Goal: Task Accomplishment & Management: Manage account settings

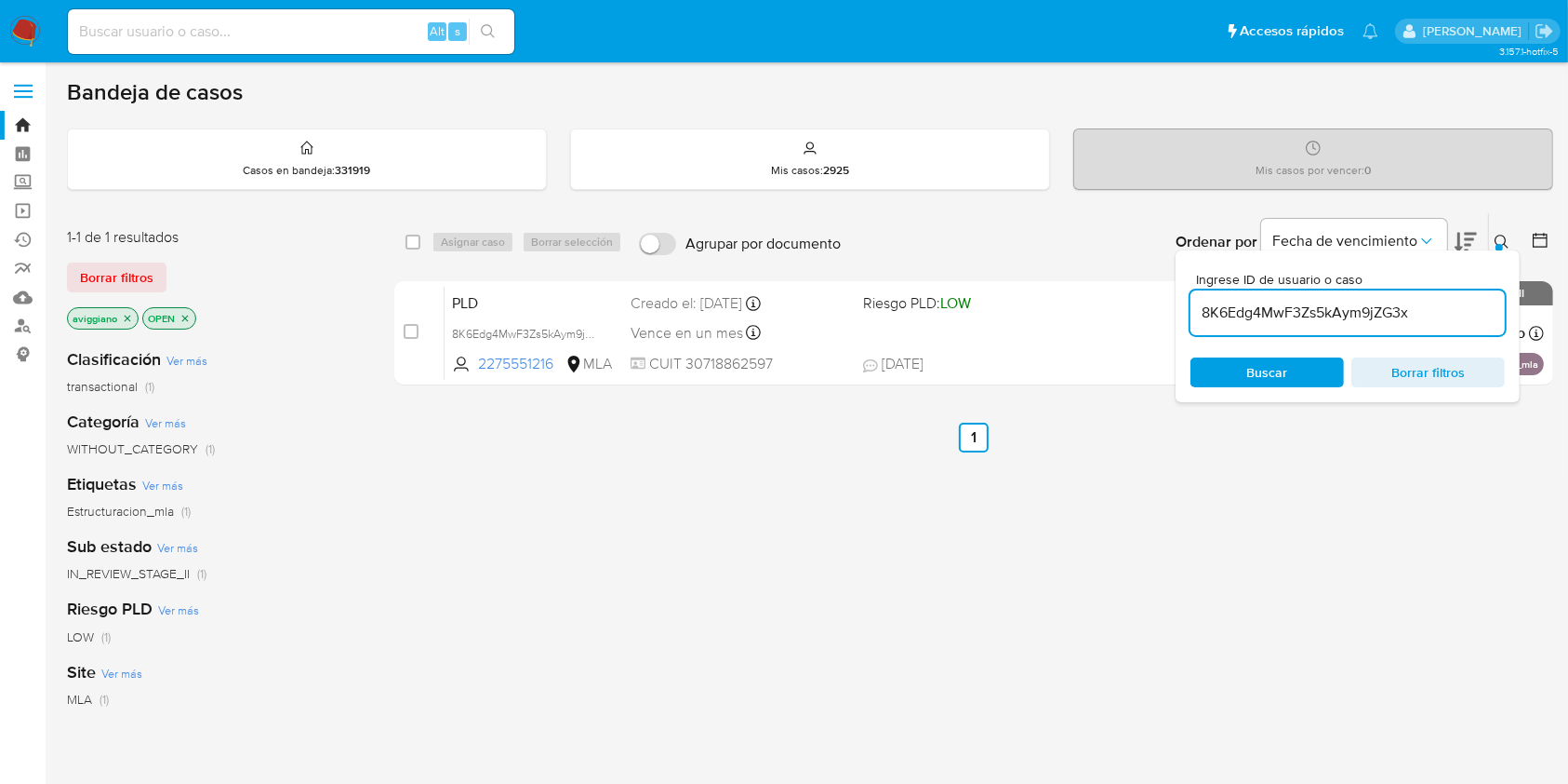
click at [865, 341] on div "PLD 8K6Edg4MwF3Zs5kAym9jZG3x 2275551216 MLA Riesgo PLD: LOW Creado el: 12/07/20…" at bounding box center [994, 332] width 1100 height 94
click at [1327, 308] on input "8K6Edg4MwF3Zs5kAym9jZG3x" at bounding box center [1348, 313] width 314 height 24
click at [410, 239] on input "checkbox" at bounding box center [413, 242] width 15 height 15
checkbox input "true"
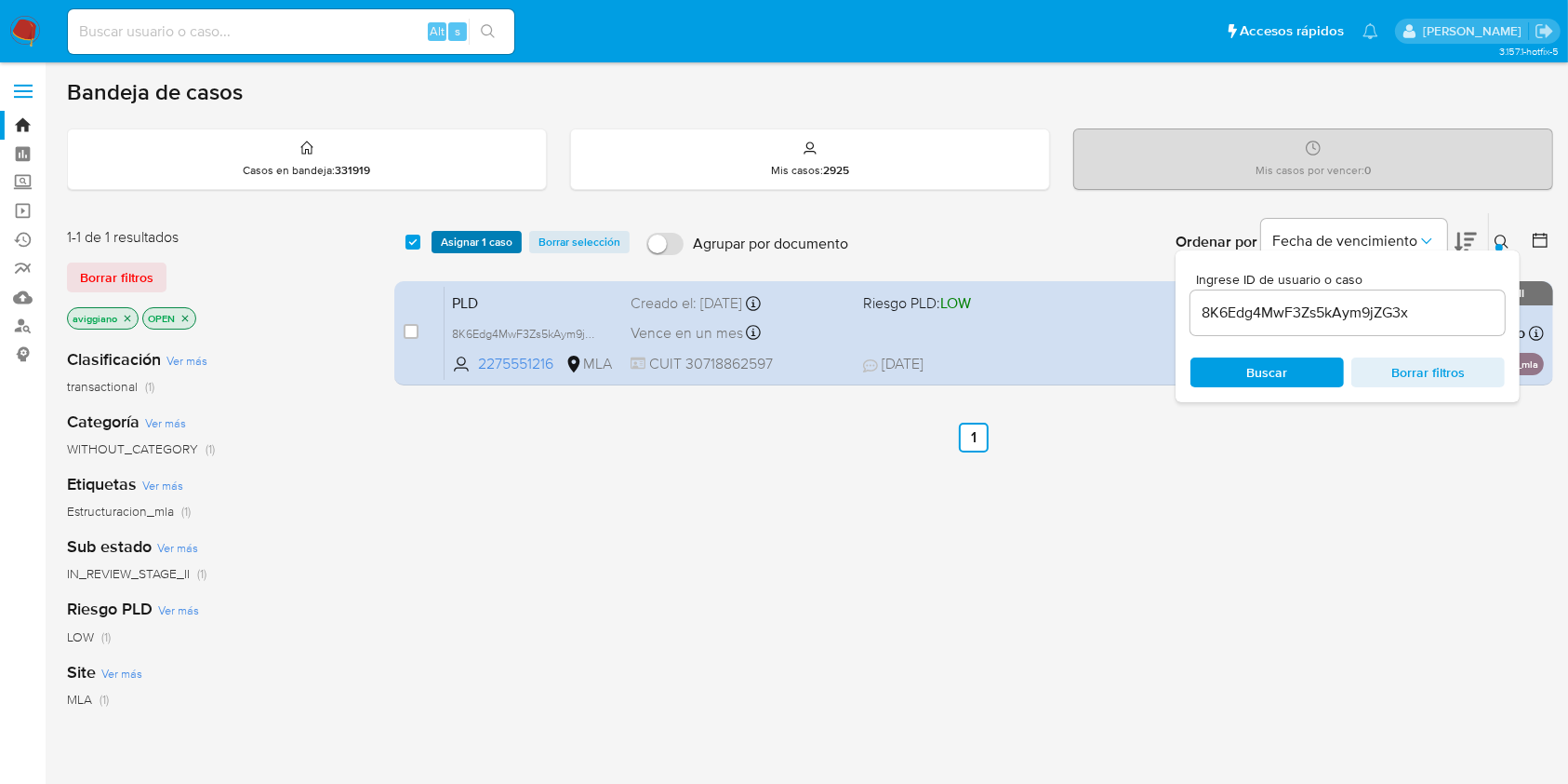
click at [472, 239] on span "Asignar 1 caso" at bounding box center [477, 242] width 72 height 19
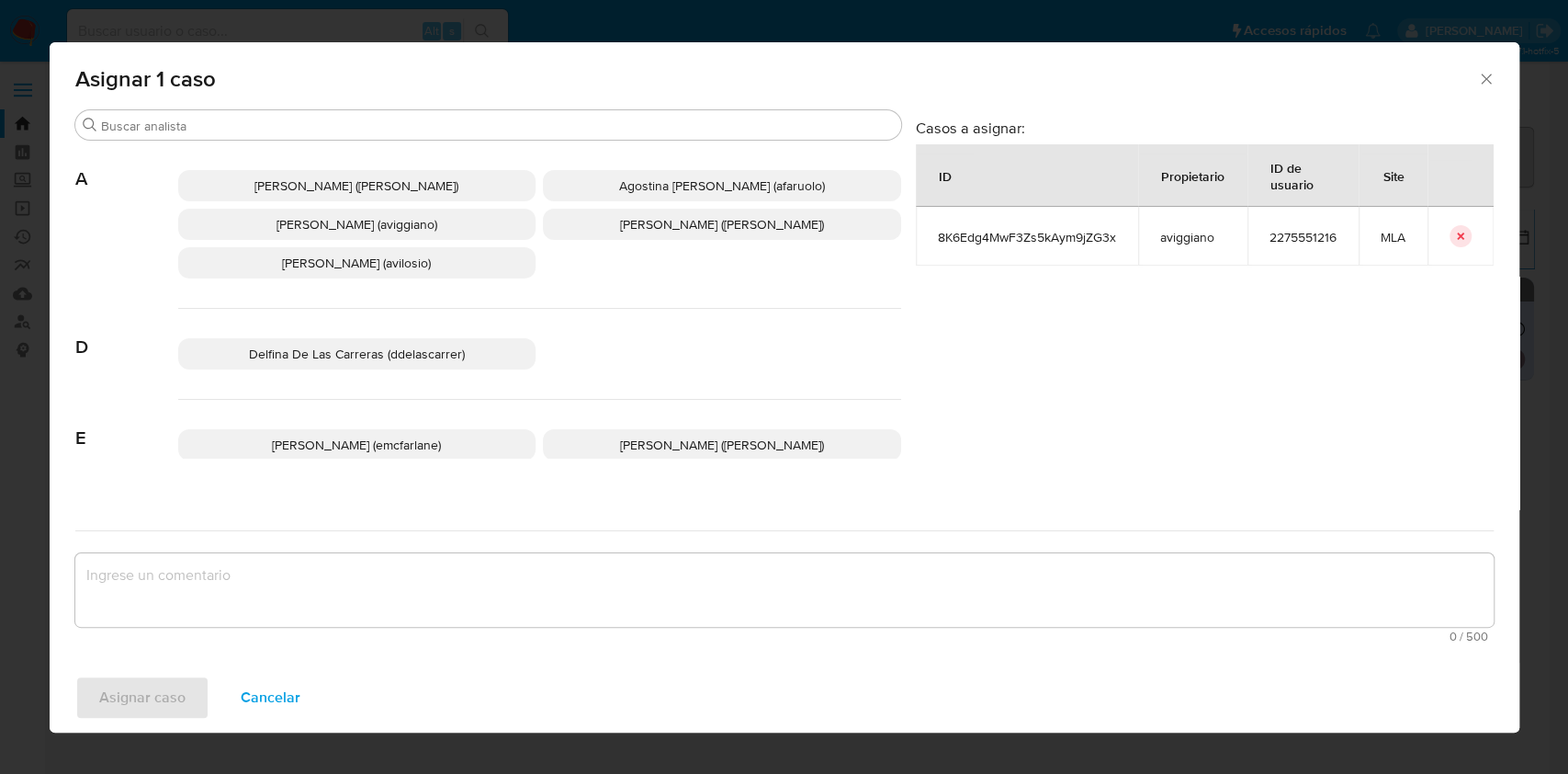
click at [291, 217] on span "Agustina Belen Viggiano (aviggiano)" at bounding box center [357, 224] width 161 height 18
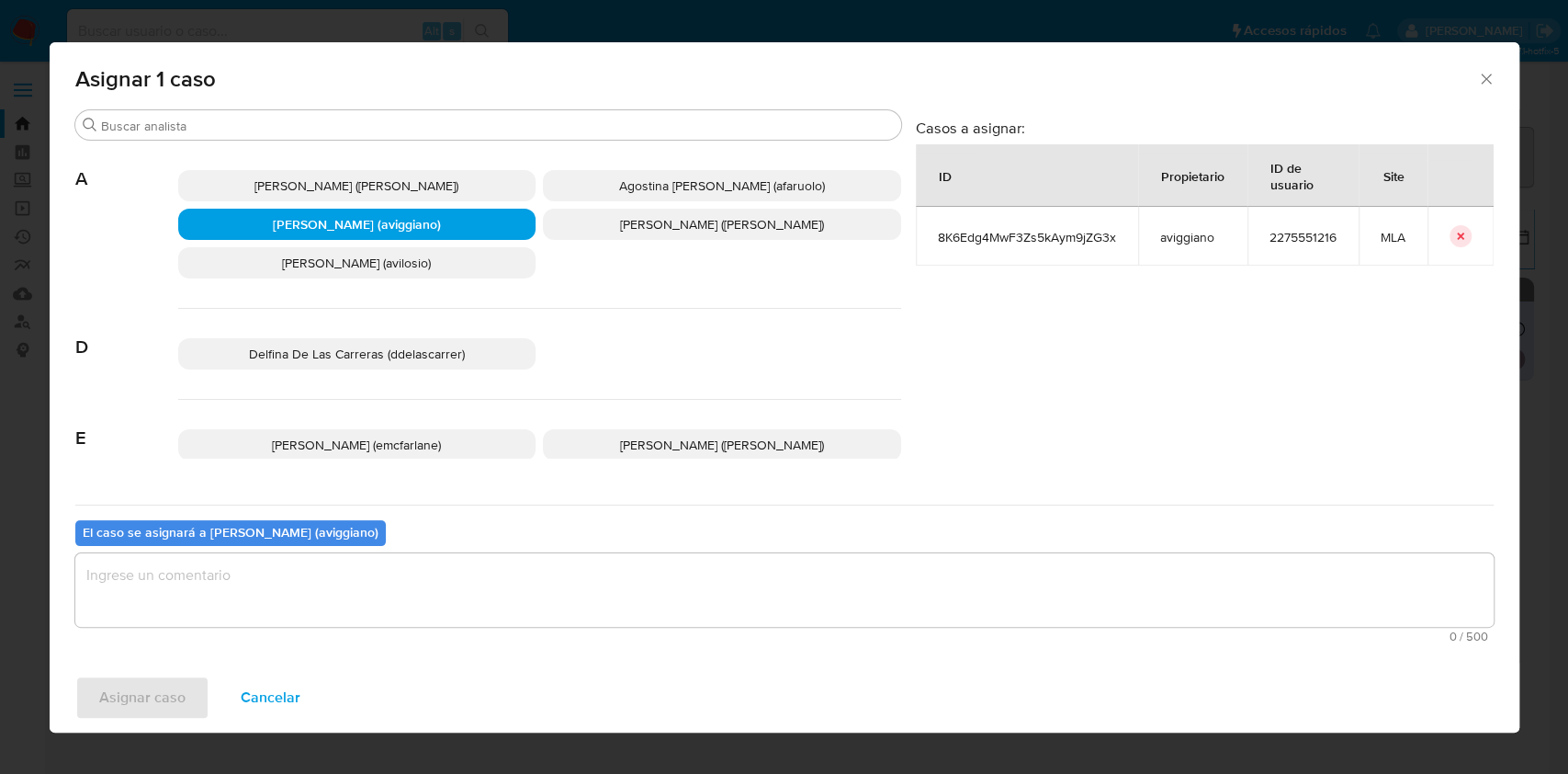
click at [263, 596] on textarea "assign-modal" at bounding box center [785, 590] width 1419 height 74
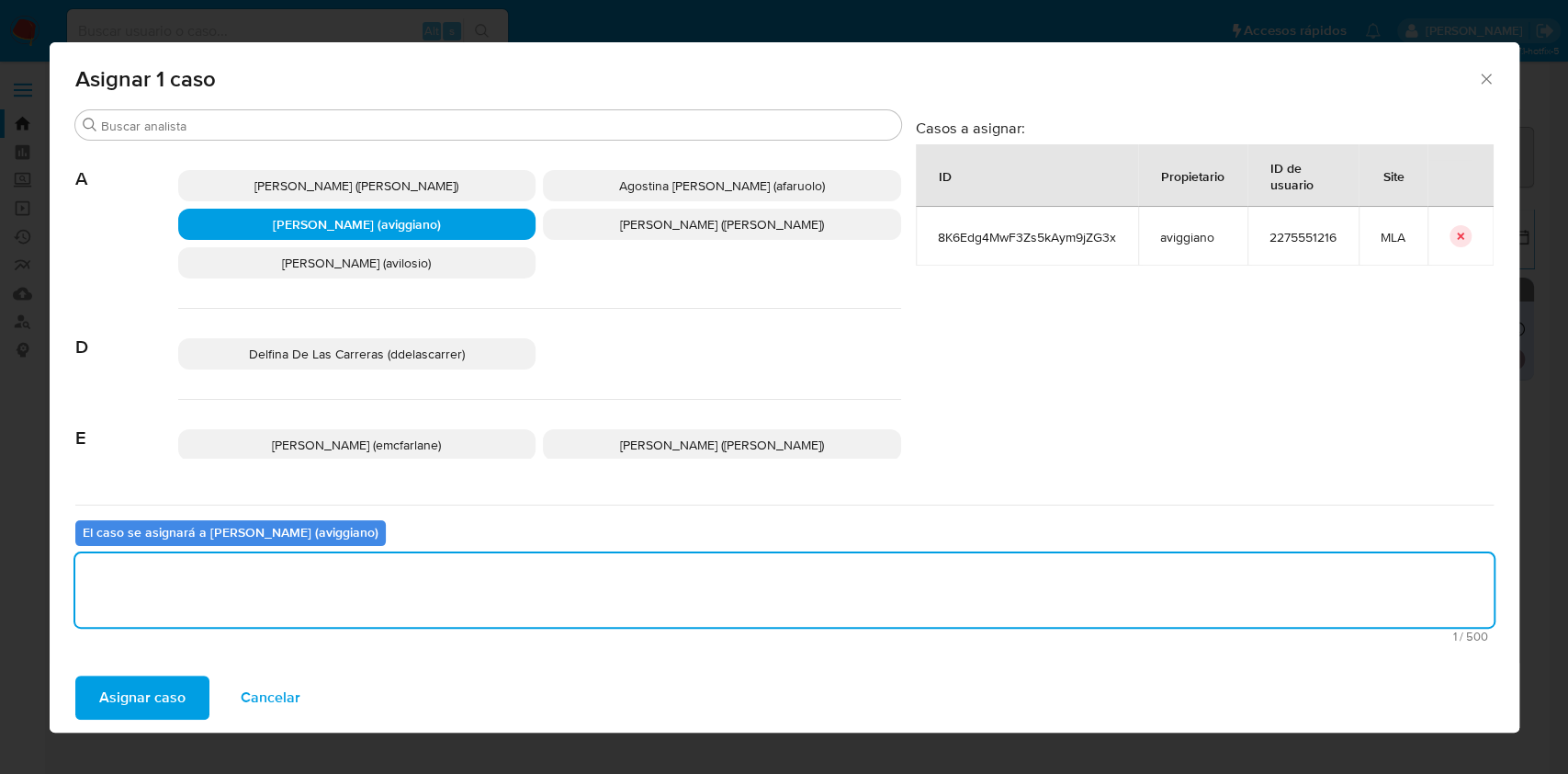
click at [146, 689] on span "Asignar caso" at bounding box center [143, 698] width 87 height 41
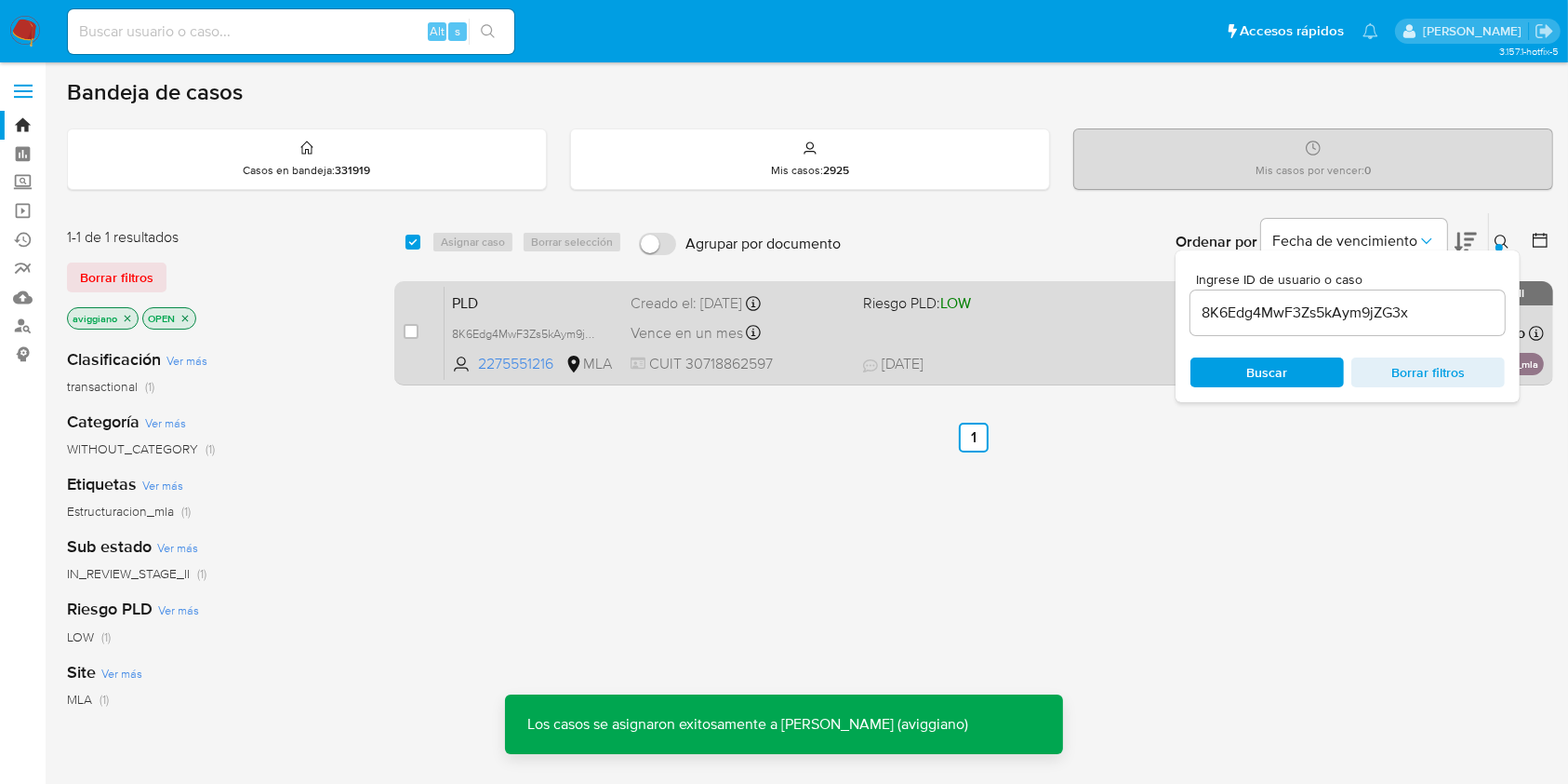
click at [1036, 348] on div "PLD 8K6Edg4MwF3Zs5kAym9jZG3x 2275551216 MLA Riesgo PLD: LOW Creado el: 12/07/20…" at bounding box center [994, 332] width 1100 height 94
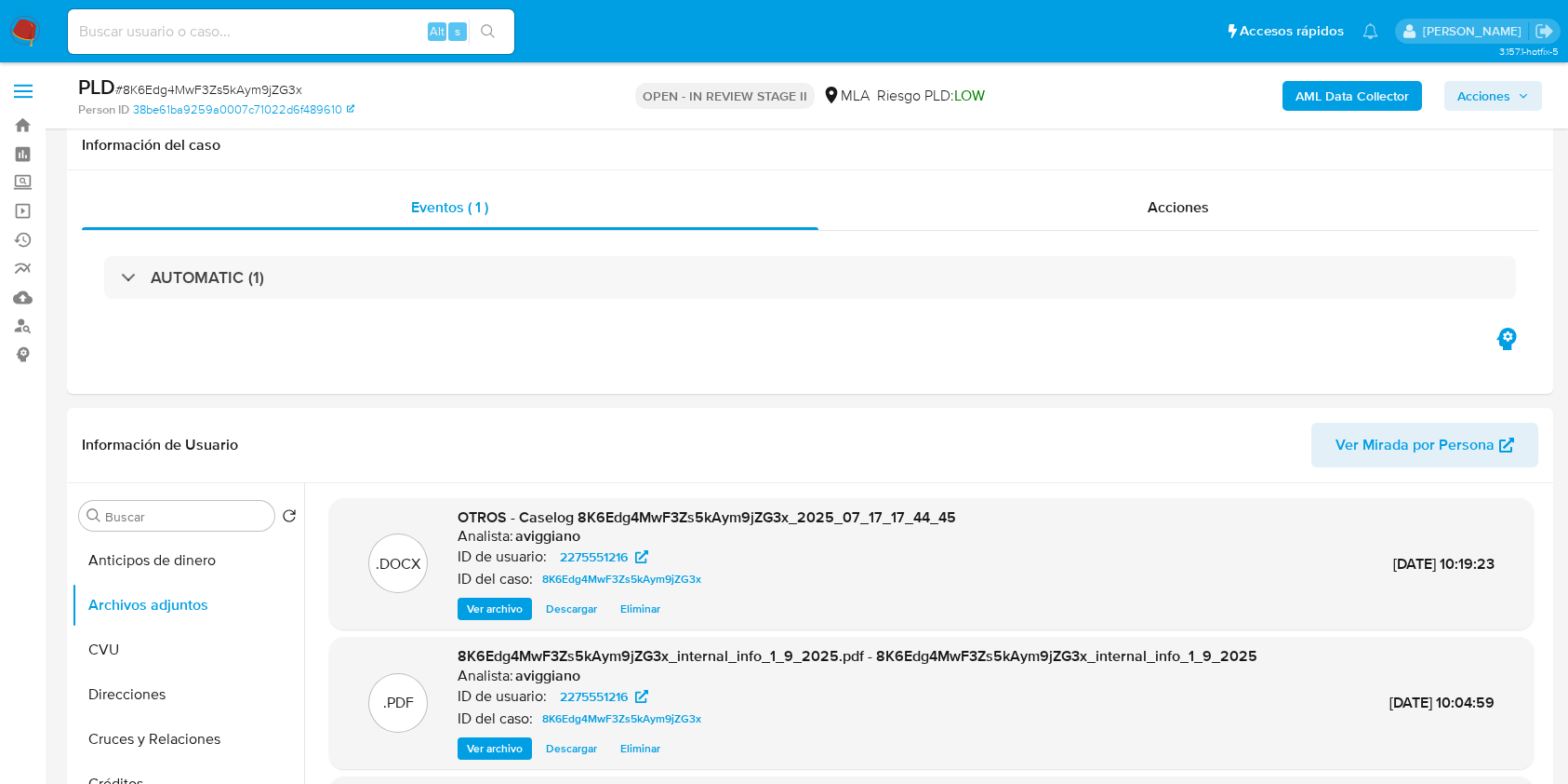
select select "10"
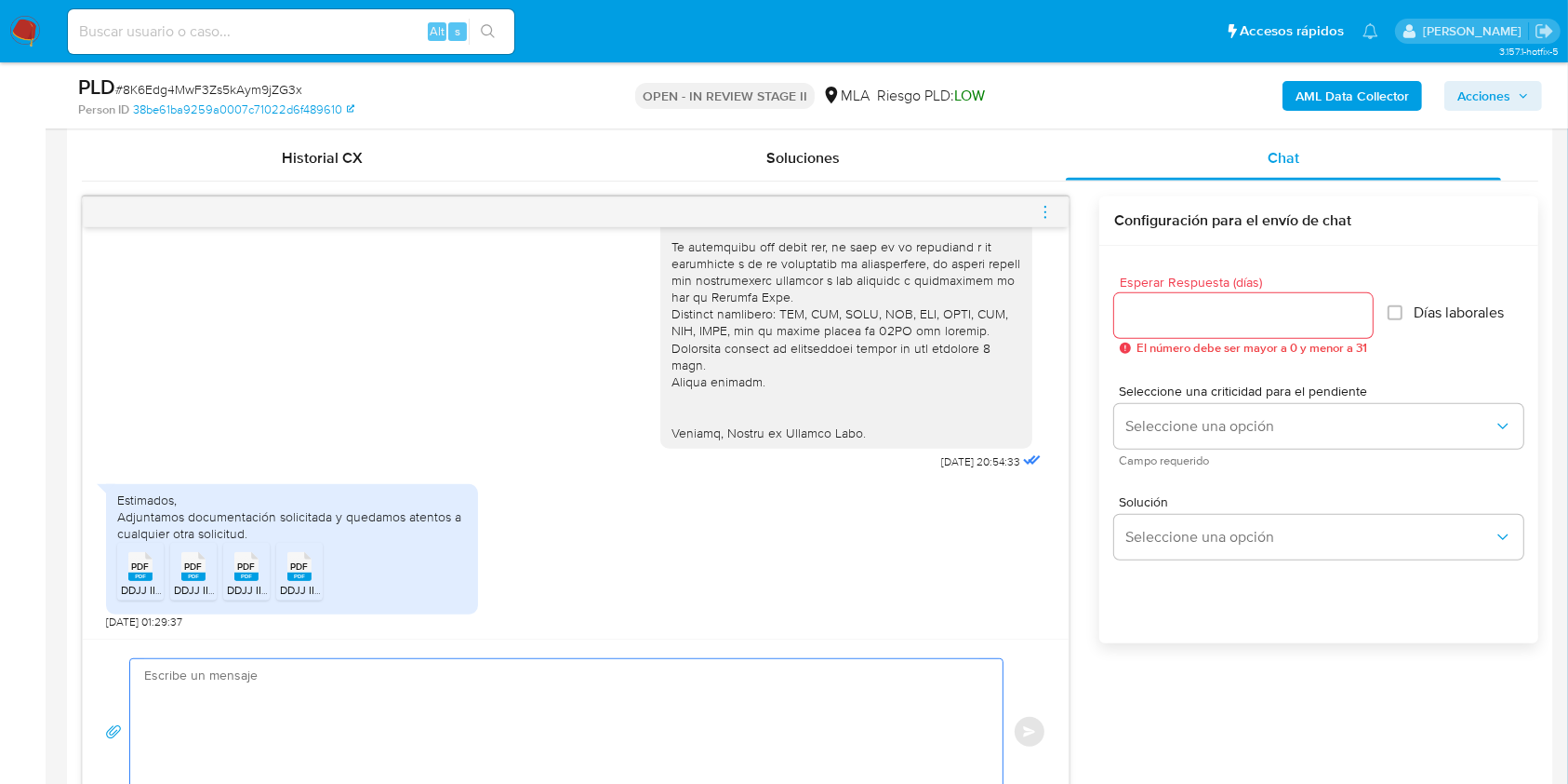
scroll to position [1117, 0]
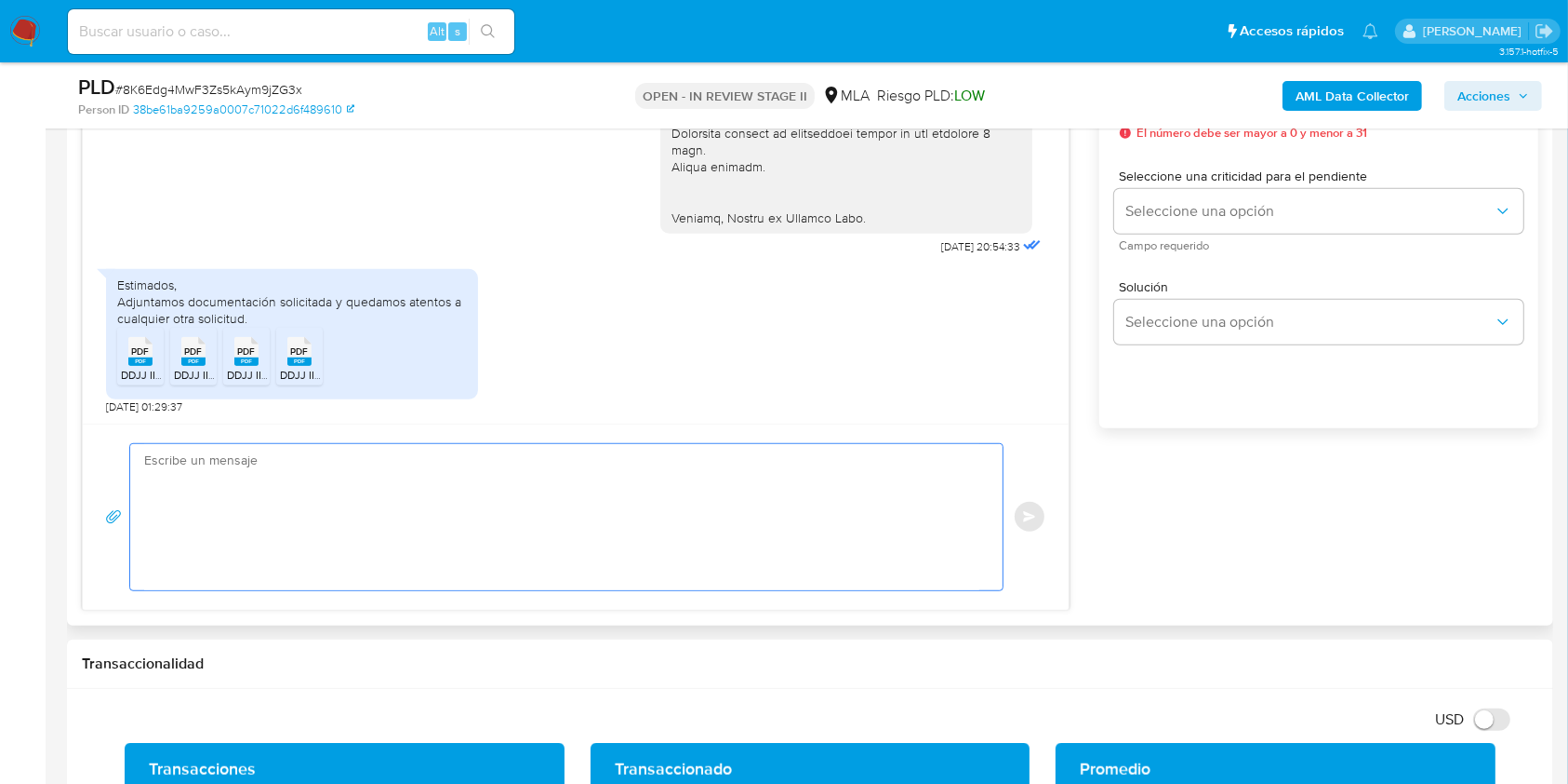
click at [520, 502] on textarea at bounding box center [562, 517] width 836 height 147
paste textarea "Hola XXX, Muchas gracias por la respuesta. Analizamos tu caso y notamos que la …"
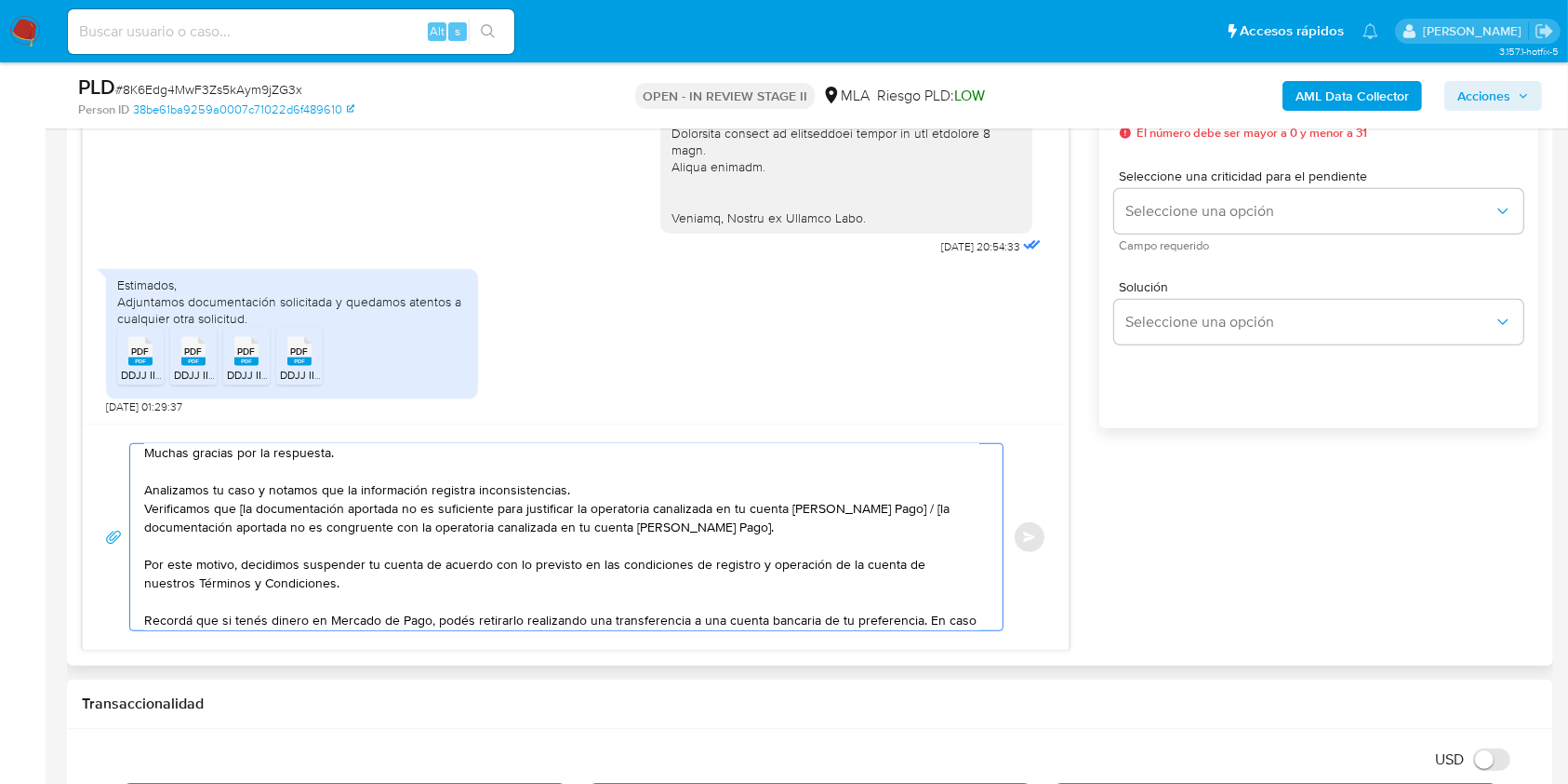
scroll to position [0, 0]
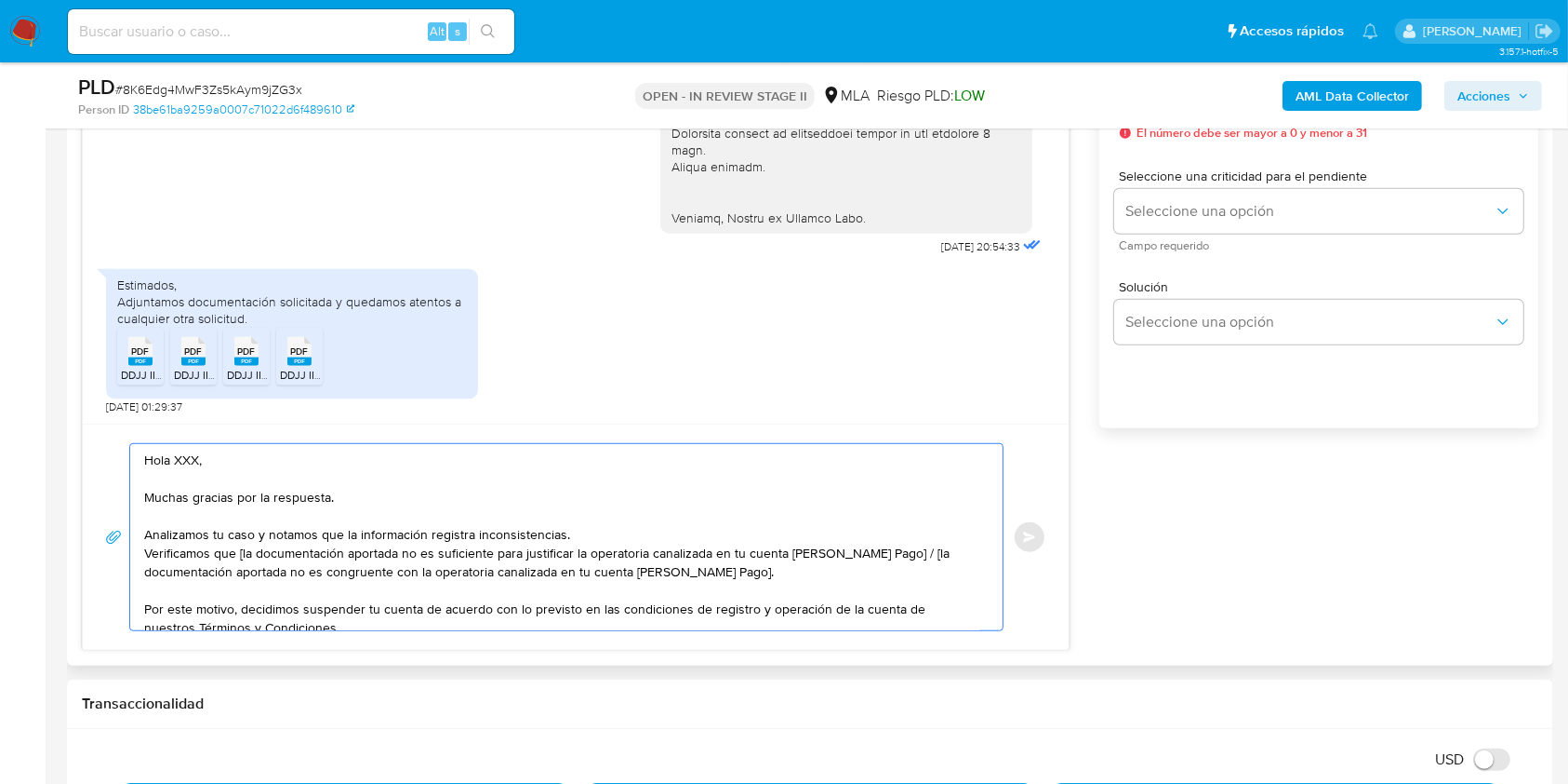
click at [197, 458] on textarea "Hola XXX, Muchas gracias por la respuesta. Analizamos tu caso y notamos que la …" at bounding box center [562, 537] width 836 height 186
drag, startPoint x: 237, startPoint y: 553, endPoint x: 904, endPoint y: 549, distance: 667.0
click at [904, 549] on textarea "Hola, Muchas gracias por la respuesta. Analizamos tu caso y notamos que la info…" at bounding box center [562, 537] width 836 height 186
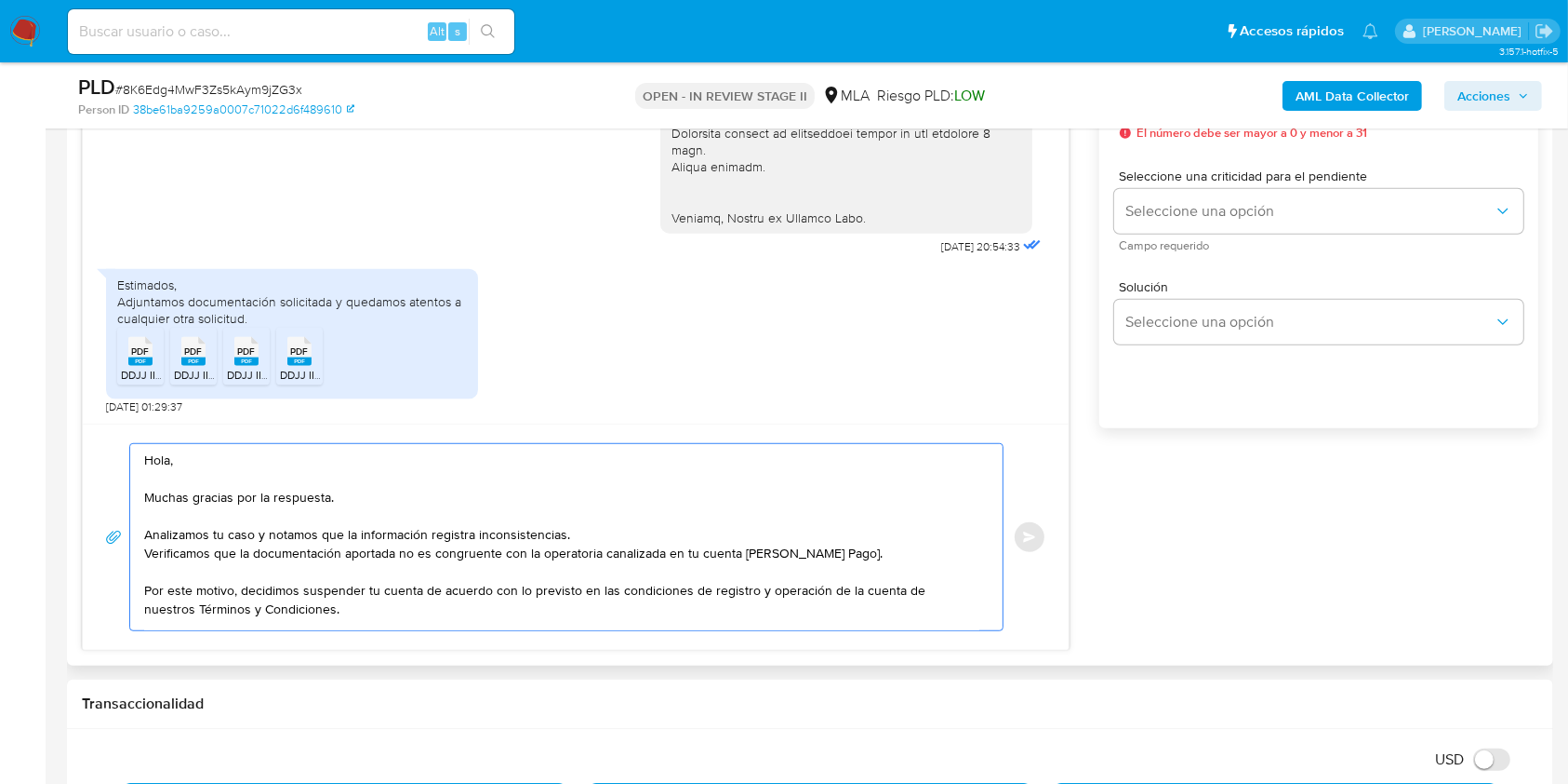
click at [854, 555] on textarea "Hola, Muchas gracias por la respuesta. Analizamos tu caso y notamos que la info…" at bounding box center [562, 537] width 836 height 186
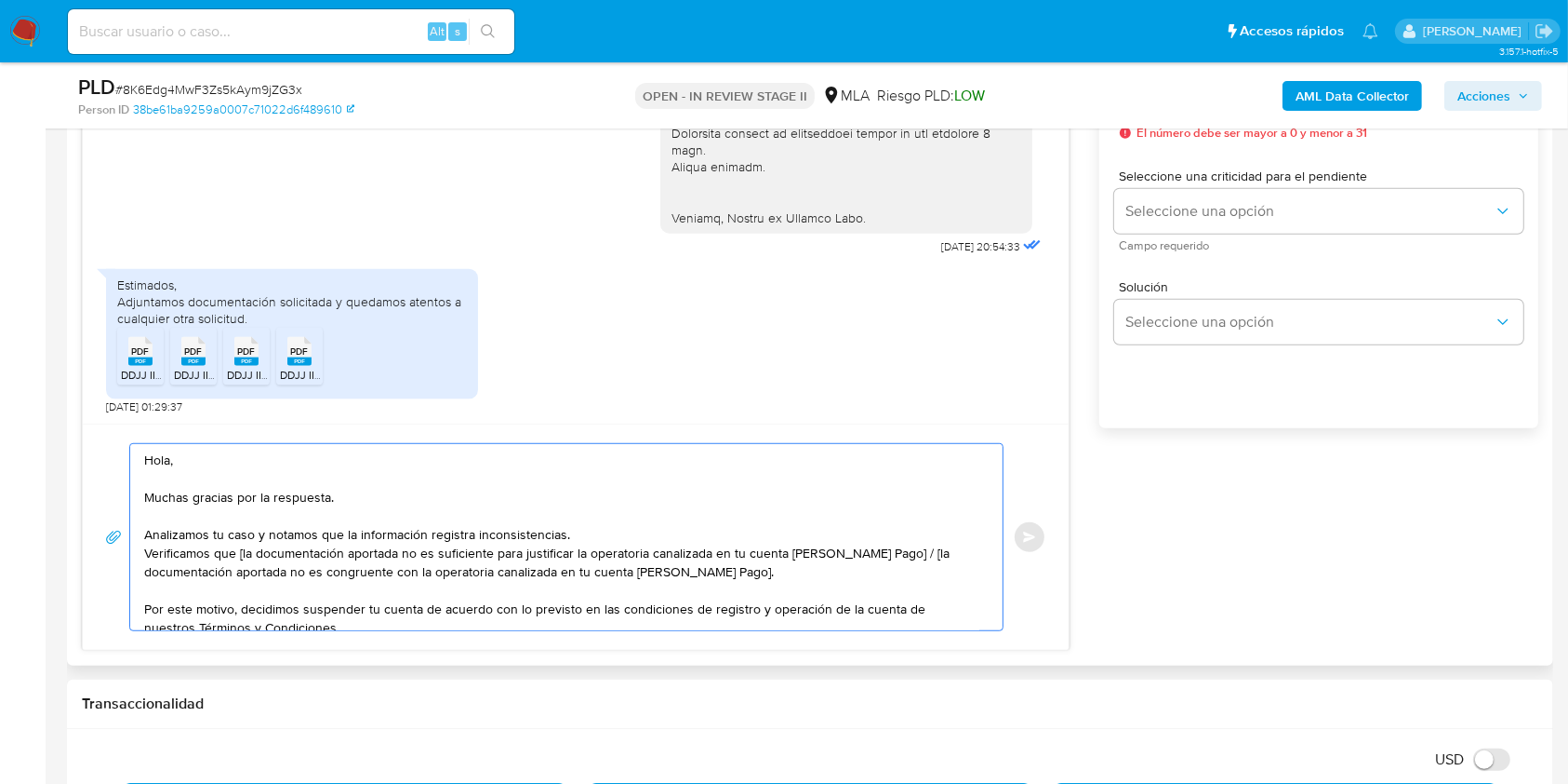
click at [306, 565] on textarea "Hola, Muchas gracias por la respuesta. Analizamos tu caso y notamos que la info…" at bounding box center [562, 537] width 836 height 186
click at [239, 549] on textarea "Hola, Muchas gracias por la respuesta. Analizamos tu caso y notamos que la info…" at bounding box center [562, 537] width 836 height 186
drag, startPoint x: 885, startPoint y: 553, endPoint x: 891, endPoint y: 566, distance: 14.3
click at [891, 566] on textarea "Hola, Muchas gracias por la respuesta. Analizamos tu caso y notamos que la info…" at bounding box center [562, 537] width 836 height 186
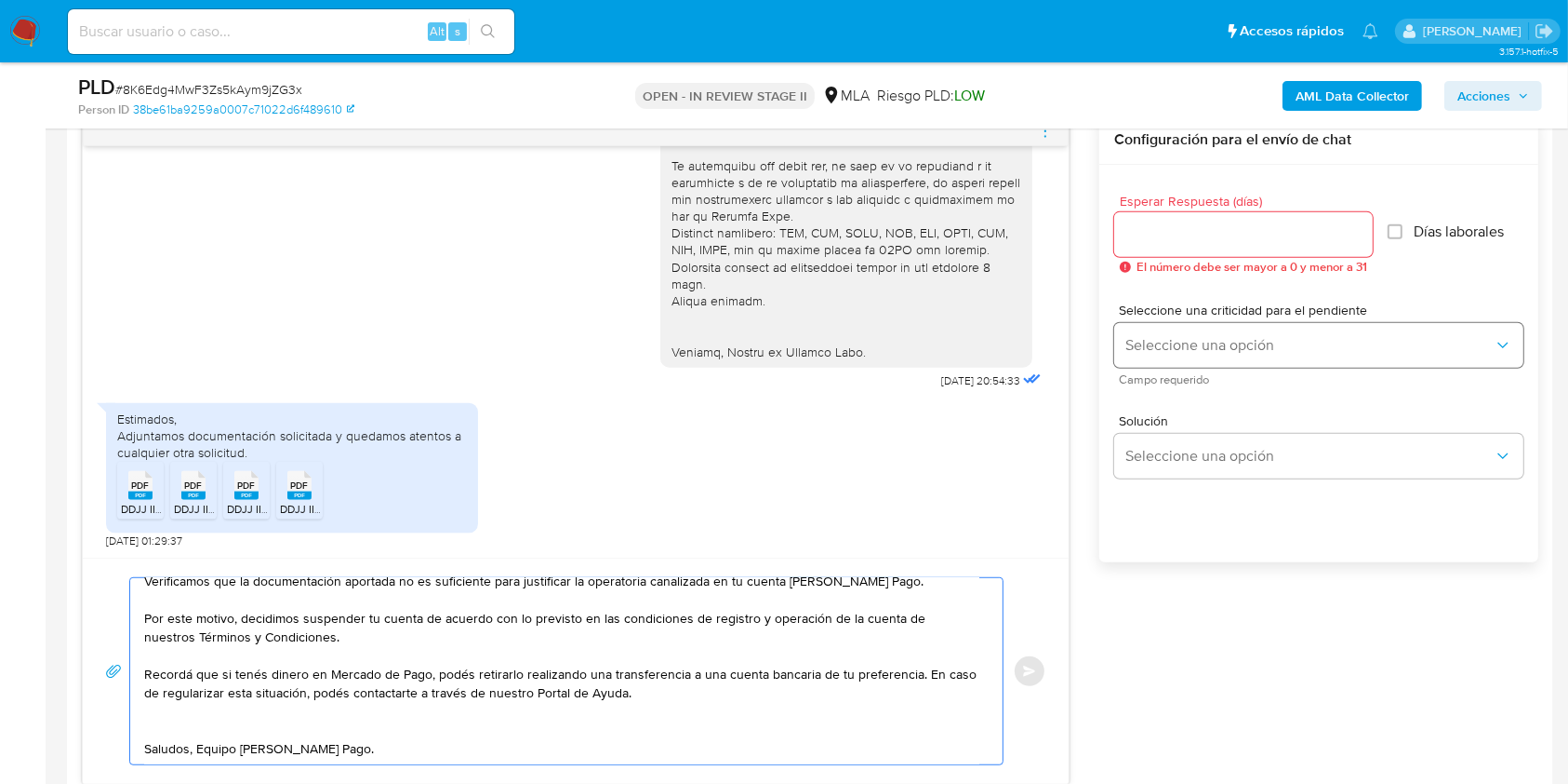
scroll to position [868, 0]
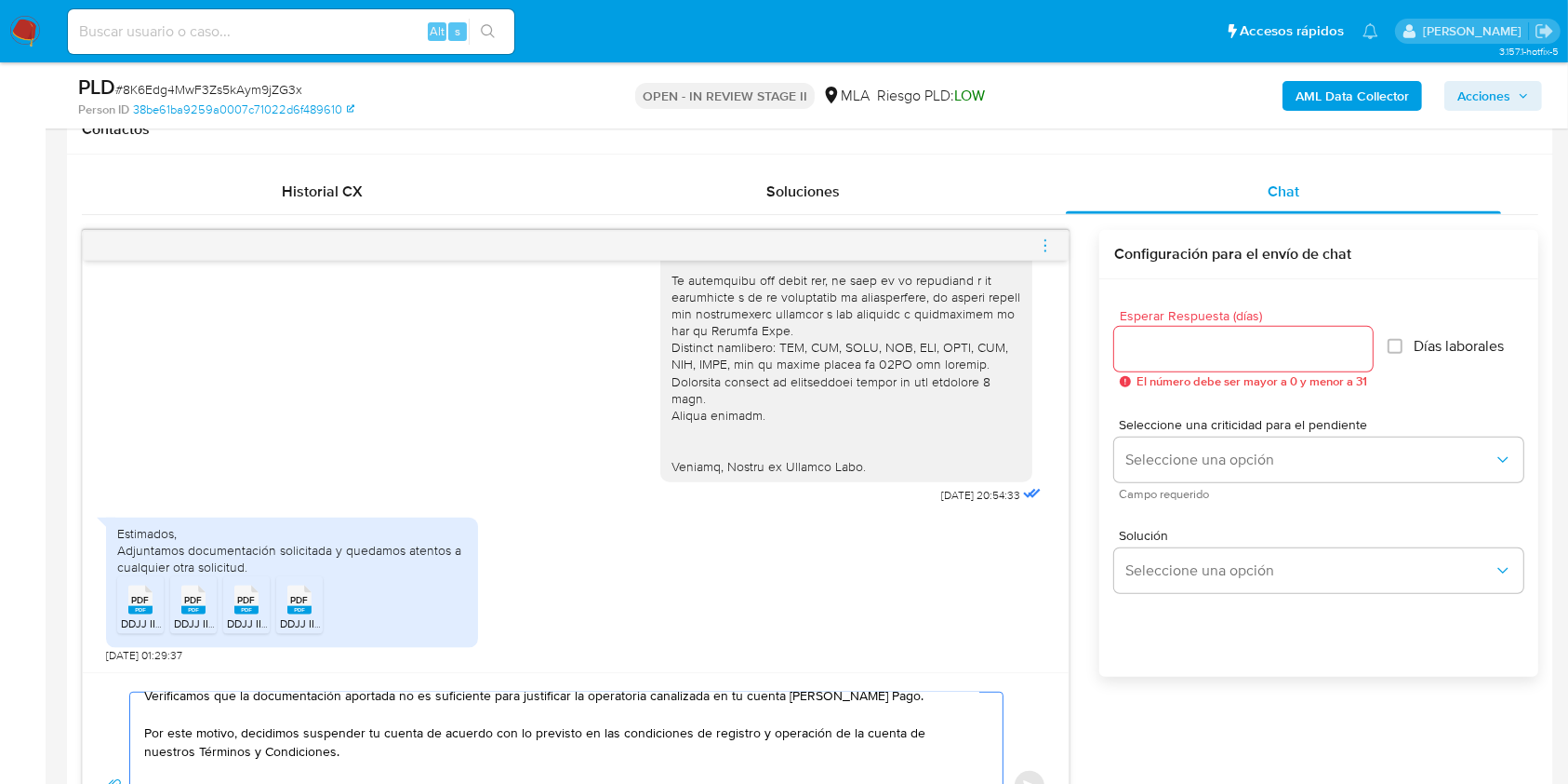
type textarea "Hola, Muchas gracias por la respuesta. Analizamos tu caso y notamos que la info…"
click at [1184, 349] on input "Esperar Respuesta (días)" at bounding box center [1243, 349] width 258 height 24
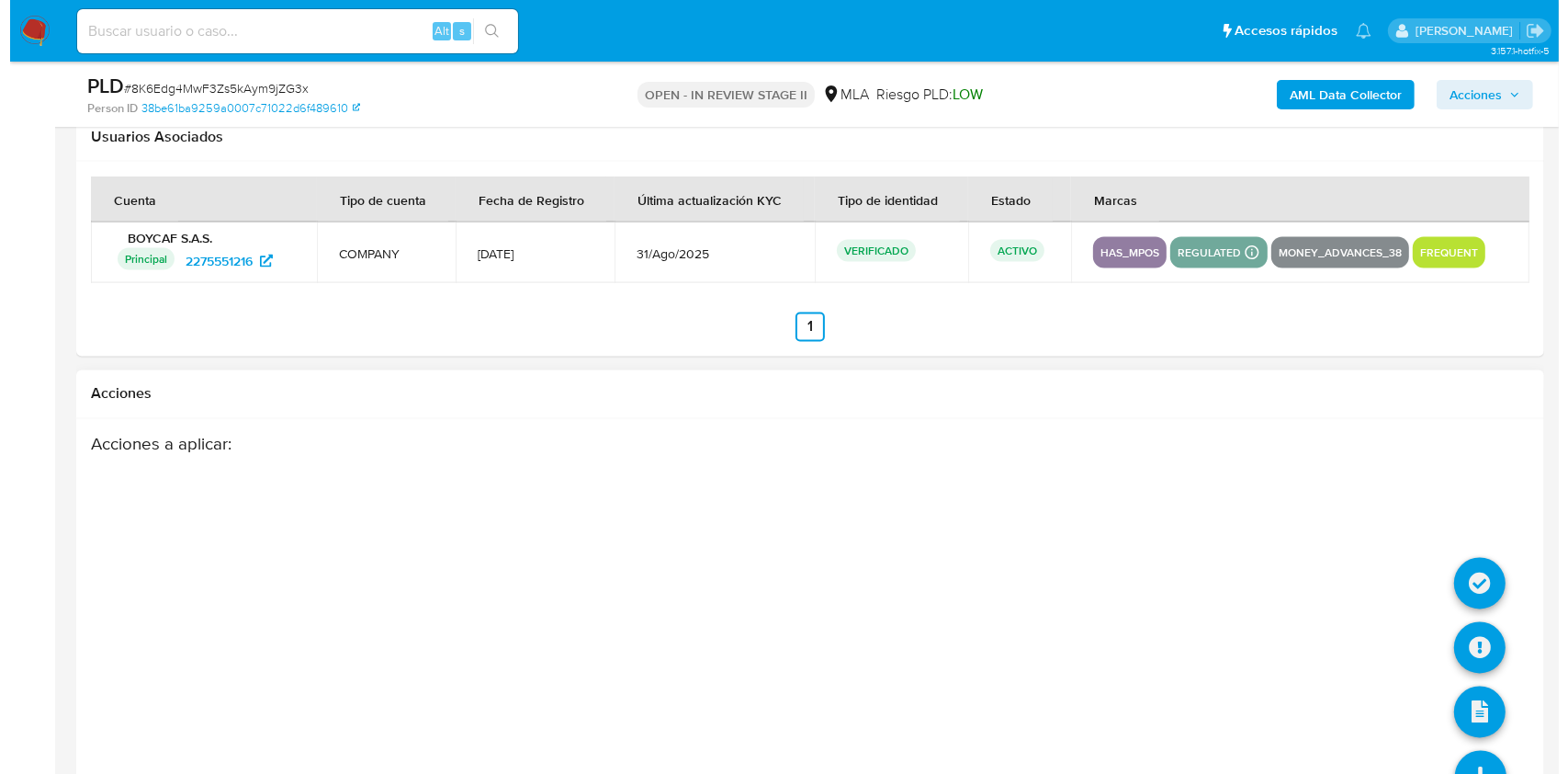
scroll to position [3271, 0]
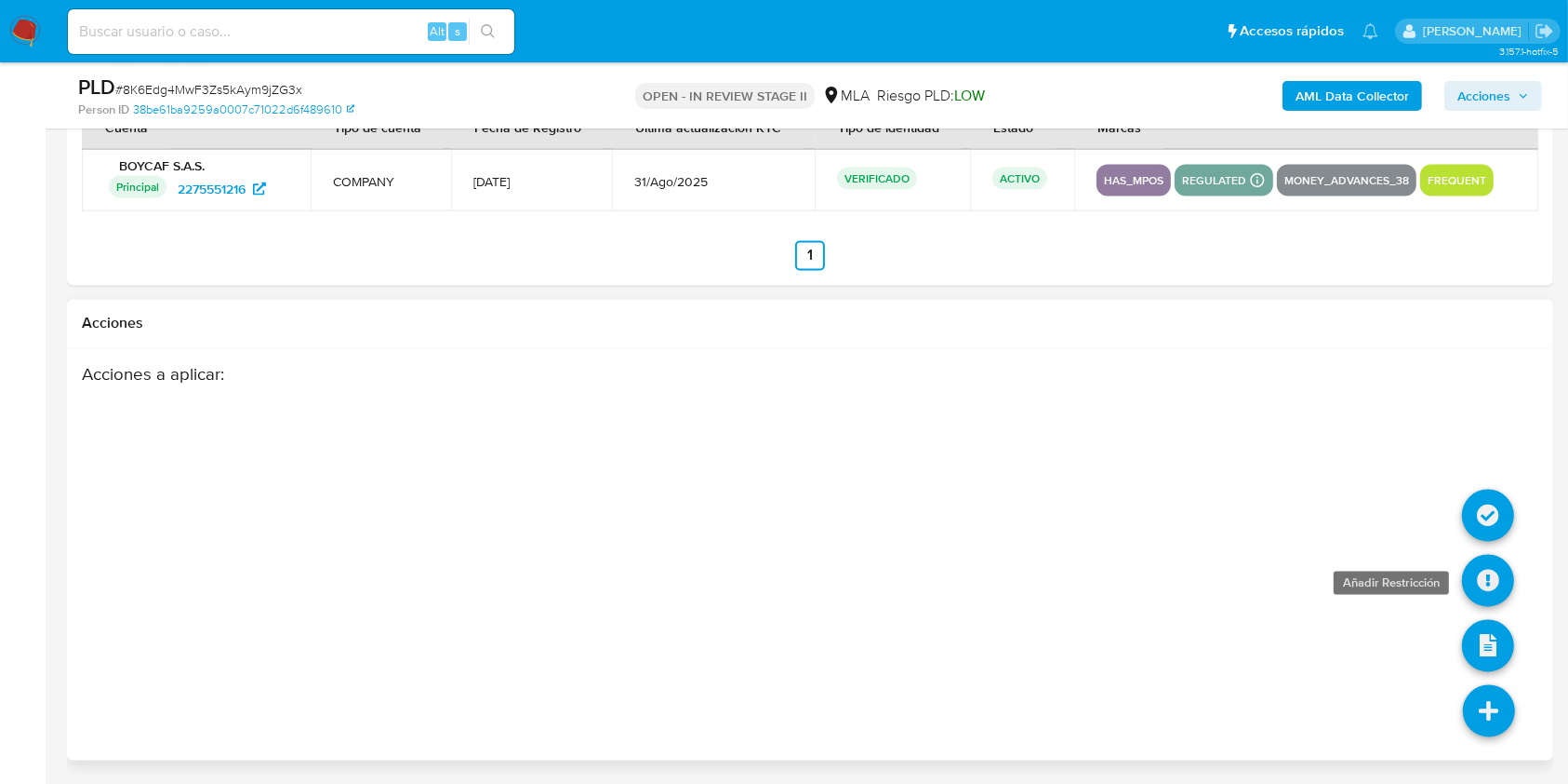
type input "0"
click at [1496, 580] on icon at bounding box center [1489, 581] width 52 height 52
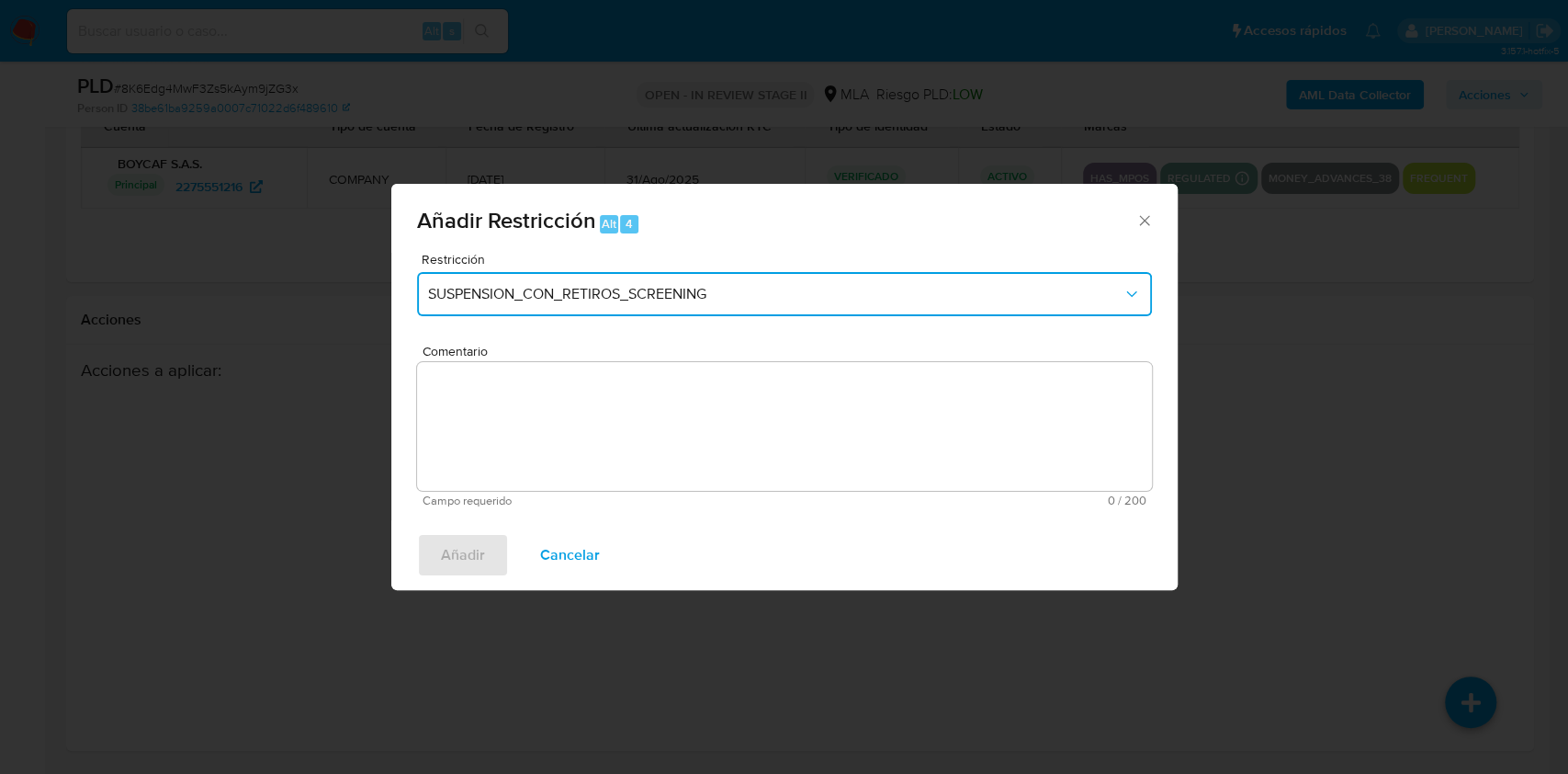
click at [536, 277] on button "SUSPENSION_CON_RETIROS_SCREENING" at bounding box center [785, 294] width 735 height 44
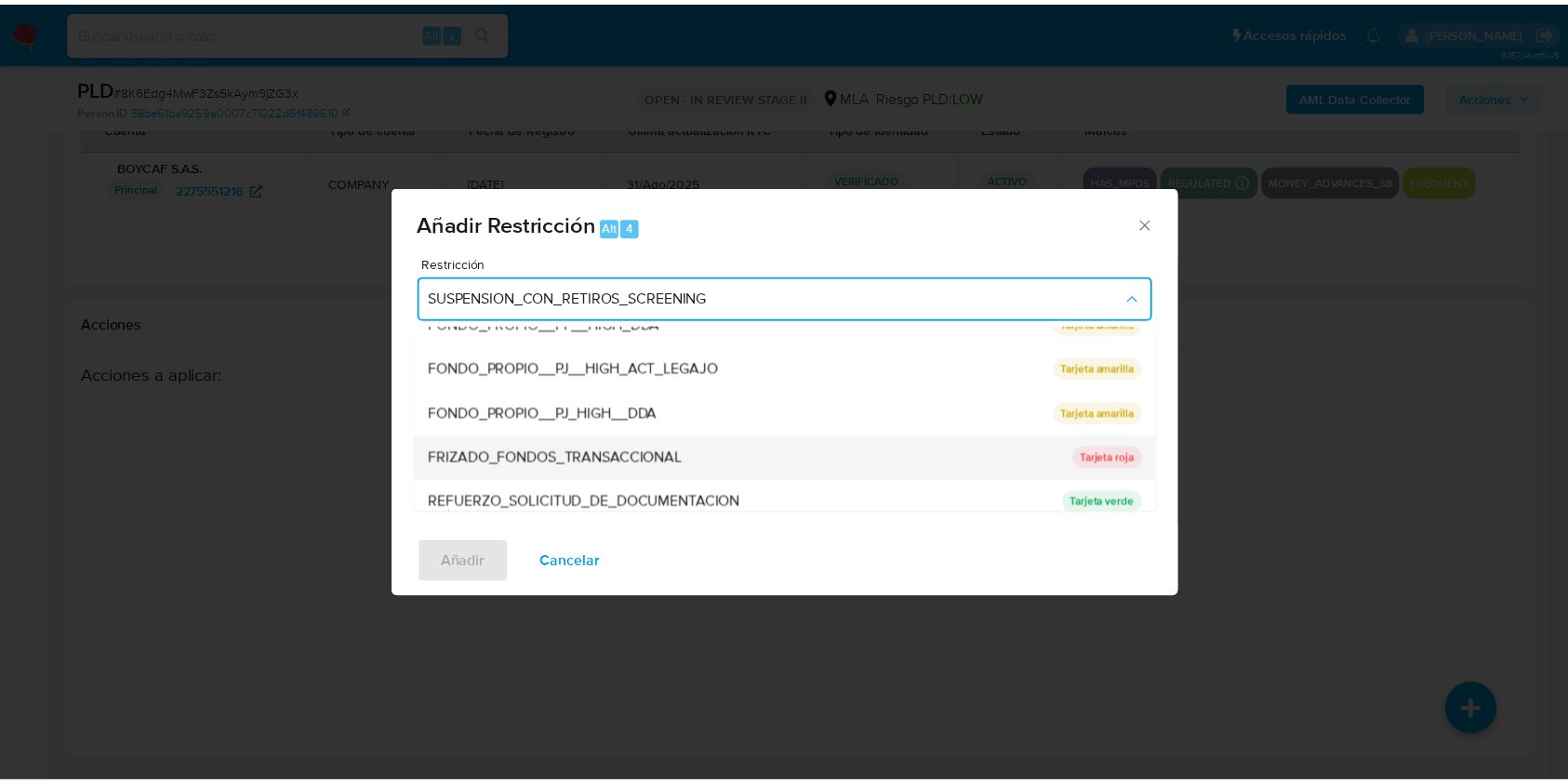
scroll to position [372, 0]
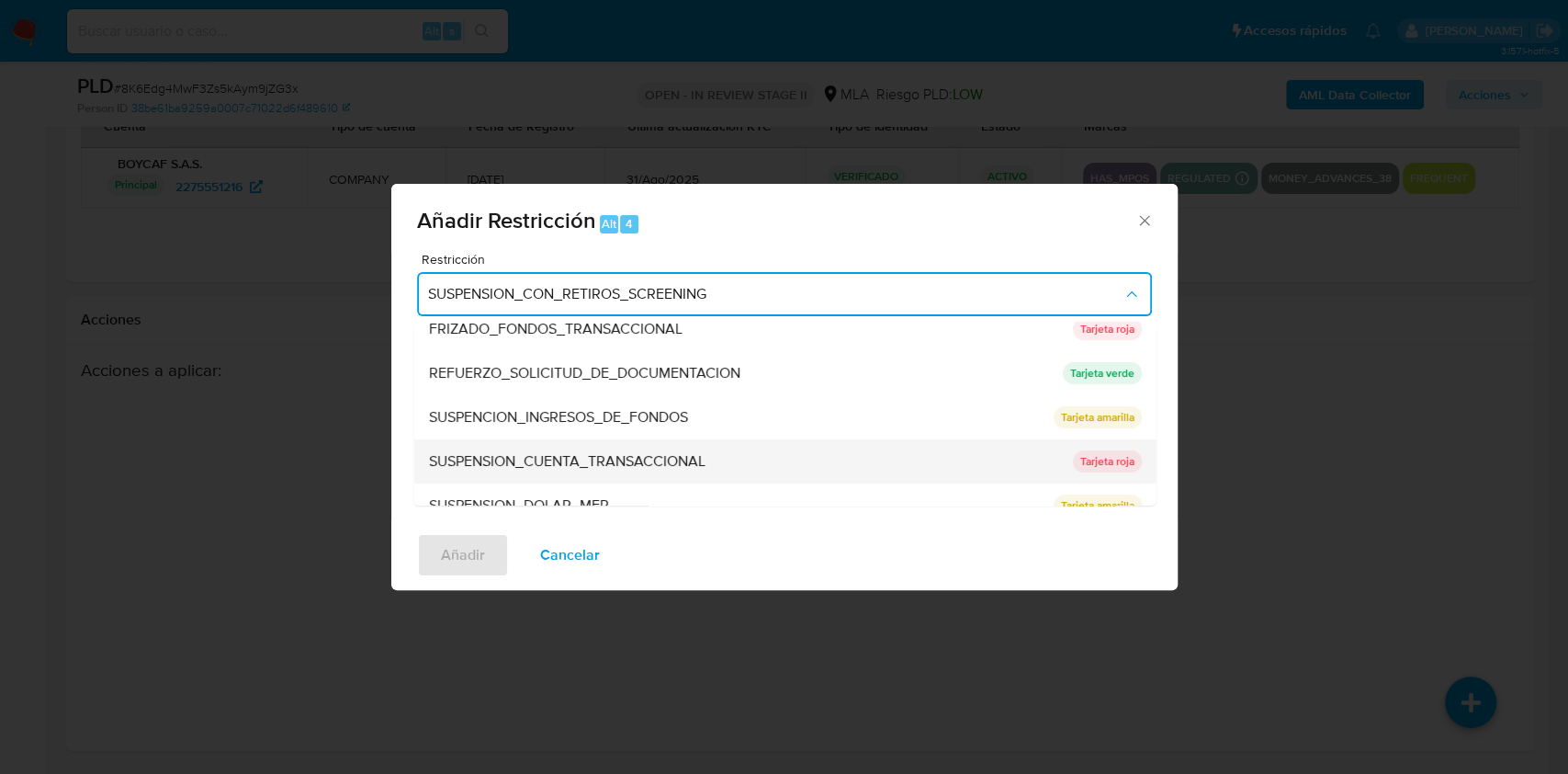
click at [574, 469] on span "SUSPENSION_CUENTA_TRANSACCIONAL" at bounding box center [567, 462] width 276 height 18
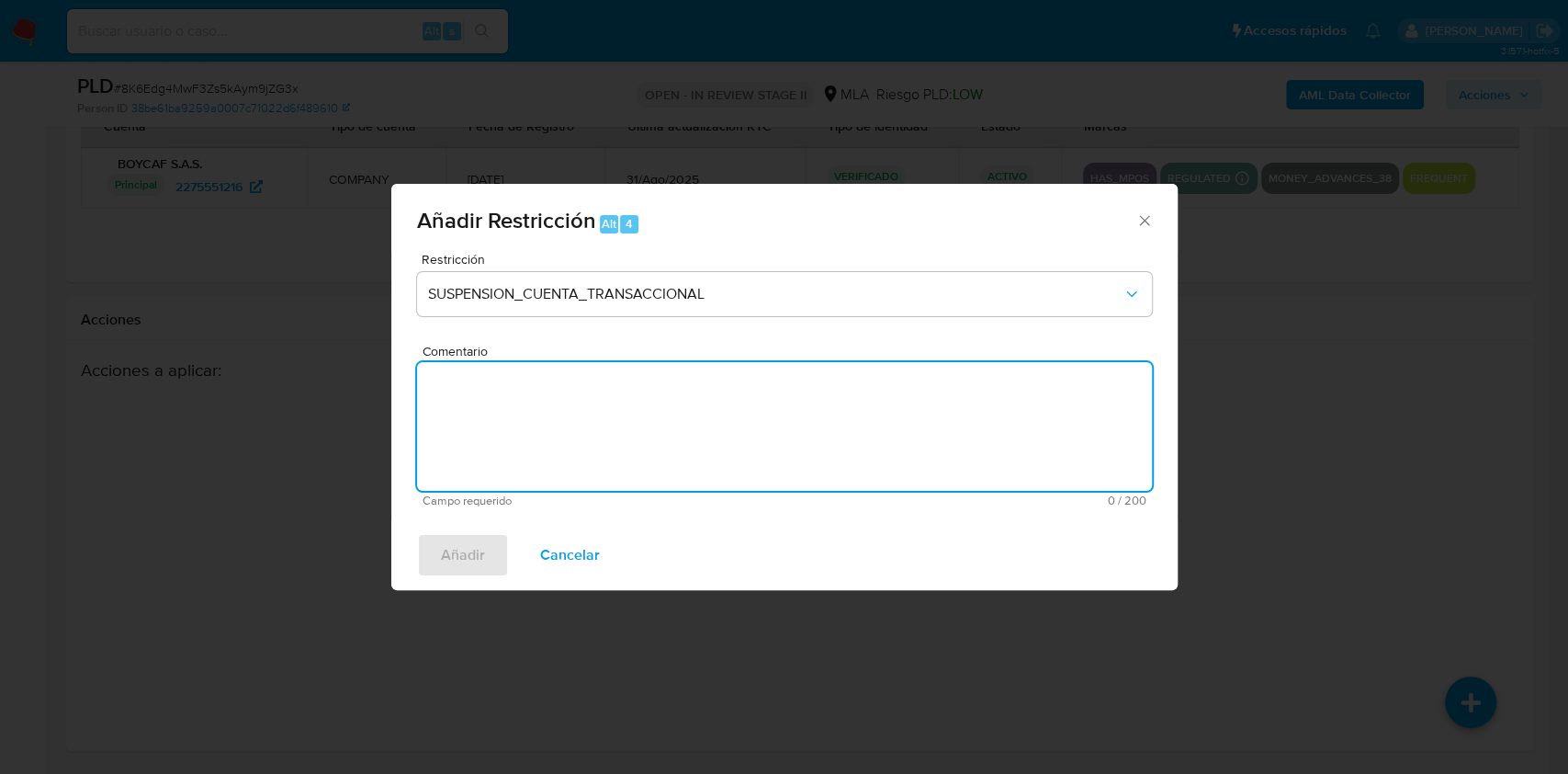
click at [549, 430] on textarea "Comentario" at bounding box center [785, 427] width 735 height 129
type textarea "AML"
click at [468, 555] on span "Añadir" at bounding box center [463, 555] width 44 height 41
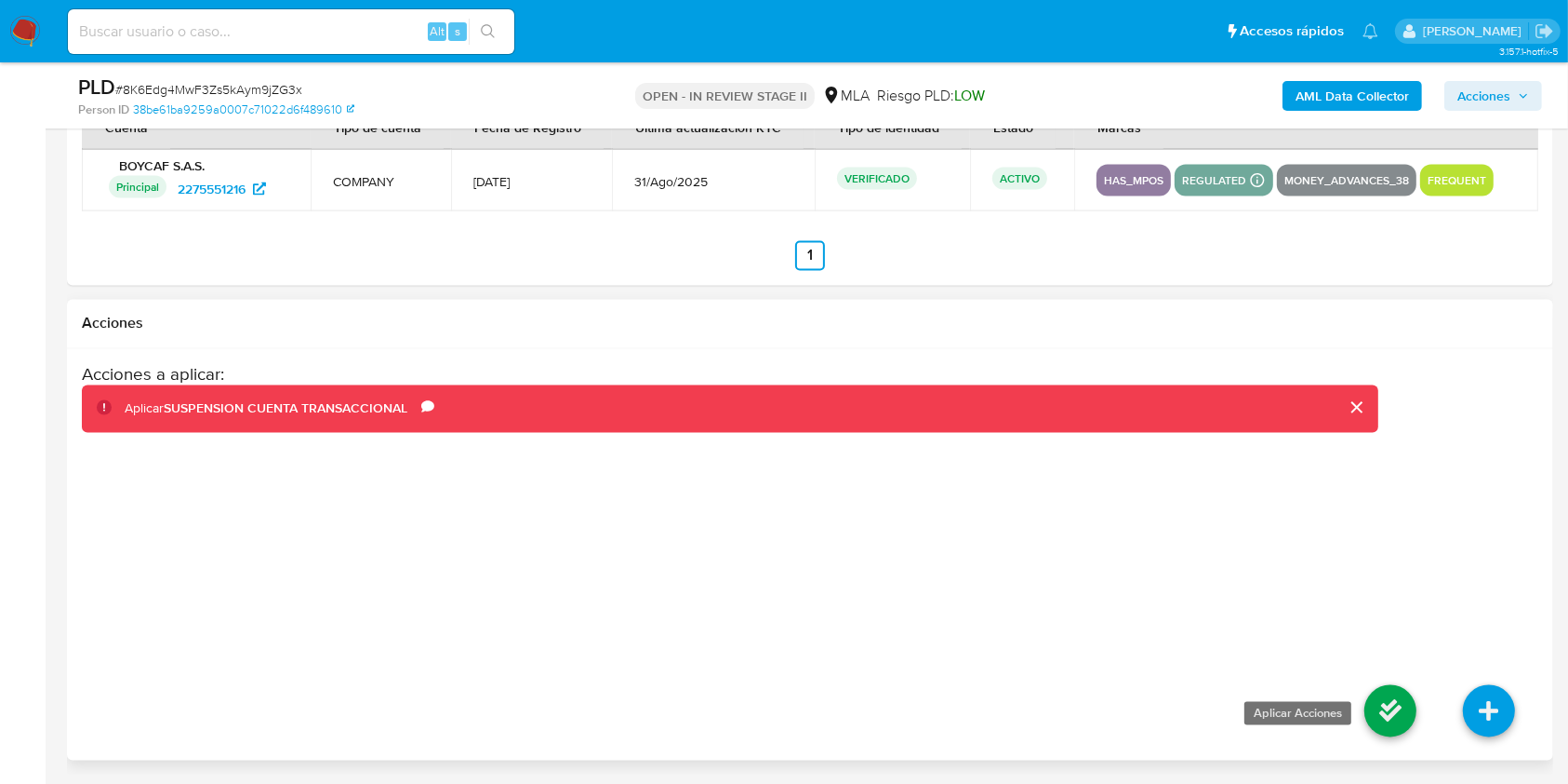
click at [1390, 692] on icon at bounding box center [1391, 711] width 52 height 52
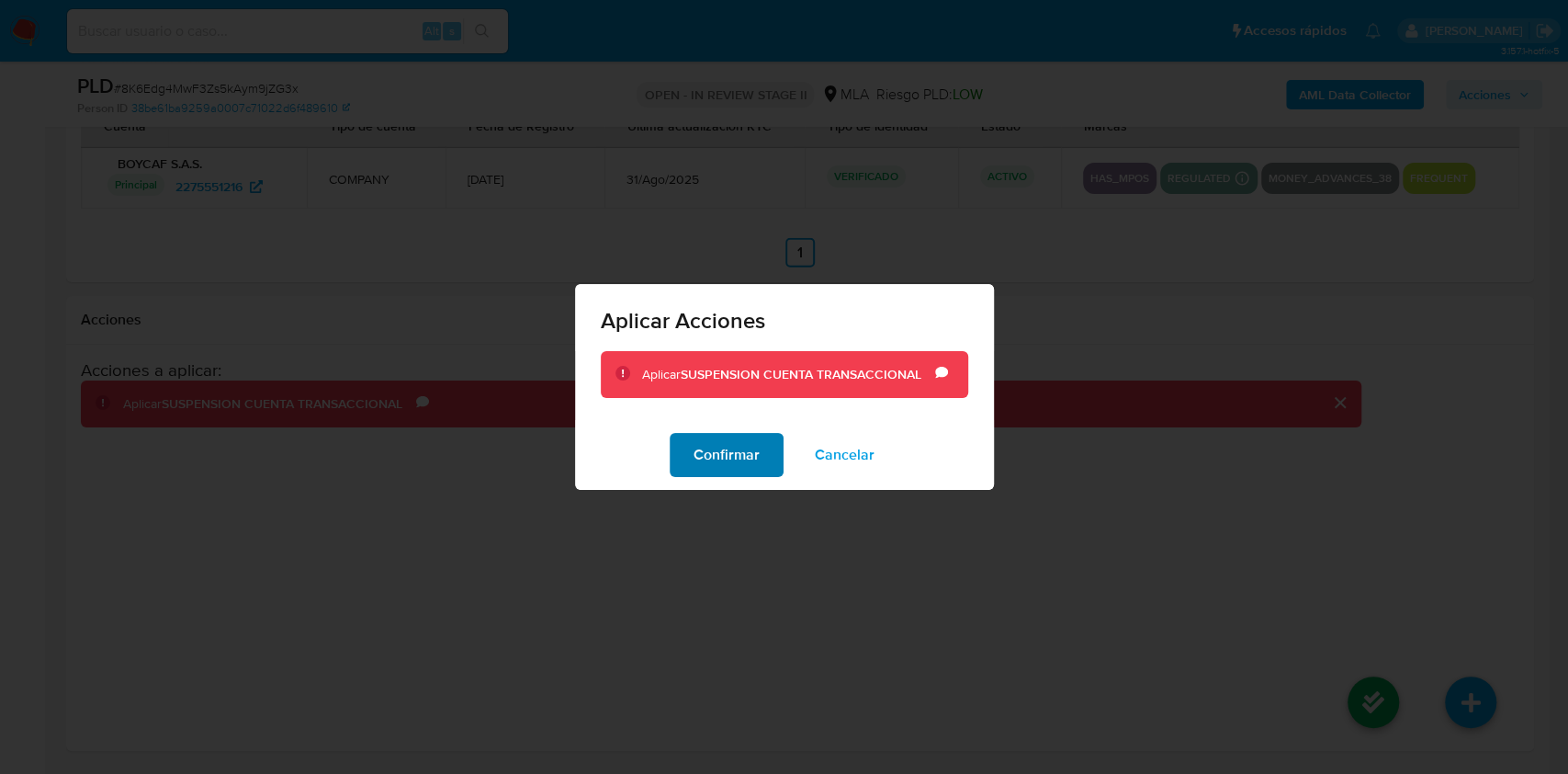
click at [732, 445] on span "Confirmar" at bounding box center [727, 455] width 66 height 41
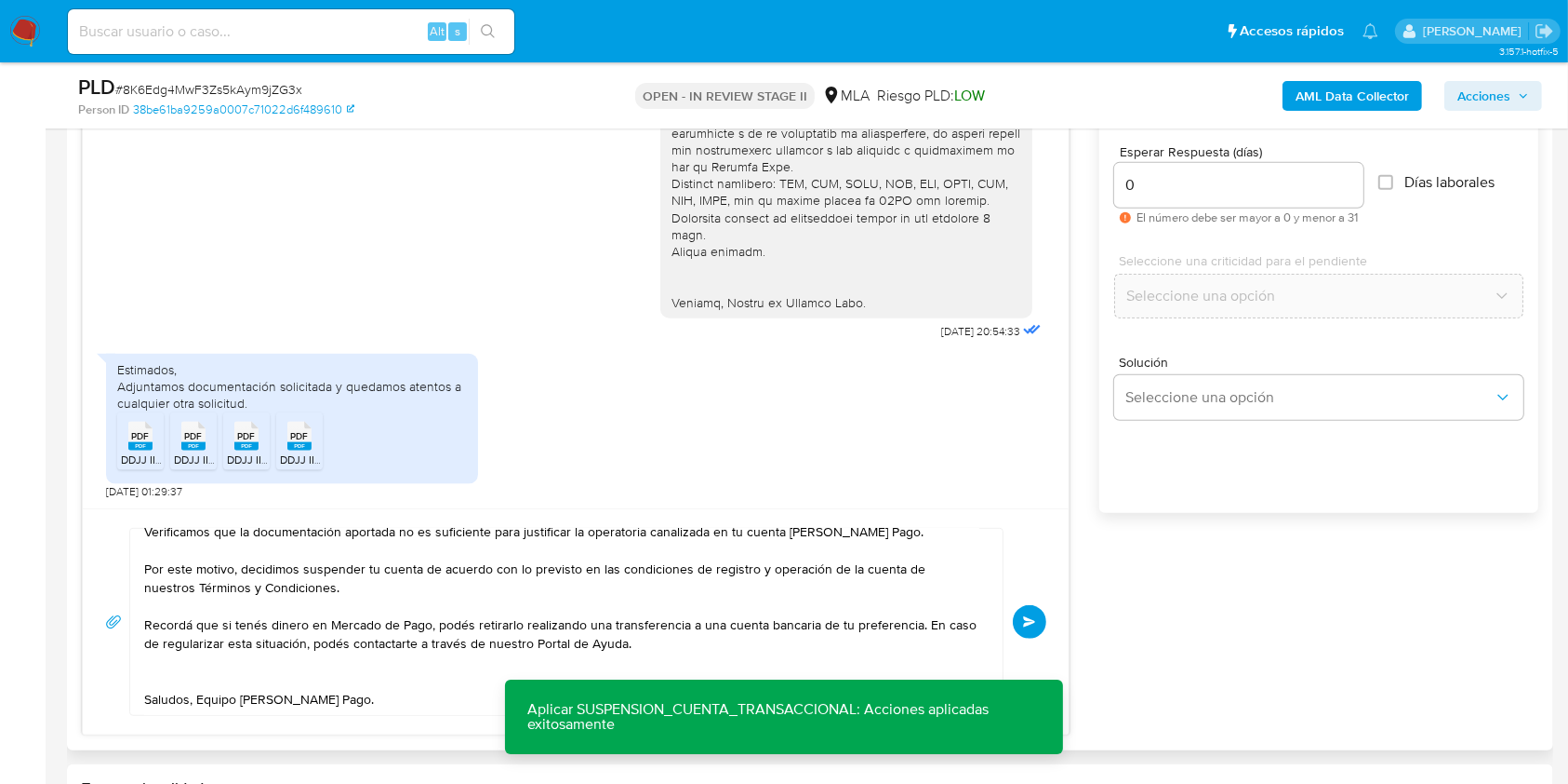
scroll to position [1080, 0]
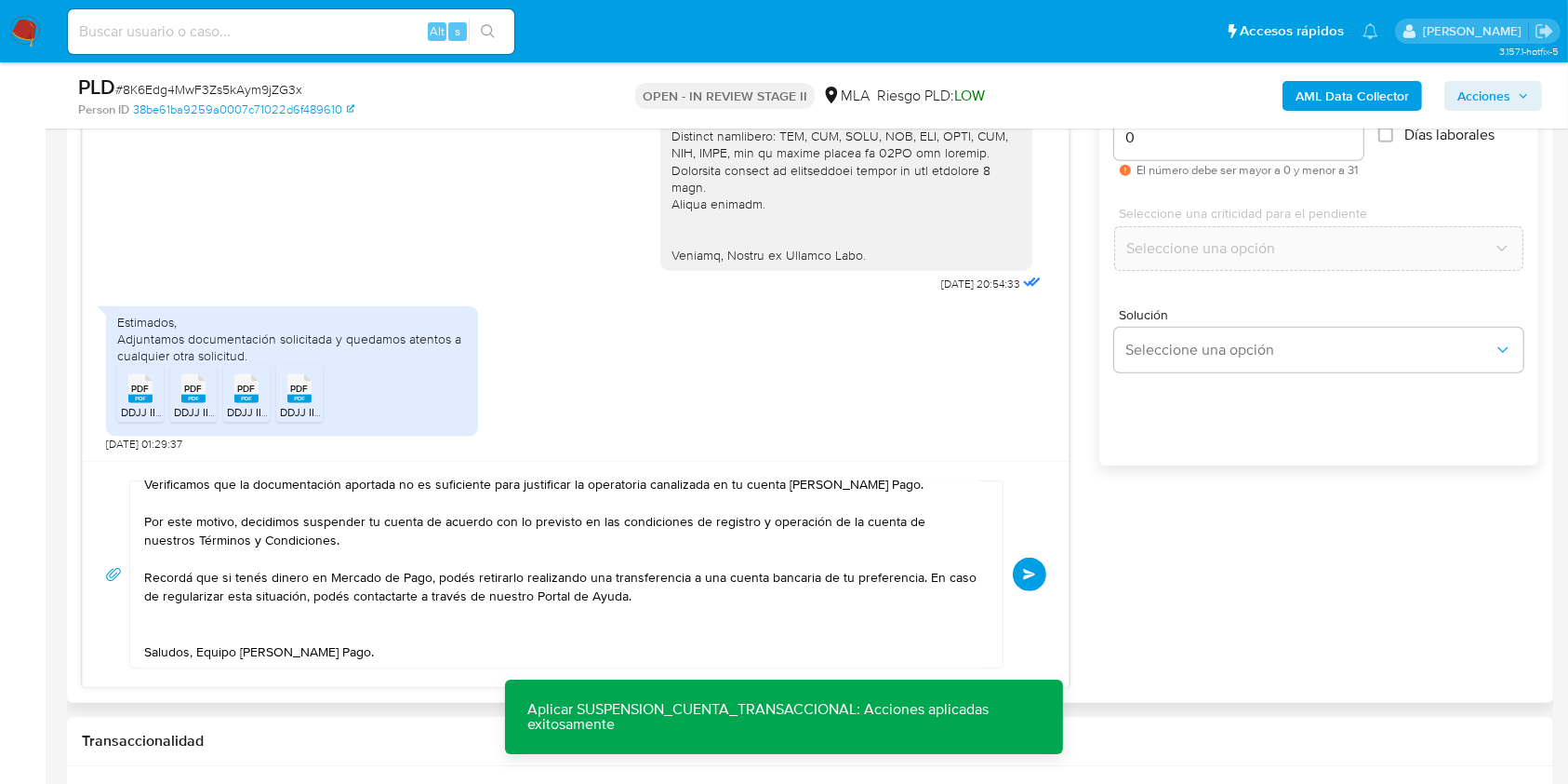
click at [1033, 581] on button "Enviar" at bounding box center [1030, 574] width 34 height 34
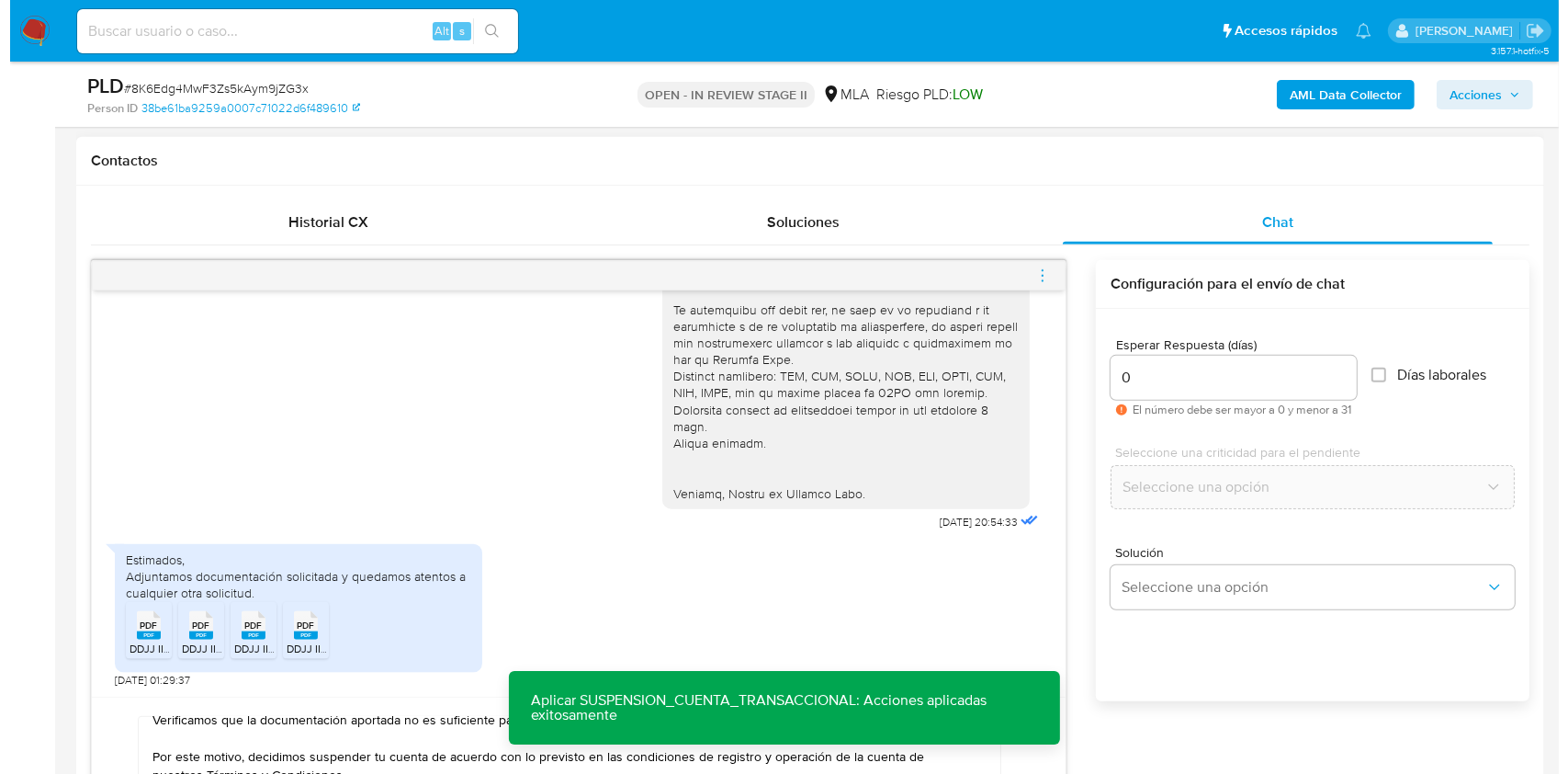
scroll to position [822, 0]
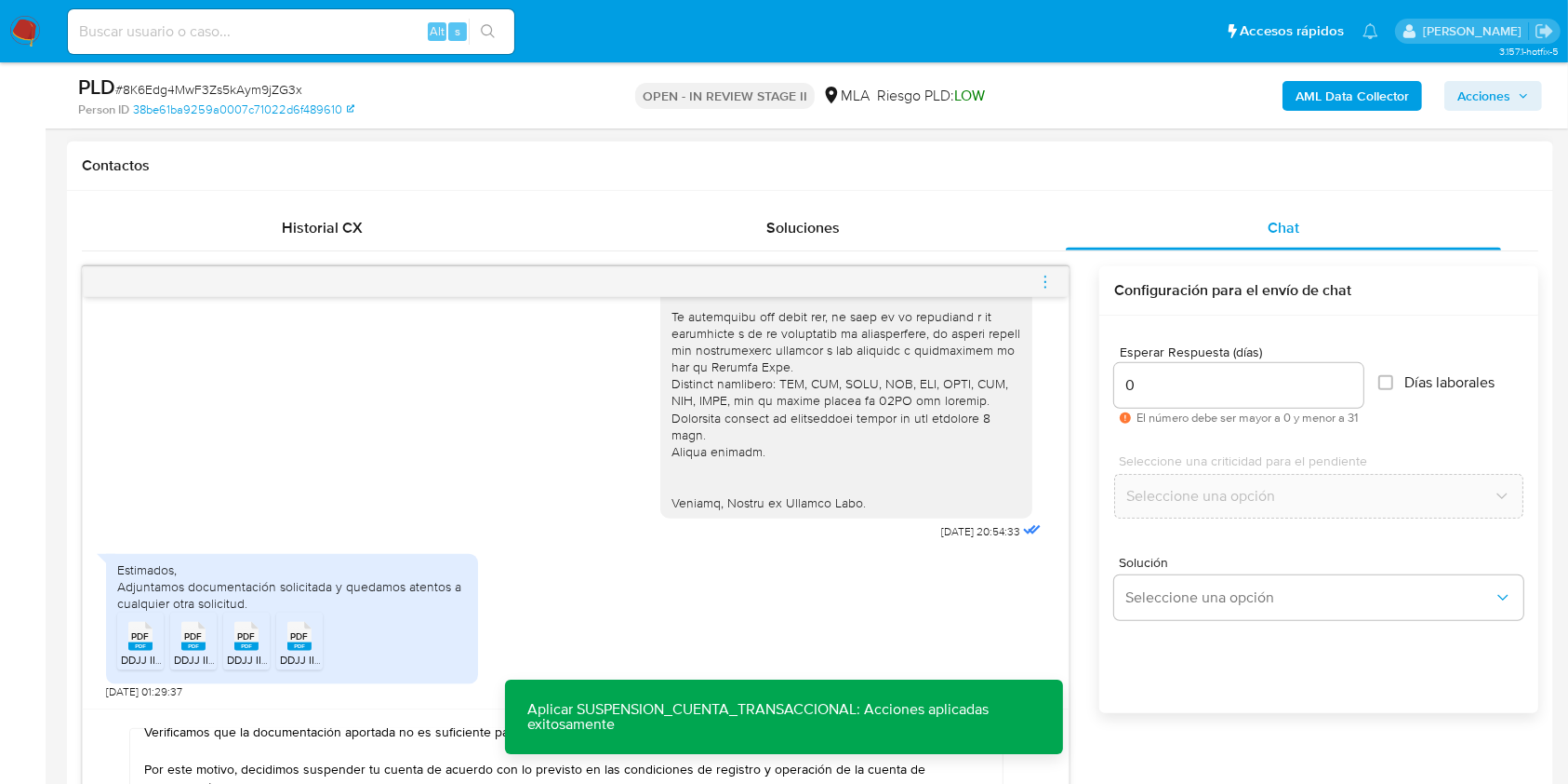
click at [1048, 289] on span "menu-action" at bounding box center [1046, 282] width 17 height 45
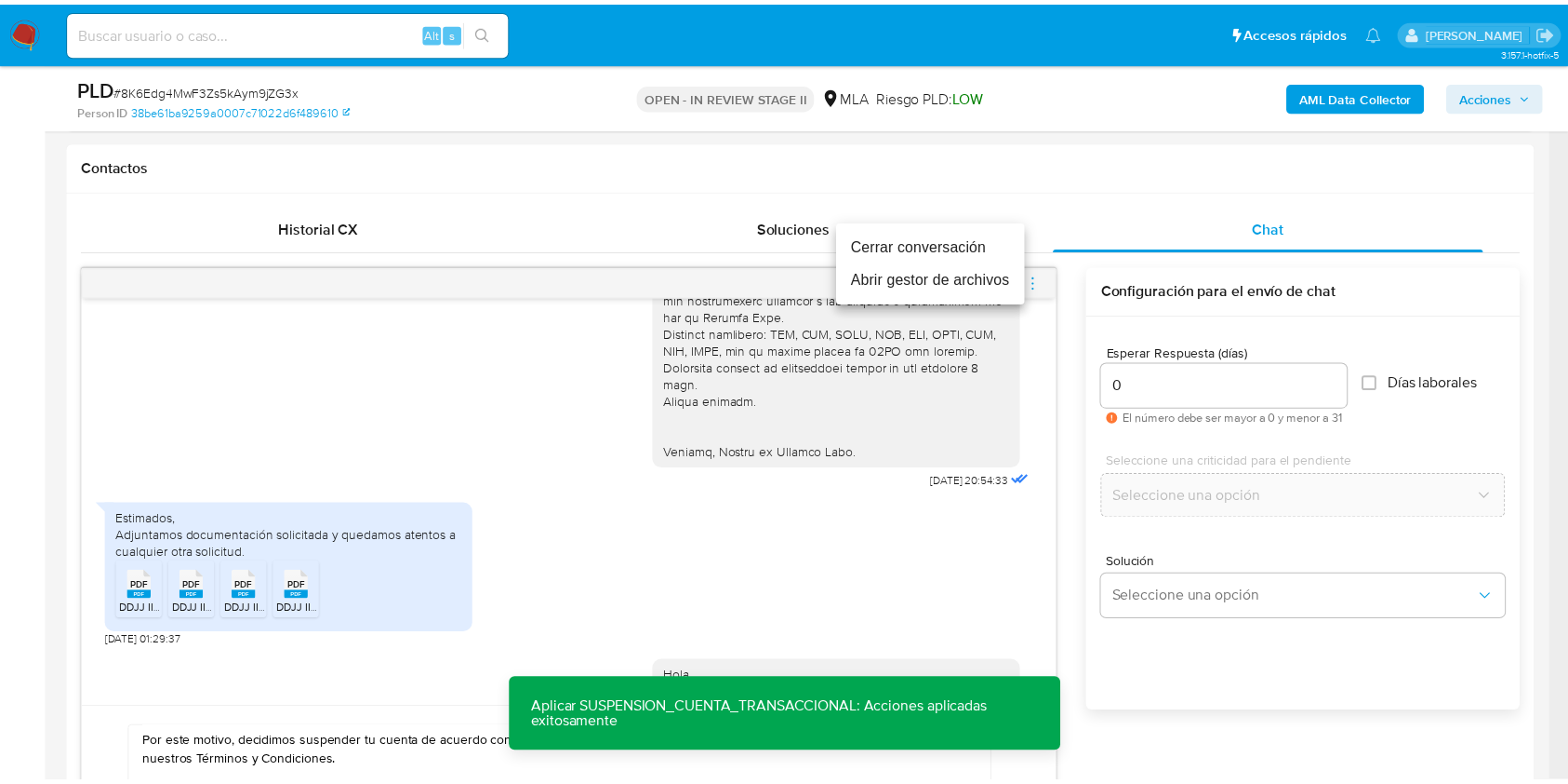
scroll to position [0, 0]
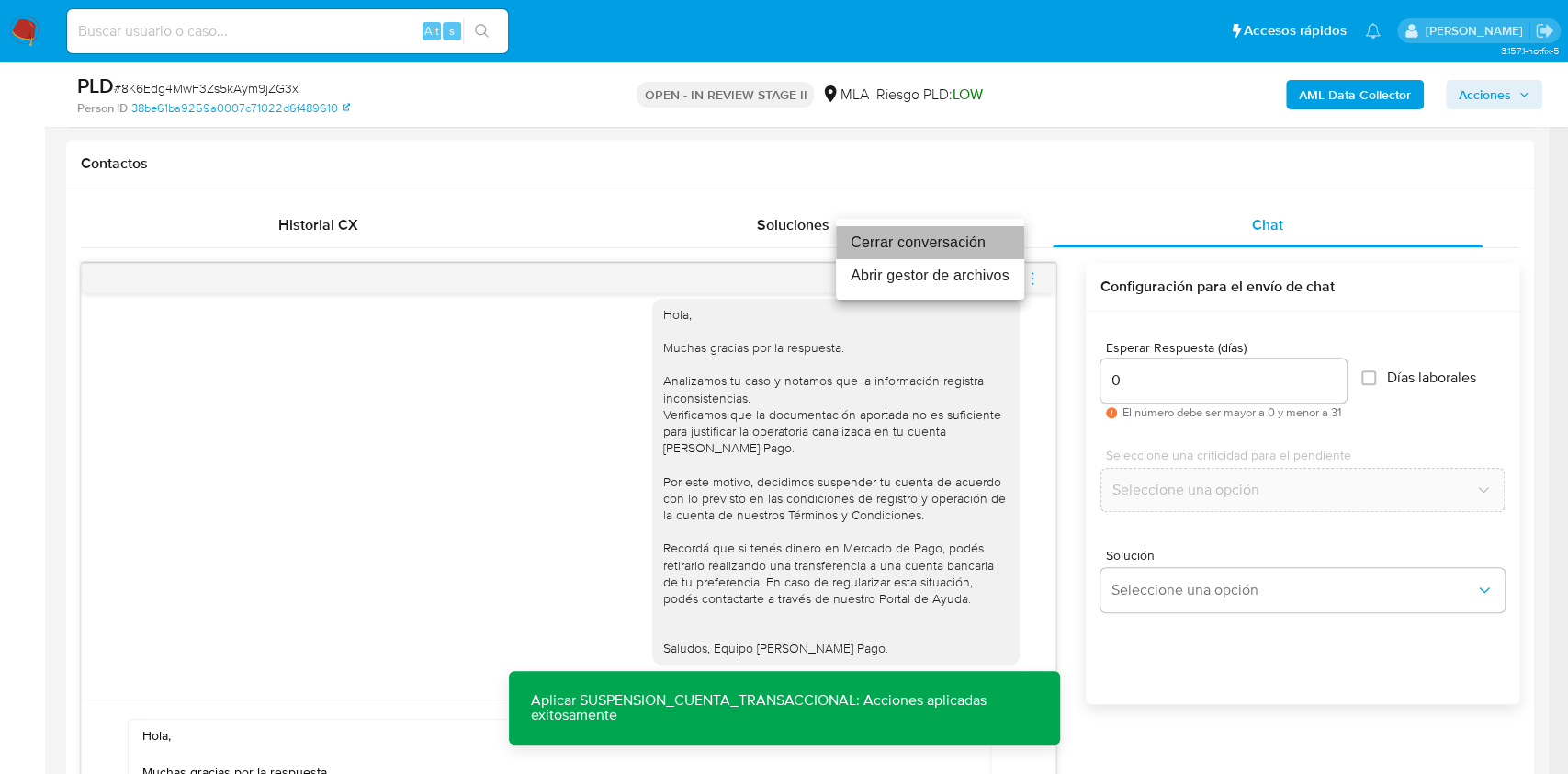
click at [931, 245] on li "Cerrar conversación" at bounding box center [930, 242] width 188 height 33
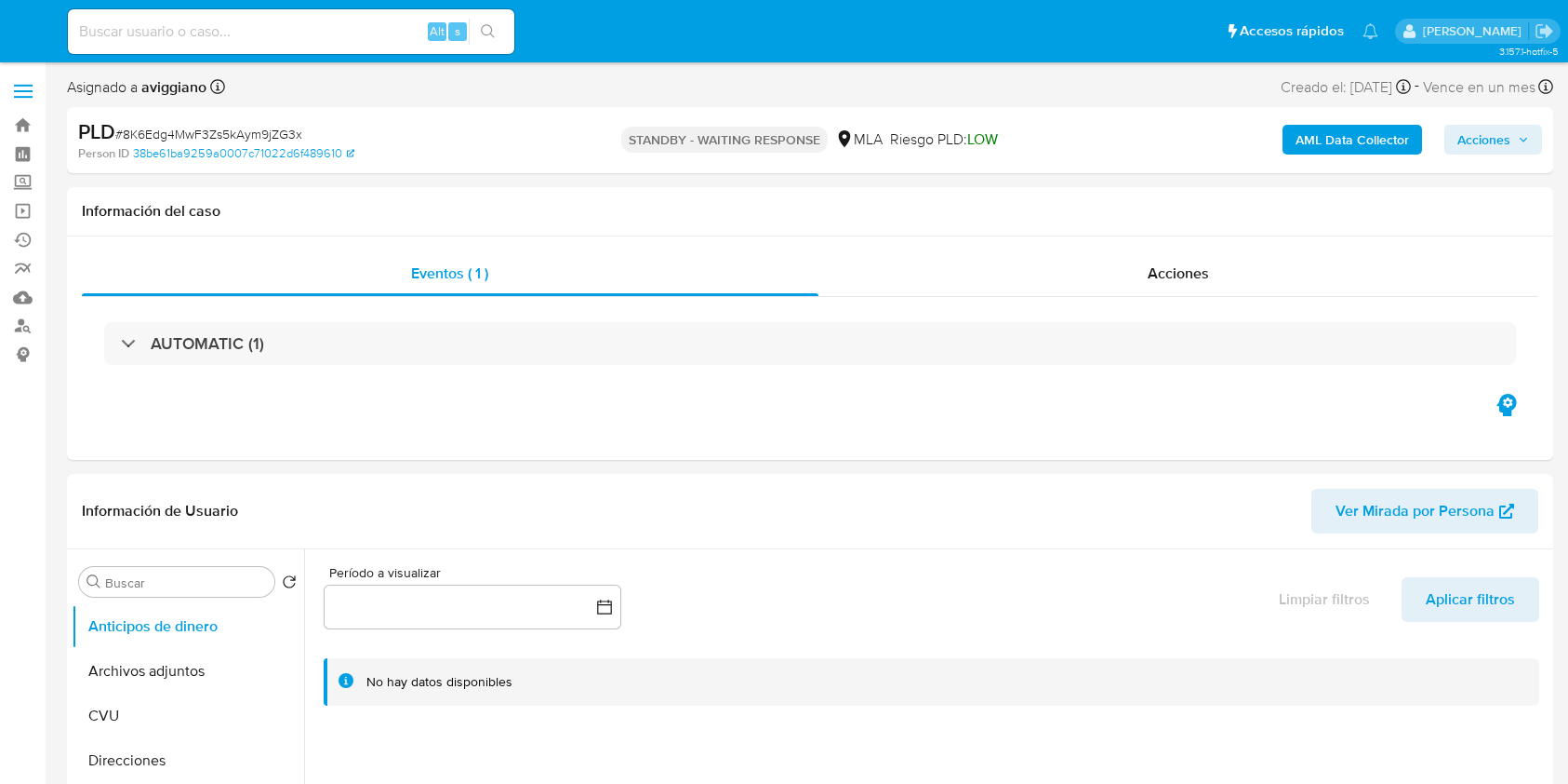
select select "10"
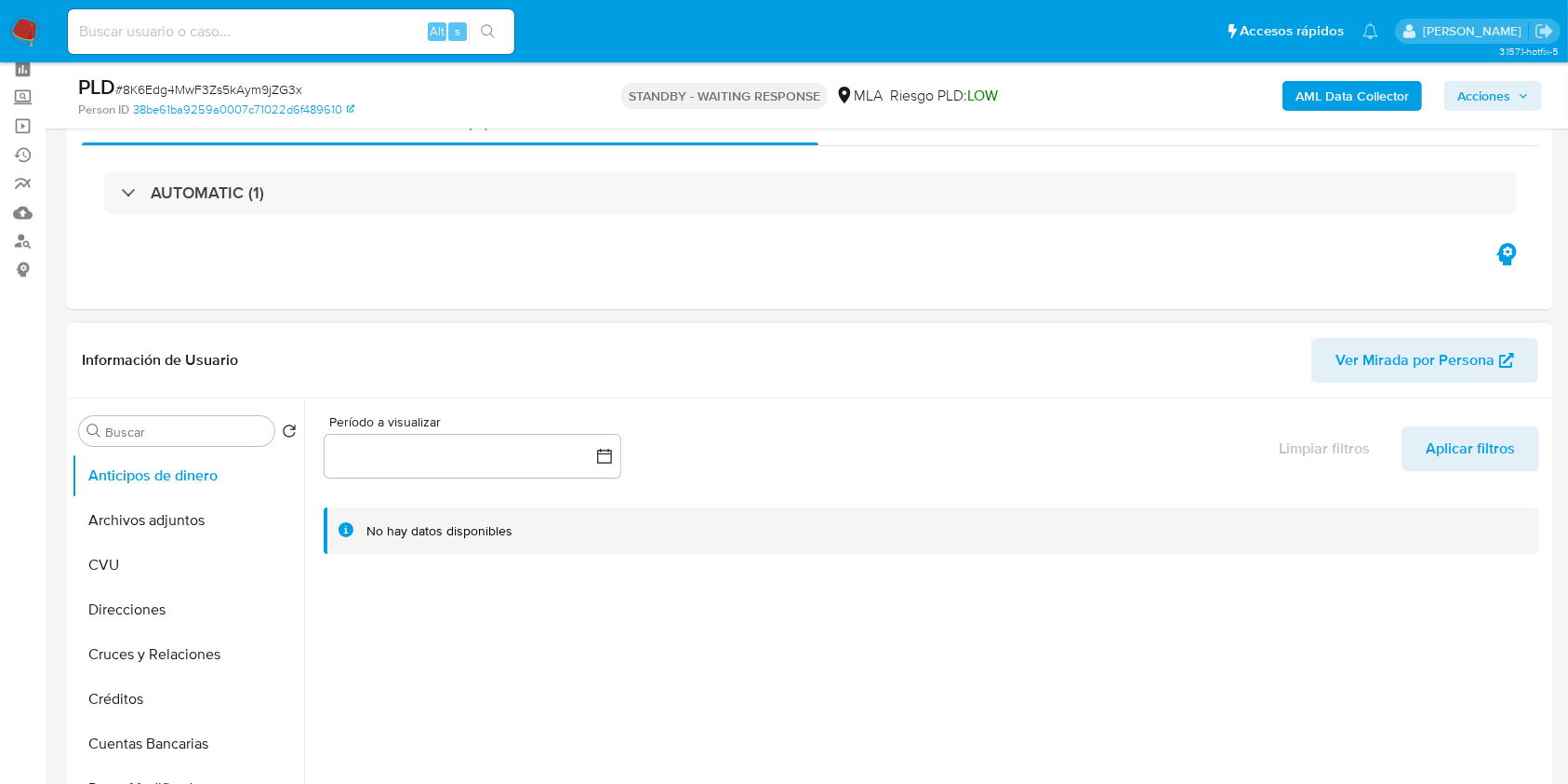
scroll to position [124, 0]
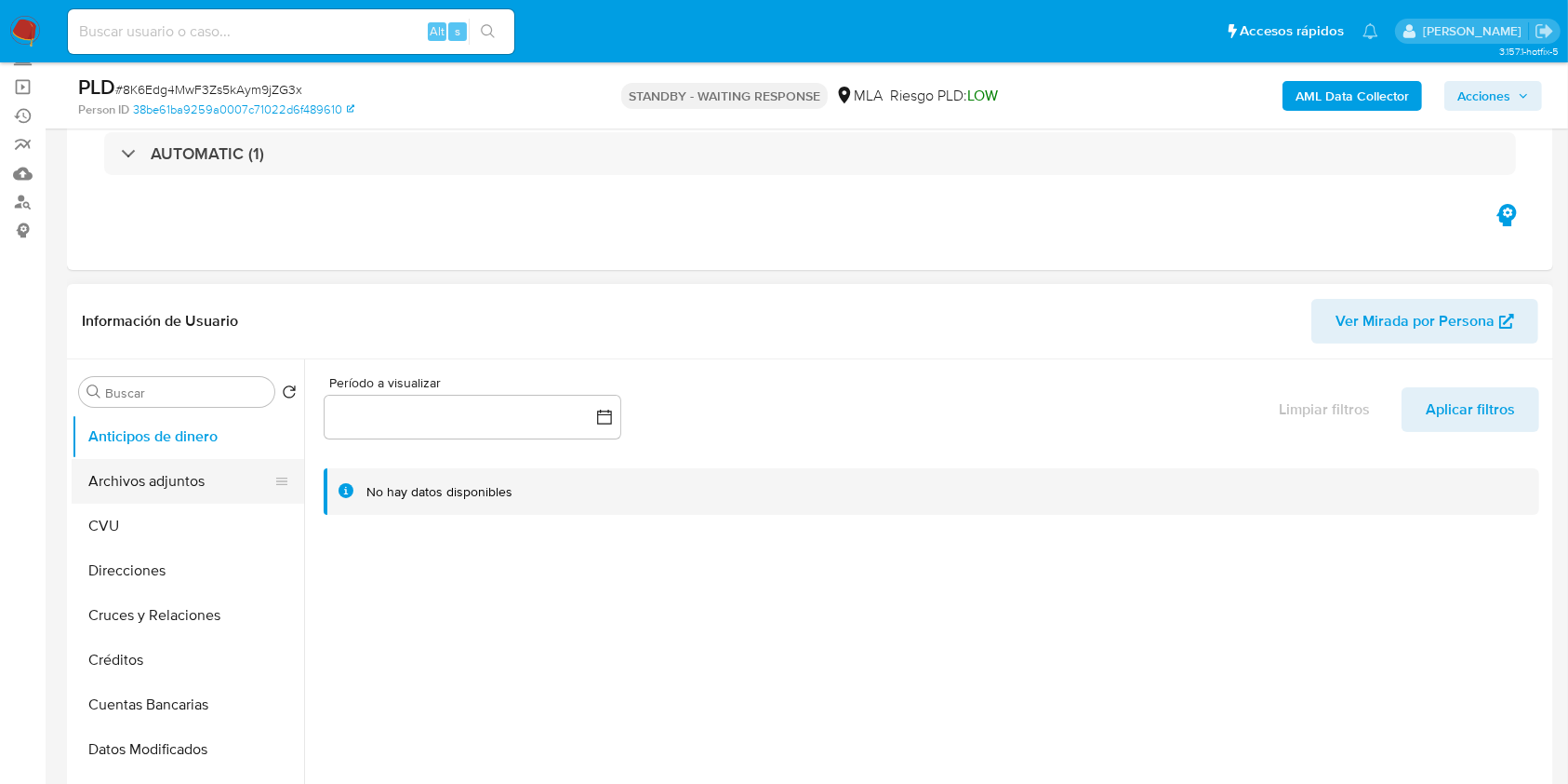
click at [188, 482] on button "Archivos adjuntos" at bounding box center [180, 482] width 217 height 45
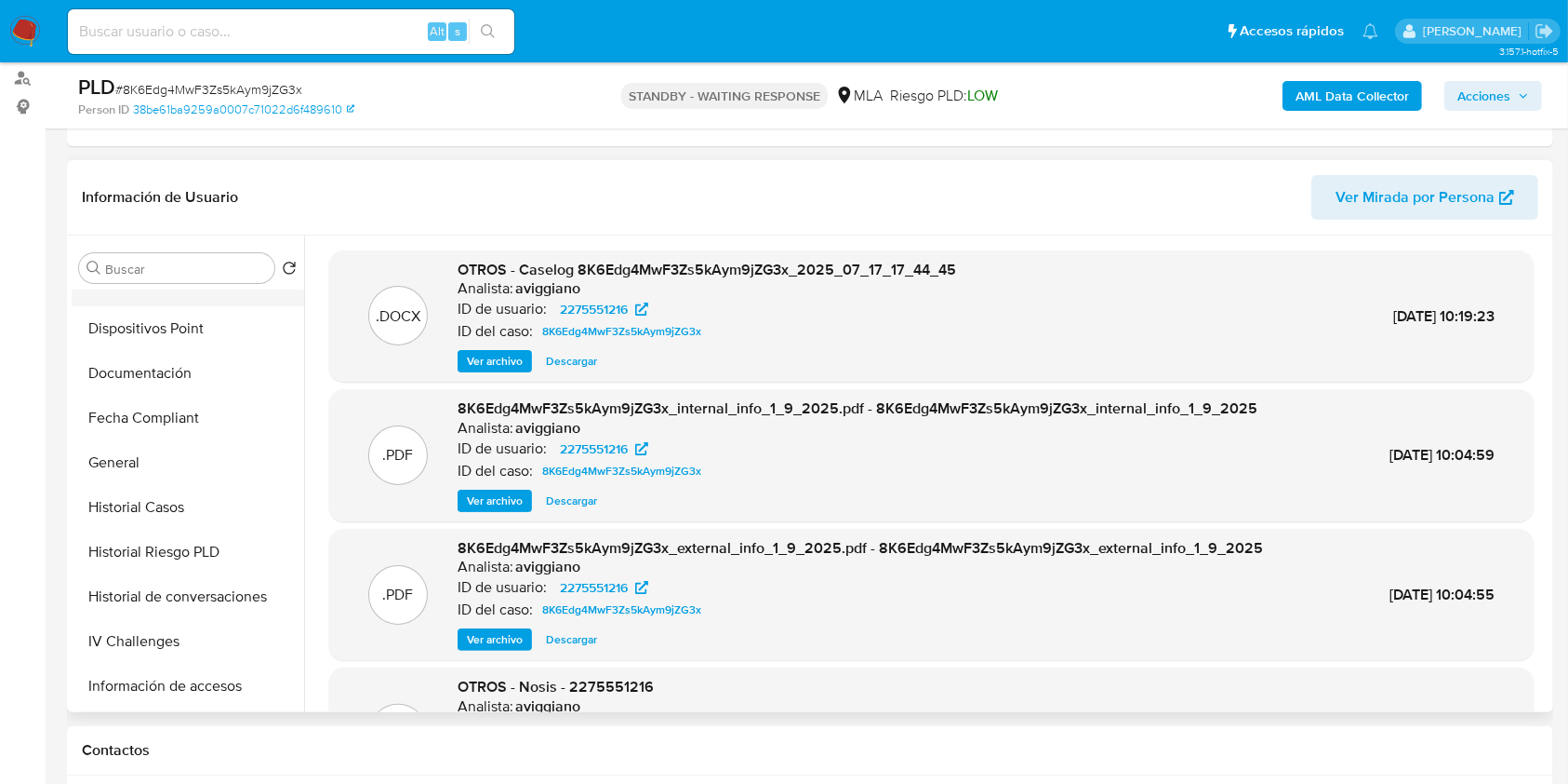
scroll to position [497, 0]
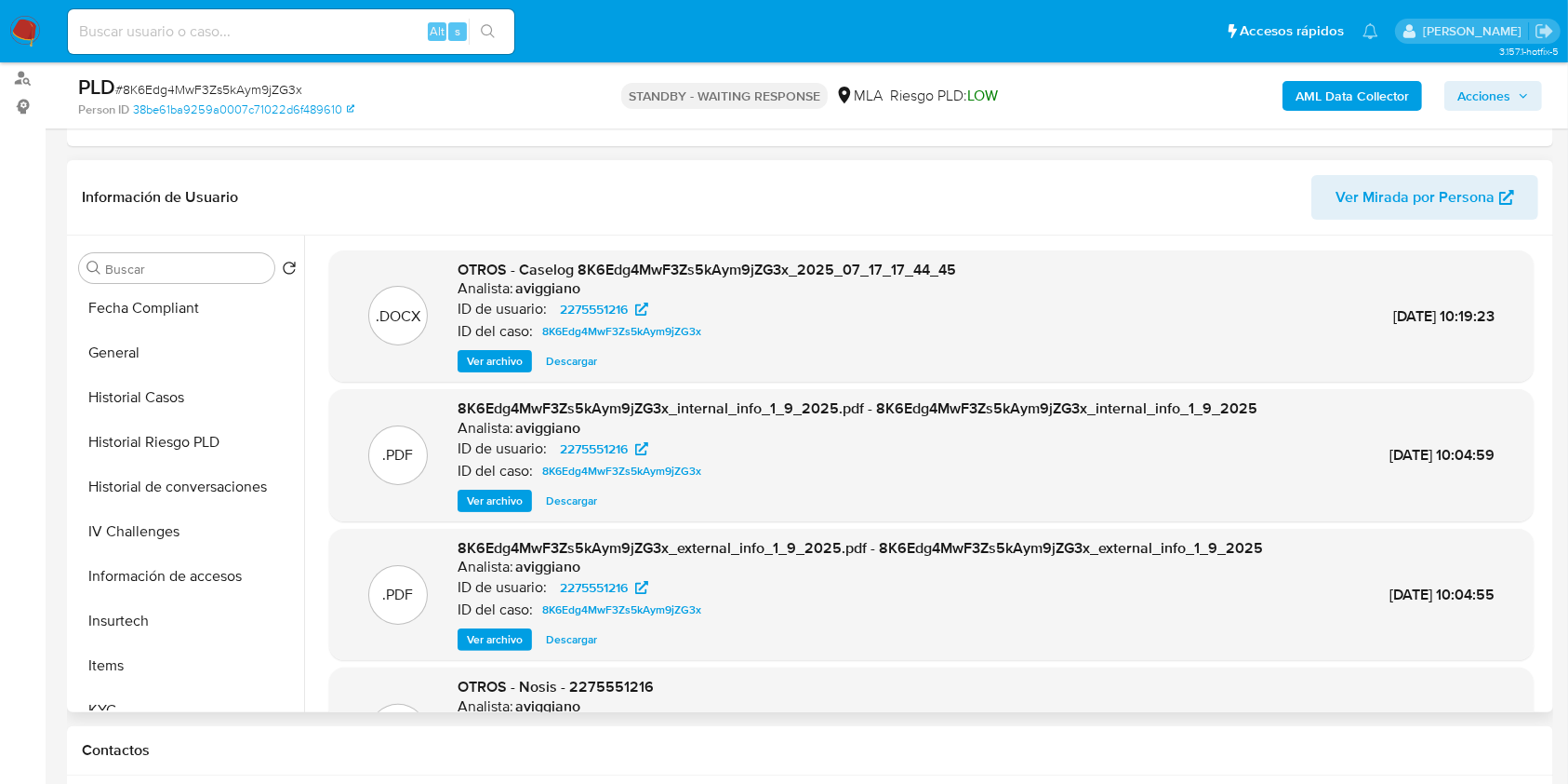
click at [489, 366] on span "Ver archivo" at bounding box center [495, 361] width 56 height 19
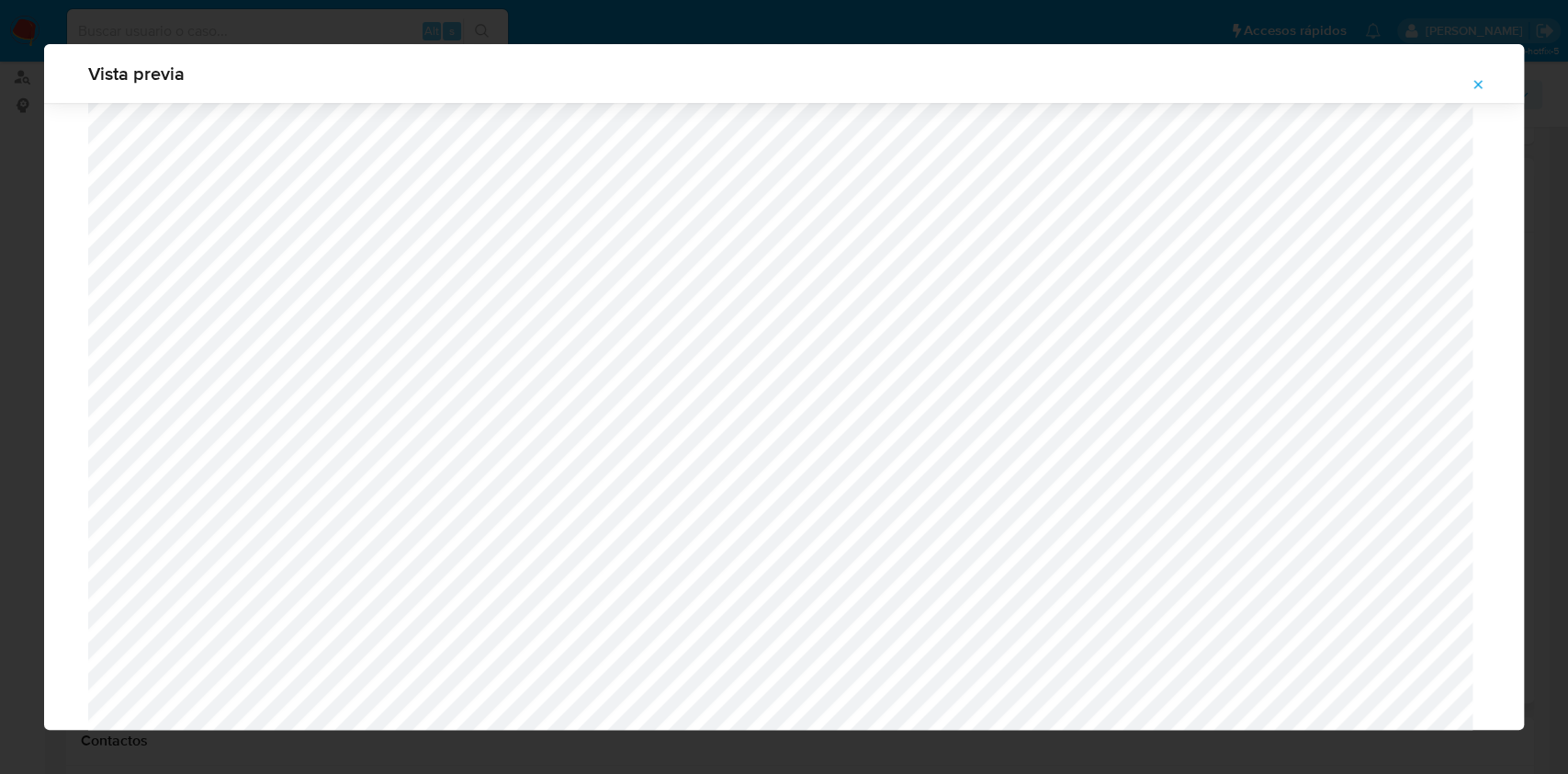
scroll to position [1923, 0]
click at [1483, 77] on icon "Attachment preview" at bounding box center [1479, 85] width 15 height 15
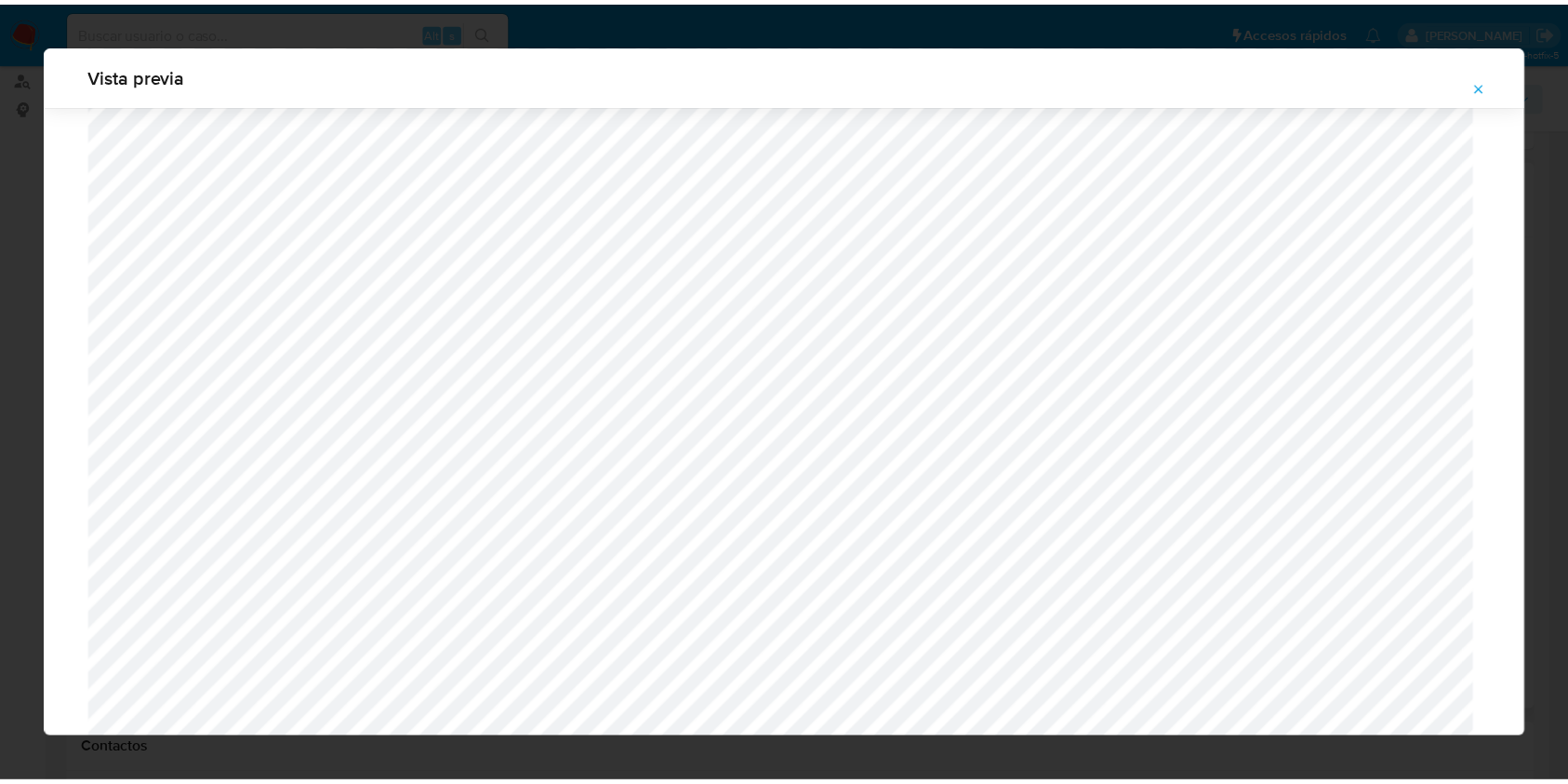
scroll to position [0, 0]
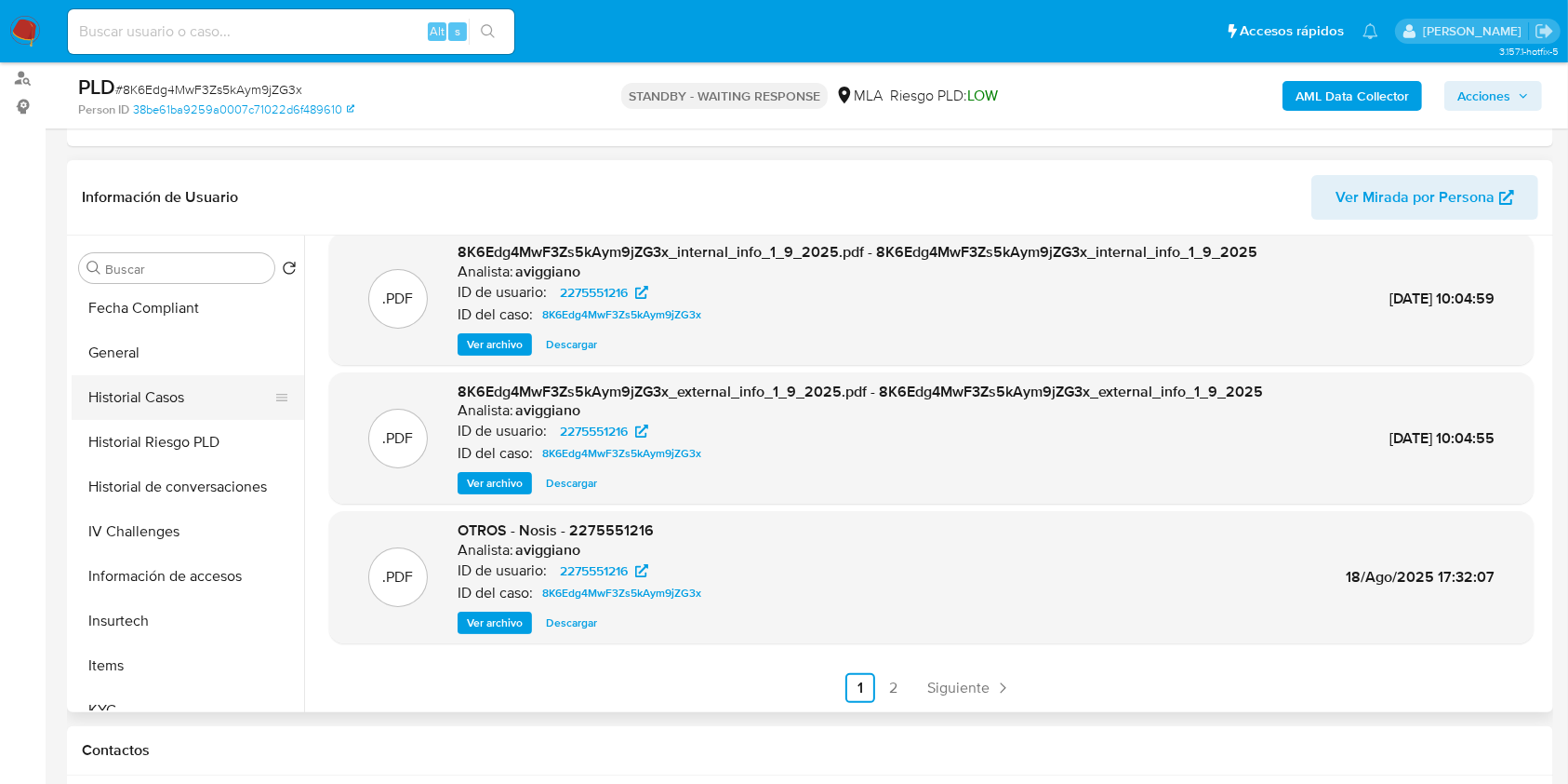
click at [151, 396] on button "Historial Casos" at bounding box center [180, 398] width 217 height 45
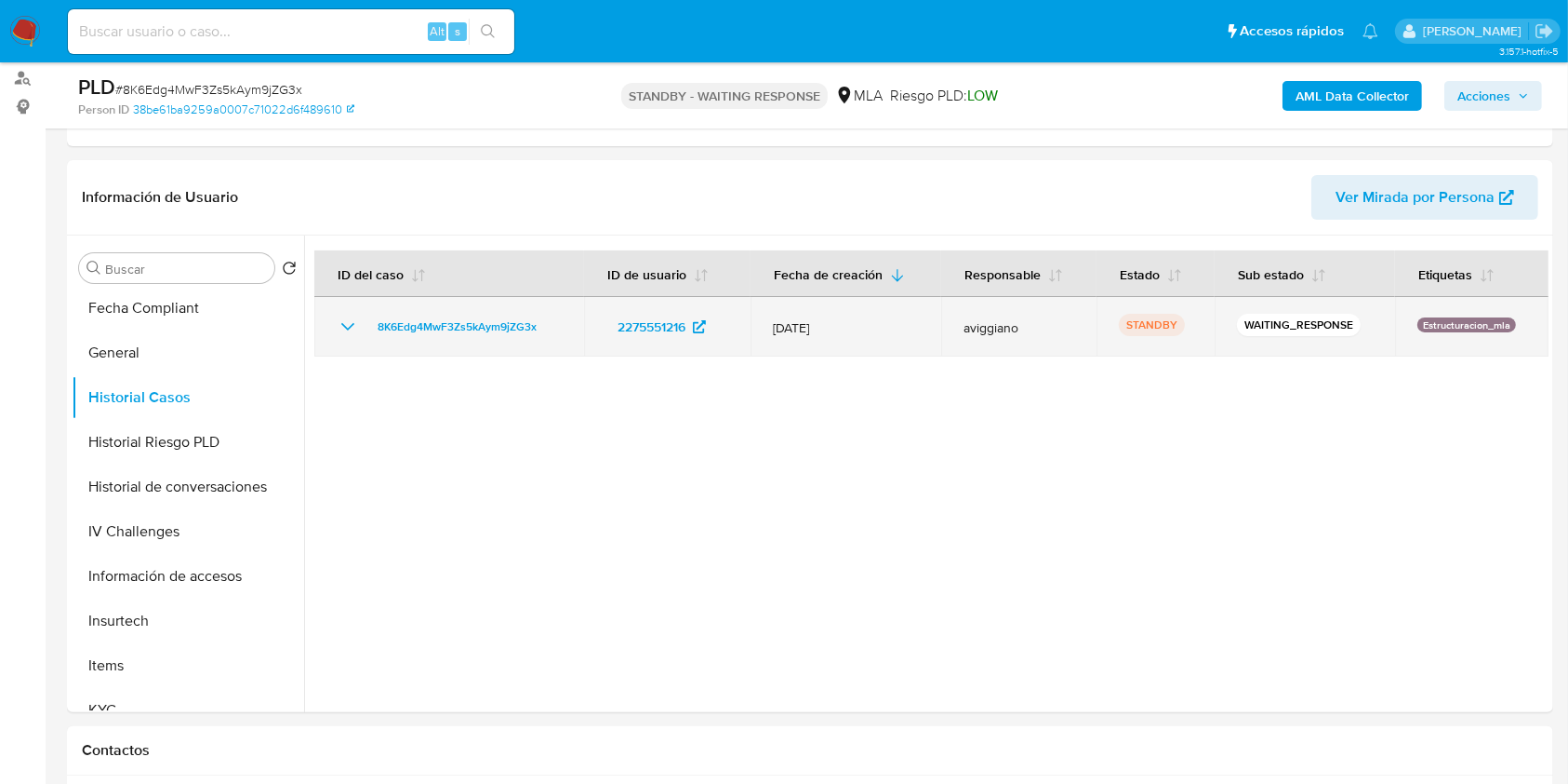
drag, startPoint x: 553, startPoint y: 318, endPoint x: 366, endPoint y: 314, distance: 187.0
click at [366, 315] on div "8K6Edg4MwF3Zs5kAym9jZG3x" at bounding box center [449, 327] width 225 height 22
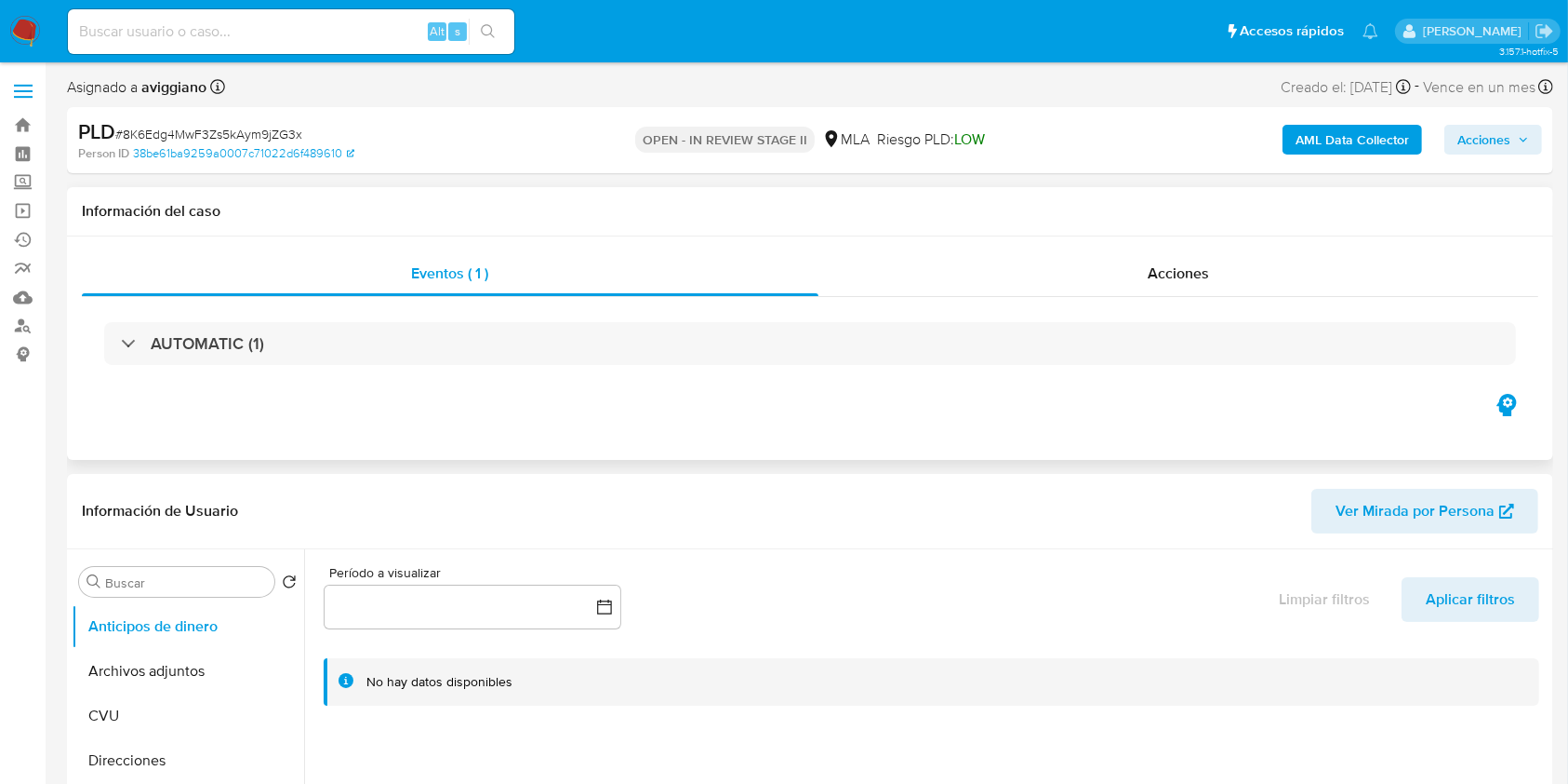
select select "10"
click at [1504, 141] on span "Acciones" at bounding box center [1484, 140] width 53 height 30
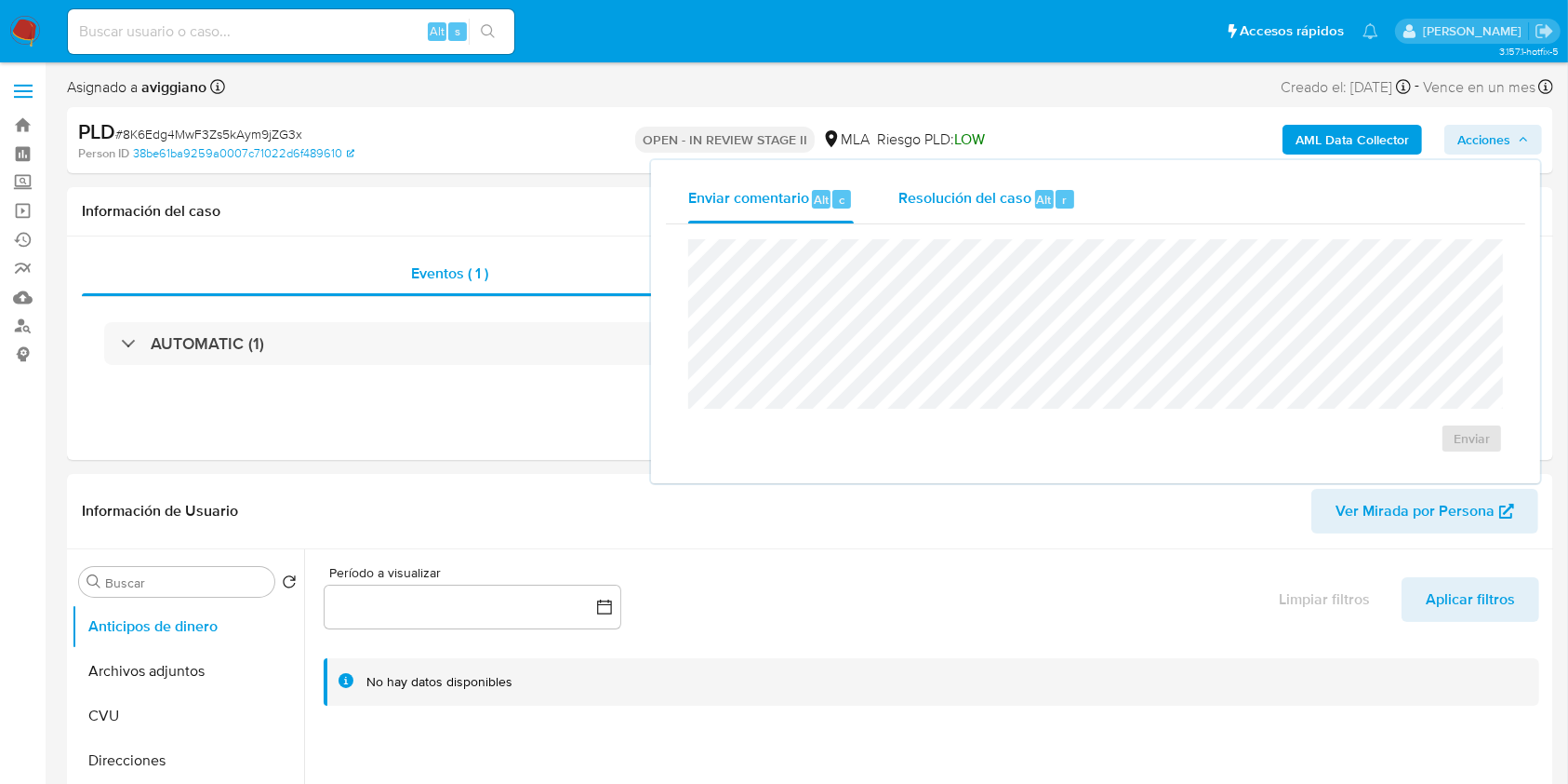
click at [1014, 196] on span "Resolución del caso" at bounding box center [964, 198] width 133 height 21
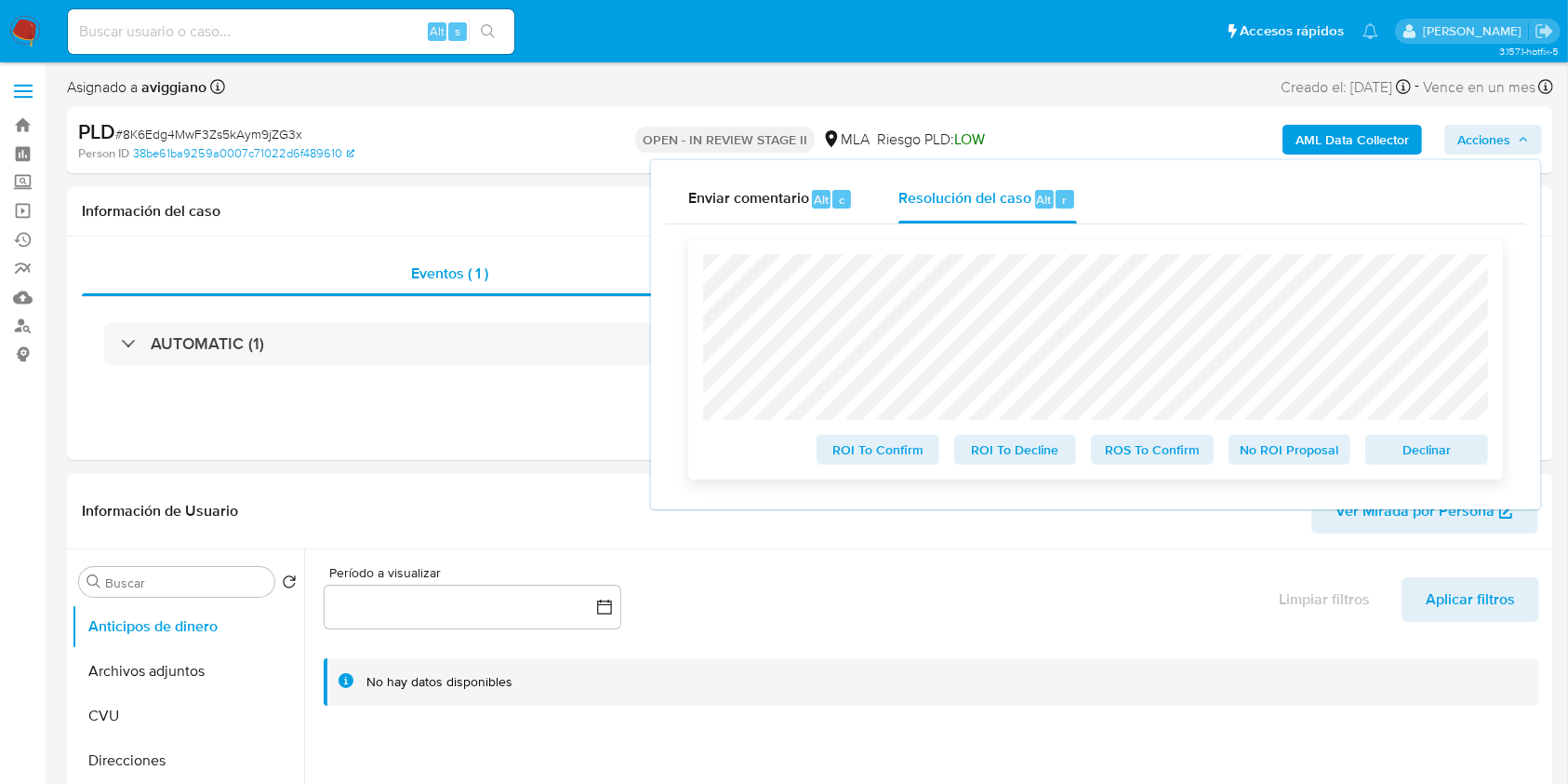
click at [1426, 452] on span "Declinar" at bounding box center [1427, 450] width 97 height 26
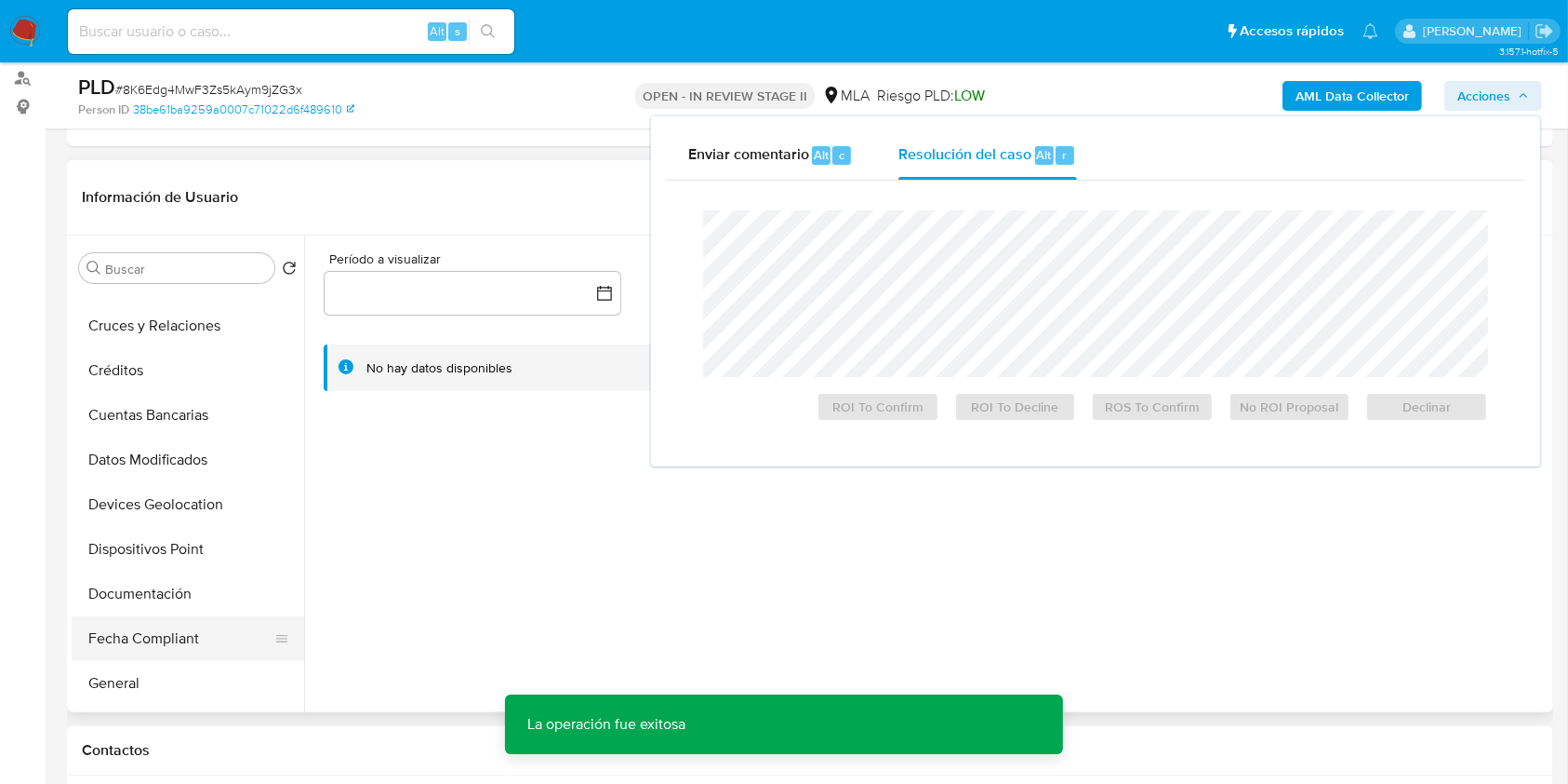
scroll to position [247, 0]
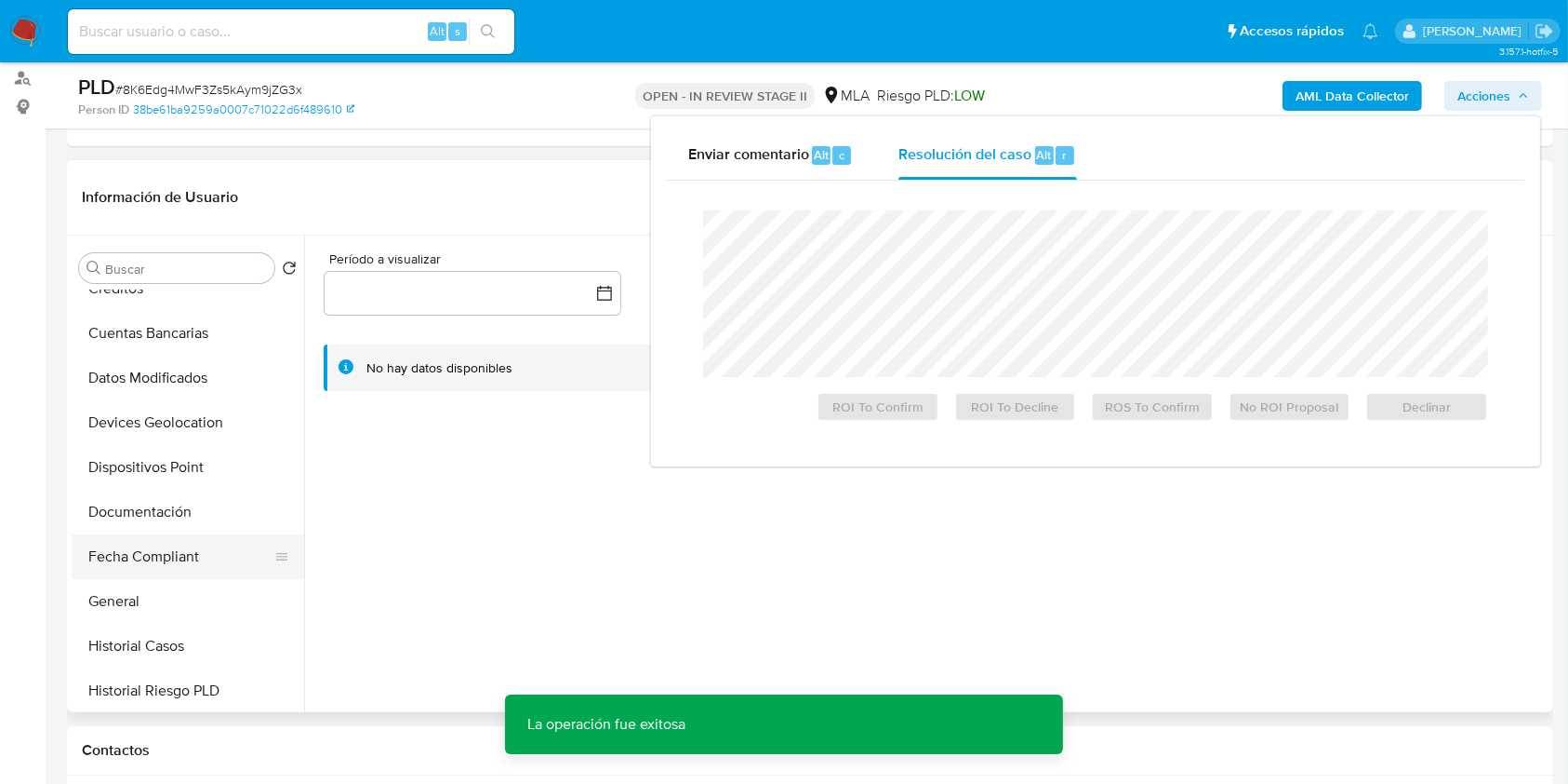
click at [160, 559] on button "Fecha Compliant" at bounding box center [180, 556] width 217 height 45
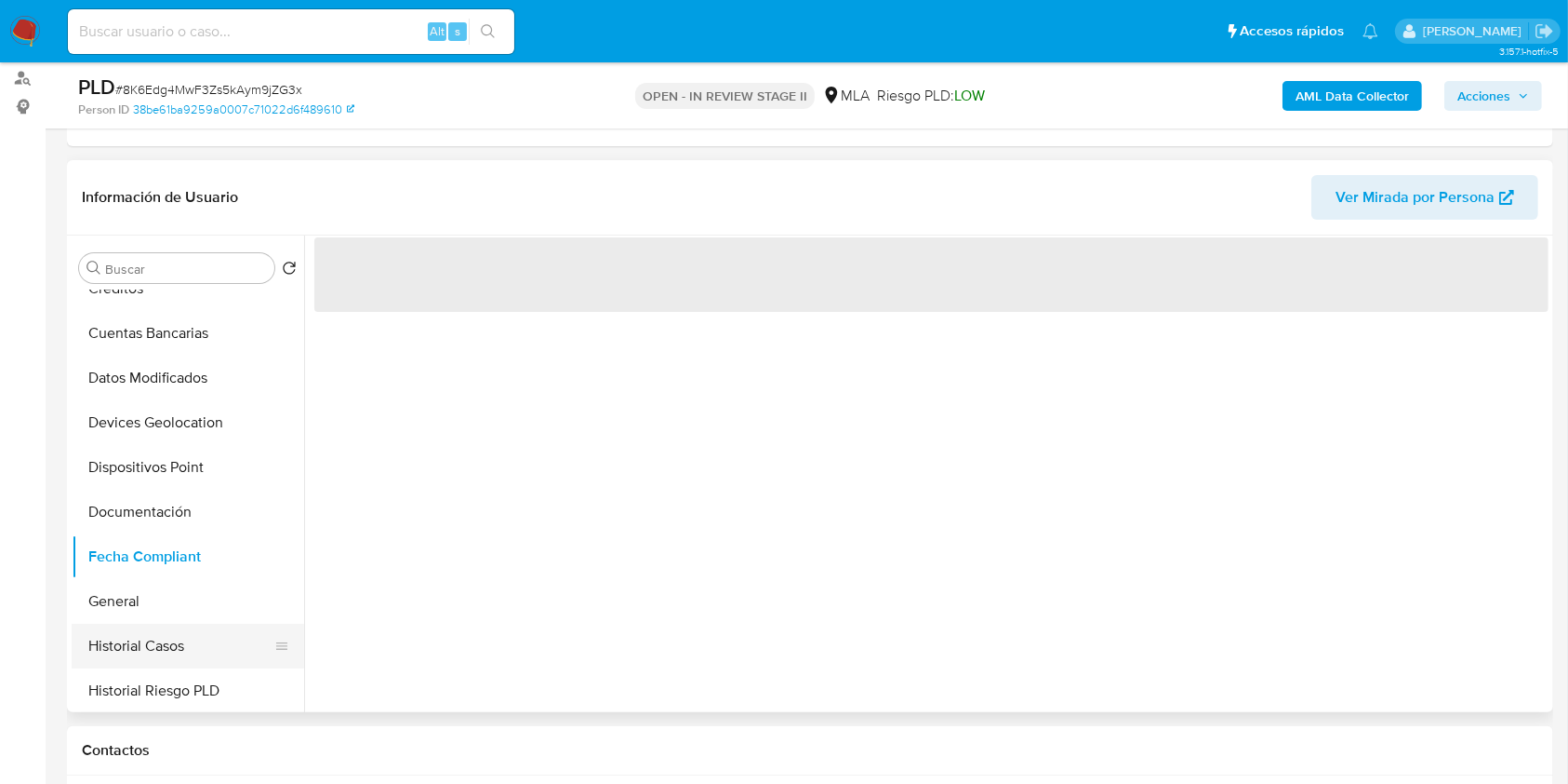
click at [165, 635] on button "Historial Casos" at bounding box center [180, 646] width 217 height 45
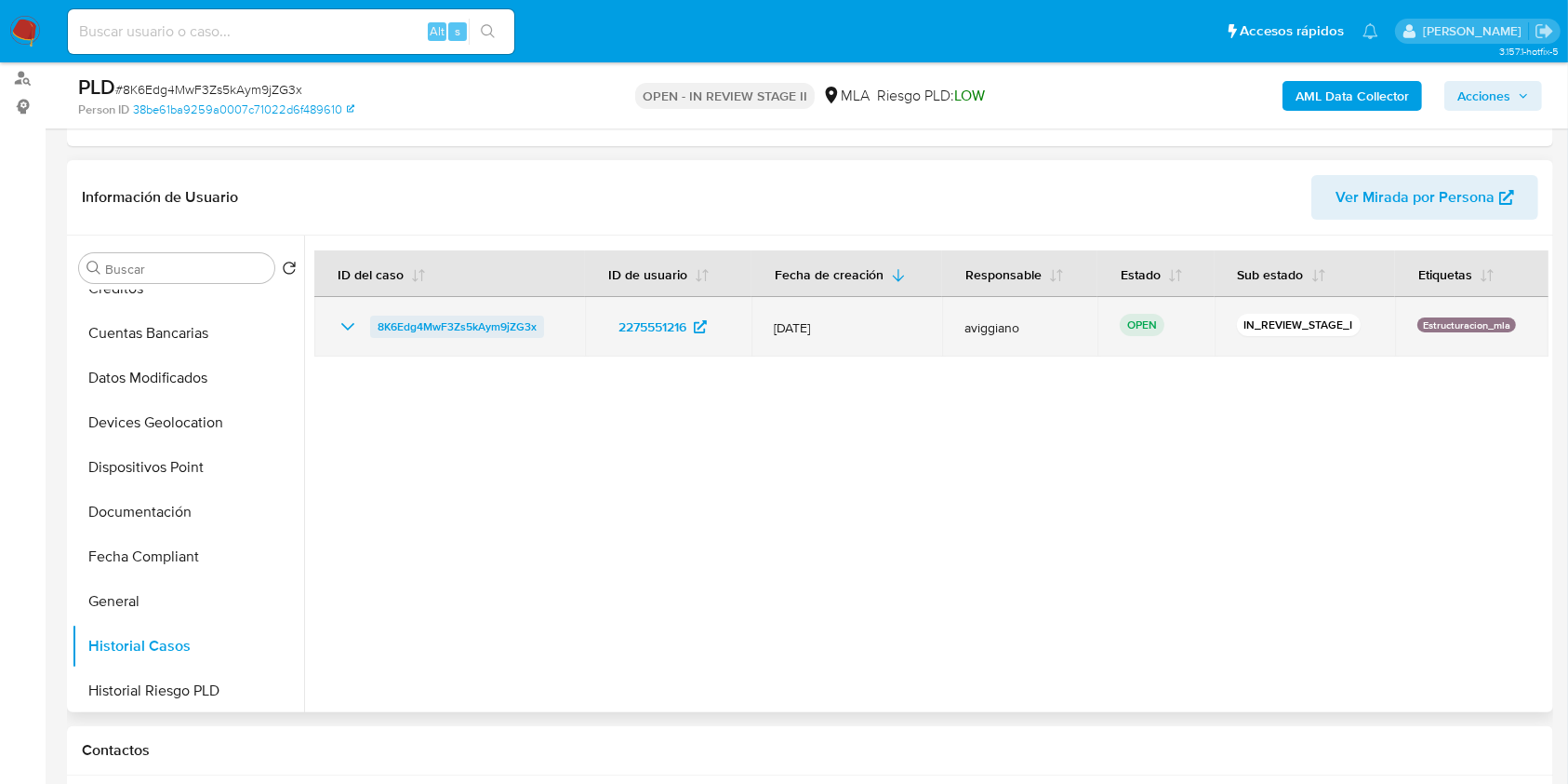
click at [477, 317] on span "8K6Edg4MwF3Zs5kAym9jZG3x" at bounding box center [457, 327] width 160 height 22
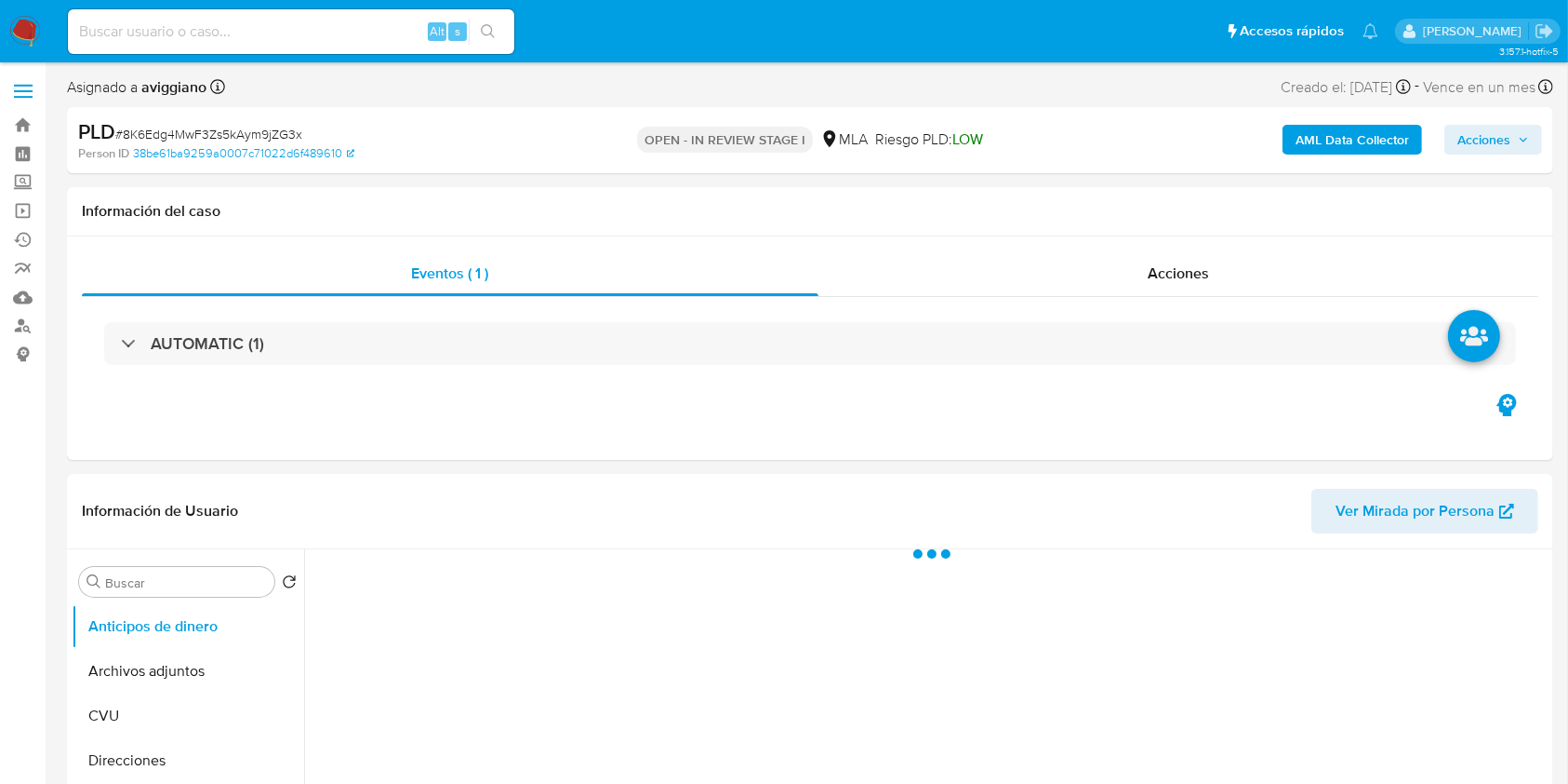
click at [1499, 137] on span "Acciones" at bounding box center [1484, 140] width 53 height 30
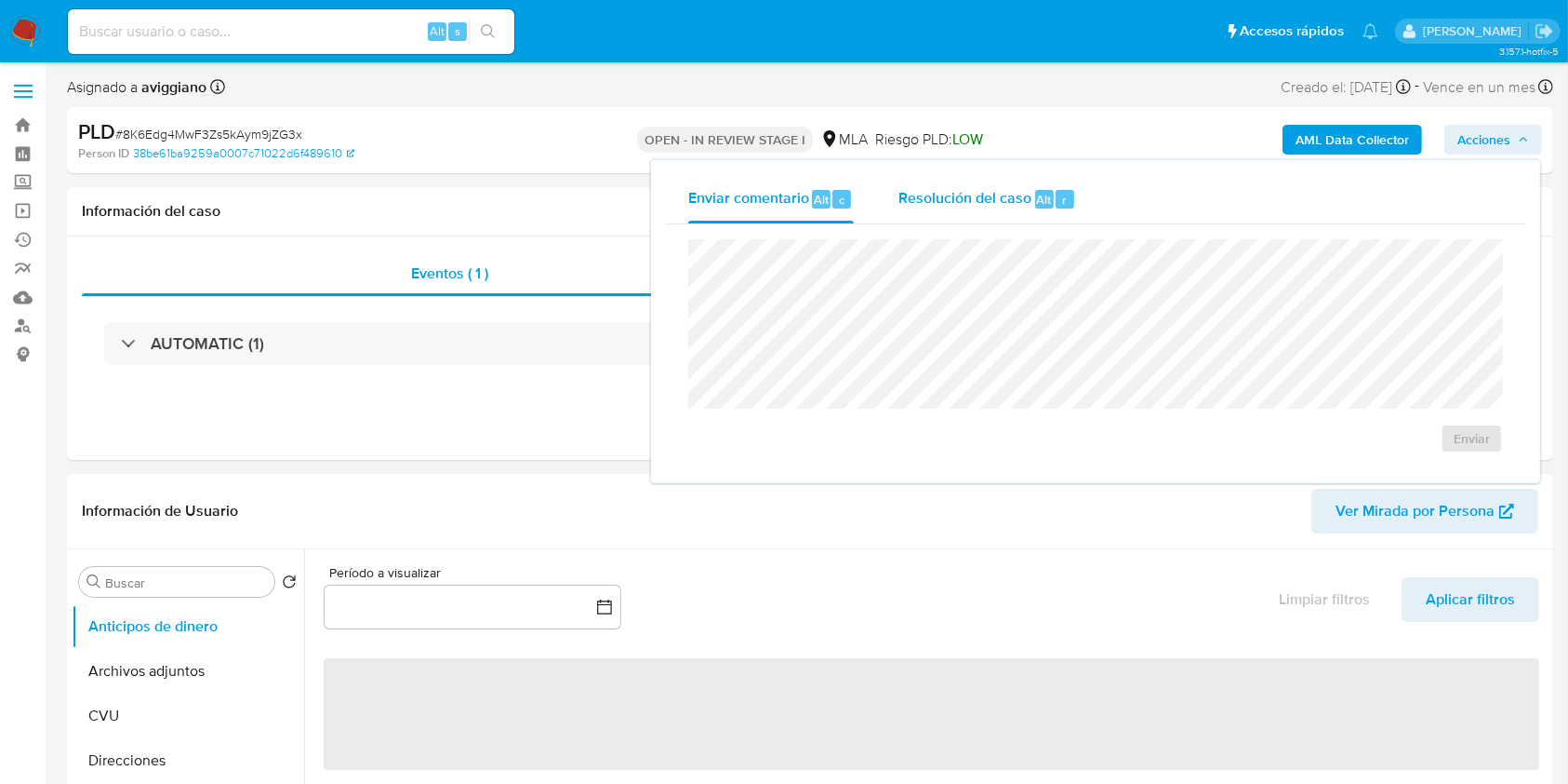
click at [935, 180] on div "Resolución del caso Alt r" at bounding box center [987, 199] width 177 height 49
select select "10"
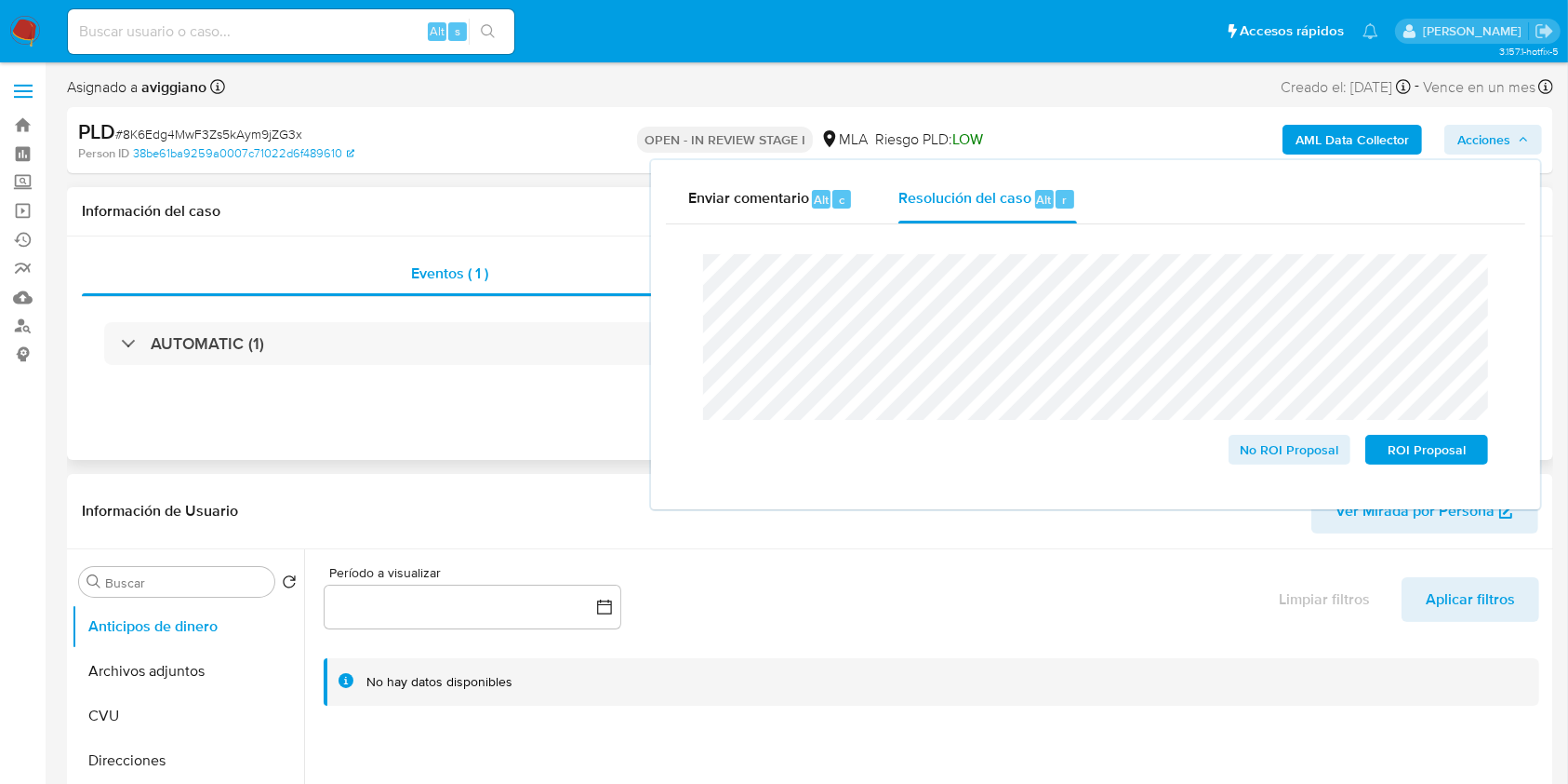
click at [387, 437] on div "Eventos ( 1 ) Acciones AUTOMATIC (1)" at bounding box center [811, 347] width 1487 height 223
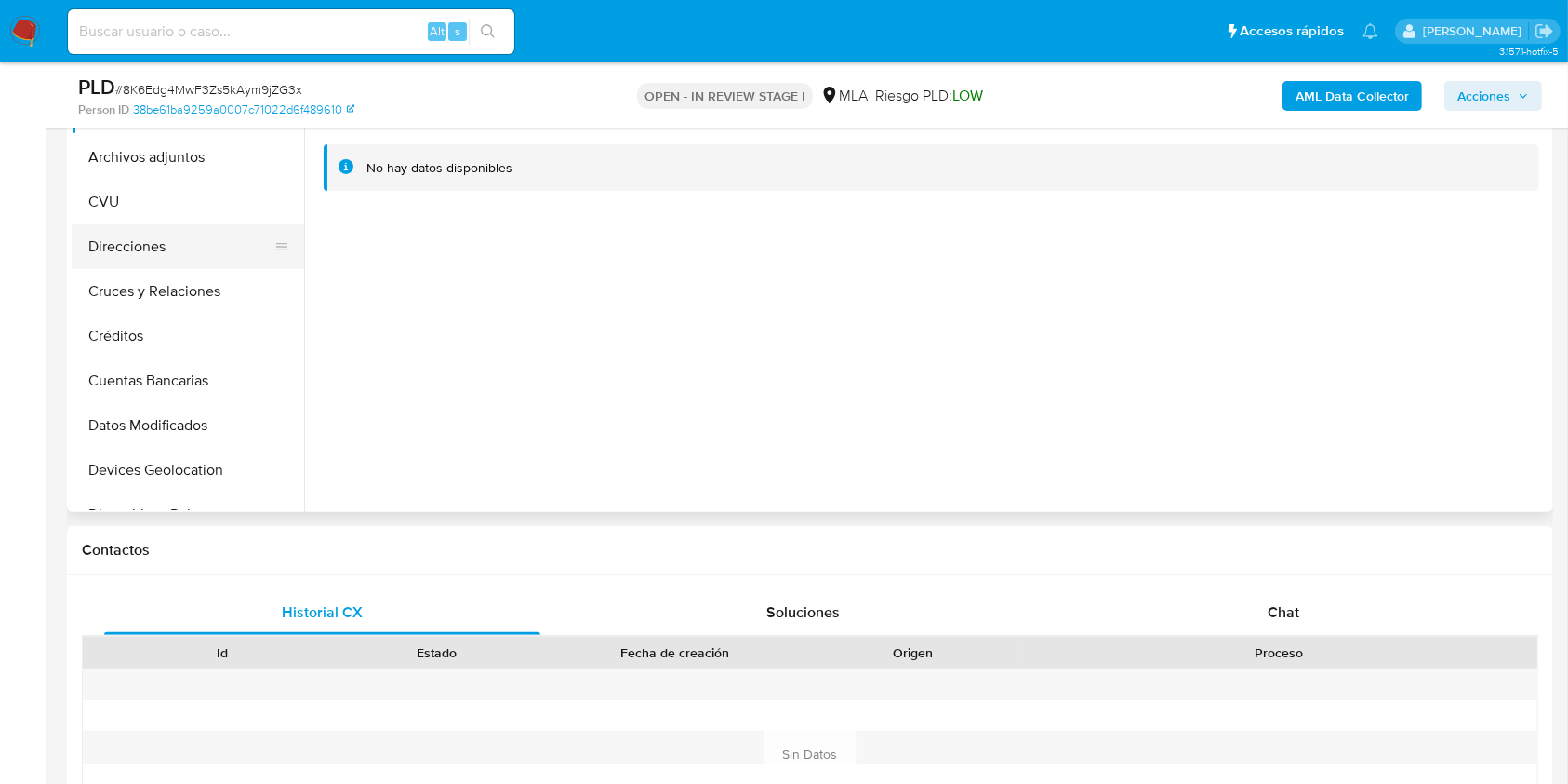
scroll to position [372, 0]
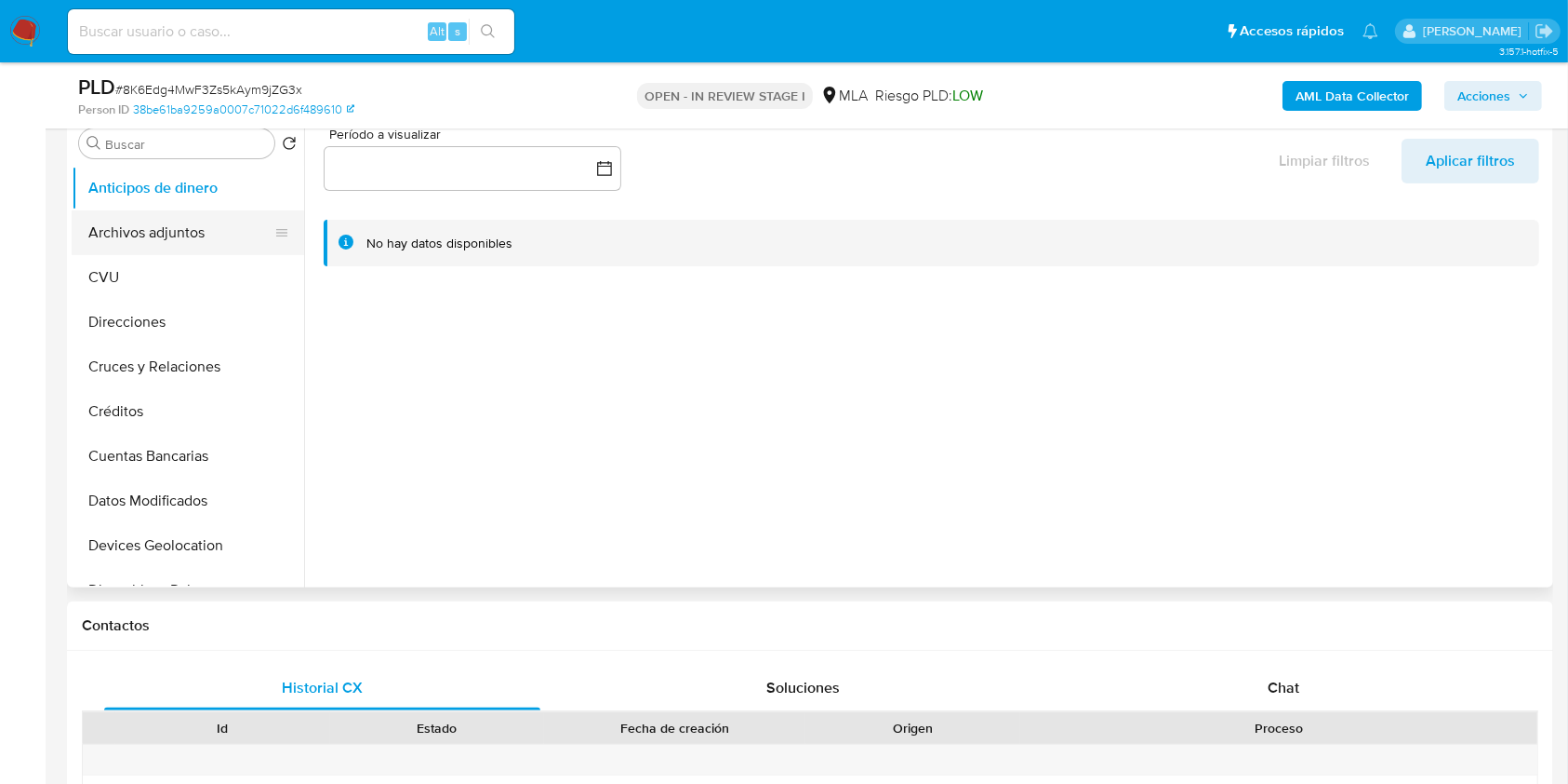
click at [163, 244] on button "Archivos adjuntos" at bounding box center [180, 232] width 217 height 45
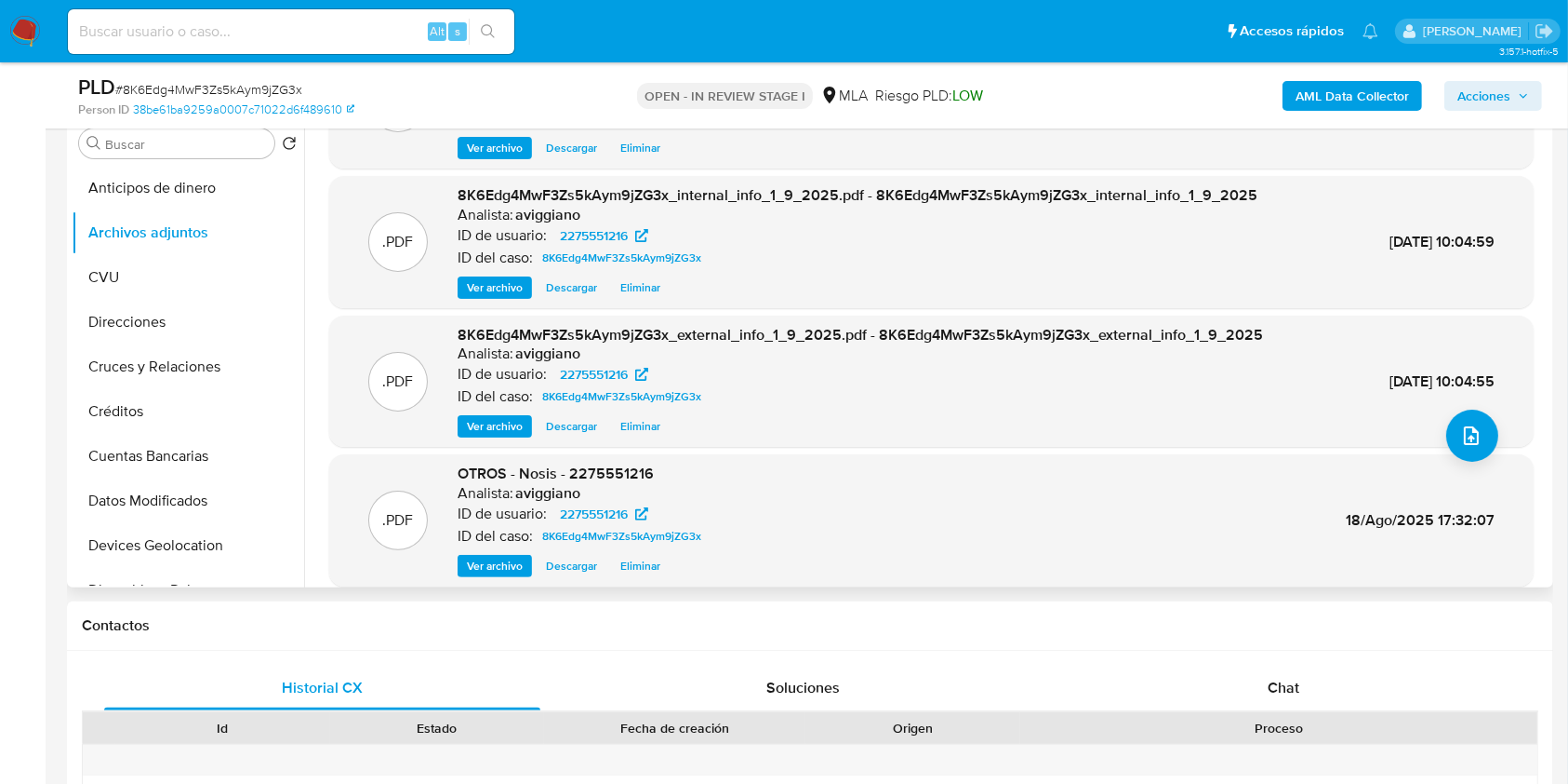
scroll to position [157, 0]
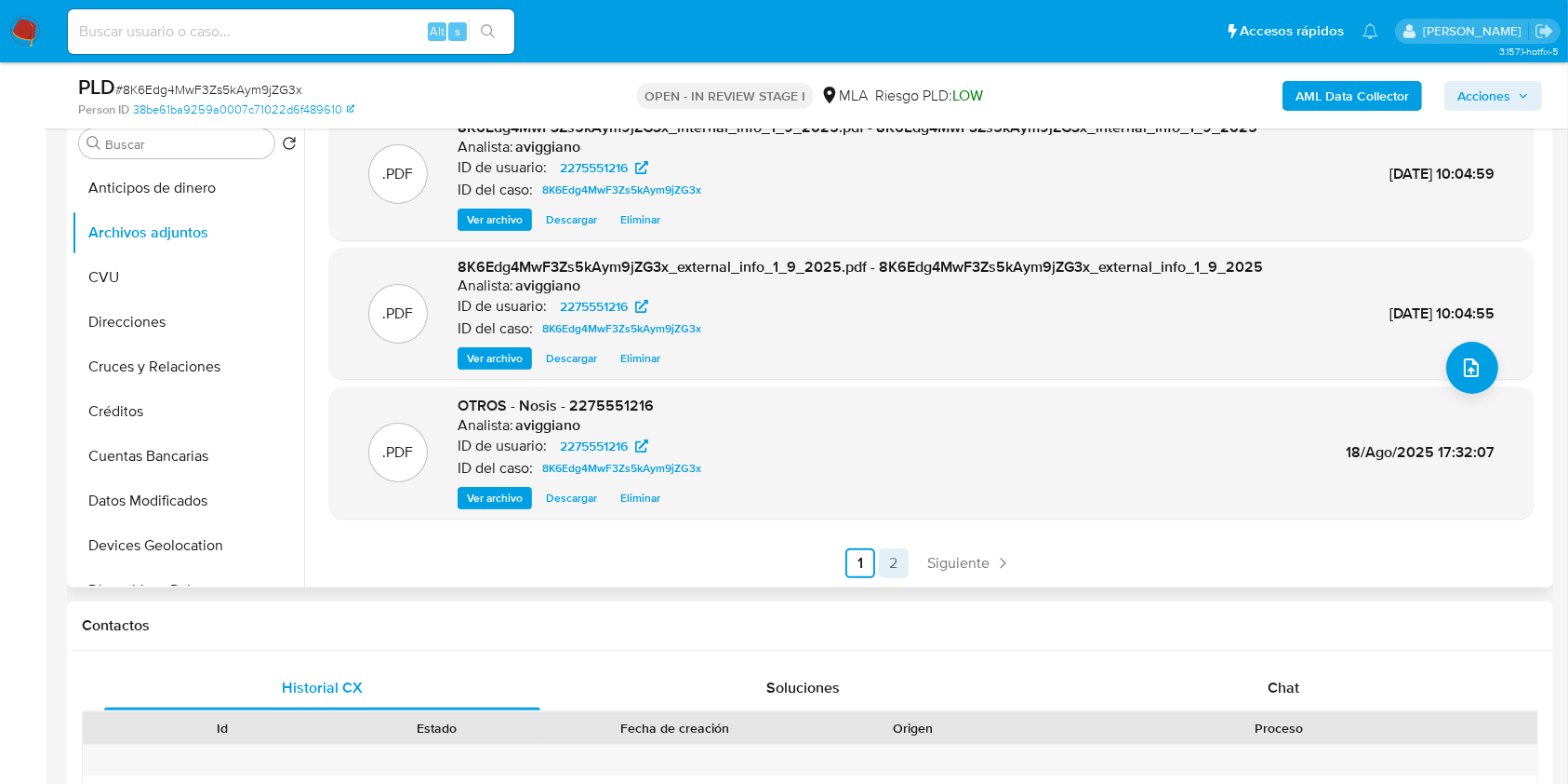
click at [884, 571] on link "2" at bounding box center [894, 563] width 30 height 30
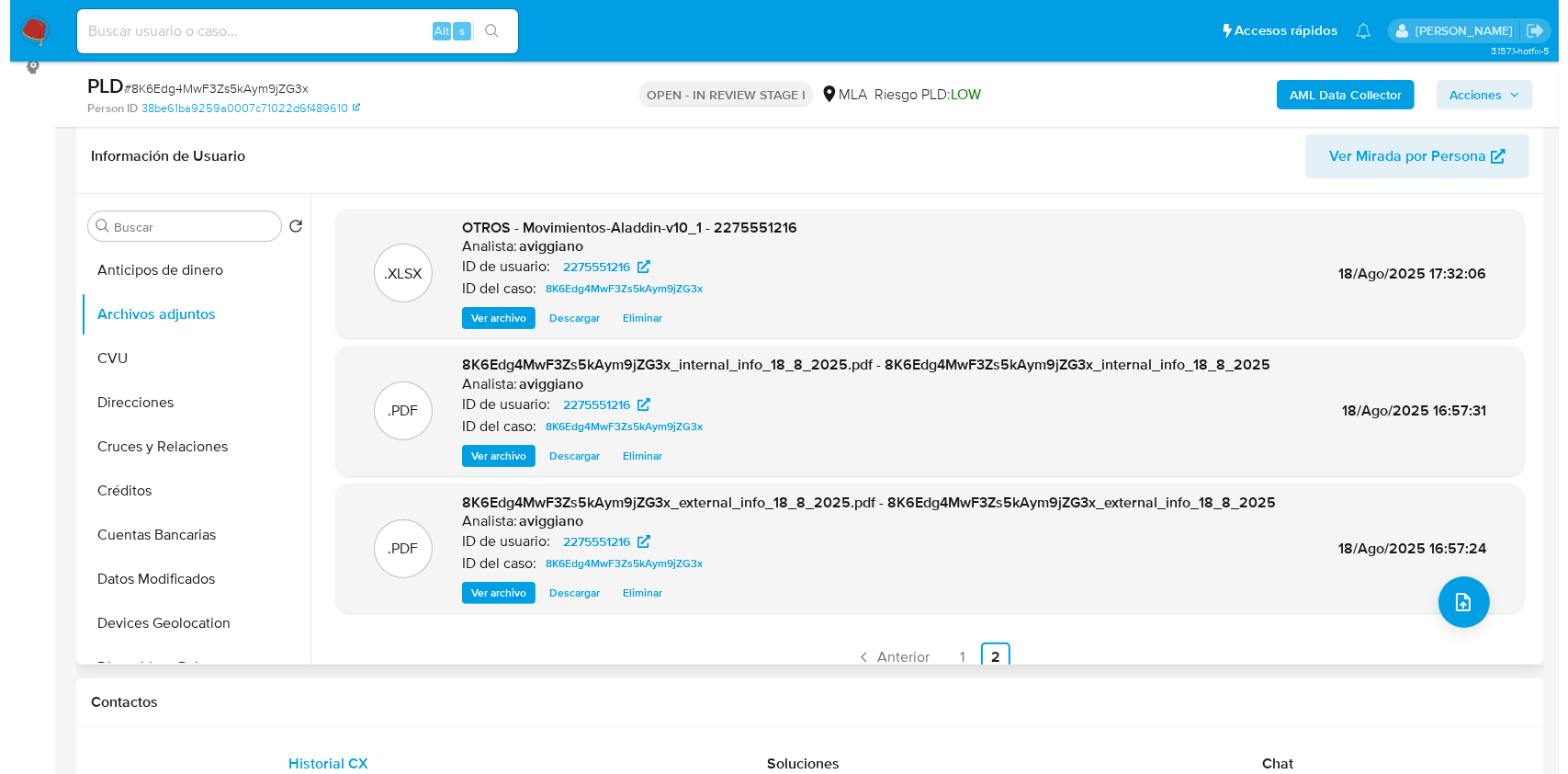
scroll to position [244, 0]
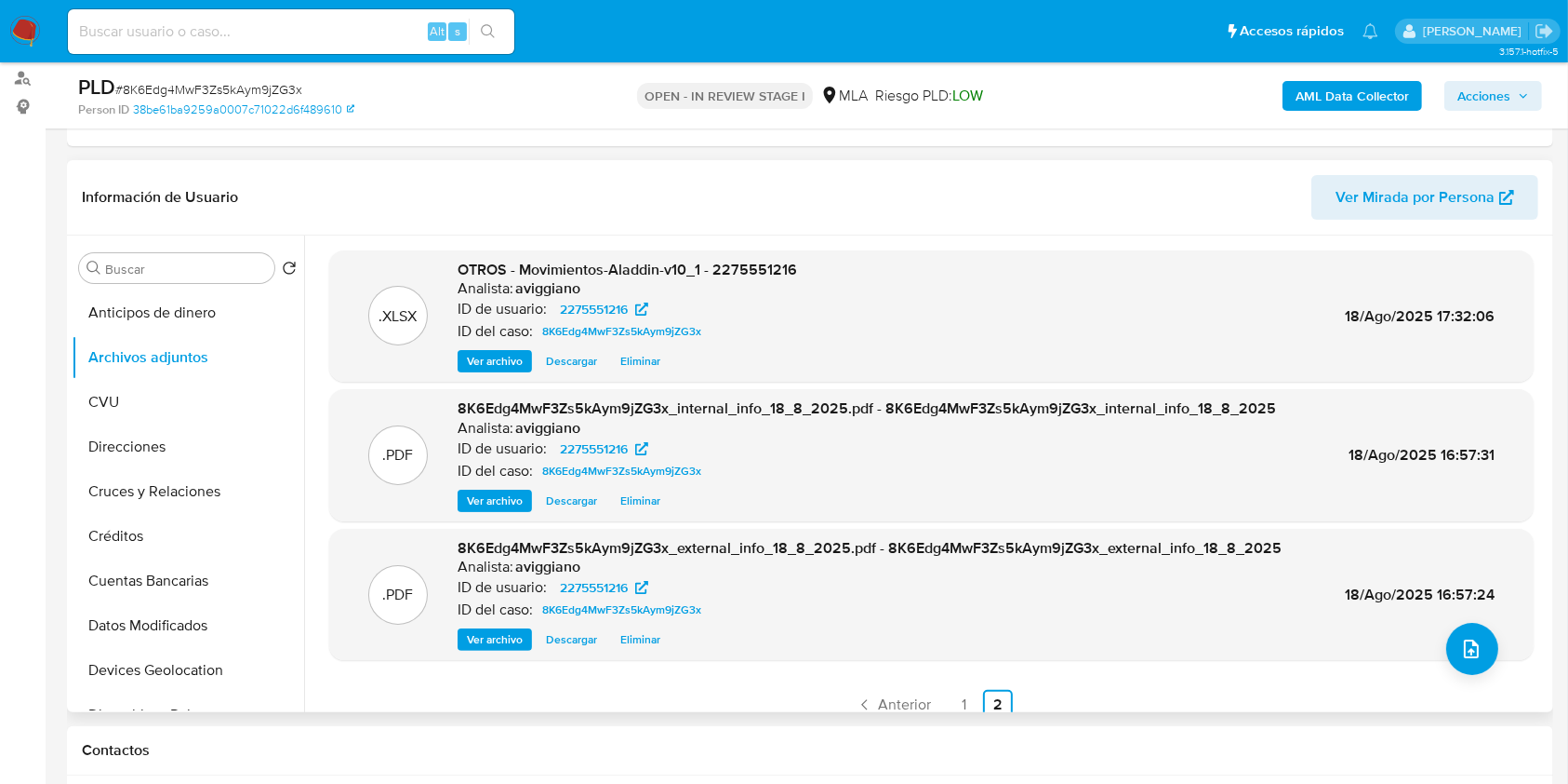
drag, startPoint x: 1520, startPoint y: 694, endPoint x: 1489, endPoint y: 666, distance: 41.8
click at [1521, 693] on ul "Anterior 1 2 Siguiente" at bounding box center [931, 705] width 1204 height 30
click at [1471, 654] on icon "upload-file" at bounding box center [1472, 649] width 22 height 22
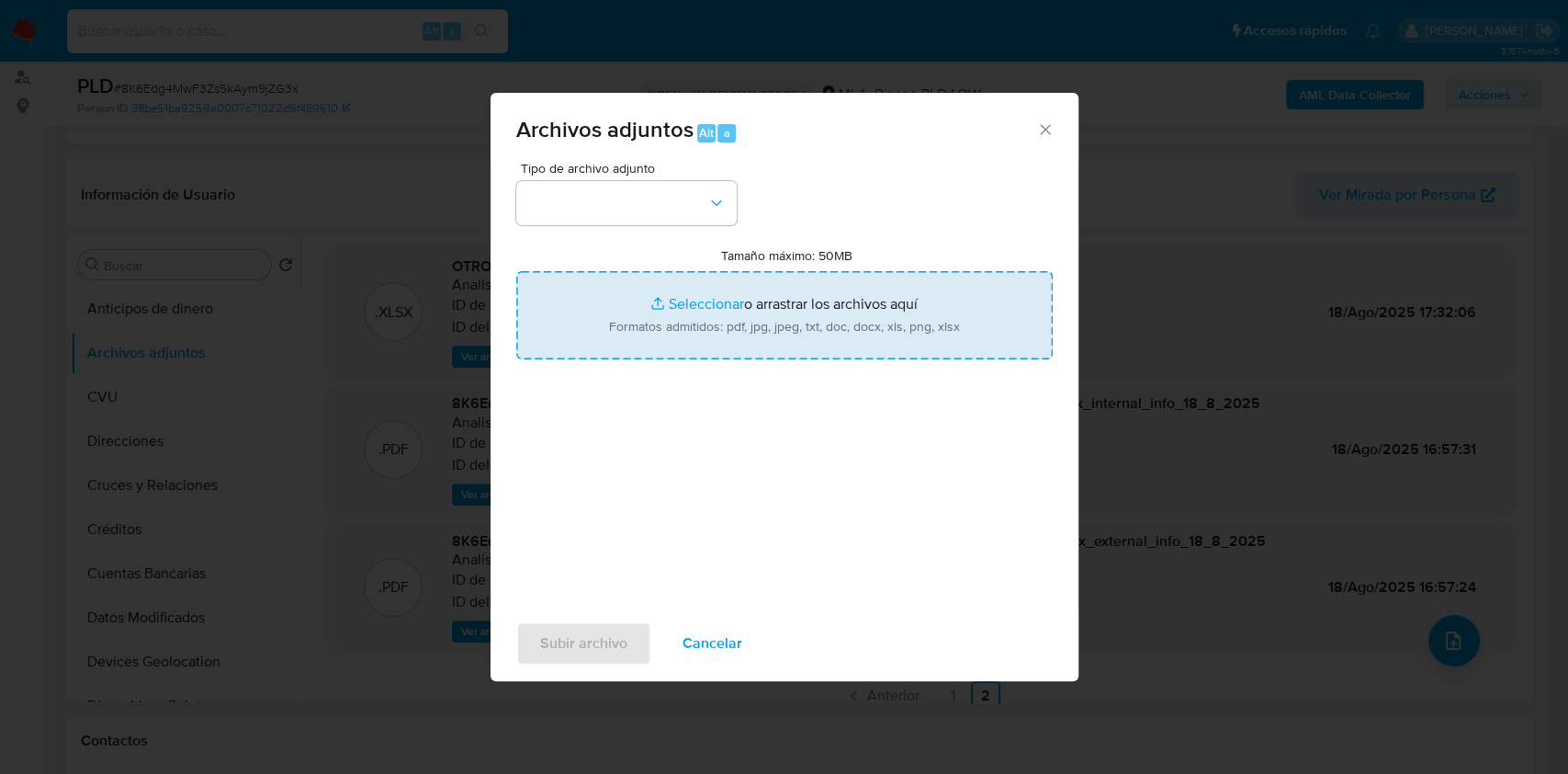
click at [617, 334] on input "Tamaño máximo: 50MB Seleccionar archivos" at bounding box center [784, 315] width 536 height 88
type input "C:\fakepath\2275551216_7a237218-c641-420f-be97-6104f3f4c0fc (2).pdf"
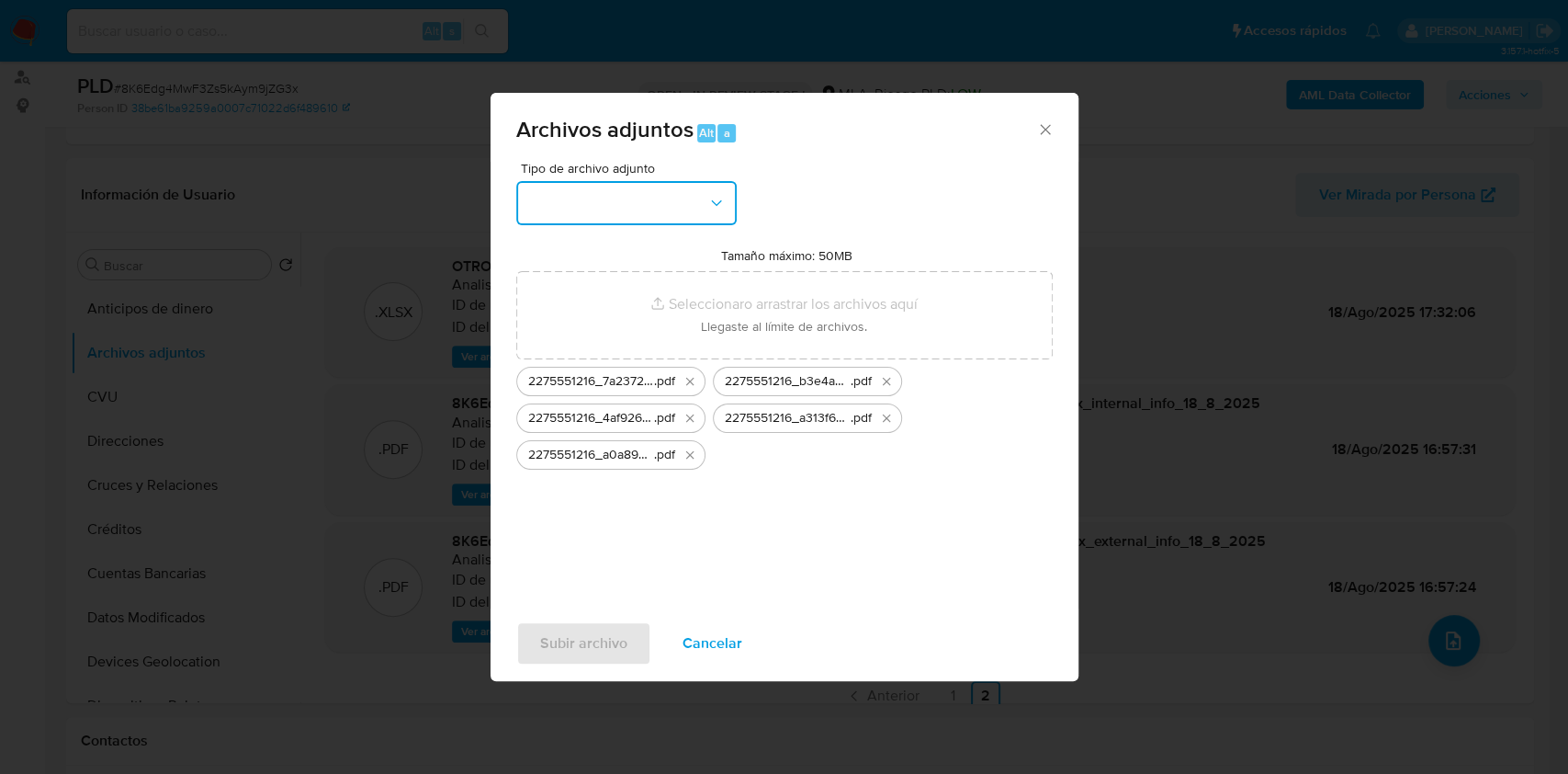
click at [627, 195] on button "button" at bounding box center [626, 203] width 220 height 44
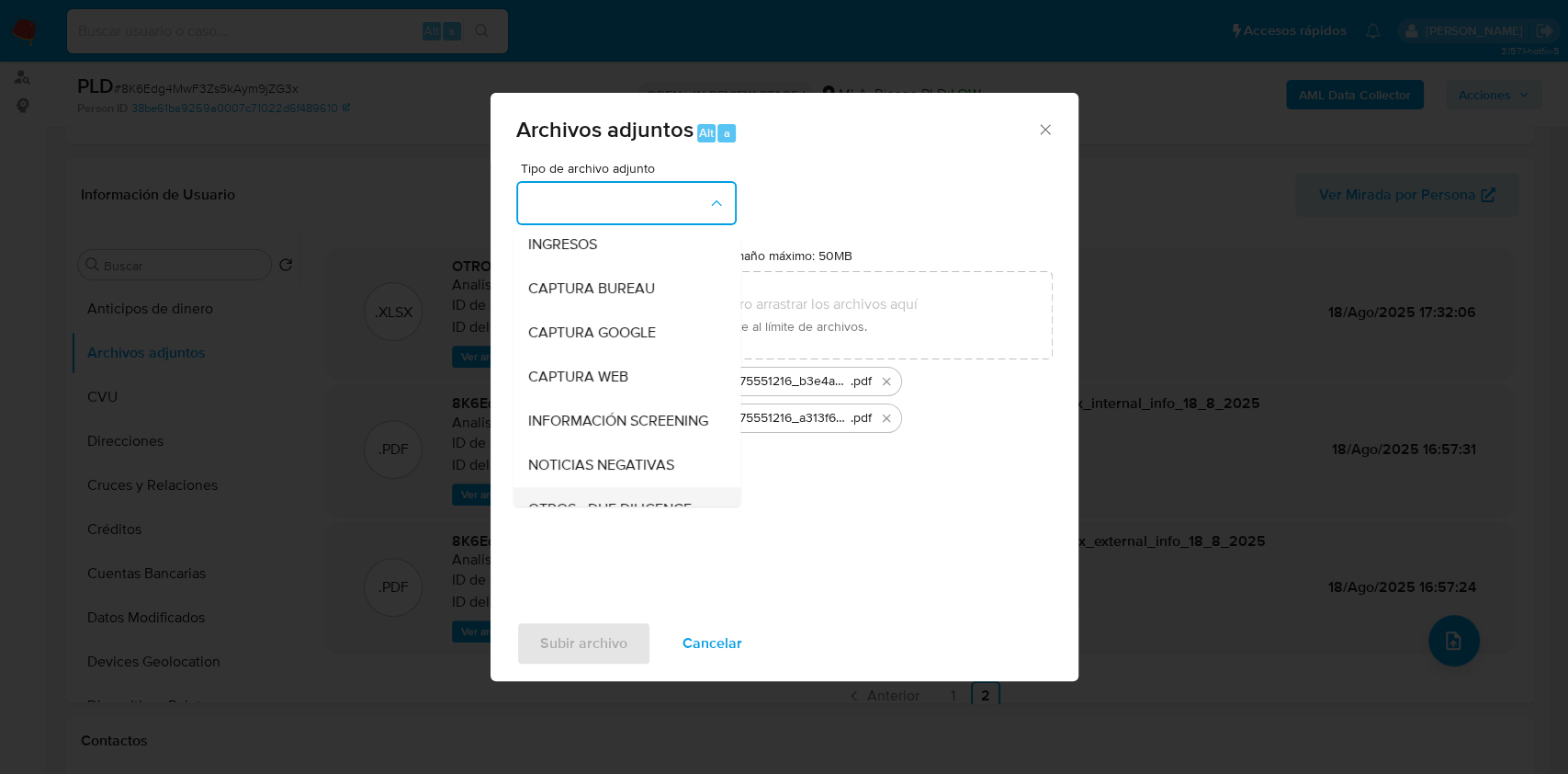
scroll to position [123, 0]
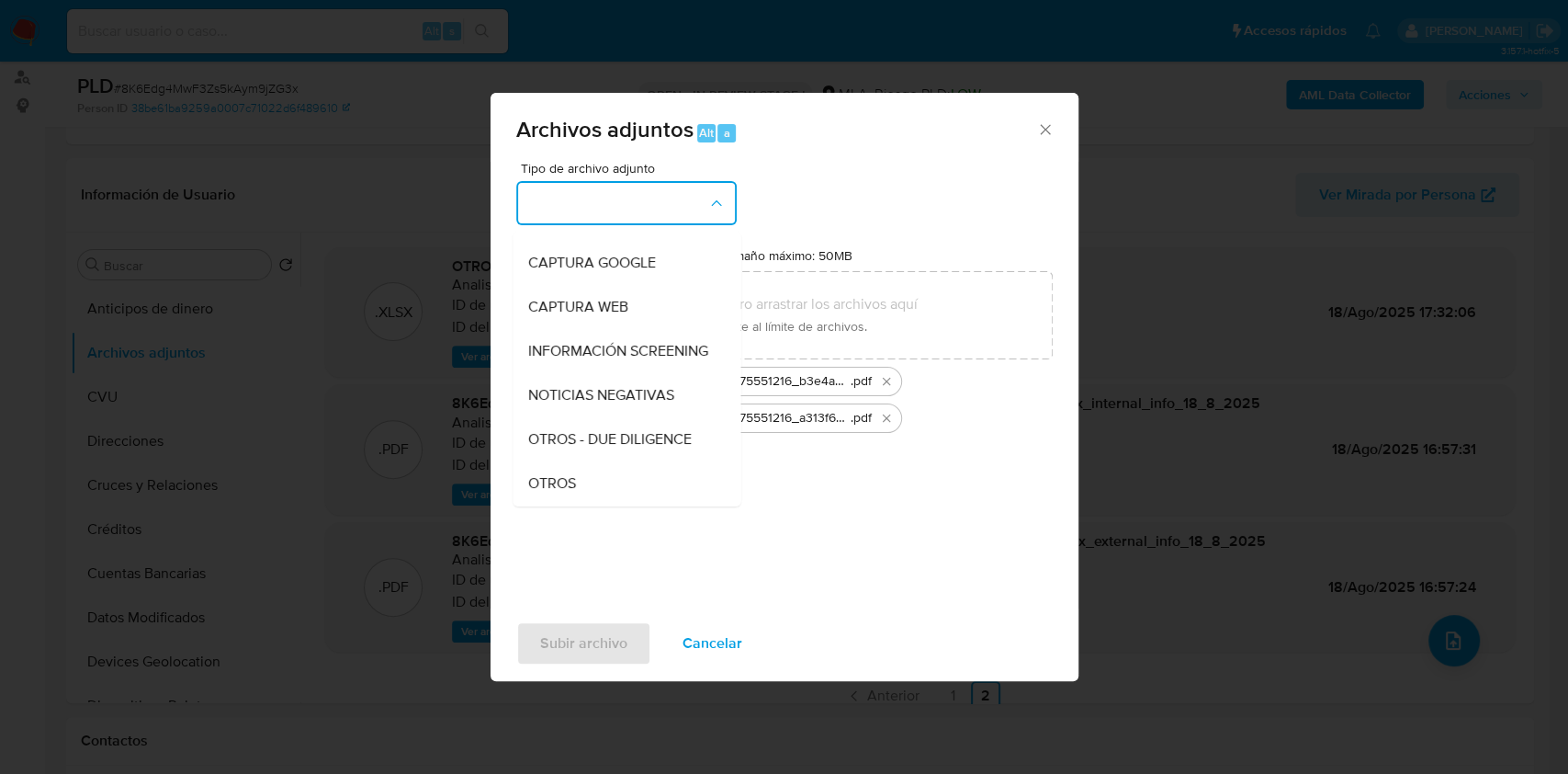
drag, startPoint x: 571, startPoint y: 501, endPoint x: 579, endPoint y: 577, distance: 76.4
click at [569, 493] on span "OTROS" at bounding box center [551, 484] width 48 height 18
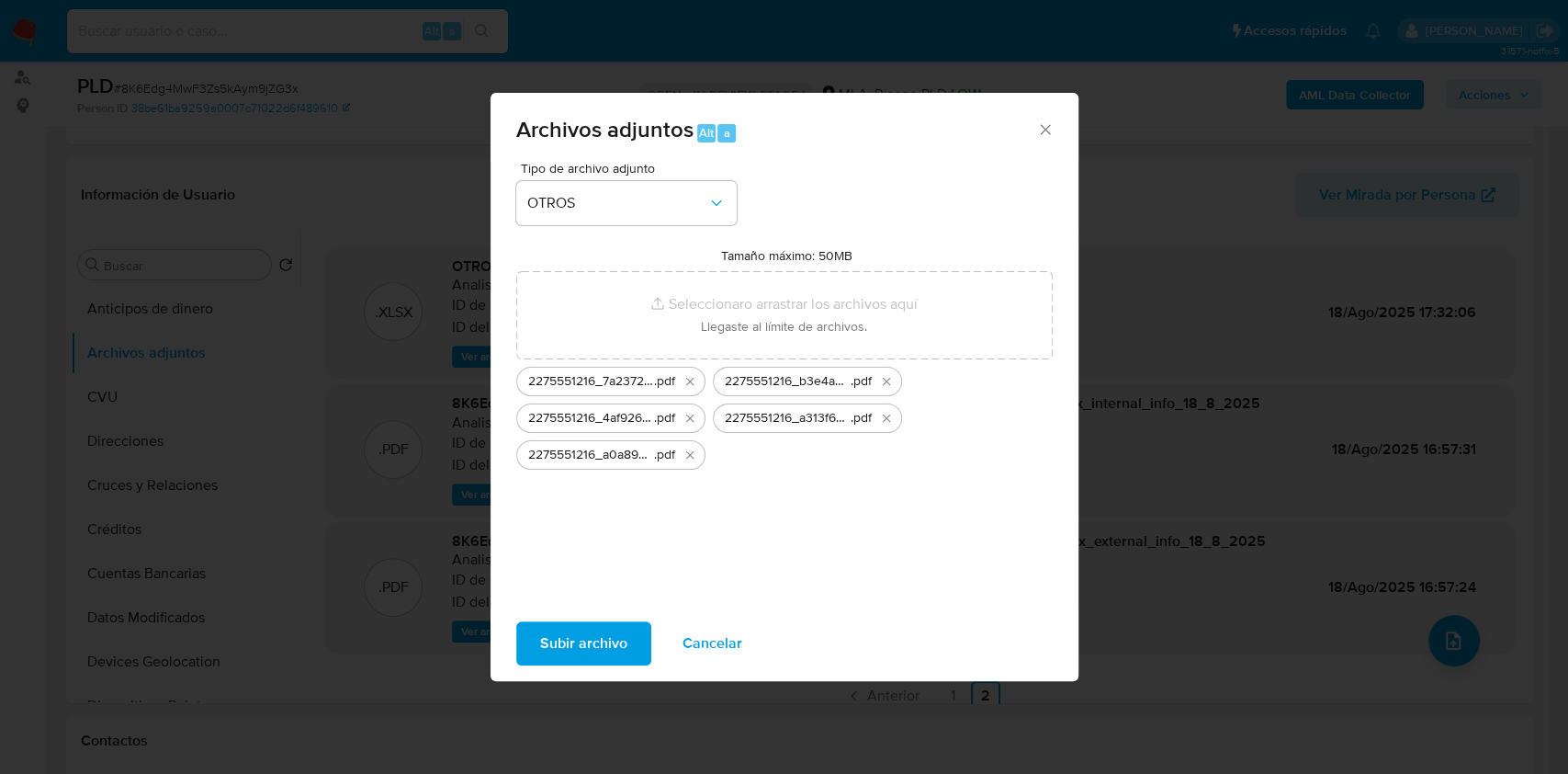
click at [594, 657] on span "Subir archivo" at bounding box center [583, 643] width 88 height 41
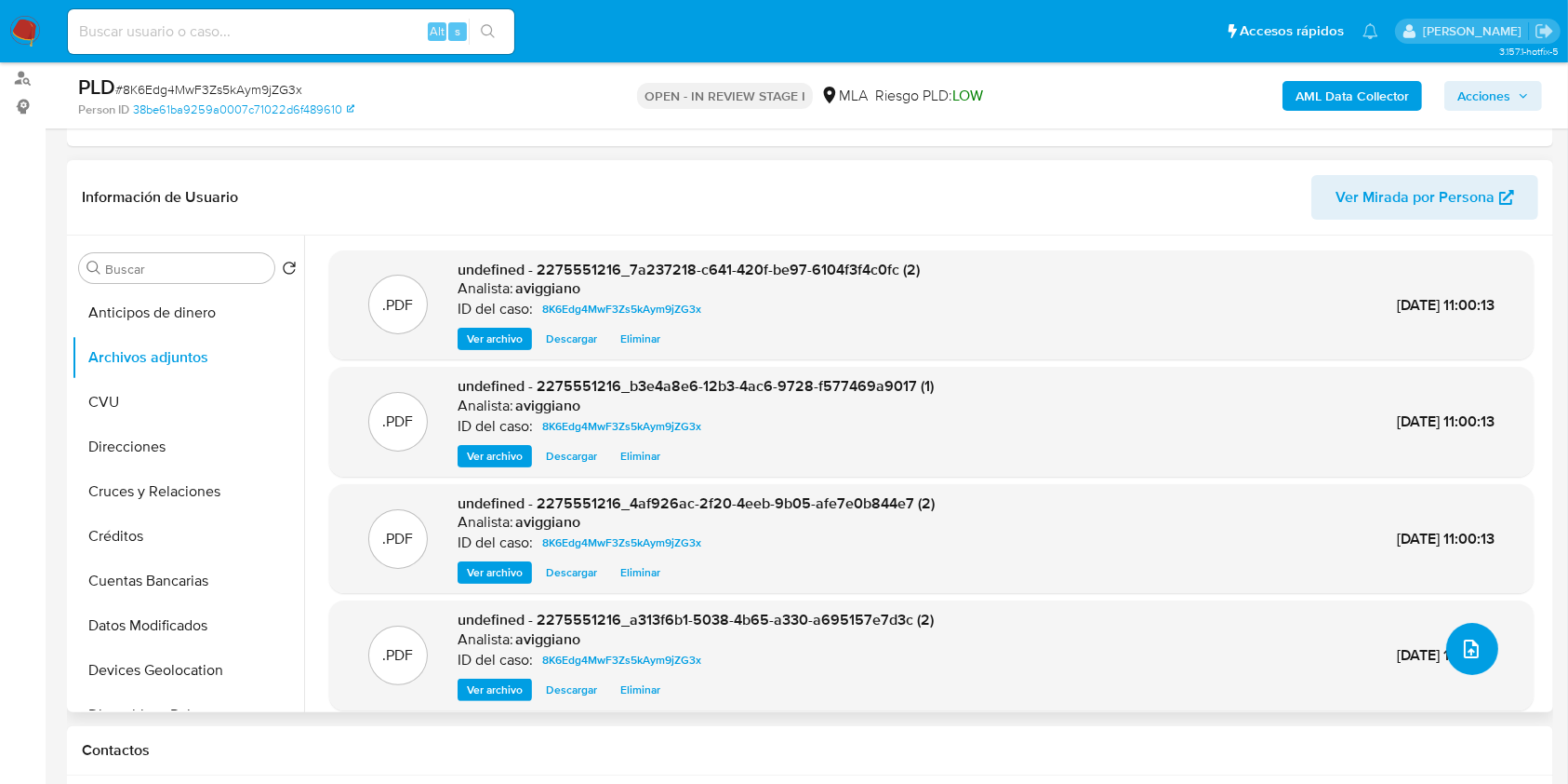
click at [1447, 651] on button "upload-file" at bounding box center [1473, 649] width 52 height 52
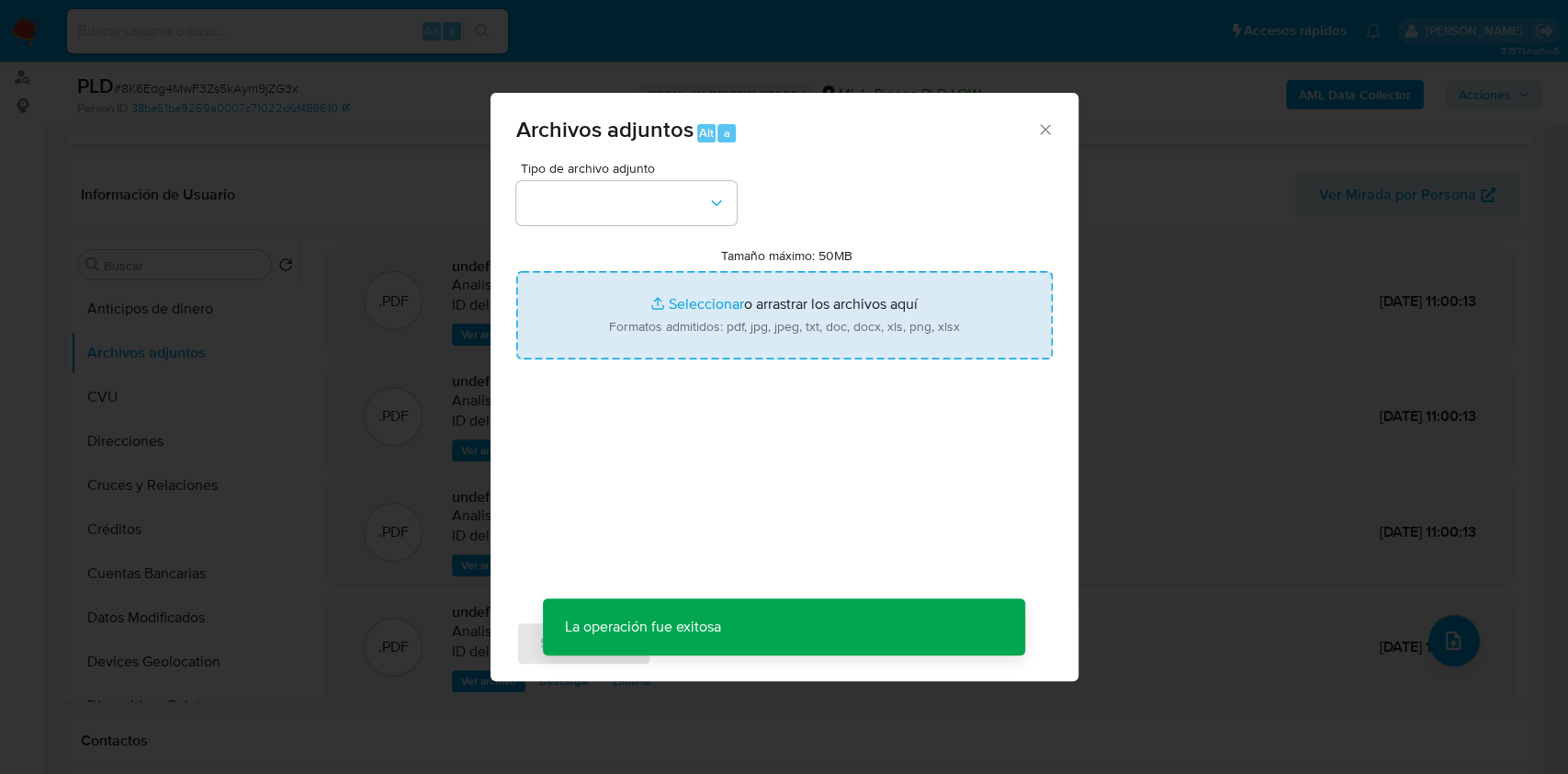
click at [915, 358] on input "Tamaño máximo: 50MB Seleccionar archivos" at bounding box center [784, 315] width 536 height 88
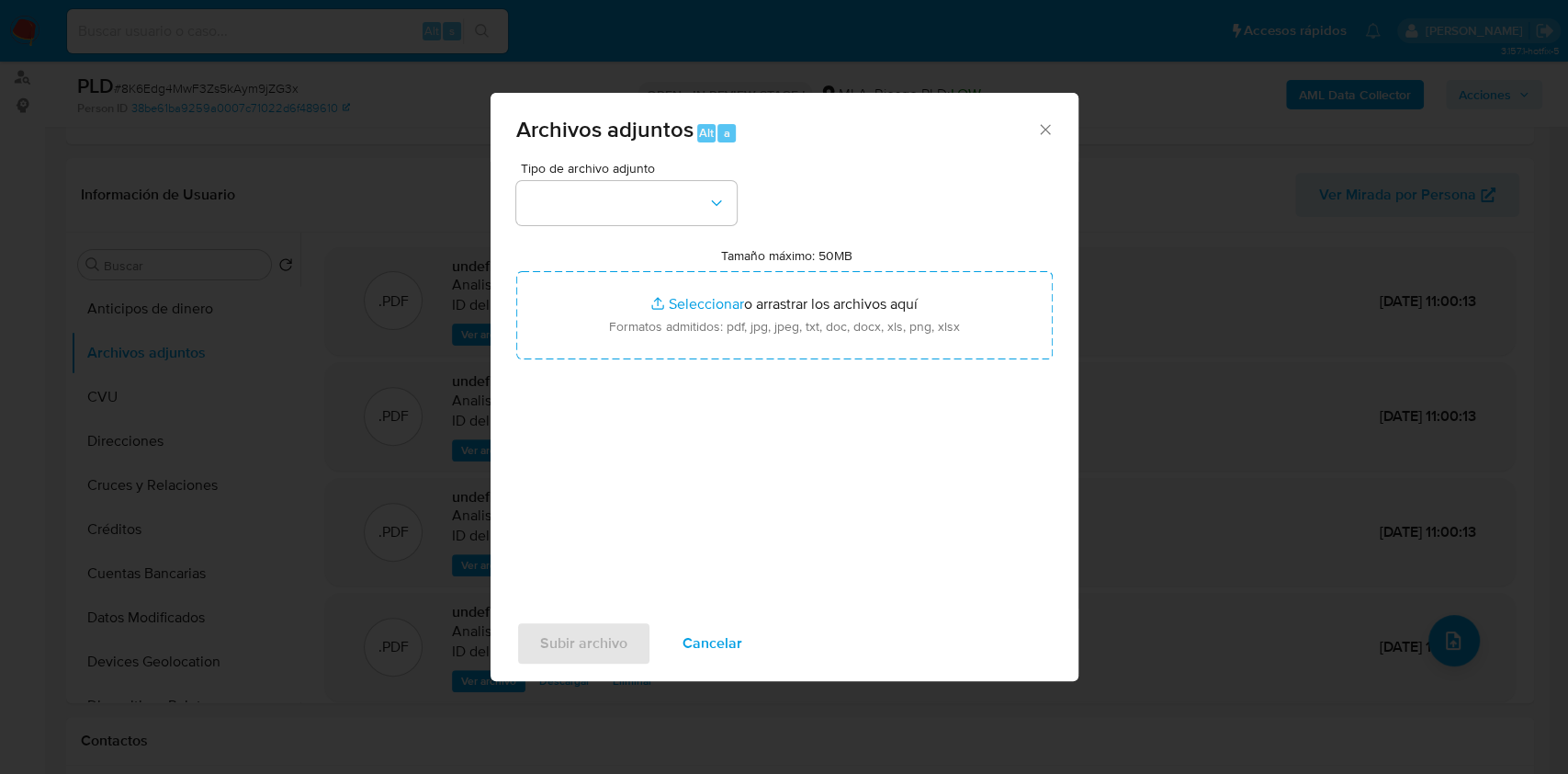
click at [1059, 143] on div "Archivos adjuntos Alt a" at bounding box center [785, 127] width 588 height 69
click at [1044, 130] on icon "Cerrar" at bounding box center [1045, 129] width 10 height 10
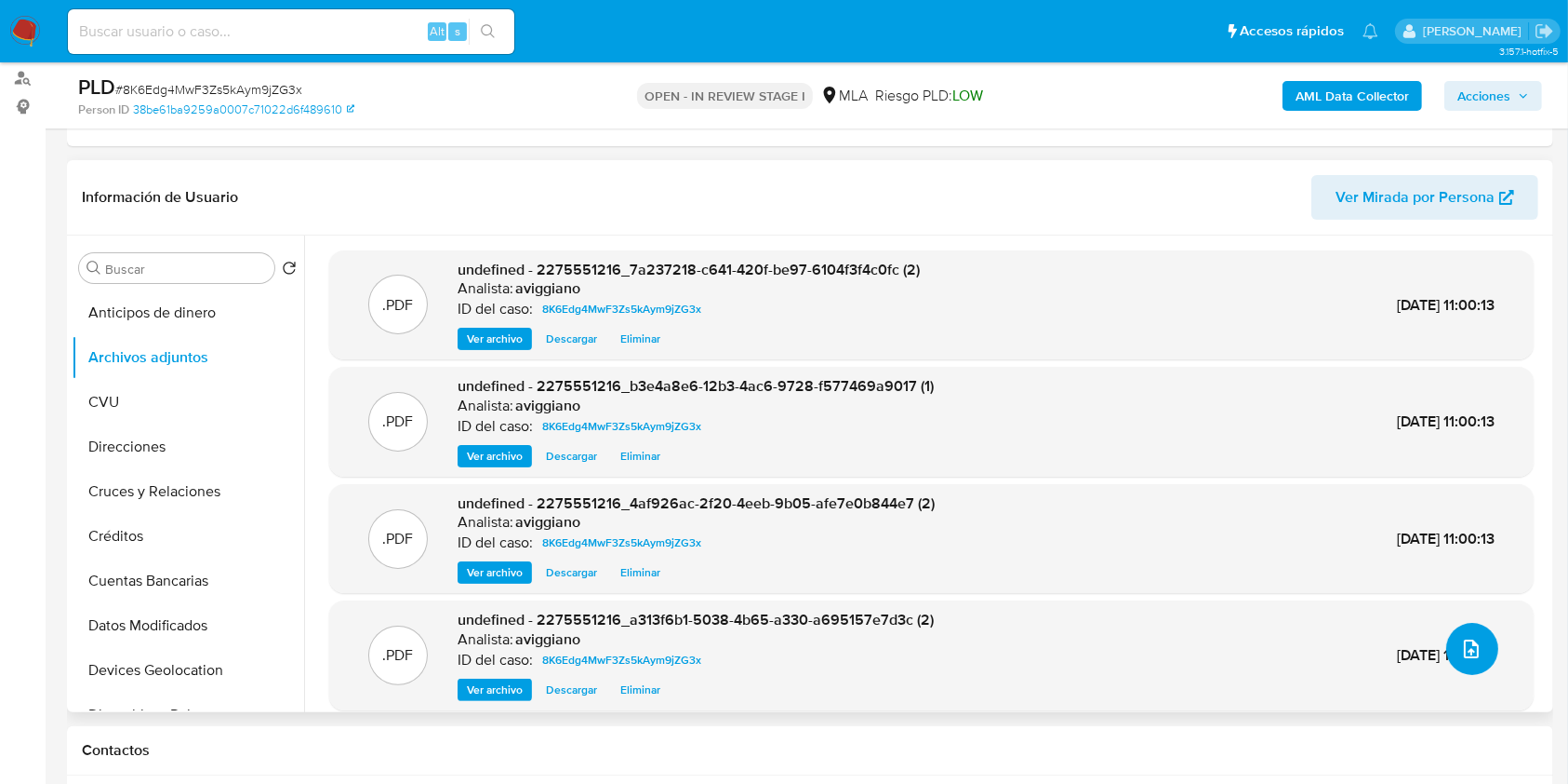
click at [1461, 651] on icon "upload-file" at bounding box center [1472, 649] width 22 height 22
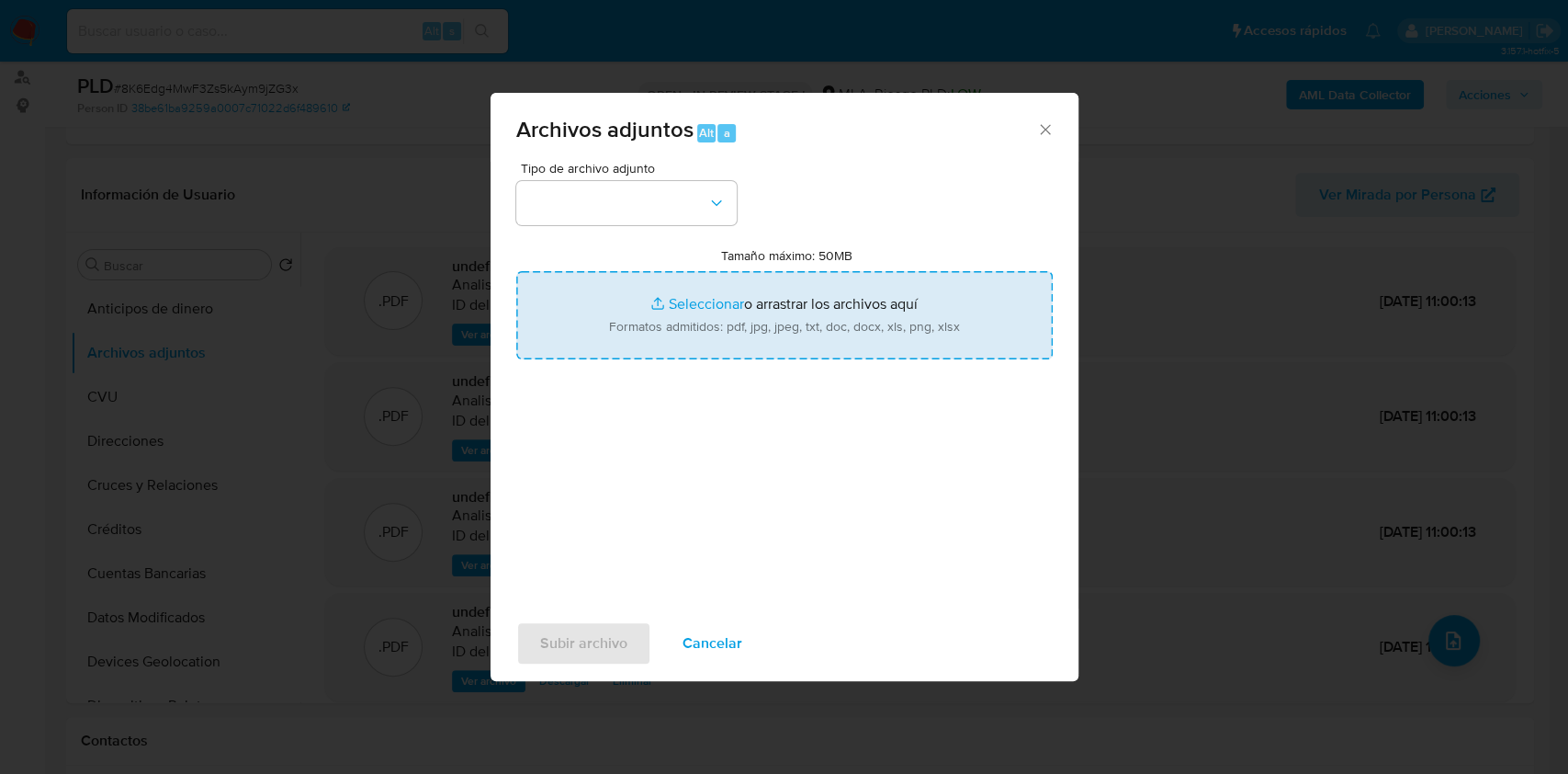
click at [742, 344] on input "Tamaño máximo: 50MB Seleccionar archivos" at bounding box center [784, 315] width 536 height 88
type input "C:\fakepath\2275551216_176baa4a-5942-4adf-bcce-f7517b66adfb (3).pdf"
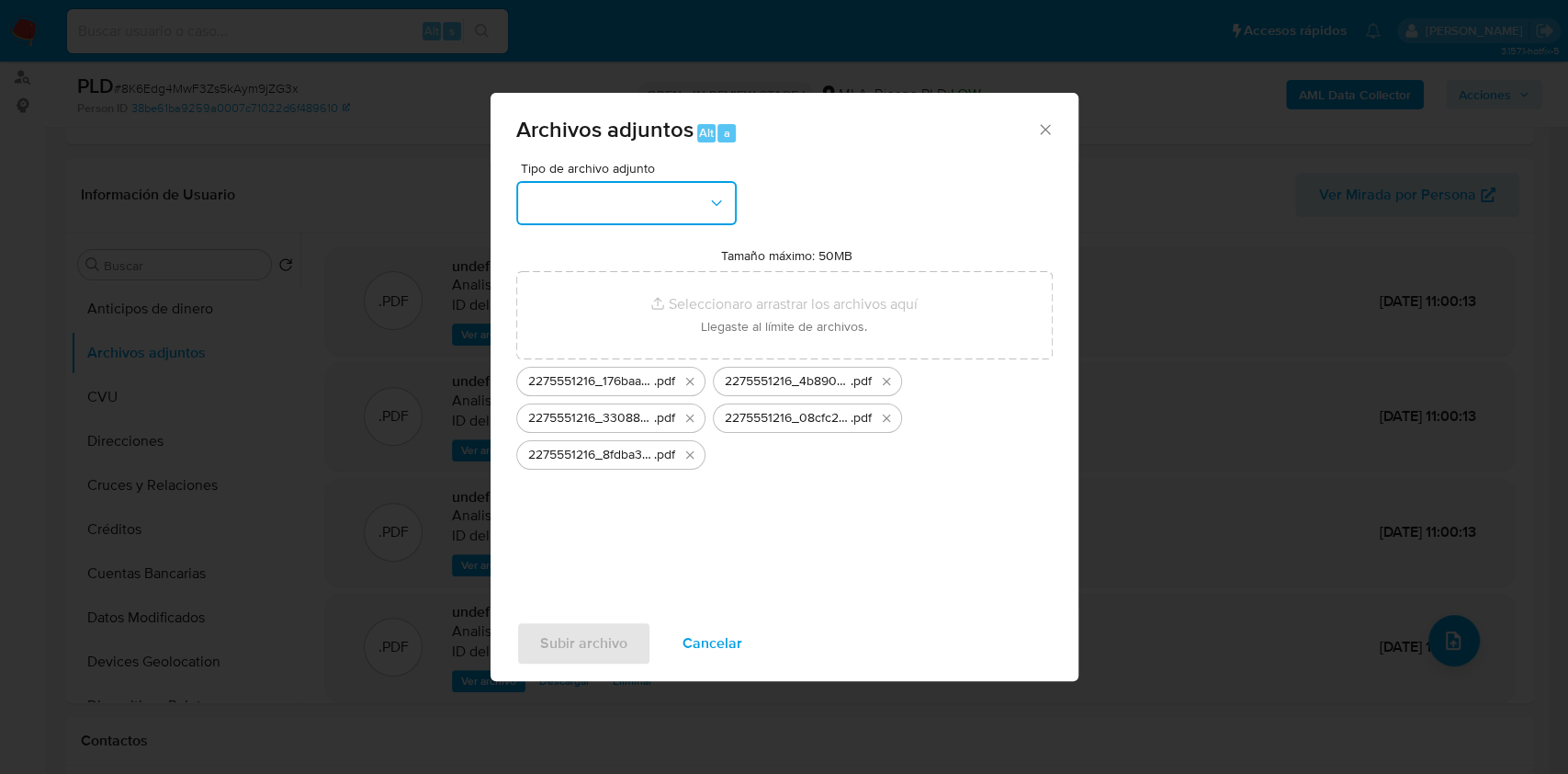
click at [643, 218] on button "button" at bounding box center [626, 203] width 220 height 44
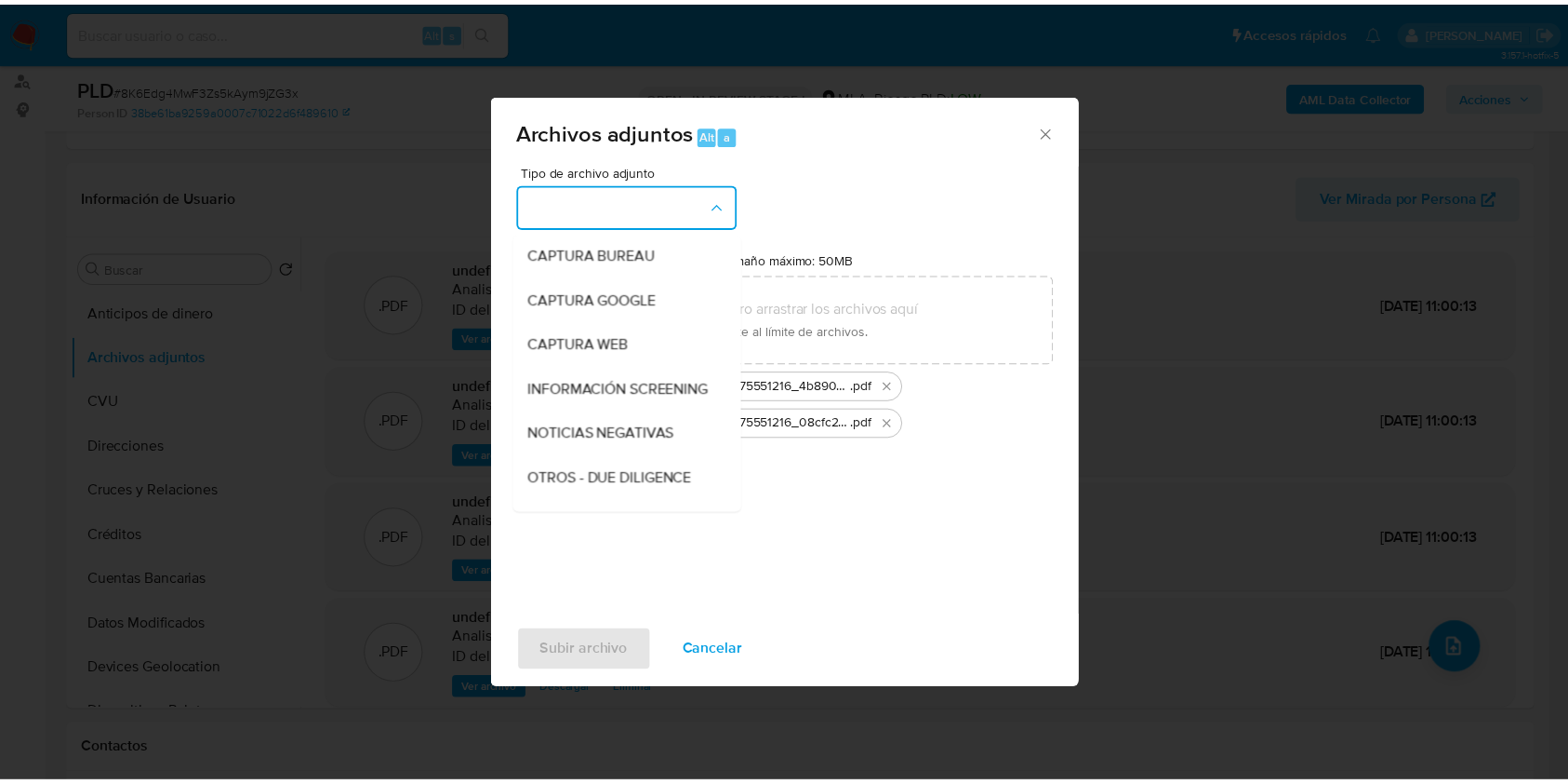
scroll to position [247, 0]
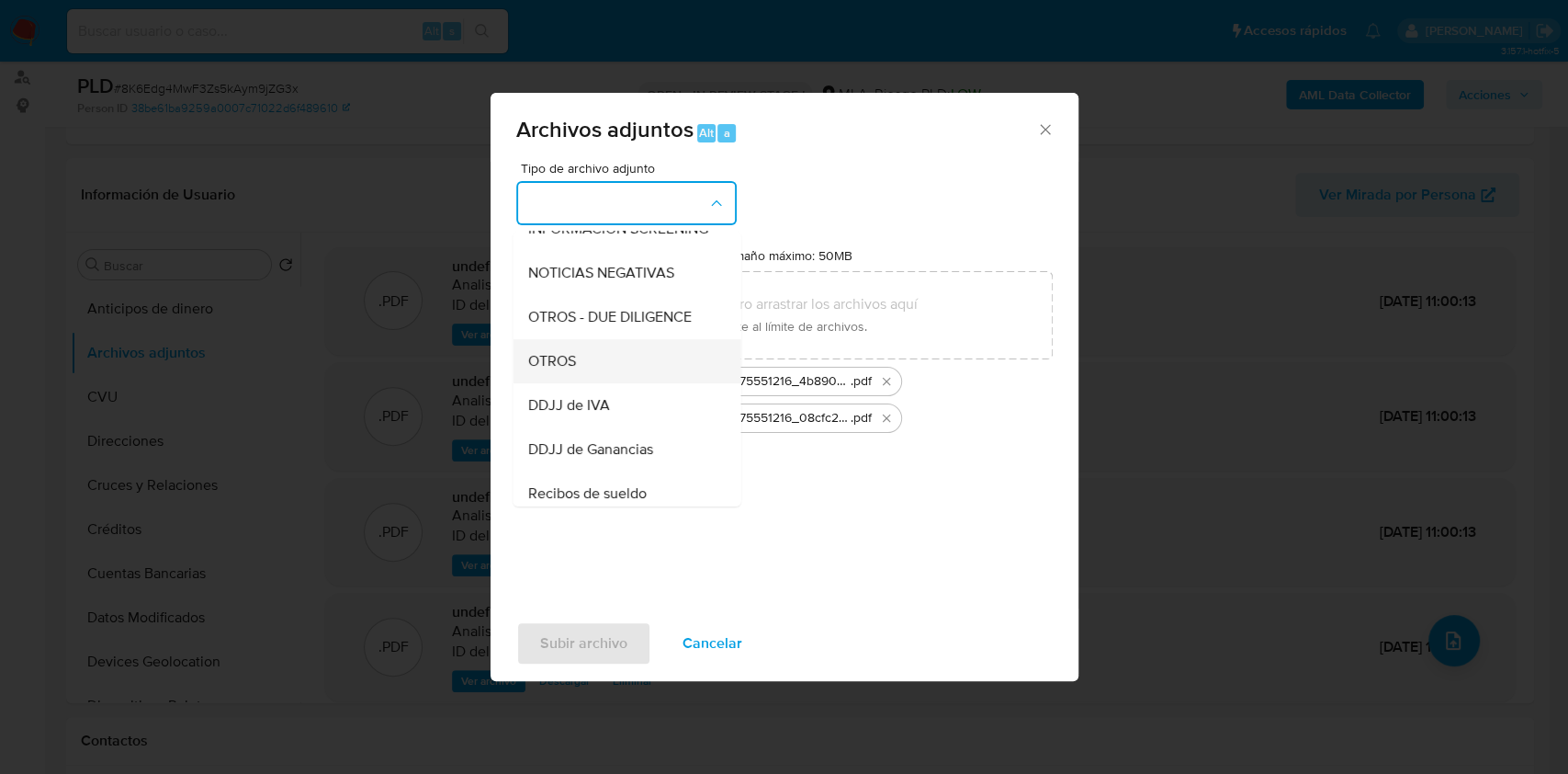
click at [578, 371] on div "OTROS" at bounding box center [620, 361] width 187 height 44
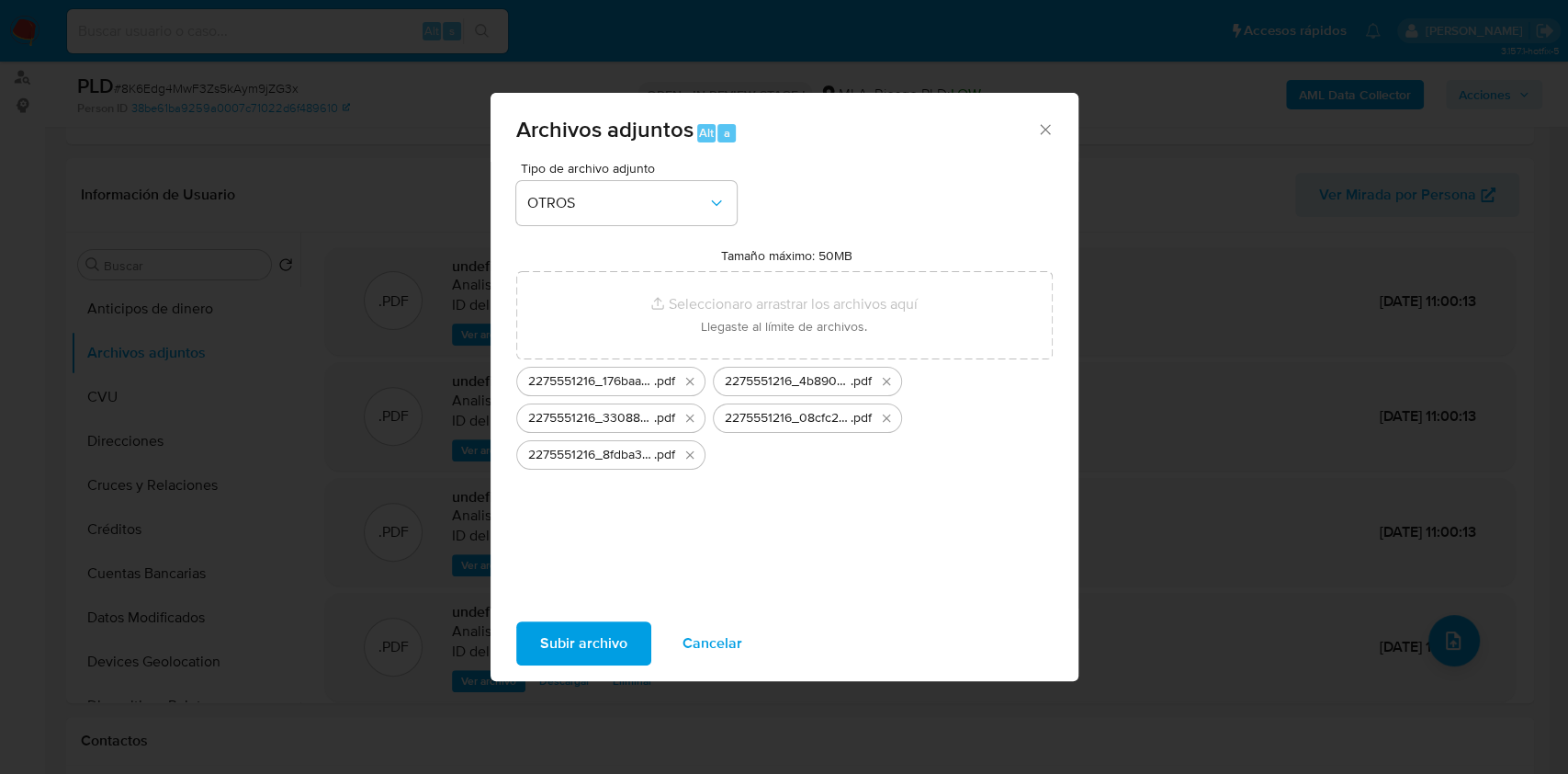
click at [551, 641] on span "Subir archivo" at bounding box center [583, 643] width 88 height 41
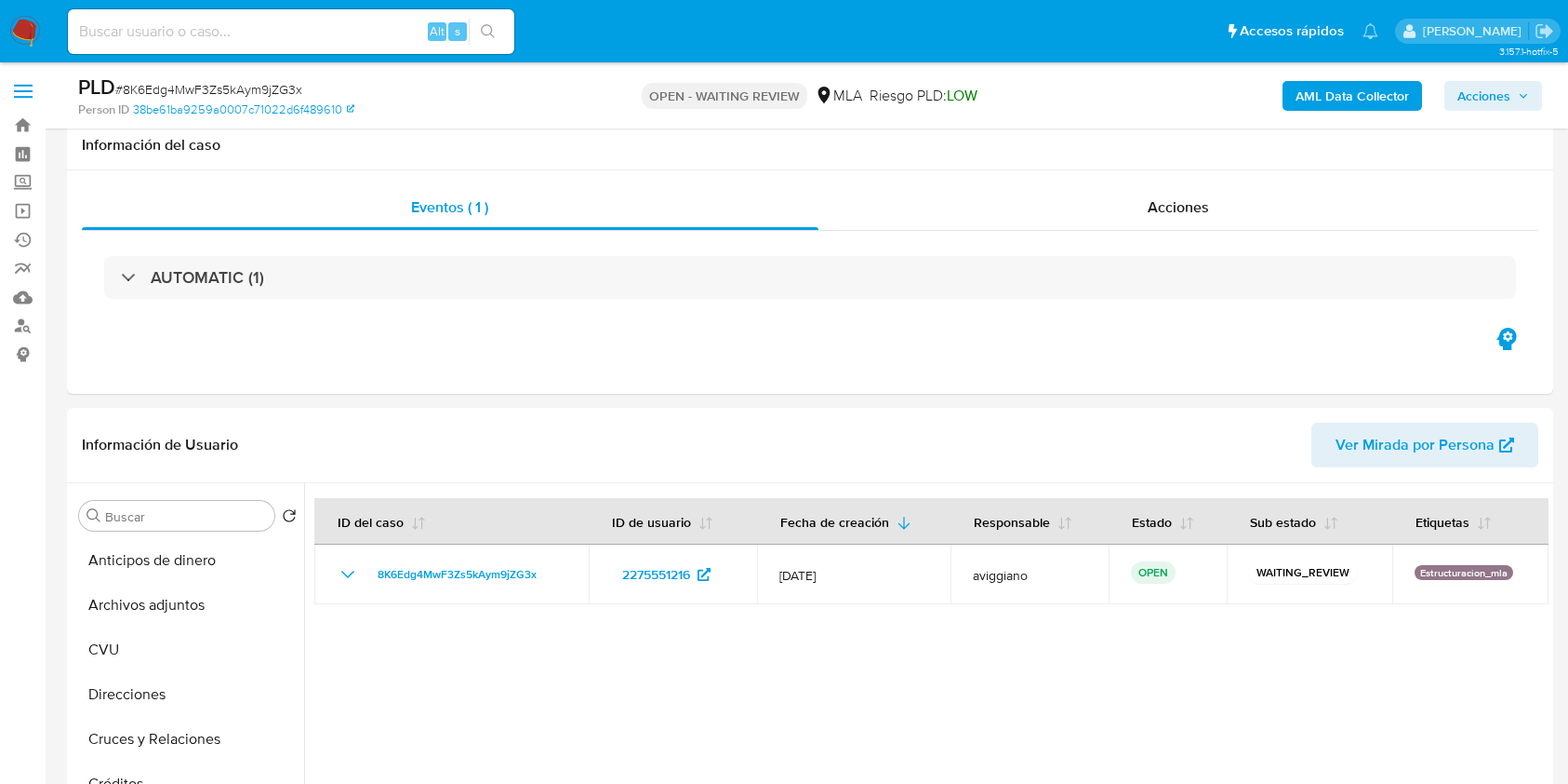
select select "10"
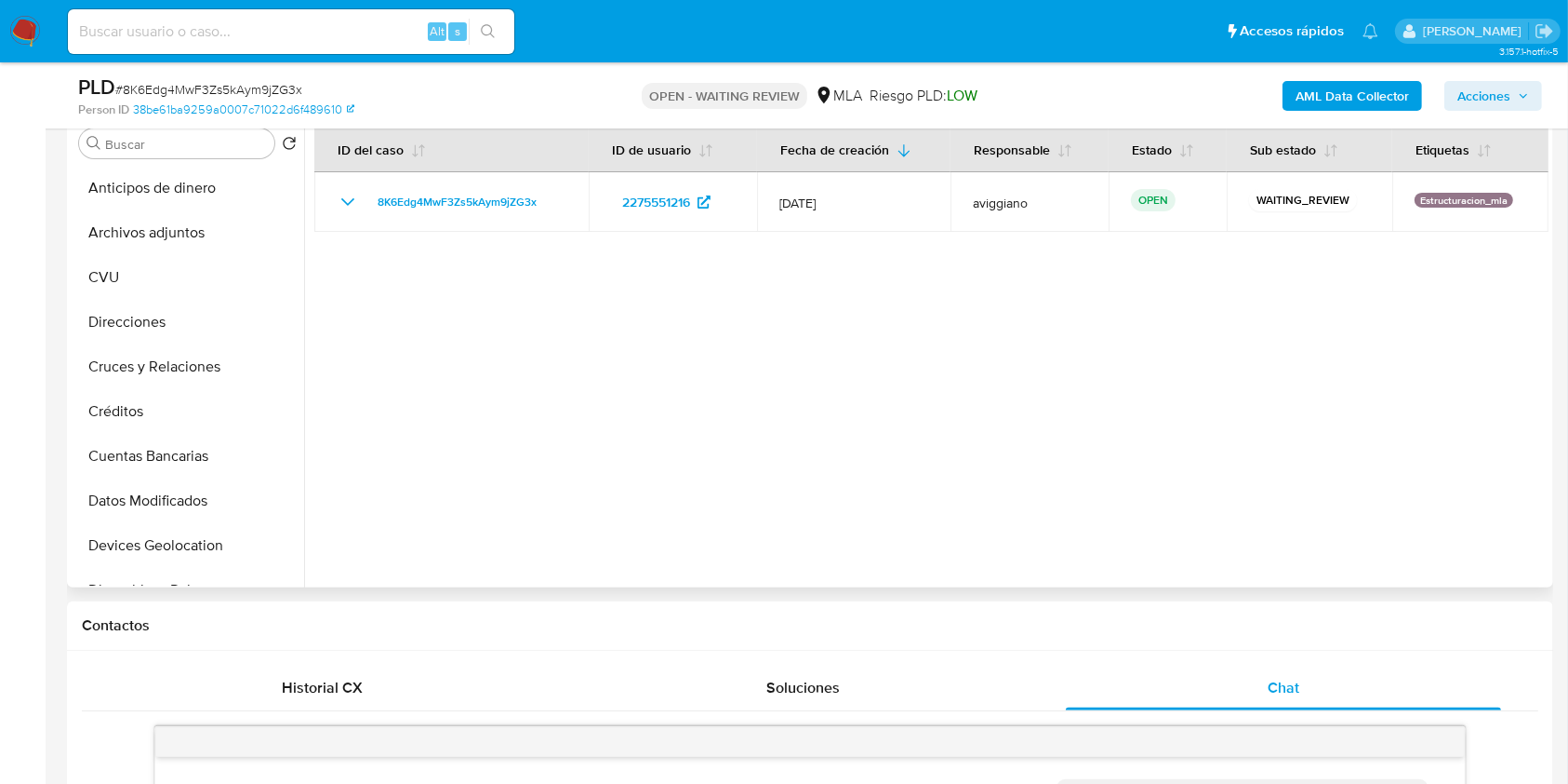
scroll to position [749, 0]
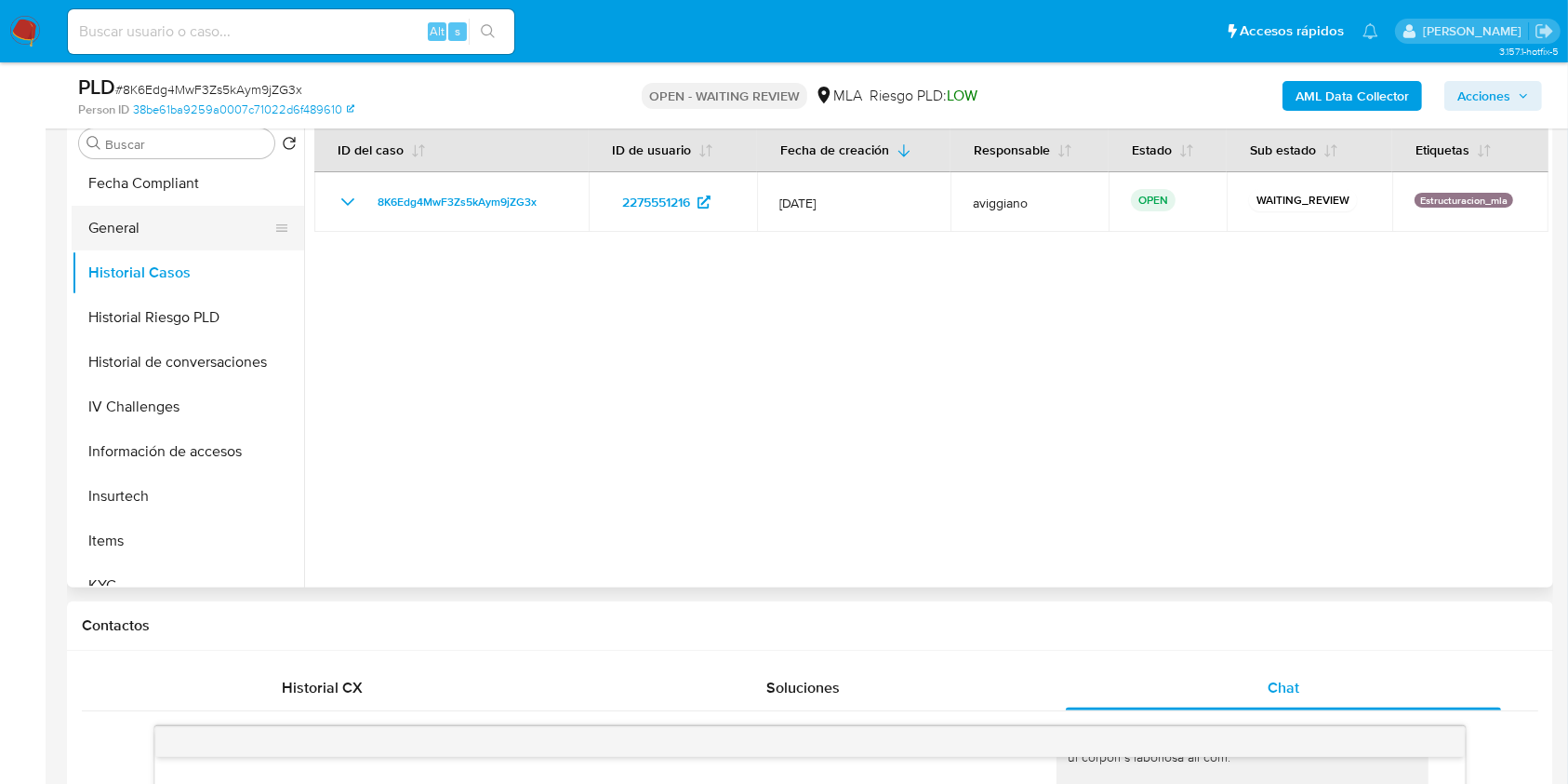
click at [168, 228] on button "General" at bounding box center [180, 228] width 217 height 45
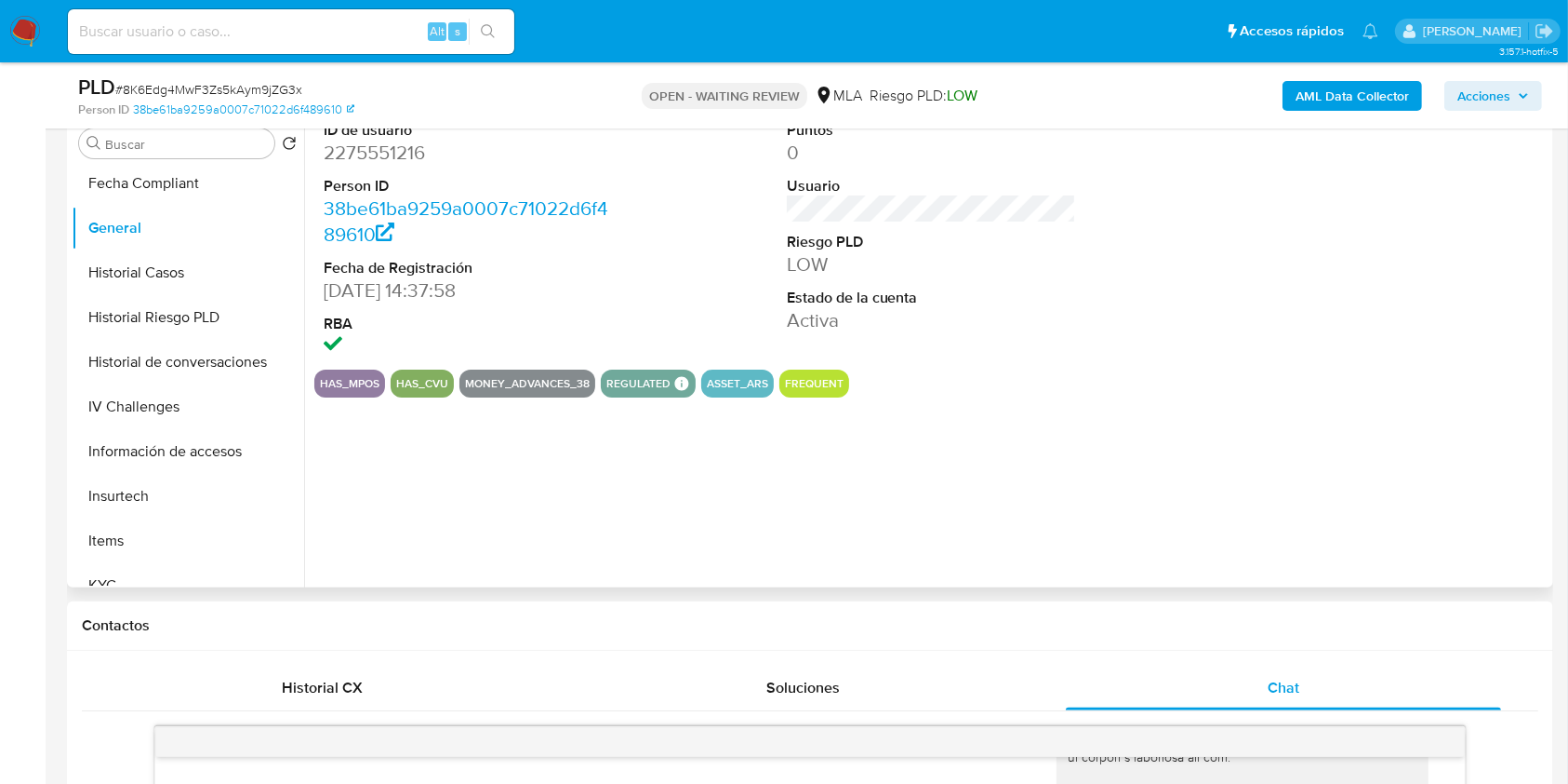
click at [369, 171] on dl "ID de usuario 2275551216 Person ID 38be61ba9259a0007c71022d6f489610 Fecha de Re…" at bounding box center [468, 240] width 290 height 240
click at [362, 156] on dd "2275551216" at bounding box center [468, 153] width 290 height 26
copy dd "2275551216"
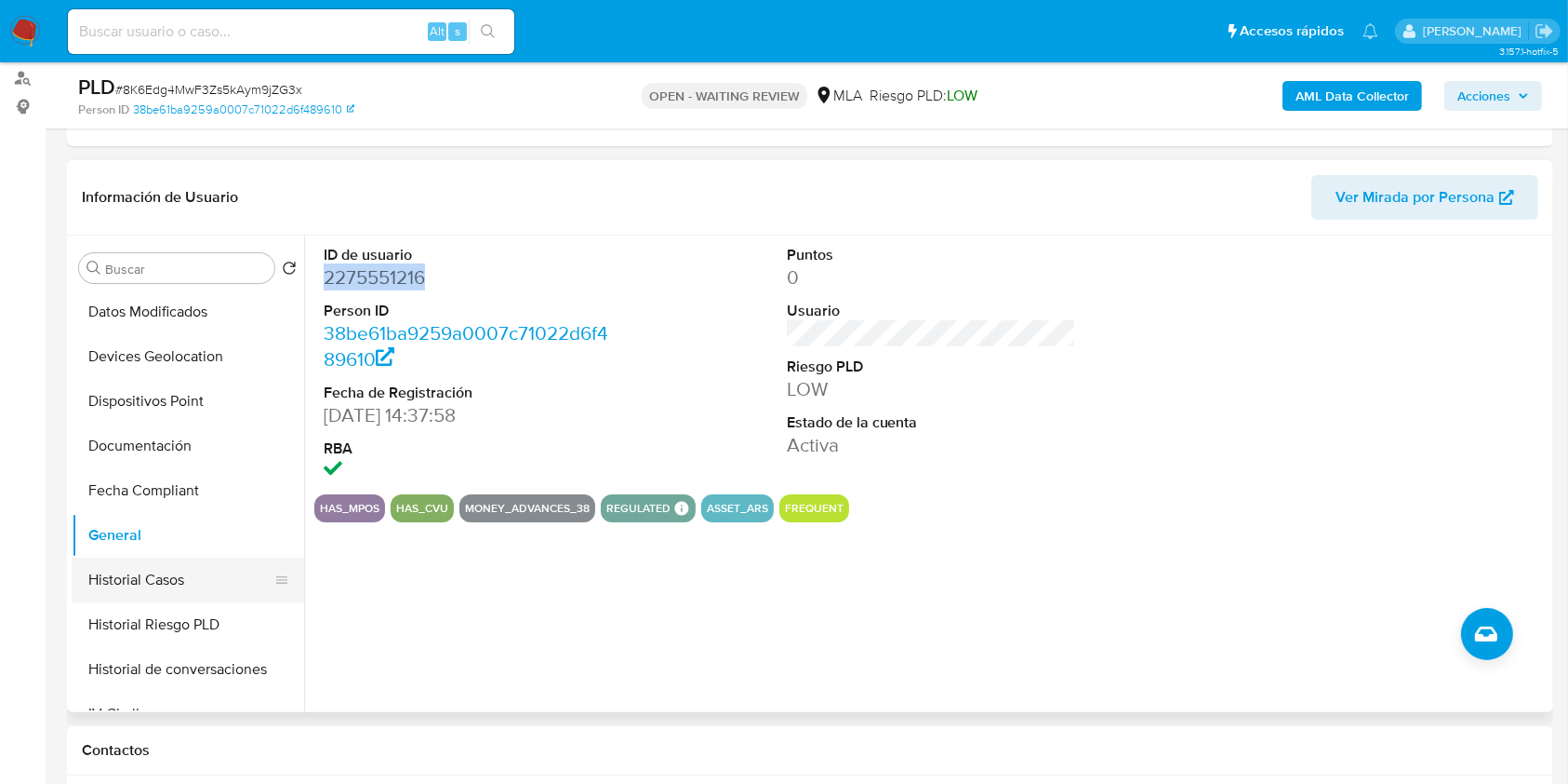
scroll to position [0, 0]
click at [173, 364] on button "Archivos adjuntos" at bounding box center [180, 357] width 217 height 45
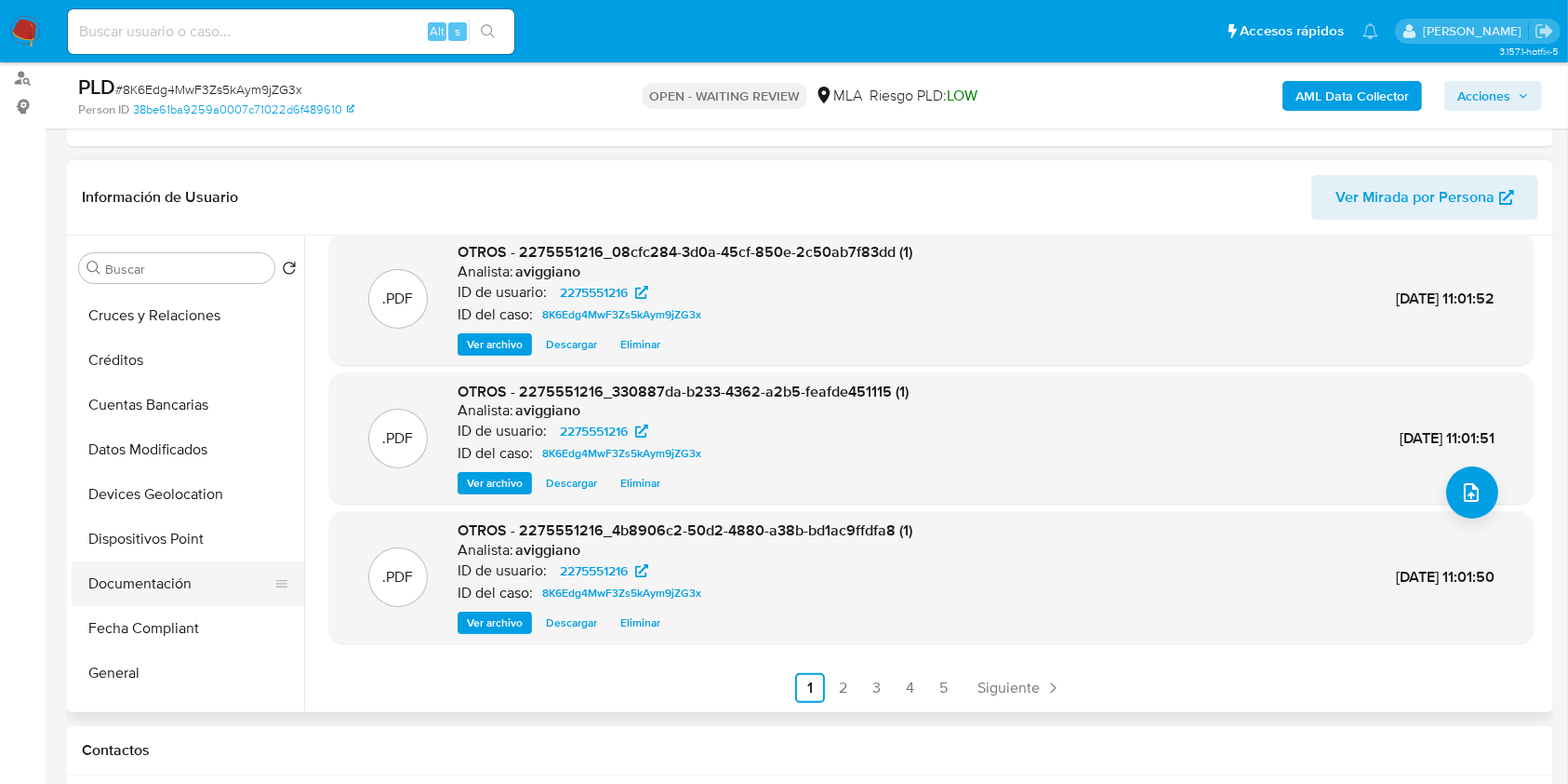
scroll to position [247, 0]
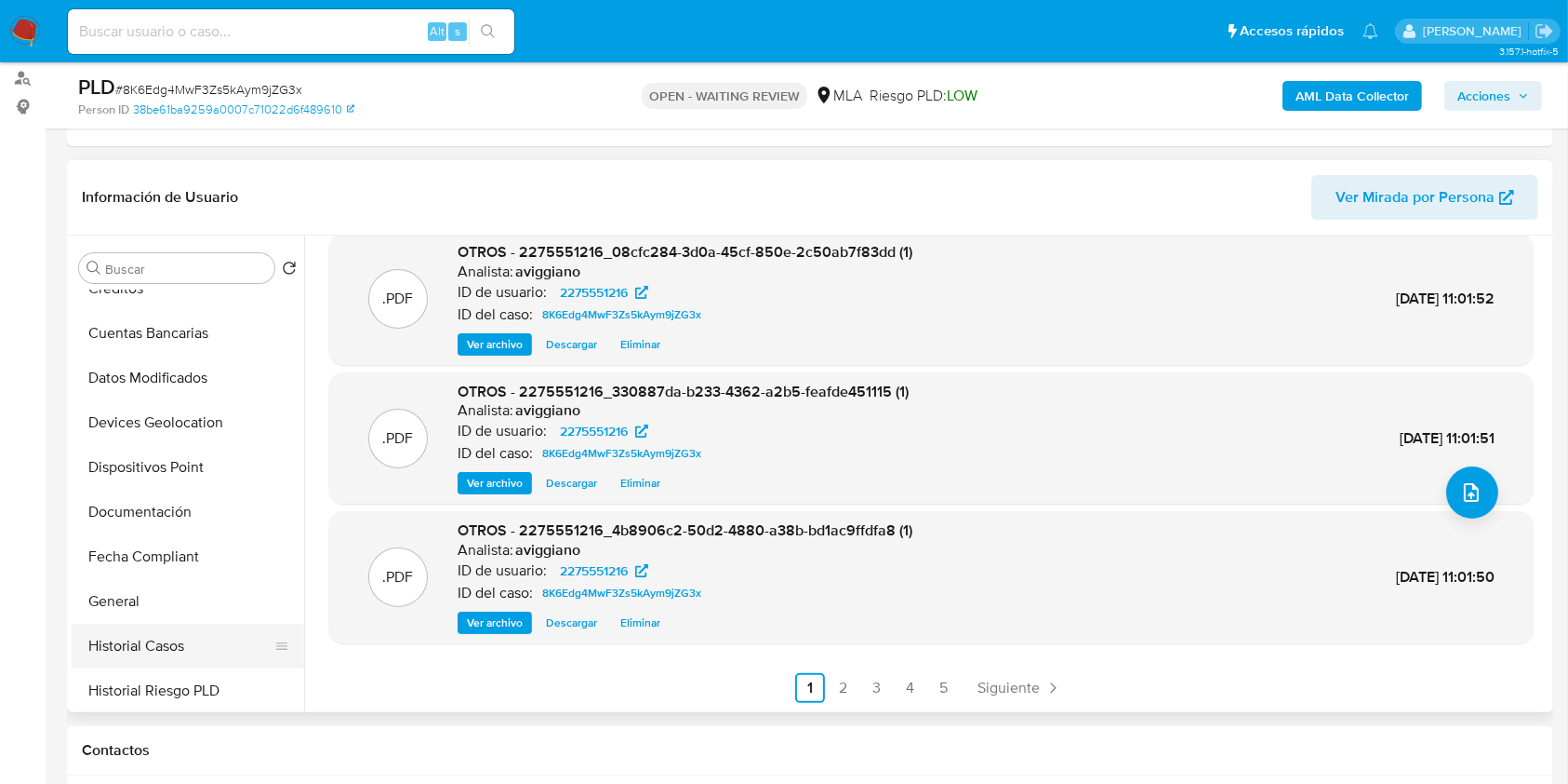
click at [184, 650] on button "Historial Casos" at bounding box center [180, 646] width 217 height 45
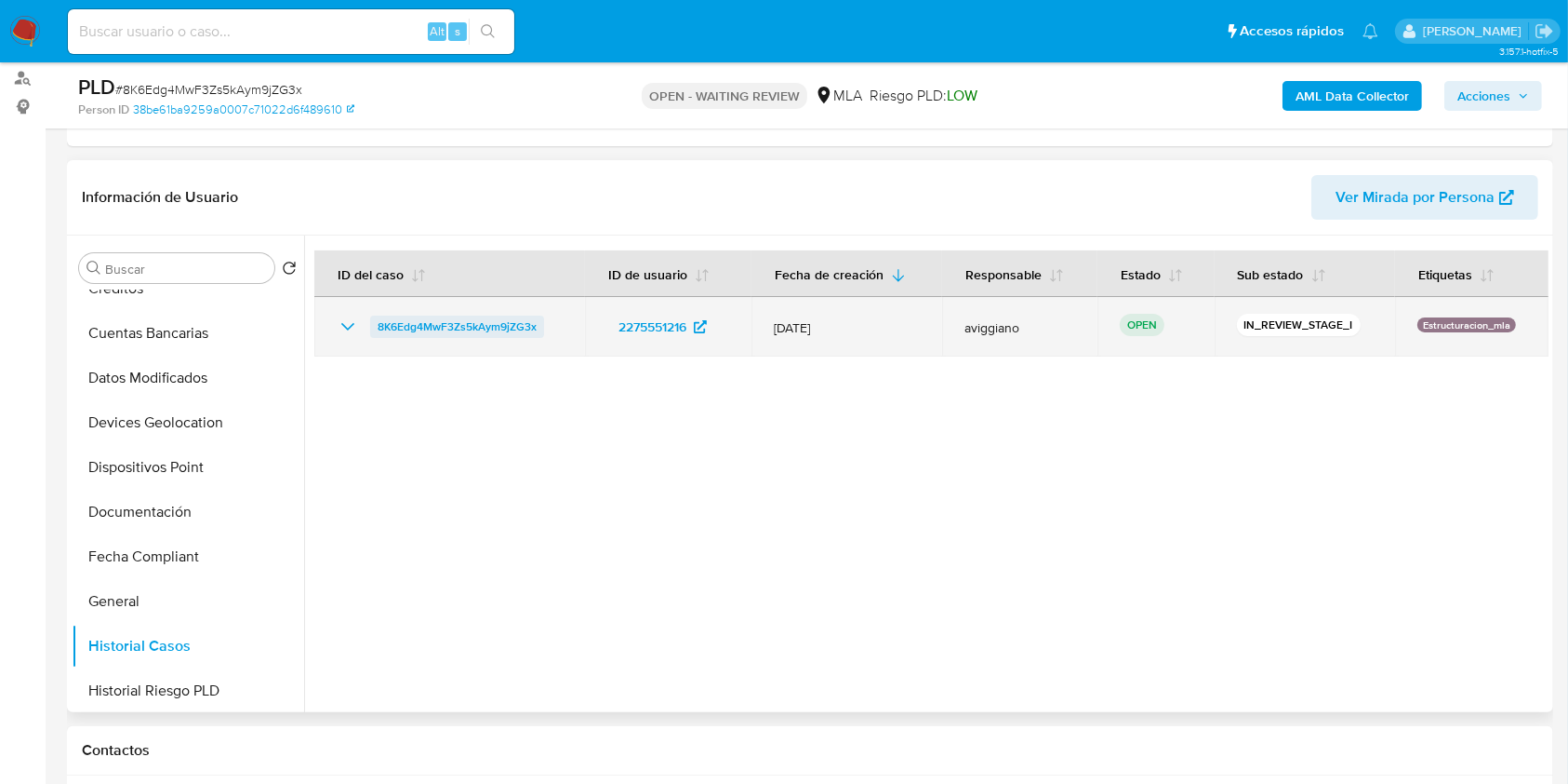
click at [491, 318] on span "8K6Edg4MwF3Zs5kAym9jZG3x" at bounding box center [457, 327] width 160 height 22
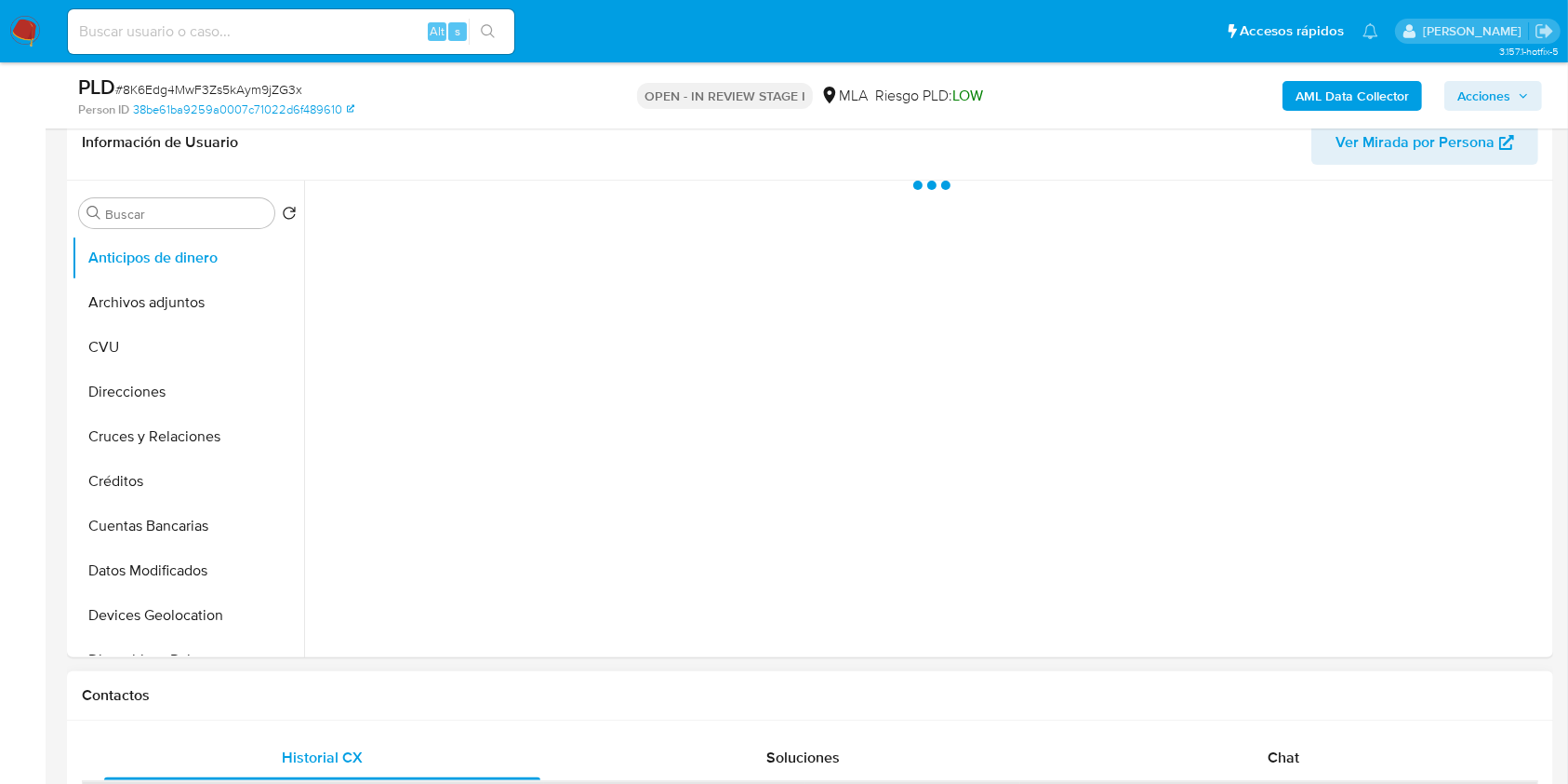
scroll to position [497, 0]
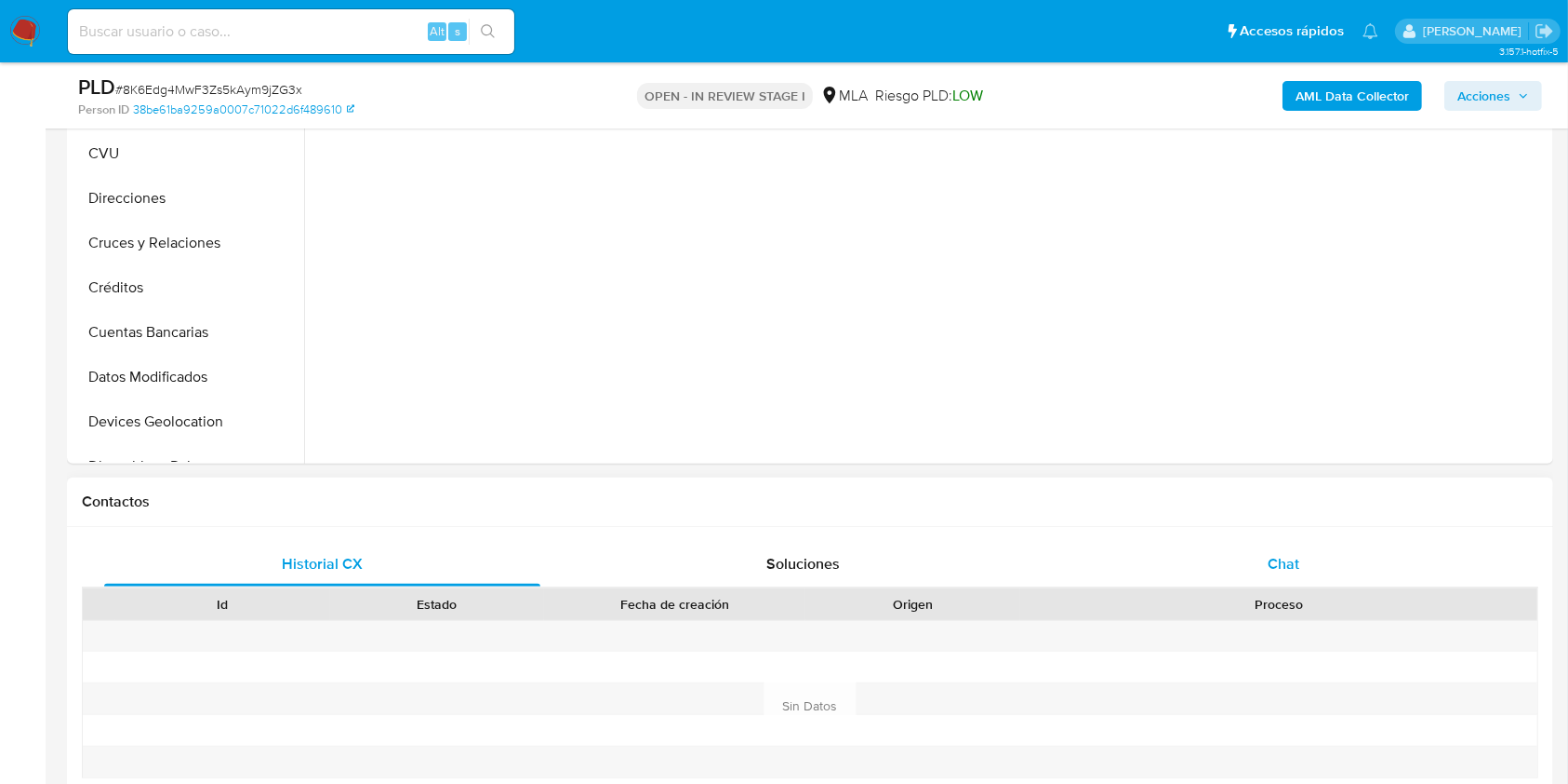
click at [1270, 553] on span "Chat" at bounding box center [1284, 563] width 32 height 21
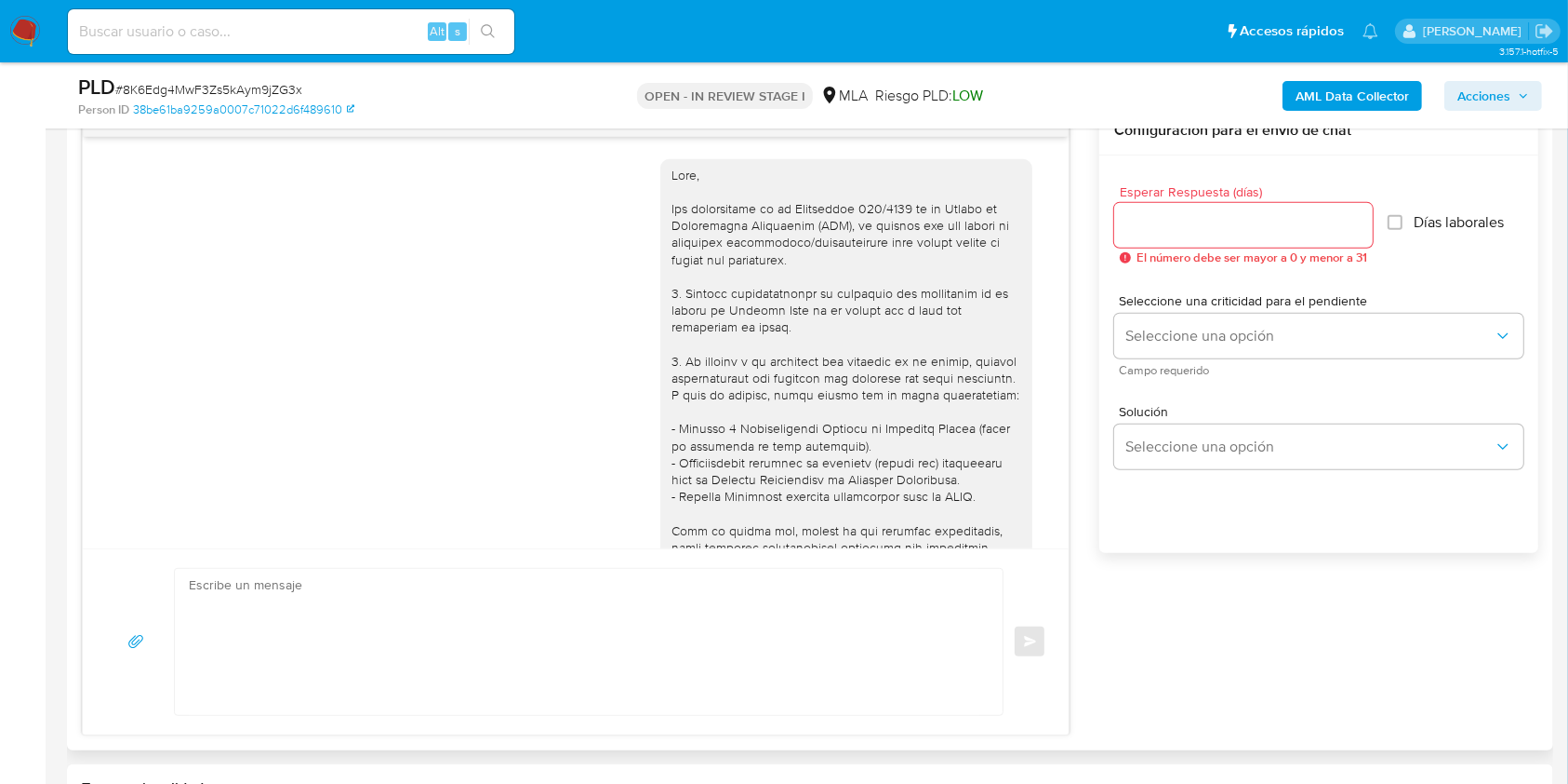
scroll to position [2771, 0]
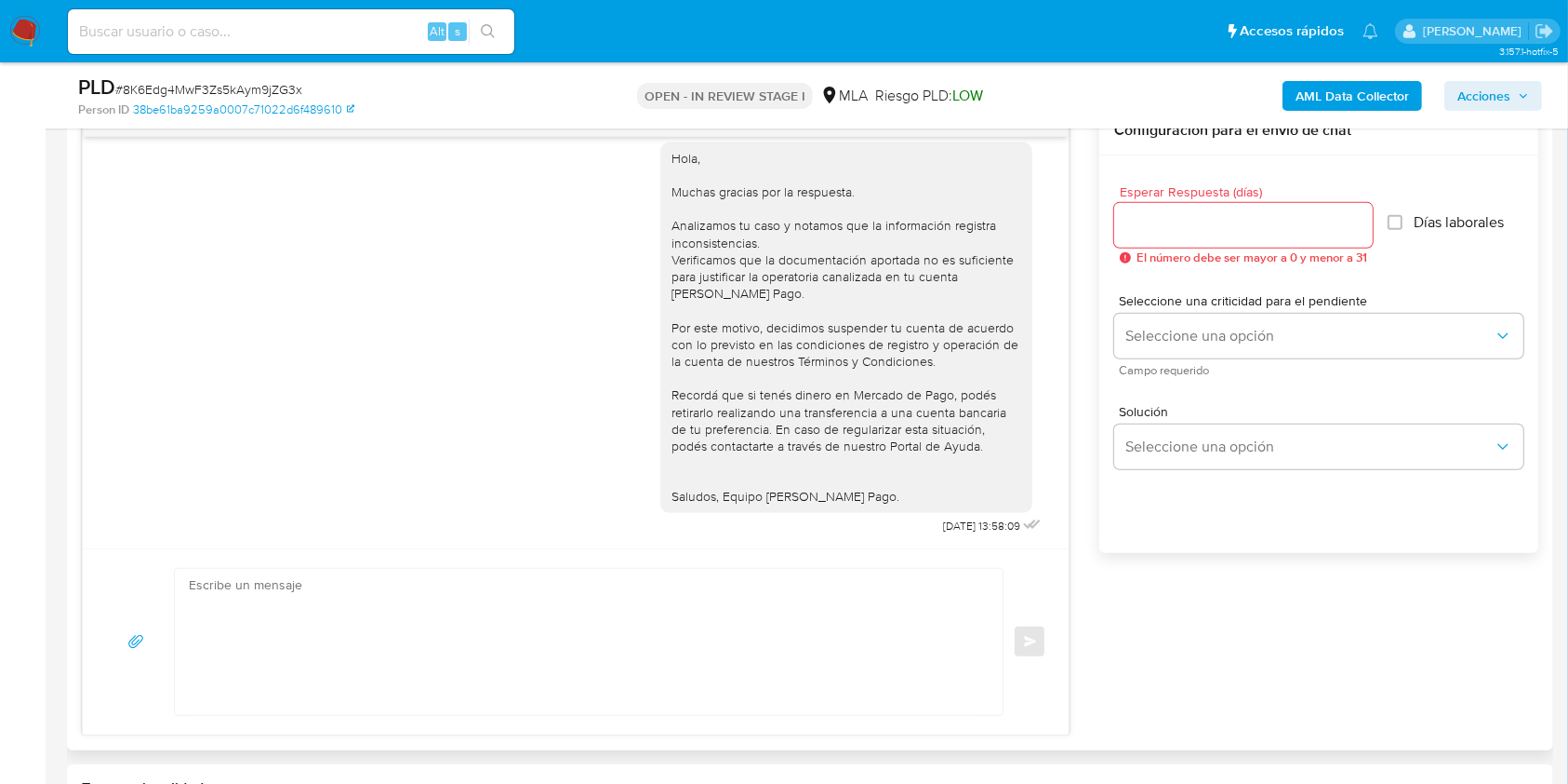
select select "10"
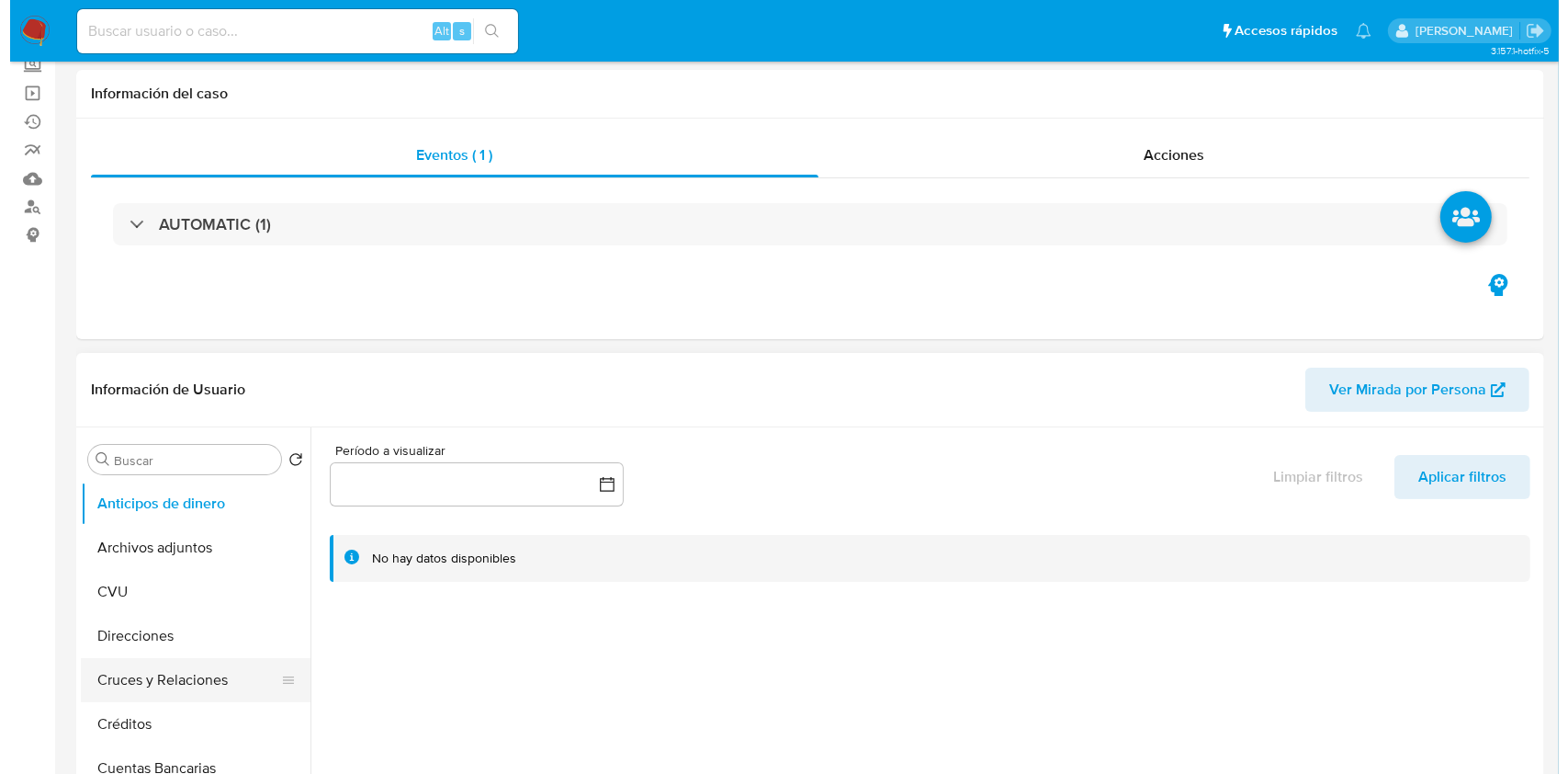
scroll to position [244, 0]
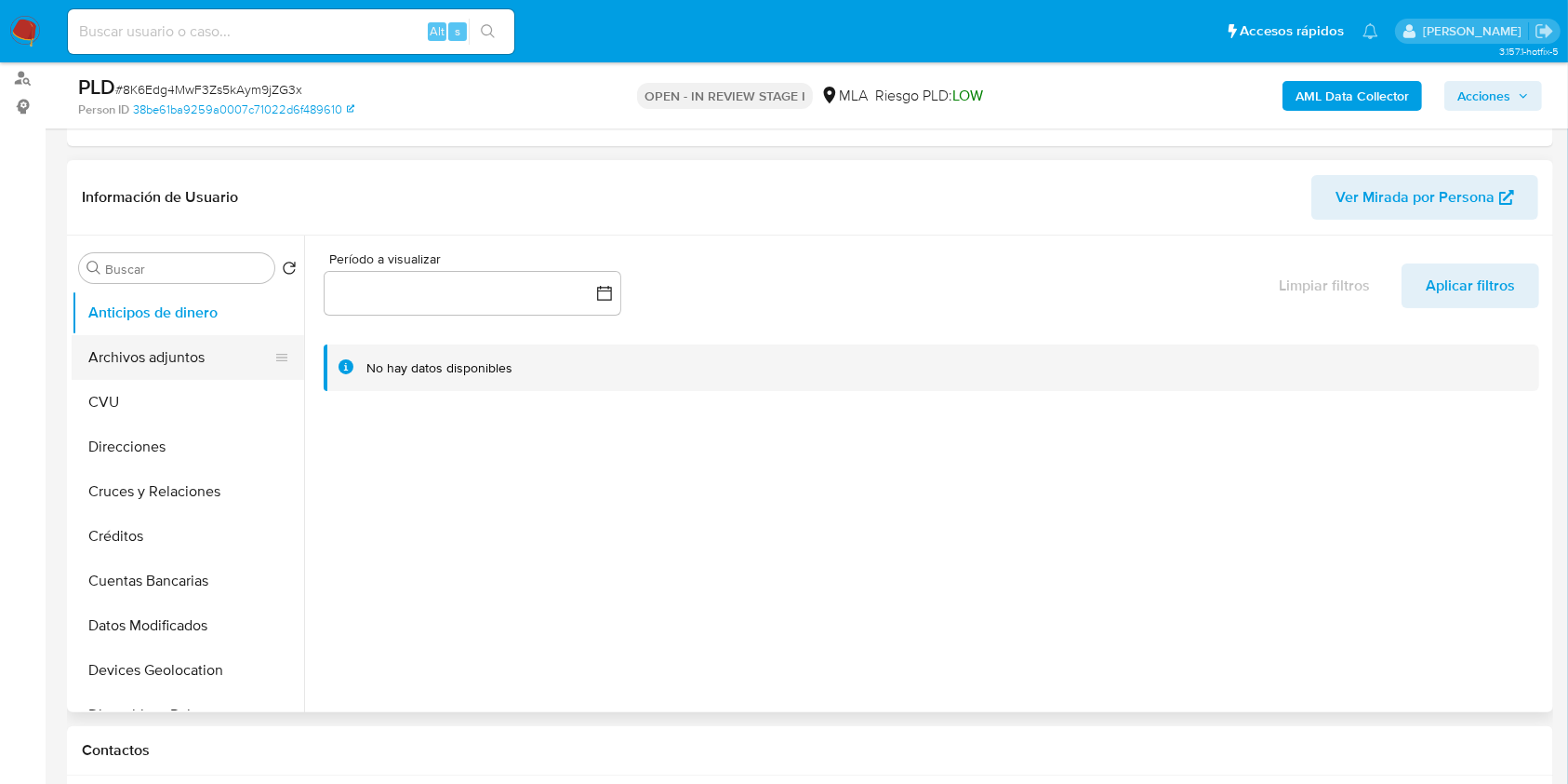
click at [202, 371] on button "Archivos adjuntos" at bounding box center [180, 357] width 217 height 45
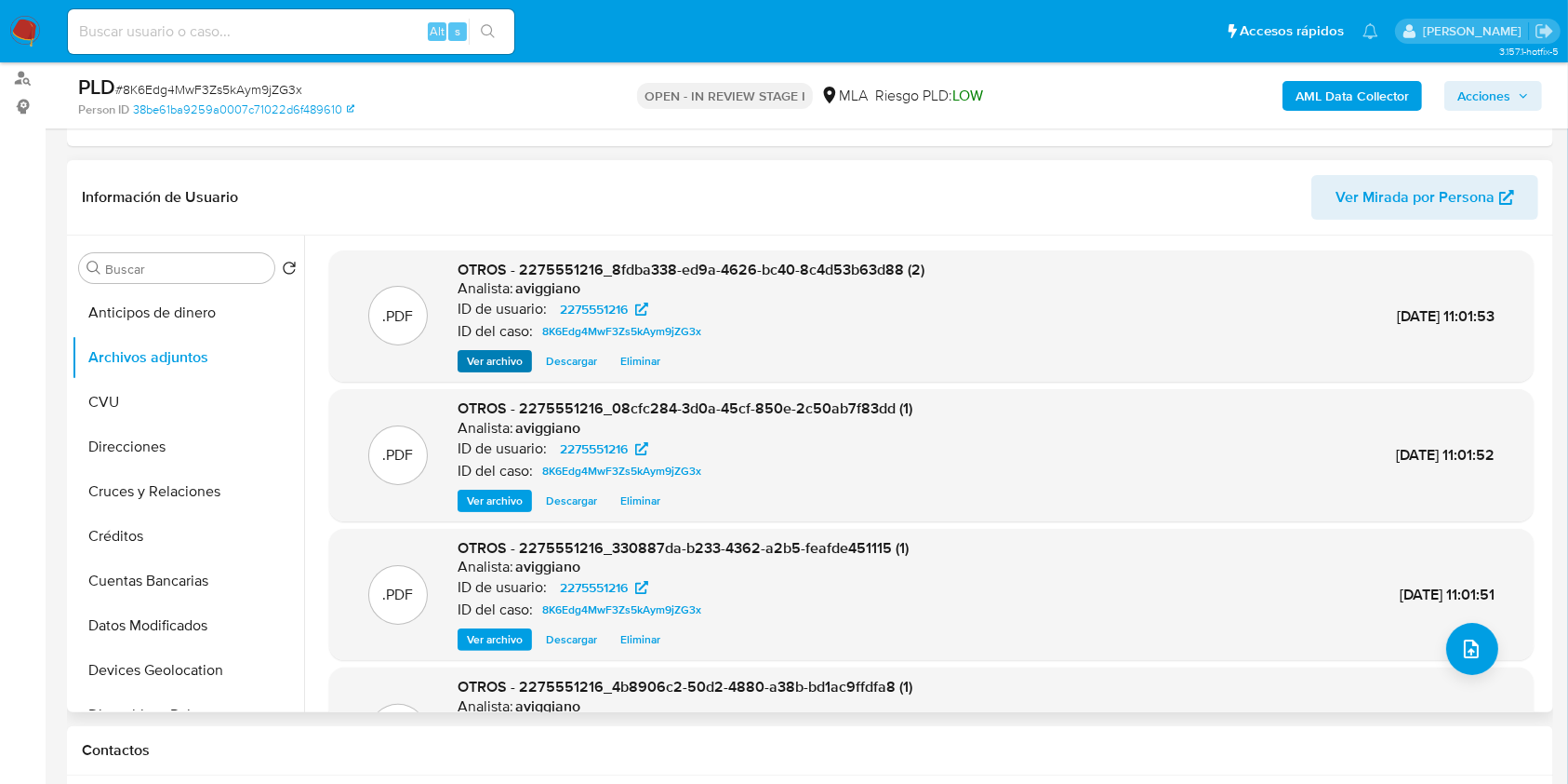
drag, startPoint x: 534, startPoint y: 371, endPoint x: 511, endPoint y: 368, distance: 23.2
click at [528, 371] on div ".PDF OTROS - 2275551216_8fdba338-ed9a-4626-bc40-8c4d53b63d88 (2) Analista: avig…" at bounding box center [931, 316] width 1204 height 133
click at [511, 368] on span "Ver archivo" at bounding box center [495, 361] width 56 height 19
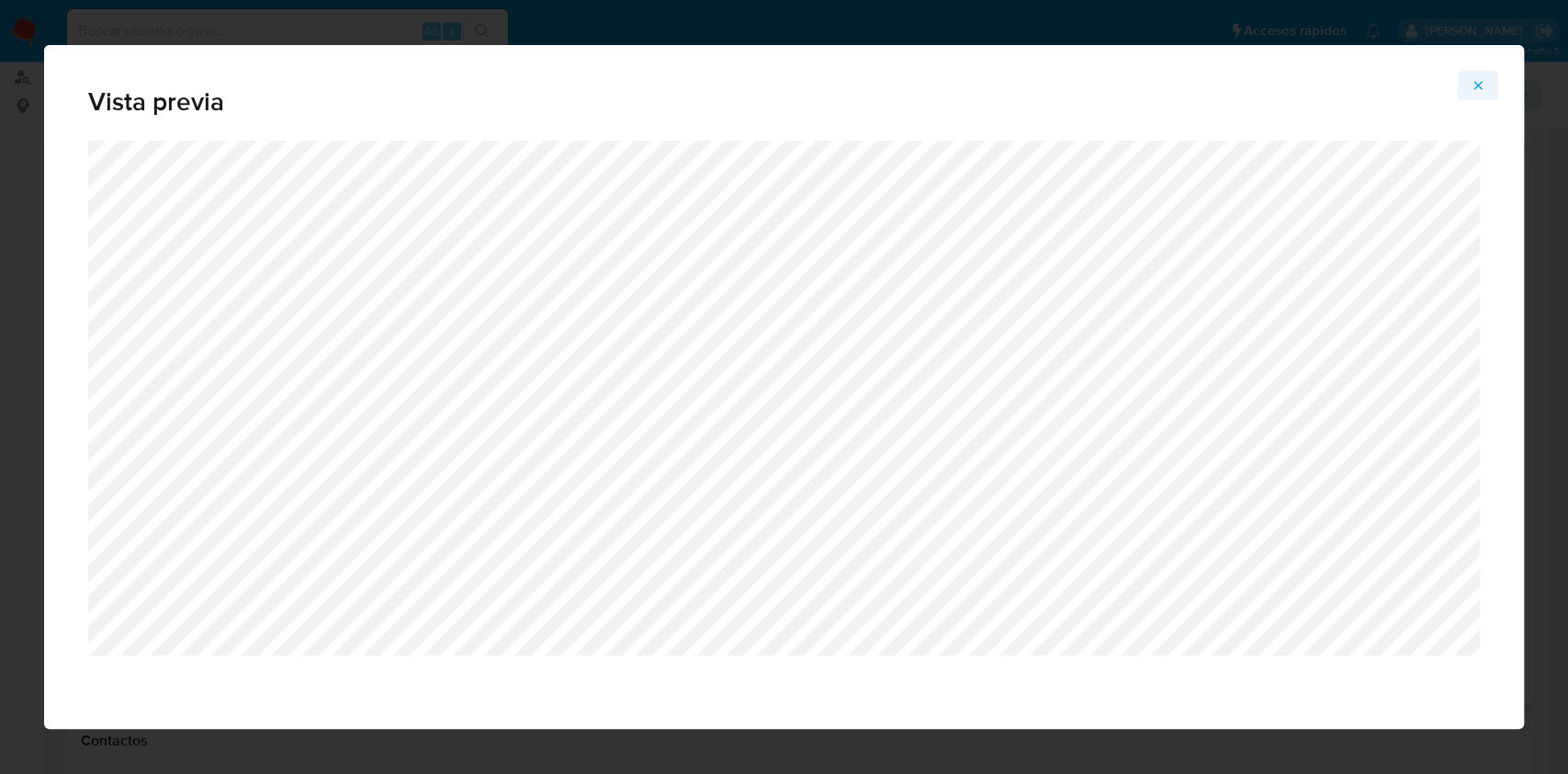
click at [1481, 88] on icon "Attachment preview" at bounding box center [1479, 85] width 8 height 8
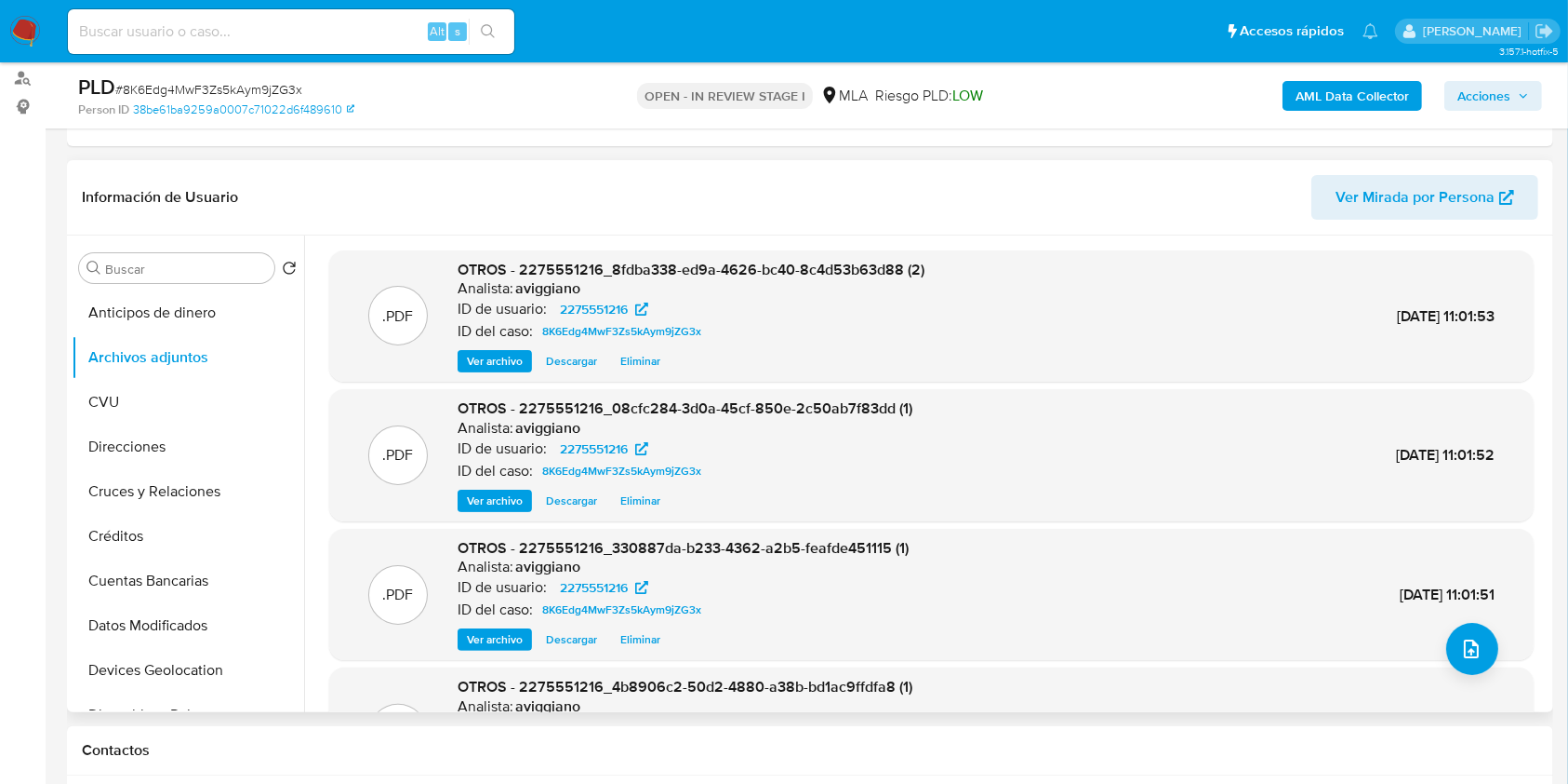
click at [497, 486] on div "OTROS - 2275551216_08cfc284-3d0a-45cf-850e-2c50ab7f83dd (1) Analista: aviggiano…" at bounding box center [686, 455] width 455 height 114
click at [499, 492] on span "Ver archivo" at bounding box center [495, 501] width 56 height 19
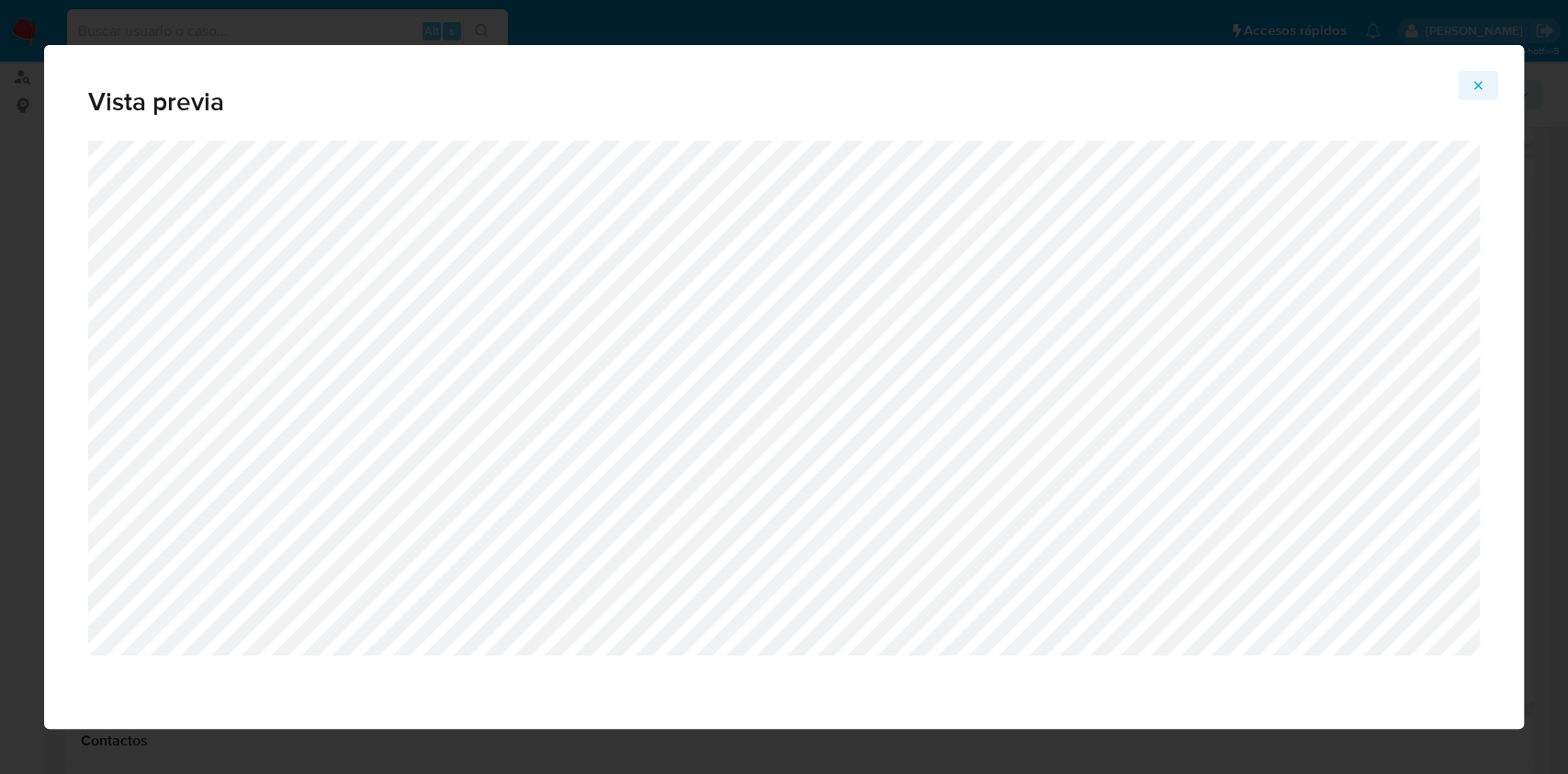
click at [1480, 73] on span "Attachment preview" at bounding box center [1479, 86] width 15 height 26
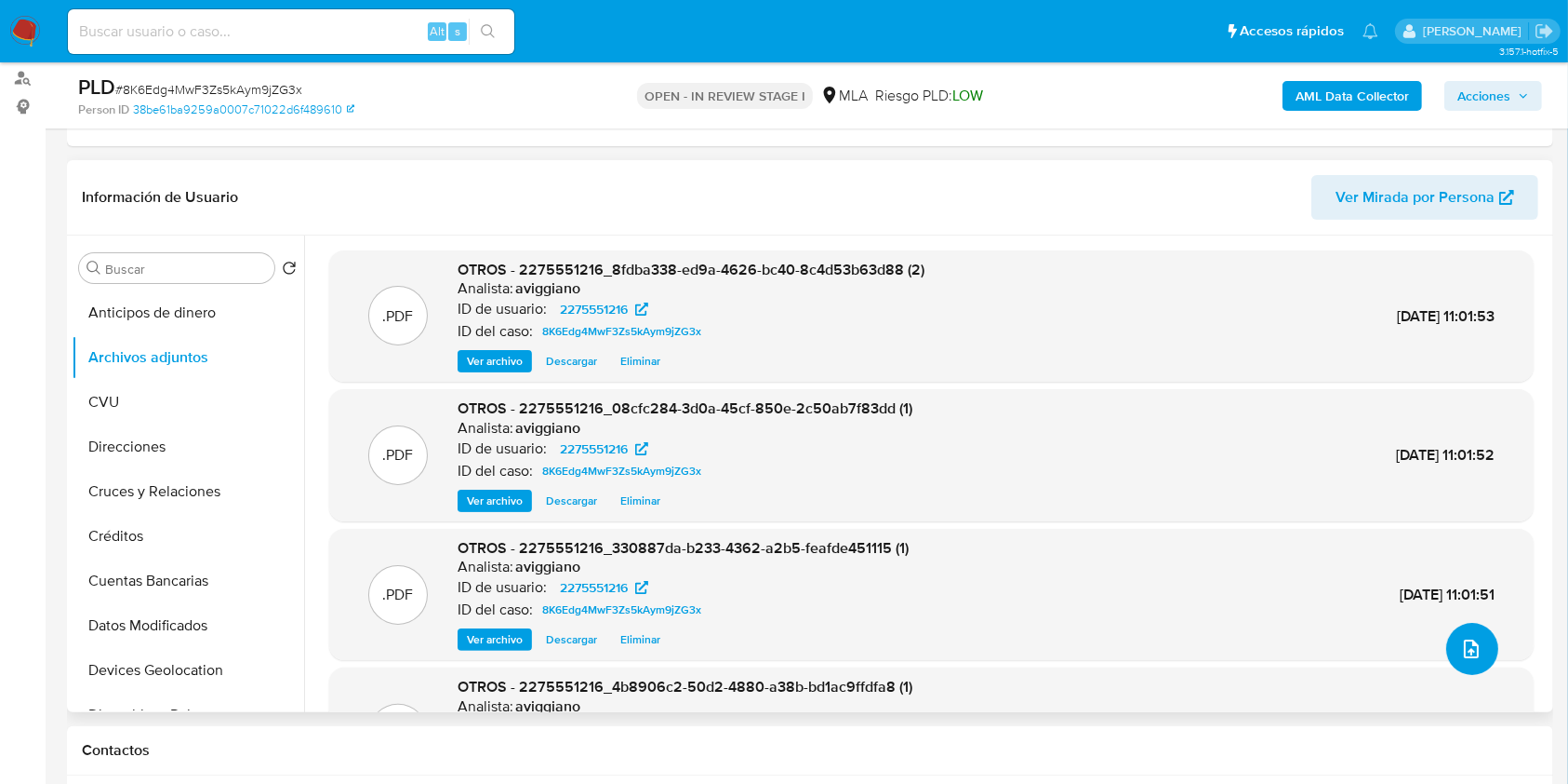
click at [1465, 640] on icon "upload-file" at bounding box center [1472, 649] width 22 height 22
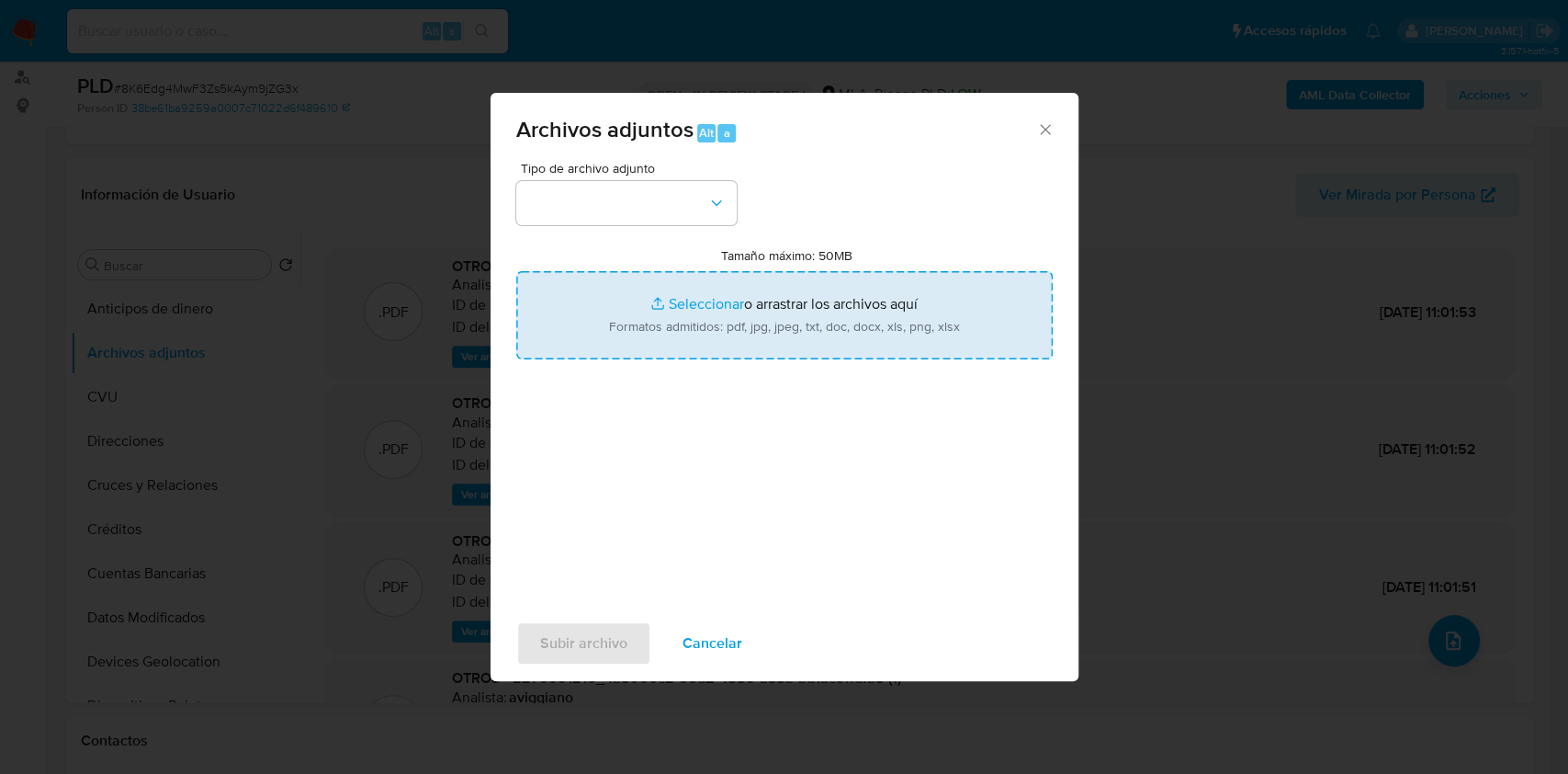
click at [736, 312] on input "Tamaño máximo: 50MB Seleccionar archivos" at bounding box center [784, 315] width 536 height 88
type input "C:\fakepath\2275551216_176baa4a-5942-4adf-bcce-f7517b66adfb (4).pdf"
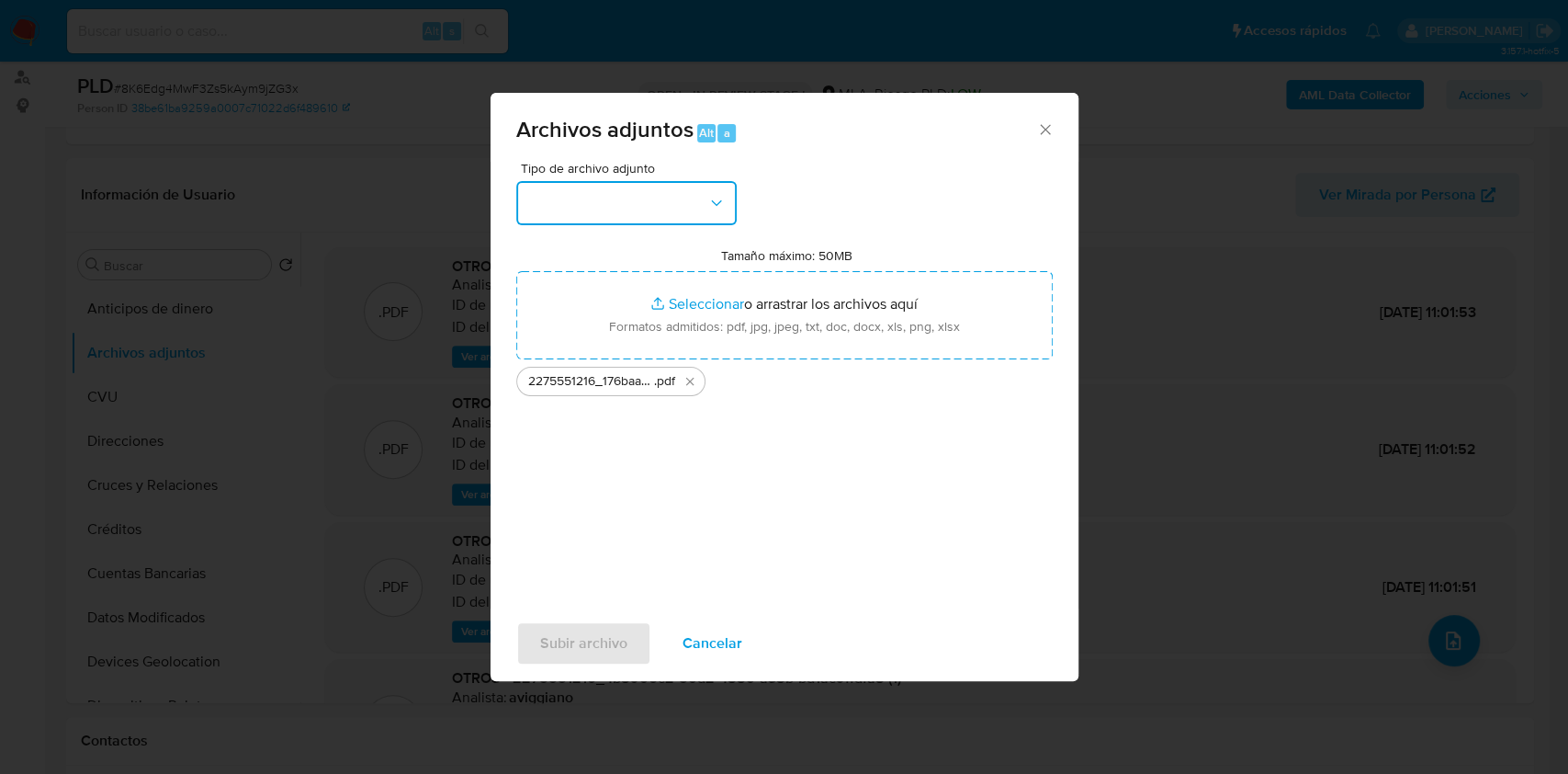
click at [609, 194] on button "button" at bounding box center [626, 203] width 220 height 44
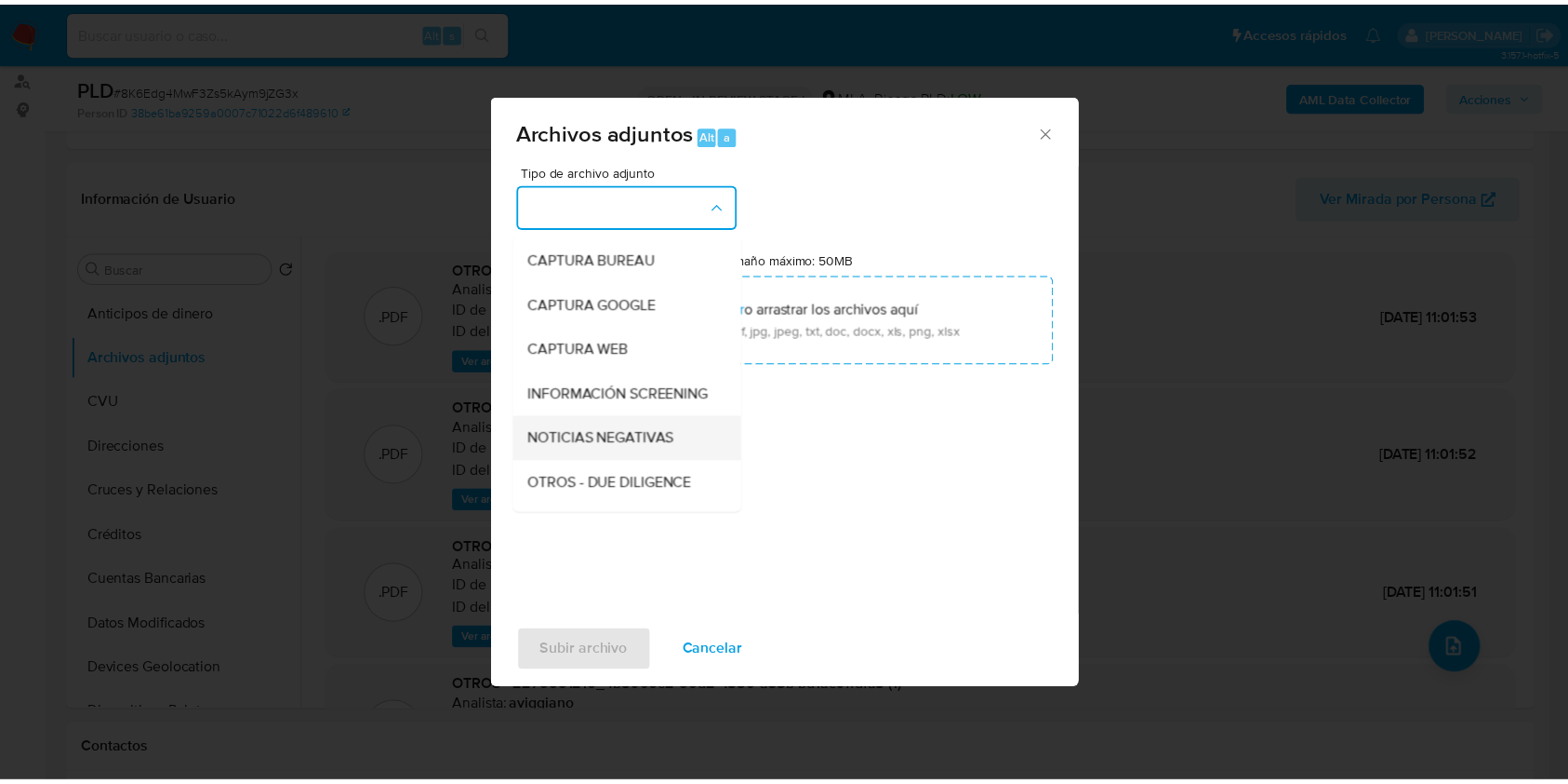
scroll to position [124, 0]
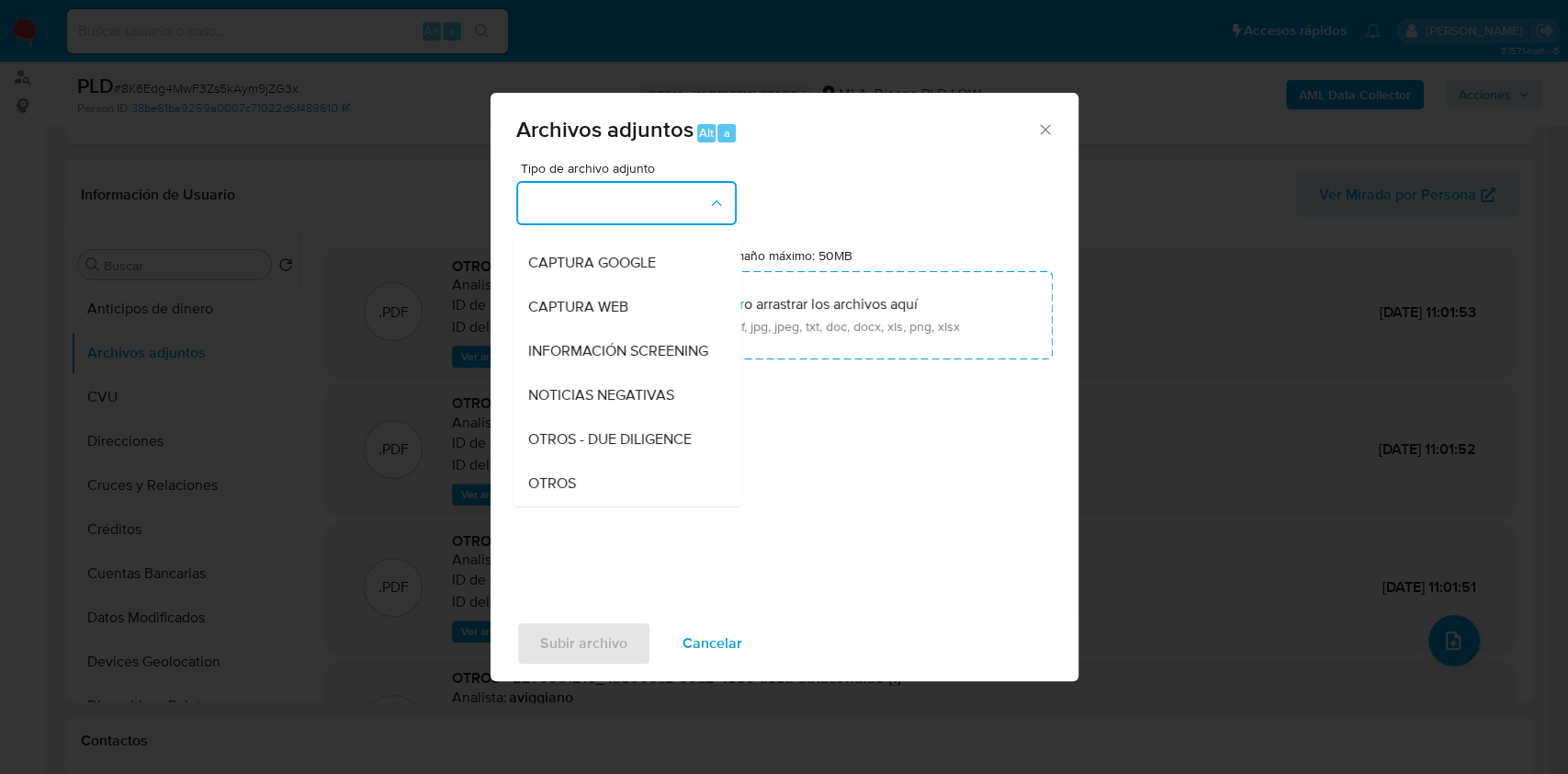
drag, startPoint x: 536, startPoint y: 490, endPoint x: 527, endPoint y: 580, distance: 90.4
click at [536, 491] on span "OTROS" at bounding box center [551, 484] width 48 height 18
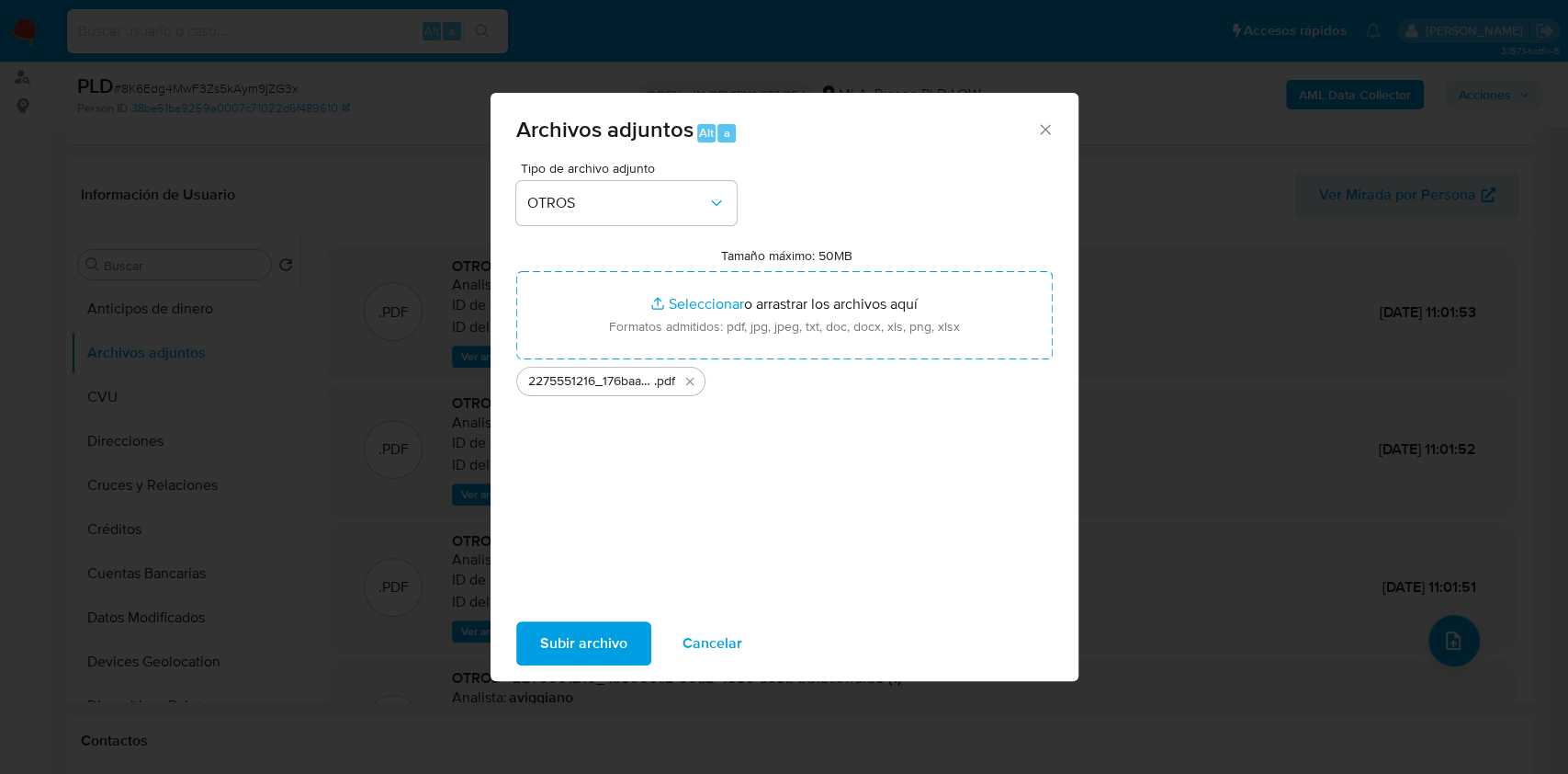
click at [534, 645] on button "Subir archivo" at bounding box center [583, 643] width 135 height 44
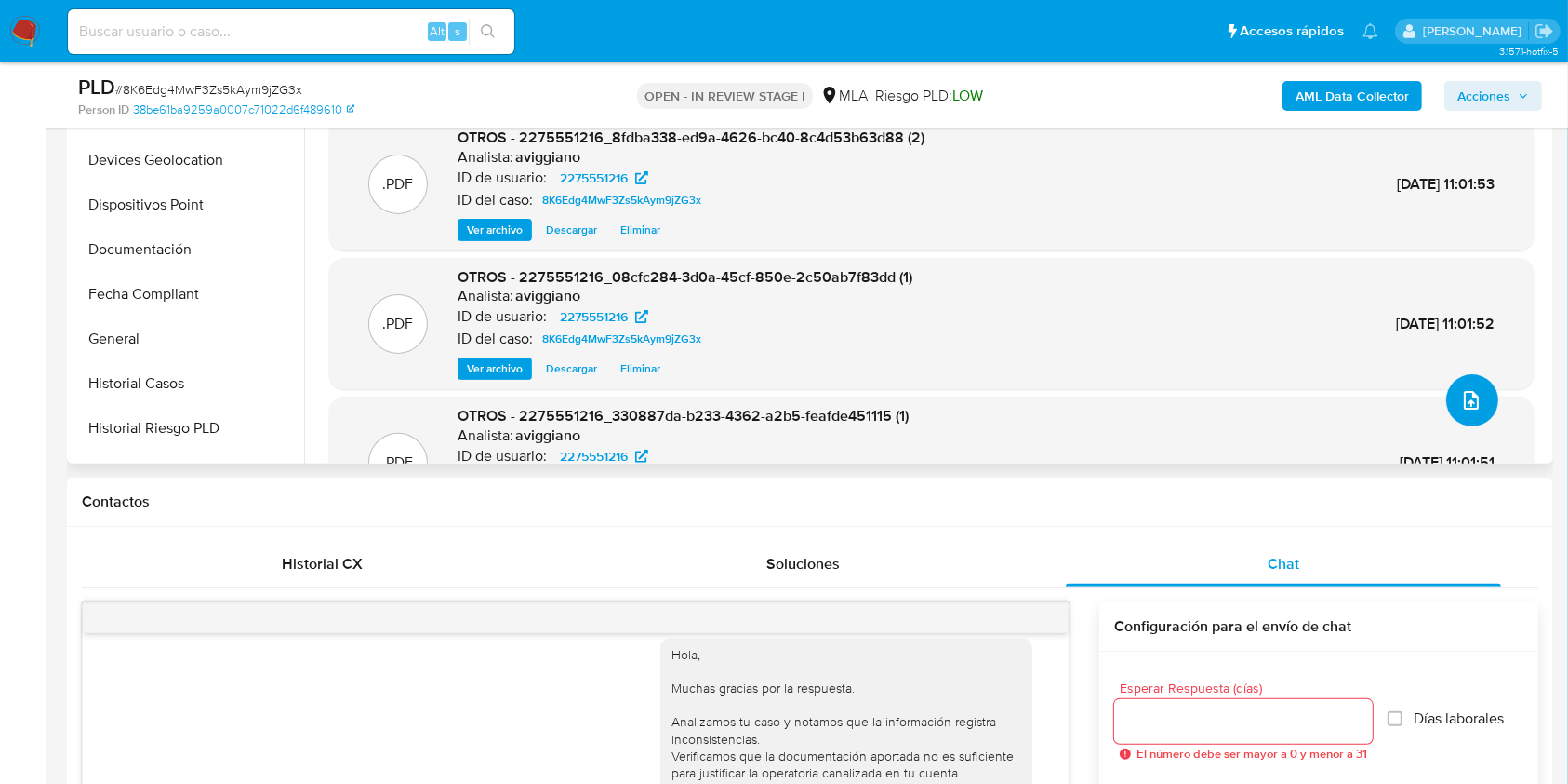
scroll to position [372, 0]
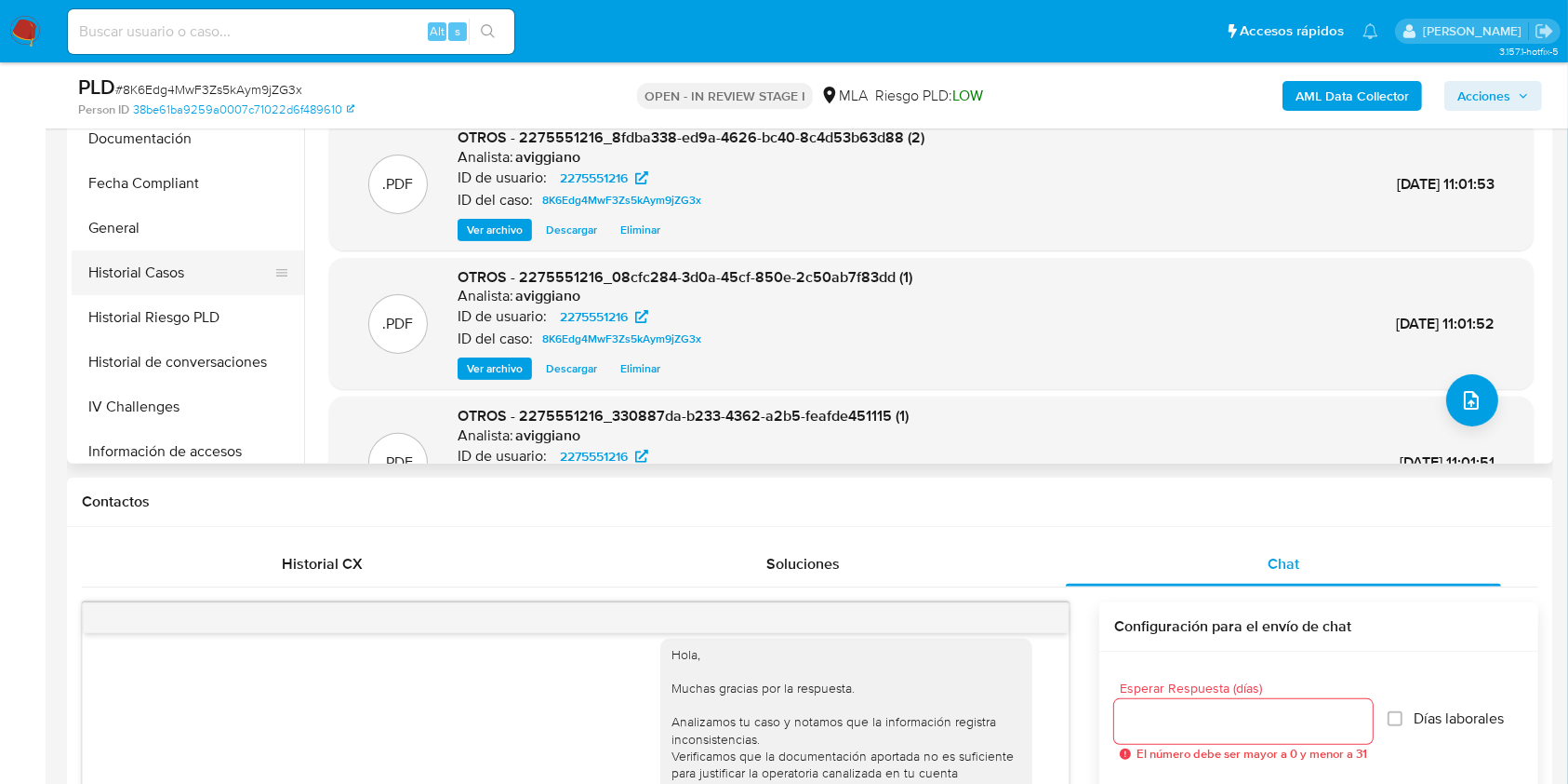
drag, startPoint x: 183, startPoint y: 287, endPoint x: 276, endPoint y: 260, distance: 96.8
click at [186, 286] on button "Historial Casos" at bounding box center [180, 273] width 217 height 45
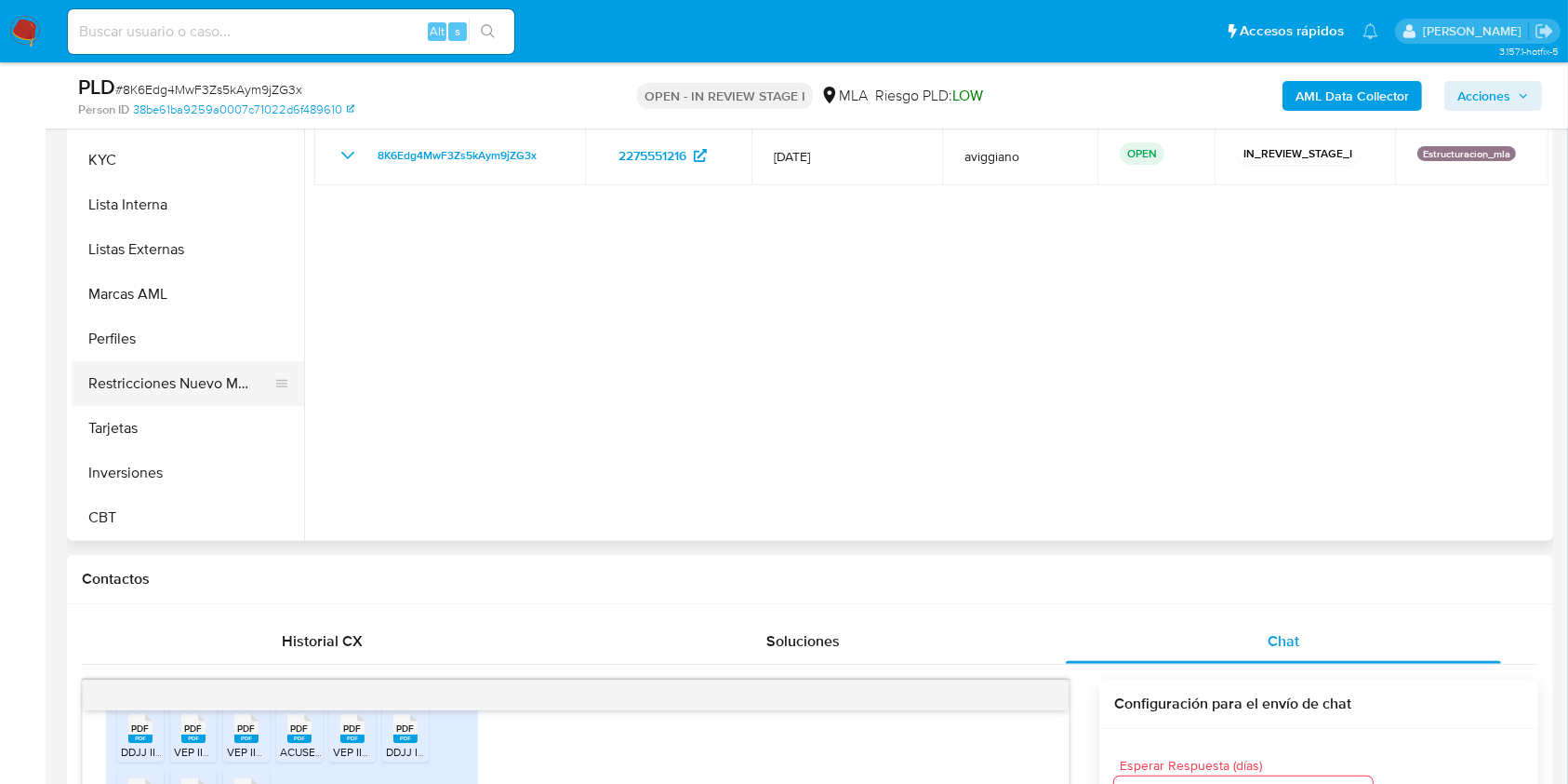
scroll to position [875, 0]
click at [205, 400] on button "Restricciones Nuevo Mundo" at bounding box center [180, 383] width 217 height 45
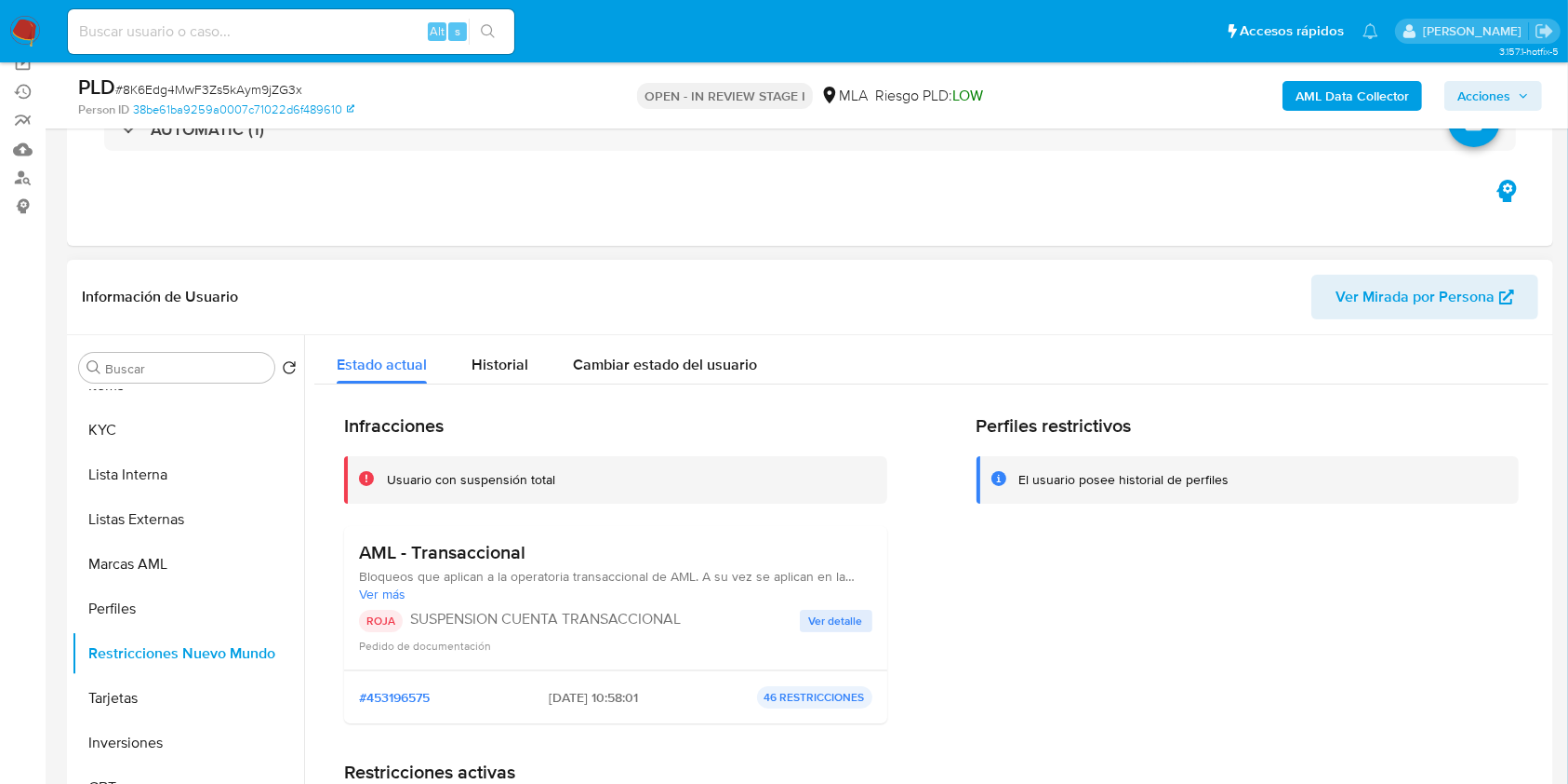
scroll to position [171, 0]
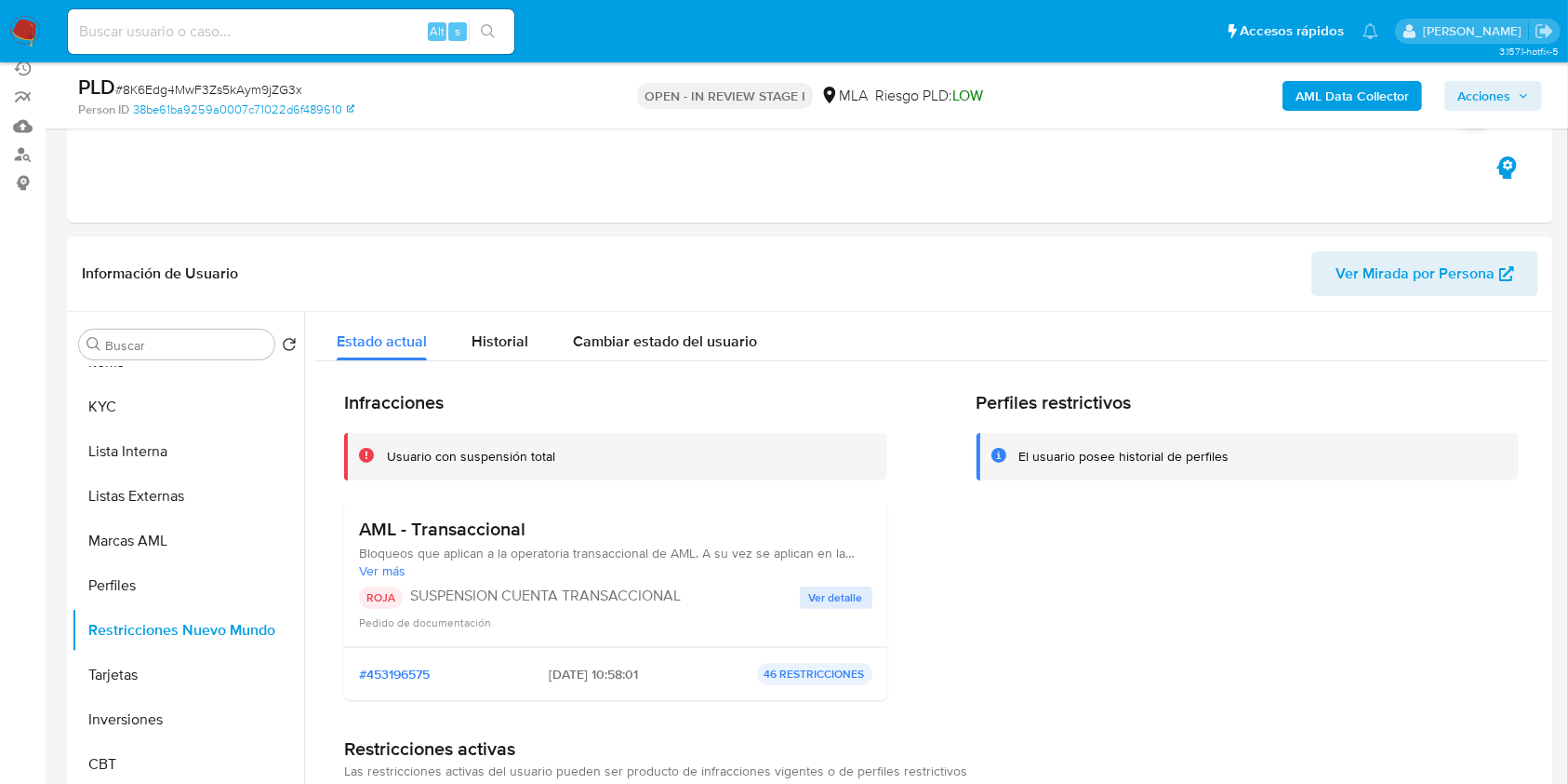
click at [1468, 94] on span "Acciones" at bounding box center [1484, 96] width 53 height 30
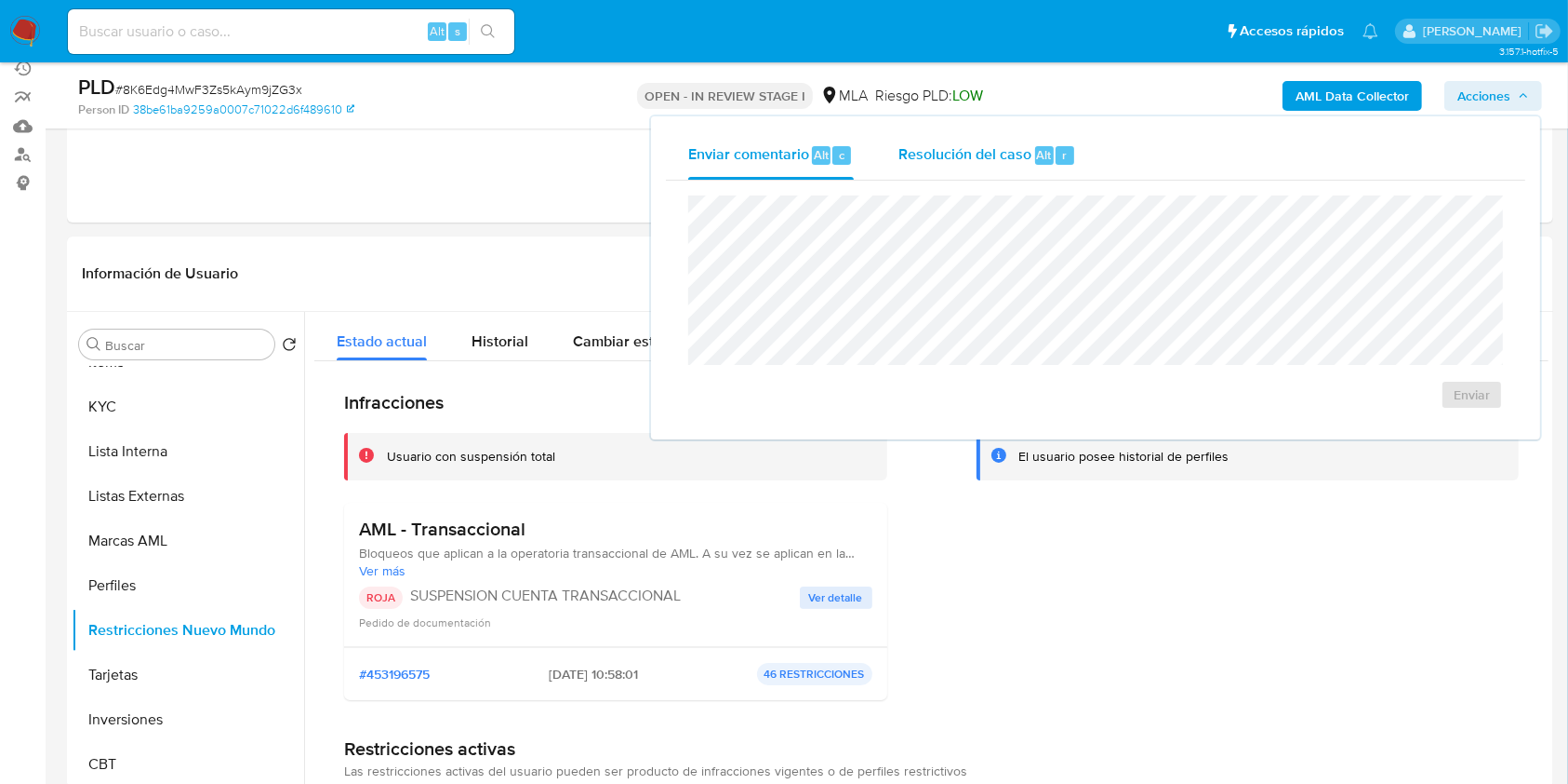
click at [944, 159] on span "Resolución del caso" at bounding box center [964, 154] width 133 height 21
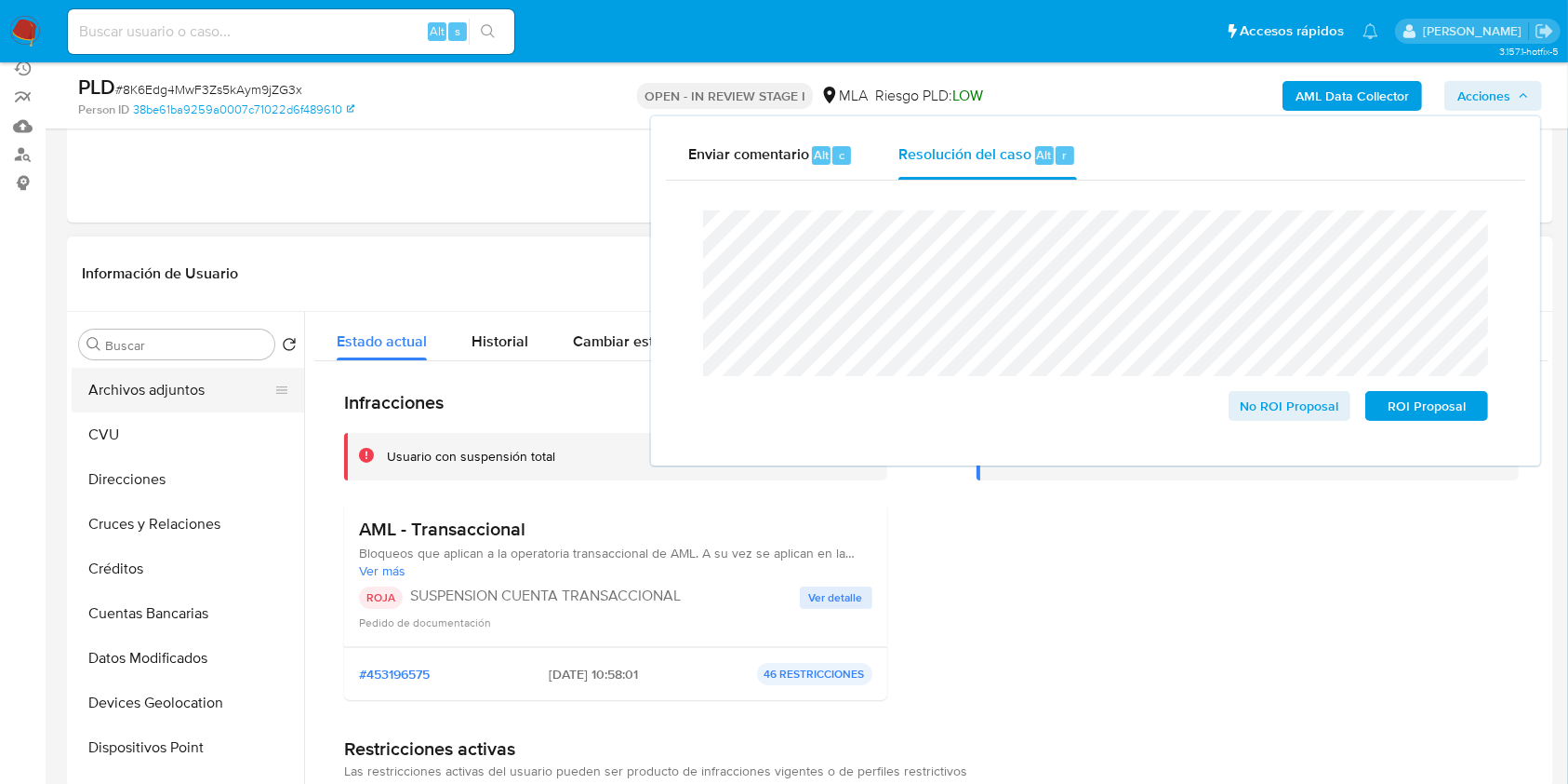
scroll to position [0, 0]
drag, startPoint x: 142, startPoint y: 427, endPoint x: 197, endPoint y: 454, distance: 61.3
click at [145, 426] on button "Archivos adjuntos" at bounding box center [180, 434] width 217 height 45
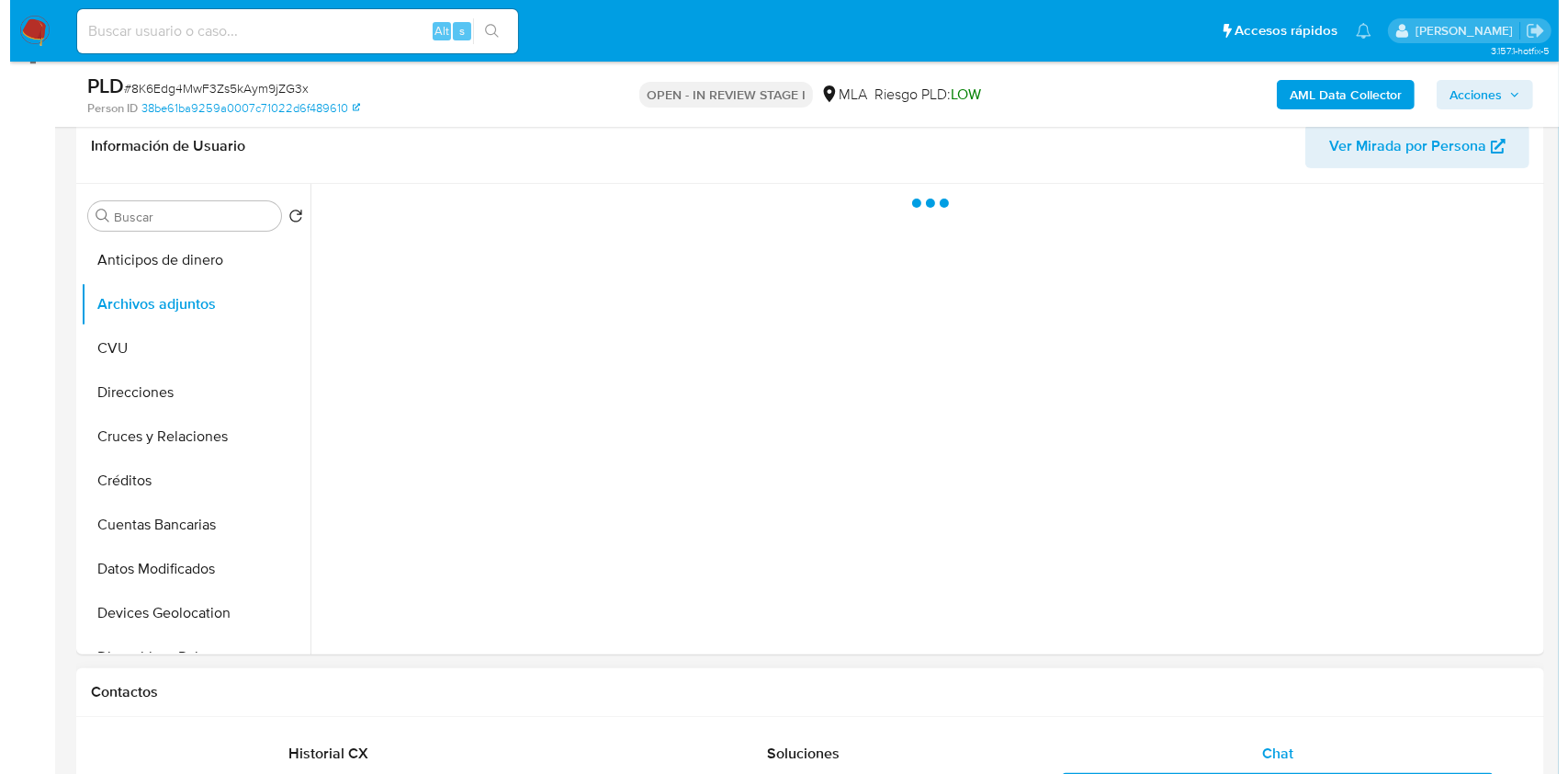
scroll to position [414, 0]
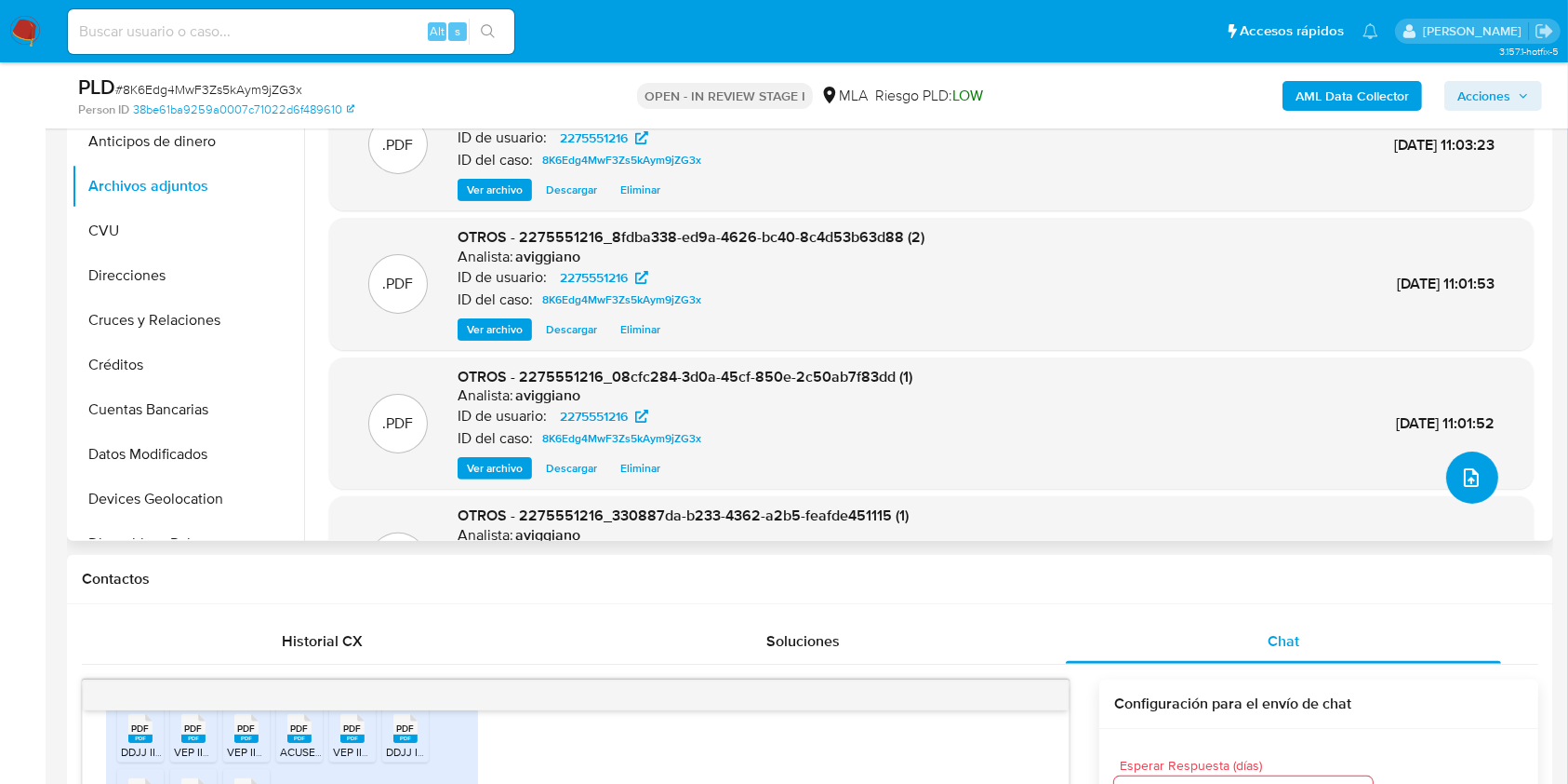
click at [1469, 469] on icon "upload-file" at bounding box center [1472, 478] width 15 height 19
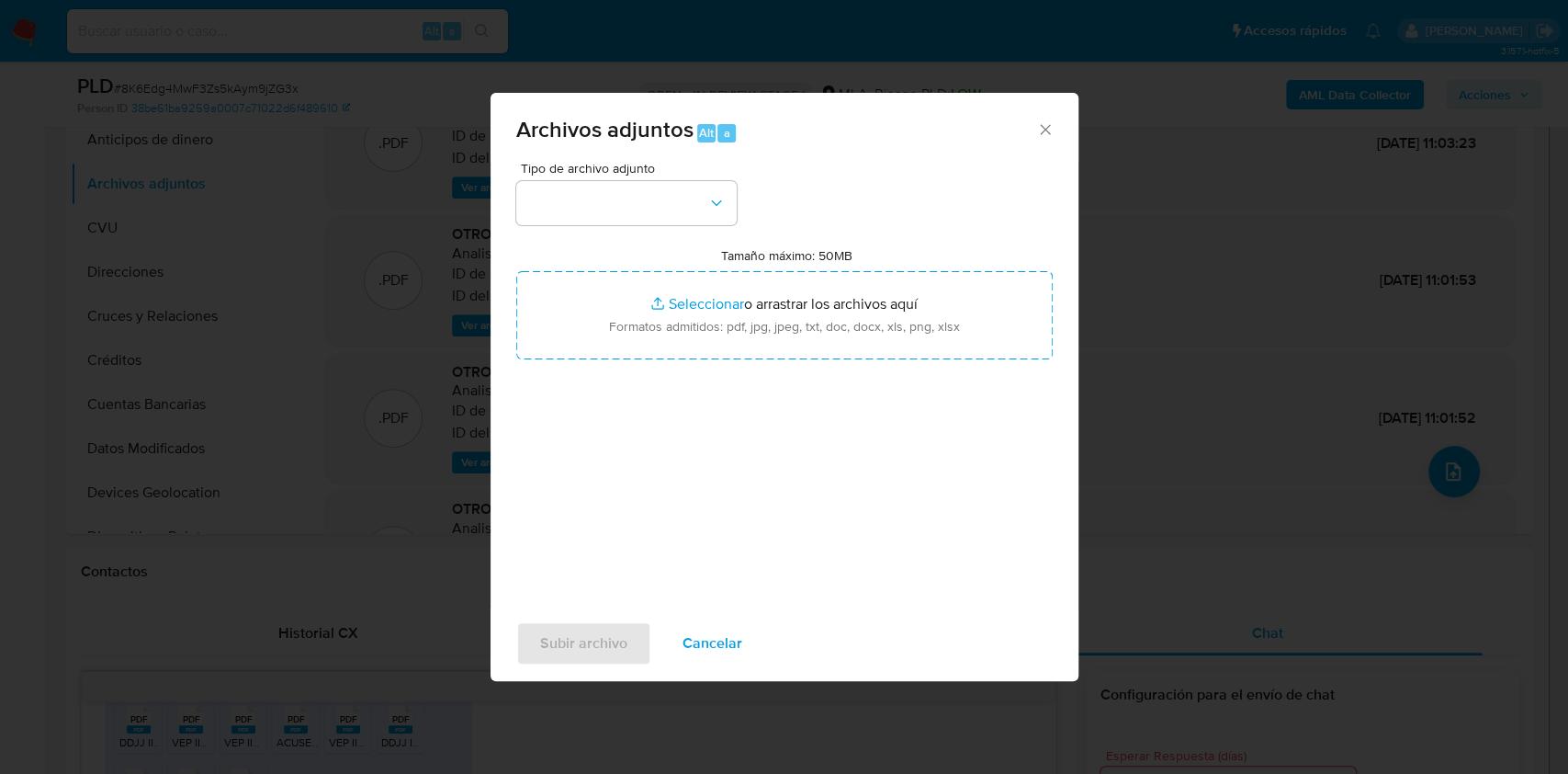
click at [812, 315] on input "Tamaño máximo: 50MB Seleccionar archivos" at bounding box center [784, 315] width 536 height 88
type input "C:\fakepath\Calculador - 2275551216.xlsx"
drag, startPoint x: 614, startPoint y: 192, endPoint x: 605, endPoint y: 213, distance: 22.8
click at [616, 191] on button "button" at bounding box center [626, 203] width 220 height 44
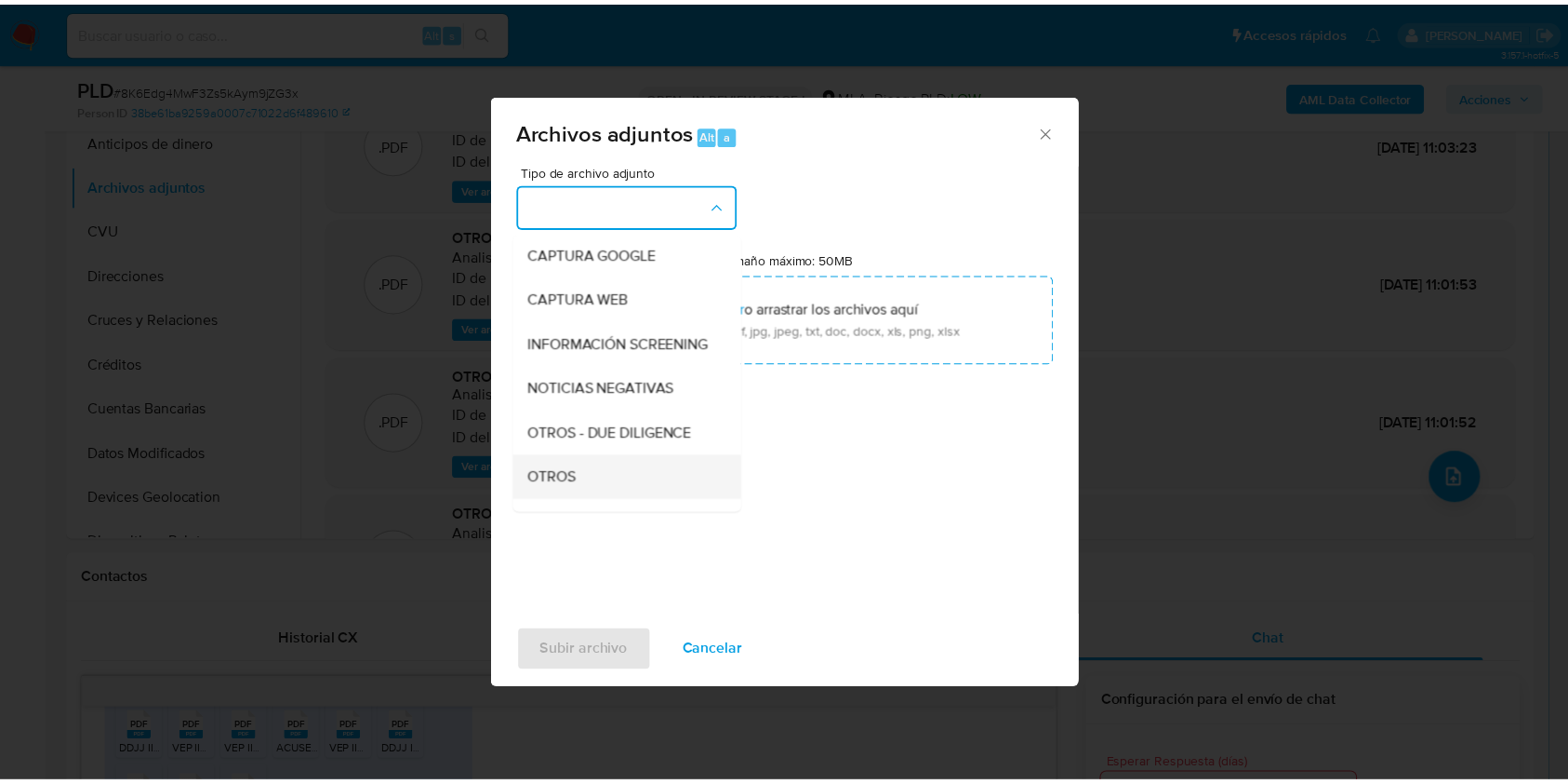
scroll to position [247, 0]
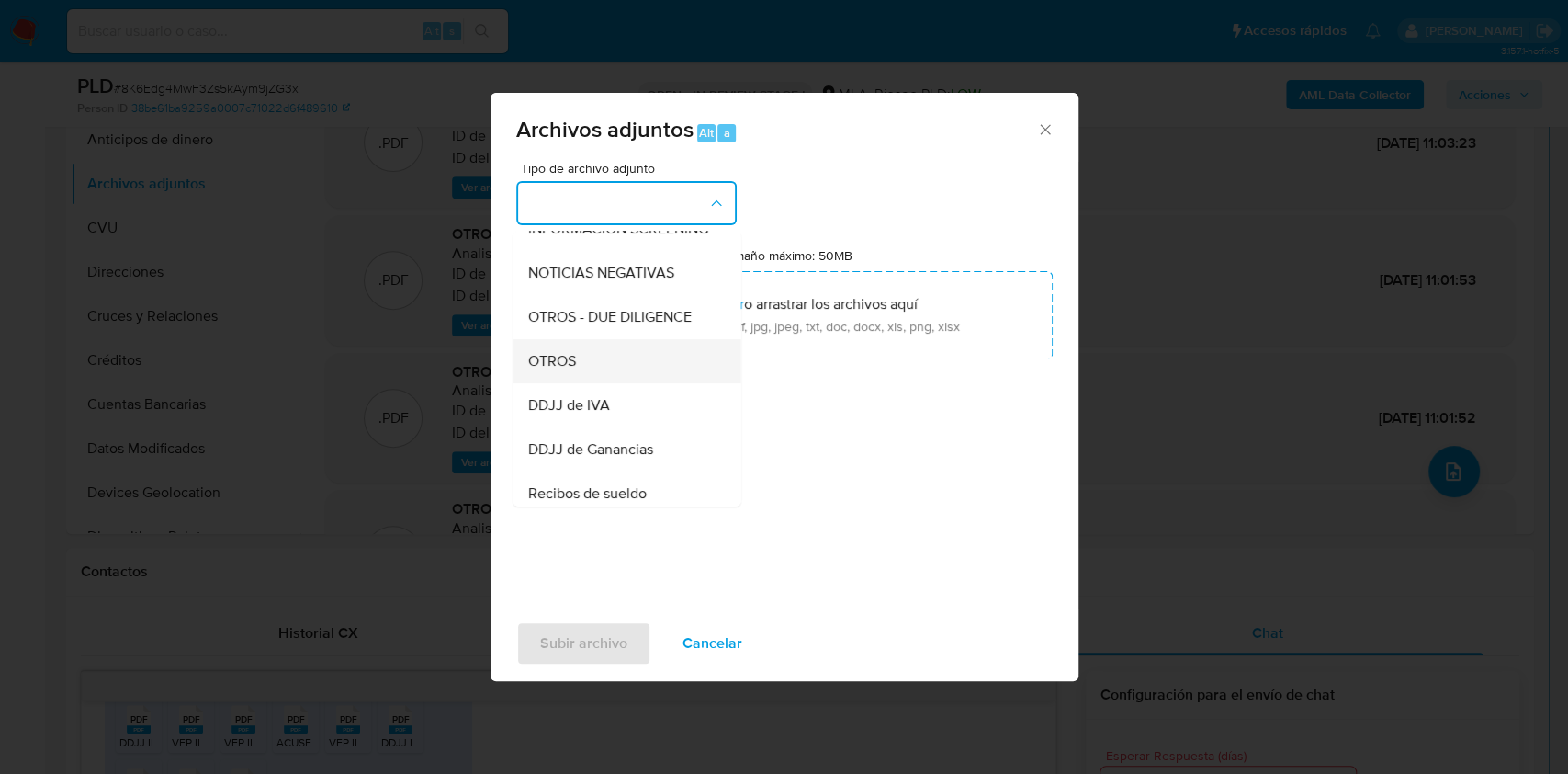
click at [555, 369] on span "OTROS" at bounding box center [551, 361] width 48 height 18
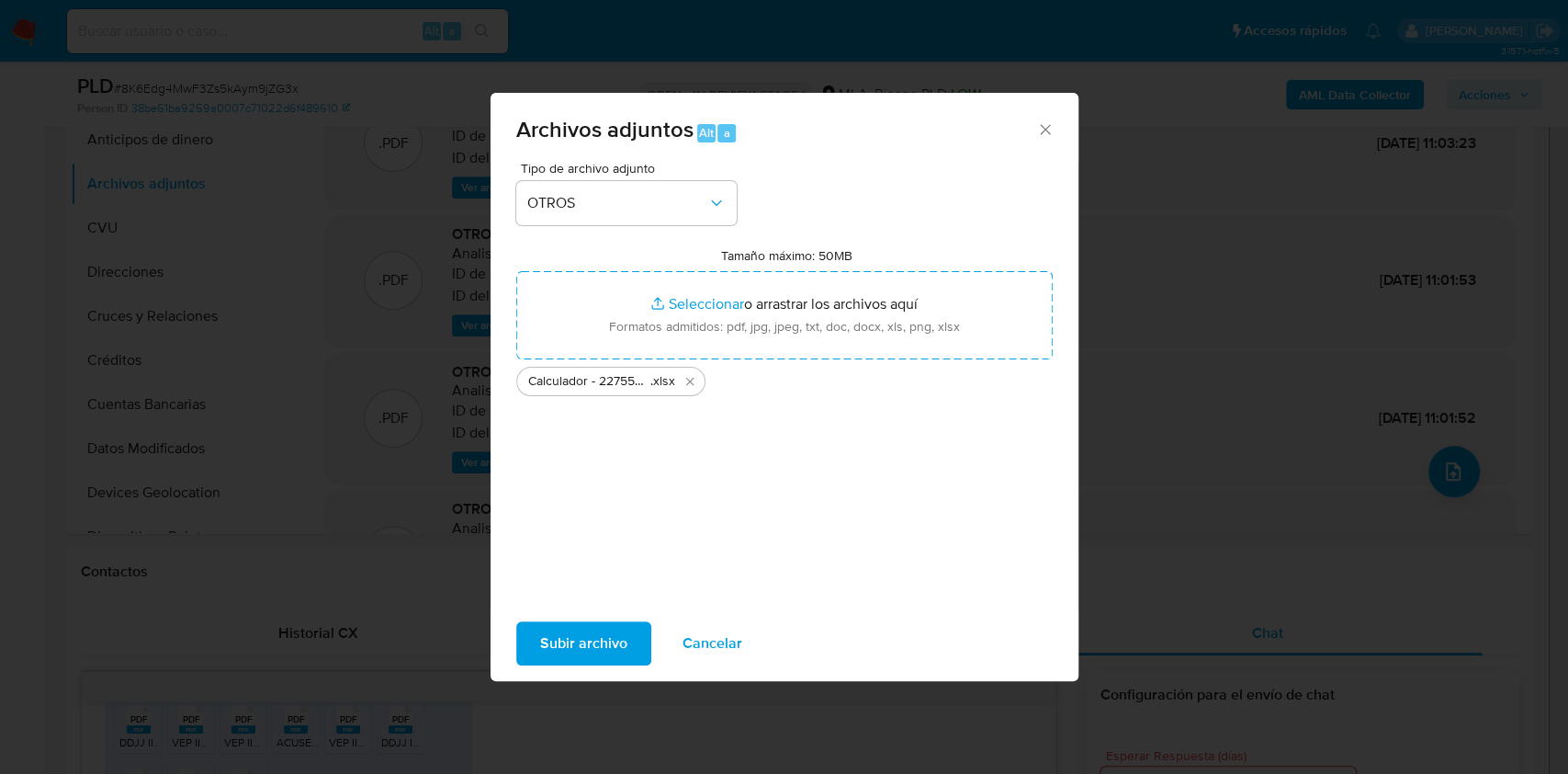
click at [567, 651] on span "Subir archivo" at bounding box center [583, 643] width 88 height 41
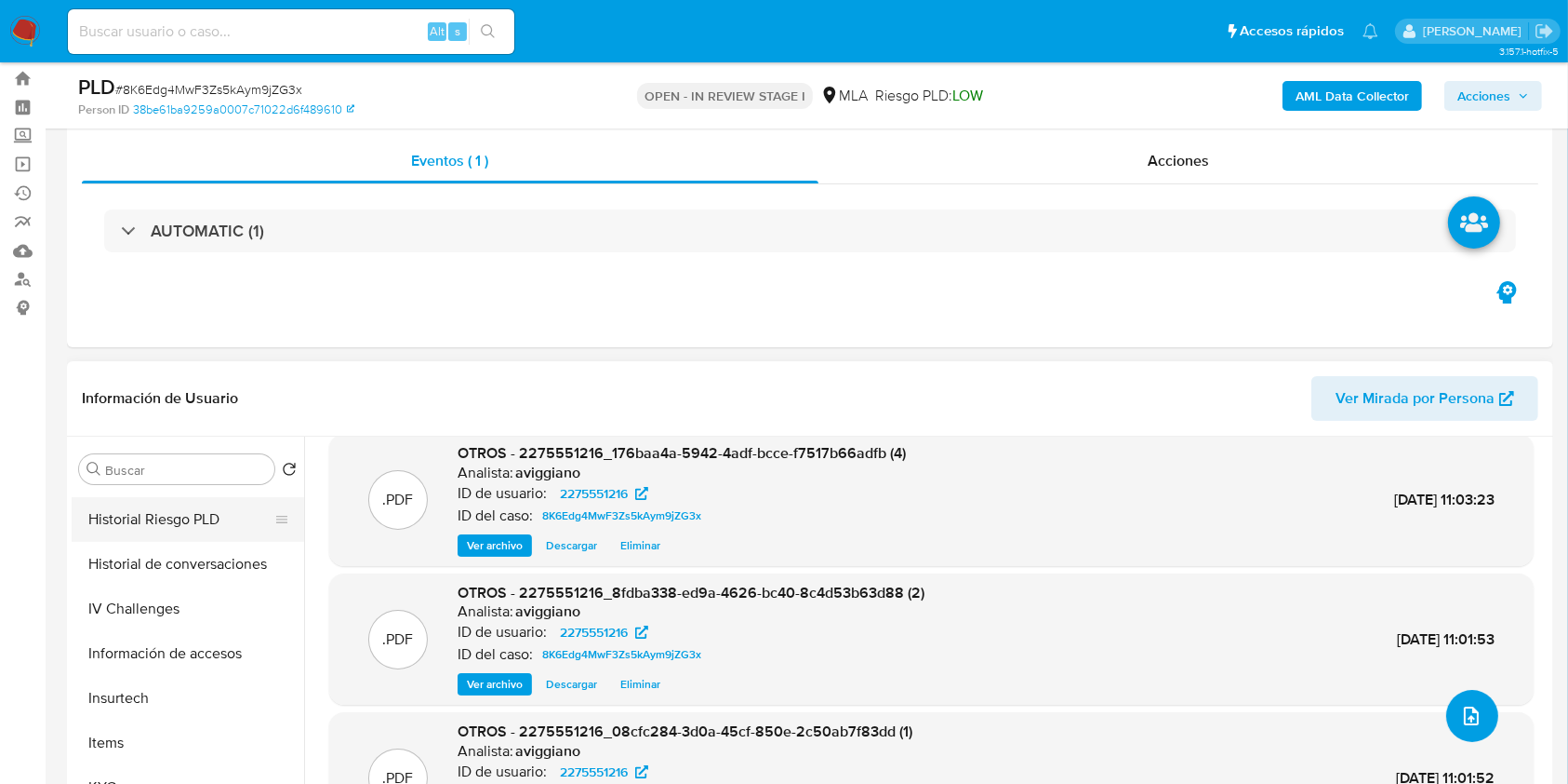
scroll to position [497, 0]
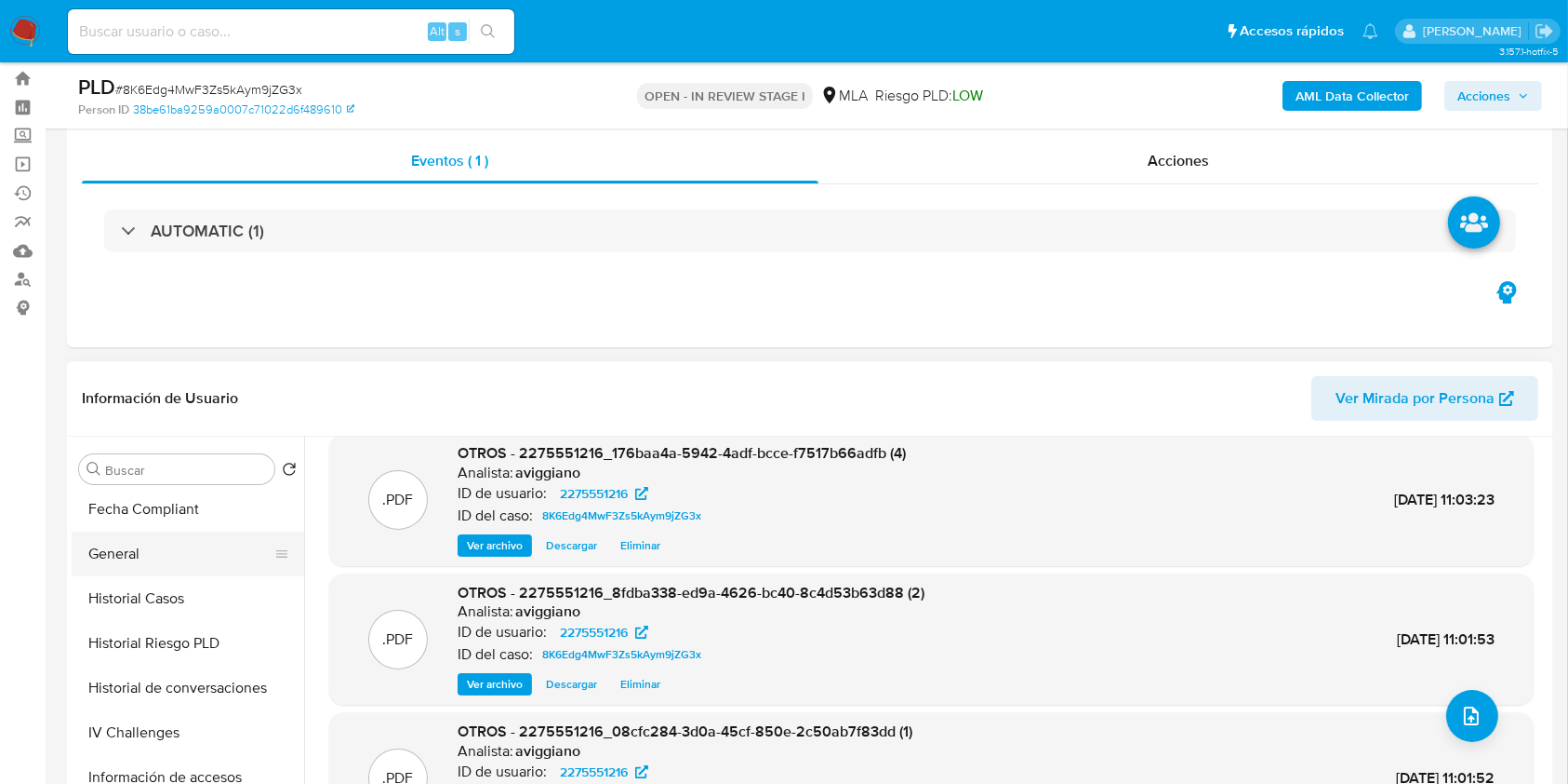
drag, startPoint x: 151, startPoint y: 534, endPoint x: 160, endPoint y: 550, distance: 18.4
click at [151, 534] on button "General" at bounding box center [180, 553] width 217 height 45
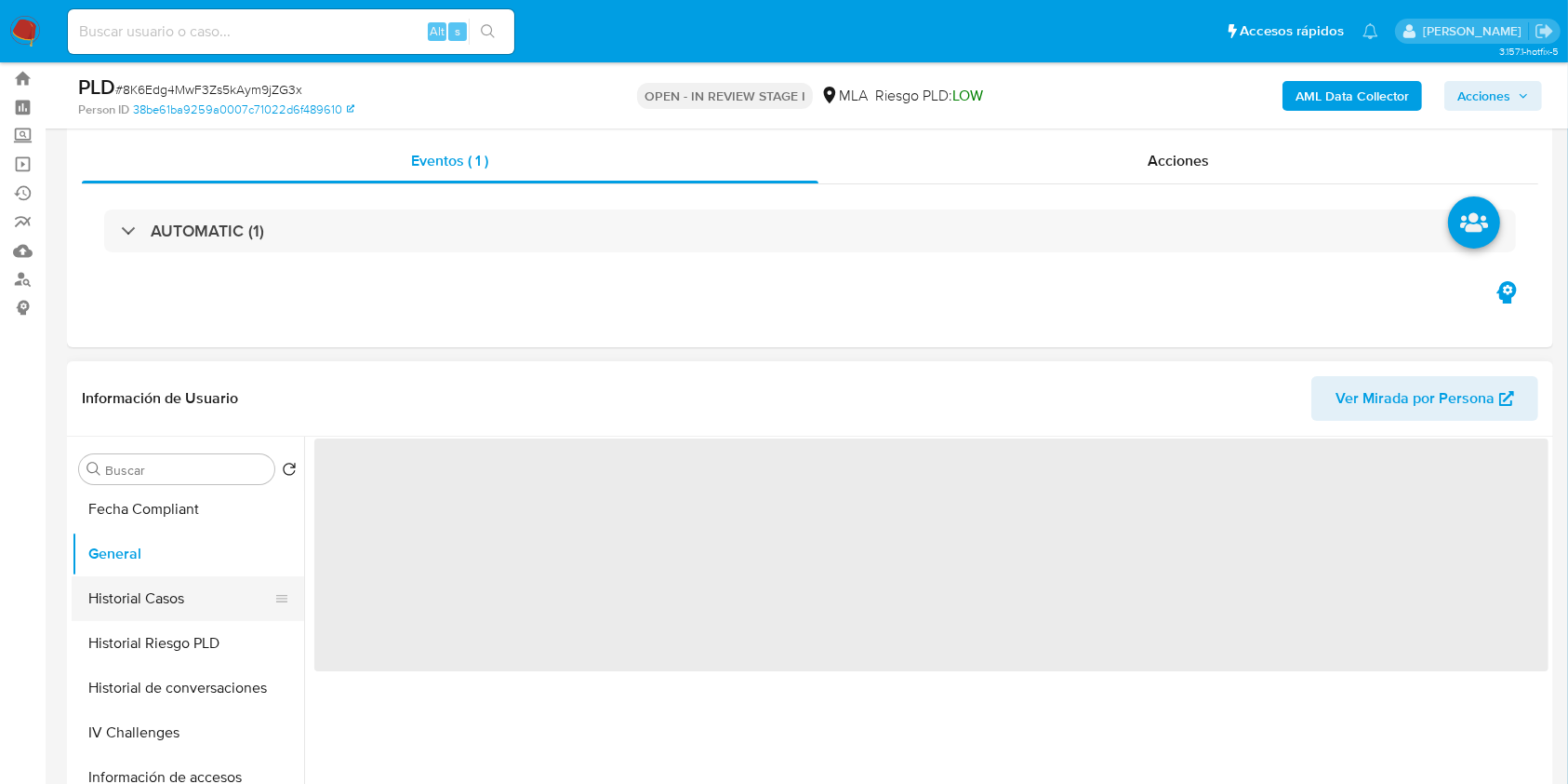
click at [165, 587] on button "Historial Casos" at bounding box center [180, 598] width 217 height 45
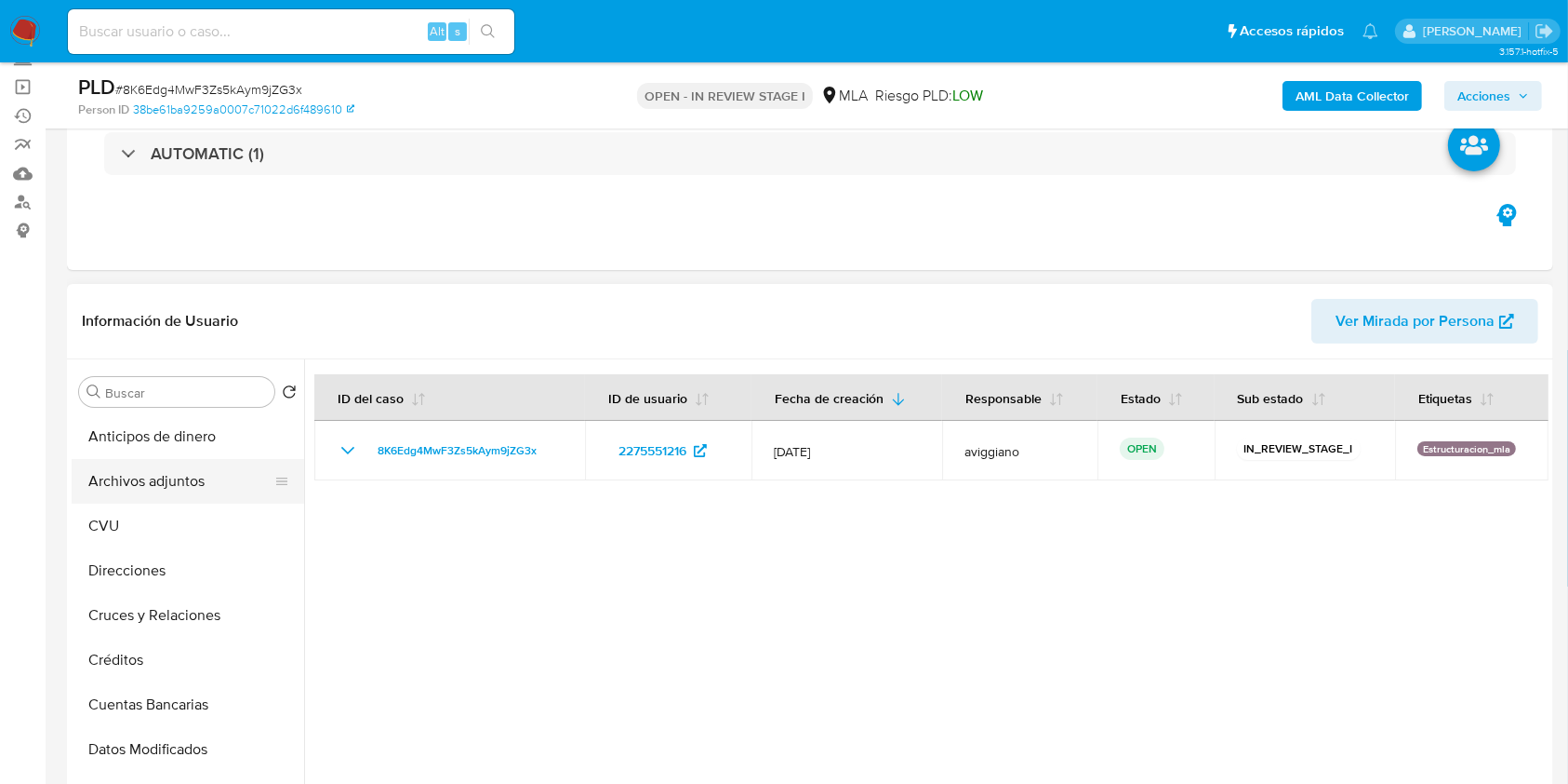
click at [191, 476] on button "Archivos adjuntos" at bounding box center [180, 482] width 217 height 45
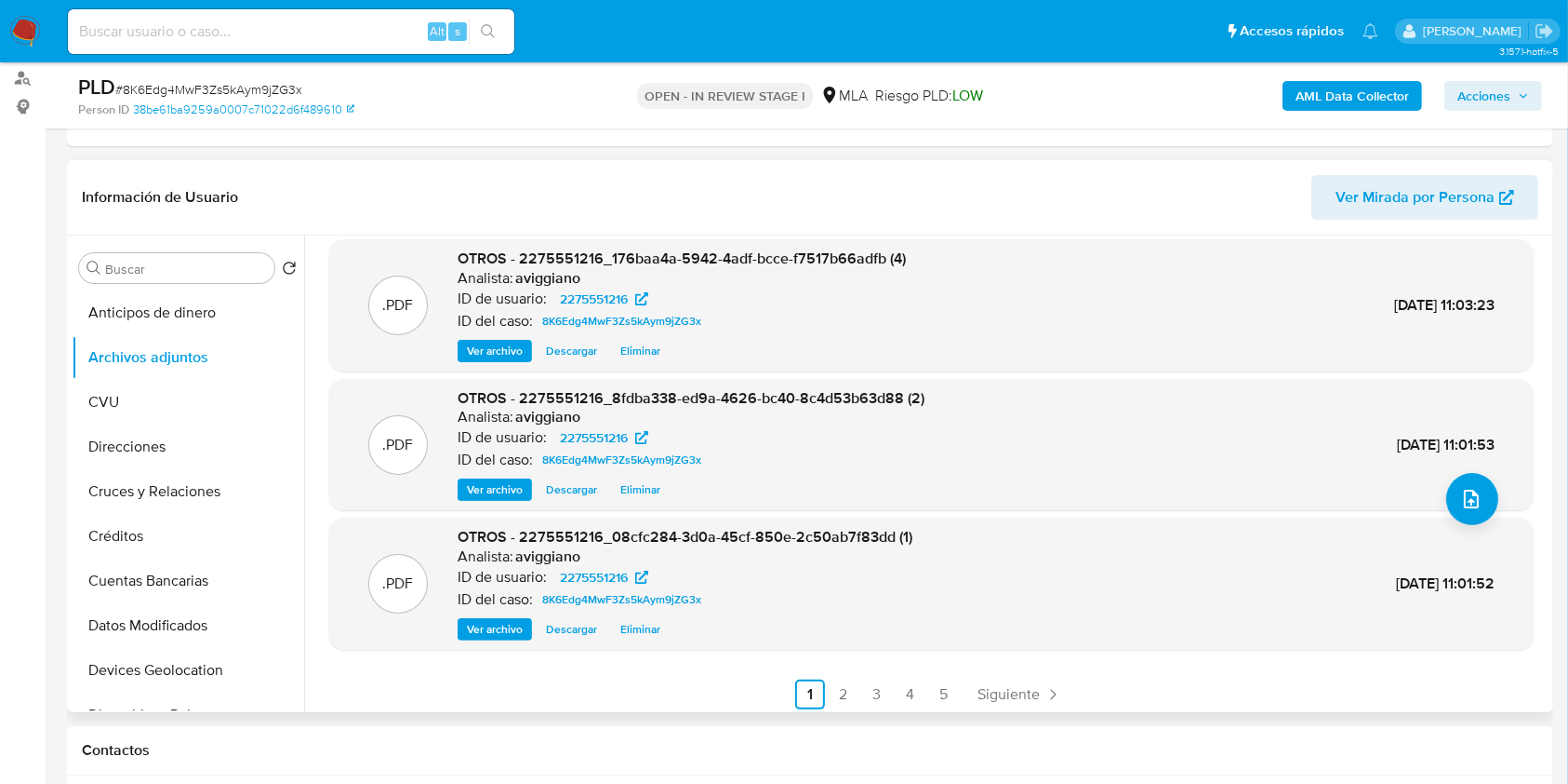
scroll to position [157, 0]
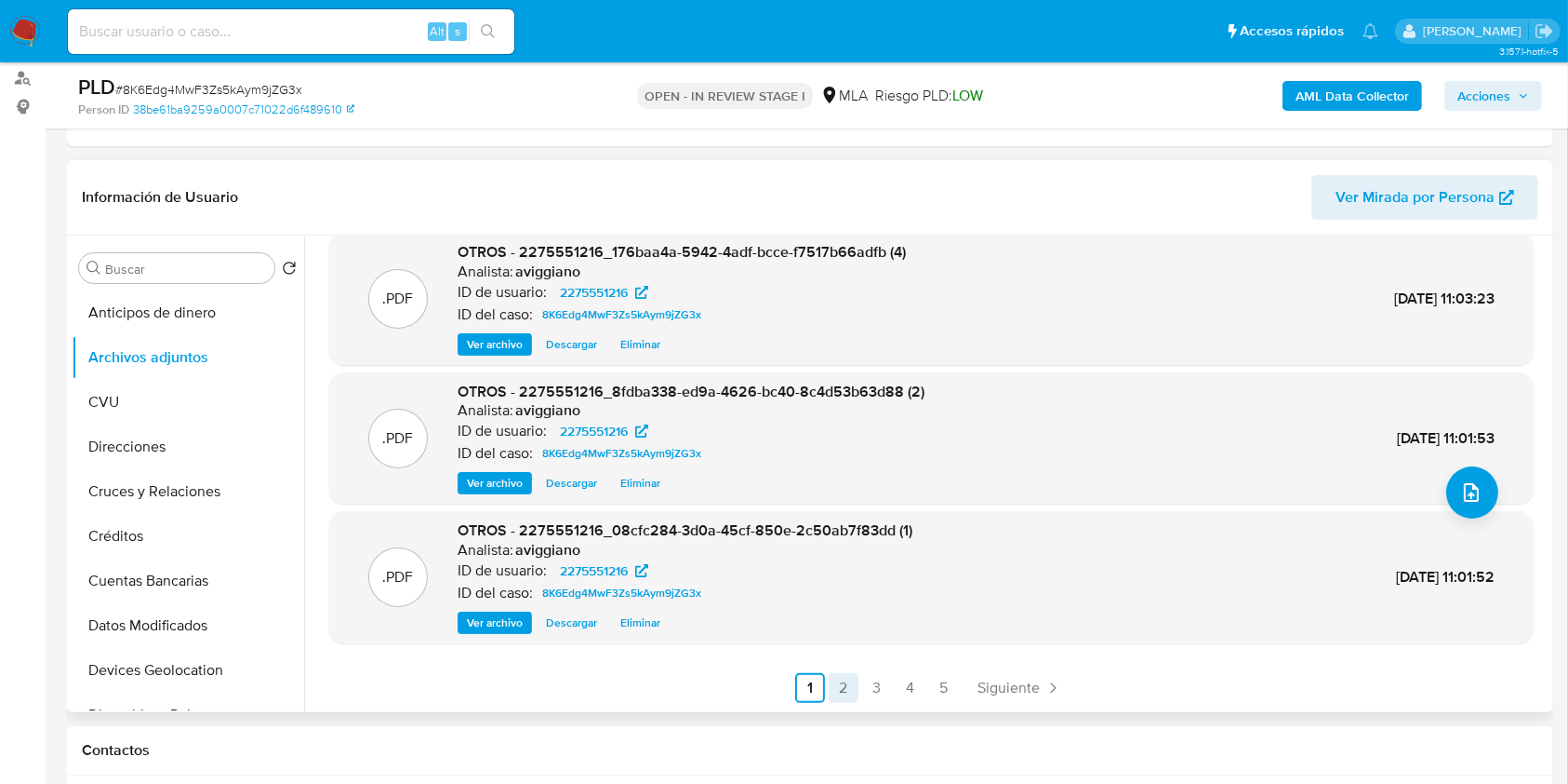
click at [830, 682] on link "2" at bounding box center [844, 688] width 30 height 30
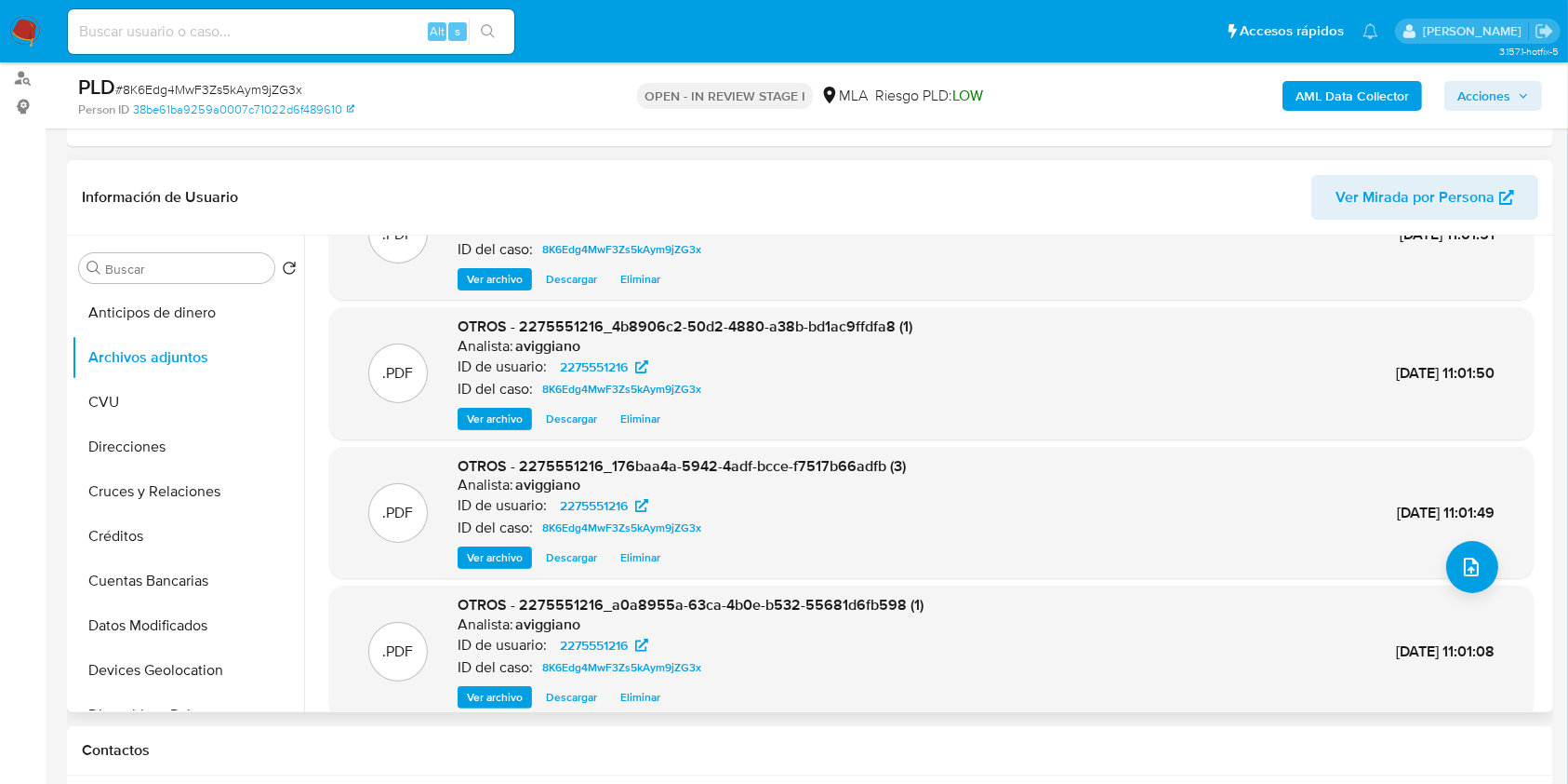
scroll to position [0, 0]
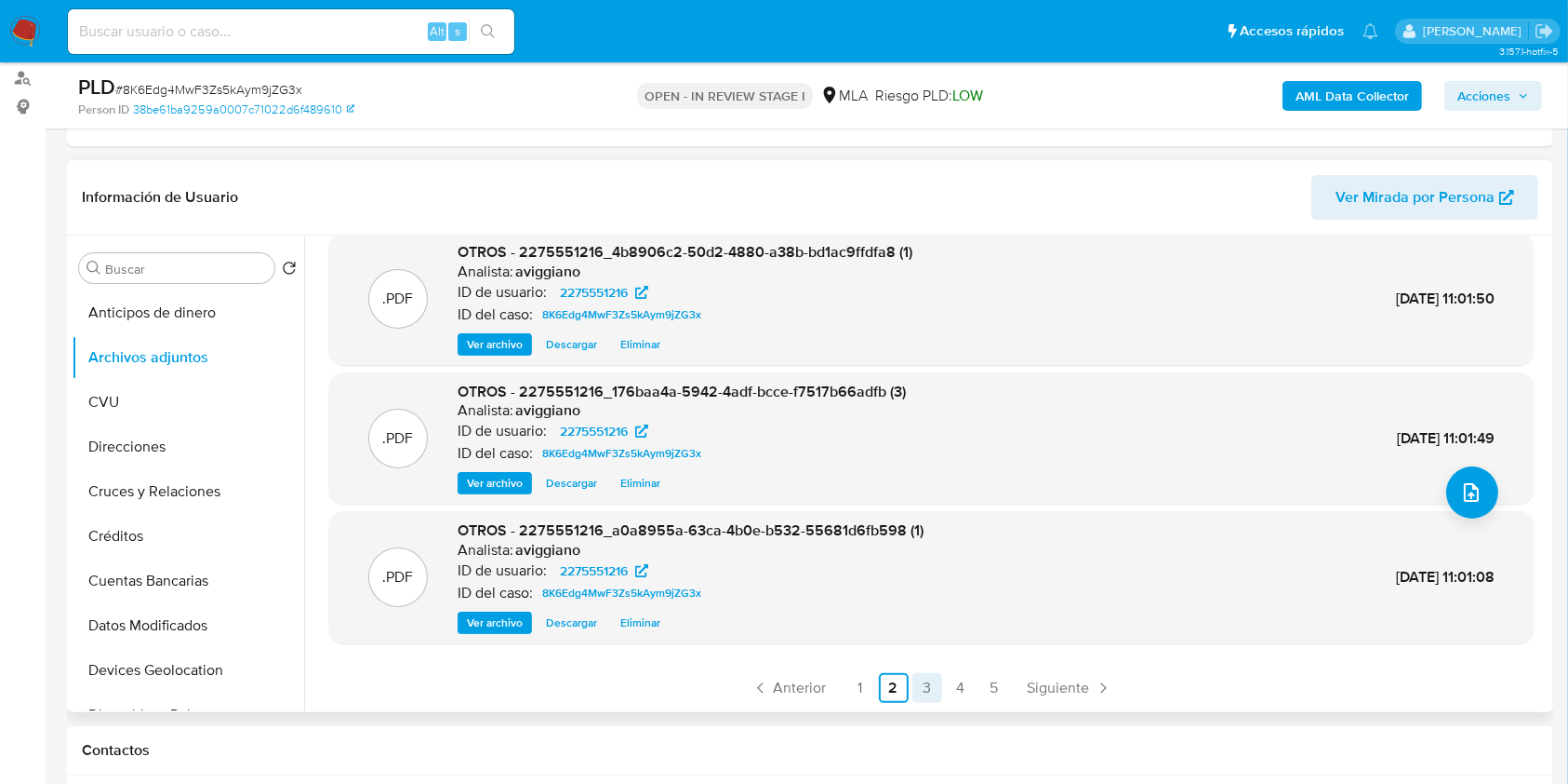
click at [912, 685] on link "3" at bounding box center [927, 688] width 30 height 30
click at [951, 686] on link "4" at bounding box center [961, 688] width 30 height 30
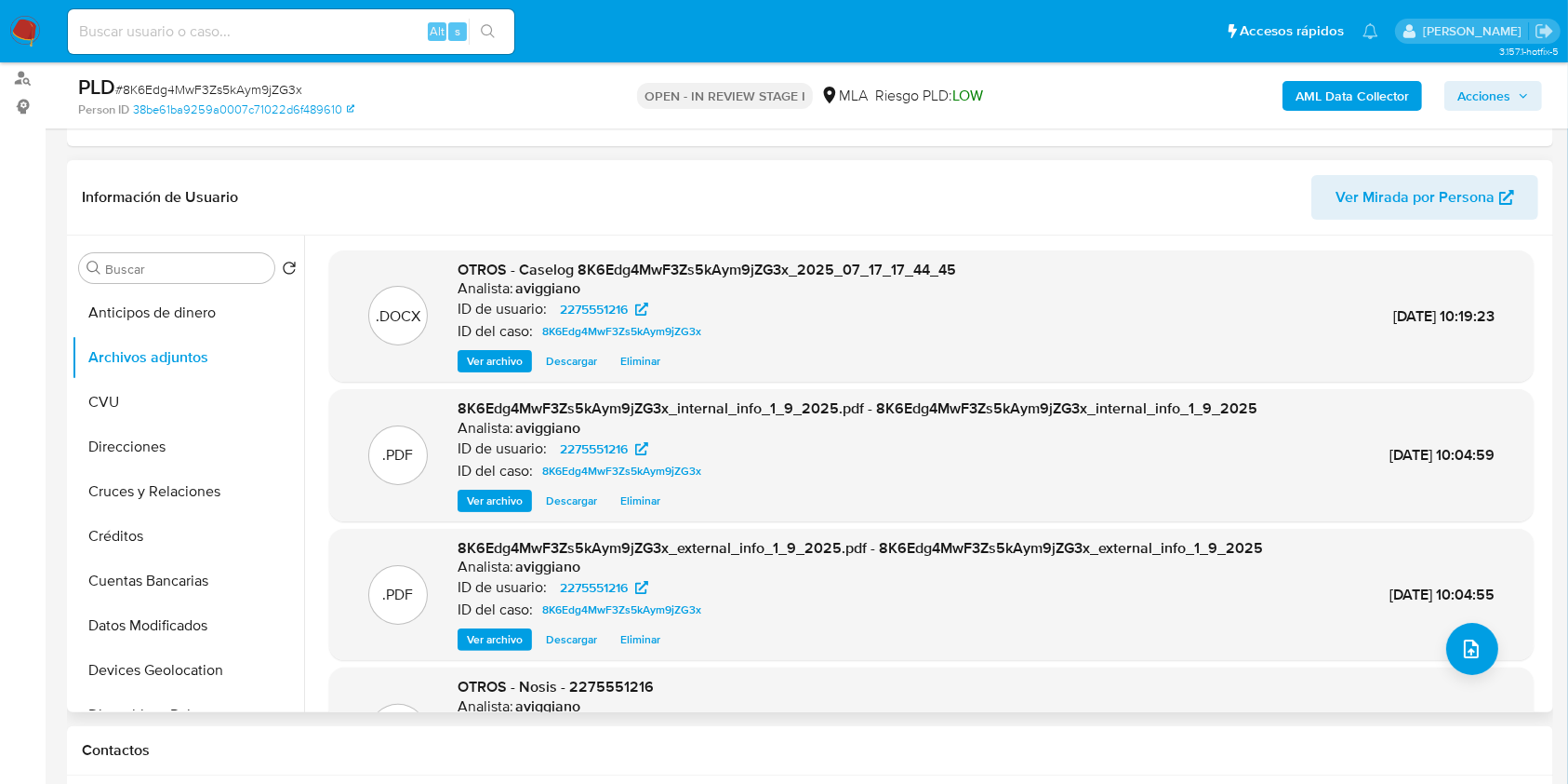
click at [1496, 101] on span "Acciones" at bounding box center [1484, 96] width 53 height 30
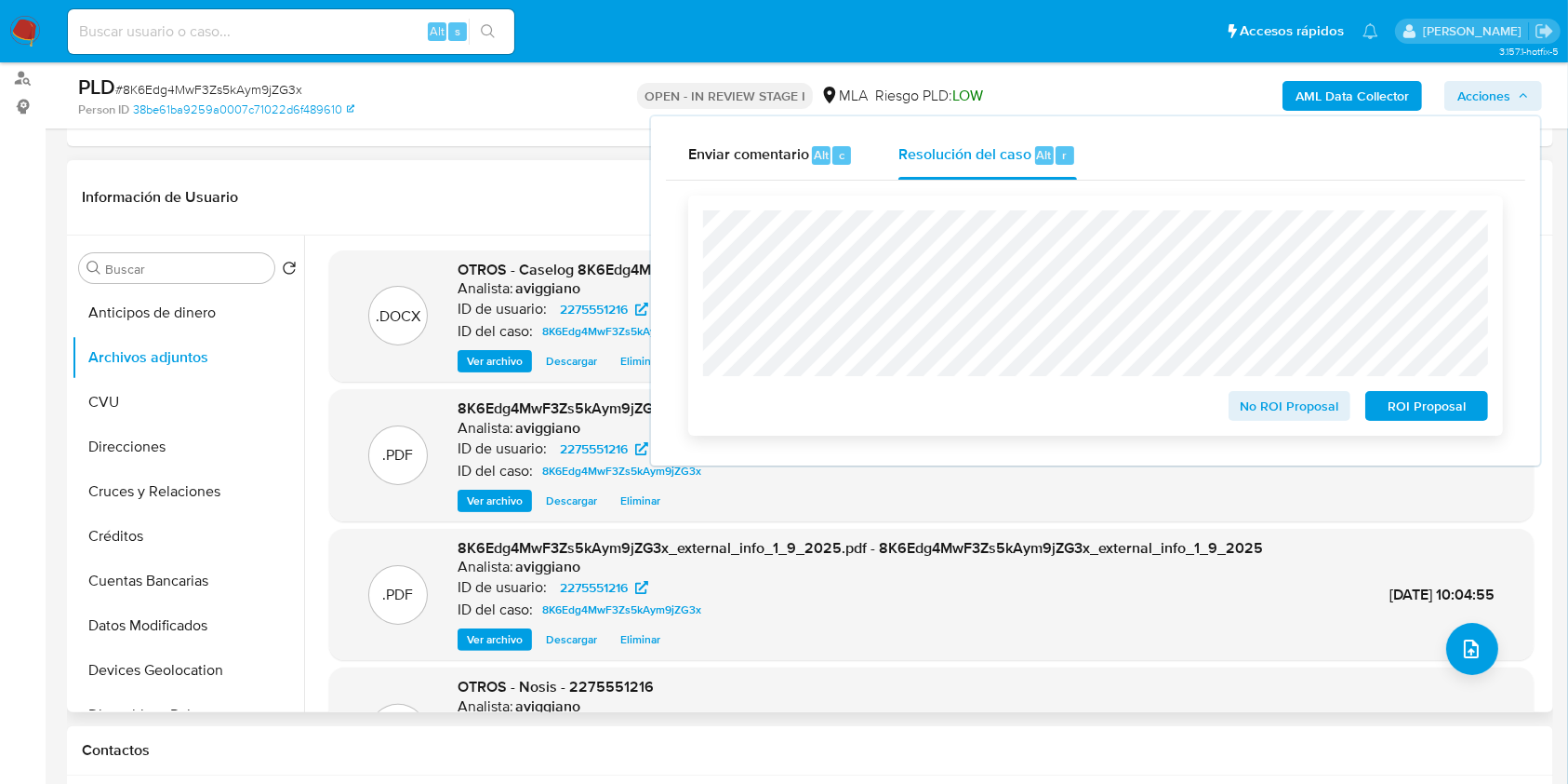
click at [1467, 413] on span "ROI Proposal" at bounding box center [1427, 406] width 97 height 26
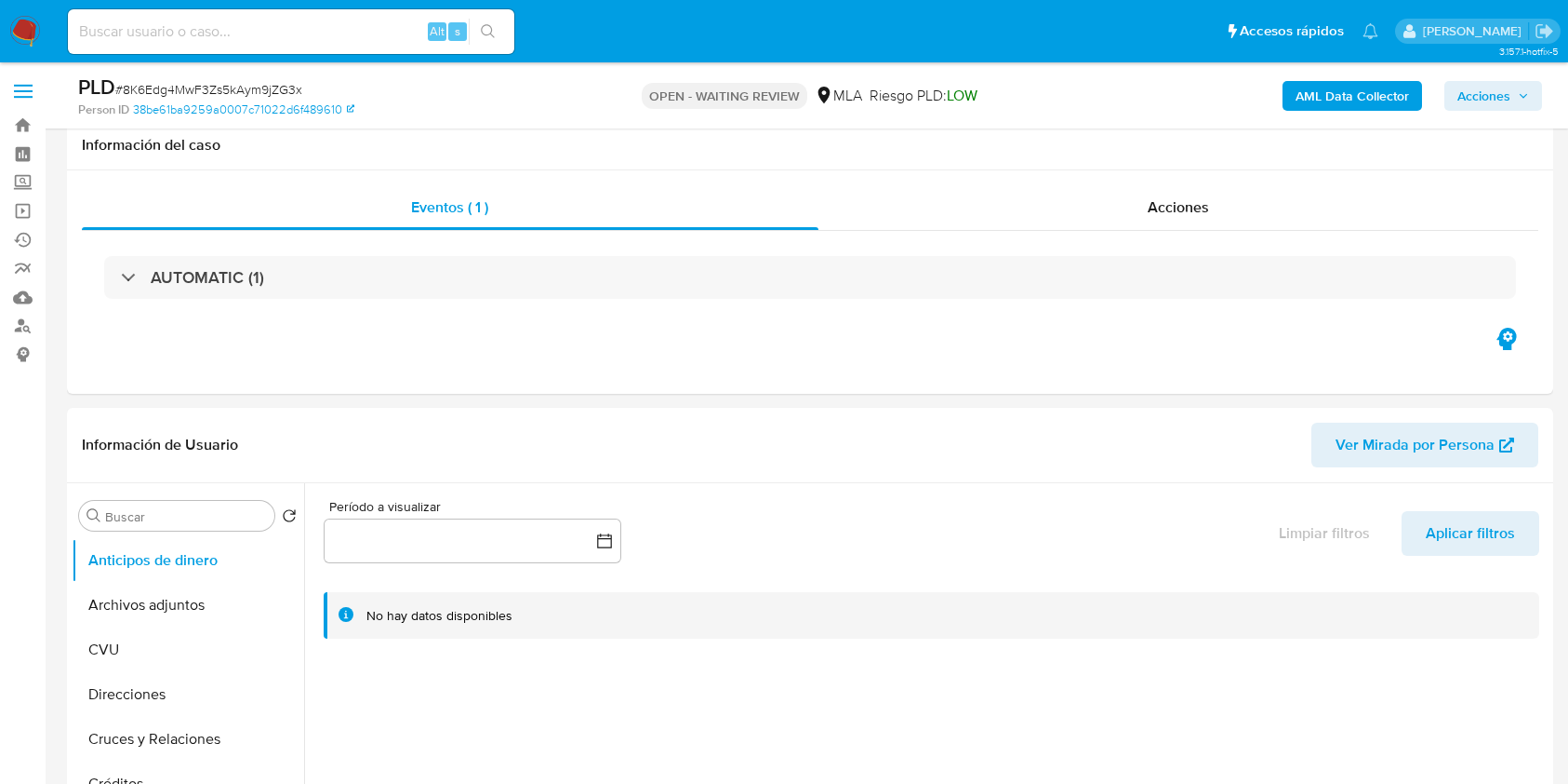
select select "10"
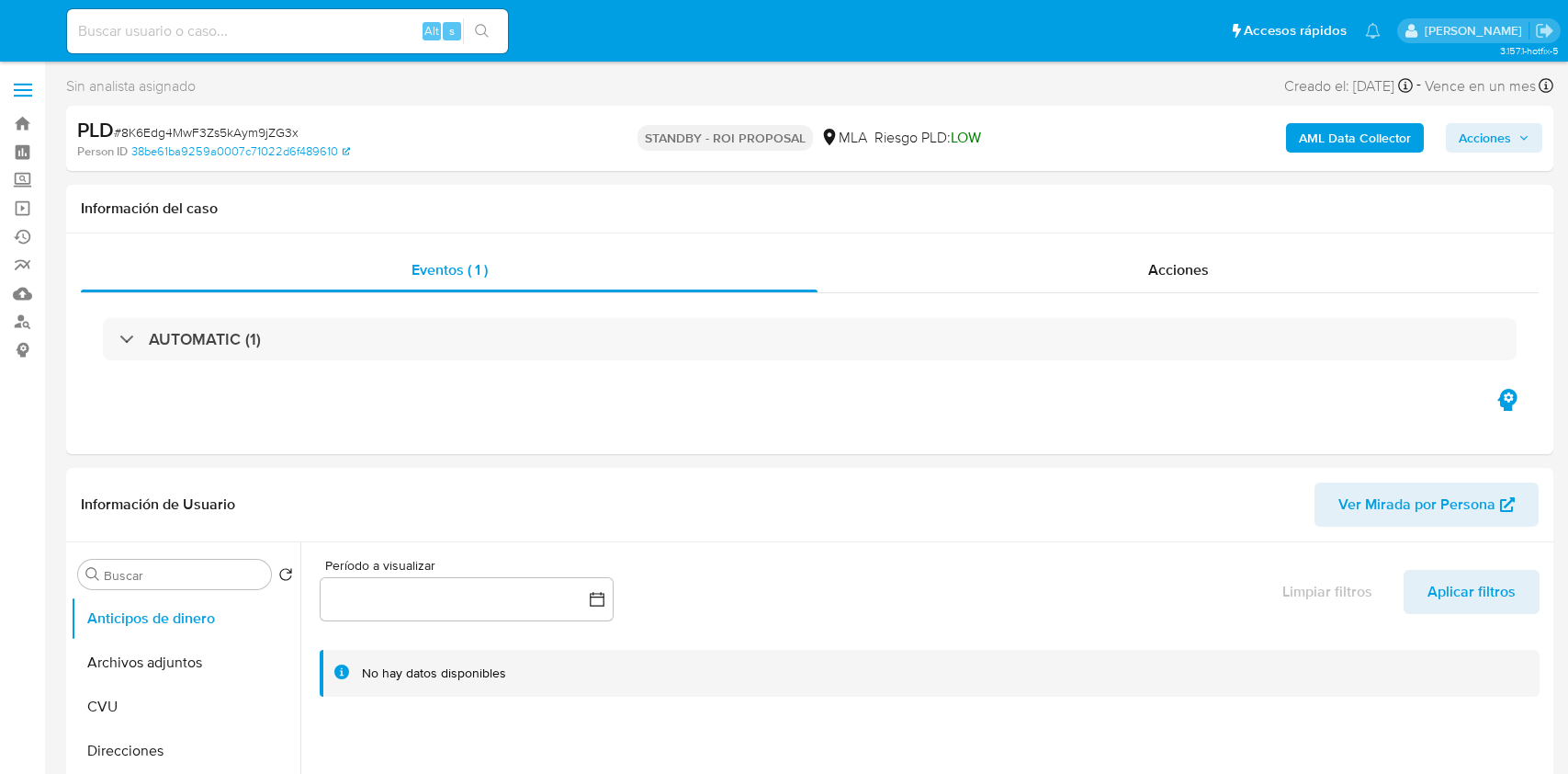
select select "10"
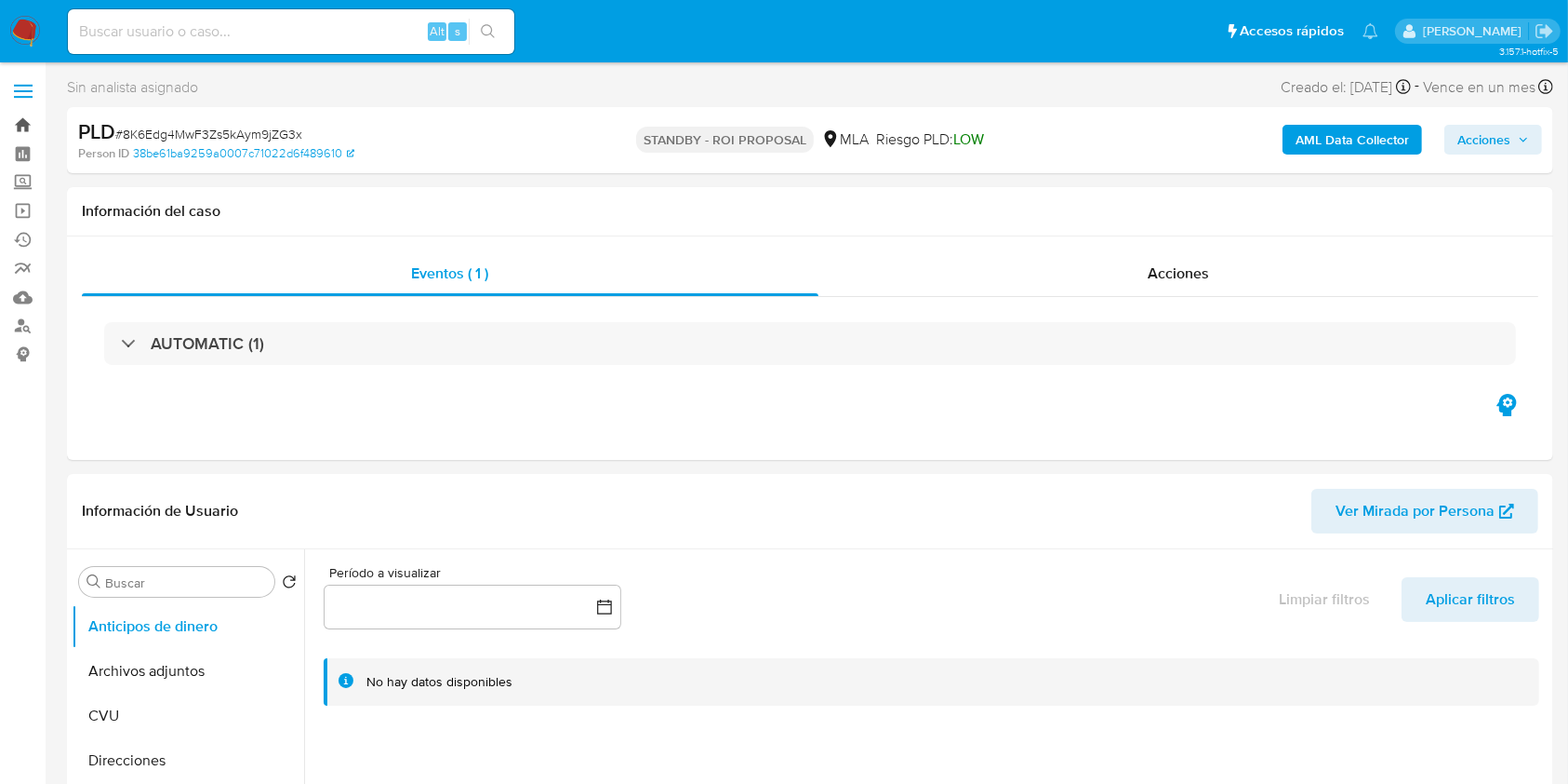
click at [24, 123] on link "Bandeja" at bounding box center [110, 125] width 221 height 29
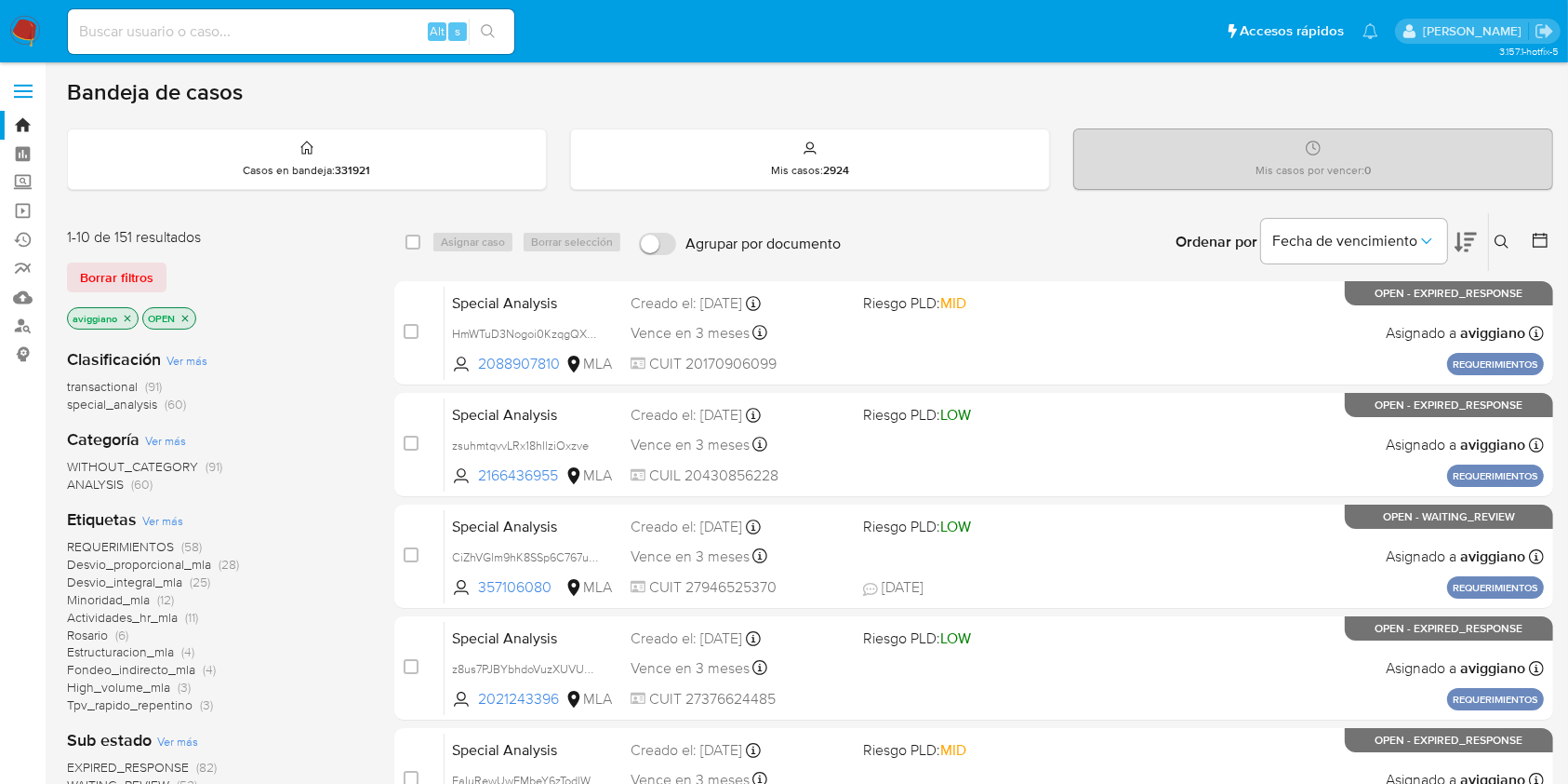
click at [119, 315] on p "aviggiano" at bounding box center [103, 318] width 70 height 21
click at [132, 316] on icon "close-filter" at bounding box center [128, 318] width 11 height 11
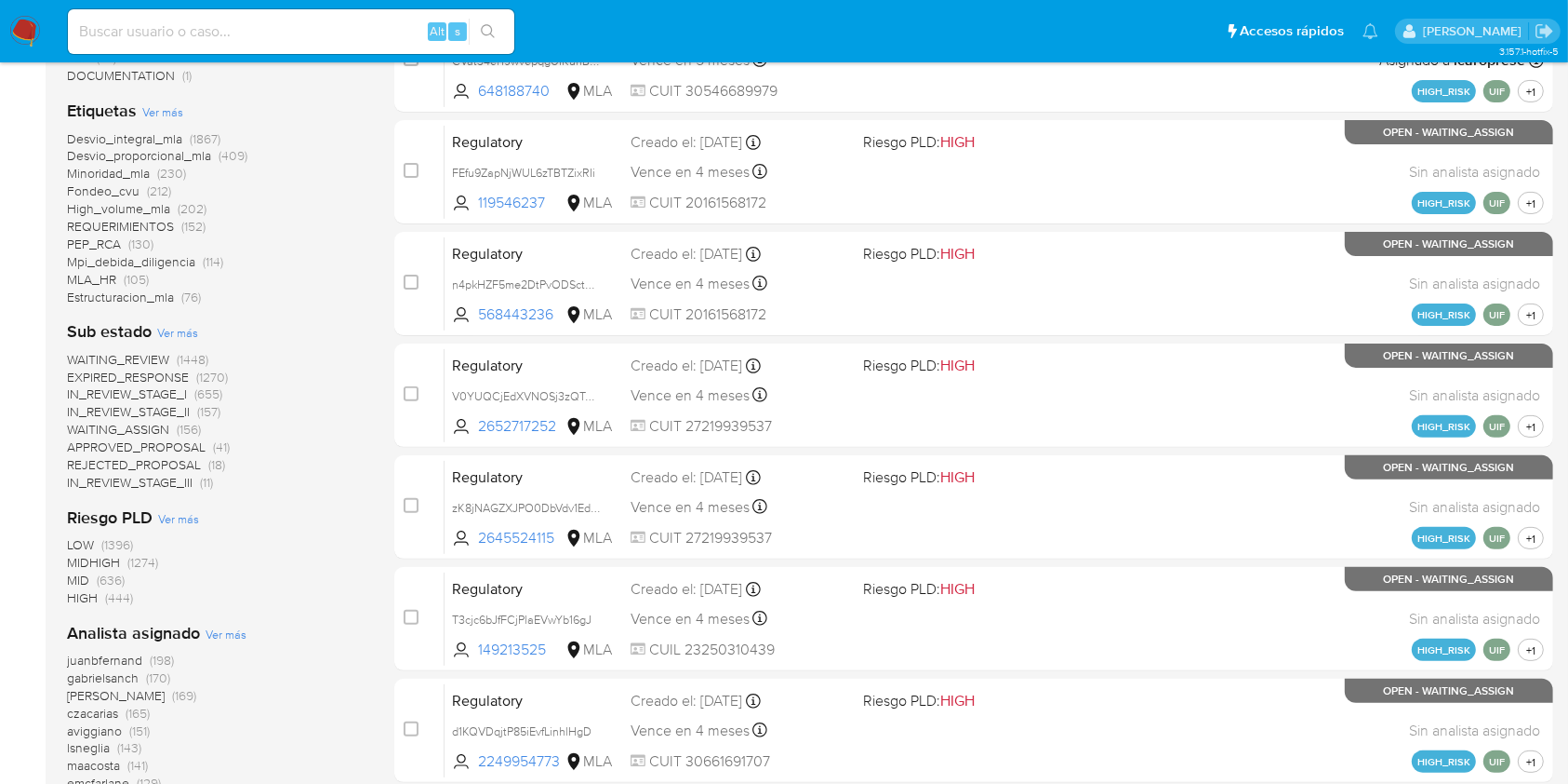
scroll to position [702, 0]
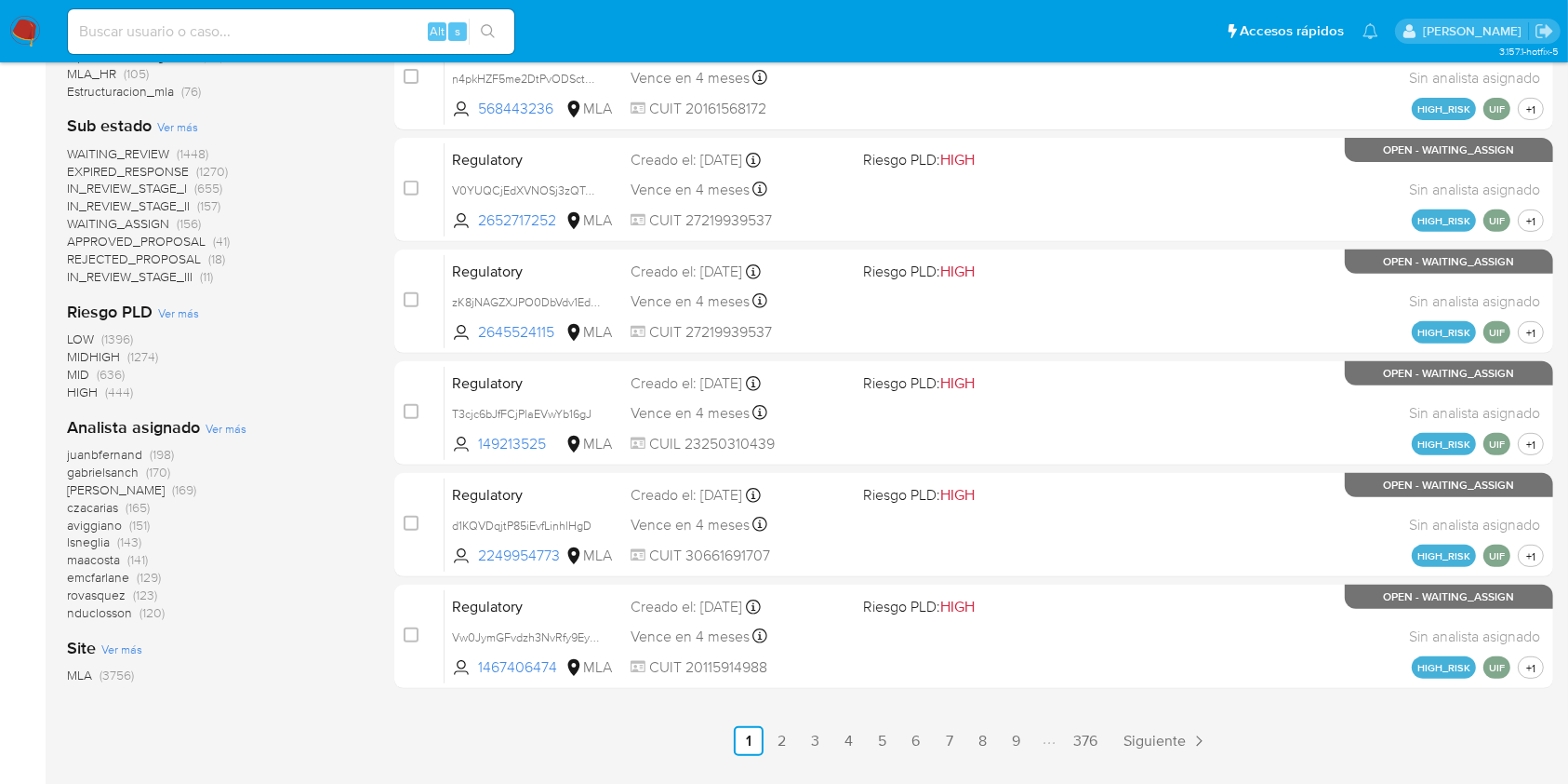
click at [196, 21] on input at bounding box center [291, 32] width 447 height 24
paste input "QWUWxK8Kwoi4Kzu5utkNZPsE"
type input "QWUWxK8Kwoi4Kzu5utkNZPsE"
click at [499, 26] on button "search-icon" at bounding box center [488, 32] width 38 height 26
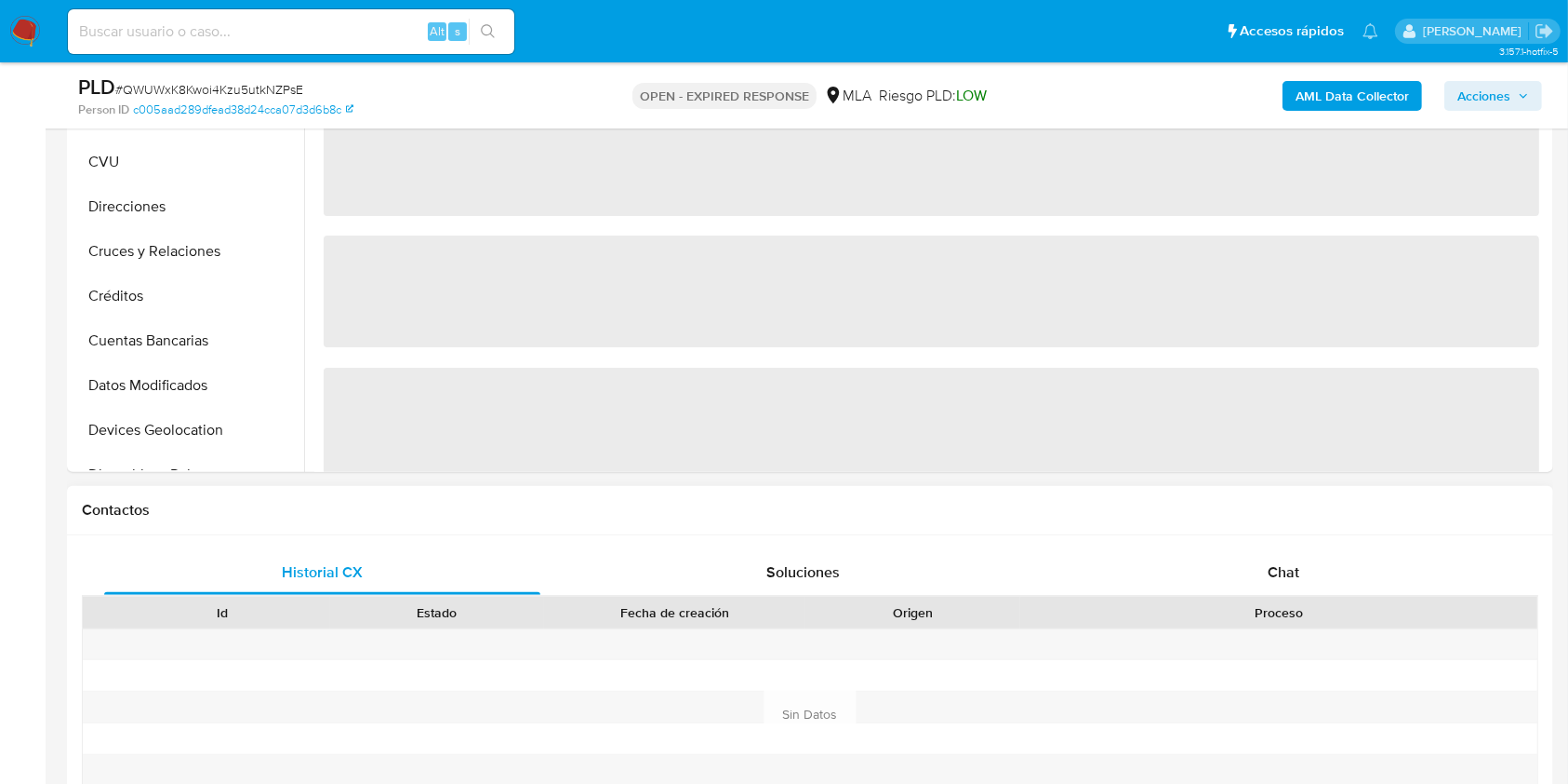
scroll to position [745, 0]
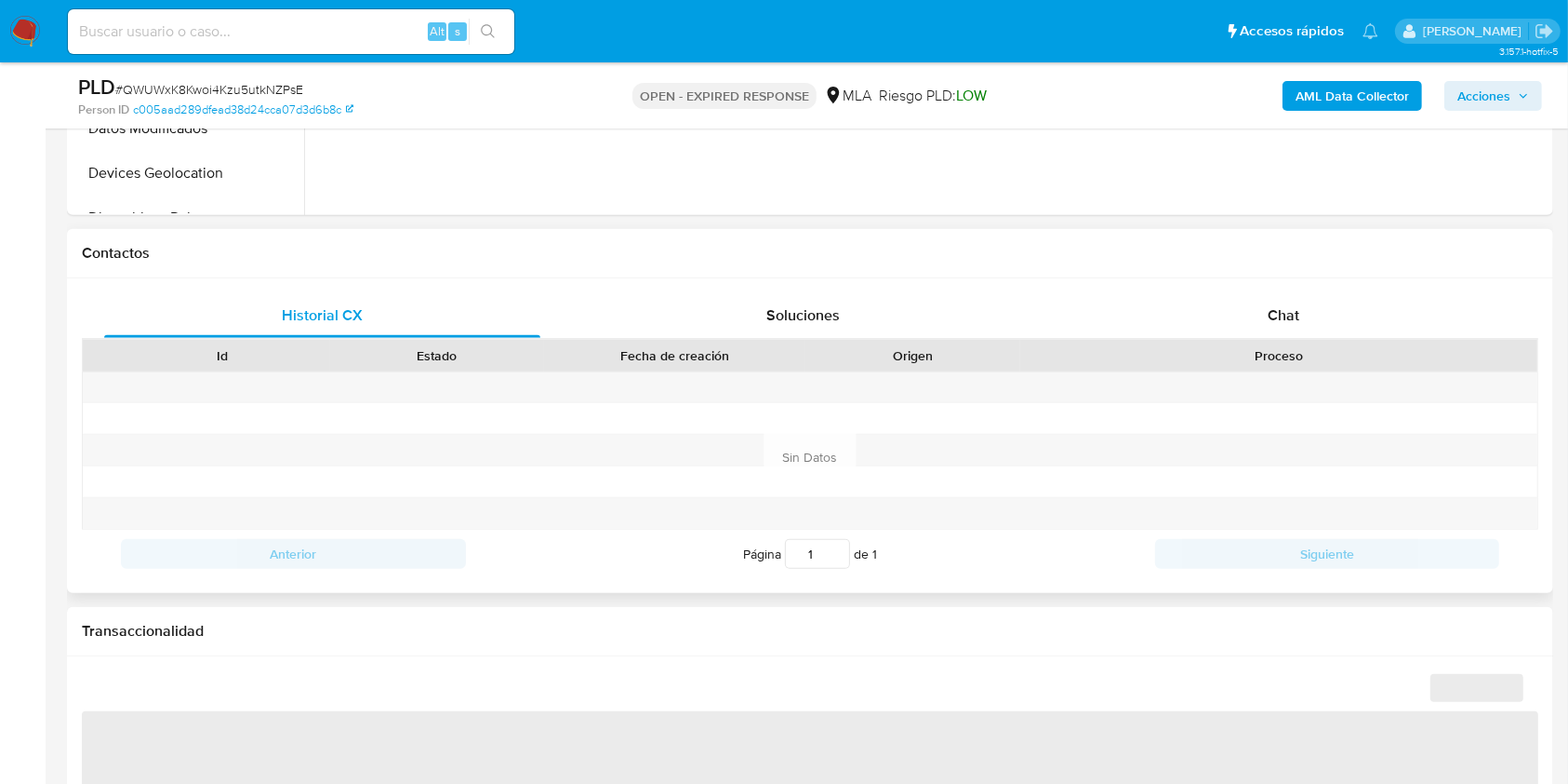
select select "10"
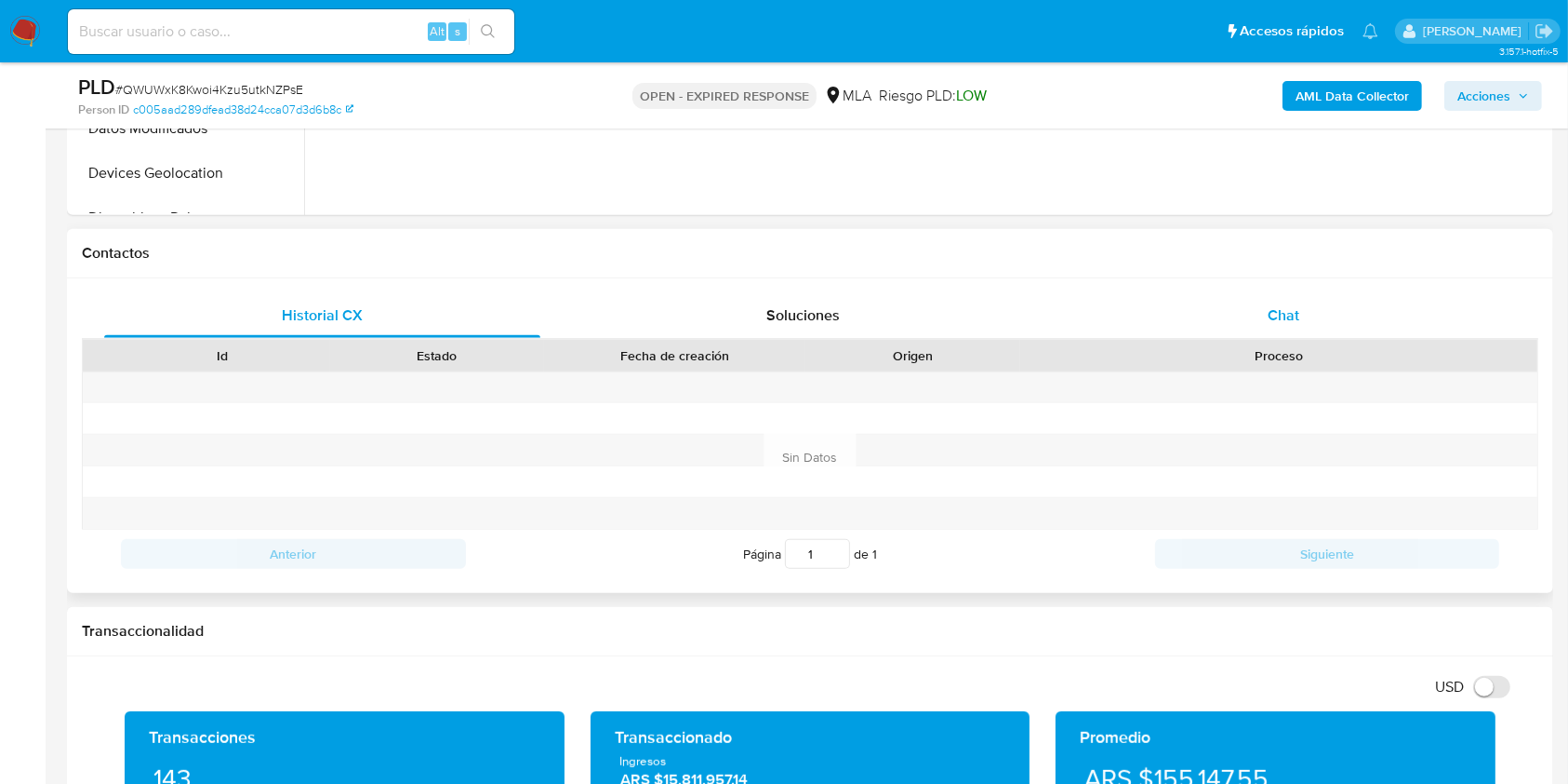
click at [1280, 299] on div "Chat" at bounding box center [1284, 315] width 437 height 45
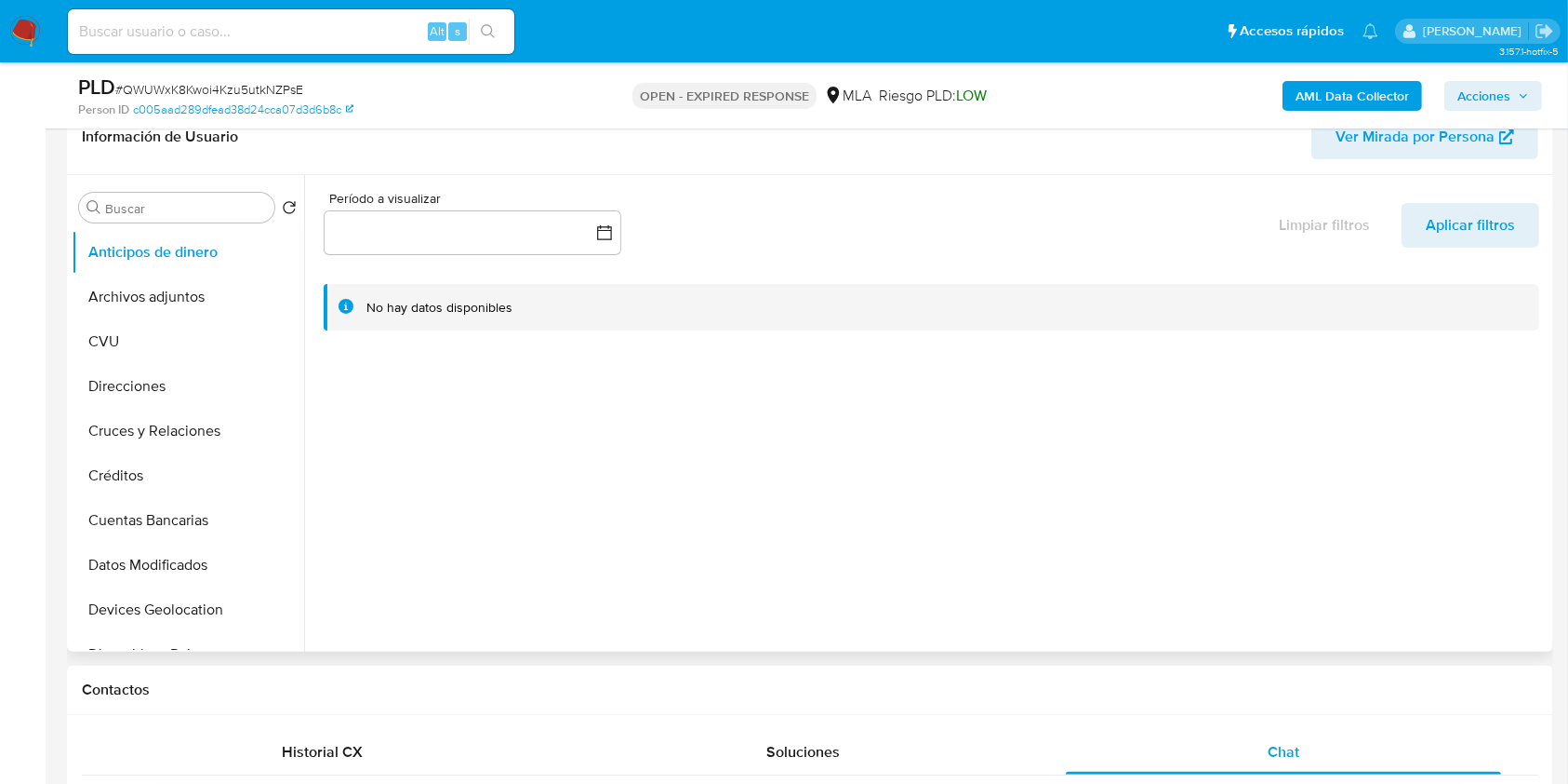
scroll to position [124, 0]
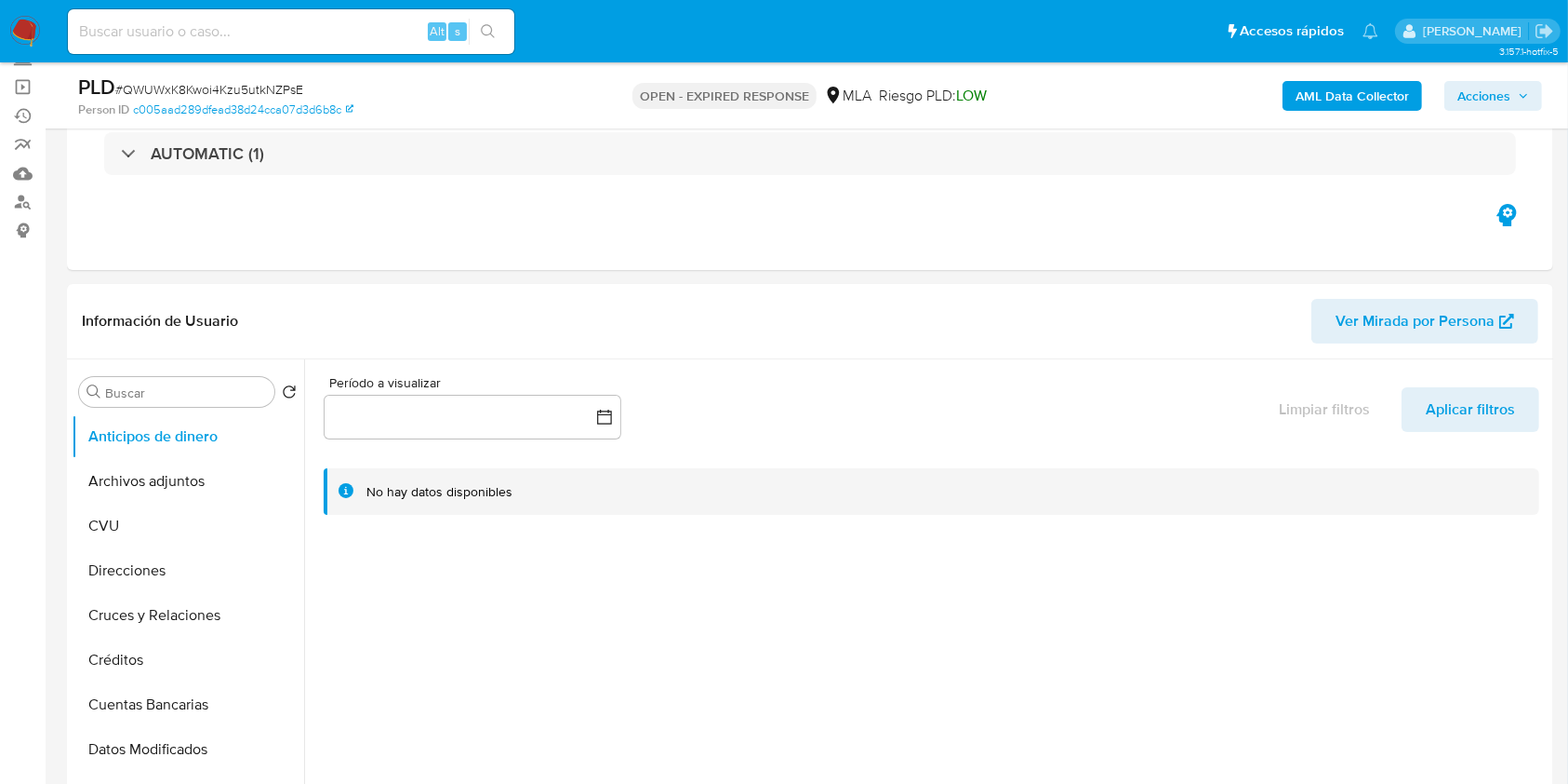
click at [1326, 106] on b "AML Data Collector" at bounding box center [1353, 96] width 114 height 30
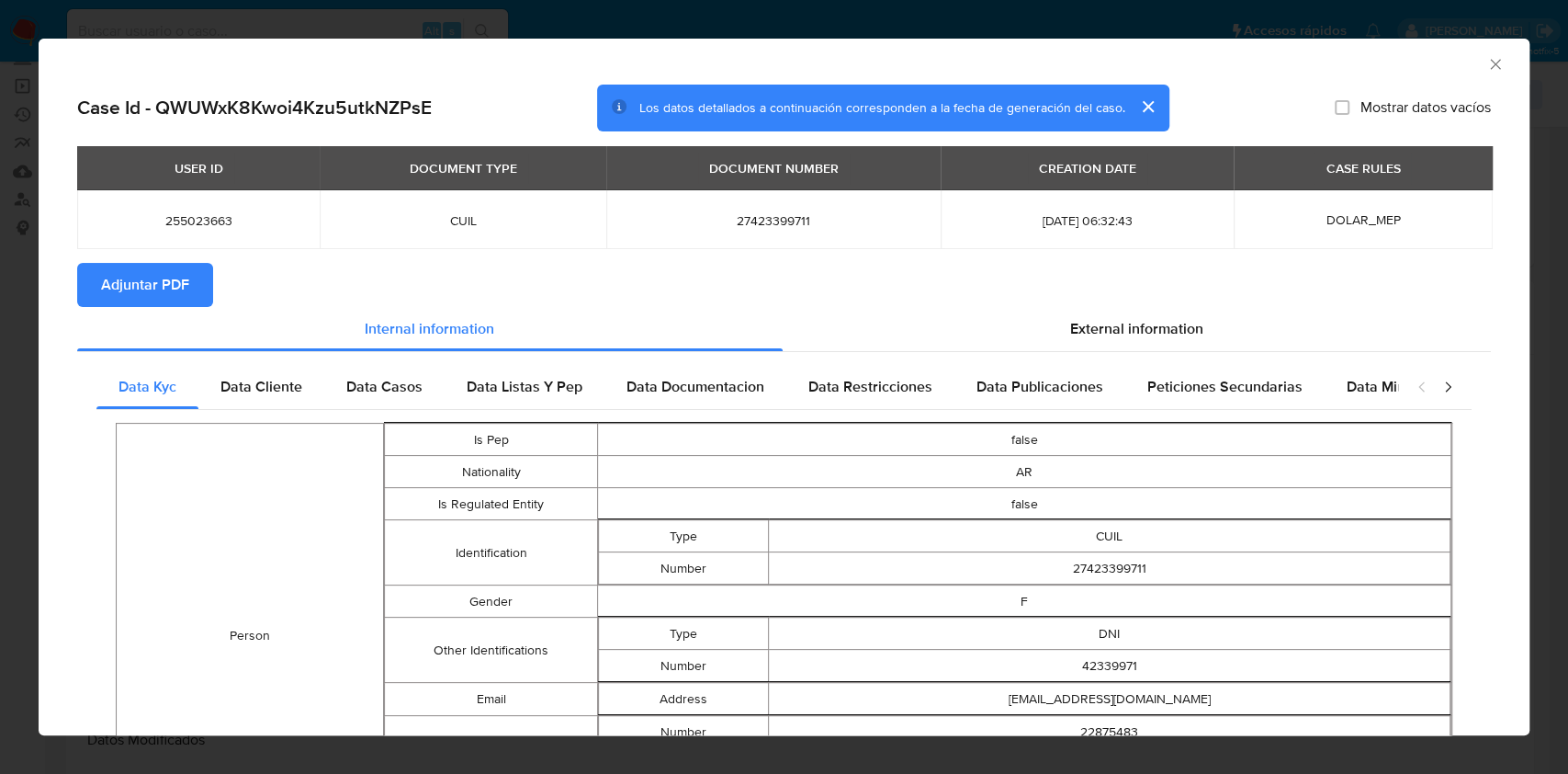
click at [1491, 65] on icon "Cerrar ventana" at bounding box center [1495, 64] width 10 height 10
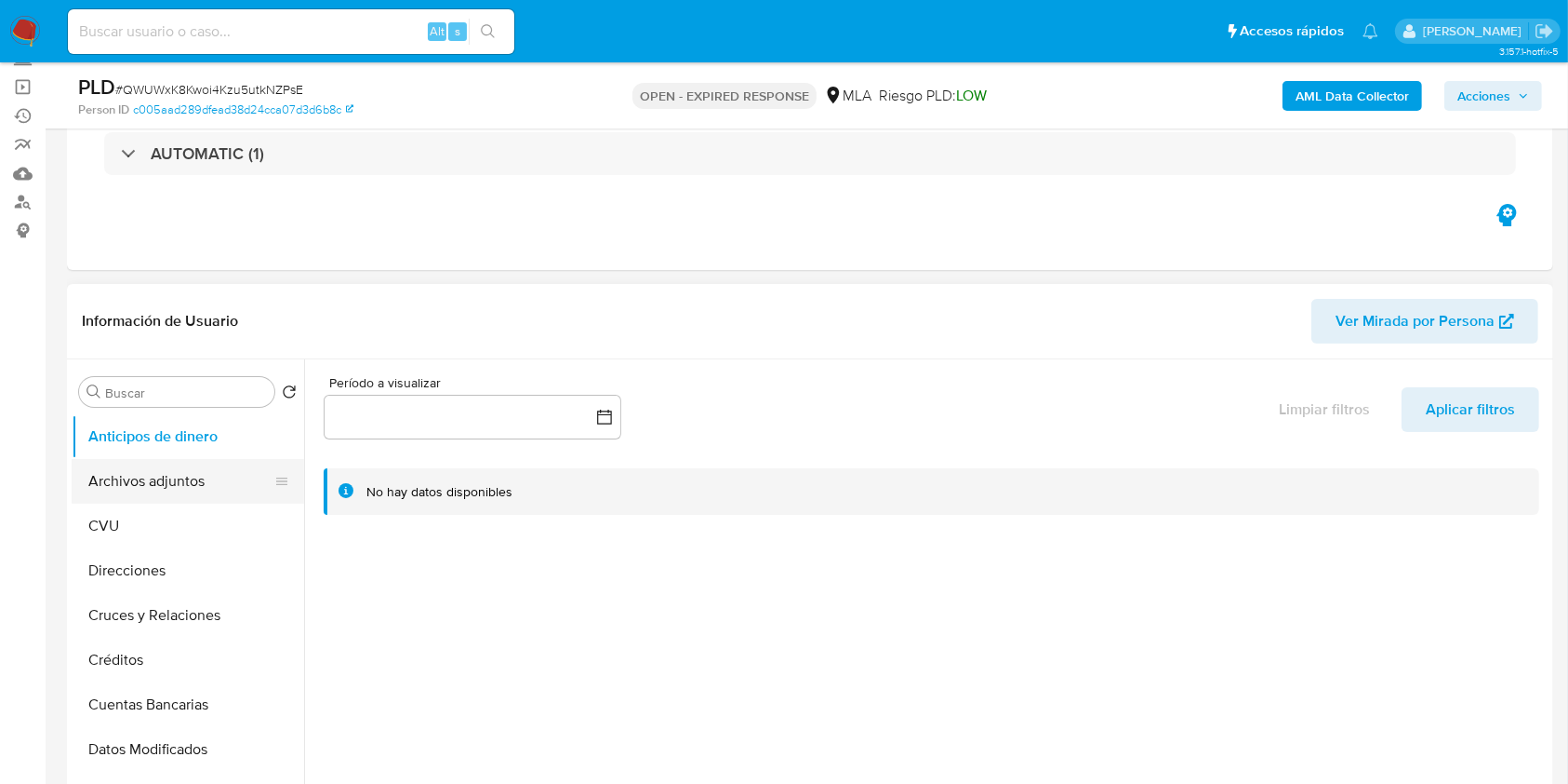
click at [178, 504] on button "CVU" at bounding box center [187, 526] width 232 height 45
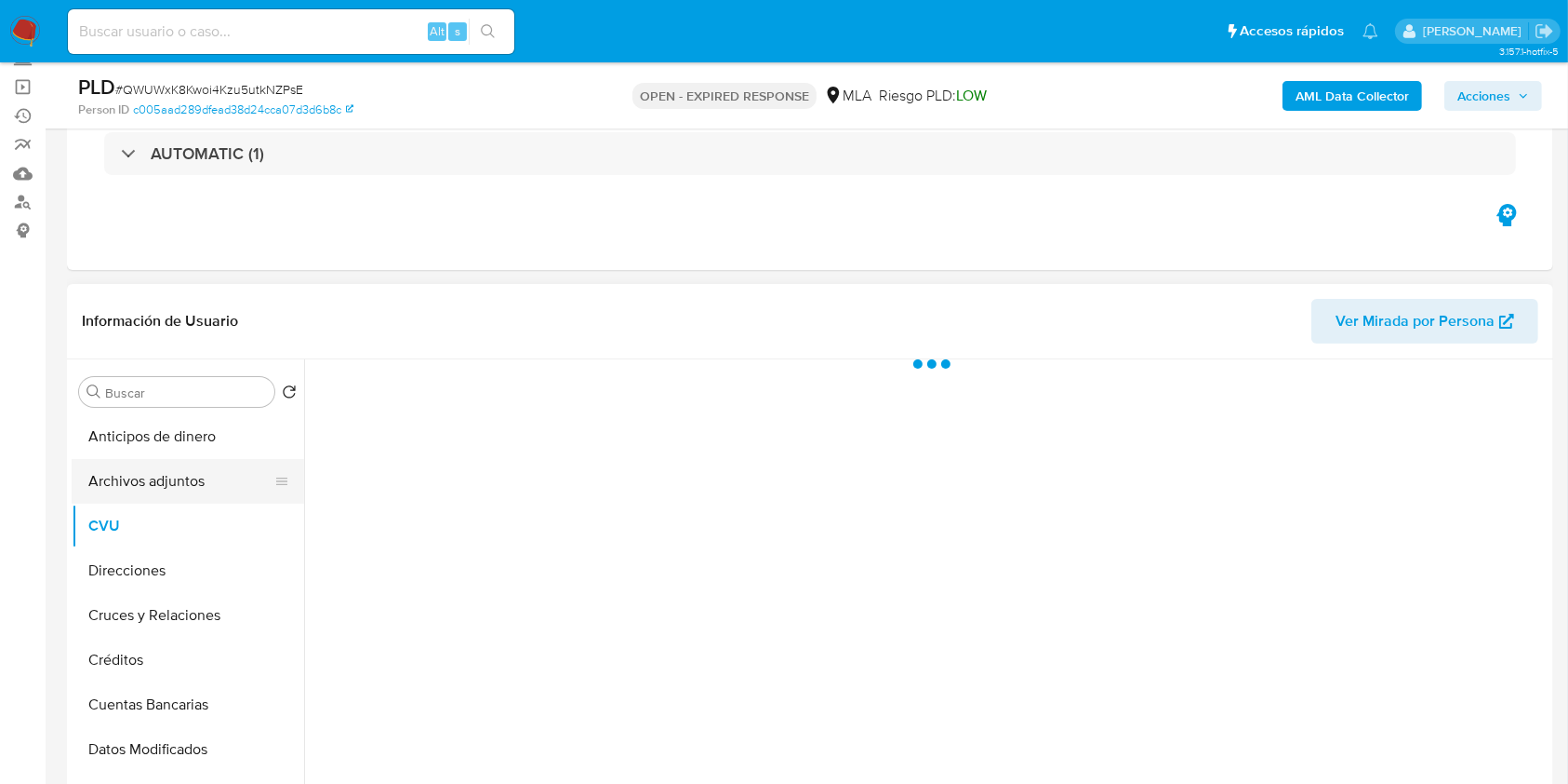
click at [182, 484] on button "Archivos adjuntos" at bounding box center [180, 482] width 217 height 45
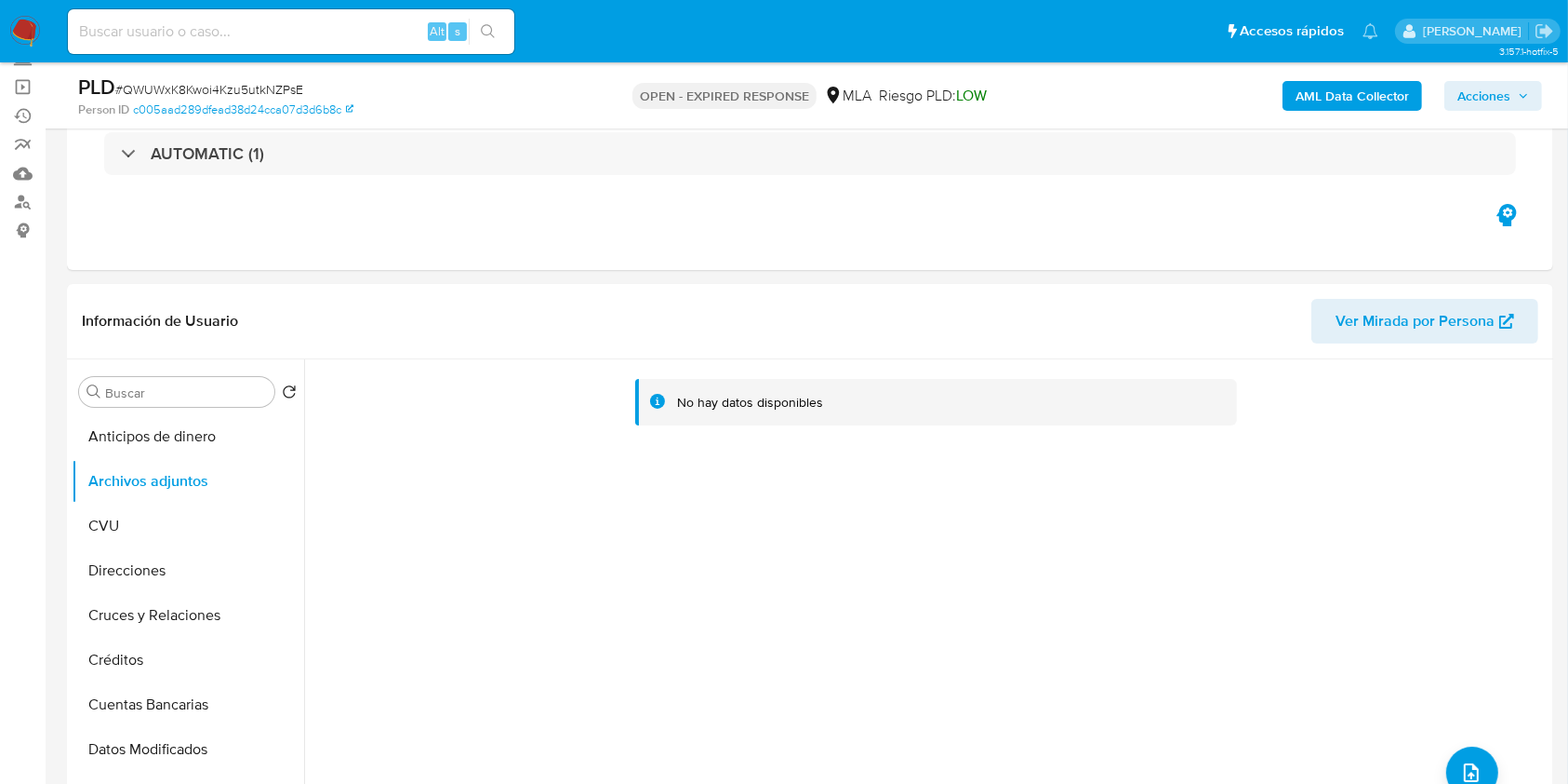
click at [1353, 93] on b "AML Data Collector" at bounding box center [1353, 96] width 114 height 30
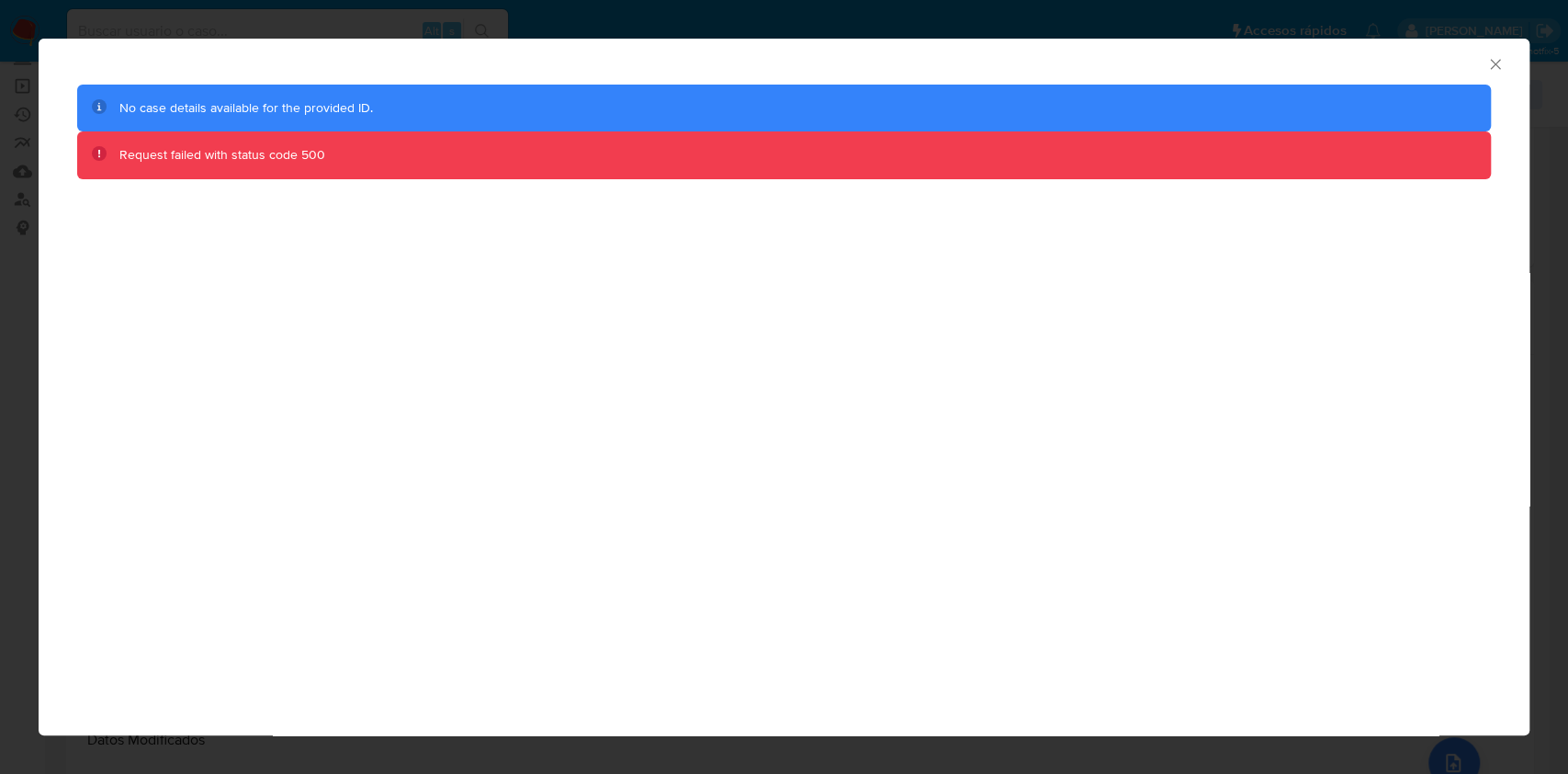
click at [1492, 66] on icon "Cerrar ventana" at bounding box center [1495, 64] width 10 height 10
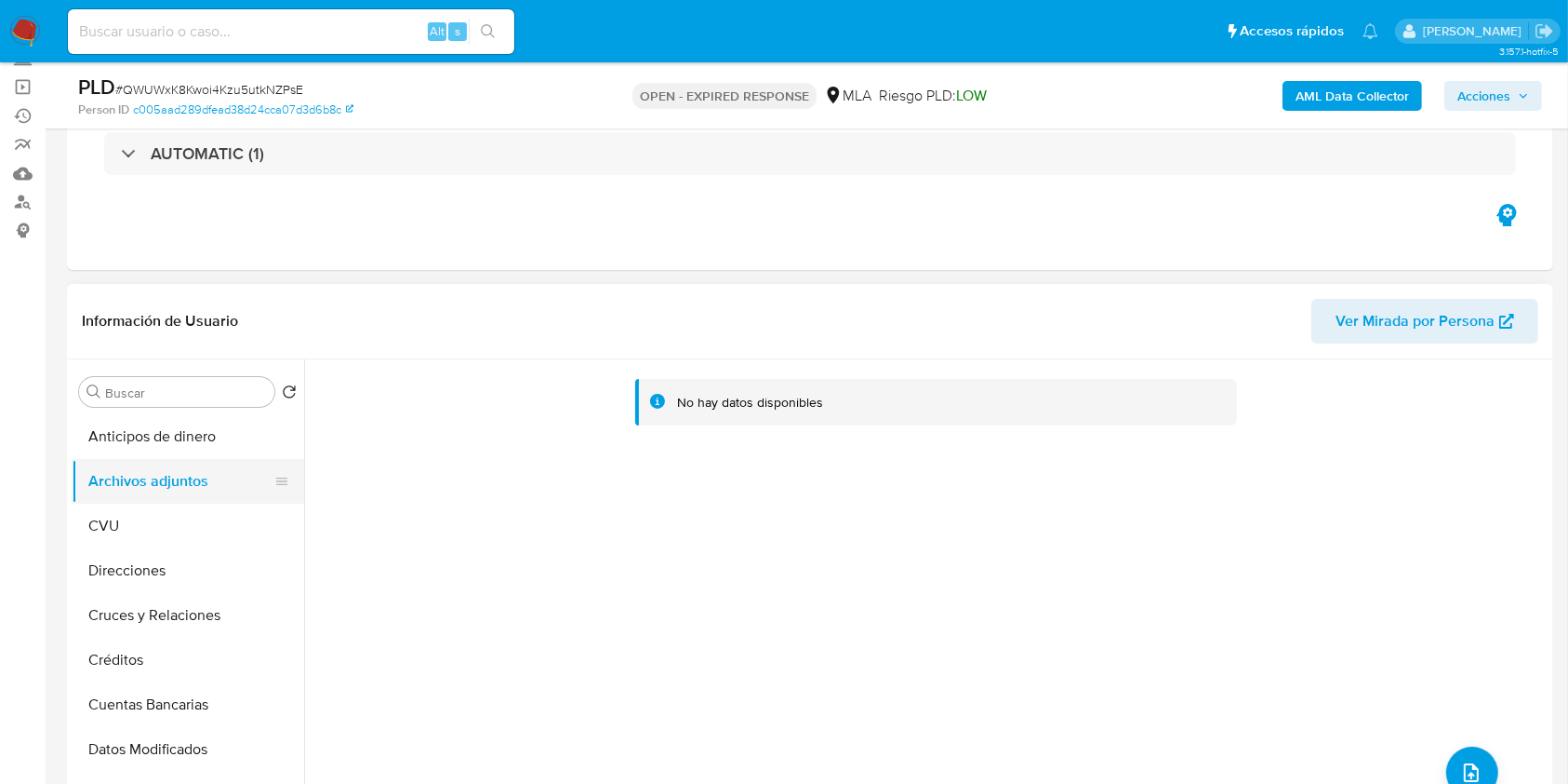
click at [141, 496] on button "Archivos adjuntos" at bounding box center [180, 482] width 217 height 45
click at [134, 512] on button "CVU" at bounding box center [180, 526] width 217 height 45
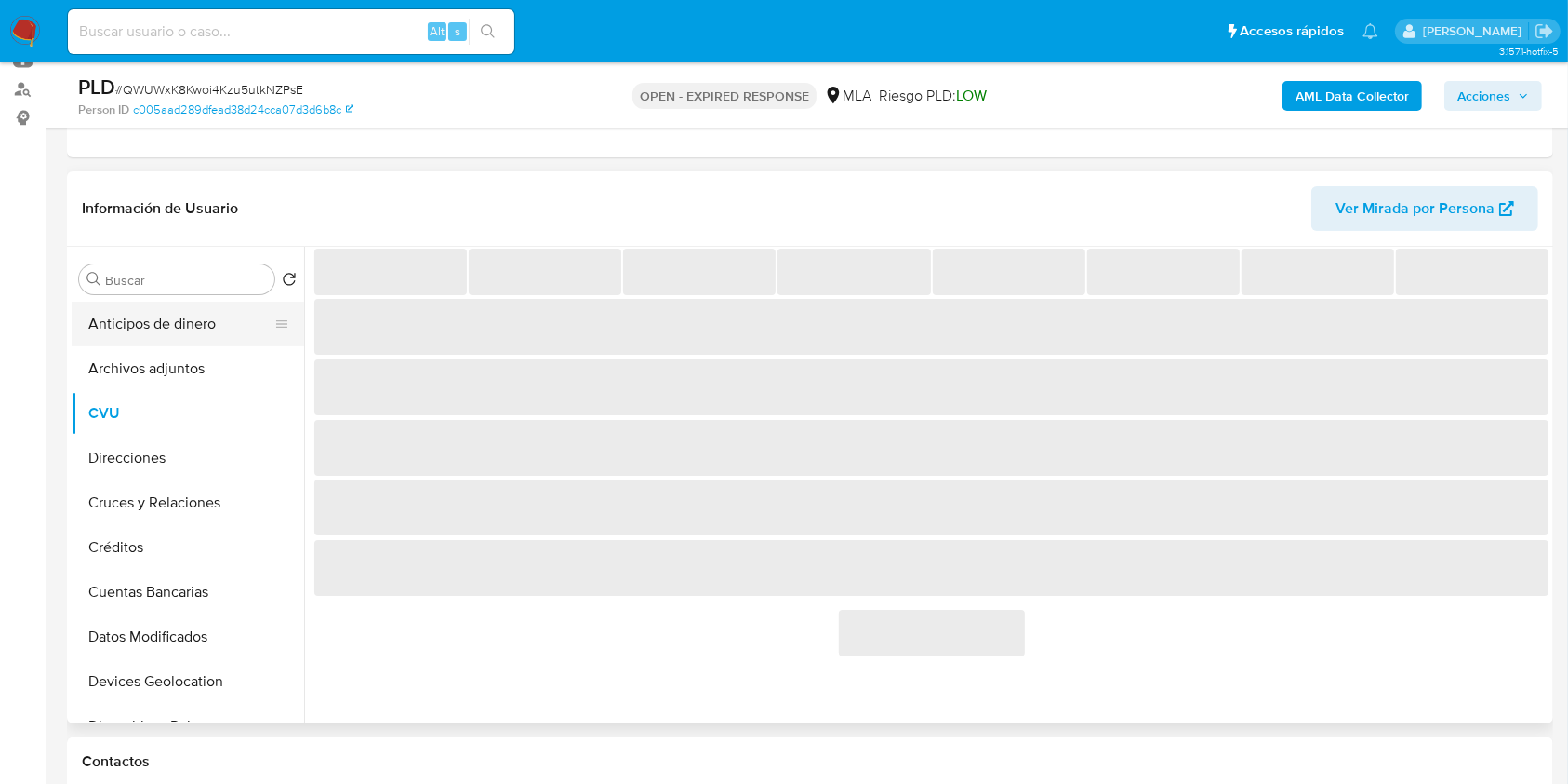
scroll to position [247, 0]
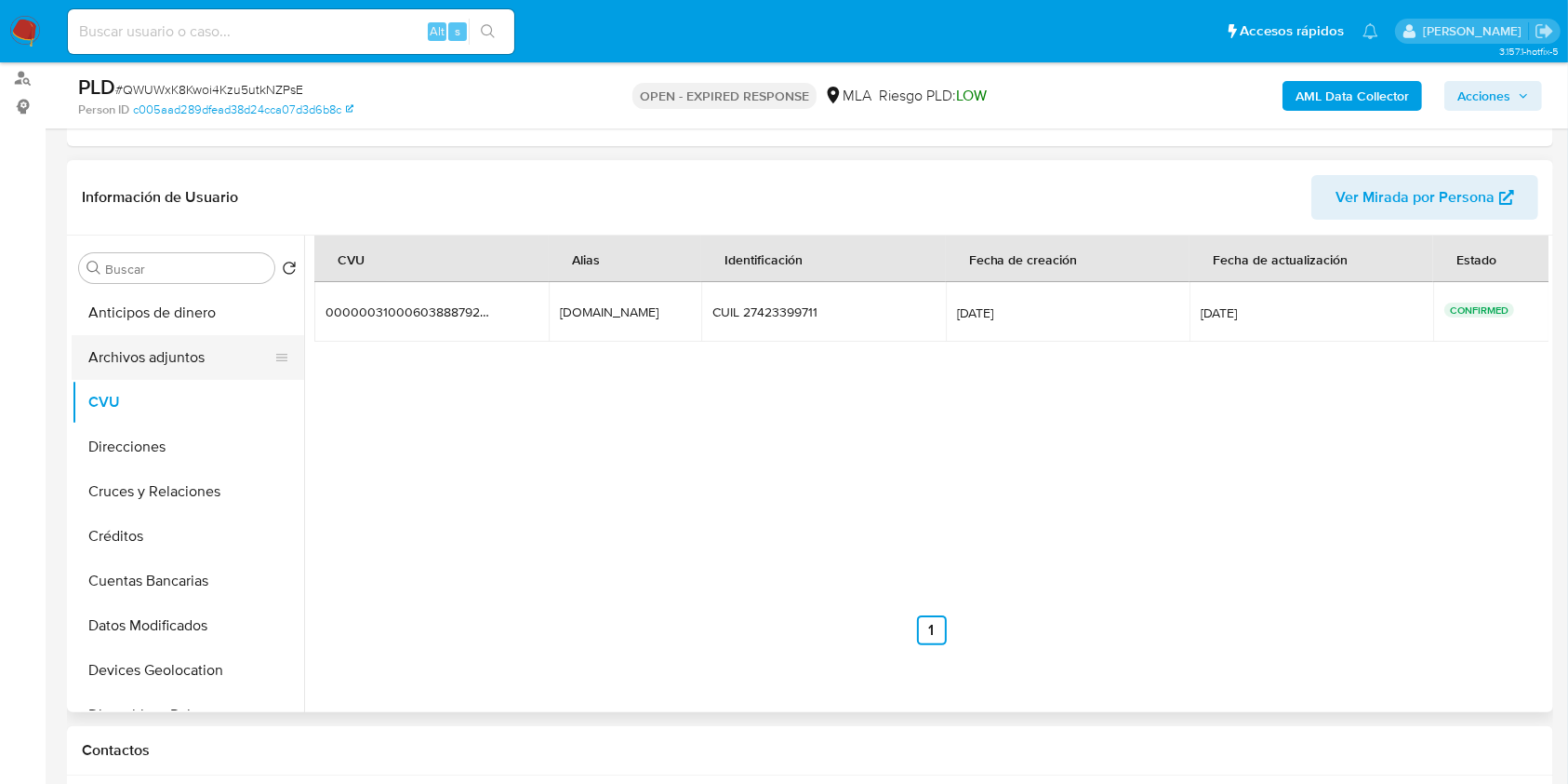
click at [203, 356] on button "Archivos adjuntos" at bounding box center [180, 357] width 217 height 45
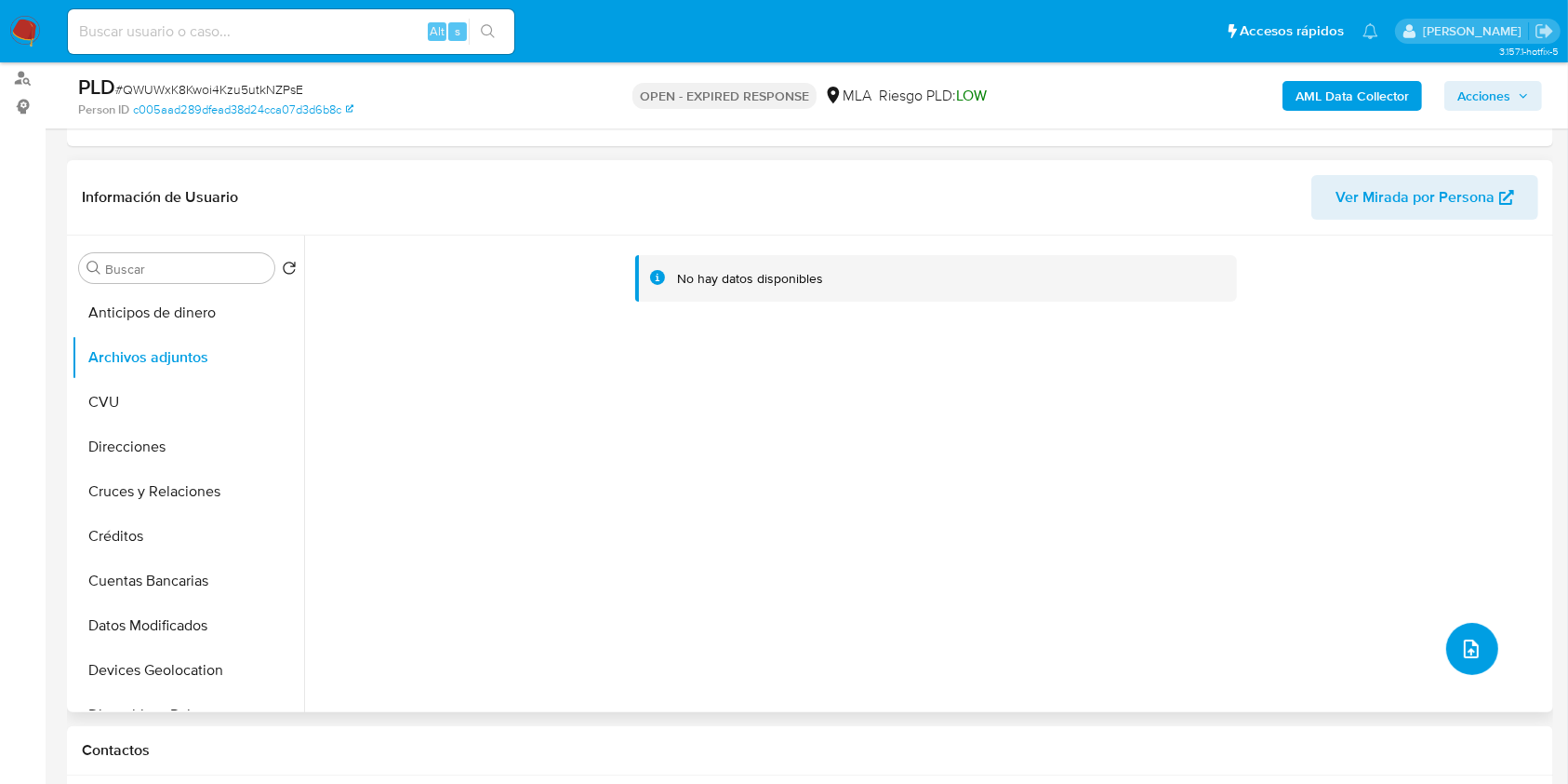
click at [1450, 637] on button "upload-file" at bounding box center [1473, 649] width 52 height 52
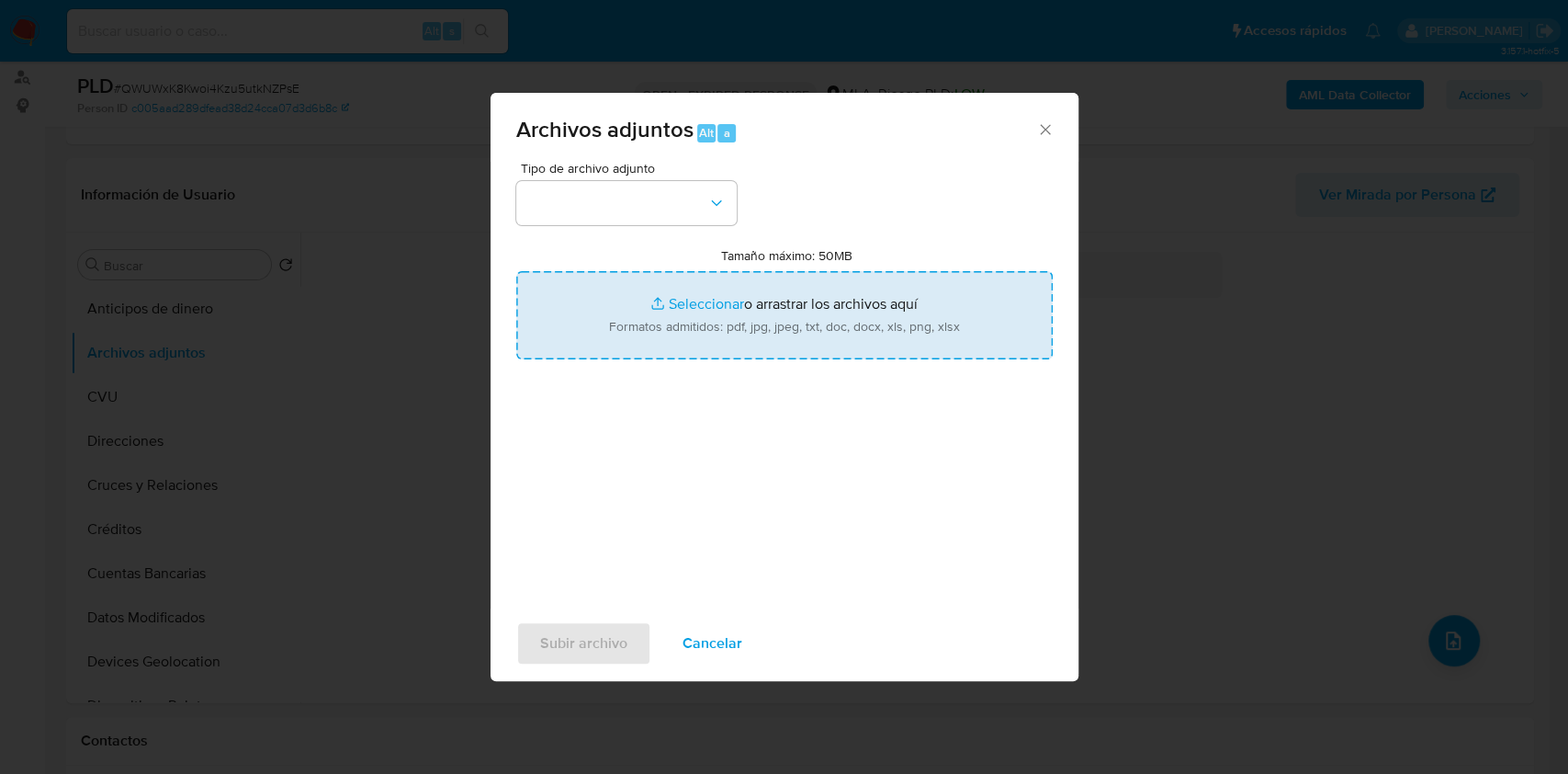
click at [707, 333] on input "Tamaño máximo: 50MB Seleccionar archivos" at bounding box center [784, 315] width 536 height 88
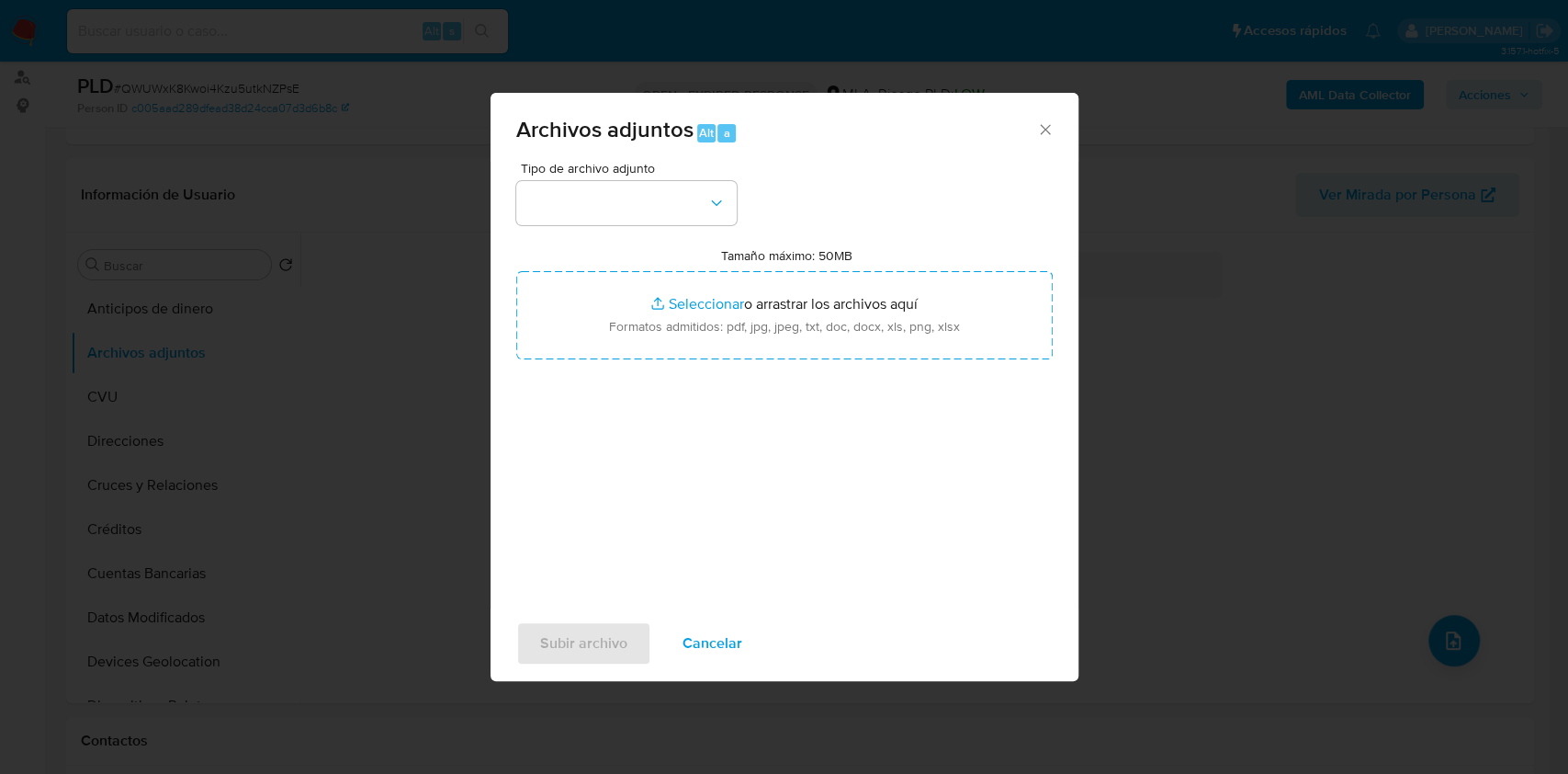
click at [1022, 136] on span "Archivos adjuntos Alt a" at bounding box center [776, 131] width 521 height 24
click at [1053, 131] on icon "Cerrar" at bounding box center [1046, 130] width 18 height 18
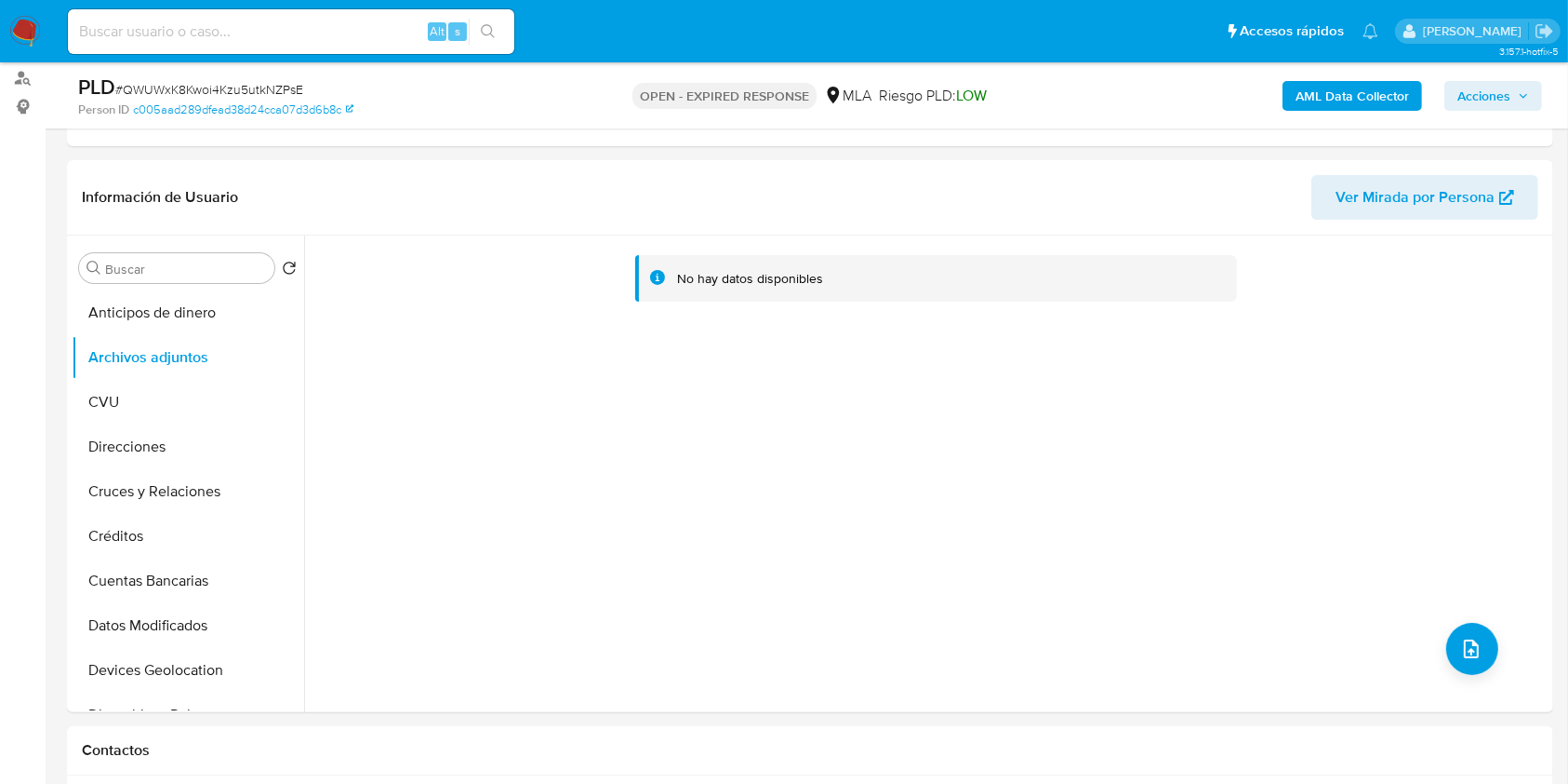
click at [1367, 101] on b "AML Data Collector" at bounding box center [1353, 96] width 114 height 30
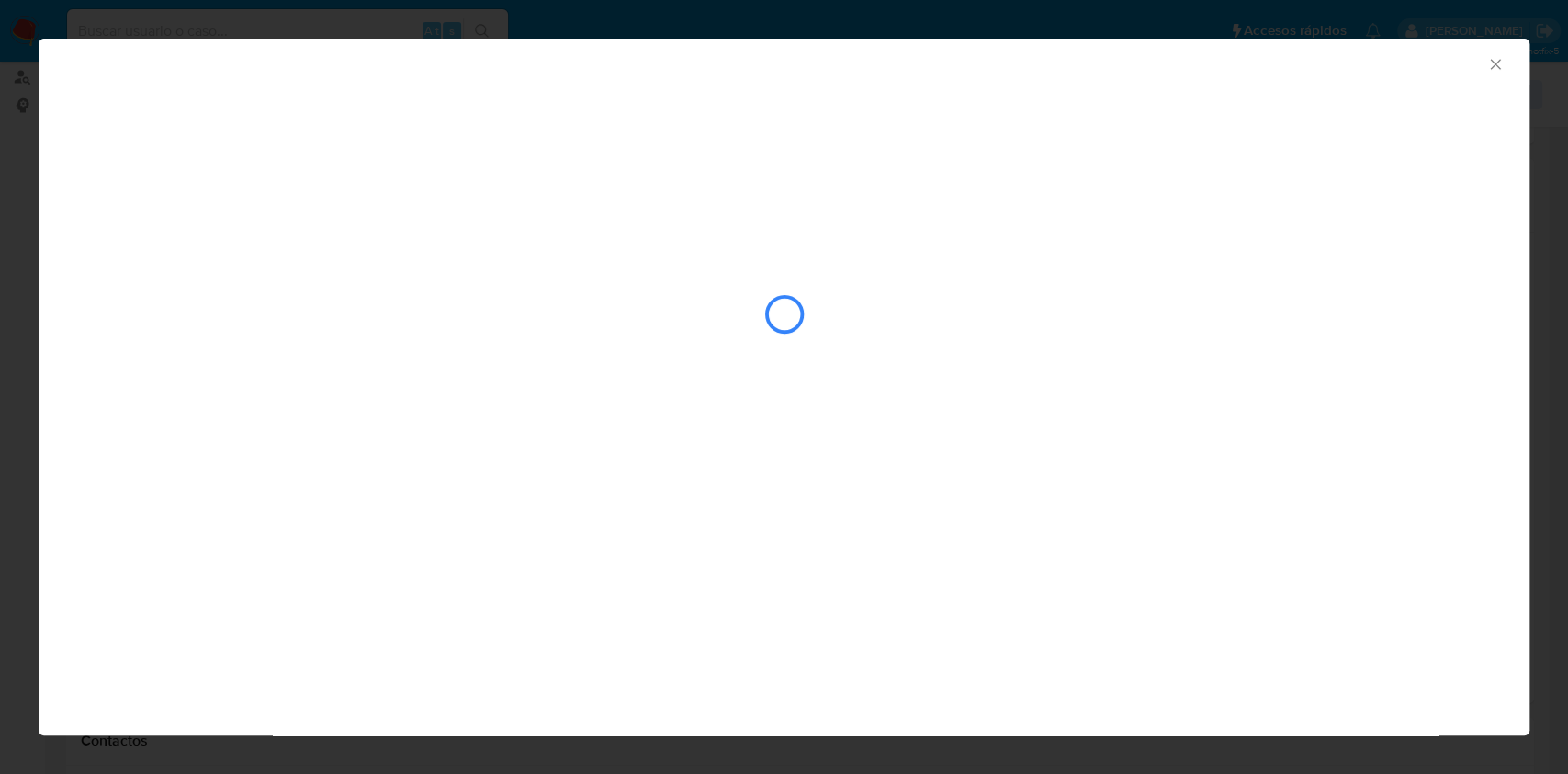
click at [310, 215] on div "AML Data Collector" at bounding box center [784, 241] width 1492 height 406
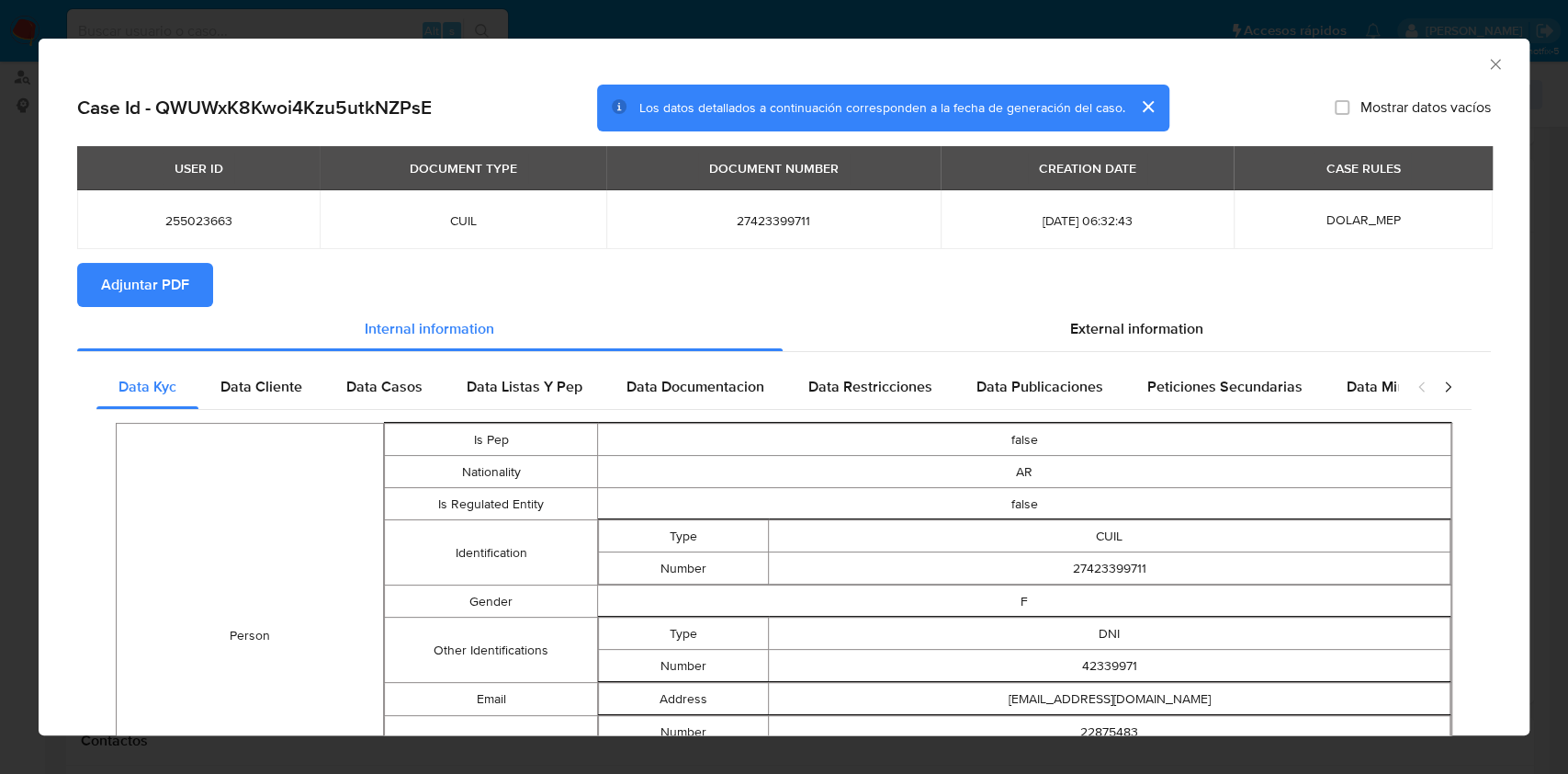
click at [978, 769] on div "AML Data Collector Case Id - QWUWxK8Kwoi4Kzu5utkNZPsE Los datos detallados a co…" at bounding box center [784, 387] width 1568 height 774
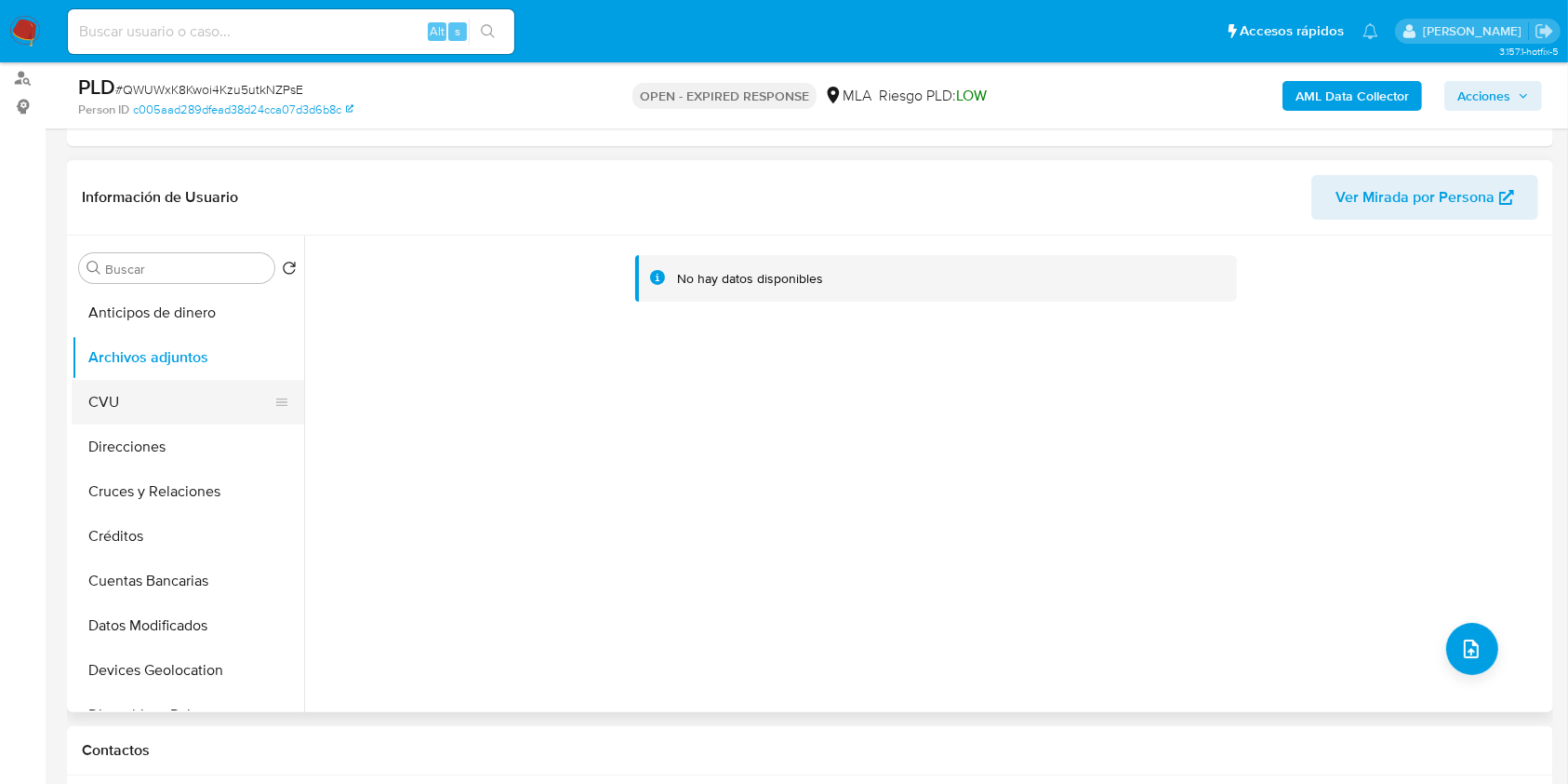
click at [126, 414] on button "CVU" at bounding box center [180, 402] width 217 height 45
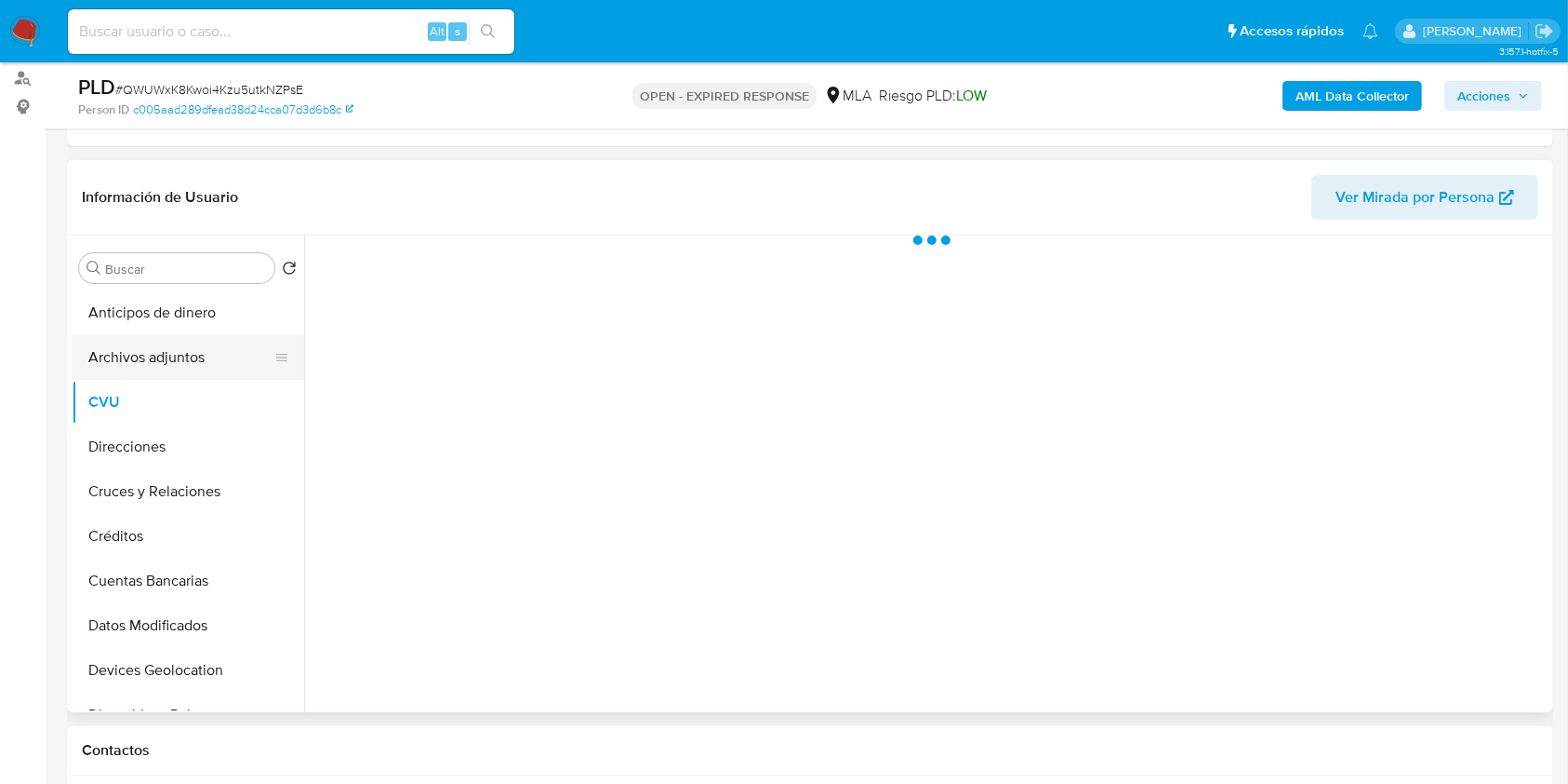
click at [140, 369] on button "Archivos adjuntos" at bounding box center [180, 357] width 217 height 45
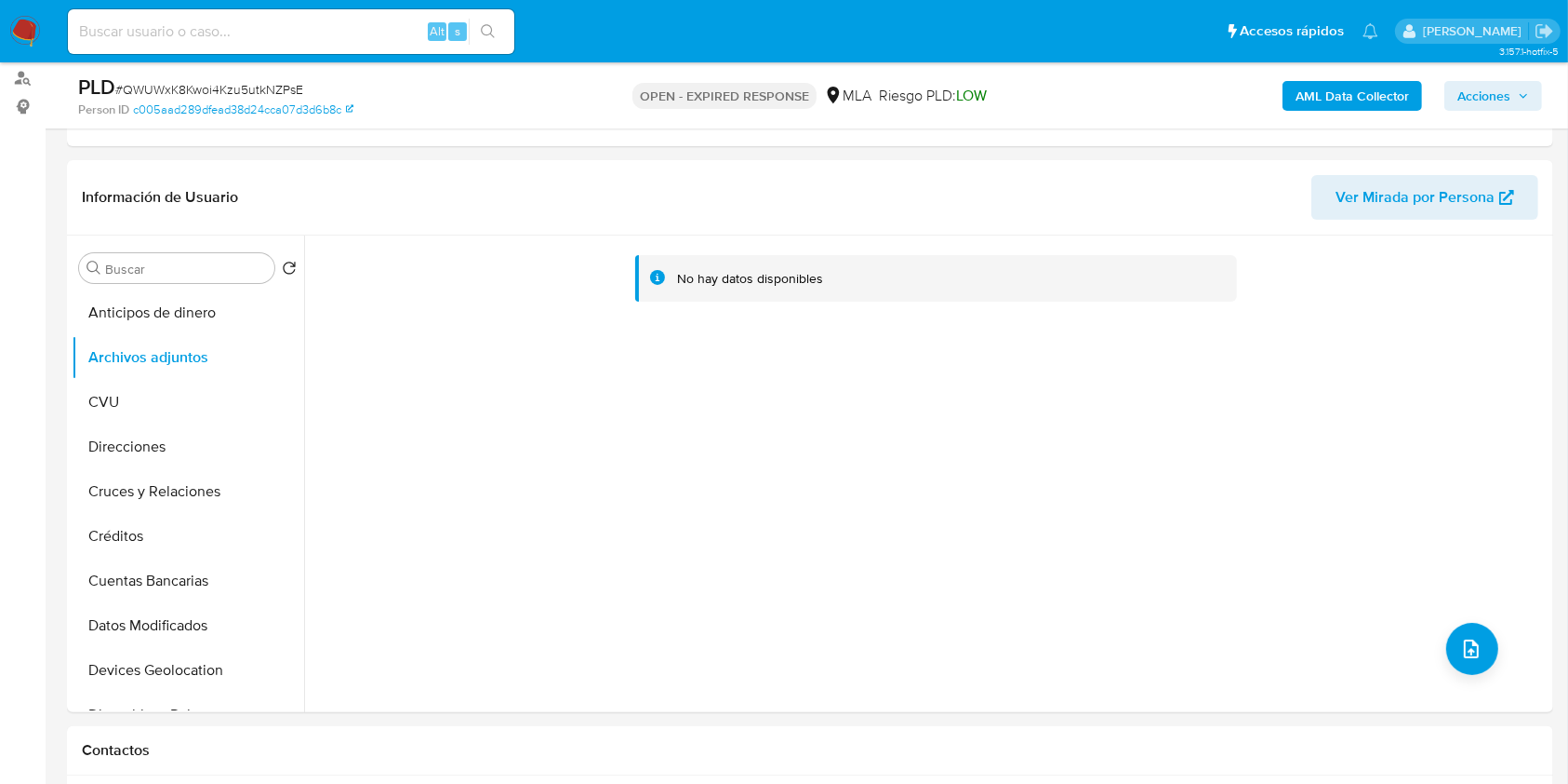
click at [1331, 108] on b "AML Data Collector" at bounding box center [1353, 96] width 114 height 30
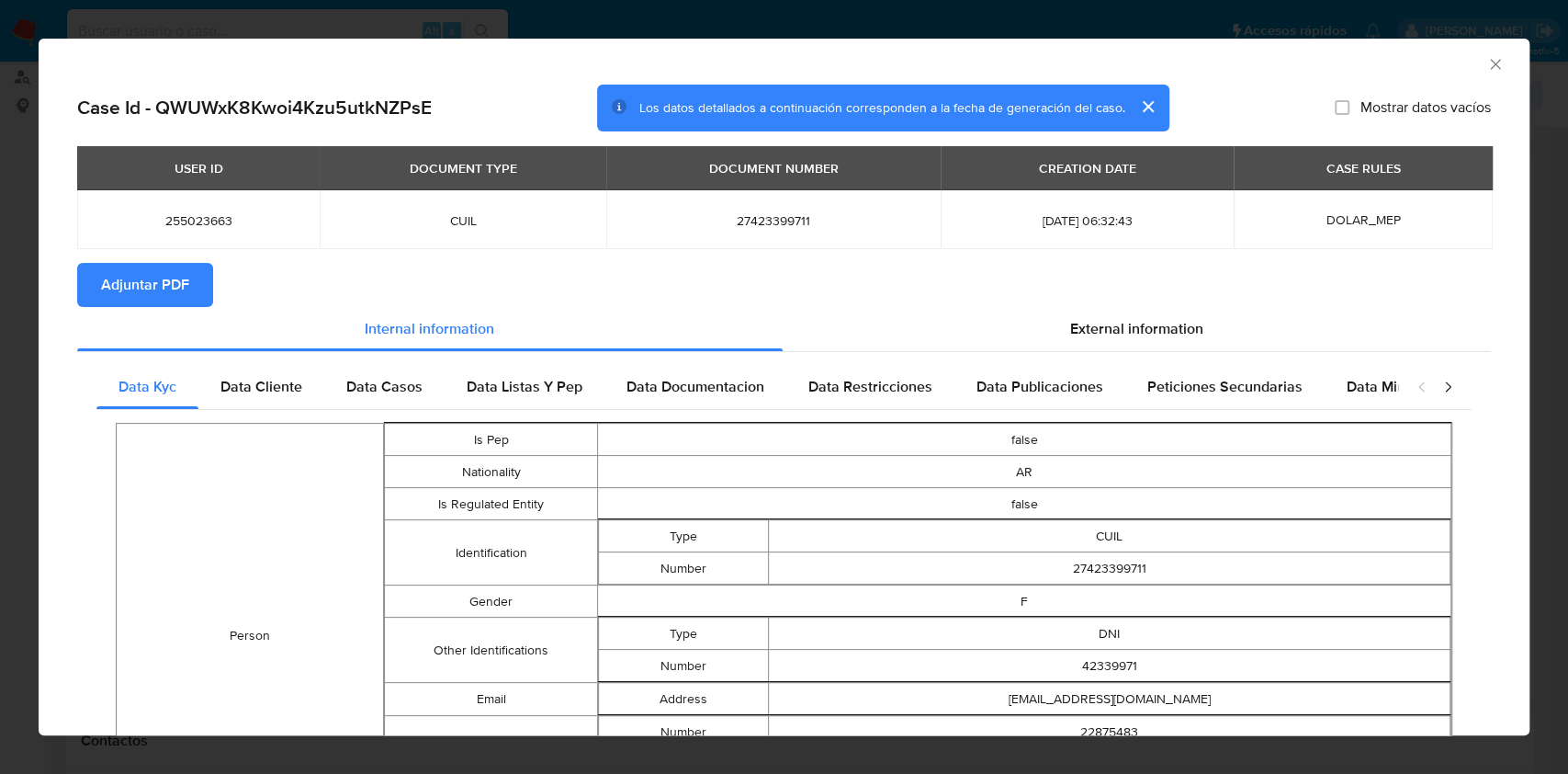
click at [186, 271] on span "Adjuntar PDF" at bounding box center [146, 285] width 88 height 41
click at [1487, 67] on icon "Cerrar ventana" at bounding box center [1496, 64] width 18 height 18
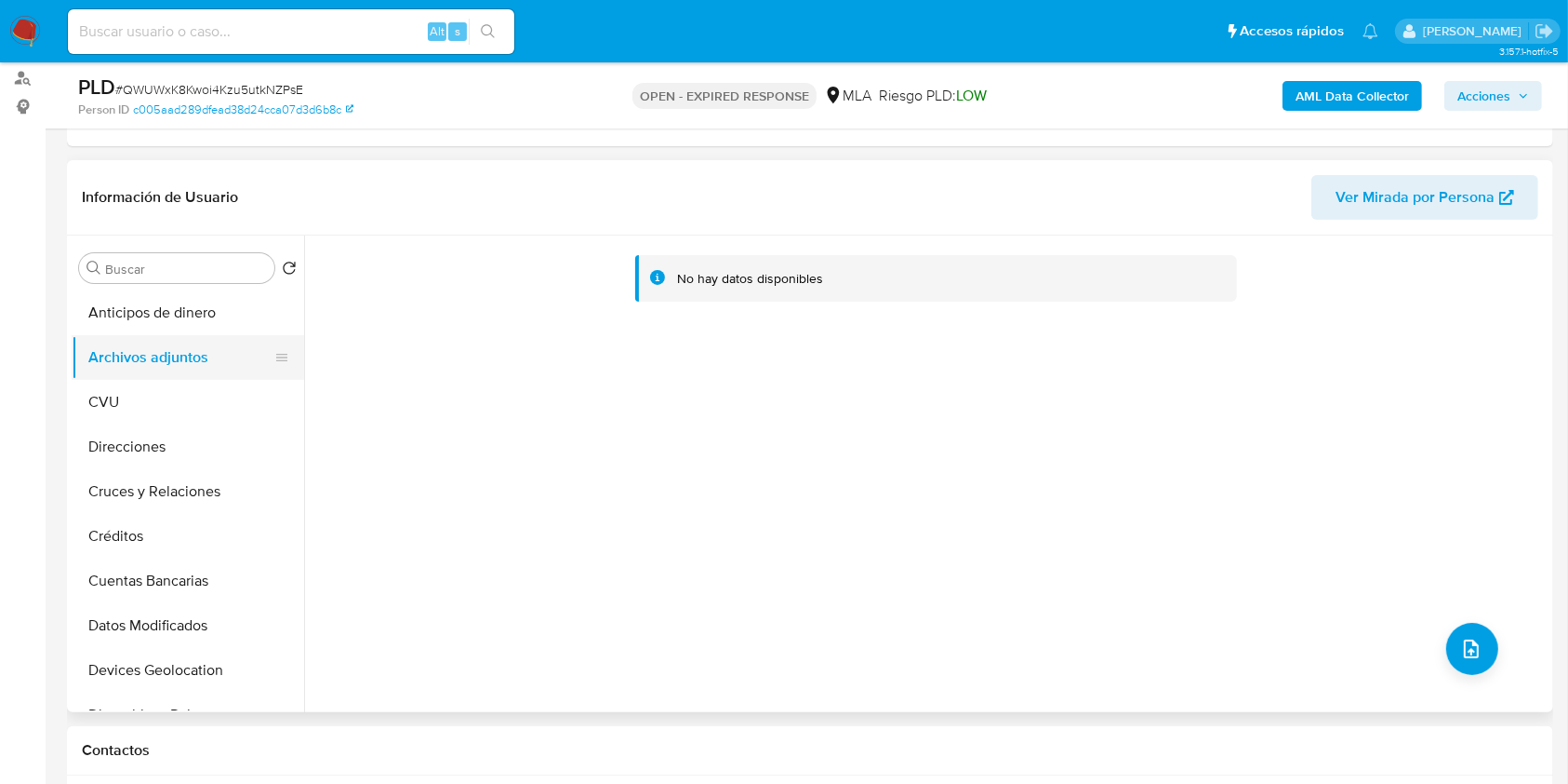
click at [157, 341] on button "Archivos adjuntos" at bounding box center [180, 357] width 217 height 45
click at [135, 395] on button "CVU" at bounding box center [180, 402] width 217 height 45
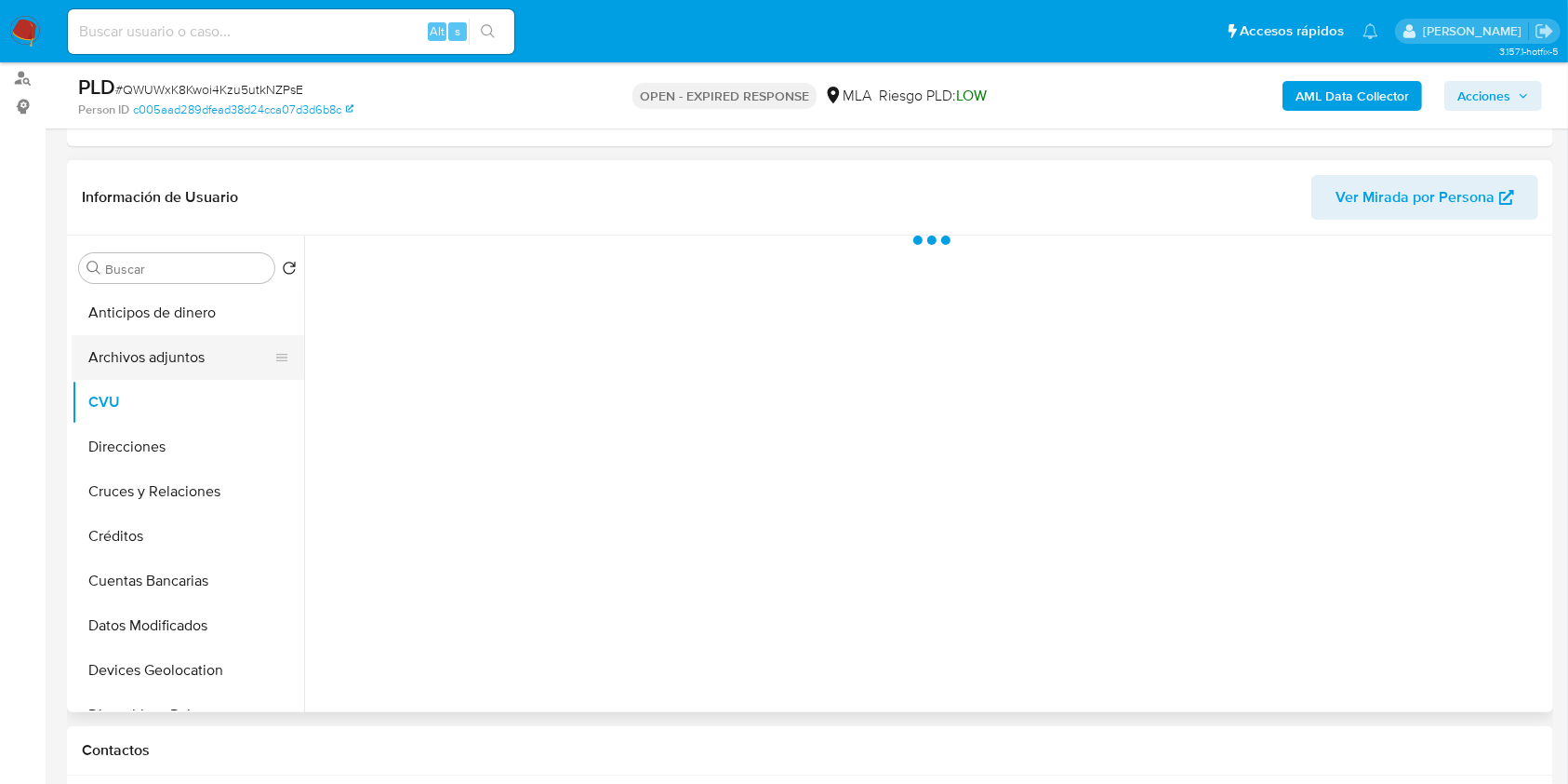
click at [160, 340] on button "Archivos adjuntos" at bounding box center [180, 357] width 217 height 45
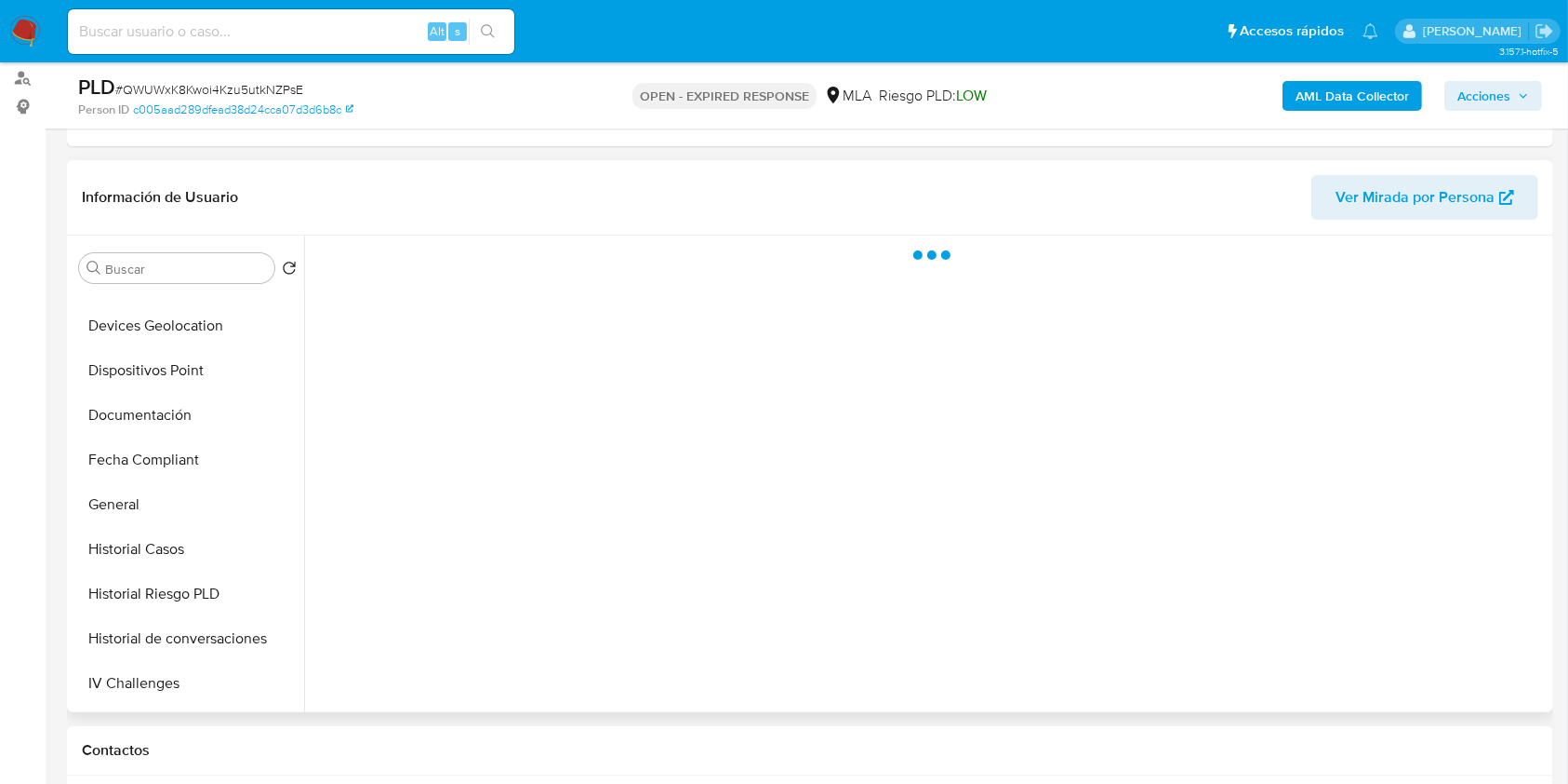
scroll to position [497, 0]
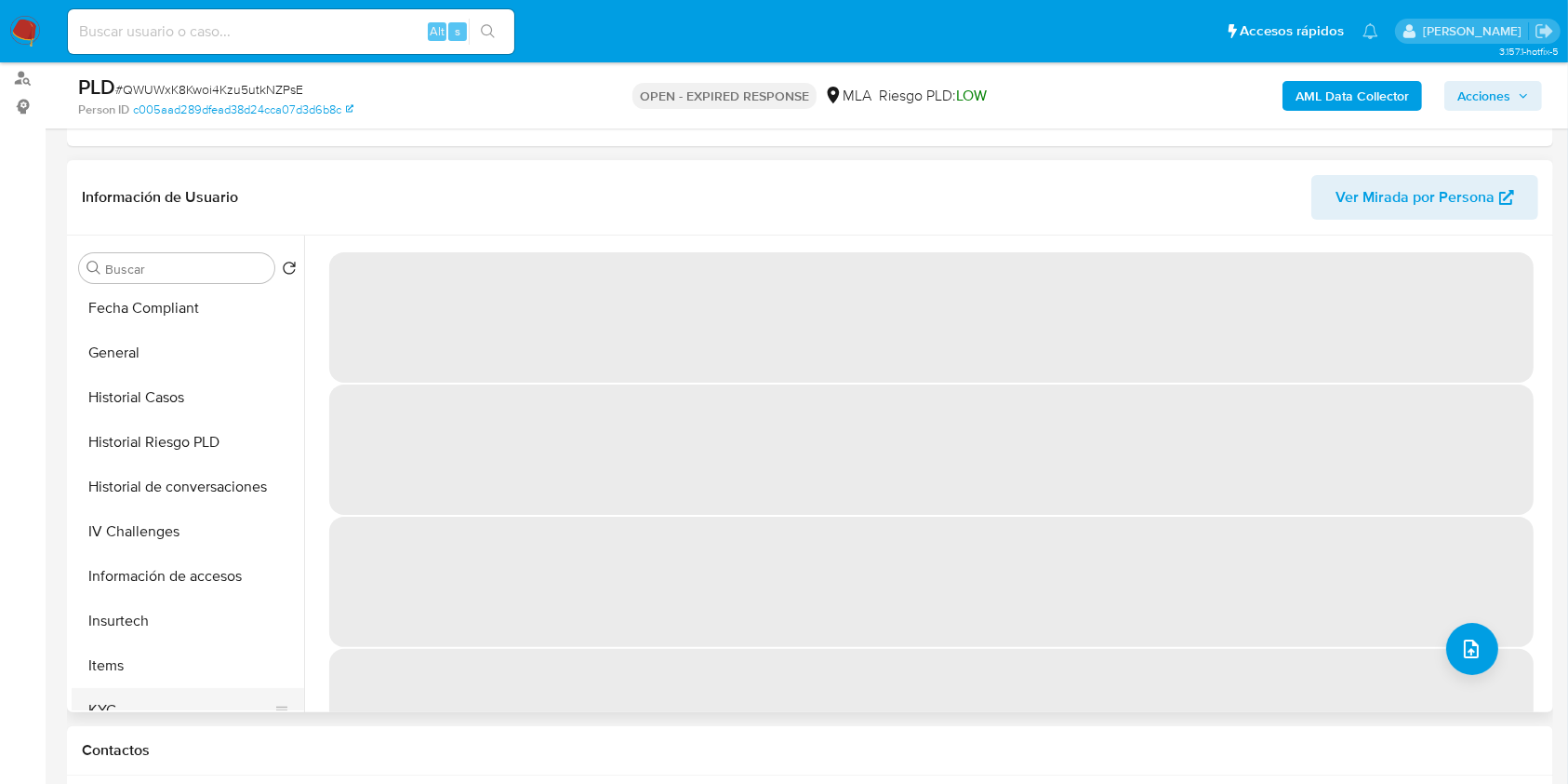
click at [126, 689] on button "KYC" at bounding box center [180, 710] width 217 height 45
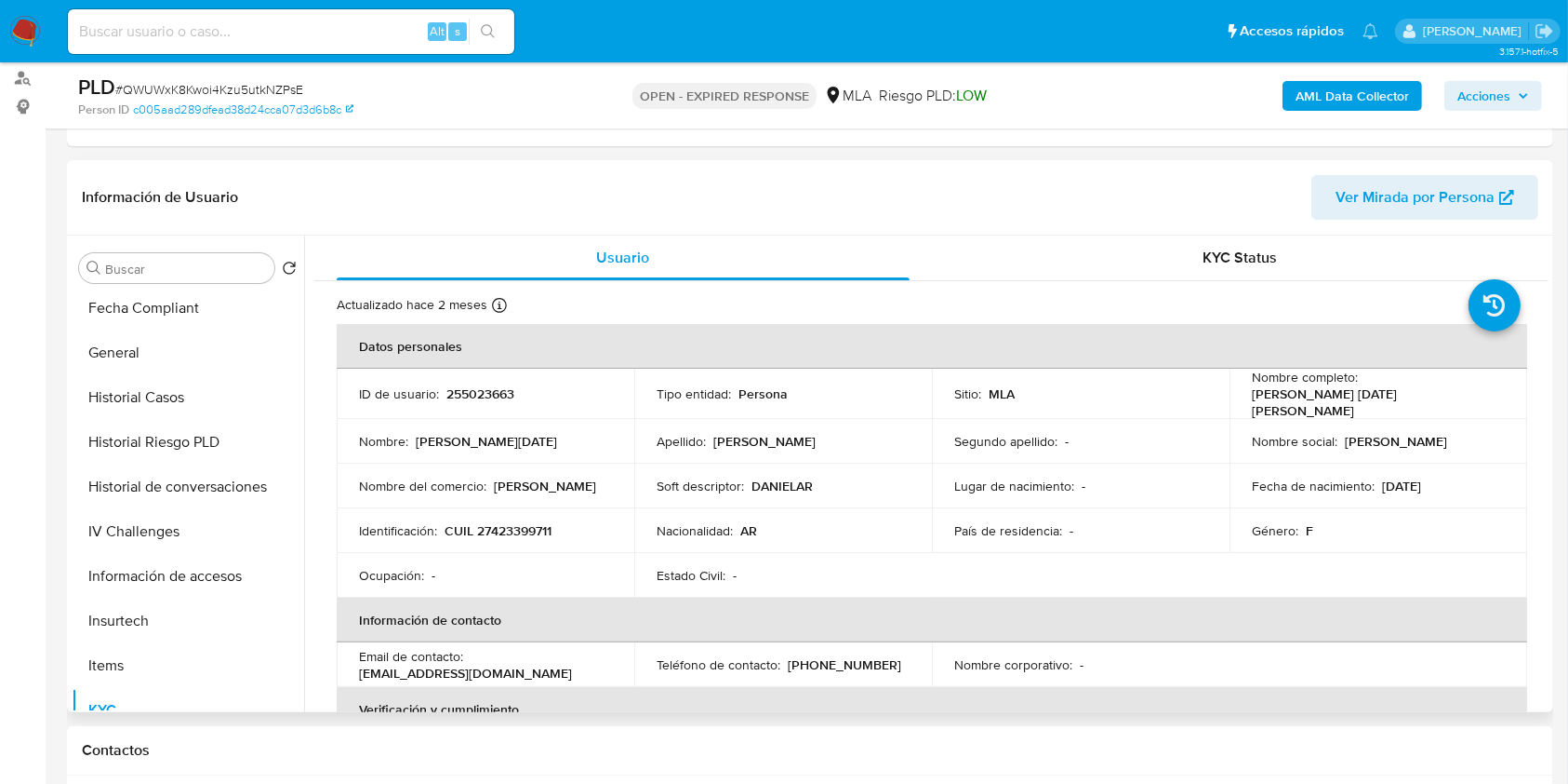
click at [502, 529] on p "CUIL 27423399711" at bounding box center [498, 530] width 107 height 17
copy p "27423399711"
click at [473, 385] on p "255023663" at bounding box center [480, 394] width 68 height 17
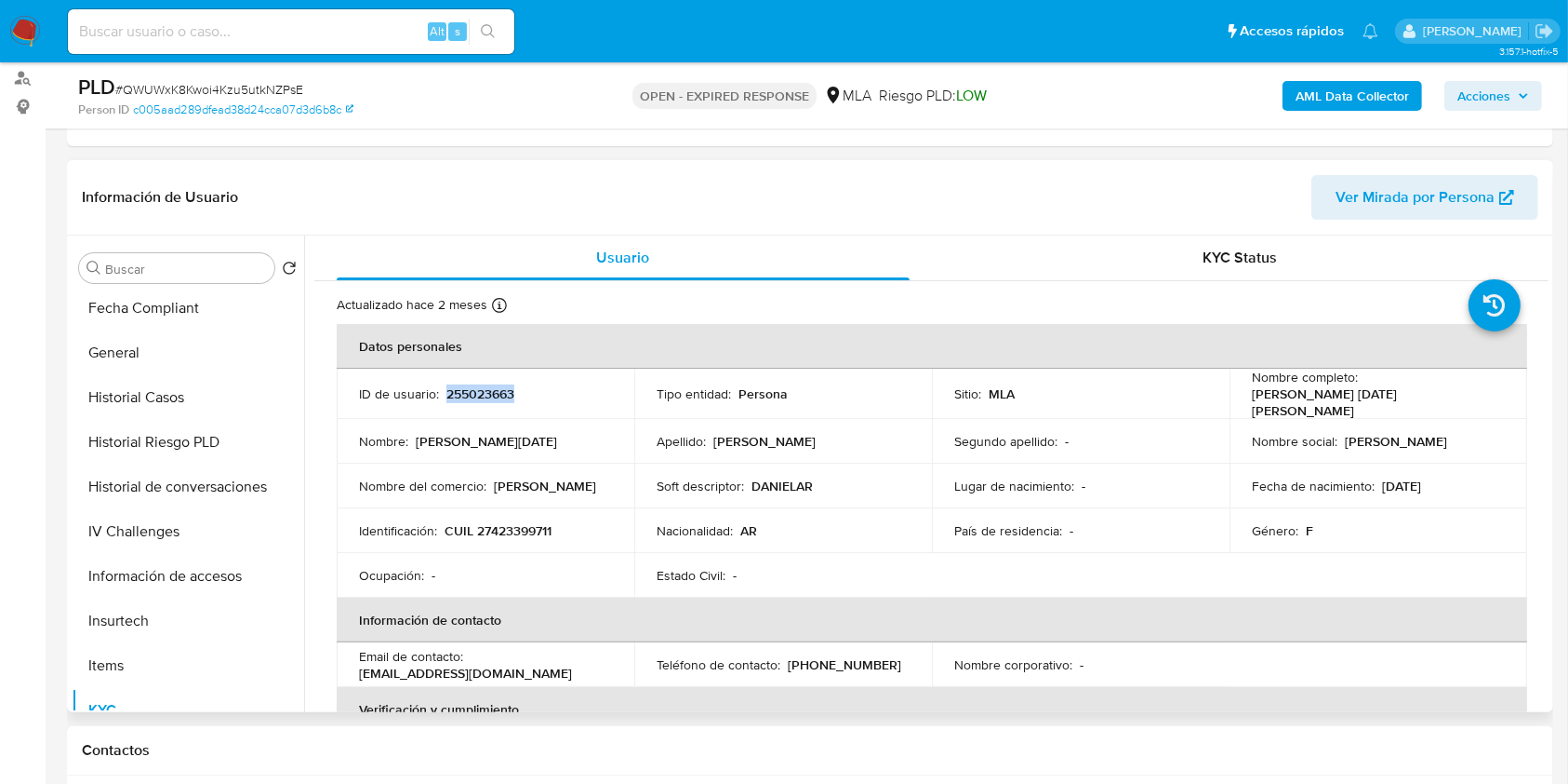
copy p "255023663"
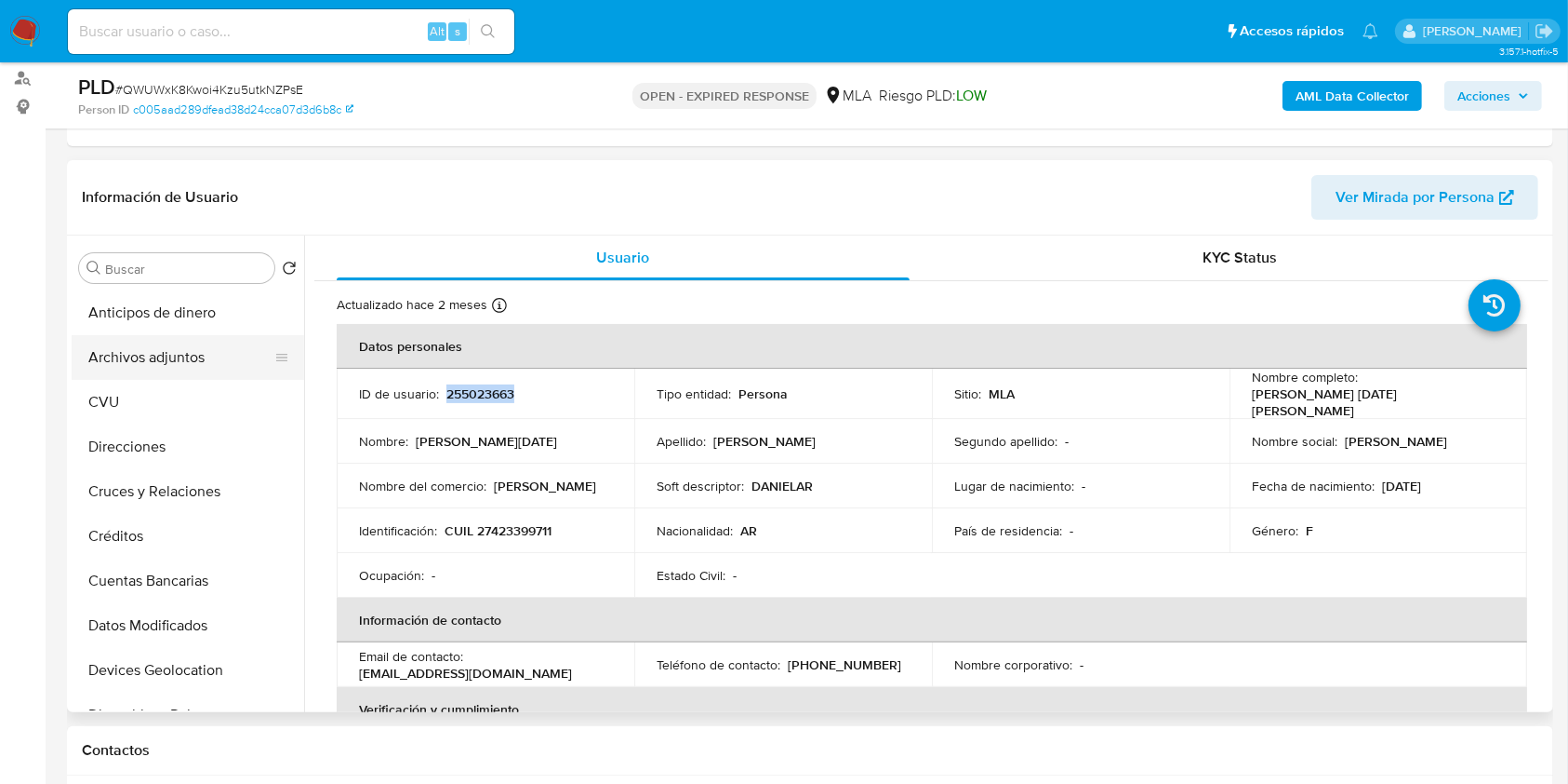
click at [162, 376] on button "Archivos adjuntos" at bounding box center [180, 357] width 217 height 45
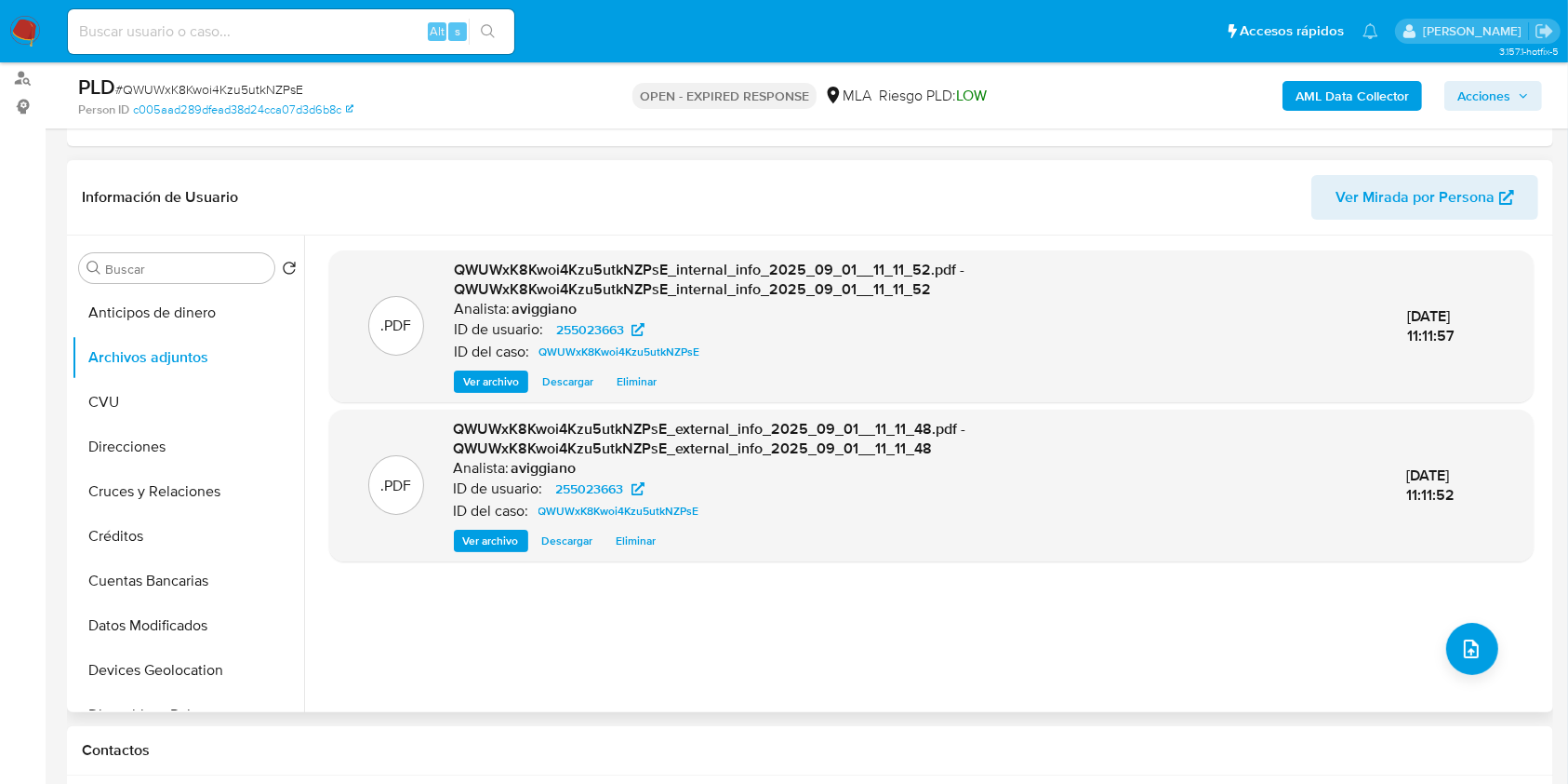
click at [1485, 666] on div ".PDF QWUWxK8Kwoi4Kzu5utkNZPsE_internal_info_2025_09_01__11_11_52.pdf - QWUWxK8K…" at bounding box center [931, 473] width 1204 height 447
click at [1474, 658] on span "upload-file" at bounding box center [1472, 649] width 22 height 22
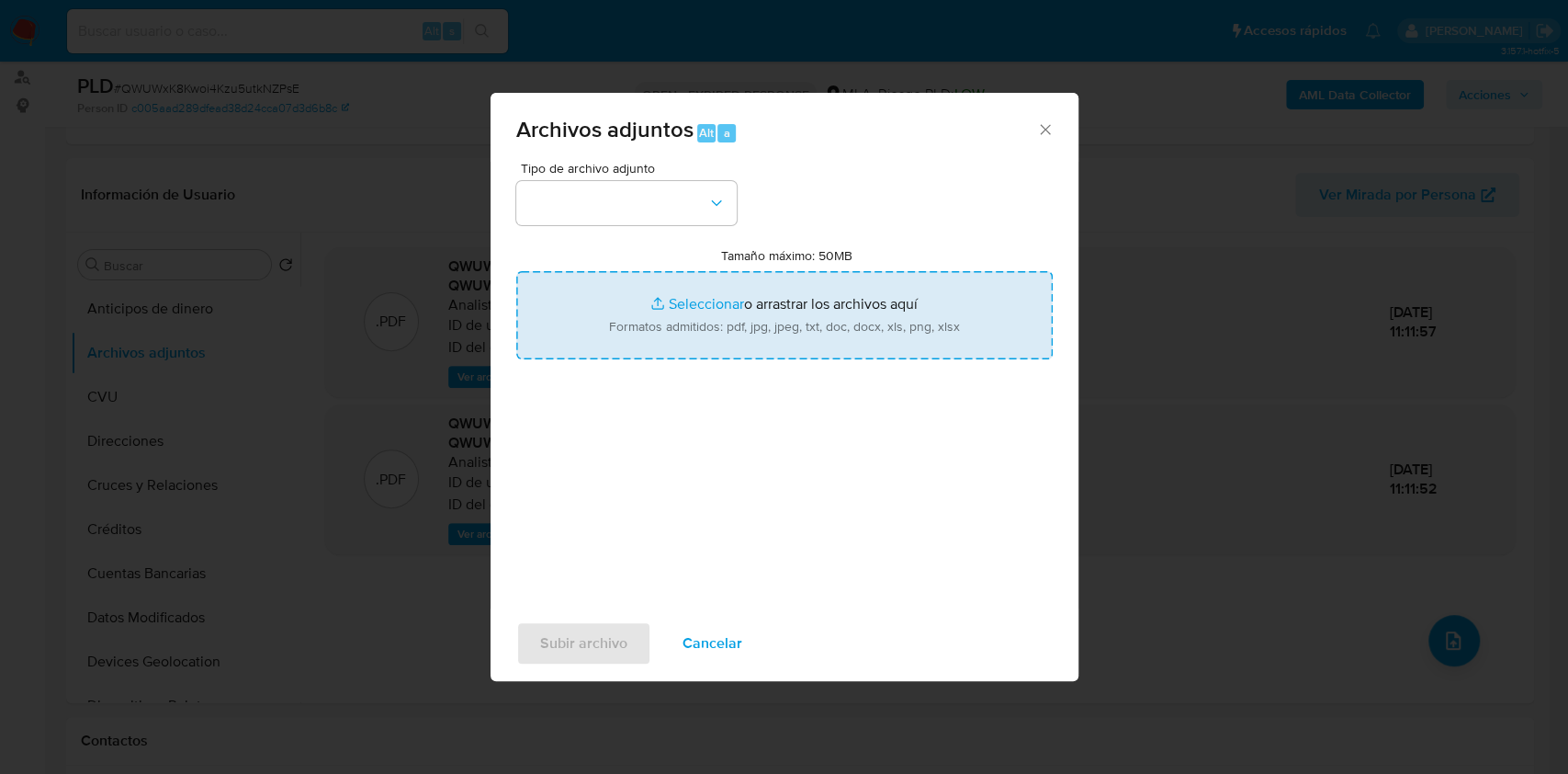
click at [860, 341] on input "Tamaño máximo: 50MB Seleccionar archivos" at bounding box center [784, 315] width 536 height 88
type input "C:\fakepath\Nosis - 255023663.pdf"
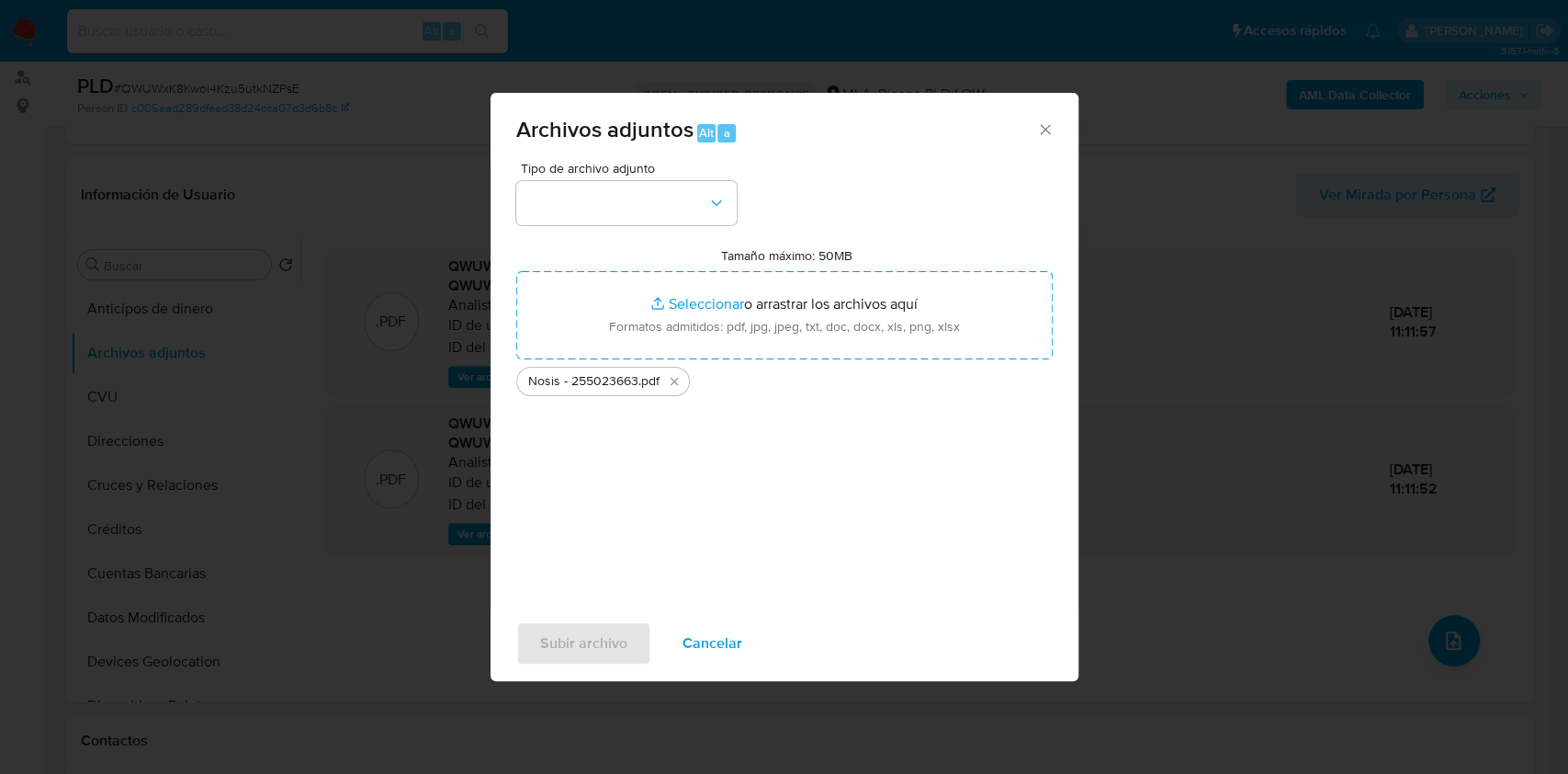
click at [867, 711] on div "Archivos adjuntos Alt a Tipo de archivo adjunto Tamaño máximo: 50MB Seleccionar…" at bounding box center [784, 387] width 1568 height 774
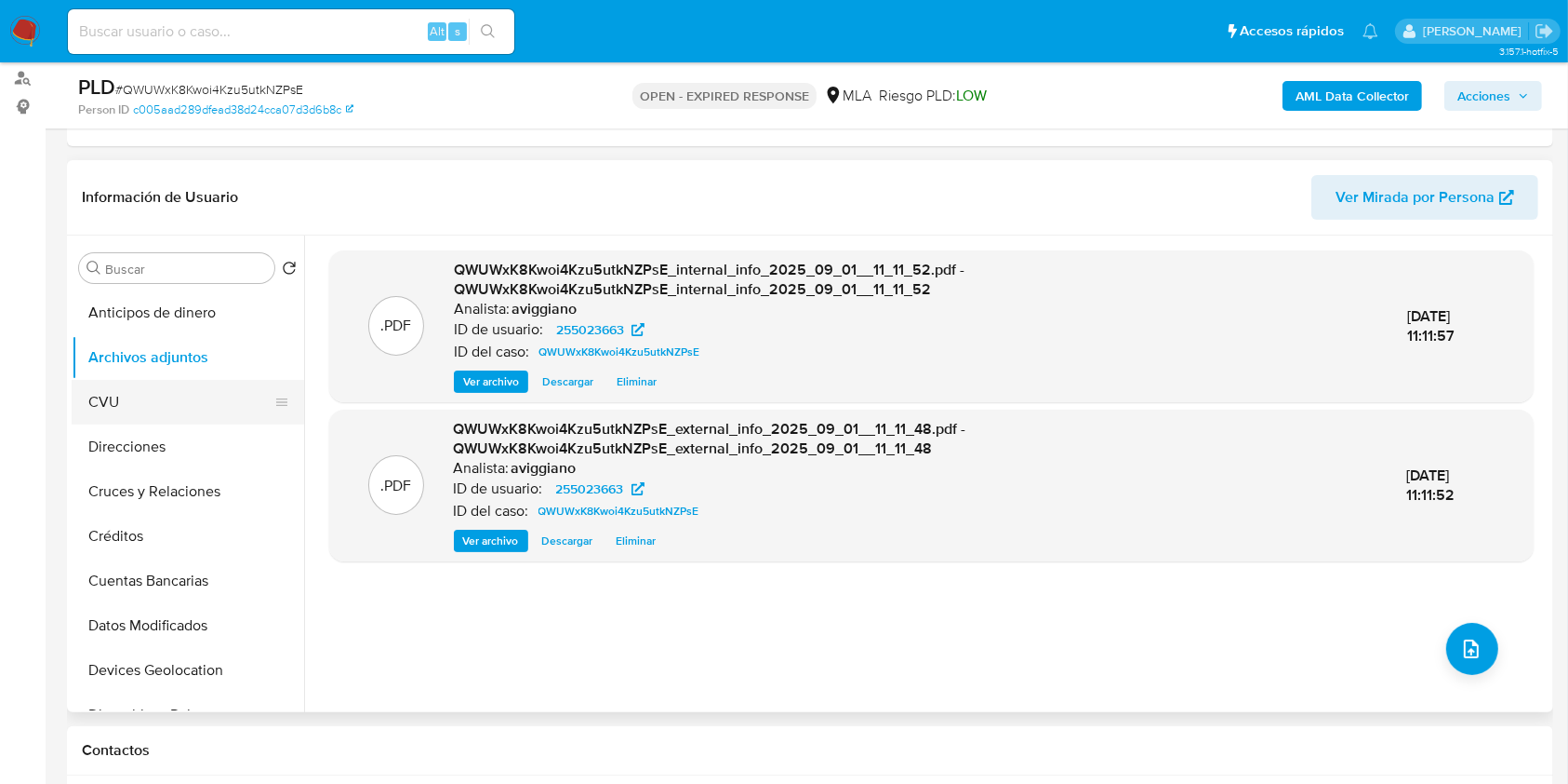
click at [132, 397] on button "CVU" at bounding box center [180, 402] width 217 height 45
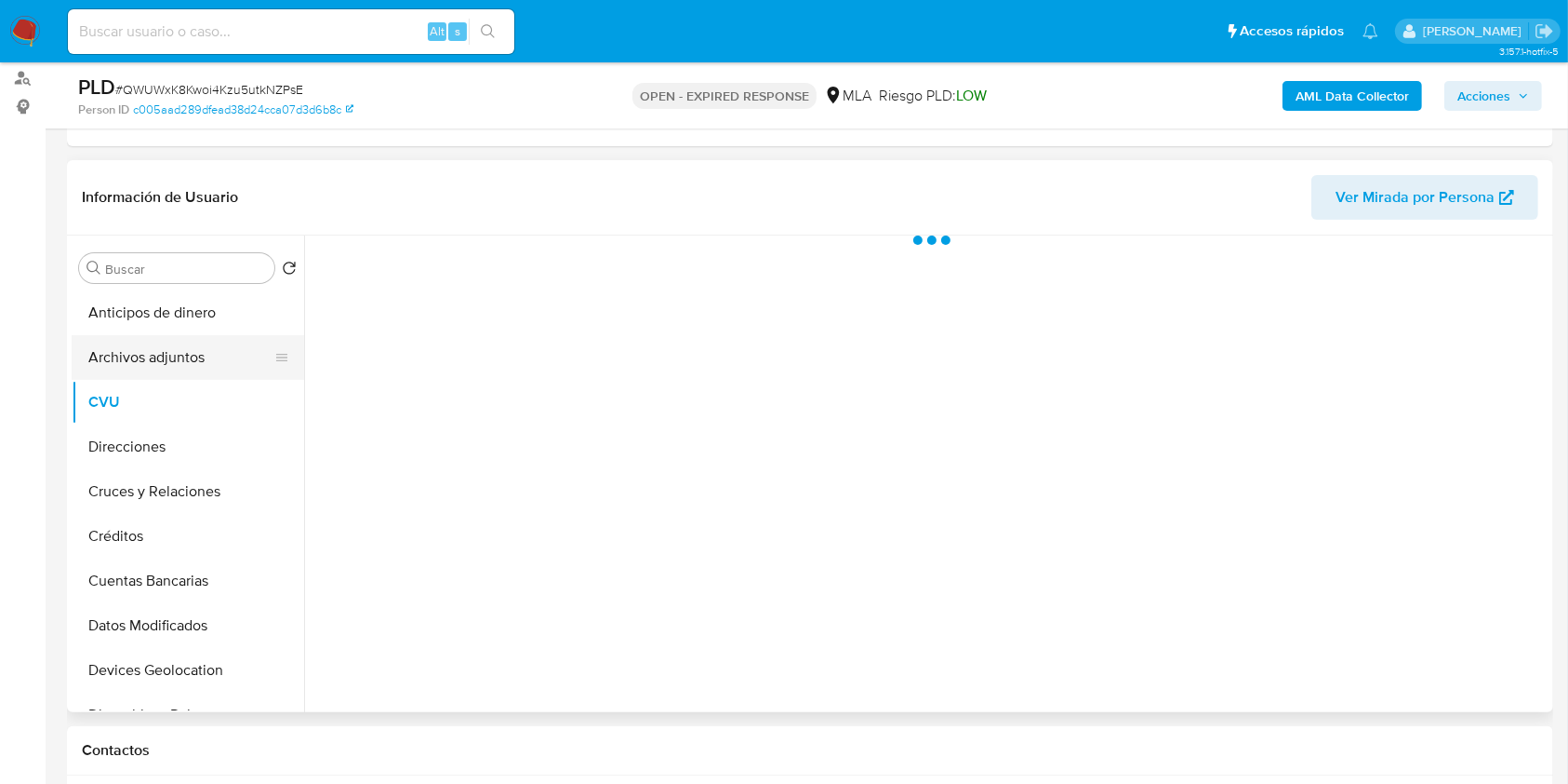
click at [142, 364] on button "Archivos adjuntos" at bounding box center [180, 357] width 217 height 45
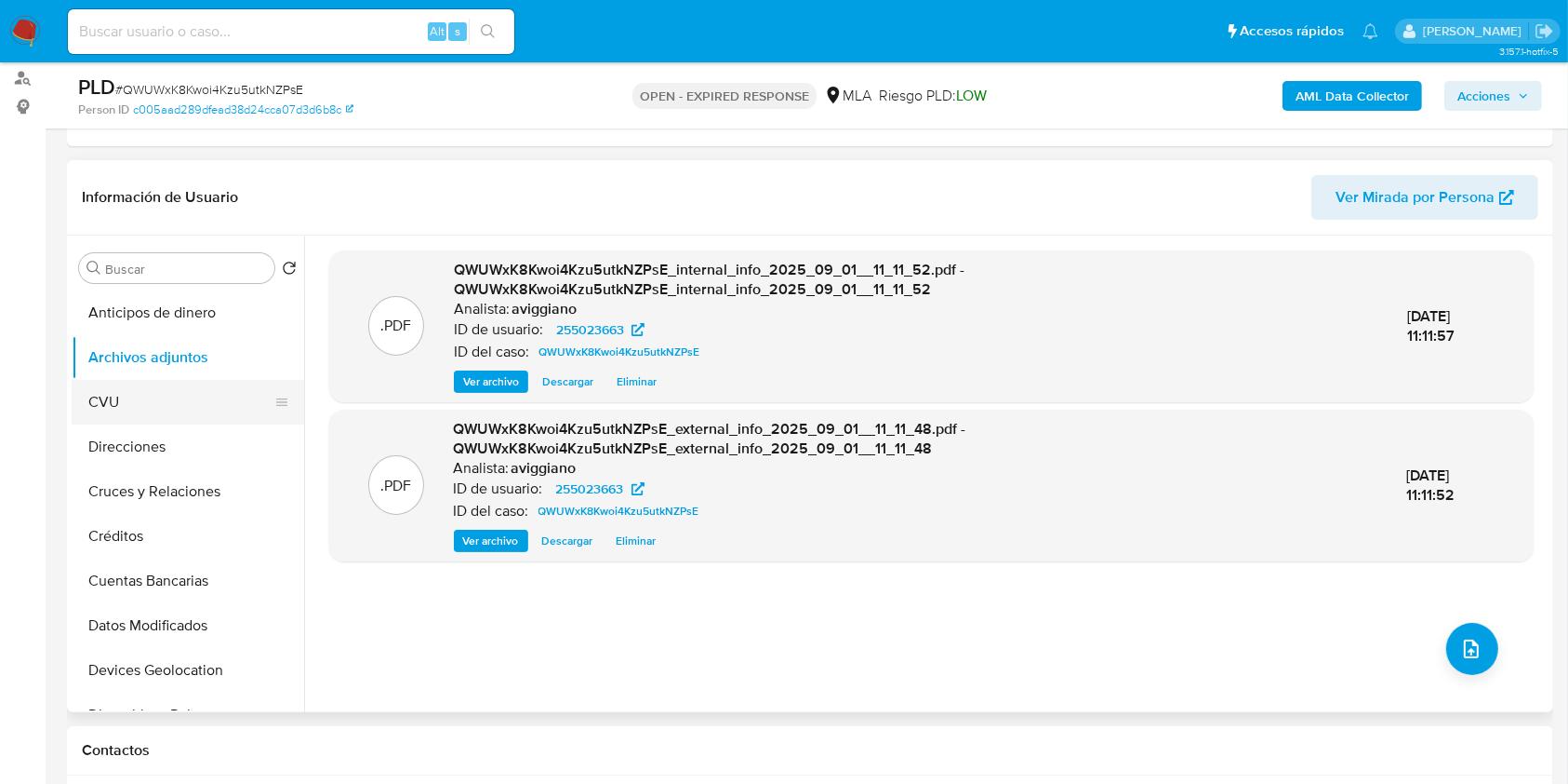
click at [176, 414] on button "CVU" at bounding box center [180, 402] width 217 height 45
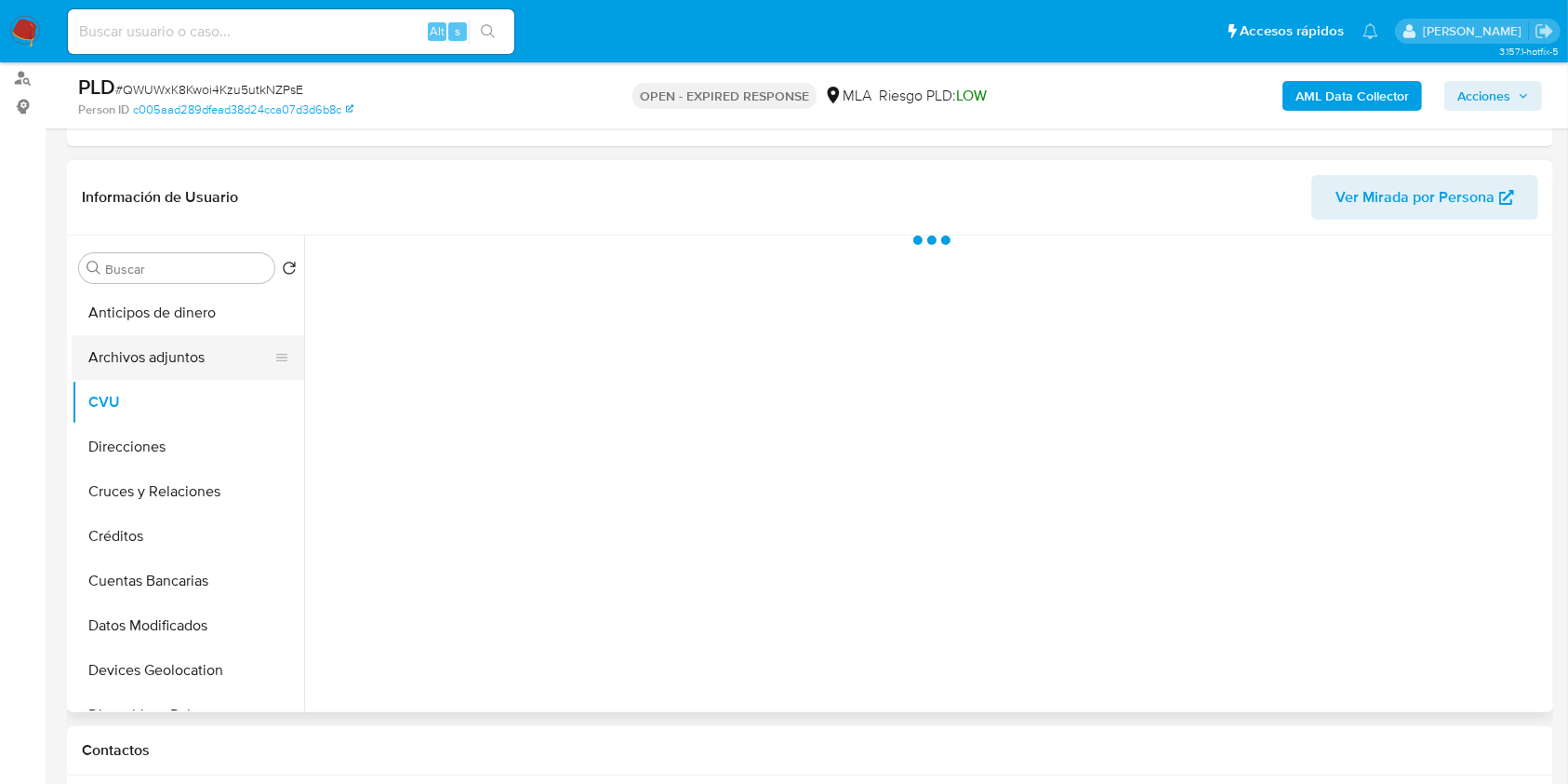
click at [186, 358] on button "Archivos adjuntos" at bounding box center [180, 357] width 217 height 45
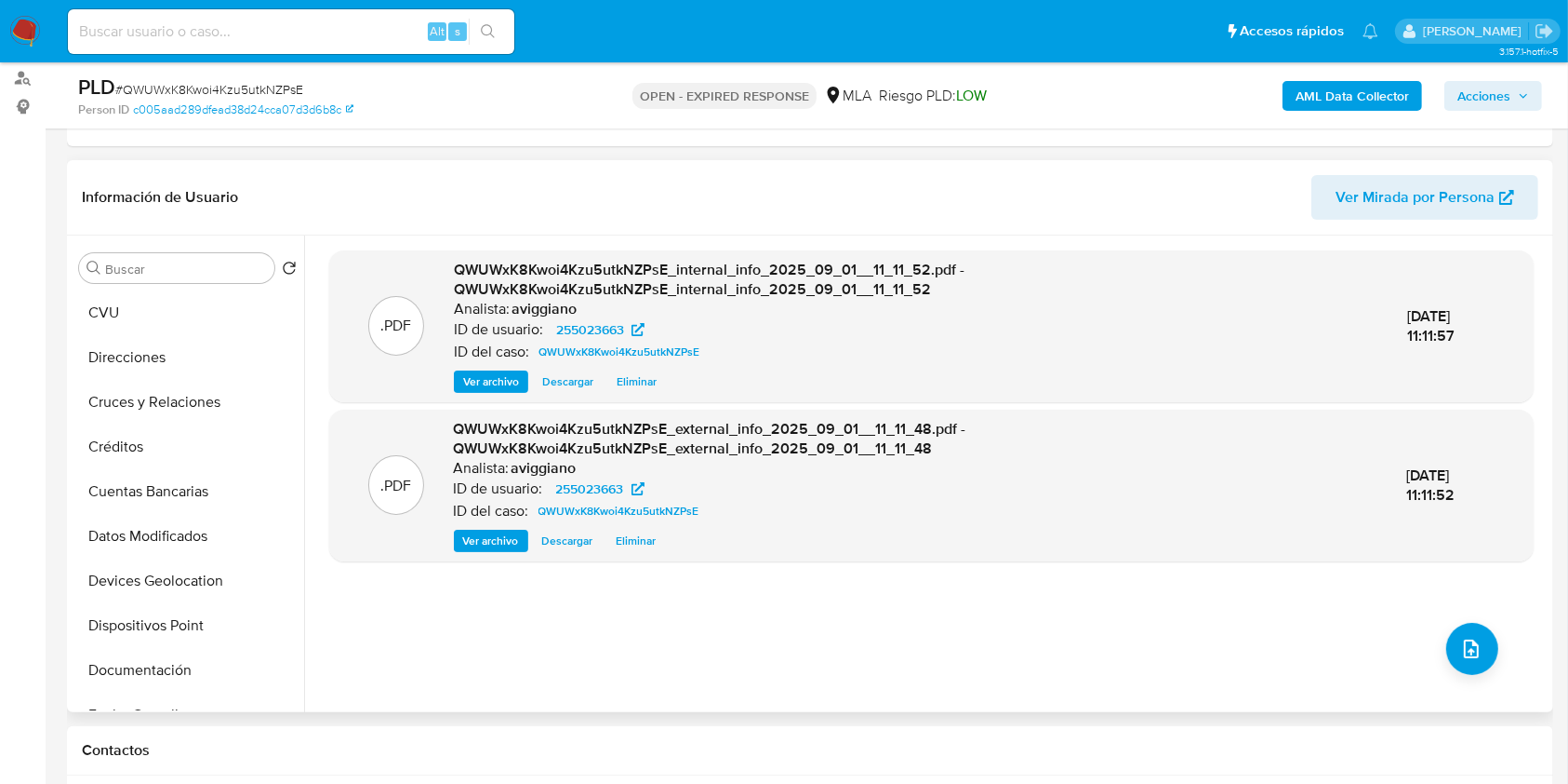
scroll to position [124, 0]
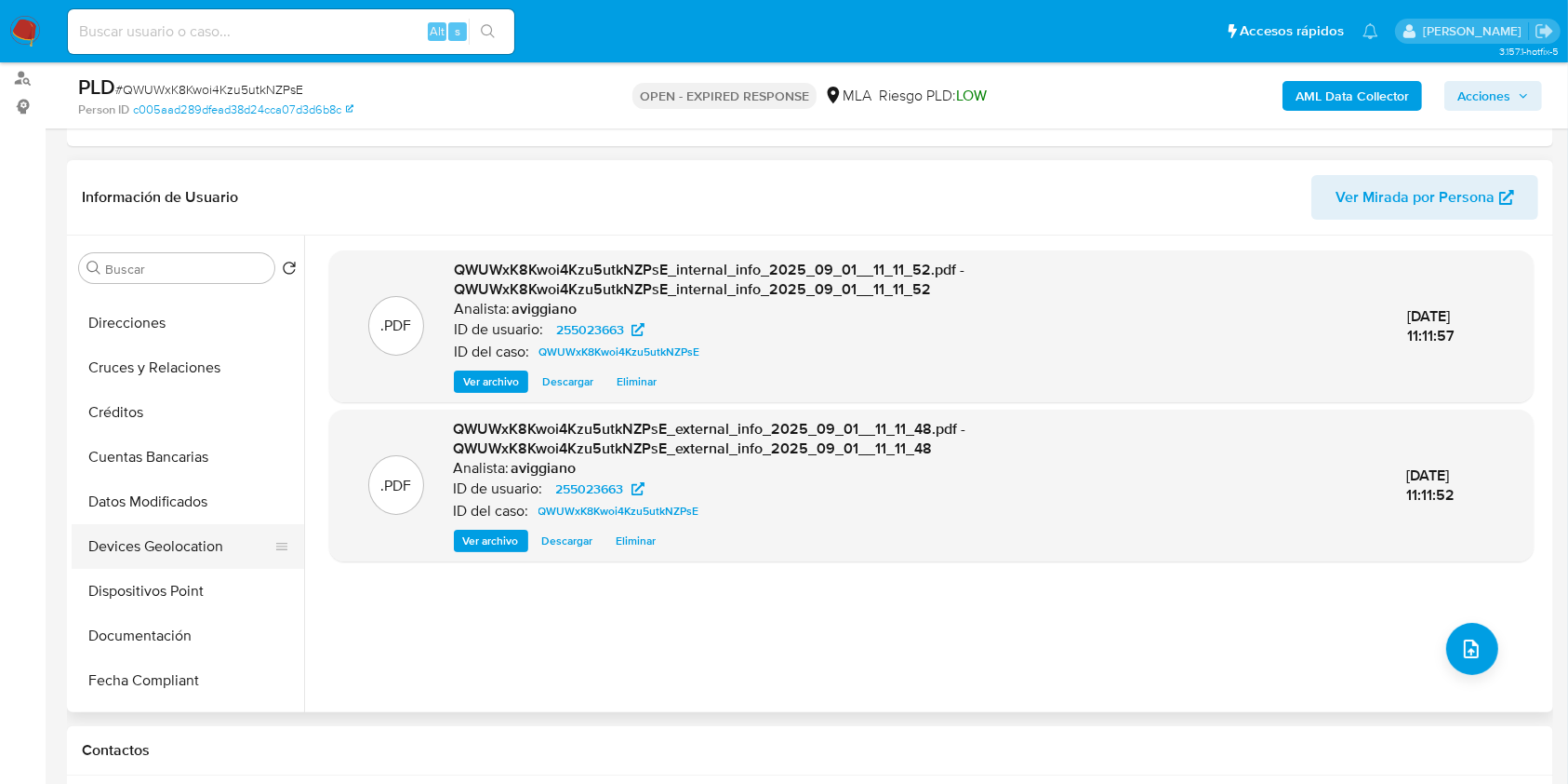
click at [224, 553] on button "Devices Geolocation" at bounding box center [180, 546] width 217 height 45
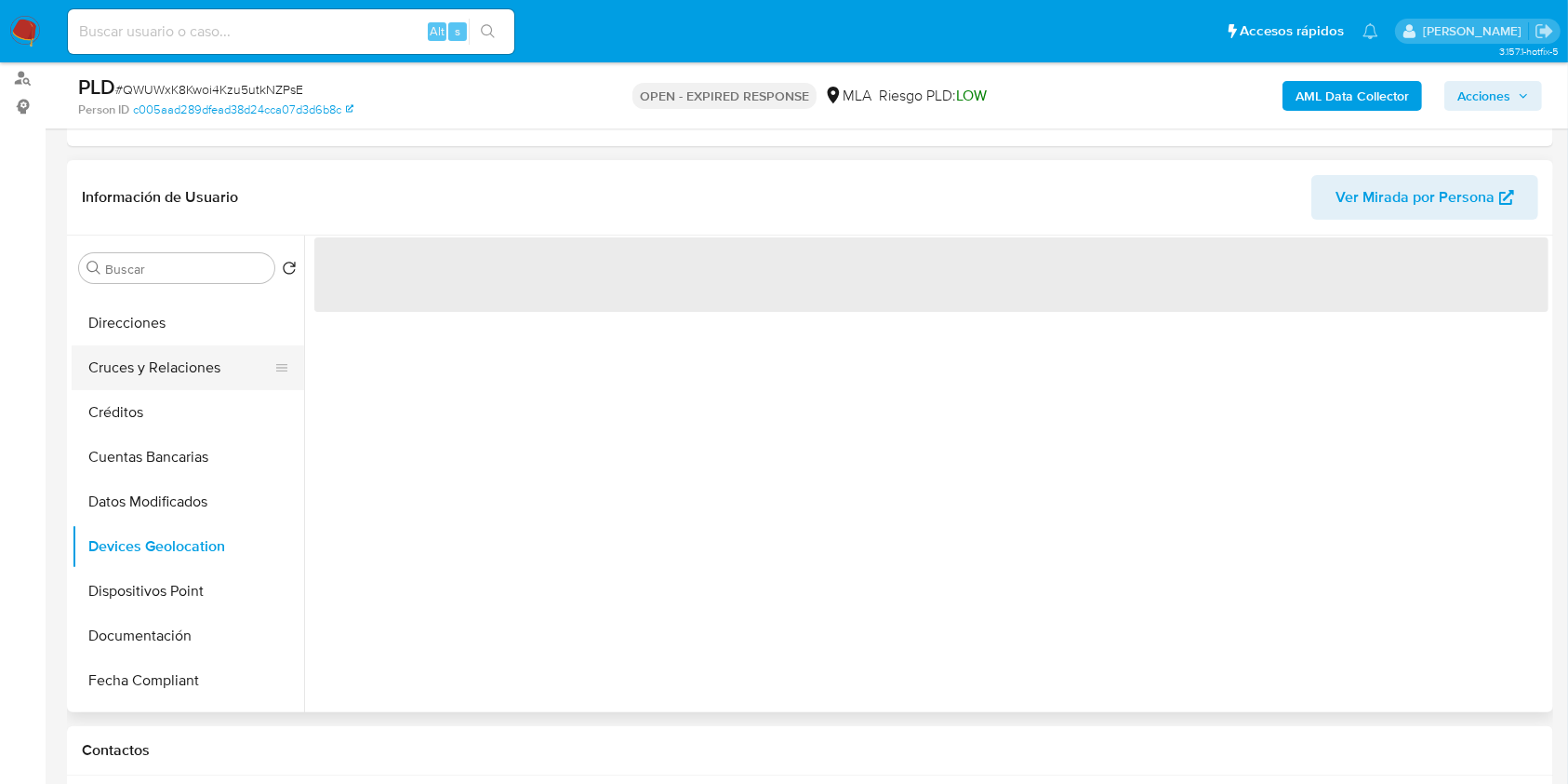
click at [208, 351] on button "Cruces y Relaciones" at bounding box center [180, 368] width 217 height 45
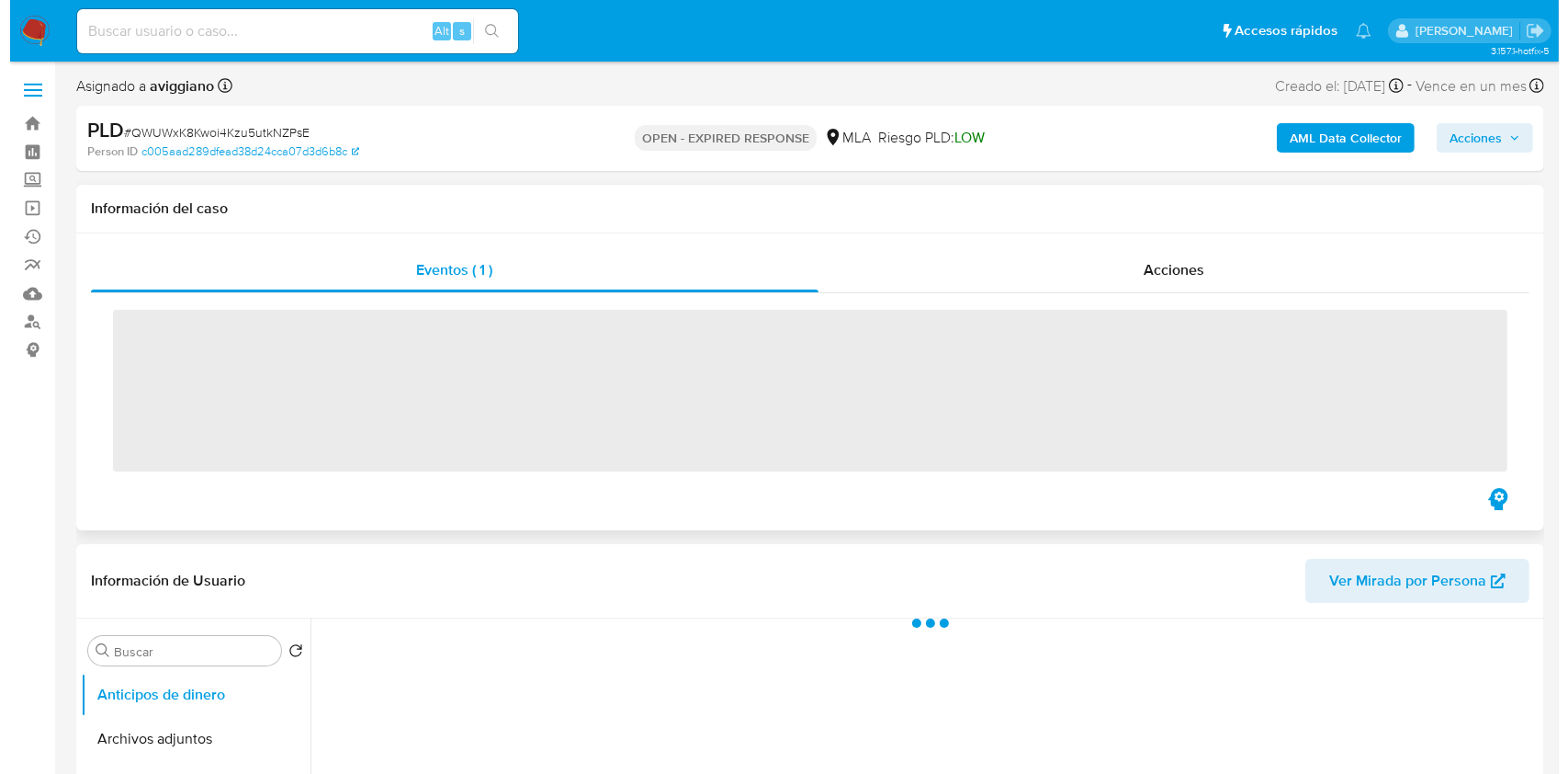
scroll to position [244, 0]
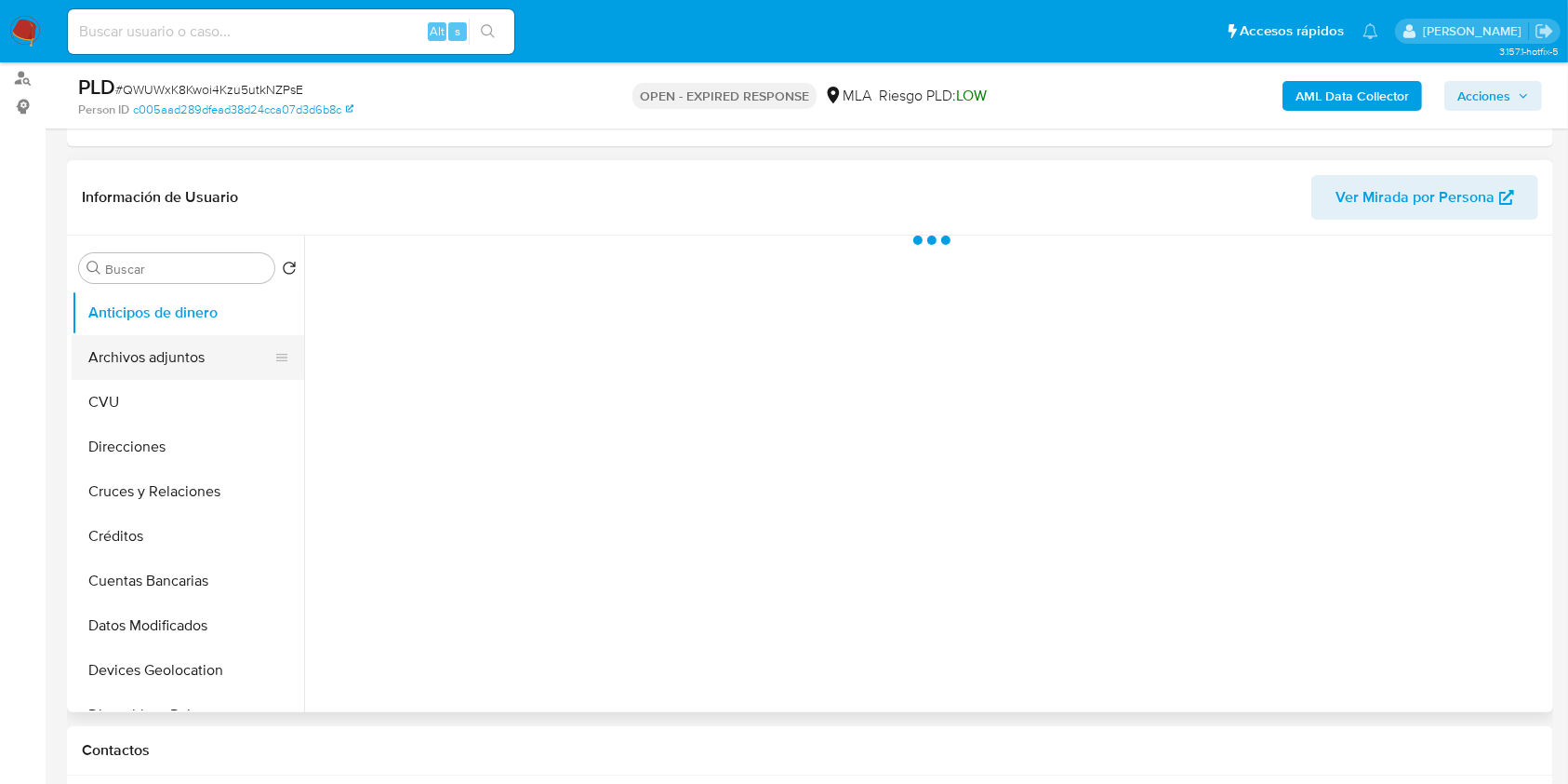
click at [173, 377] on button "Archivos adjuntos" at bounding box center [180, 357] width 217 height 45
select select "10"
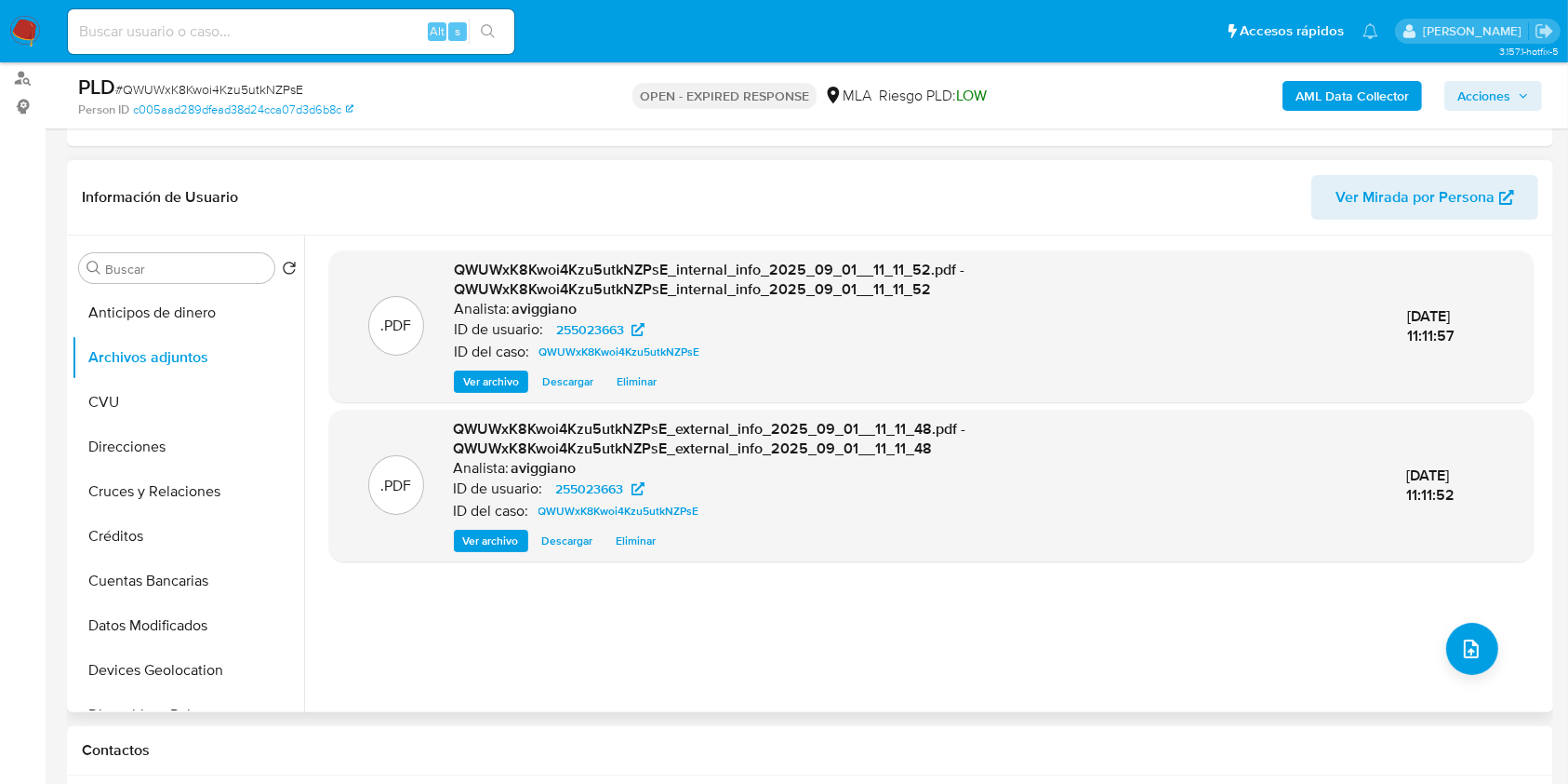
click at [1493, 637] on div ".PDF QWUWxK8Kwoi4Kzu5utkNZPsE_internal_info_2025_09_01__11_11_52.pdf - QWUWxK8K…" at bounding box center [931, 473] width 1204 height 447
click at [1447, 661] on button "upload-file" at bounding box center [1473, 649] width 52 height 52
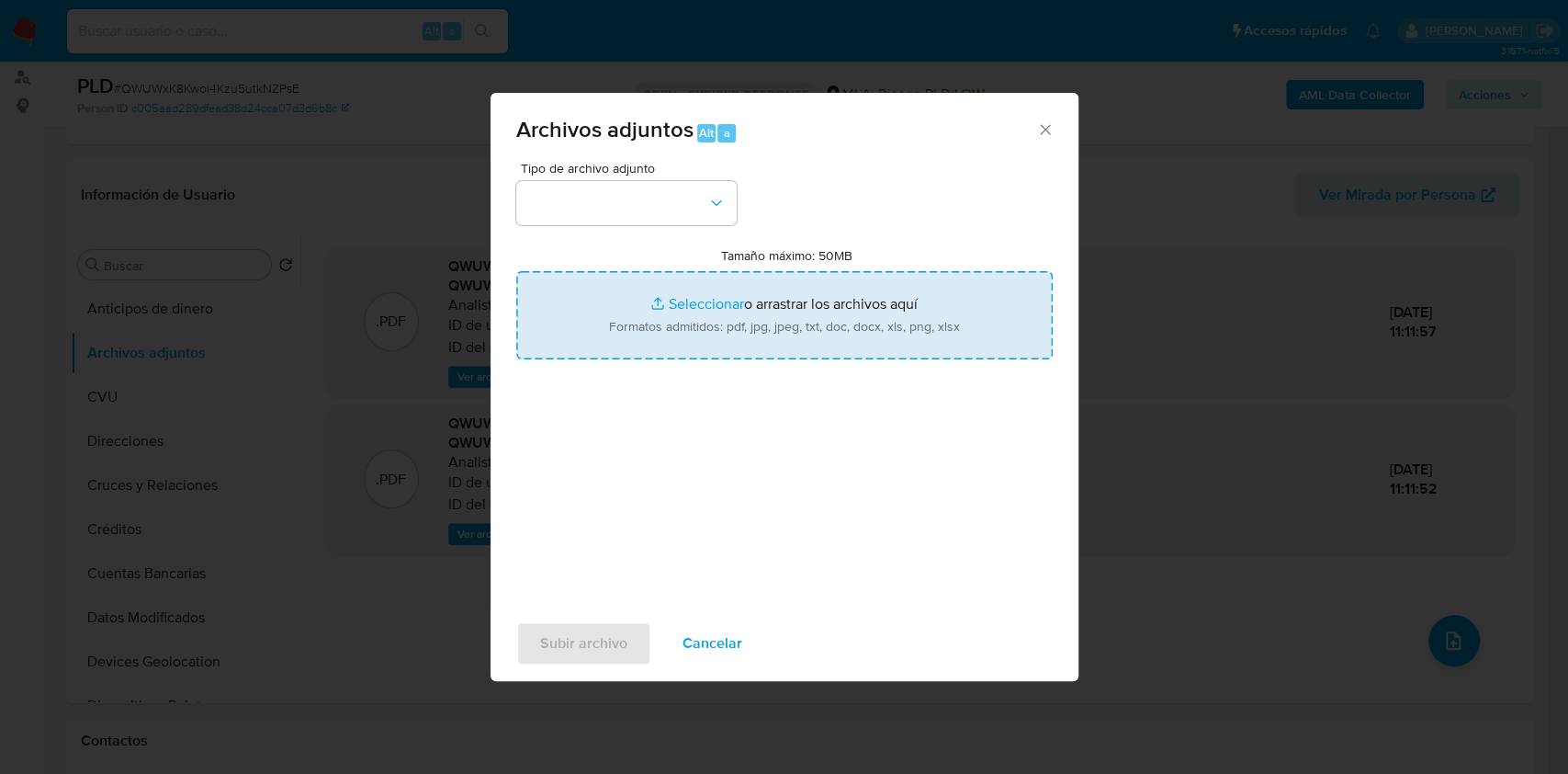
click at [830, 340] on input "Tamaño máximo: 50MB Seleccionar archivos" at bounding box center [784, 315] width 536 height 88
type input "C:\fakepath\Nosis - 255023663.pdf"
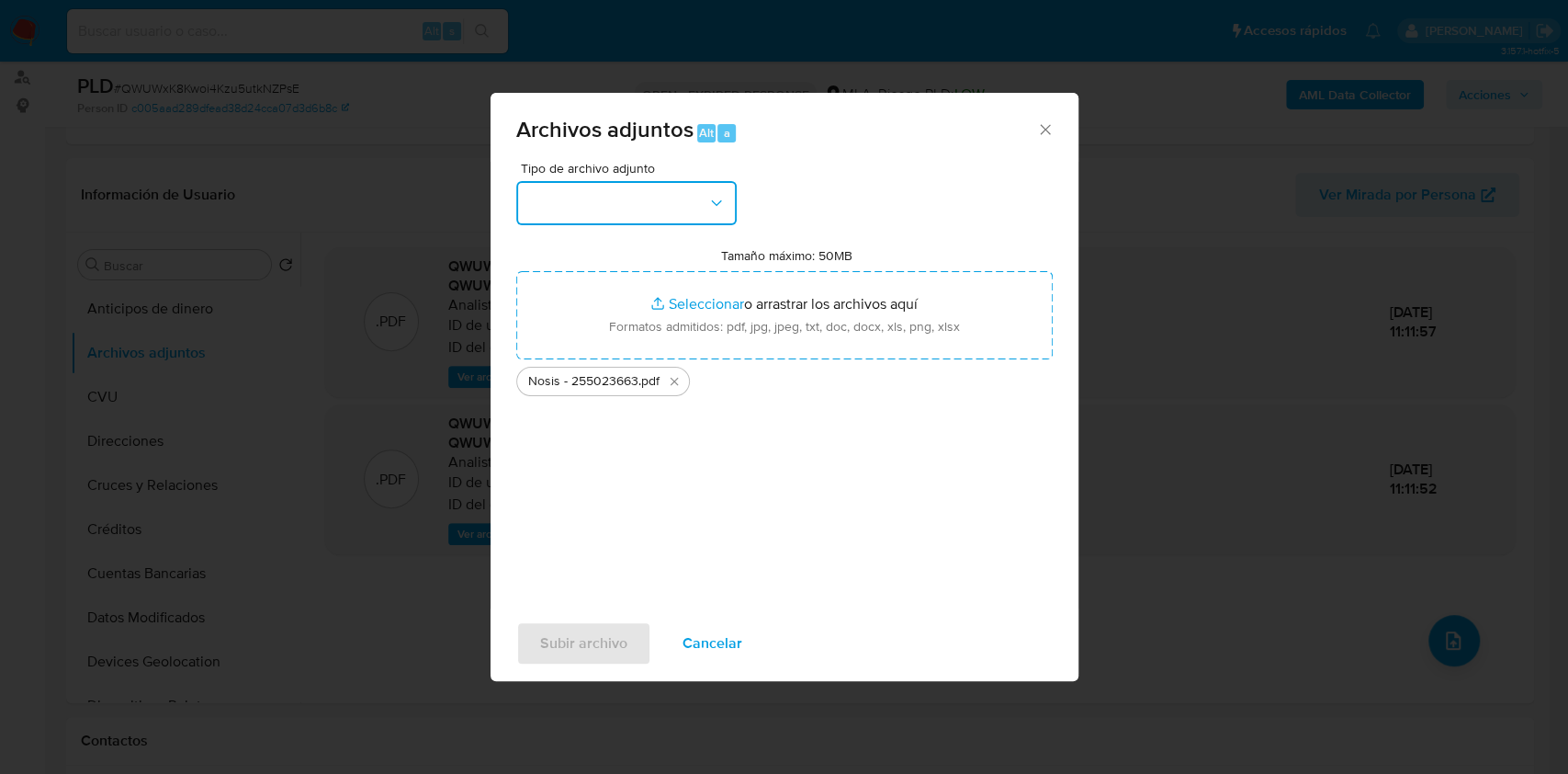
click at [666, 212] on button "button" at bounding box center [626, 203] width 220 height 44
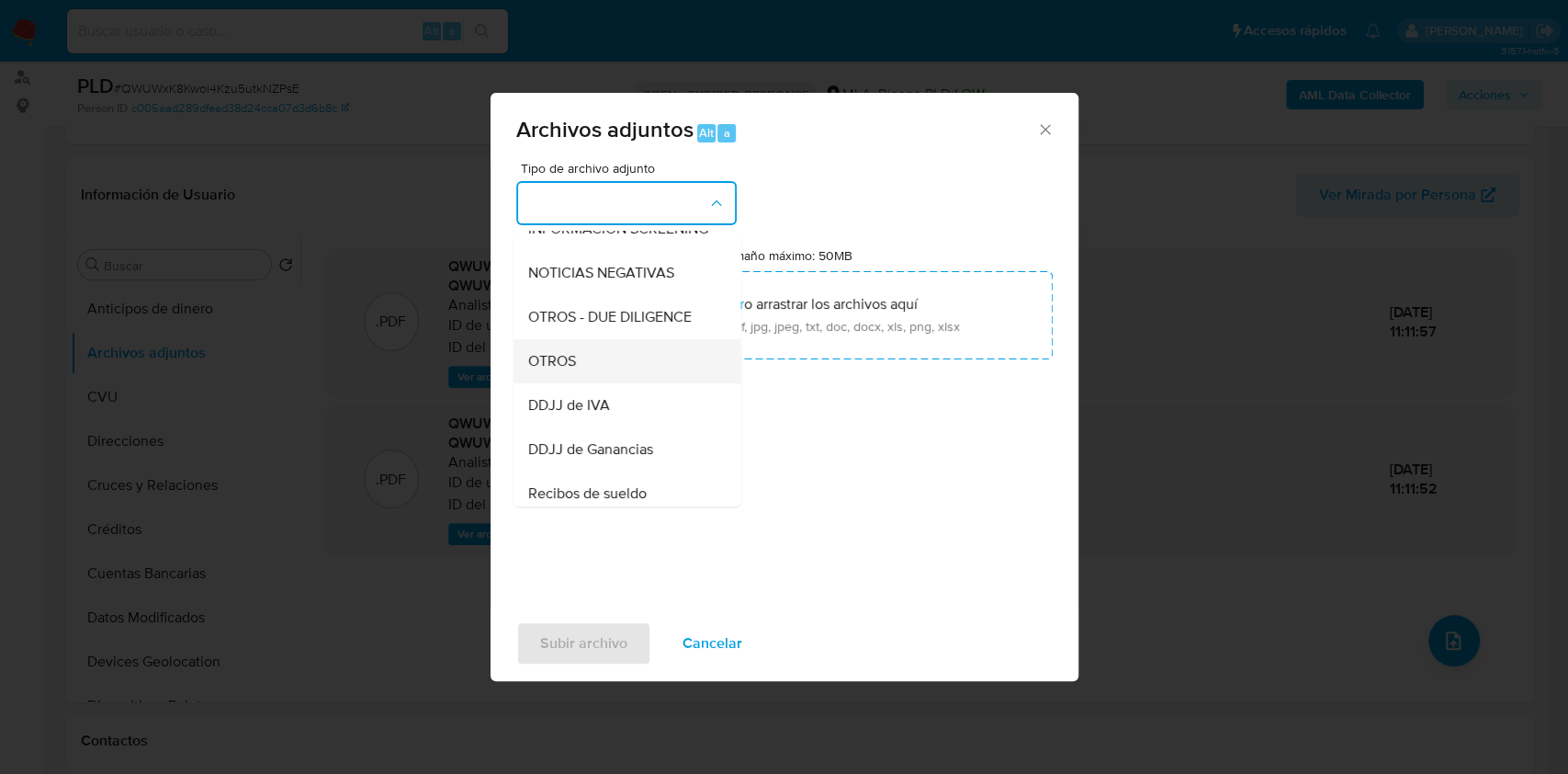
click at [581, 379] on div "OTROS" at bounding box center [620, 361] width 187 height 44
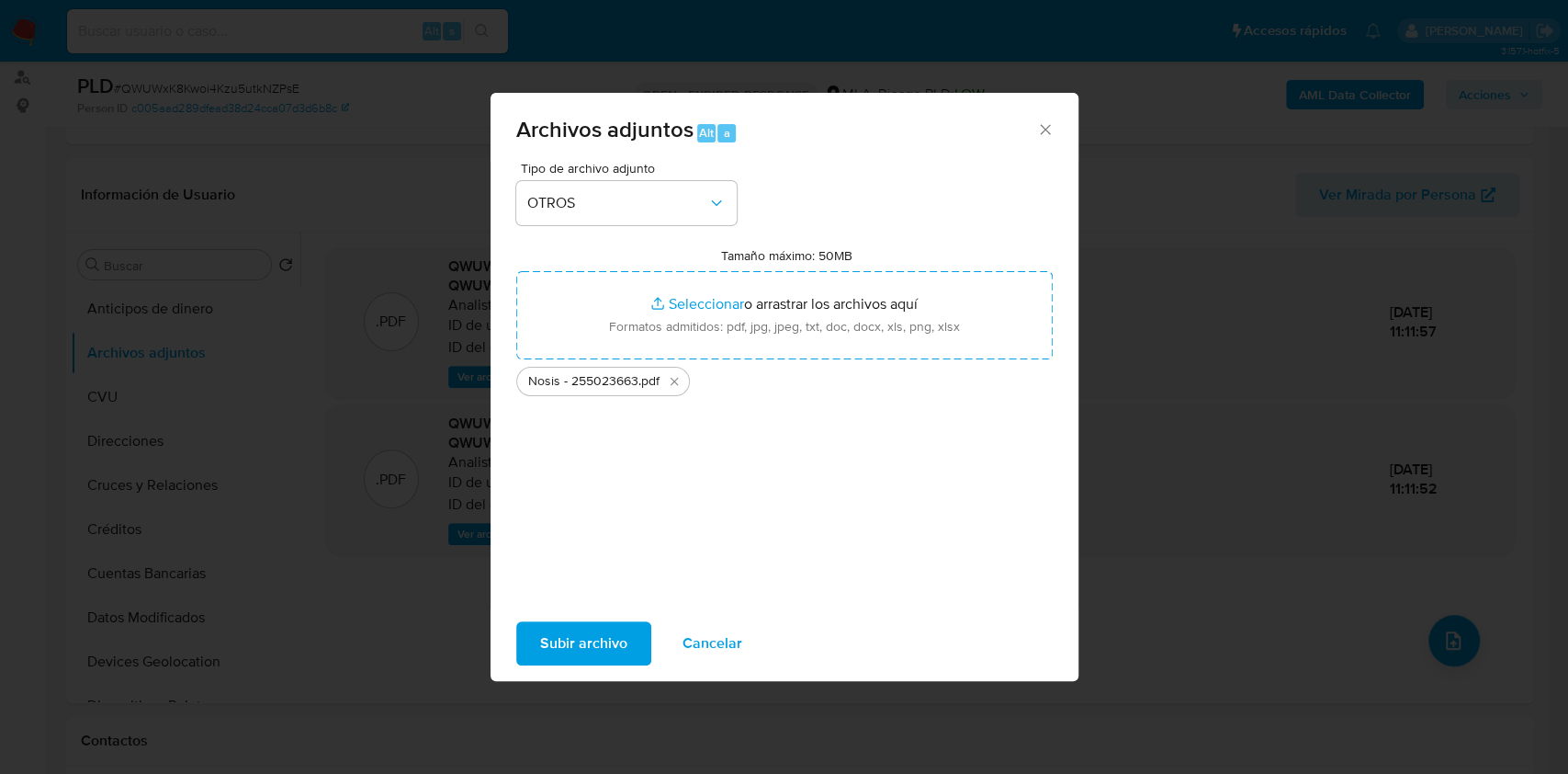
click at [617, 642] on span "Subir archivo" at bounding box center [583, 643] width 88 height 41
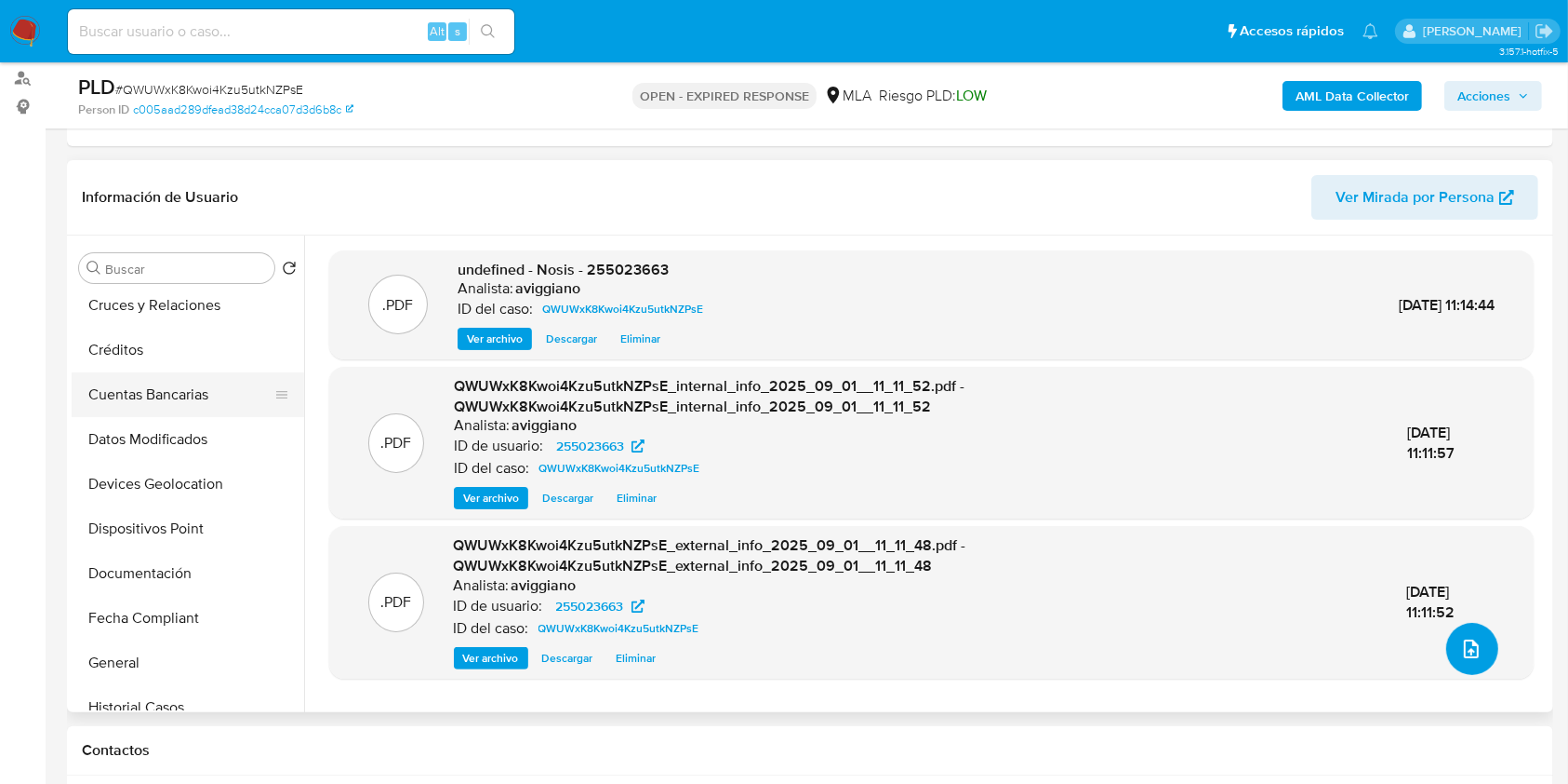
scroll to position [372, 0]
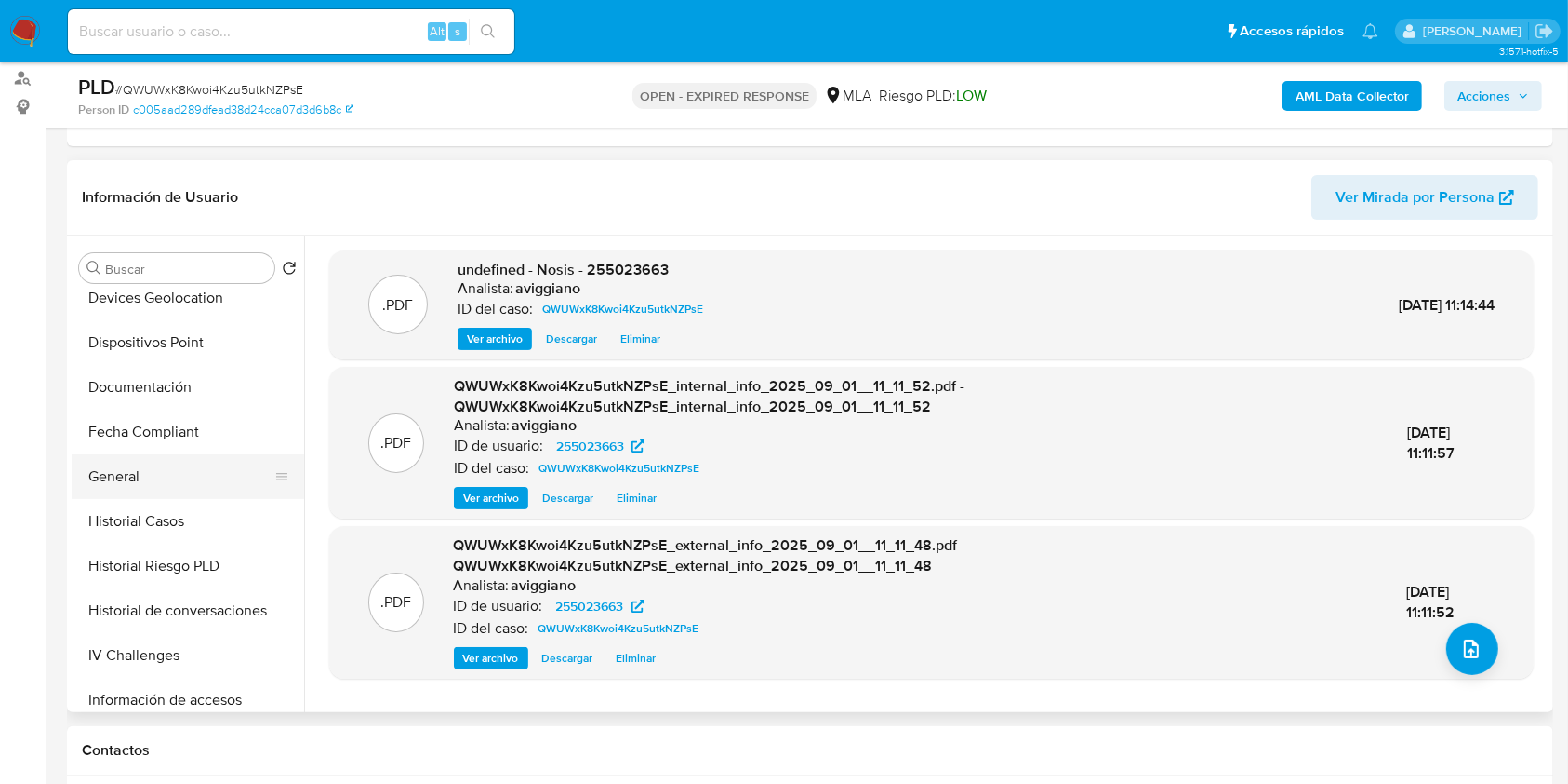
click at [192, 473] on button "General" at bounding box center [180, 477] width 217 height 45
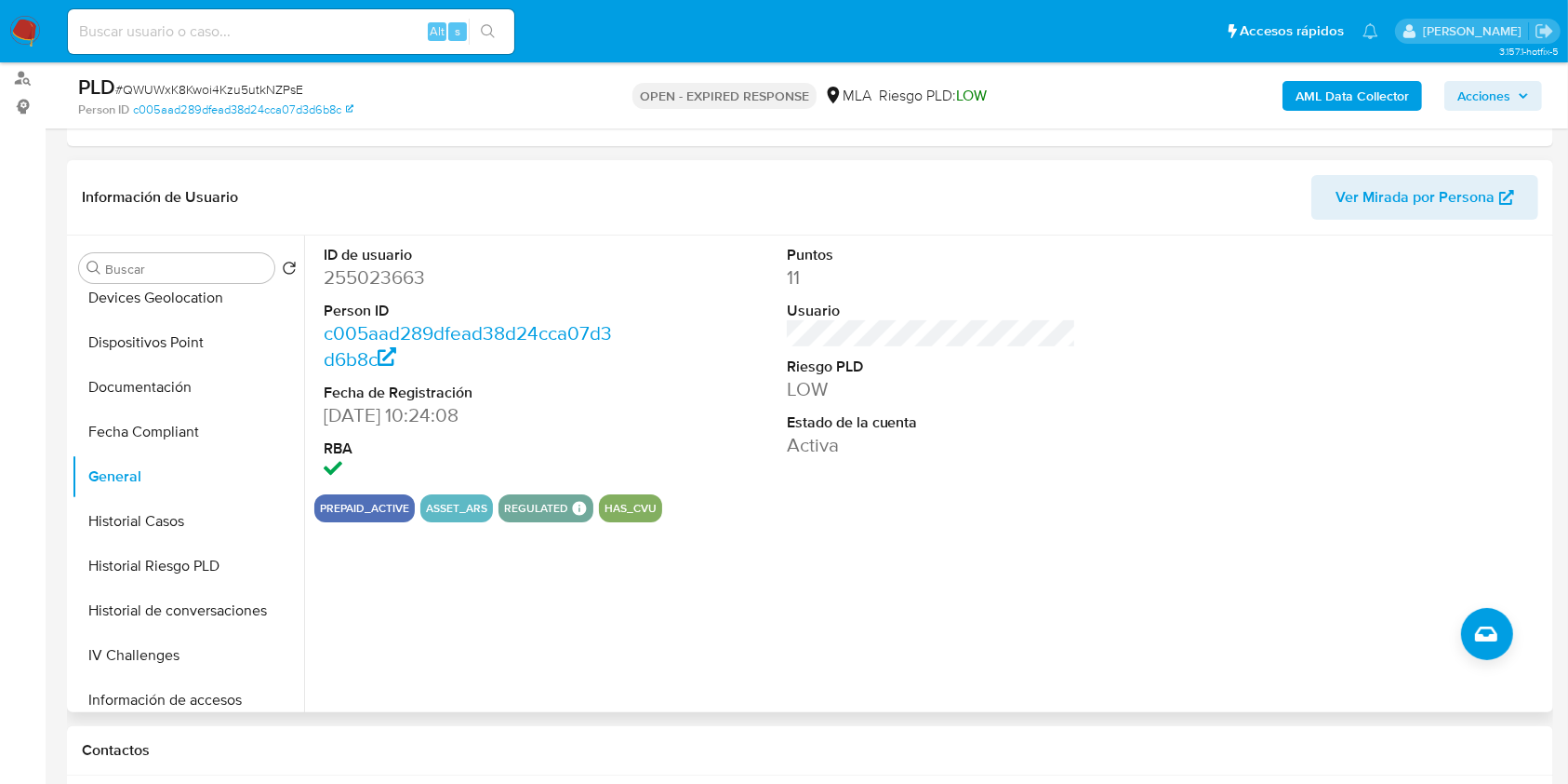
click at [331, 278] on dd "255023663" at bounding box center [468, 277] width 290 height 26
copy dd "255023663"
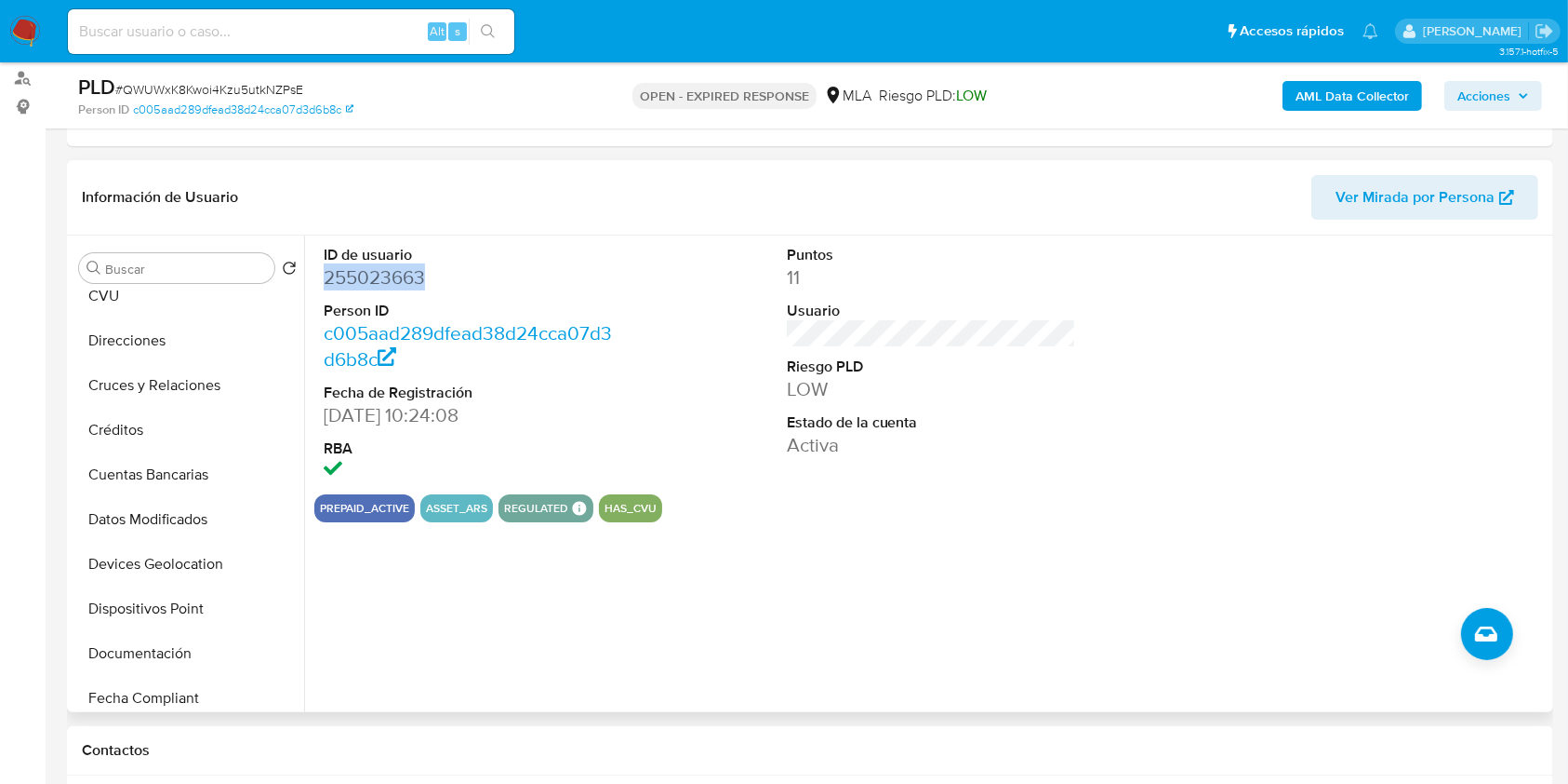
scroll to position [0, 0]
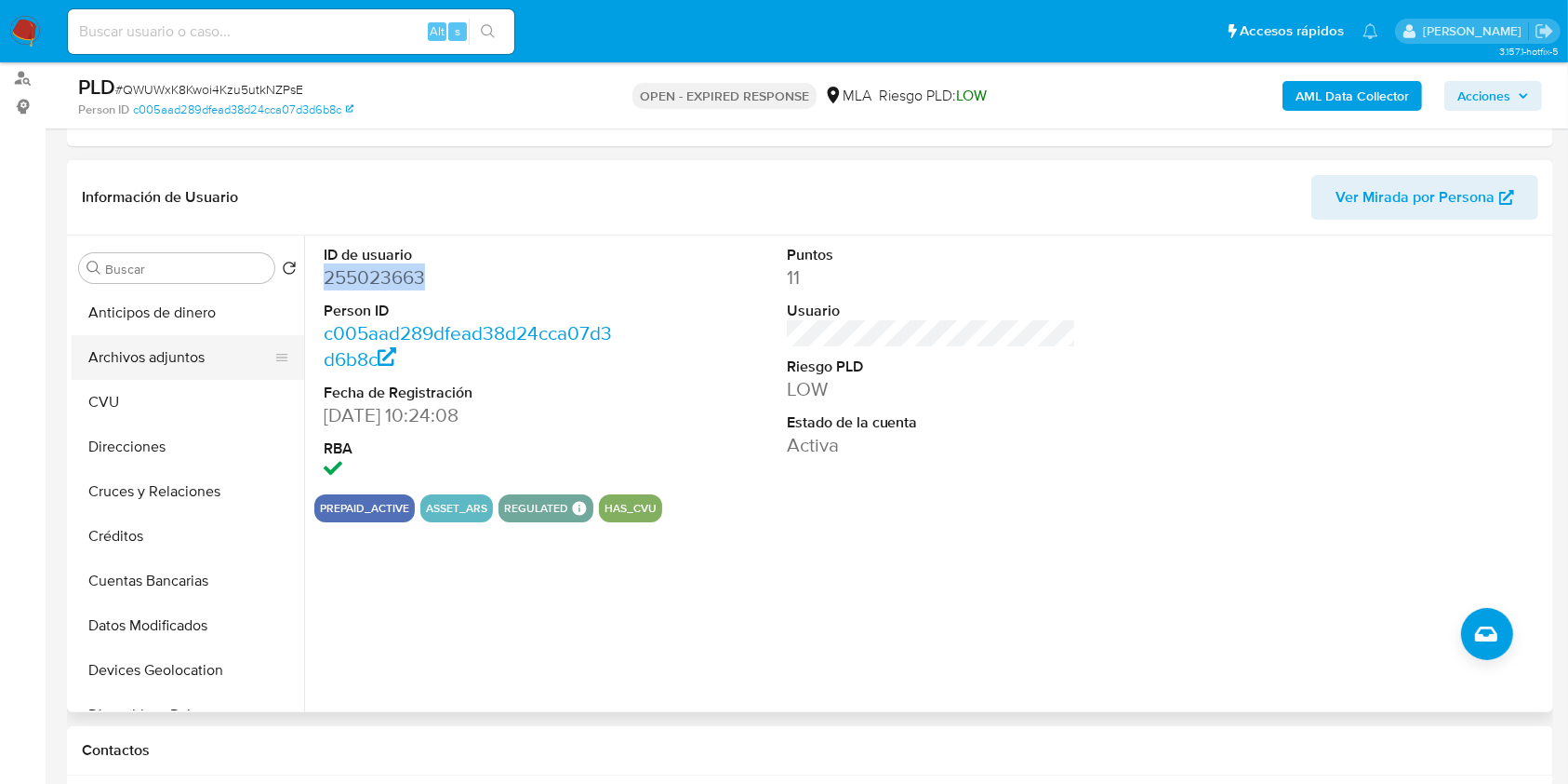
click at [180, 357] on button "Archivos adjuntos" at bounding box center [180, 357] width 217 height 45
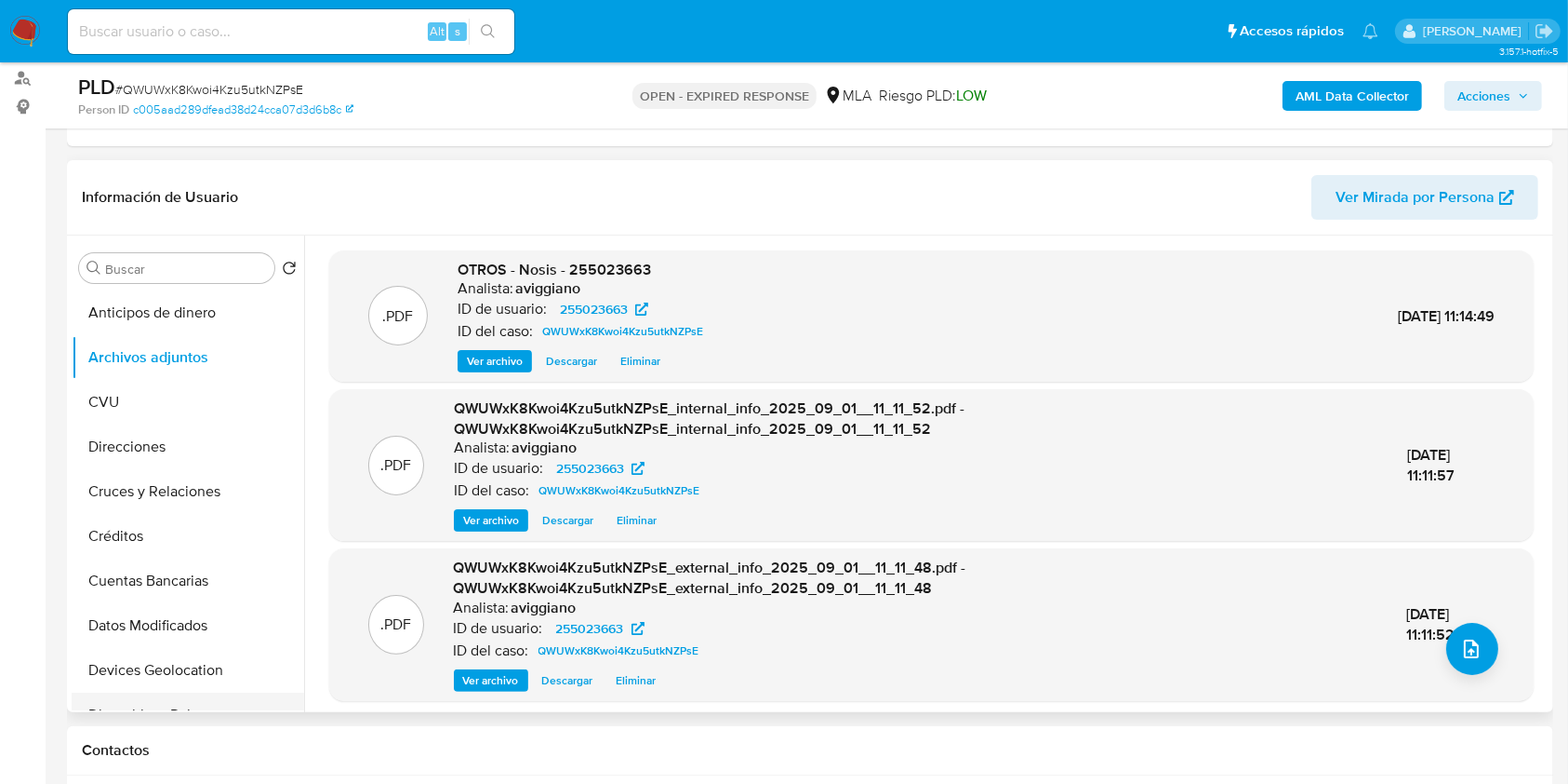
scroll to position [372, 0]
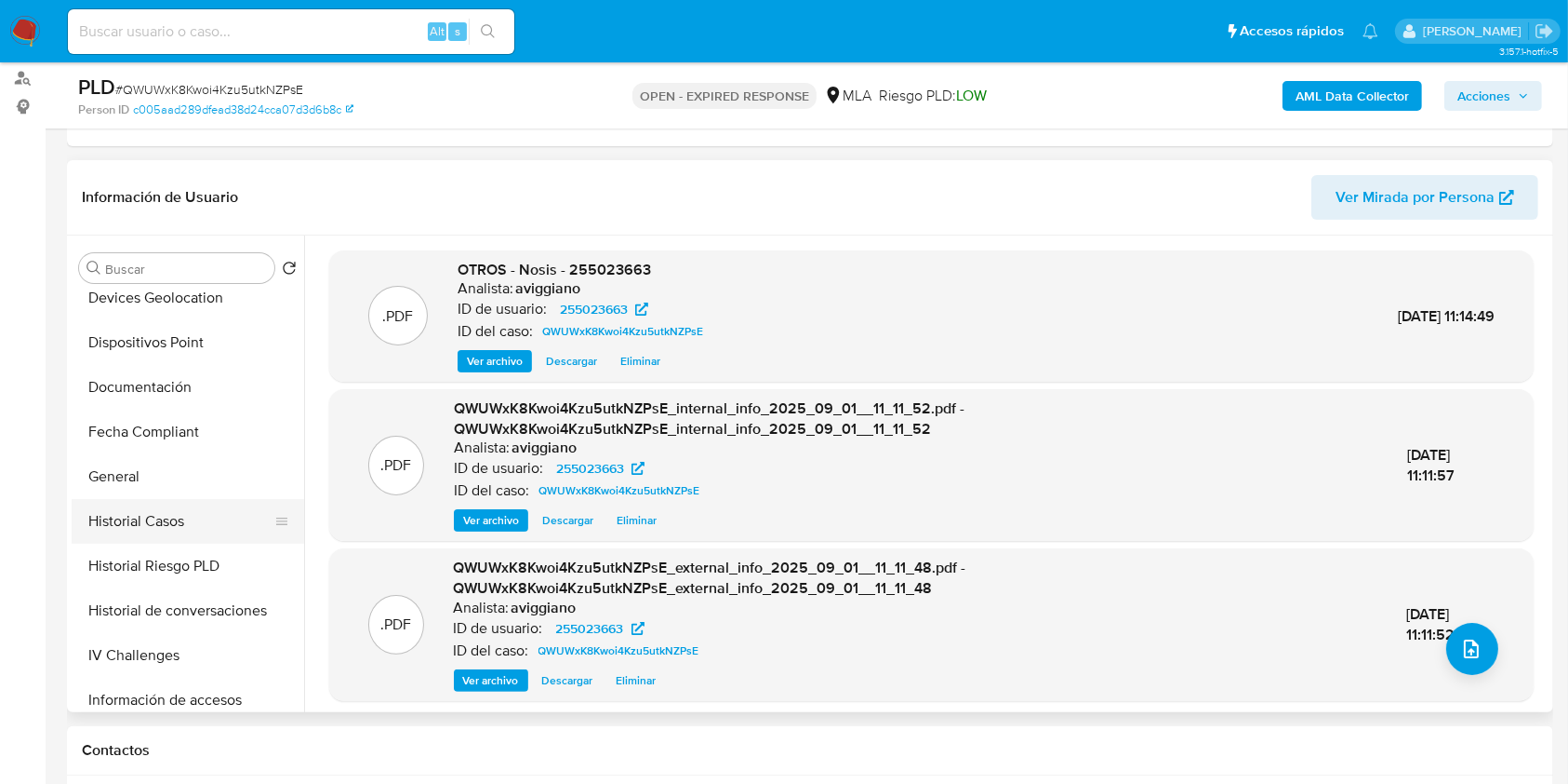
click at [129, 505] on button "Historial Casos" at bounding box center [180, 522] width 217 height 45
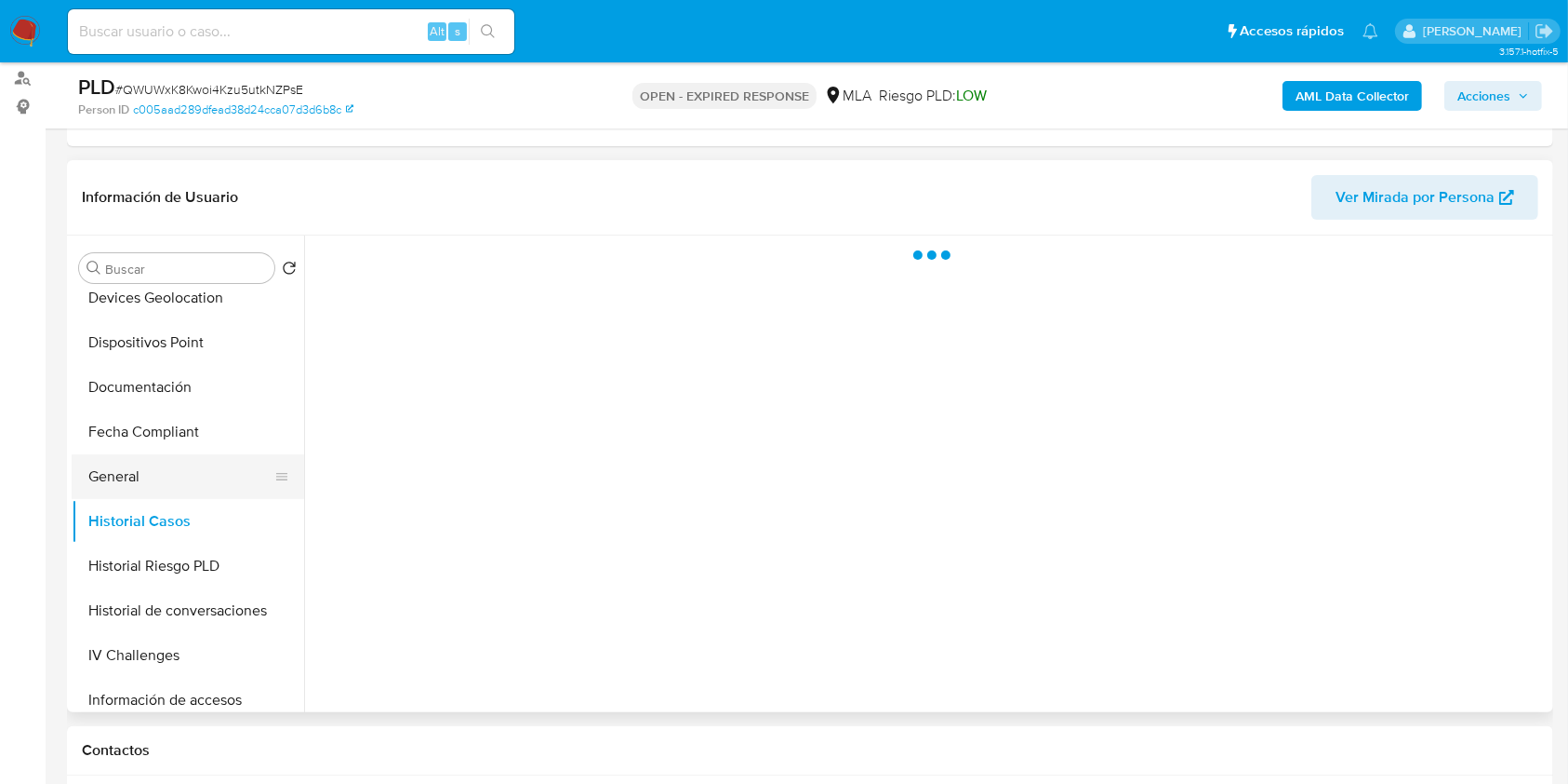
click at [145, 484] on button "General" at bounding box center [180, 477] width 217 height 45
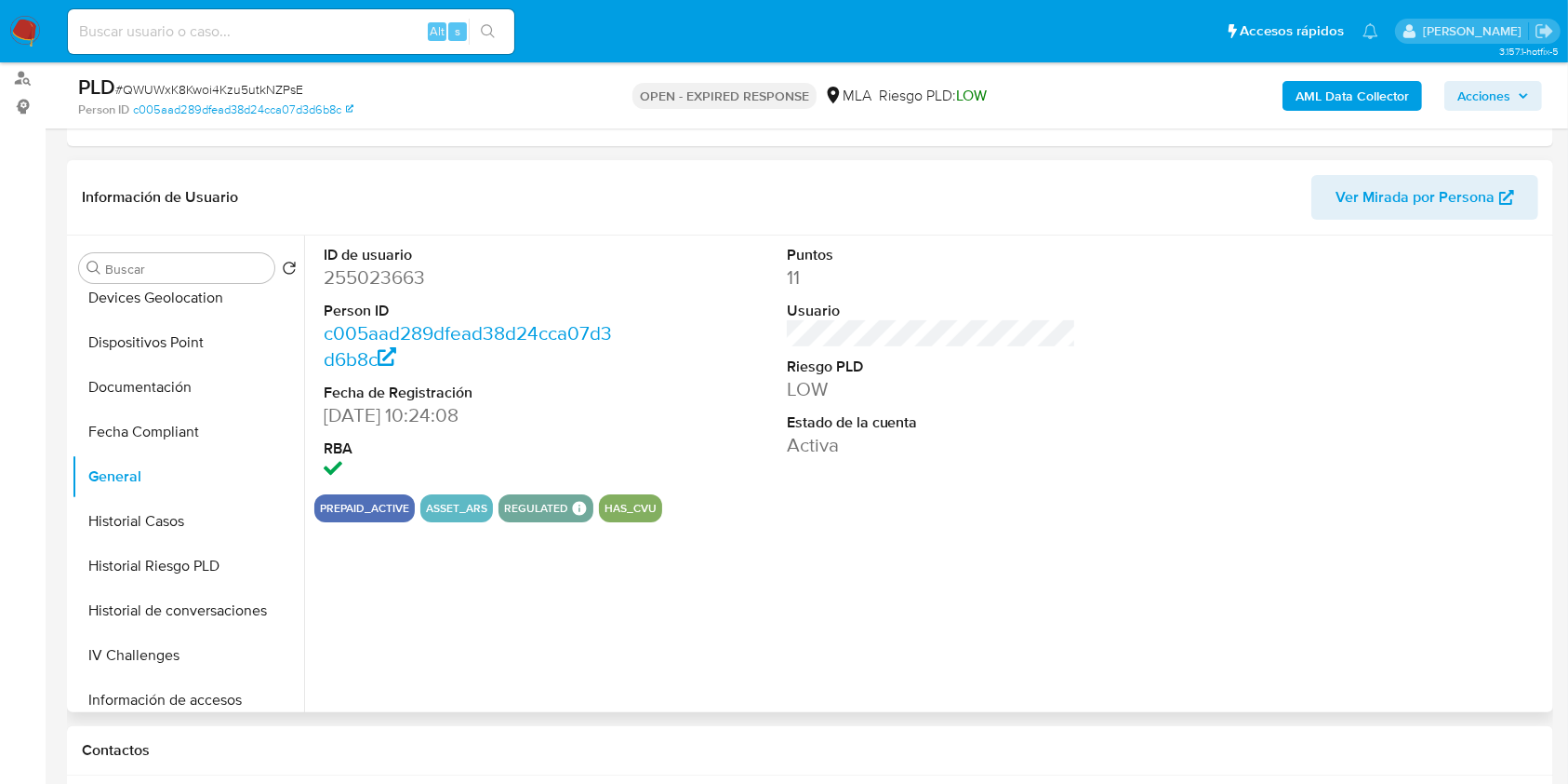
click at [384, 287] on dd "255023663" at bounding box center [468, 277] width 290 height 26
copy dd "255023663"
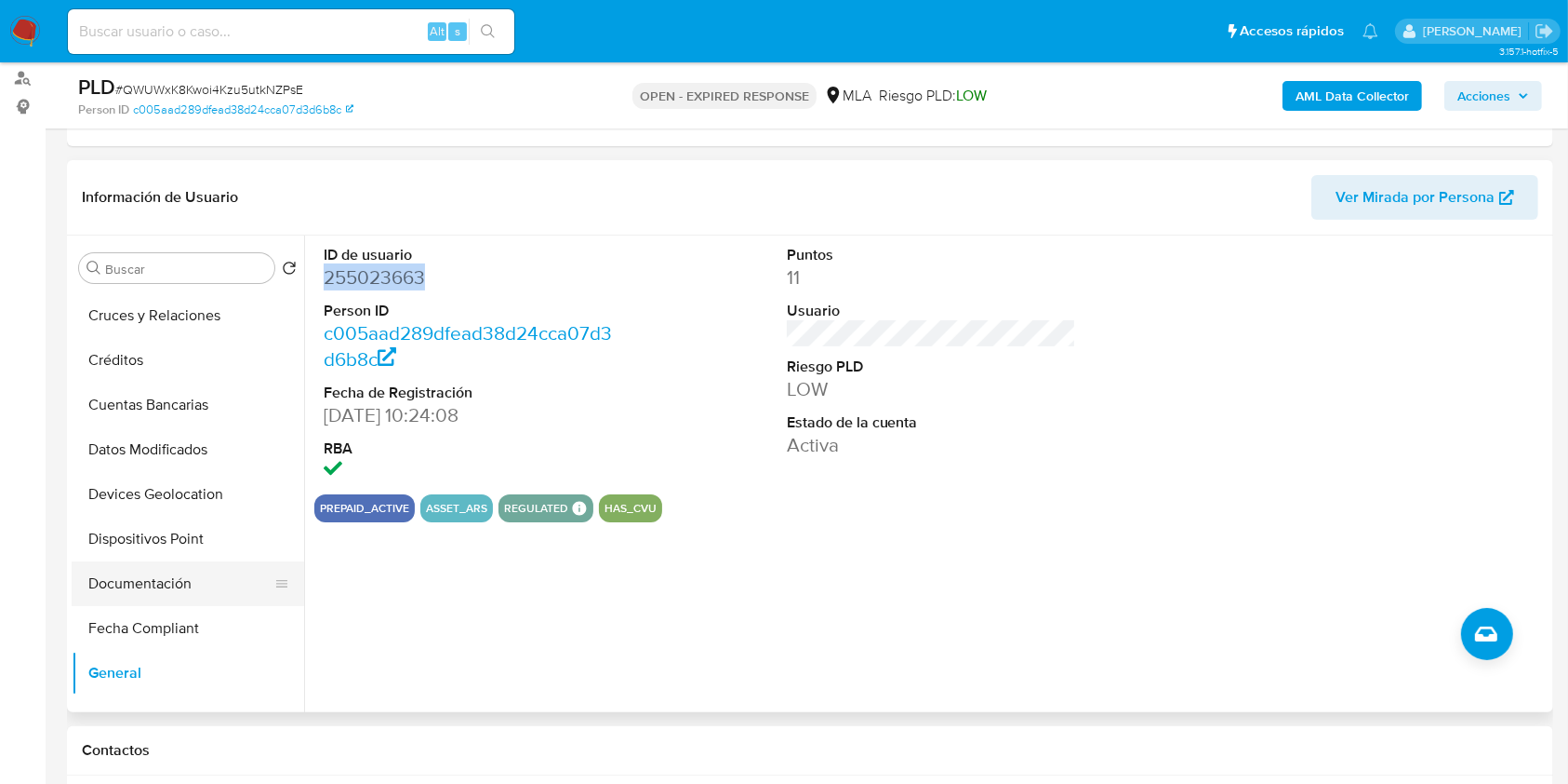
scroll to position [0, 0]
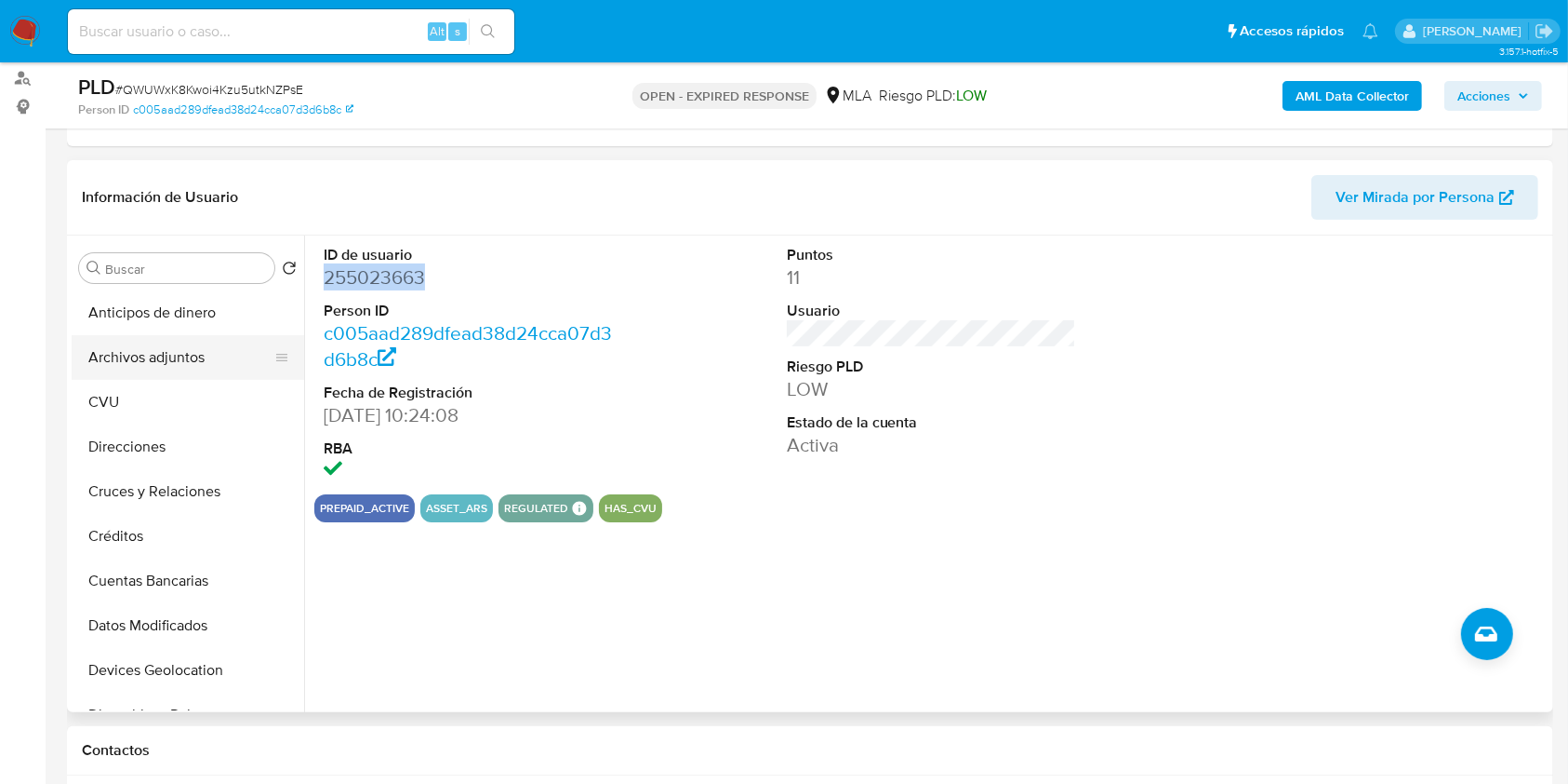
click at [187, 367] on button "Archivos adjuntos" at bounding box center [180, 357] width 217 height 45
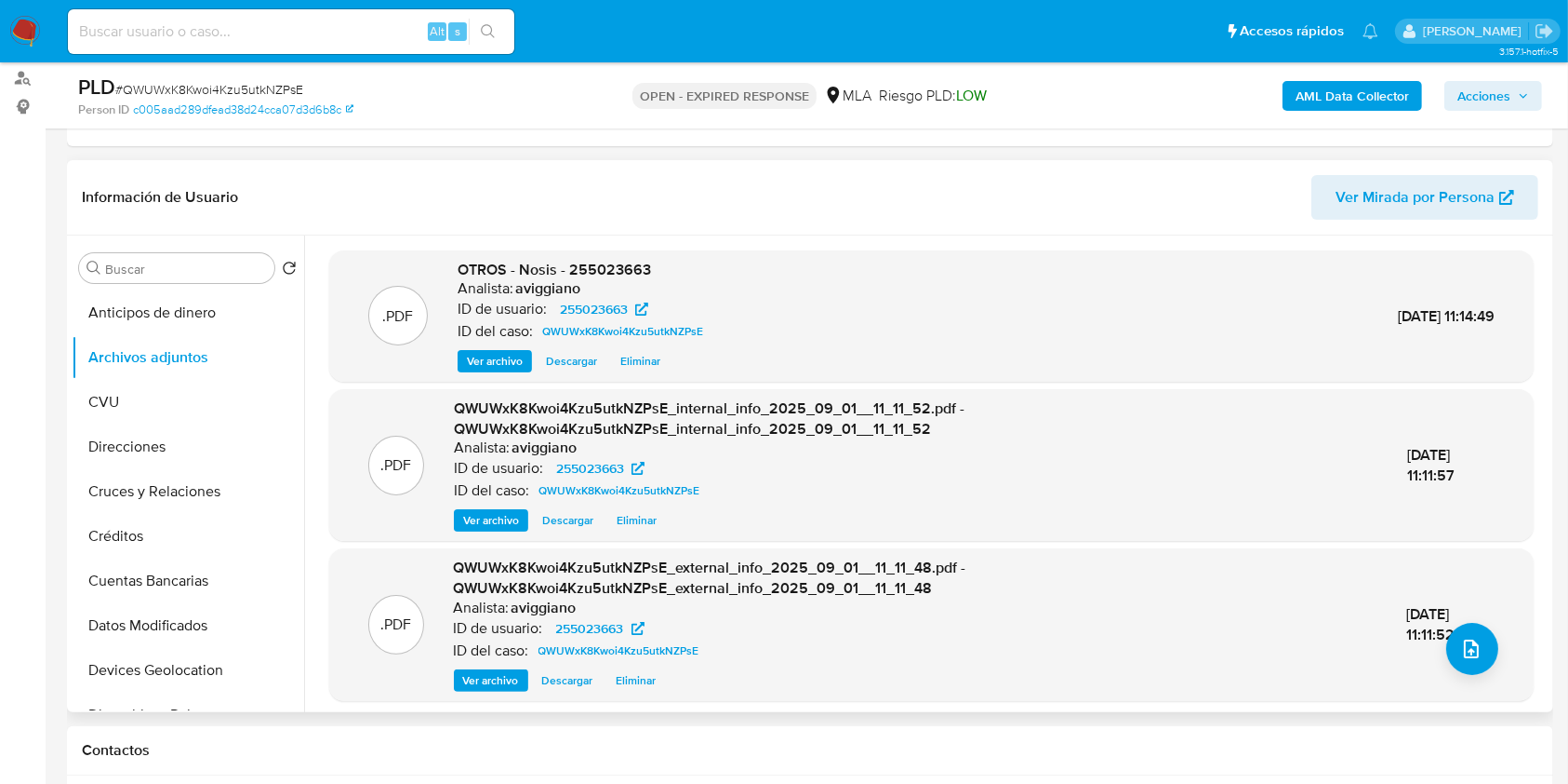
click at [615, 270] on span "OTROS - Nosis - 255023663" at bounding box center [554, 269] width 193 height 21
copy span "255023663"
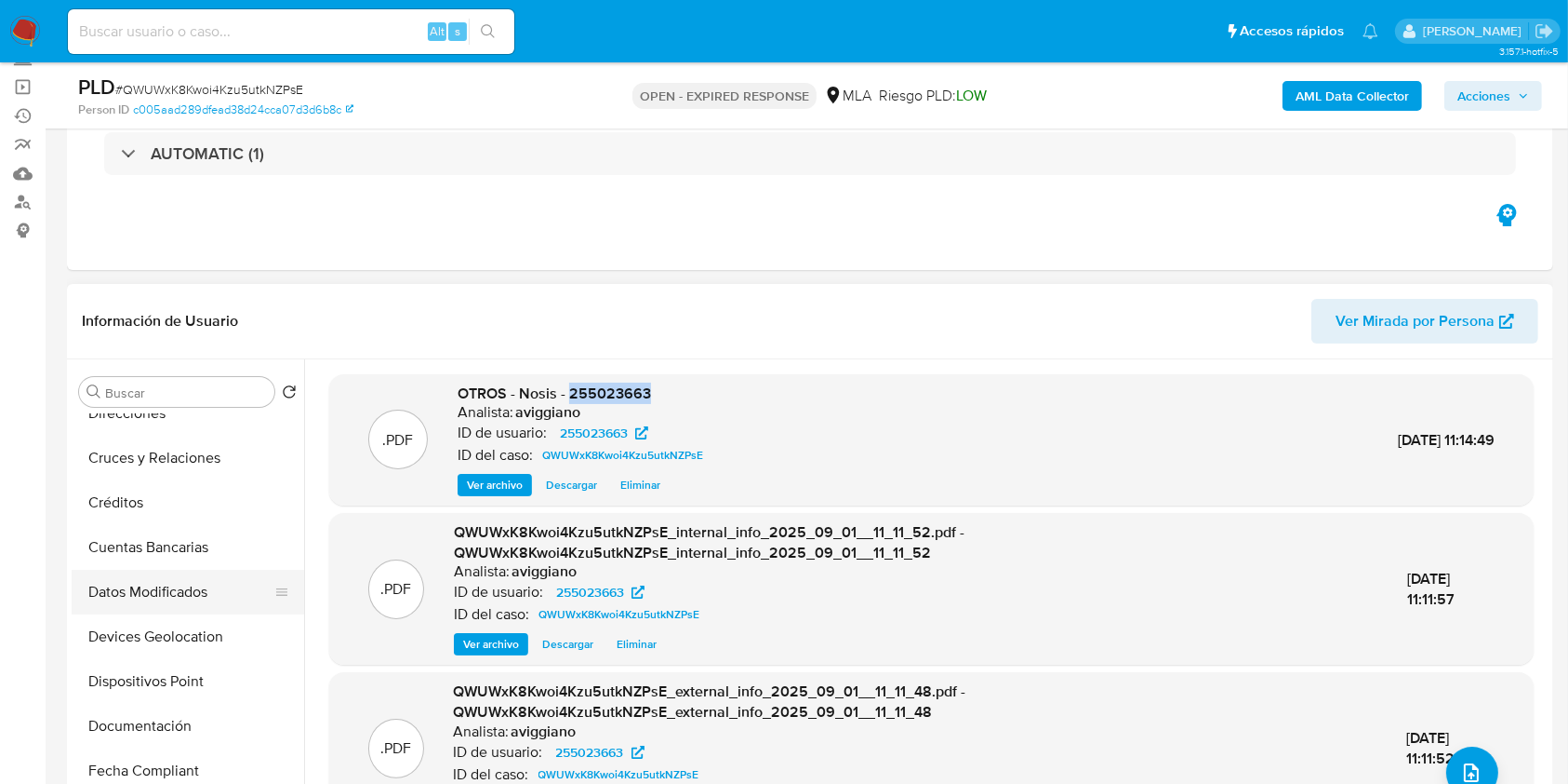
scroll to position [247, 0]
copy span "255023663"
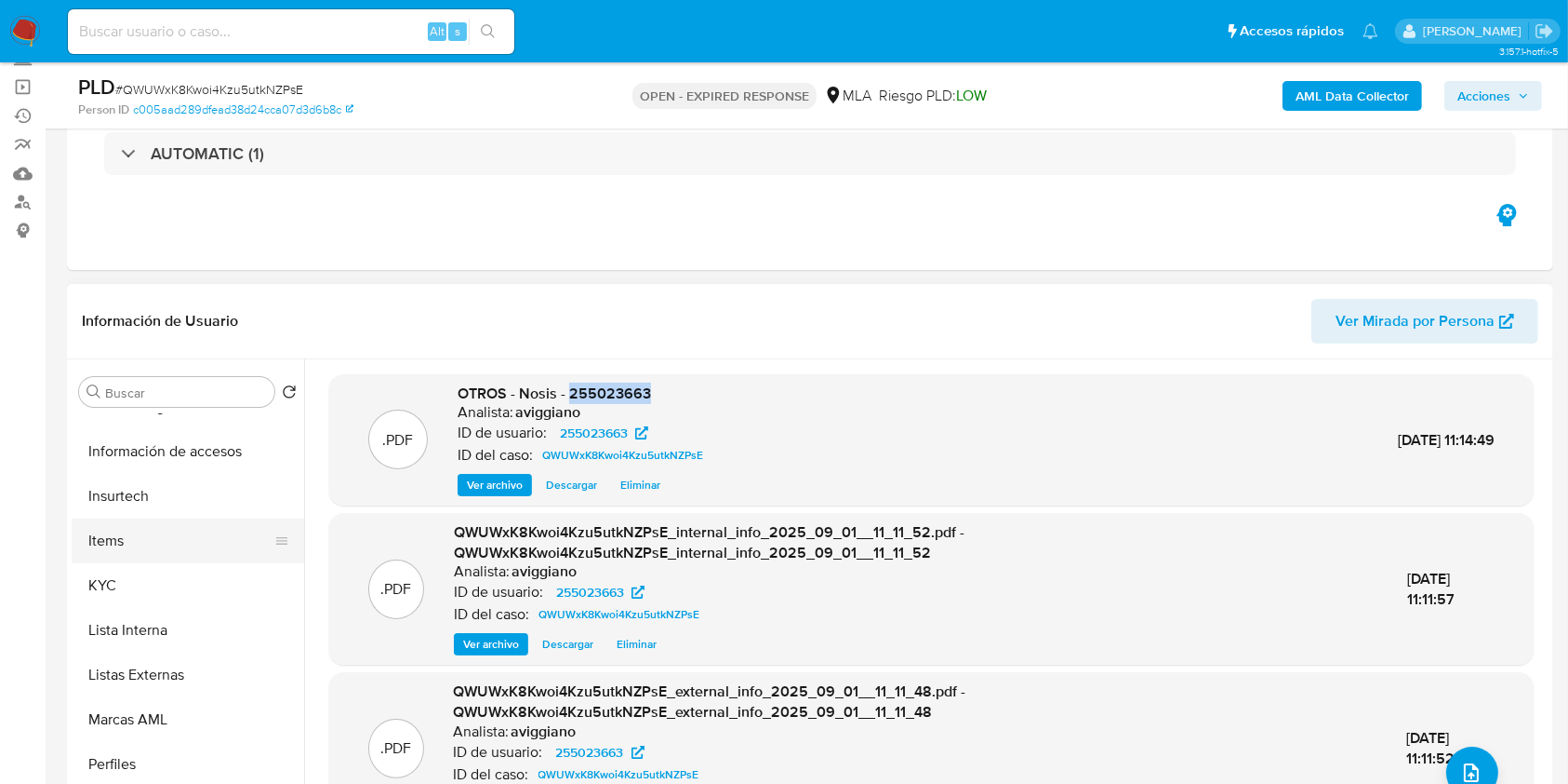
click at [138, 558] on button "Items" at bounding box center [180, 540] width 217 height 45
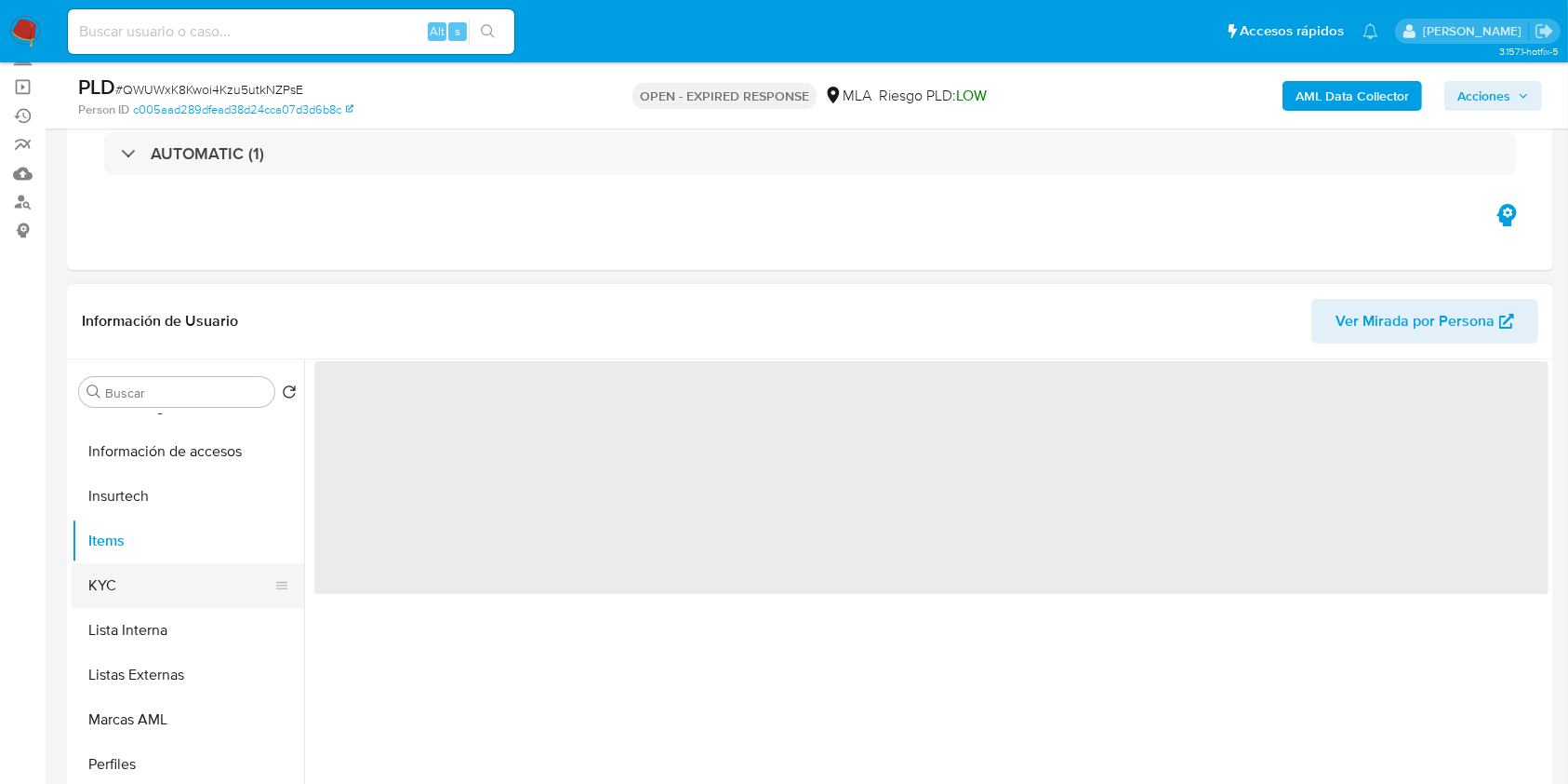
click at [144, 569] on button "KYC" at bounding box center [180, 585] width 217 height 45
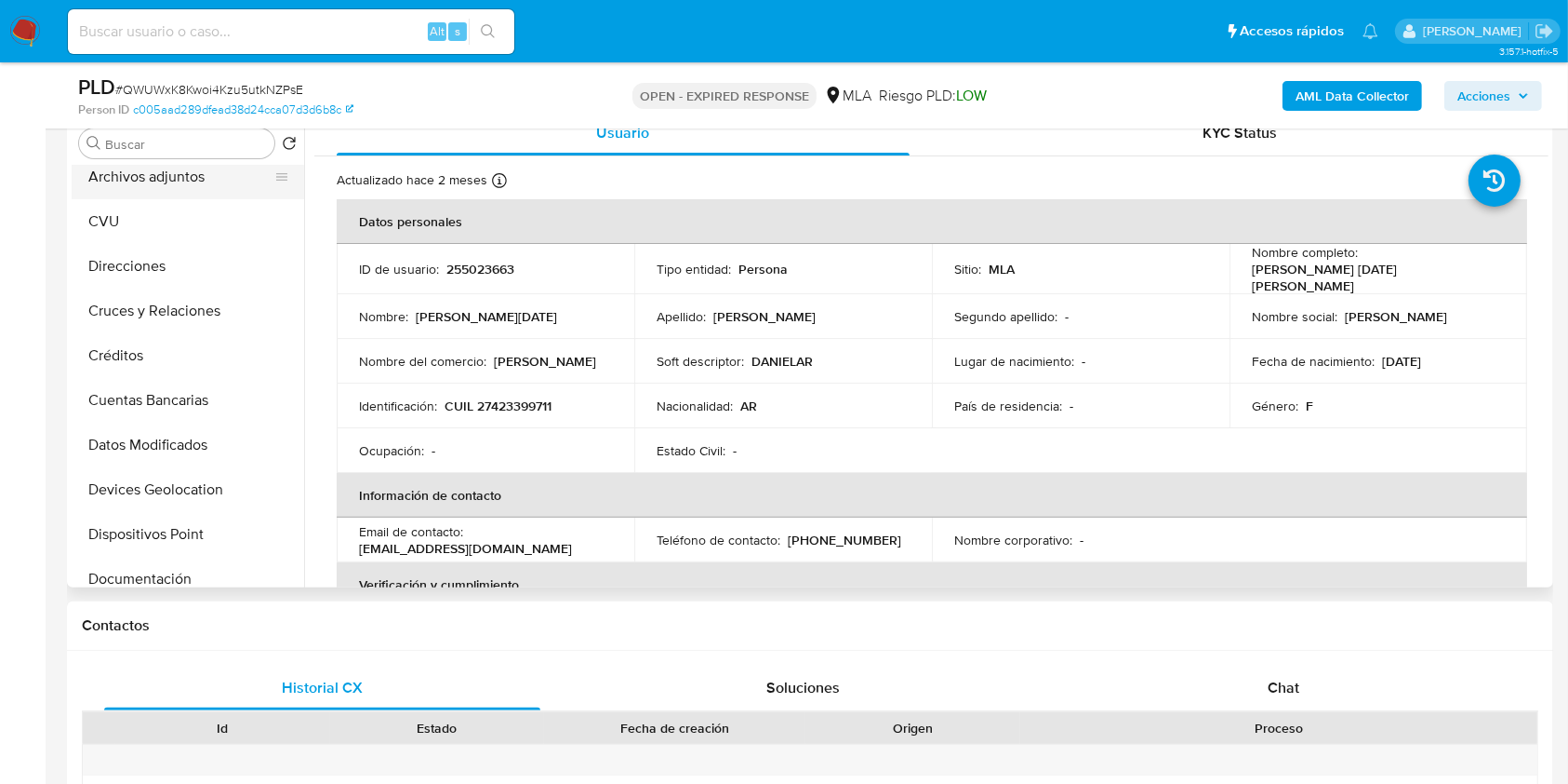
scroll to position [0, 0]
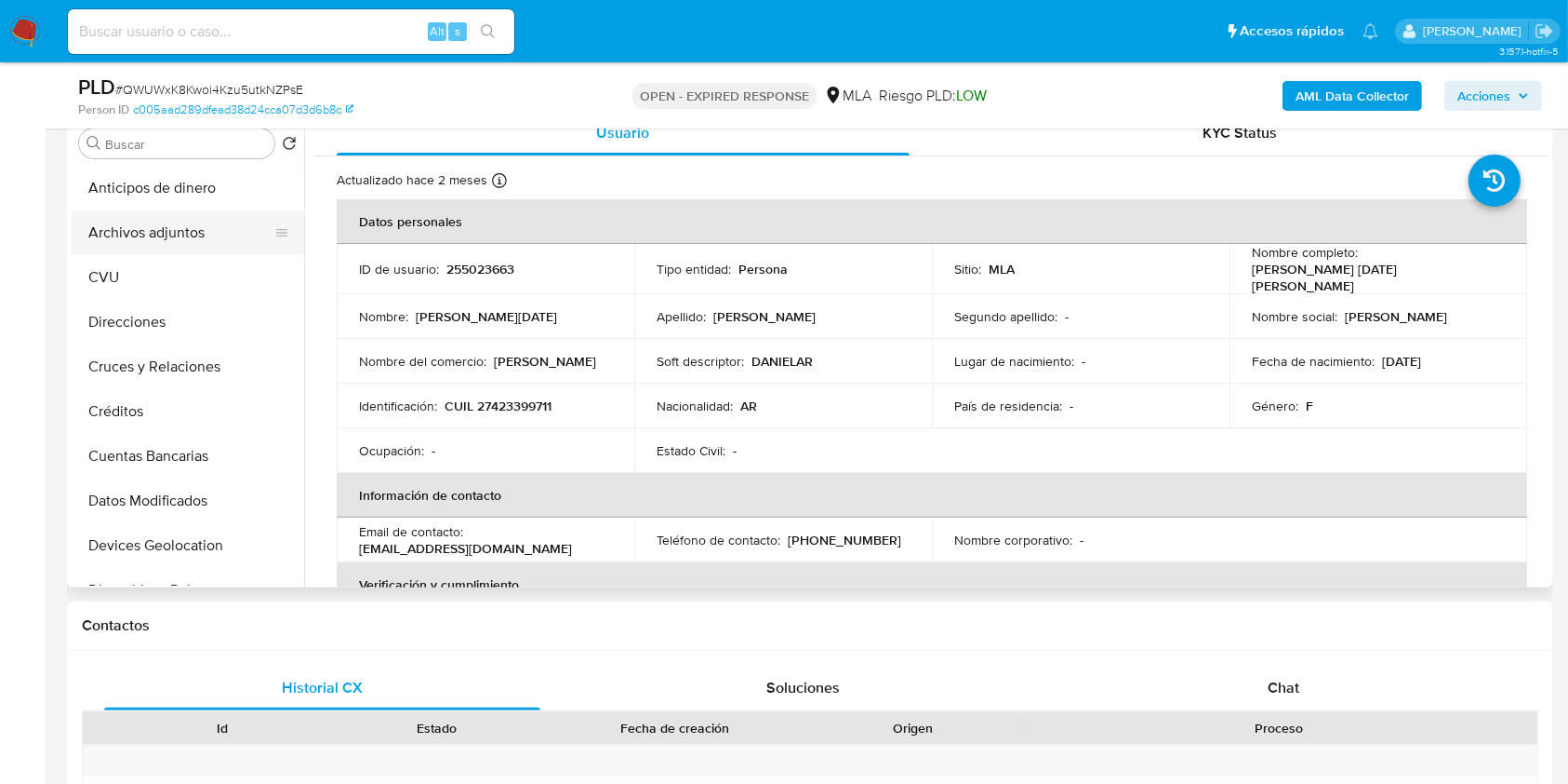
click at [174, 218] on button "Archivos adjuntos" at bounding box center [180, 232] width 217 height 45
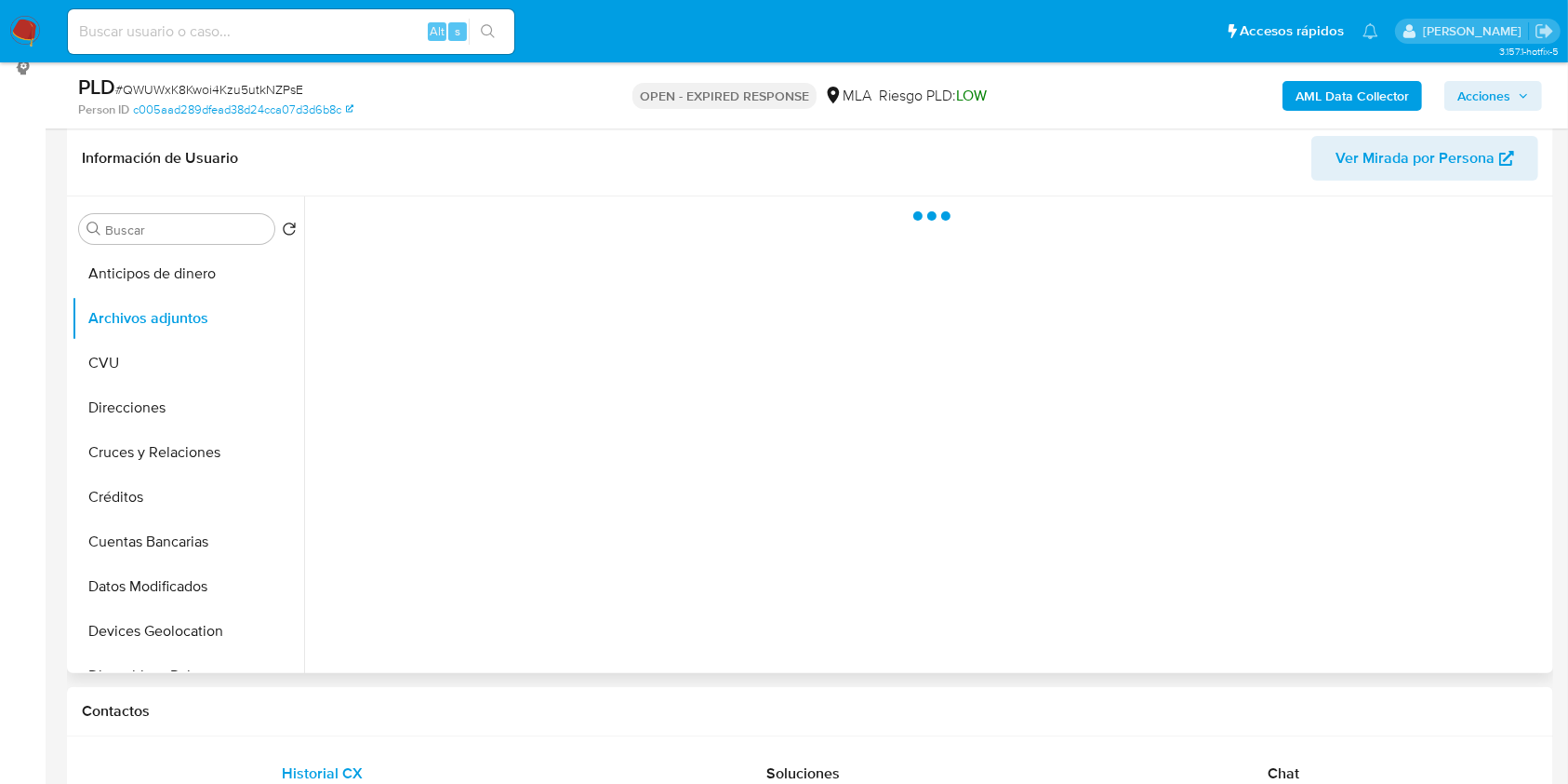
scroll to position [247, 0]
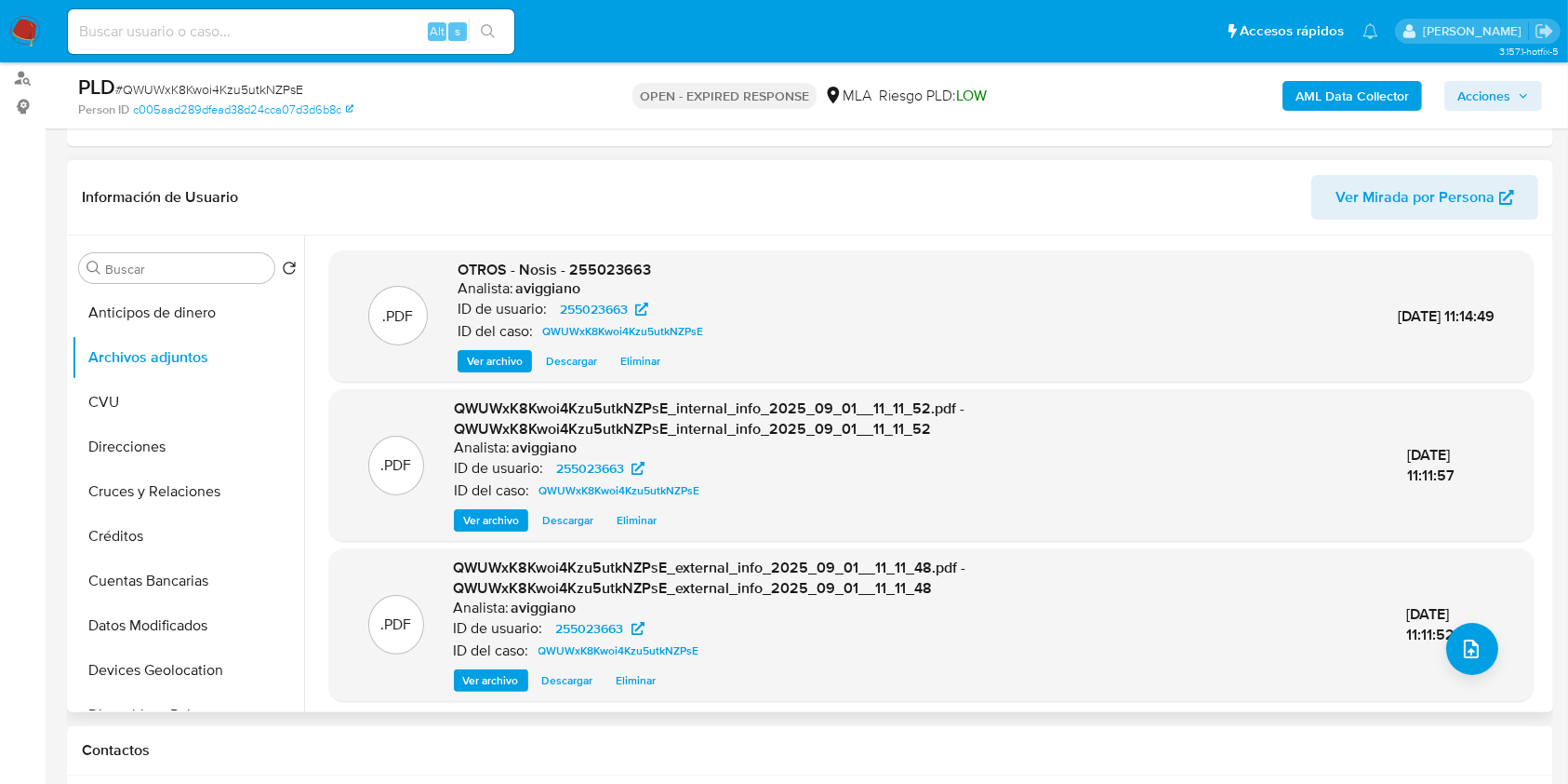
click at [580, 262] on span "OTROS - Nosis - 255023663" at bounding box center [554, 269] width 193 height 21
copy span "255023663"
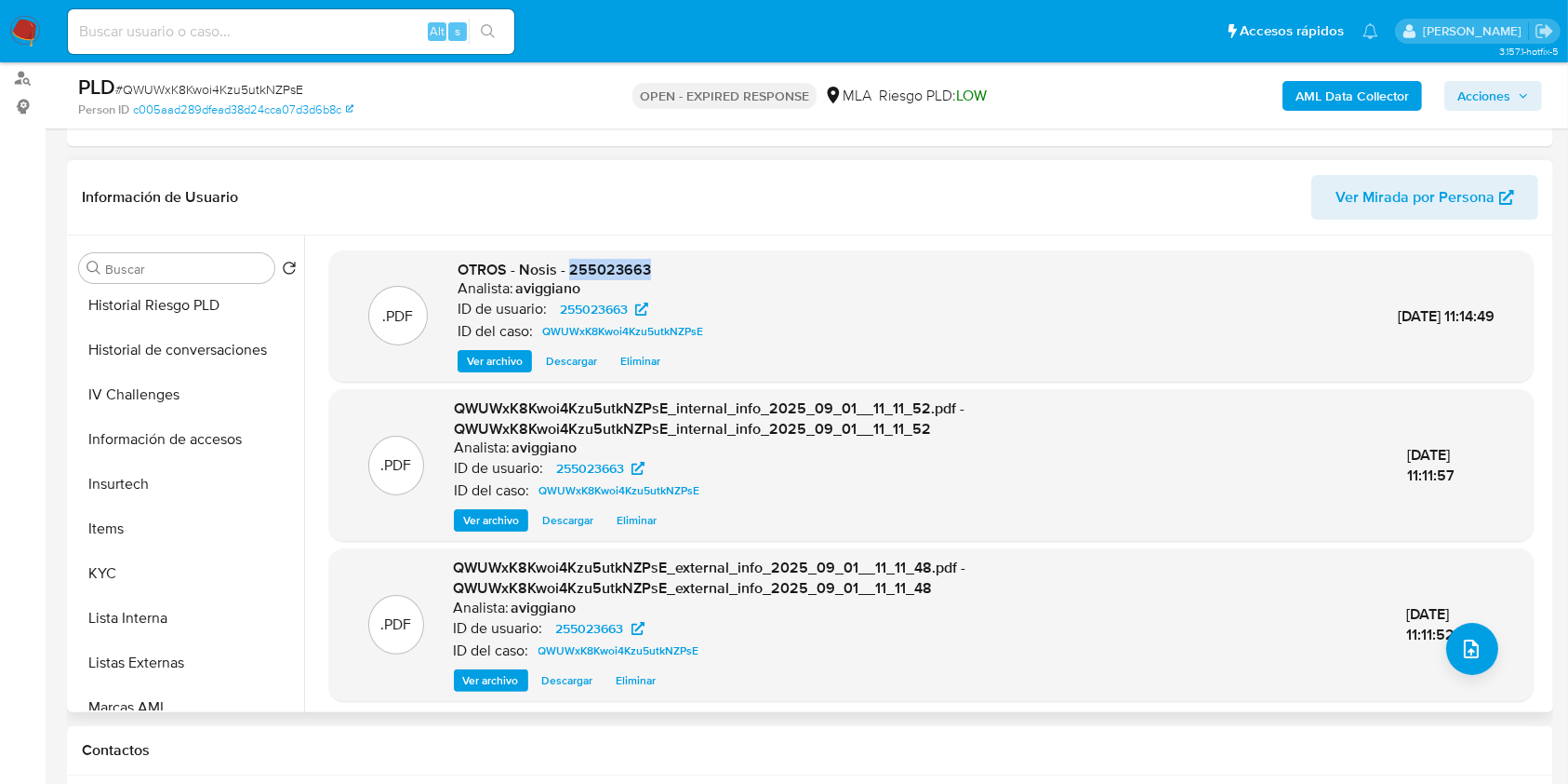
scroll to position [745, 0]
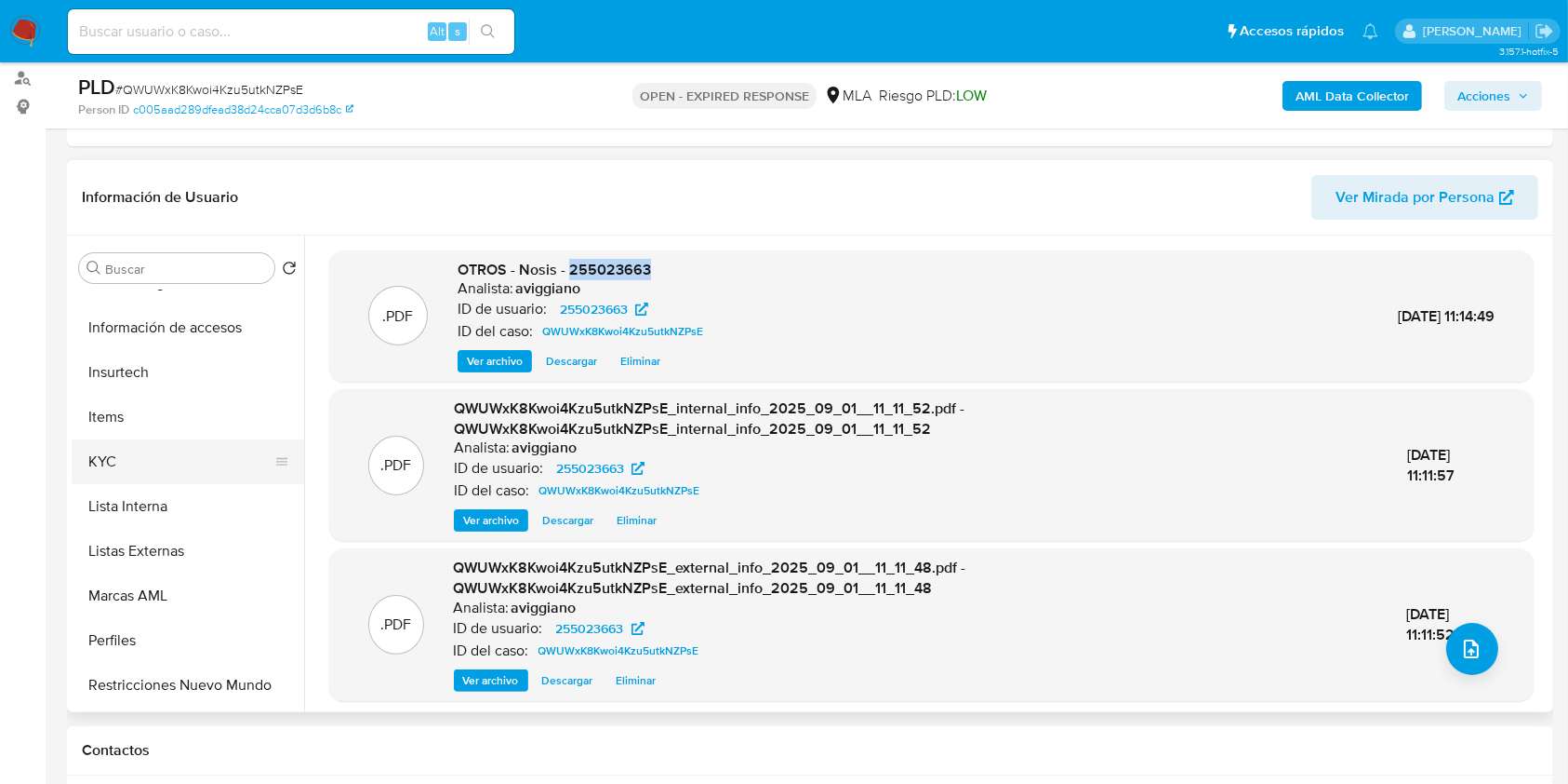
click at [164, 451] on button "KYC" at bounding box center [180, 462] width 217 height 45
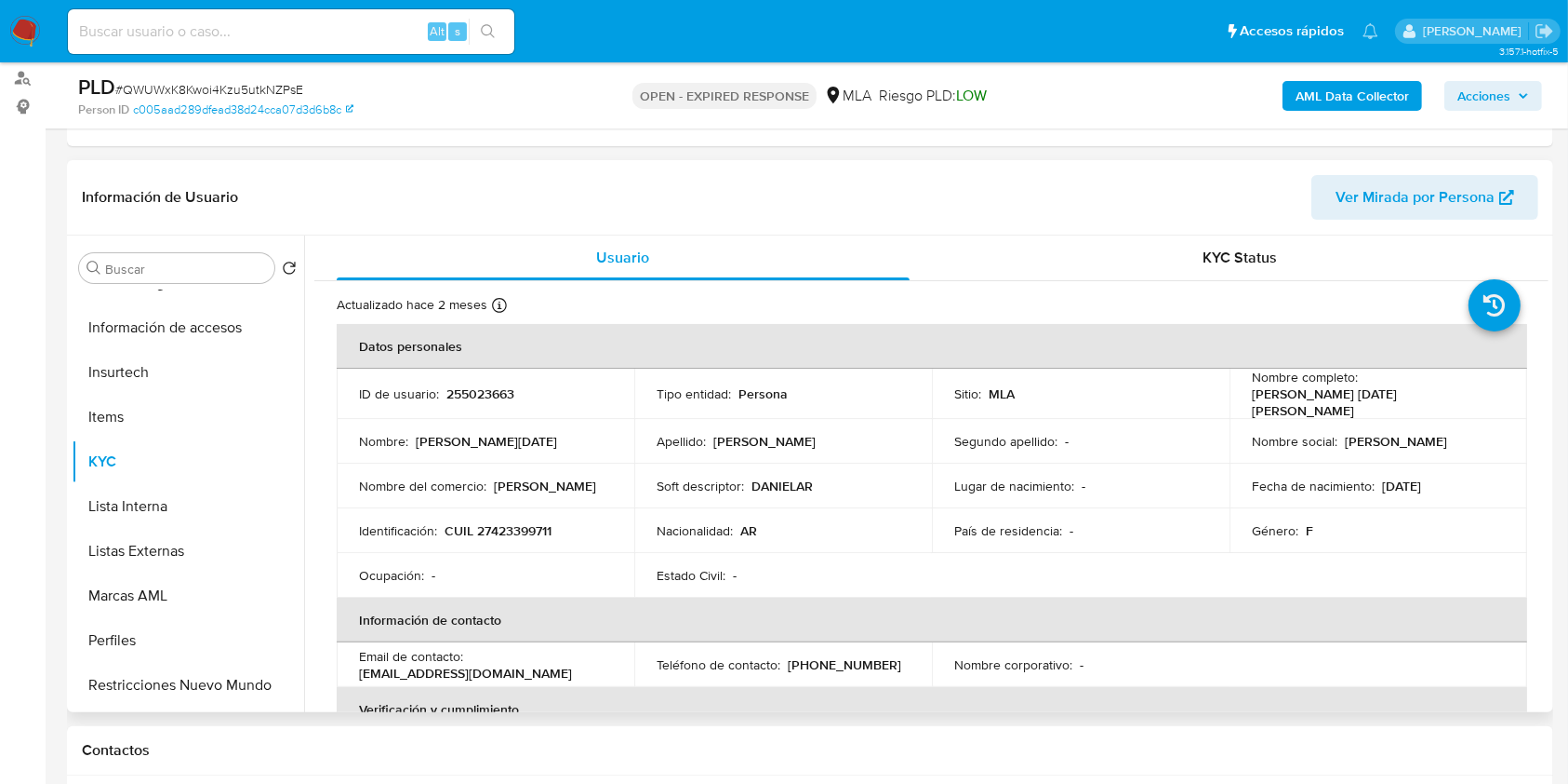
click at [1073, 687] on th "Verificación y cumplimiento" at bounding box center [932, 709] width 1191 height 45
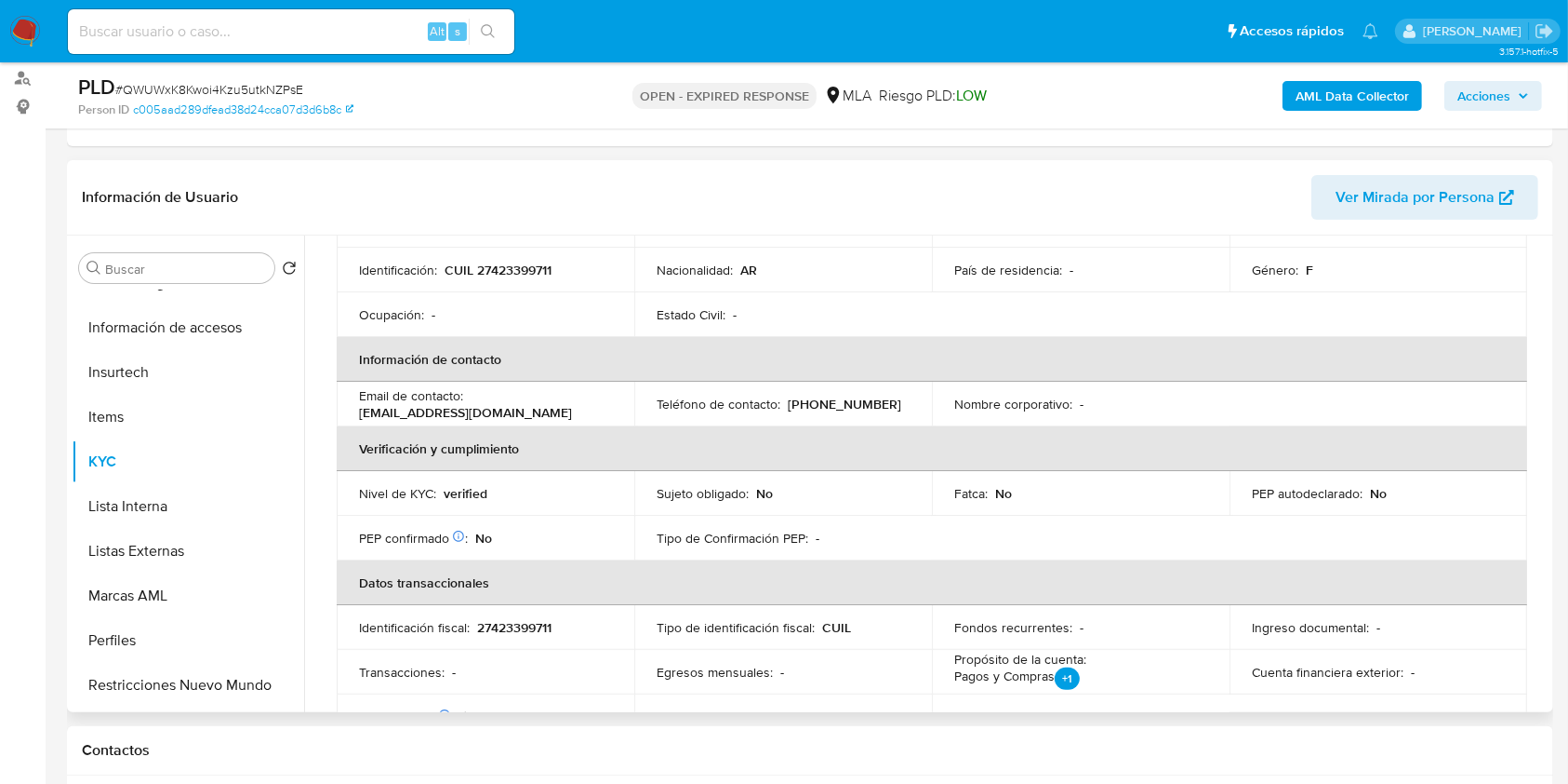
scroll to position [124, 0]
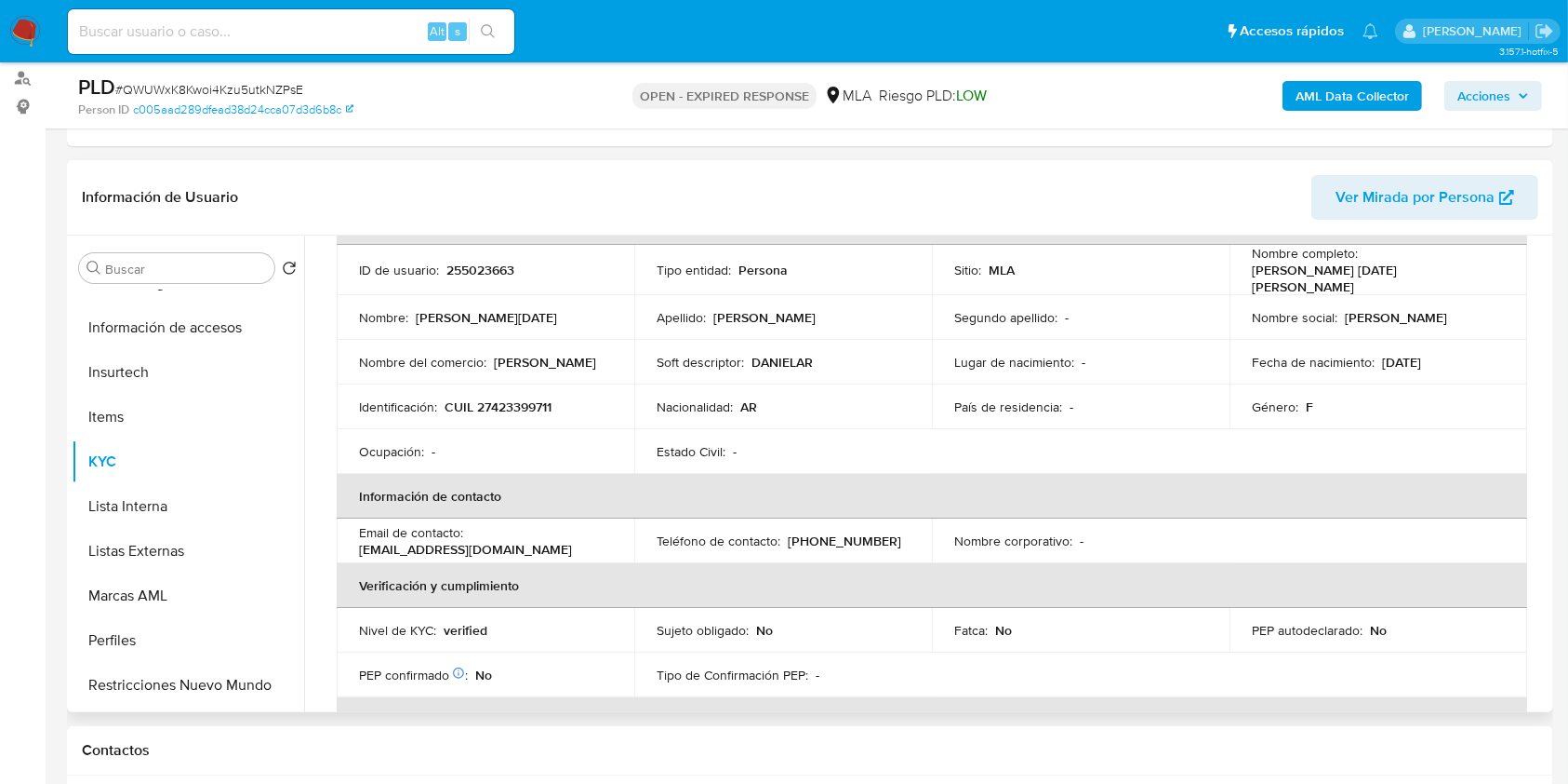
click at [513, 410] on td "Identificación : CUIL 27423399711" at bounding box center [485, 407] width 298 height 45
click at [516, 399] on p "CUIL 27423399711" at bounding box center [498, 407] width 107 height 17
copy p "27423399711"
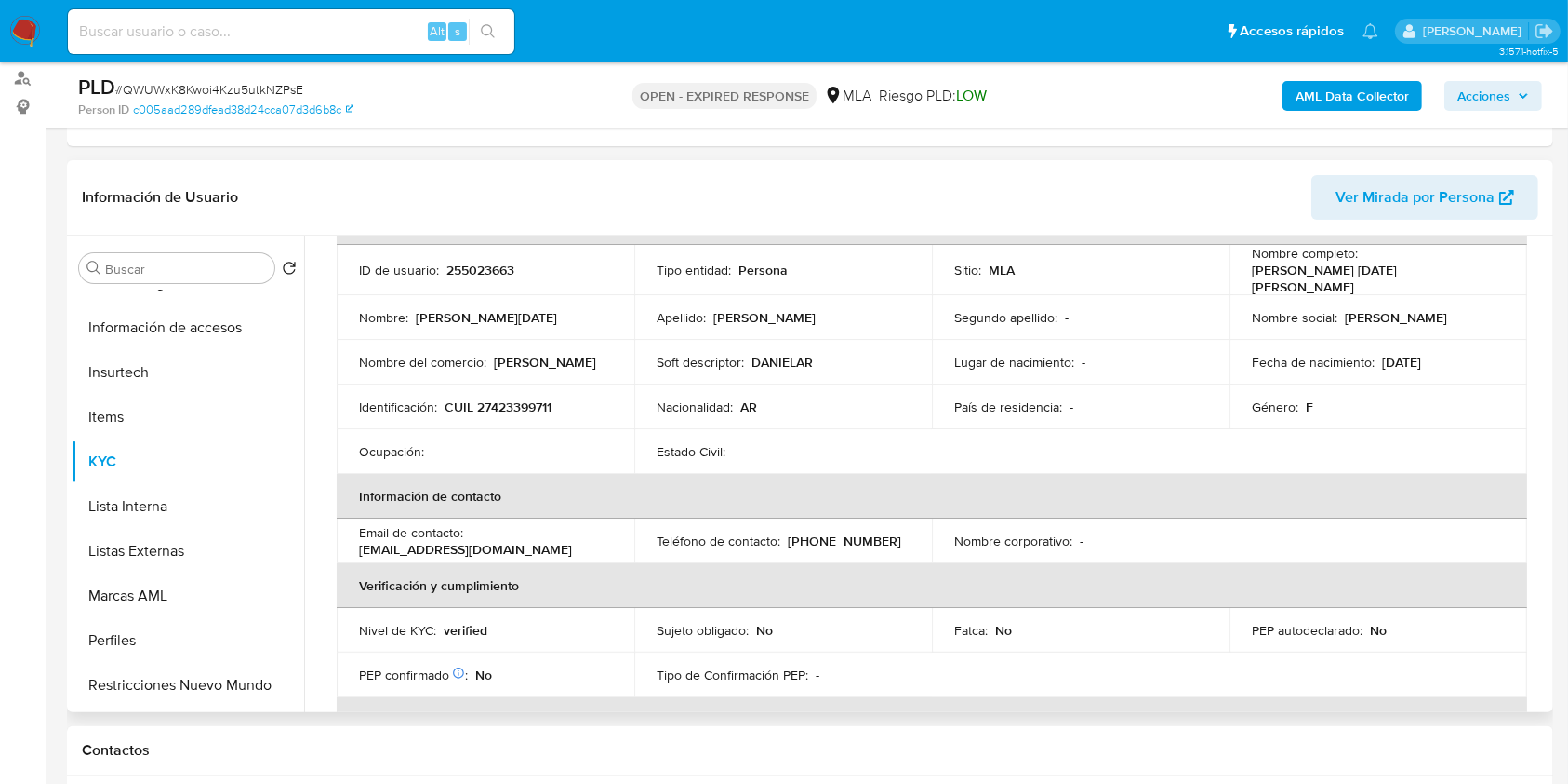
click at [478, 272] on p "255023663" at bounding box center [480, 270] width 68 height 17
copy p "255023663"
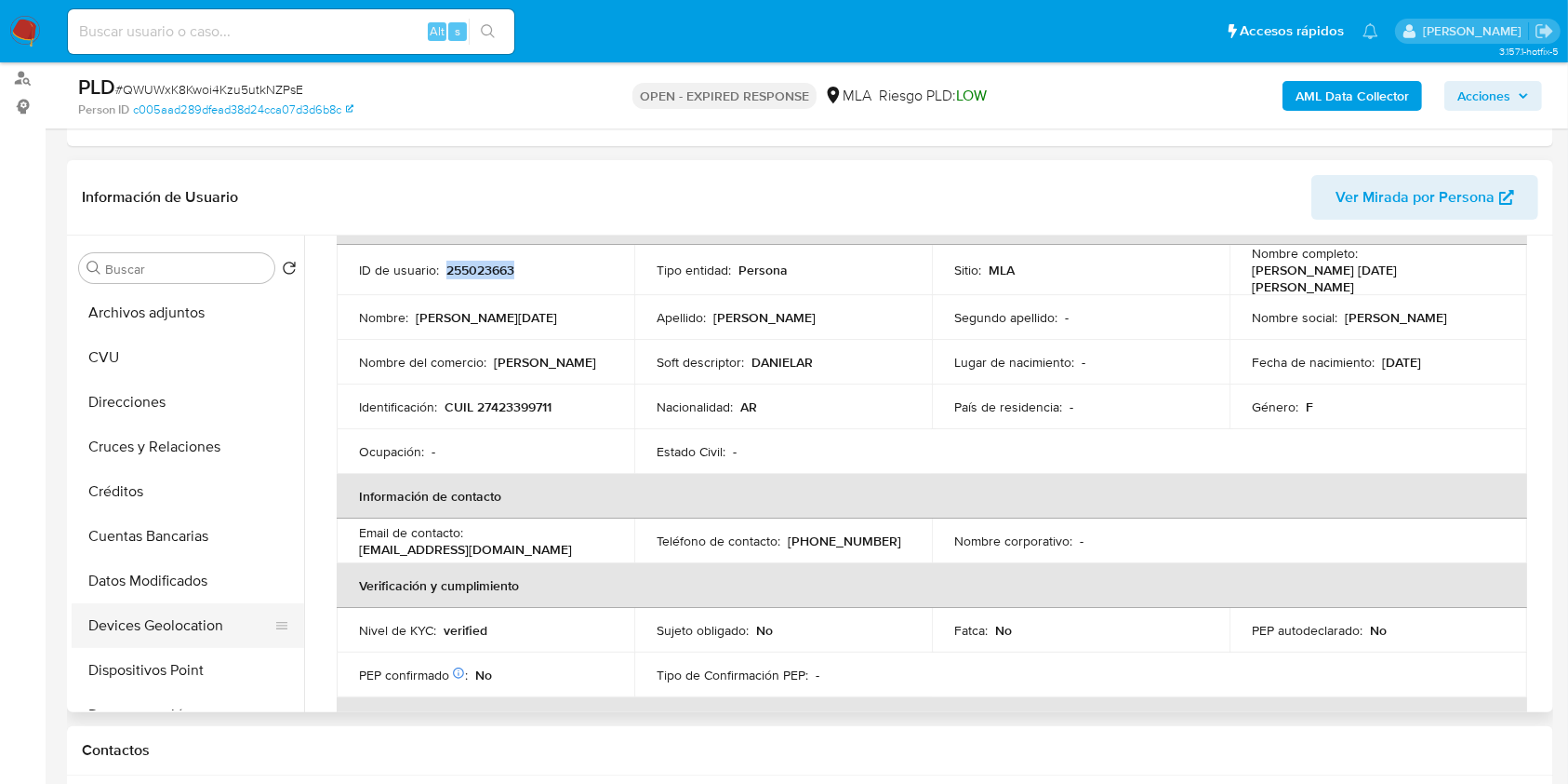
scroll to position [0, 0]
click at [211, 365] on button "Archivos adjuntos" at bounding box center [180, 357] width 217 height 45
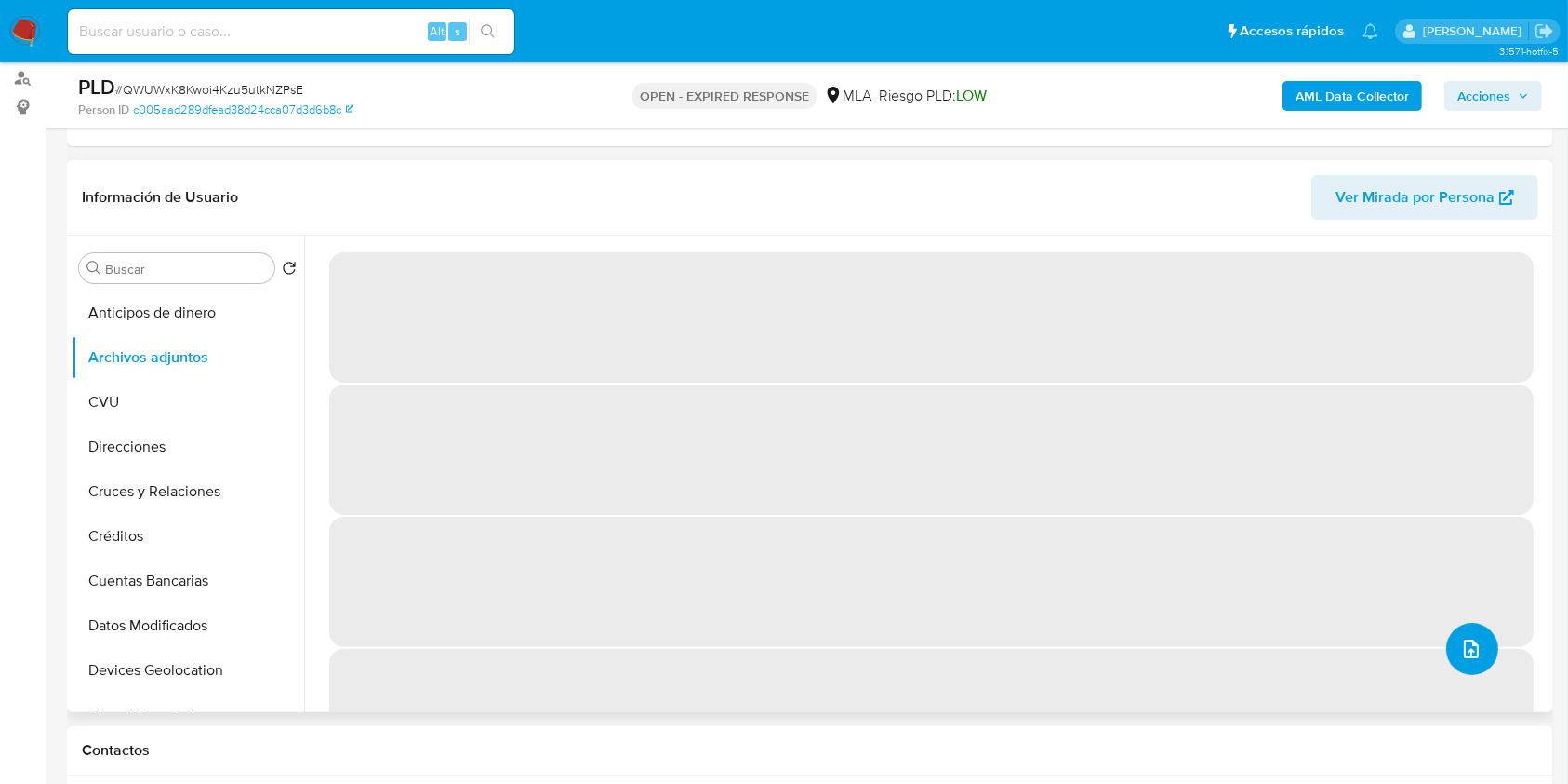
click at [1486, 659] on button "upload-file" at bounding box center [1473, 649] width 52 height 52
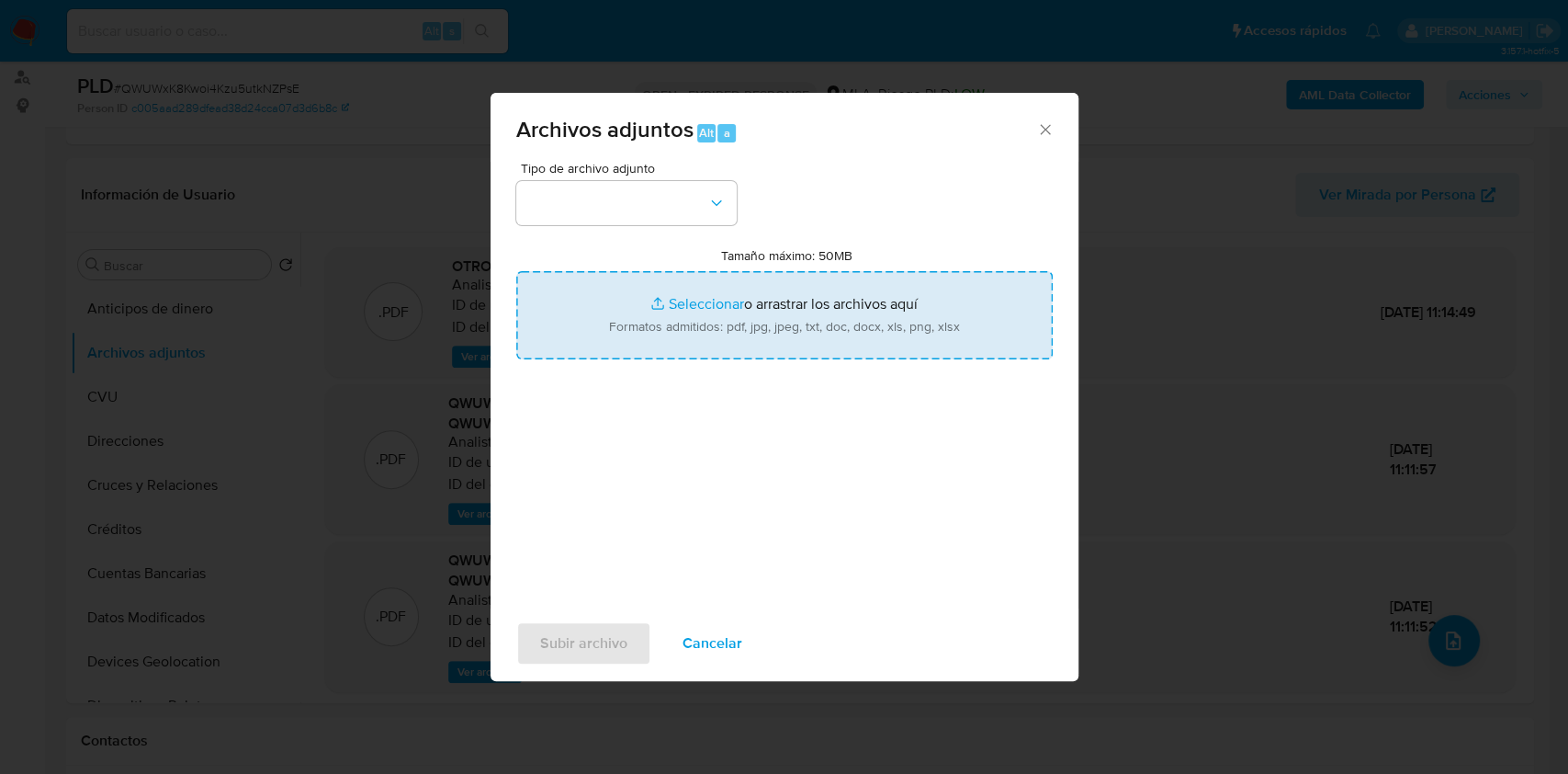
click at [834, 313] on input "Tamaño máximo: 50MB Seleccionar archivos" at bounding box center [784, 315] width 536 height 88
type input "C:\fakepath\Movimientos-Aladdin-v10_1 - 255023663.xlsx"
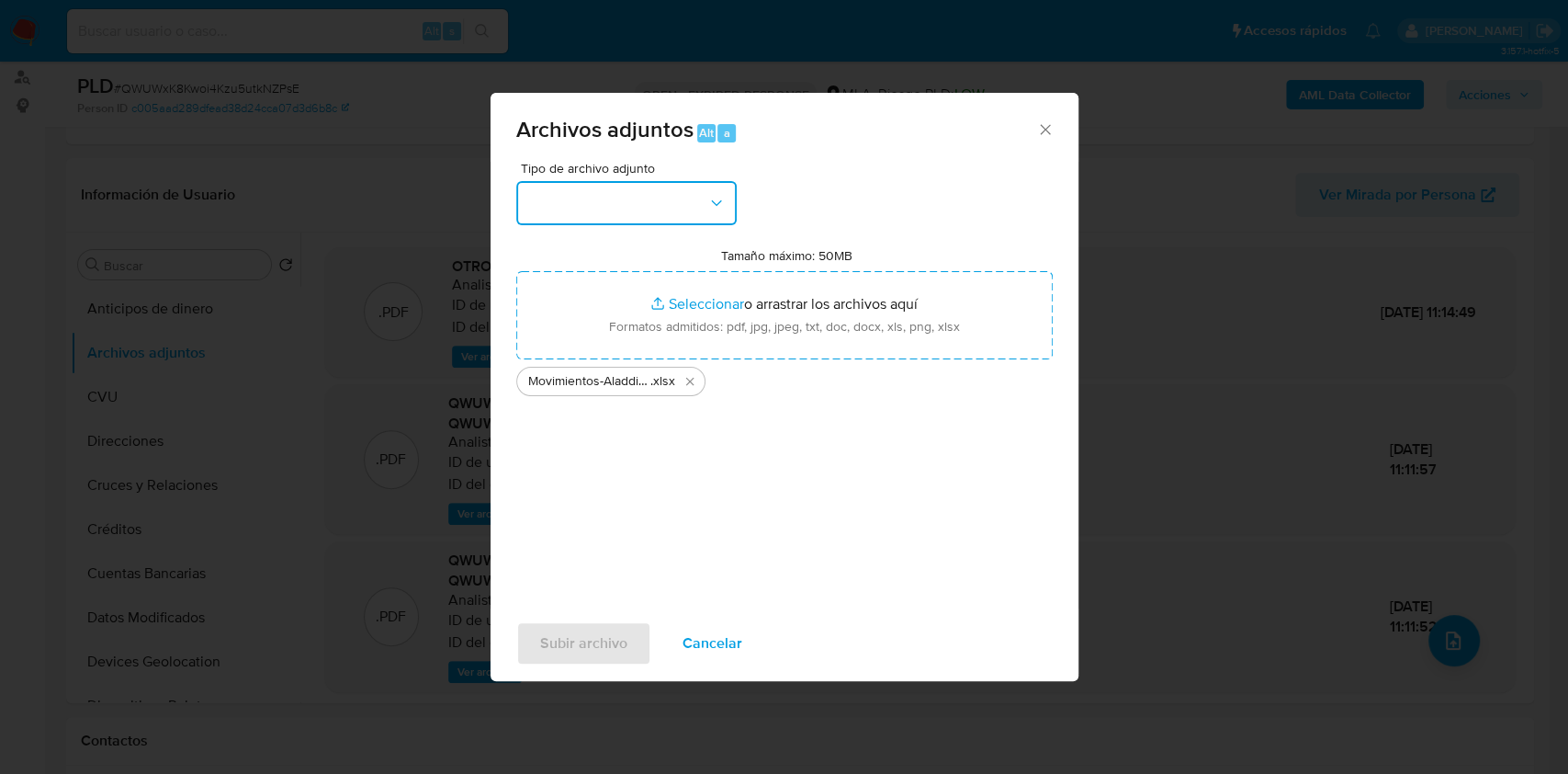
click at [568, 216] on button "button" at bounding box center [626, 203] width 220 height 44
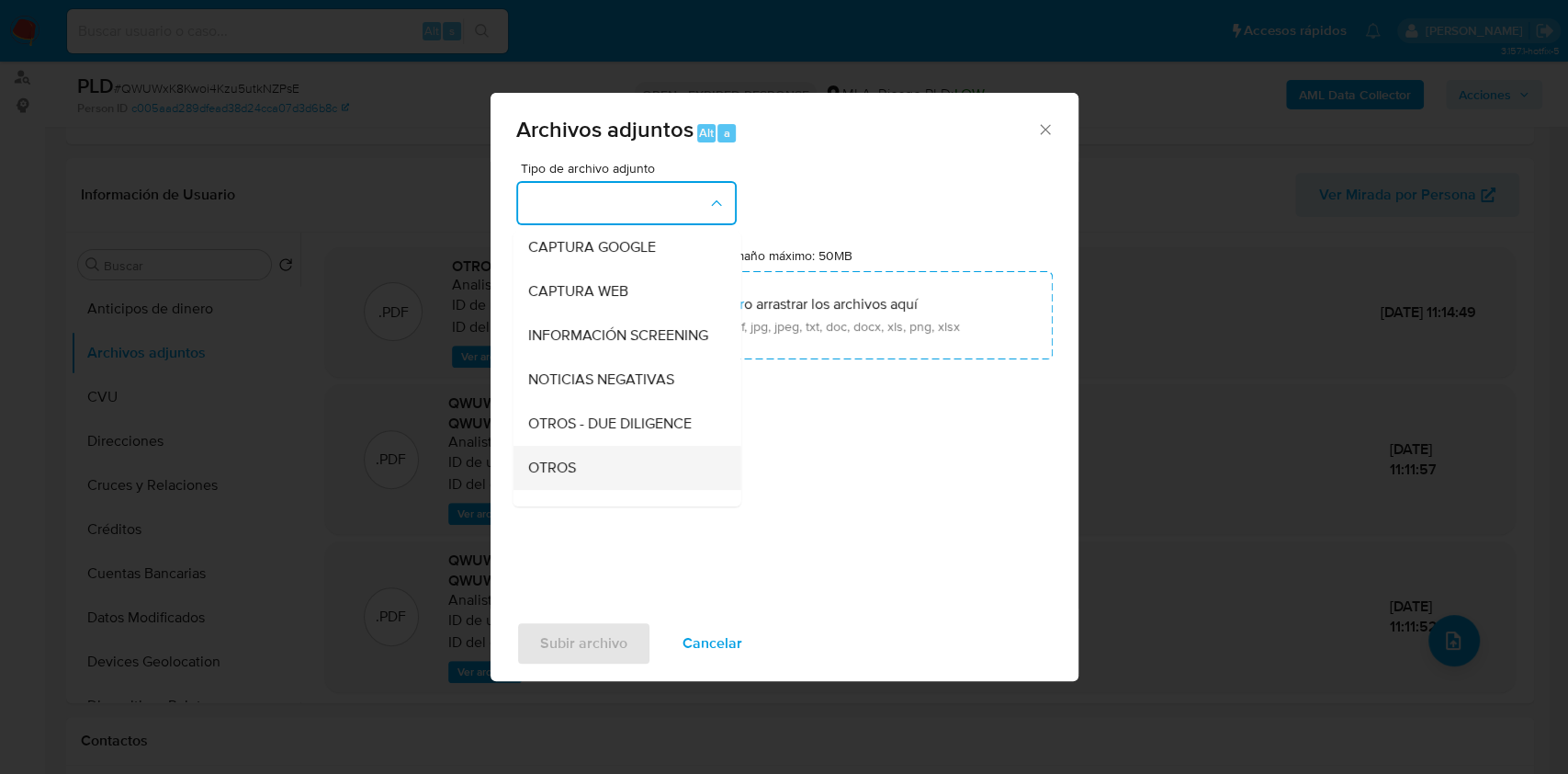
scroll to position [244, 0]
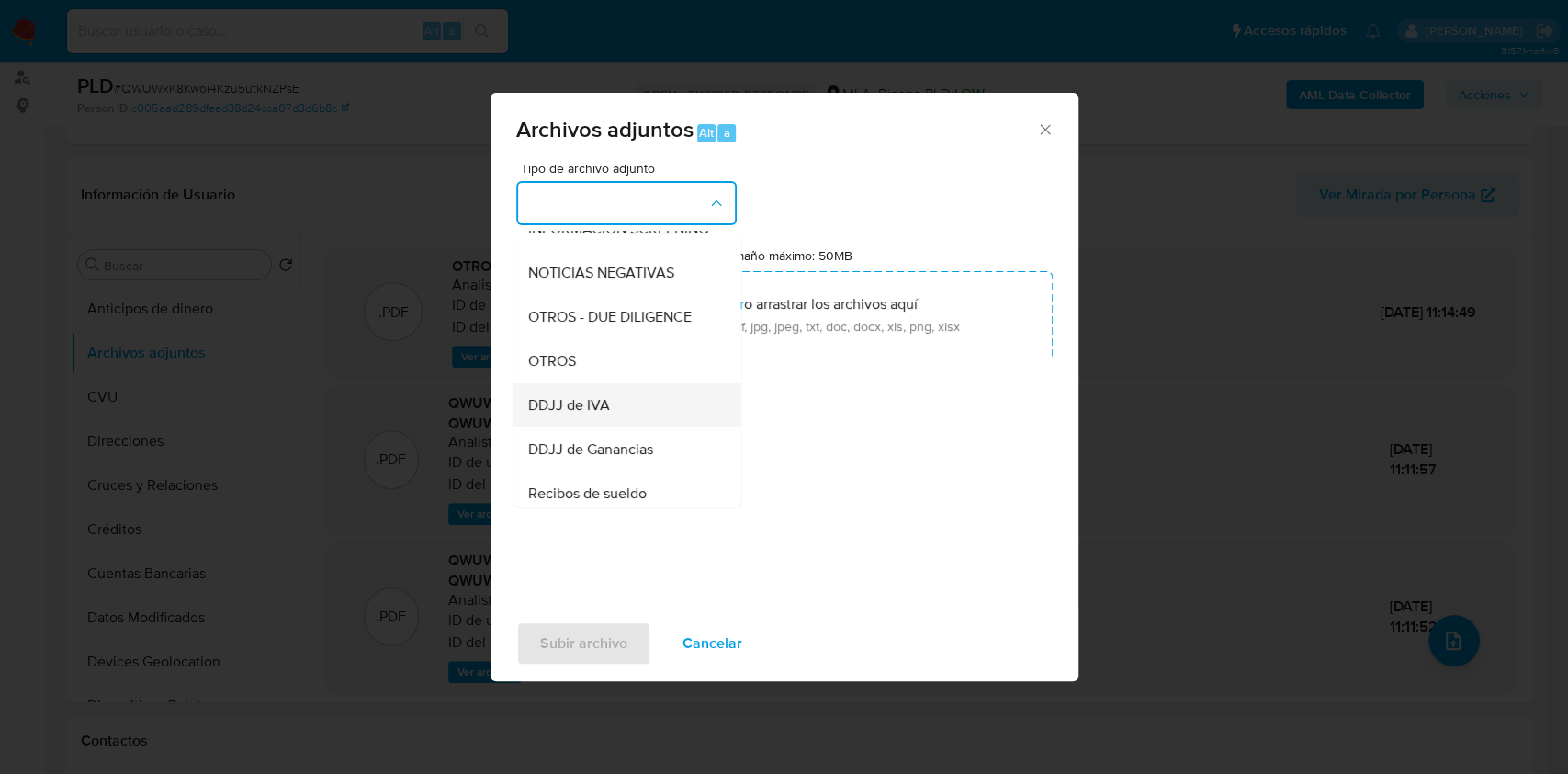
click at [551, 400] on div "DDJJ de IVA" at bounding box center [620, 405] width 187 height 44
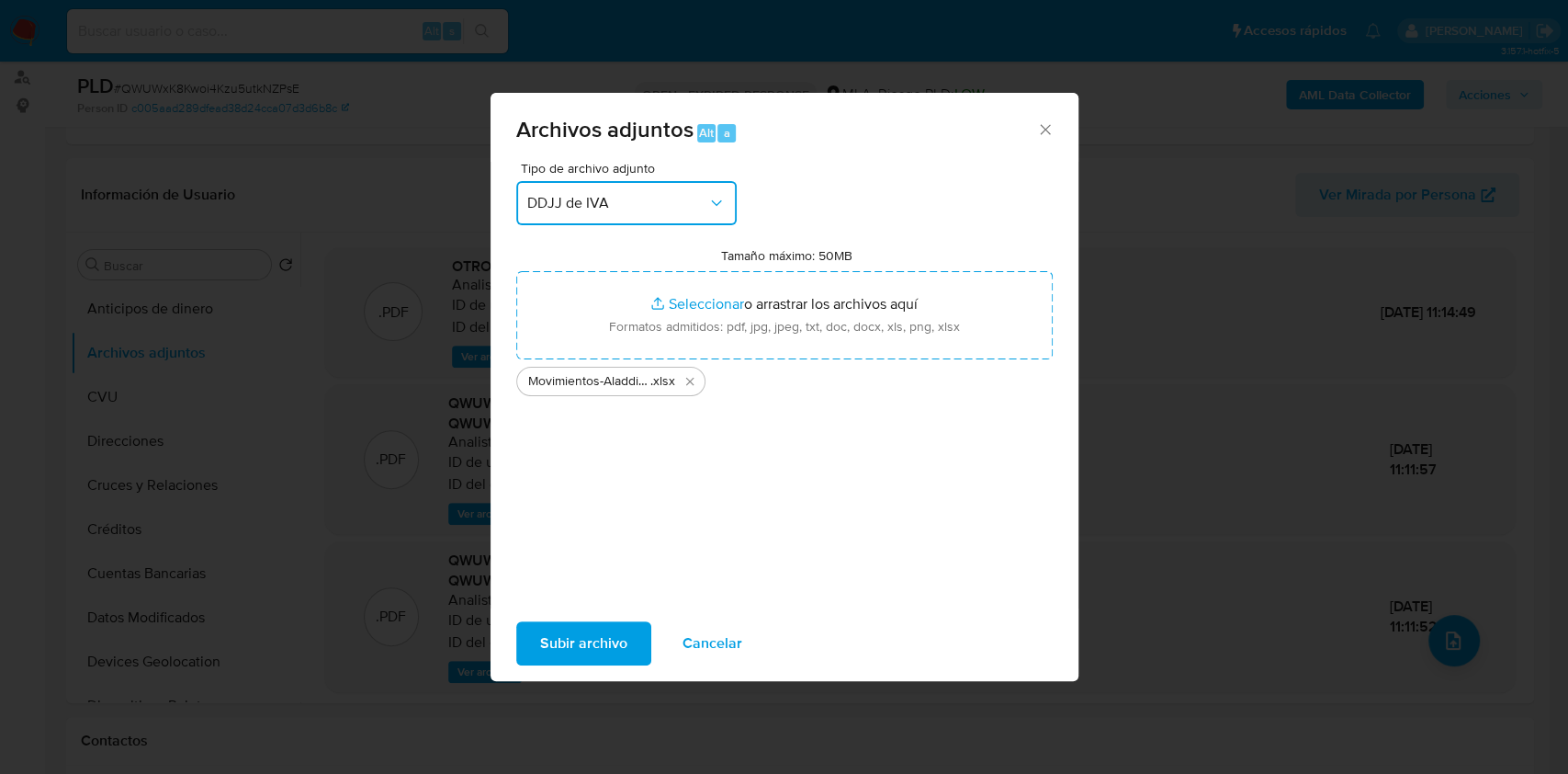
click at [627, 216] on button "DDJJ de IVA" at bounding box center [626, 203] width 220 height 44
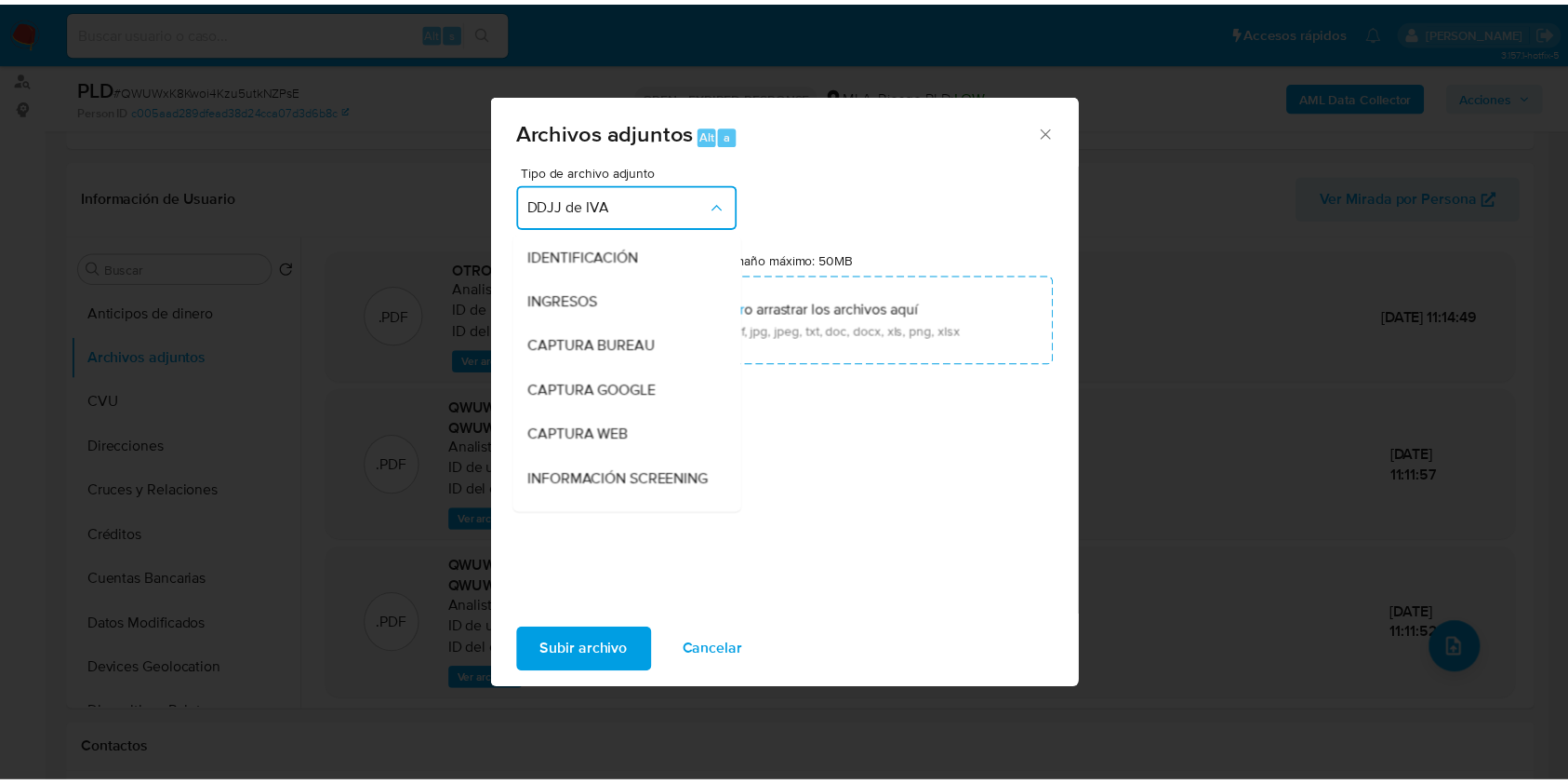
scroll to position [303, 0]
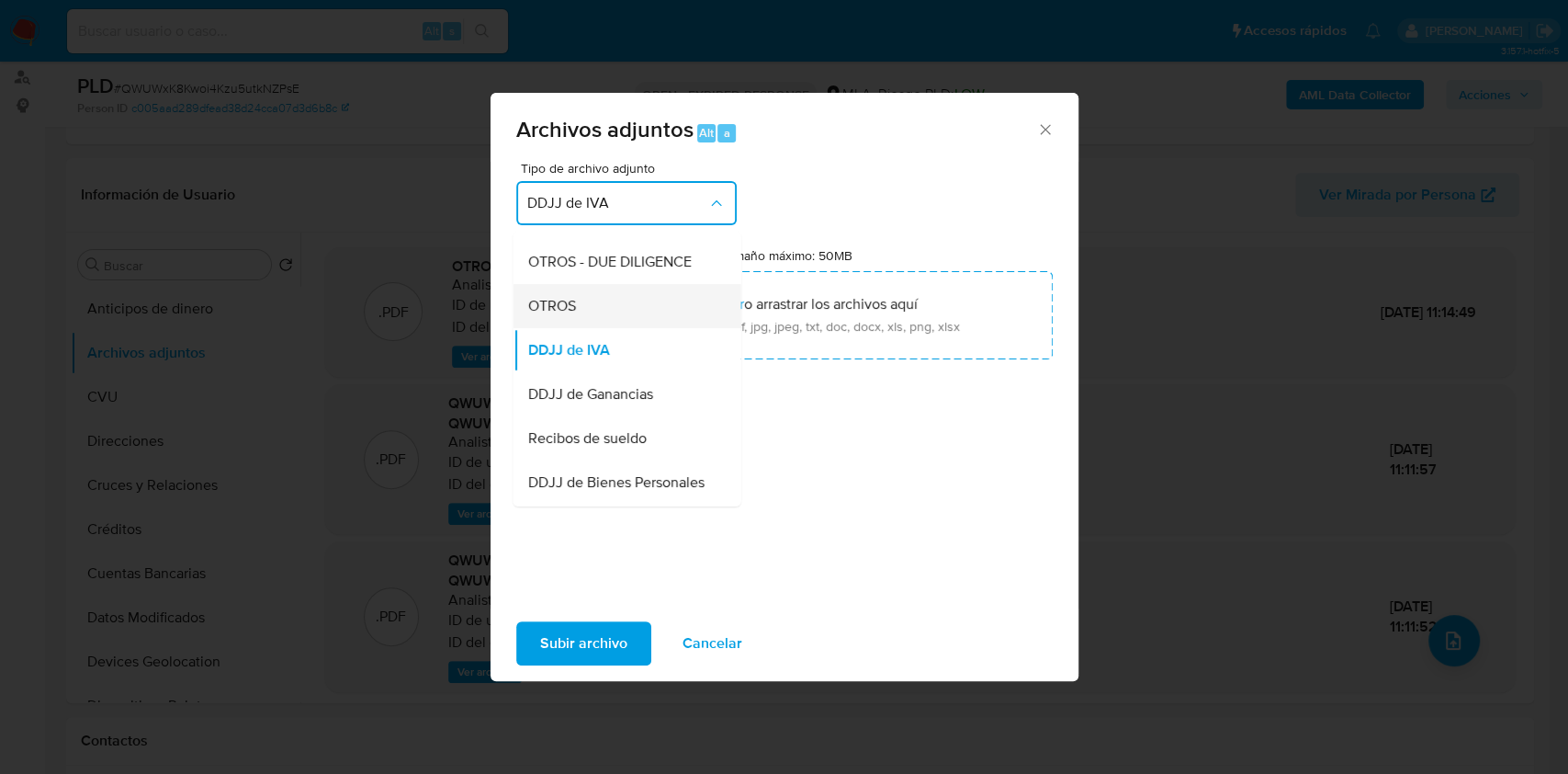
click at [601, 308] on div "OTROS" at bounding box center [620, 306] width 187 height 44
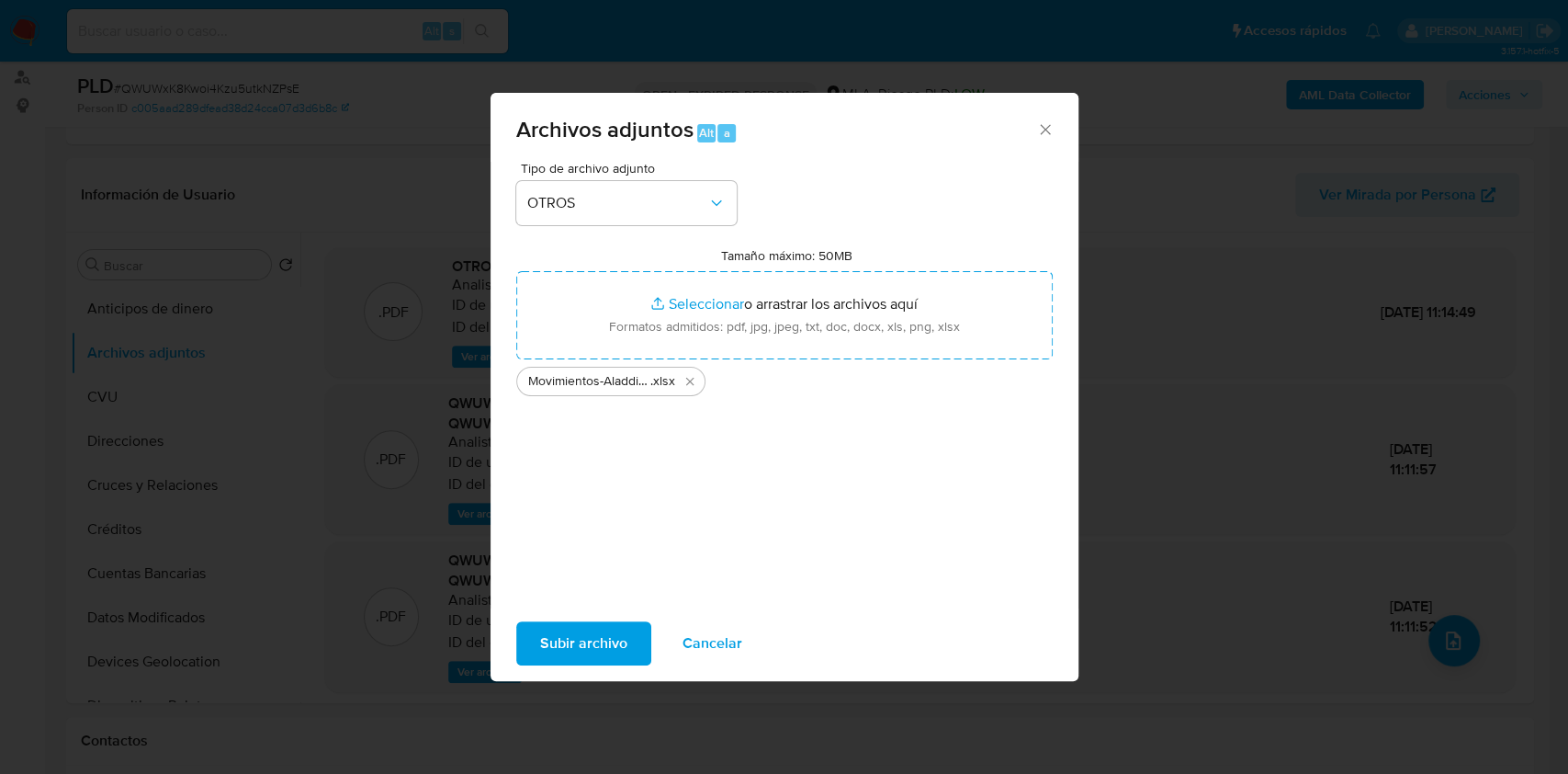
click at [573, 641] on span "Subir archivo" at bounding box center [583, 643] width 88 height 41
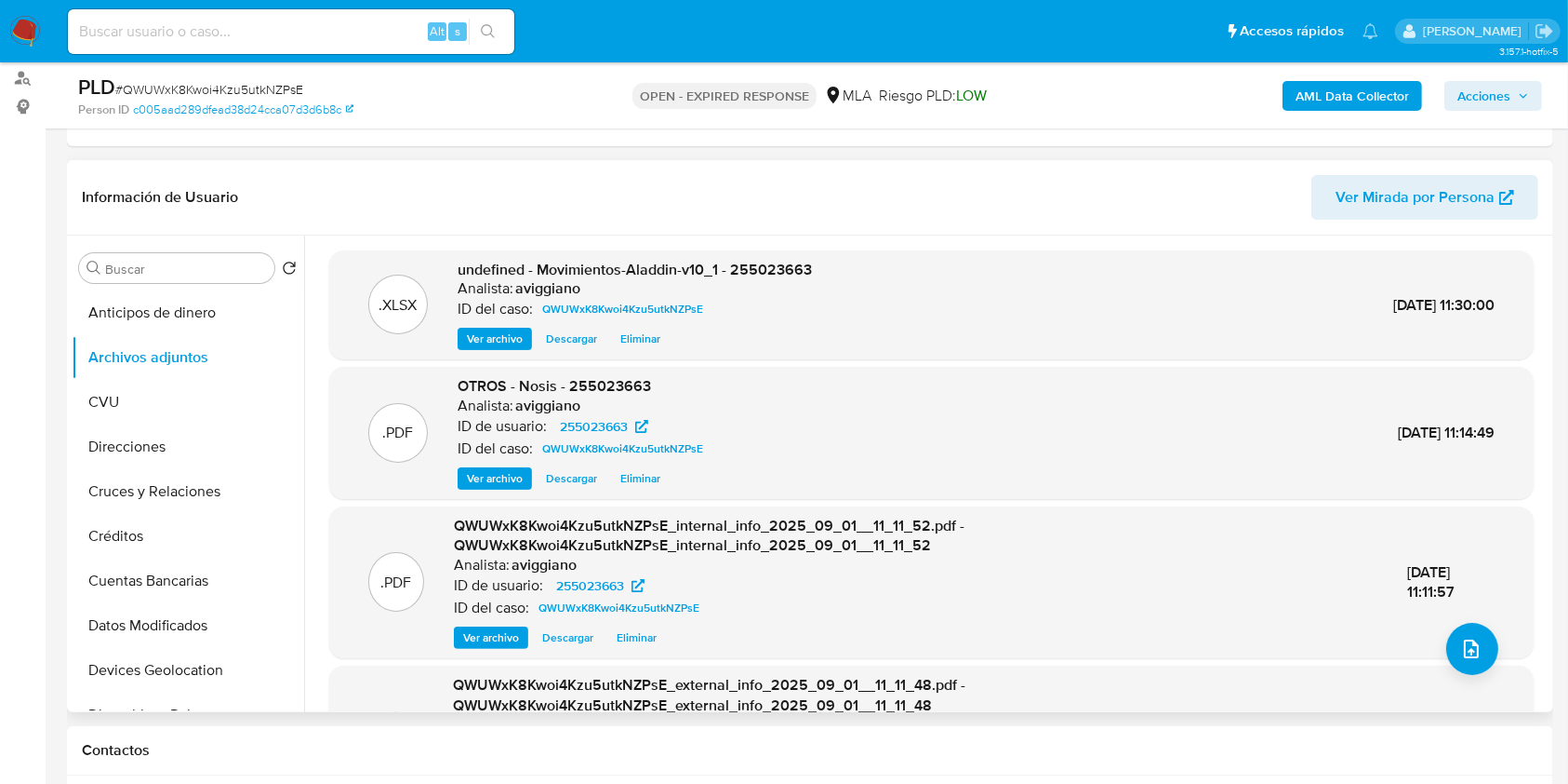
click at [785, 266] on span "undefined - Movimientos-Aladdin-v10_1 - 255023663" at bounding box center [635, 269] width 354 height 21
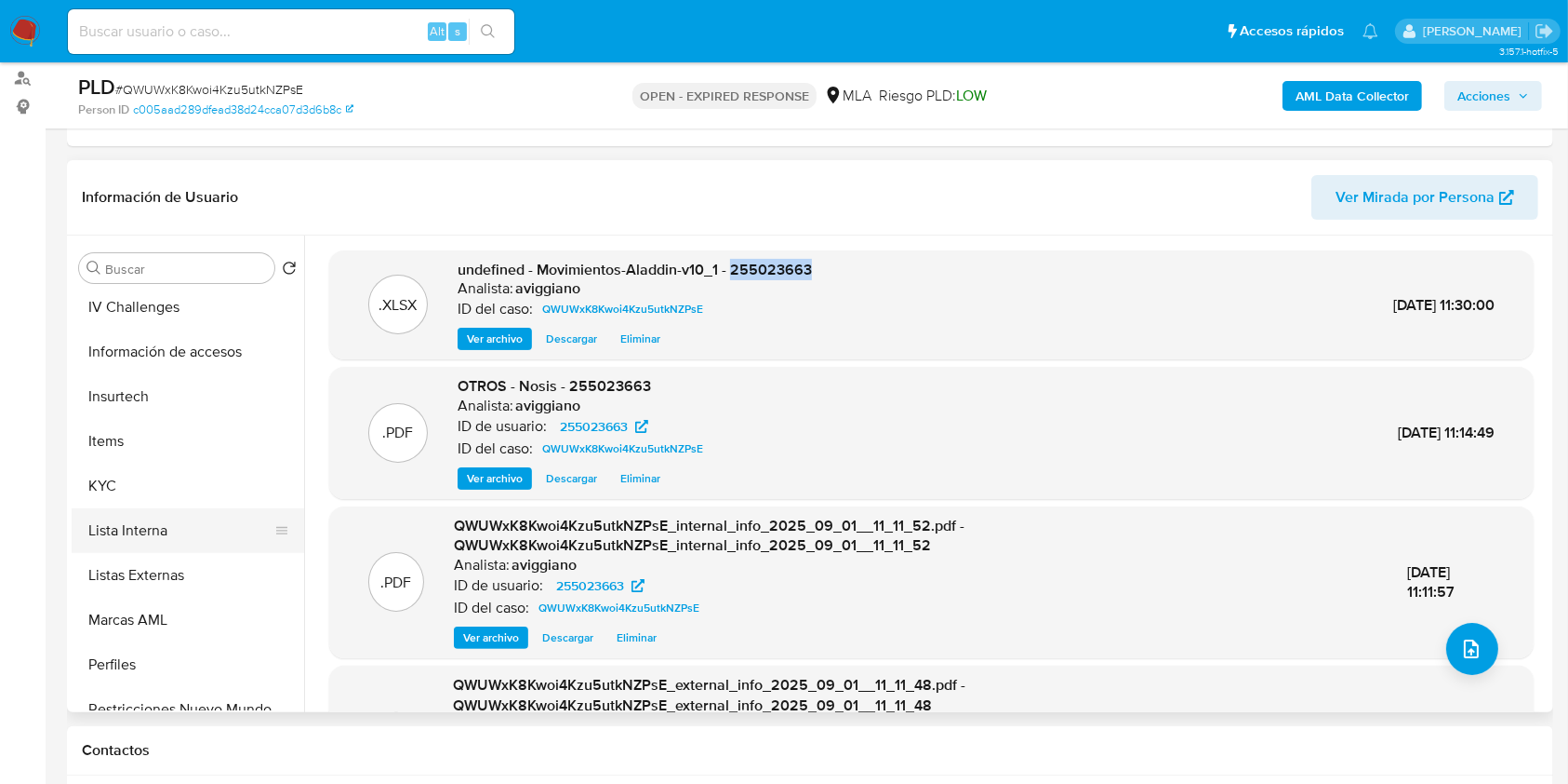
scroll to position [745, 0]
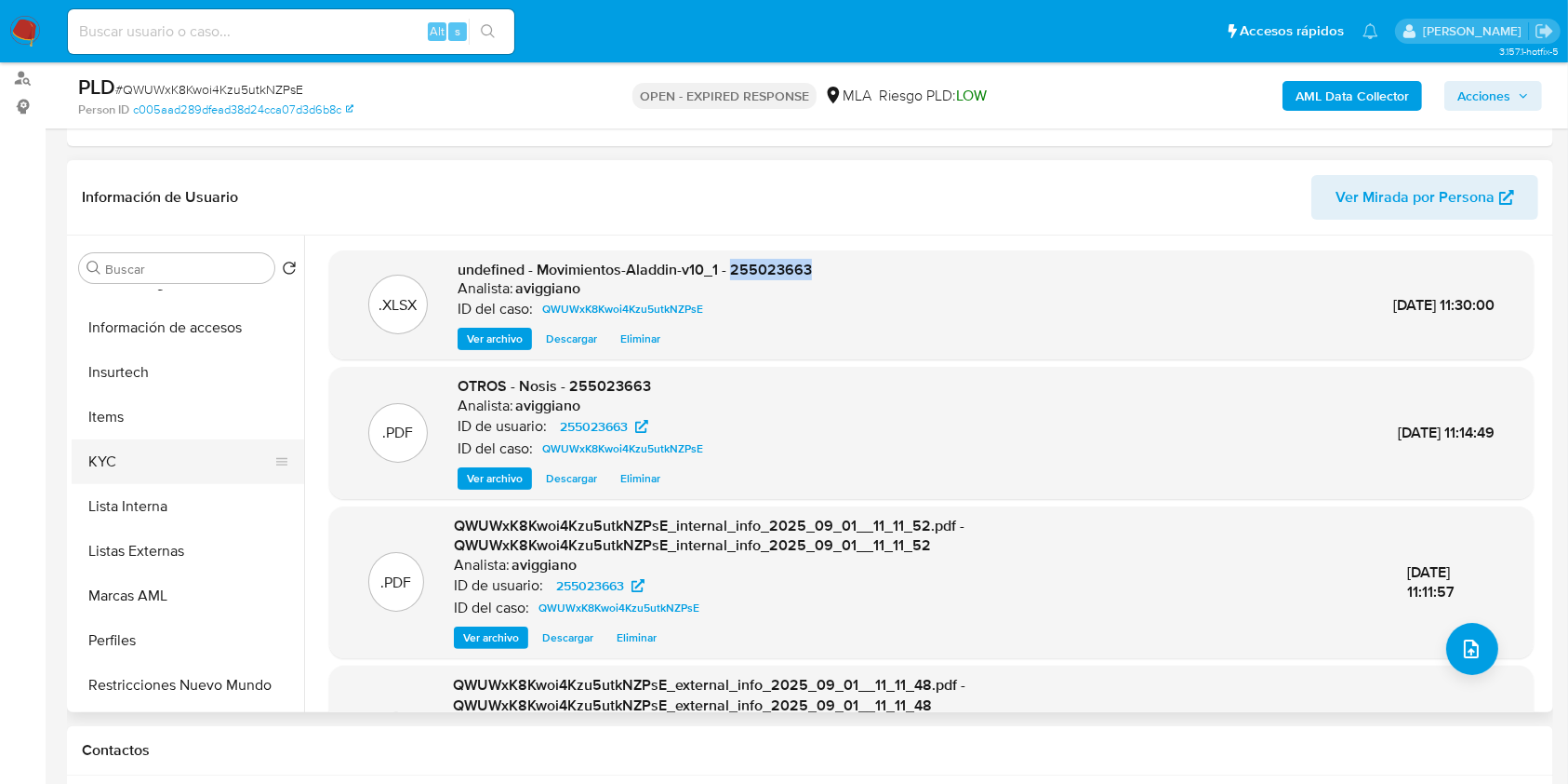
click at [132, 448] on button "KYC" at bounding box center [180, 462] width 217 height 45
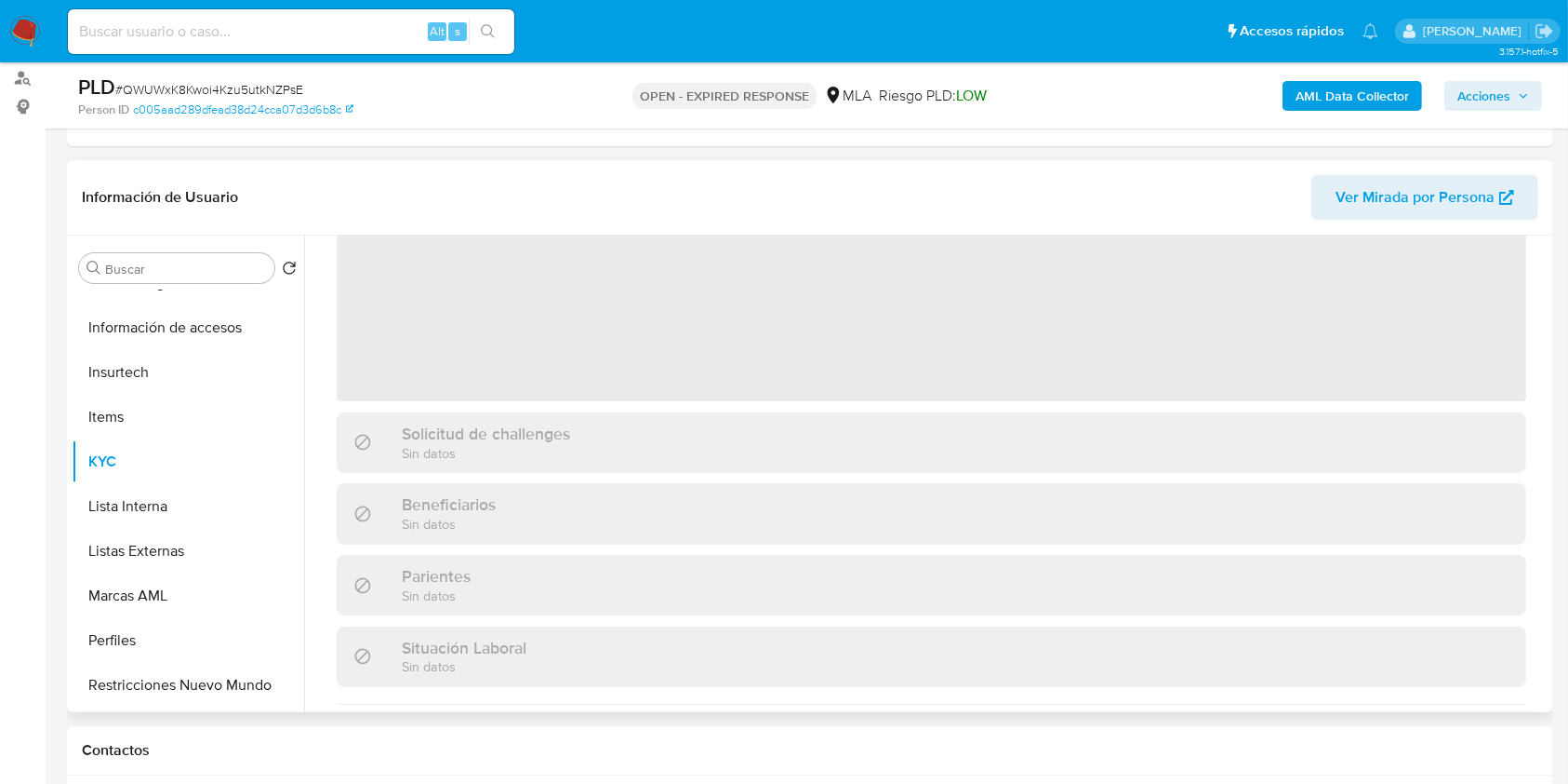
scroll to position [247, 0]
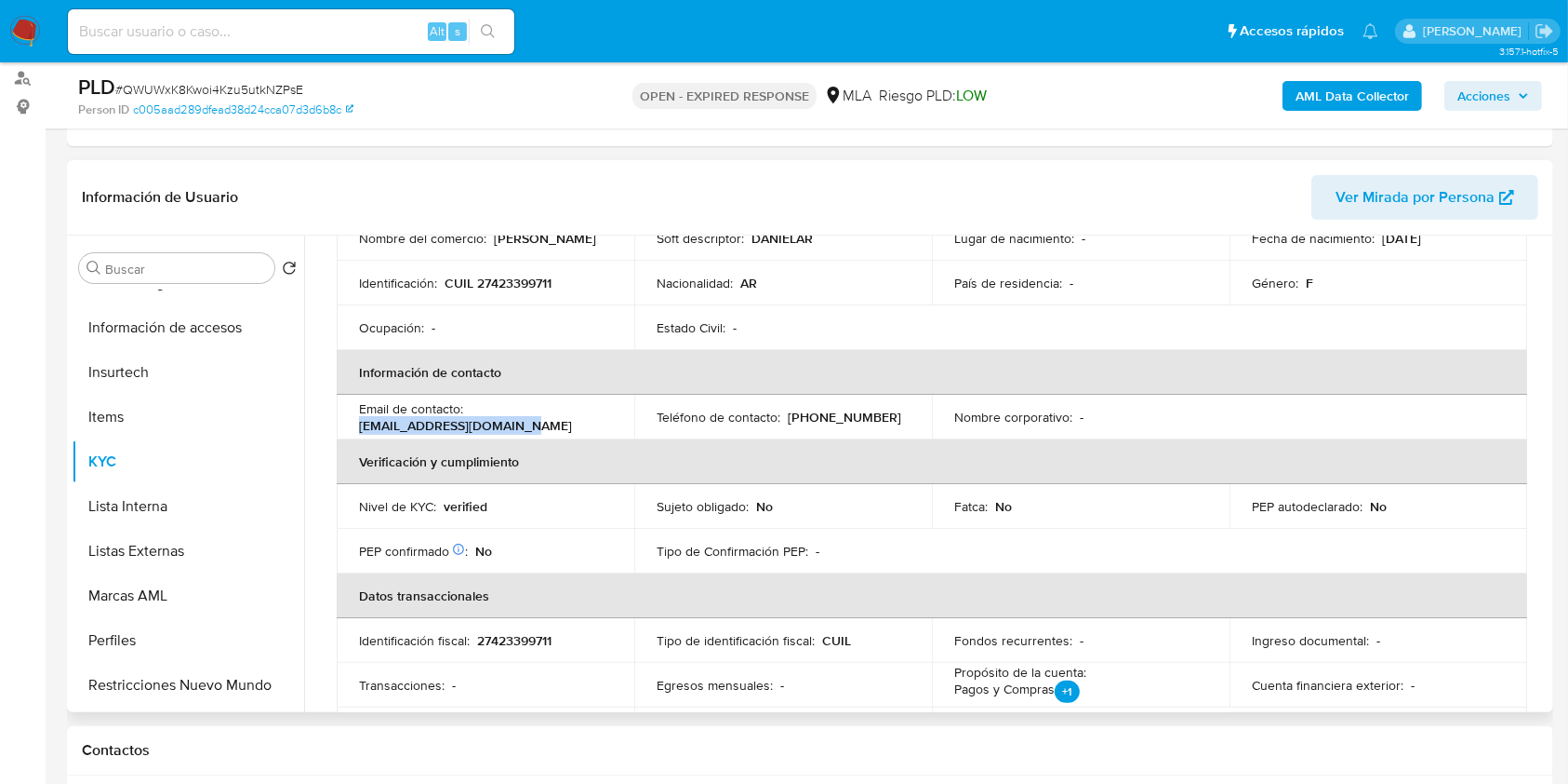
drag, startPoint x: 345, startPoint y: 420, endPoint x: 531, endPoint y: 419, distance: 186.0
click at [531, 419] on td "Email de contacto : daniirobiin.27@gmail.com" at bounding box center [485, 417] width 298 height 45
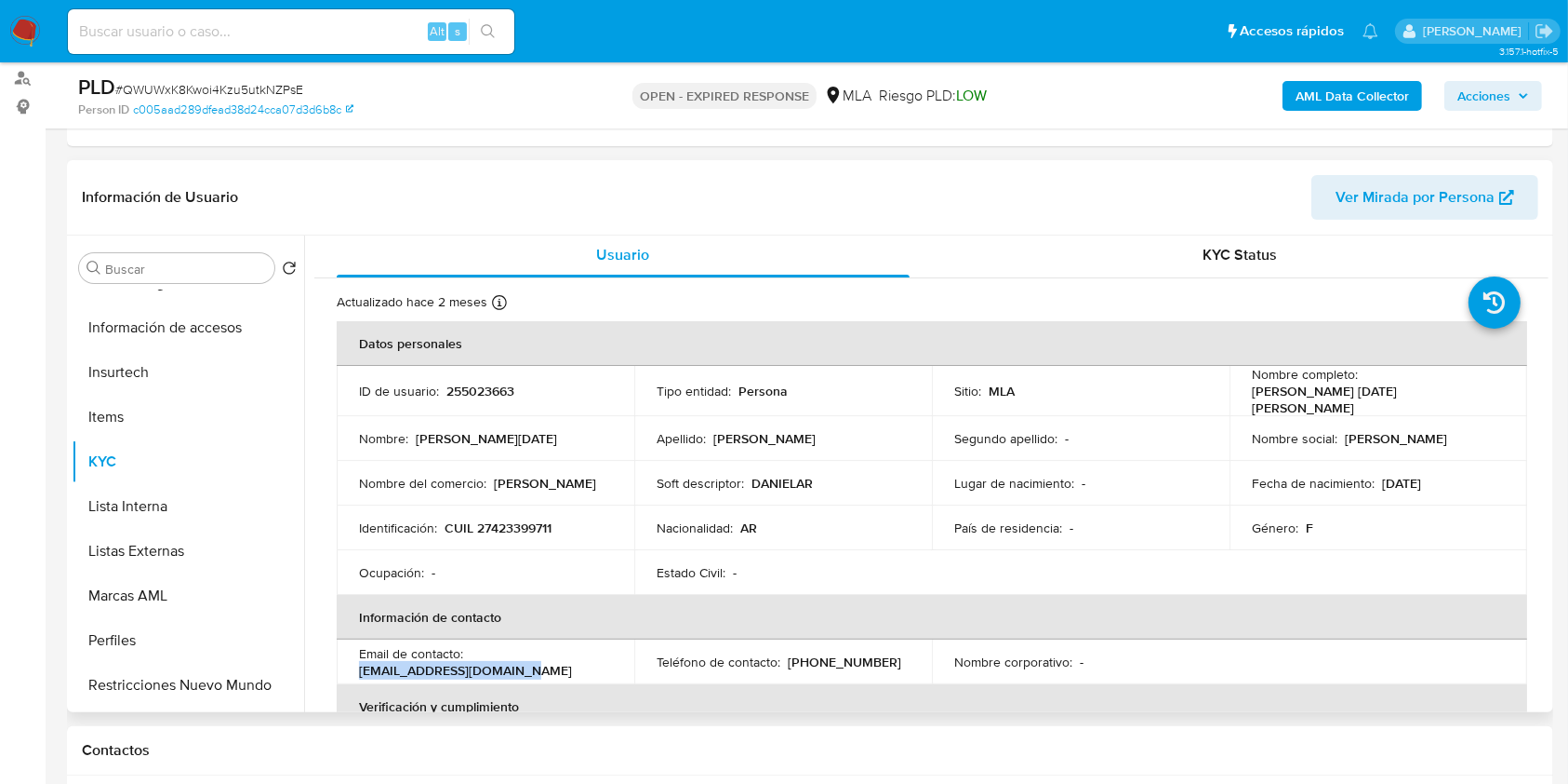
scroll to position [0, 0]
drag, startPoint x: 1355, startPoint y: 391, endPoint x: 1395, endPoint y: 138, distance: 256.1
click at [1504, 391] on td "Nombre completo : Daniela Lucia Robin" at bounding box center [1378, 394] width 298 height 50
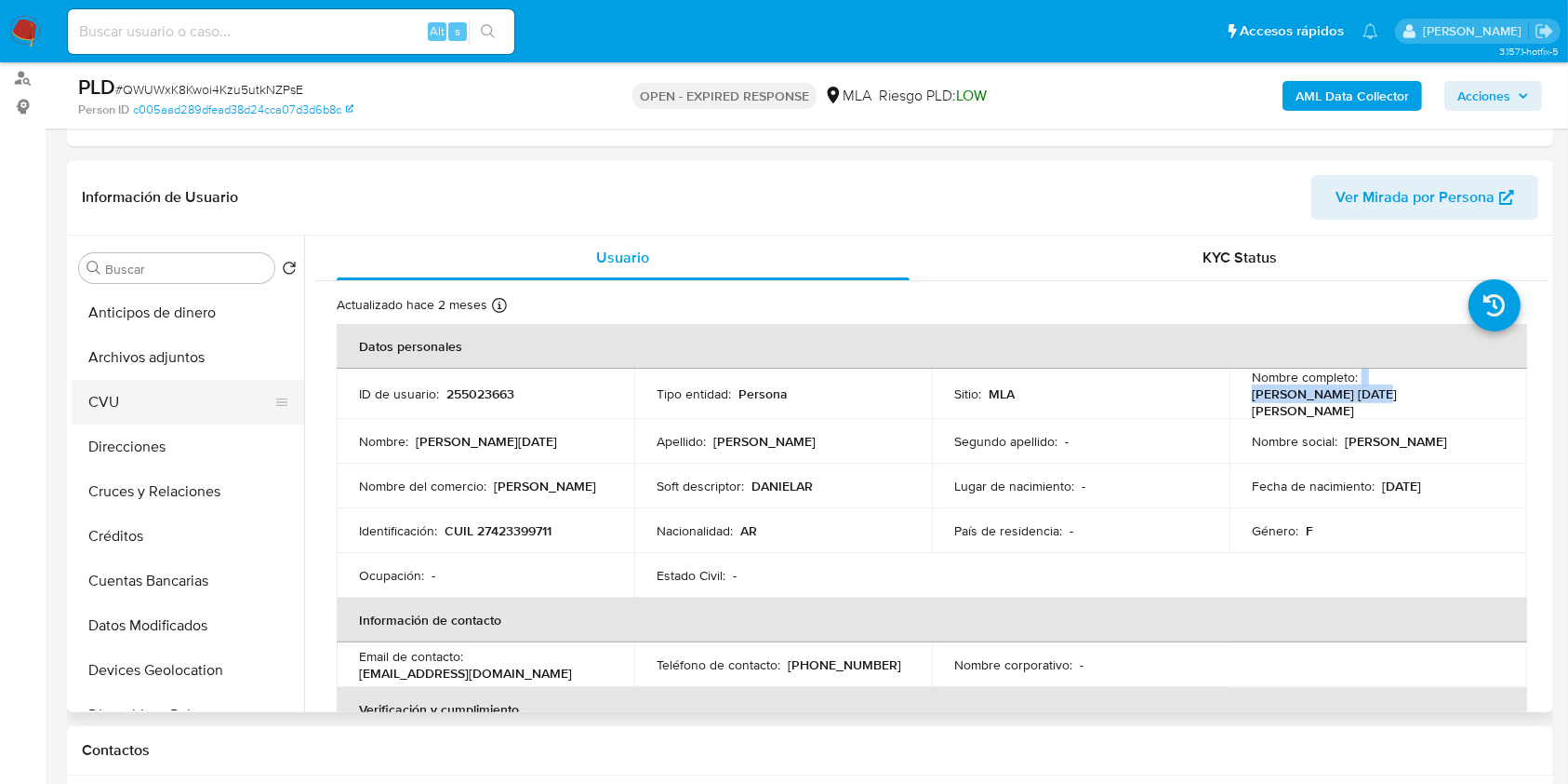
click at [140, 380] on button "CVU" at bounding box center [180, 402] width 217 height 45
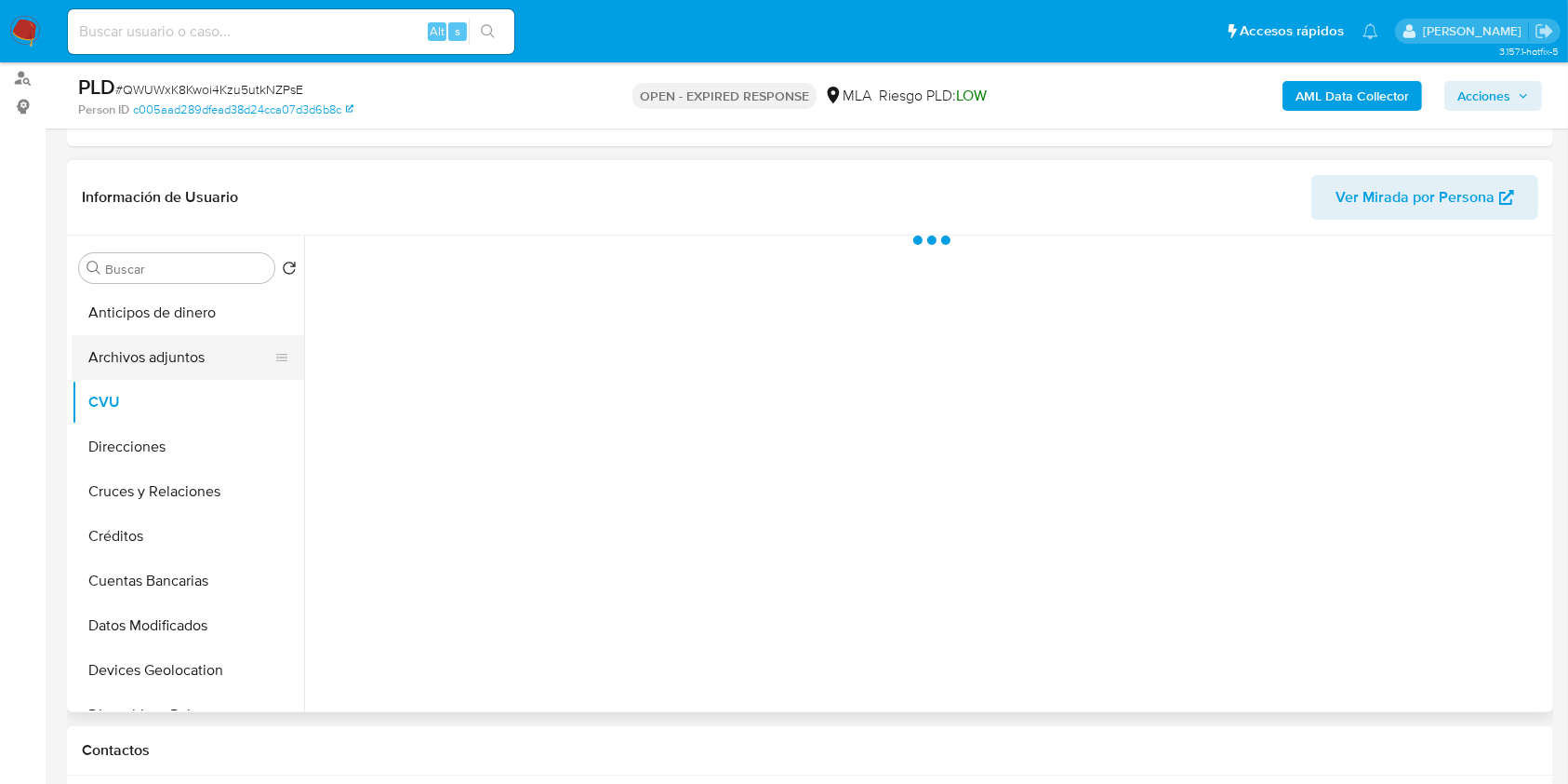
click at [149, 370] on button "Archivos adjuntos" at bounding box center [180, 357] width 217 height 45
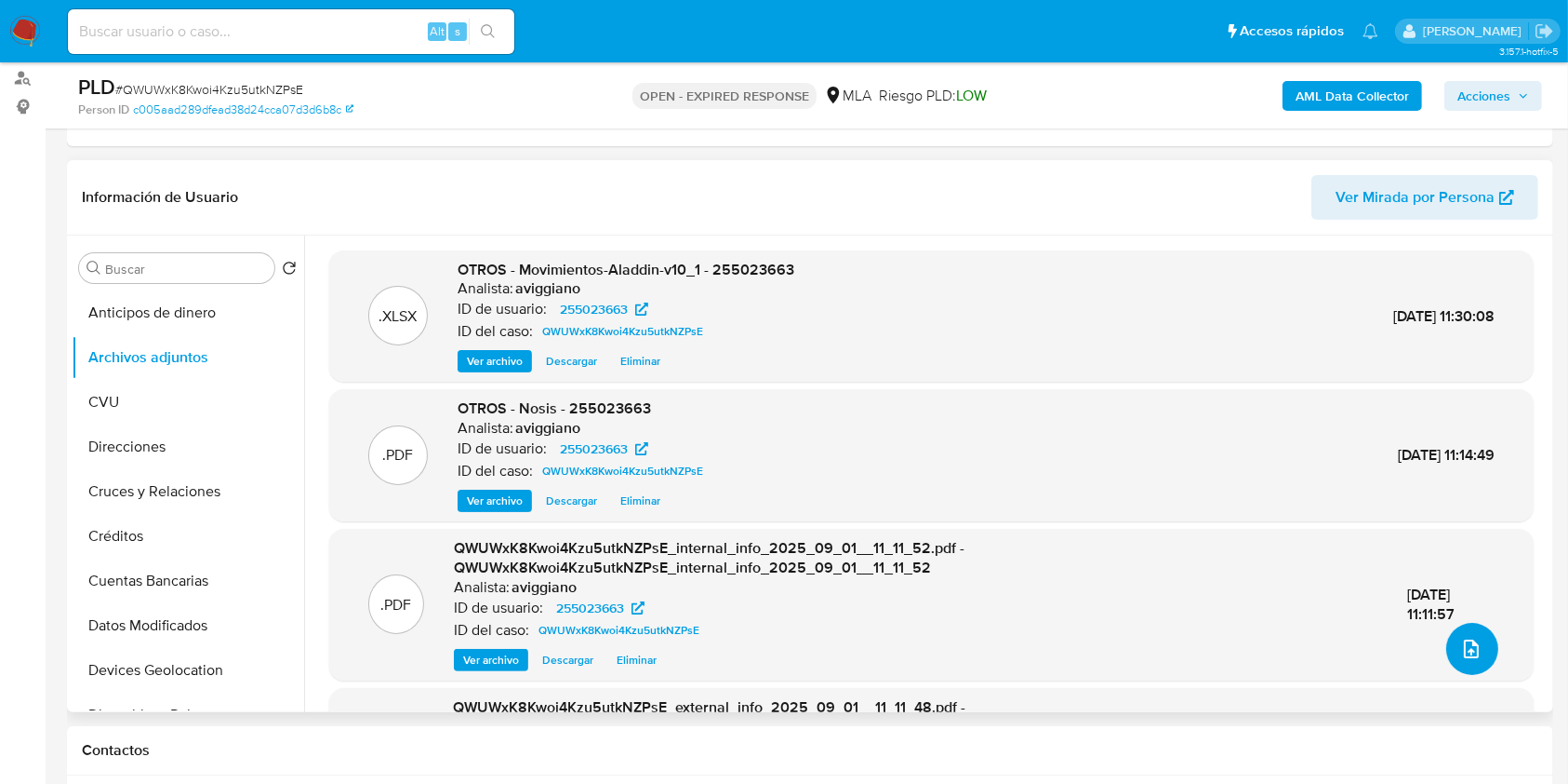
click at [1468, 642] on icon "upload-file" at bounding box center [1472, 649] width 22 height 22
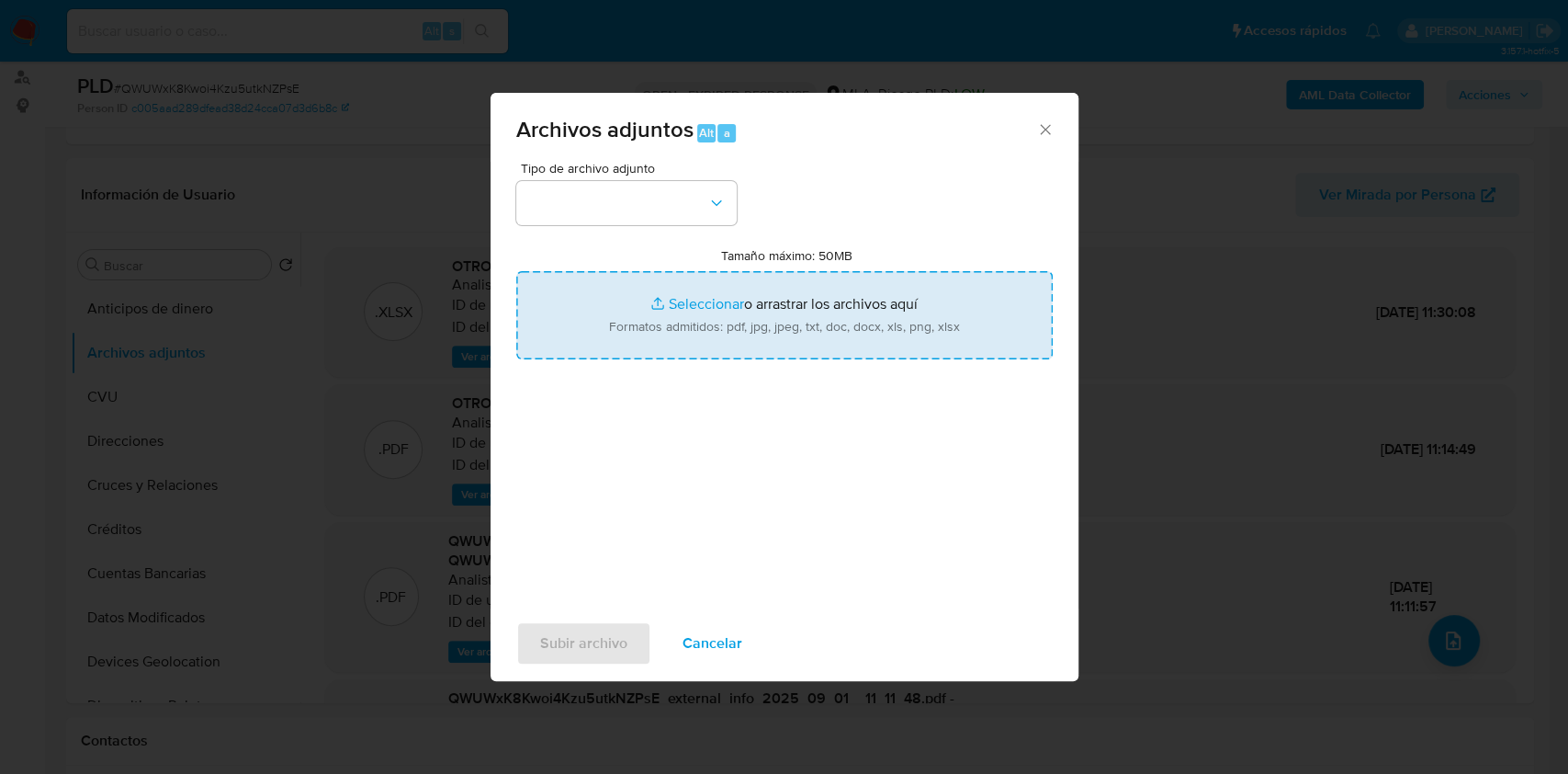
click at [844, 304] on input "Tamaño máximo: 50MB Seleccionar archivos" at bounding box center [784, 315] width 536 height 88
type input "C:\fakepath\Caselog QWUWxK8Kwoi4Kzu5utkNZPsE_2025_07_17_19_13_40.docx"
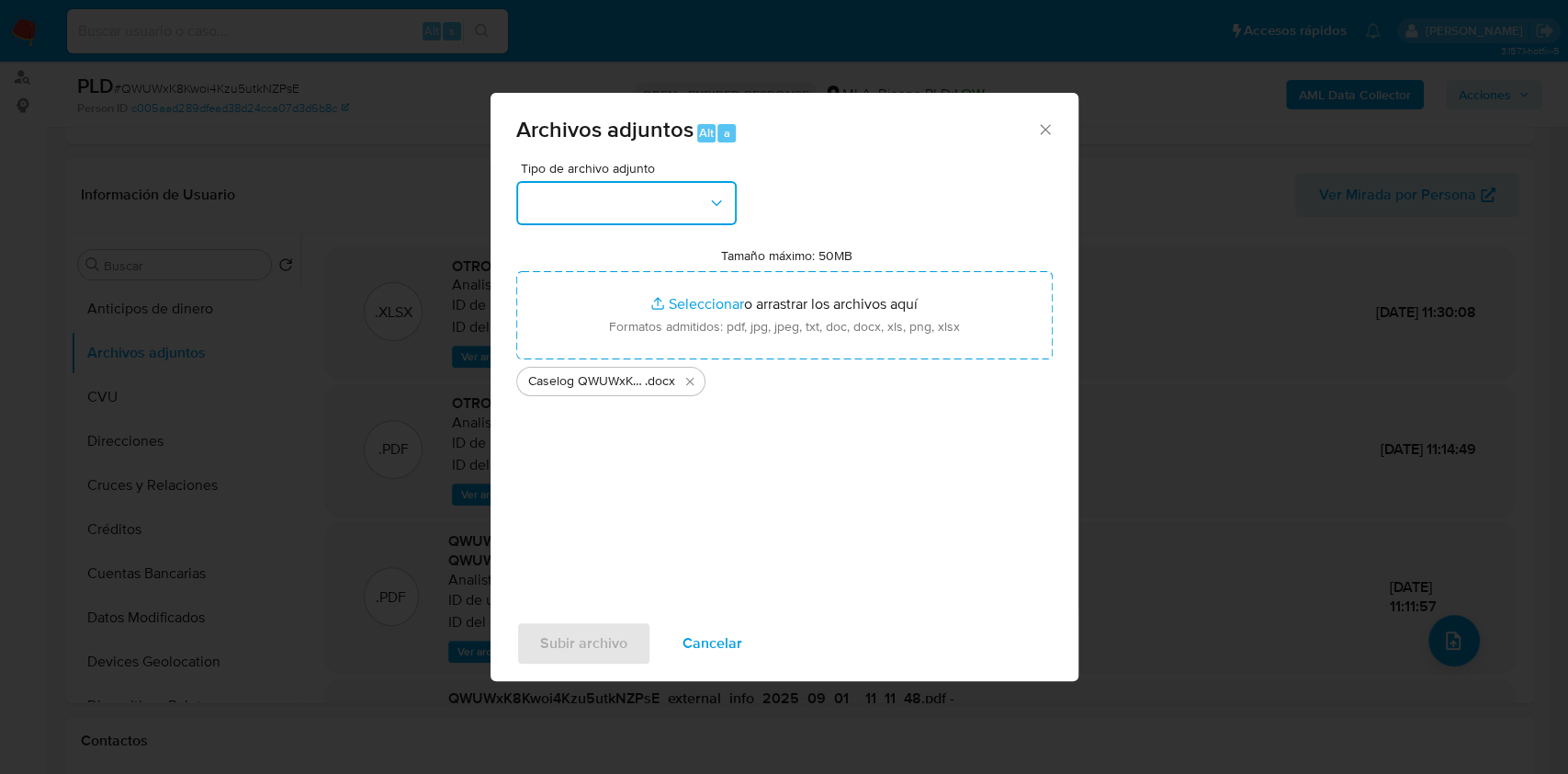
click at [732, 194] on button "button" at bounding box center [626, 203] width 220 height 44
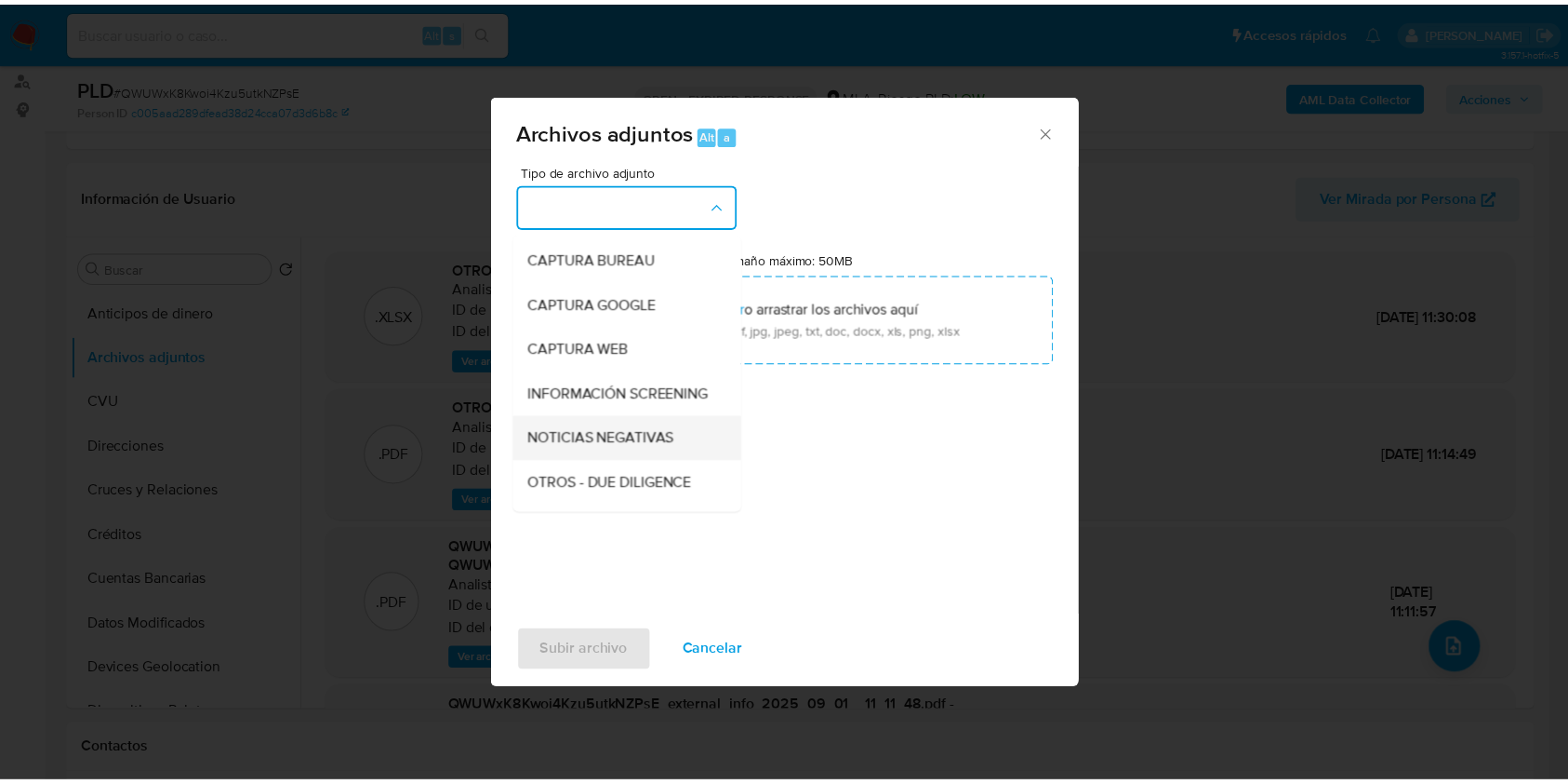
scroll to position [124, 0]
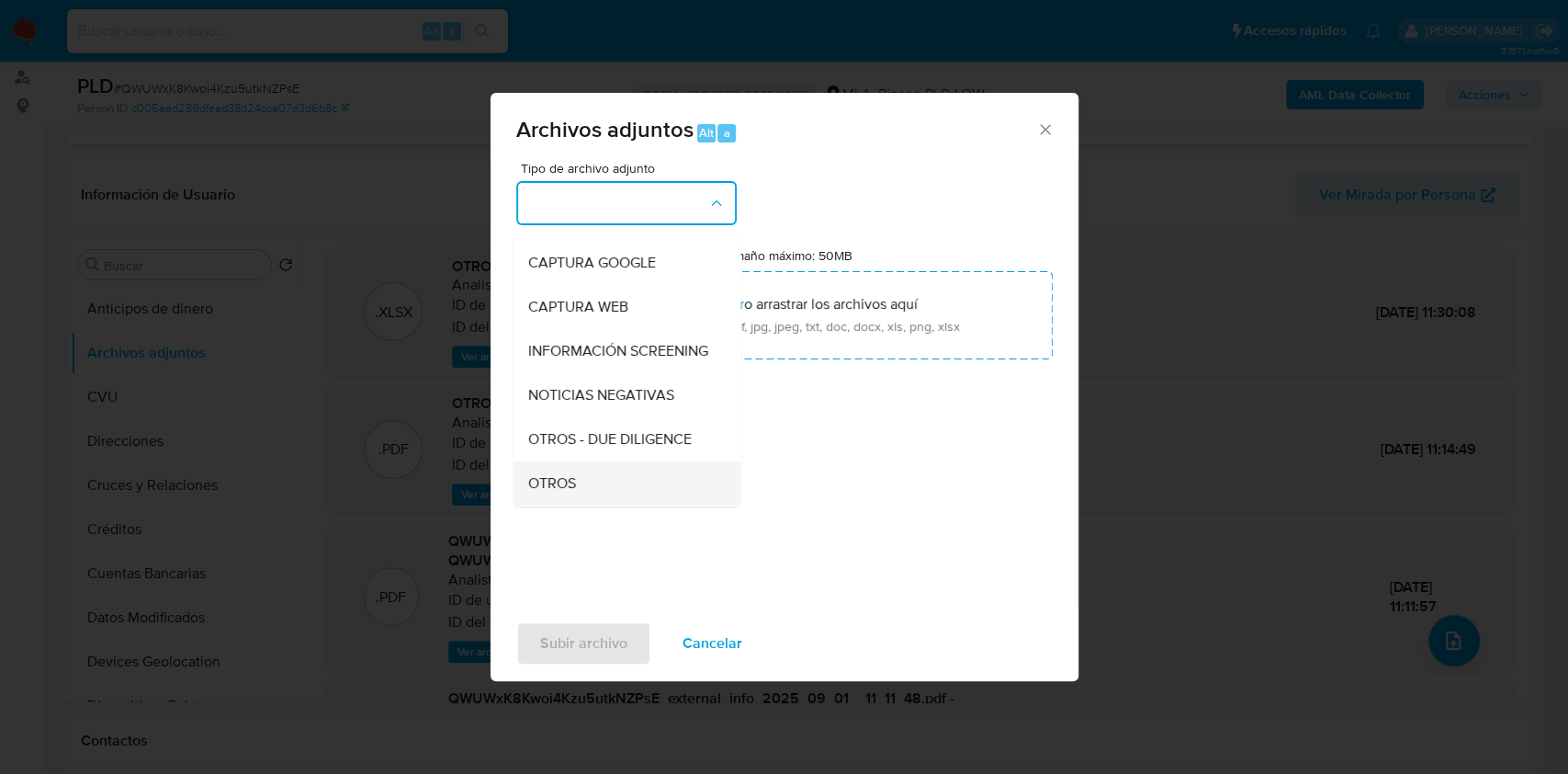
click at [575, 484] on div "OTROS" at bounding box center [620, 484] width 187 height 44
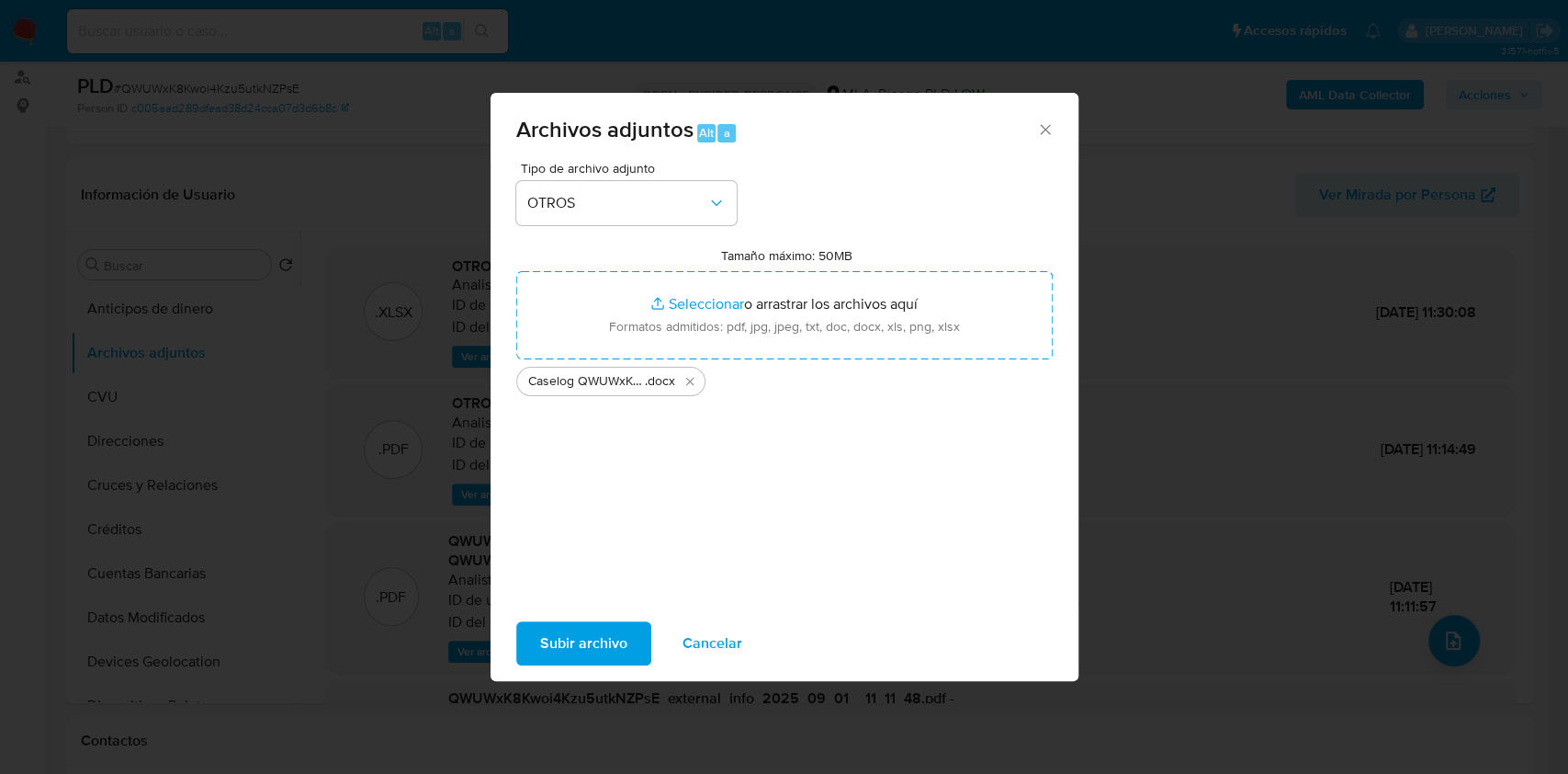
click at [607, 634] on span "Subir archivo" at bounding box center [583, 643] width 88 height 41
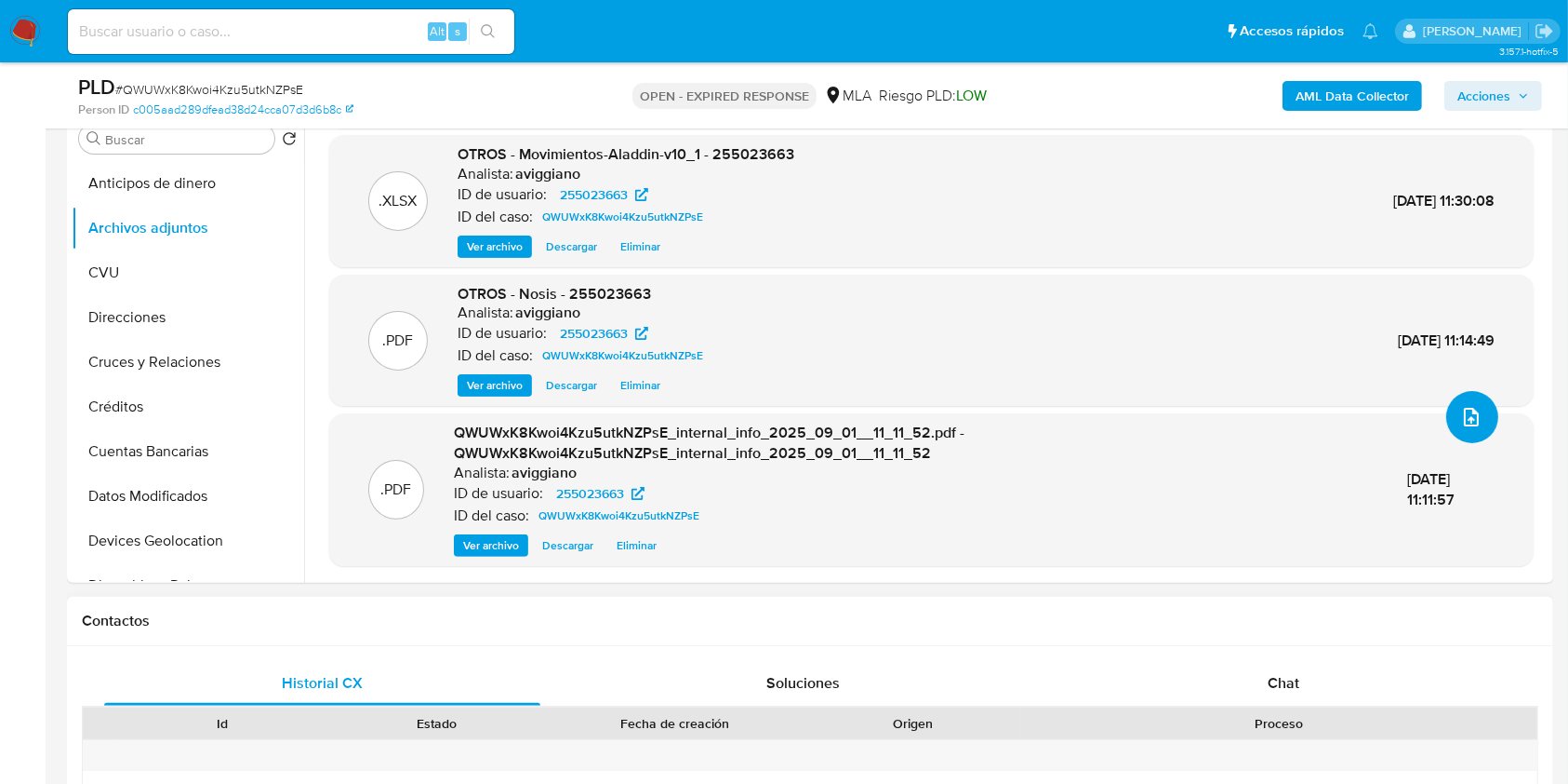
scroll to position [497, 0]
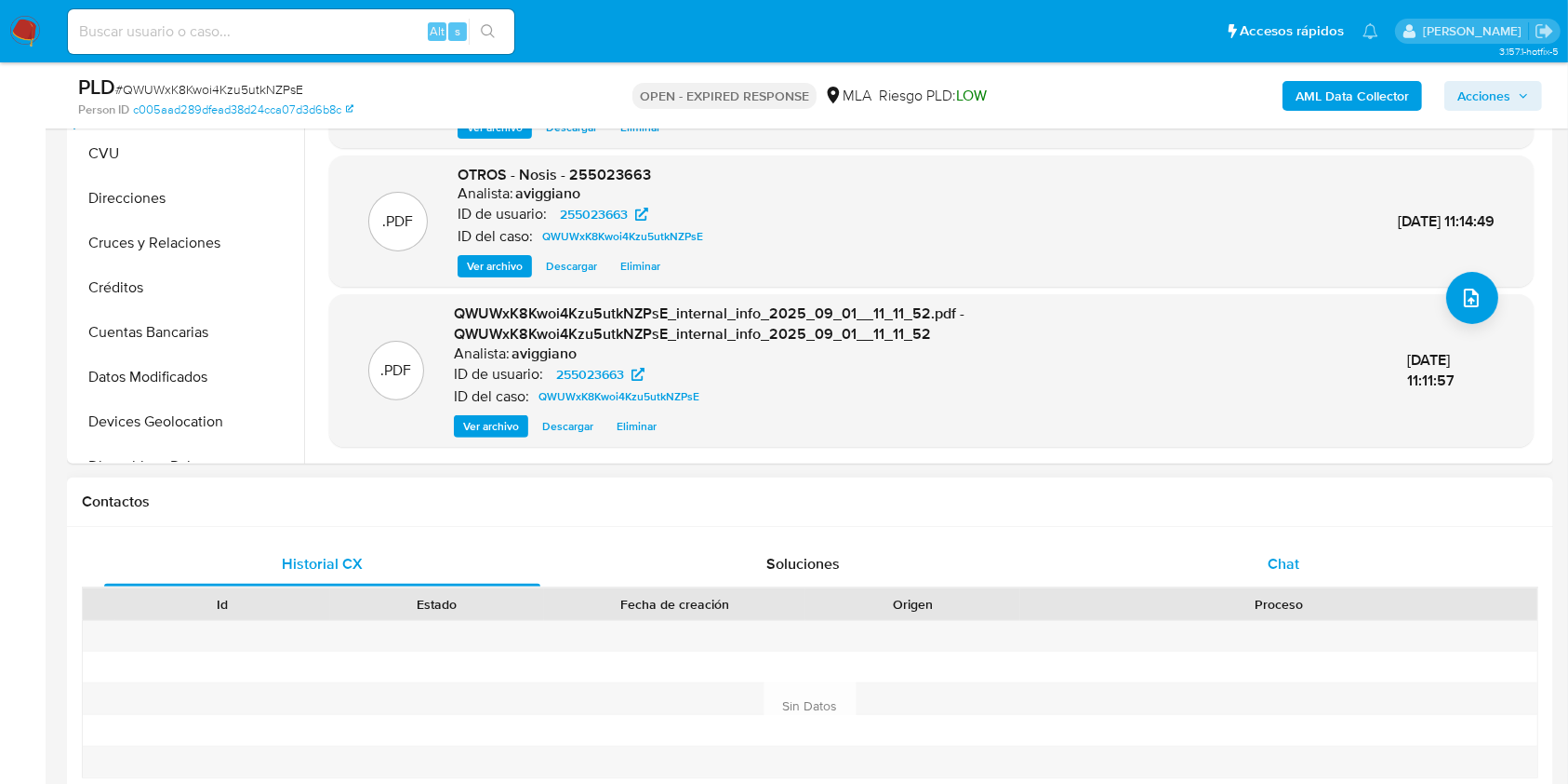
click at [1255, 565] on div "Chat" at bounding box center [1284, 564] width 437 height 45
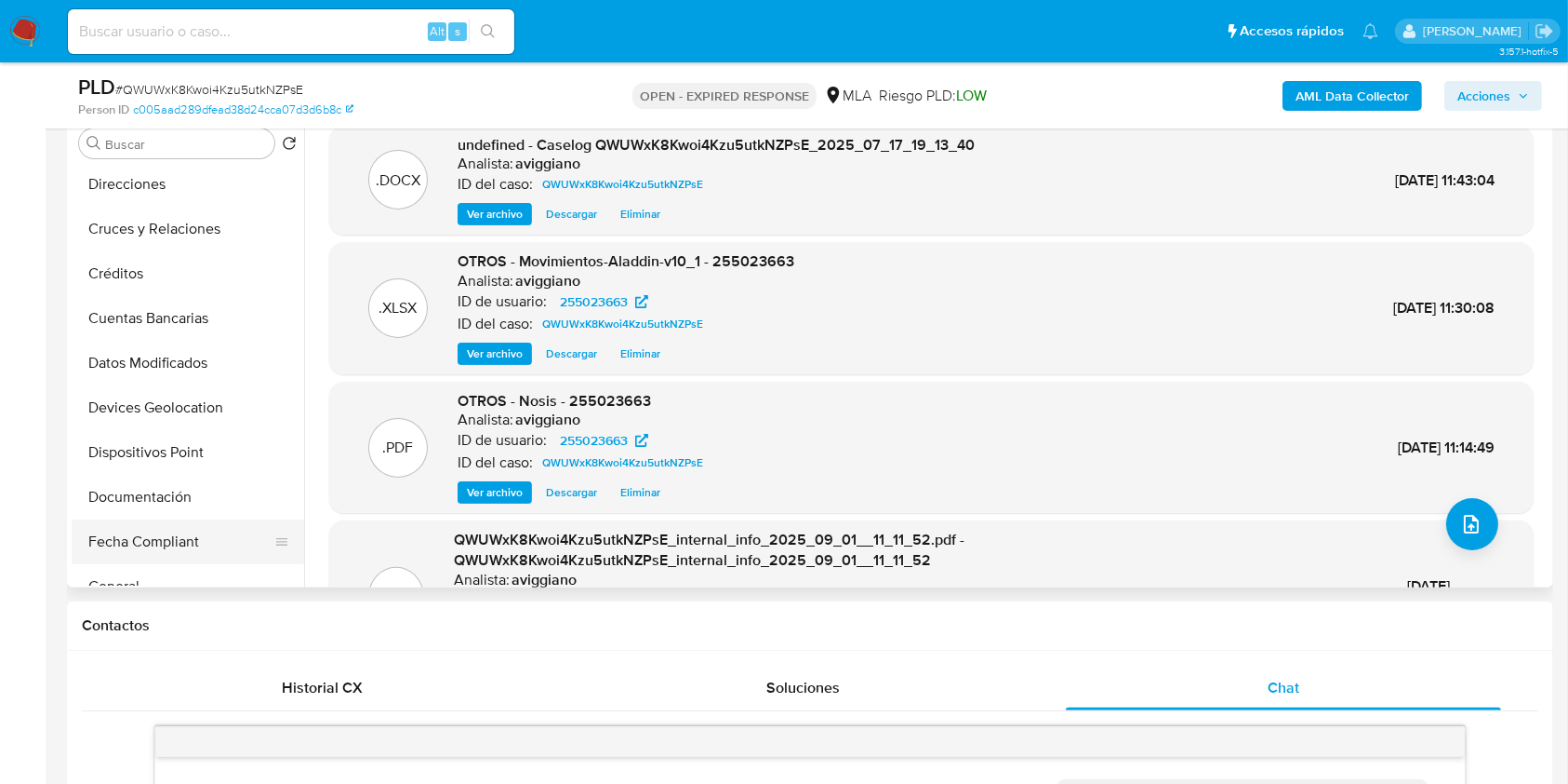
scroll to position [247, 0]
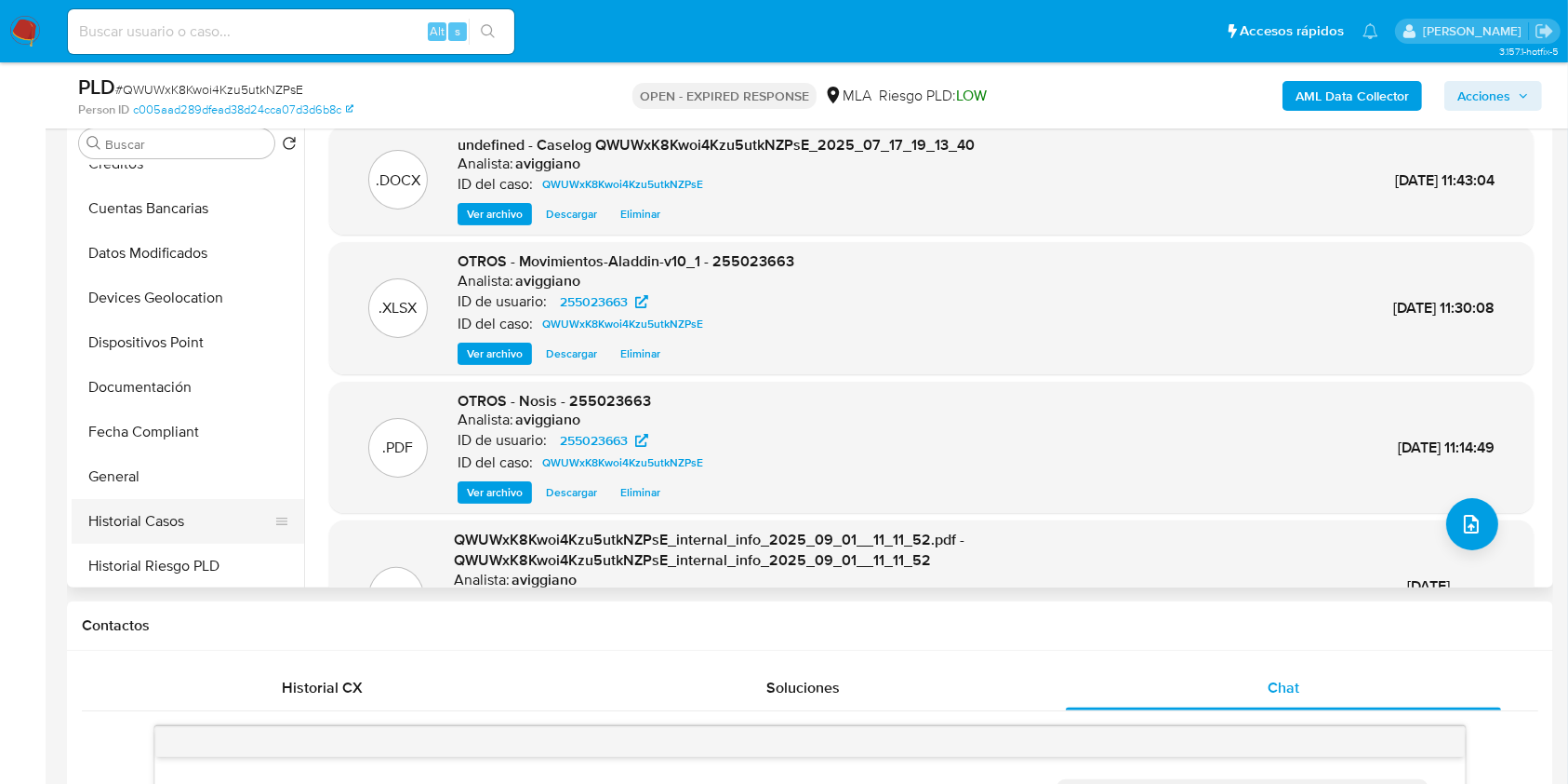
click at [137, 511] on button "Historial Casos" at bounding box center [180, 522] width 217 height 45
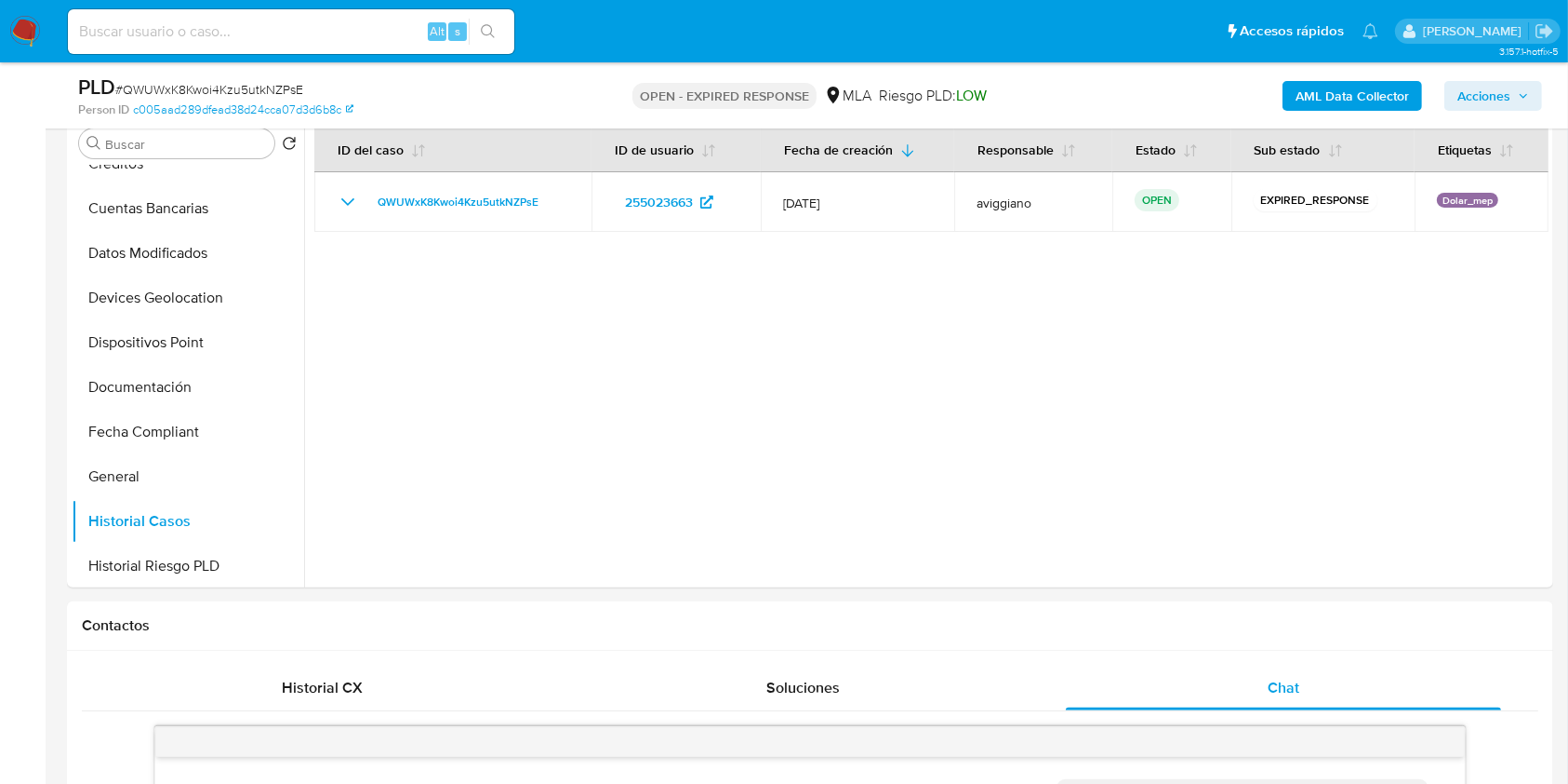
click at [1486, 96] on span "Acciones" at bounding box center [1484, 96] width 53 height 30
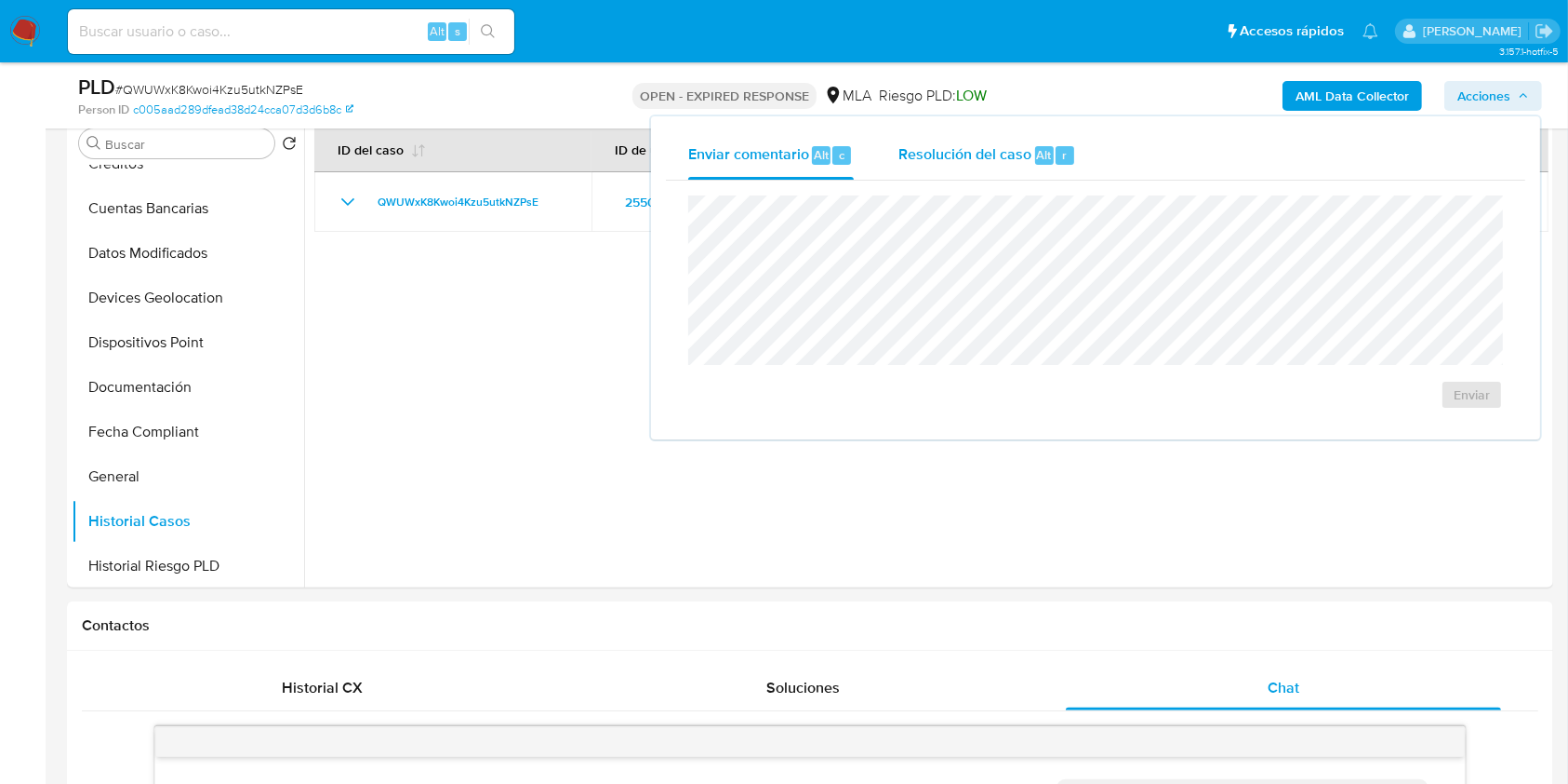
click at [1011, 134] on div "Resolución del caso Alt r" at bounding box center [987, 156] width 177 height 49
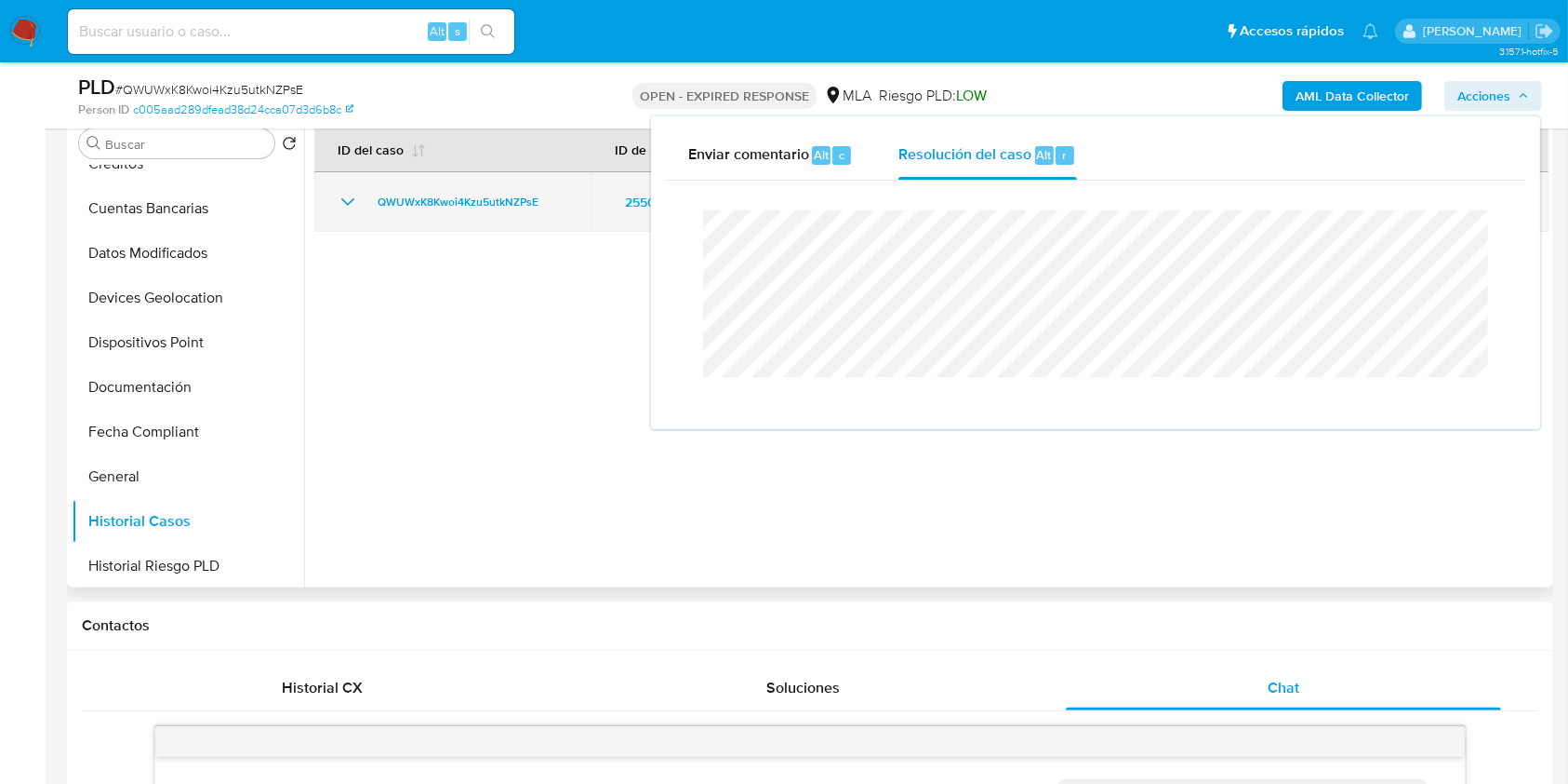
drag, startPoint x: 473, startPoint y: 267, endPoint x: 558, endPoint y: 223, distance: 95.7
click at [473, 265] on div at bounding box center [926, 349] width 1244 height 477
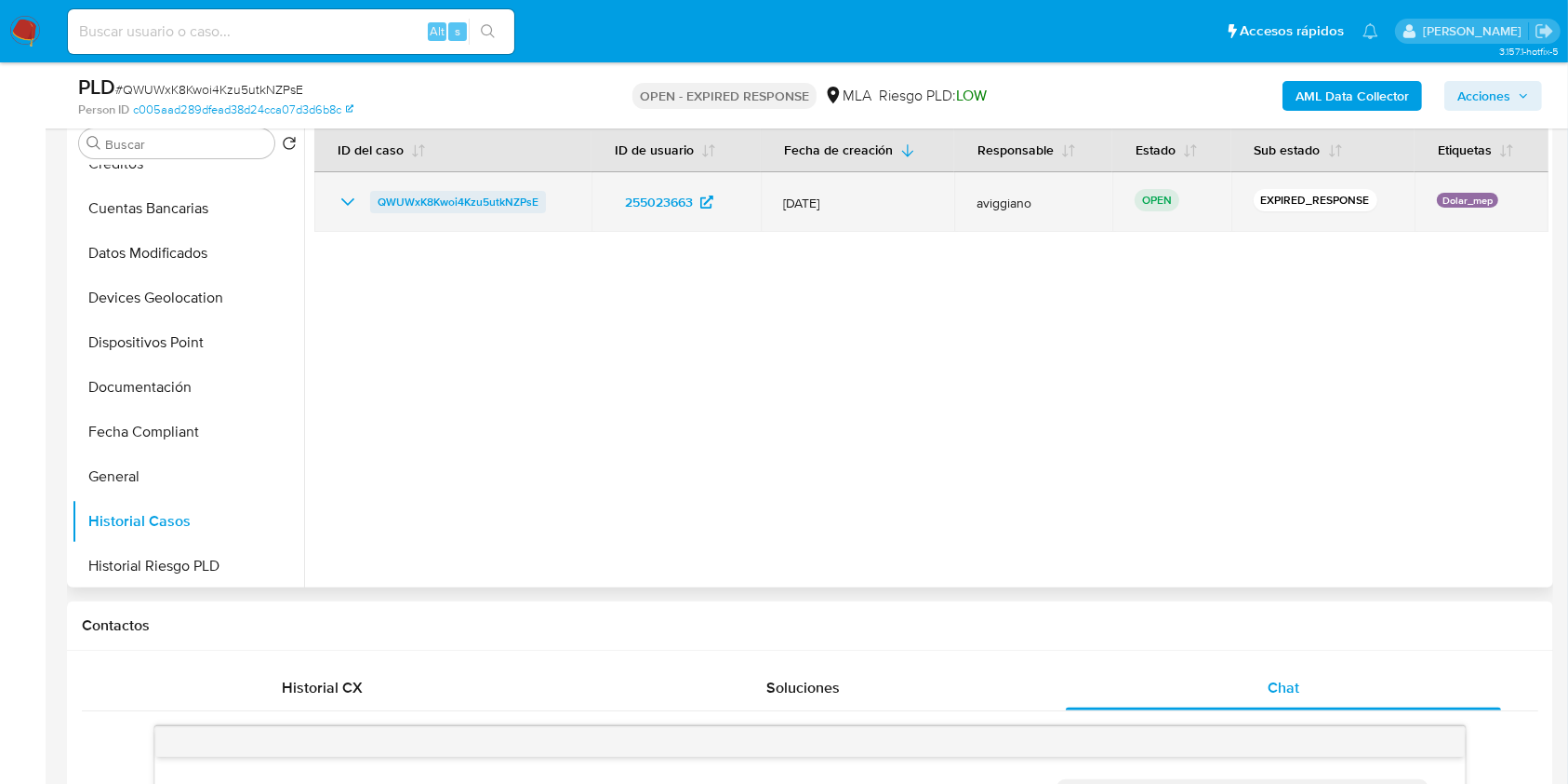
drag, startPoint x: 560, startPoint y: 193, endPoint x: 375, endPoint y: 197, distance: 185.0
click at [375, 197] on div "QWUWxK8Kwoi4Kzu5utkNZPsE" at bounding box center [452, 202] width 232 height 22
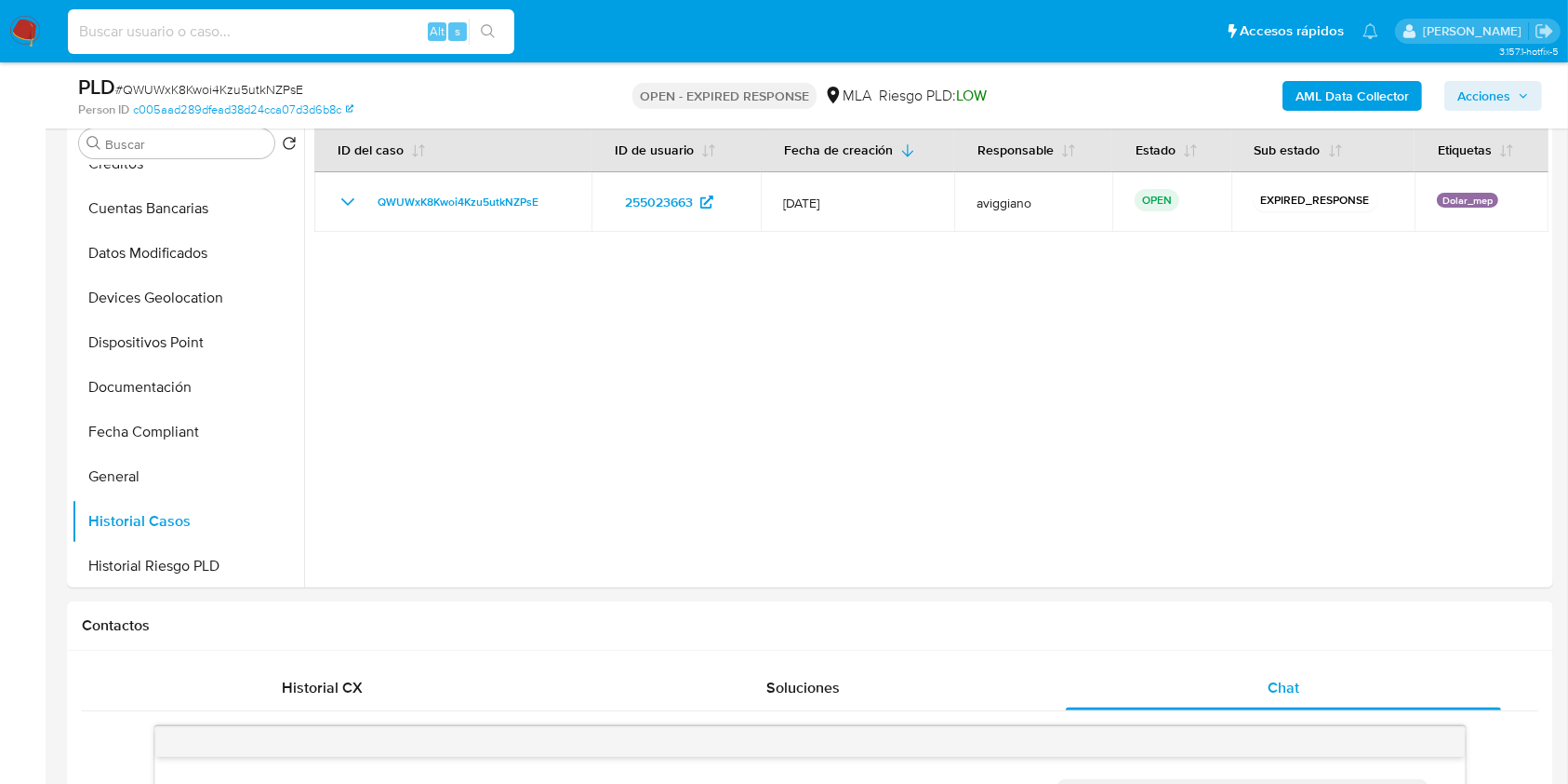
paste input "Npd1NyDOgLvWZaapr4wCKmUT"
type input "Npd1NyDOgLvWZaapr4wCKmUT"
click at [493, 37] on icon "search-icon" at bounding box center [489, 32] width 15 height 15
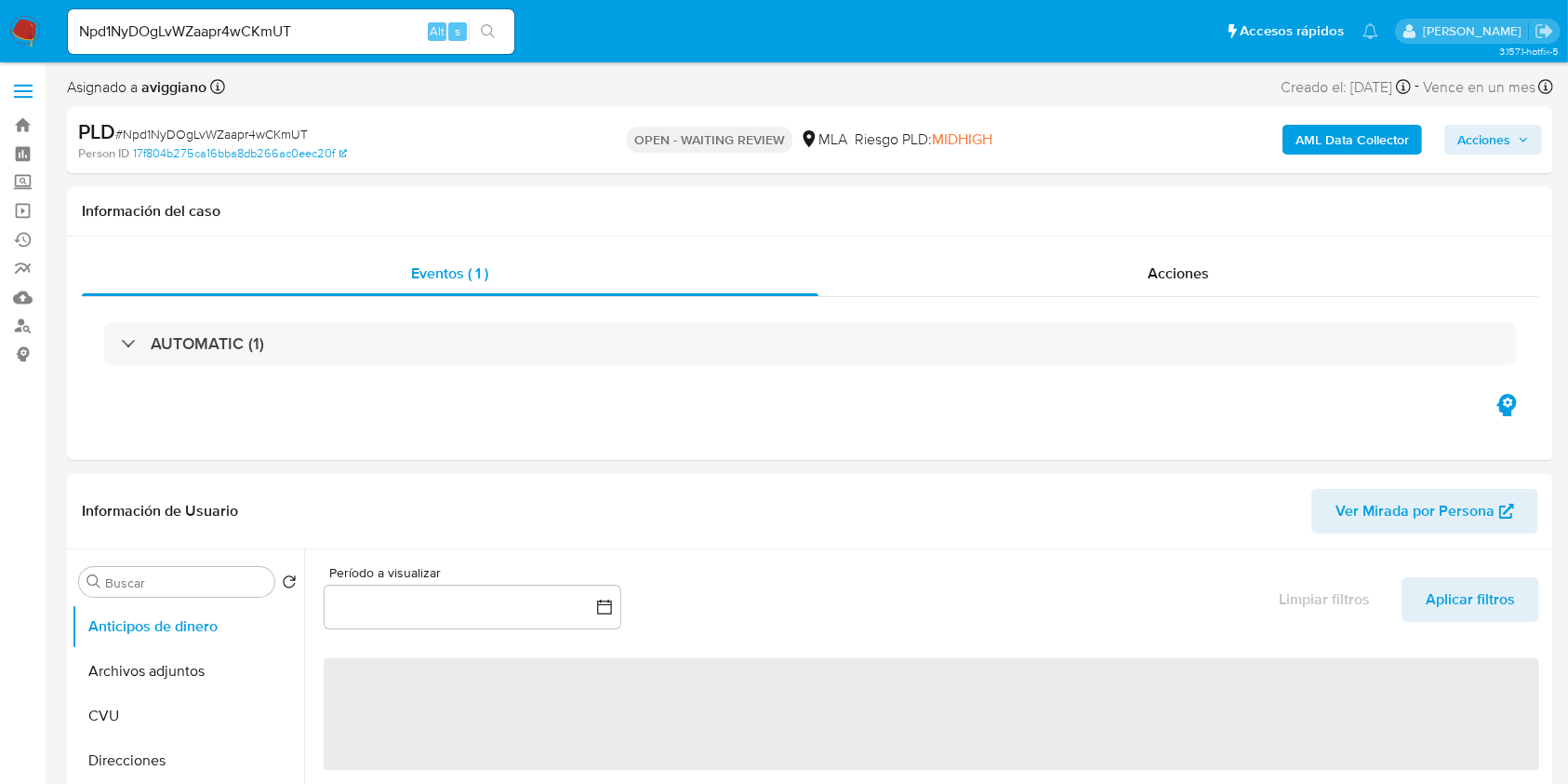
select select "10"
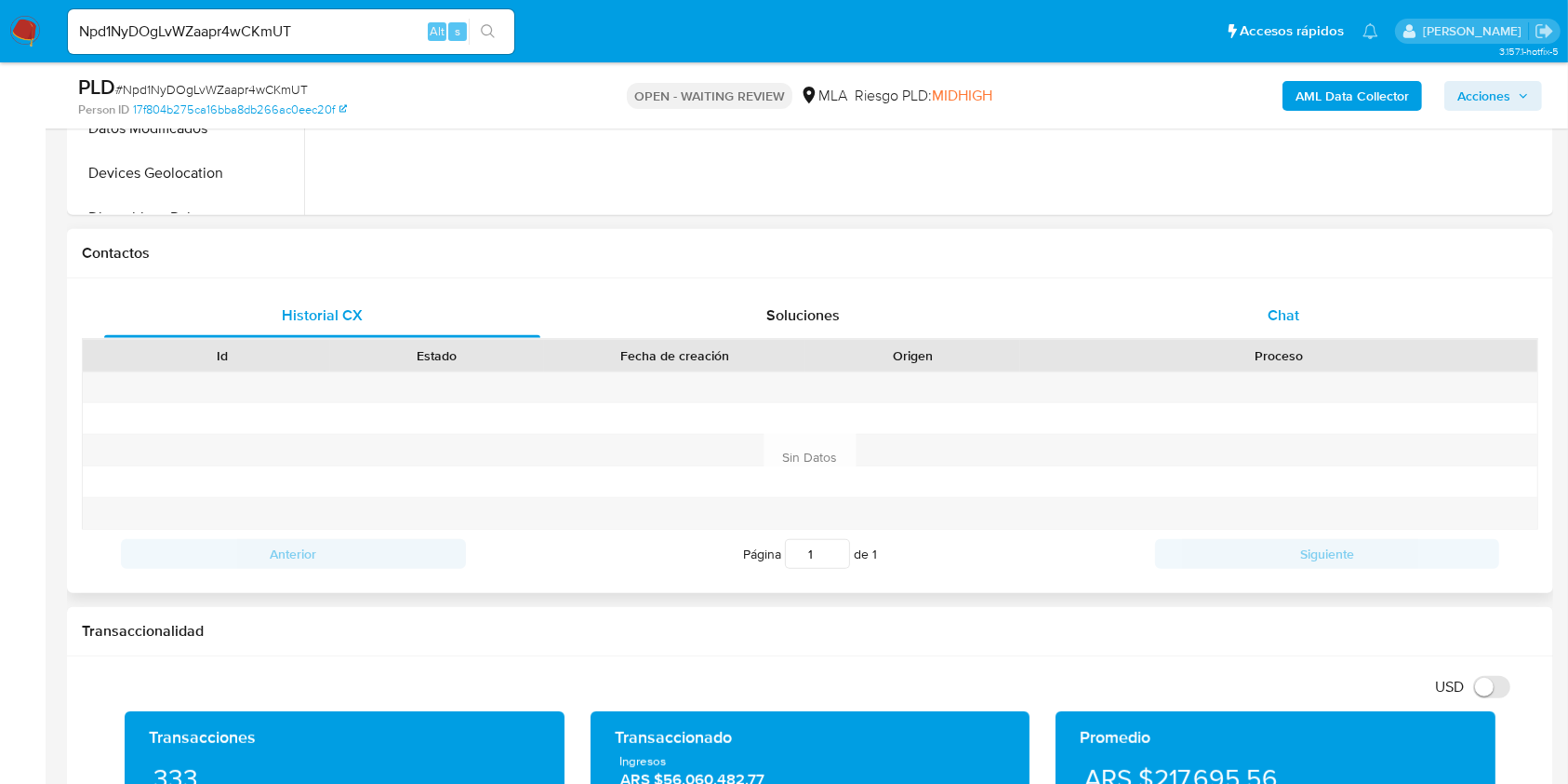
click at [1325, 309] on div "Chat" at bounding box center [1284, 315] width 437 height 45
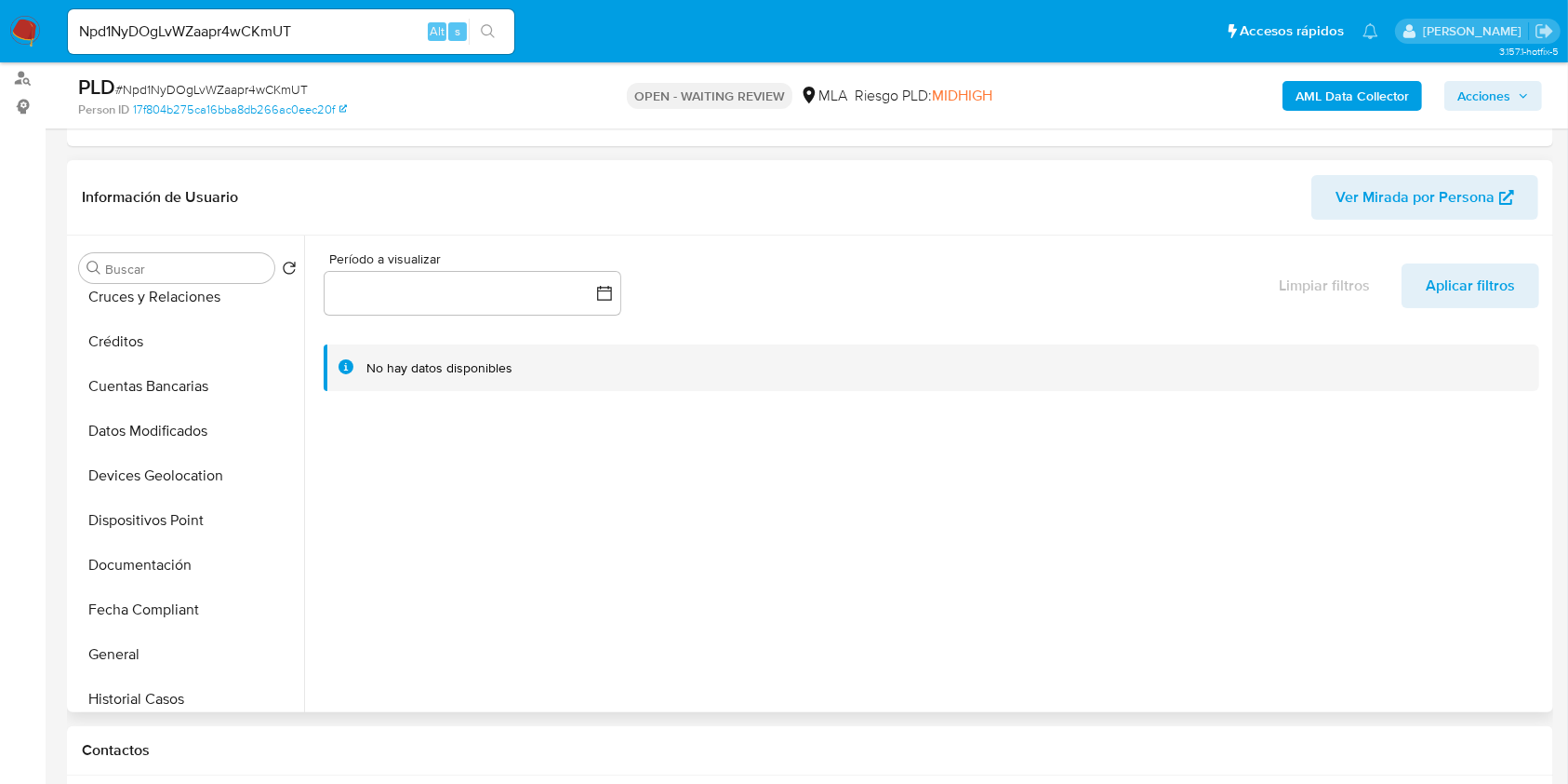
scroll to position [372, 0]
click at [118, 507] on button "Historial Casos" at bounding box center [180, 522] width 217 height 45
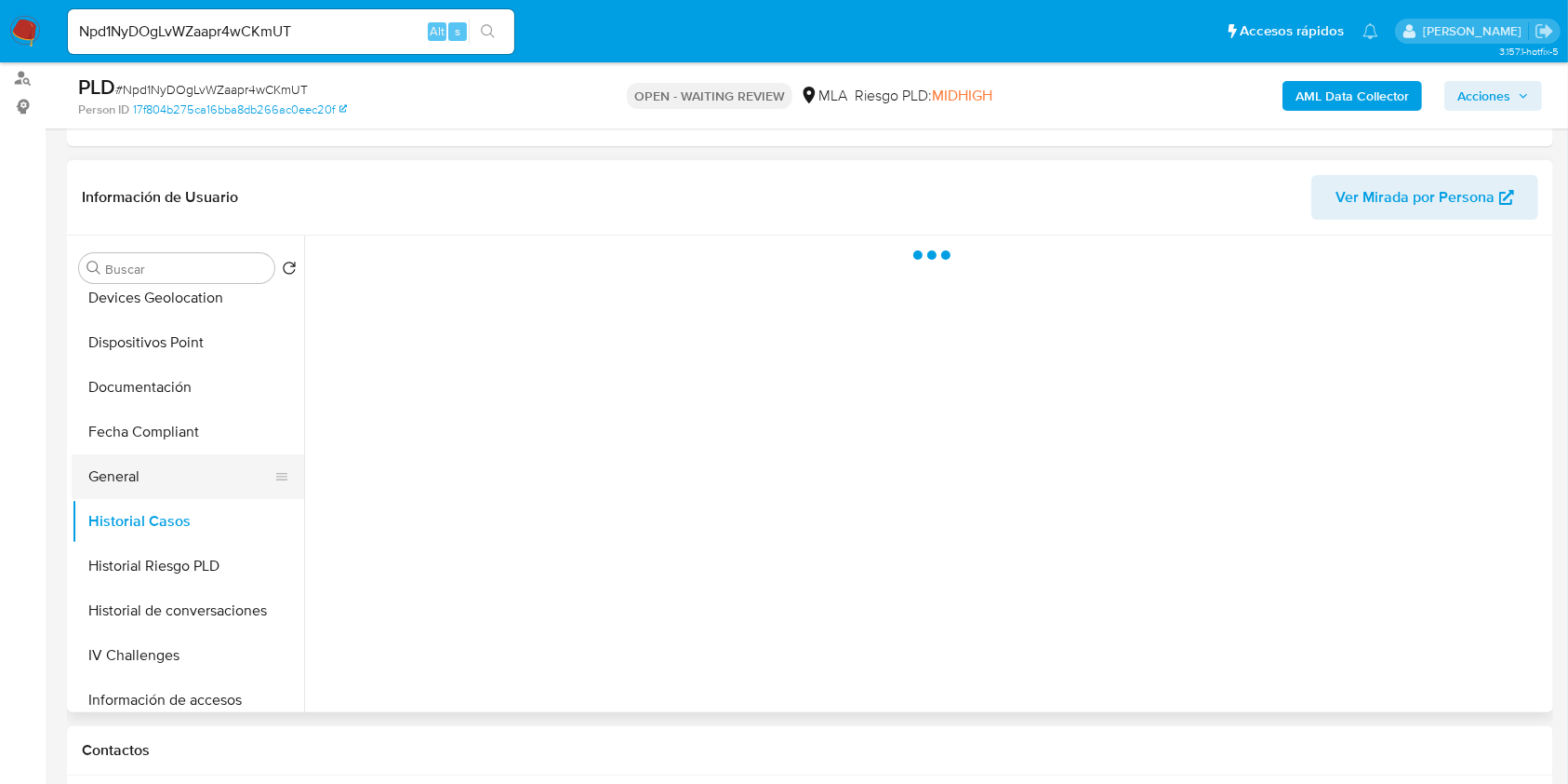
click at [112, 475] on button "General" at bounding box center [180, 477] width 217 height 45
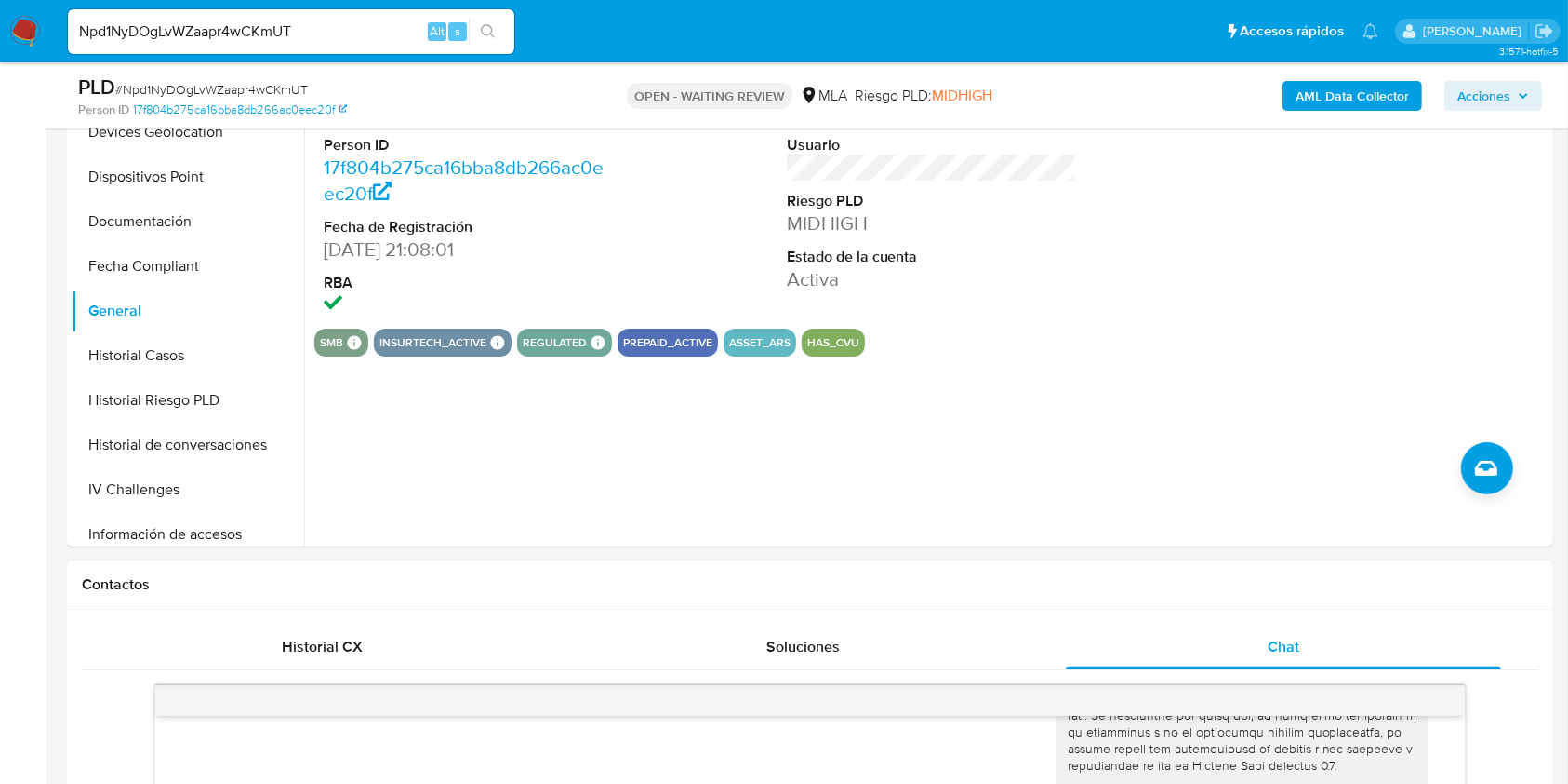
scroll to position [247, 0]
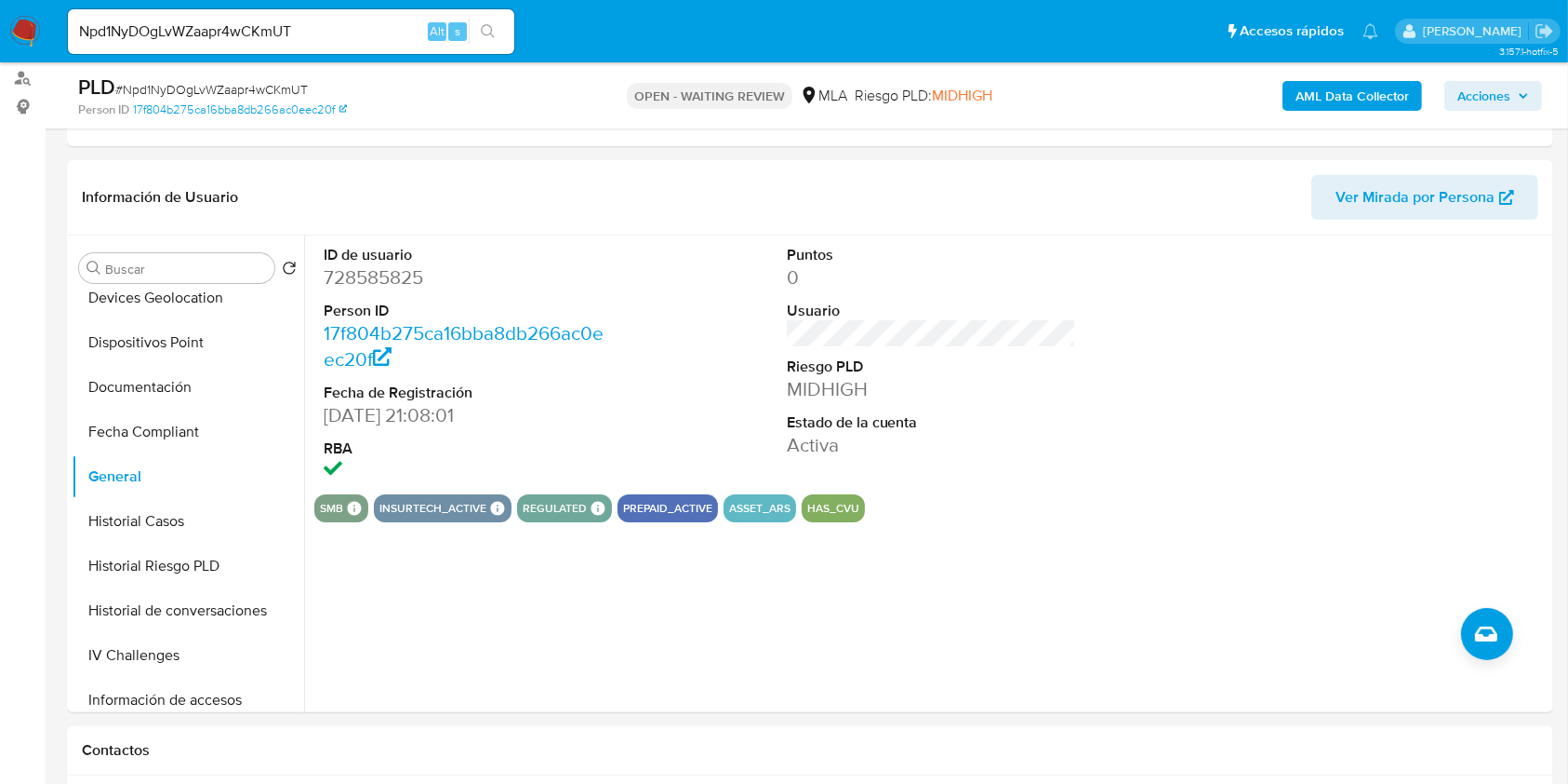
click at [1337, 90] on b "AML Data Collector" at bounding box center [1353, 96] width 114 height 30
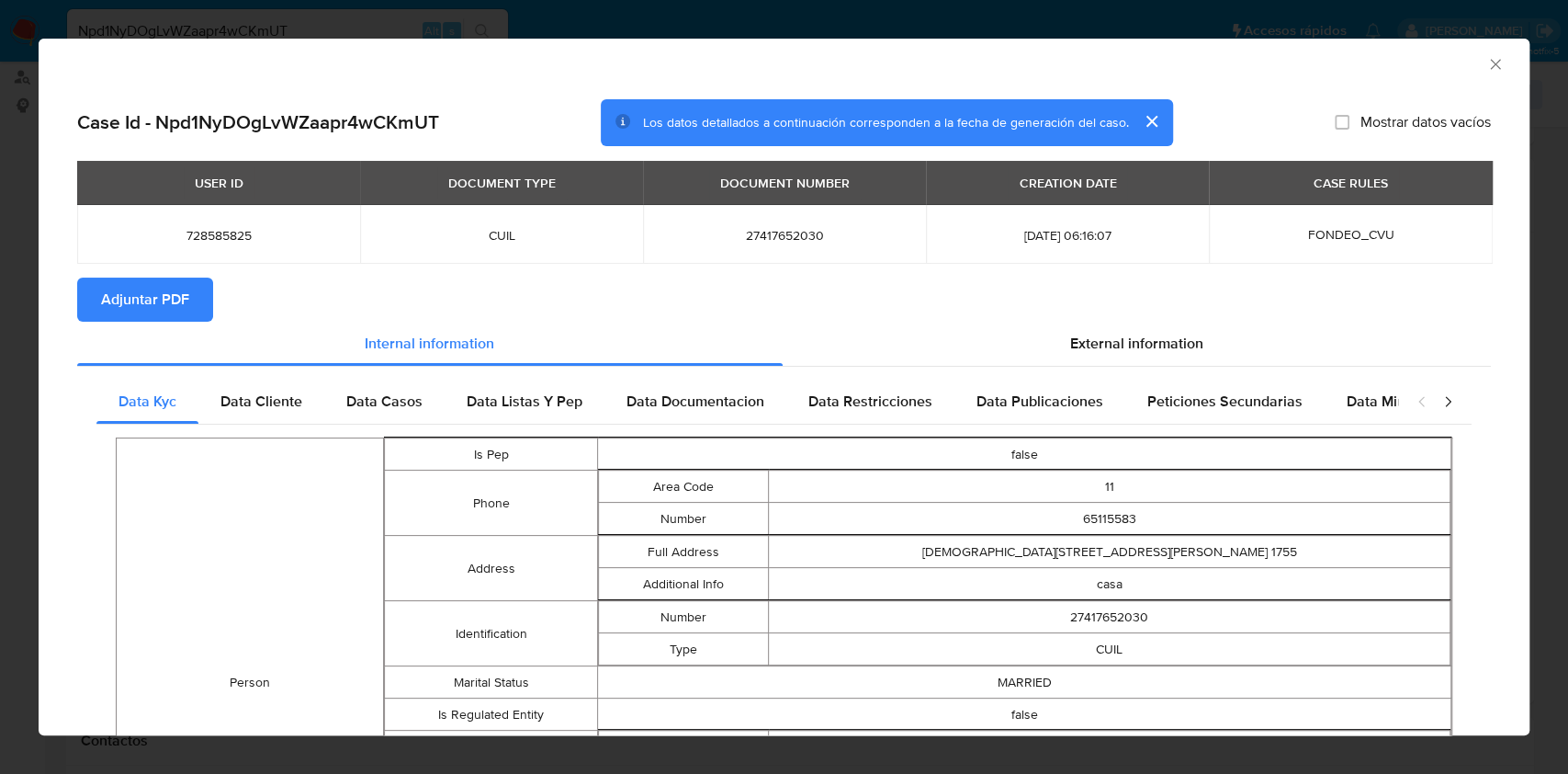
click at [138, 292] on span "Adjuntar PDF" at bounding box center [146, 299] width 88 height 41
click at [1487, 63] on icon "Cerrar ventana" at bounding box center [1496, 64] width 18 height 18
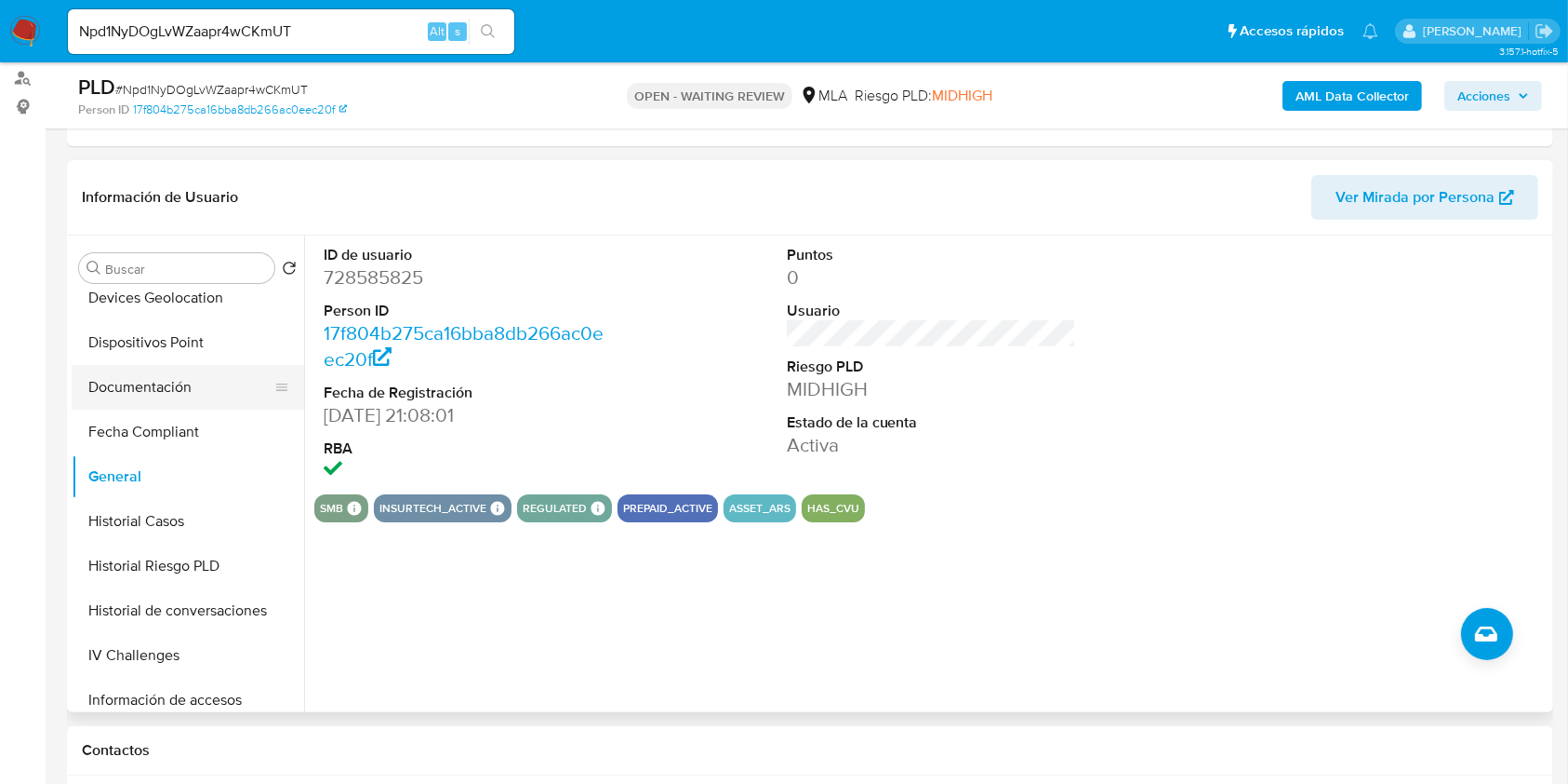
click at [189, 359] on button "Dispositivos Point" at bounding box center [187, 343] width 232 height 45
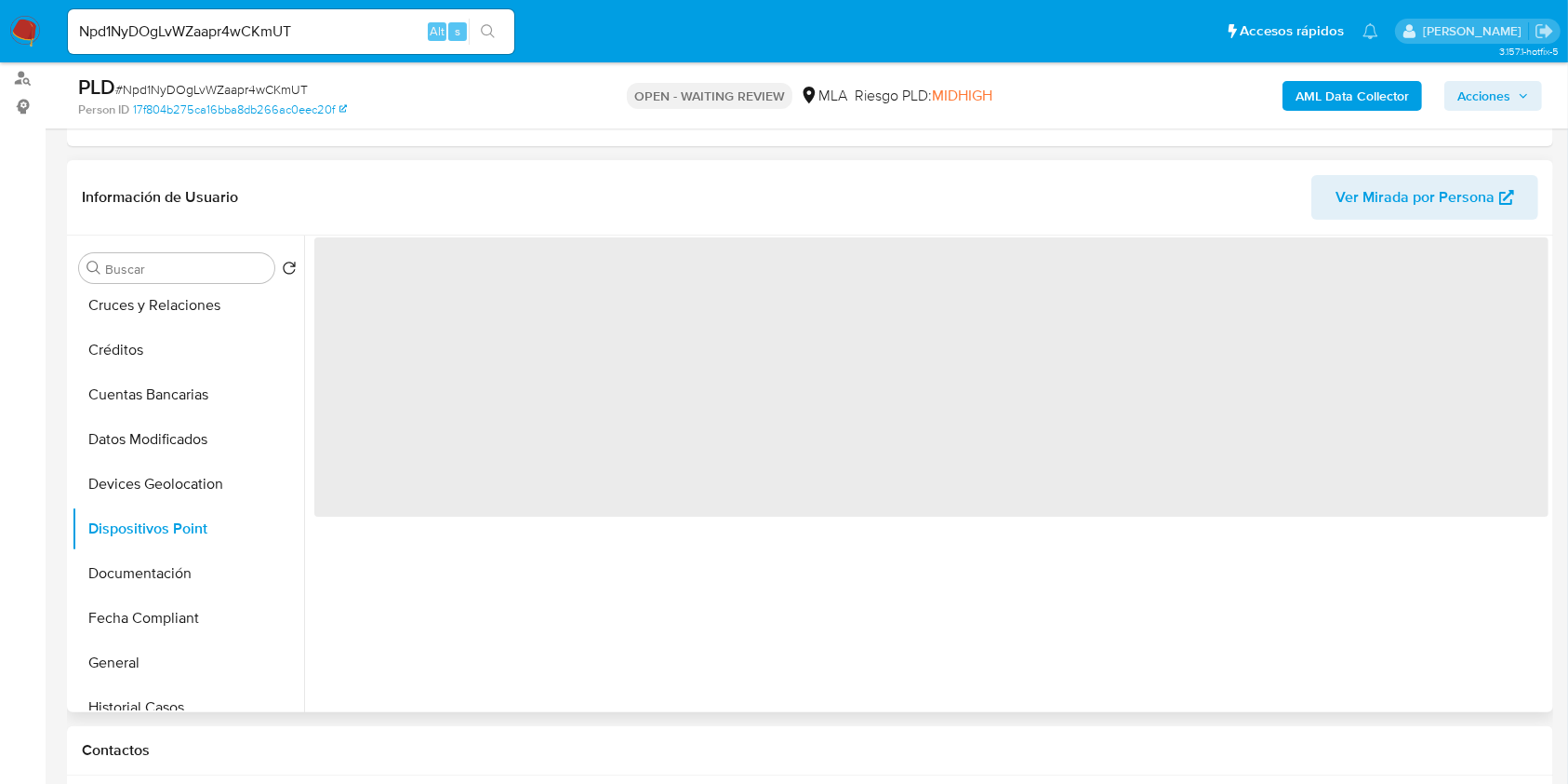
scroll to position [0, 0]
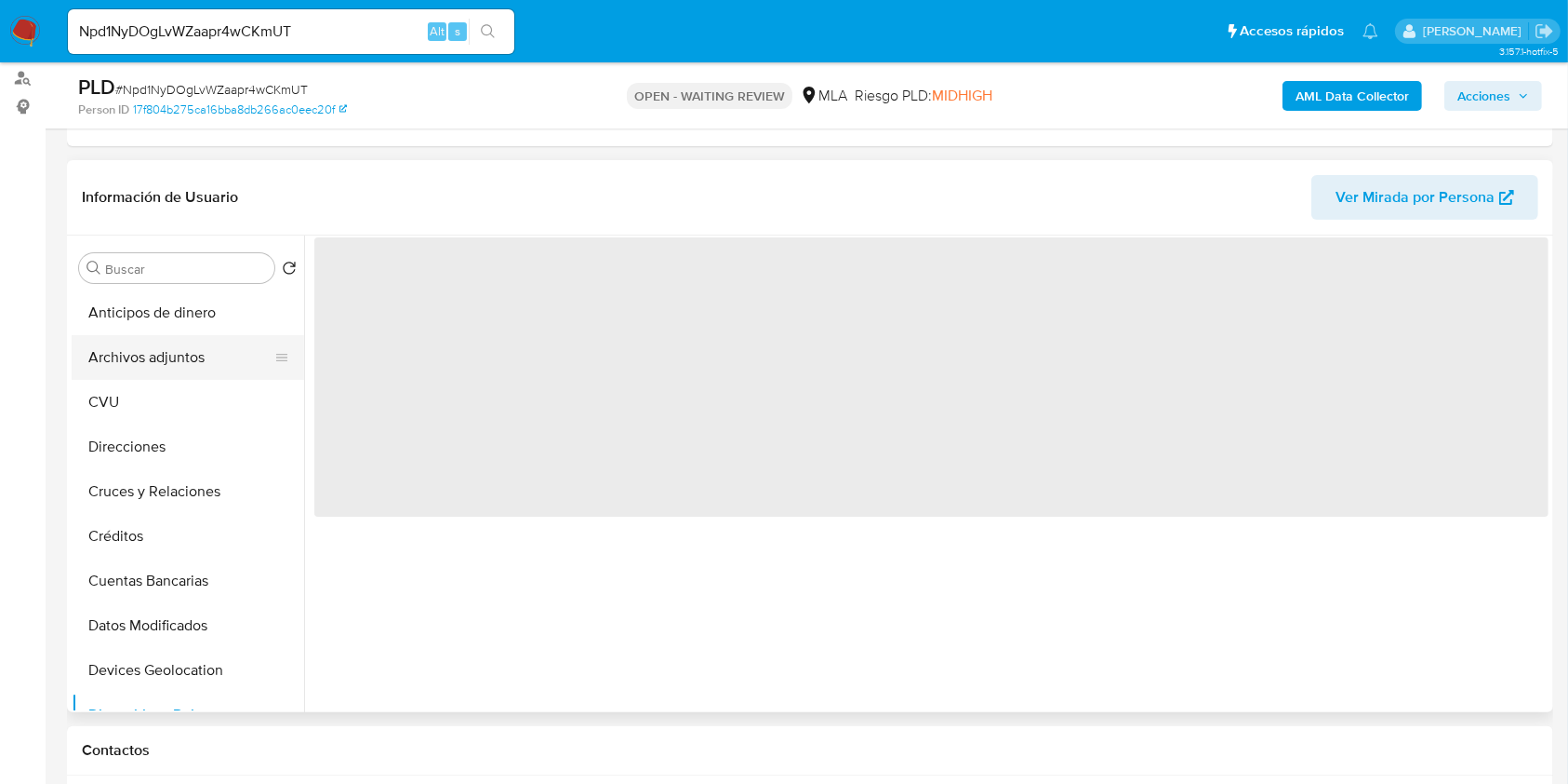
click at [175, 349] on button "Archivos adjuntos" at bounding box center [180, 357] width 217 height 45
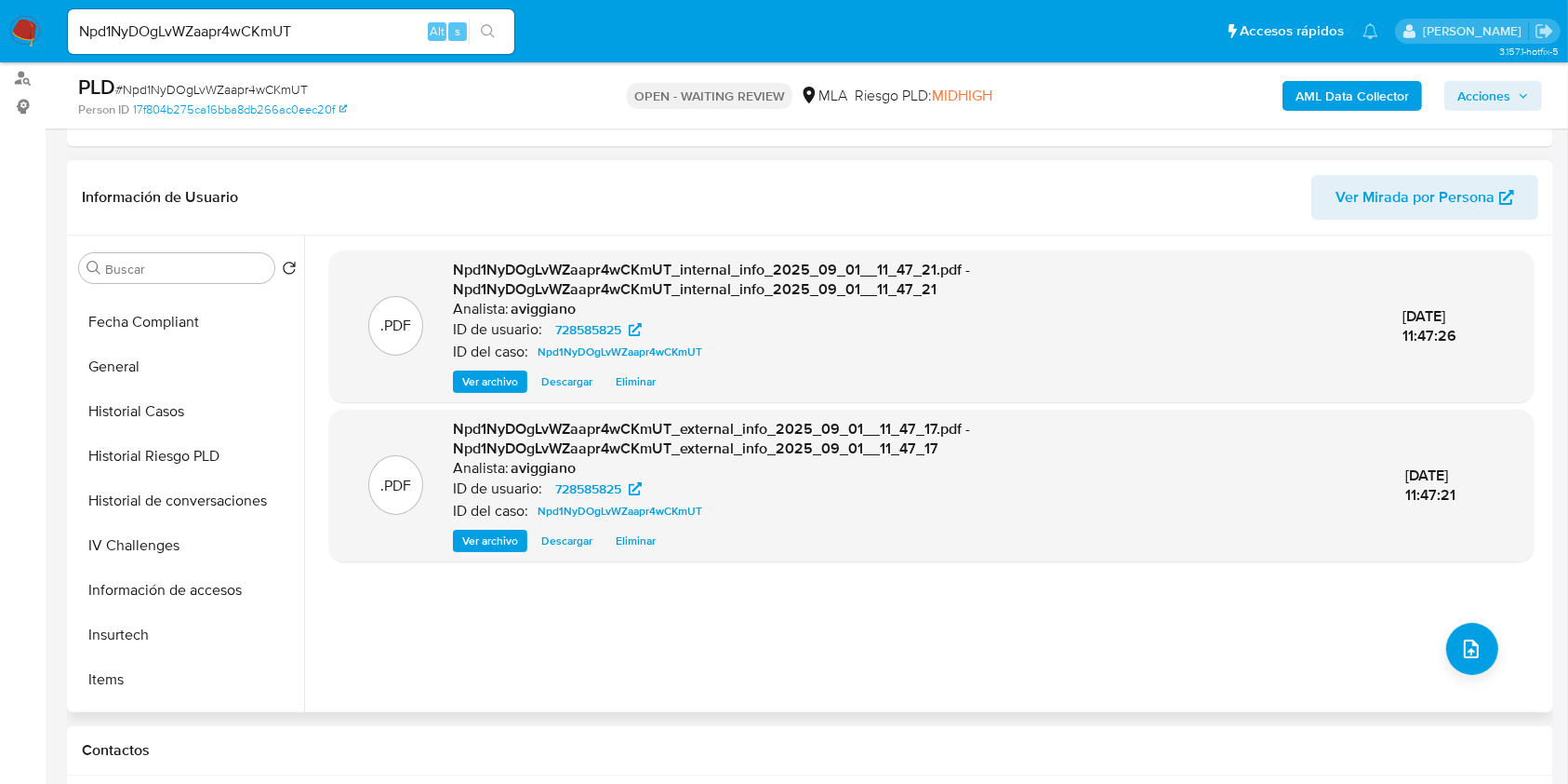
scroll to position [497, 0]
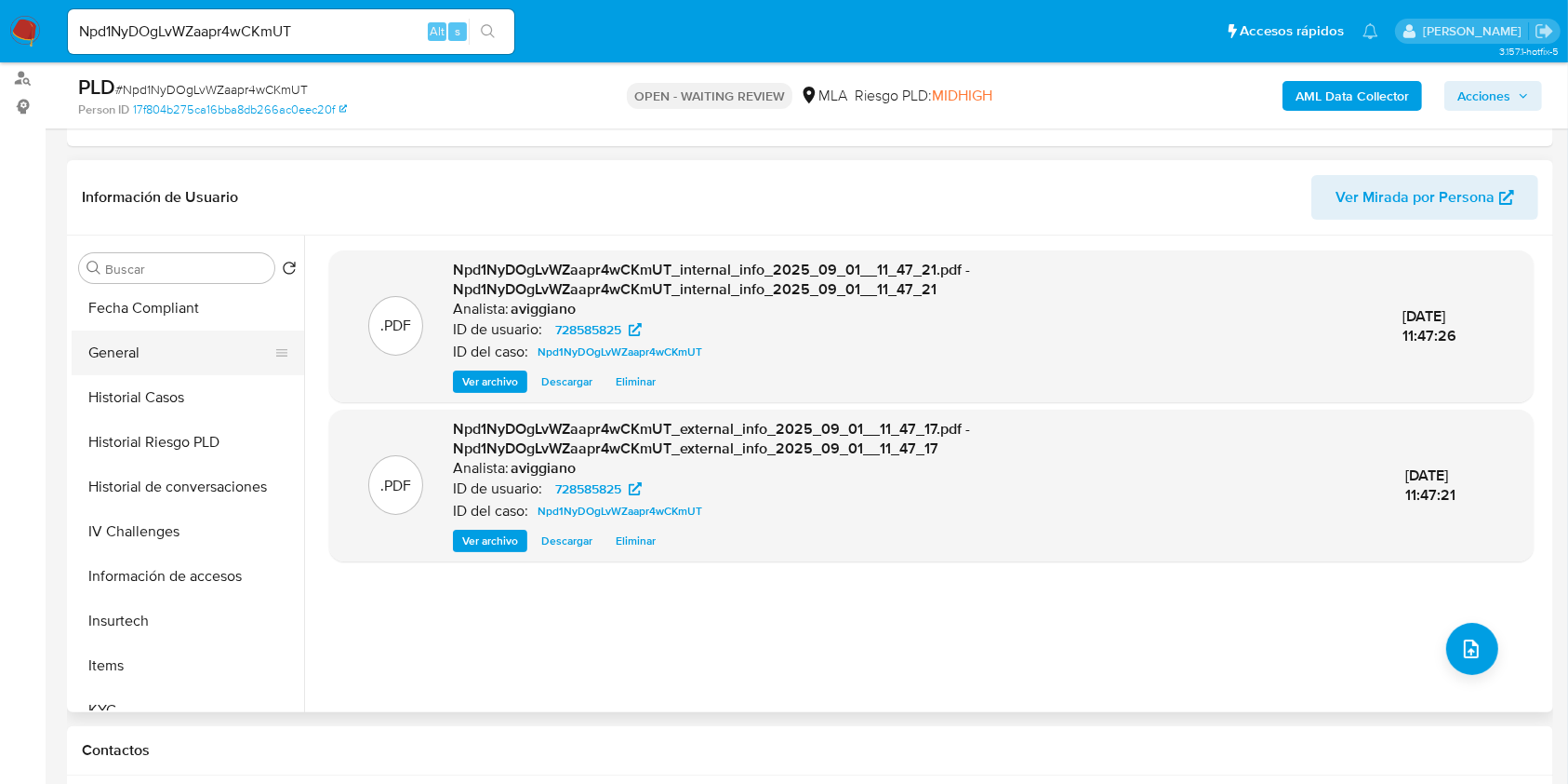
click at [164, 353] on button "General" at bounding box center [180, 353] width 217 height 45
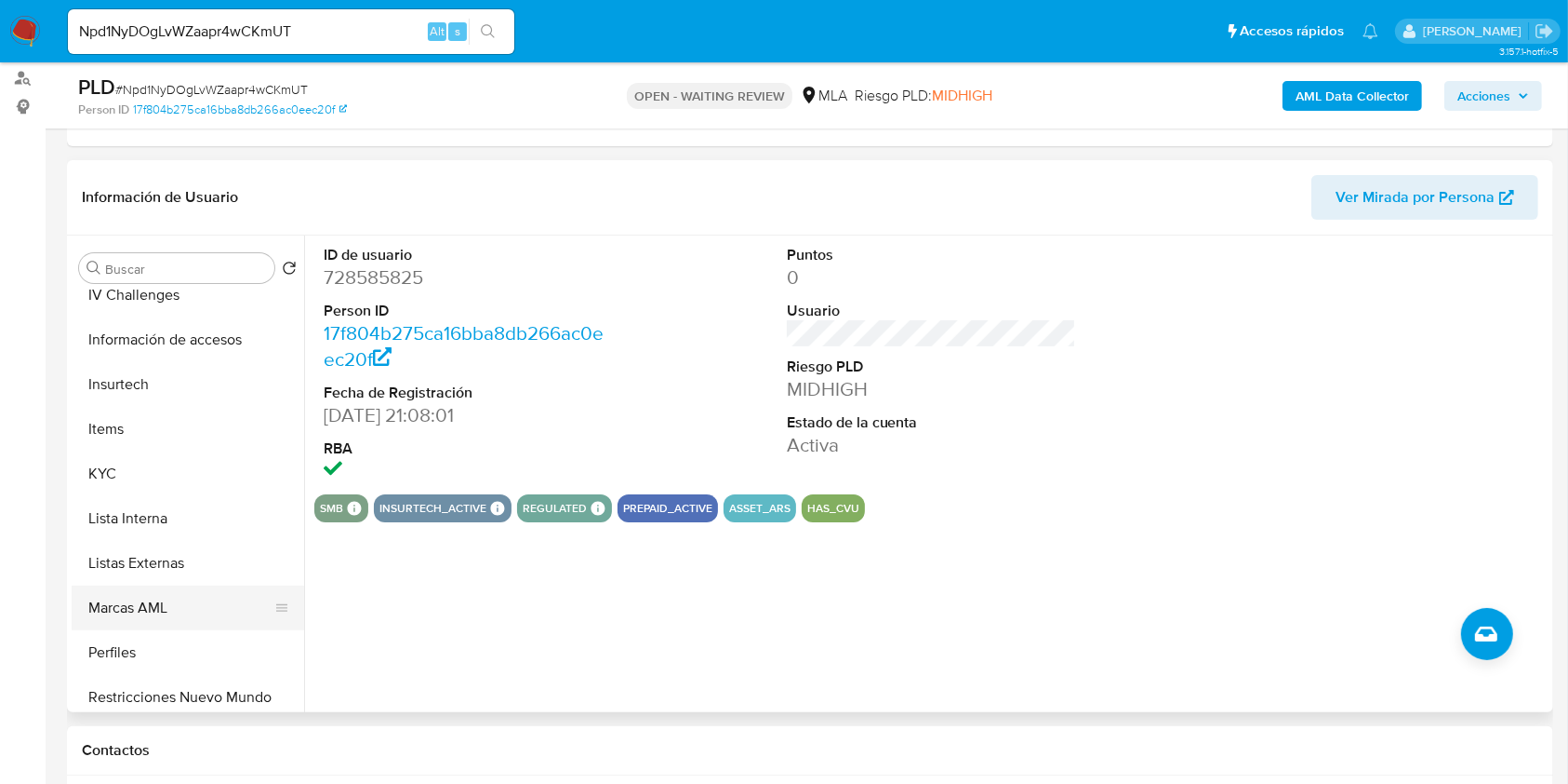
scroll to position [868, 0]
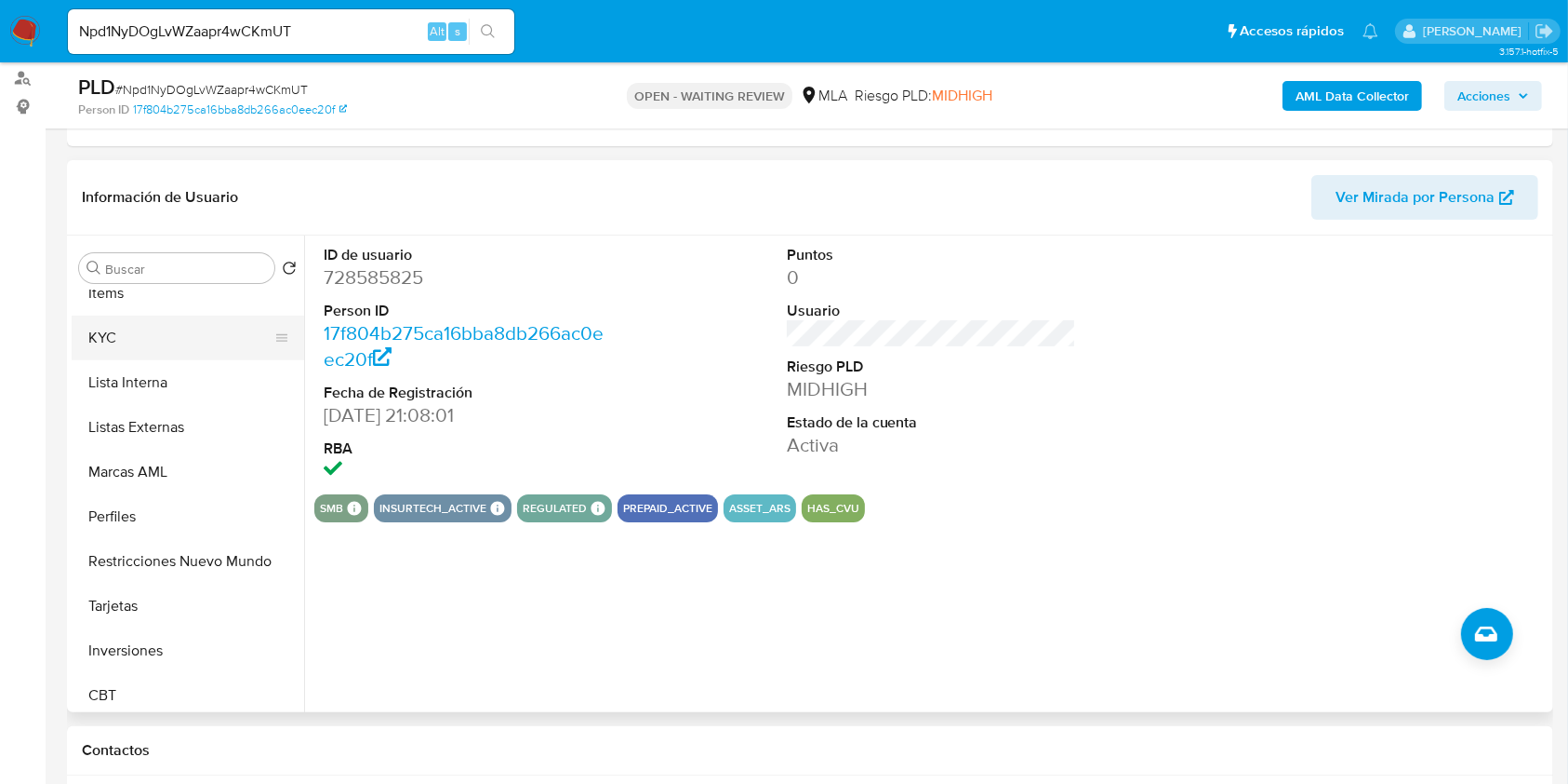
click at [172, 333] on button "KYC" at bounding box center [180, 338] width 217 height 45
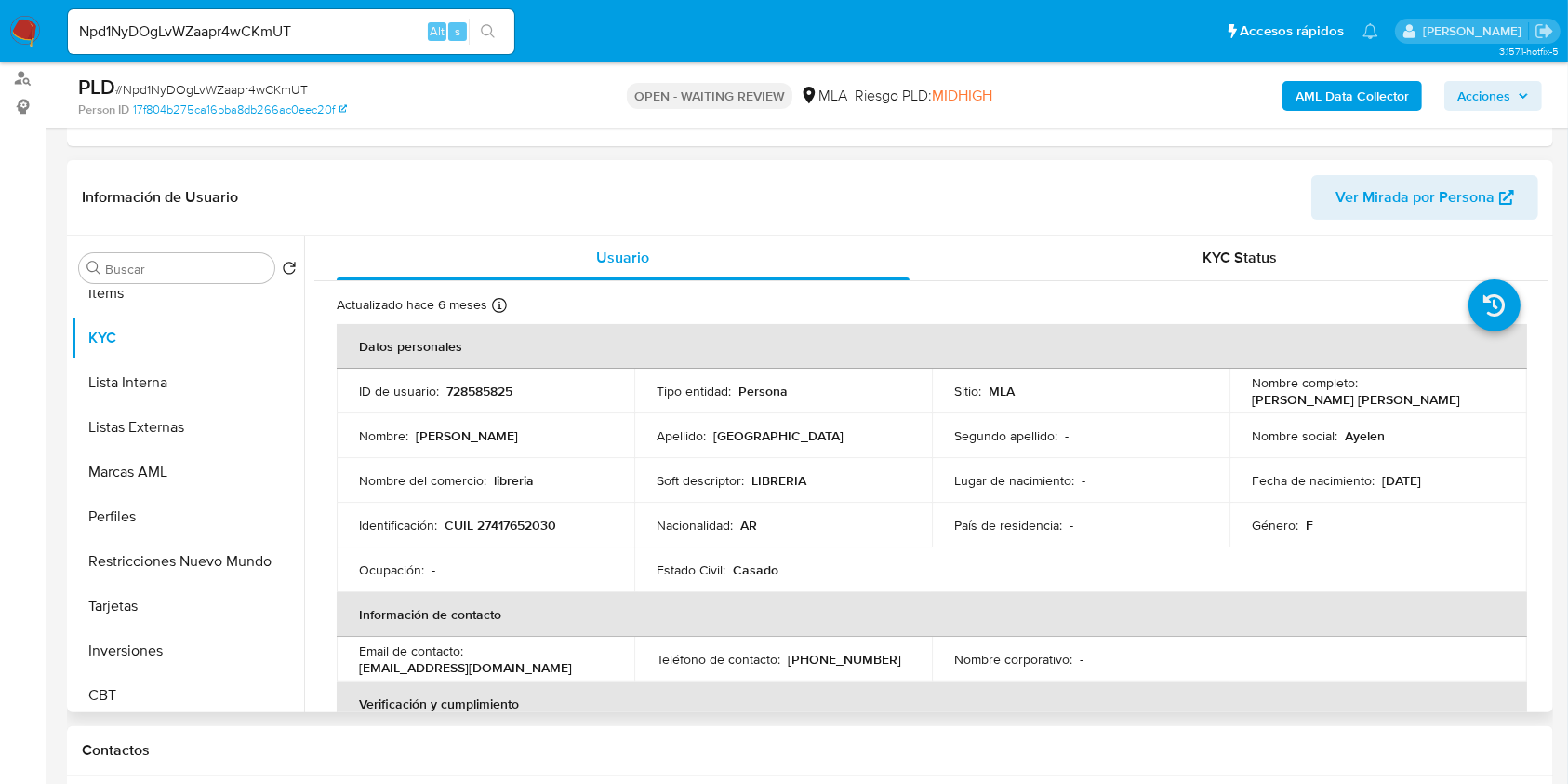
click at [513, 518] on p "CUIL 27417652030" at bounding box center [501, 525] width 112 height 17
click at [464, 374] on td "ID de usuario : 728585825" at bounding box center [485, 391] width 298 height 45
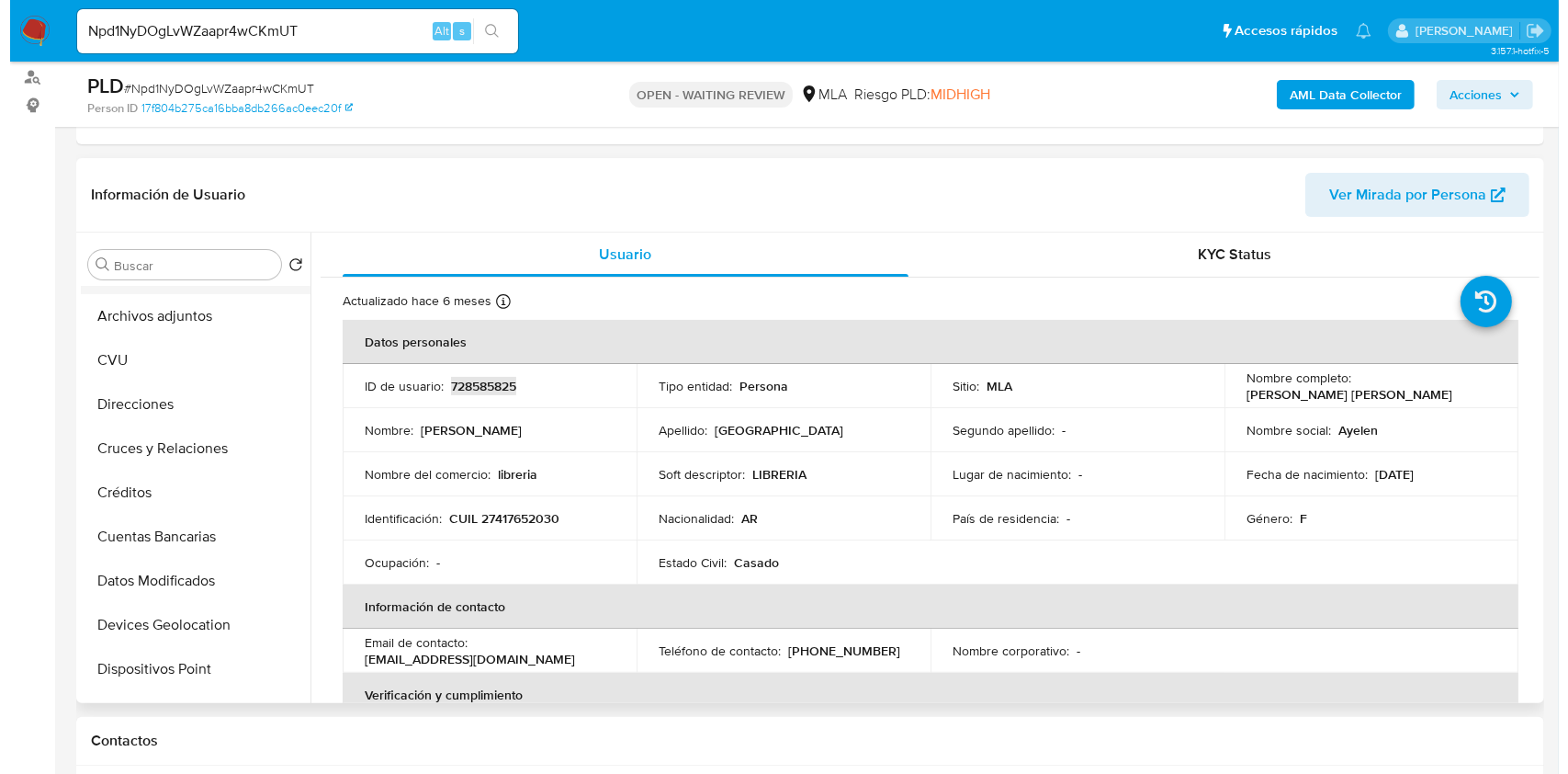
scroll to position [0, 0]
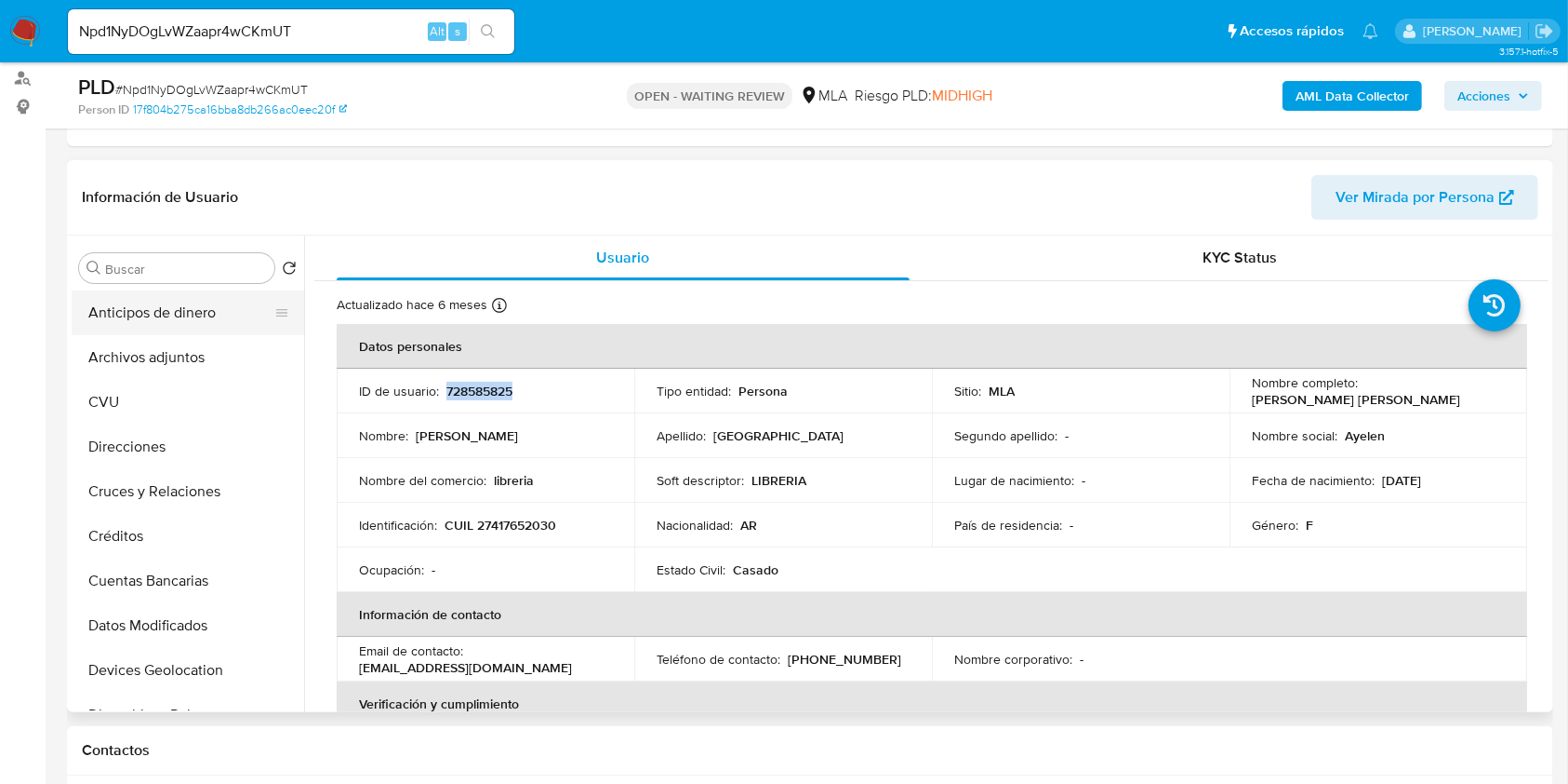
click at [157, 324] on button "Anticipos de dinero" at bounding box center [180, 313] width 217 height 45
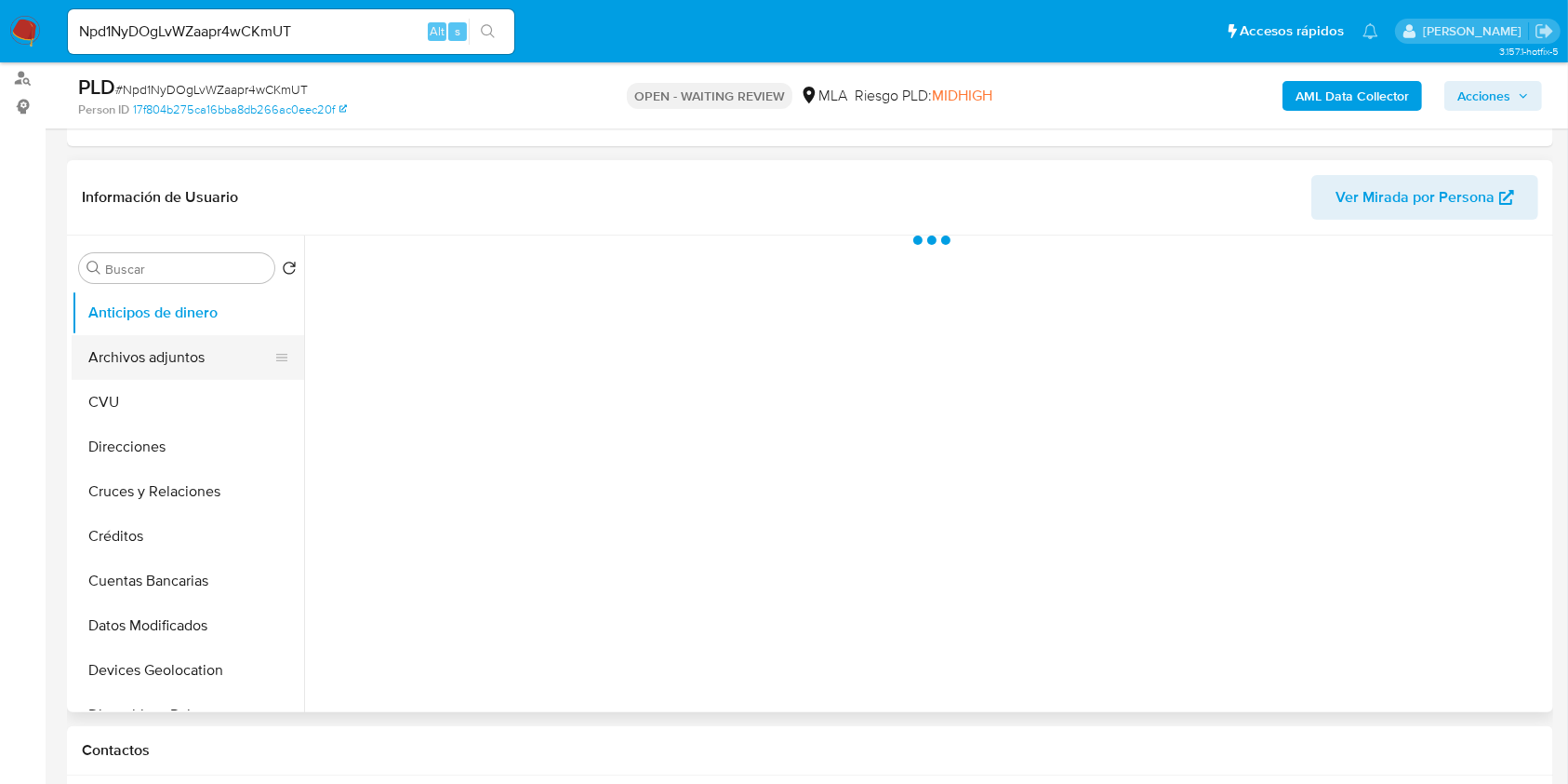
click at [161, 366] on button "Archivos adjuntos" at bounding box center [180, 357] width 217 height 45
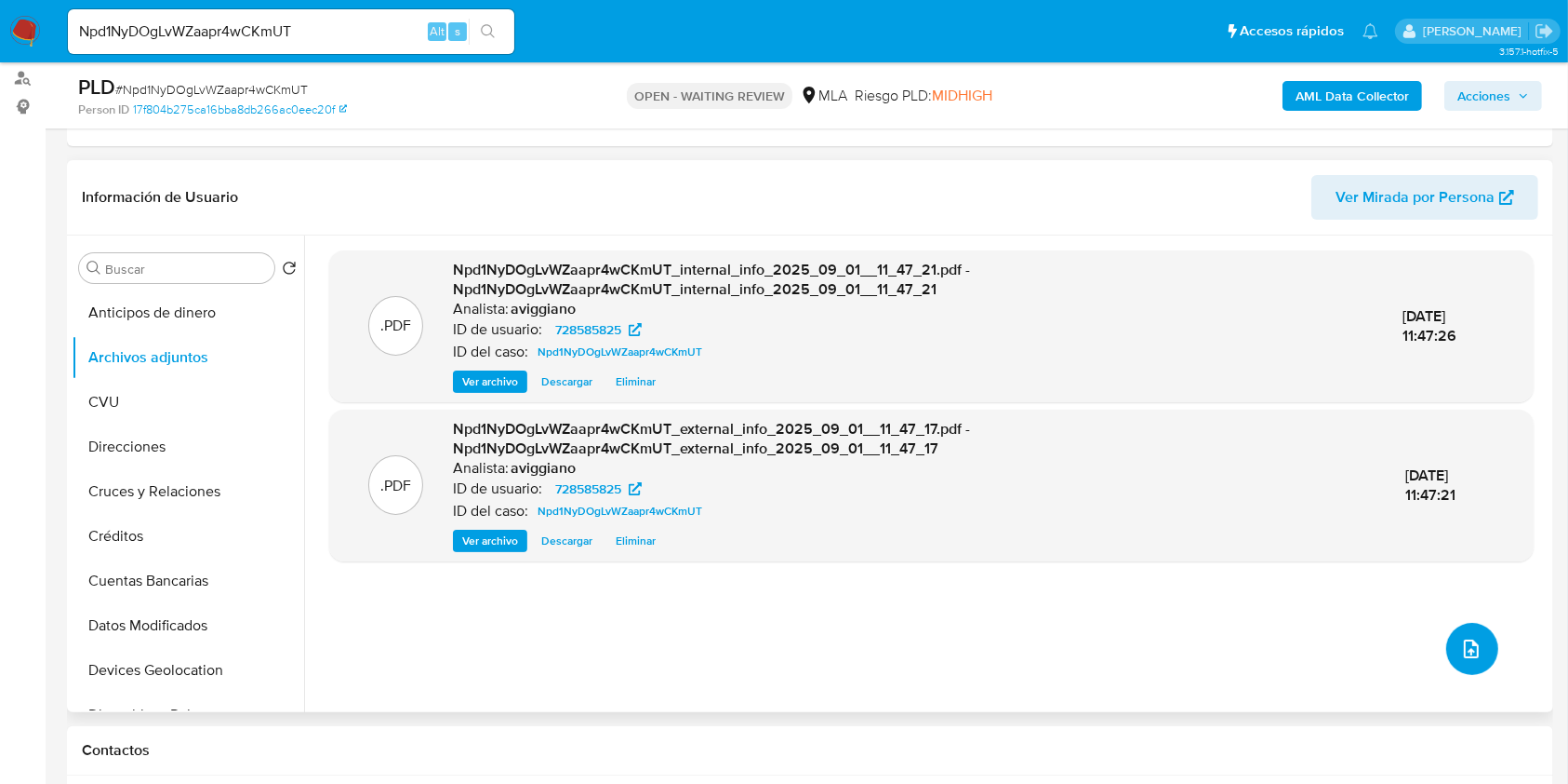
click at [1472, 651] on icon "upload-file" at bounding box center [1472, 649] width 22 height 22
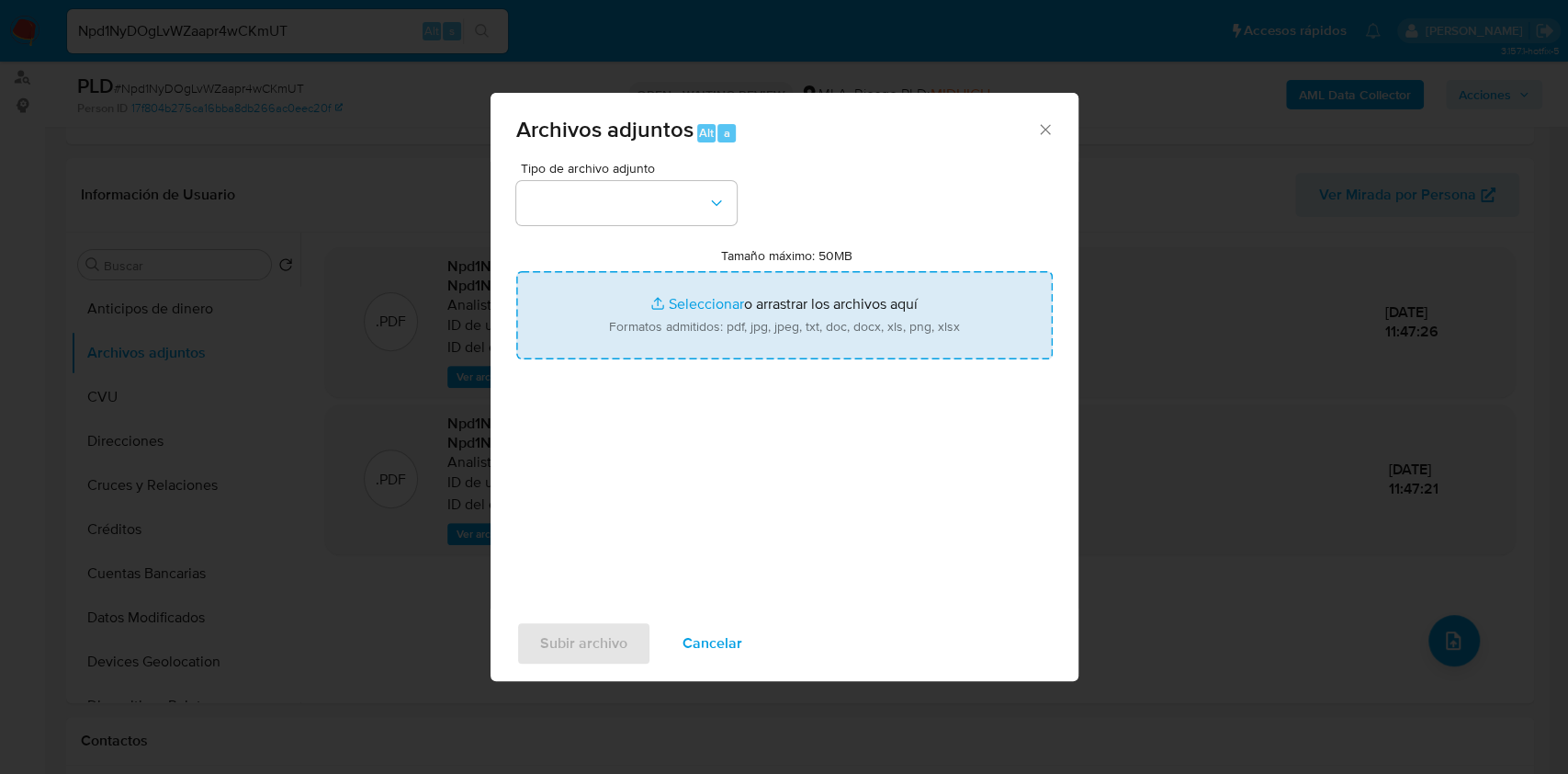
click at [824, 330] on input "Tamaño máximo: 50MB Seleccionar archivos" at bounding box center [784, 315] width 536 height 88
type input "C:\fakepath\Nosis - 728585825.pdf"
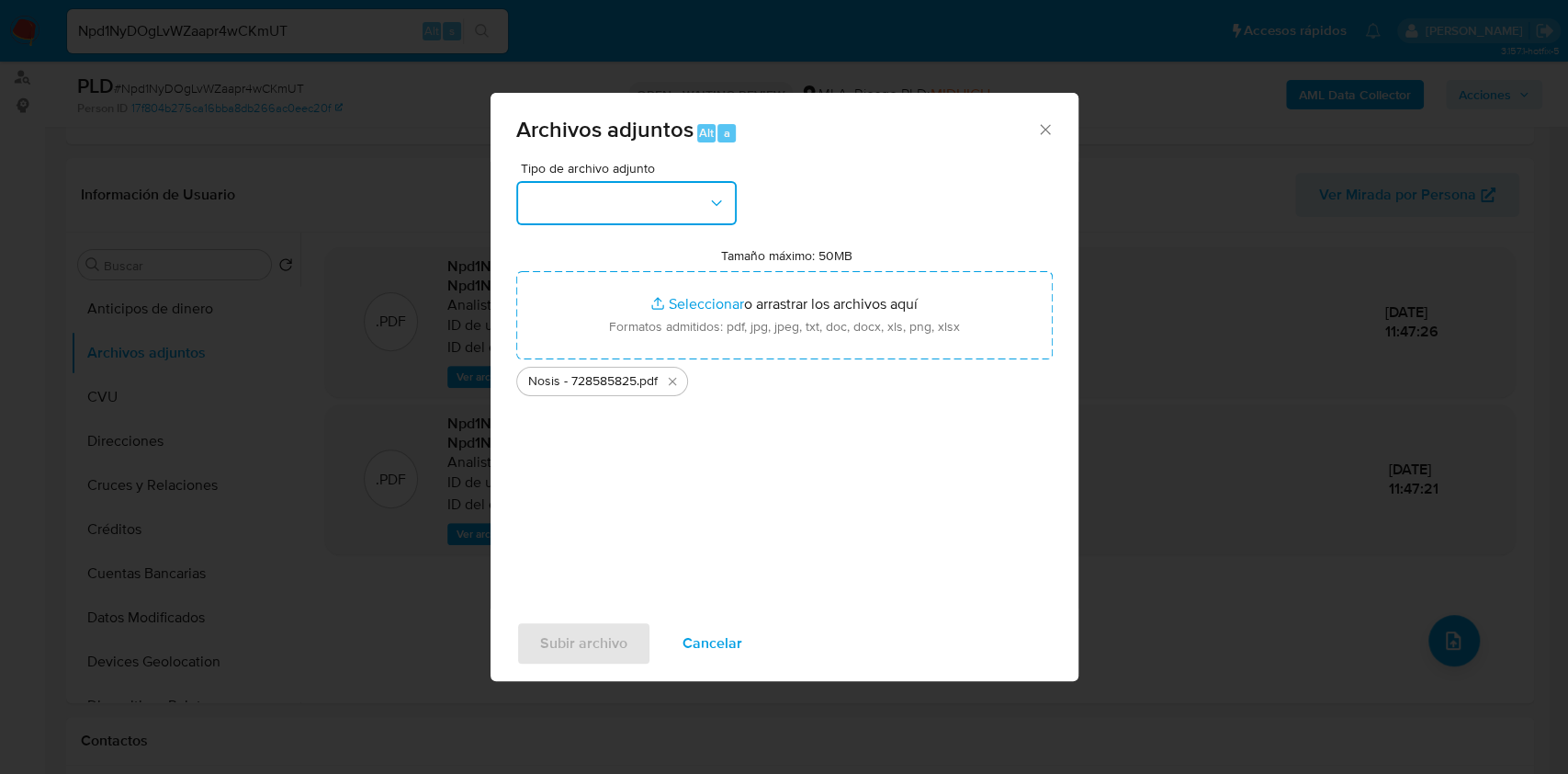
click at [617, 217] on button "button" at bounding box center [626, 203] width 220 height 44
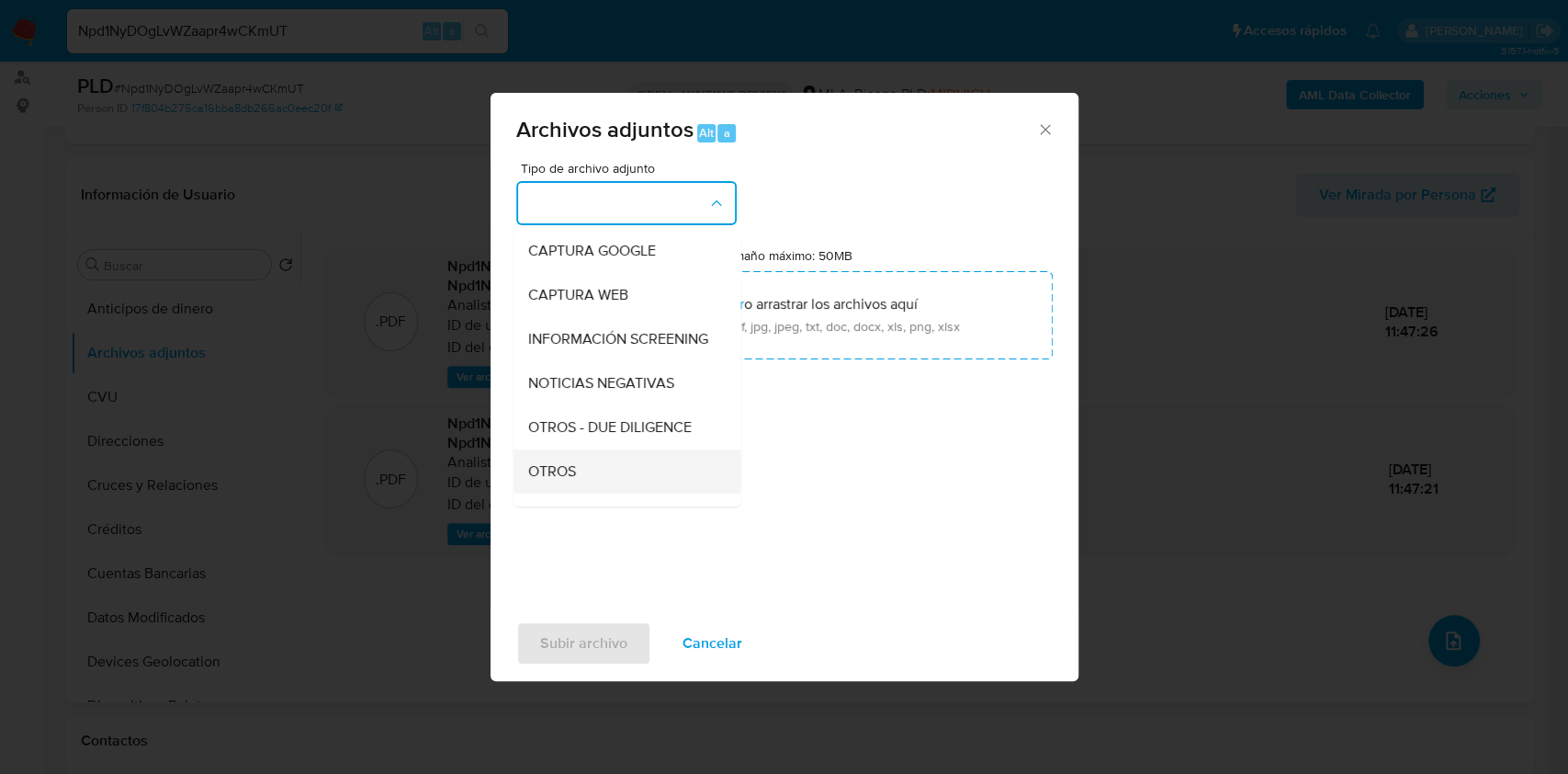
scroll to position [244, 0]
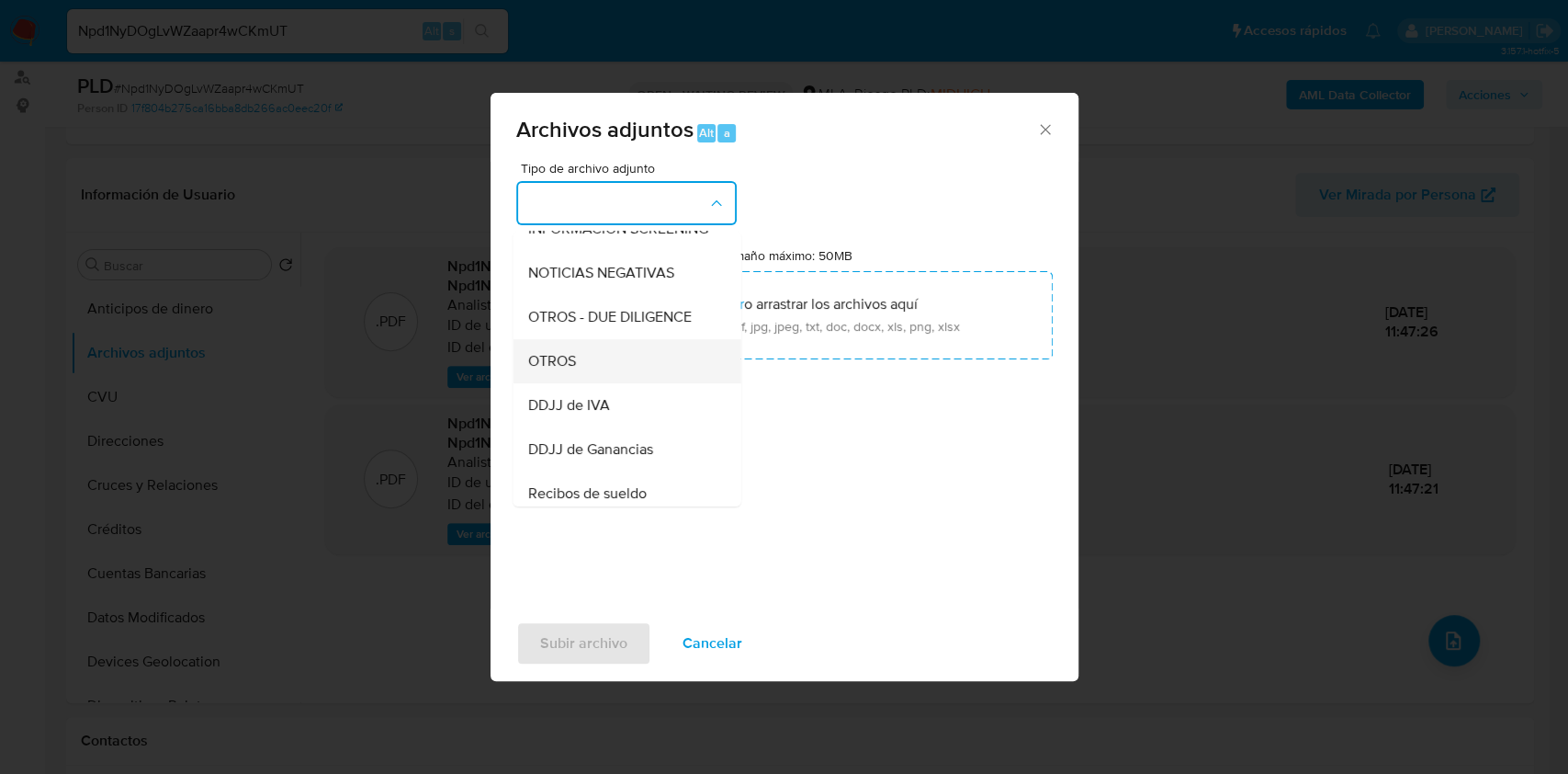
click at [583, 382] on div "OTROS" at bounding box center [620, 361] width 187 height 44
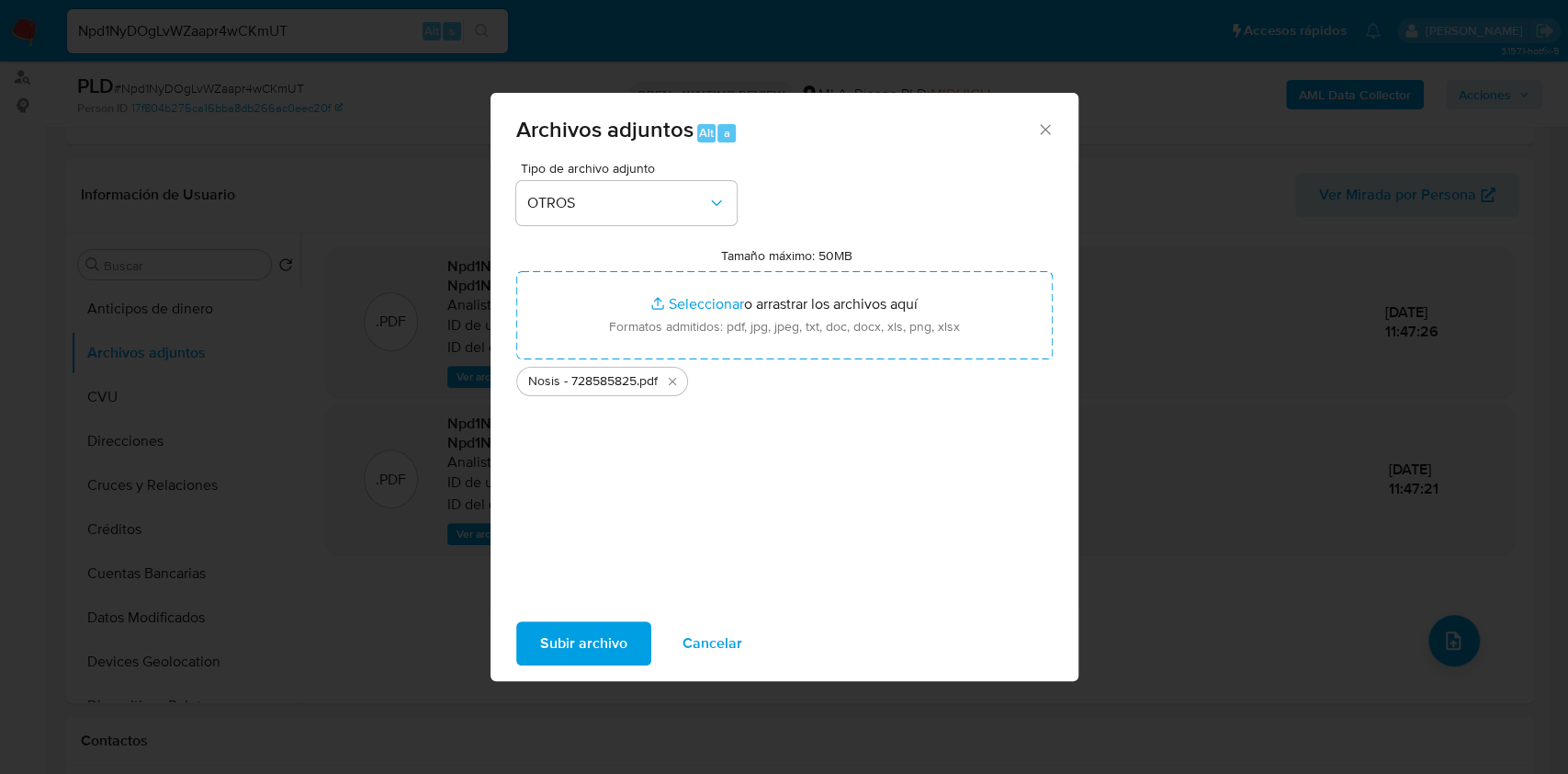
click at [590, 639] on span "Subir archivo" at bounding box center [583, 643] width 88 height 41
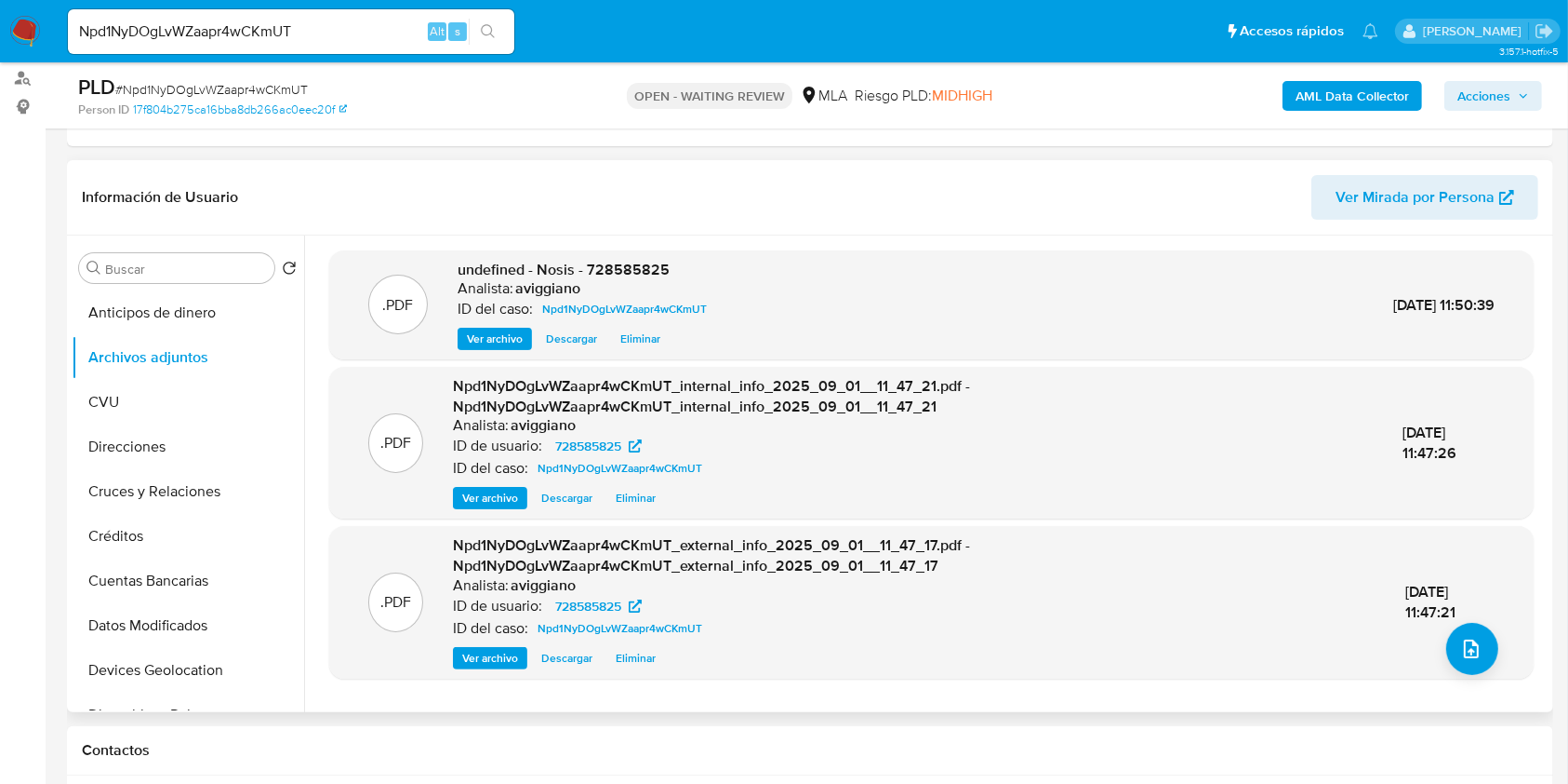
click at [608, 254] on div ".PDF undefined - Nosis - 728585825 Analista: aviggiano ID del caso: Npd1NyDOgLv…" at bounding box center [931, 305] width 1204 height 110
click at [608, 262] on span "undefined - Nosis - 728585825" at bounding box center [563, 269] width 212 height 21
click at [1475, 631] on button "upload-file" at bounding box center [1473, 649] width 52 height 52
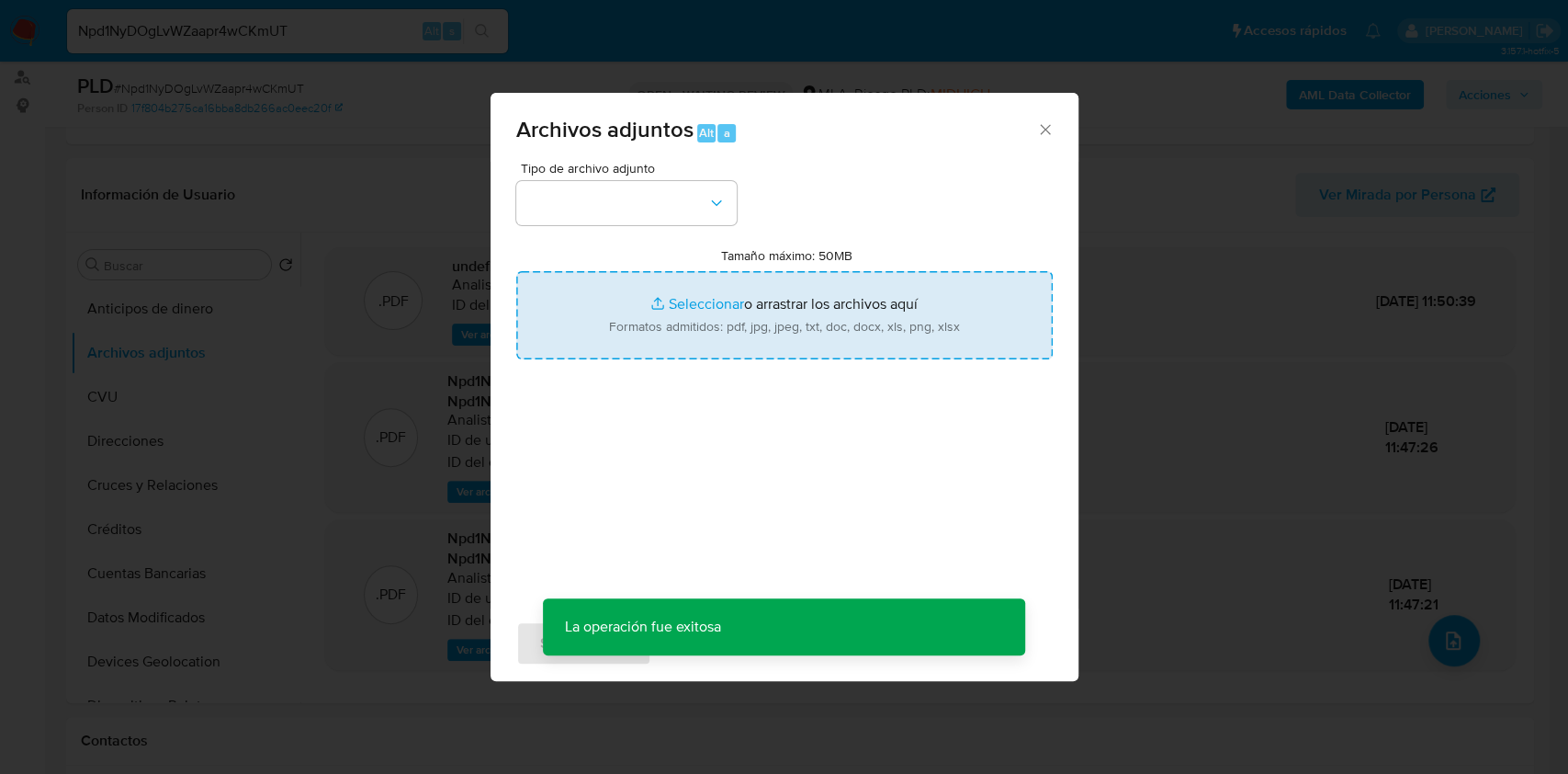
click at [830, 317] on input "Tamaño máximo: 50MB Seleccionar archivos" at bounding box center [784, 315] width 536 height 88
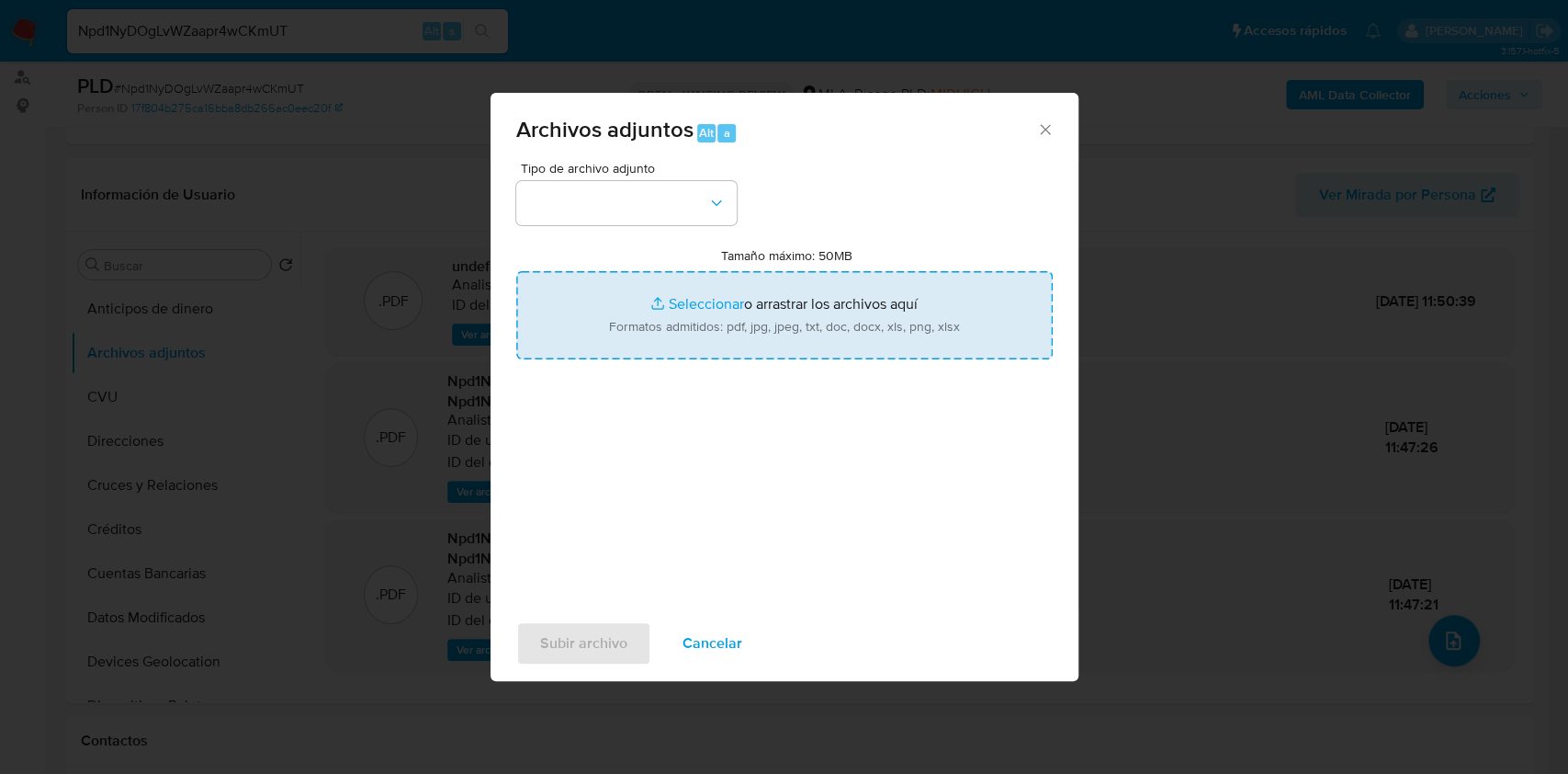
type input "C:\fakepath\Movimientos-Aladdin-v10_1 - 728585825.xlsx"
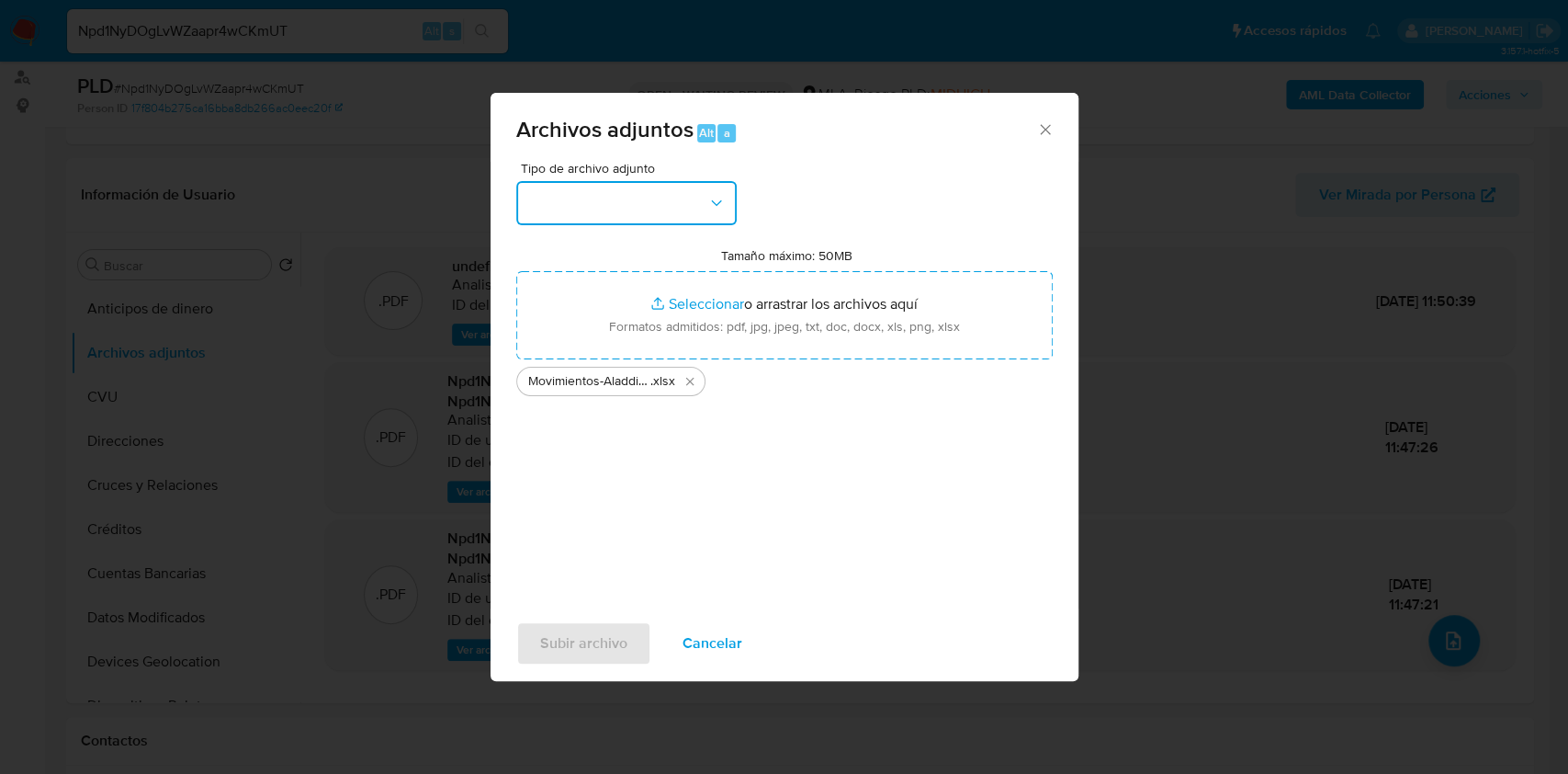
click at [556, 186] on button "button" at bounding box center [626, 203] width 220 height 44
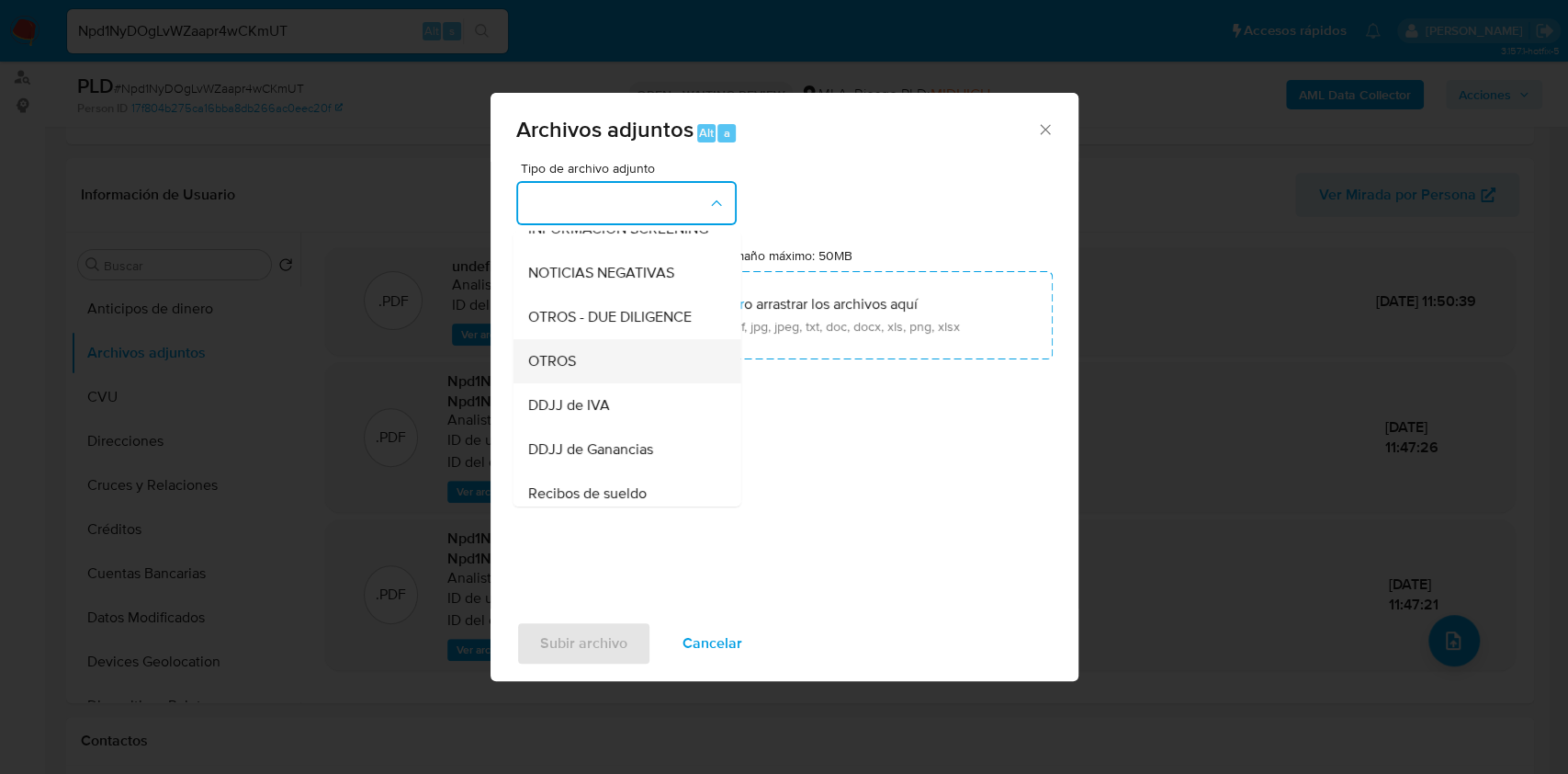
click at [590, 375] on div "OTROS" at bounding box center [620, 361] width 187 height 44
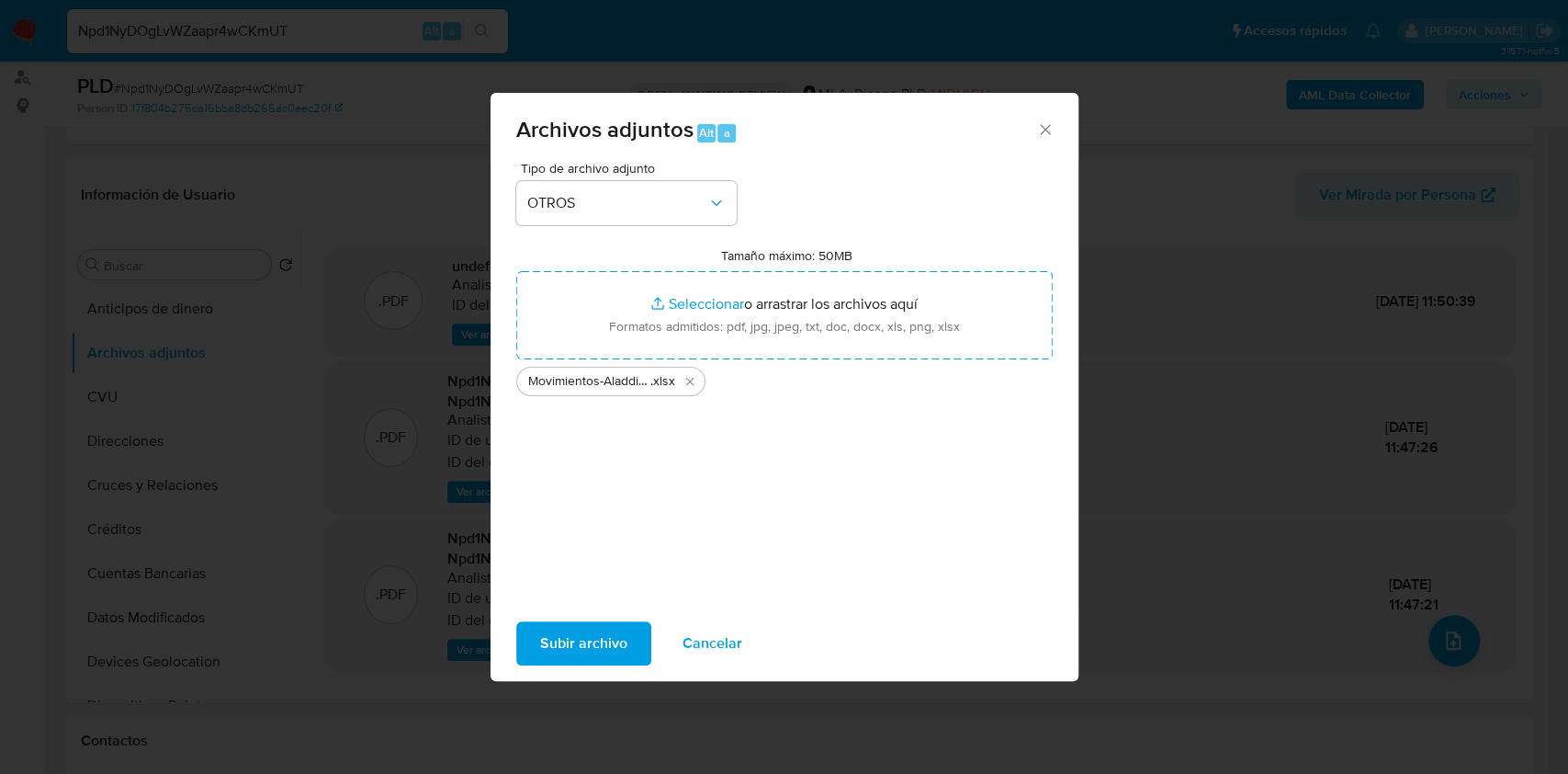
click at [588, 642] on span "Subir archivo" at bounding box center [583, 643] width 88 height 41
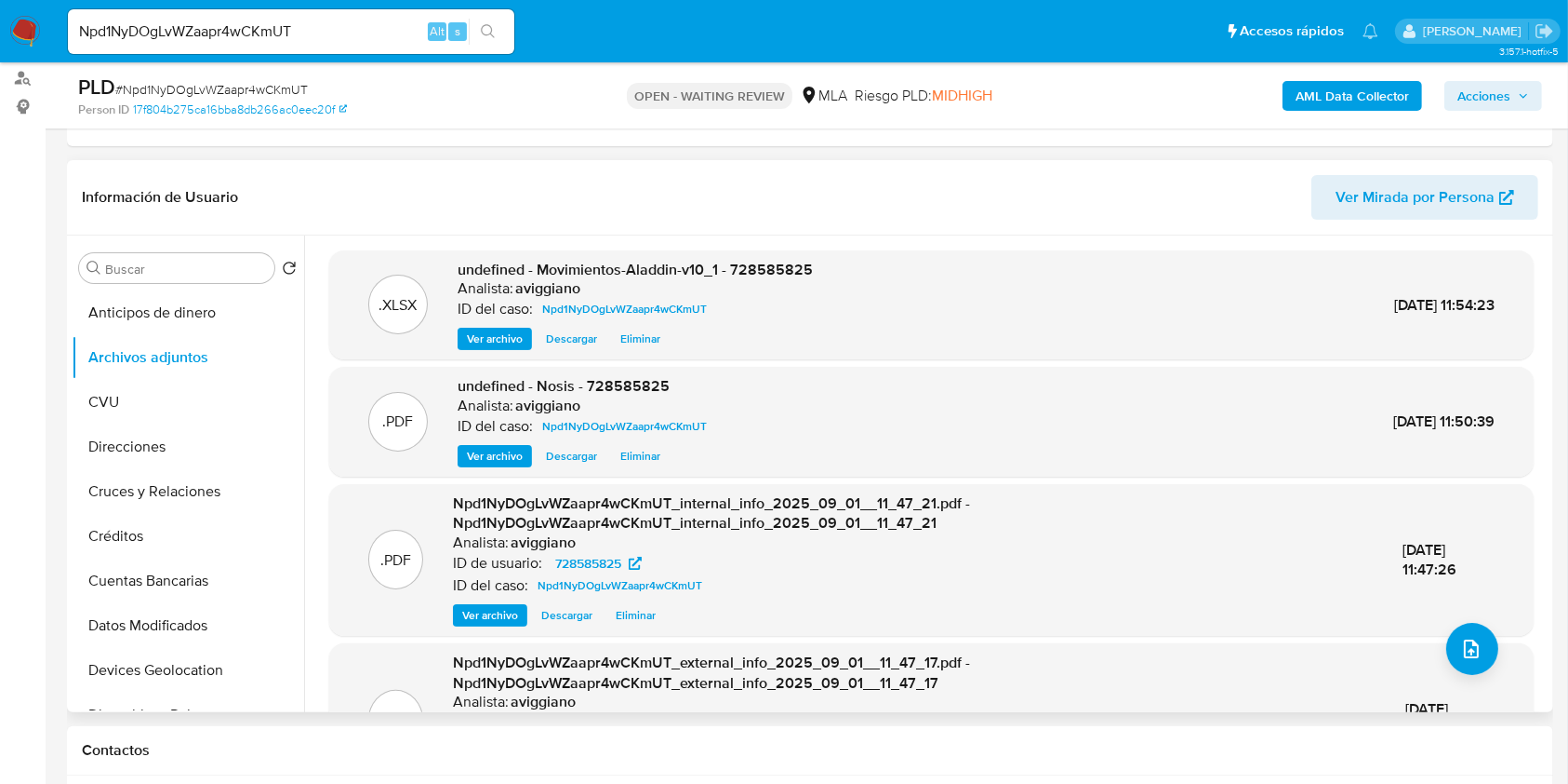
click at [772, 260] on span "undefined - Movimientos-Aladdin-v10_1 - 728585825" at bounding box center [635, 269] width 355 height 21
click at [771, 261] on span "undefined - Movimientos-Aladdin-v10_1 - 728585825" at bounding box center [635, 269] width 355 height 21
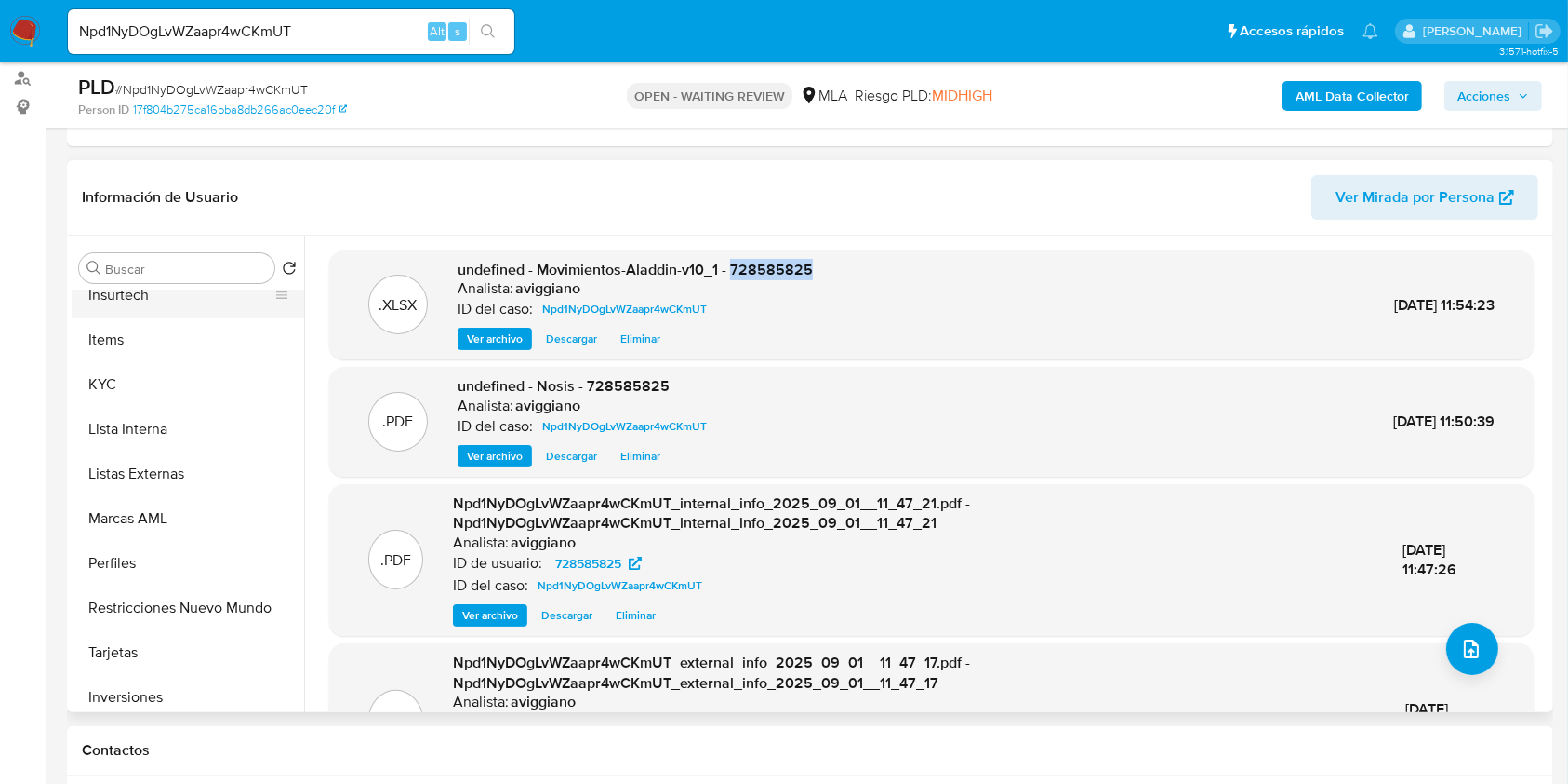
scroll to position [868, 0]
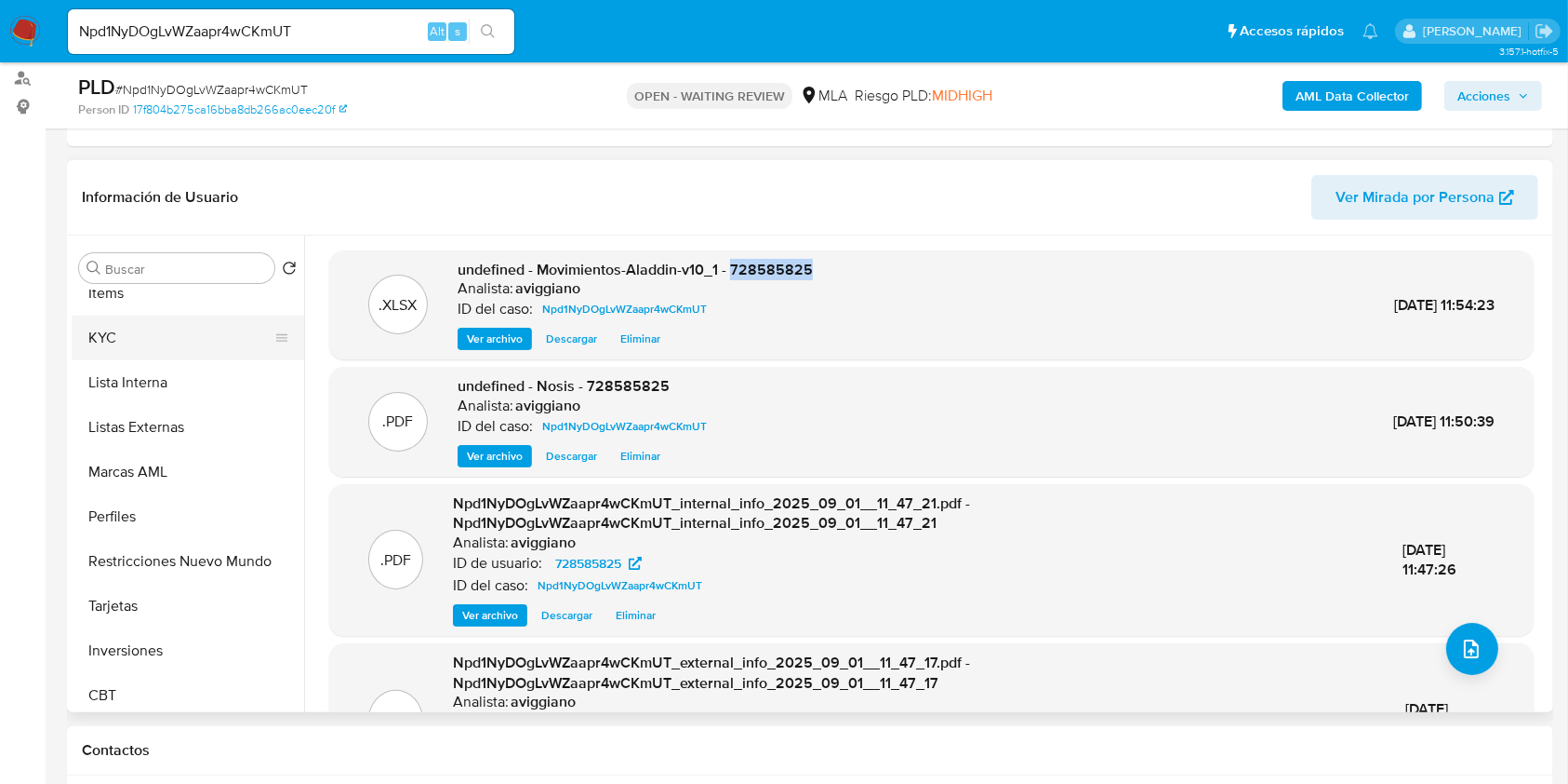
click at [146, 344] on button "KYC" at bounding box center [180, 338] width 217 height 45
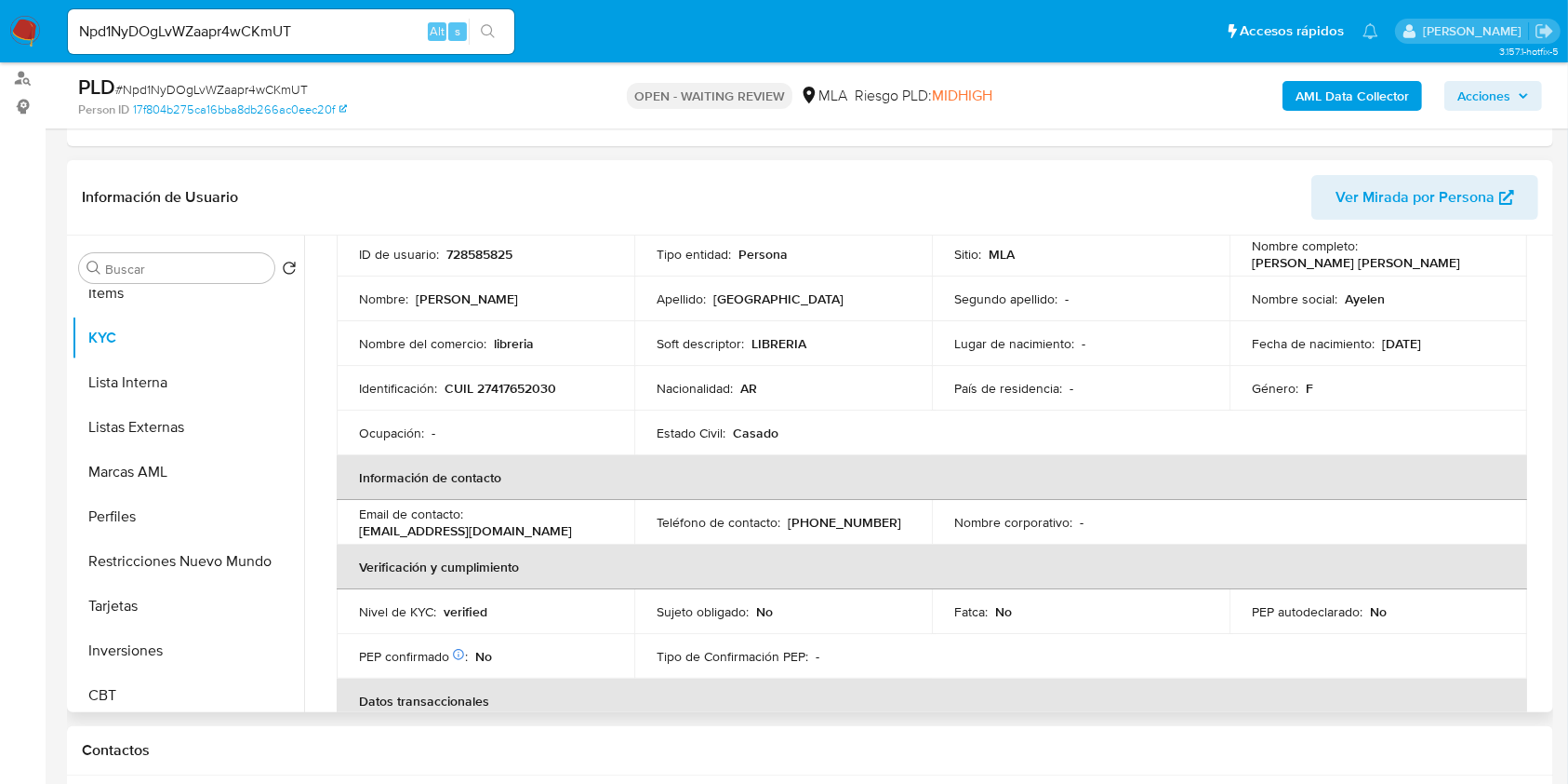
scroll to position [247, 0]
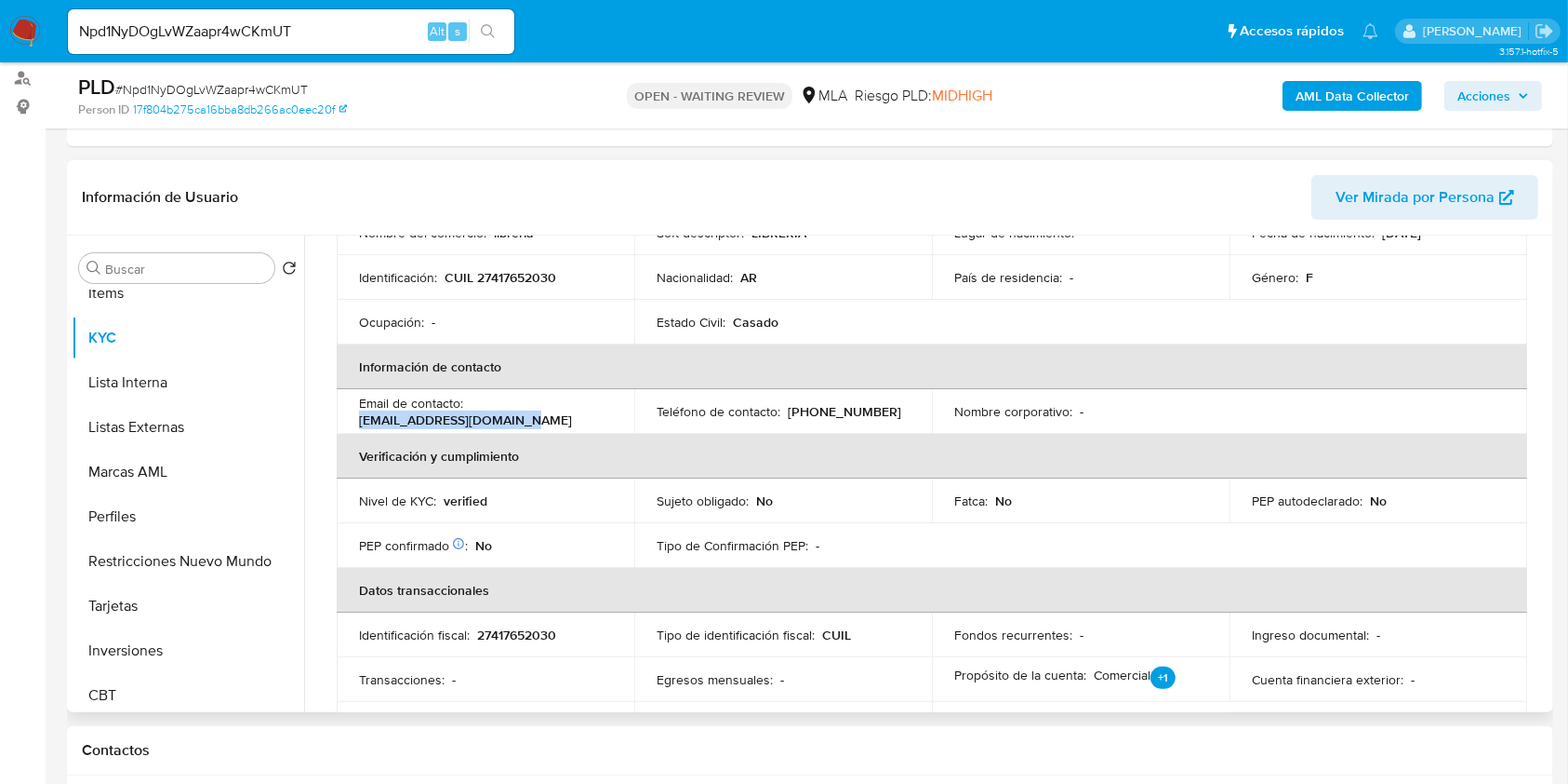
drag, startPoint x: 344, startPoint y: 415, endPoint x: 553, endPoint y: 419, distance: 209.0
click at [553, 419] on td "Email de contacto : carlosayelen79@gmail.com" at bounding box center [485, 412] width 298 height 45
click at [493, 289] on td "Identificación : CUIL 27417652030" at bounding box center [485, 277] width 298 height 45
click at [494, 288] on td "Identificación : CUIL 27417652030" at bounding box center [485, 277] width 298 height 45
click at [494, 287] on td "Identificación : CUIL 27417652030" at bounding box center [485, 277] width 298 height 45
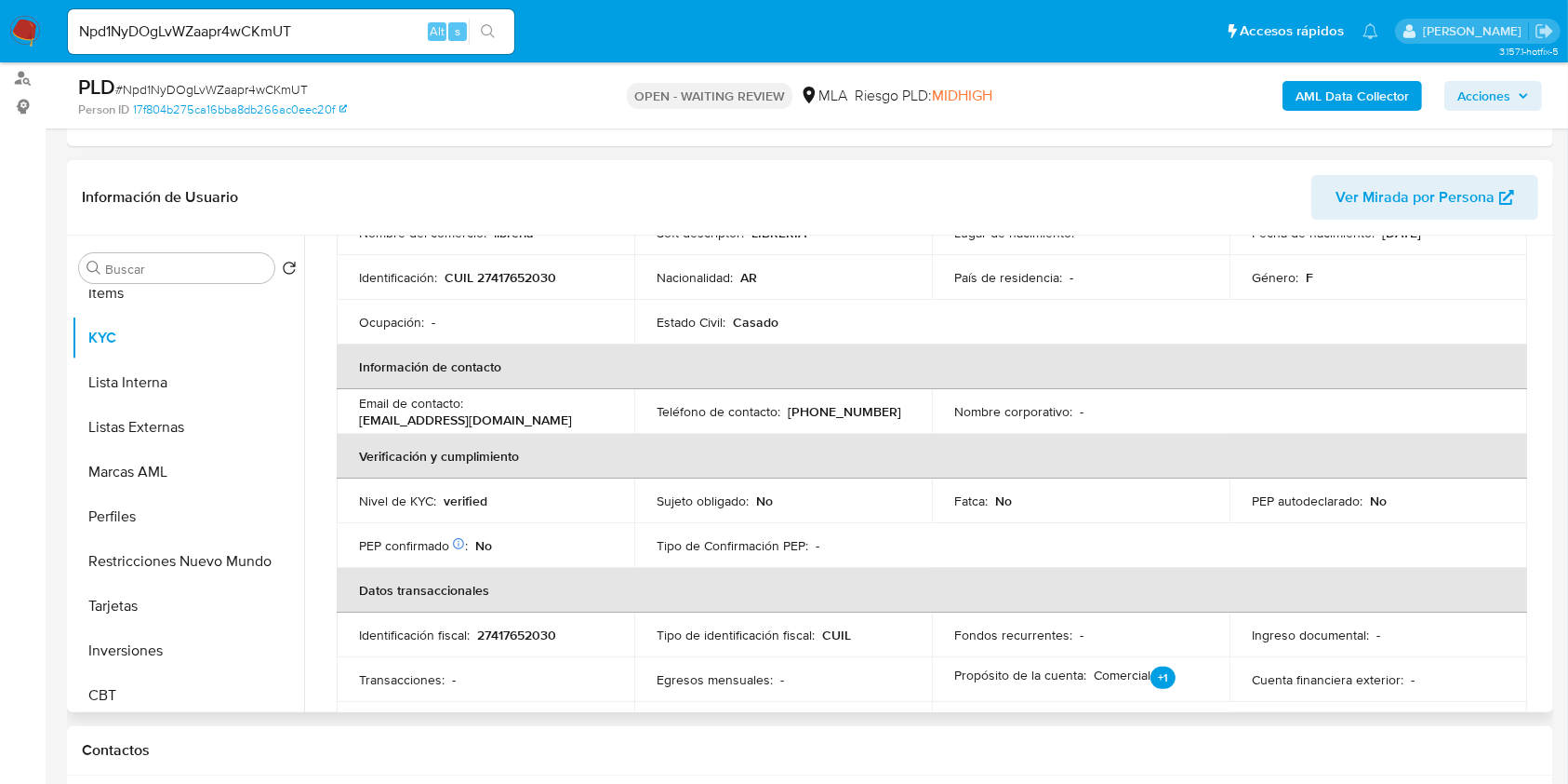
click at [498, 279] on p "CUIL 27417652030" at bounding box center [501, 277] width 112 height 17
drag, startPoint x: 525, startPoint y: 408, endPoint x: 520, endPoint y: 421, distance: 13.9
click at [520, 421] on div "Email de contacto : carlosayelen79@gmail.com" at bounding box center [485, 412] width 253 height 34
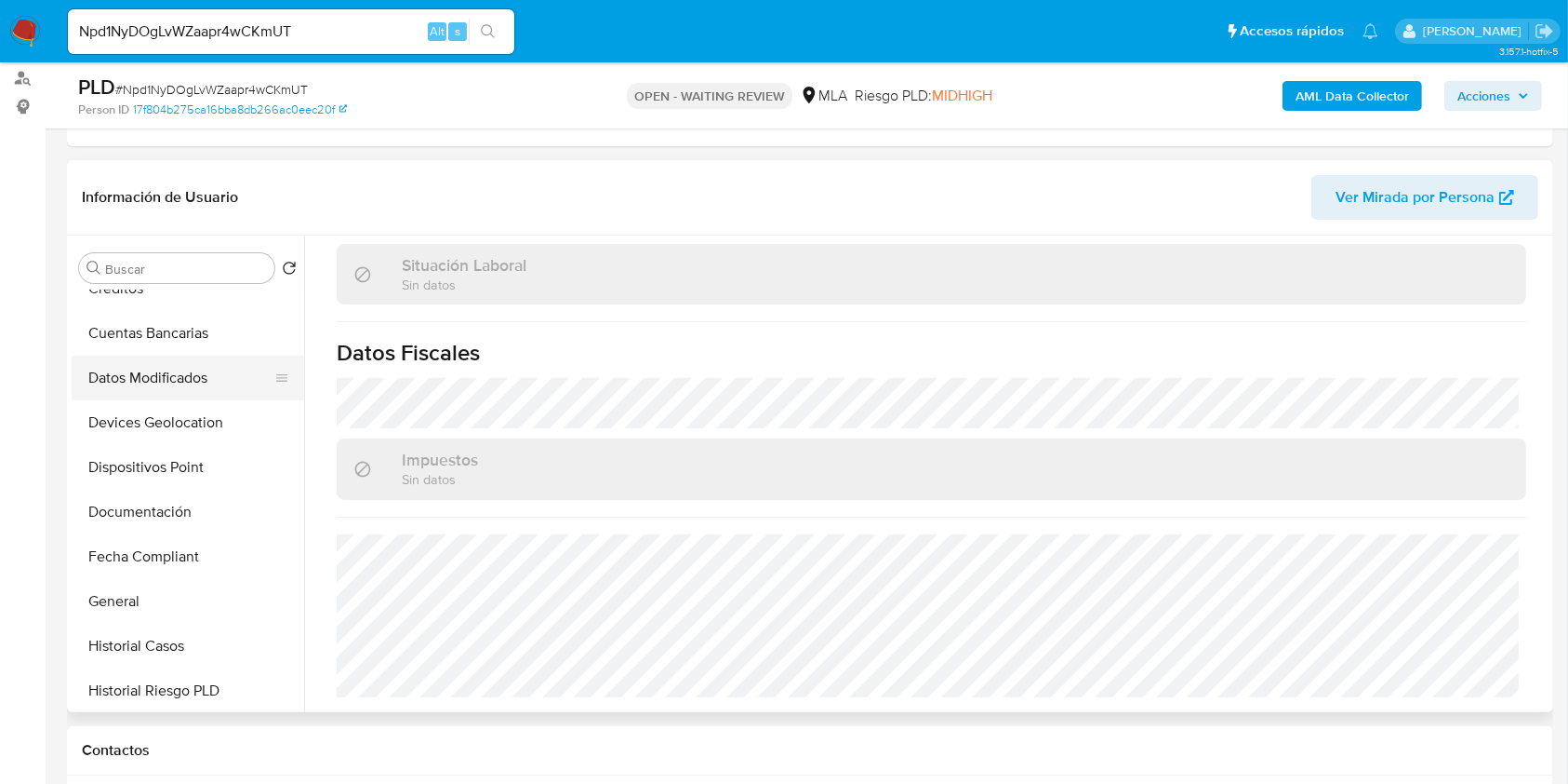
scroll to position [124, 0]
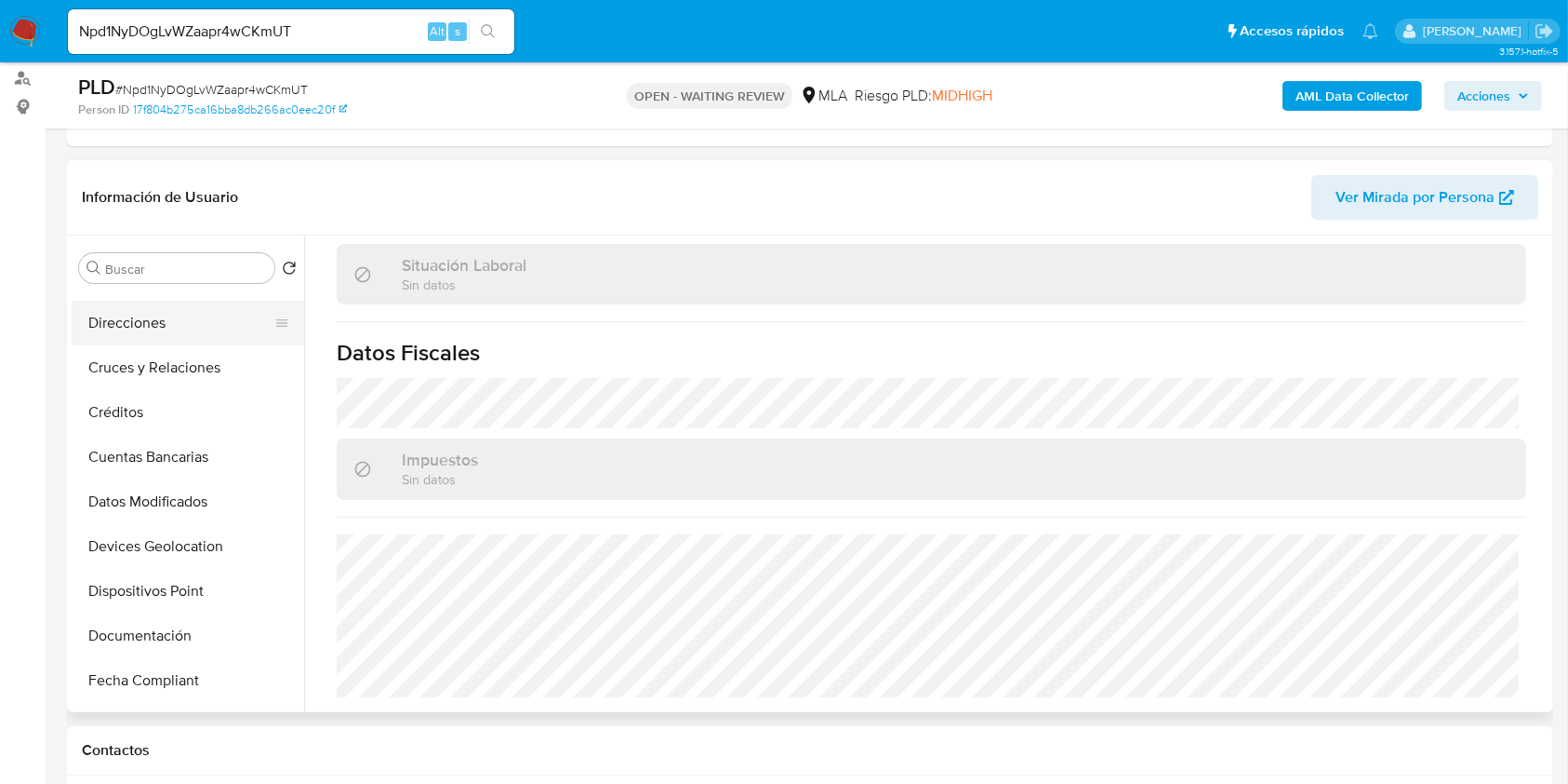
click at [165, 331] on button "Direcciones" at bounding box center [180, 323] width 217 height 45
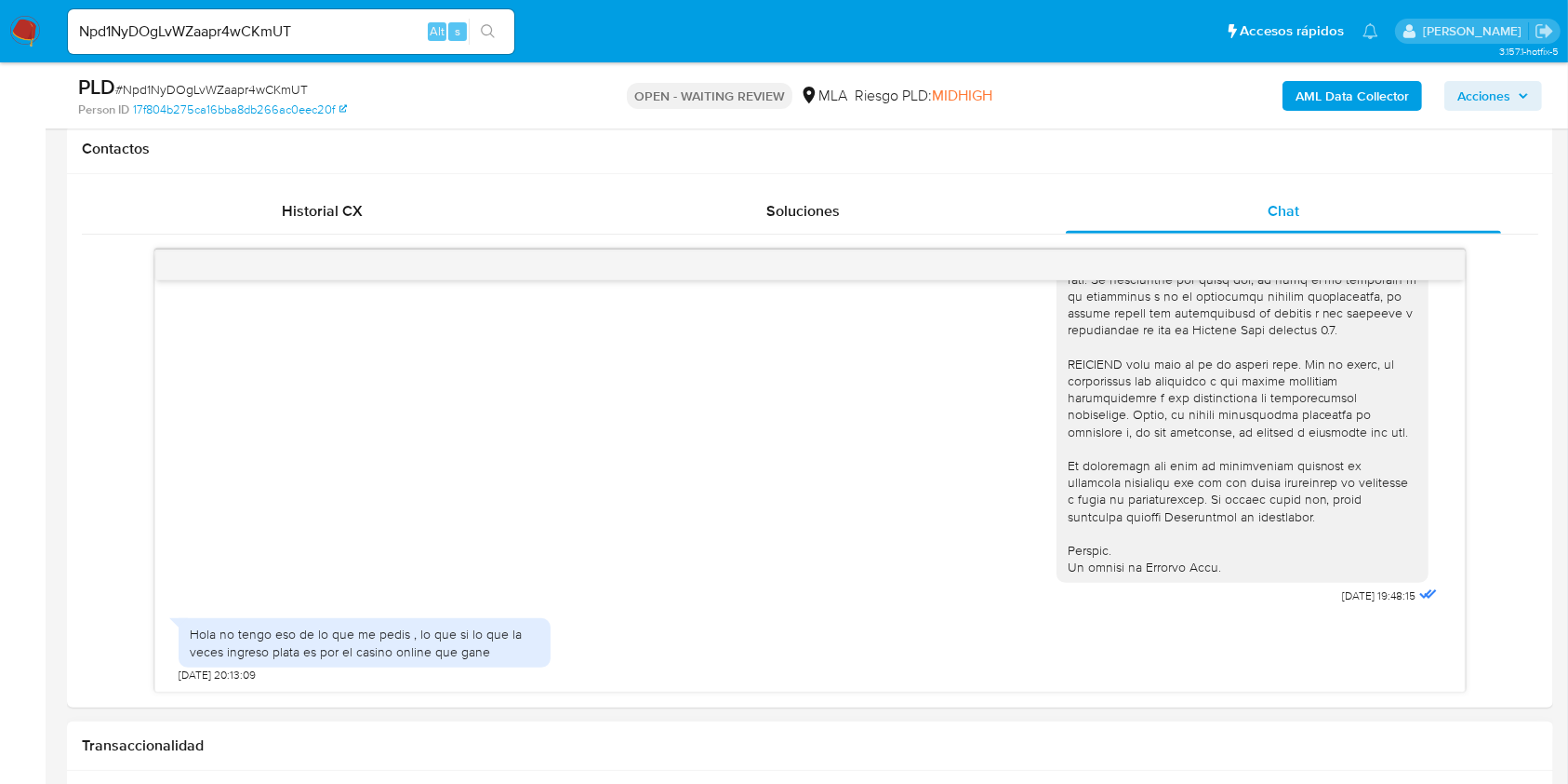
scroll to position [992, 0]
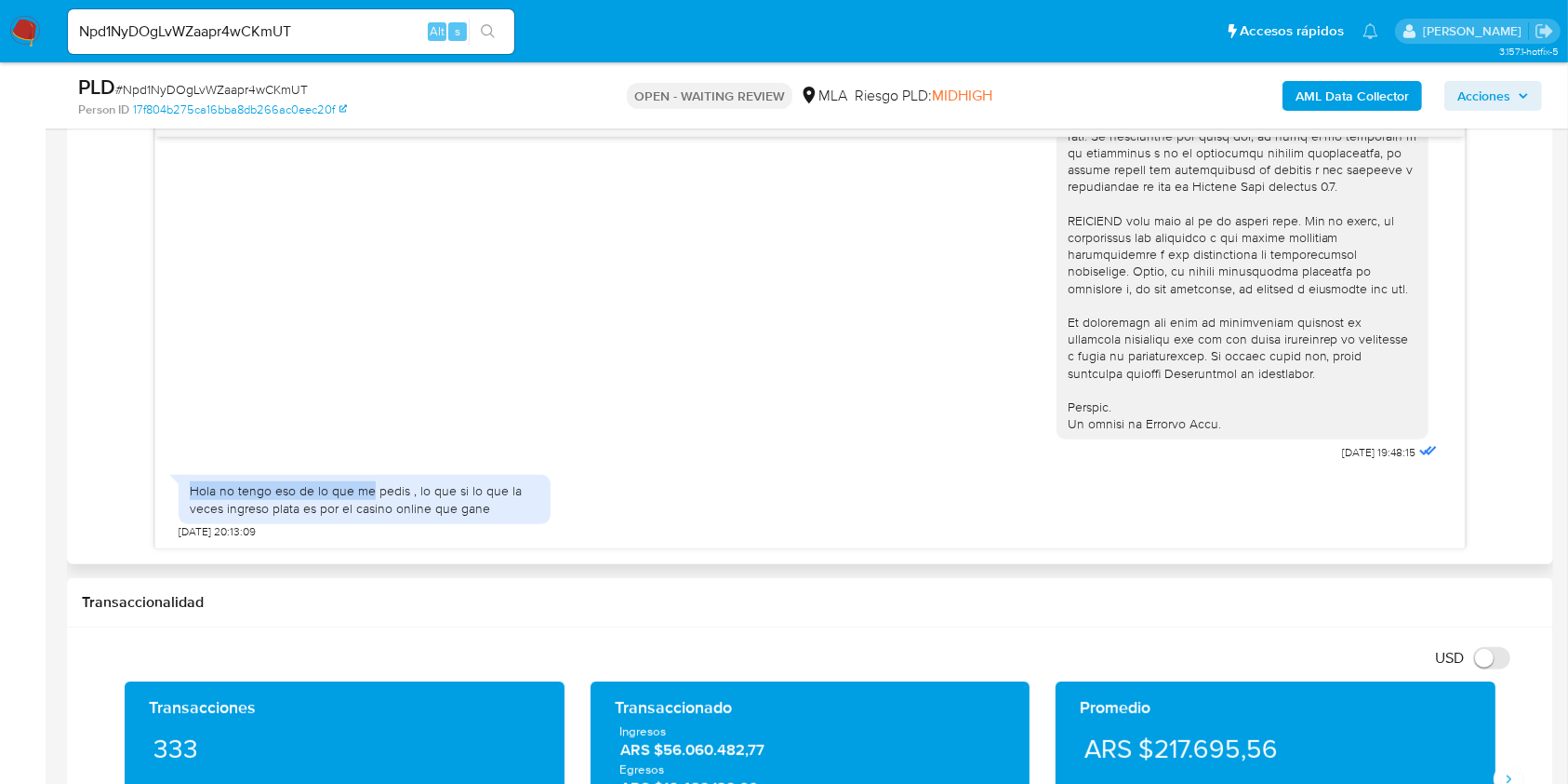
drag, startPoint x: 193, startPoint y: 485, endPoint x: 374, endPoint y: 481, distance: 181.0
click at [374, 483] on div "Hola no tengo eso de lo que me pedis , lo que si lo que la veces ingreso plata …" at bounding box center [364, 499] width 350 height 34
click at [302, 513] on div "Hola no tengo eso de lo que me pedis , lo que si lo que la veces ingreso plata …" at bounding box center [364, 499] width 350 height 34
drag, startPoint x: 465, startPoint y: 490, endPoint x: 506, endPoint y: 514, distance: 47.5
click at [506, 514] on div "Hola no tengo eso de lo que me pedis , lo que si lo que la veces ingreso plata …" at bounding box center [364, 499] width 372 height 49
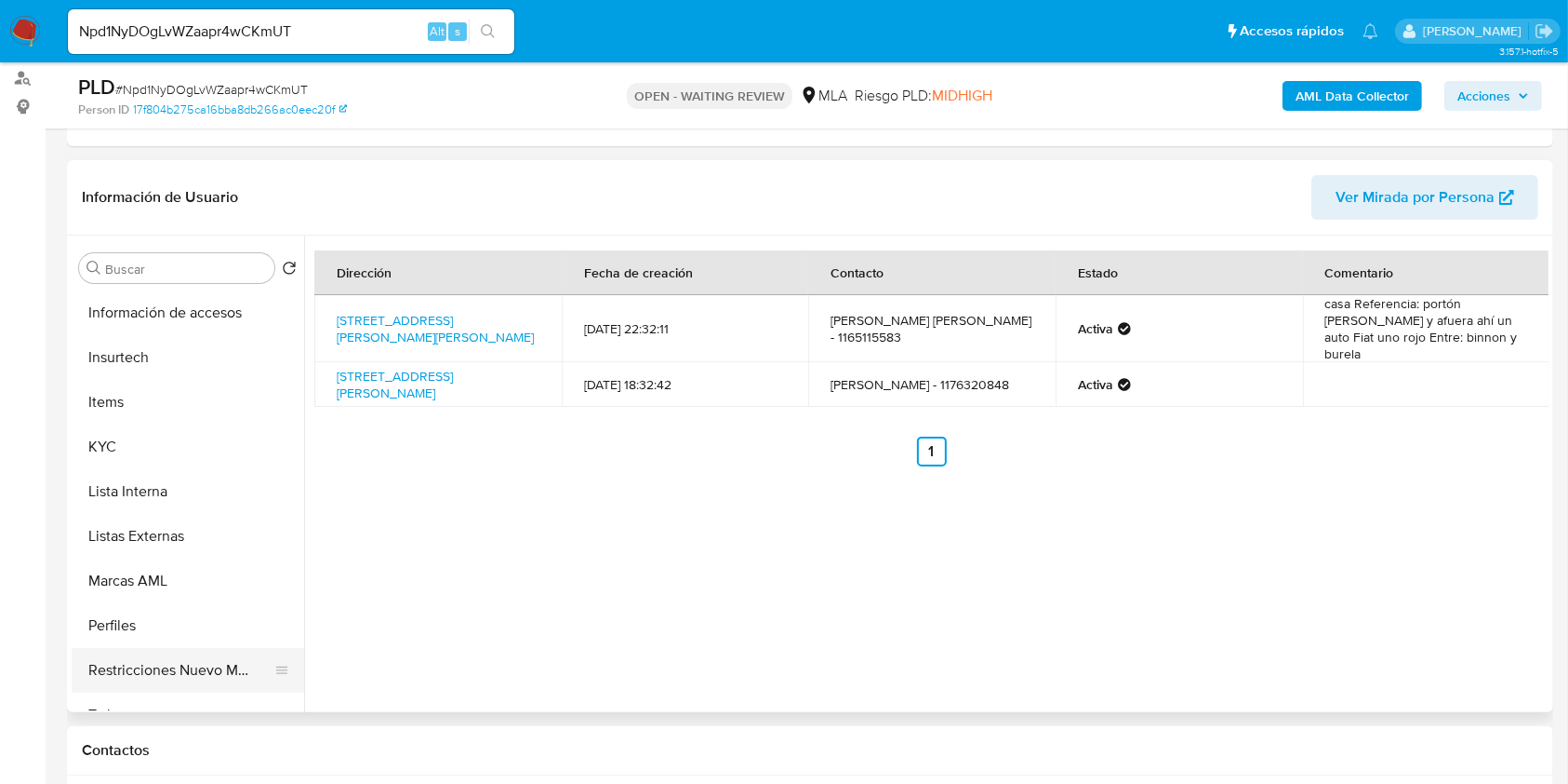
scroll to position [868, 0]
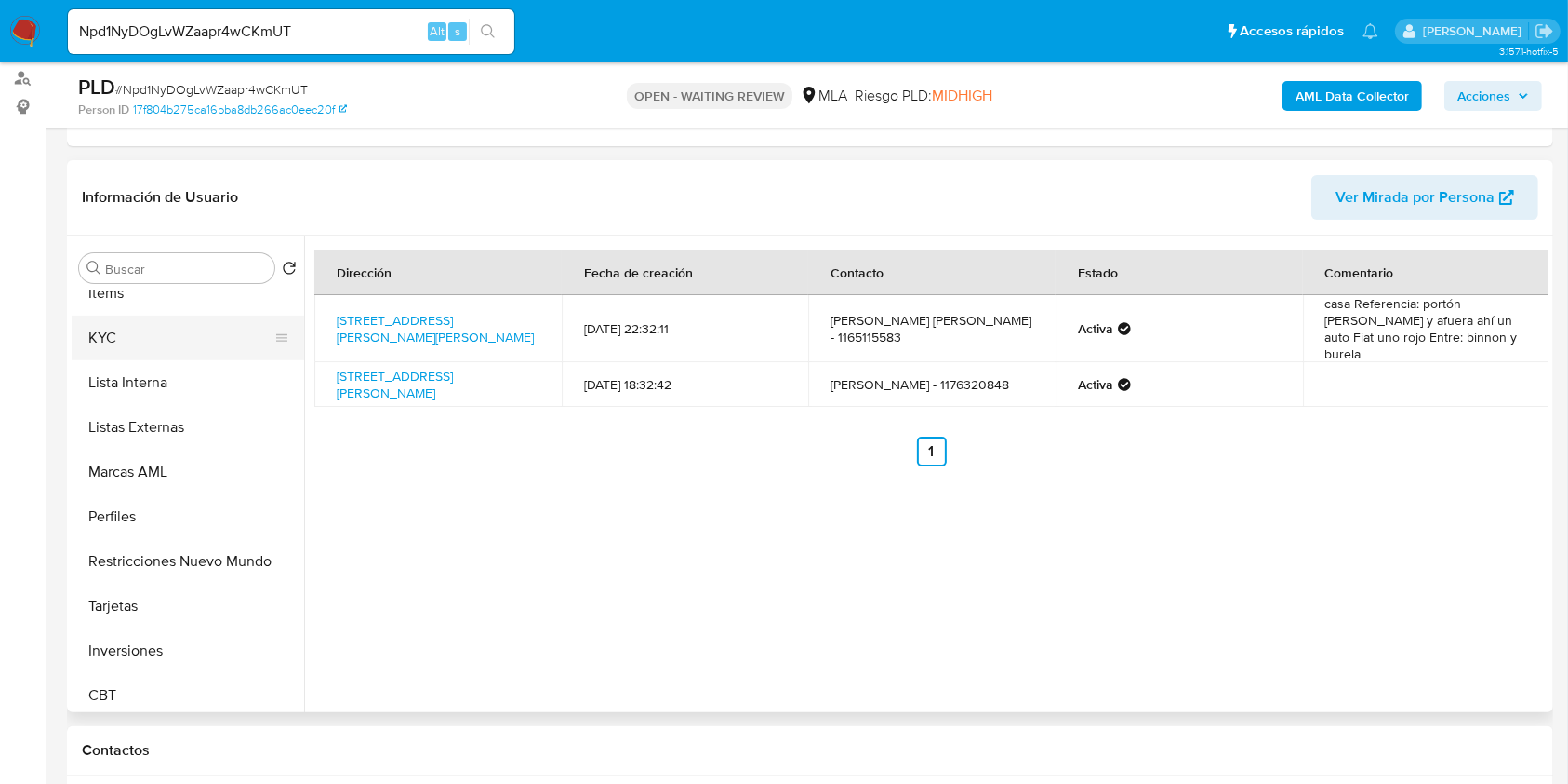
click at [140, 336] on button "KYC" at bounding box center [180, 338] width 217 height 45
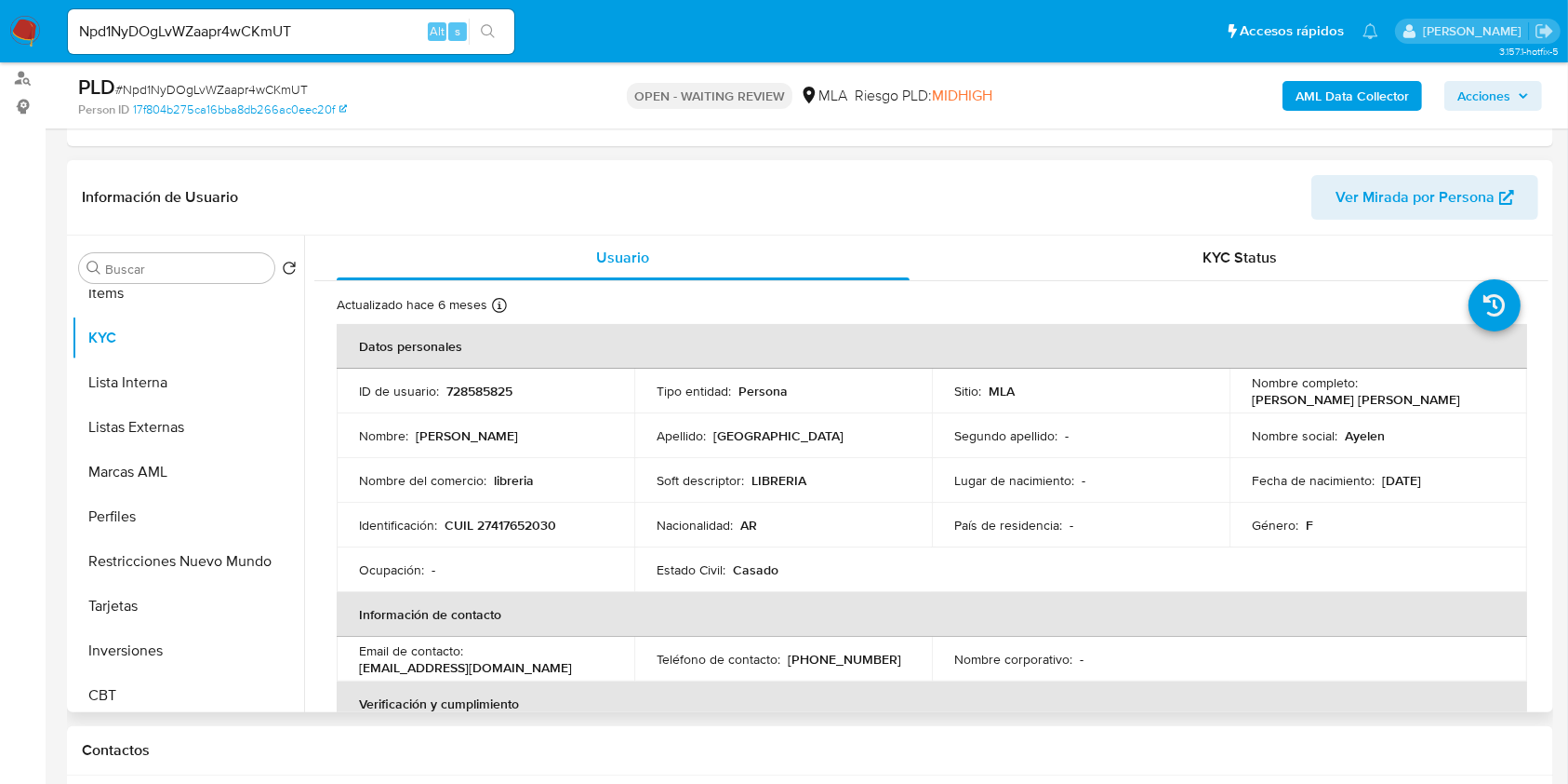
click at [534, 532] on td "Identificación : CUIL 27417652030" at bounding box center [485, 525] width 298 height 45
click at [533, 523] on p "CUIL 27417652030" at bounding box center [501, 525] width 112 height 17
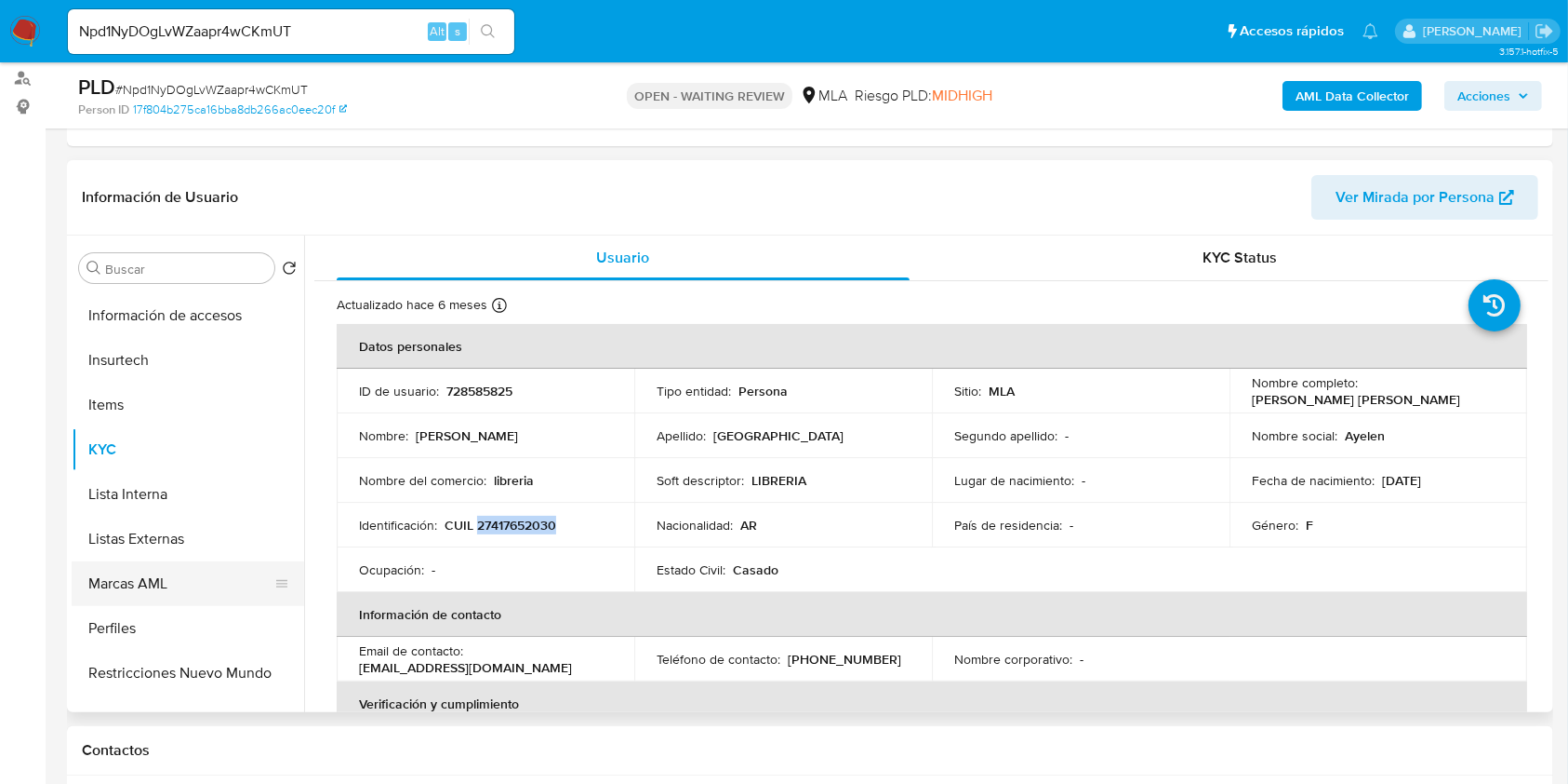
scroll to position [497, 0]
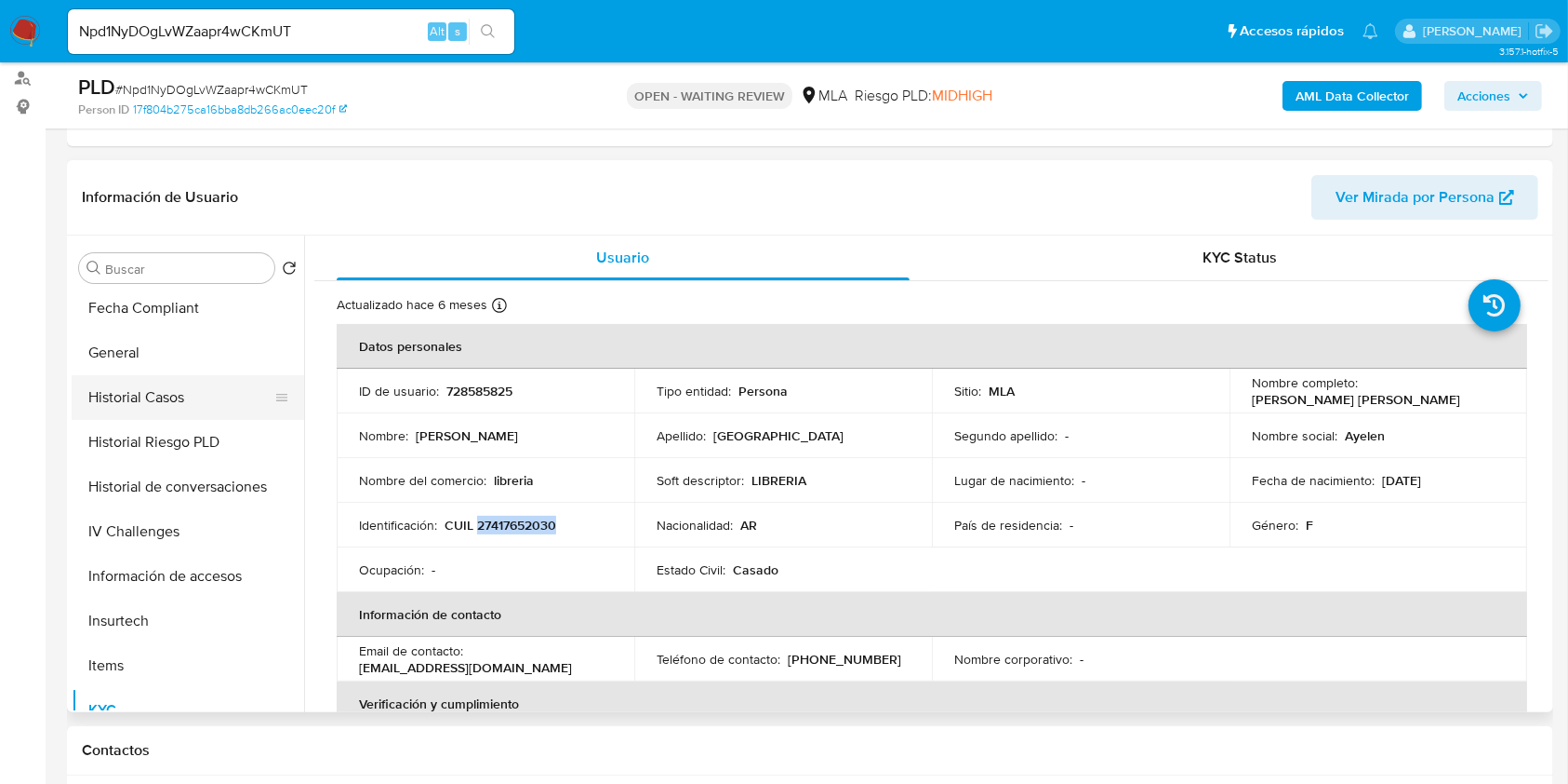
click at [161, 396] on button "Historial Casos" at bounding box center [180, 398] width 217 height 45
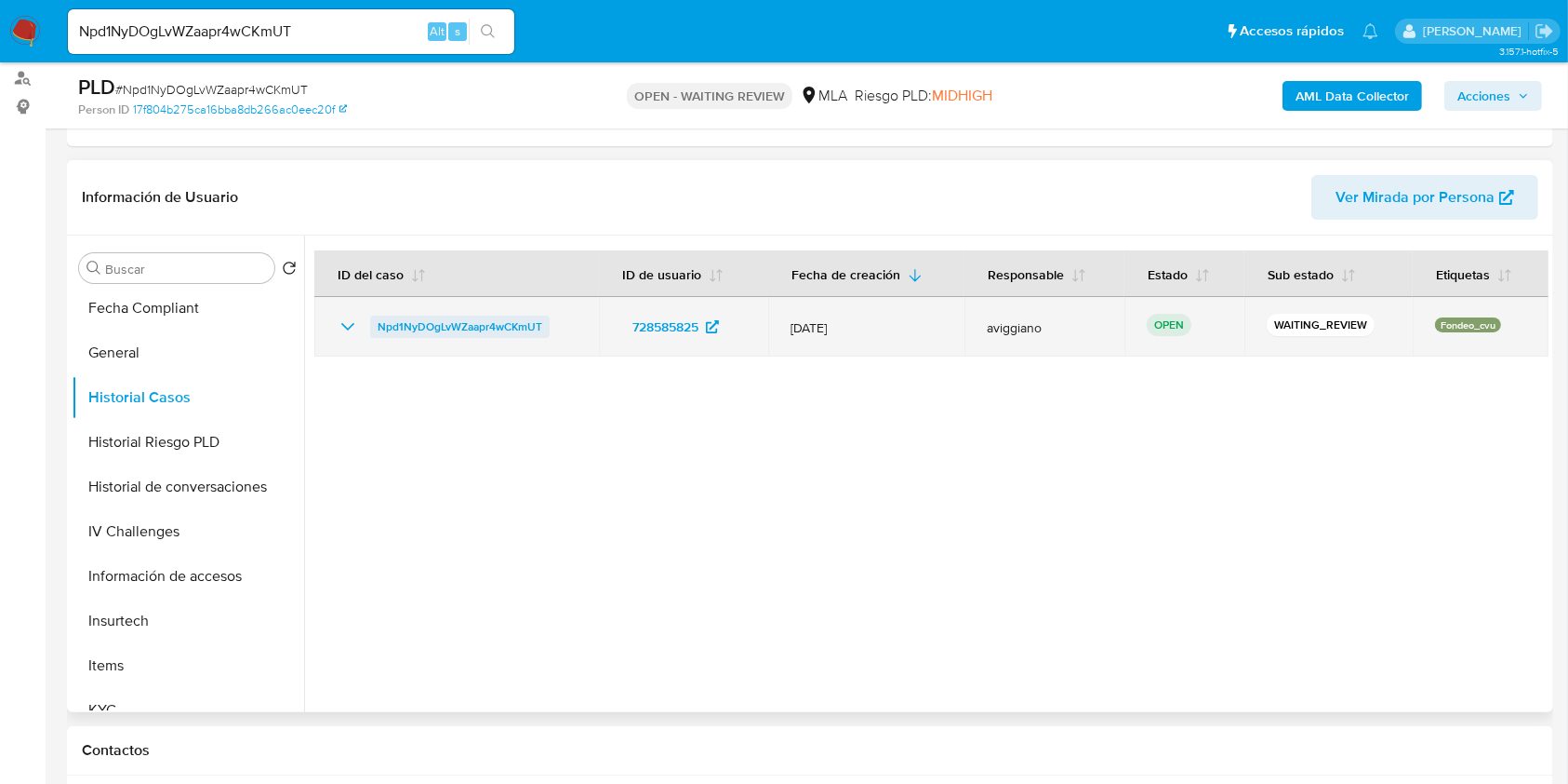
drag, startPoint x: 573, startPoint y: 329, endPoint x: 372, endPoint y: 329, distance: 201.0
click at [372, 329] on div "Npd1NyDOgLvWZaapr4wCKmUT" at bounding box center [456, 327] width 240 height 22
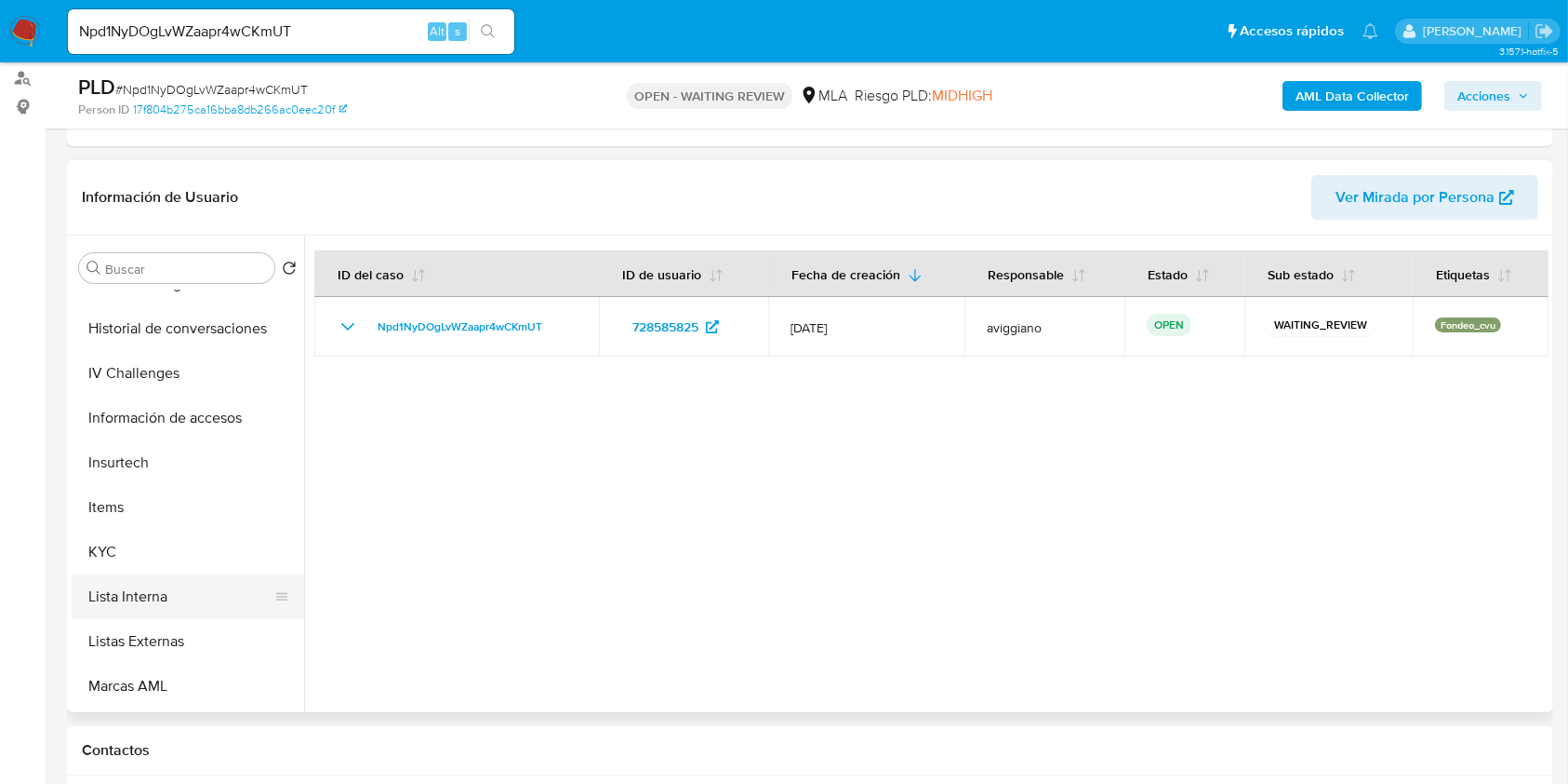
scroll to position [745, 0]
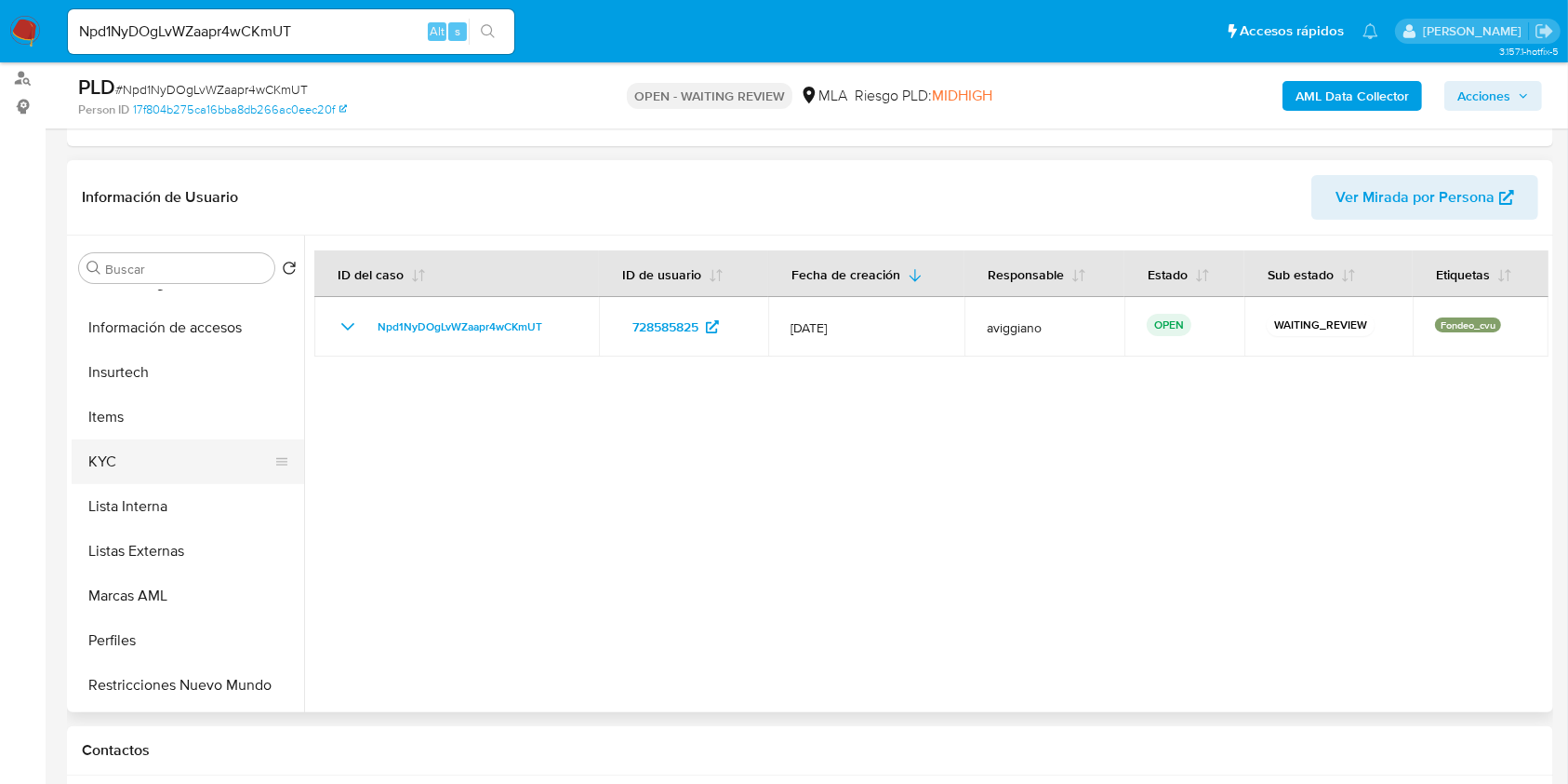
click at [124, 469] on button "KYC" at bounding box center [180, 462] width 217 height 45
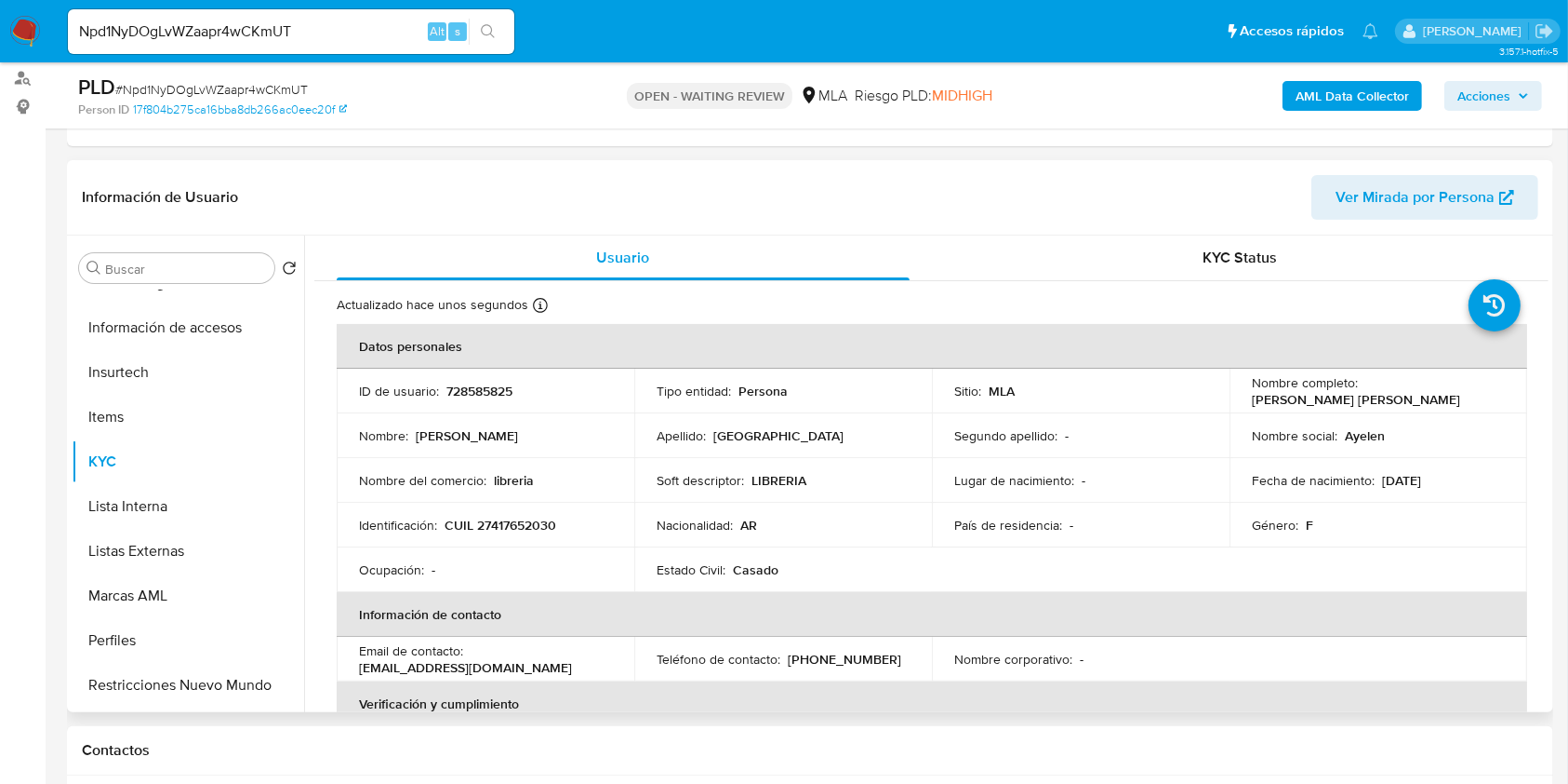
click at [496, 512] on td "Identificación : CUIL 27417652030" at bounding box center [485, 525] width 298 height 45
click at [501, 529] on p "CUIL 27417652030" at bounding box center [501, 525] width 112 height 17
drag, startPoint x: 1360, startPoint y: 392, endPoint x: 1479, endPoint y: 391, distance: 119.0
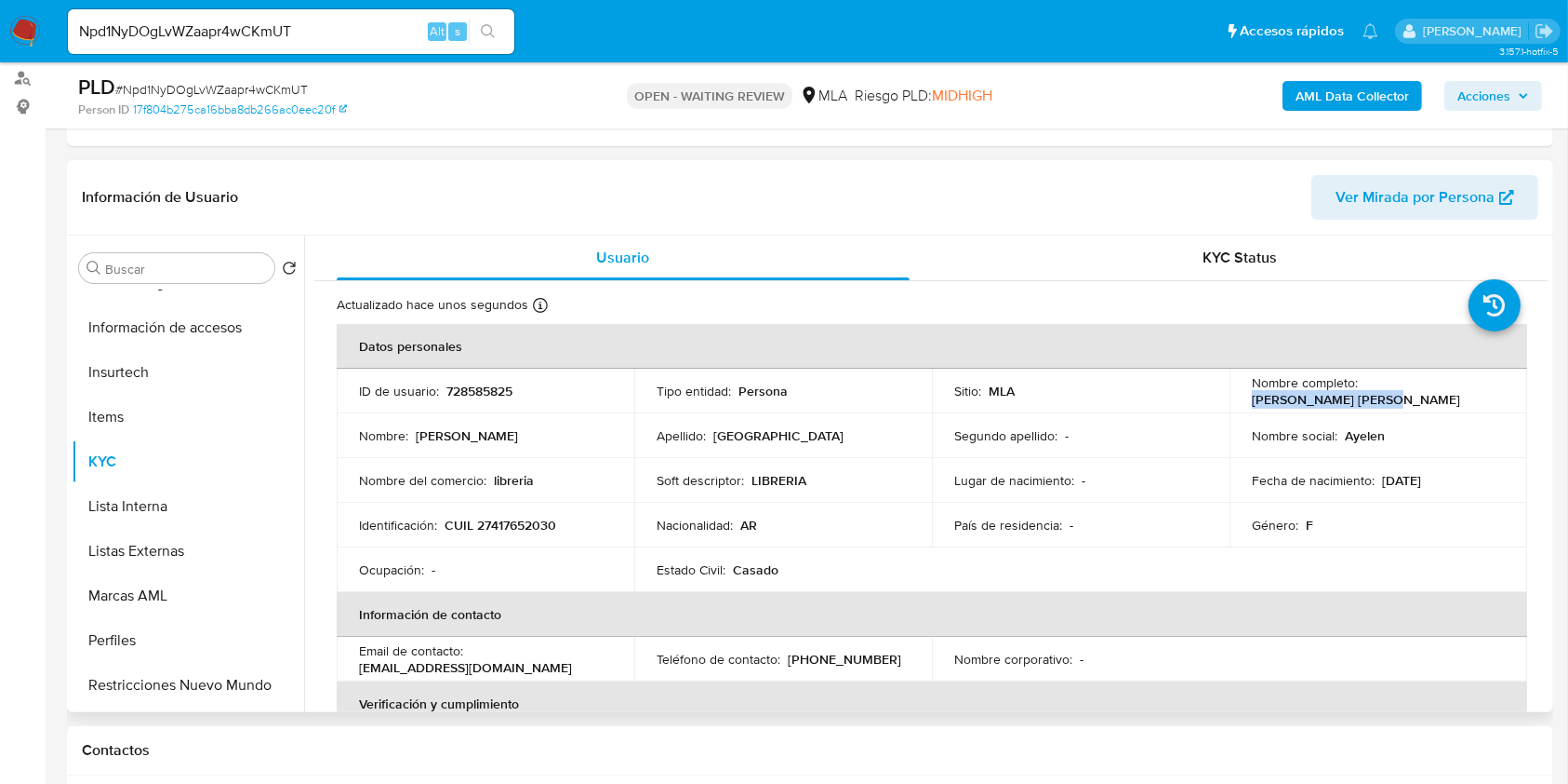
click at [1489, 385] on div "Nombre completo : Aldana Ayelen Oviedo" at bounding box center [1378, 391] width 253 height 34
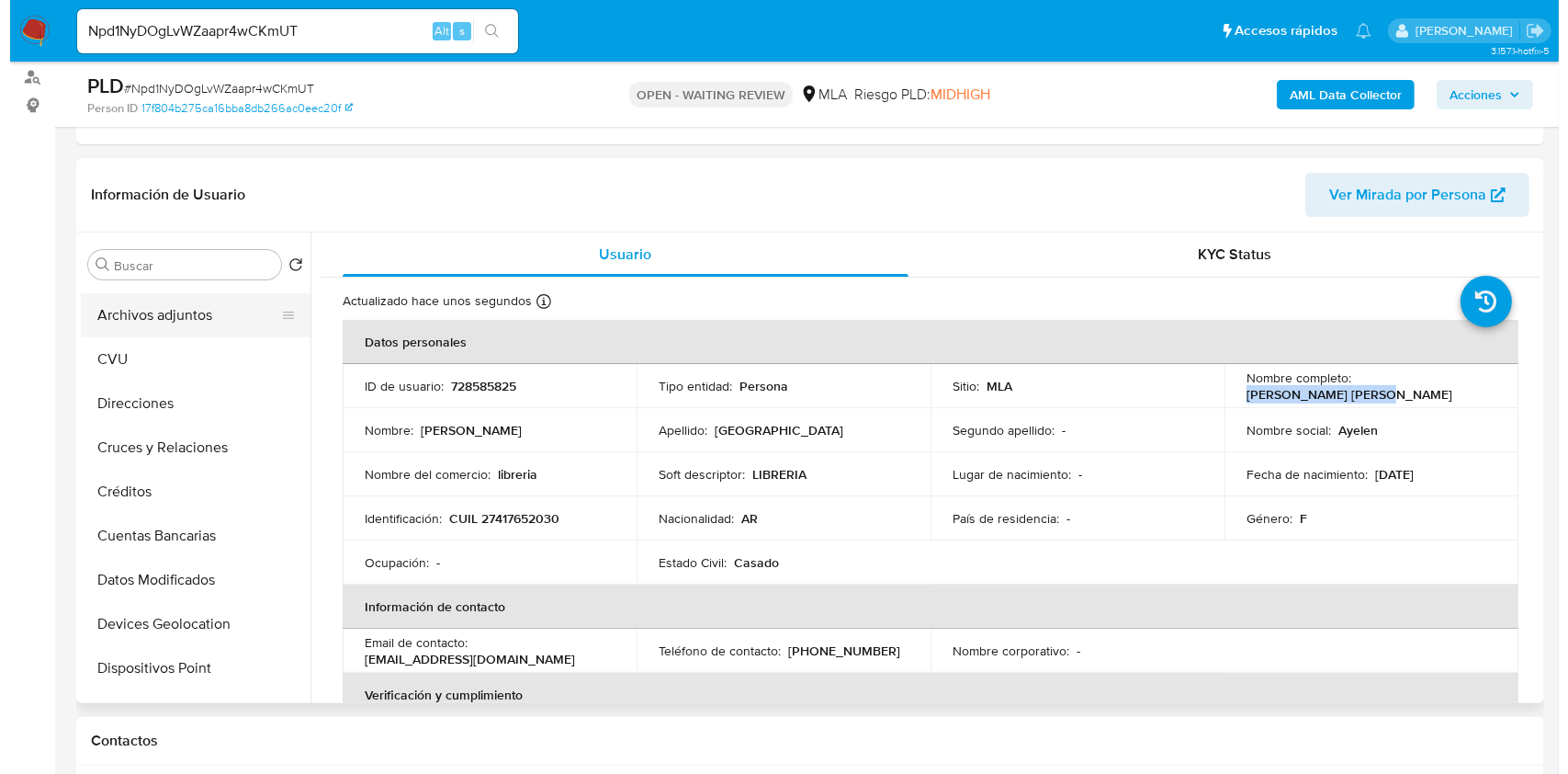
scroll to position [0, 0]
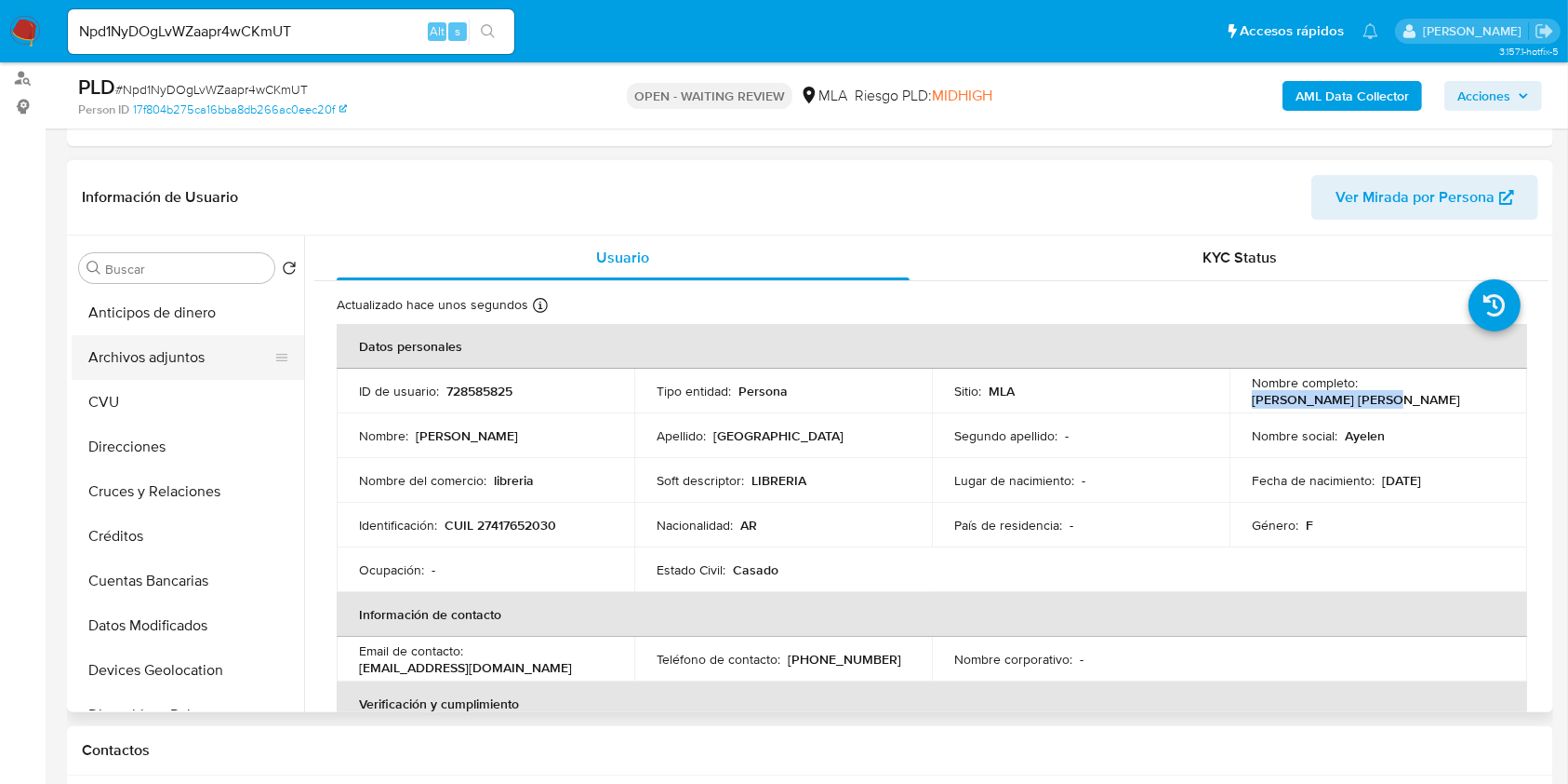
drag, startPoint x: 199, startPoint y: 367, endPoint x: 213, endPoint y: 369, distance: 14.1
click at [199, 367] on button "Archivos adjuntos" at bounding box center [180, 357] width 217 height 45
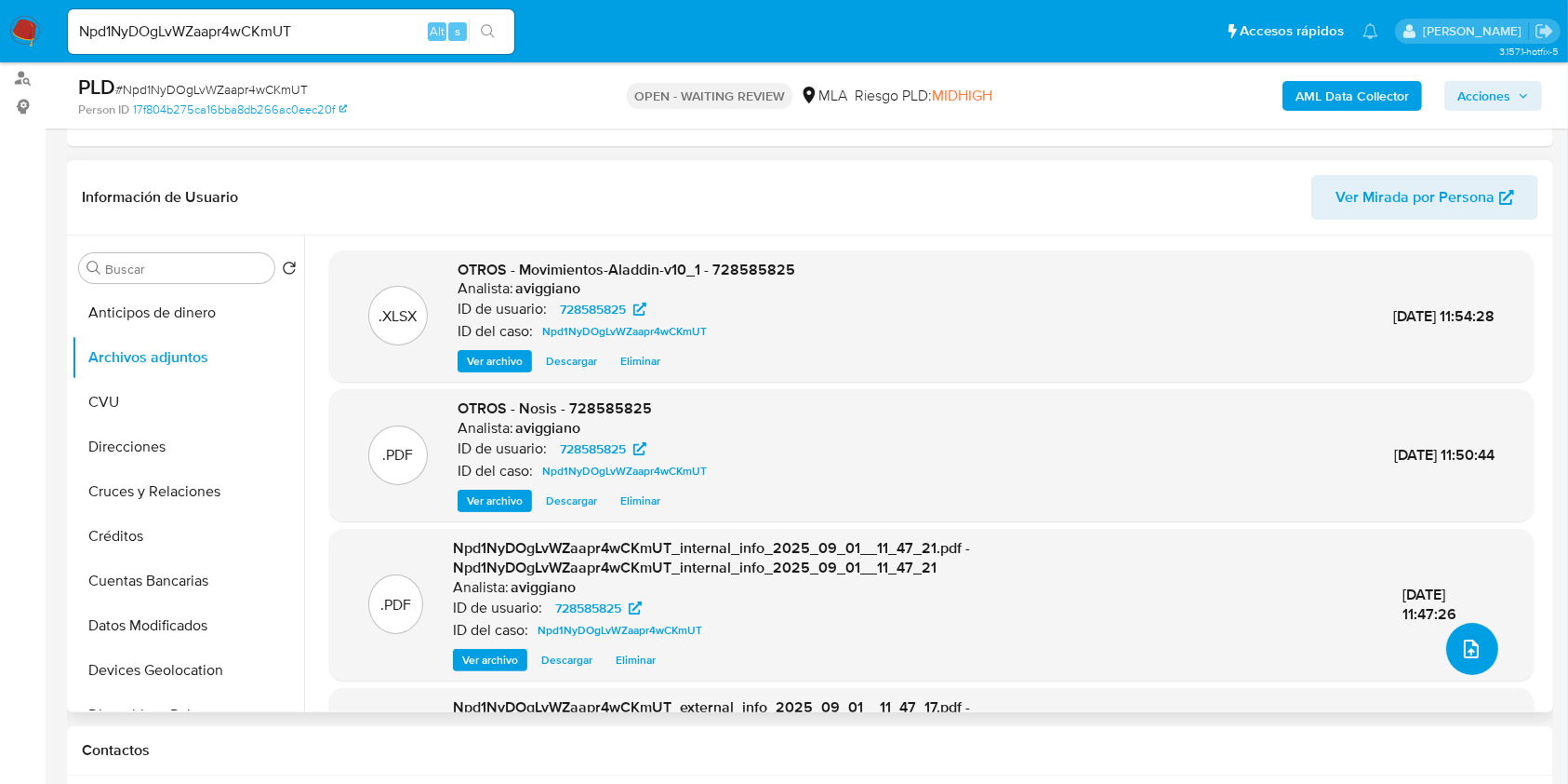
click at [1461, 644] on icon "upload-file" at bounding box center [1472, 649] width 22 height 22
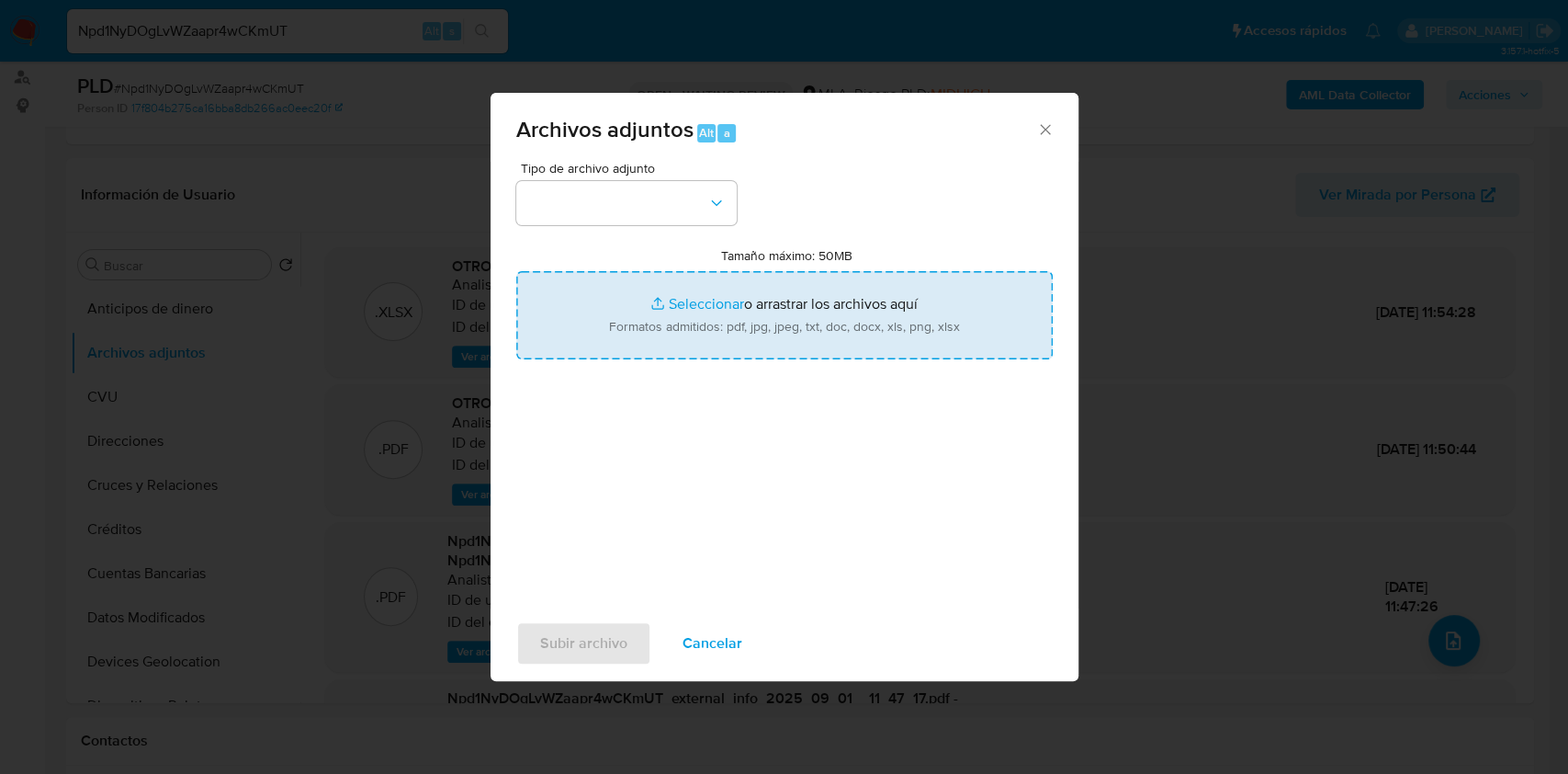
click at [883, 323] on input "Tamaño máximo: 50MB Seleccionar archivos" at bounding box center [784, 315] width 536 height 88
type input "C:\fakepath\Caselog Npd1NyDOgLvWZaapr4wCKmUT_2025_07_17_19_54_55.docx"
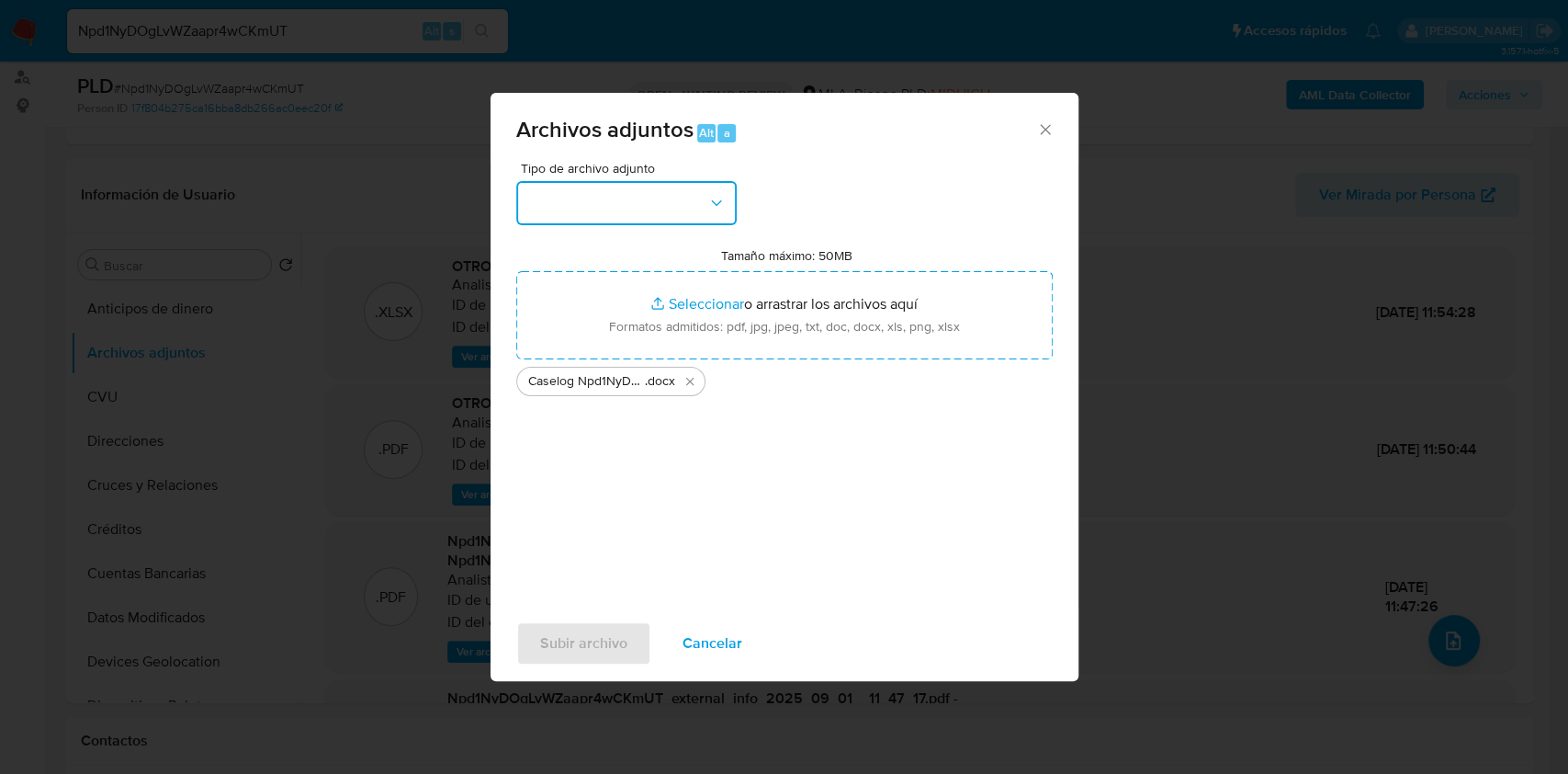
click at [695, 223] on button "button" at bounding box center [626, 203] width 220 height 44
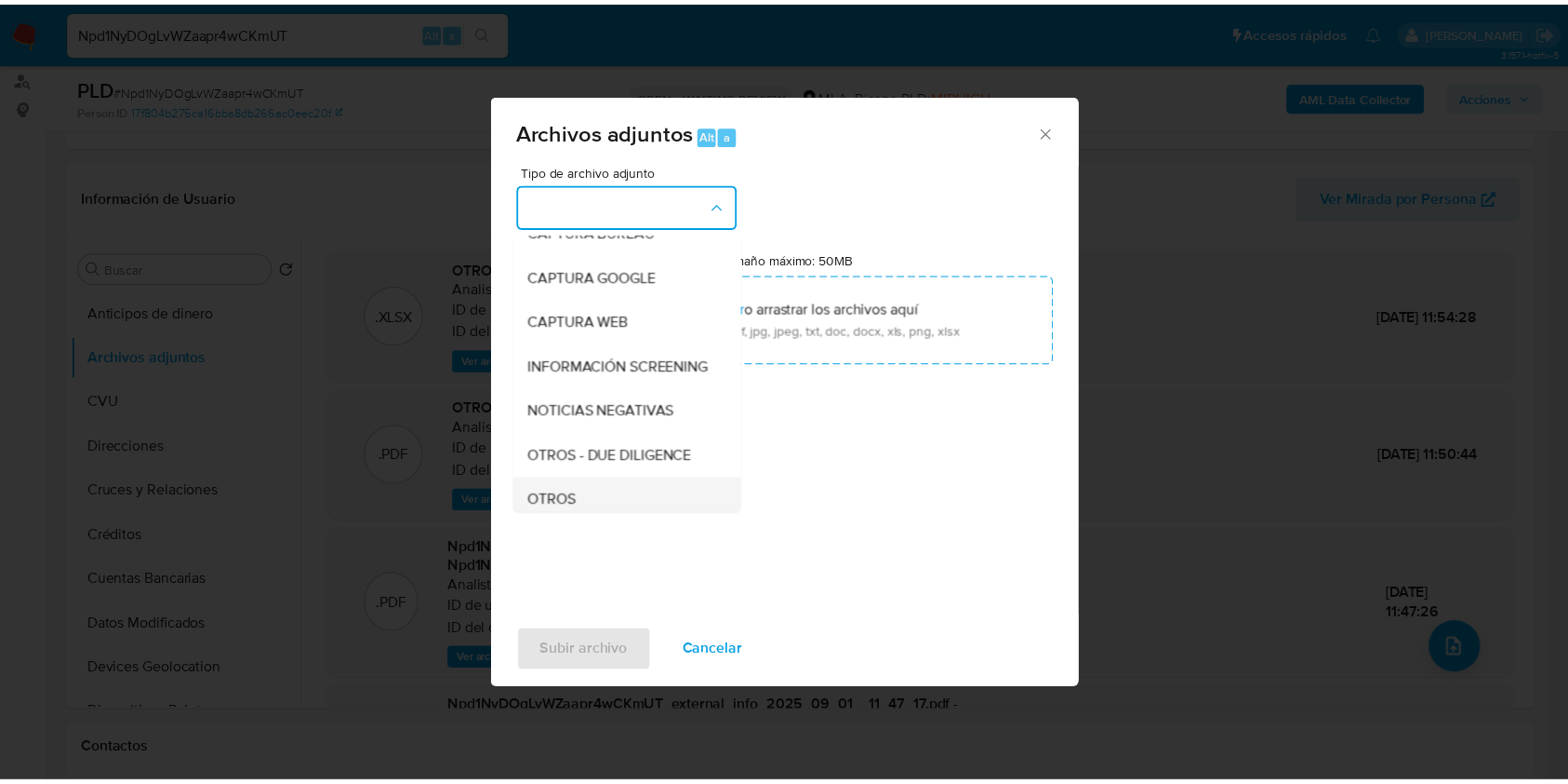
scroll to position [247, 0]
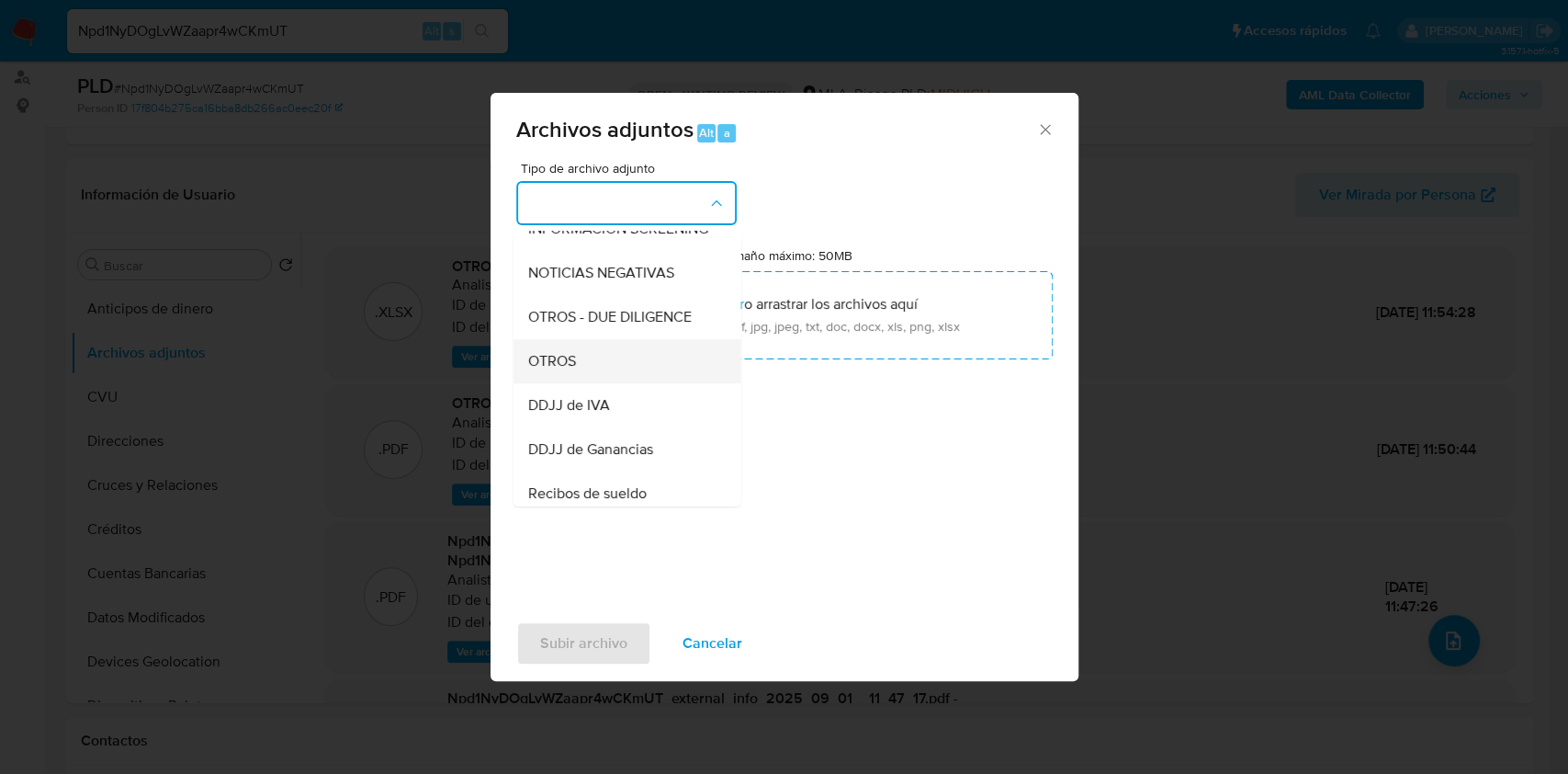
click at [593, 383] on div "OTROS" at bounding box center [620, 361] width 187 height 44
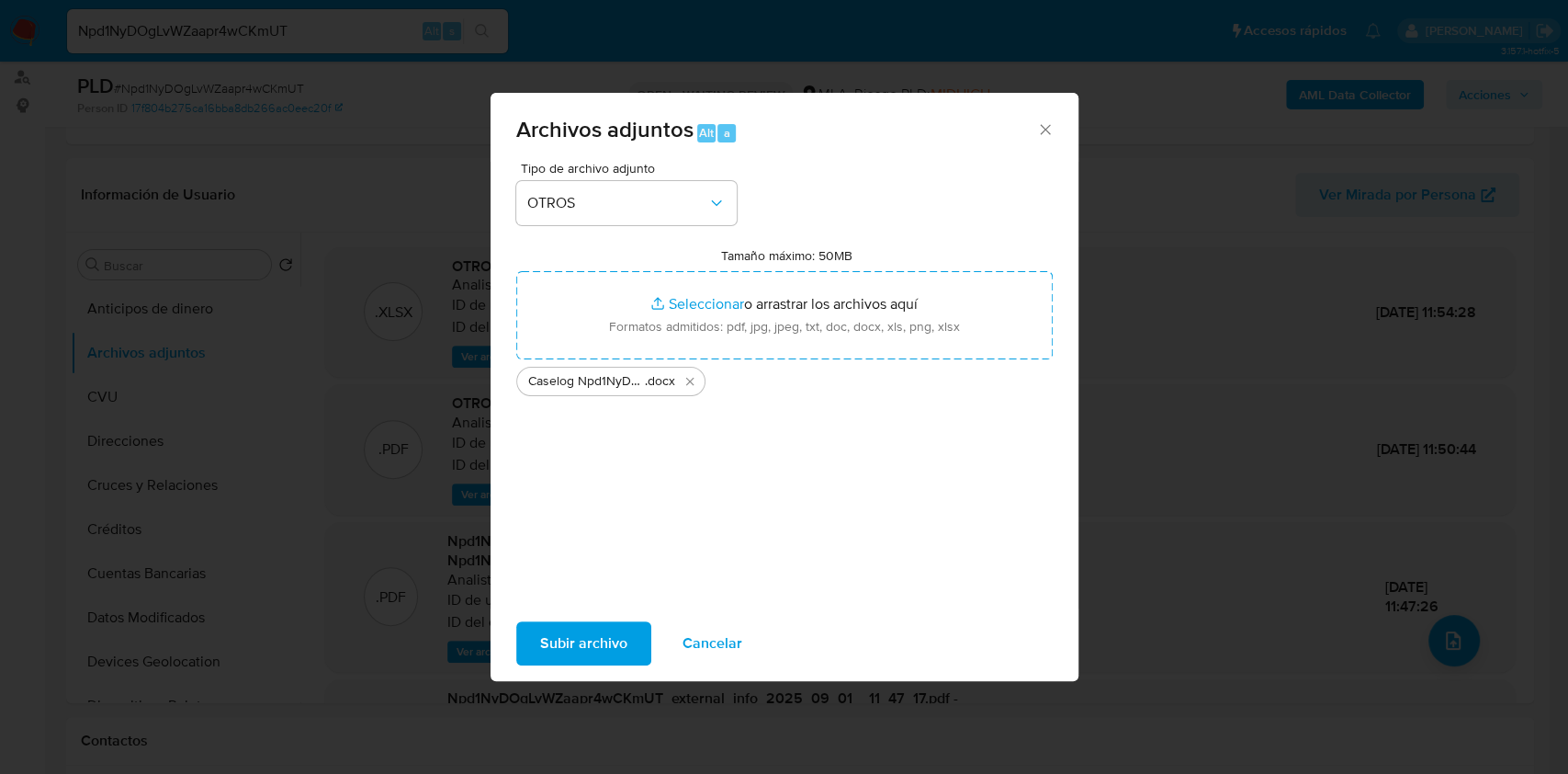
click at [585, 660] on span "Subir archivo" at bounding box center [583, 643] width 88 height 41
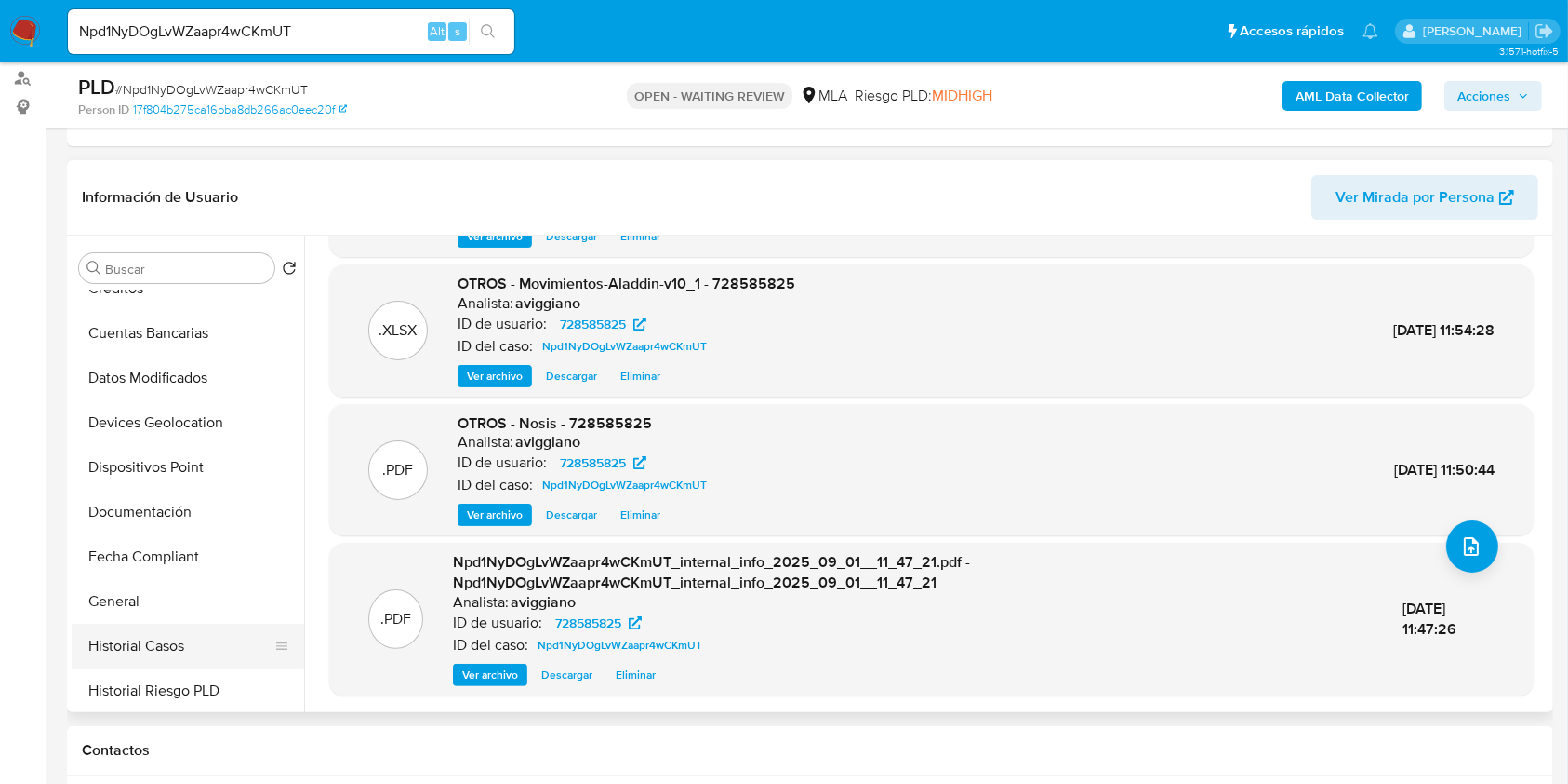
click at [150, 635] on button "Historial Casos" at bounding box center [180, 646] width 217 height 45
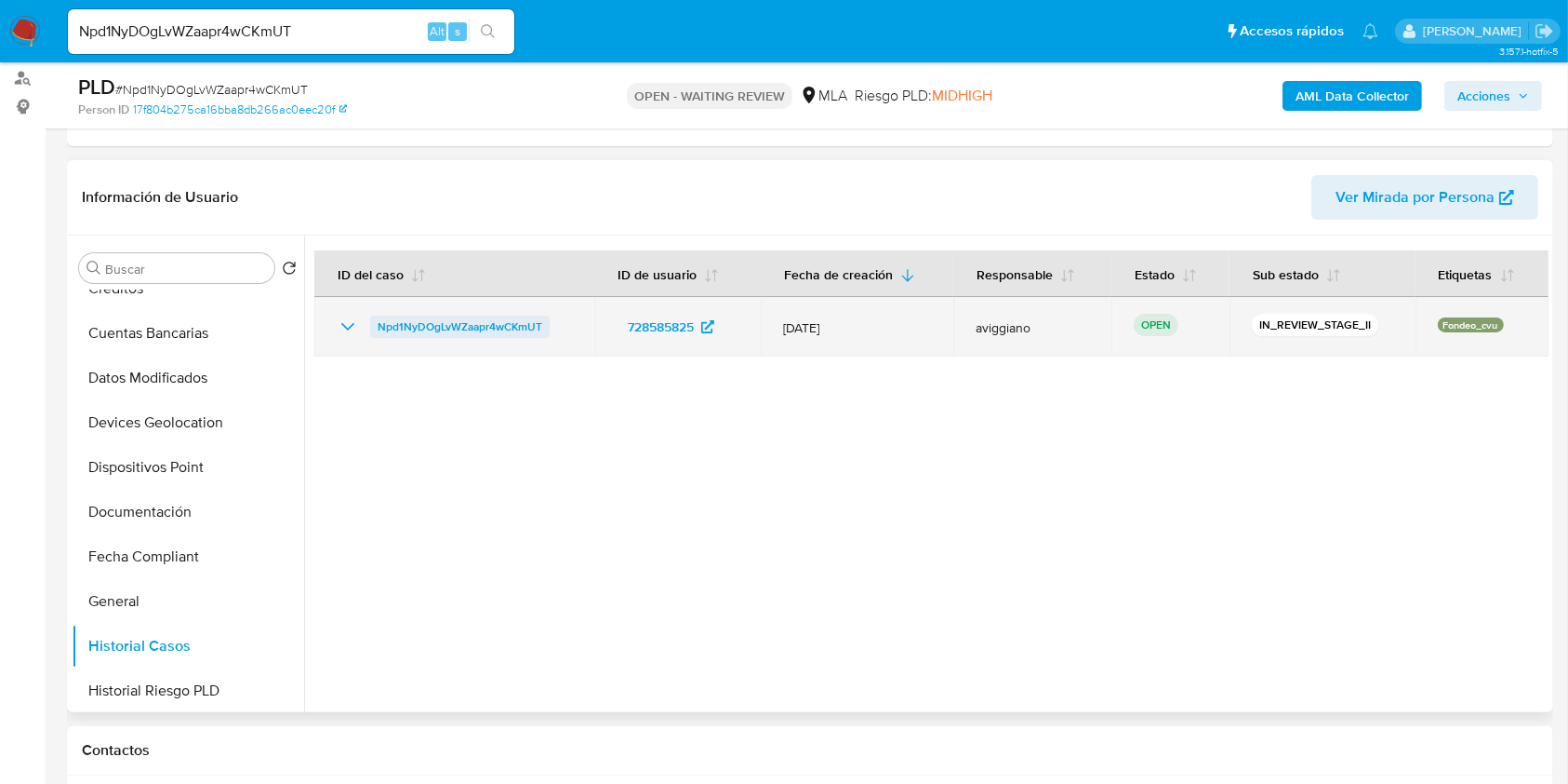
click at [524, 319] on span "Npd1NyDOgLvWZaapr4wCKmUT" at bounding box center [460, 327] width 165 height 22
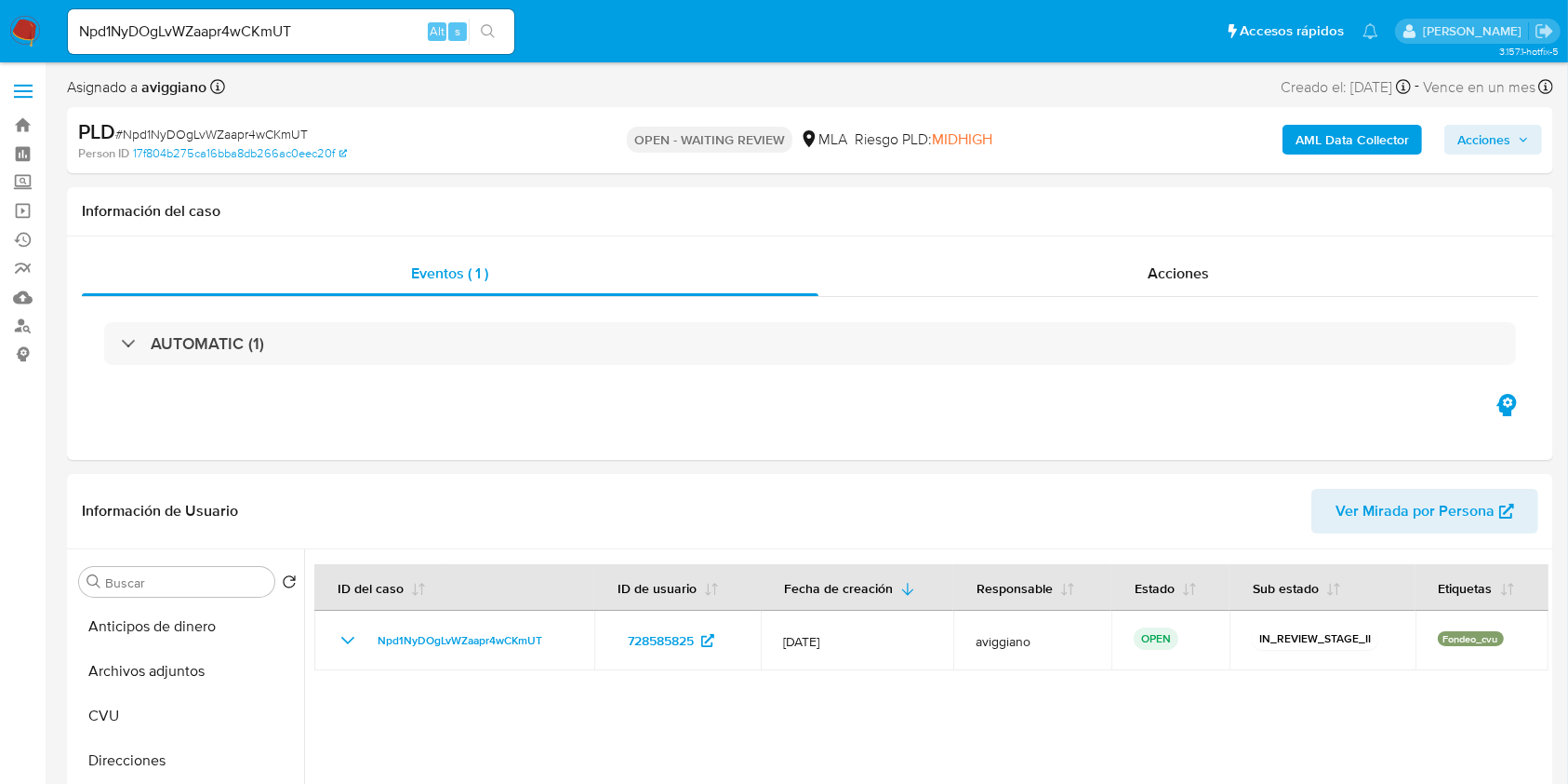
click at [191, 35] on input "Npd1NyDOgLvWZaapr4wCKmUT" at bounding box center [291, 32] width 447 height 24
paste input "6YHN7KMr1VgEpeZWYJpHyDWK"
type input "6YHN7KMr1VgEpeZWYJpHyDWK"
click at [493, 22] on button "search-icon" at bounding box center [488, 32] width 38 height 26
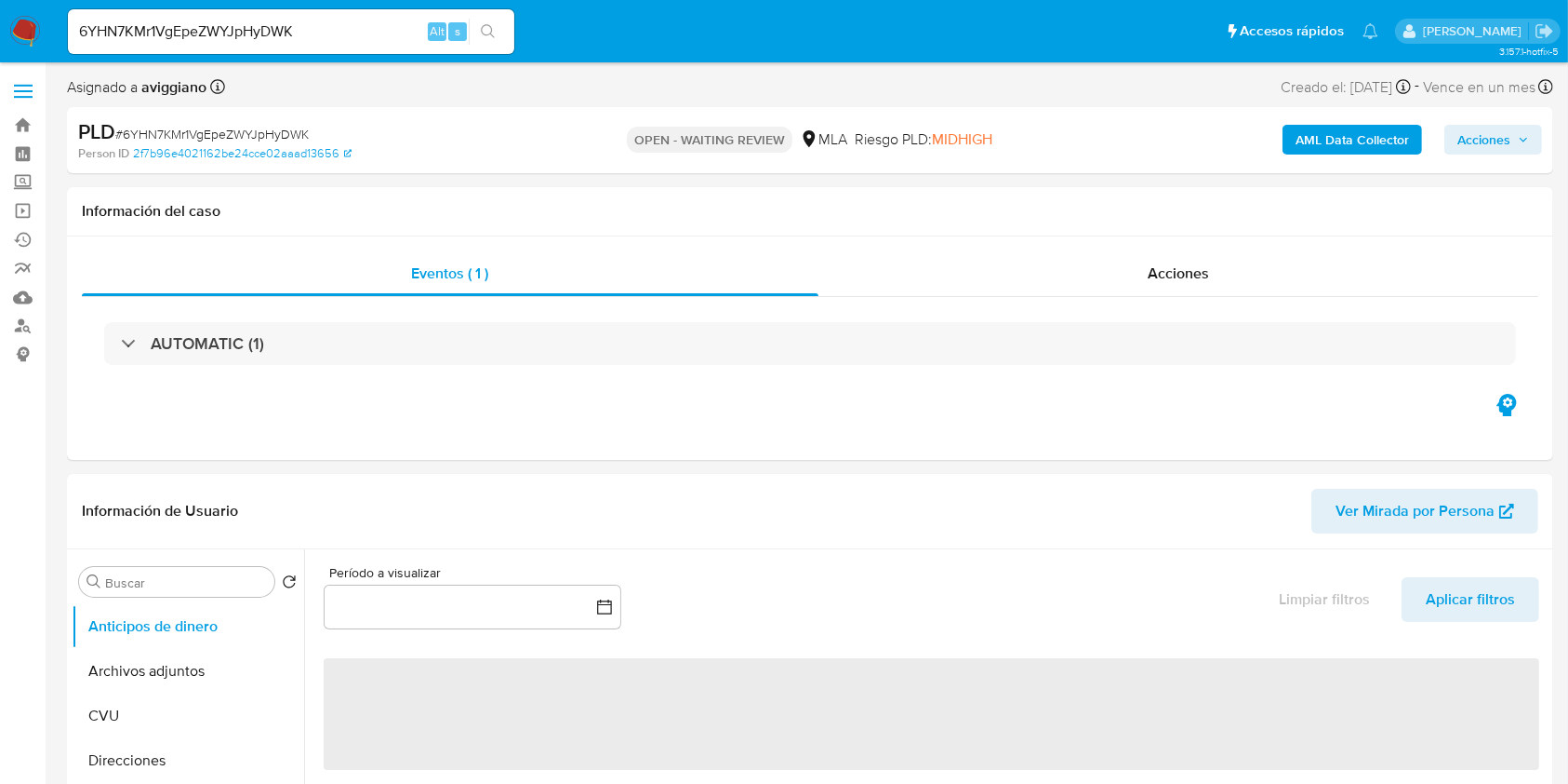
select select "10"
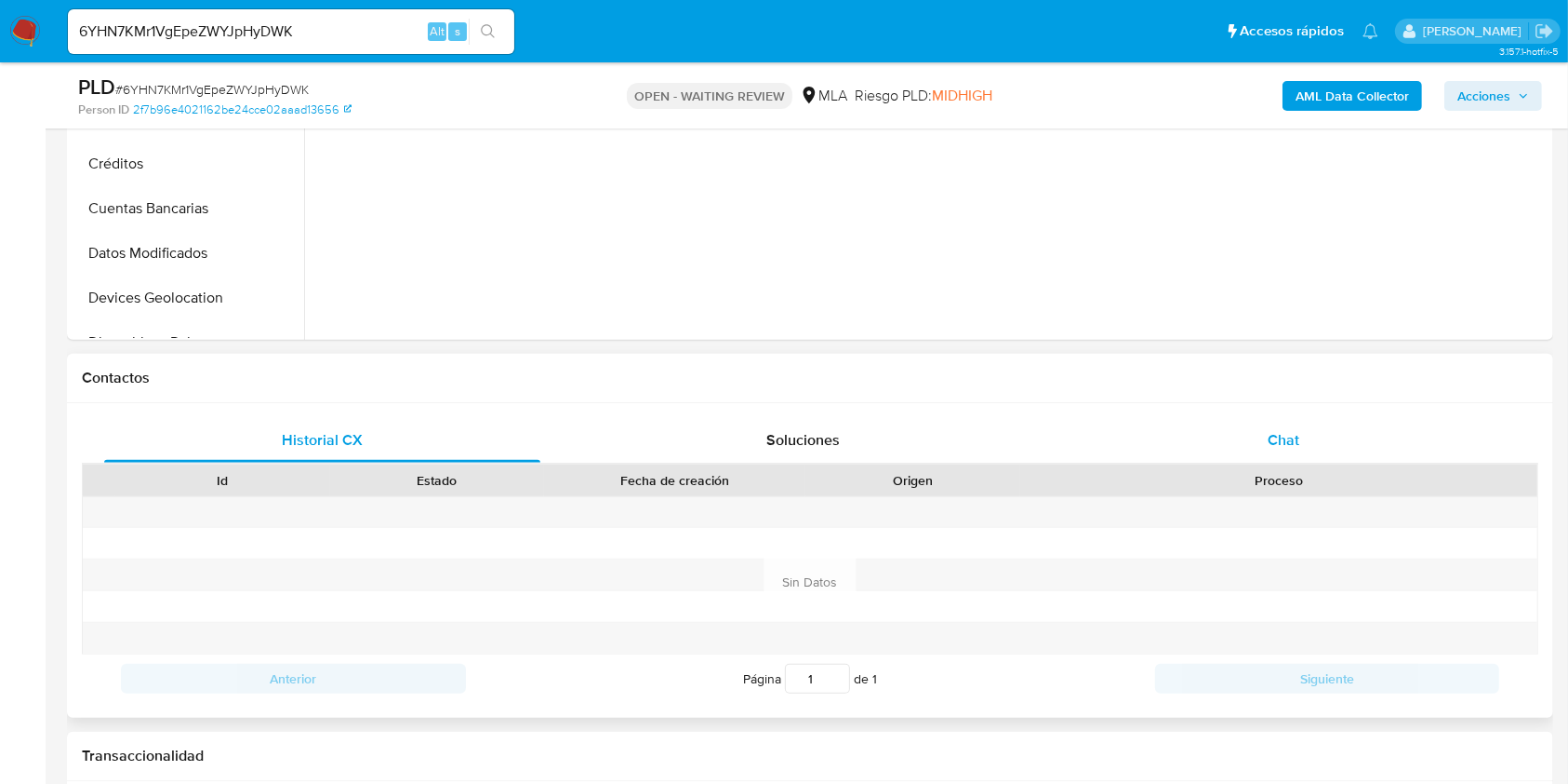
click at [1309, 426] on div "Chat" at bounding box center [1284, 441] width 437 height 45
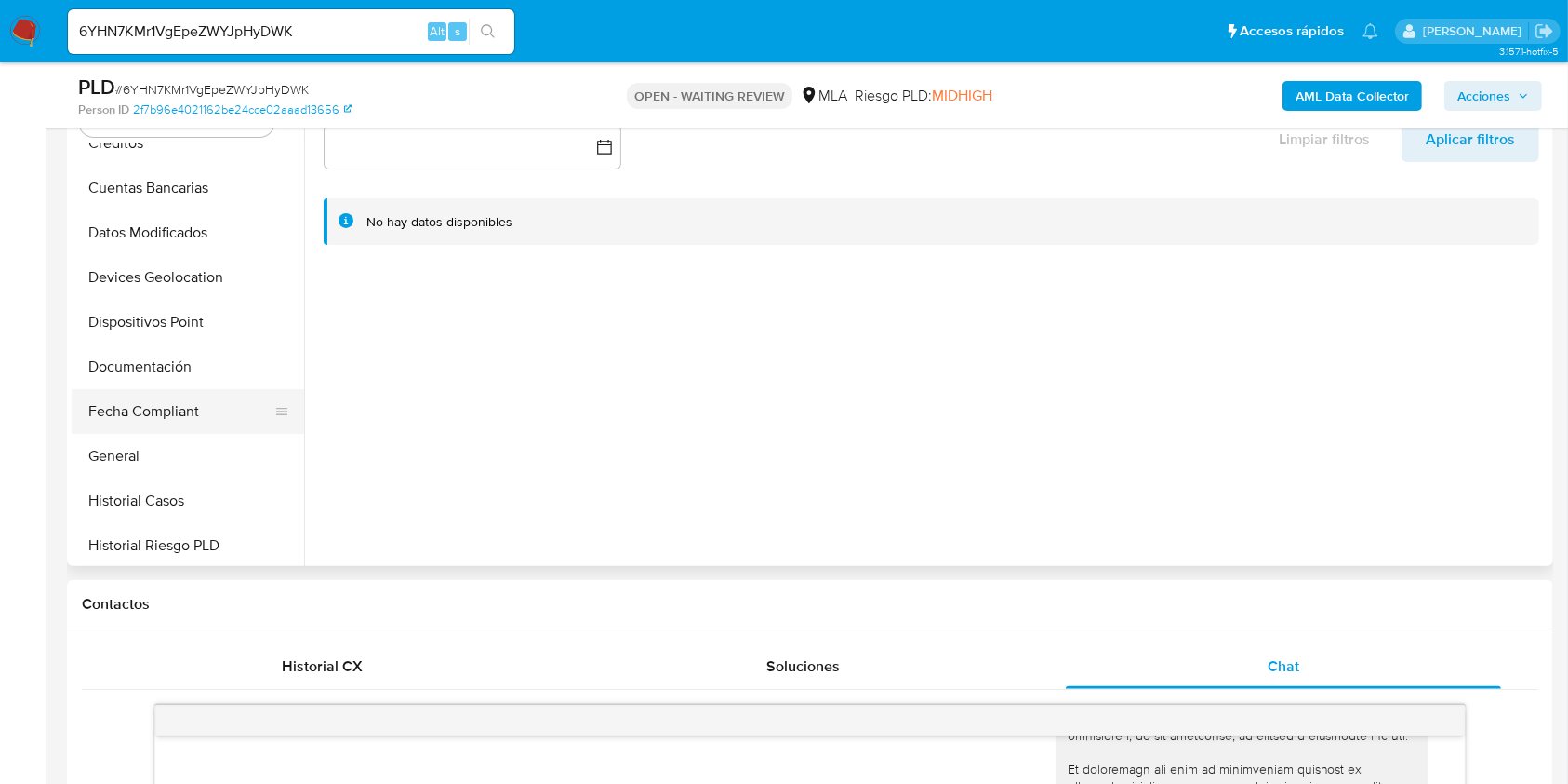
scroll to position [247, 0]
click at [156, 511] on button "Historial Casos" at bounding box center [180, 500] width 217 height 45
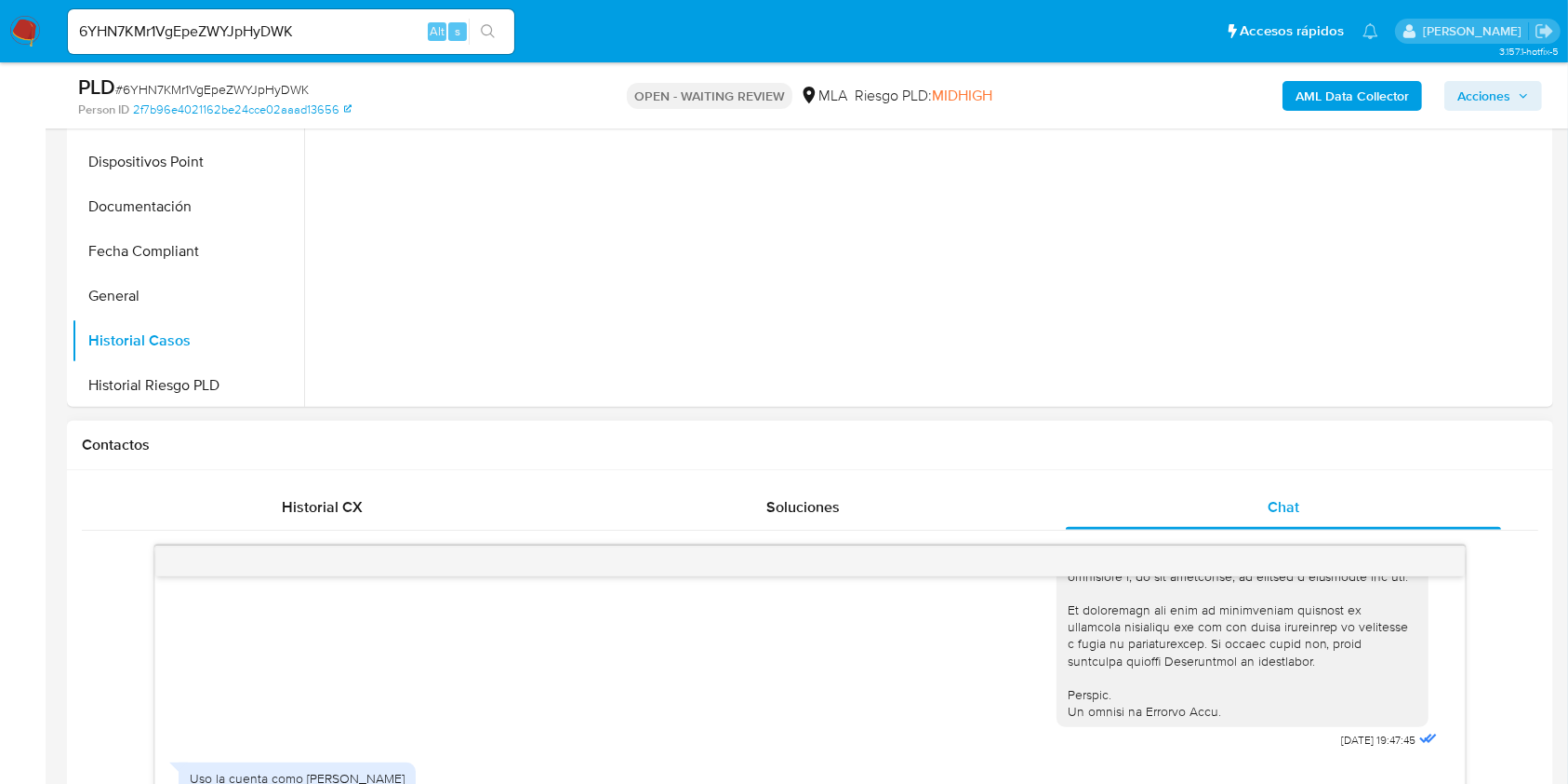
scroll to position [641, 0]
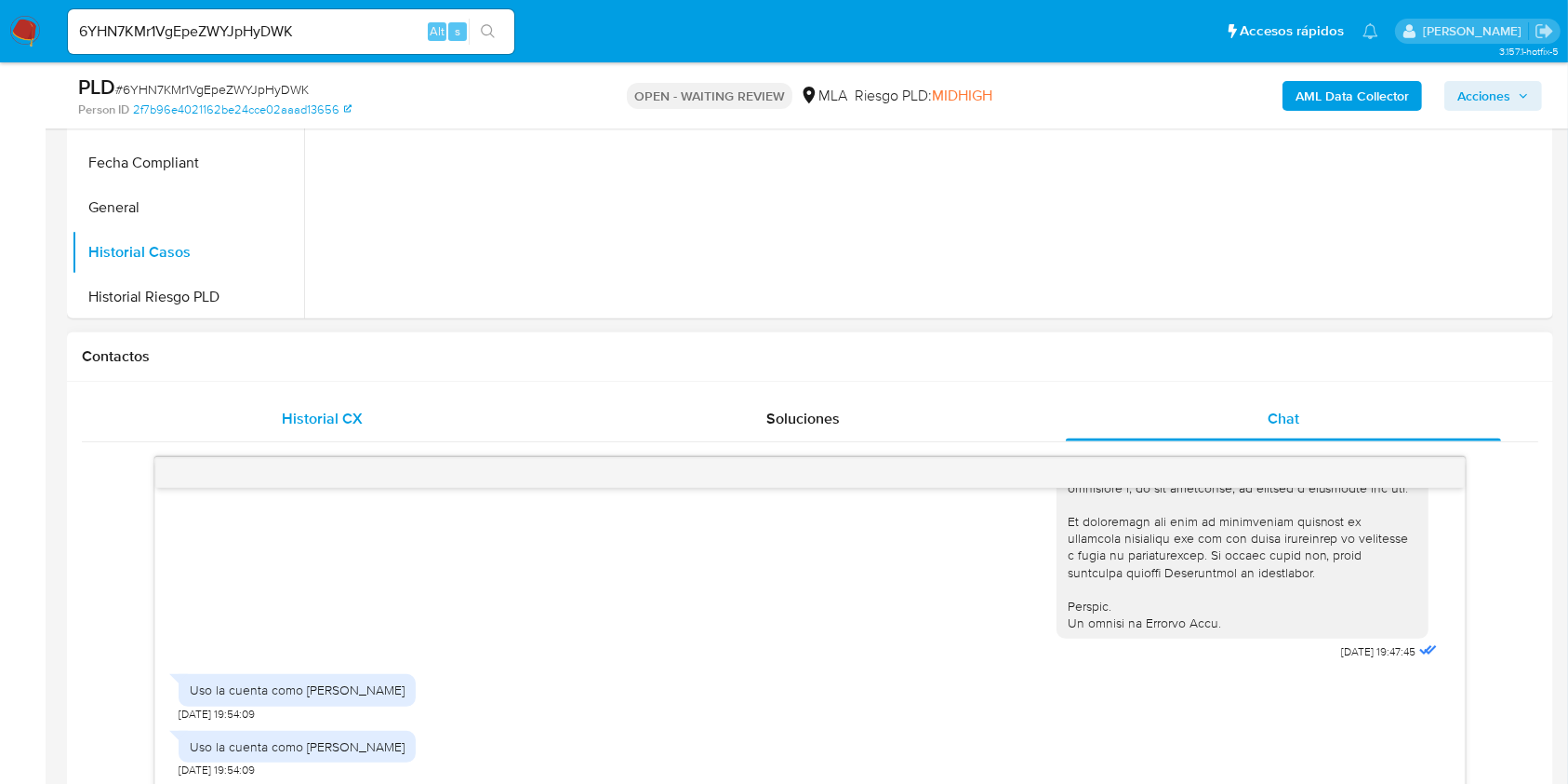
click at [308, 410] on span "Historial CX" at bounding box center [322, 418] width 81 height 21
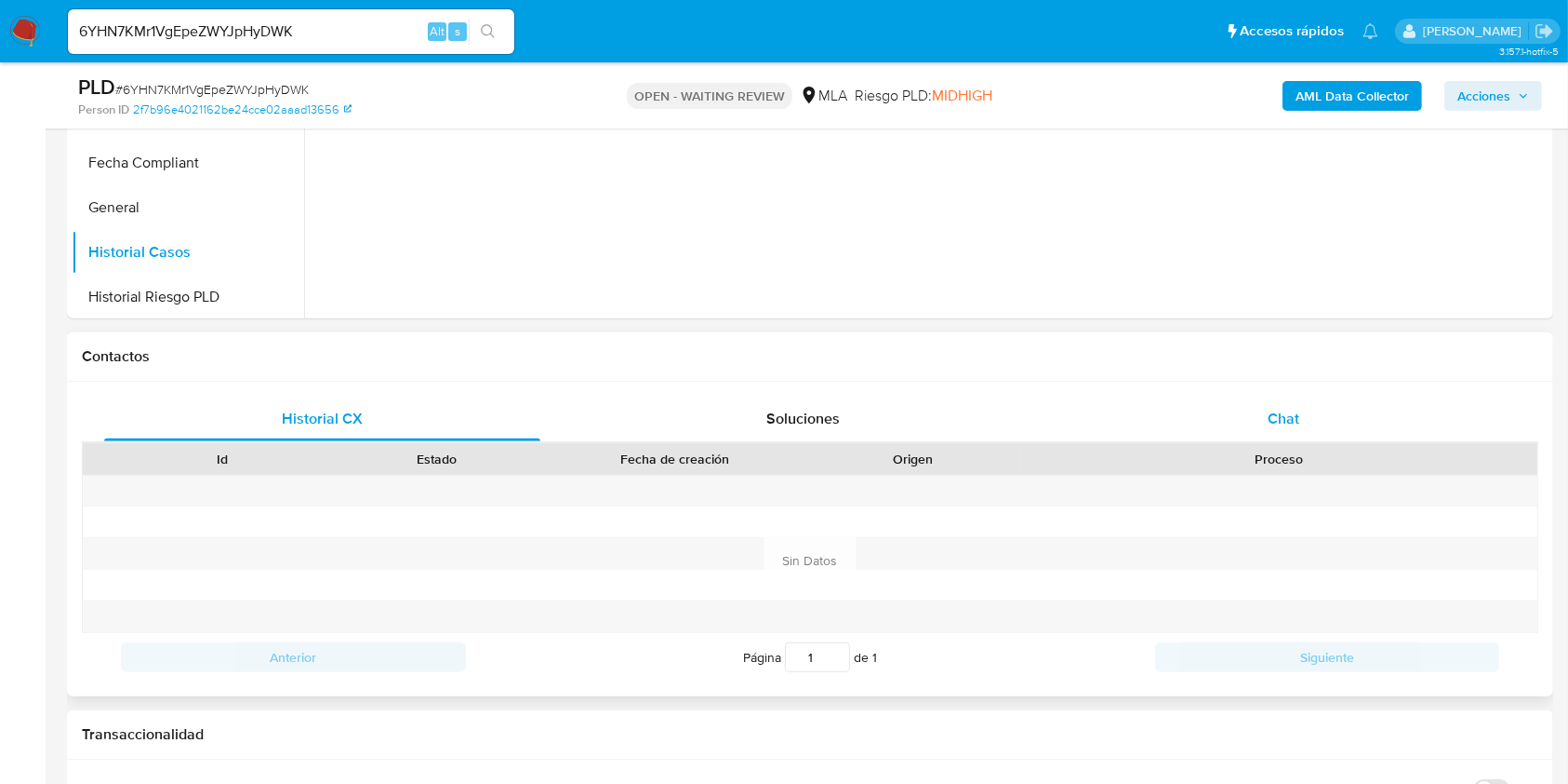
click at [1305, 417] on div "Chat" at bounding box center [1284, 419] width 437 height 45
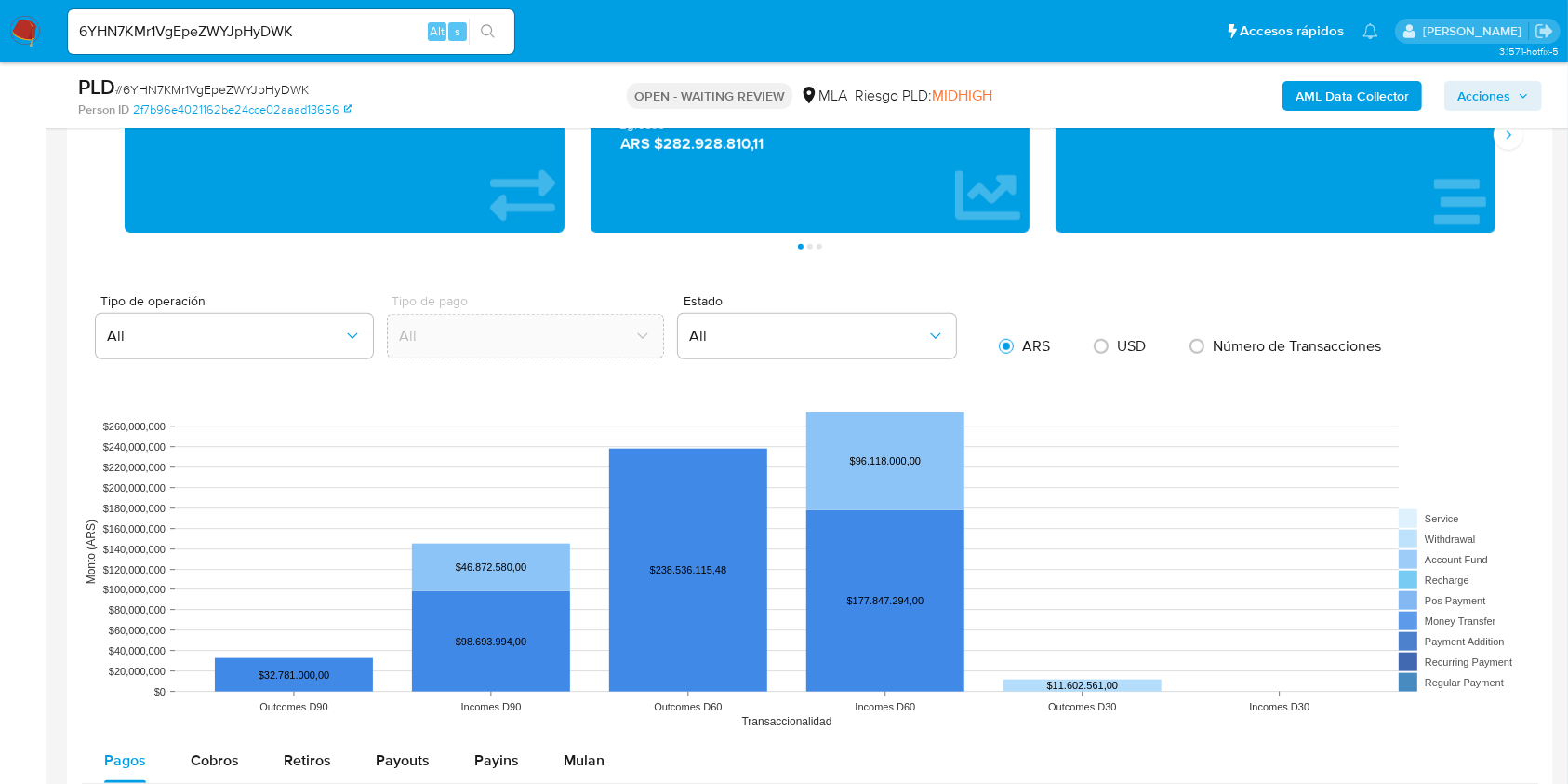
scroll to position [2007, 0]
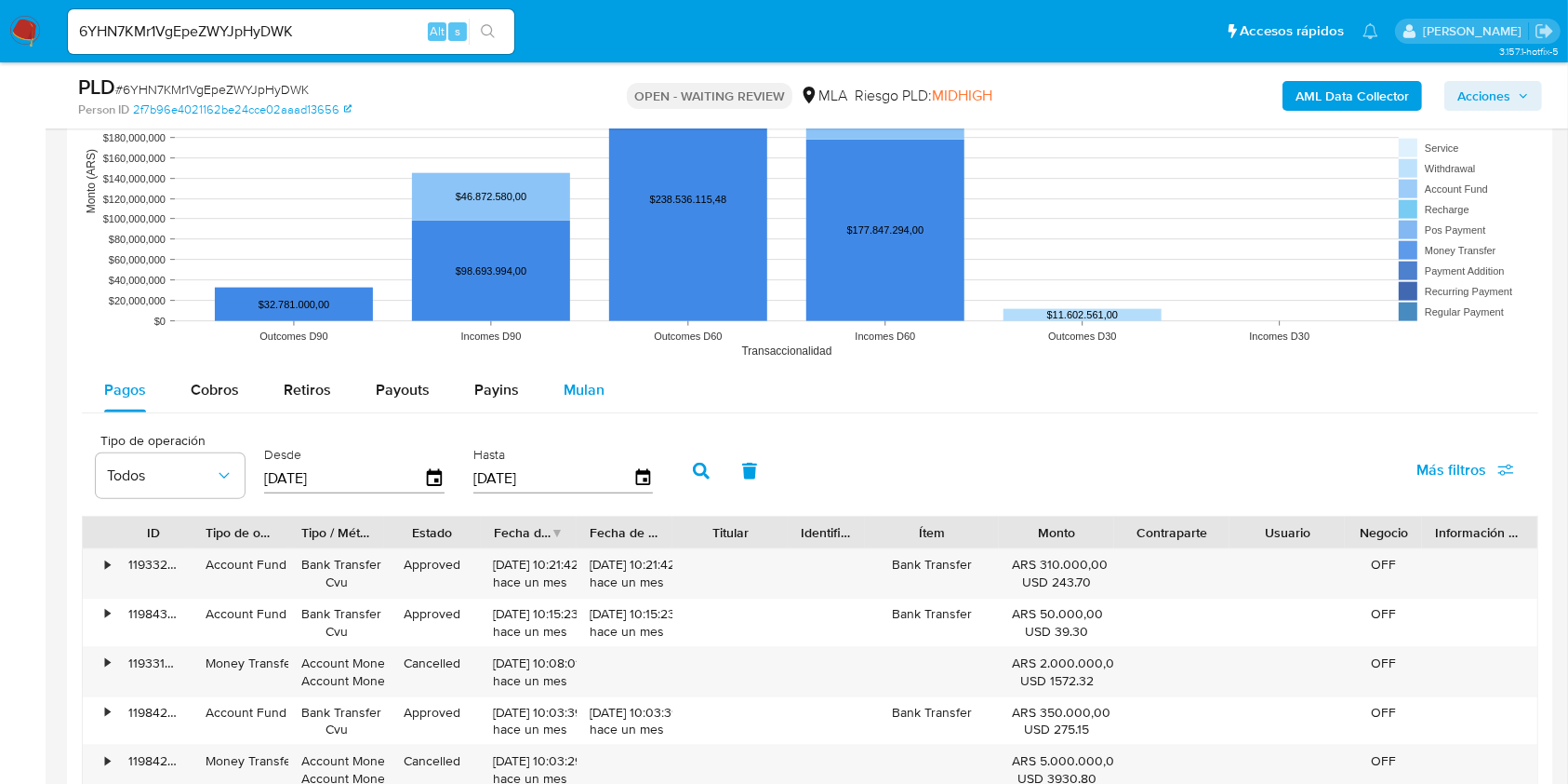
click at [565, 390] on span "Mulan" at bounding box center [584, 389] width 41 height 21
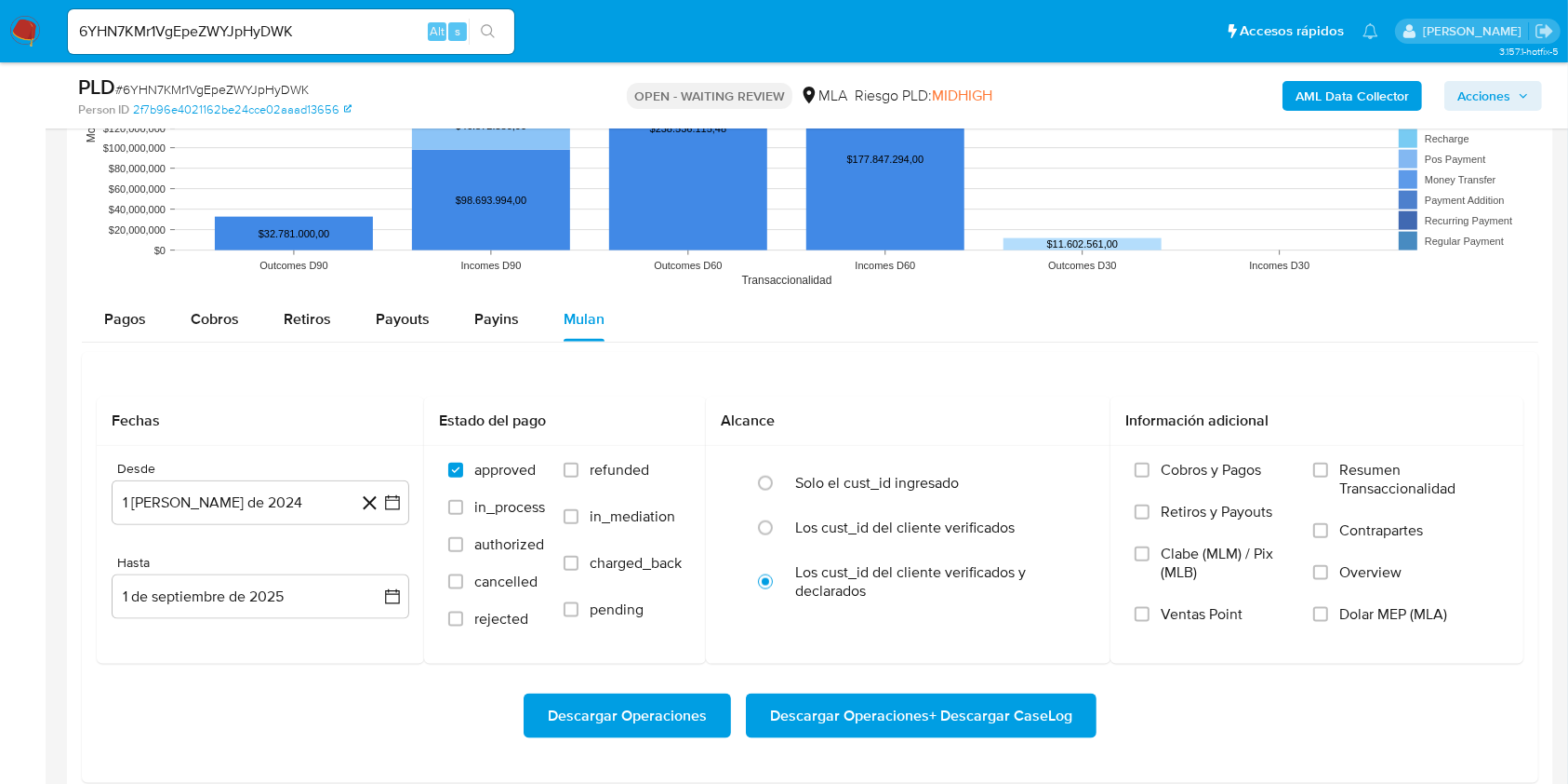
scroll to position [2255, 0]
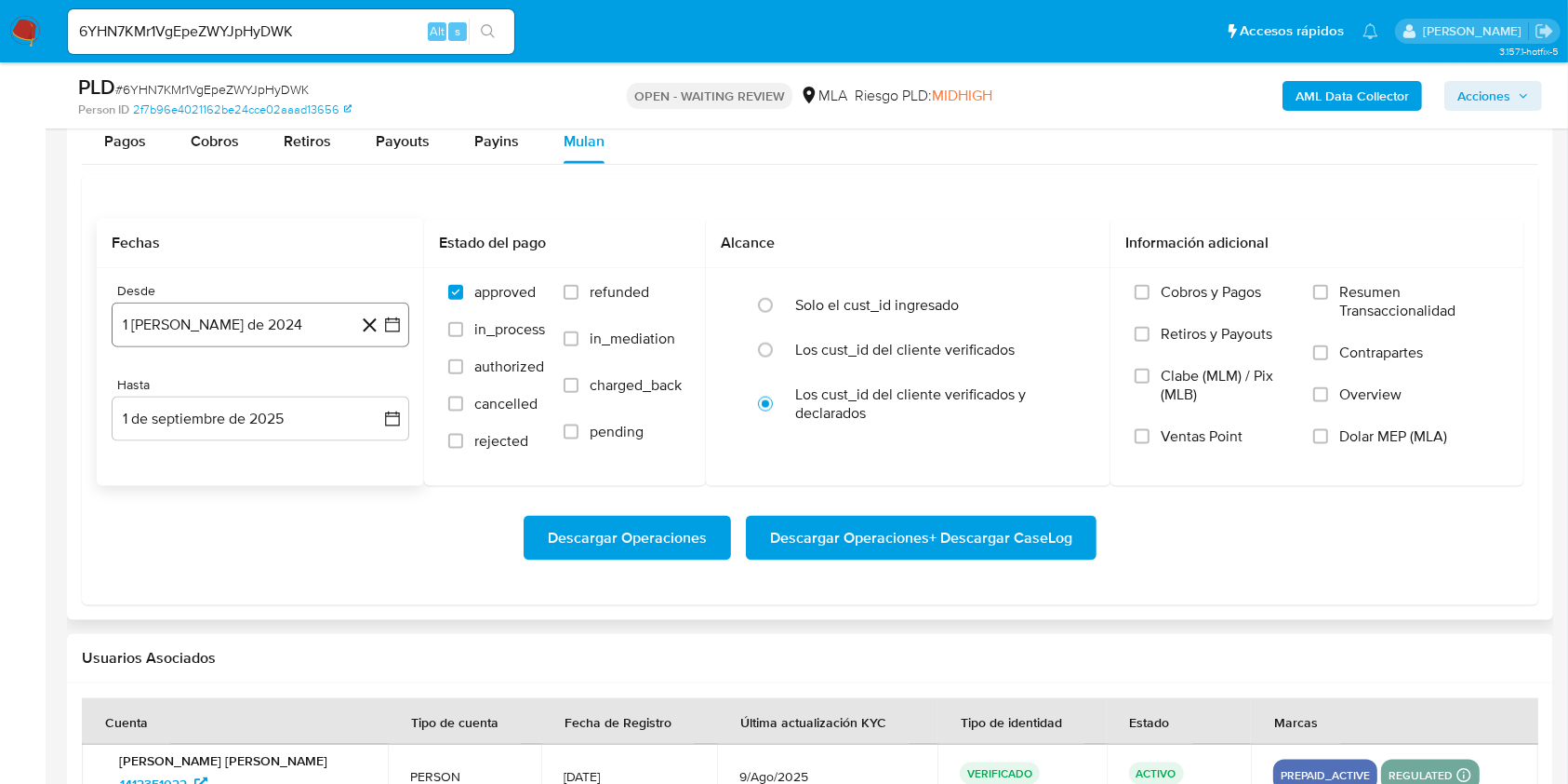
click at [266, 324] on button "1 de agosto de 2024" at bounding box center [260, 325] width 298 height 45
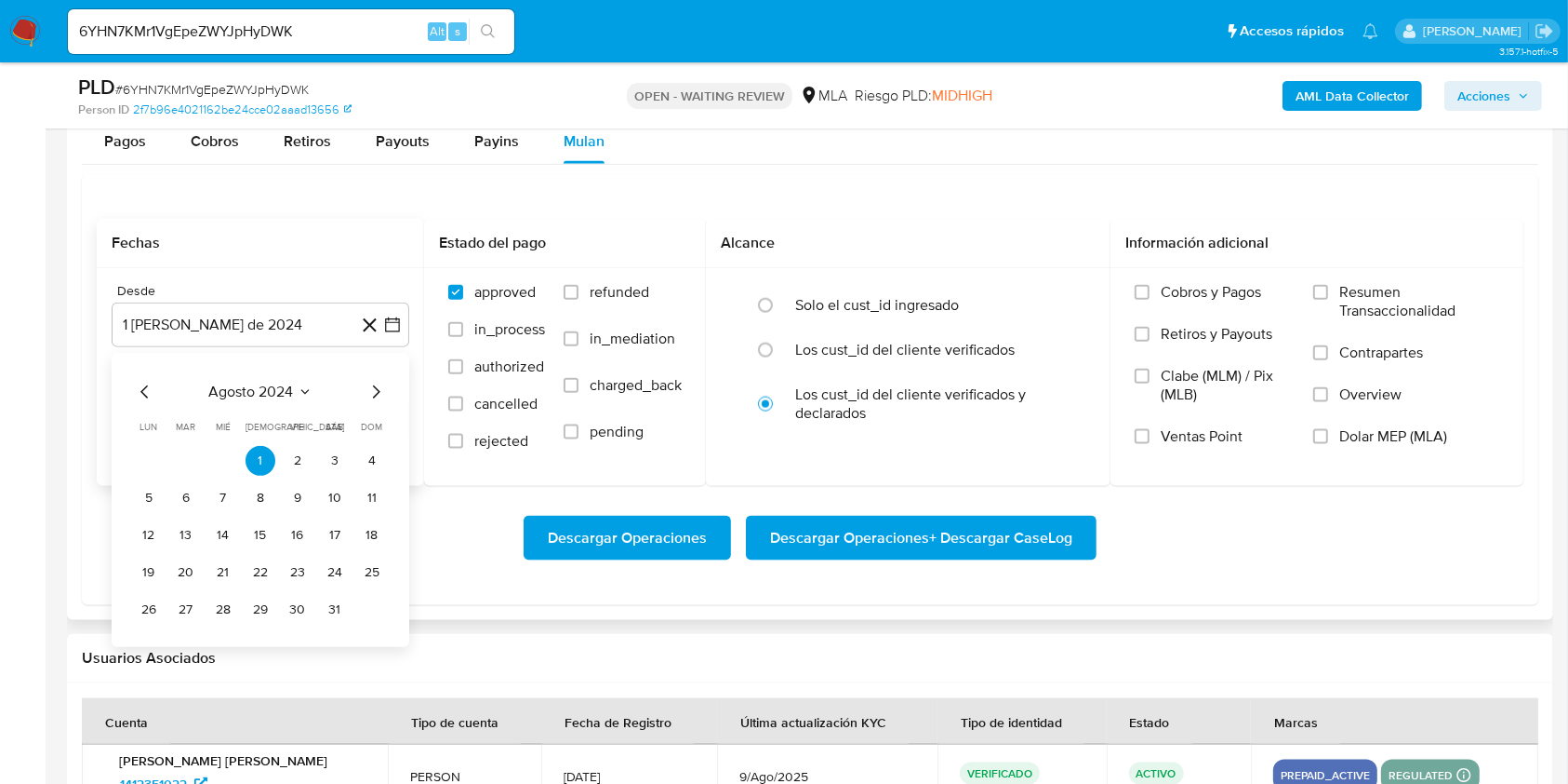
click at [375, 387] on icon "Mes siguiente" at bounding box center [376, 392] width 22 height 22
click at [375, 386] on icon "Mes siguiente" at bounding box center [377, 392] width 7 height 13
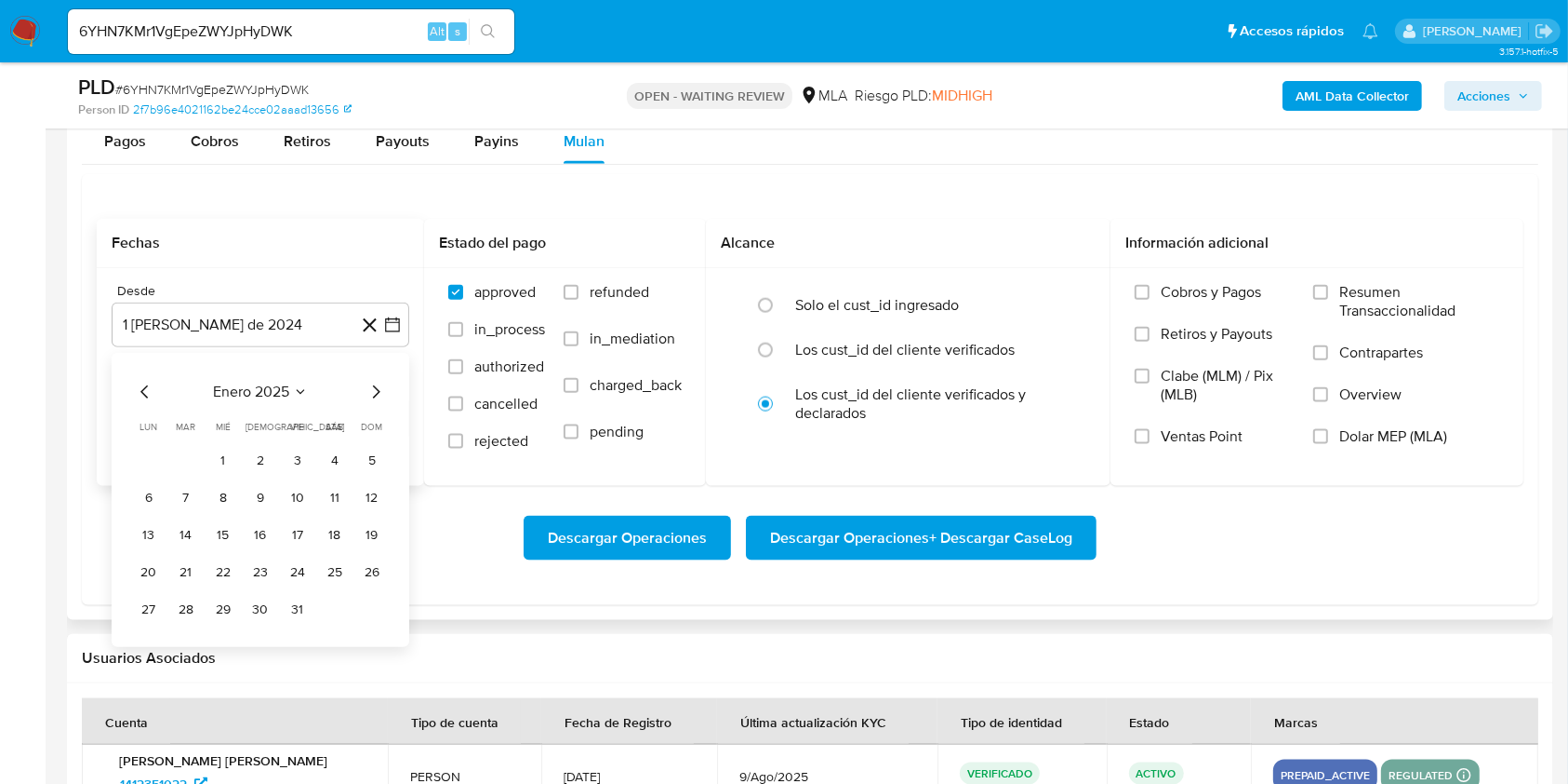
click at [375, 386] on icon "Mes siguiente" at bounding box center [377, 392] width 7 height 13
click at [330, 463] on button "1" at bounding box center [335, 461] width 30 height 30
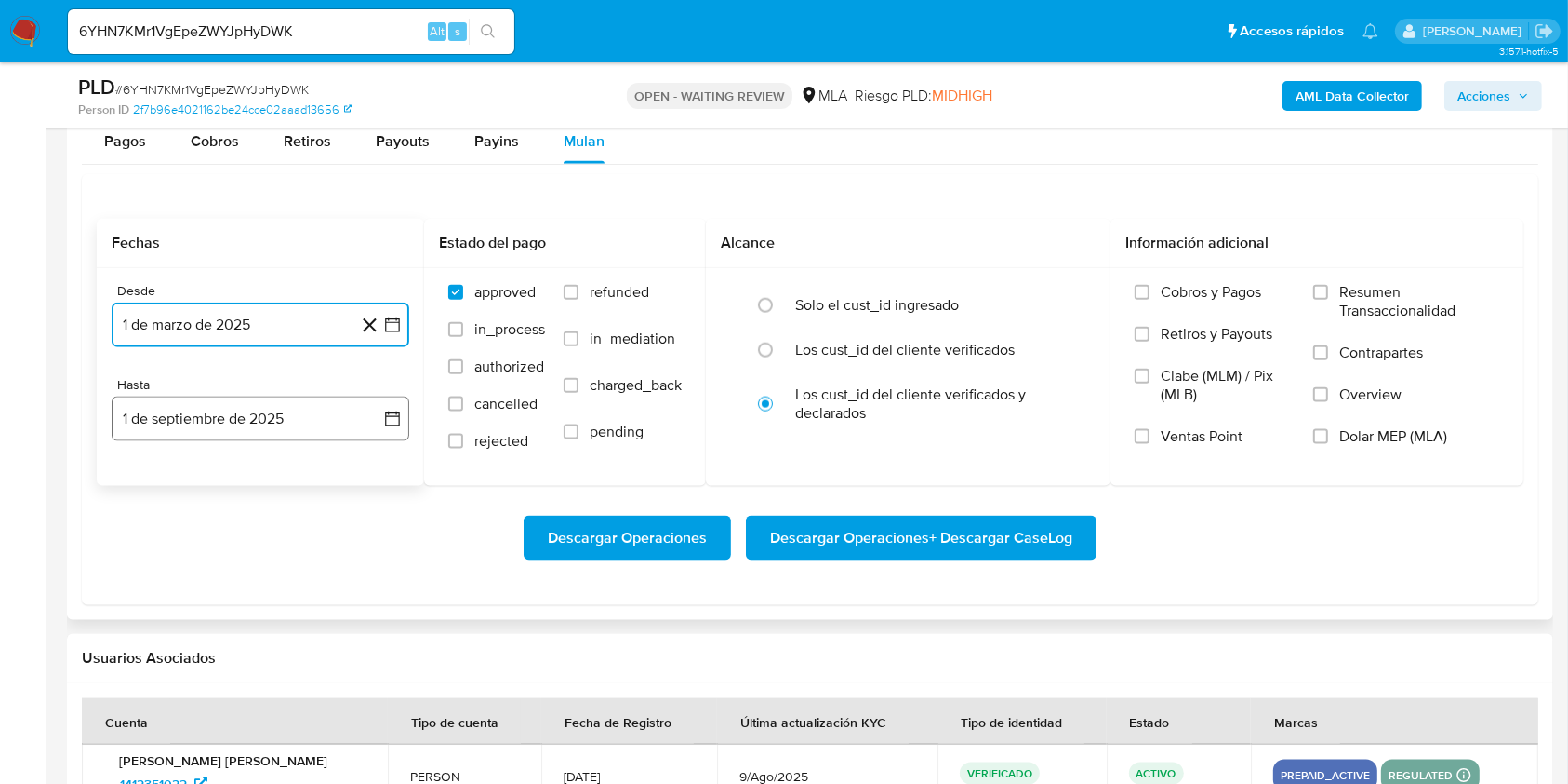
click at [317, 418] on button "1 de septiembre de 2025" at bounding box center [260, 419] width 298 height 45
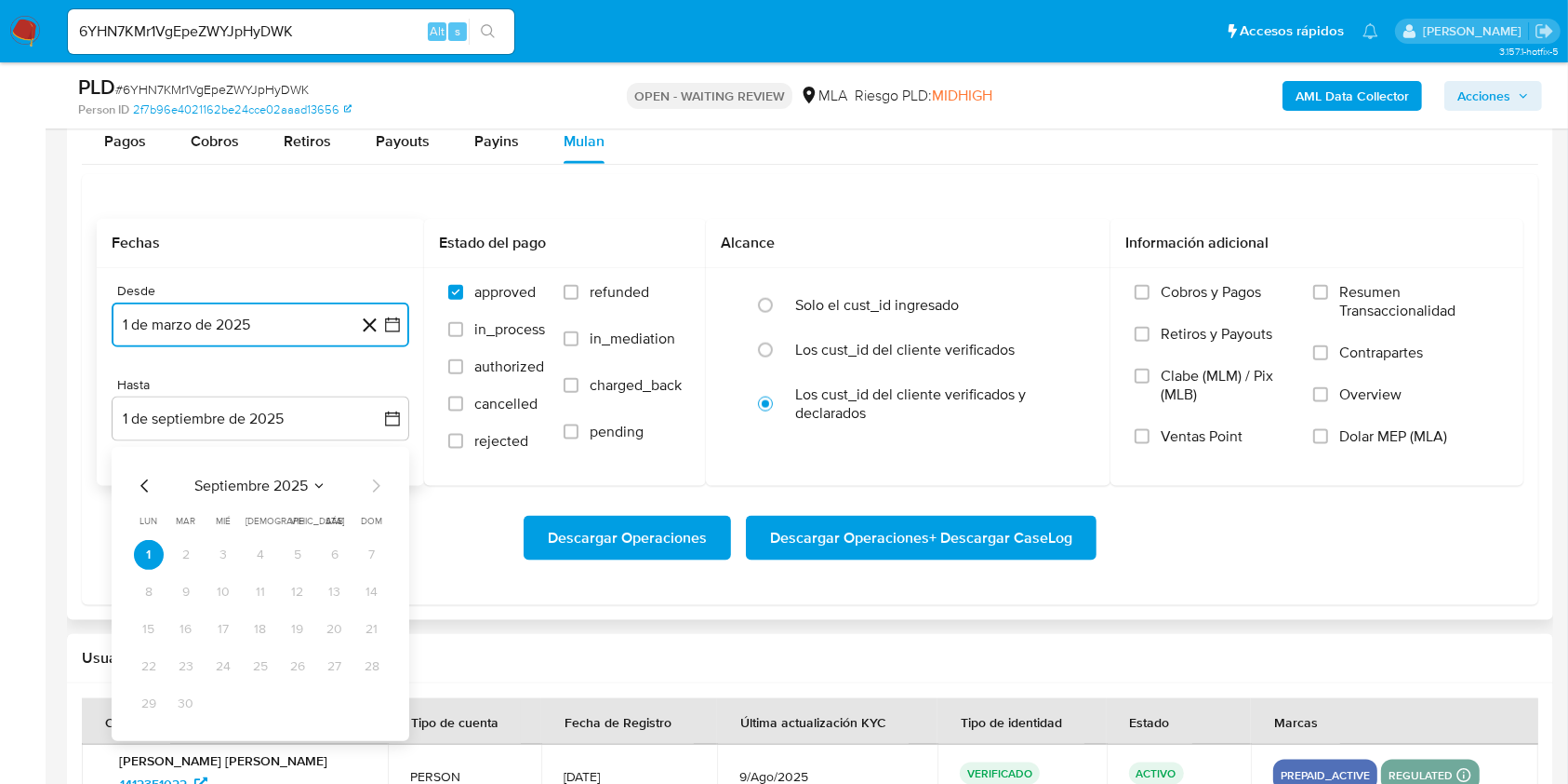
click at [144, 483] on icon "Mes anterior" at bounding box center [145, 486] width 7 height 13
click at [143, 486] on icon "Mes anterior" at bounding box center [145, 486] width 7 height 13
click at [259, 705] on button "31" at bounding box center [260, 704] width 30 height 30
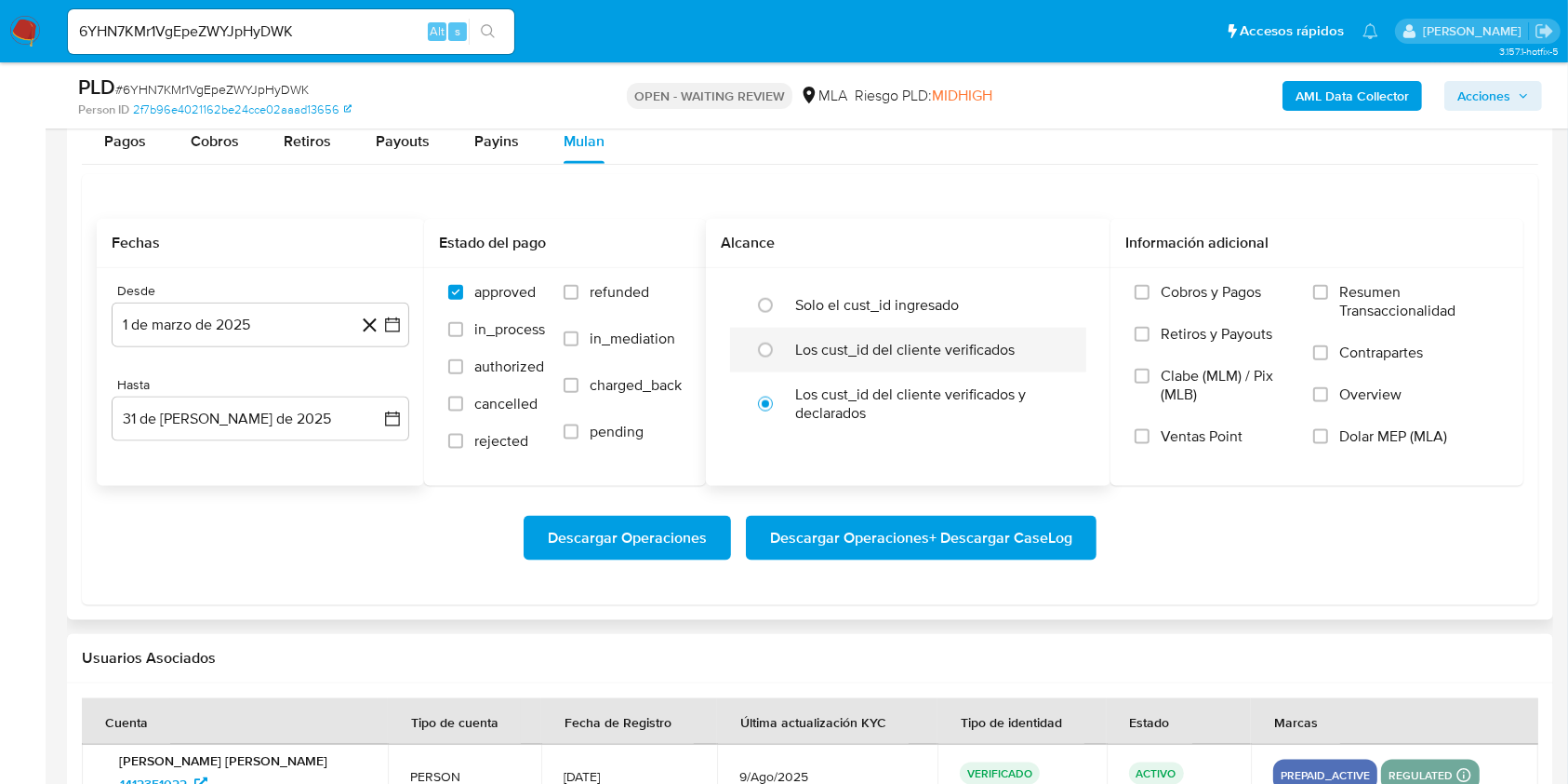
click at [798, 341] on label "Los cust_id del cliente verificados" at bounding box center [905, 350] width 219 height 19
click at [781, 338] on input "radio" at bounding box center [766, 350] width 30 height 30
radio input "true"
click at [1347, 455] on label "Dolar MEP (MLA)" at bounding box center [1406, 448] width 186 height 42
click at [1328, 444] on input "Dolar MEP (MLA)" at bounding box center [1321, 437] width 15 height 15
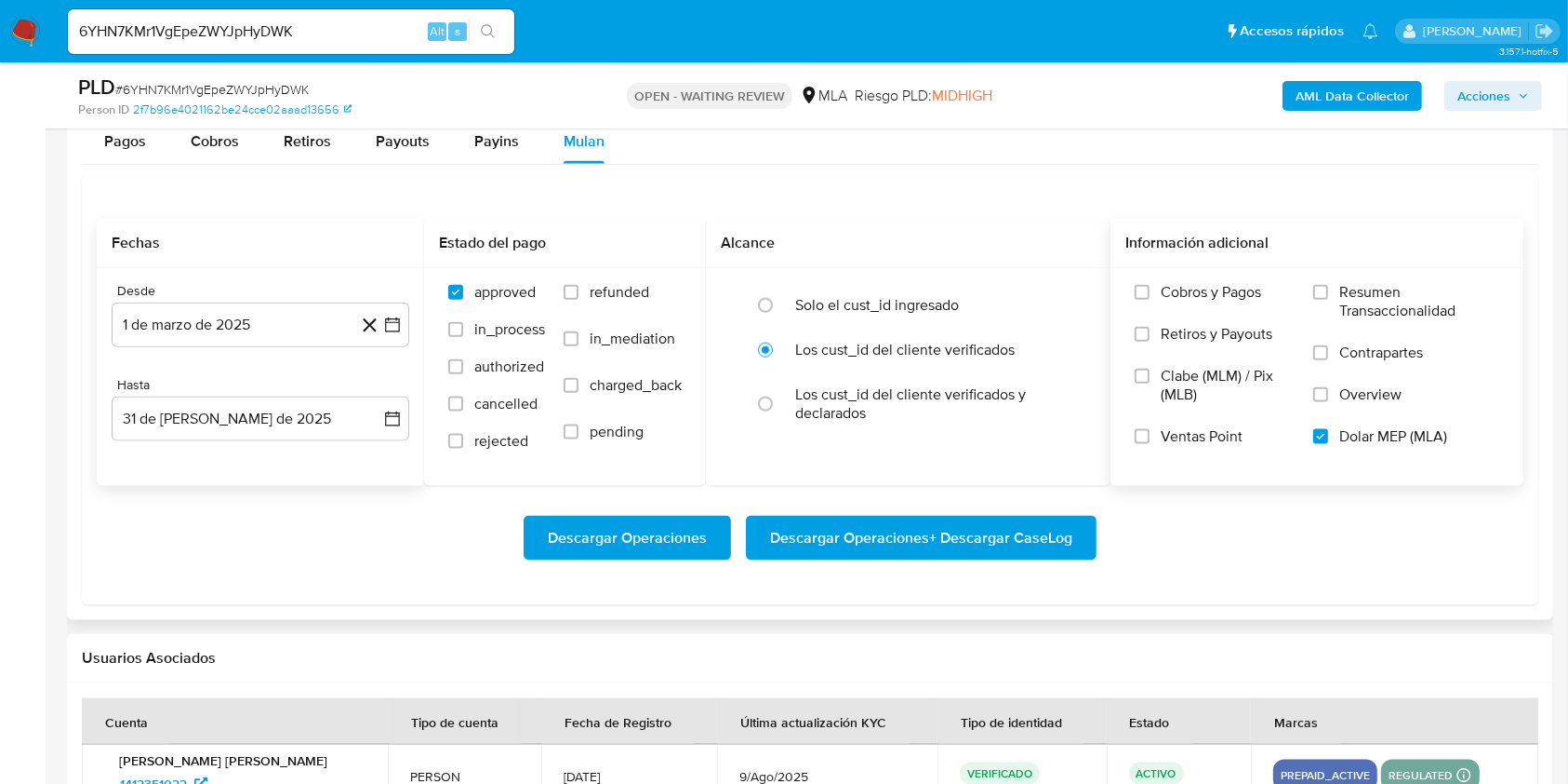
click at [893, 543] on span "Descargar Operaciones + Descargar CaseLog" at bounding box center [922, 538] width 302 height 41
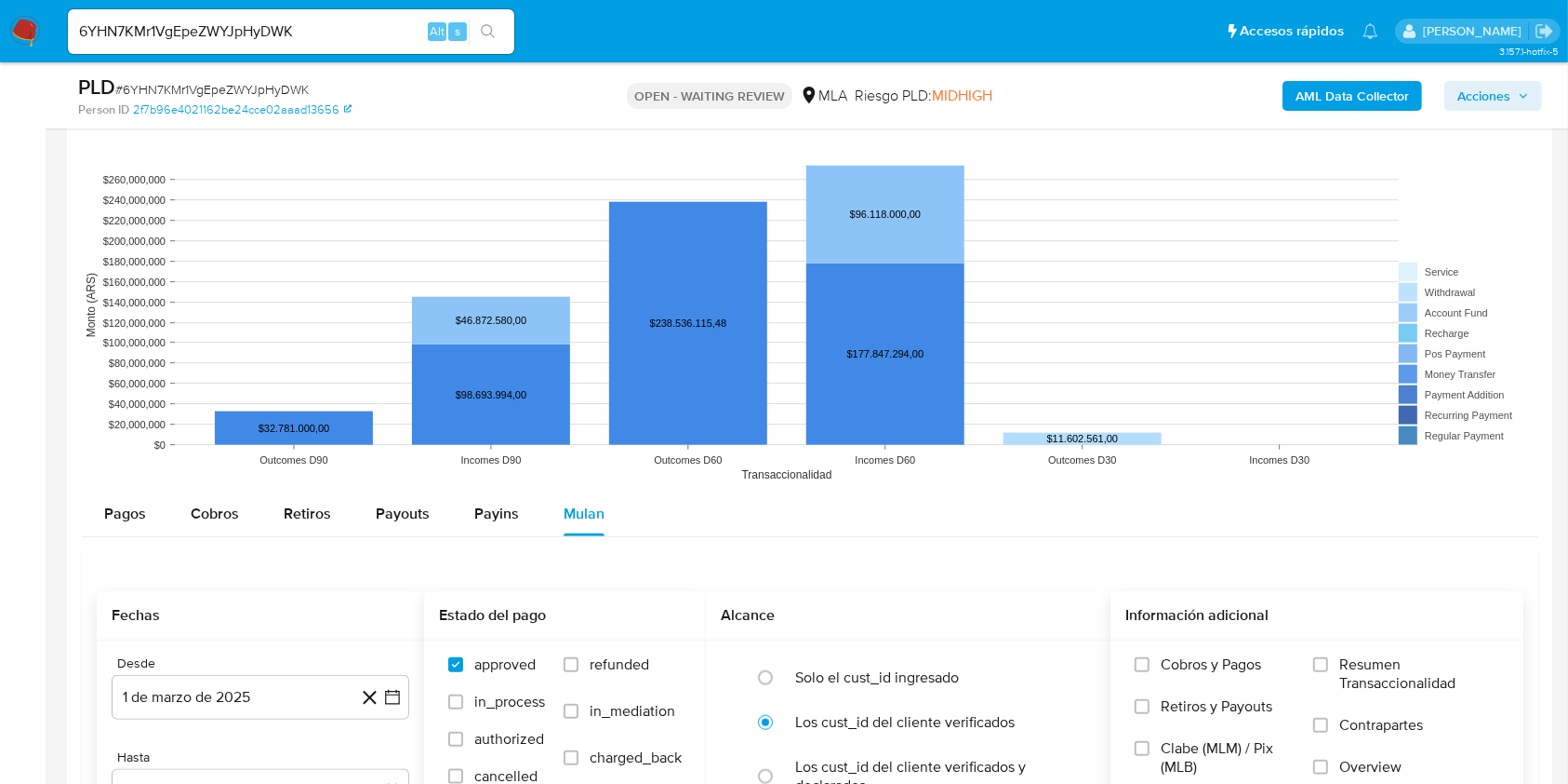
scroll to position [2379, 0]
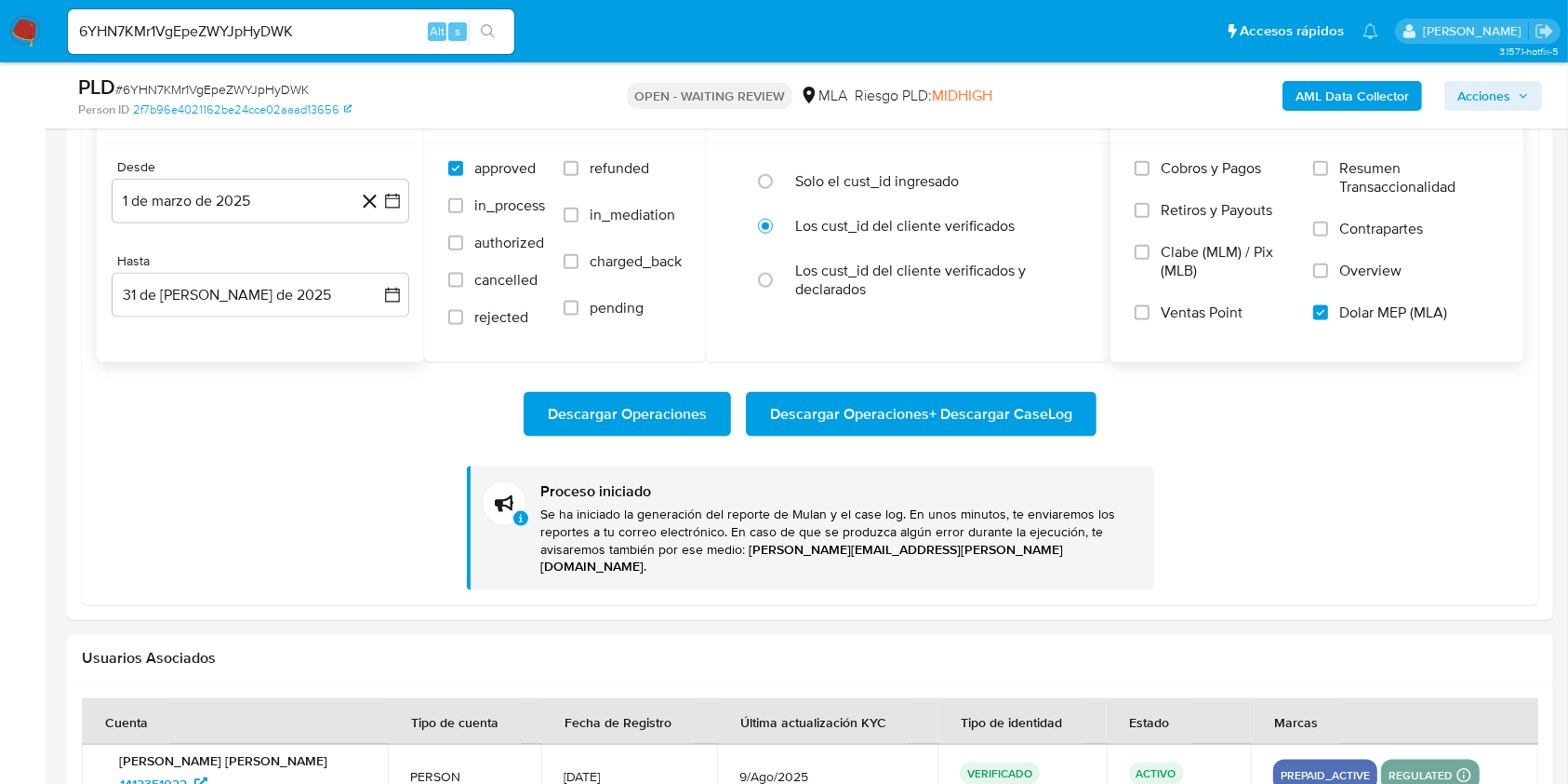
click at [866, 416] on span "Descargar Operaciones + Descargar CaseLog" at bounding box center [922, 414] width 302 height 41
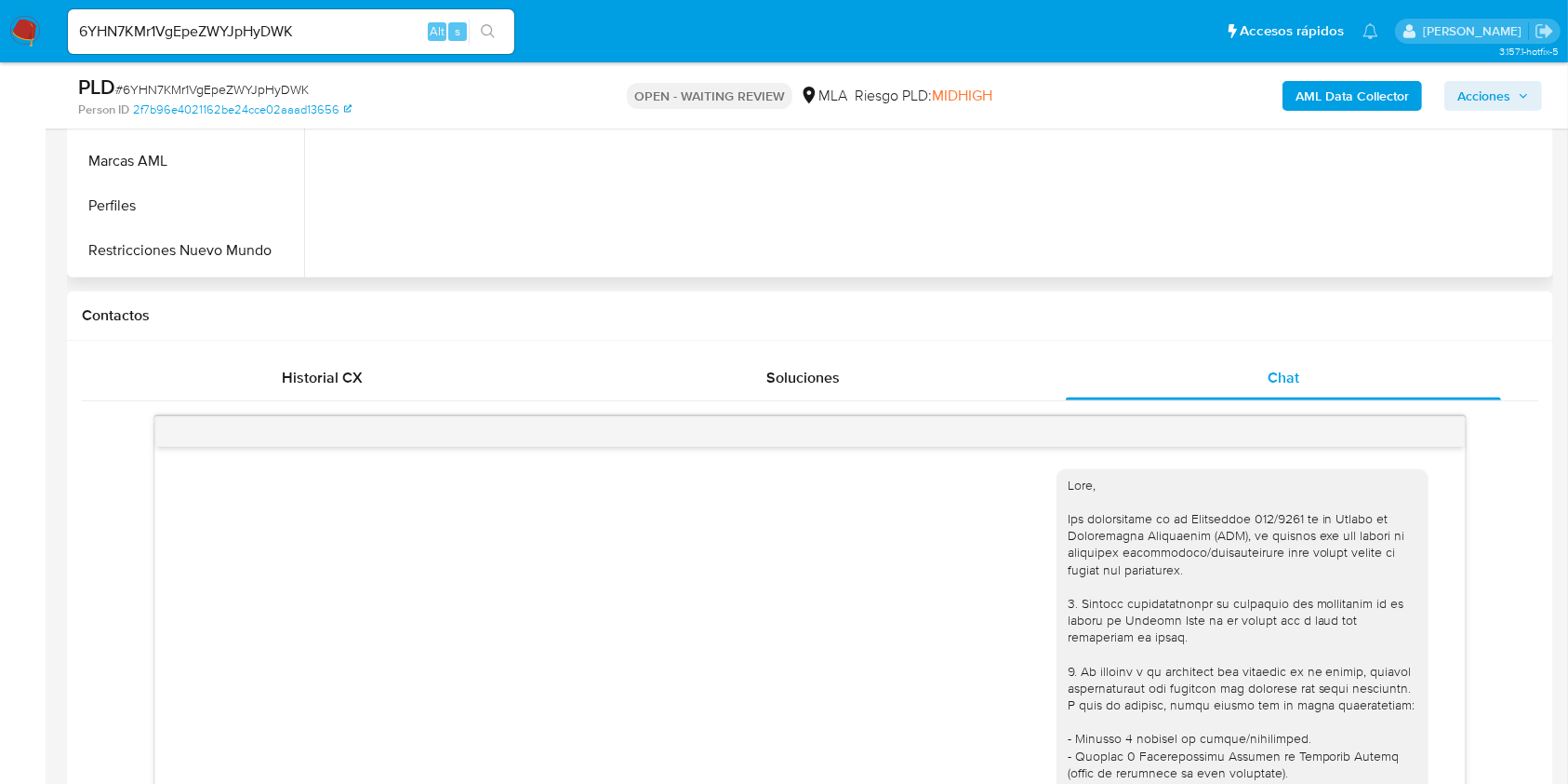
scroll to position [517, 0]
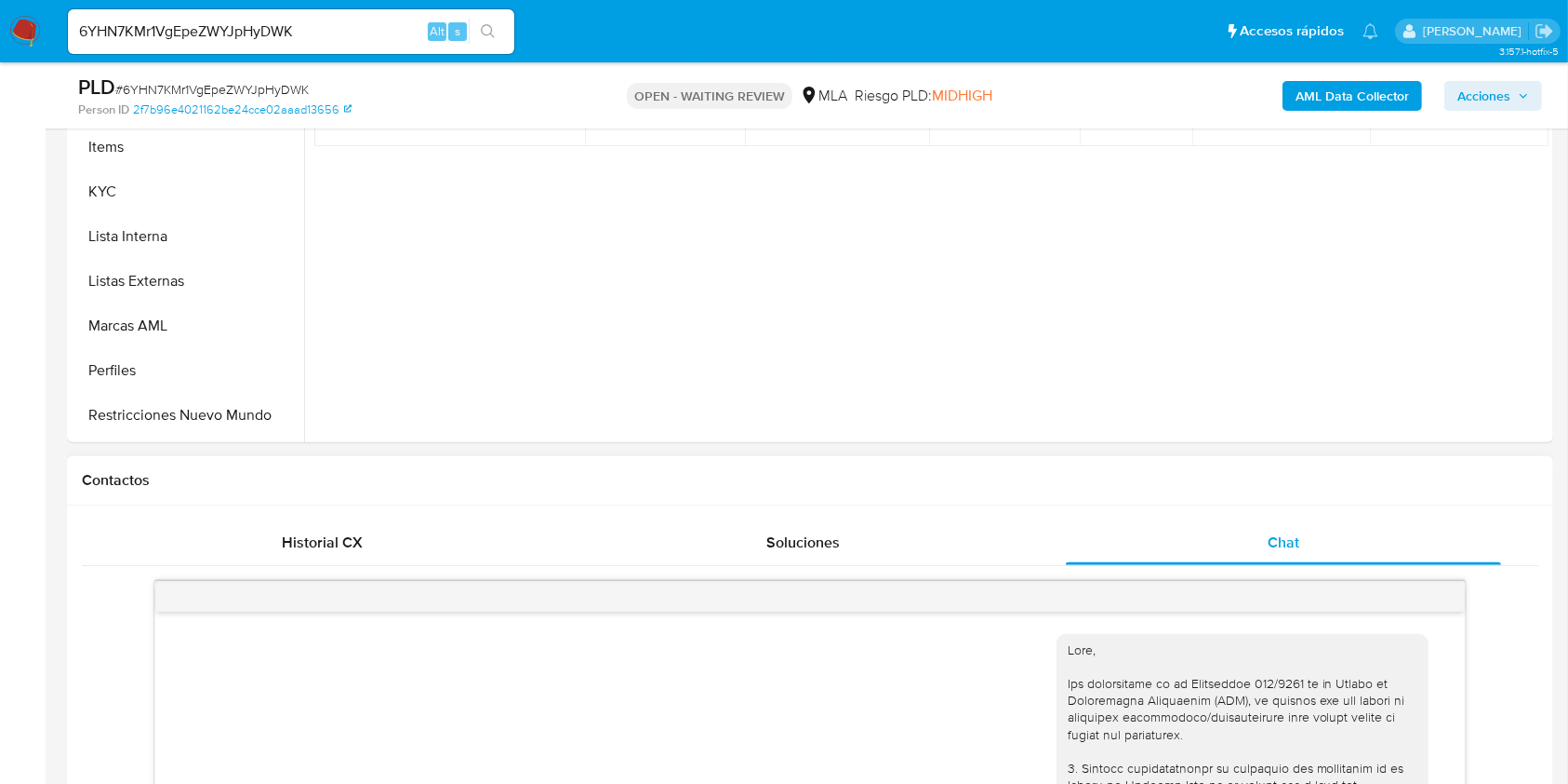
click at [351, 513] on div "Historial CX Soluciones Chat Id Estado Fecha de creación Origen Proceso Anterio…" at bounding box center [811, 772] width 1487 height 533
click at [338, 527] on div "Historial CX" at bounding box center [323, 542] width 437 height 45
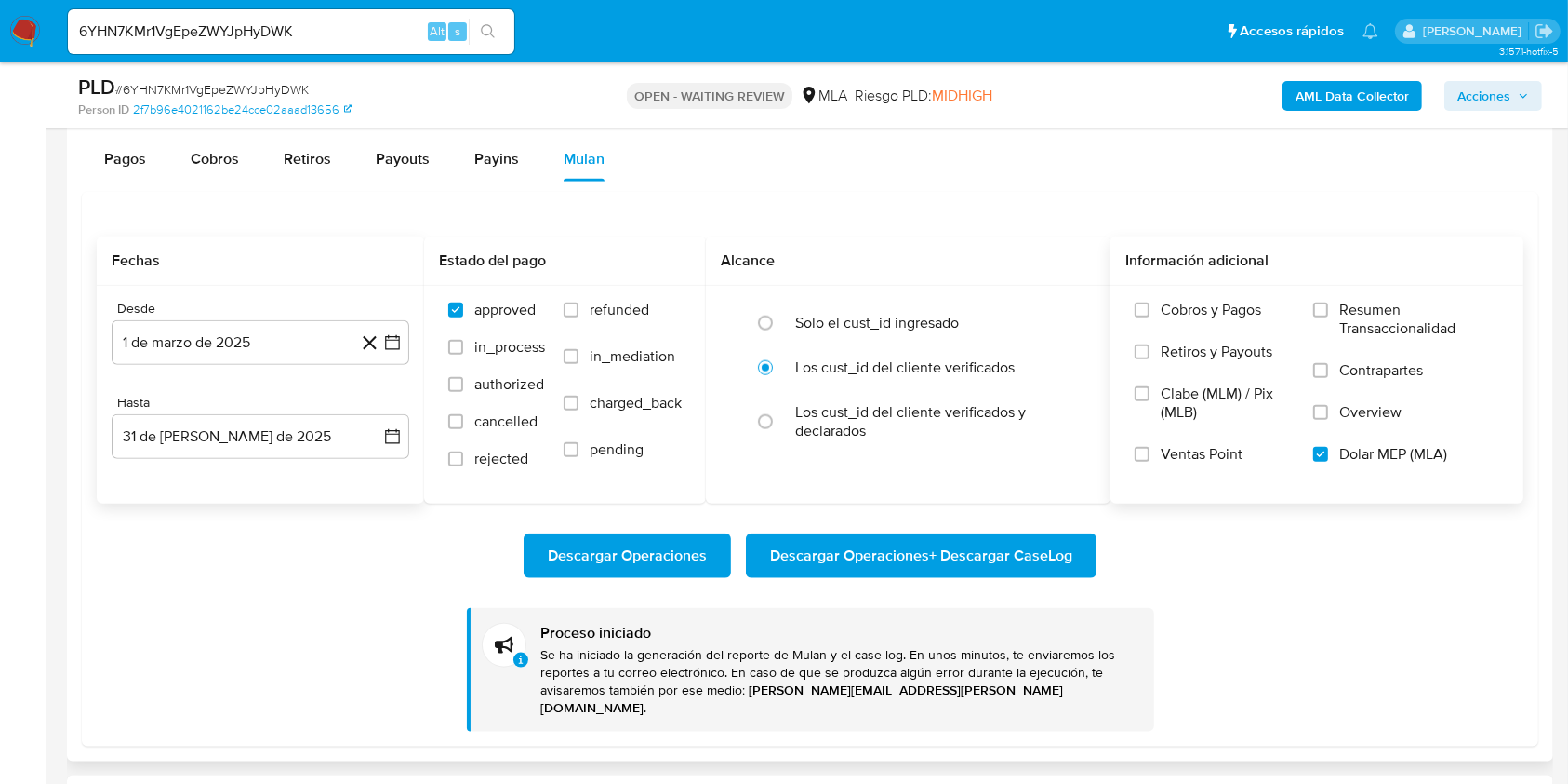
scroll to position [2131, 0]
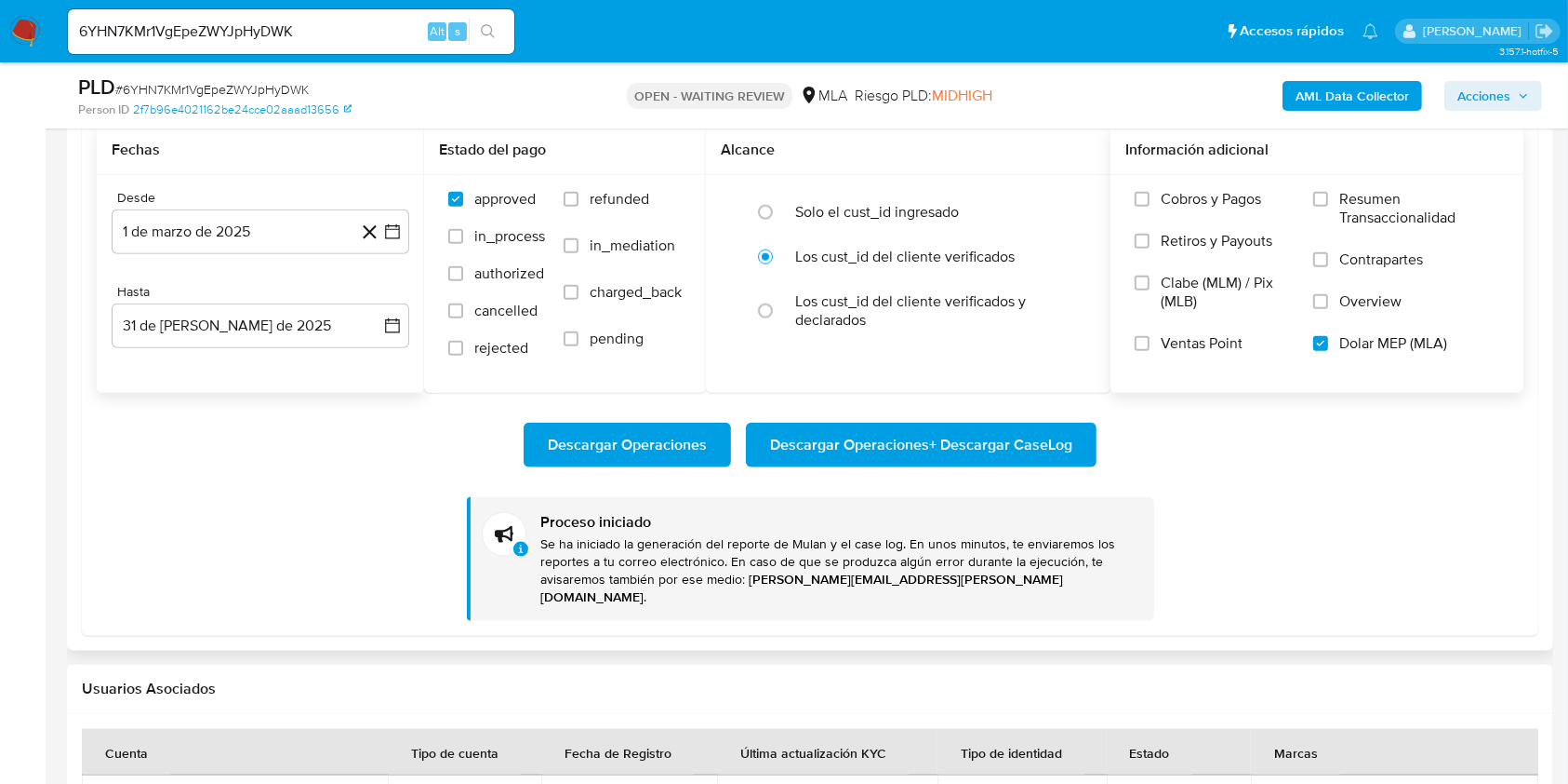
click at [795, 440] on span "Descargar Operaciones + Descargar CaseLog" at bounding box center [922, 445] width 302 height 41
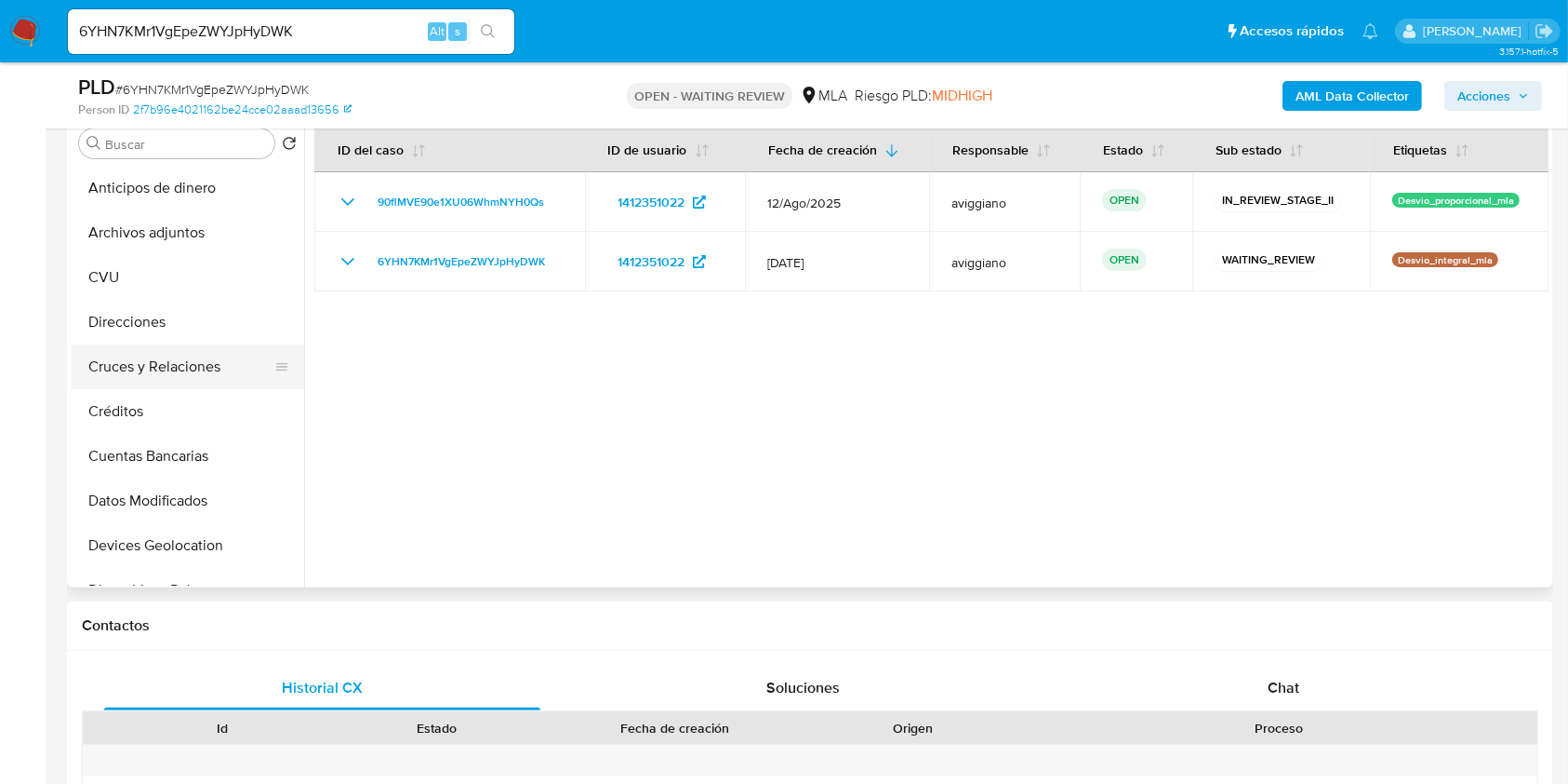
scroll to position [247, 0]
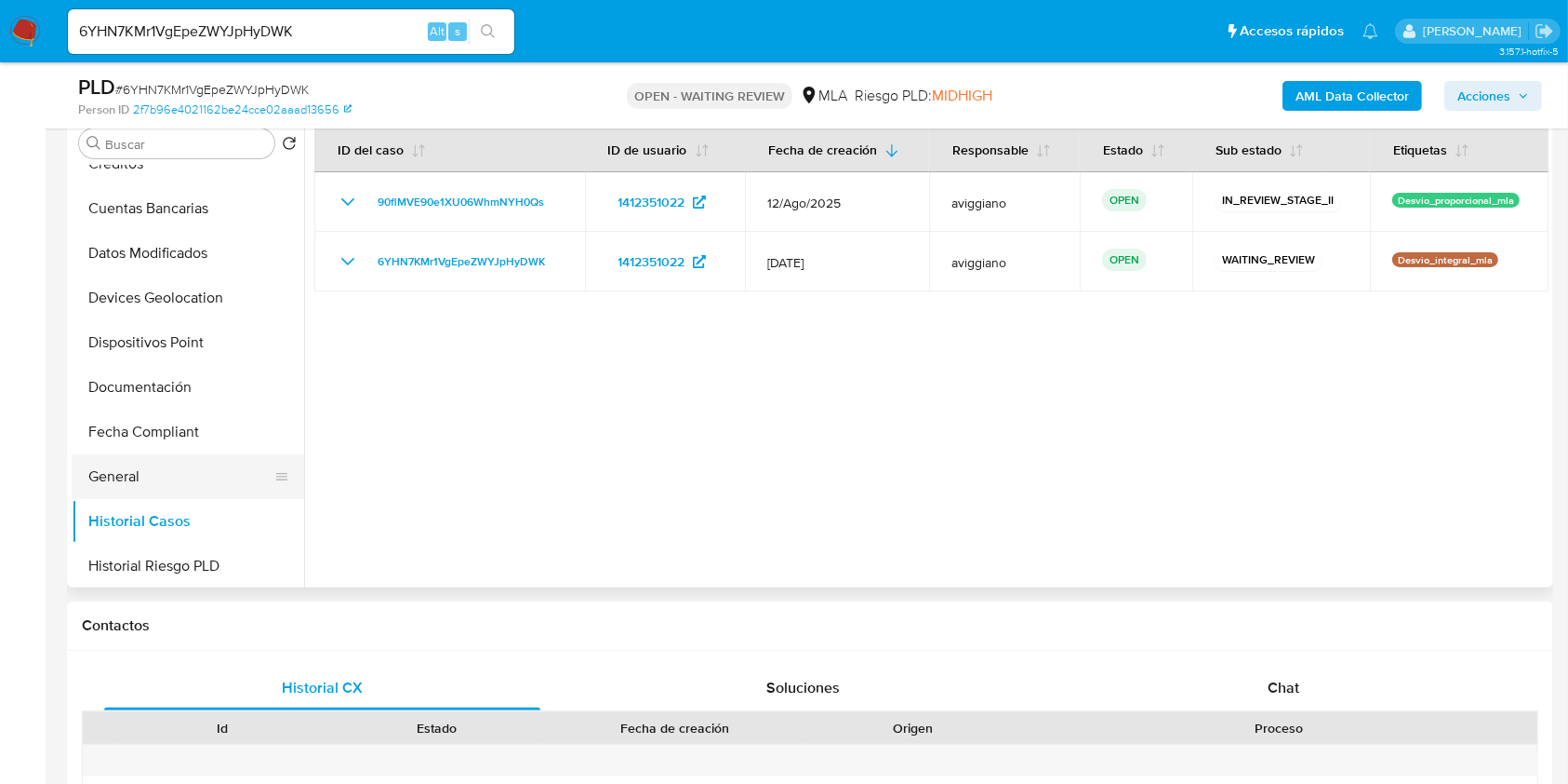
click at [123, 468] on button "General" at bounding box center [180, 477] width 217 height 45
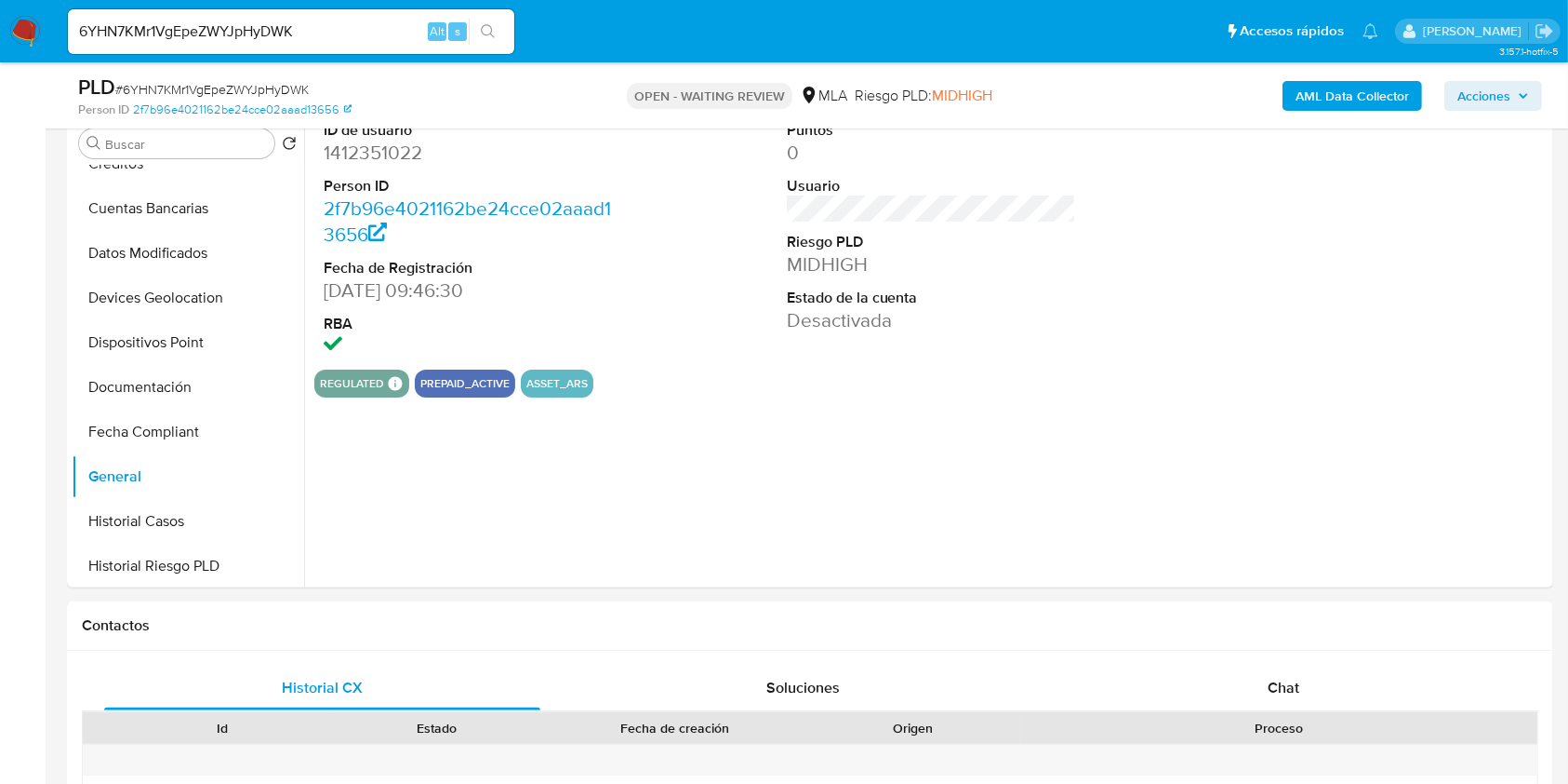
click at [377, 162] on dd "1412351022" at bounding box center [468, 153] width 290 height 26
drag, startPoint x: 365, startPoint y: 167, endPoint x: 378, endPoint y: 162, distance: 13.9
click at [1196, 678] on div "Chat" at bounding box center [1284, 688] width 437 height 45
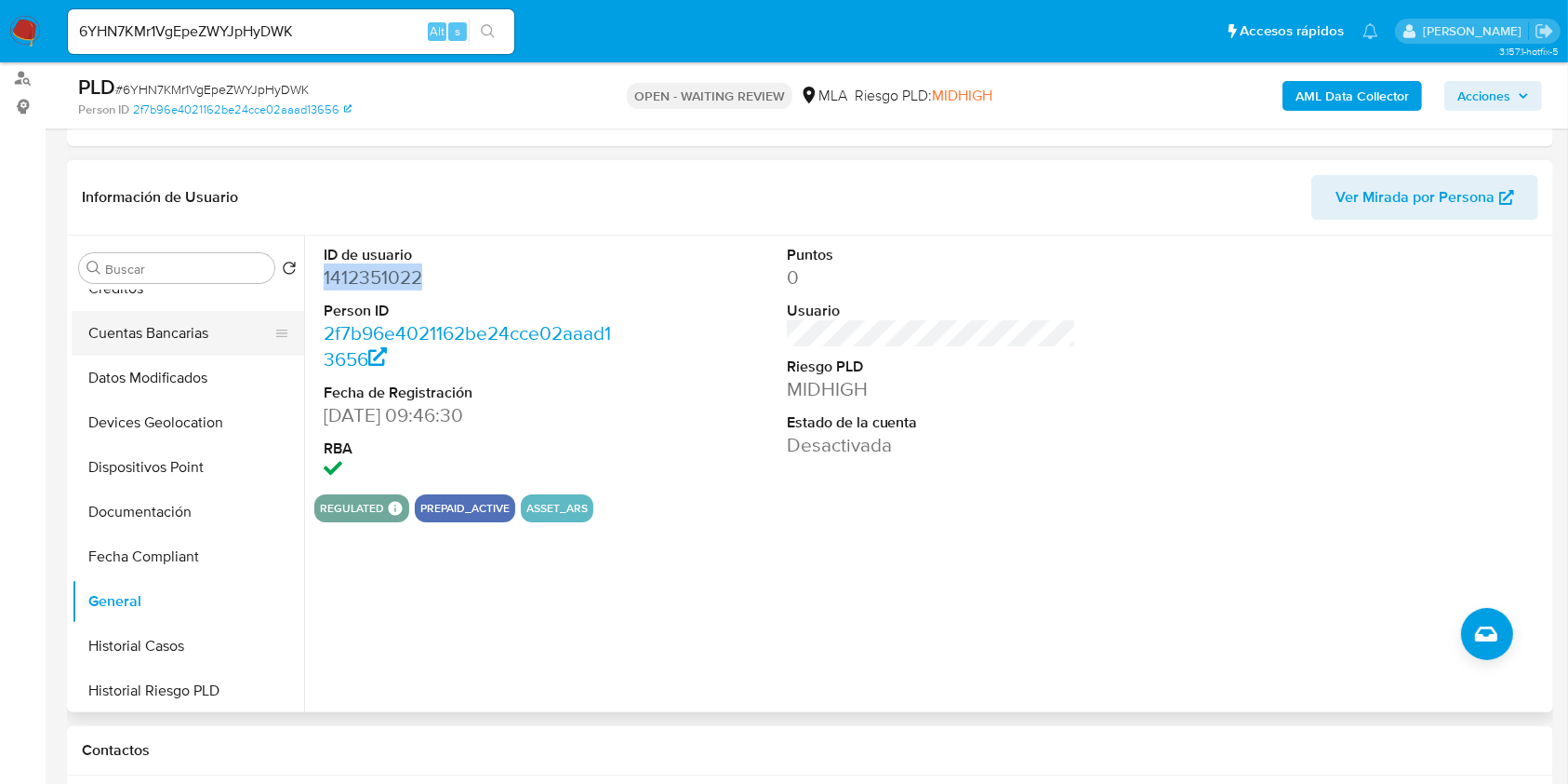
scroll to position [0, 0]
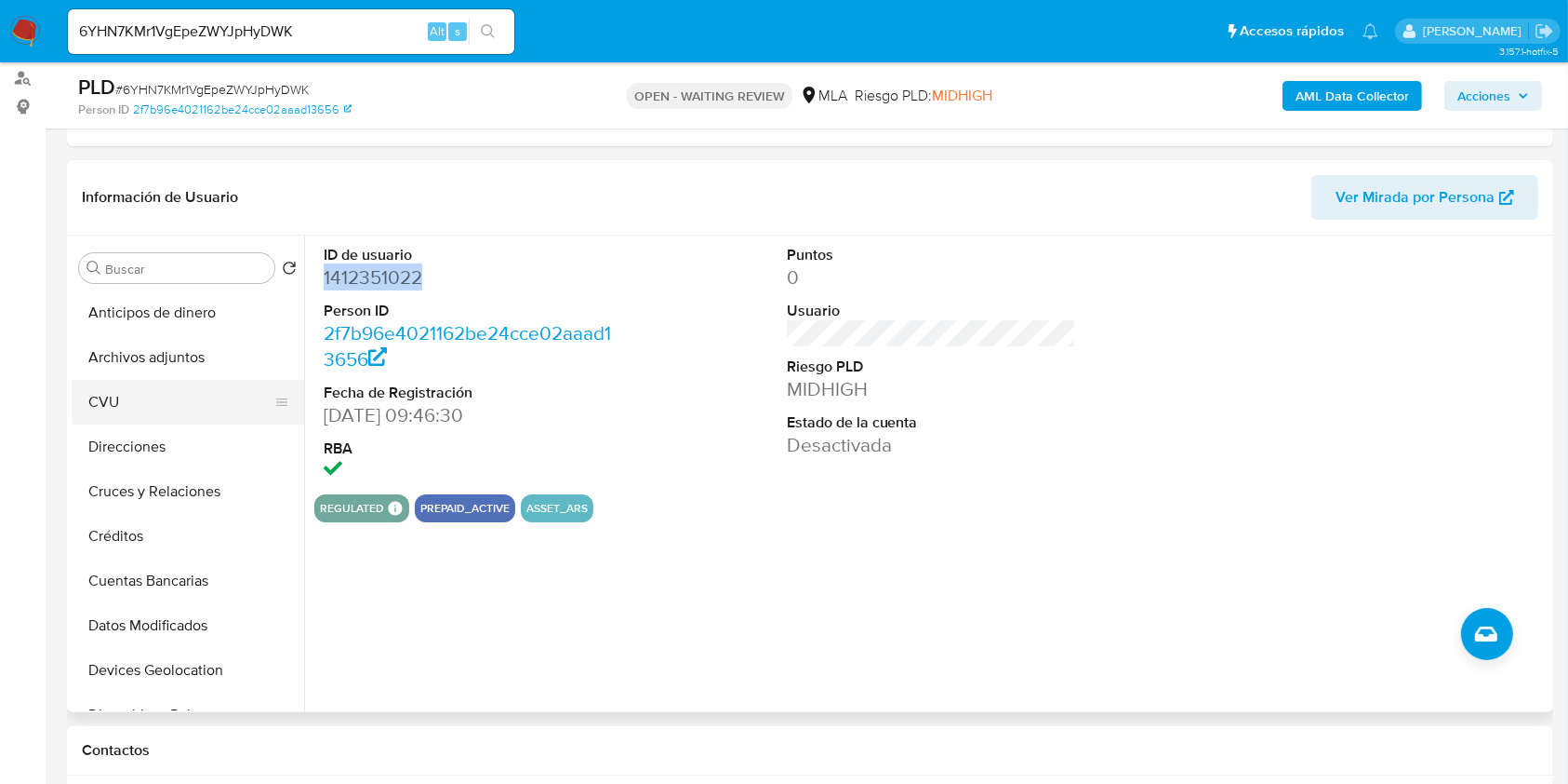
click at [168, 385] on button "CVU" at bounding box center [180, 402] width 217 height 45
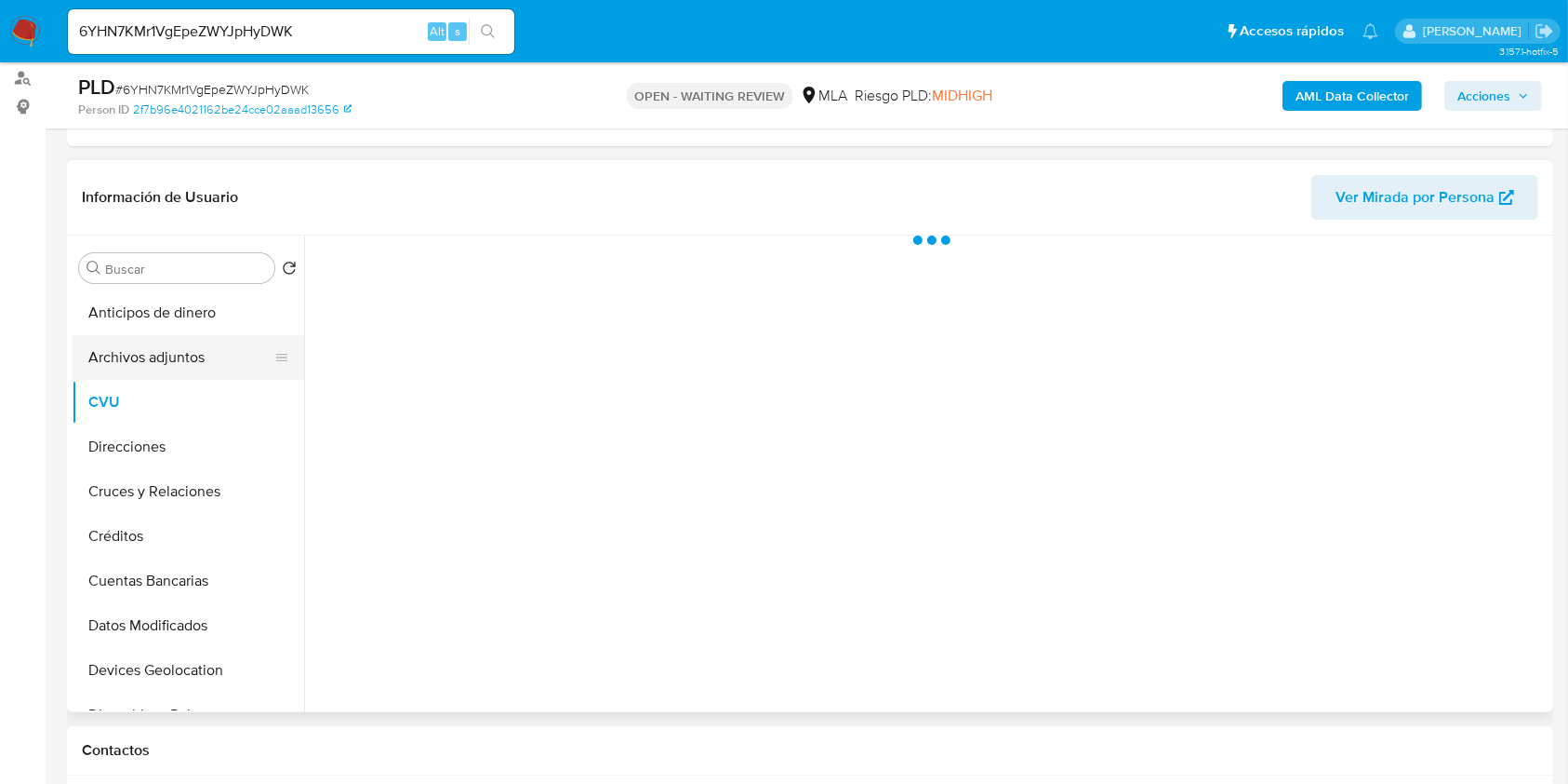
click at [166, 372] on button "Archivos adjuntos" at bounding box center [180, 357] width 217 height 45
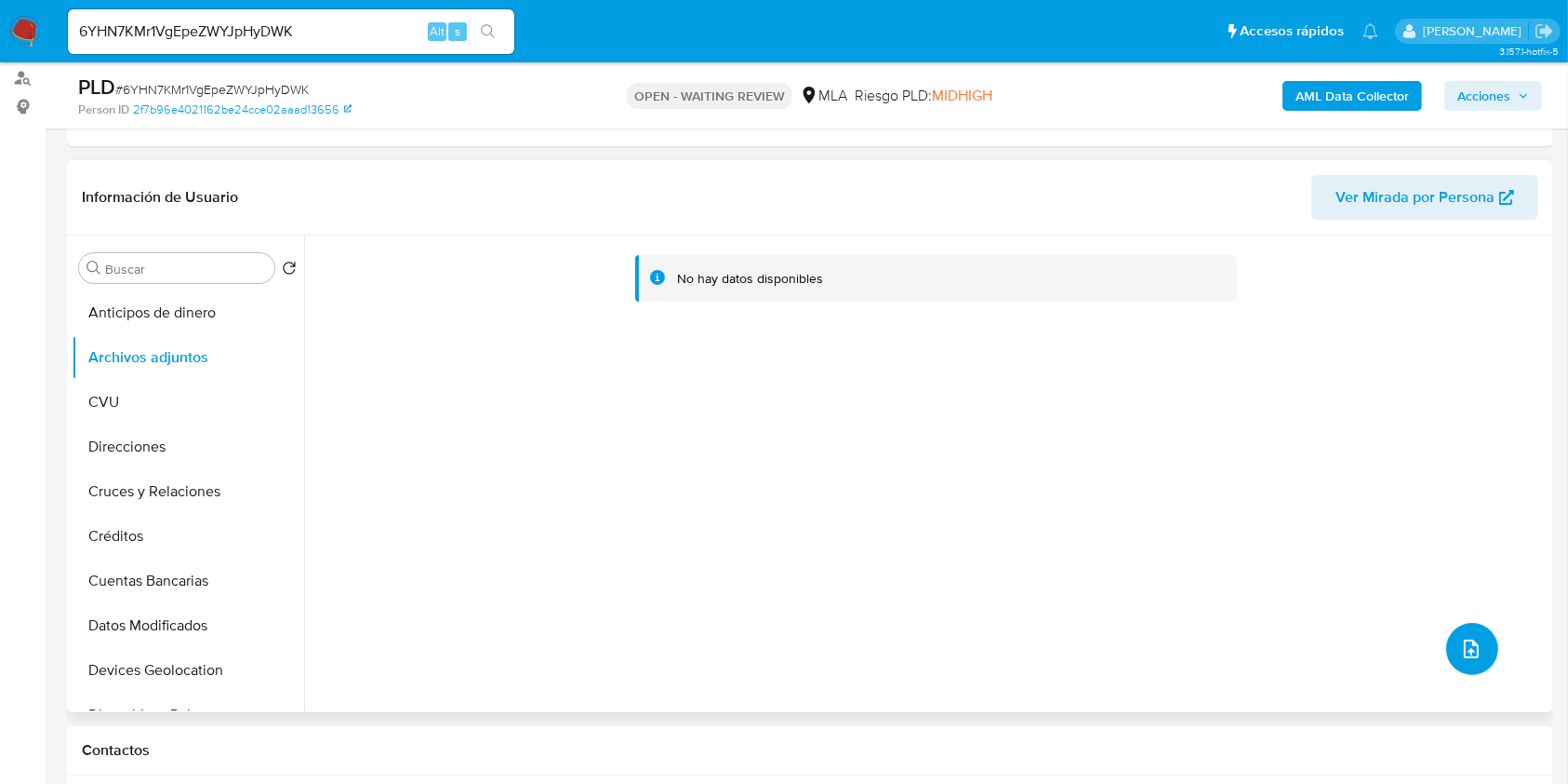
click at [1461, 652] on icon "upload-file" at bounding box center [1472, 649] width 22 height 22
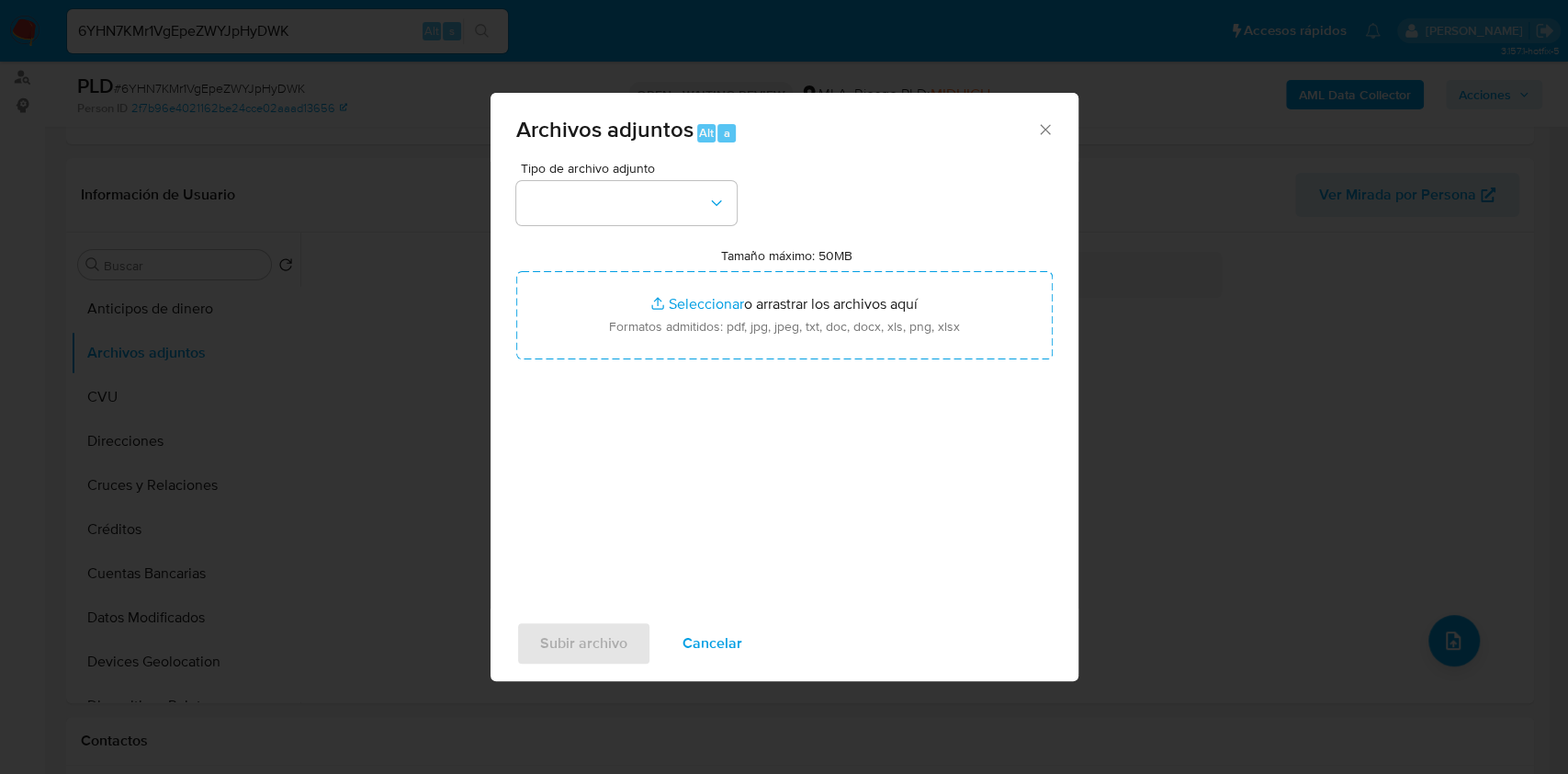
click at [1047, 124] on icon "Cerrar" at bounding box center [1046, 130] width 18 height 18
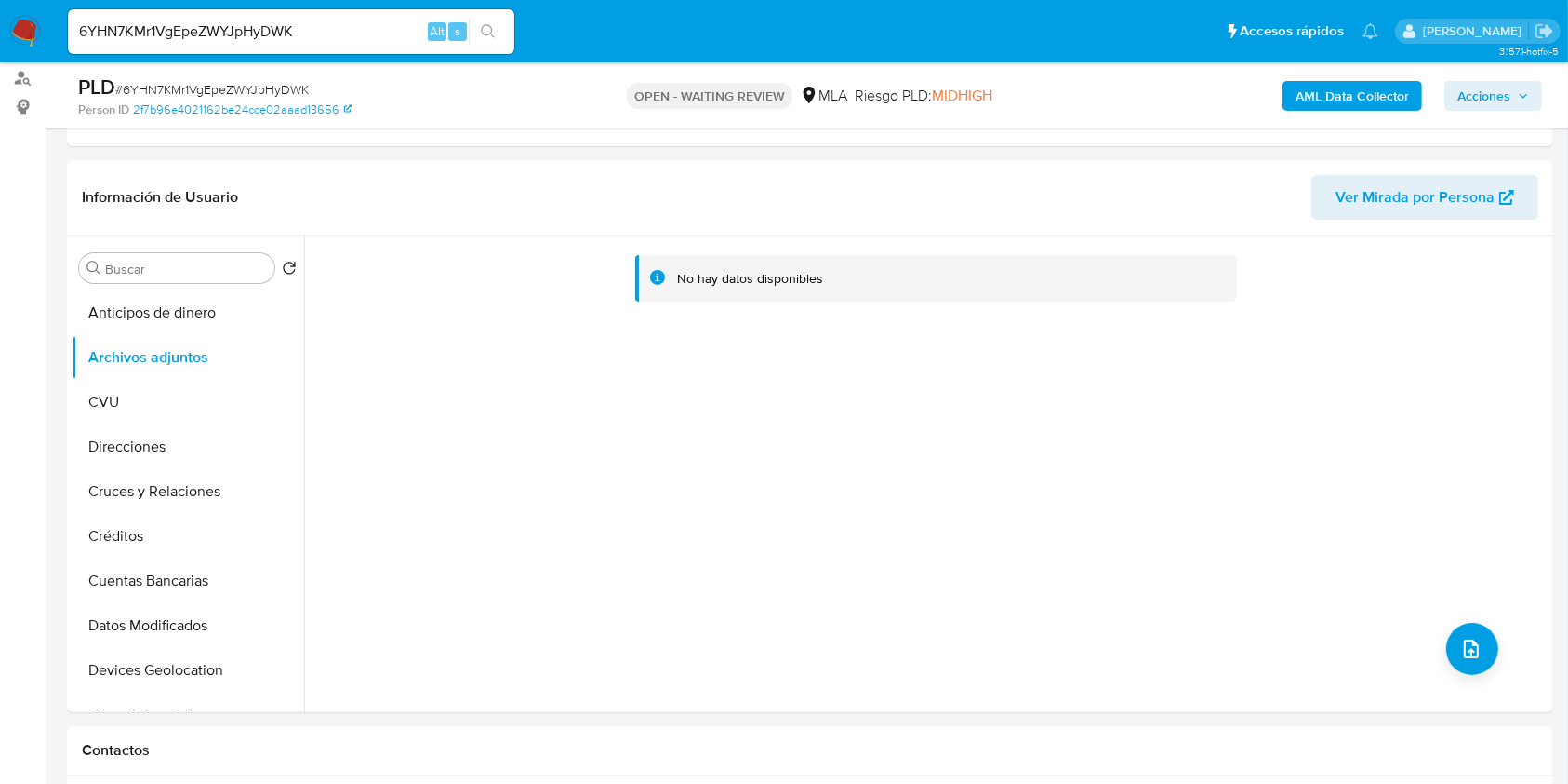
click at [1313, 83] on b "AML Data Collector" at bounding box center [1353, 96] width 114 height 30
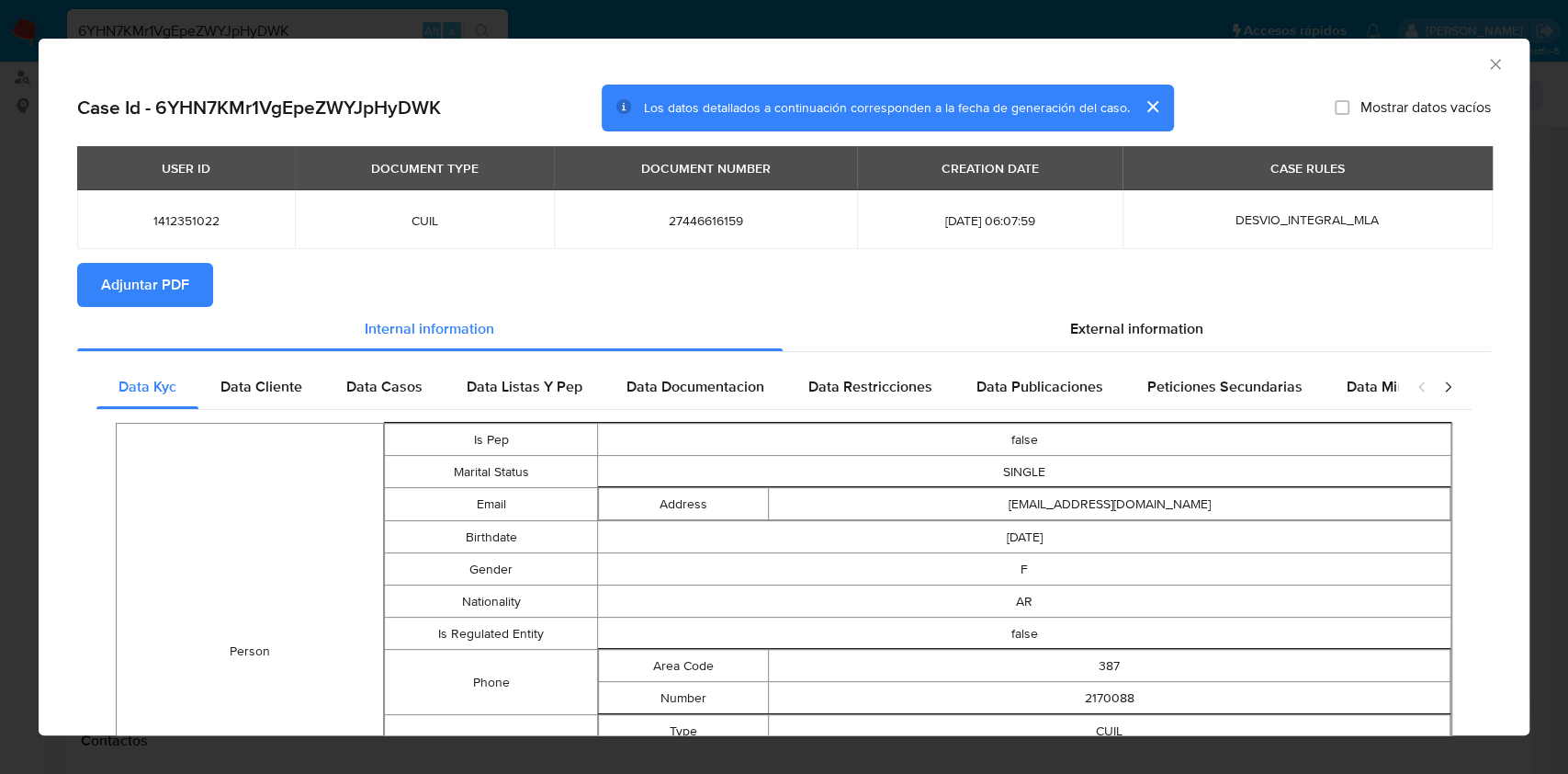
click at [162, 274] on span "Adjuntar PDF" at bounding box center [146, 285] width 88 height 41
click at [1487, 68] on icon "Cerrar ventana" at bounding box center [1496, 64] width 18 height 18
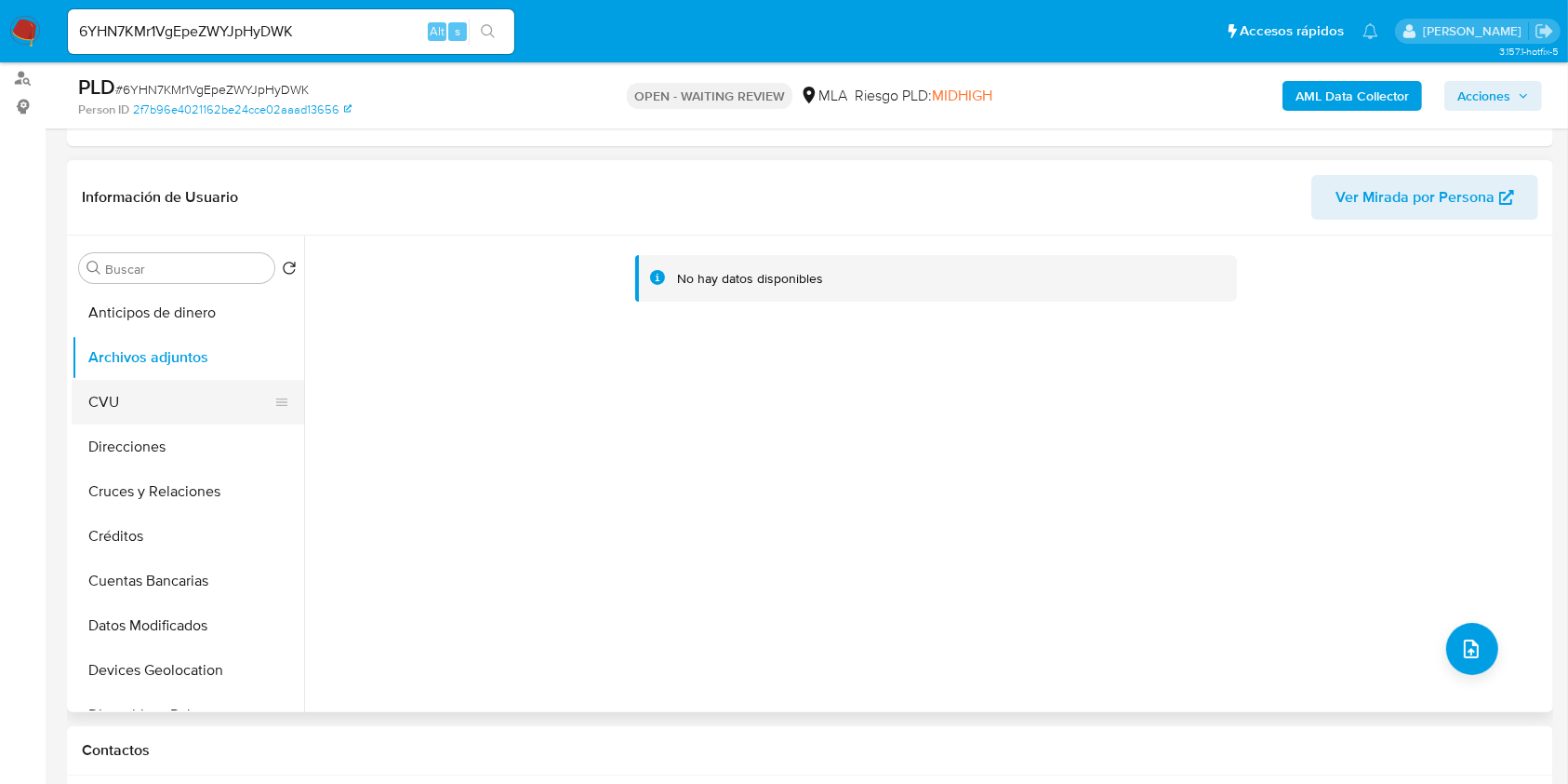
click at [146, 422] on button "CVU" at bounding box center [180, 402] width 217 height 45
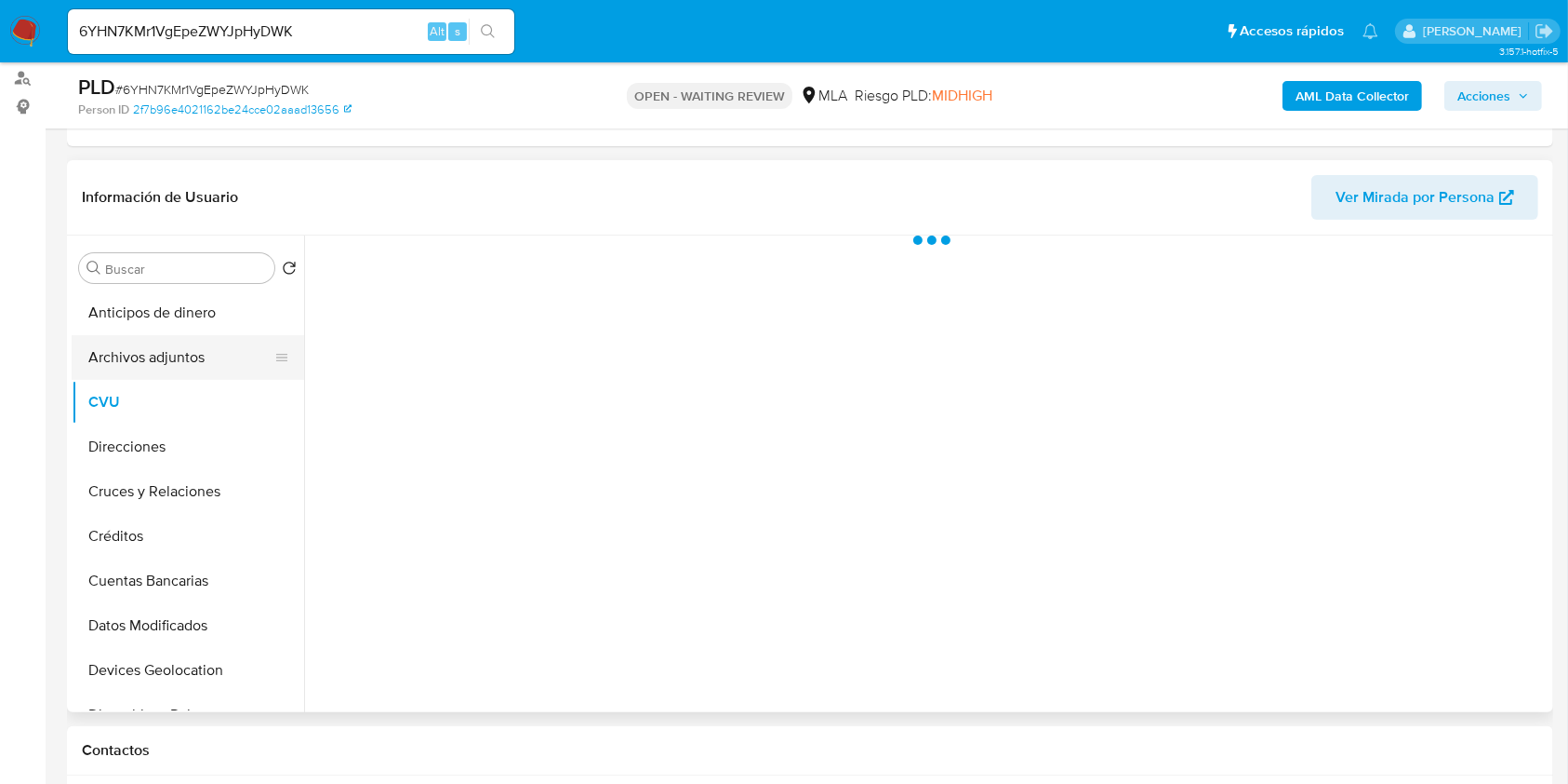
click at [147, 369] on button "Archivos adjuntos" at bounding box center [180, 357] width 217 height 45
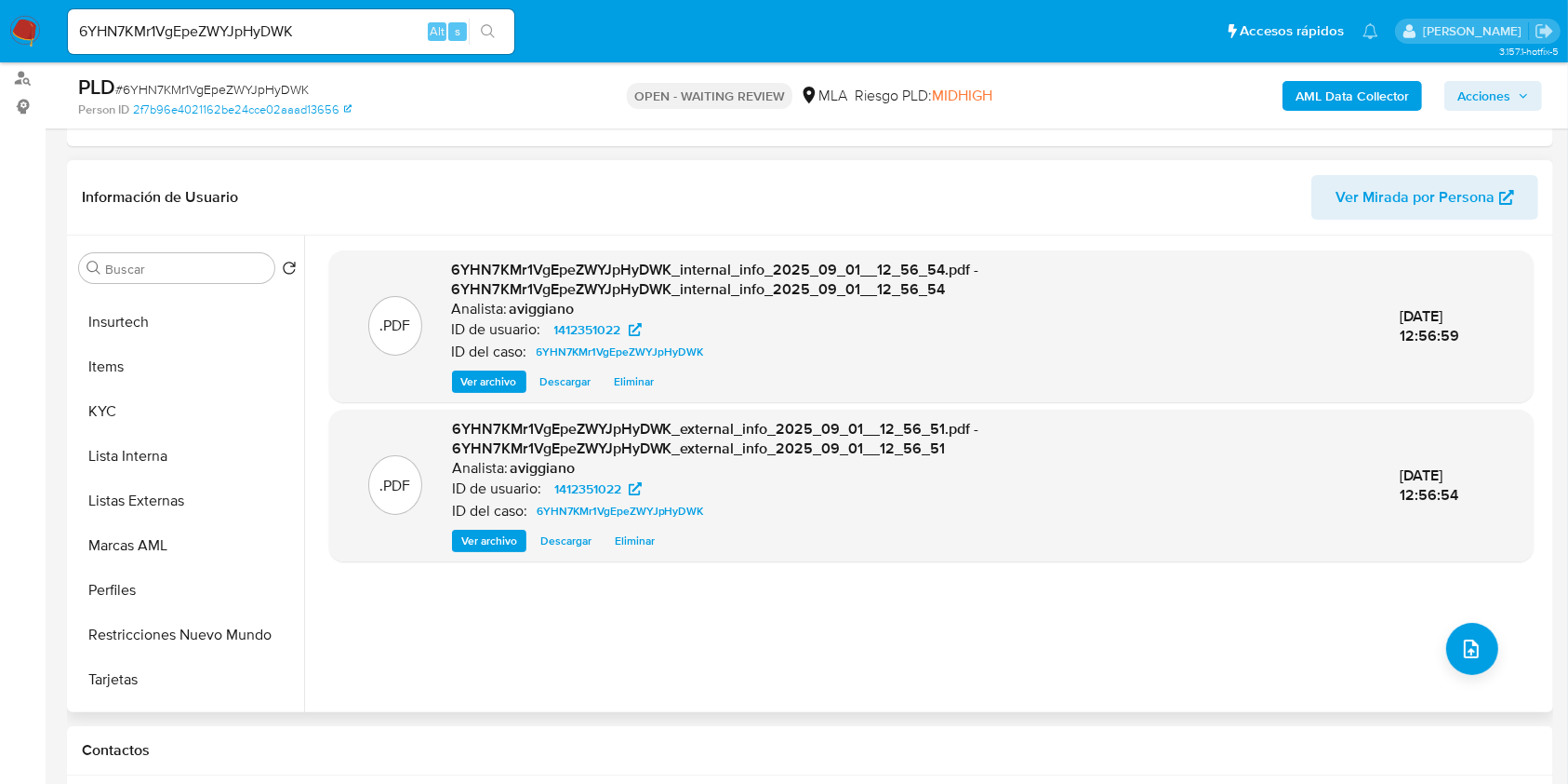
scroll to position [868, 0]
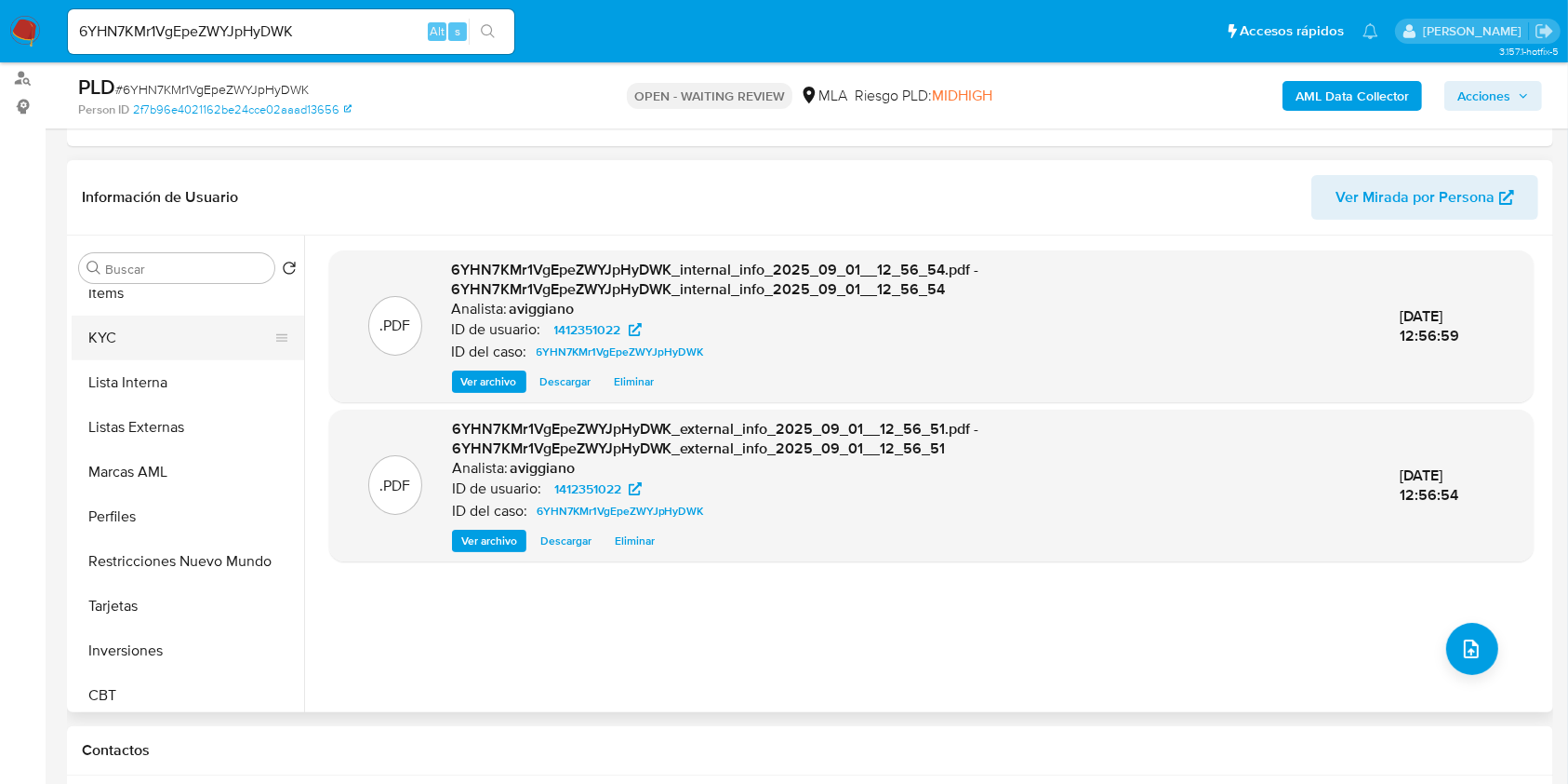
click at [146, 350] on button "KYC" at bounding box center [180, 338] width 217 height 45
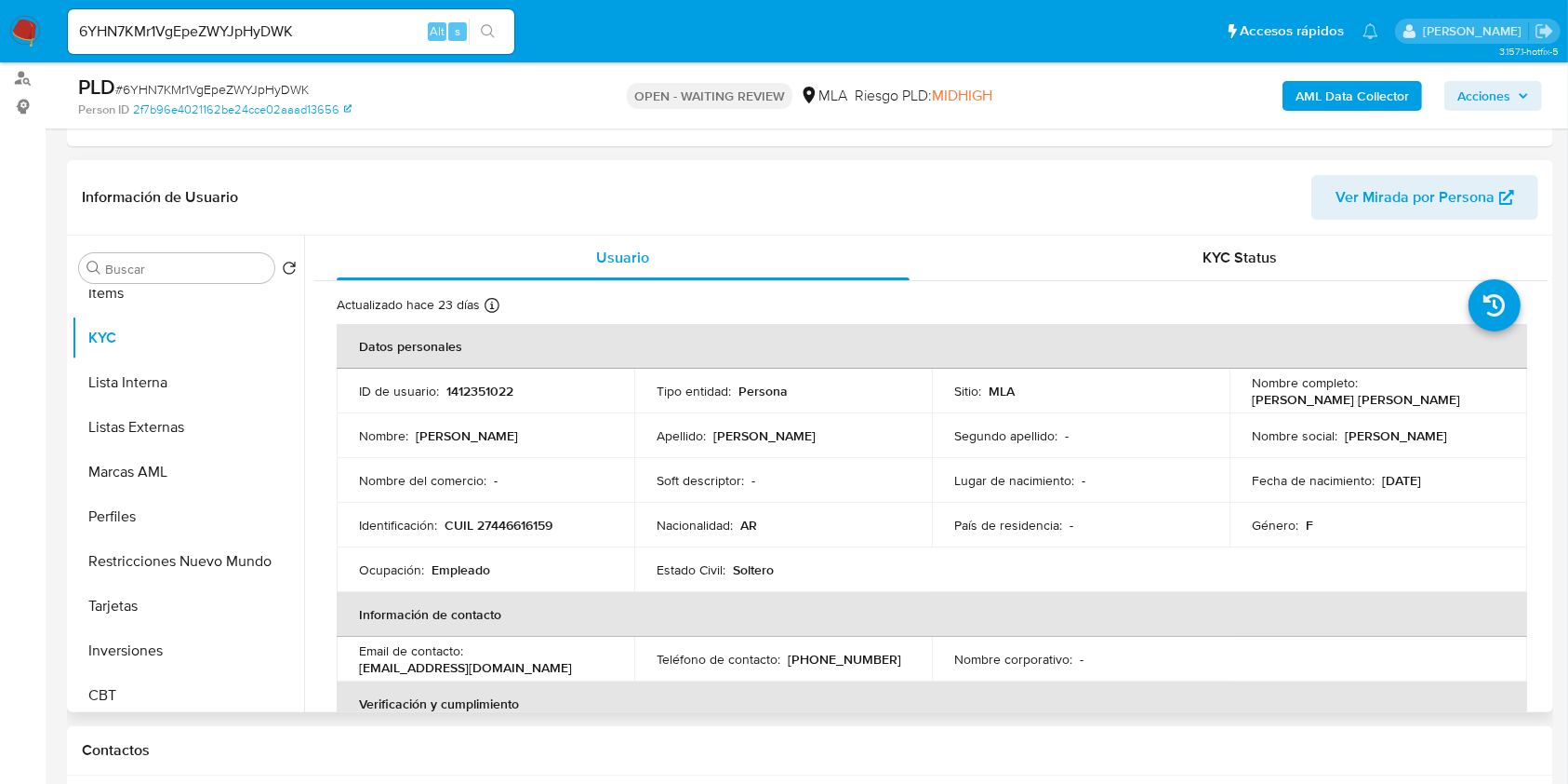
click at [499, 532] on p "CUIL 27446616159" at bounding box center [499, 525] width 108 height 17
click at [470, 386] on p "1412351022" at bounding box center [480, 391] width 67 height 17
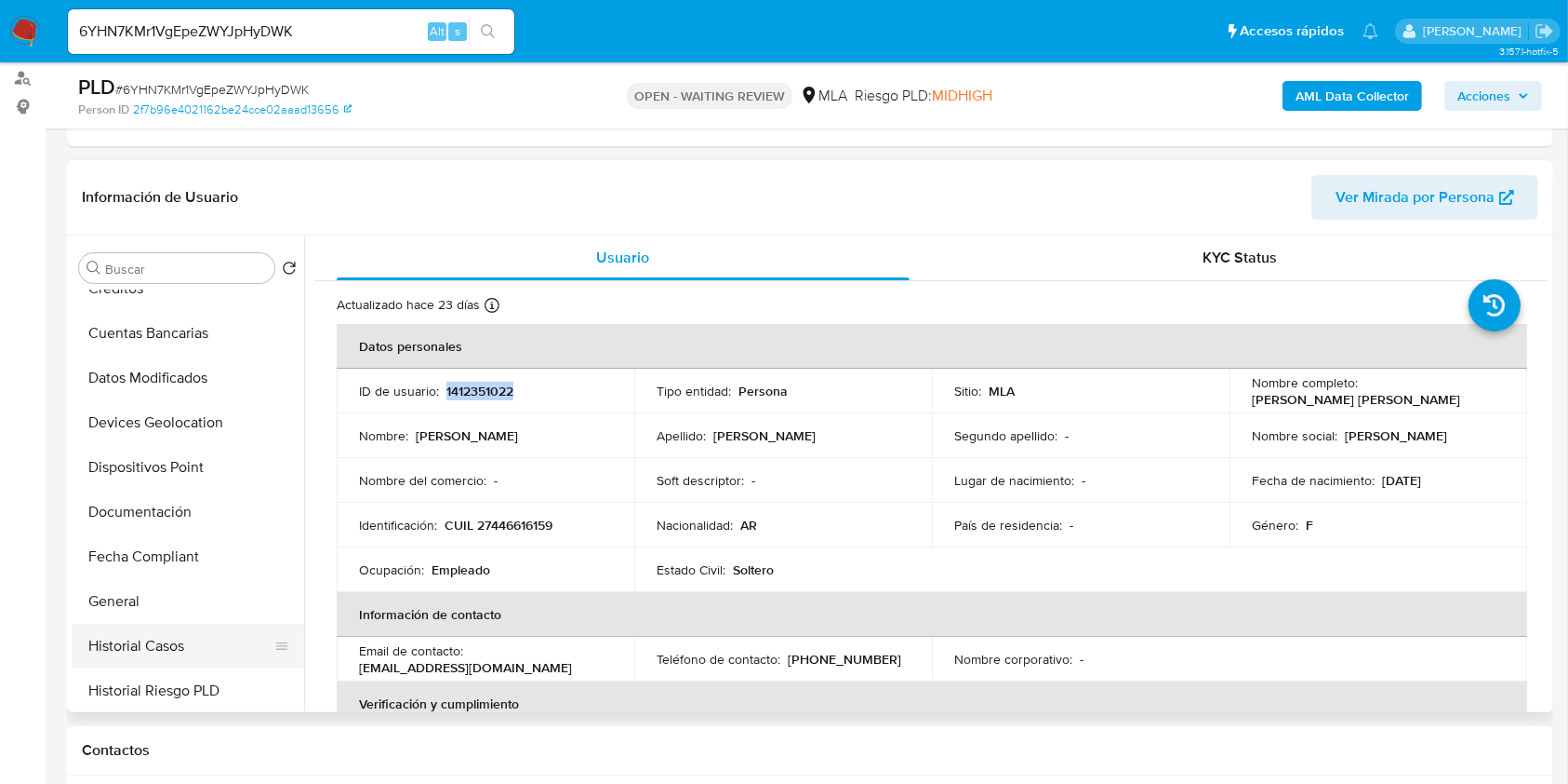
scroll to position [0, 0]
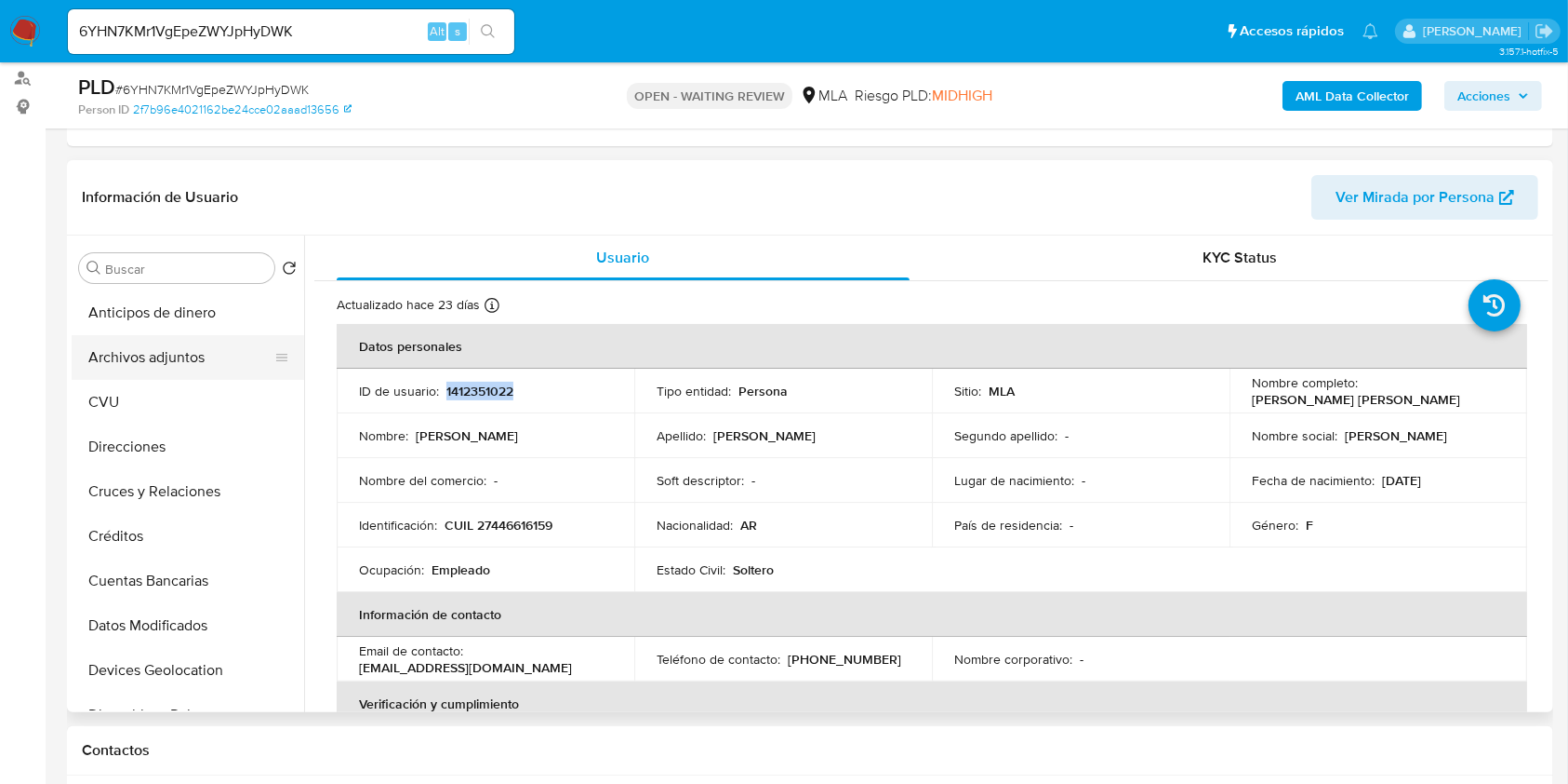
click at [158, 363] on button "Archivos adjuntos" at bounding box center [180, 357] width 217 height 45
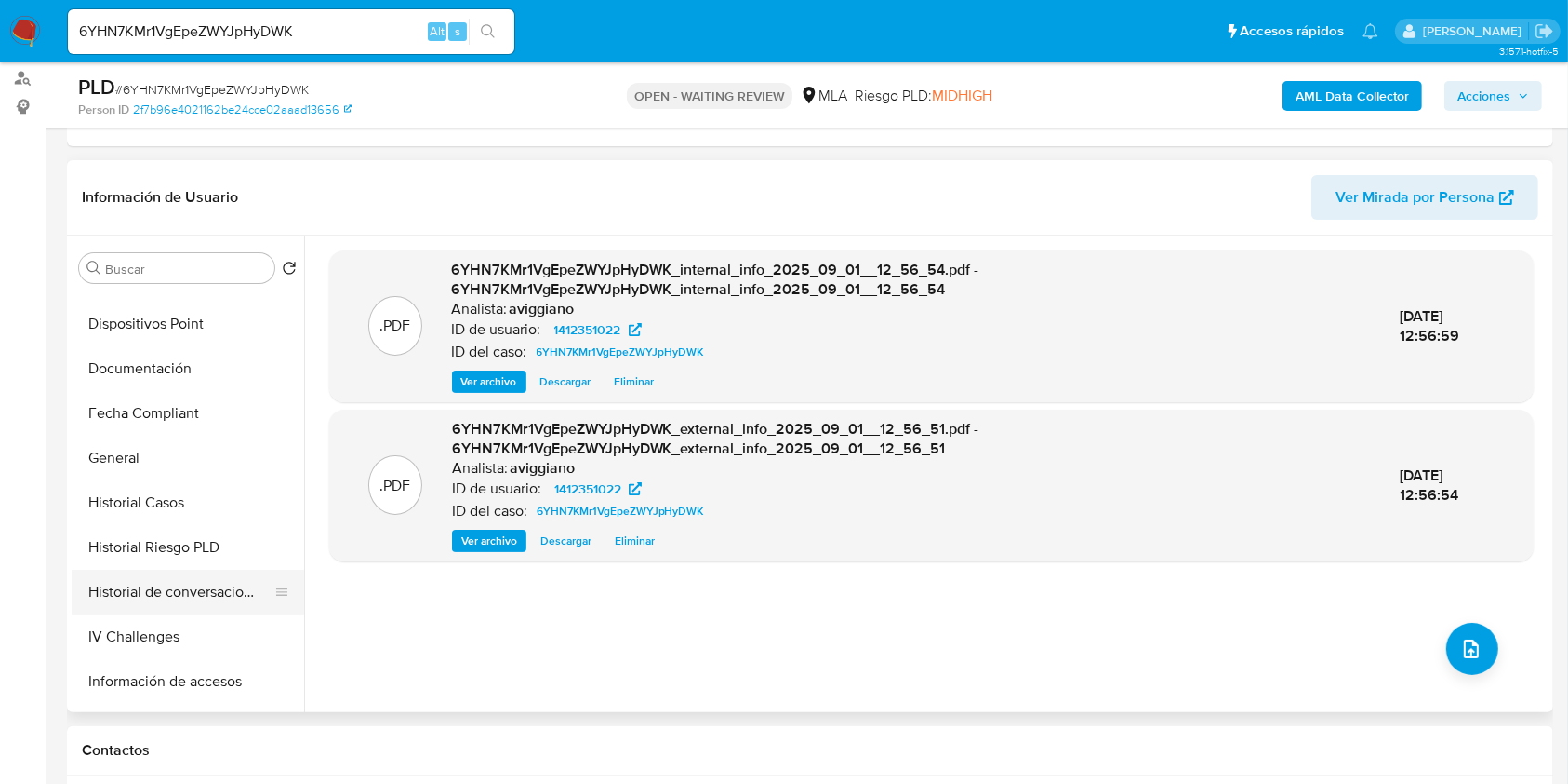
scroll to position [497, 0]
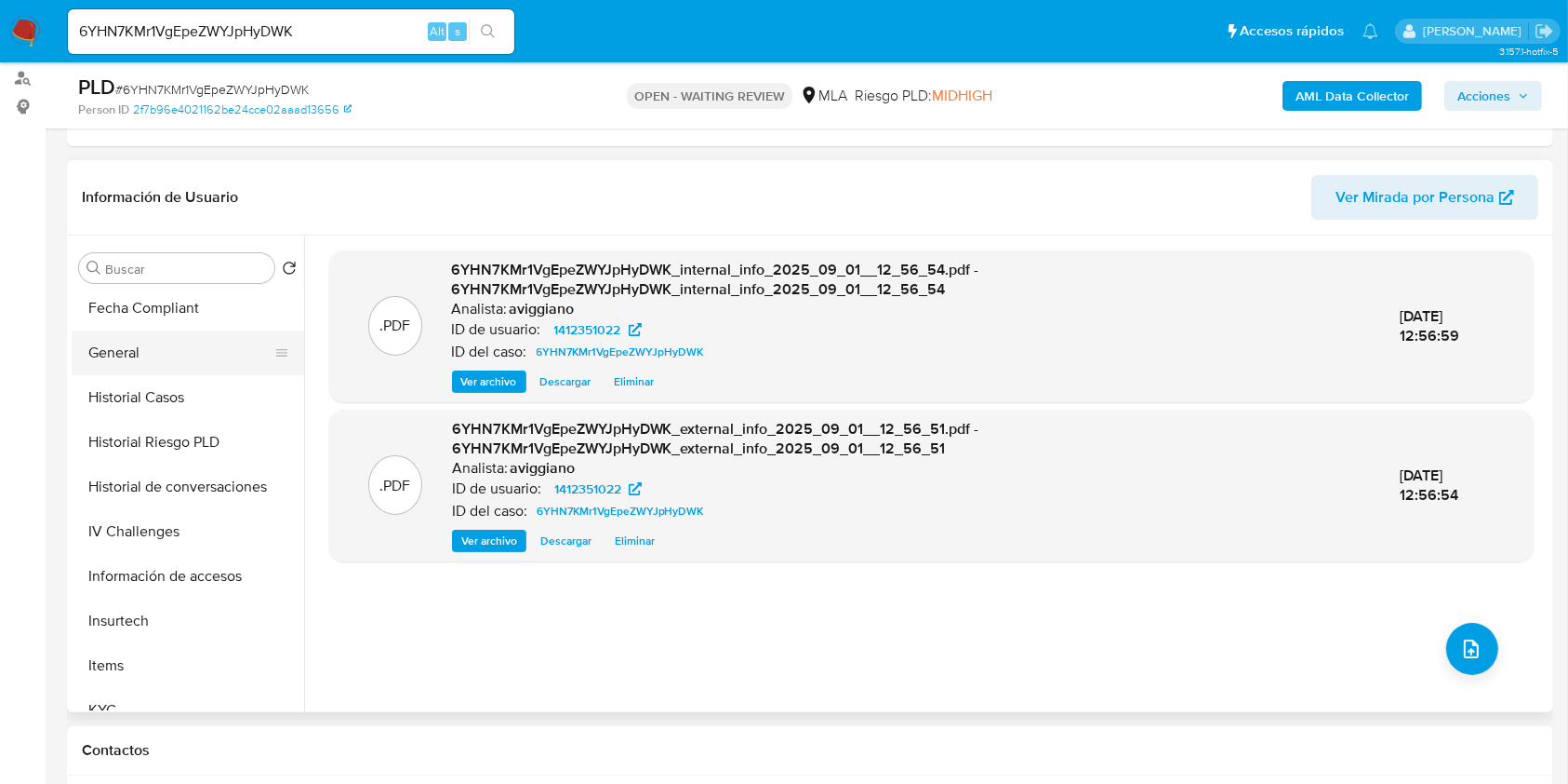
click at [146, 361] on button "General" at bounding box center [180, 353] width 217 height 45
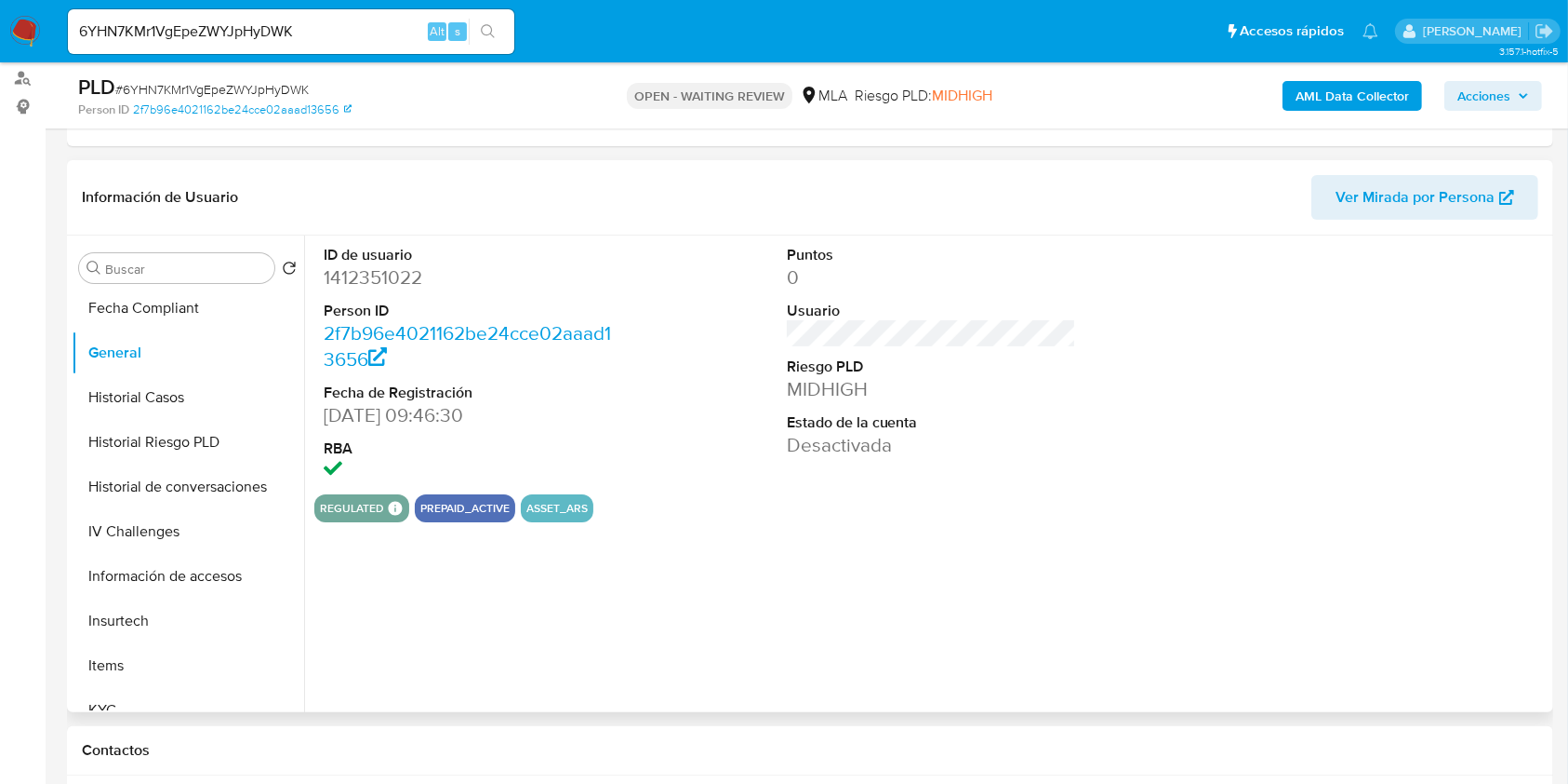
click at [363, 290] on dl "ID de usuario 1412351022 Person ID 2f7b96e4021162be24cce02aaad13656 Fecha de Re…" at bounding box center [468, 364] width 290 height 240
click at [363, 288] on dd "1412351022" at bounding box center [468, 277] width 290 height 26
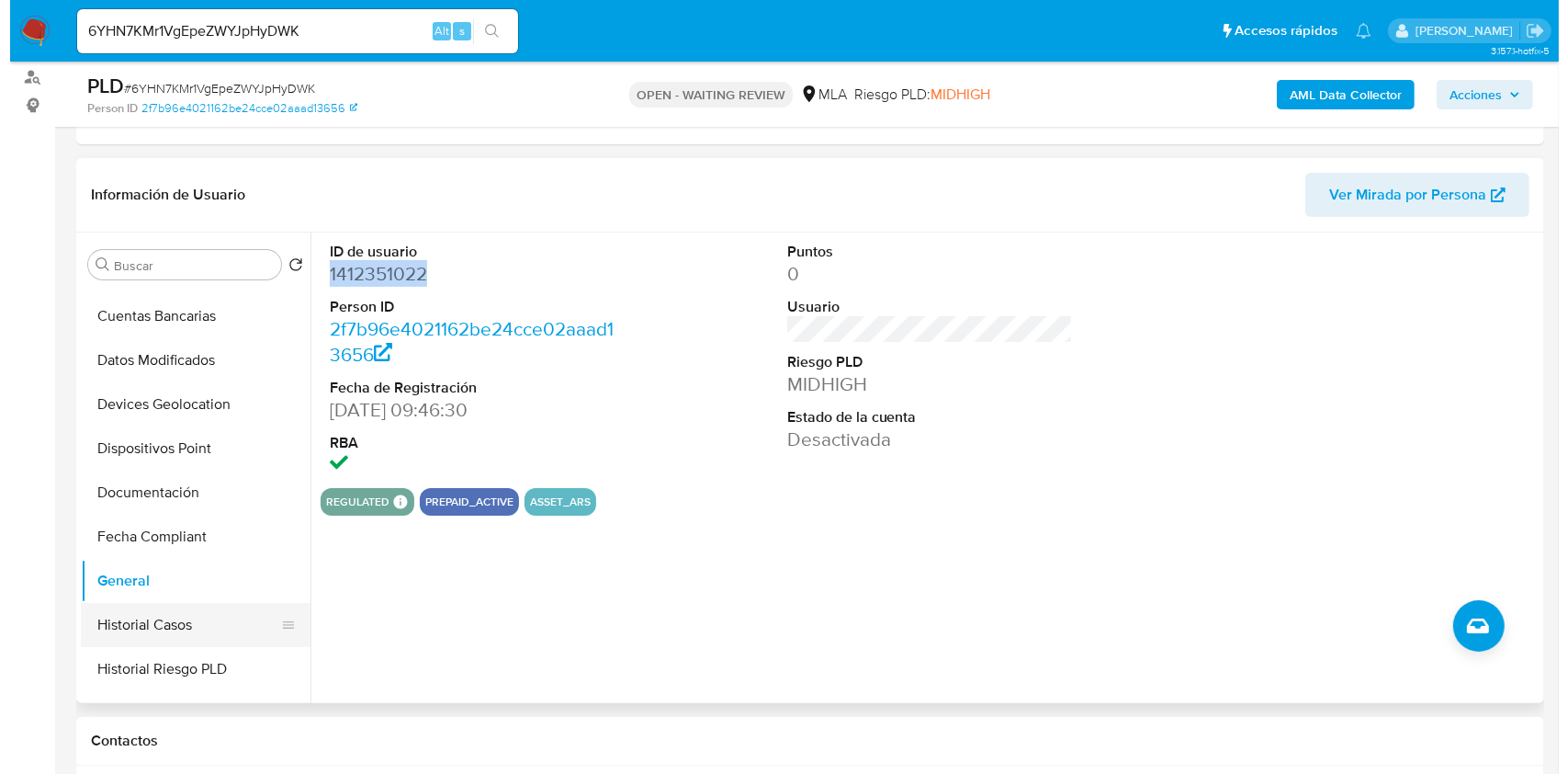
scroll to position [0, 0]
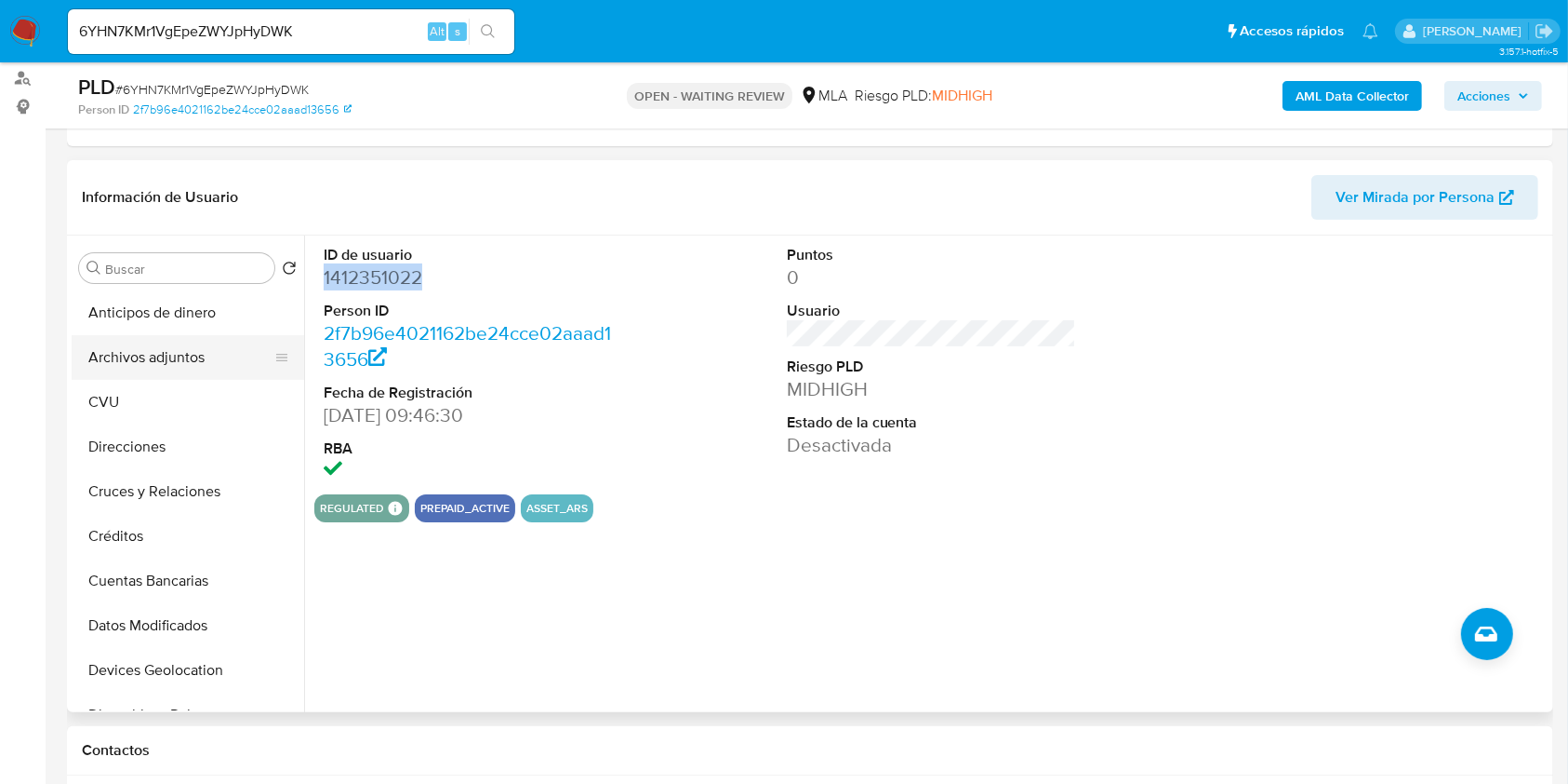
click at [143, 356] on button "Archivos adjuntos" at bounding box center [180, 357] width 217 height 45
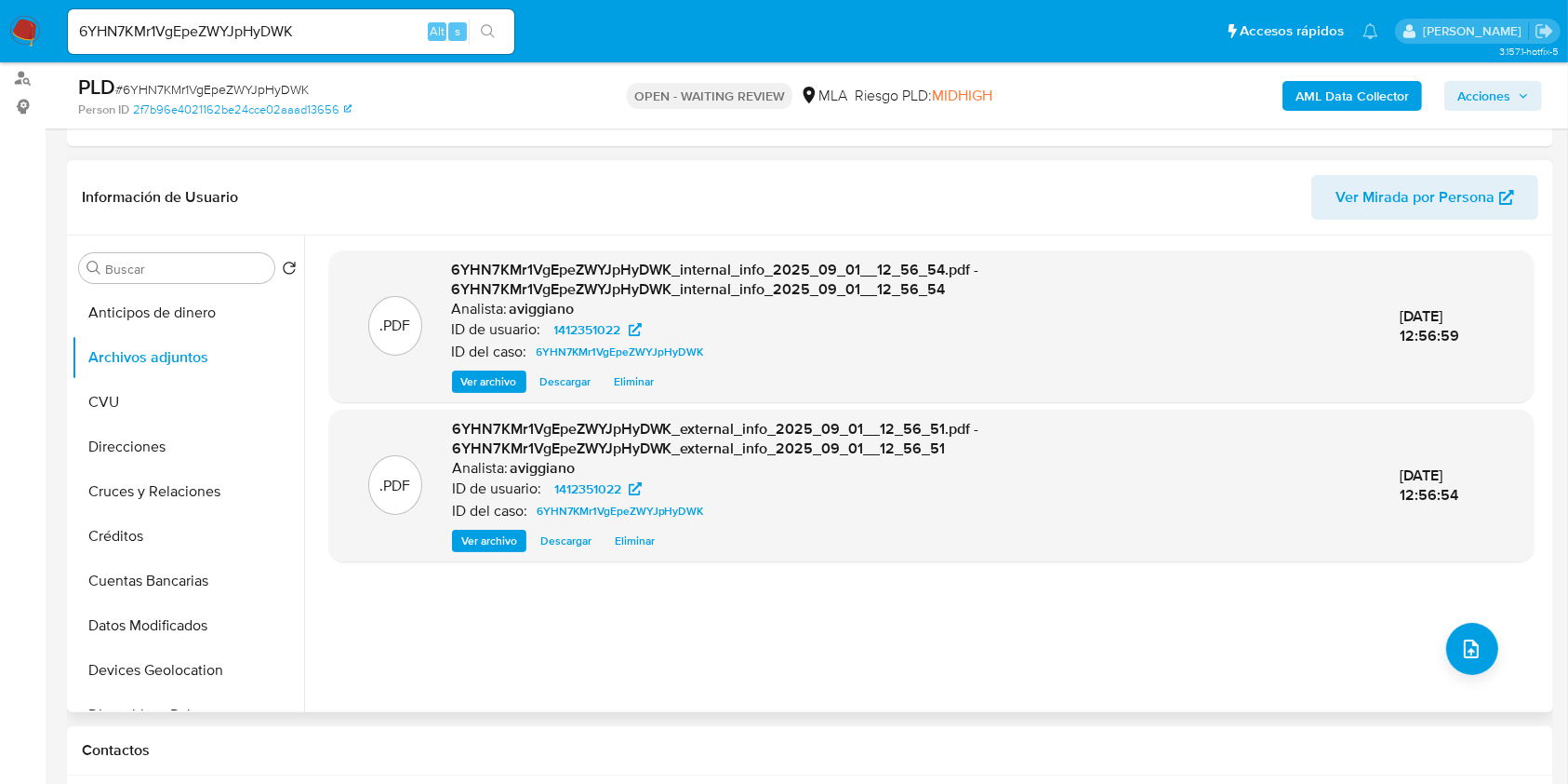
click at [1478, 671] on div ".PDF 6YHN7KMr1VgEpeZWYJpHyDWK_internal_info_2025_09_01__12_56_54.pdf - 6YHN7KMr…" at bounding box center [931, 473] width 1204 height 447
click at [1461, 657] on icon "upload-file" at bounding box center [1472, 649] width 22 height 22
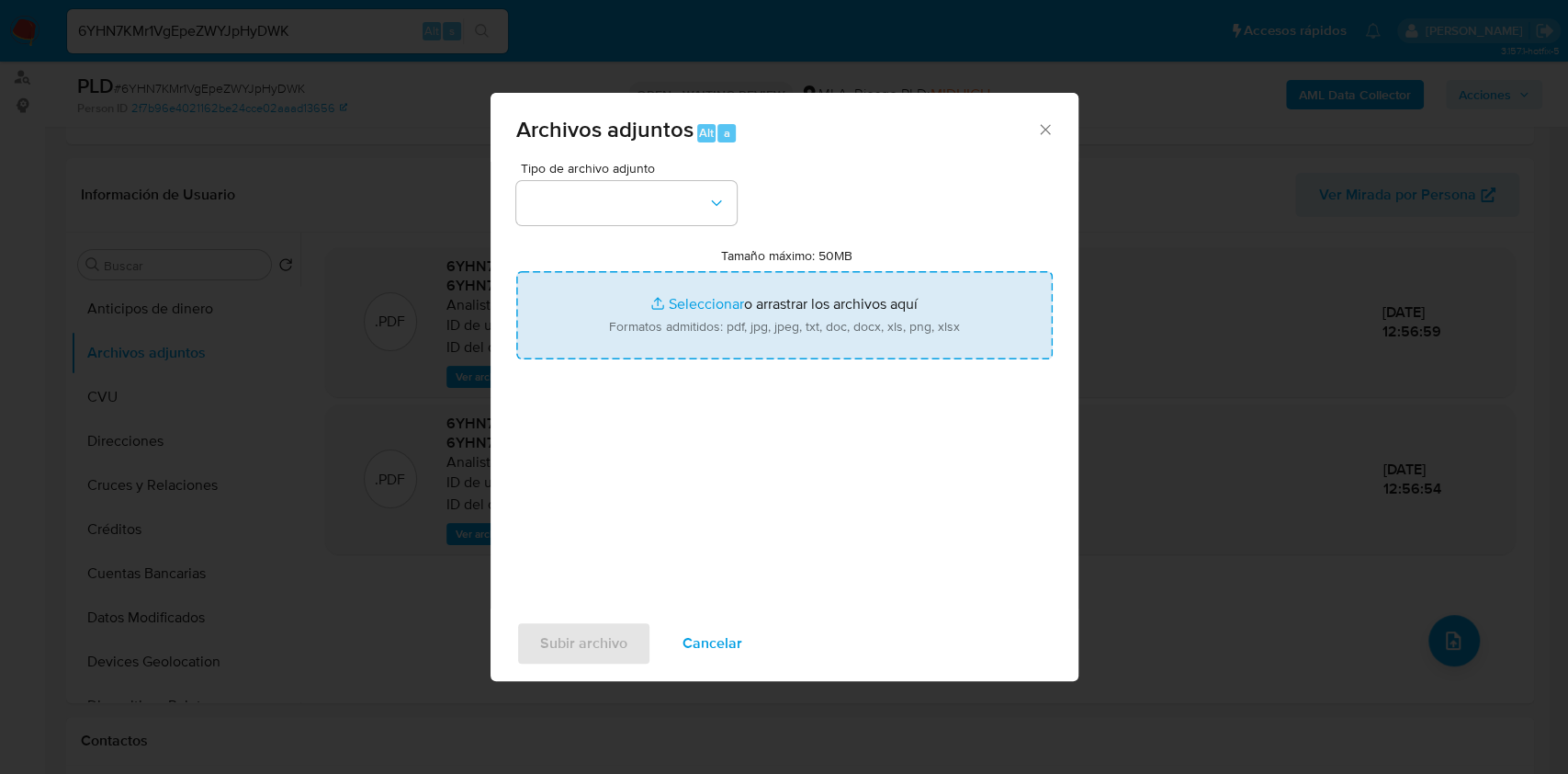
click at [791, 314] on input "Tamaño máximo: 50MB Seleccionar archivos" at bounding box center [784, 315] width 536 height 88
type input "C:\fakepath\Nosis - 1412351022.pdf"
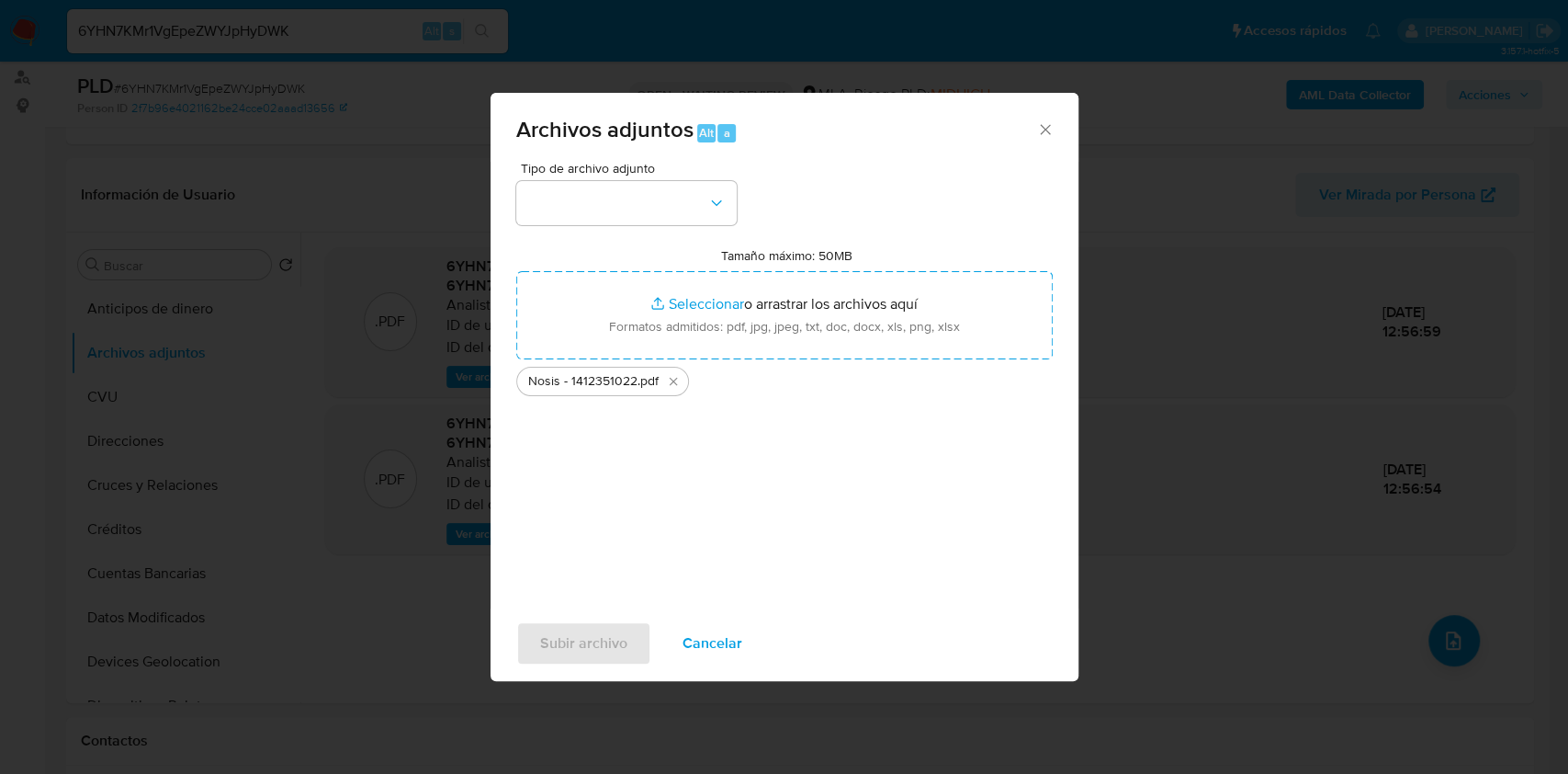
click at [675, 226] on div "Tipo de archivo adjunto Tamaño máximo: 50MB Seleccionar archivos Seleccionar o …" at bounding box center [784, 379] width 536 height 434
click at [673, 217] on button "button" at bounding box center [626, 203] width 220 height 44
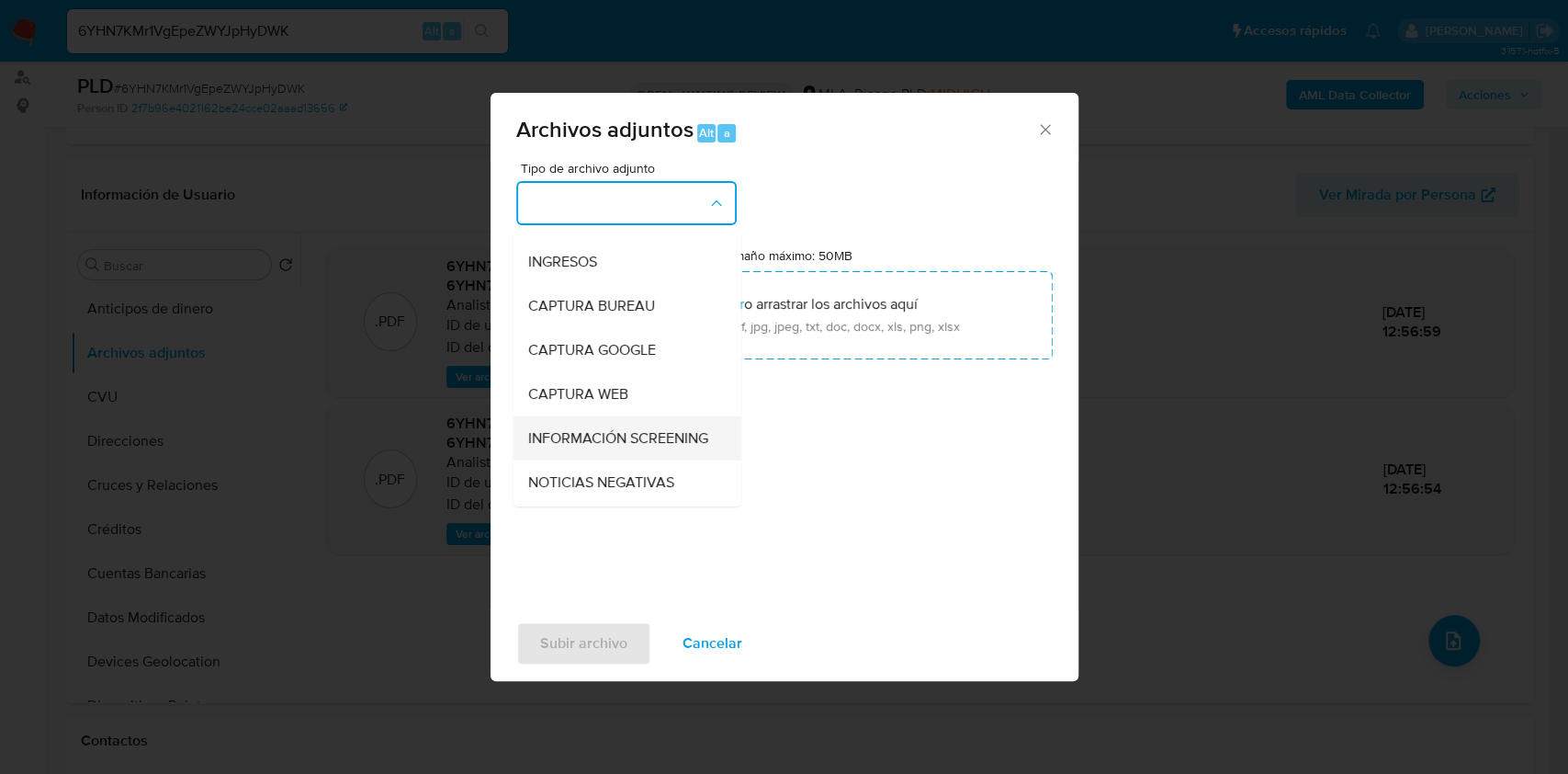
scroll to position [123, 0]
click at [539, 490] on span "OTROS" at bounding box center [551, 484] width 48 height 18
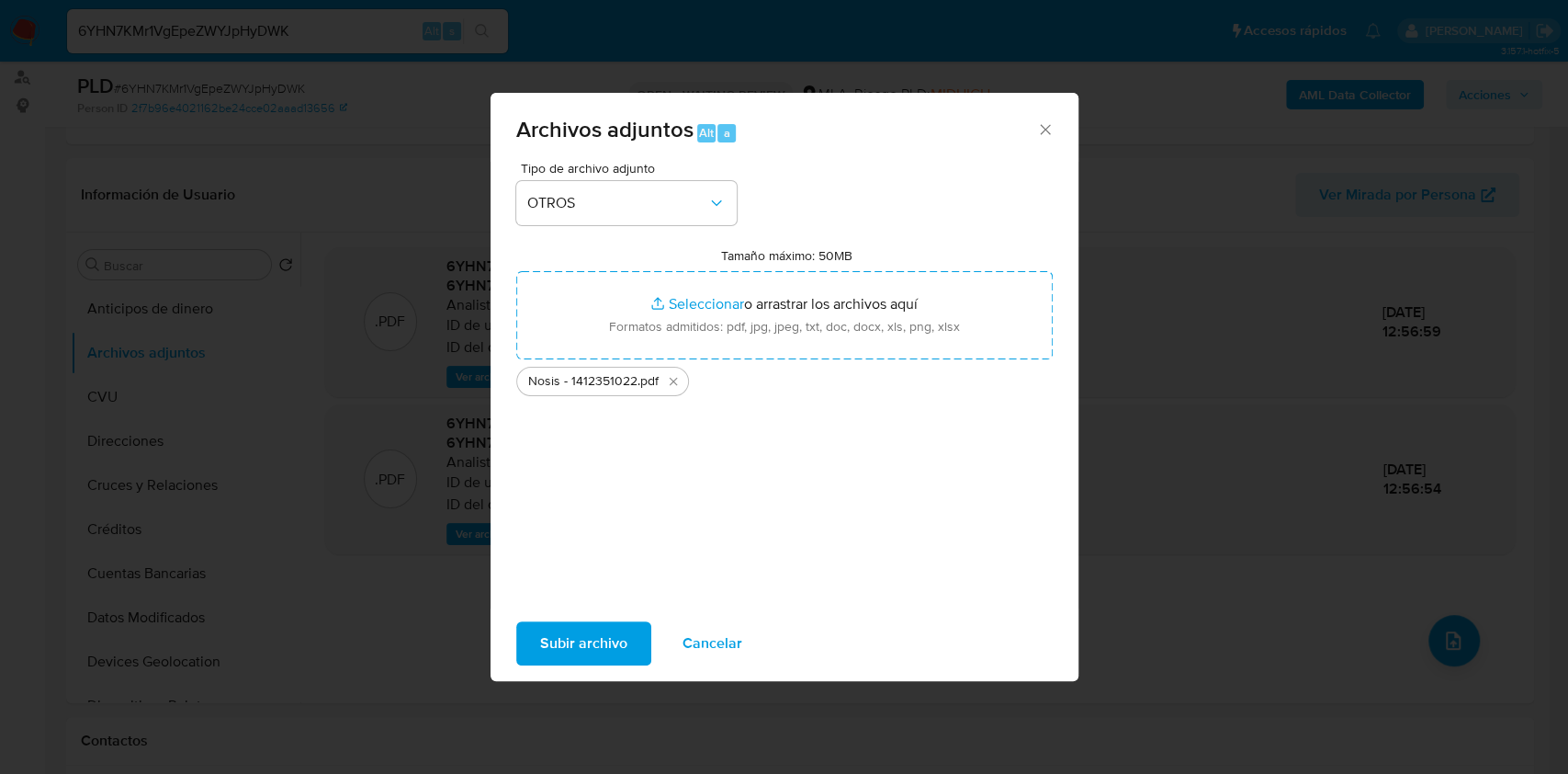
click at [585, 640] on span "Subir archivo" at bounding box center [583, 643] width 88 height 41
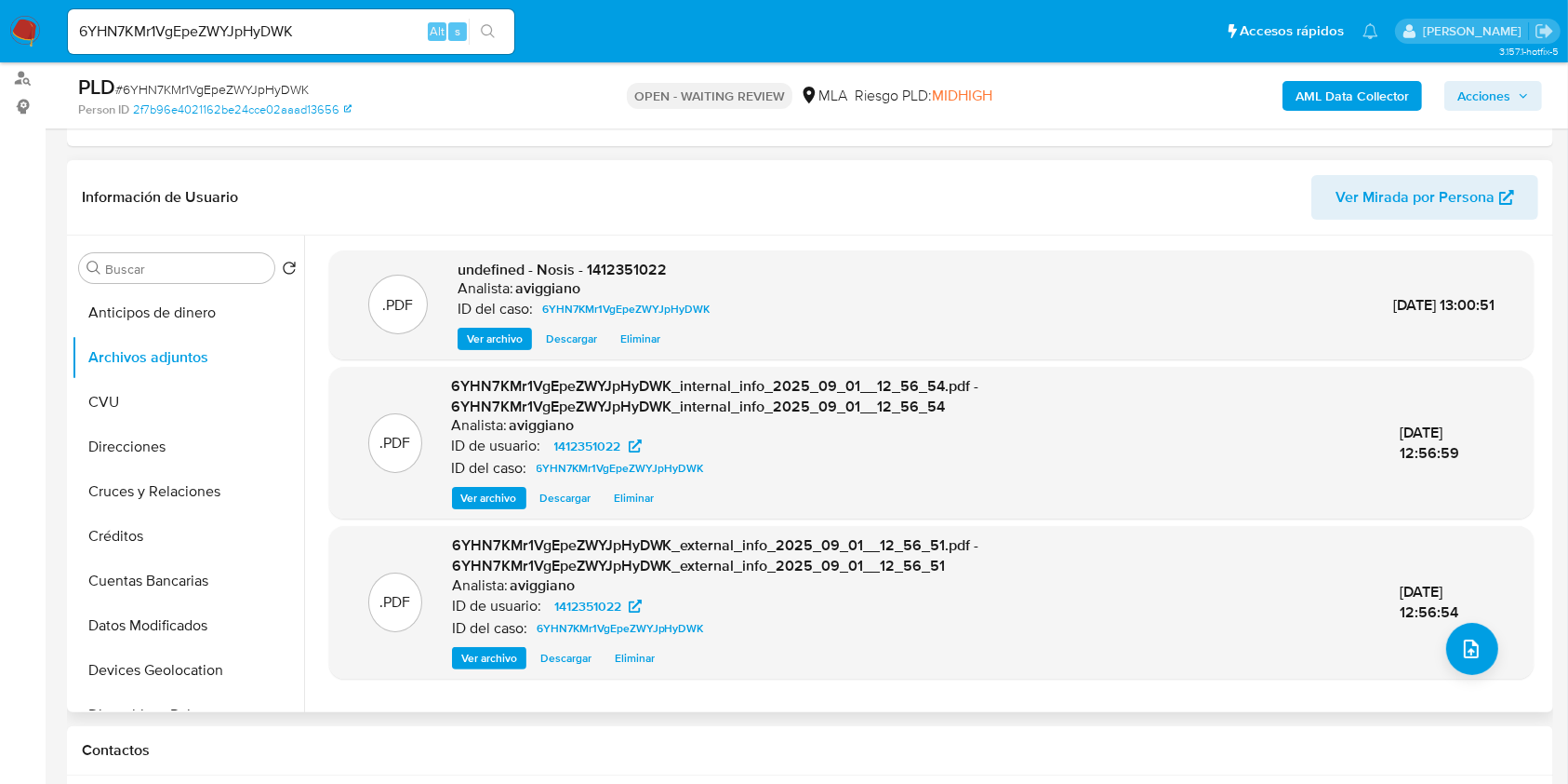
click at [625, 261] on span "undefined - Nosis - 1412351022" at bounding box center [562, 269] width 209 height 21
click at [611, 260] on span "undefined - Nosis - 1412351022" at bounding box center [562, 269] width 209 height 21
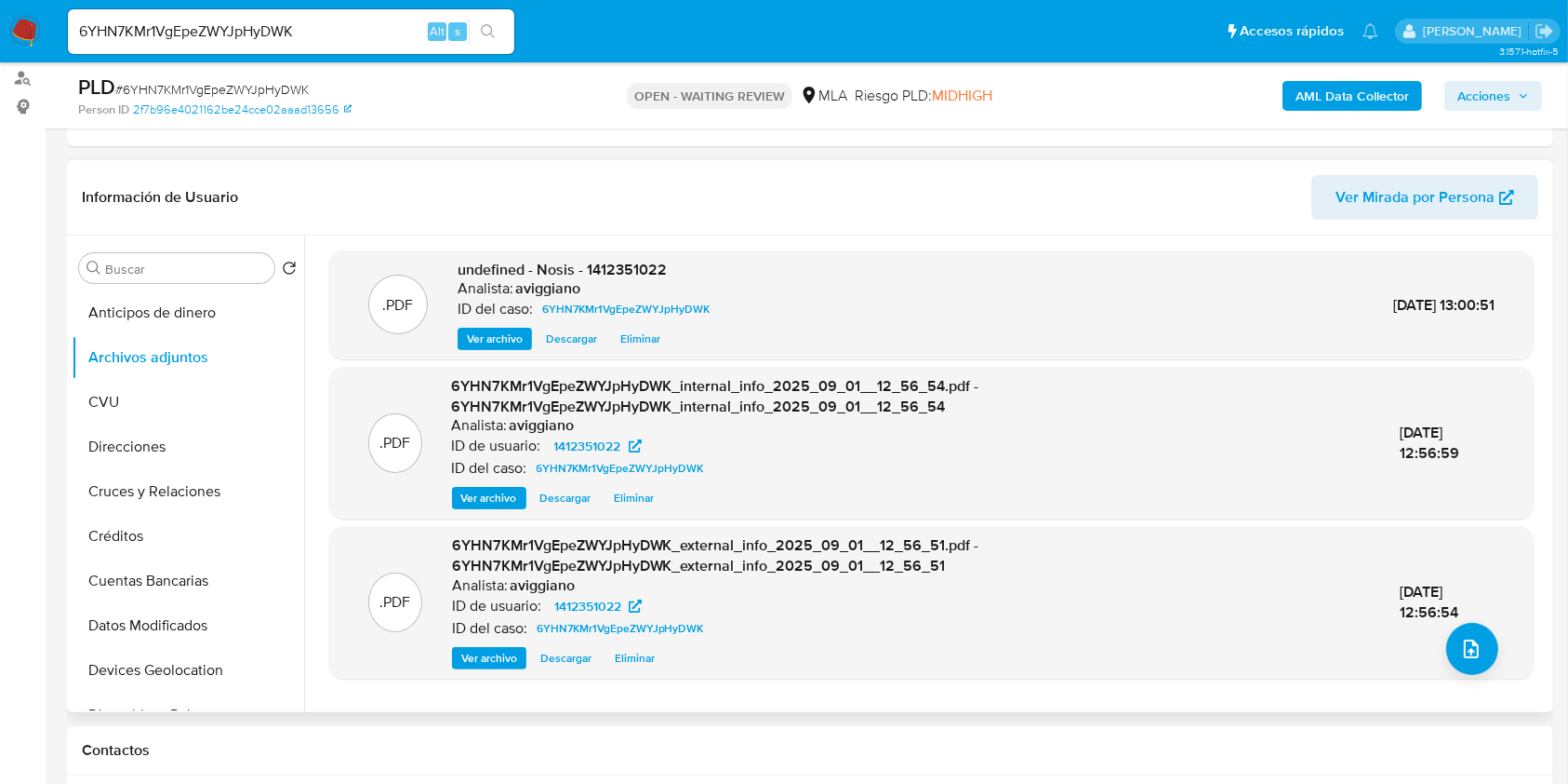
click at [513, 189] on header "Información de Usuario Ver Mirada por Persona" at bounding box center [811, 197] width 1457 height 45
click at [1469, 619] on div "01/Sep/2025 12:56:54" at bounding box center [1448, 601] width 94 height 40
click at [1469, 632] on button "upload-file" at bounding box center [1473, 649] width 52 height 52
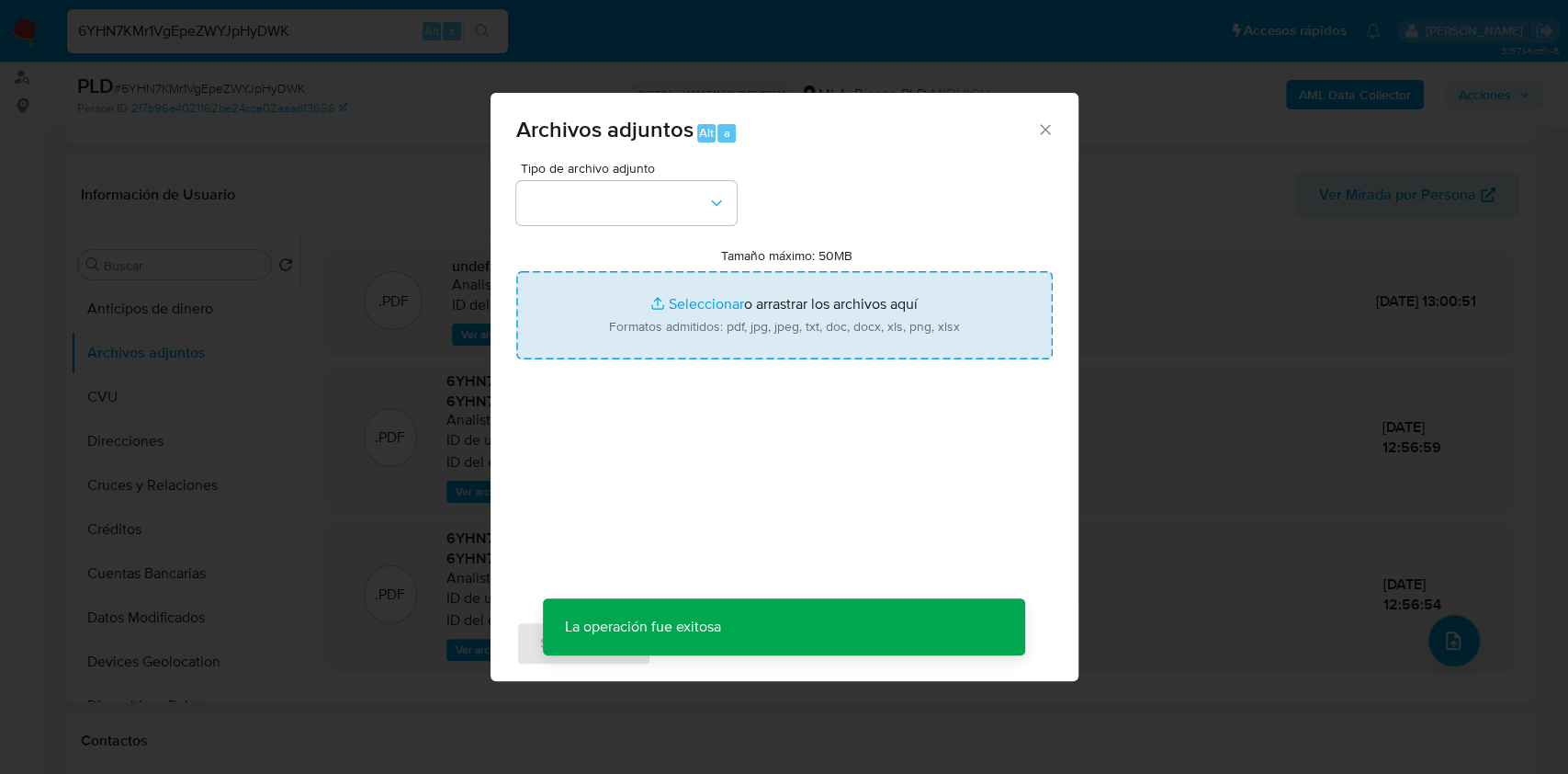
click at [794, 305] on input "Tamaño máximo: 50MB Seleccionar archivos" at bounding box center [784, 315] width 536 height 88
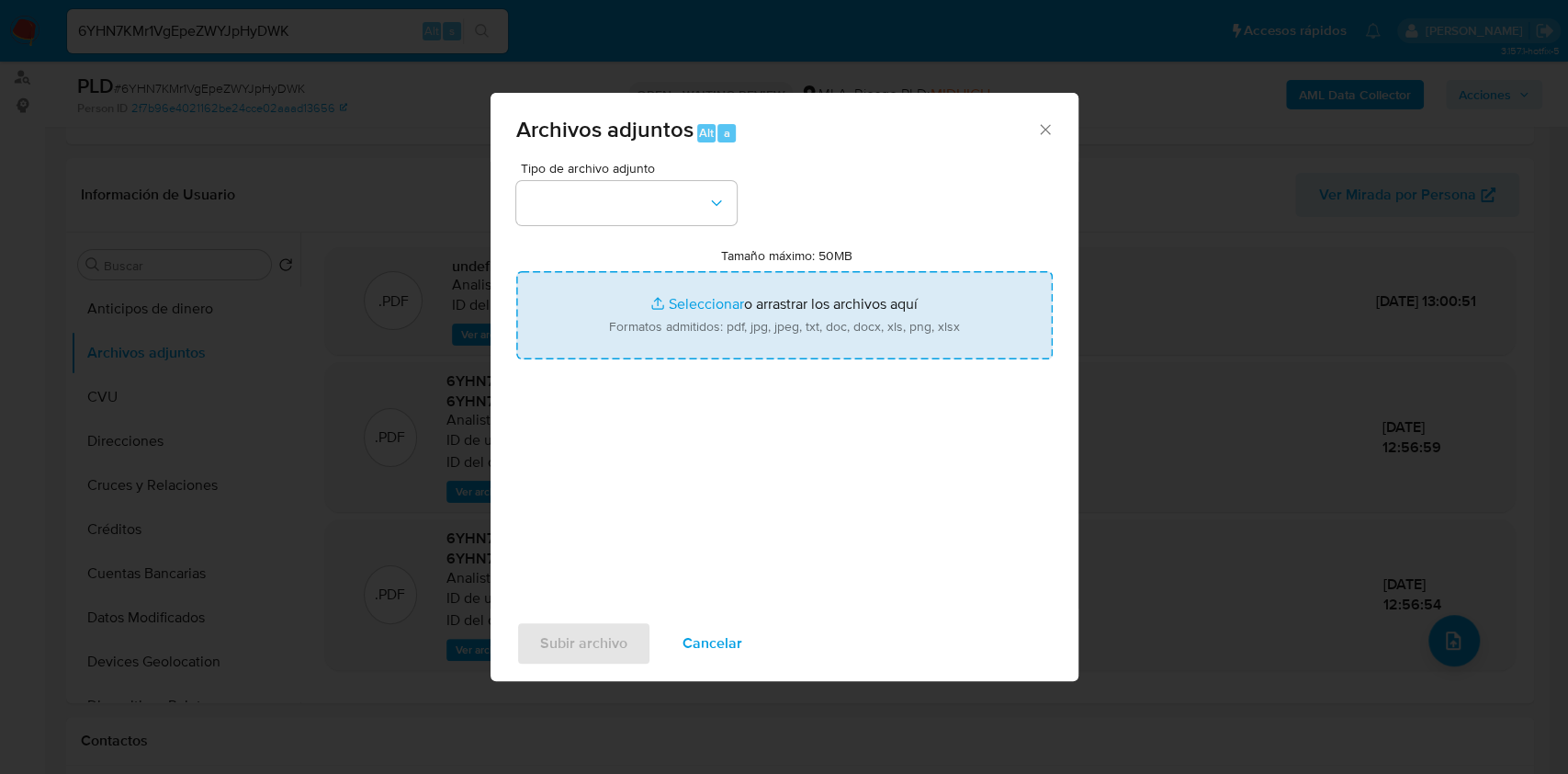
type input "C:\fakepath\Movimientos-Aladdin-v10_1 - 1412351022.xlsx"
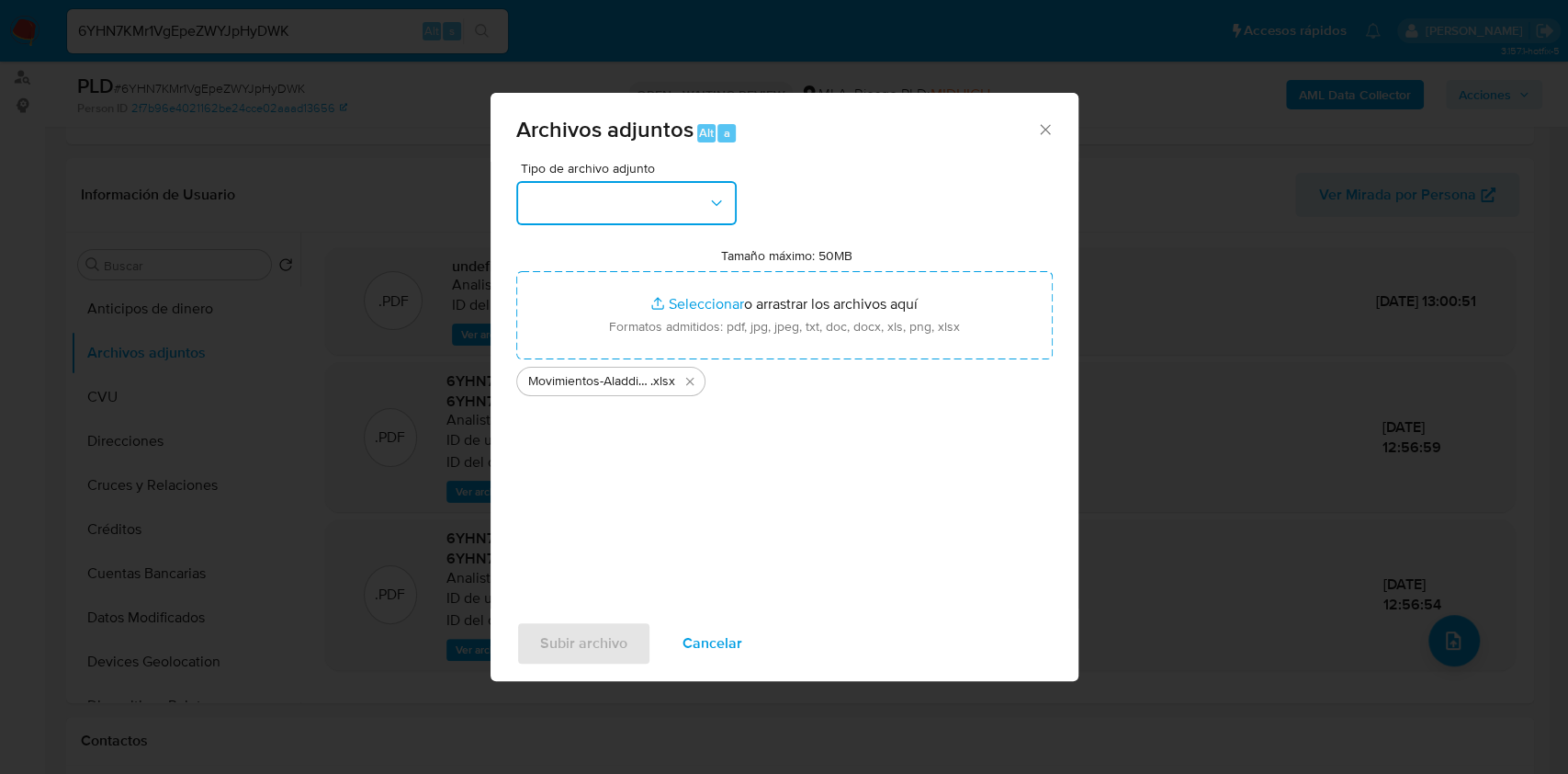
click at [669, 202] on button "button" at bounding box center [626, 203] width 220 height 44
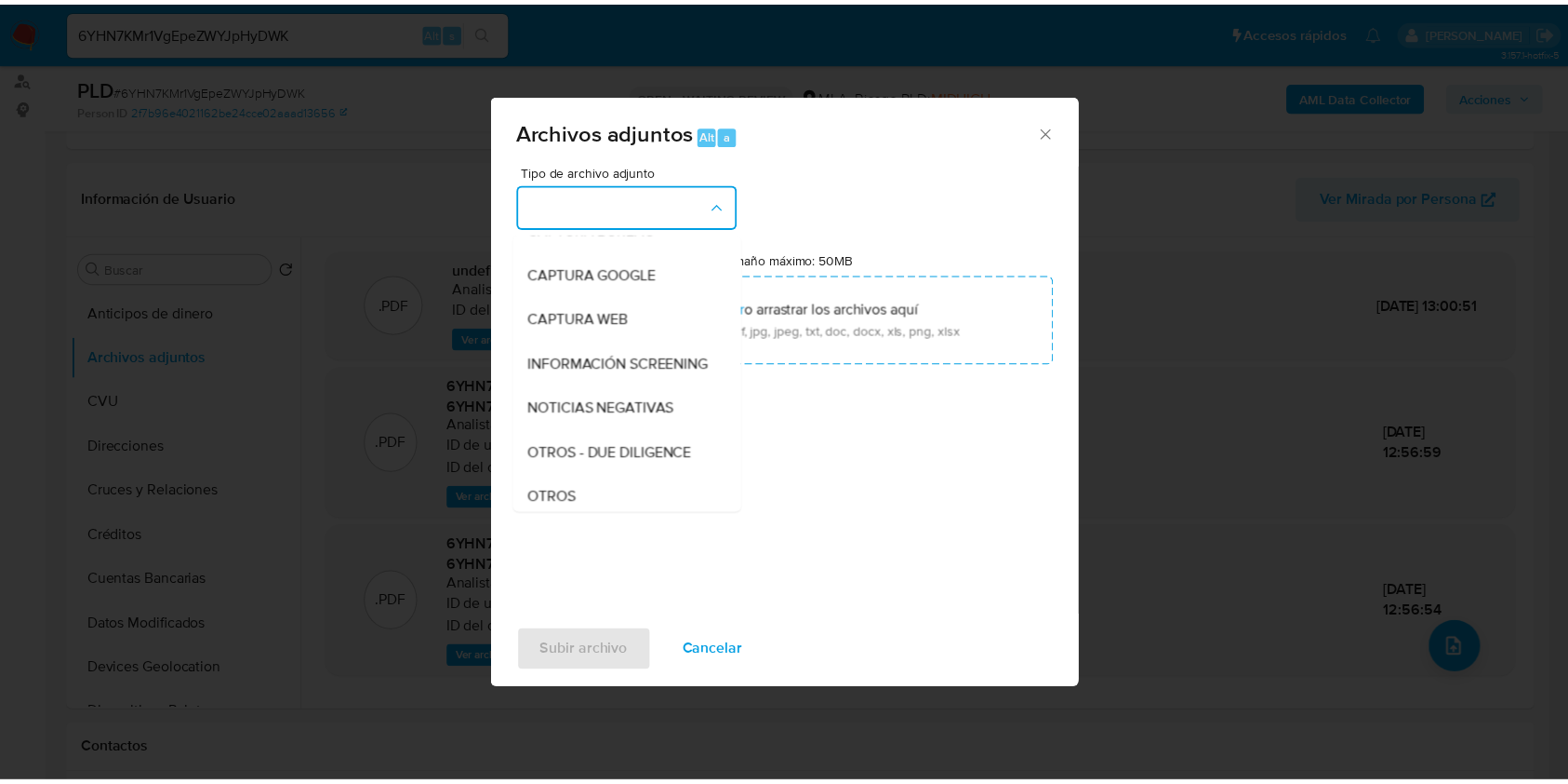
scroll to position [247, 0]
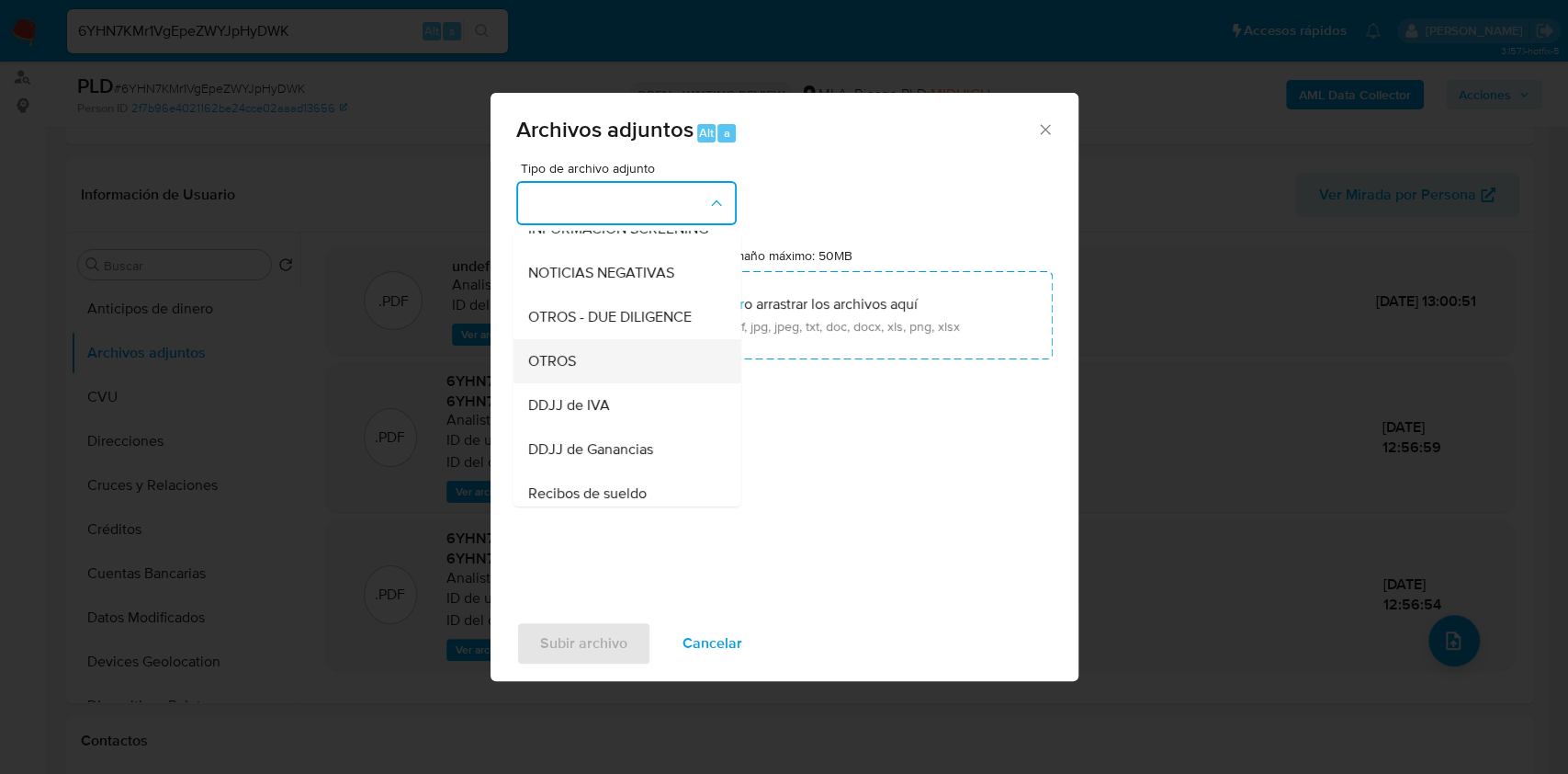
click at [558, 383] on div "OTROS" at bounding box center [620, 361] width 187 height 44
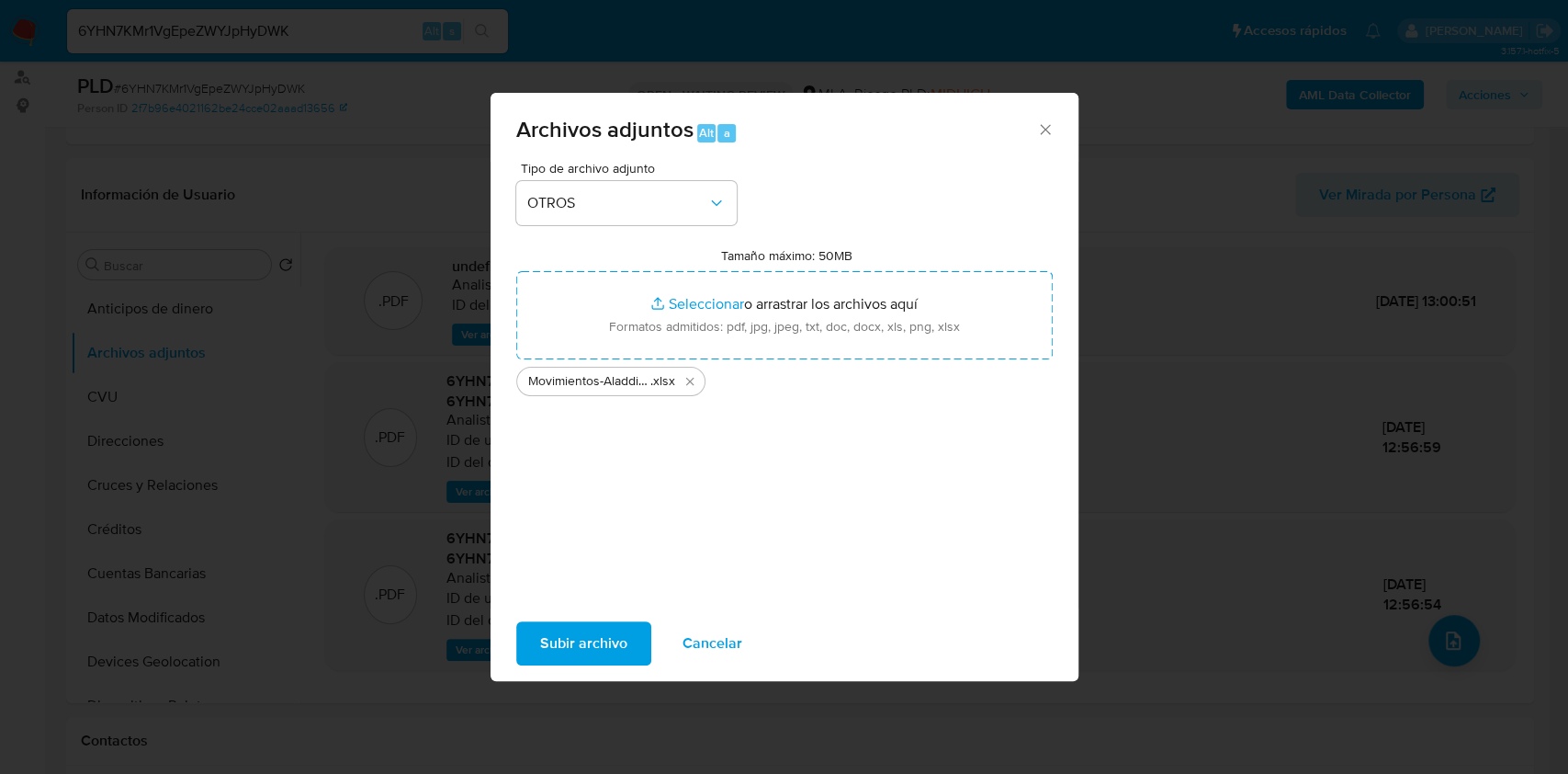
click at [583, 654] on span "Subir archivo" at bounding box center [583, 643] width 88 height 41
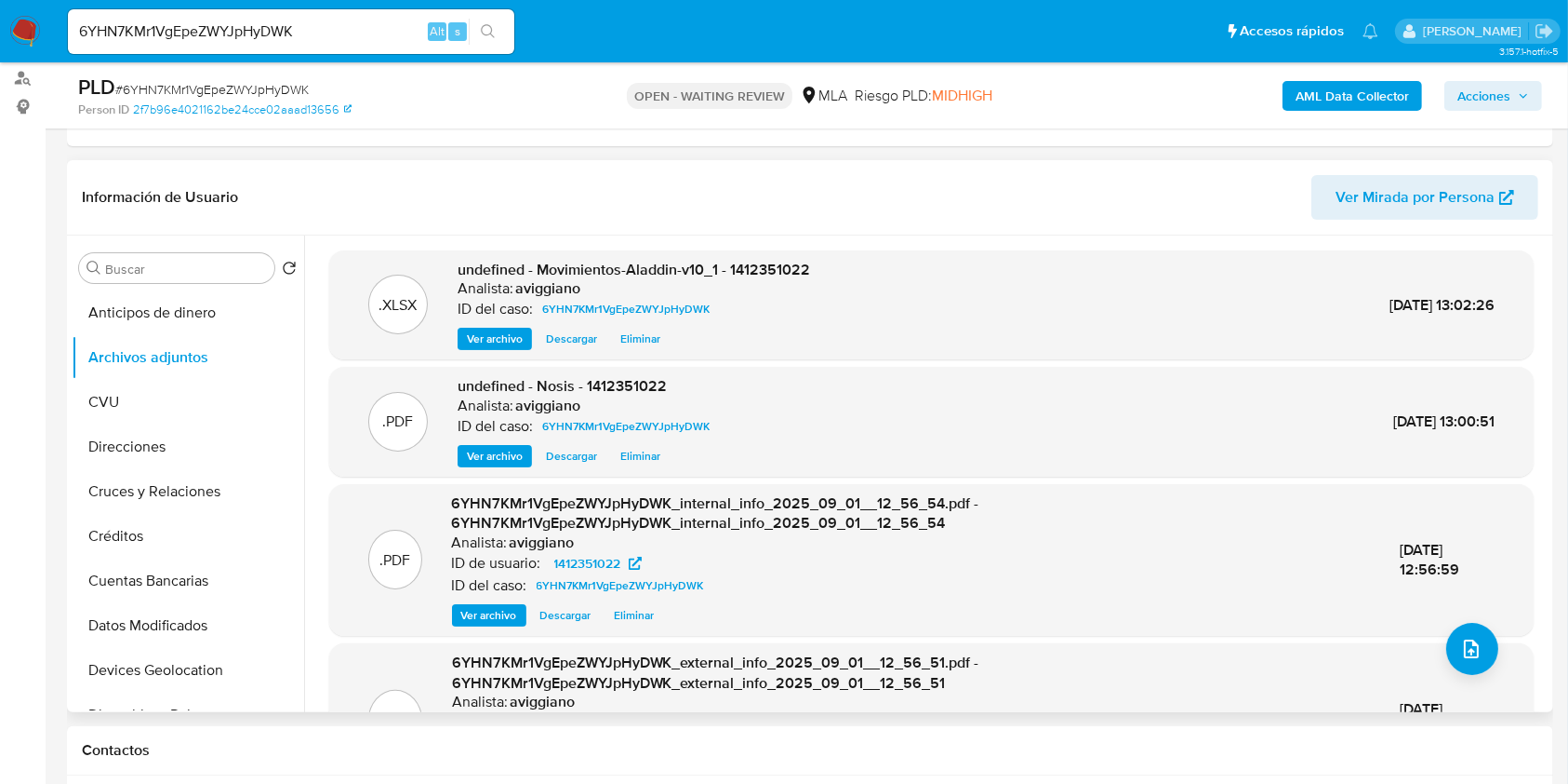
click at [753, 267] on span "undefined - Movimientos-Aladdin-v10_1 - 1412351022" at bounding box center [634, 269] width 353 height 21
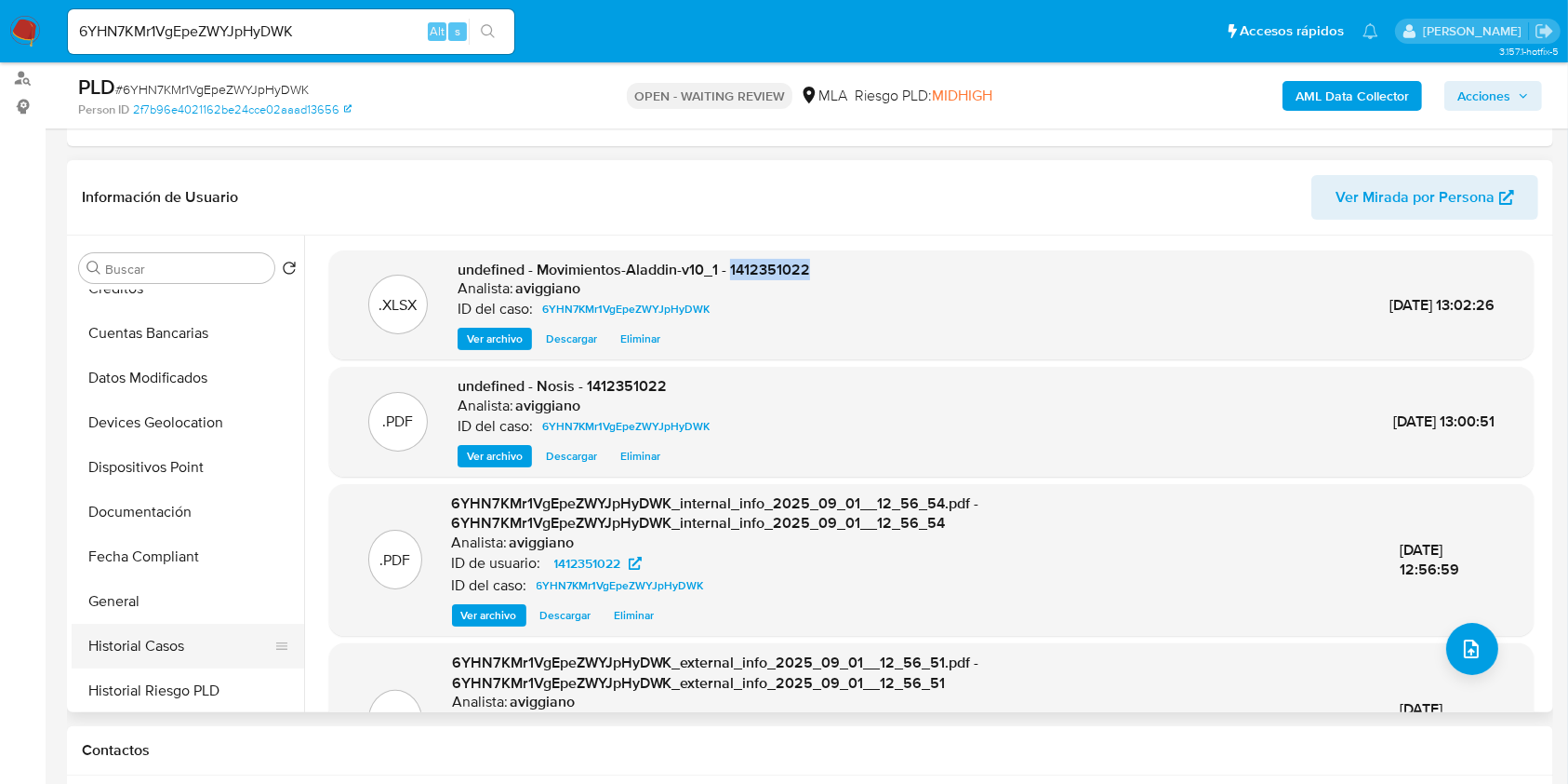
click at [146, 634] on button "Historial Casos" at bounding box center [180, 646] width 217 height 45
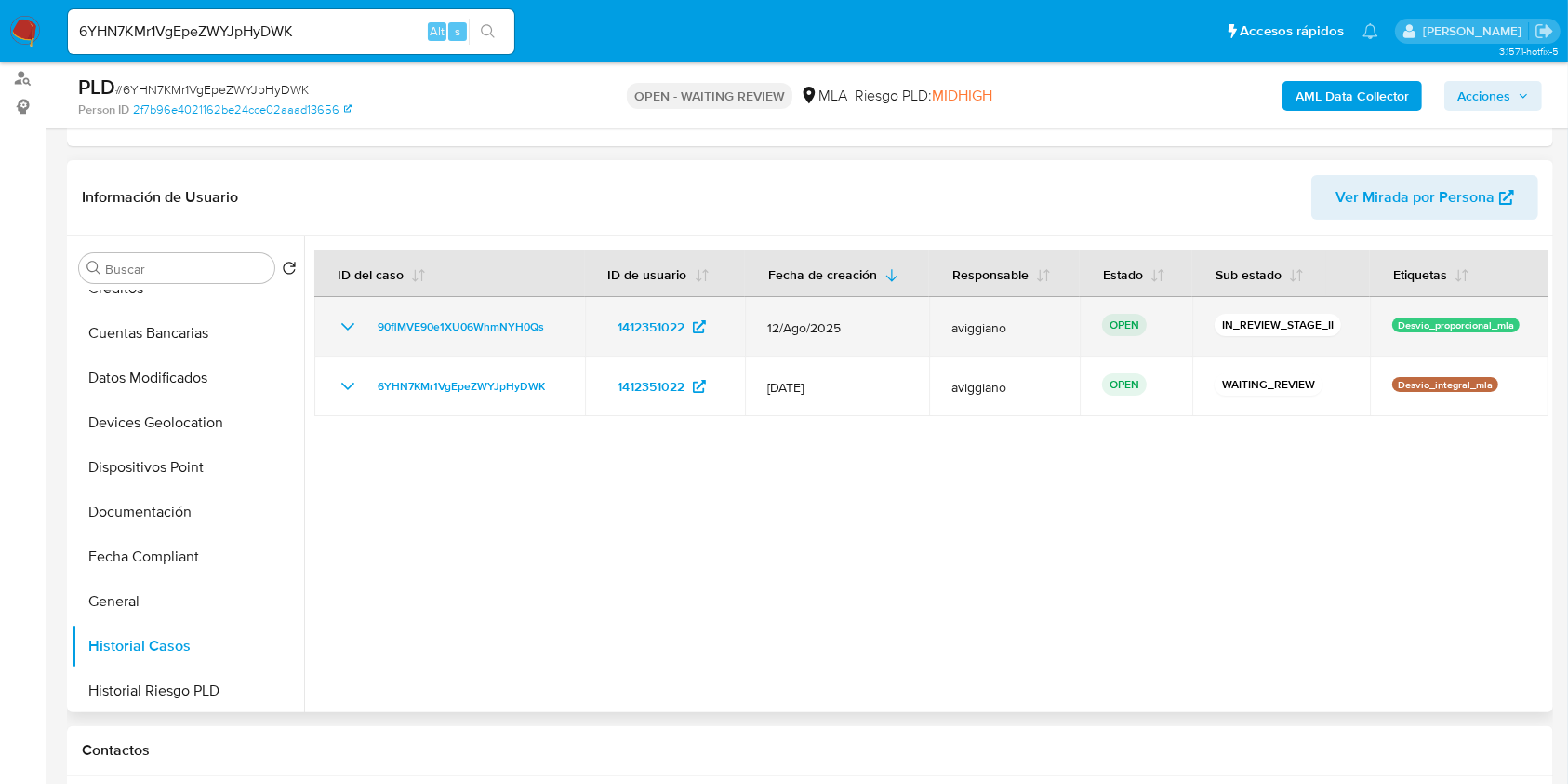
drag, startPoint x: 555, startPoint y: 317, endPoint x: 363, endPoint y: 316, distance: 192.0
click at [363, 316] on div "90flMVE90e1XU06WhmNYH0Qs" at bounding box center [450, 327] width 226 height 22
drag, startPoint x: 1392, startPoint y: 319, endPoint x: 1508, endPoint y: 329, distance: 116.4
click at [1508, 329] on p "Desvio_proporcional_mla" at bounding box center [1456, 325] width 128 height 15
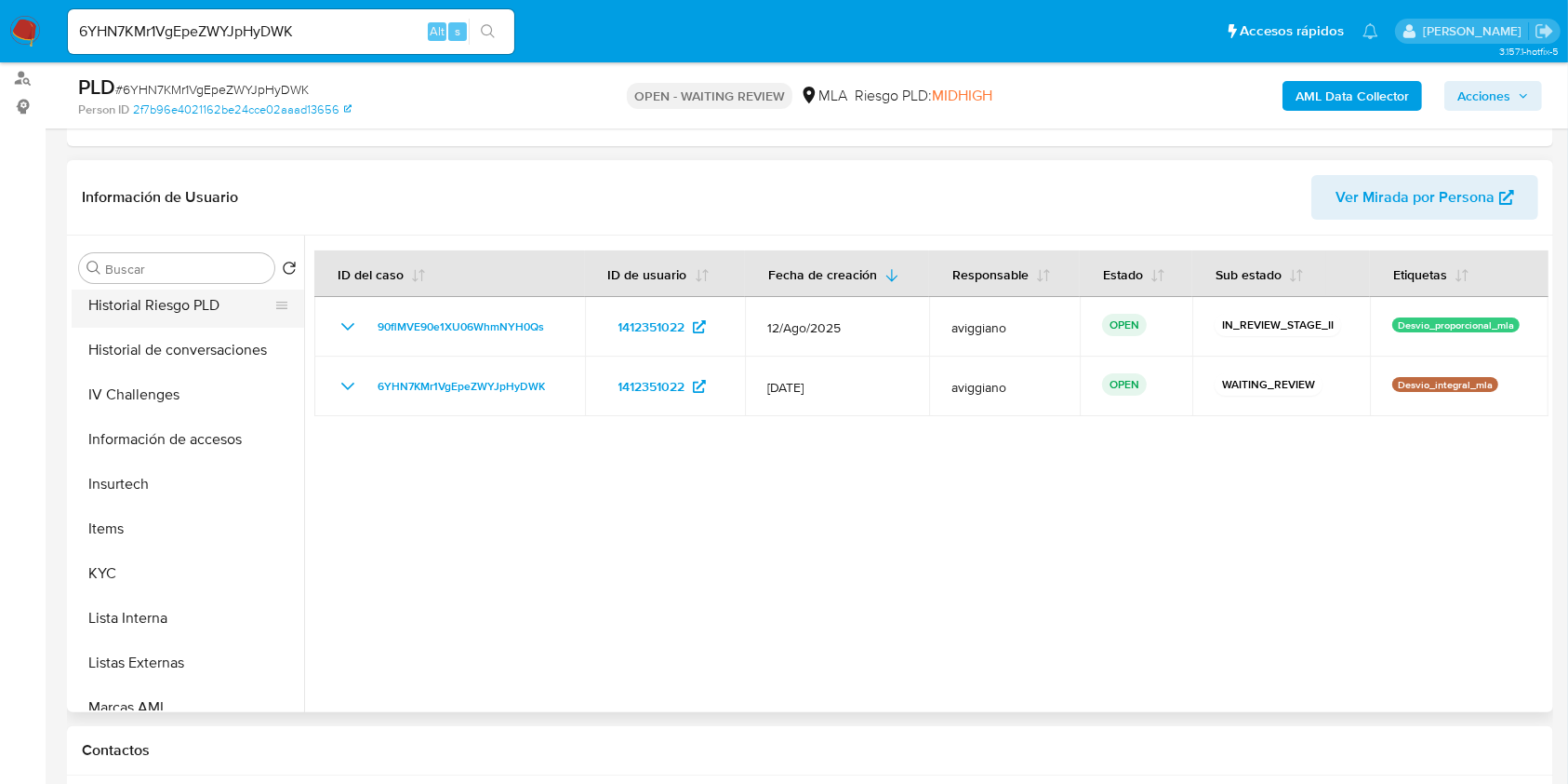
scroll to position [745, 0]
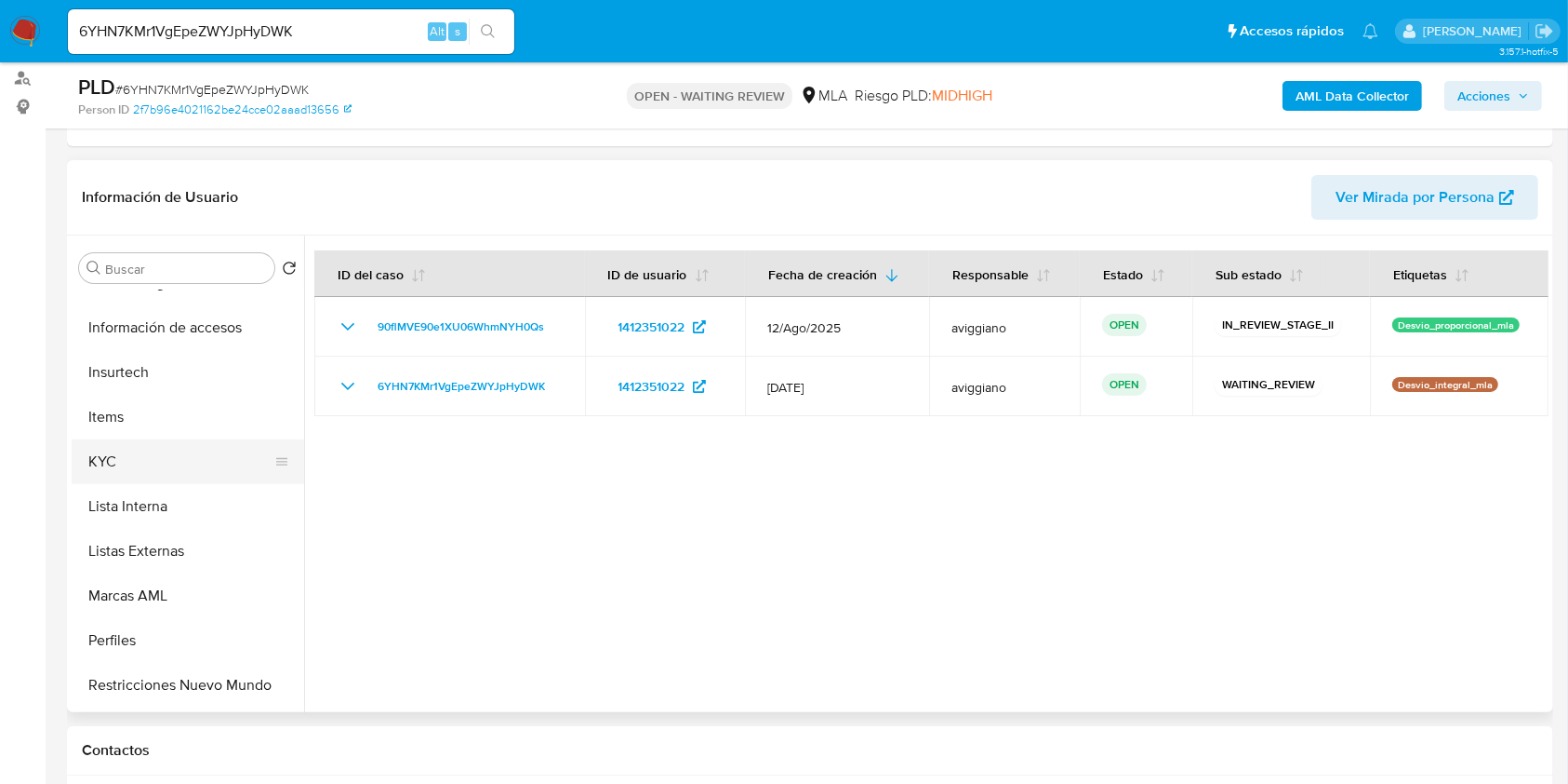
click at [162, 451] on button "KYC" at bounding box center [180, 462] width 217 height 45
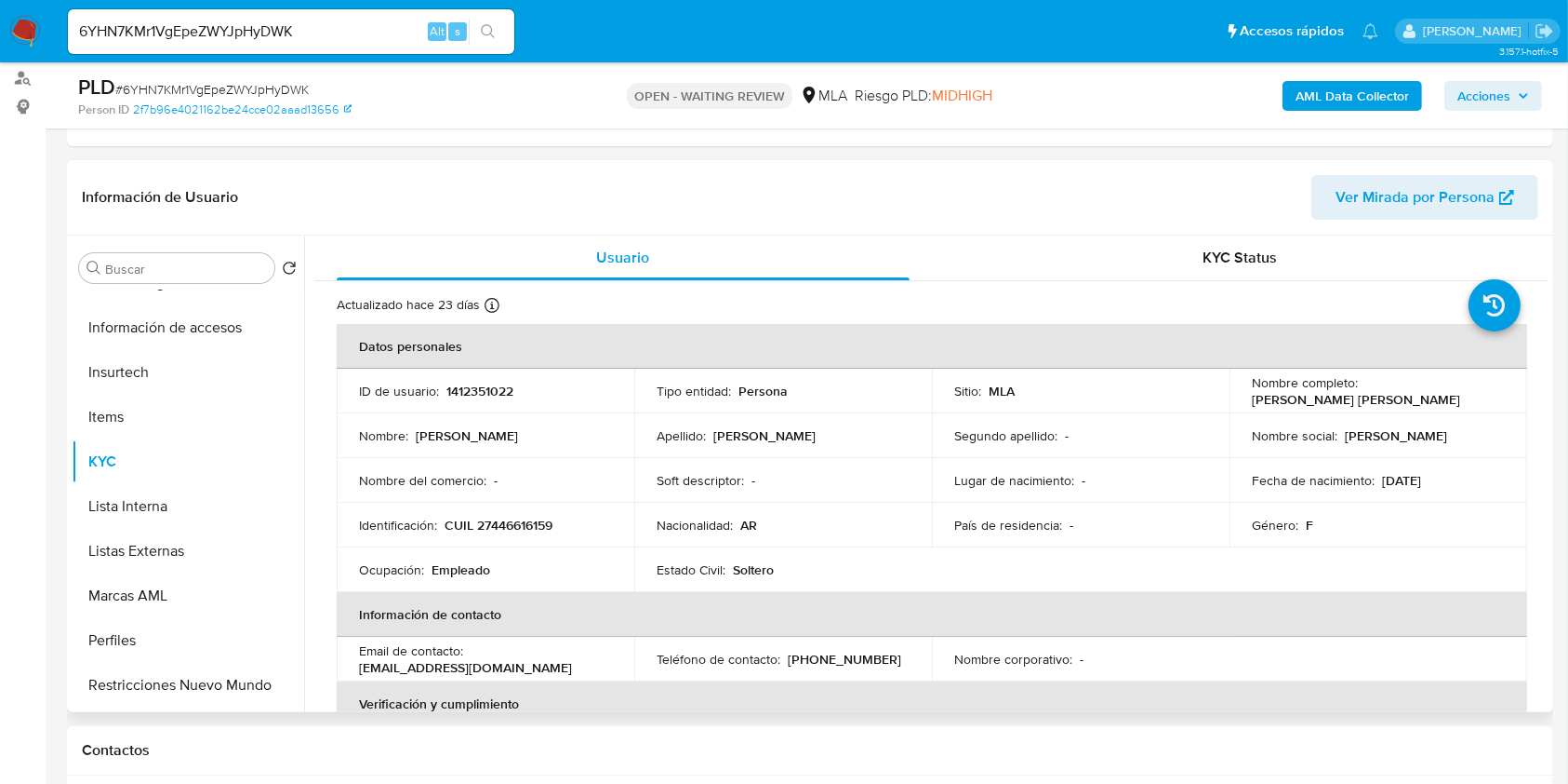
click at [528, 518] on p "CUIL 27446616159" at bounding box center [499, 525] width 108 height 17
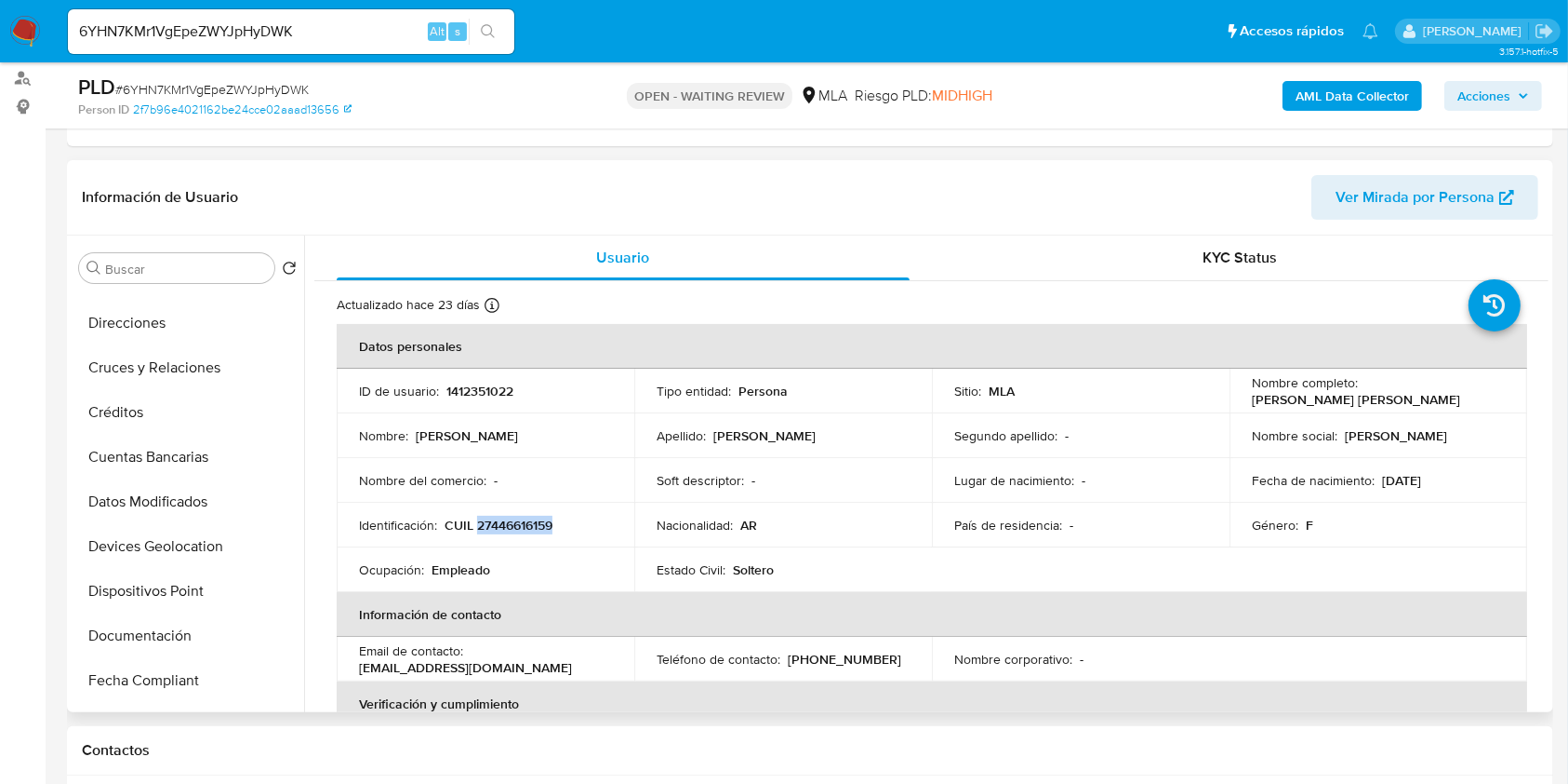
scroll to position [0, 0]
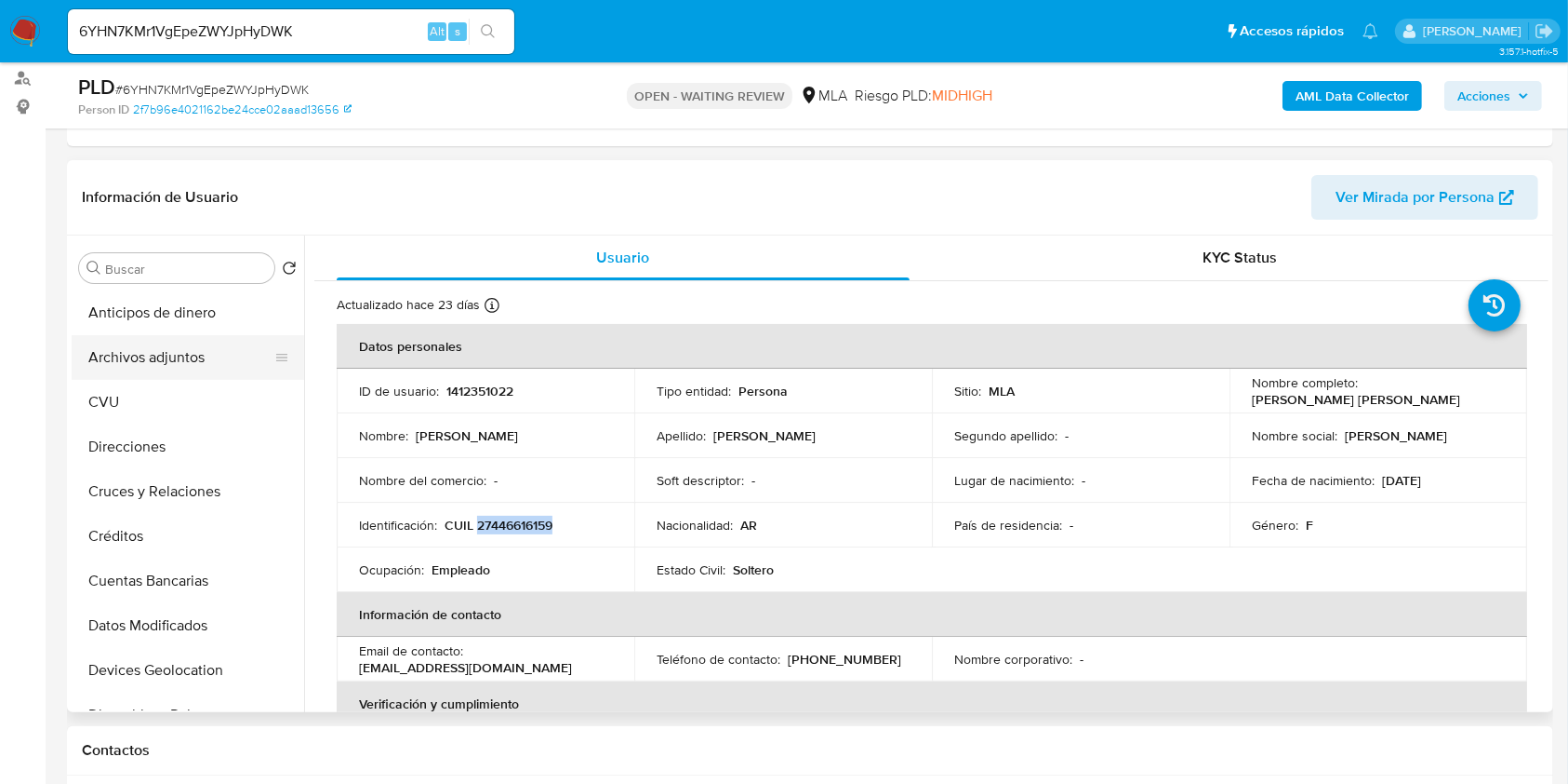
click at [187, 370] on button "Archivos adjuntos" at bounding box center [180, 357] width 217 height 45
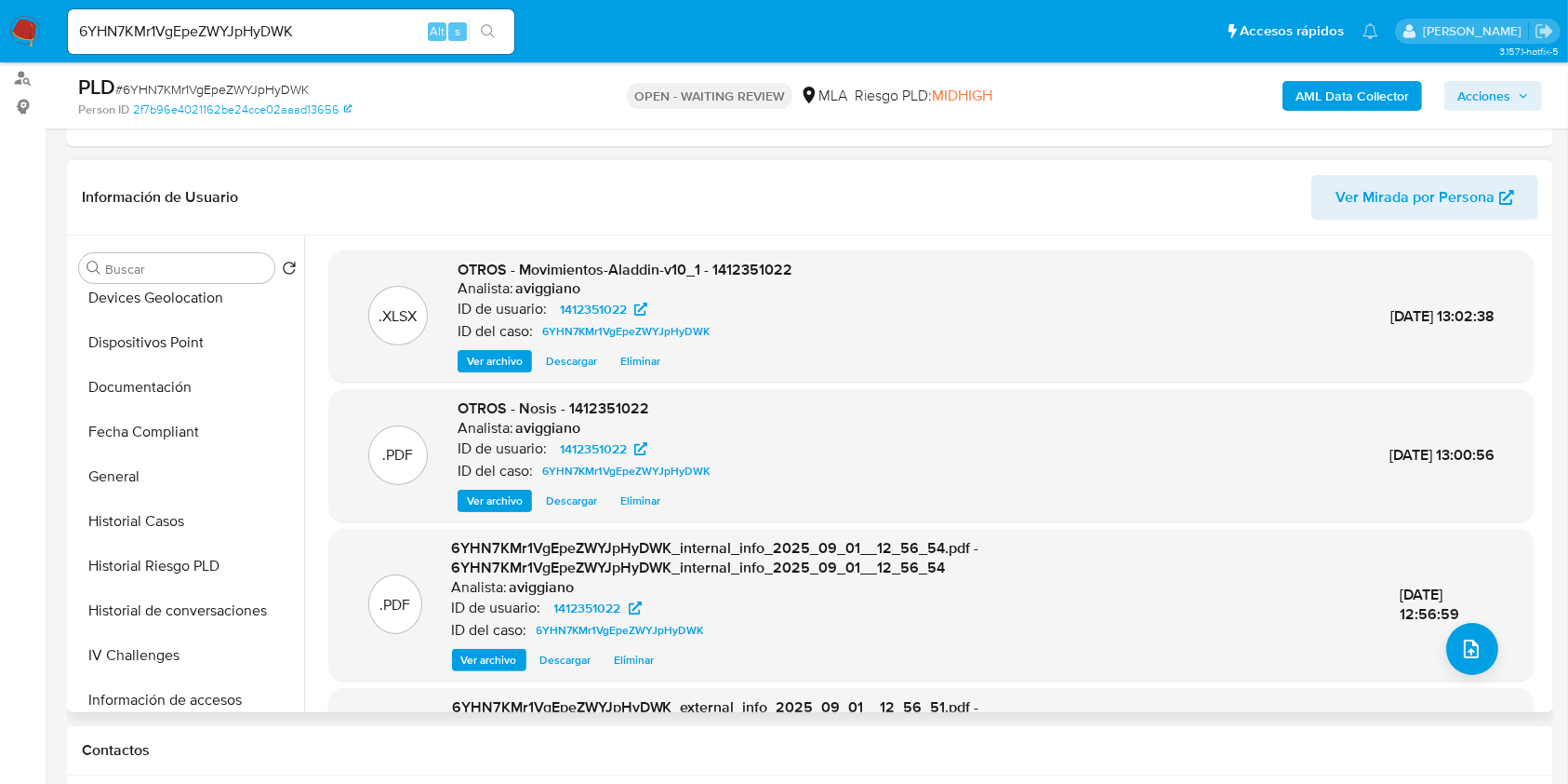
scroll to position [620, 0]
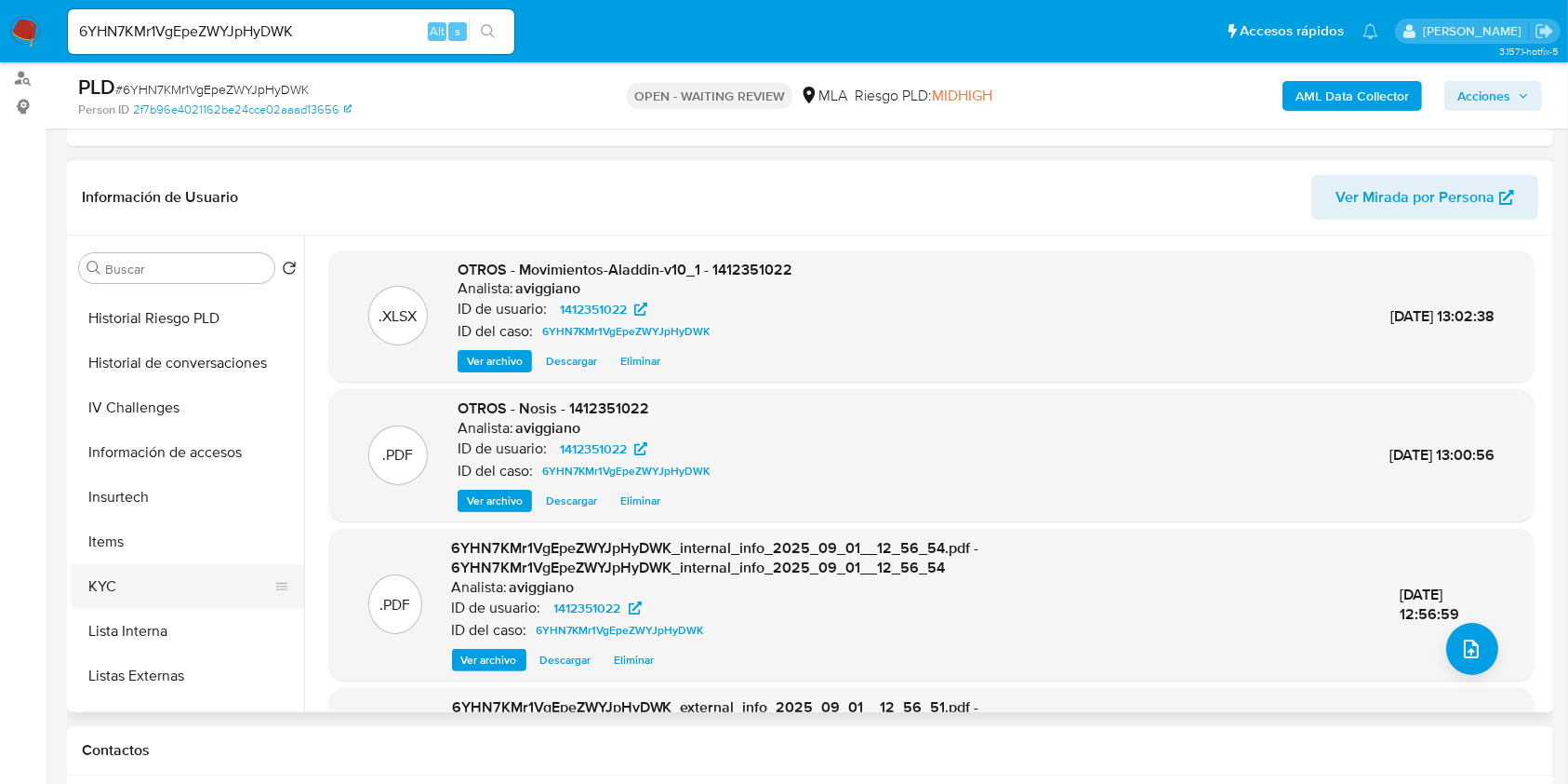
drag, startPoint x: 146, startPoint y: 567, endPoint x: 142, endPoint y: 578, distance: 11.7
click at [146, 567] on button "KYC" at bounding box center [180, 586] width 217 height 45
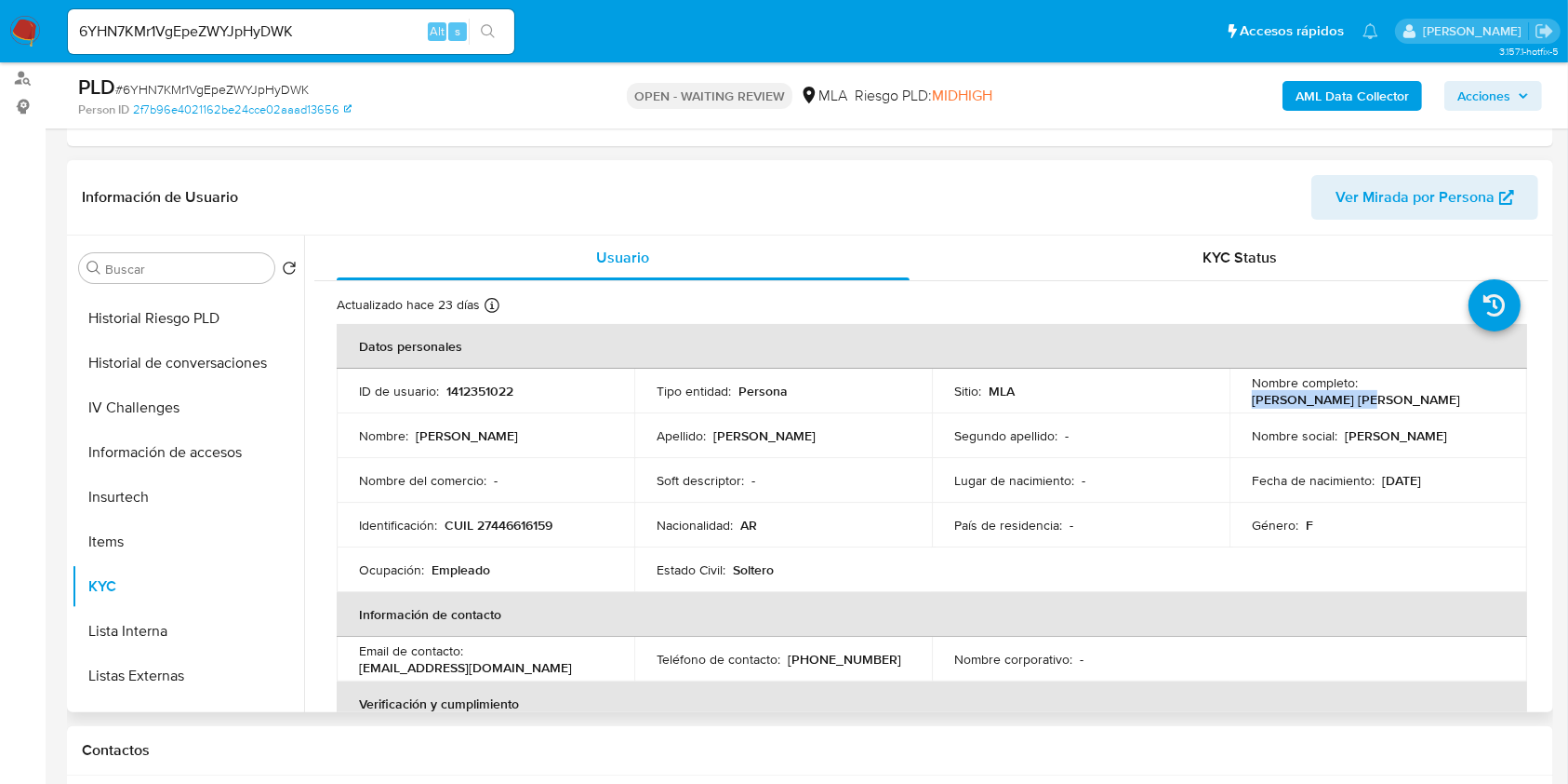
drag, startPoint x: 1359, startPoint y: 385, endPoint x: 1491, endPoint y: 406, distance: 133.7
click at [1491, 406] on td "Nombre completo : Eva Angelica Cruz" at bounding box center [1378, 391] width 298 height 45
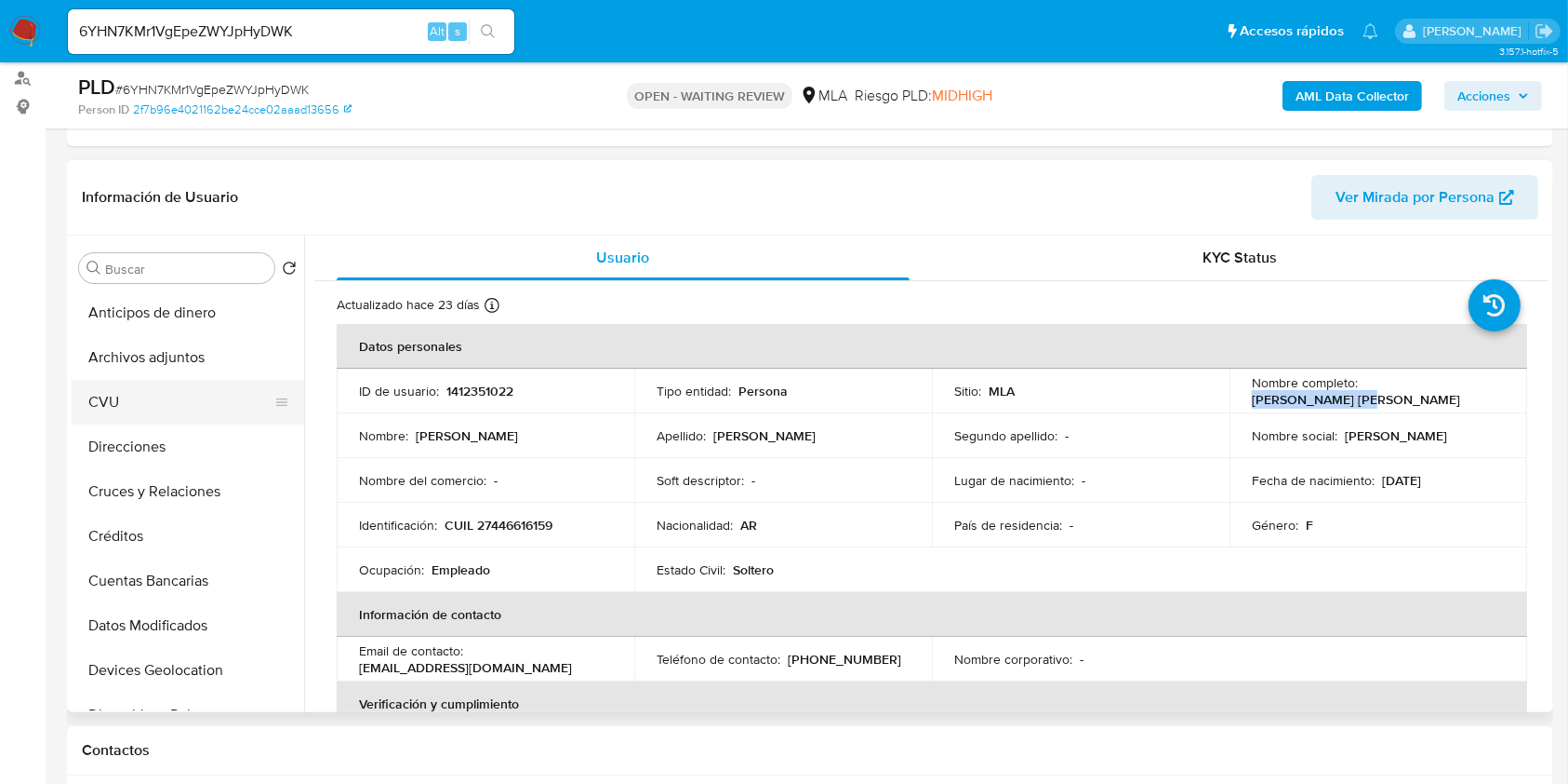
click at [140, 404] on button "CVU" at bounding box center [180, 402] width 217 height 45
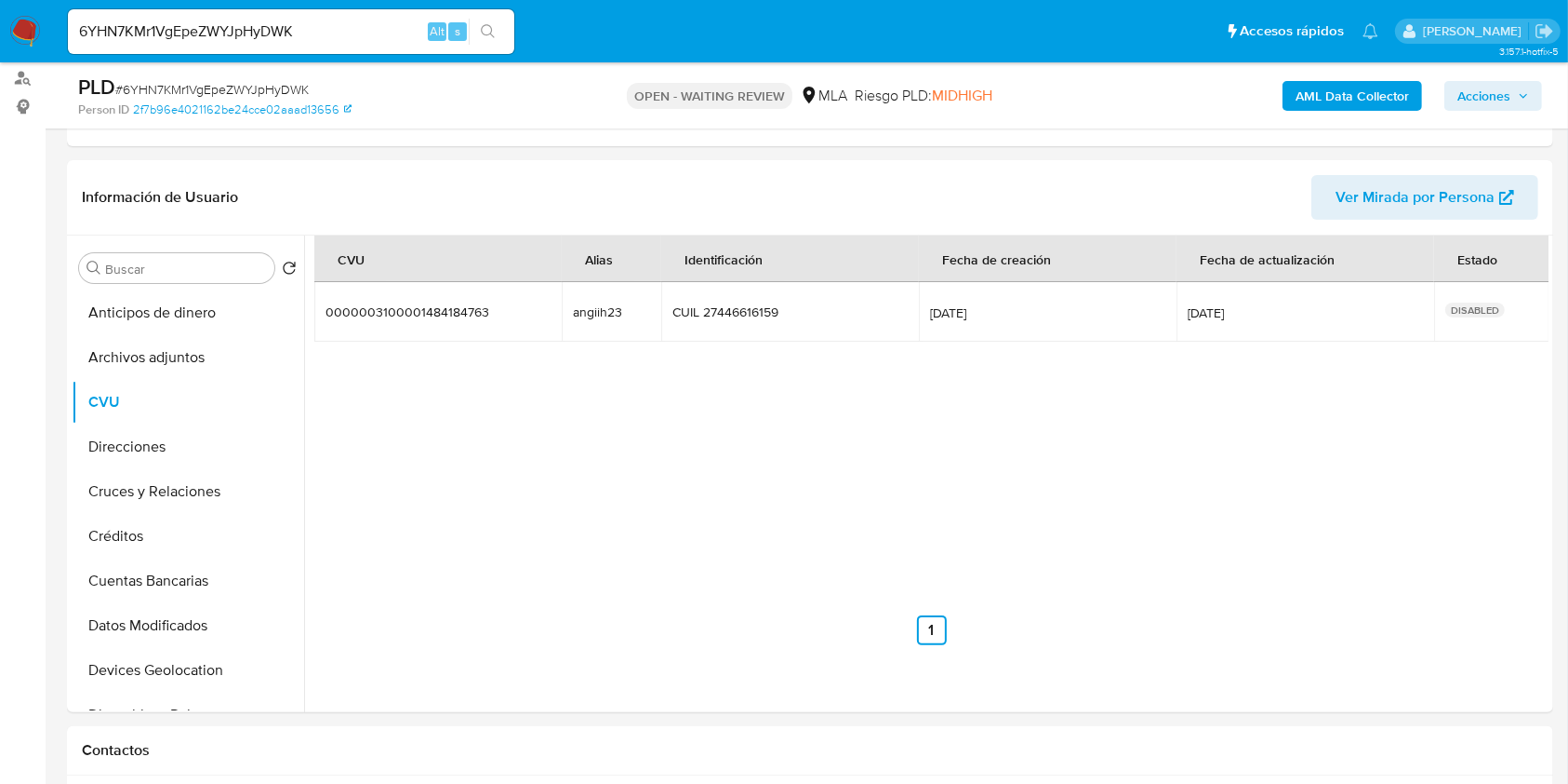
click at [1506, 94] on span "Acciones" at bounding box center [1484, 96] width 53 height 30
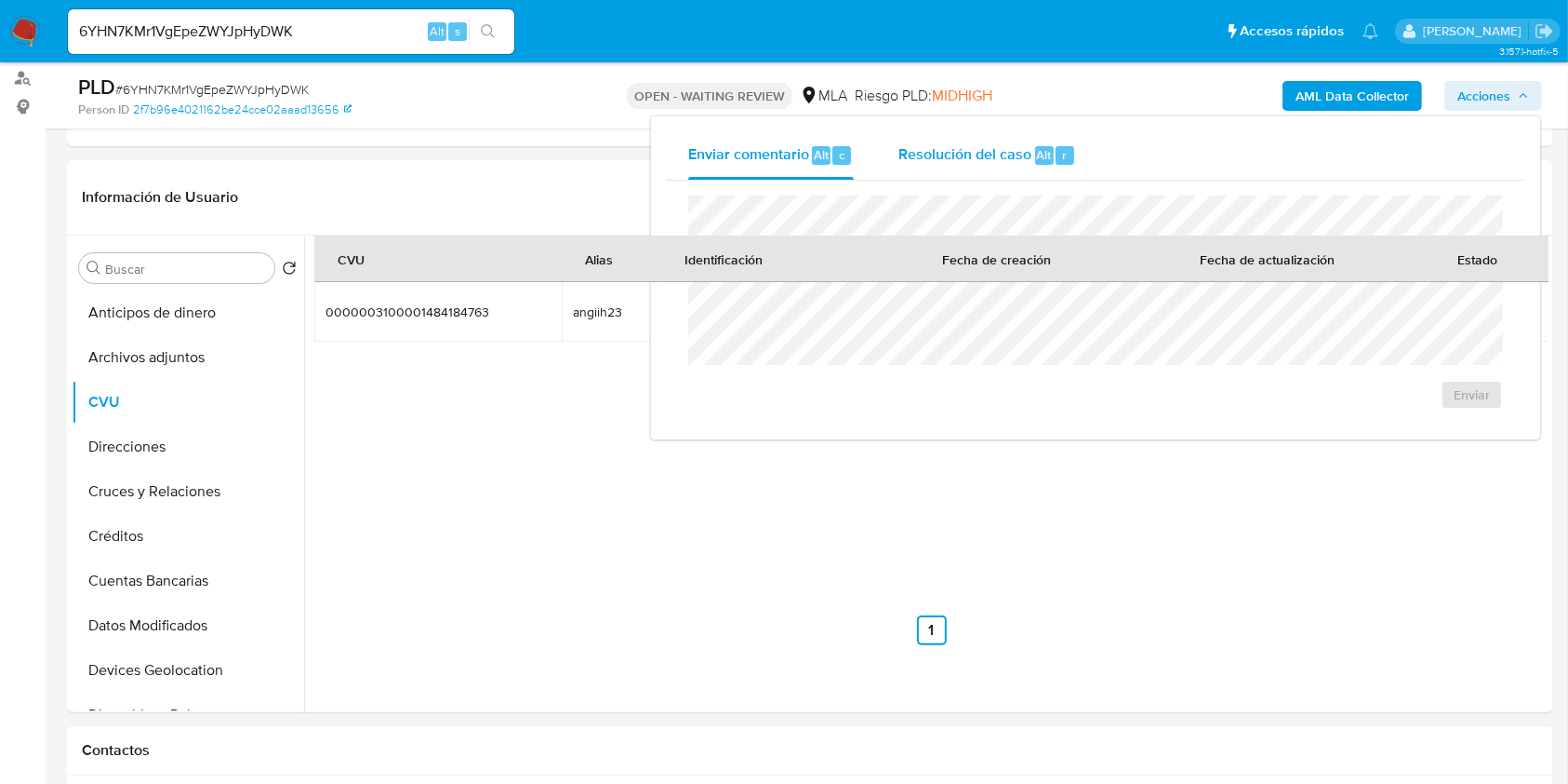
click at [937, 158] on span "Resolución del caso" at bounding box center [964, 154] width 133 height 21
click at [825, 248] on th "Identificación" at bounding box center [790, 259] width 257 height 47
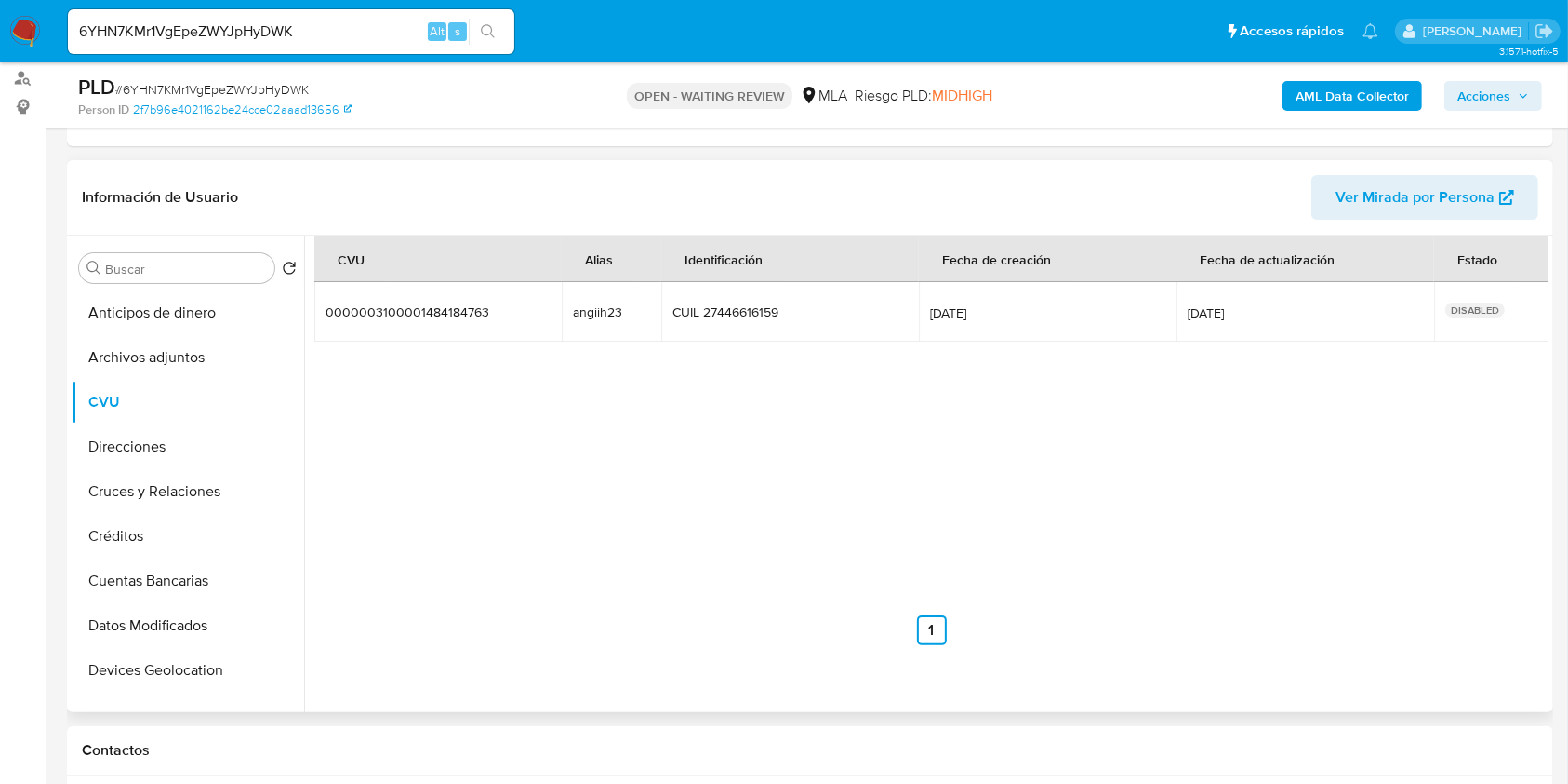
click at [795, 303] on div "CUIL 27446616159" at bounding box center [755, 312] width 164 height 17
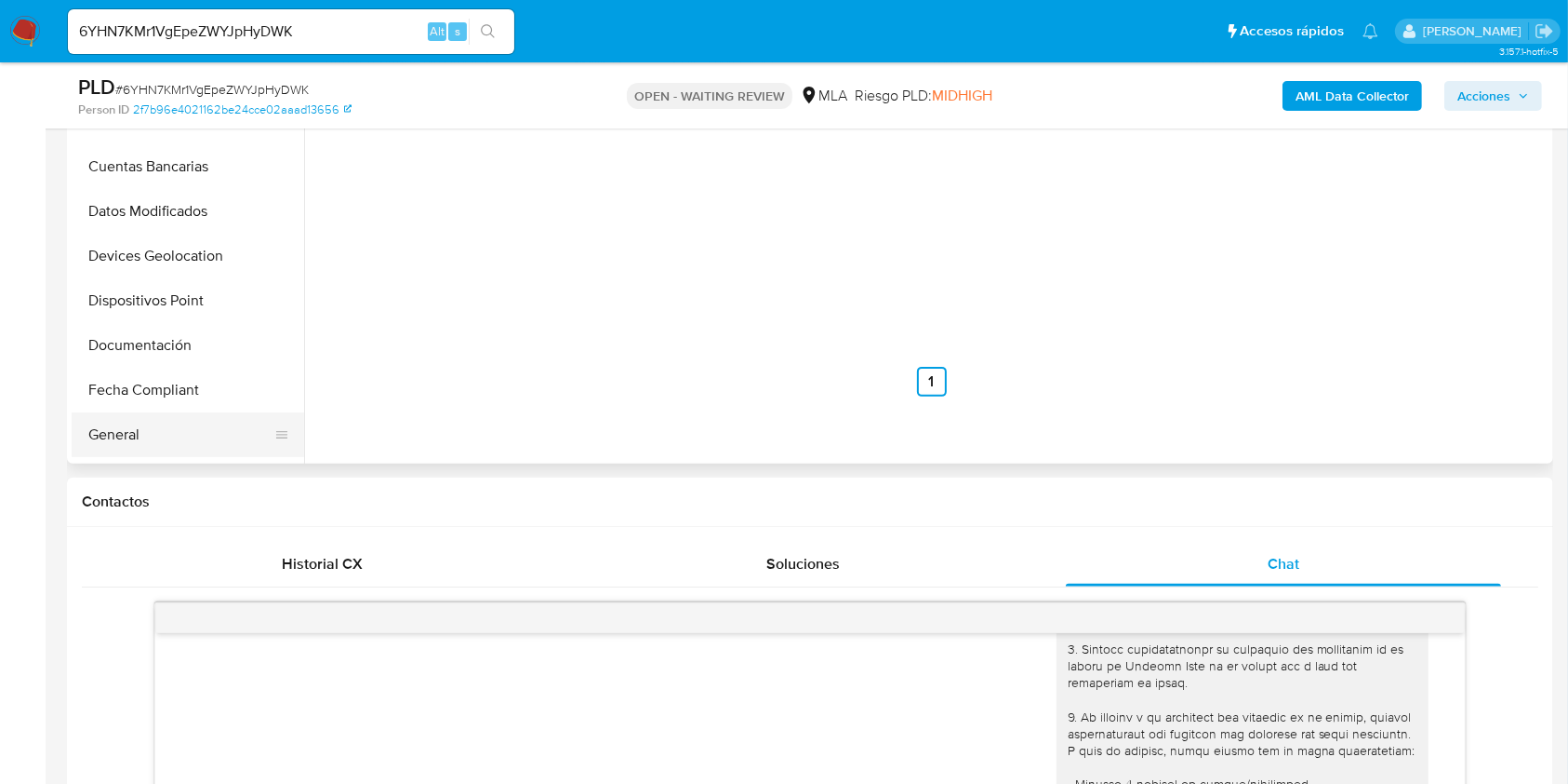
scroll to position [247, 0]
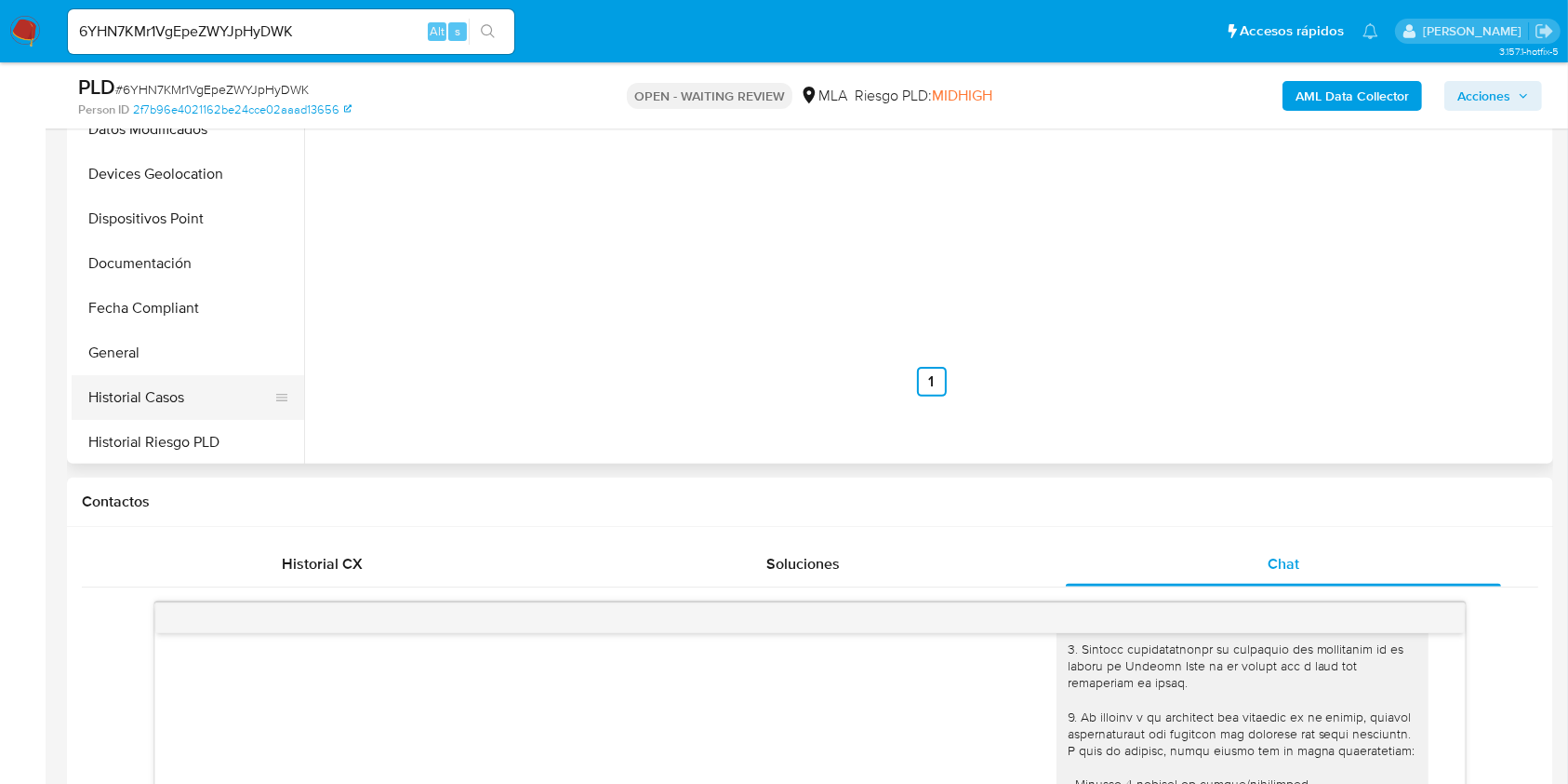
click at [149, 385] on button "Historial Casos" at bounding box center [180, 398] width 217 height 45
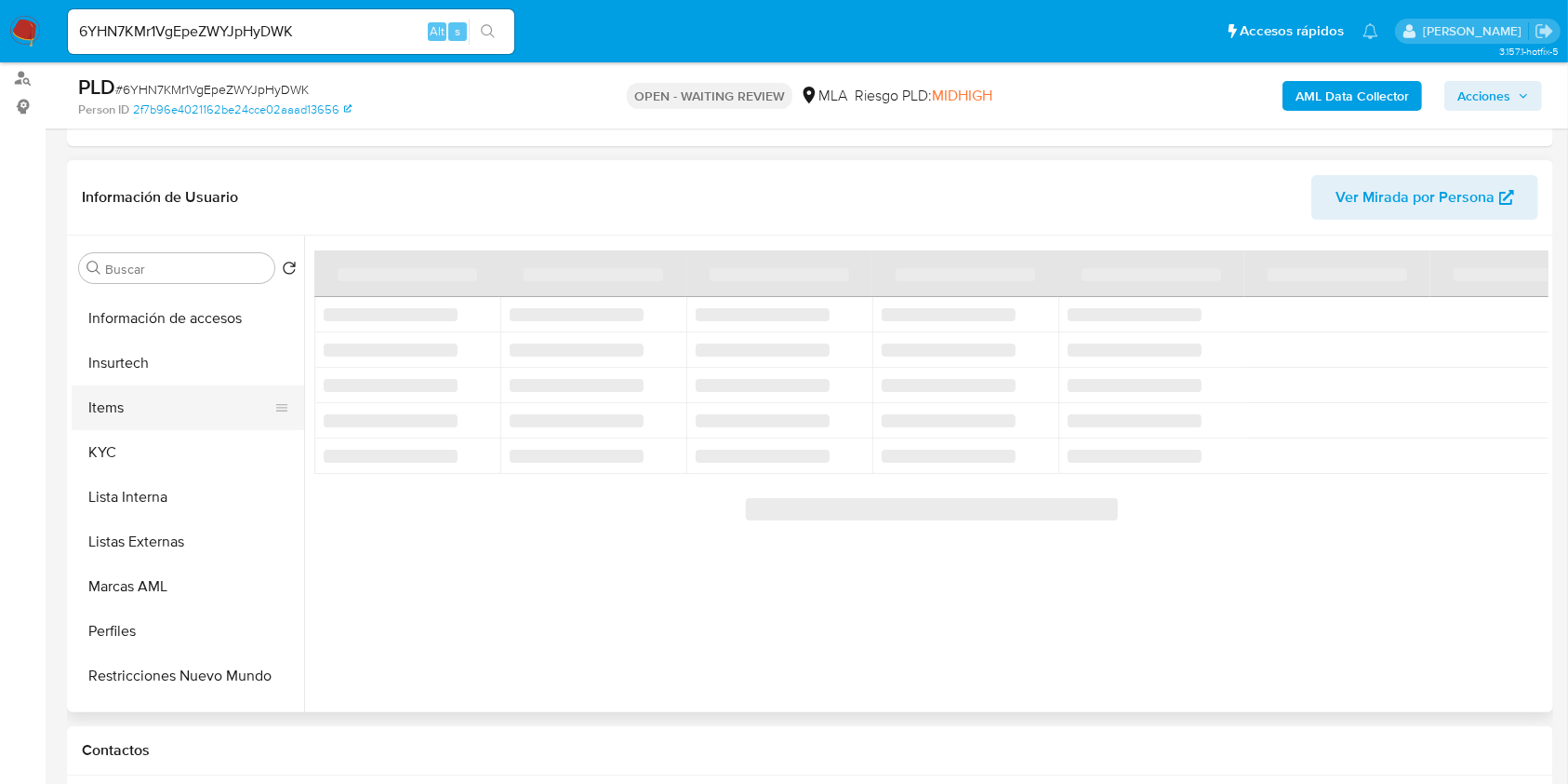
scroll to position [875, 0]
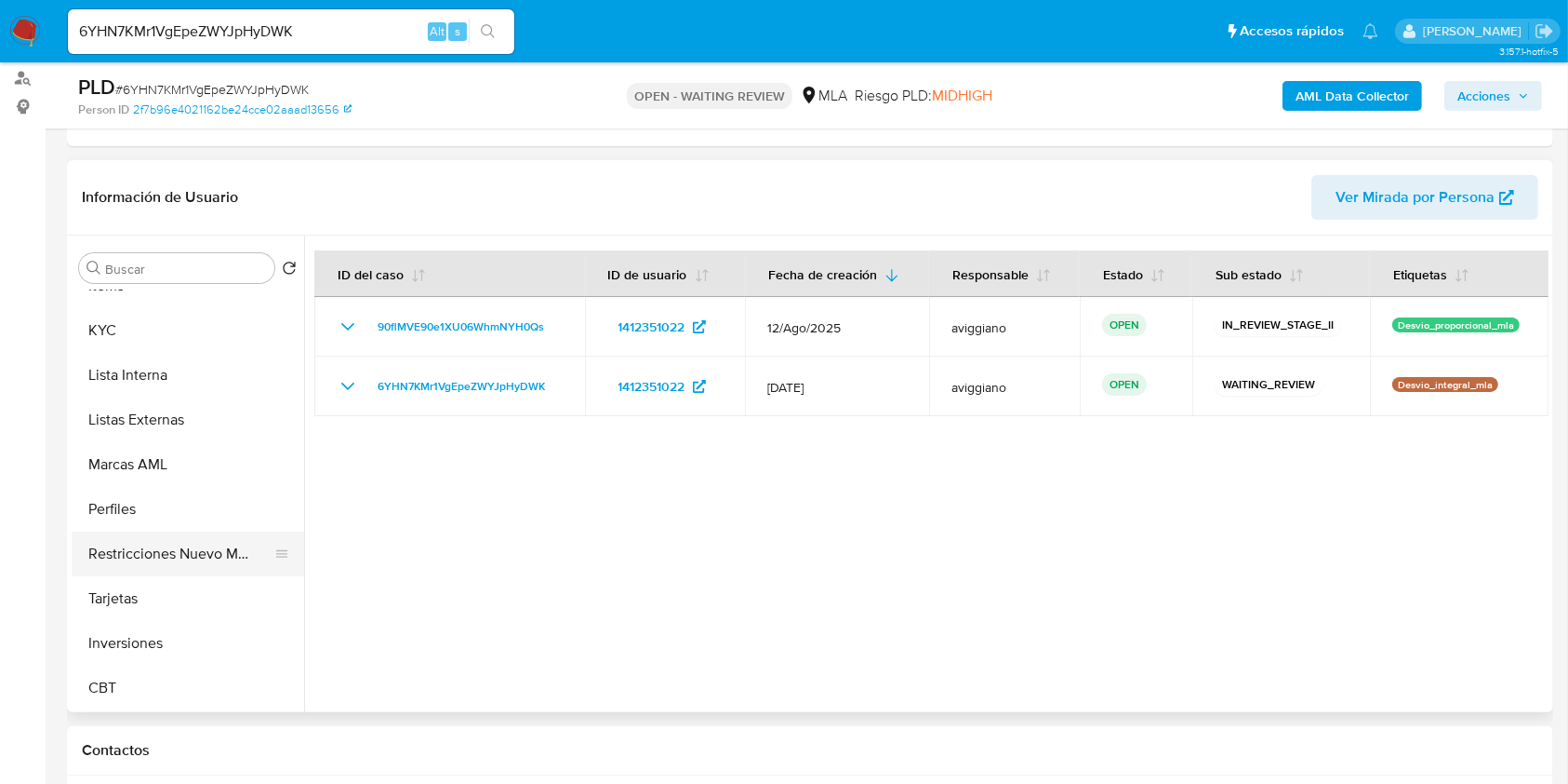
click at [159, 554] on button "Restricciones Nuevo Mundo" at bounding box center [180, 553] width 217 height 45
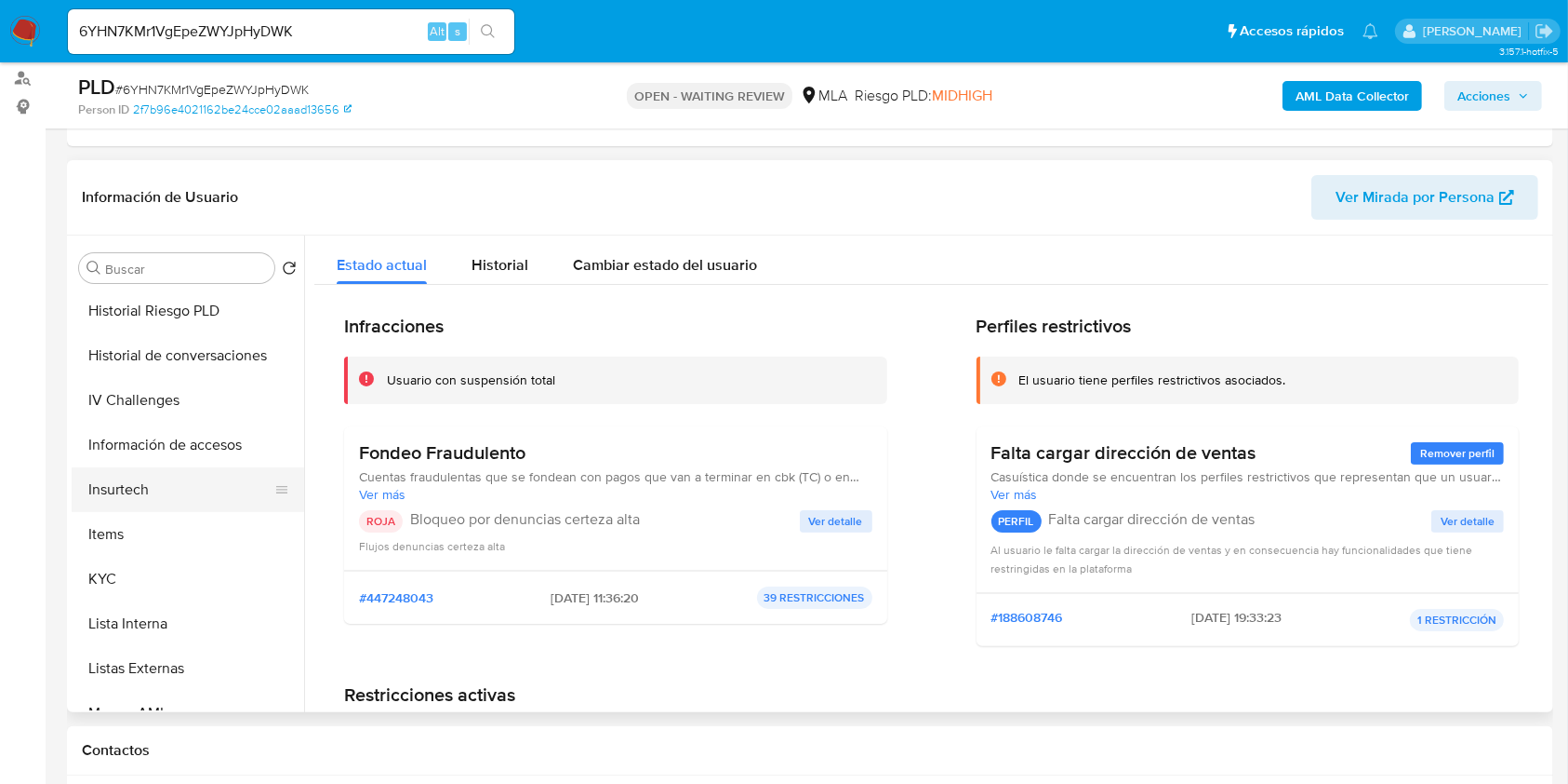
scroll to position [504, 0]
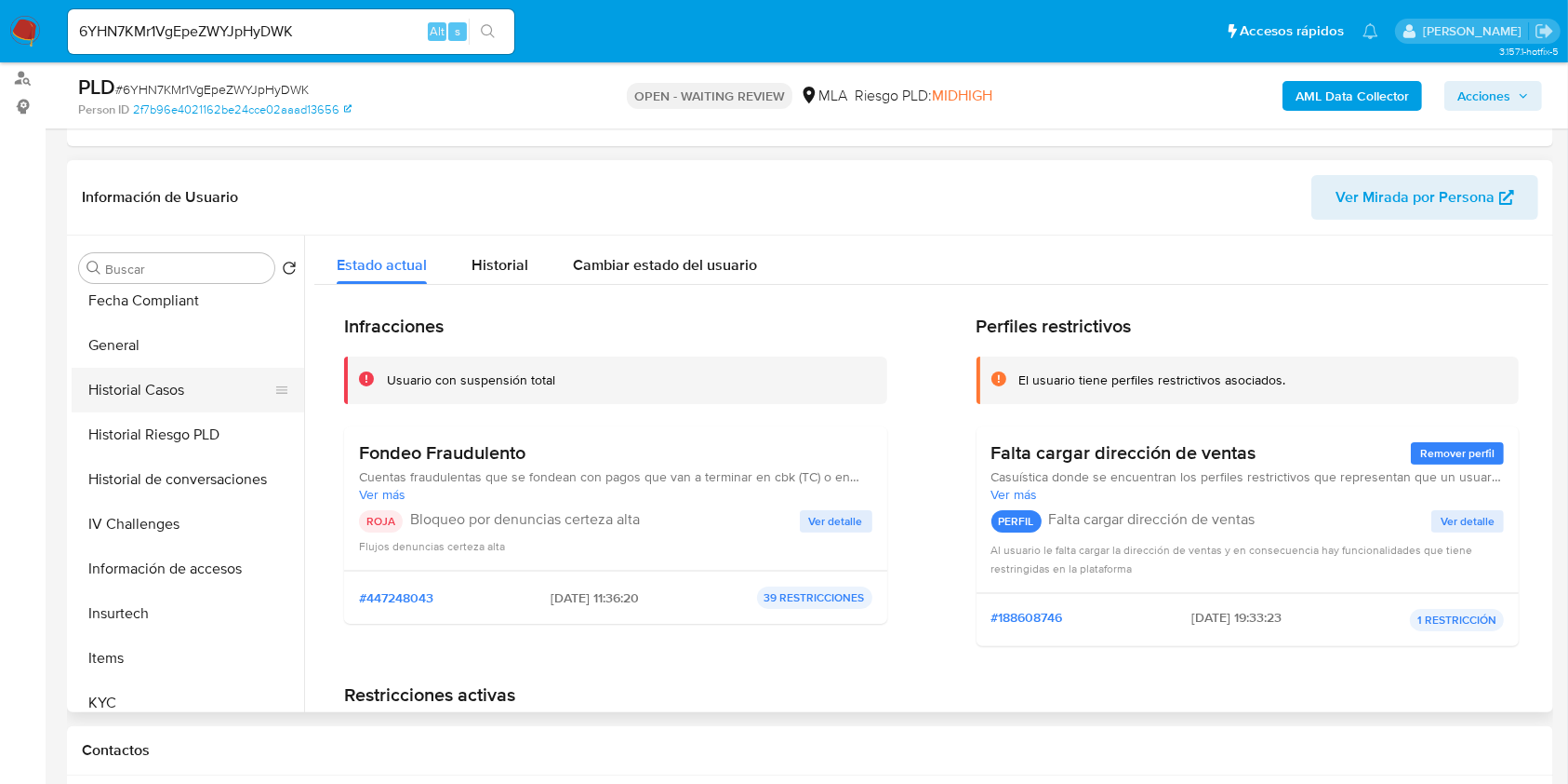
click at [173, 387] on button "Historial Casos" at bounding box center [180, 390] width 217 height 45
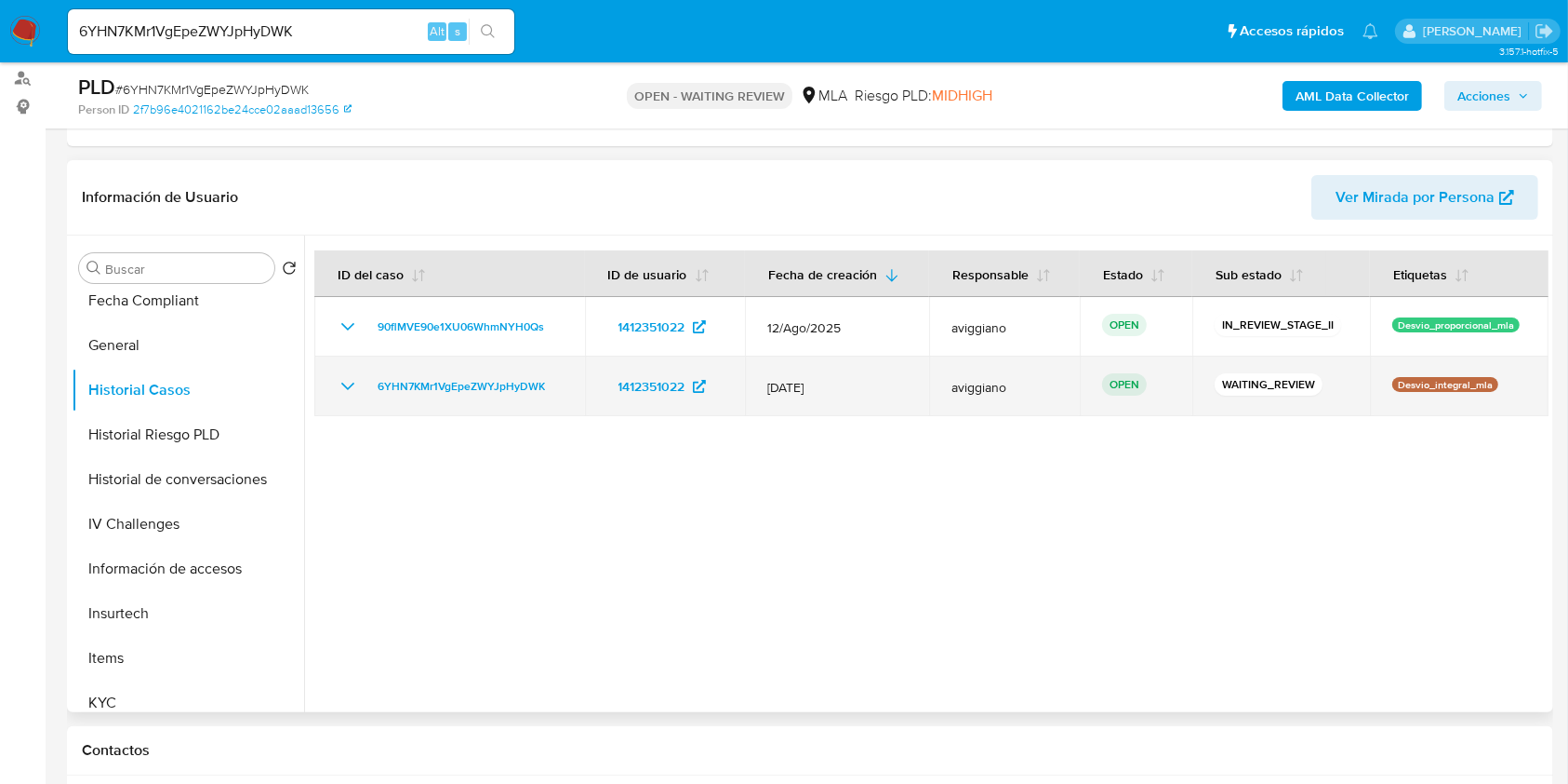
drag, startPoint x: 562, startPoint y: 379, endPoint x: 367, endPoint y: 399, distance: 196.0
click at [367, 399] on td "6YHN7KMr1VgEpeZWYJpHyDWK" at bounding box center [450, 386] width 271 height 60
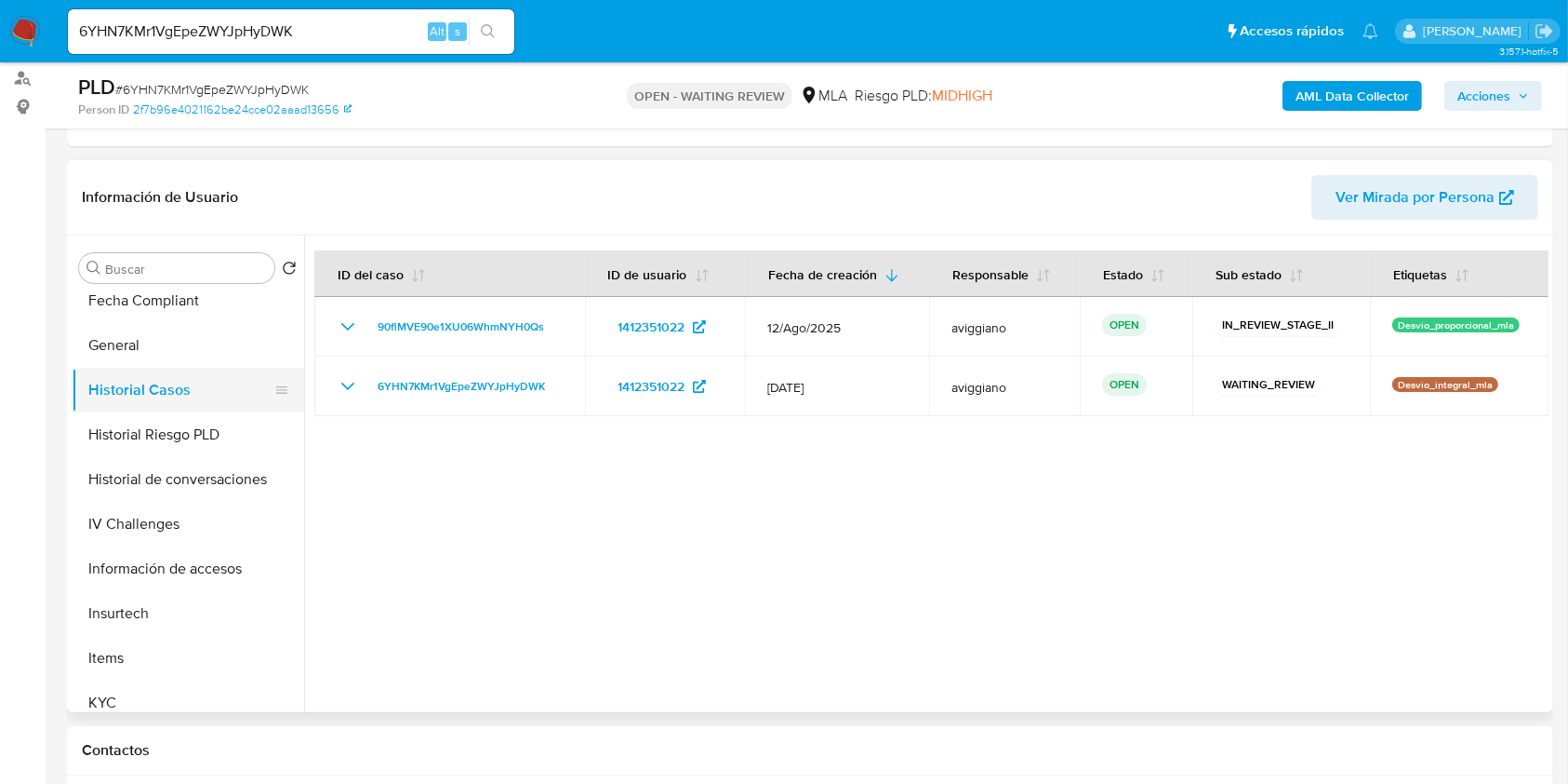
click at [193, 368] on button "Historial Casos" at bounding box center [180, 390] width 217 height 45
drag, startPoint x: 193, startPoint y: 436, endPoint x: 189, endPoint y: 427, distance: 9.8
click at [190, 430] on button "Historial Riesgo PLD" at bounding box center [180, 435] width 217 height 45
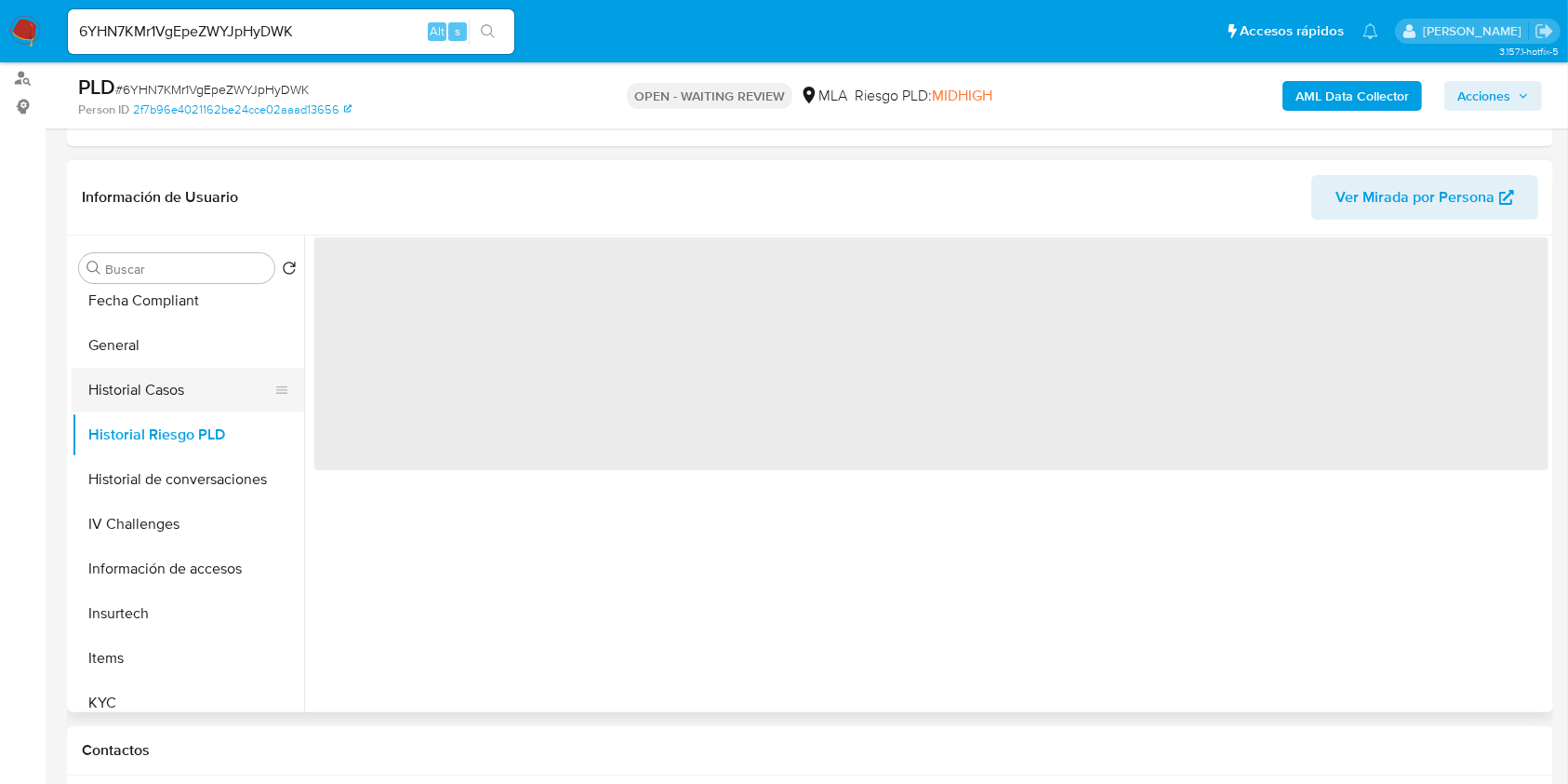
click at [187, 385] on button "Historial Casos" at bounding box center [180, 390] width 217 height 45
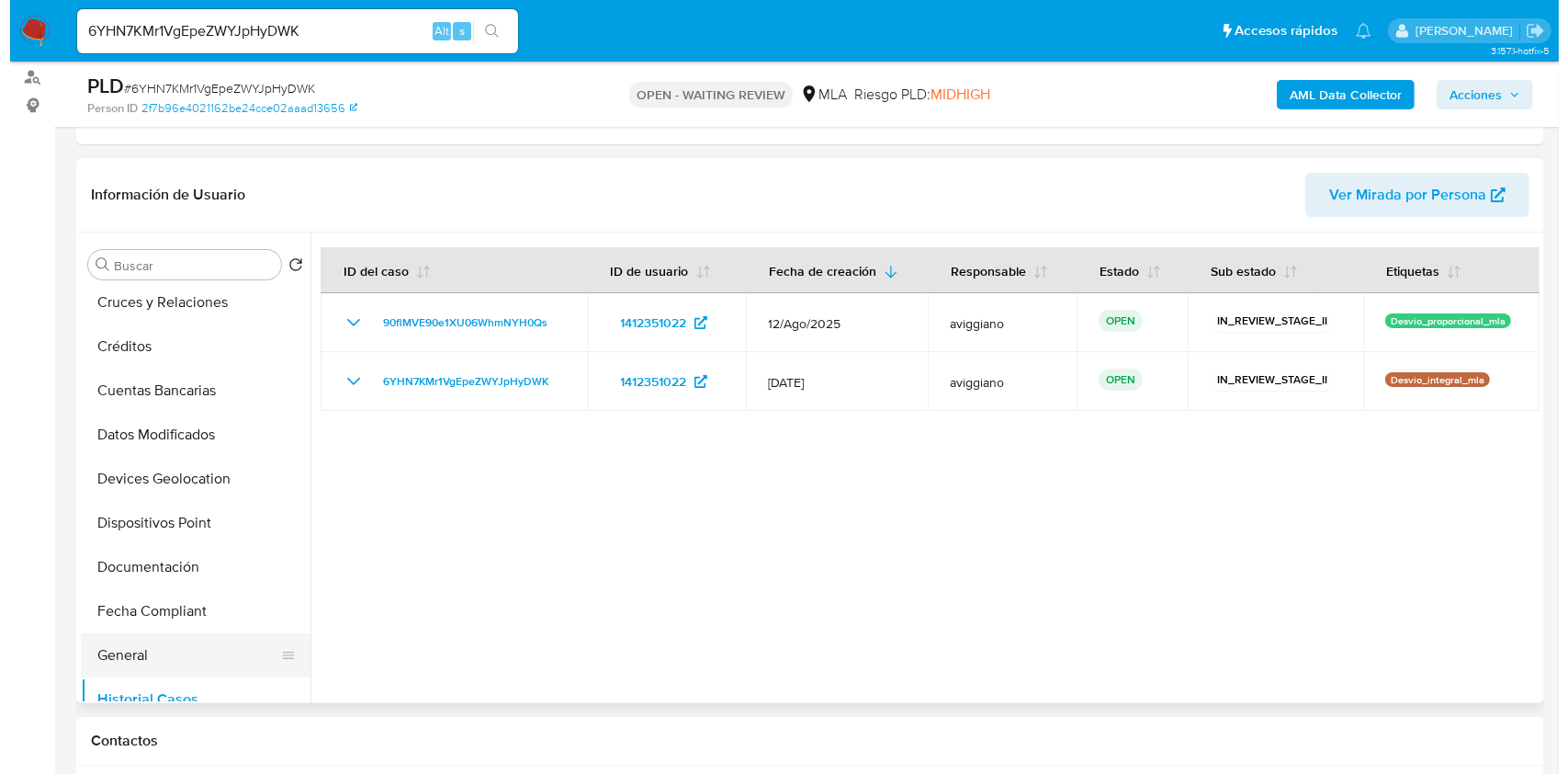
scroll to position [0, 0]
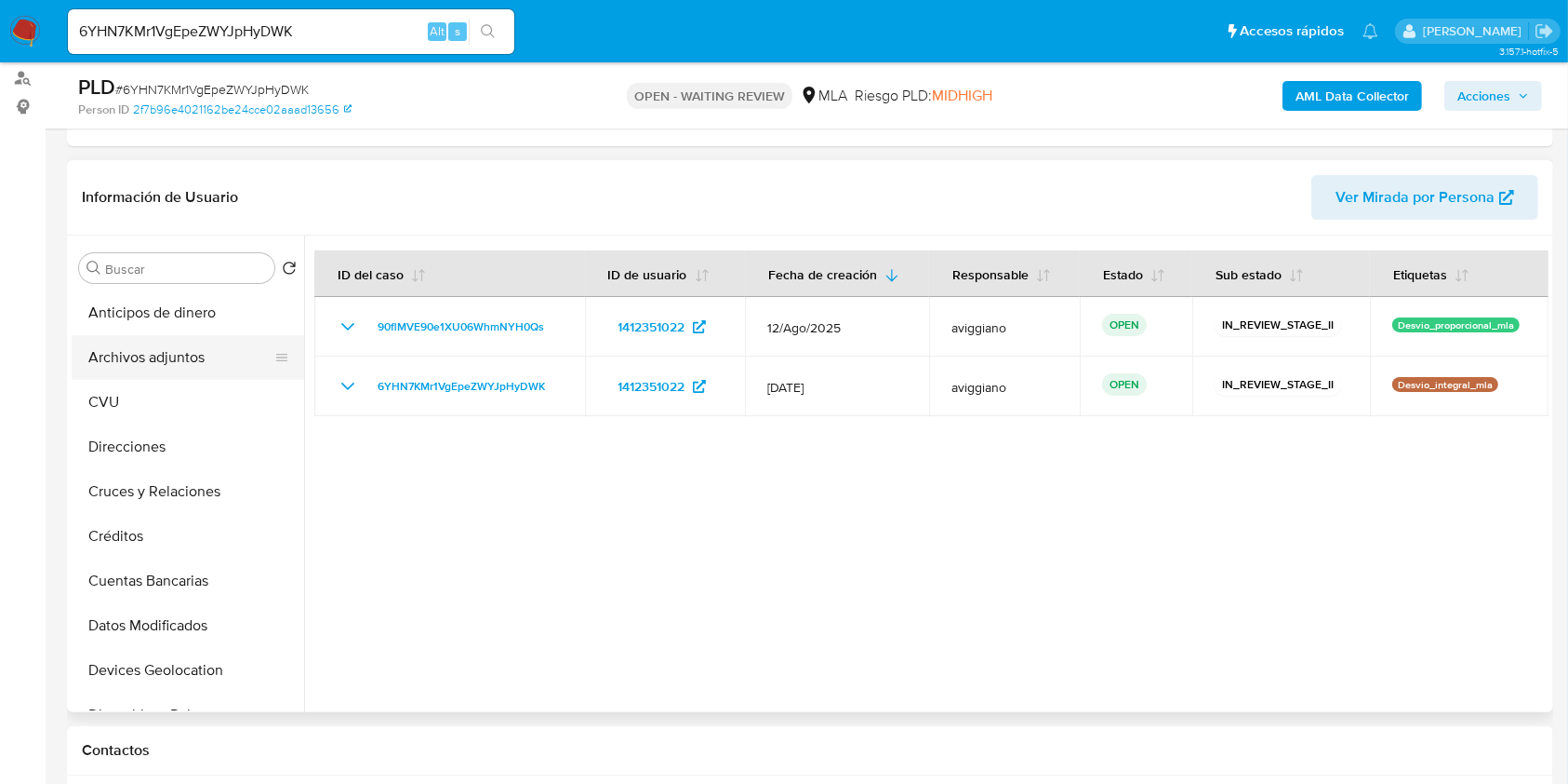
click at [192, 345] on button "Archivos adjuntos" at bounding box center [180, 357] width 217 height 45
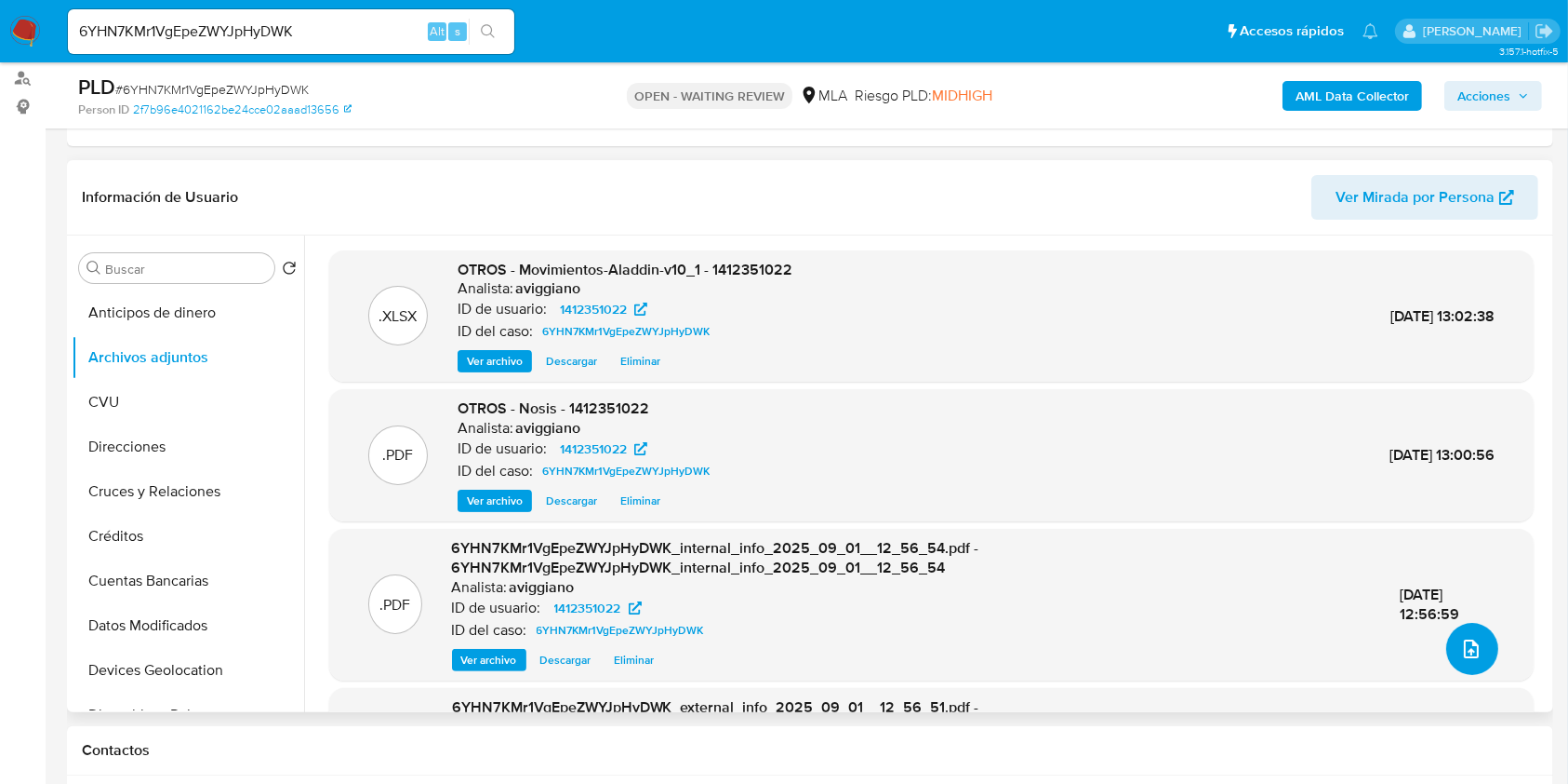
click at [1476, 648] on button "upload-file" at bounding box center [1473, 649] width 52 height 52
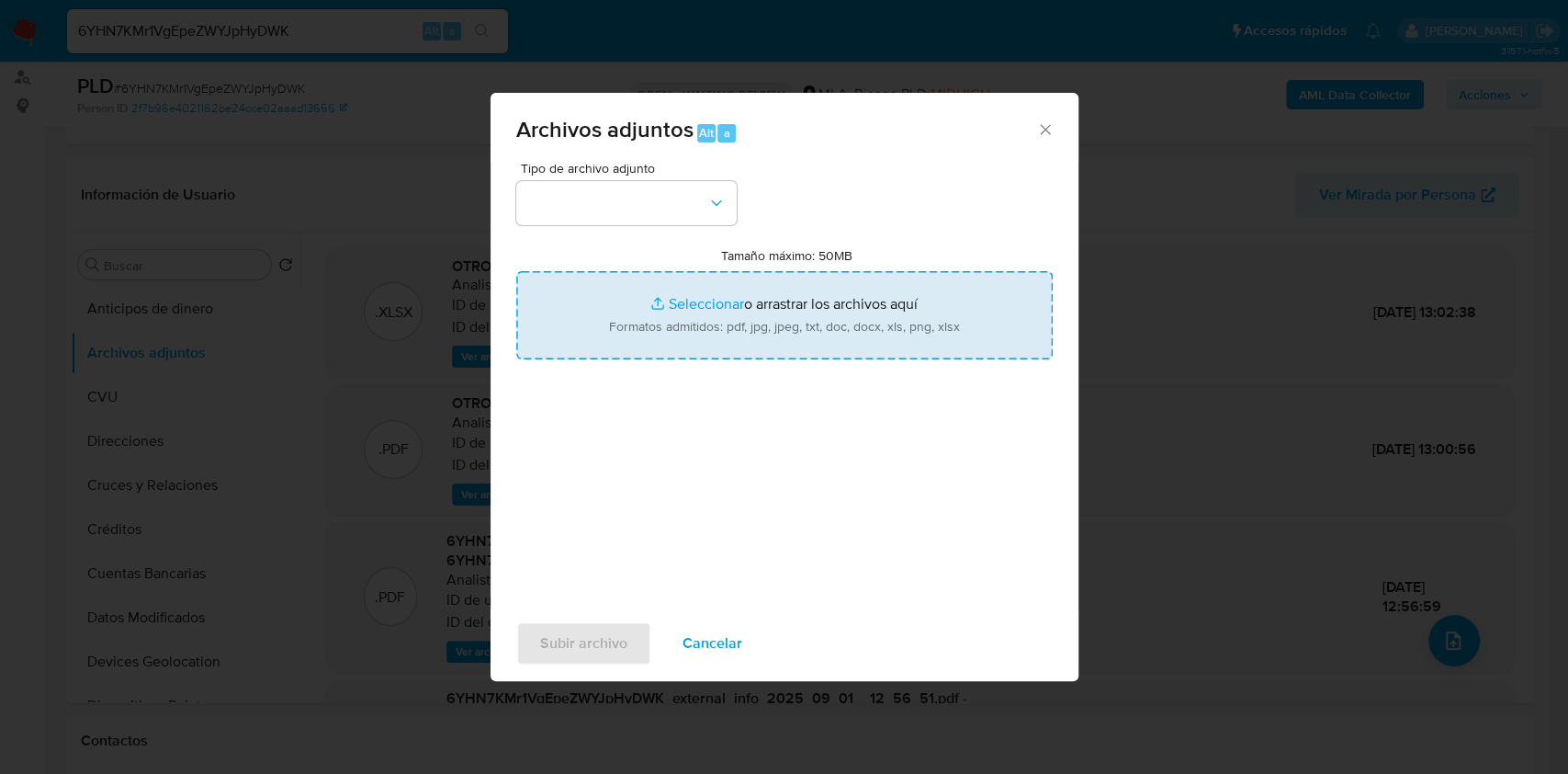
click at [845, 309] on input "Tamaño máximo: 50MB Seleccionar archivos" at bounding box center [784, 315] width 536 height 88
click at [753, 305] on input "Tamaño máximo: 50MB Seleccionar archivos" at bounding box center [784, 315] width 536 height 88
type input "C:\fakepath\Caselog 6YHN7KMr1VgEpeZWYJpHyDWK_2025_09_01_11_56_15.docx"
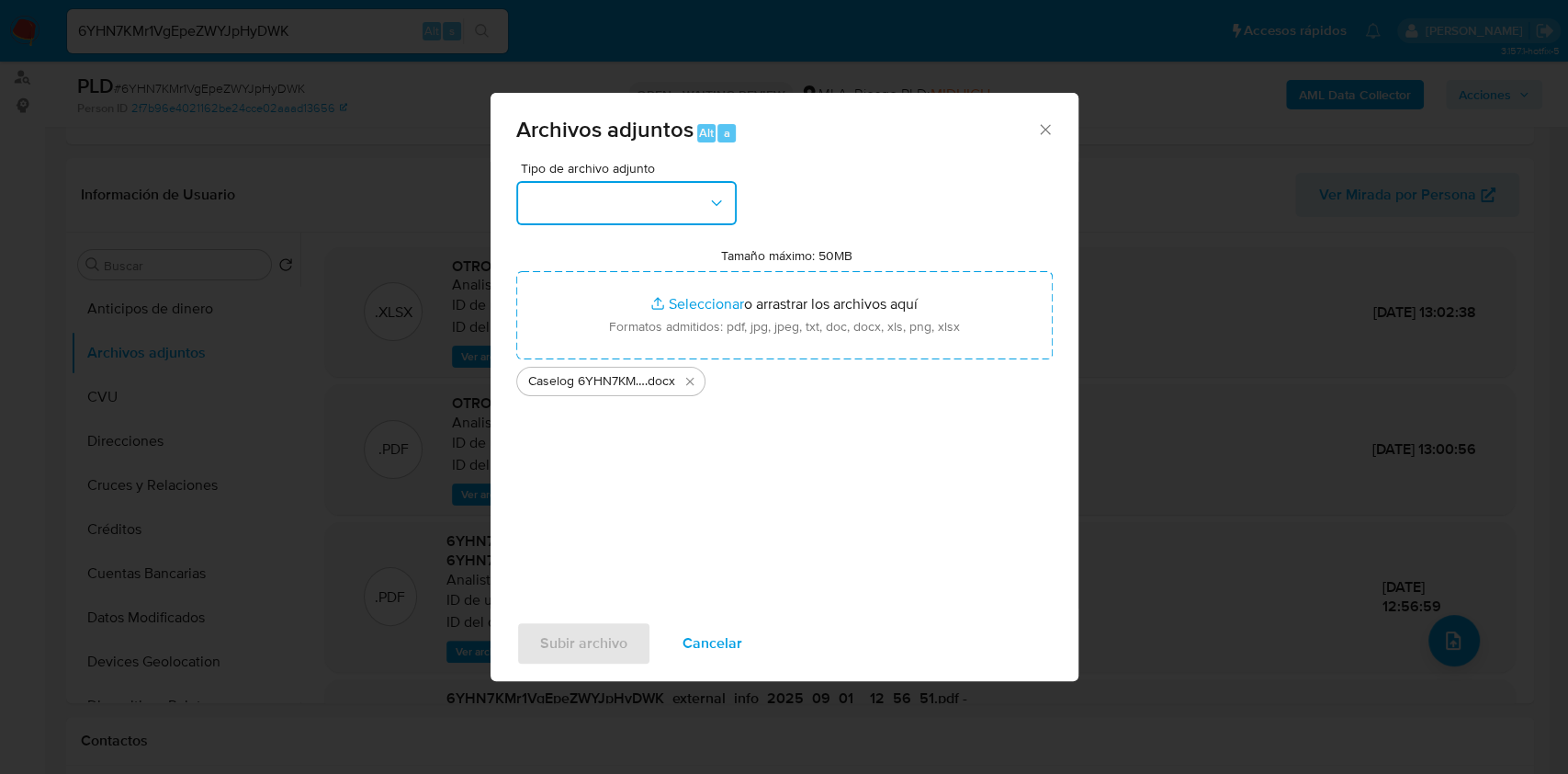
click at [647, 201] on button "button" at bounding box center [626, 203] width 220 height 44
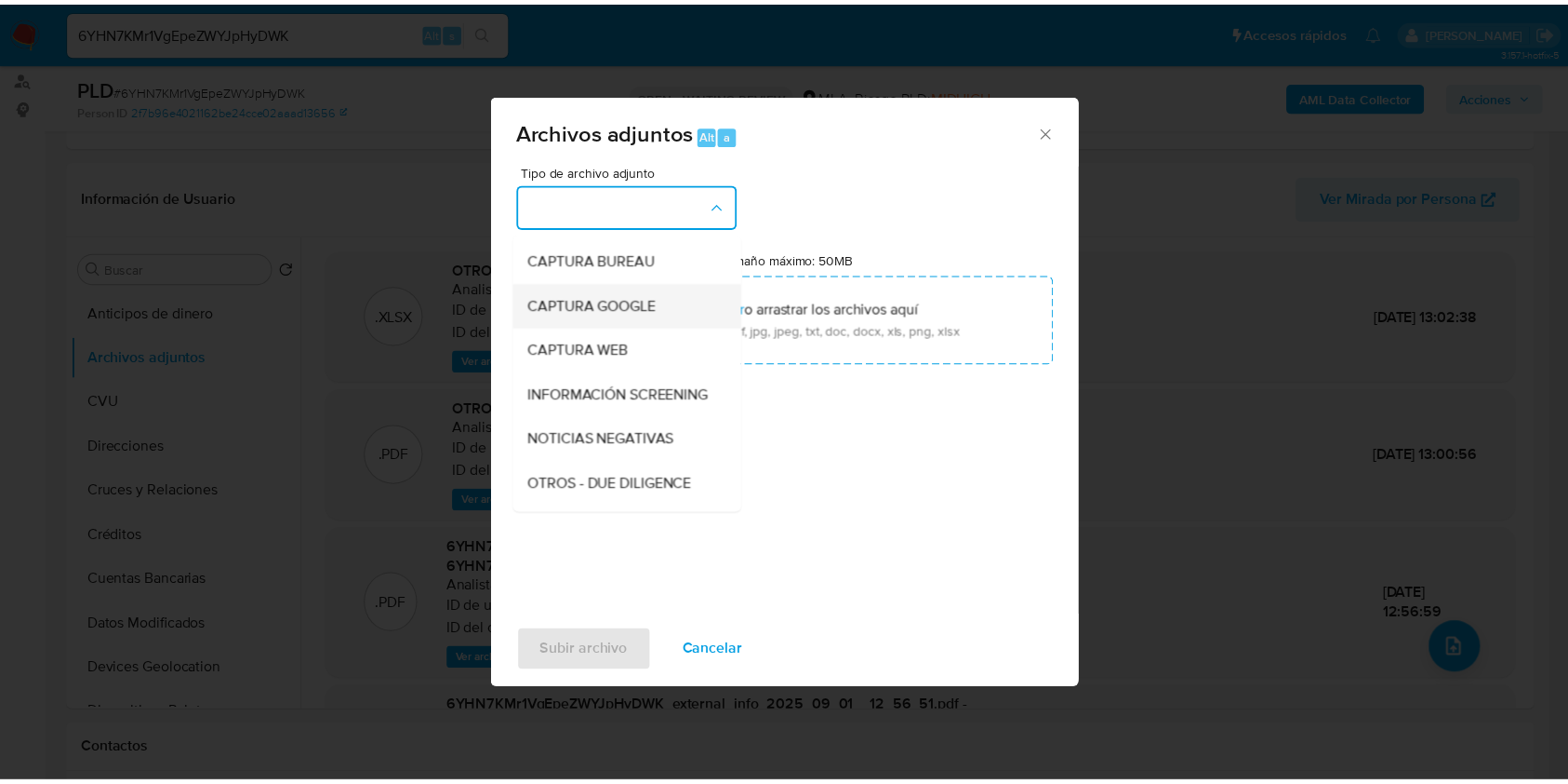
scroll to position [124, 0]
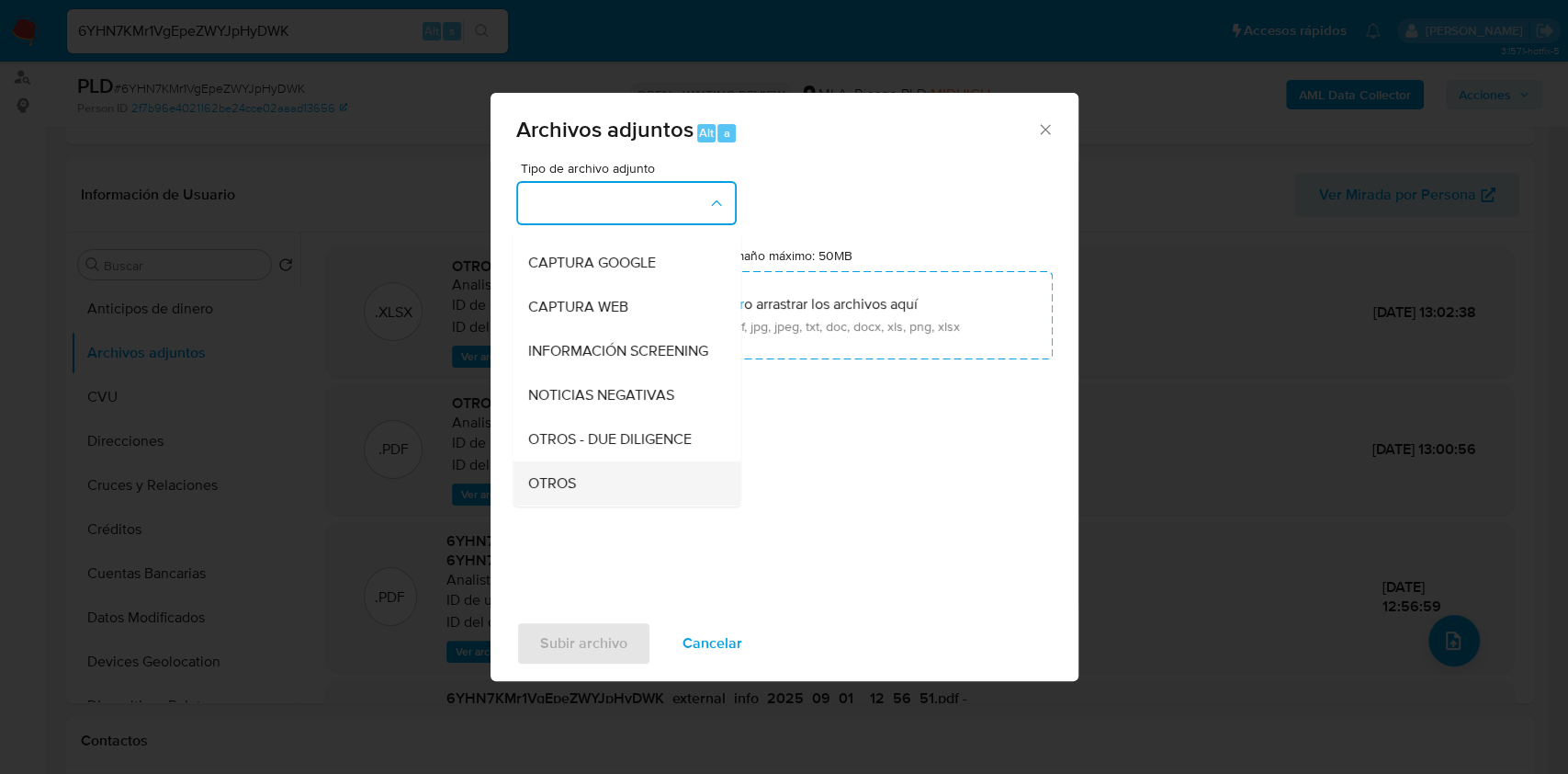
click at [536, 493] on span "OTROS" at bounding box center [551, 484] width 48 height 18
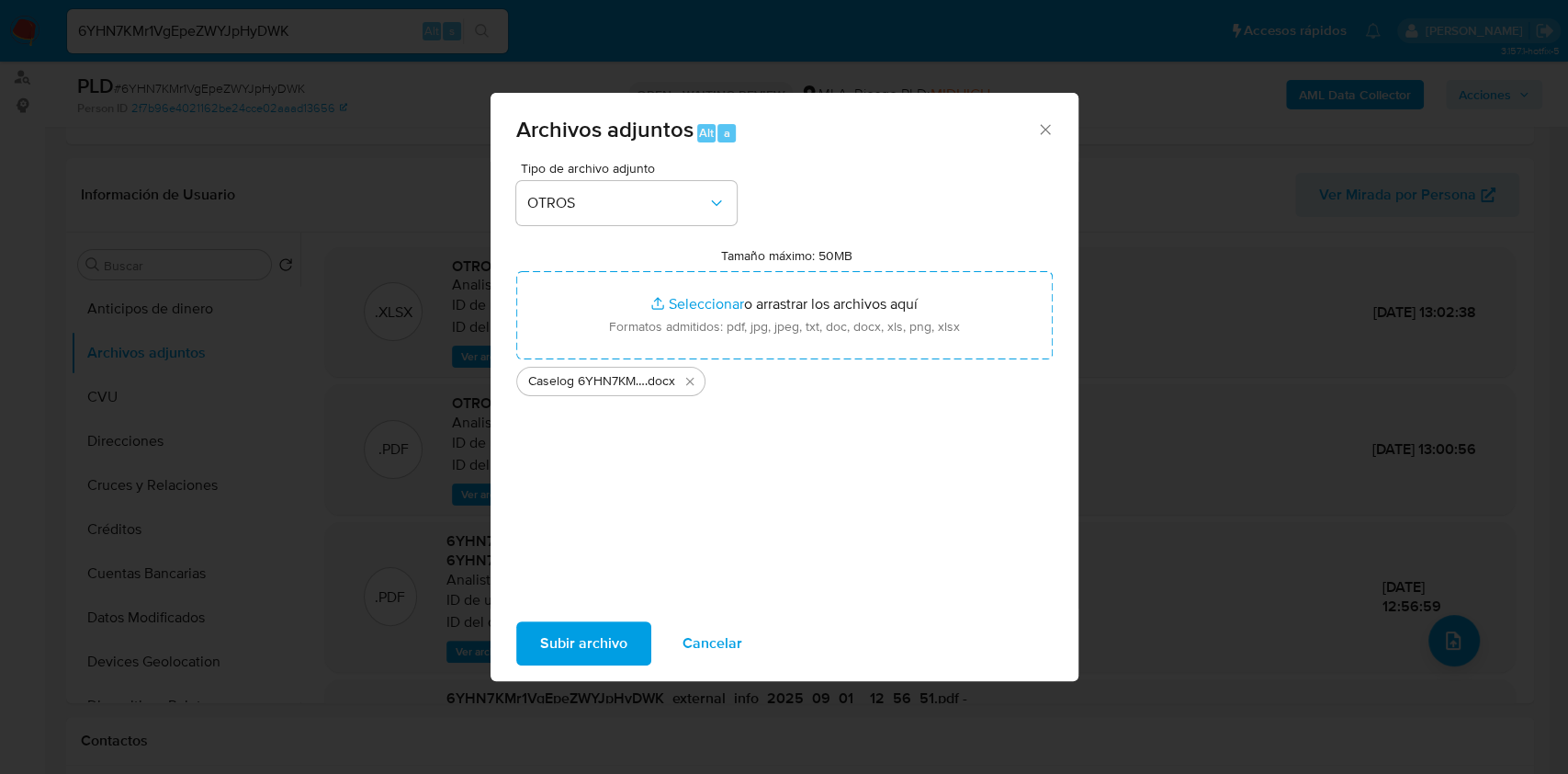
click at [560, 633] on span "Subir archivo" at bounding box center [583, 643] width 88 height 41
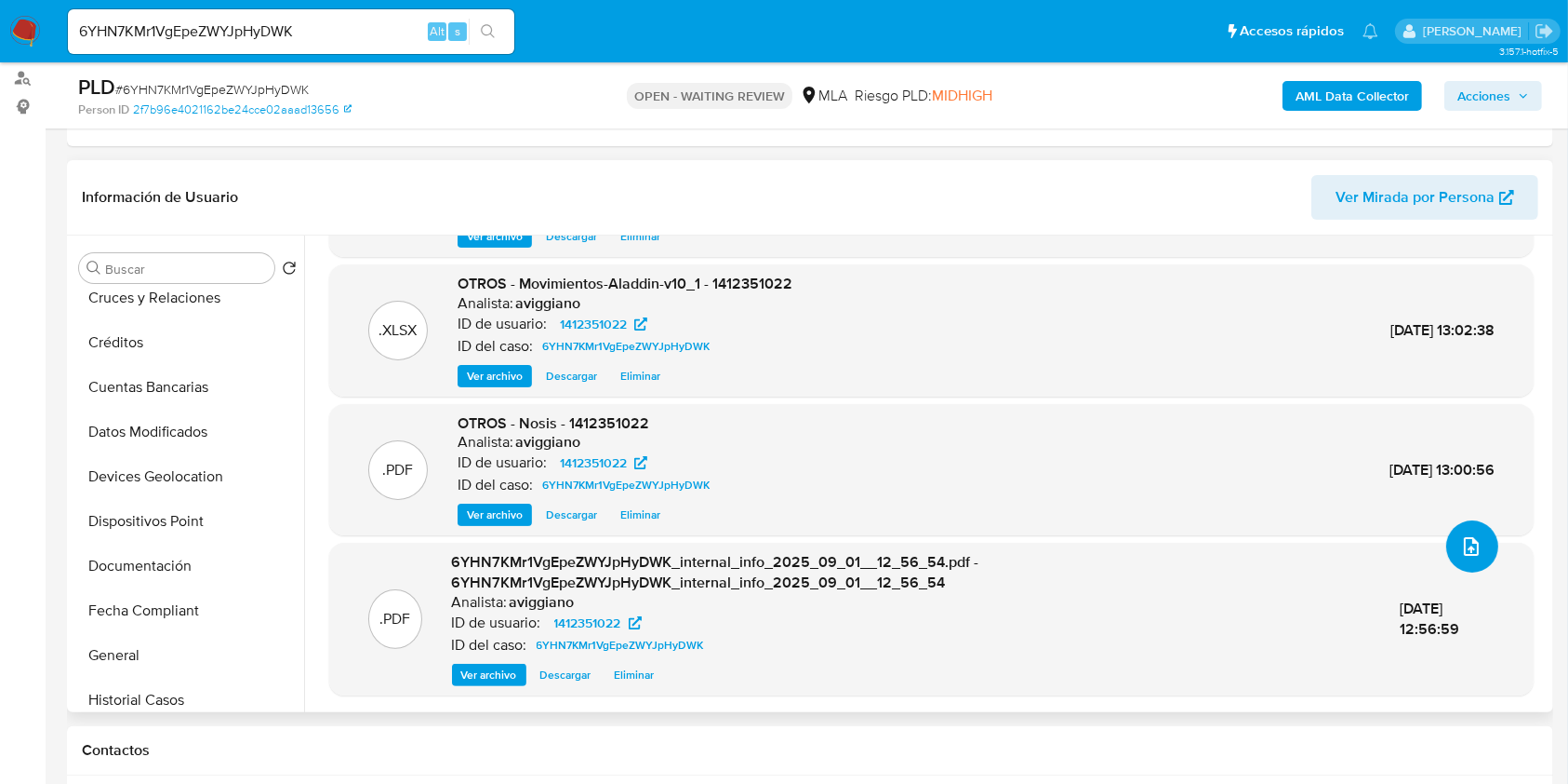
scroll to position [372, 0]
click at [149, 521] on button "Historial Casos" at bounding box center [180, 522] width 217 height 45
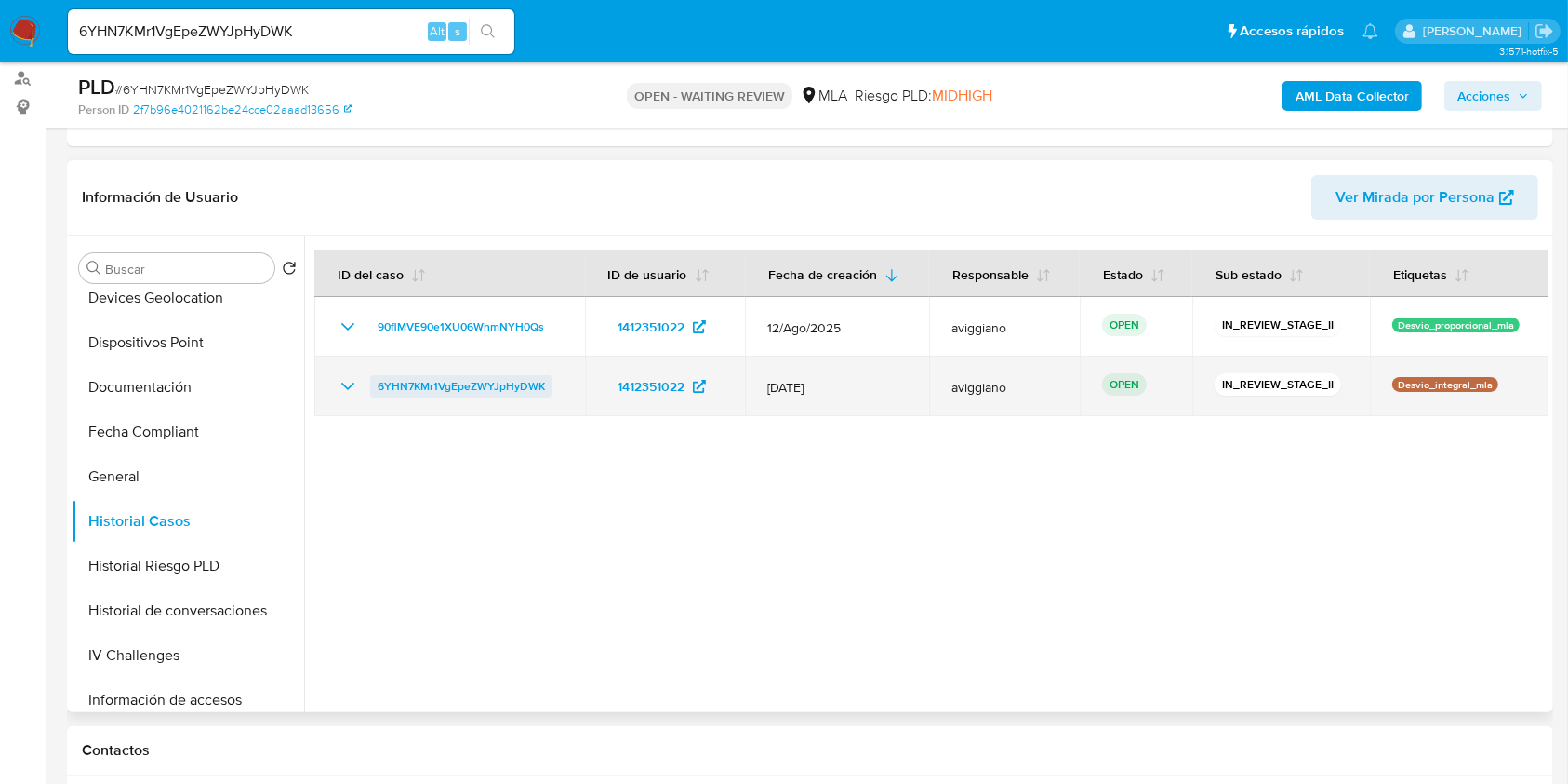
click at [508, 391] on span "6YHN7KMr1VgEpeZWYJpHyDWK" at bounding box center [462, 386] width 168 height 22
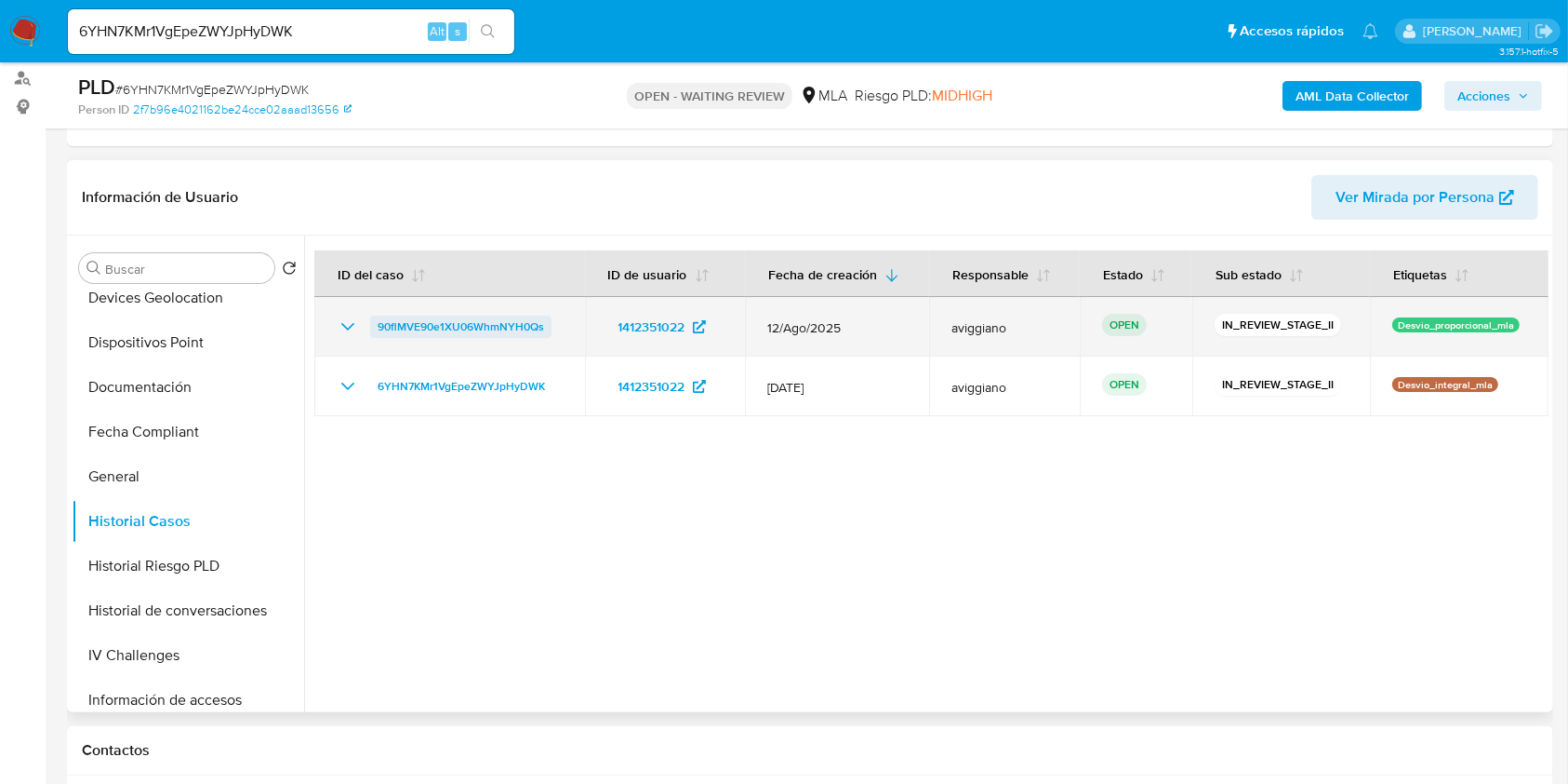
click at [511, 329] on span "90flMVE90e1XU06WhmNYH0Qs" at bounding box center [461, 327] width 167 height 22
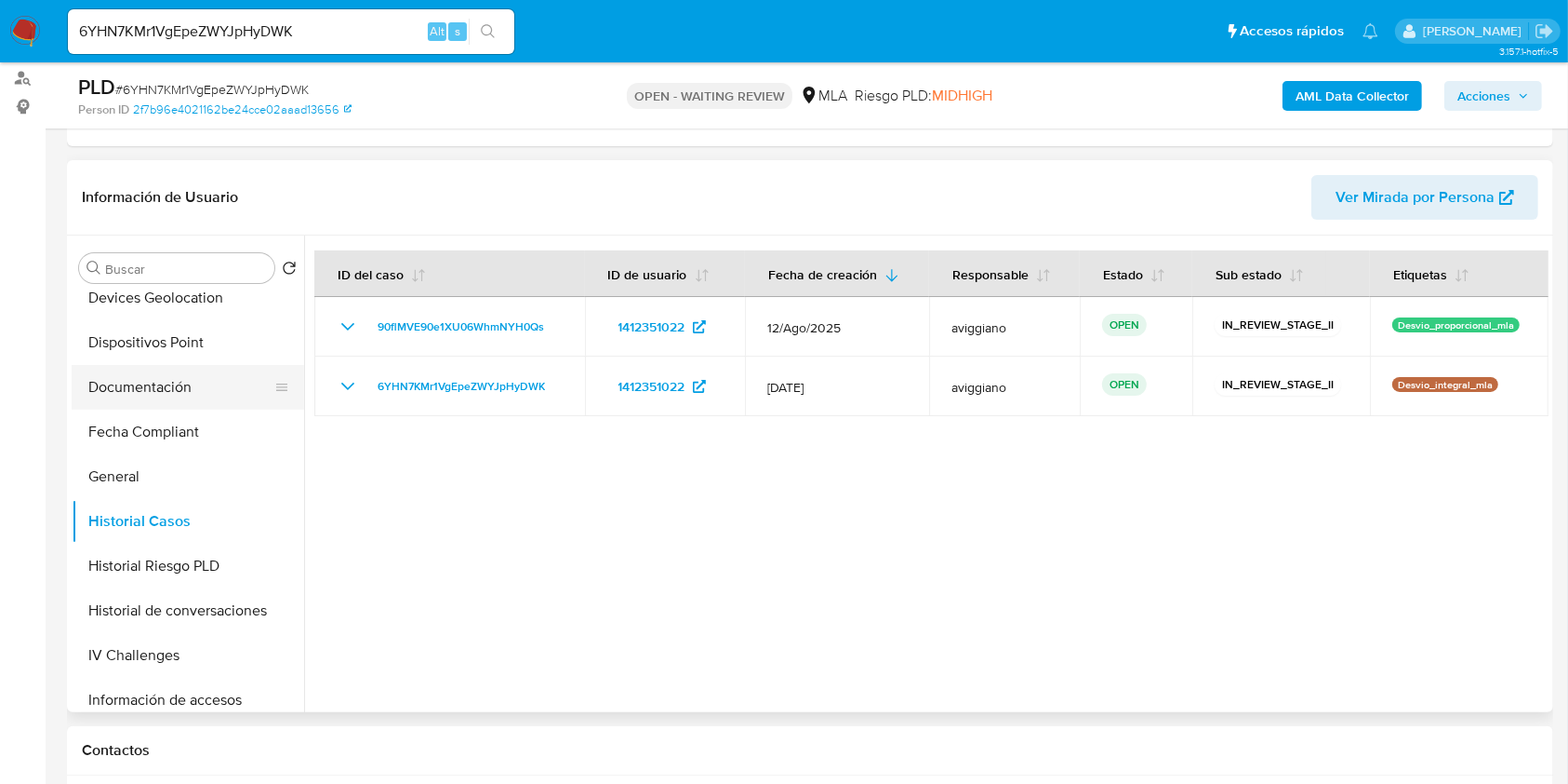
click at [167, 396] on button "Documentación" at bounding box center [180, 387] width 217 height 45
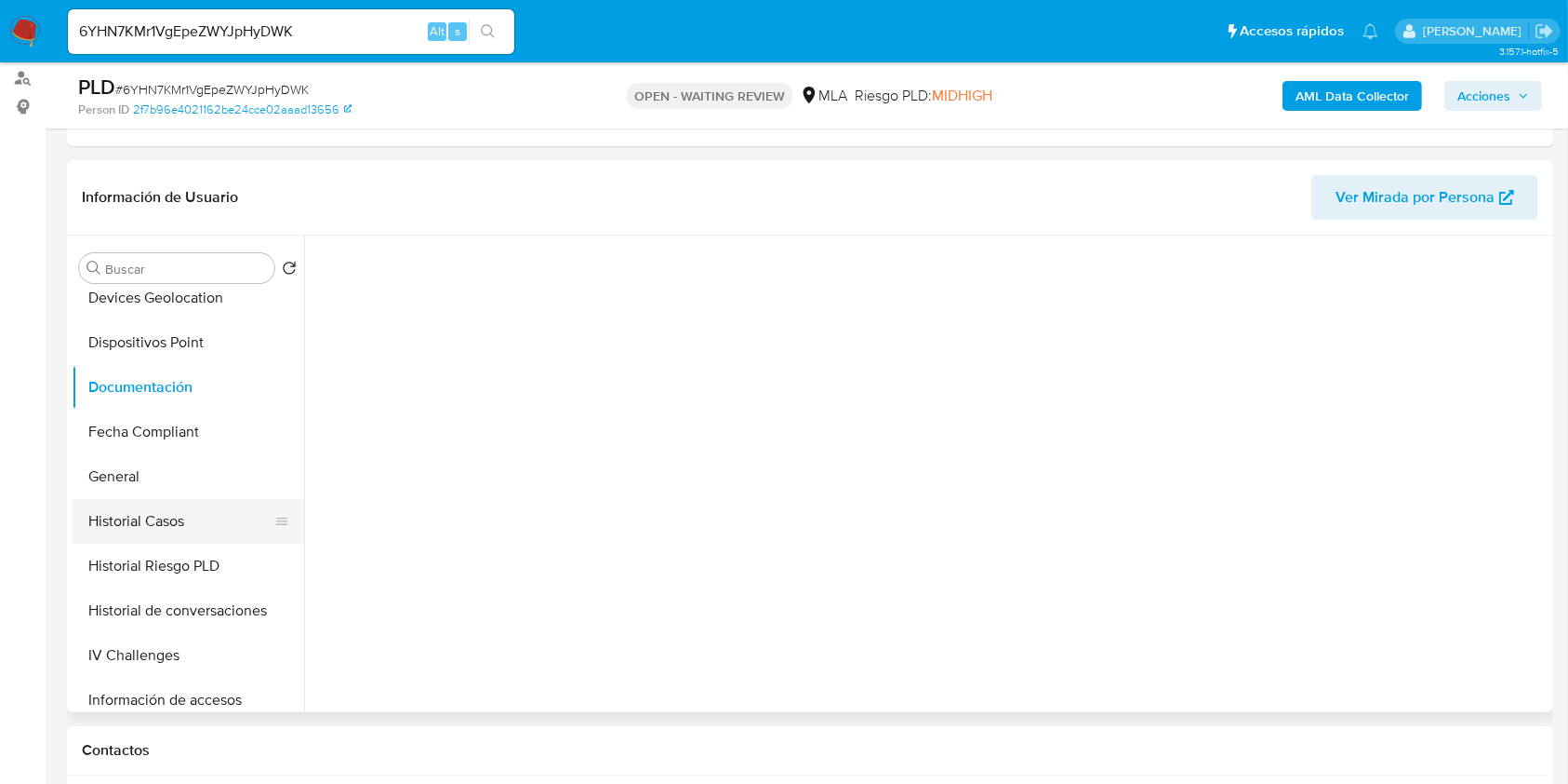
click at [174, 517] on button "Historial Casos" at bounding box center [180, 522] width 217 height 45
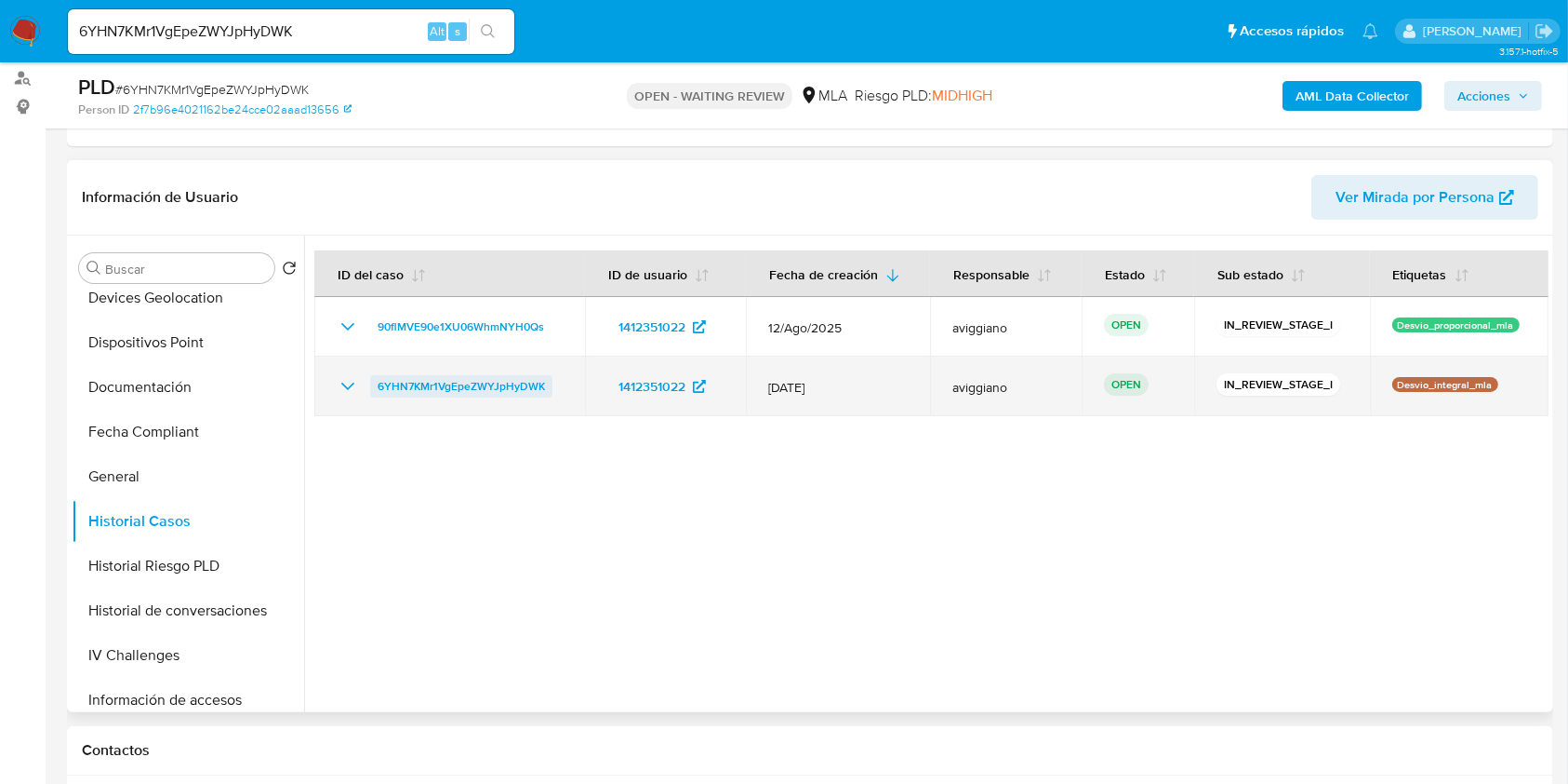
click at [446, 382] on span "6YHN7KMr1VgEpeZWYJpHyDWK" at bounding box center [462, 386] width 168 height 22
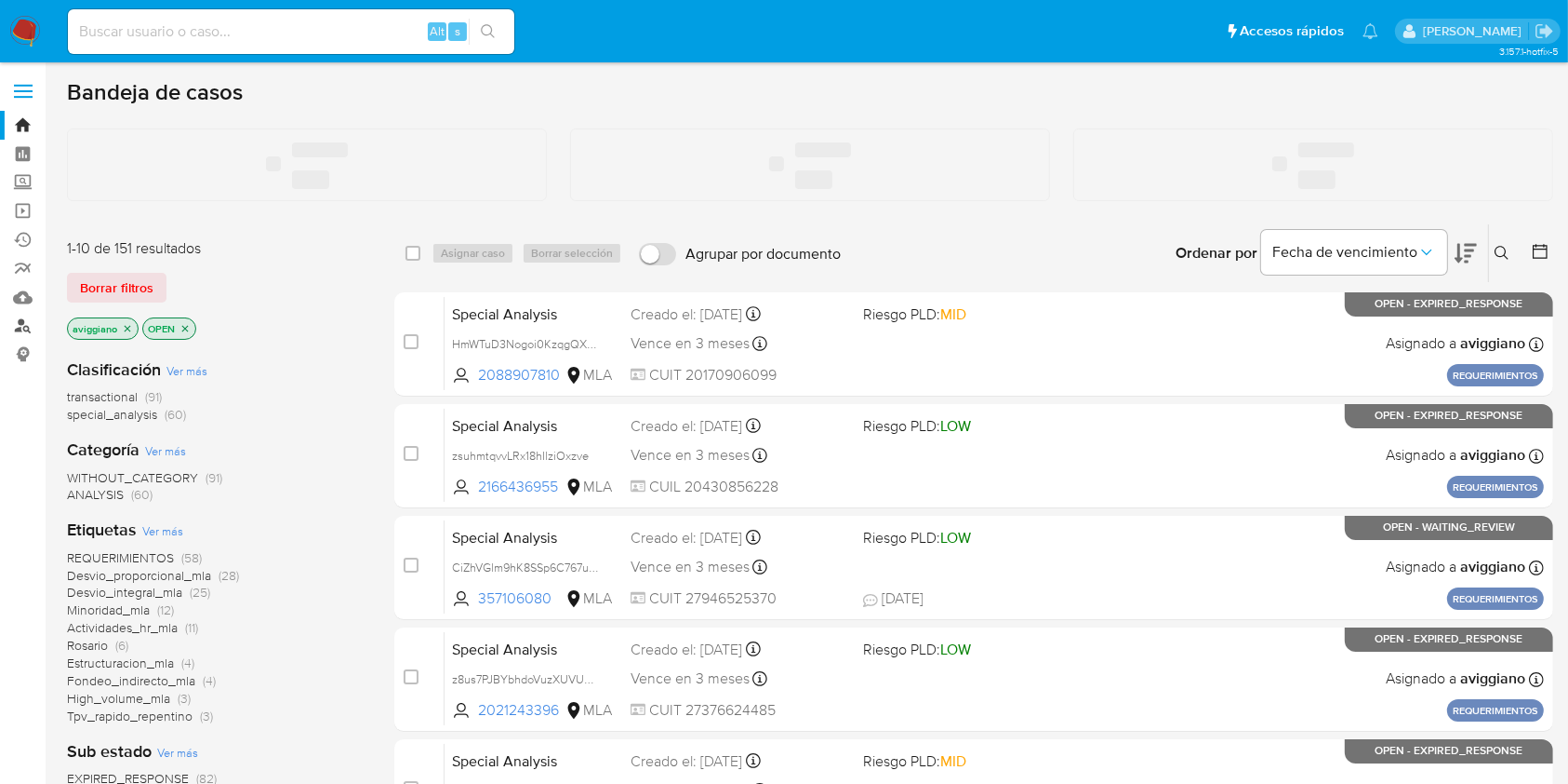
click at [21, 326] on link "Buscador de personas" at bounding box center [110, 326] width 221 height 29
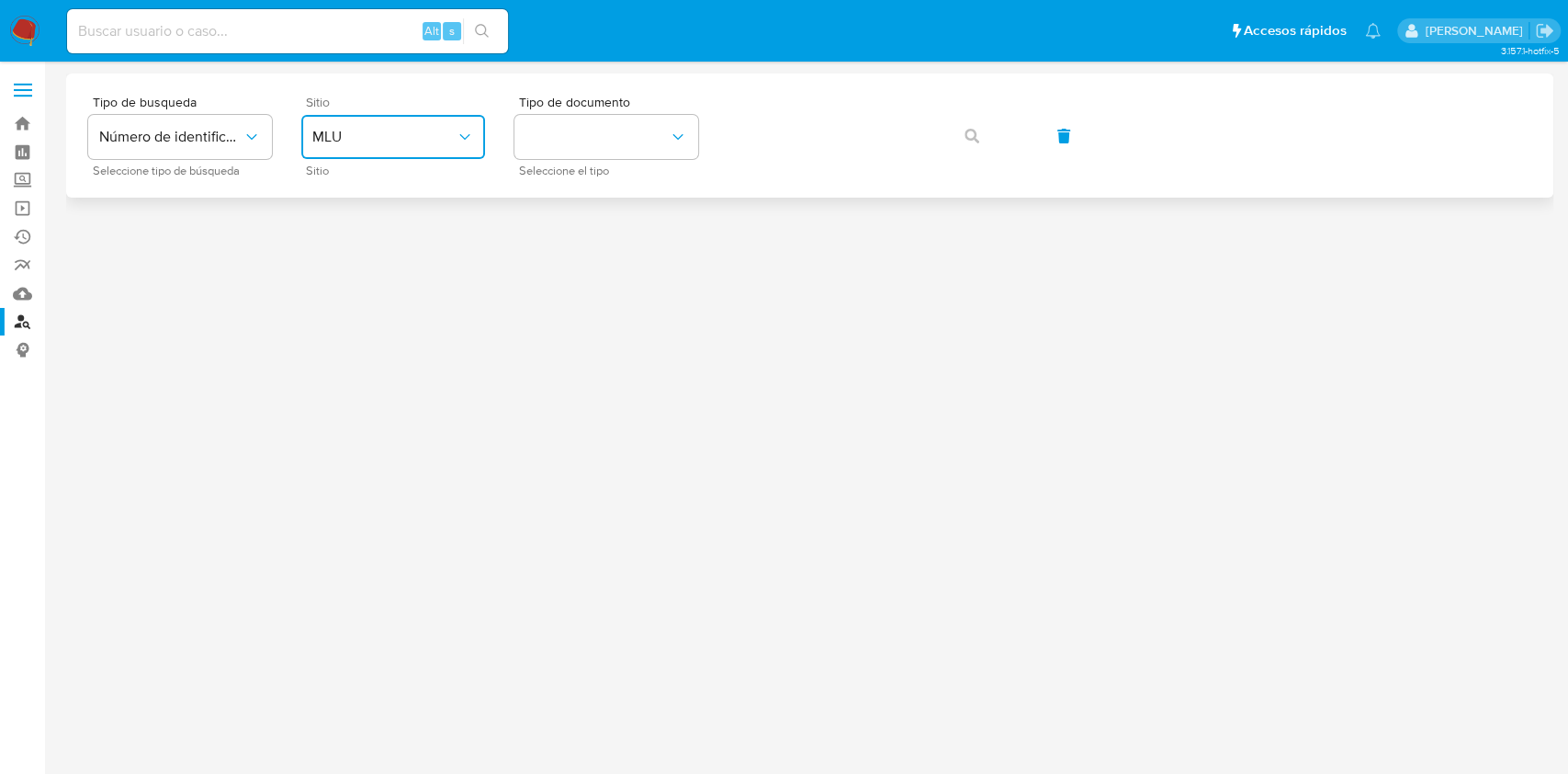
click at [390, 129] on span "MLU" at bounding box center [384, 137] width 144 height 18
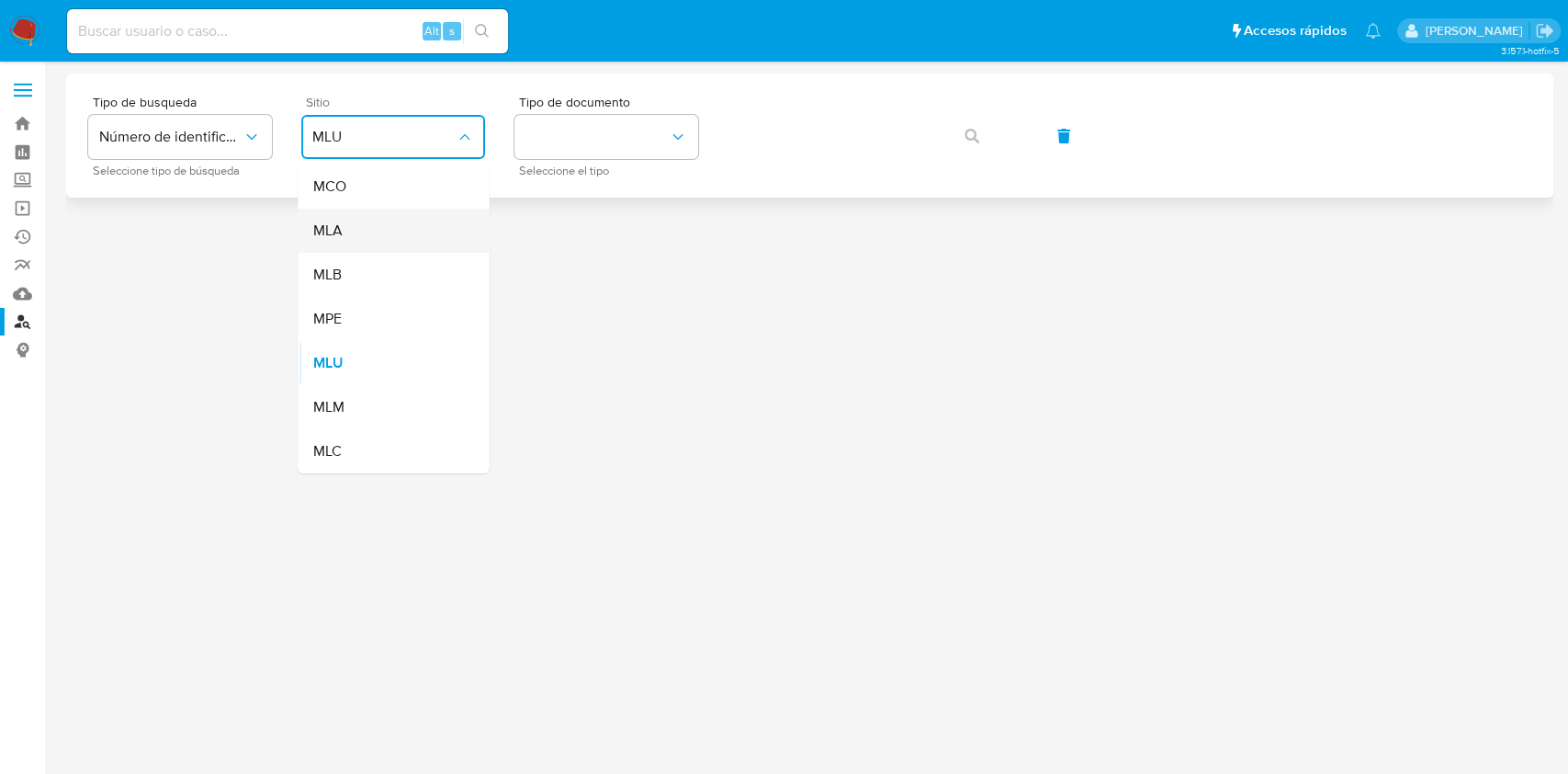
click at [360, 213] on div "MLA" at bounding box center [388, 230] width 151 height 44
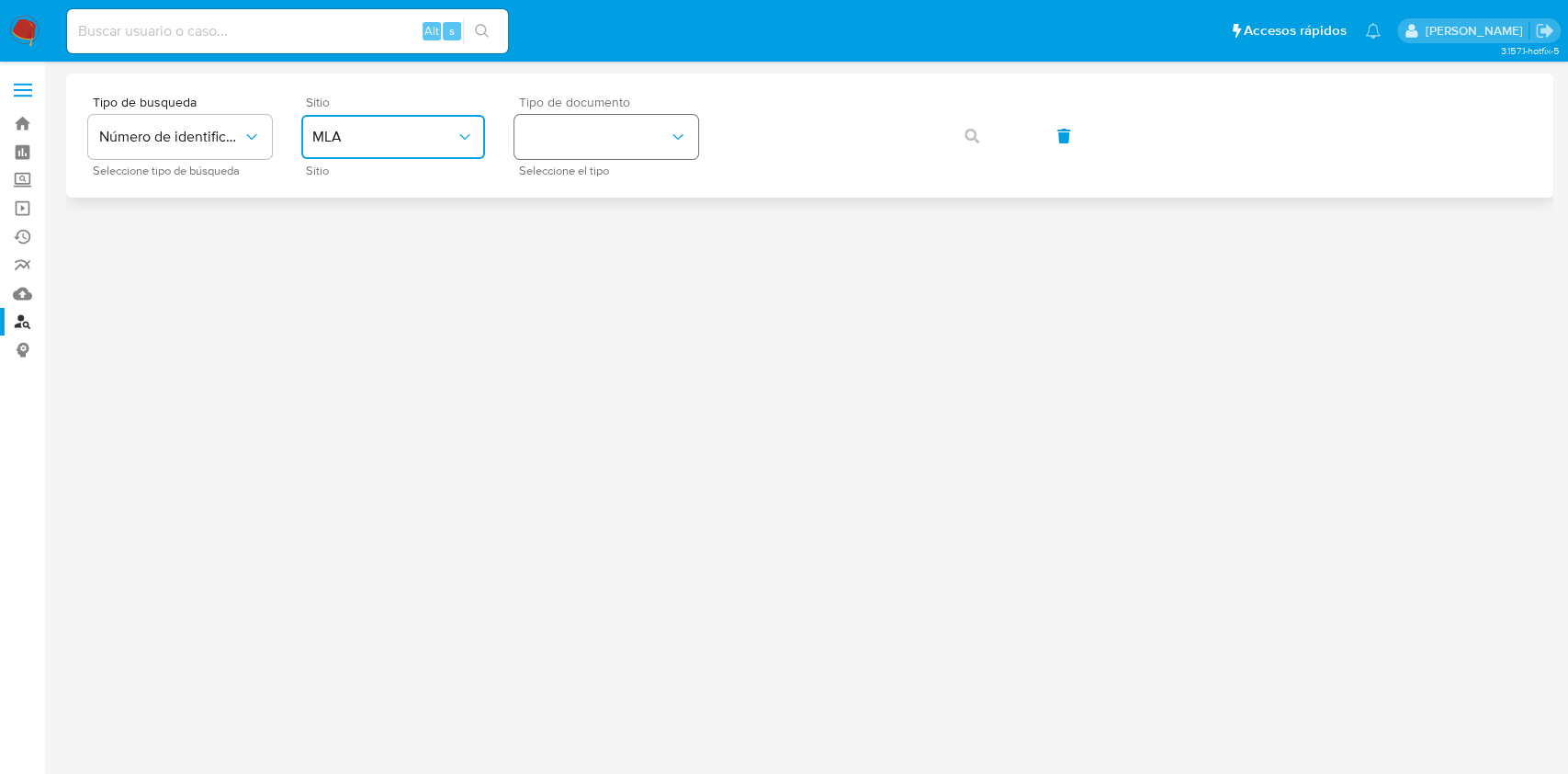
click at [604, 123] on button "identificationType" at bounding box center [605, 137] width 183 height 44
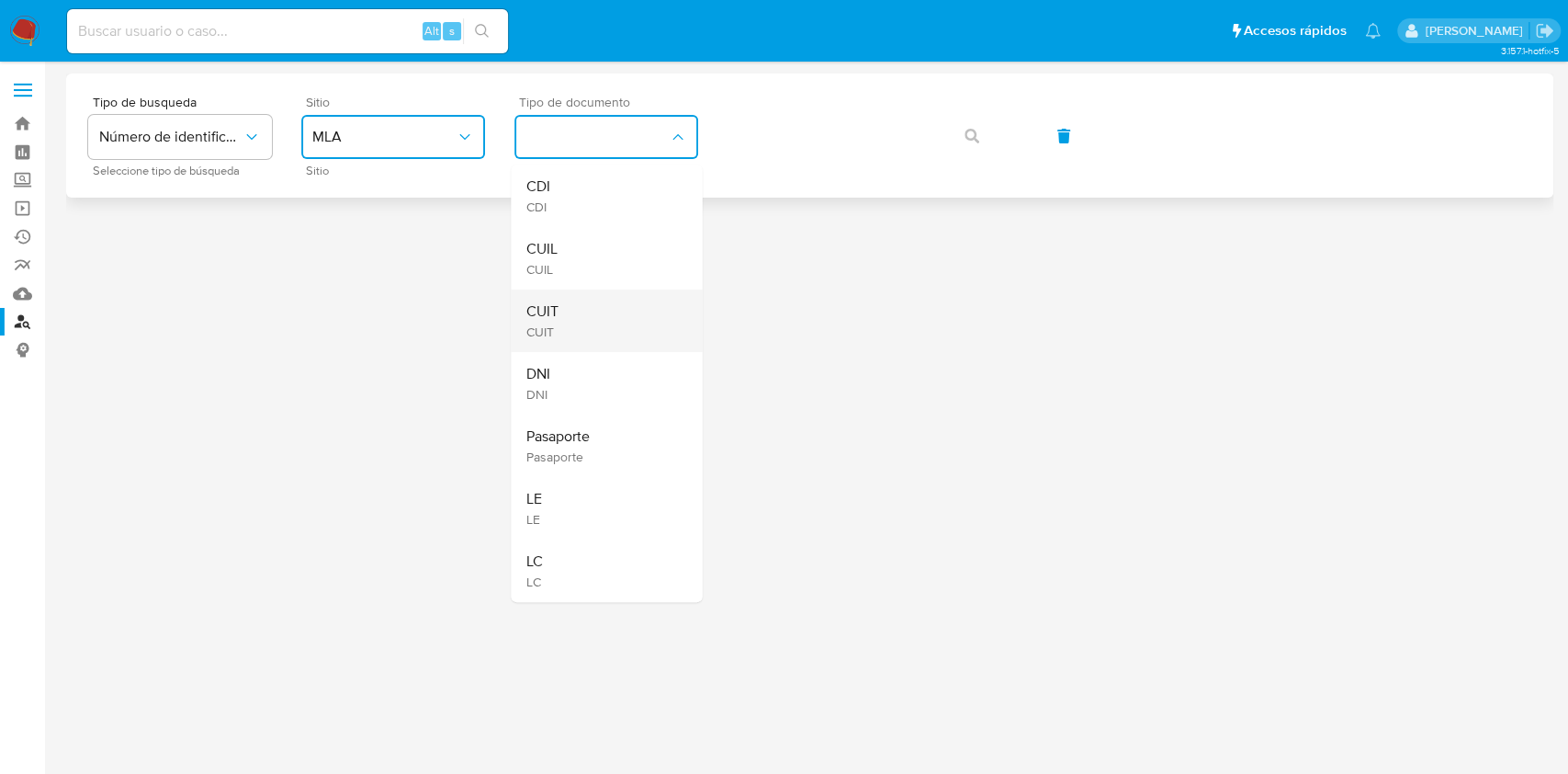
click at [561, 305] on div "CUIT CUIT" at bounding box center [601, 321] width 151 height 63
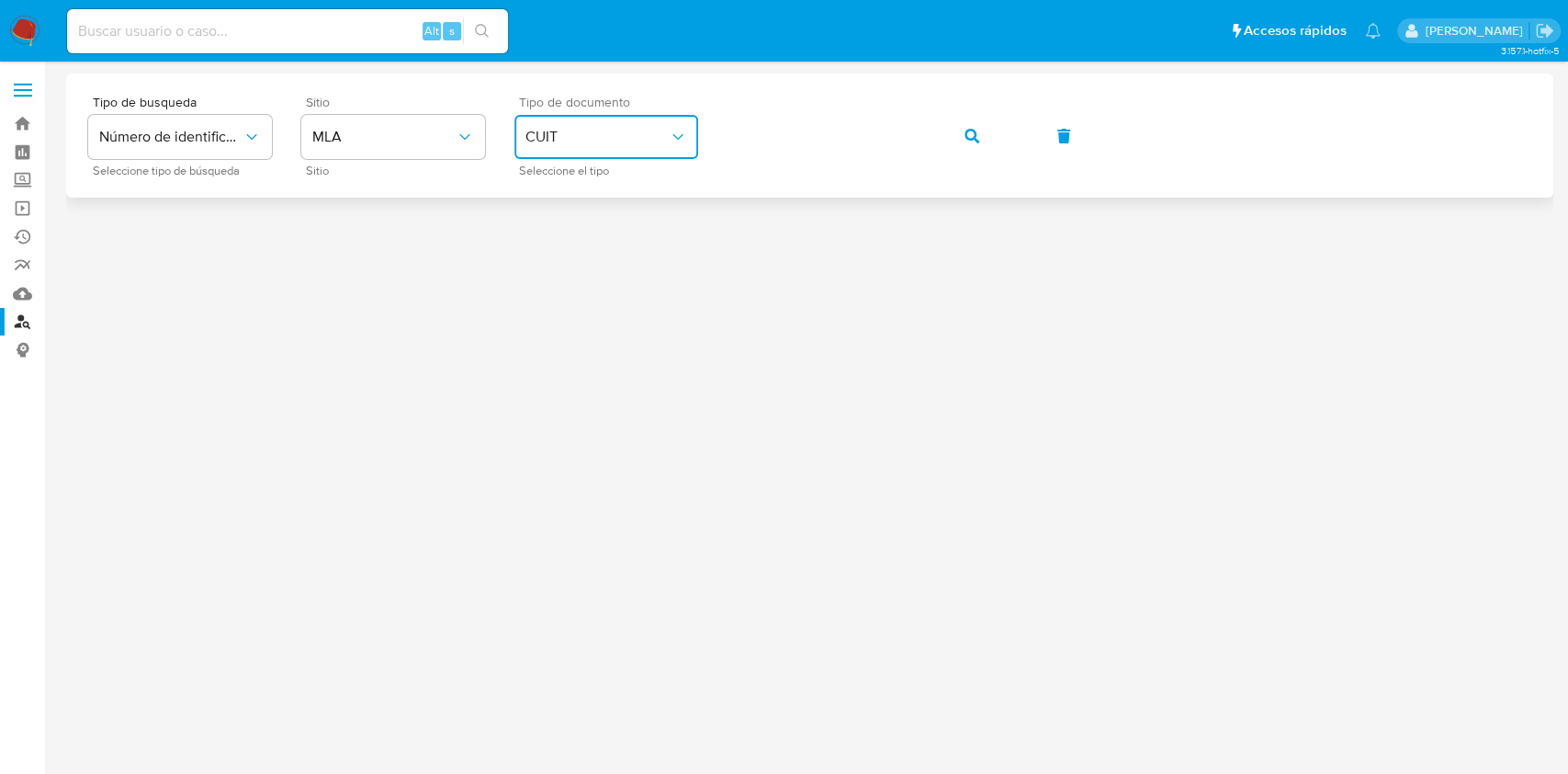
click at [933, 135] on div "Tipo de busqueda Número de identificación Seleccione tipo de búsqueda Sitio MLA…" at bounding box center [810, 135] width 1444 height 80
click at [958, 136] on button "button" at bounding box center [972, 136] width 63 height 44
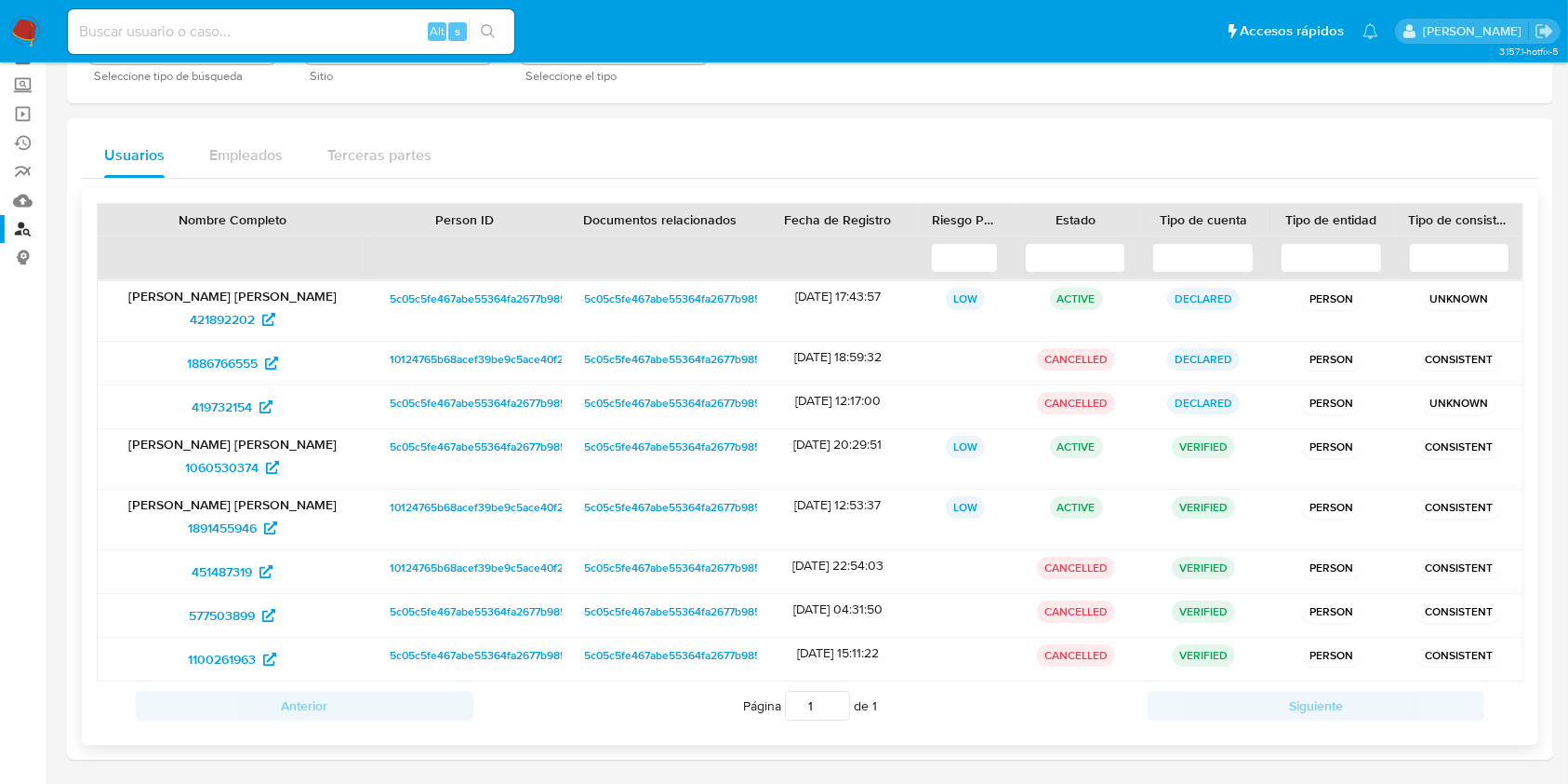
scroll to position [99, 0]
click at [215, 525] on span "1891455946" at bounding box center [222, 526] width 69 height 30
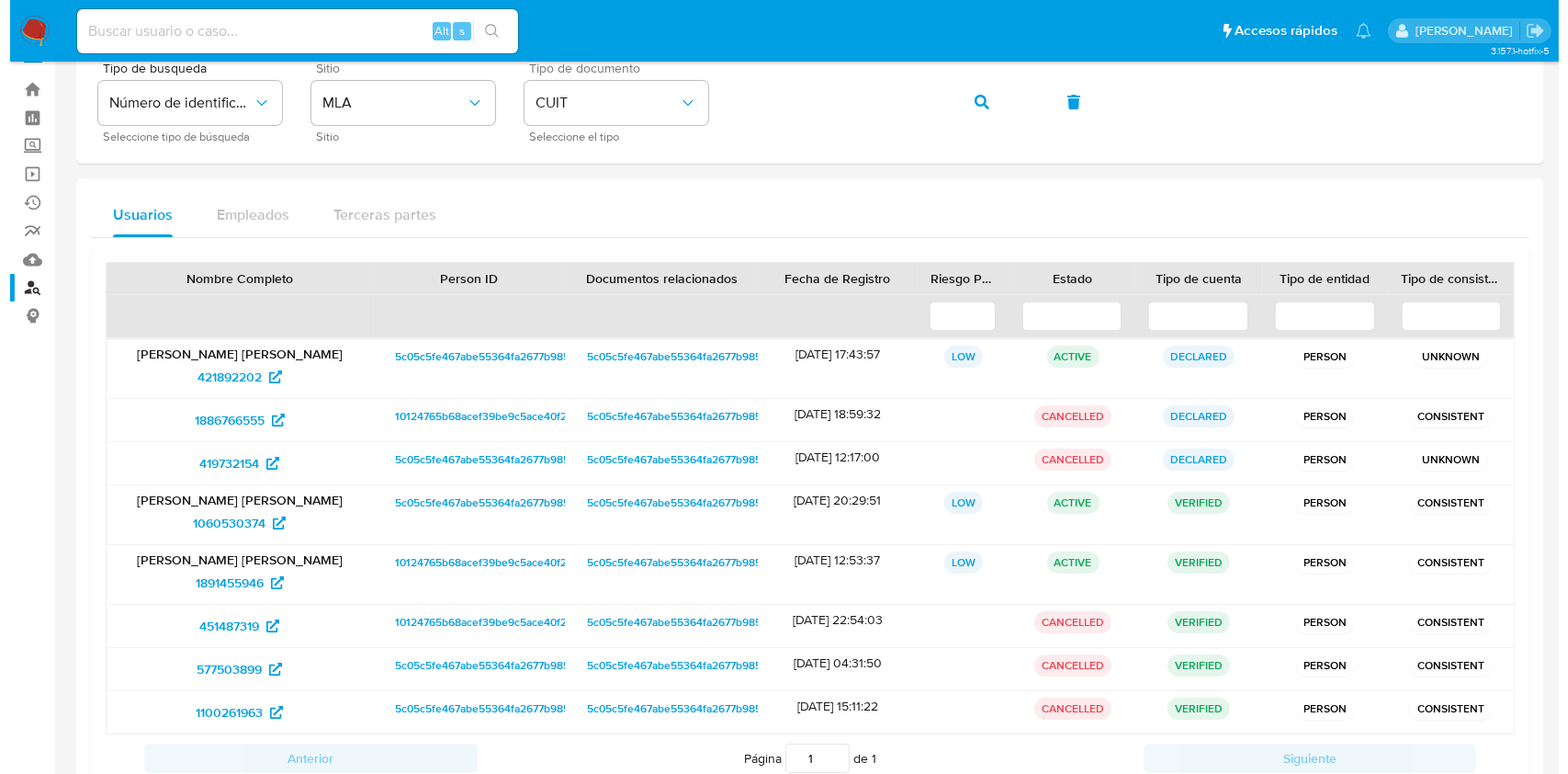
scroll to position [0, 0]
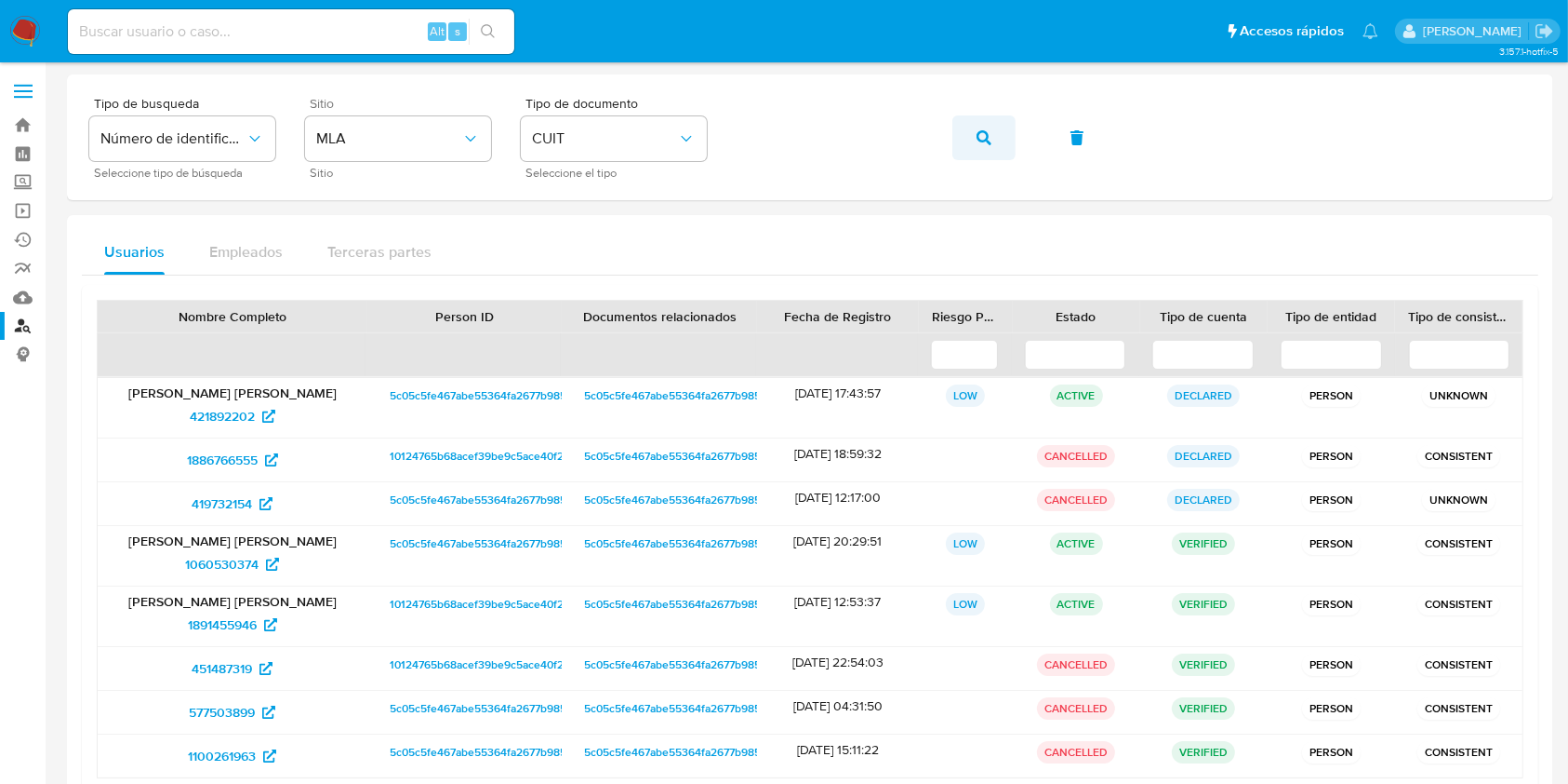
click at [998, 126] on button "button" at bounding box center [984, 138] width 63 height 45
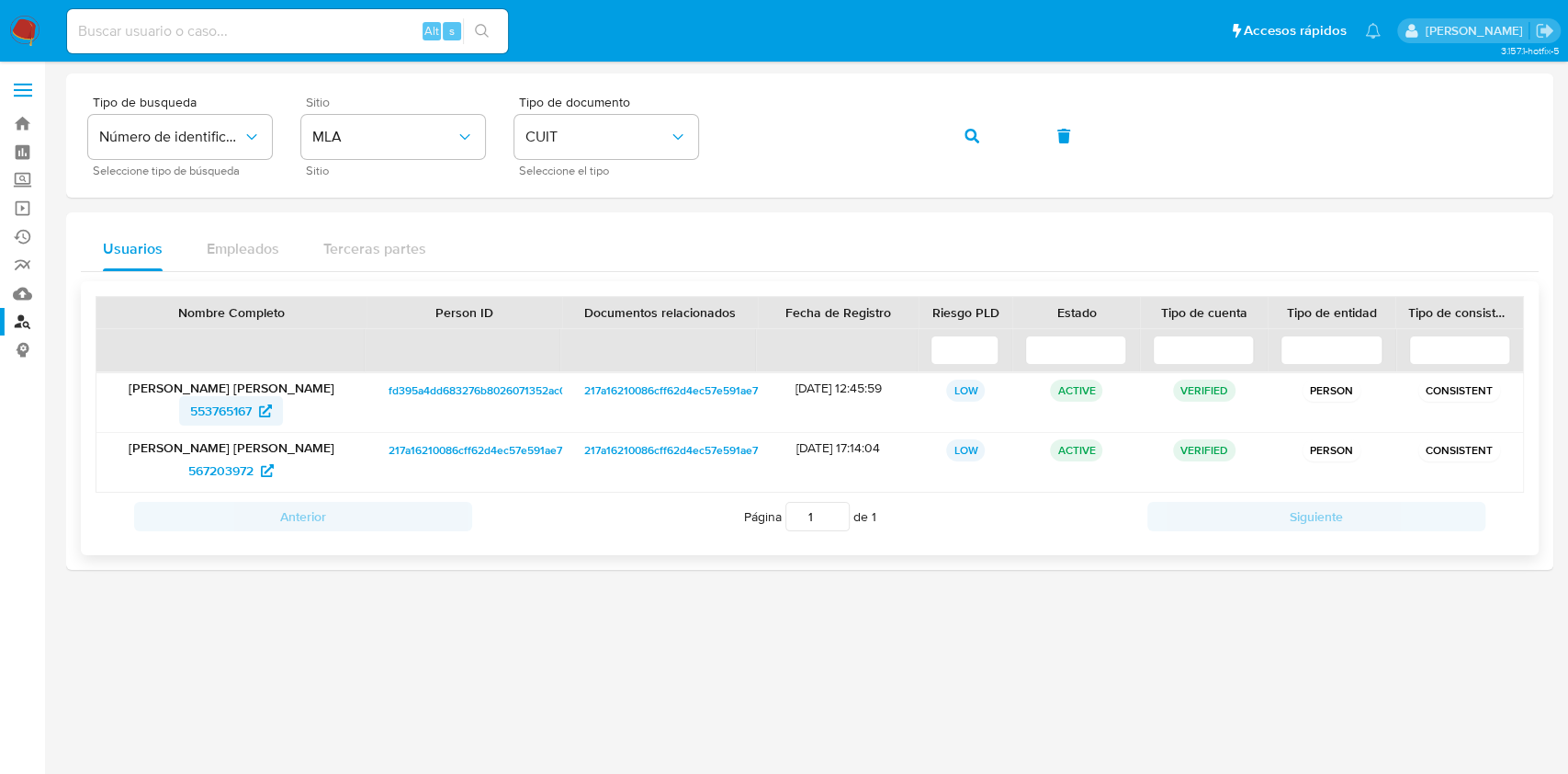
click at [209, 411] on span "553765167" at bounding box center [220, 411] width 62 height 29
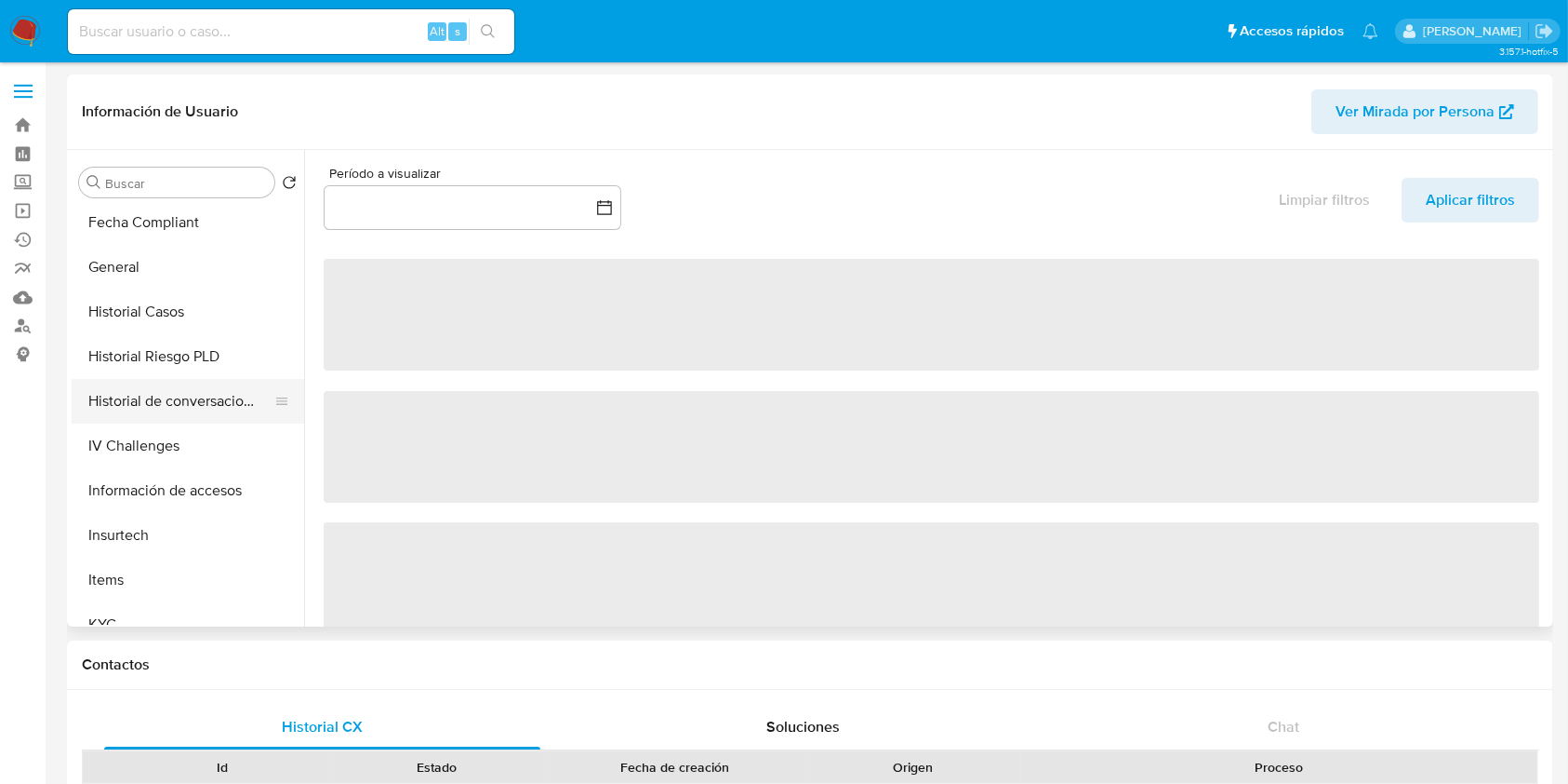
select select "10"
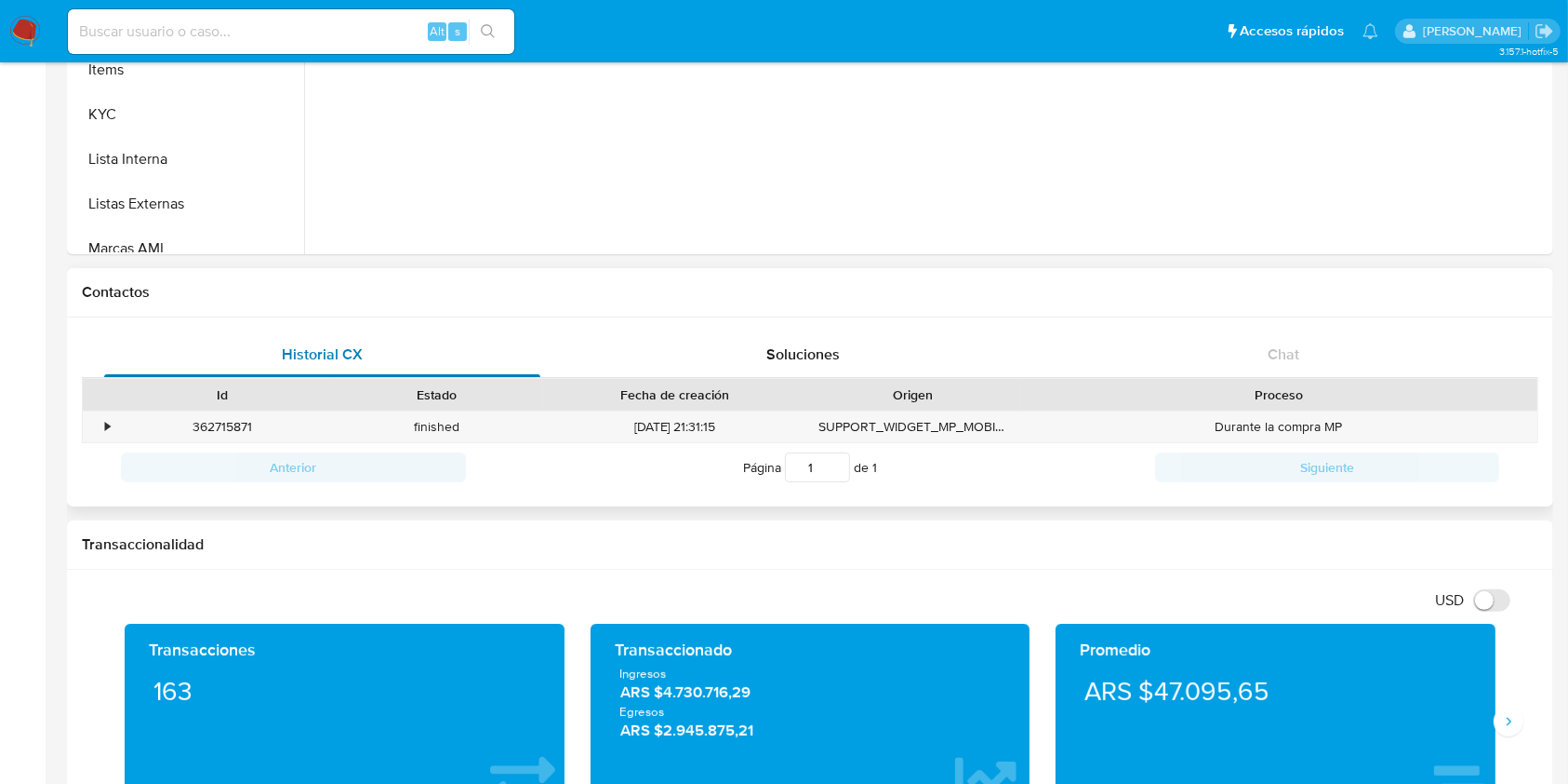
scroll to position [627, 0]
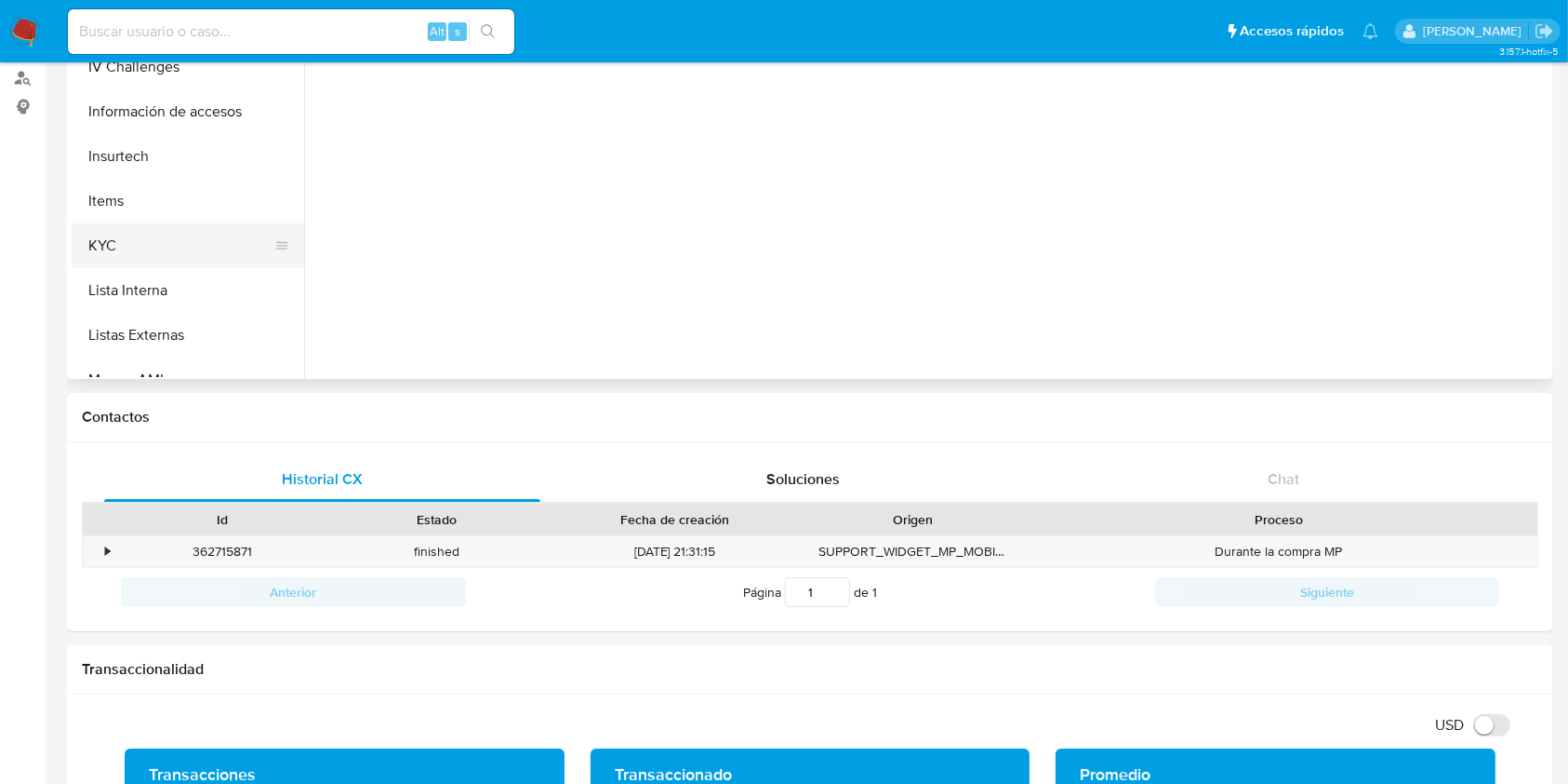
click at [136, 226] on button "KYC" at bounding box center [180, 245] width 217 height 45
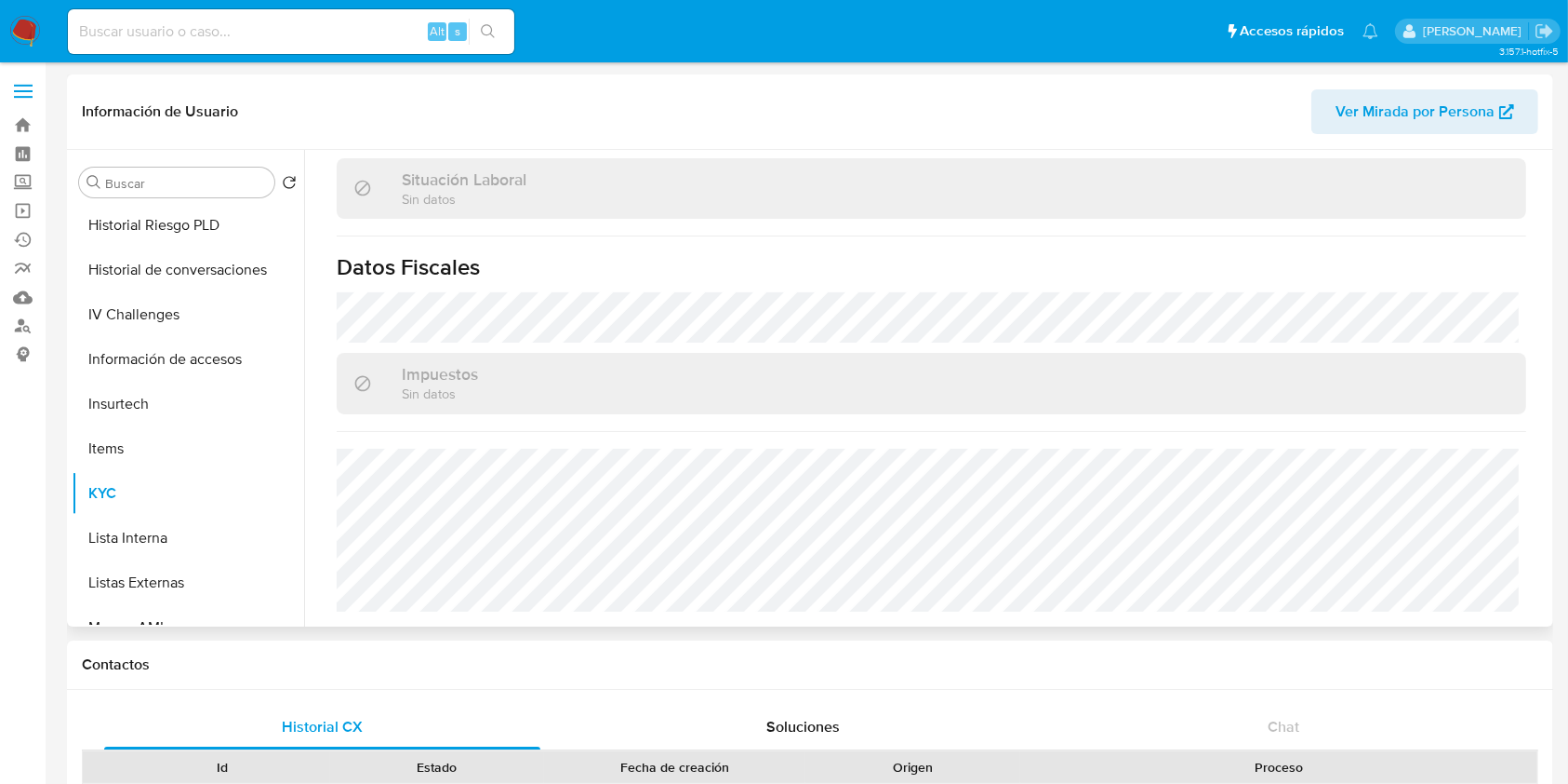
scroll to position [608, 0]
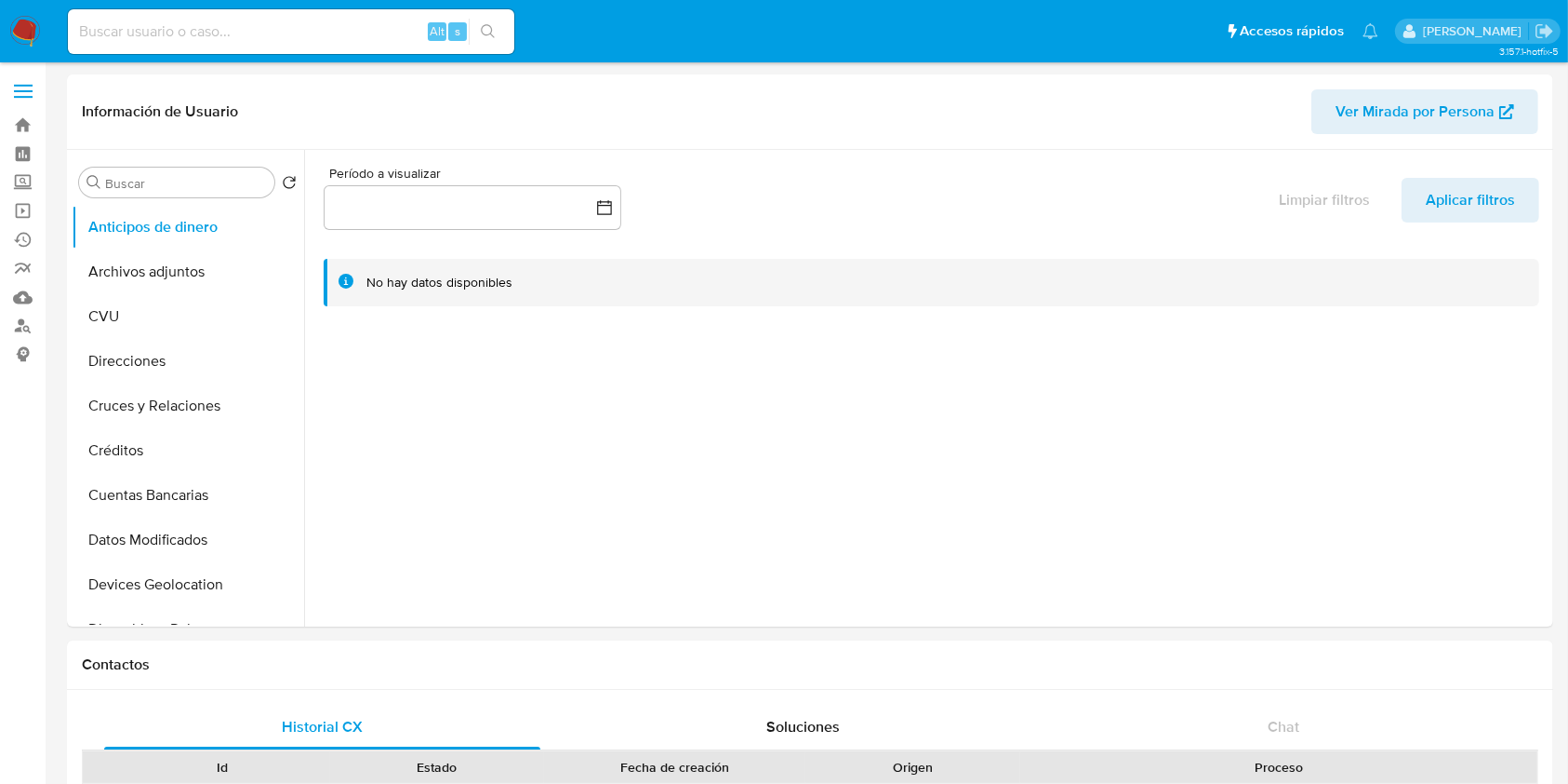
select select "10"
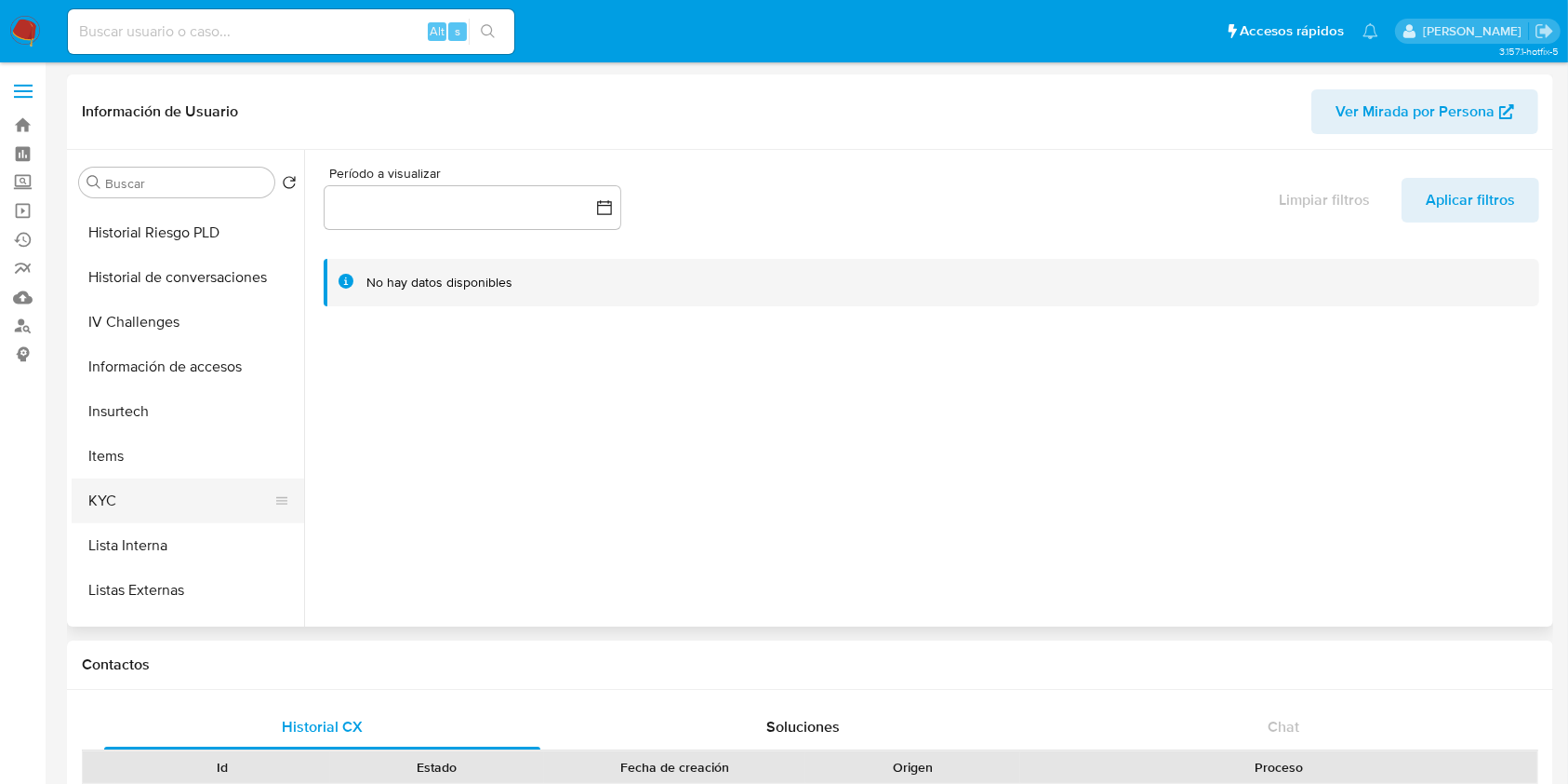
scroll to position [875, 0]
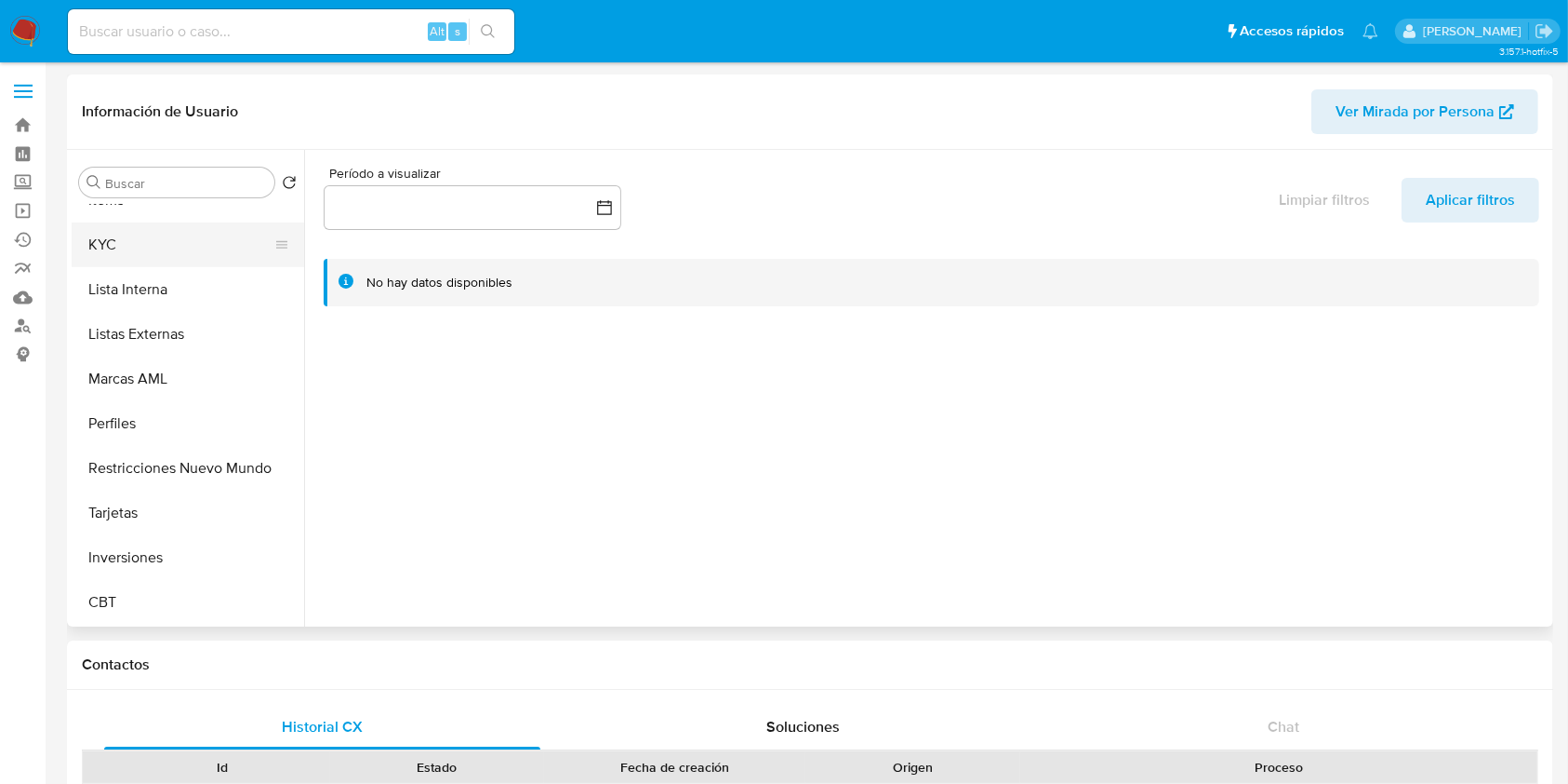
click at [150, 228] on button "KYC" at bounding box center [180, 245] width 217 height 45
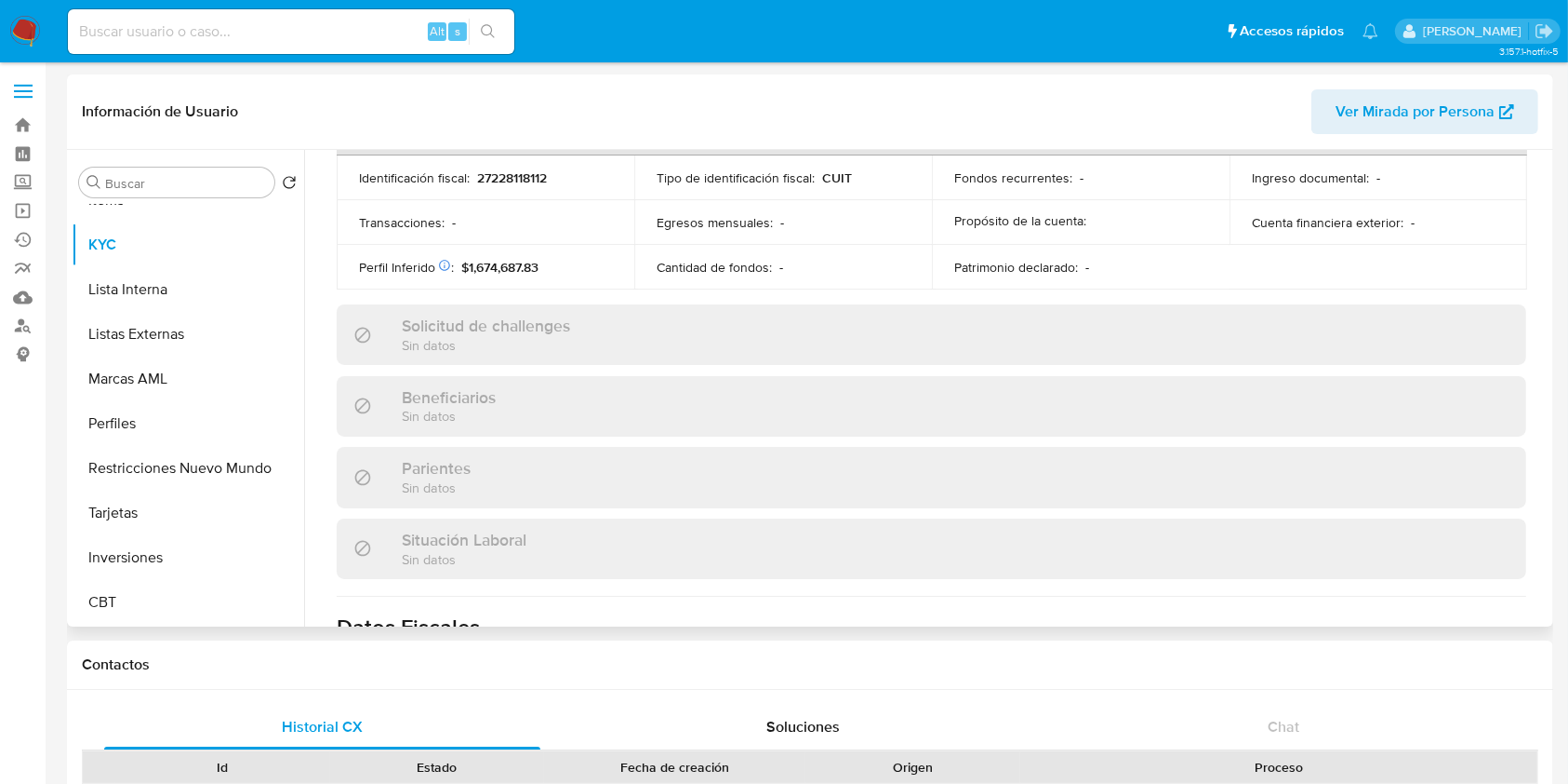
scroll to position [980, 0]
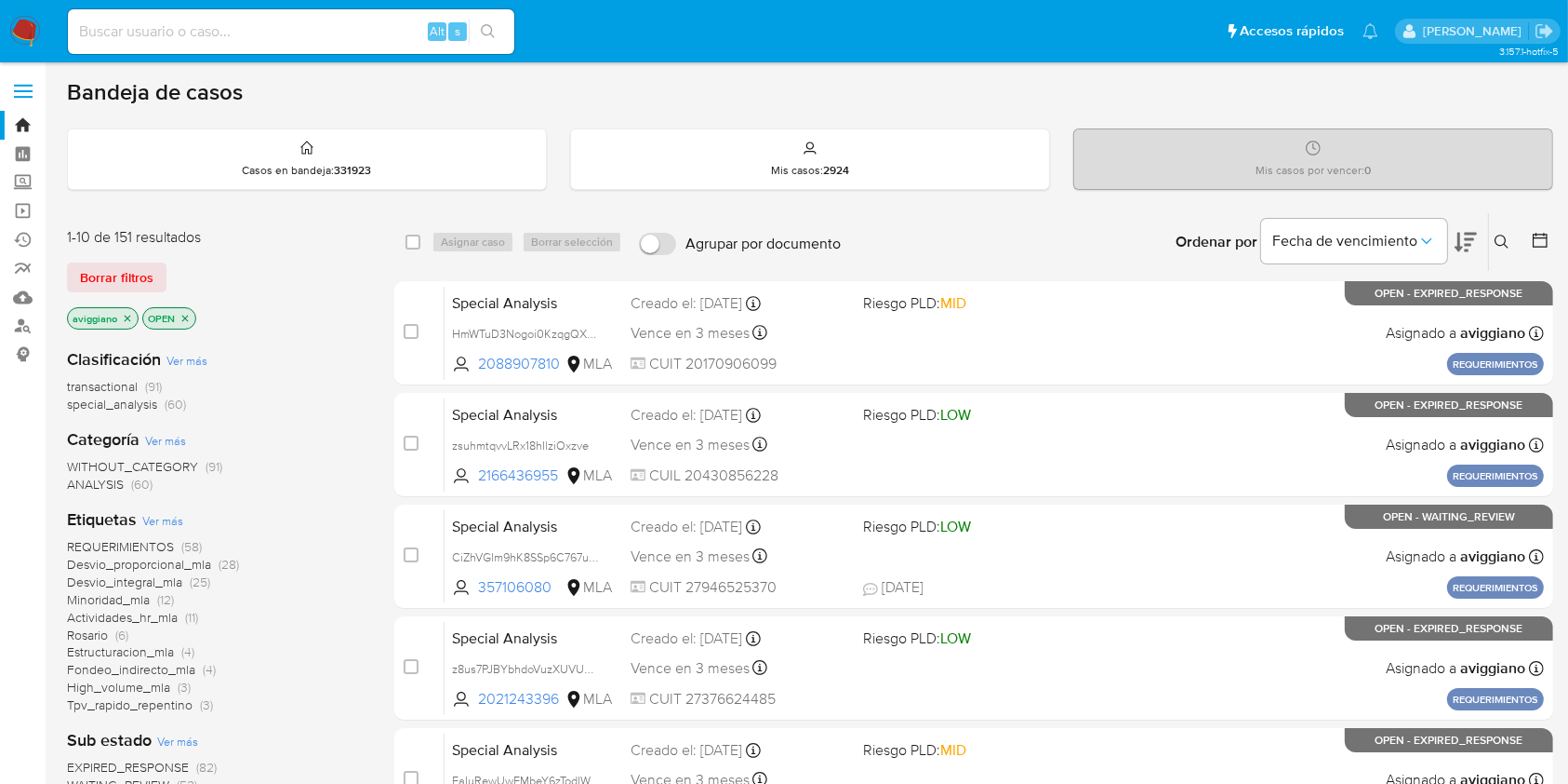
click at [1507, 234] on icon at bounding box center [1503, 242] width 15 height 15
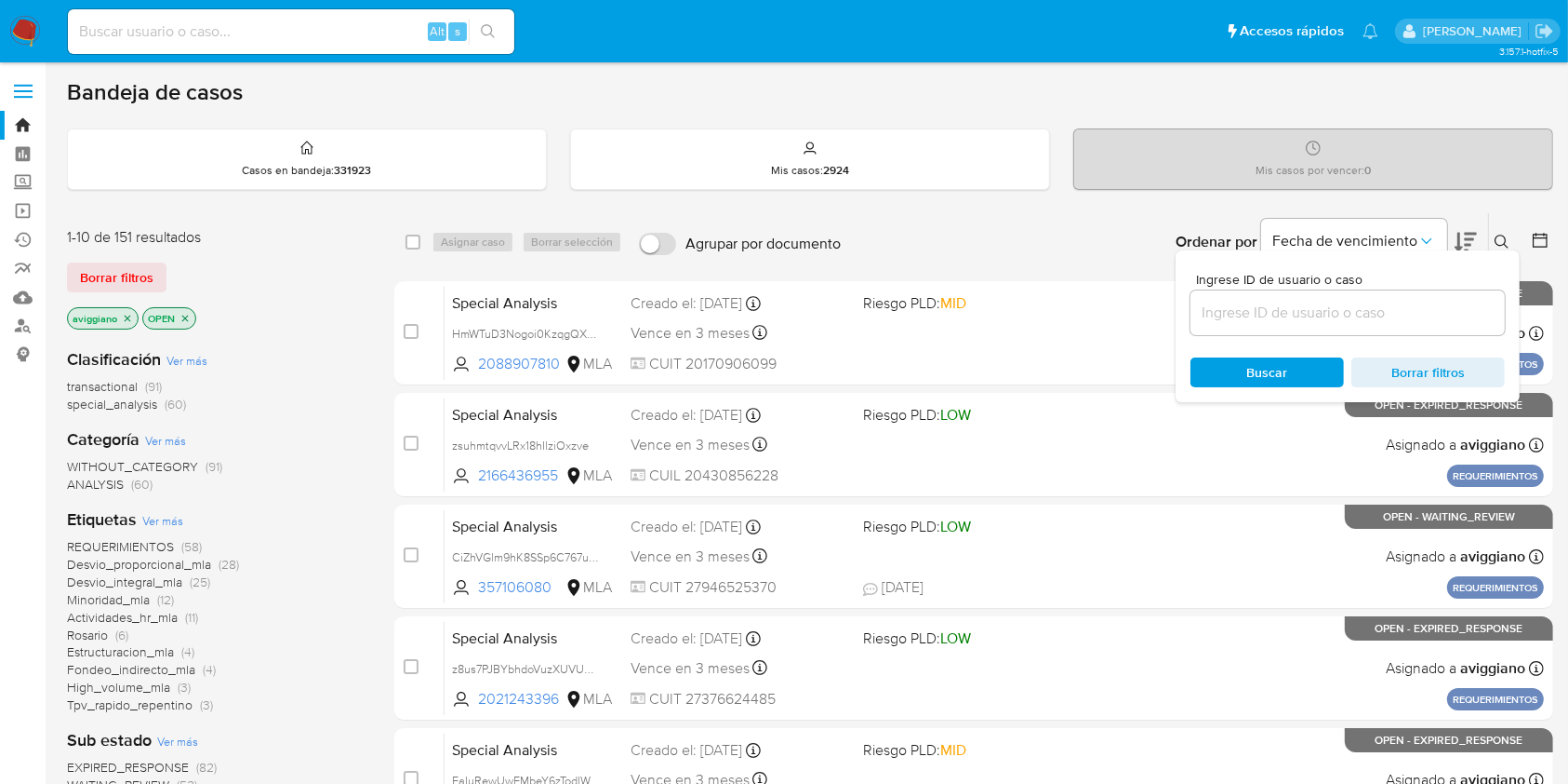
click at [1300, 316] on input at bounding box center [1348, 313] width 314 height 24
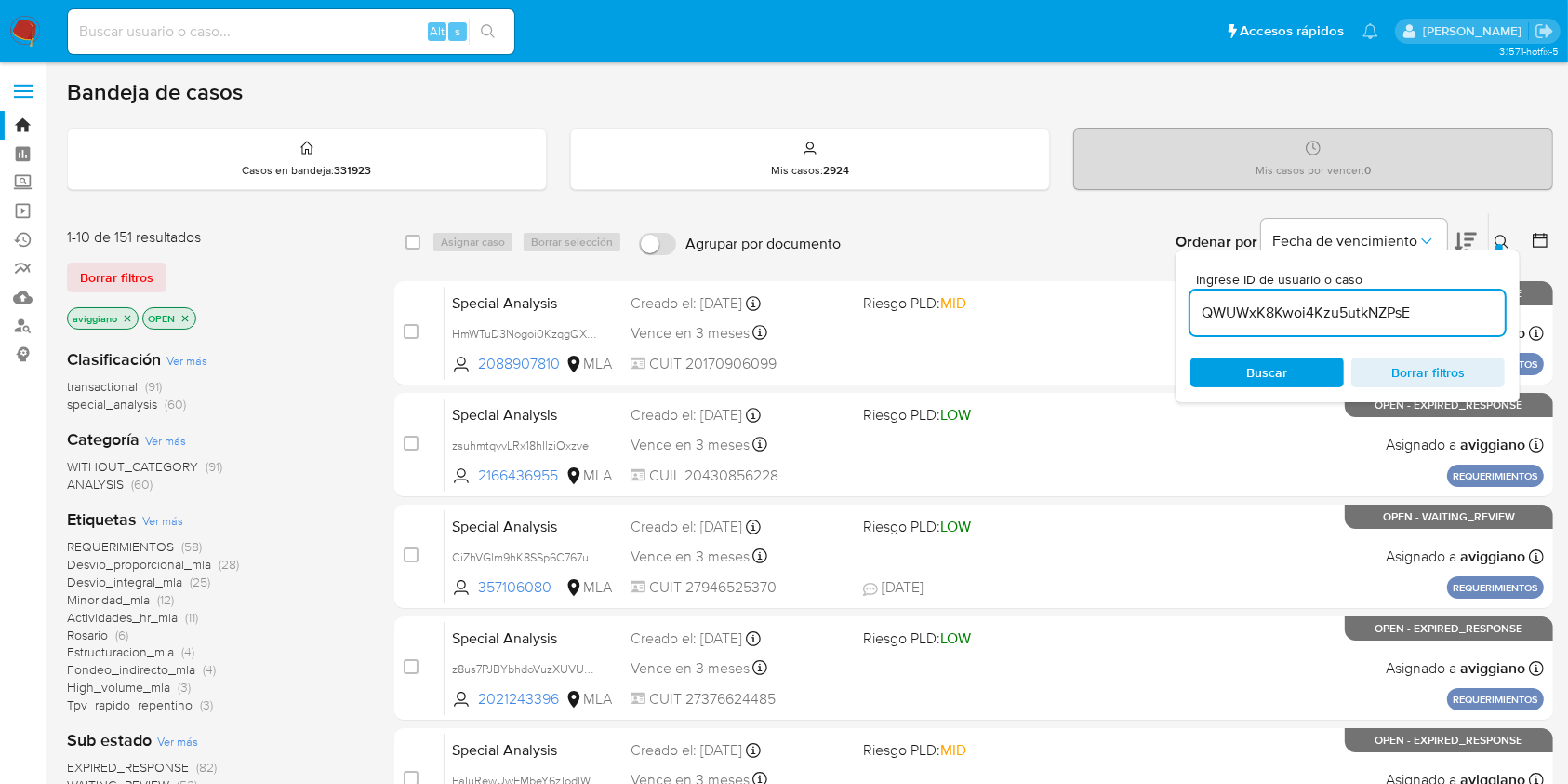
type input "QWUWxK8Kwoi4Kzu5utkNZPsE"
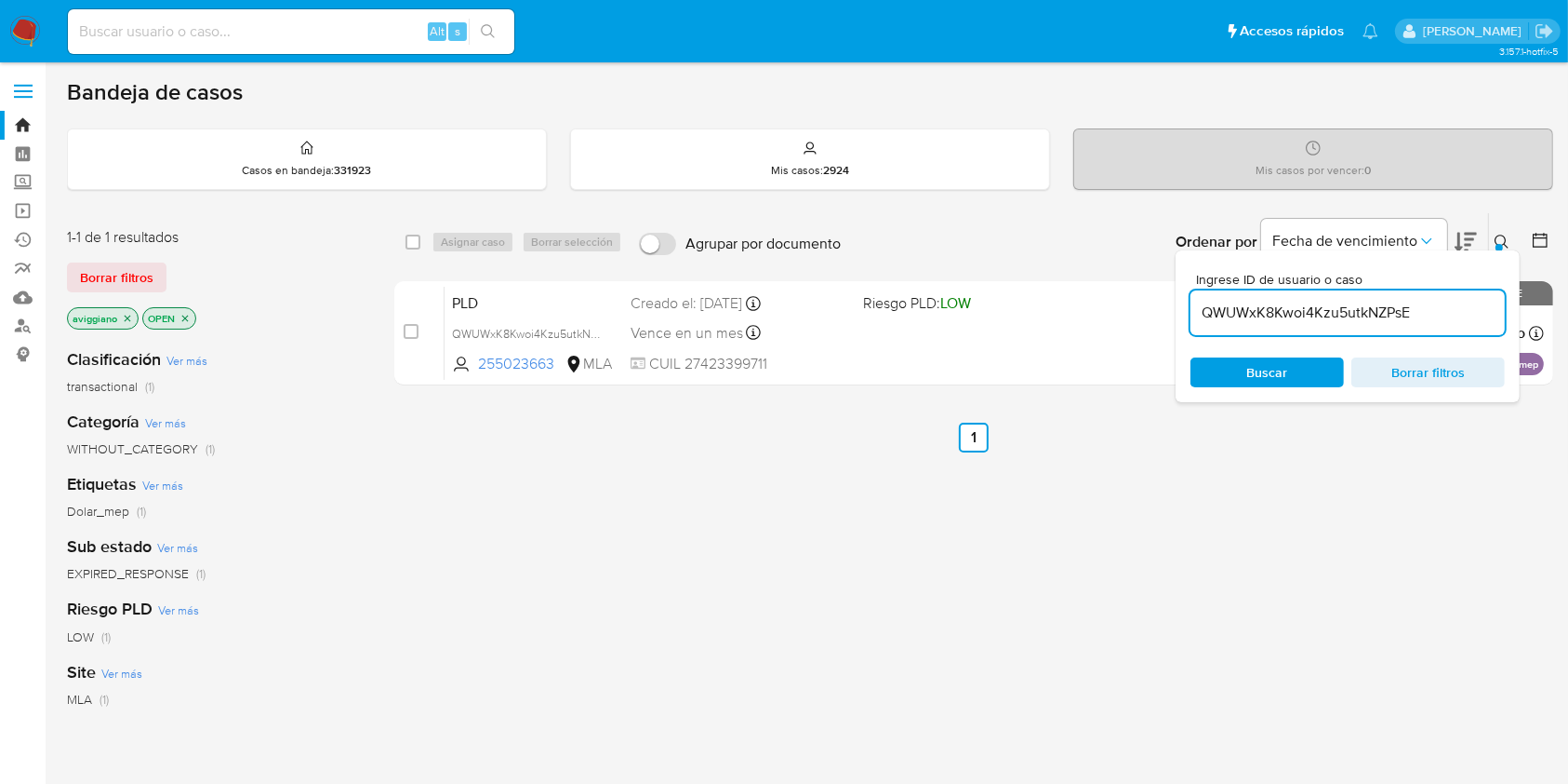
click at [423, 241] on div "select-all-cases-checkbox" at bounding box center [417, 242] width 22 height 22
click at [417, 241] on input "checkbox" at bounding box center [413, 242] width 15 height 15
checkbox input "true"
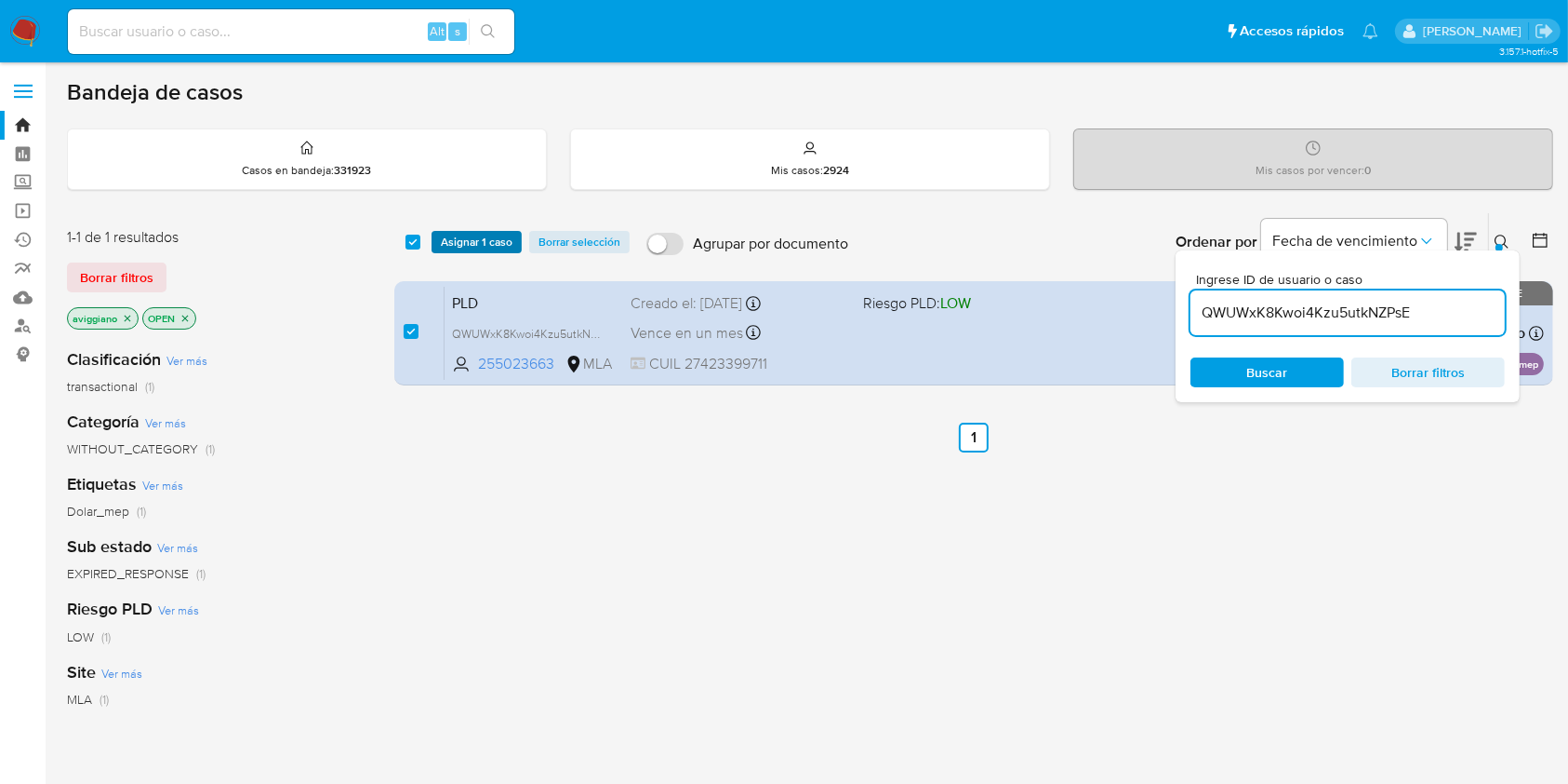
click at [458, 239] on span "Asignar 1 caso" at bounding box center [477, 242] width 72 height 19
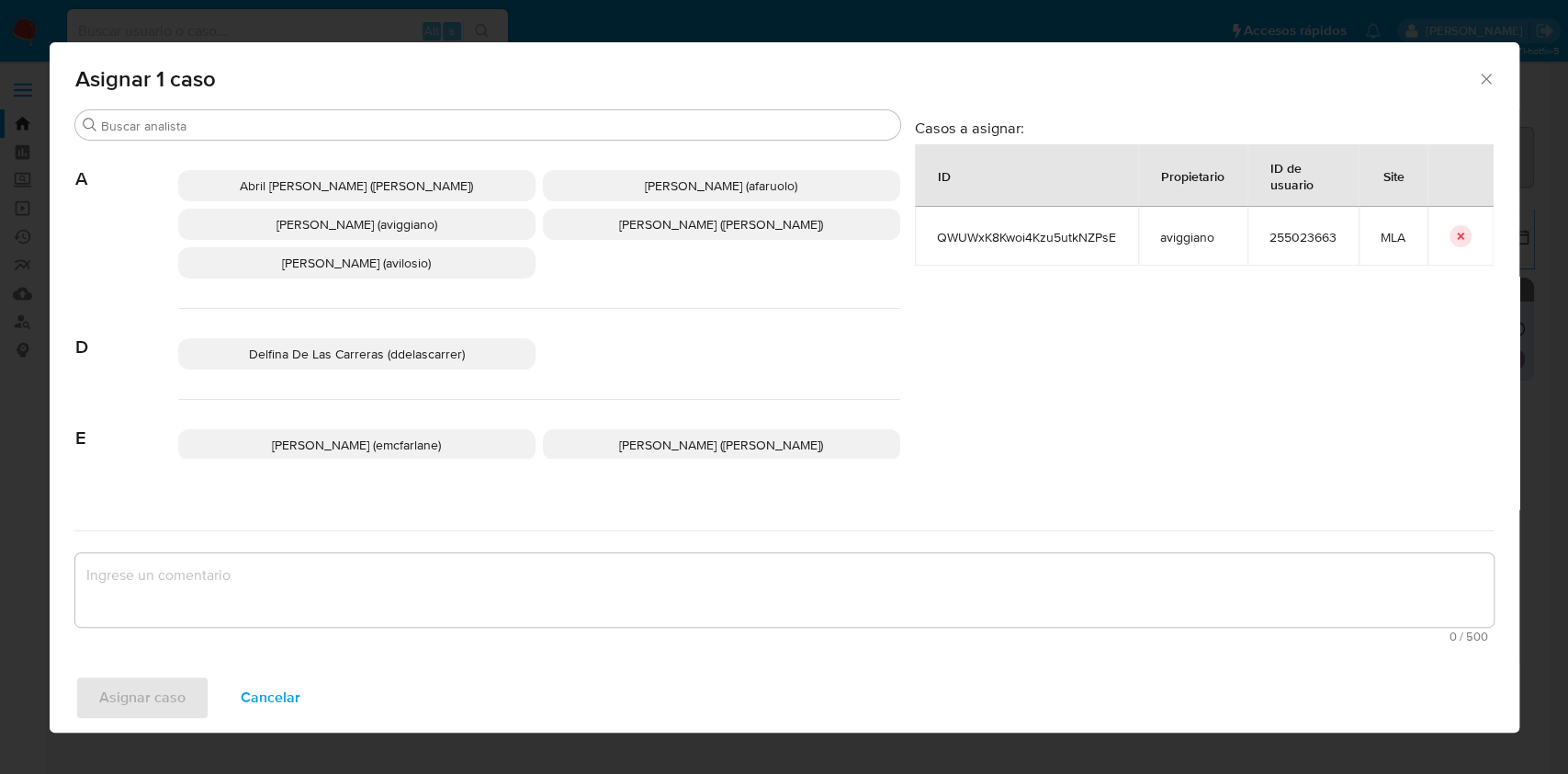
click at [356, 230] on span "[PERSON_NAME] (aviggiano)" at bounding box center [357, 224] width 161 height 18
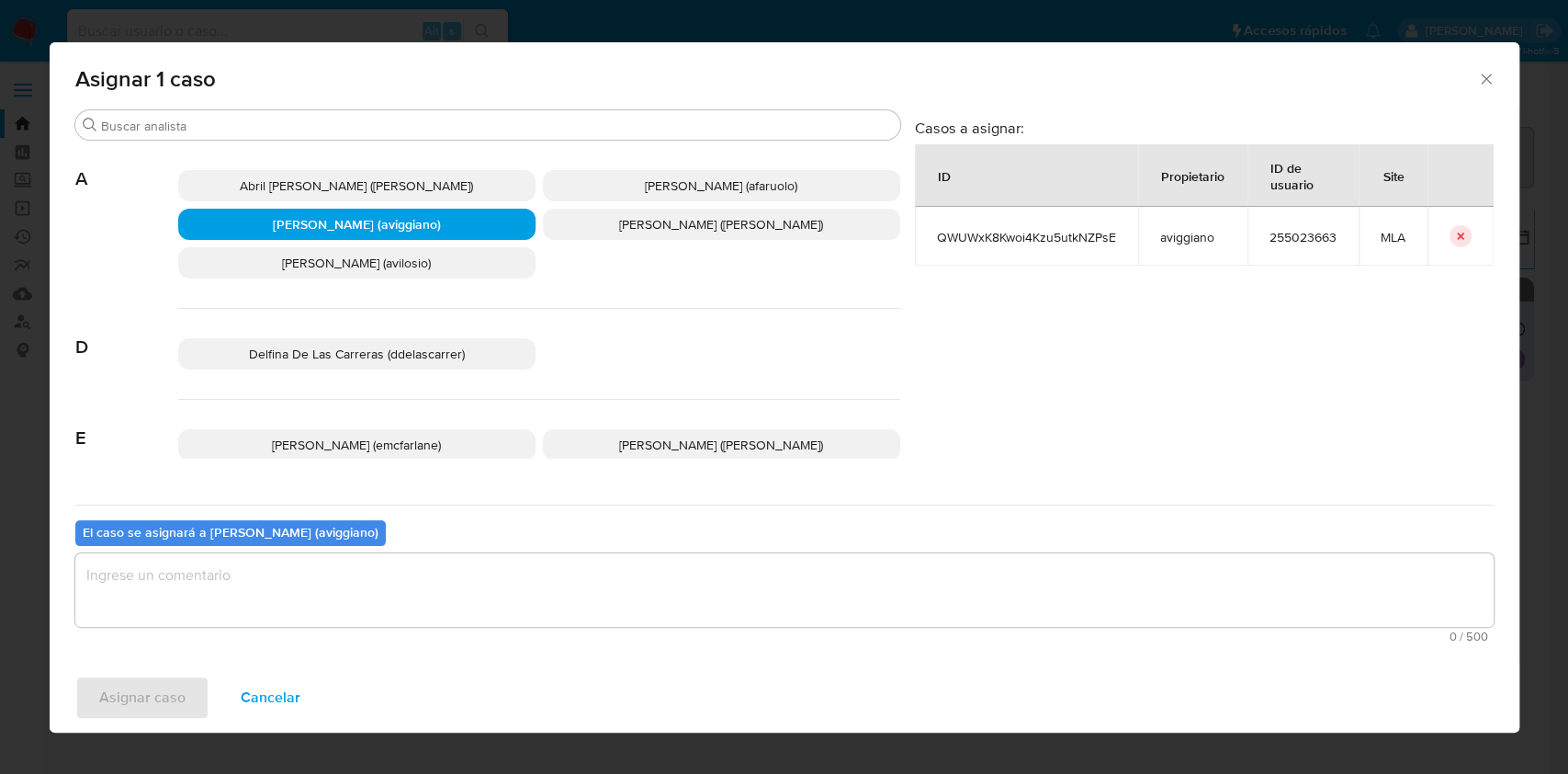
click at [415, 618] on textarea "assign-modal" at bounding box center [785, 590] width 1419 height 74
click at [162, 696] on span "Asignar caso" at bounding box center [143, 698] width 87 height 41
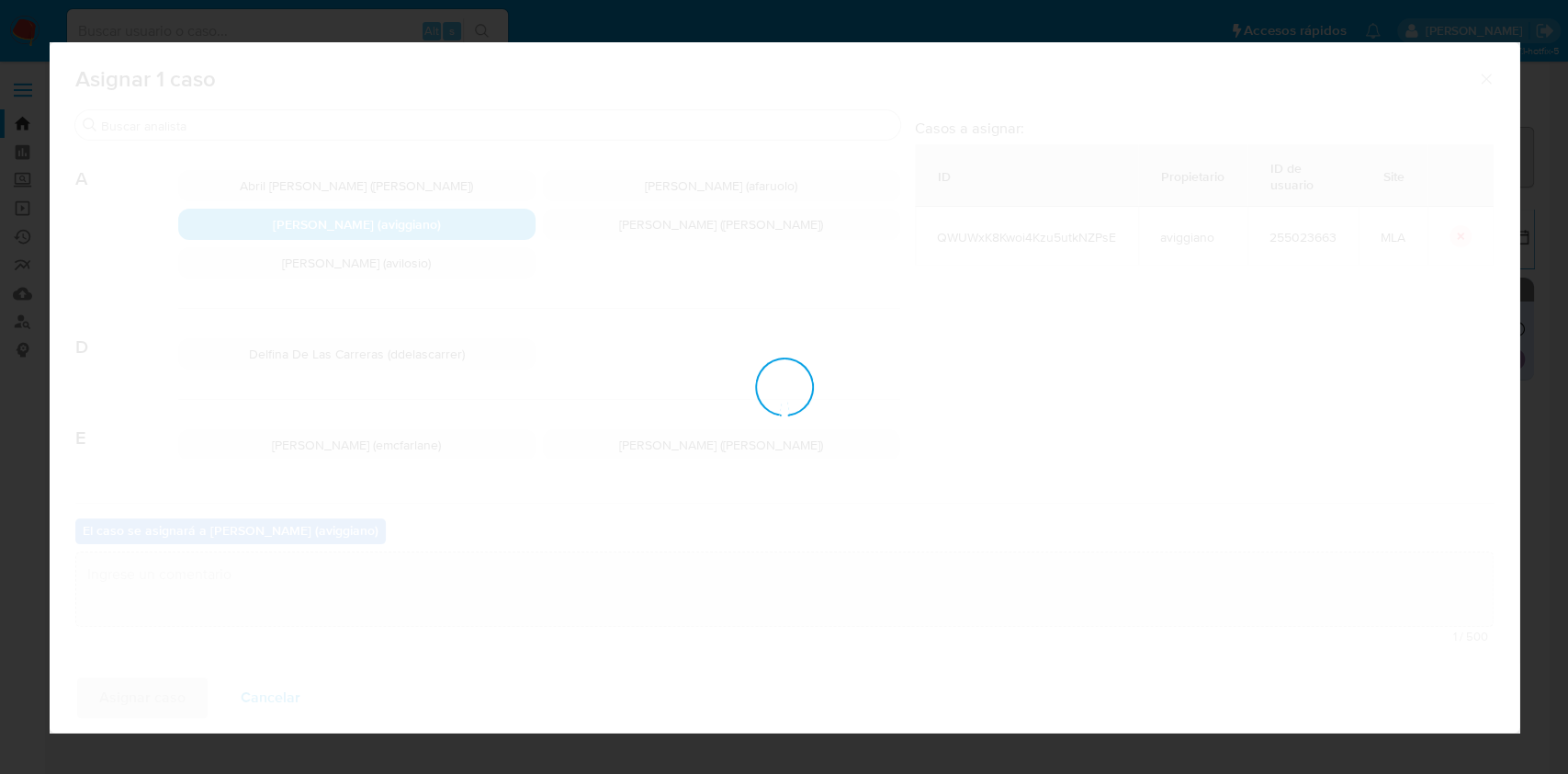
checkbox input "false"
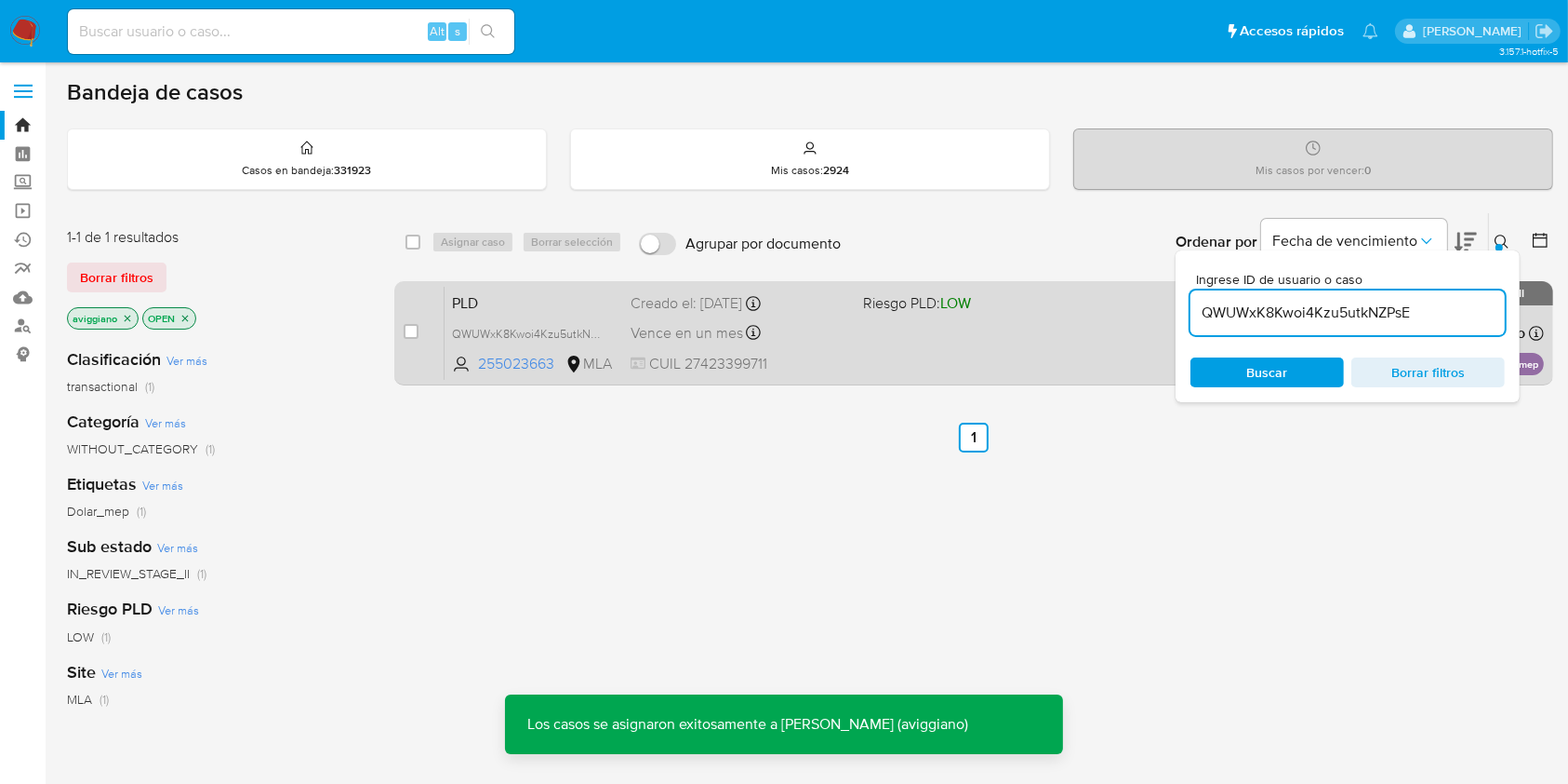
click at [936, 352] on div "PLD QWUWxK8Kwoi4Kzu5utkNZPsE 255023663 MLA Riesgo PLD: LOW Creado el: [DATE] Cr…" at bounding box center [994, 332] width 1100 height 94
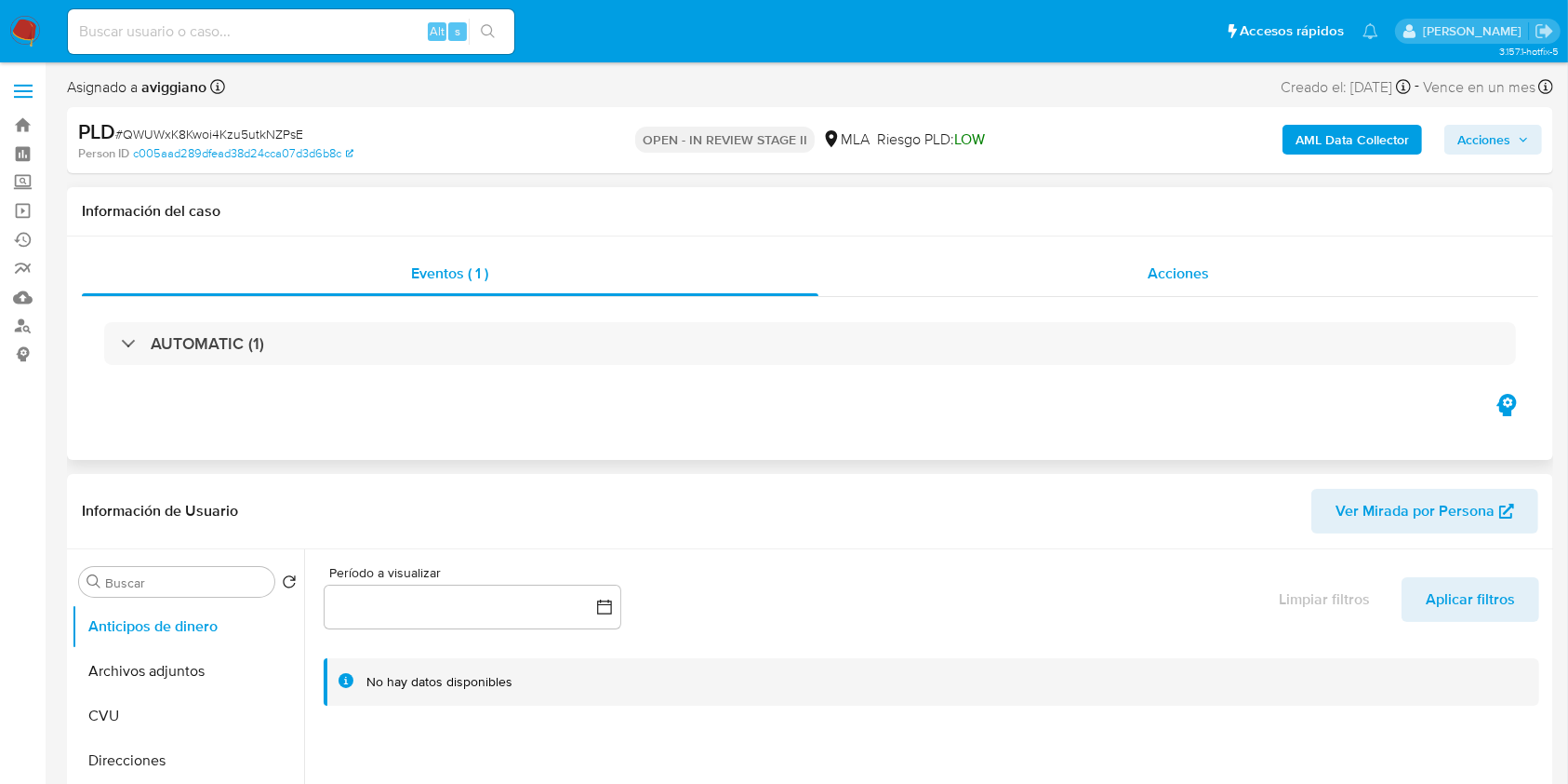
select select "10"
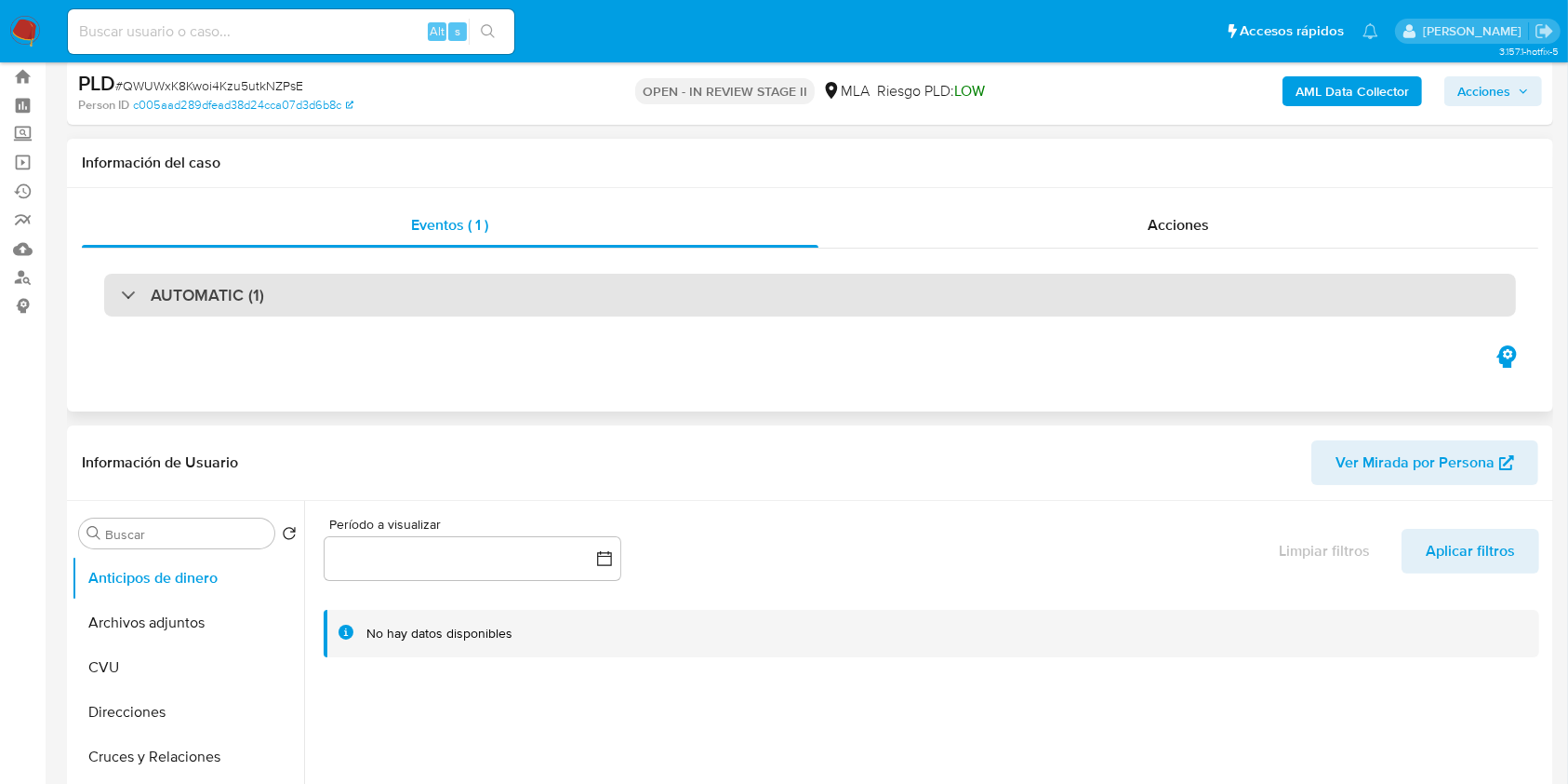
scroll to position [124, 0]
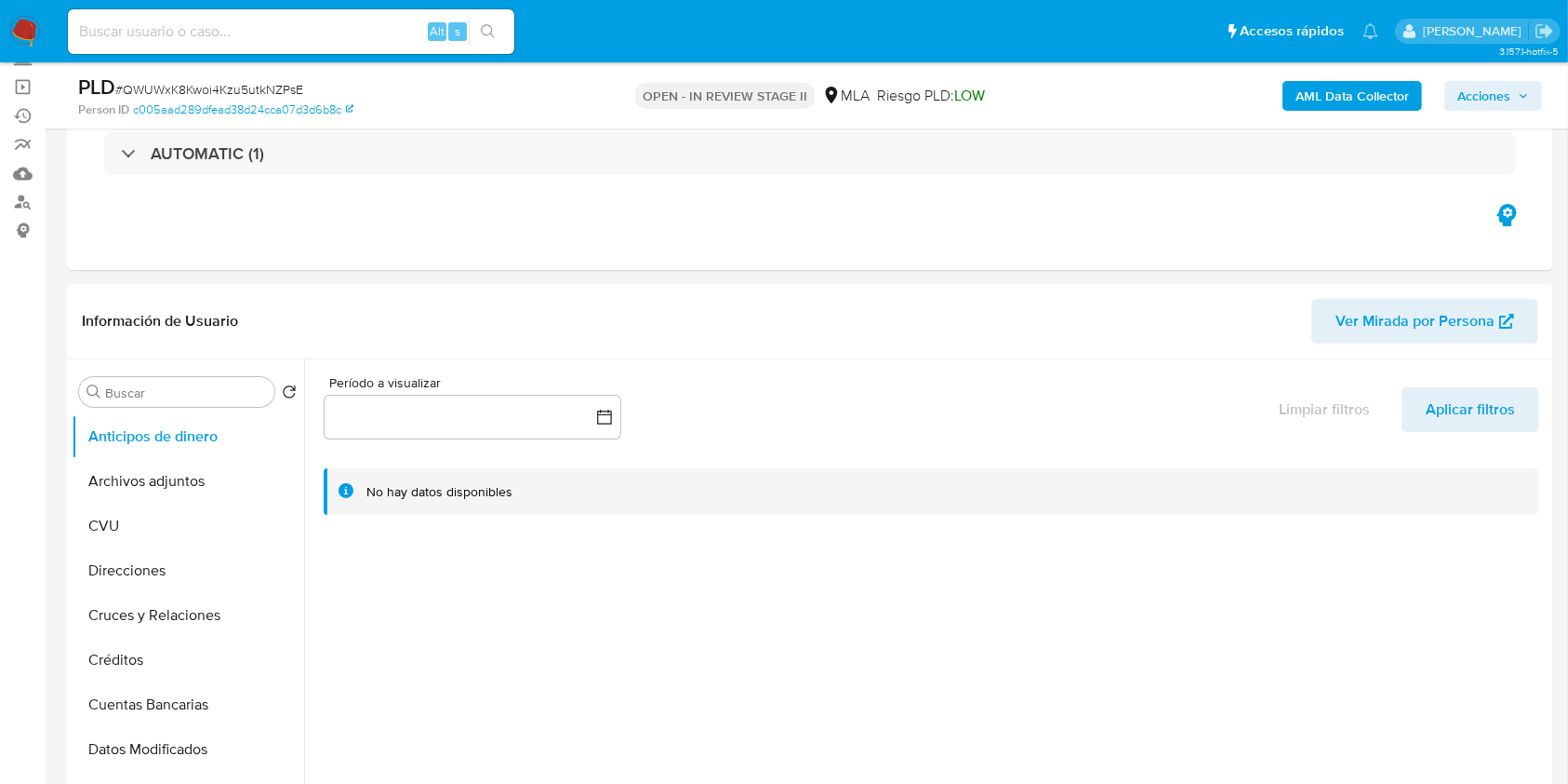
click at [1469, 107] on span "Acciones" at bounding box center [1484, 96] width 53 height 30
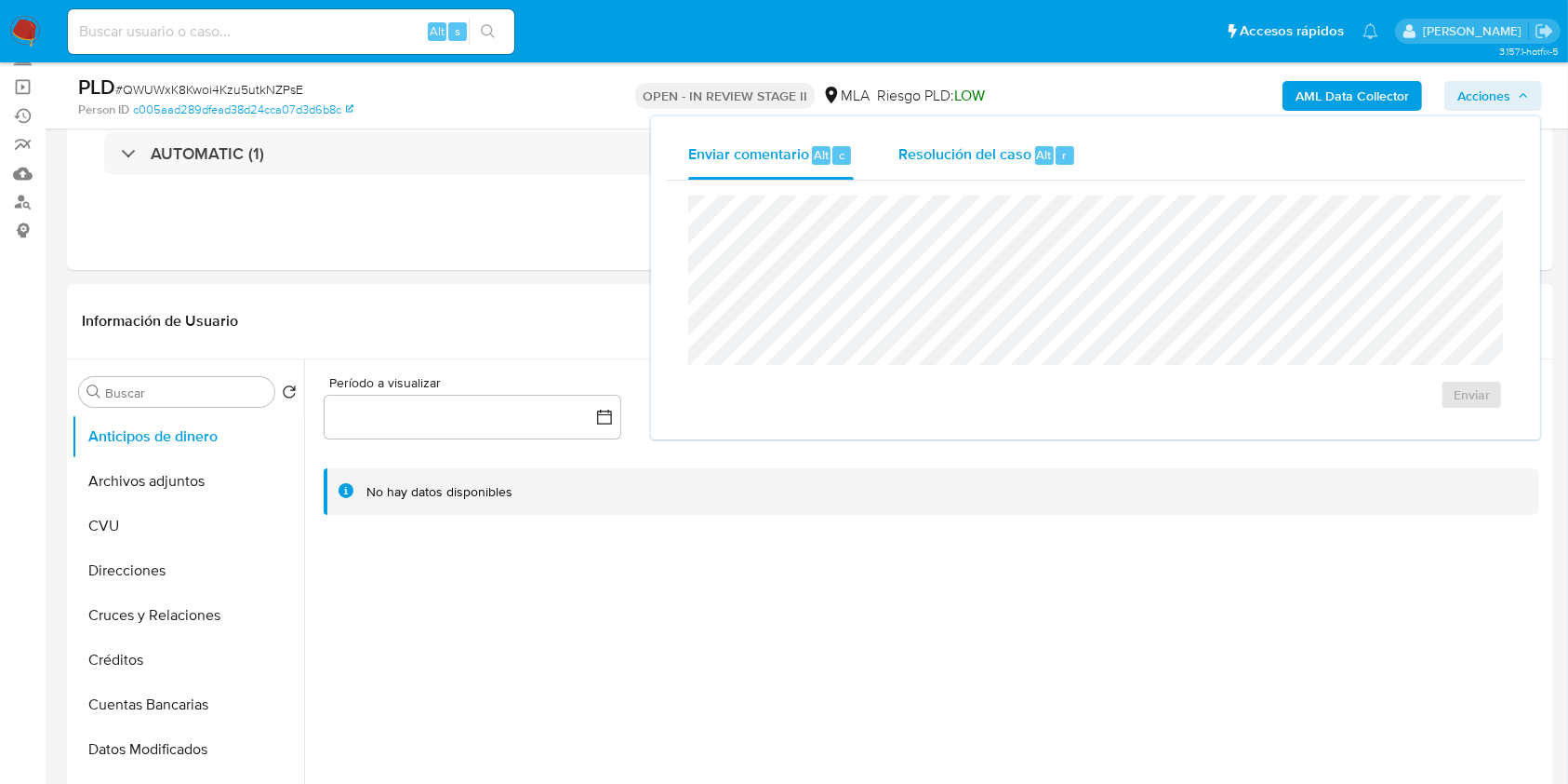
click at [1005, 169] on div "Resolución del caso Alt r" at bounding box center [987, 156] width 177 height 49
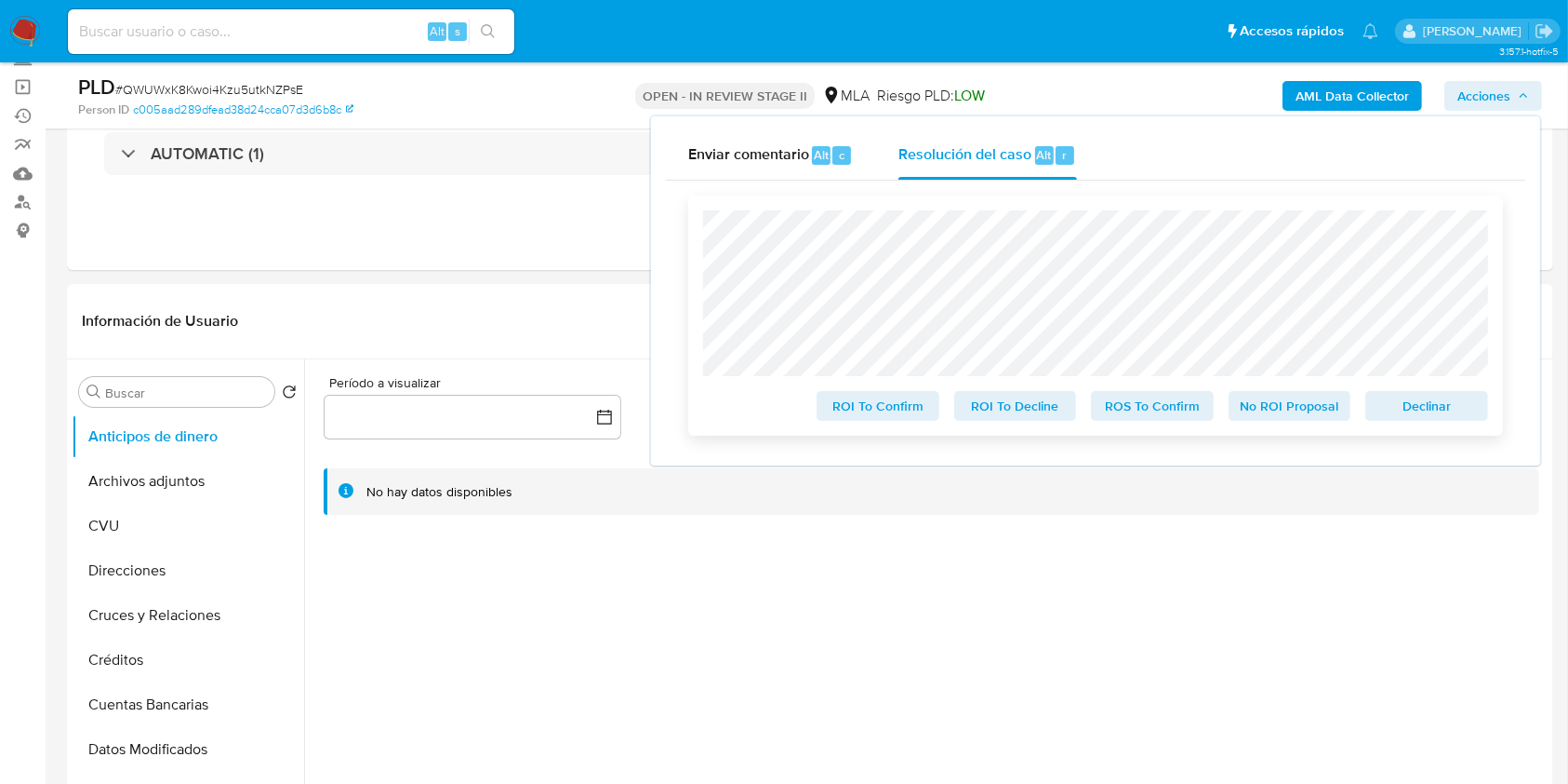
click at [1406, 399] on span "Declinar" at bounding box center [1427, 406] width 97 height 26
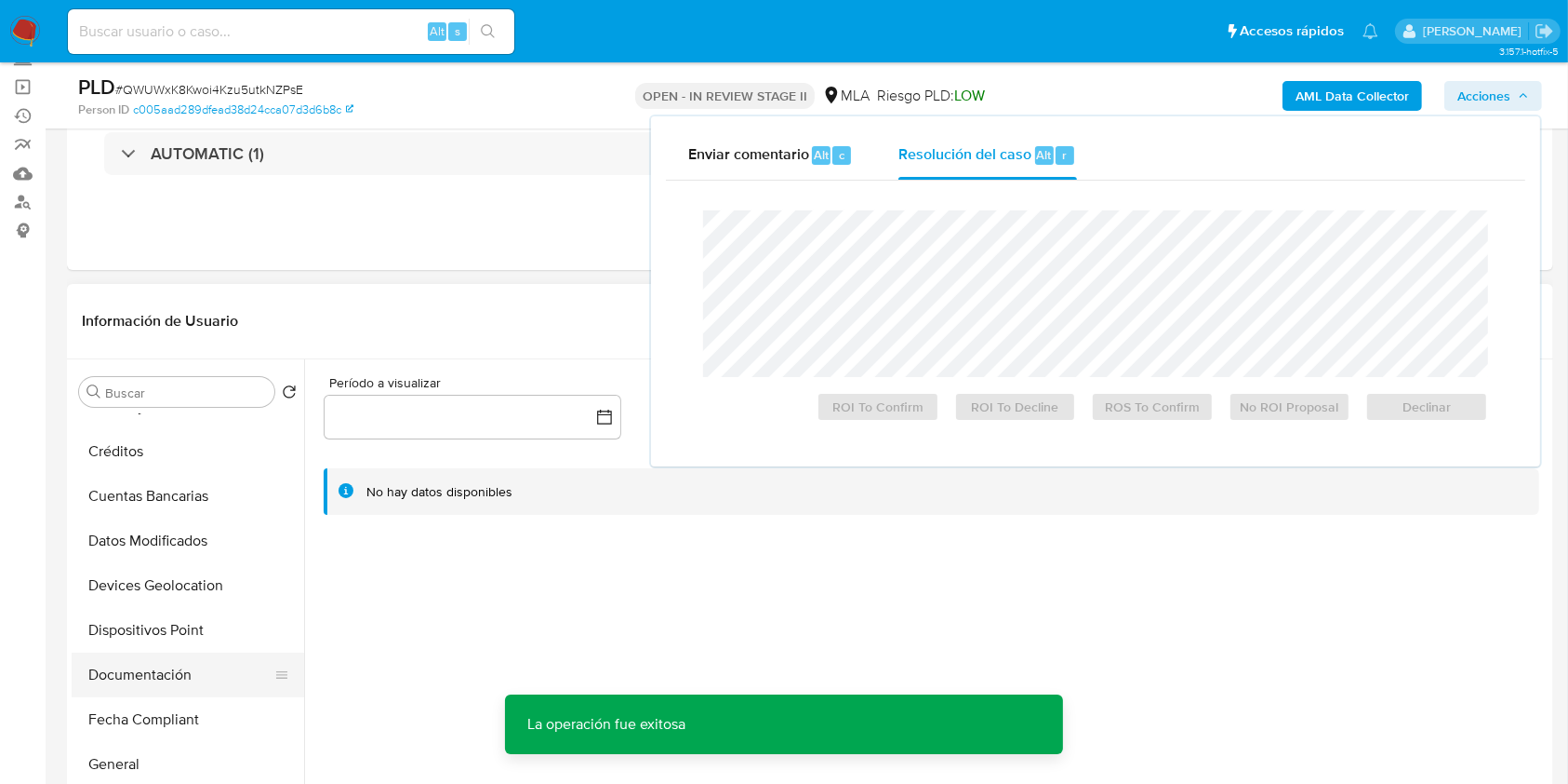
scroll to position [247, 0]
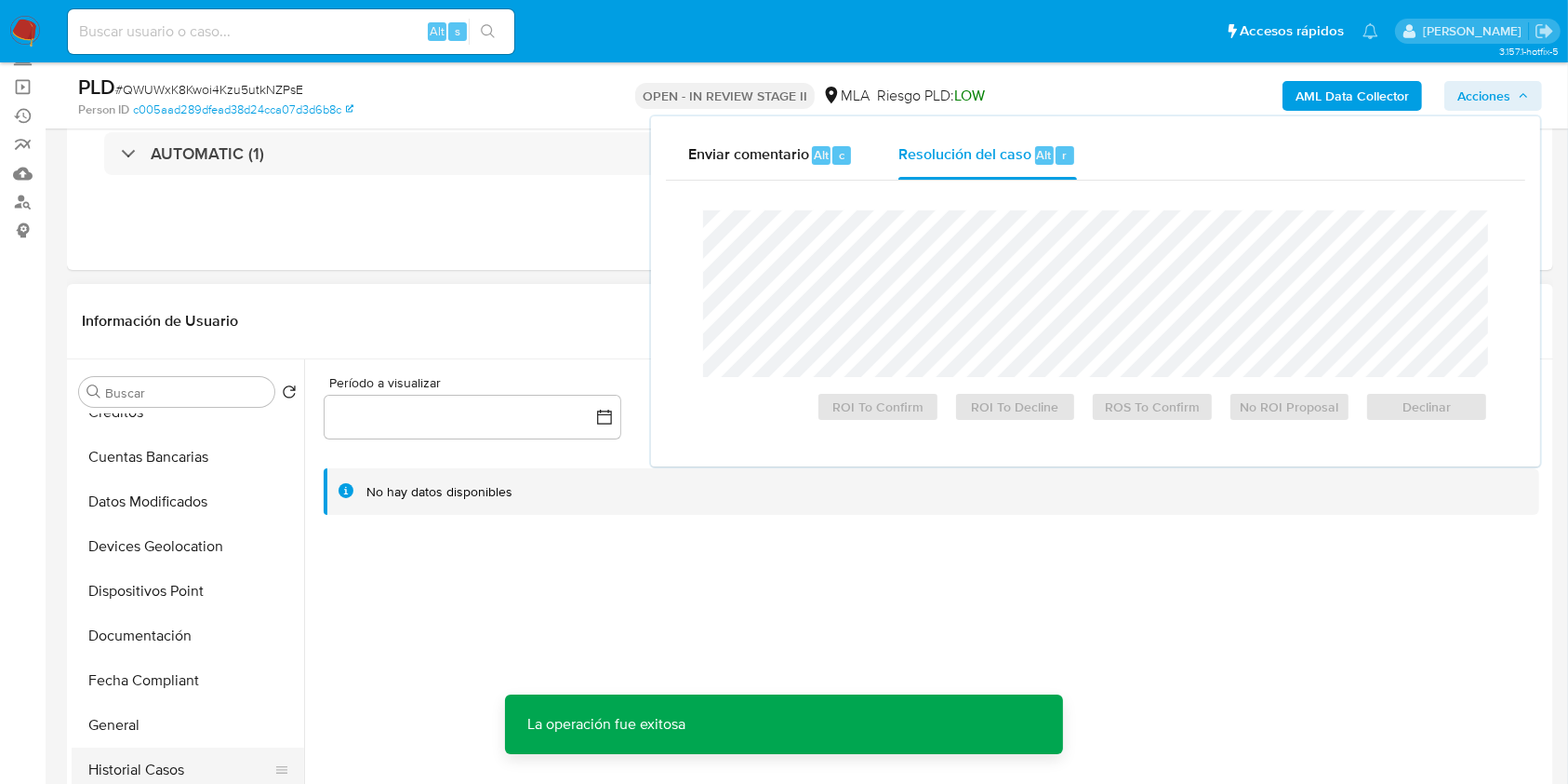
click at [122, 760] on button "Historial Casos" at bounding box center [180, 770] width 217 height 45
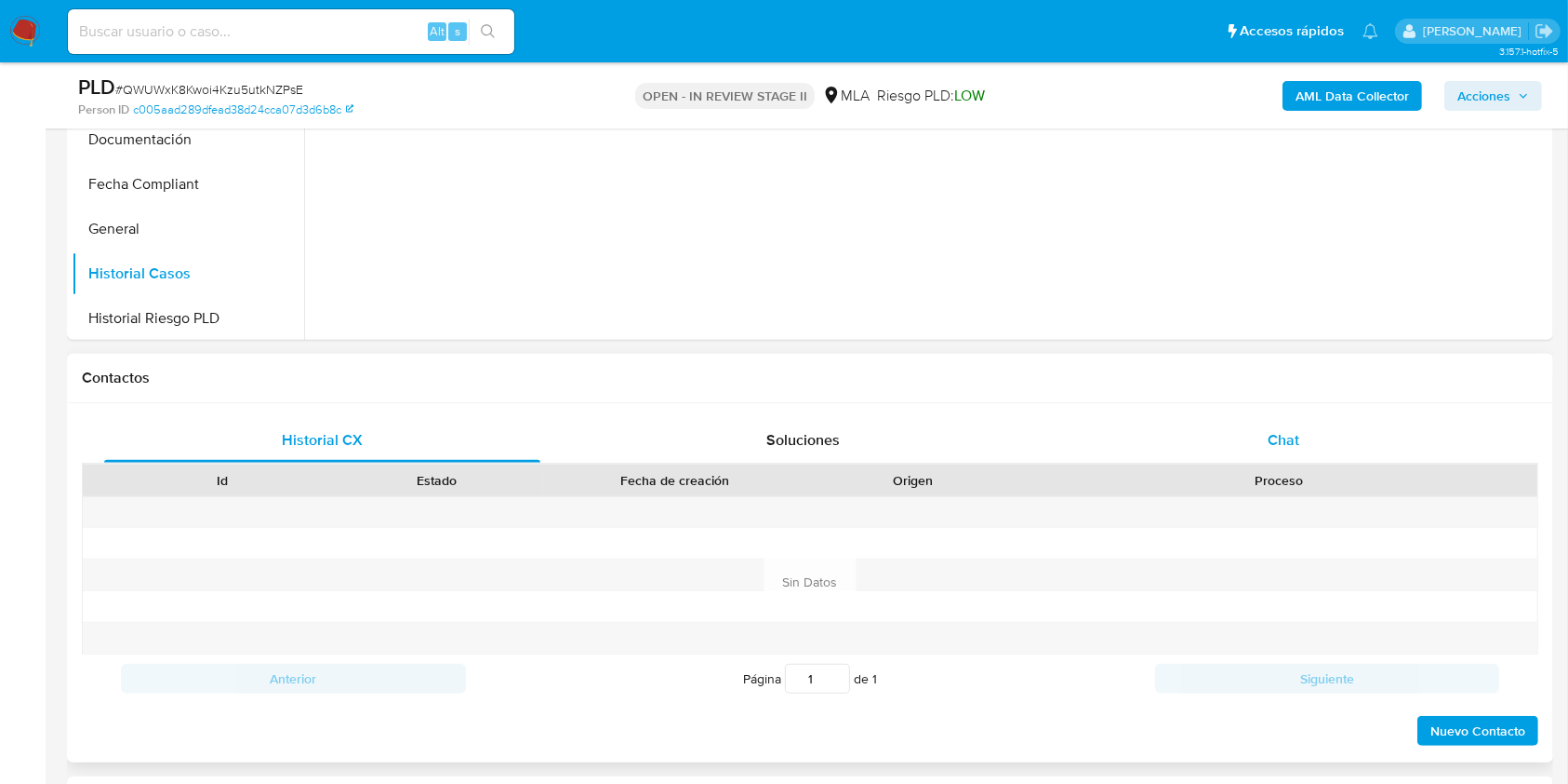
click at [1298, 426] on div "Chat" at bounding box center [1284, 441] width 437 height 45
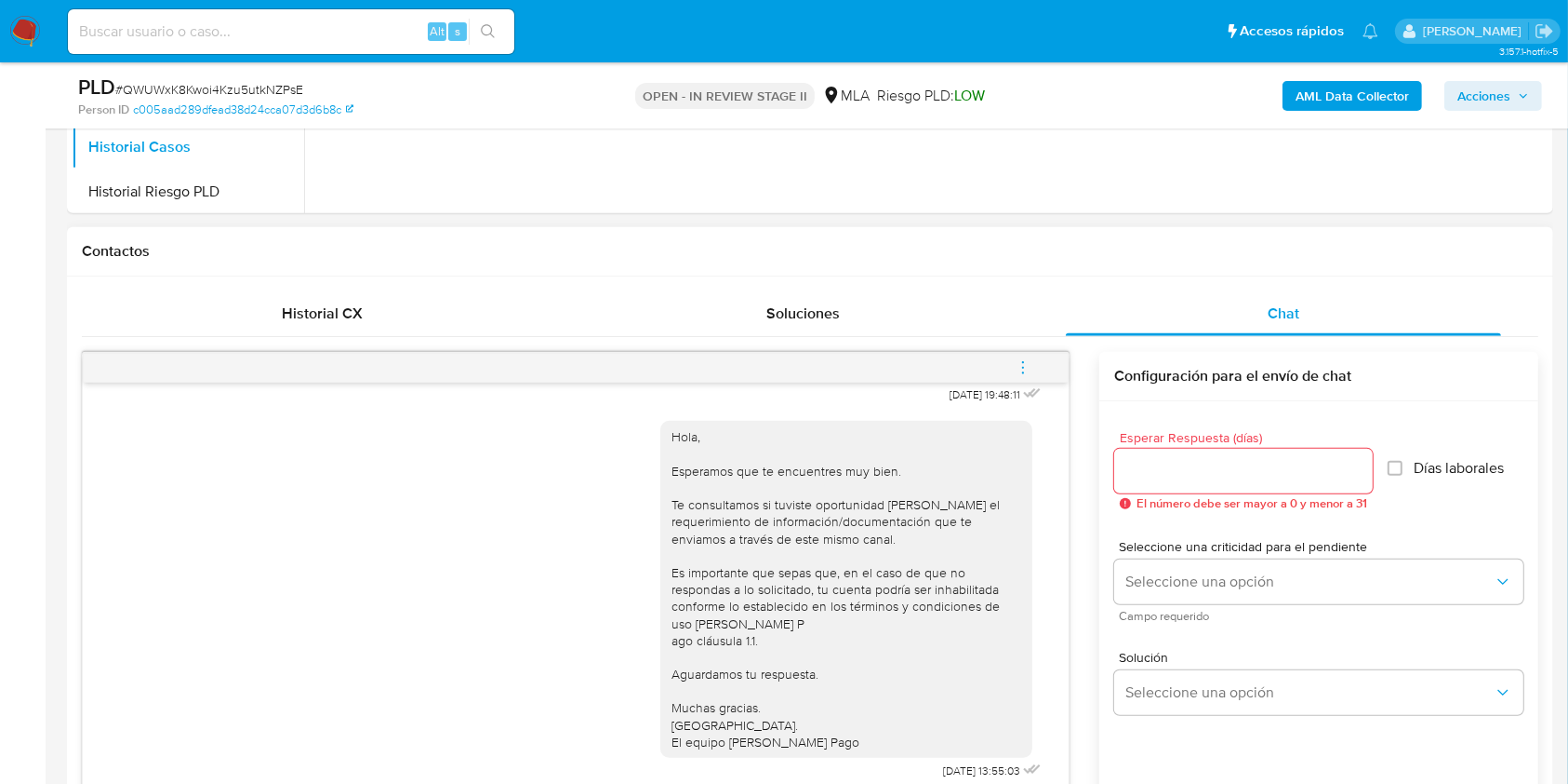
scroll to position [745, 0]
click at [1020, 368] on icon "menu-action" at bounding box center [1023, 370] width 17 height 17
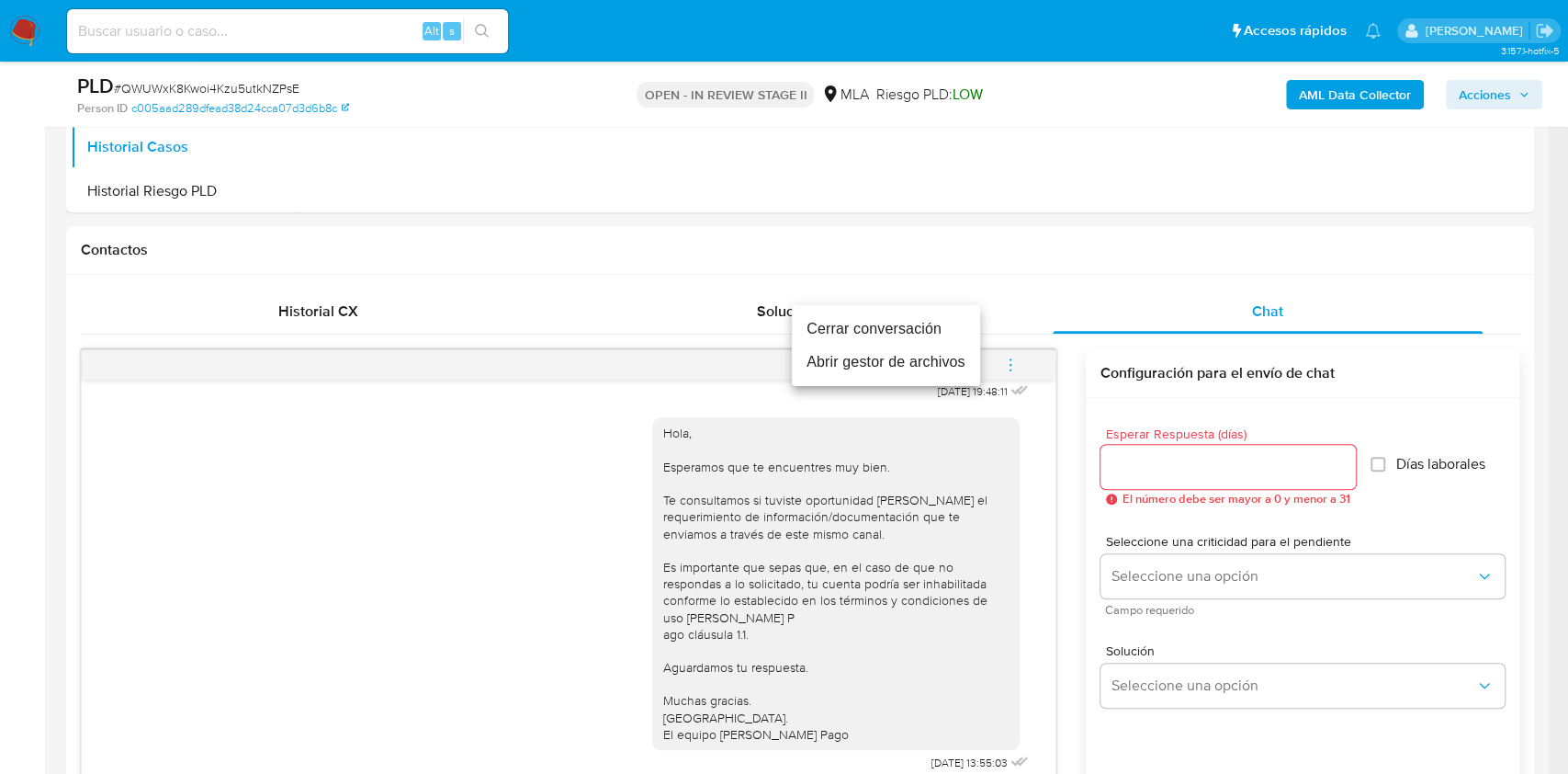
click at [850, 331] on li "Cerrar conversación" at bounding box center [886, 329] width 188 height 33
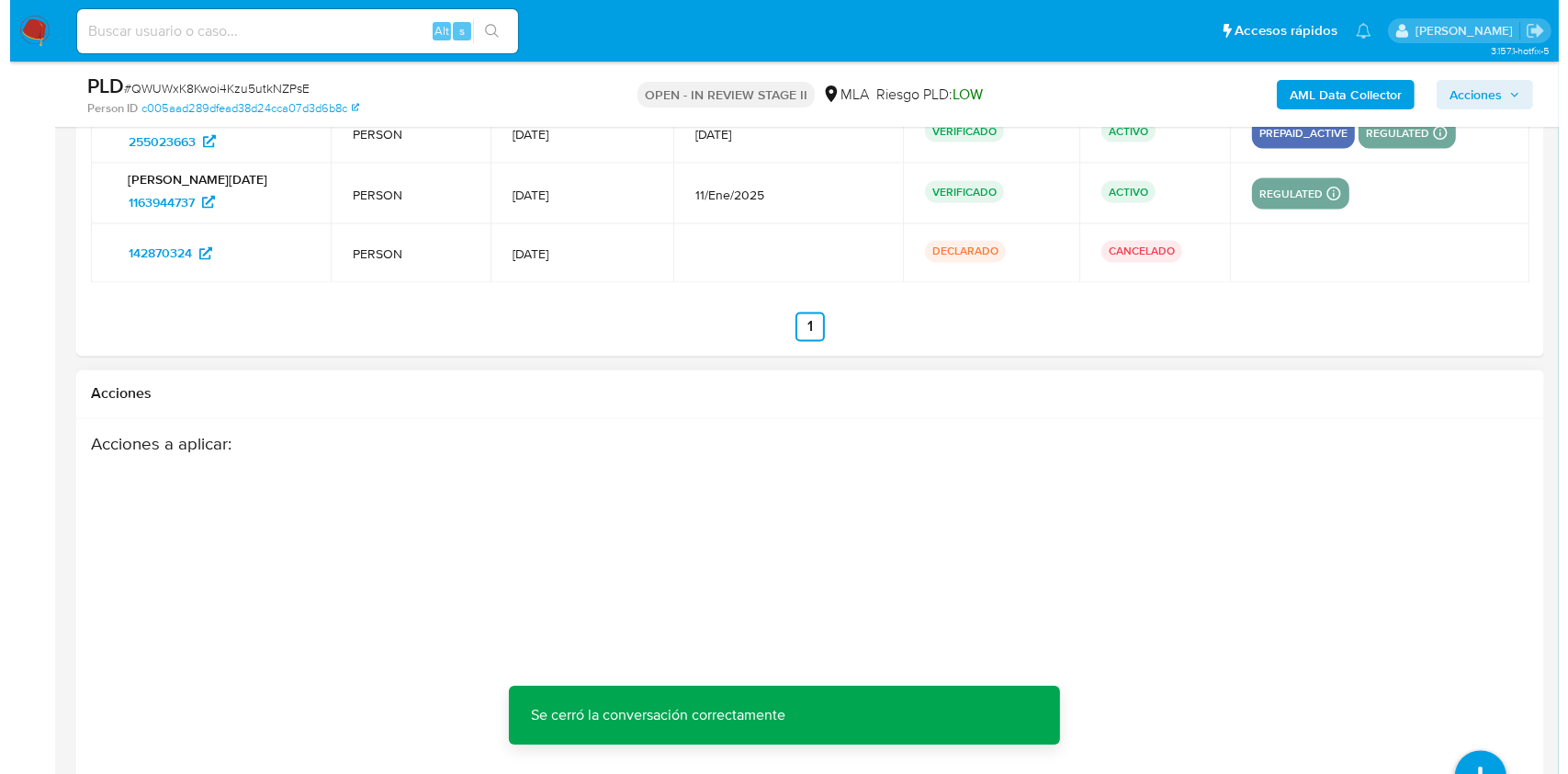
scroll to position [3351, 0]
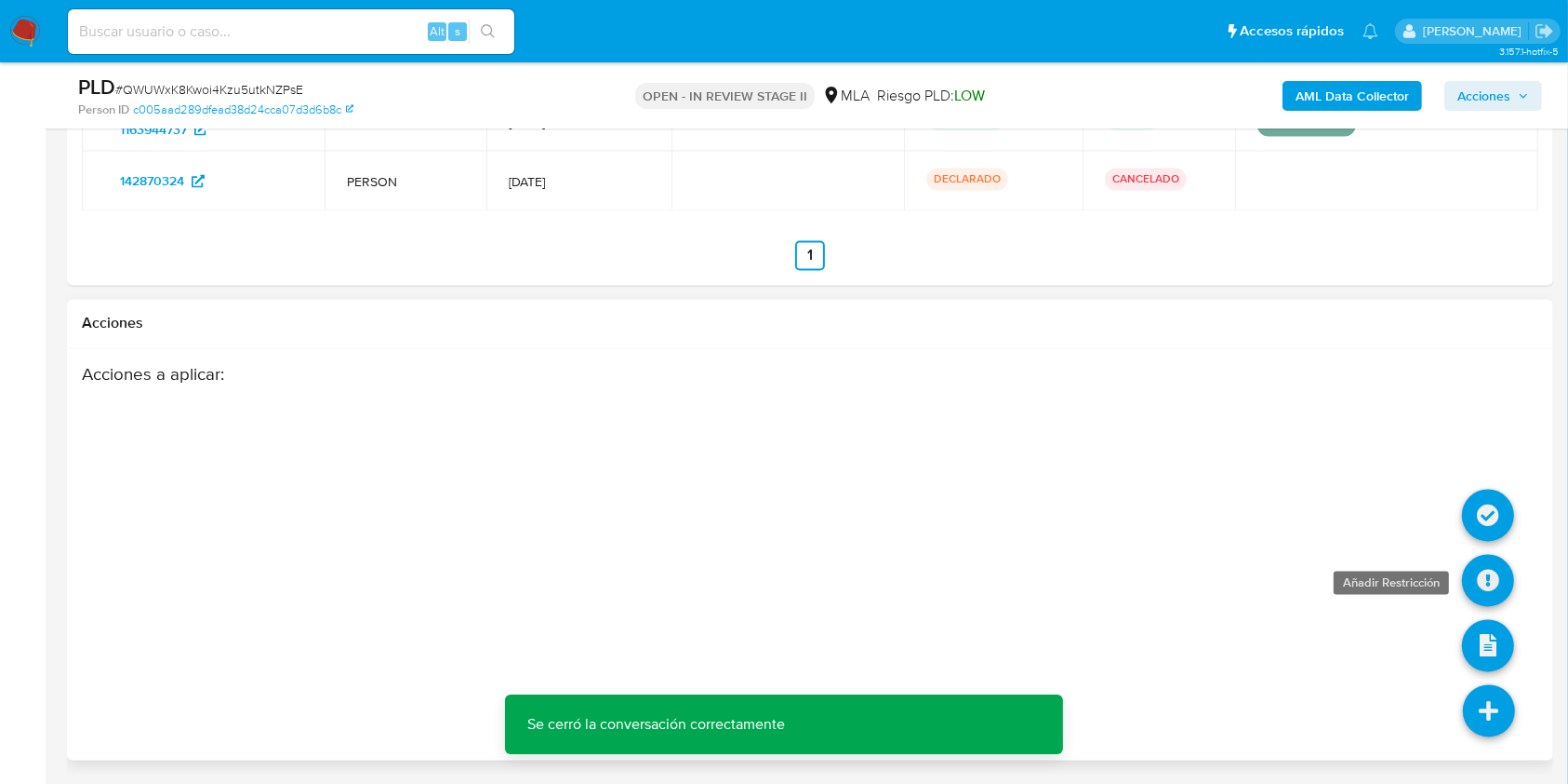
click at [1487, 586] on icon at bounding box center [1489, 581] width 52 height 52
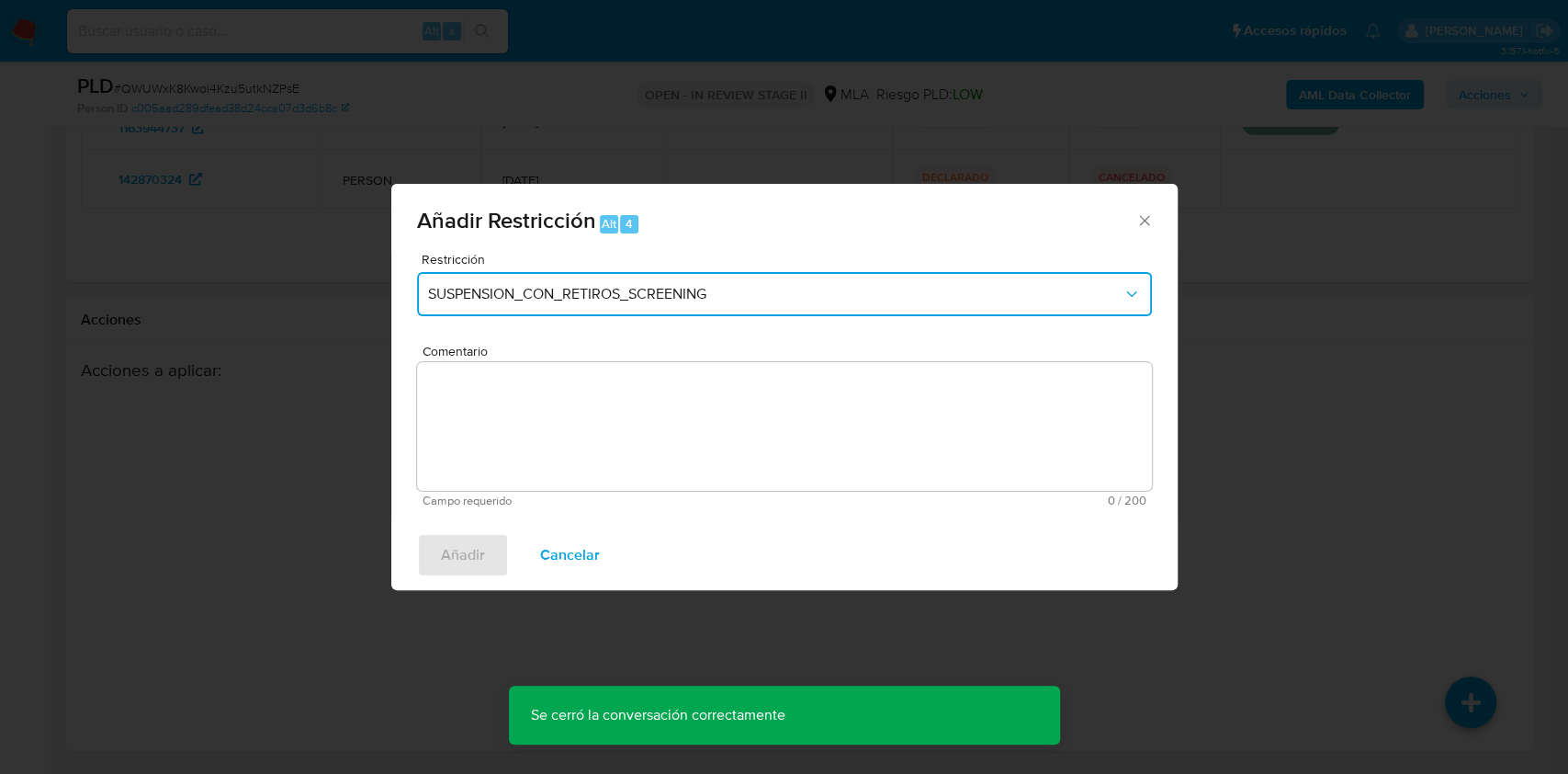
click at [588, 285] on span "SUSPENSION_CON_RETIROS_SCREENING" at bounding box center [776, 294] width 695 height 18
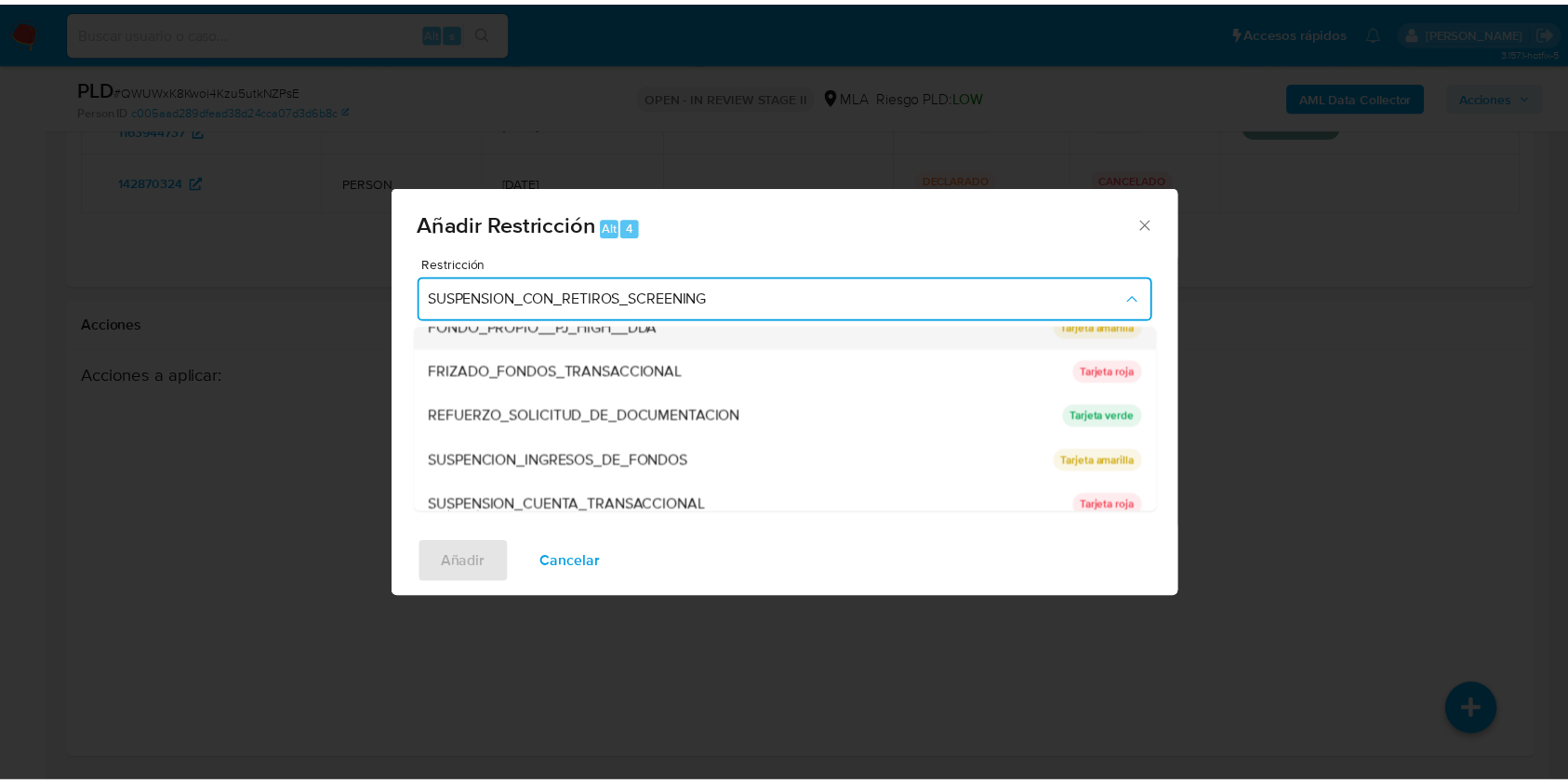
scroll to position [372, 0]
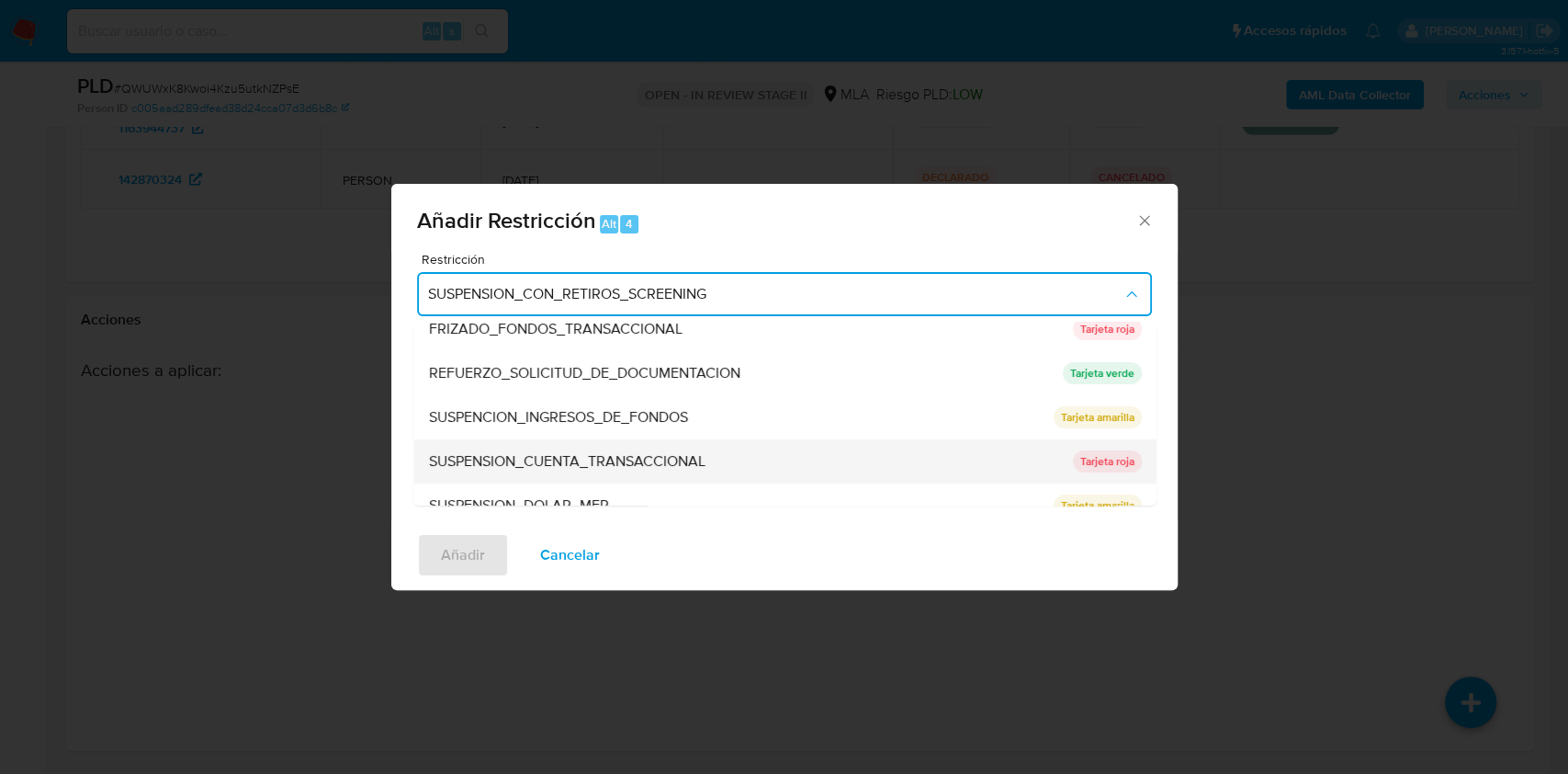
click at [535, 453] on span "SUSPENSION_CUENTA_TRANSACCIONAL" at bounding box center [567, 462] width 276 height 18
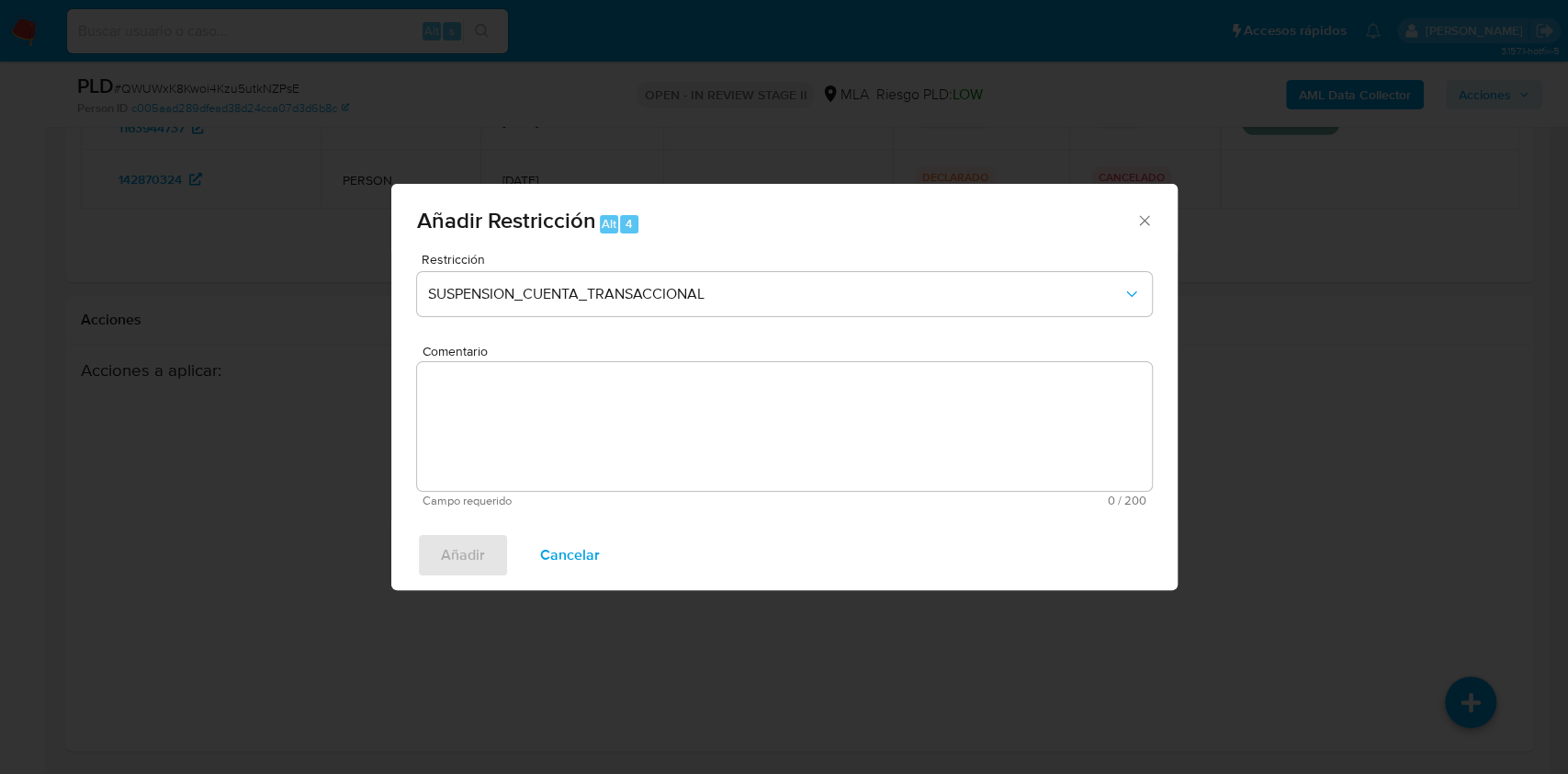
click at [535, 453] on textarea "Comentario" at bounding box center [785, 427] width 735 height 129
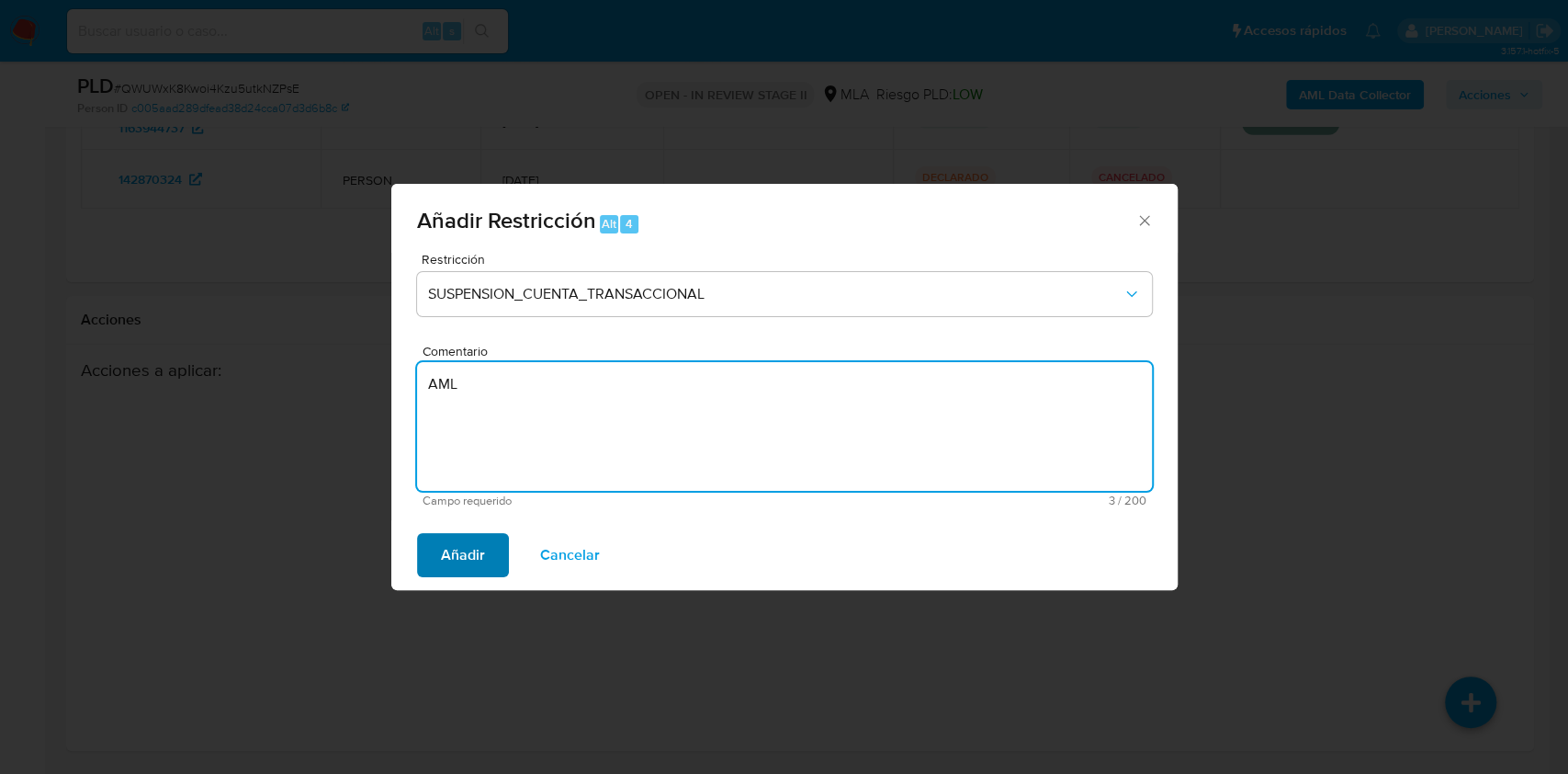
type textarea "AML"
click at [493, 552] on button "Añadir" at bounding box center [463, 555] width 92 height 44
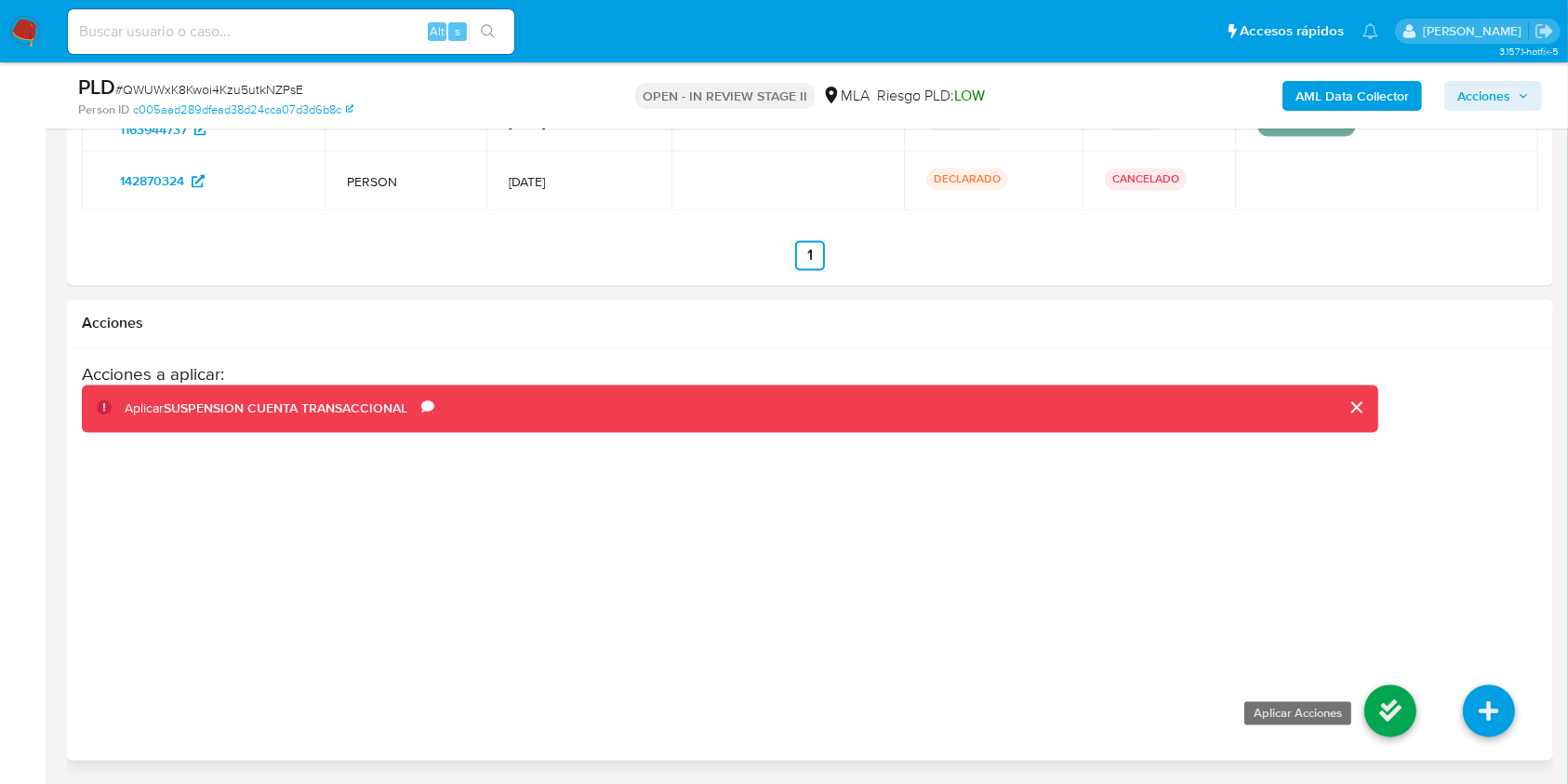
click at [1390, 726] on icon at bounding box center [1391, 711] width 52 height 52
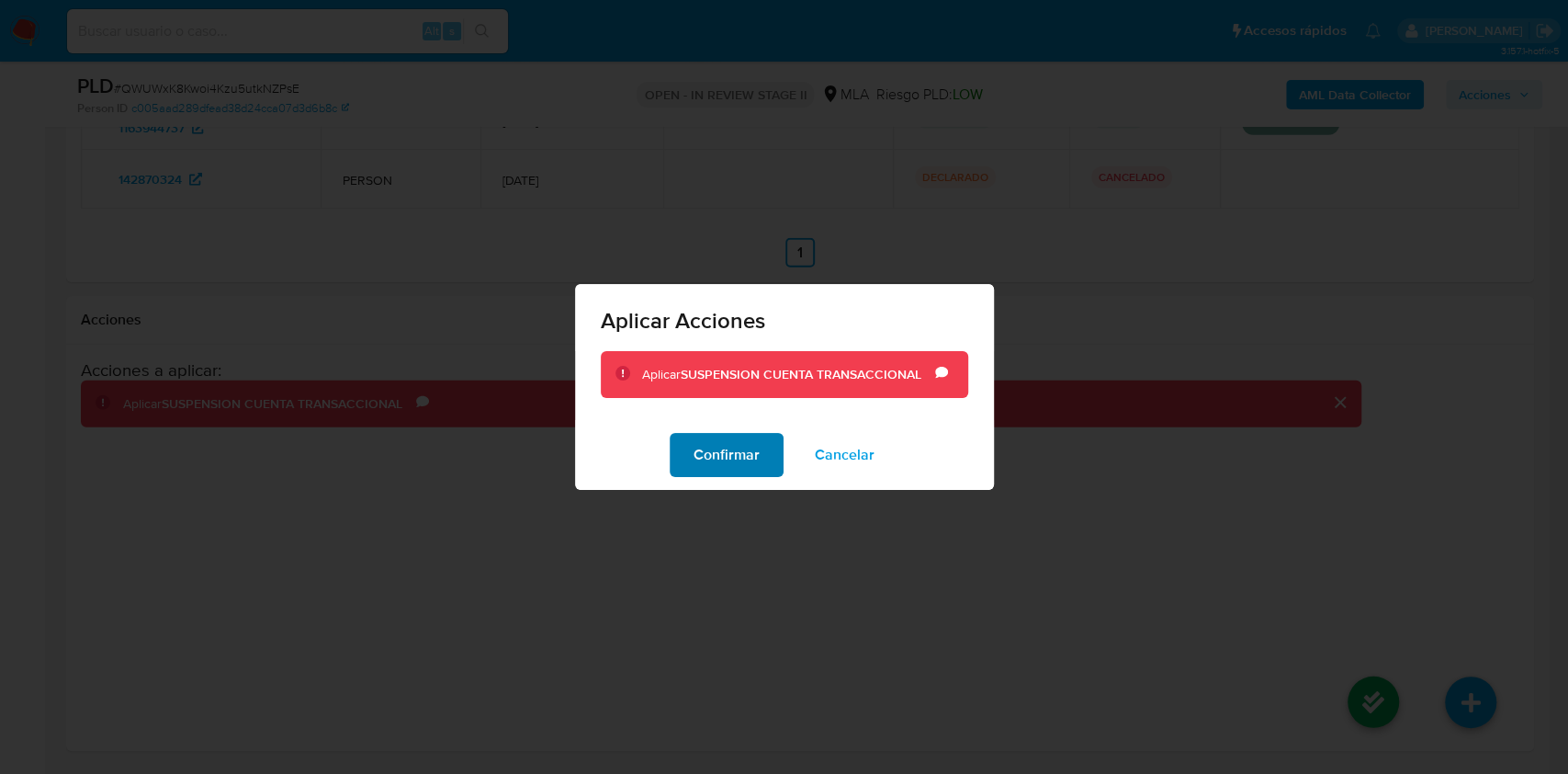
click at [760, 460] on button "Confirmar" at bounding box center [727, 455] width 114 height 44
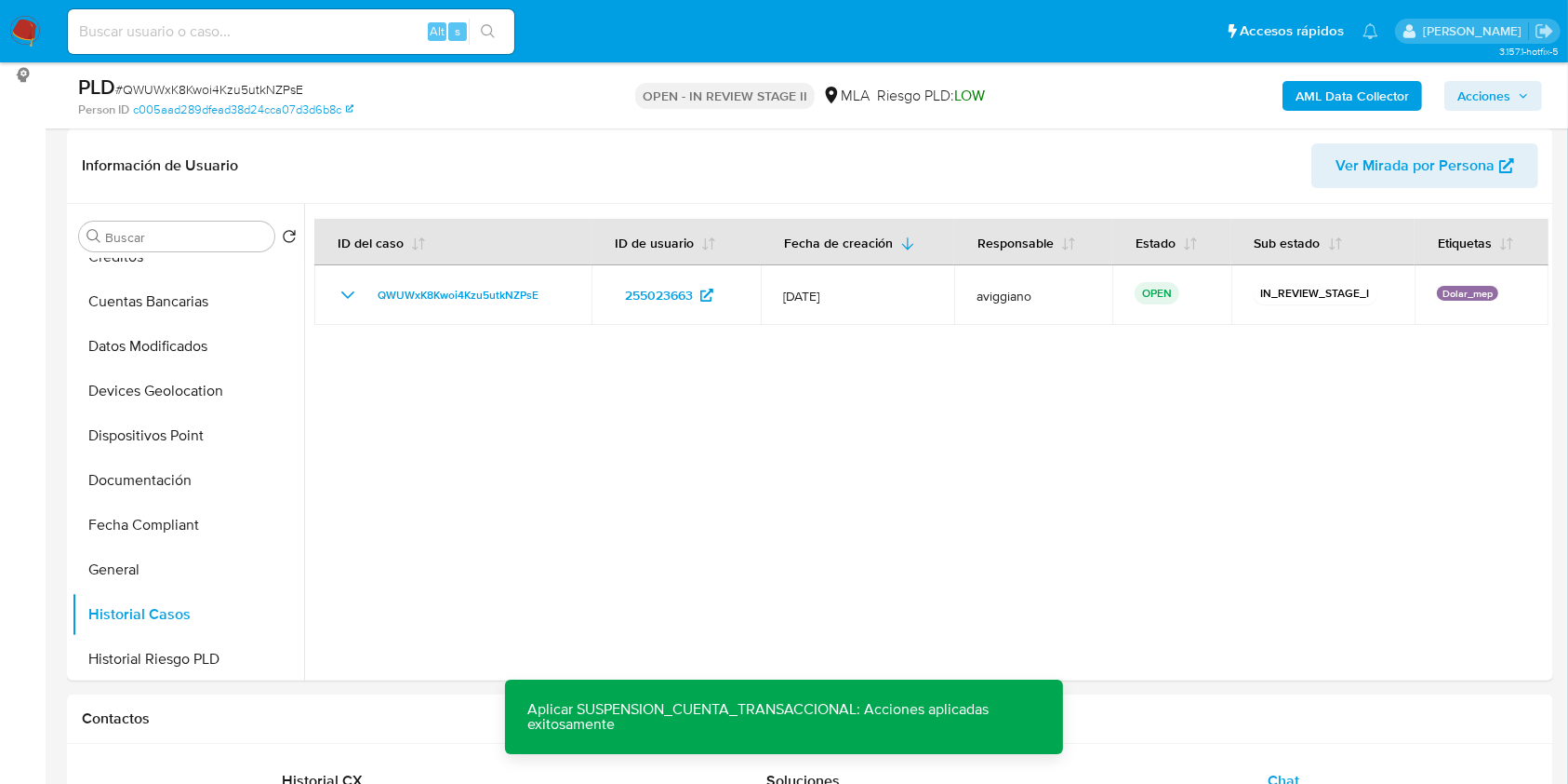
scroll to position [44, 0]
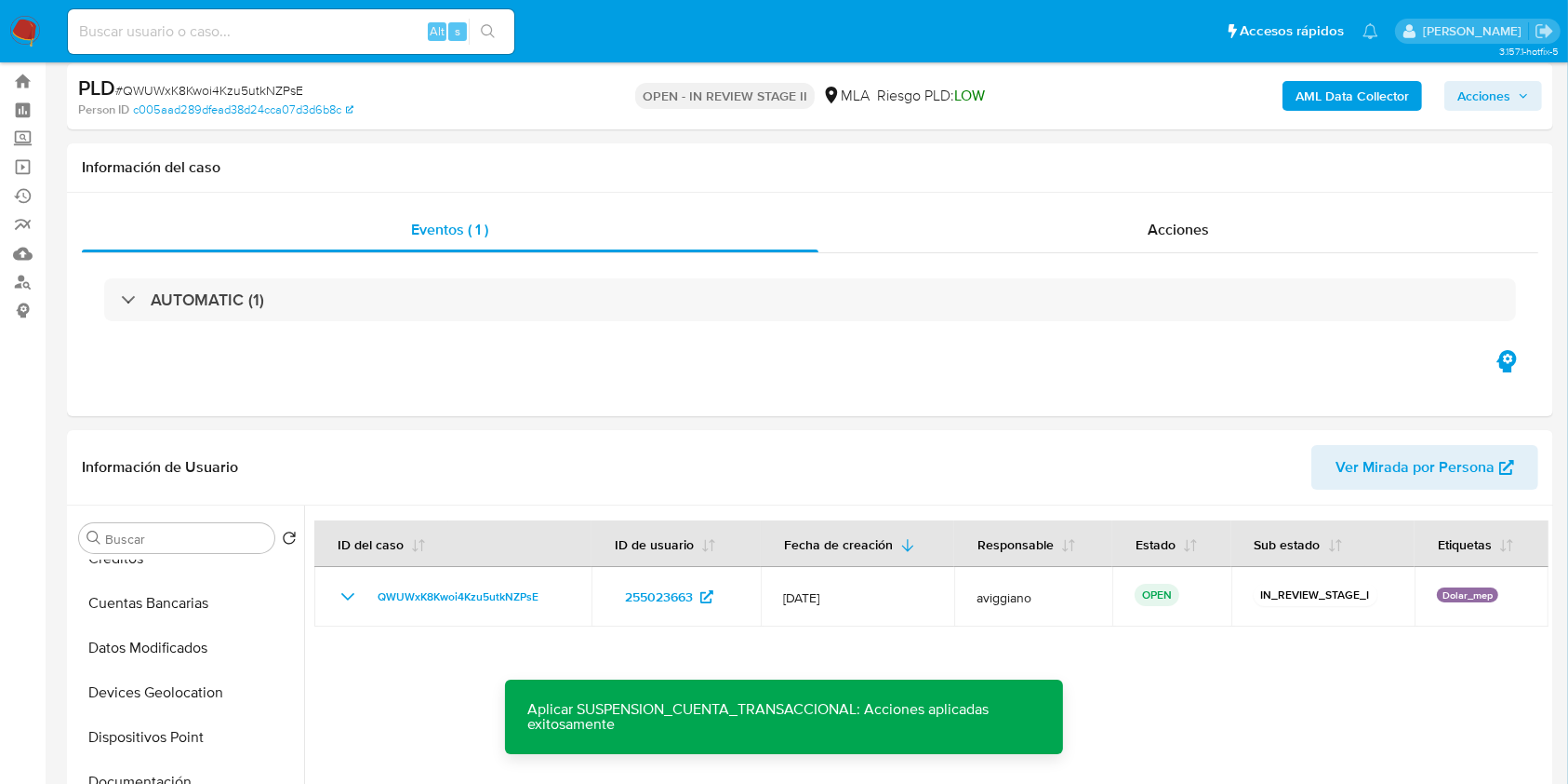
click at [1532, 93] on button "Acciones" at bounding box center [1493, 96] width 98 height 30
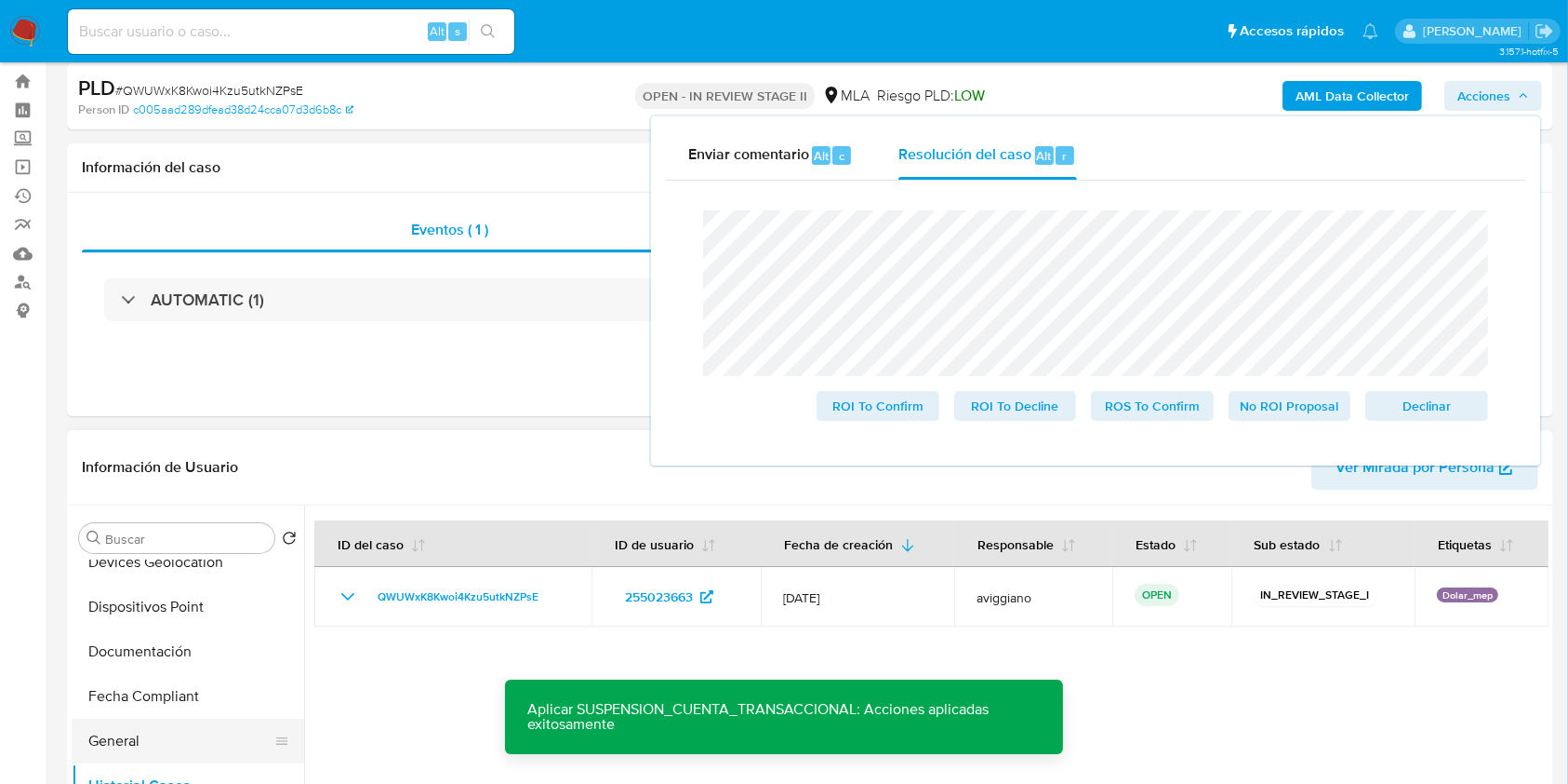
scroll to position [497, 0]
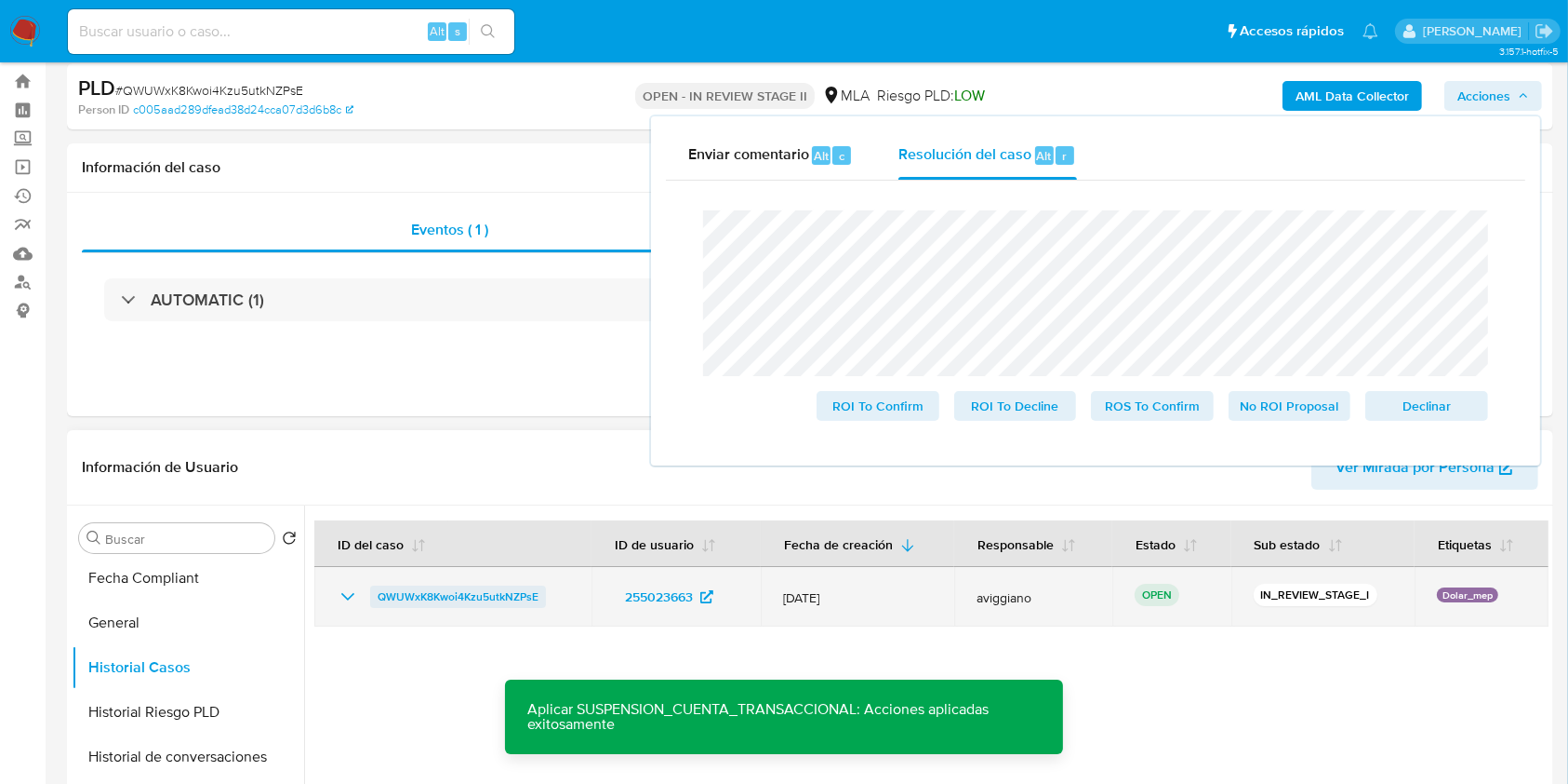
click at [439, 590] on span "QWUWxK8Kwoi4Kzu5utkNZPsE" at bounding box center [458, 596] width 161 height 22
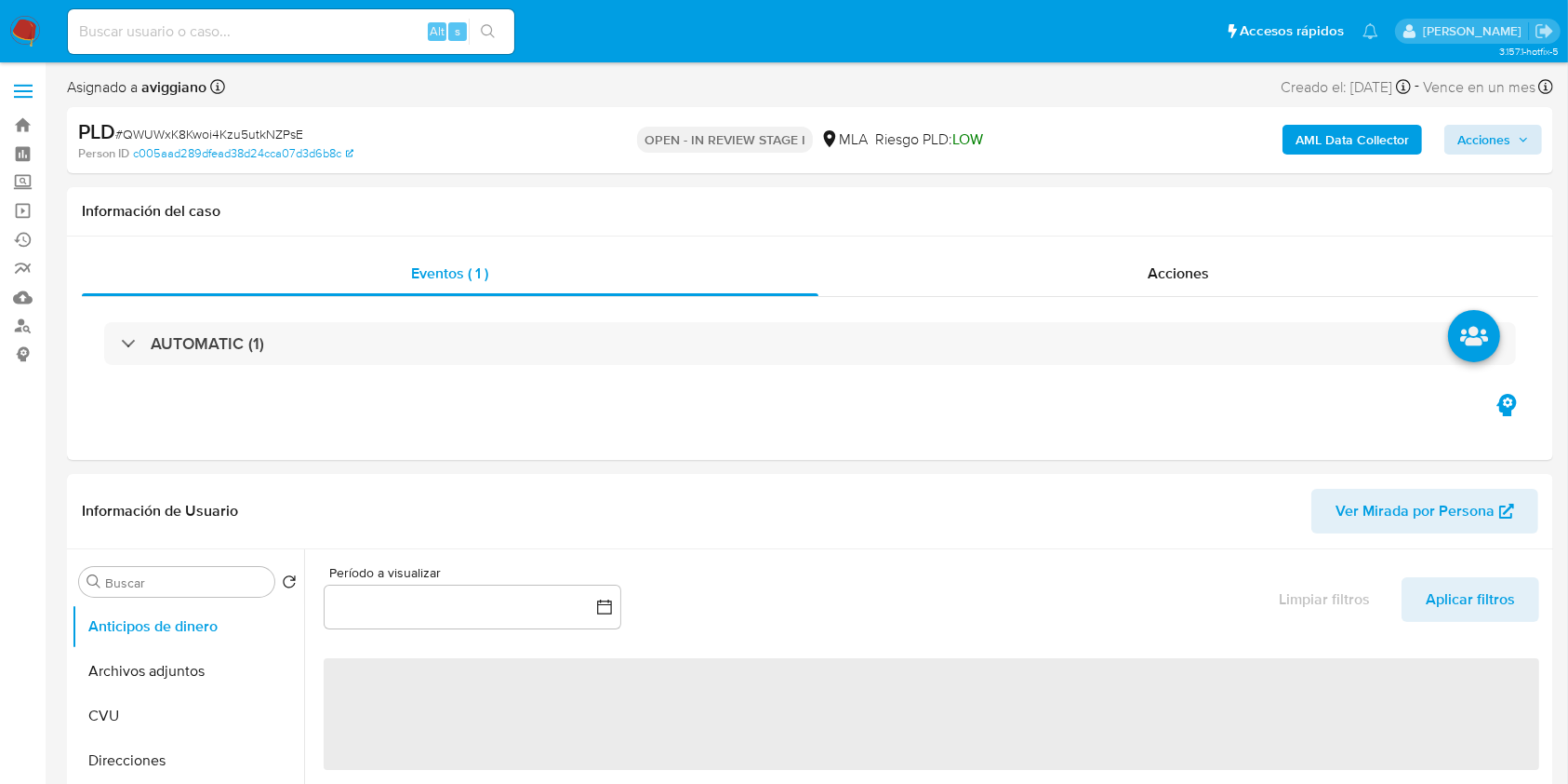
select select "10"
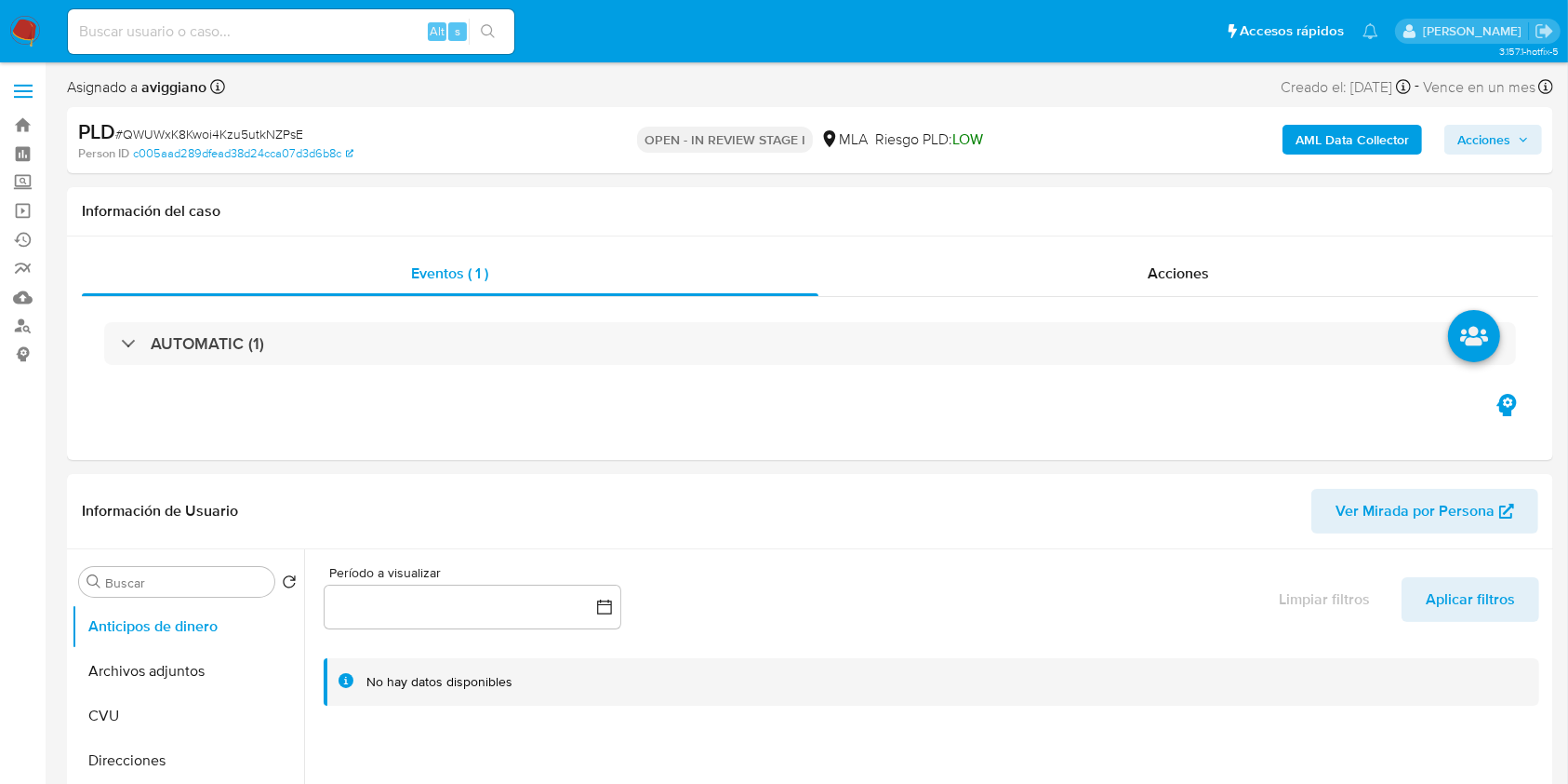
click at [1501, 154] on span "Acciones" at bounding box center [1484, 140] width 53 height 30
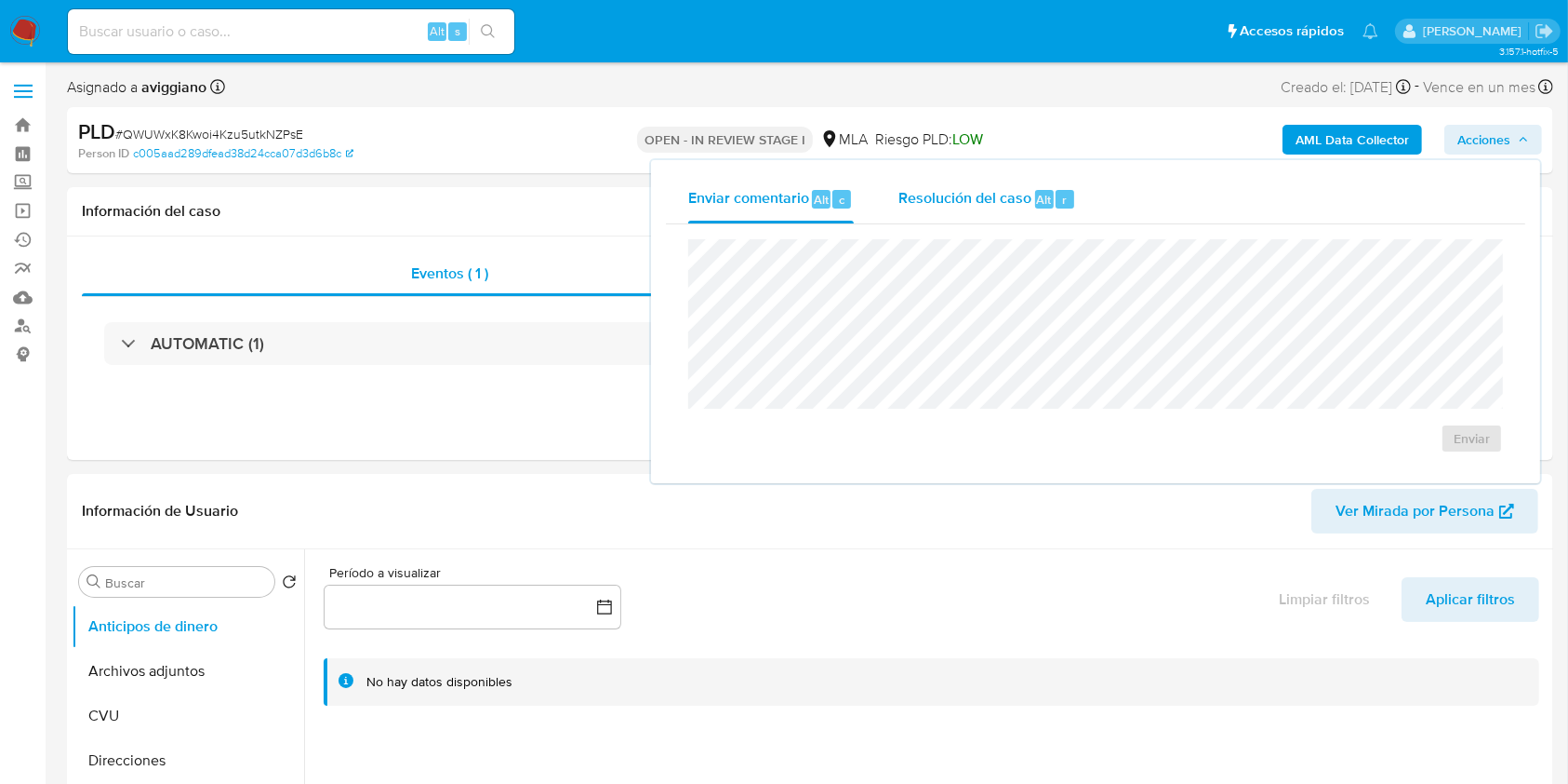
click at [892, 203] on button "Resolución del caso Alt r" at bounding box center [987, 199] width 222 height 49
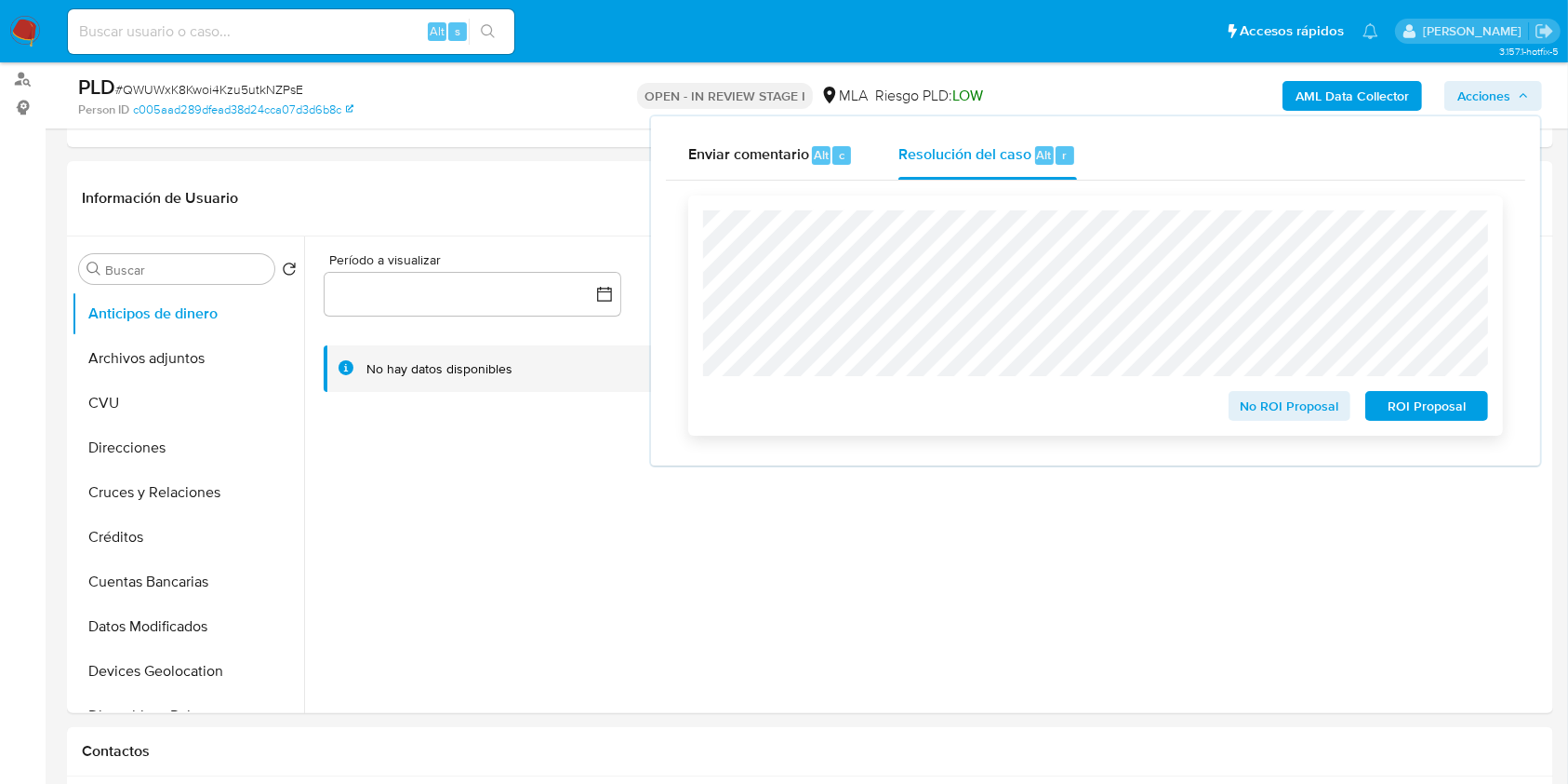
scroll to position [247, 0]
click at [1408, 402] on span "ROI Proposal" at bounding box center [1427, 406] width 97 height 26
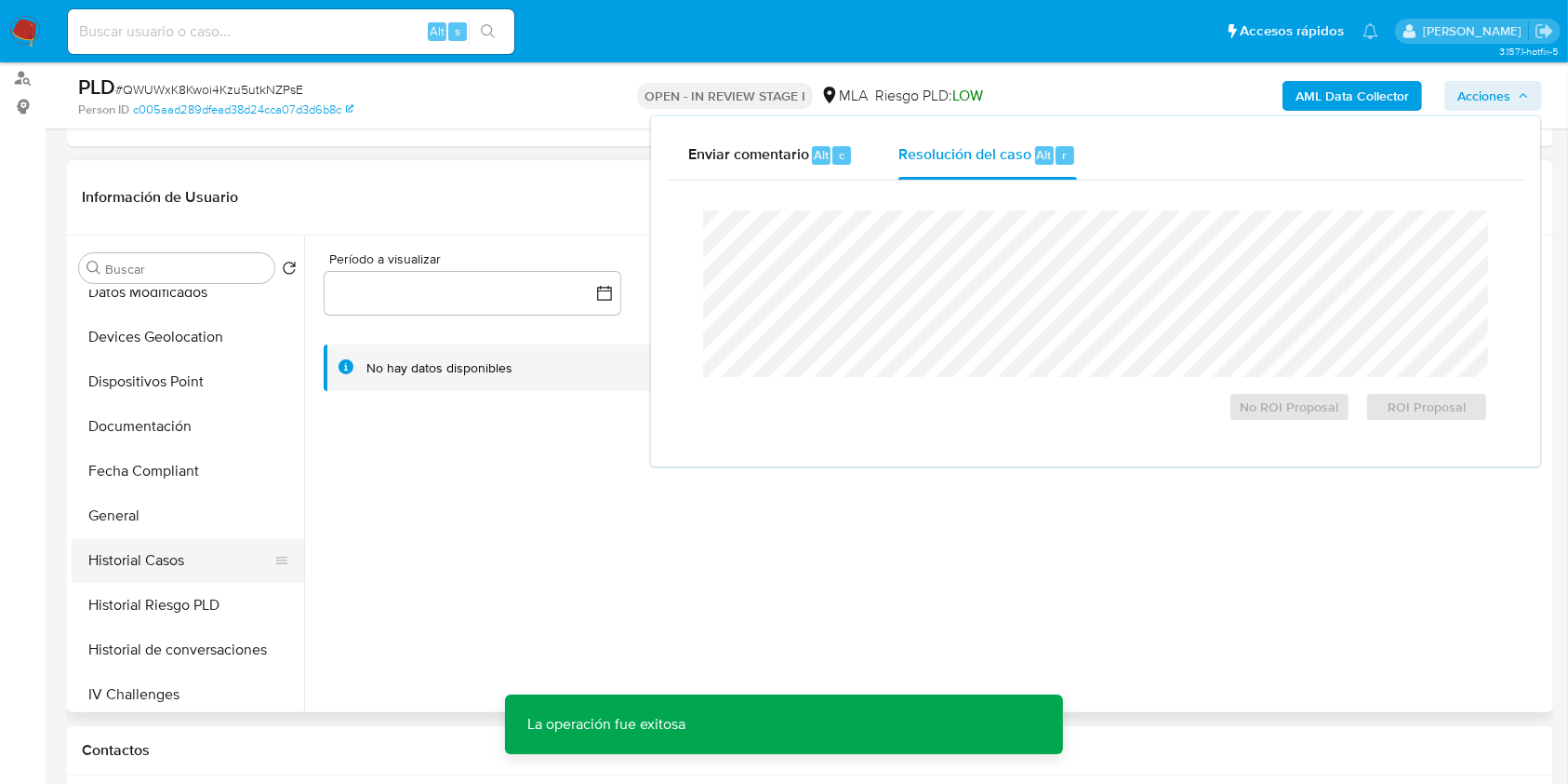
scroll to position [372, 0]
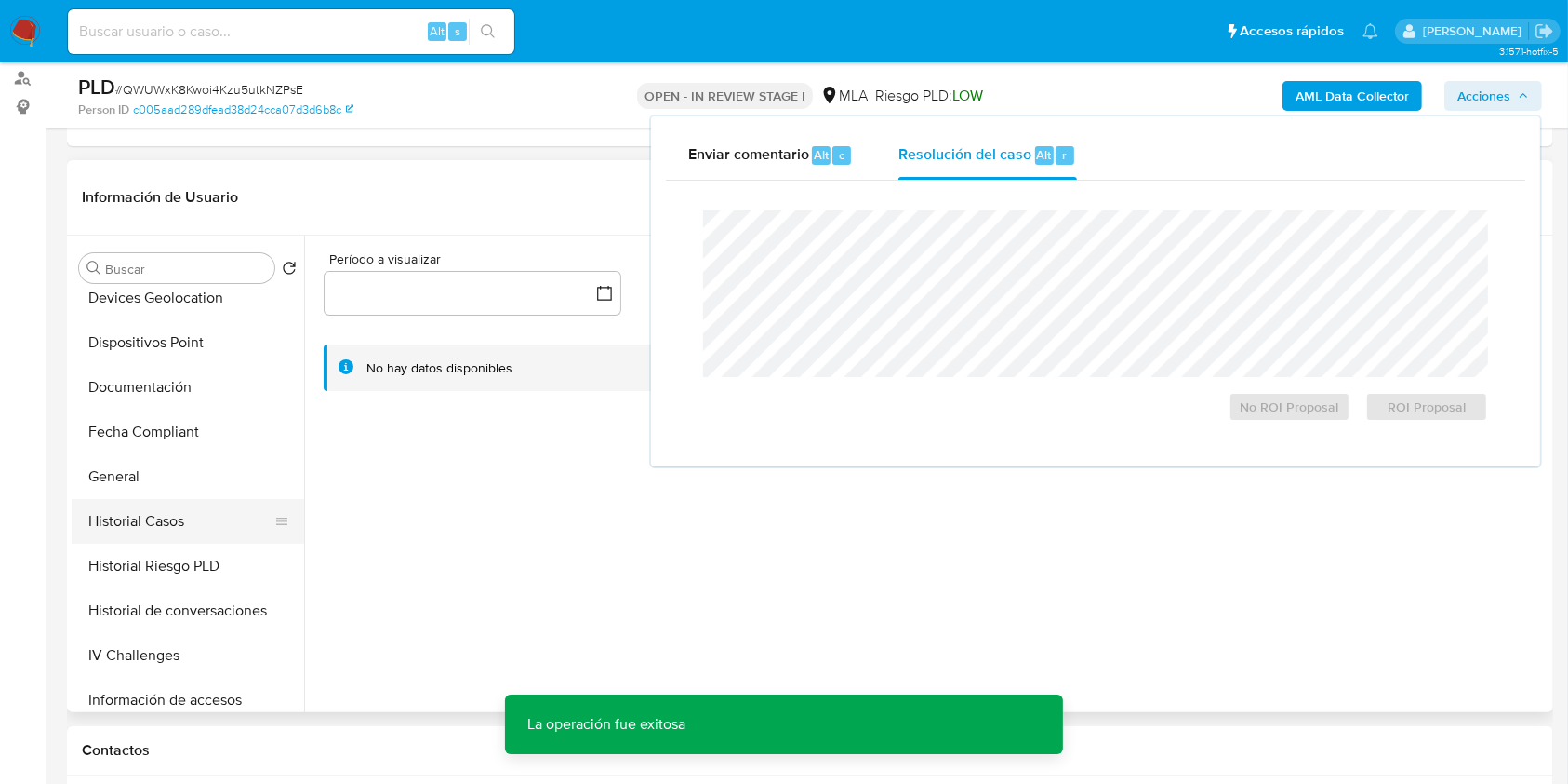
click at [164, 511] on button "Historial Casos" at bounding box center [180, 522] width 217 height 45
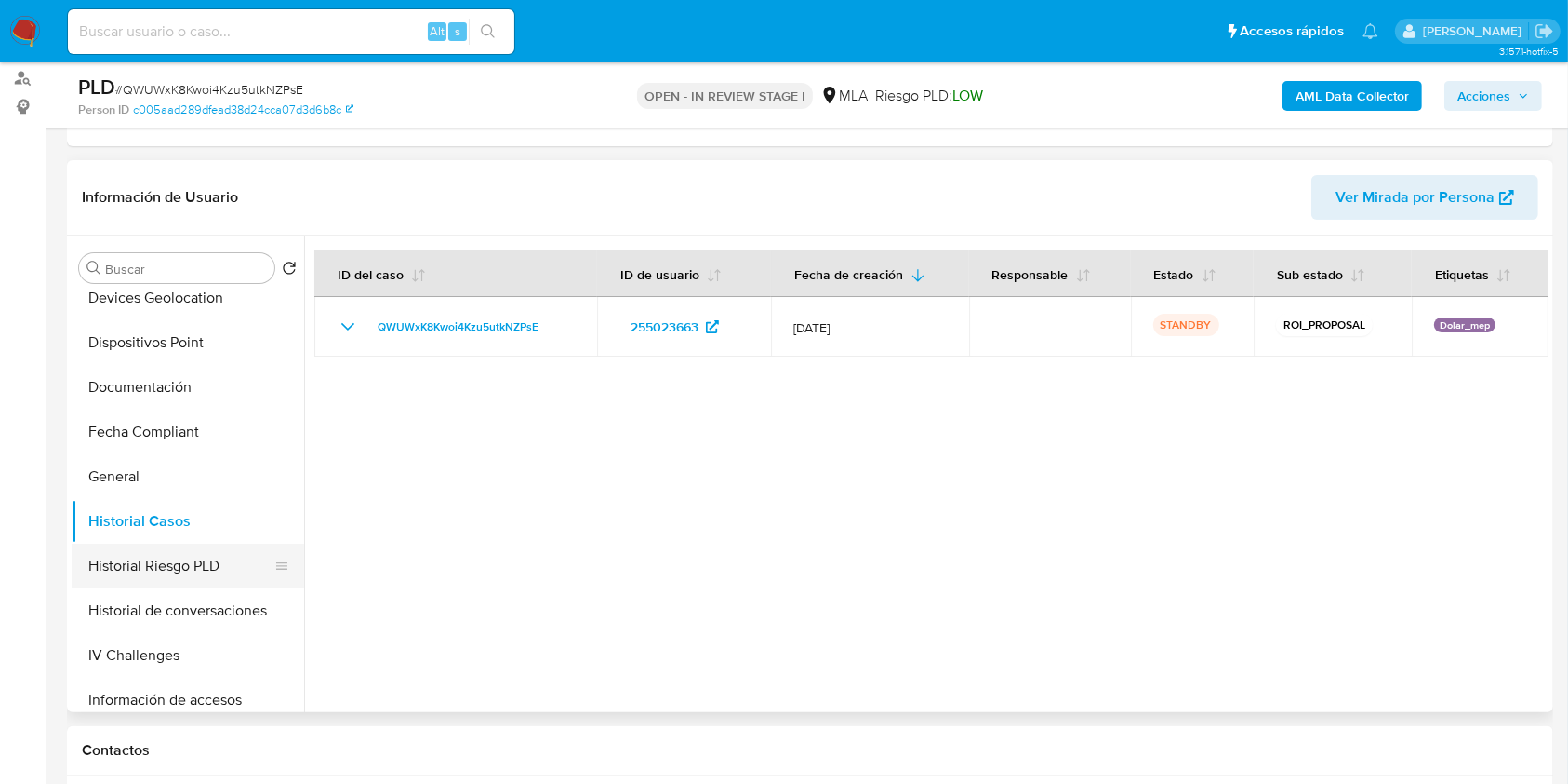
click at [151, 543] on button "Historial Riesgo PLD" at bounding box center [180, 566] width 217 height 45
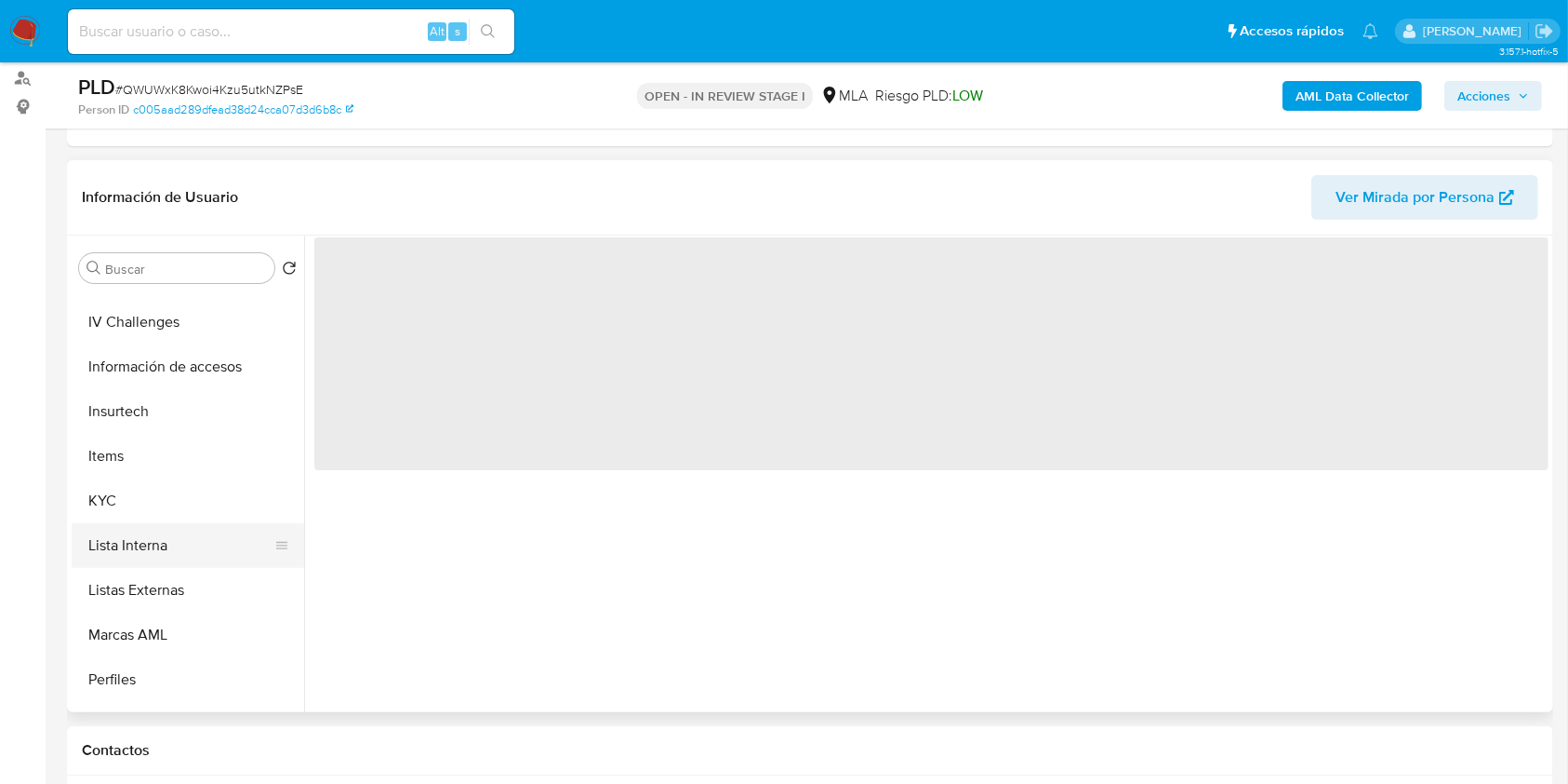
scroll to position [745, 0]
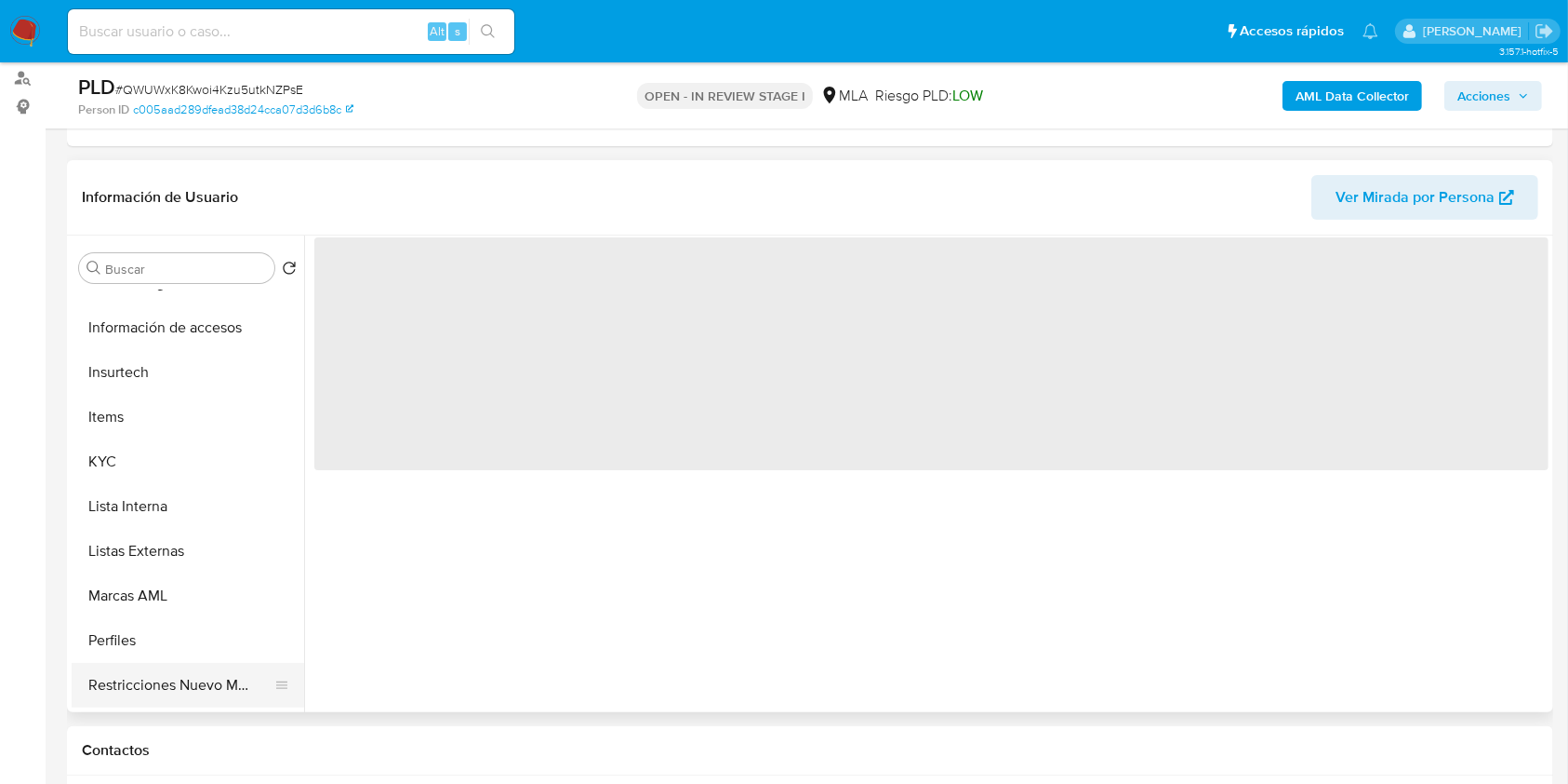
click at [131, 669] on button "Restricciones Nuevo Mundo" at bounding box center [180, 685] width 217 height 45
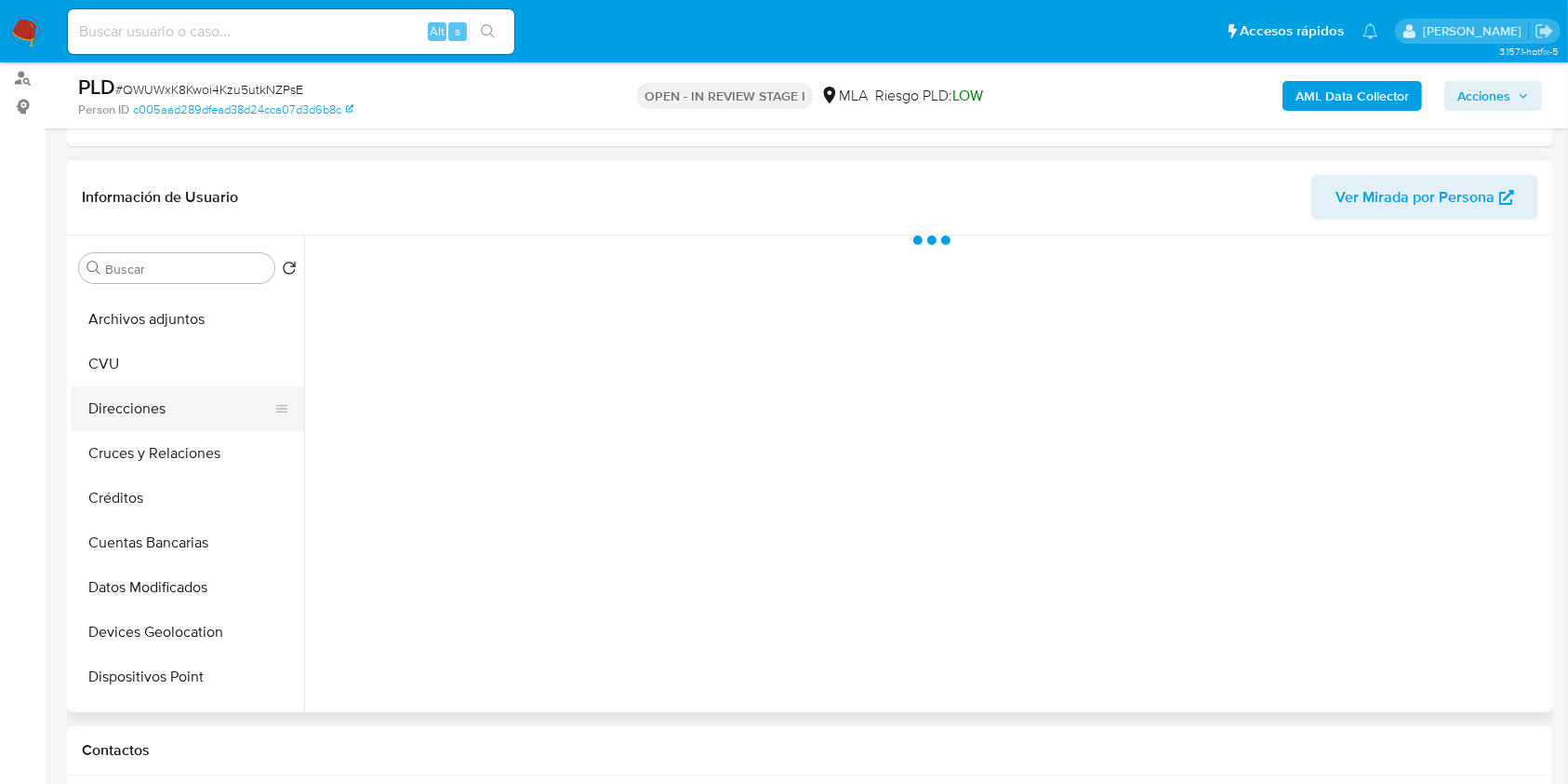
scroll to position [0, 0]
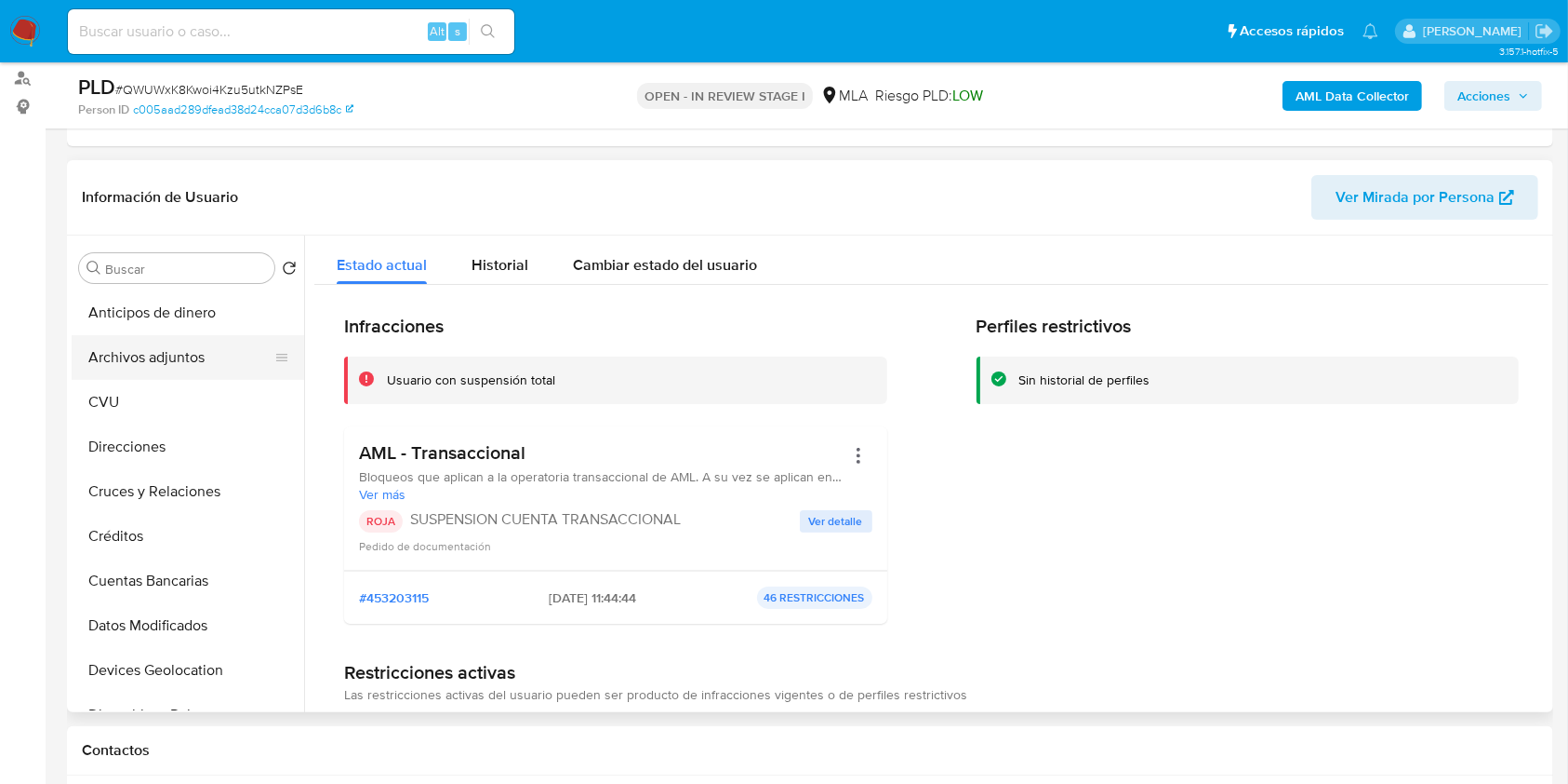
click at [201, 346] on button "Archivos adjuntos" at bounding box center [180, 357] width 217 height 45
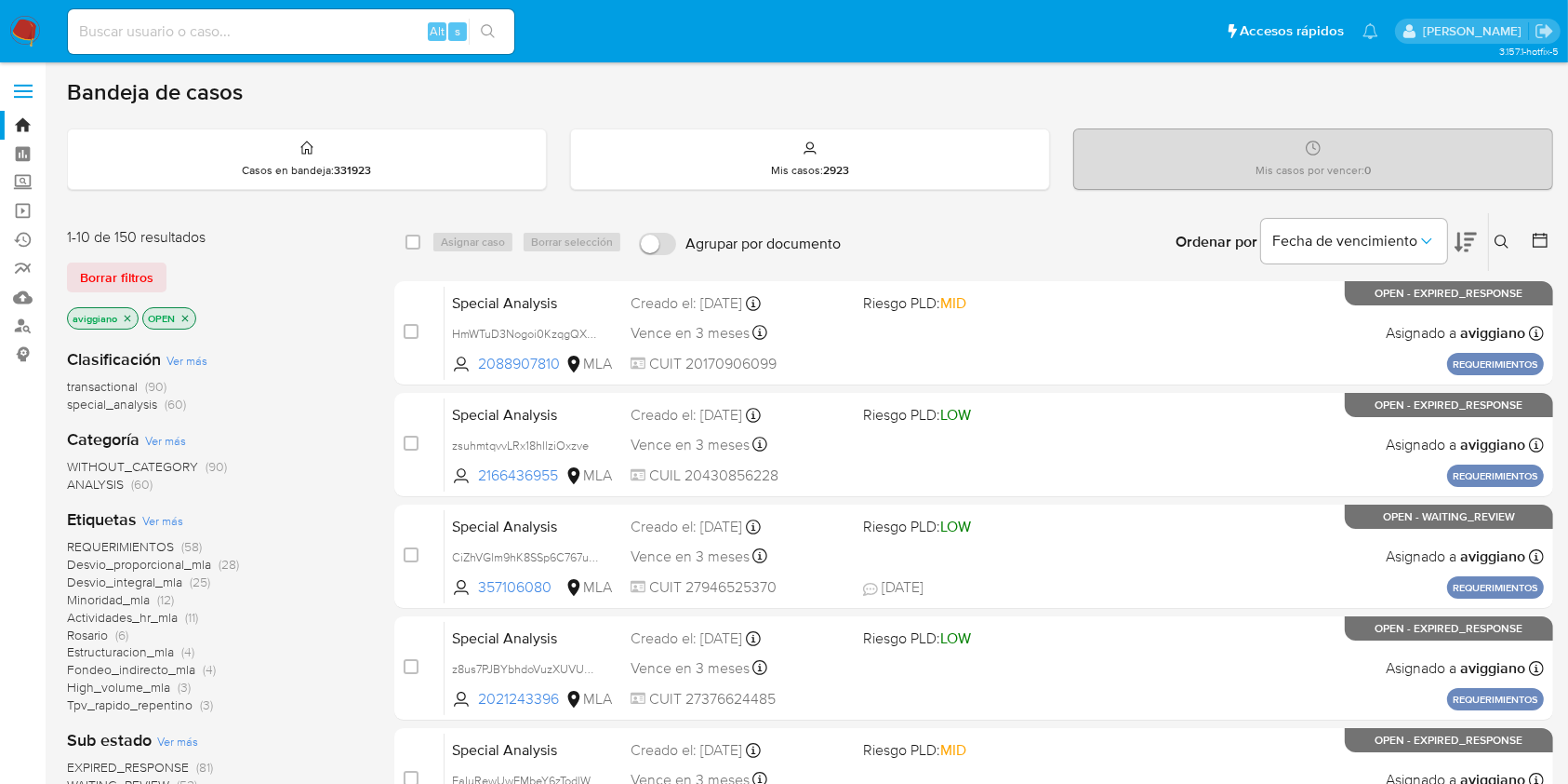
click at [132, 313] on icon "close-filter" at bounding box center [128, 318] width 11 height 11
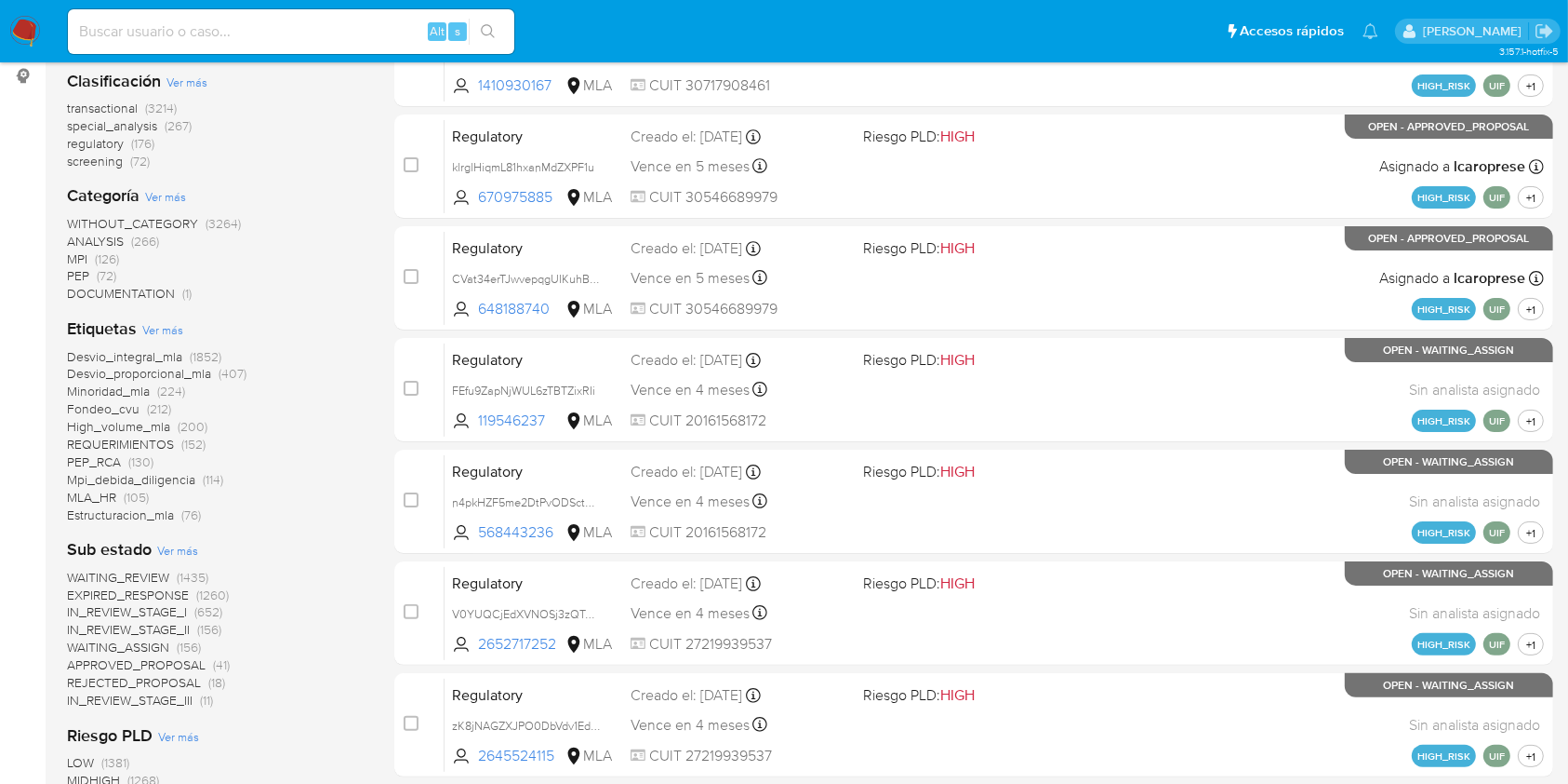
scroll to position [124, 0]
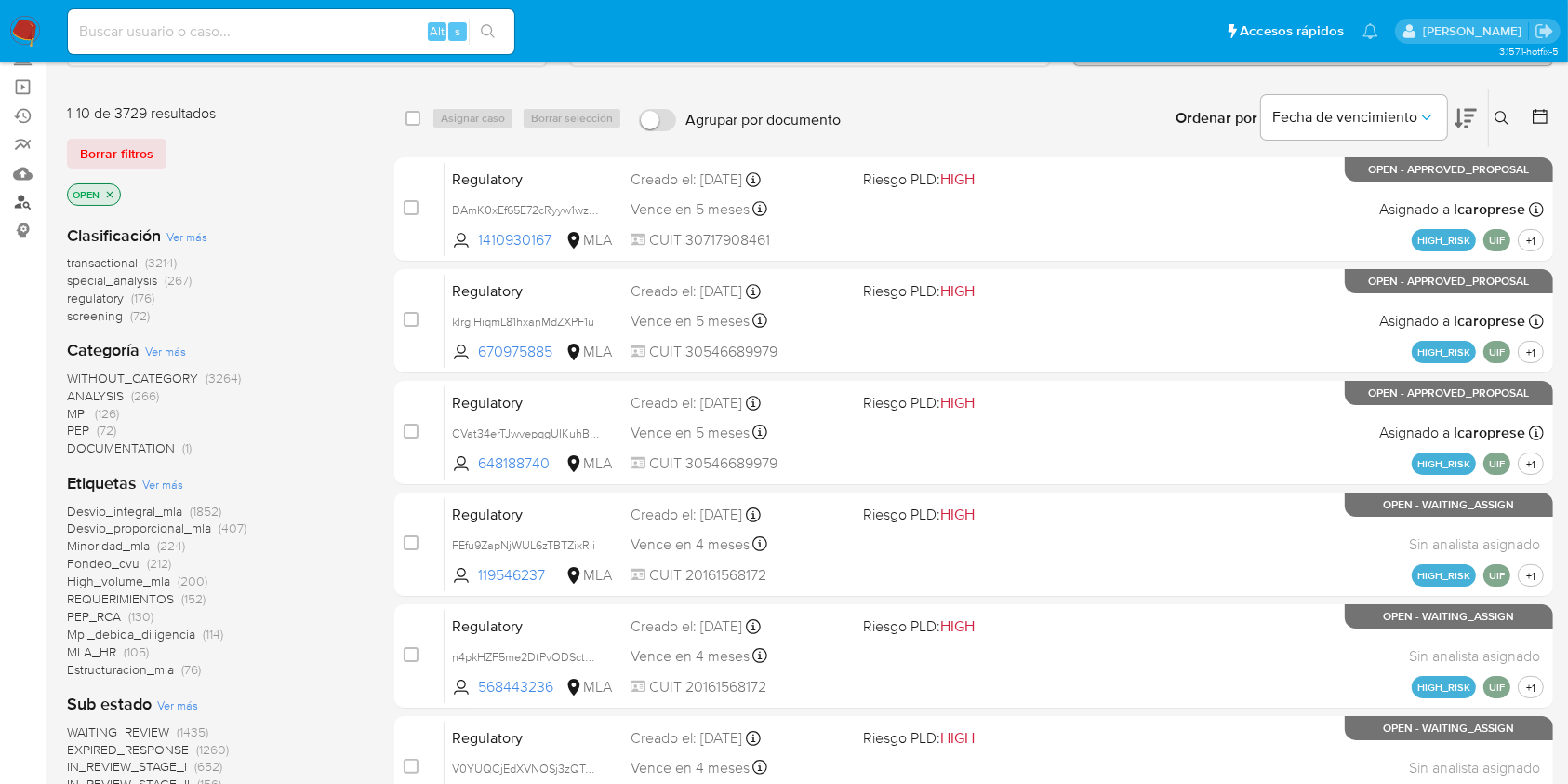
click at [27, 202] on link "Buscador de personas" at bounding box center [110, 202] width 221 height 29
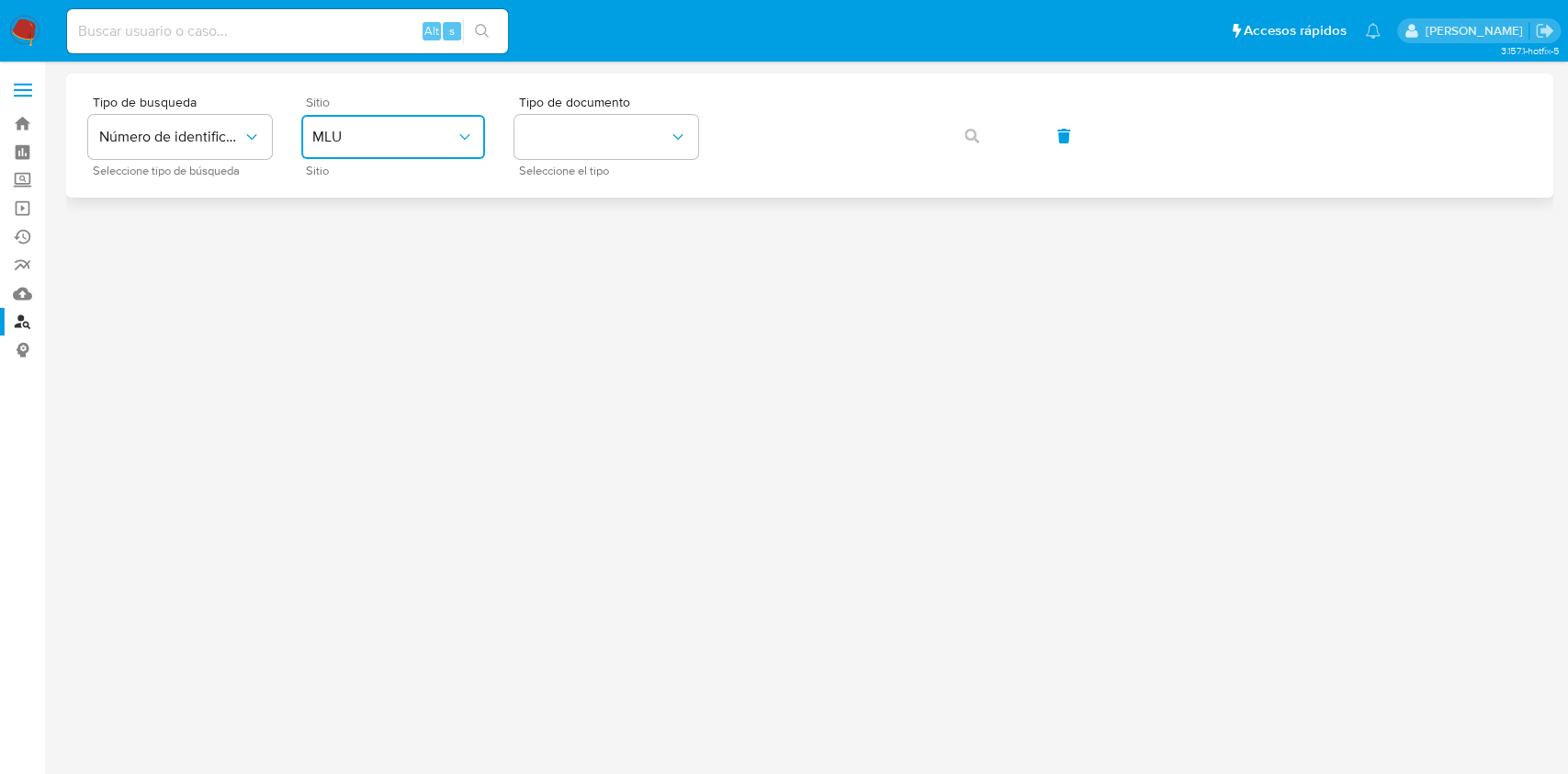
click at [424, 123] on button "MLU" at bounding box center [392, 137] width 183 height 44
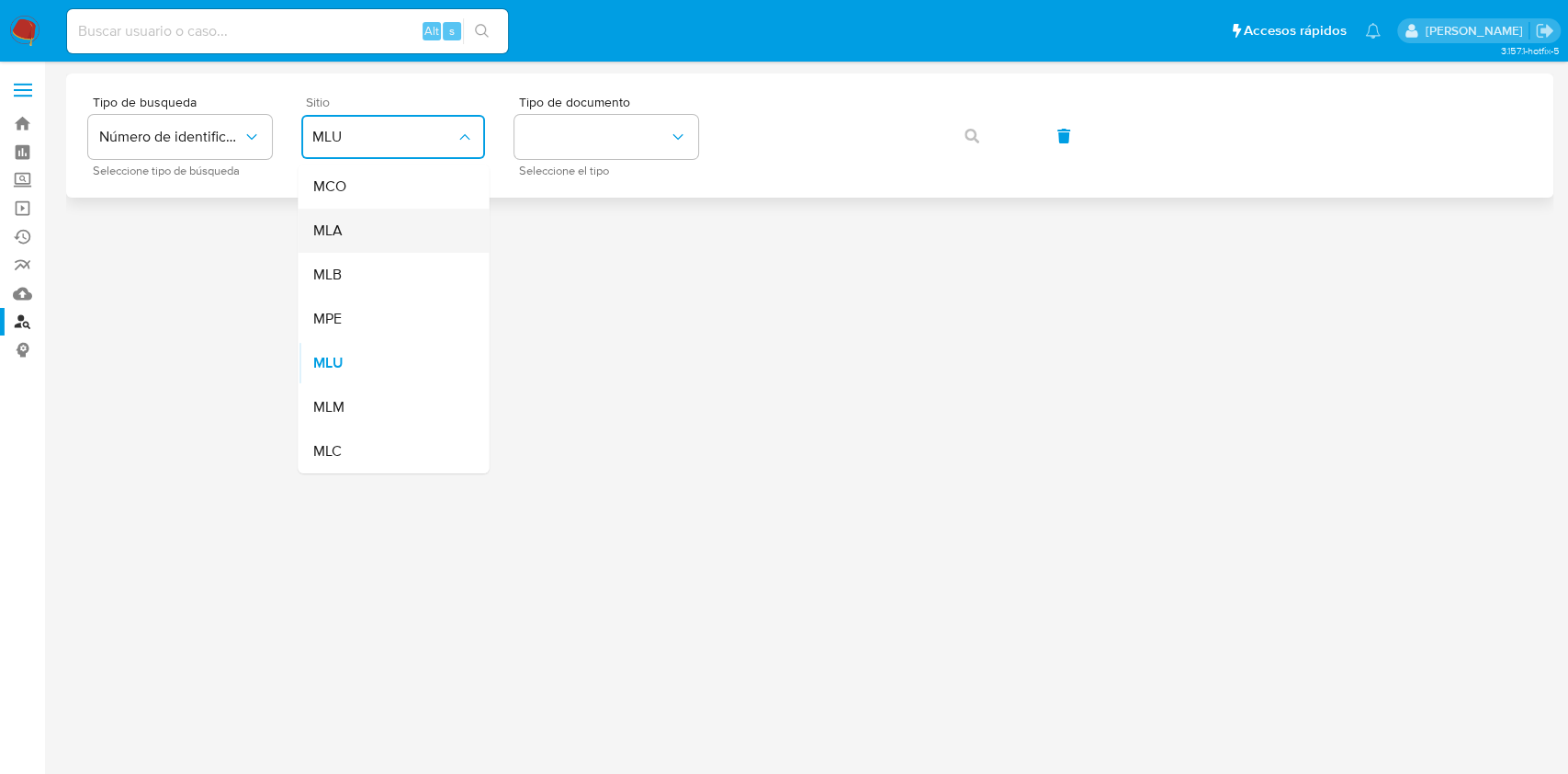
click at [385, 216] on div "MLA" at bounding box center [388, 230] width 151 height 44
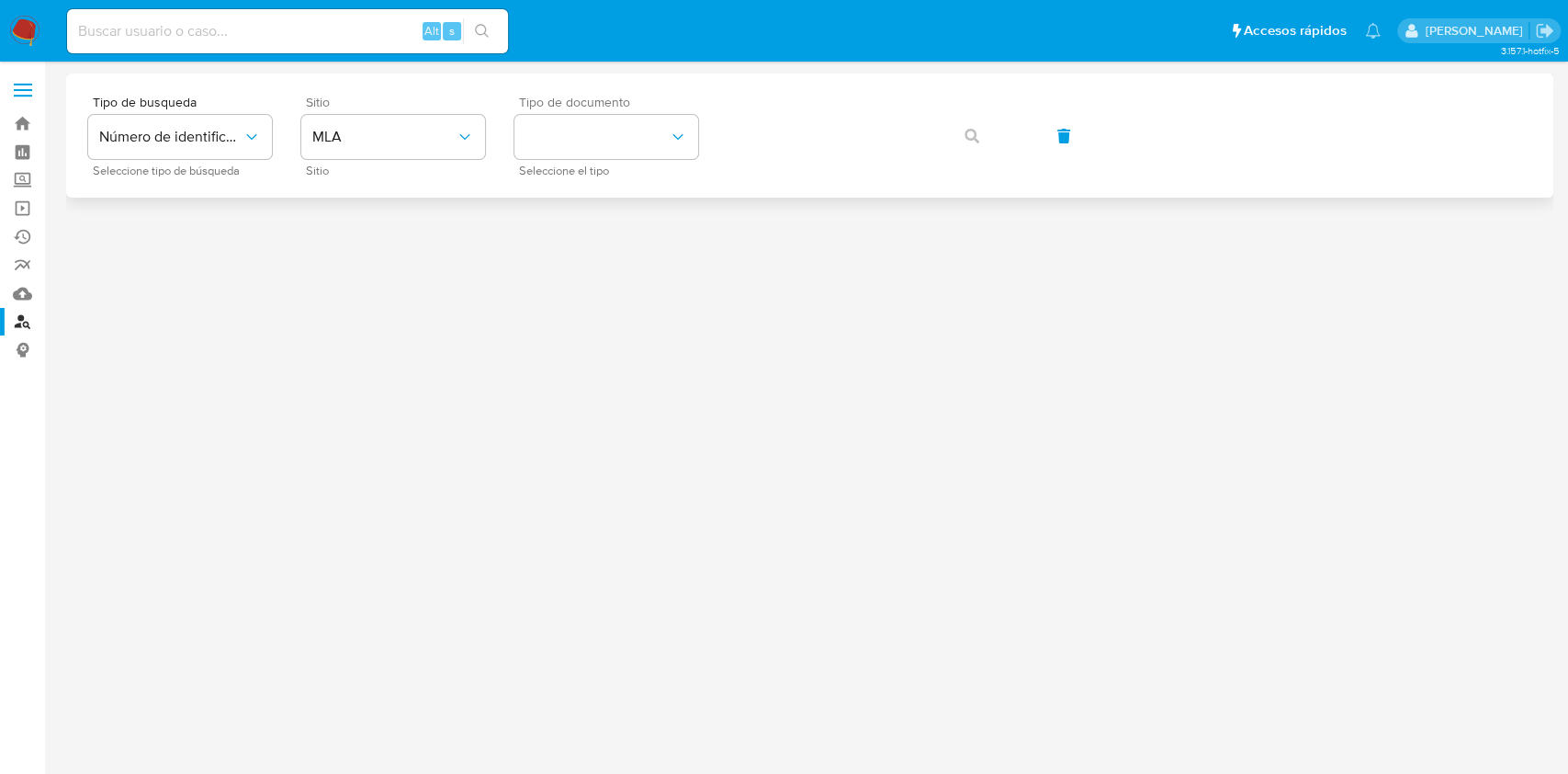
click at [571, 167] on span "Seleccione el tipo" at bounding box center [610, 171] width 183 height 9
click at [578, 151] on button "identificationType" at bounding box center [605, 137] width 183 height 44
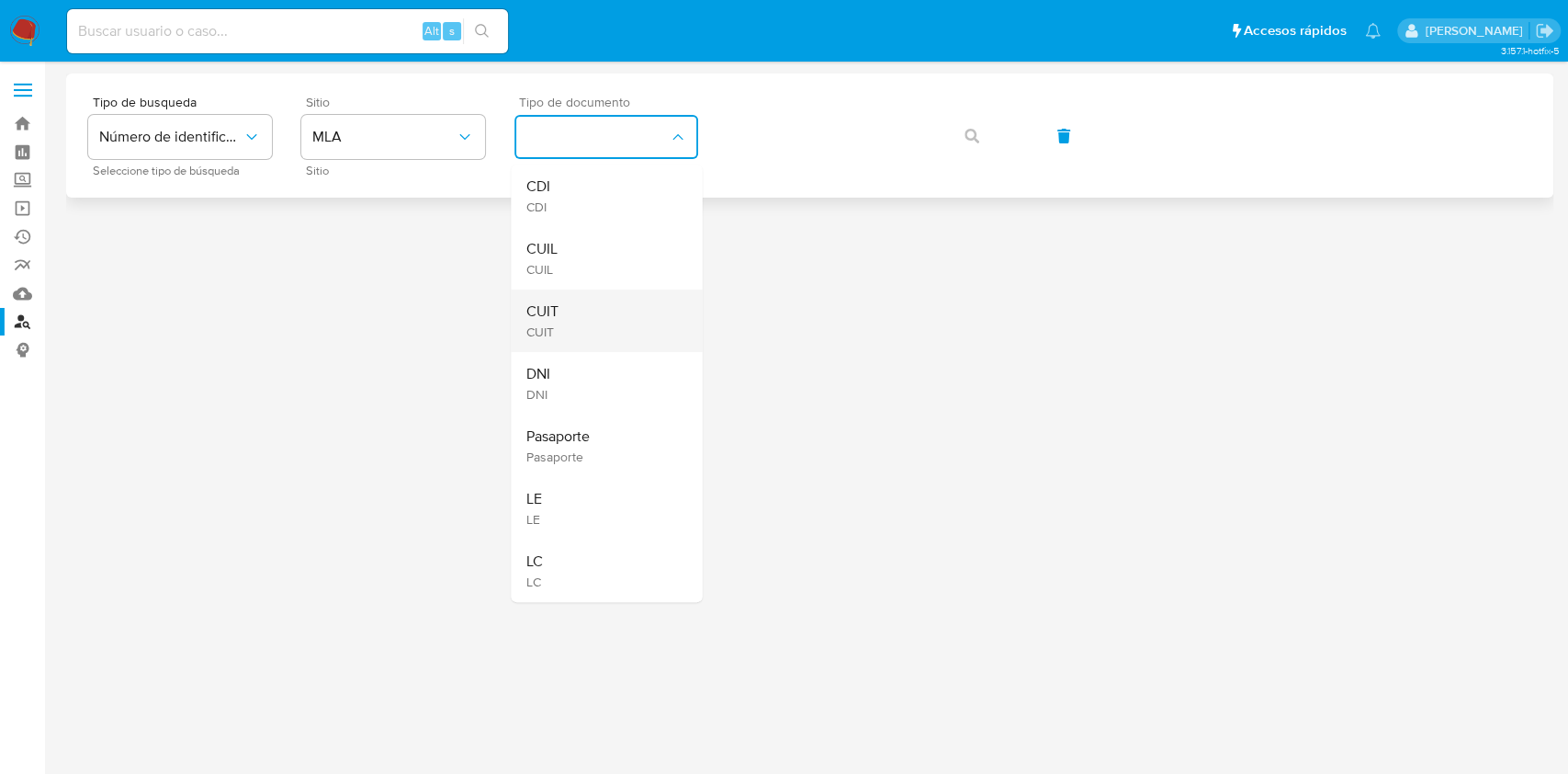
click at [572, 313] on div "CUIT CUIT" at bounding box center [601, 321] width 151 height 63
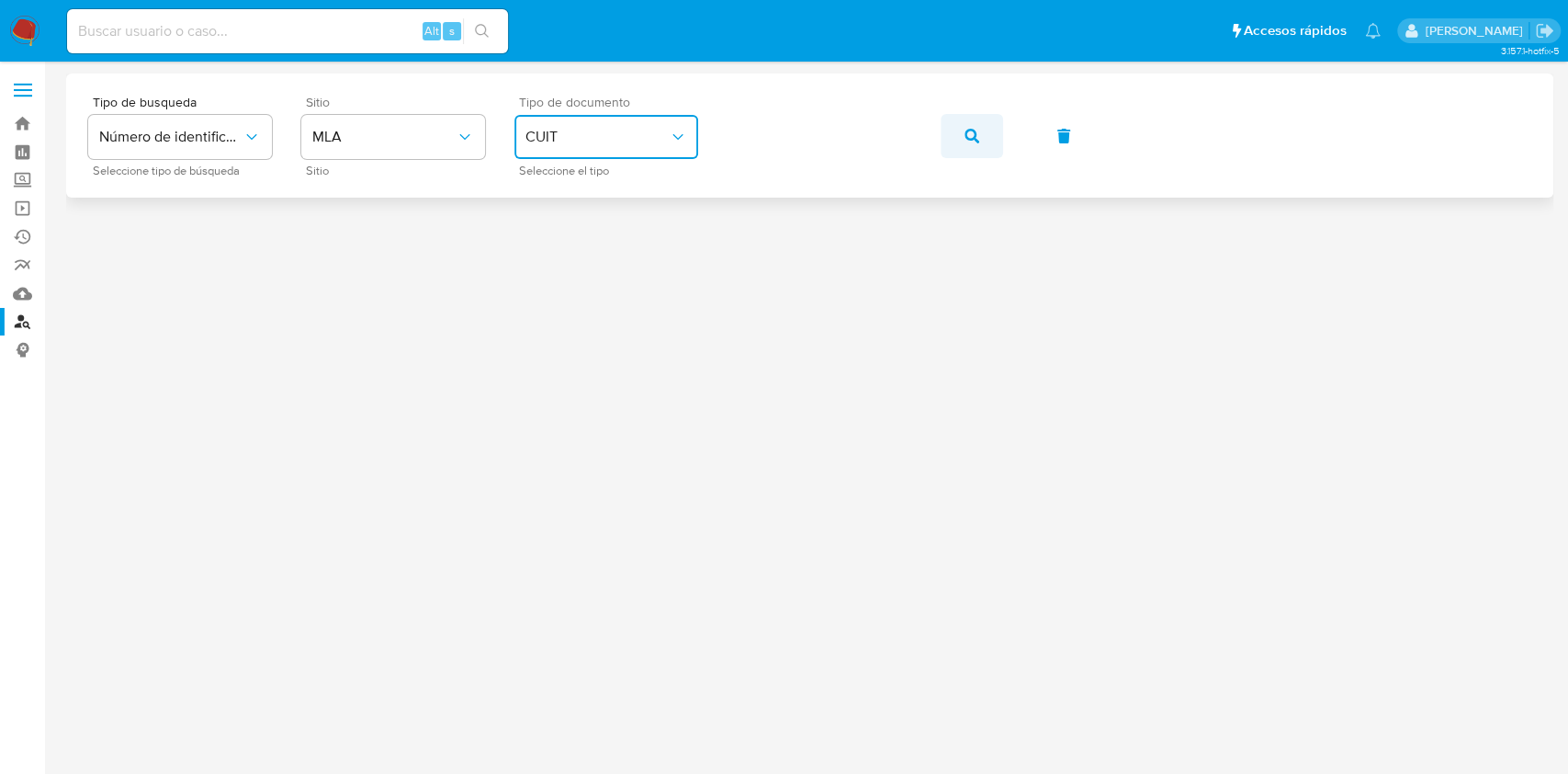
click at [952, 128] on button "button" at bounding box center [972, 136] width 63 height 44
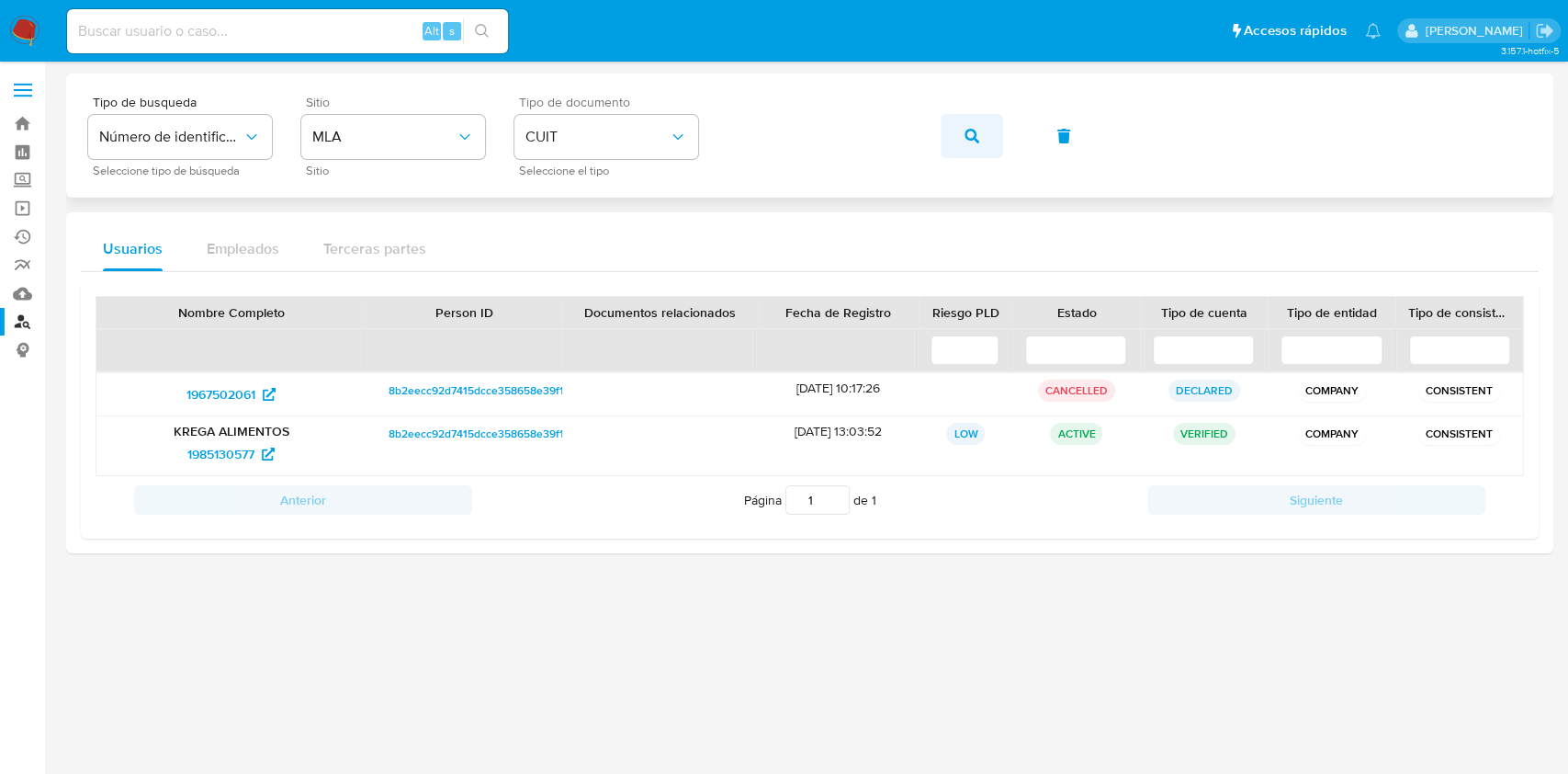
click at [973, 129] on icon "button" at bounding box center [972, 136] width 15 height 15
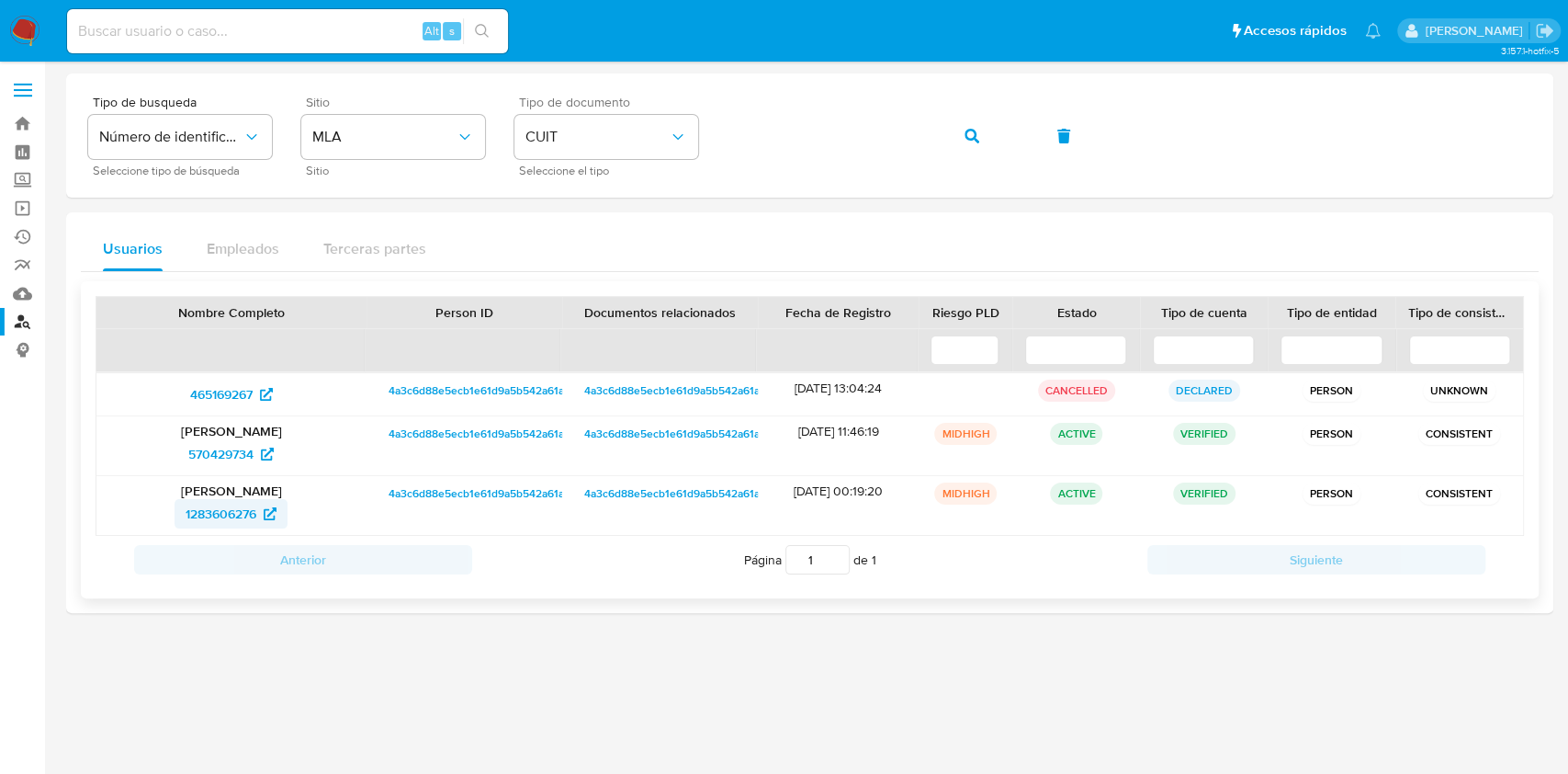
click at [206, 504] on span "1283606276" at bounding box center [220, 514] width 71 height 29
click at [988, 121] on button "button" at bounding box center [972, 136] width 63 height 44
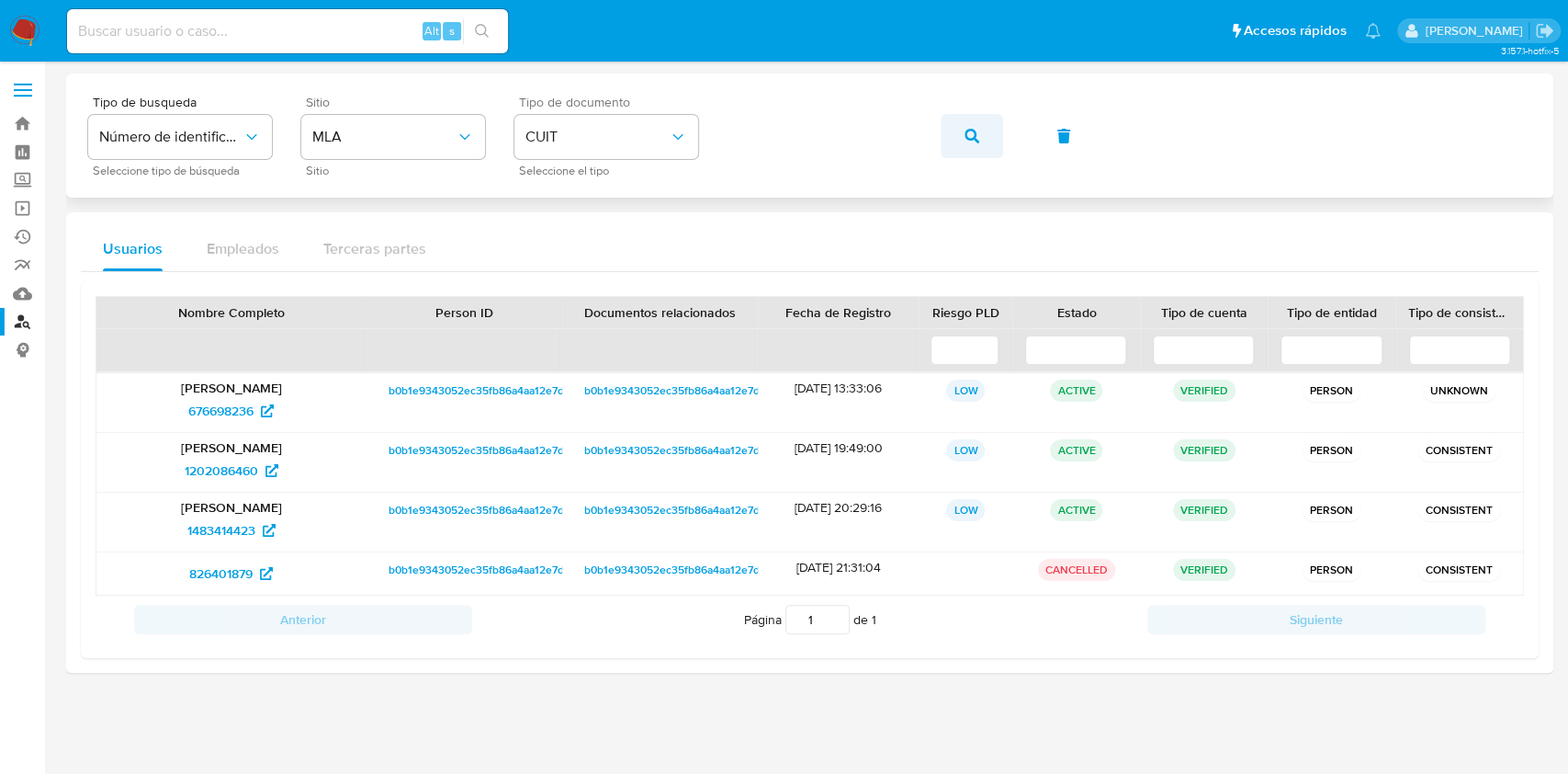
click at [959, 154] on button "button" at bounding box center [972, 136] width 63 height 44
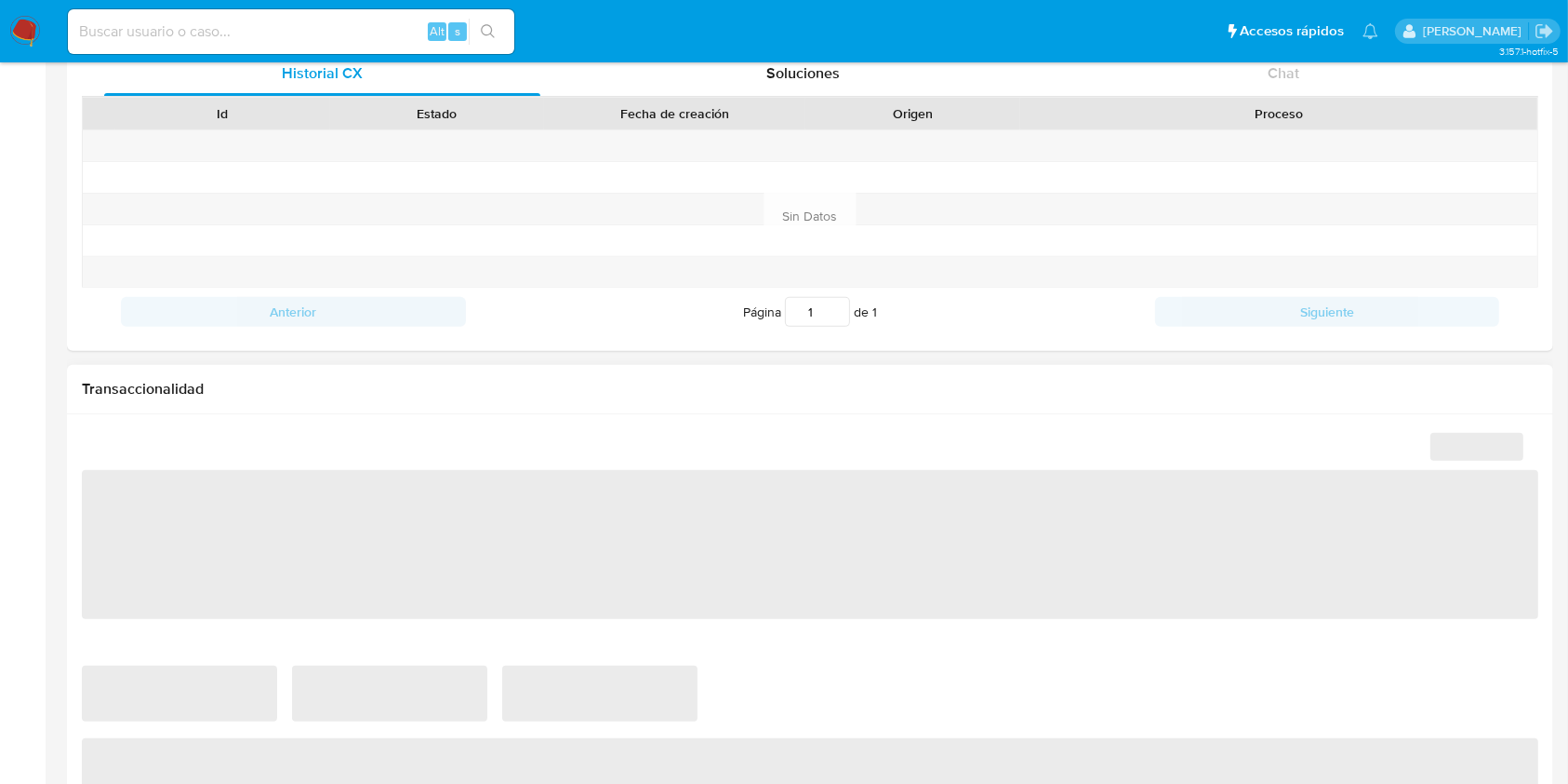
scroll to position [745, 0]
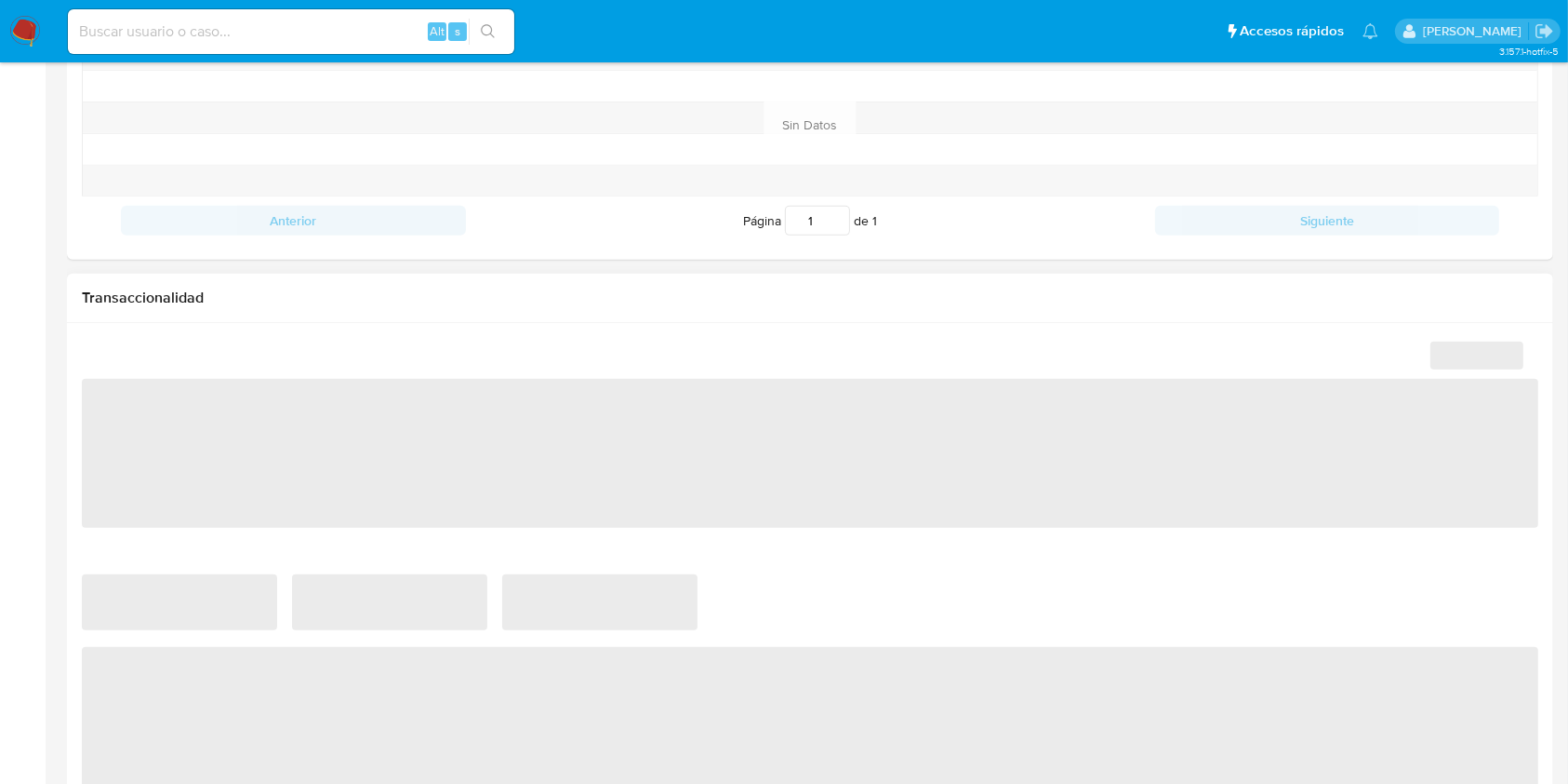
select select "10"
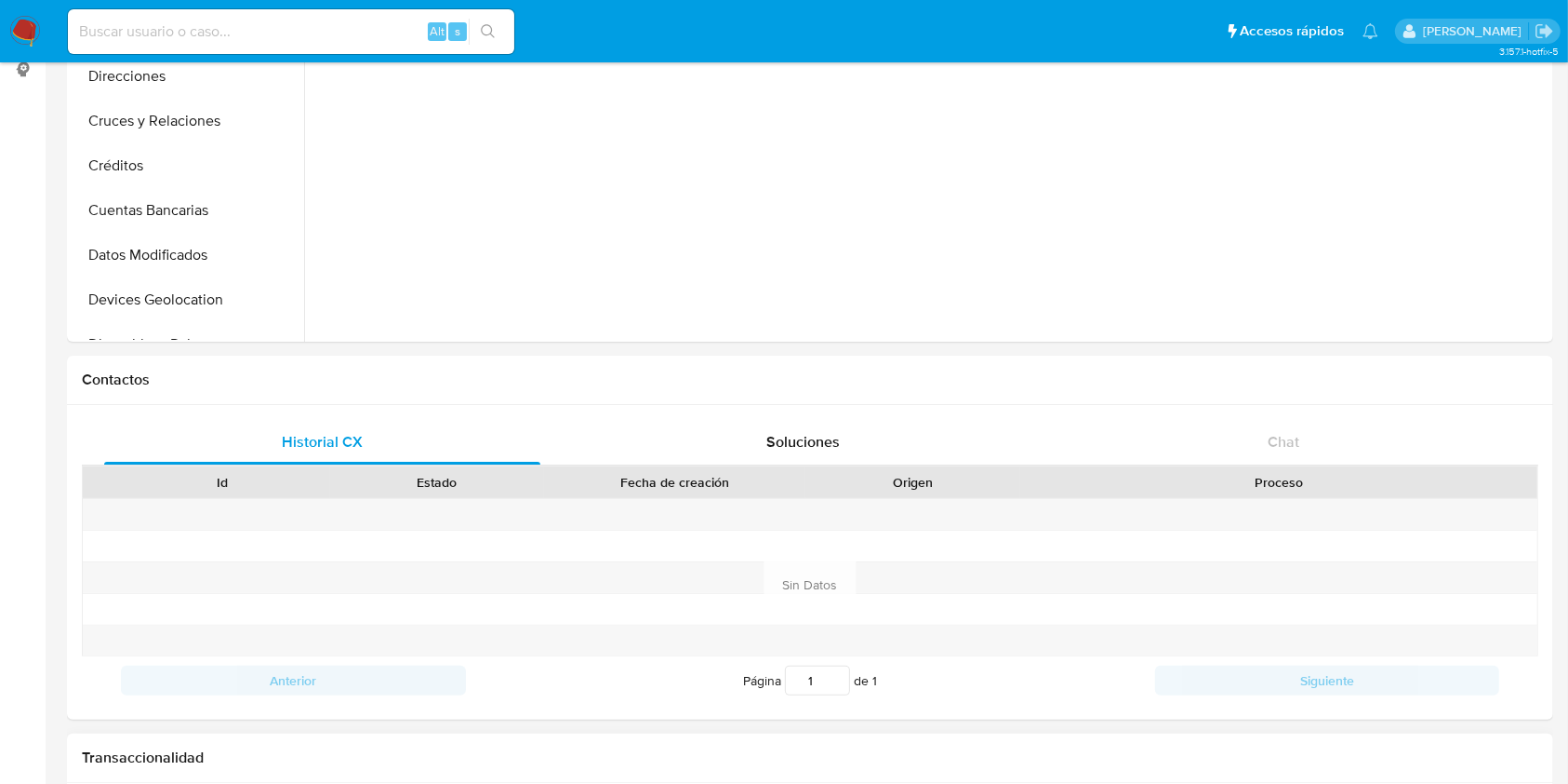
scroll to position [0, 0]
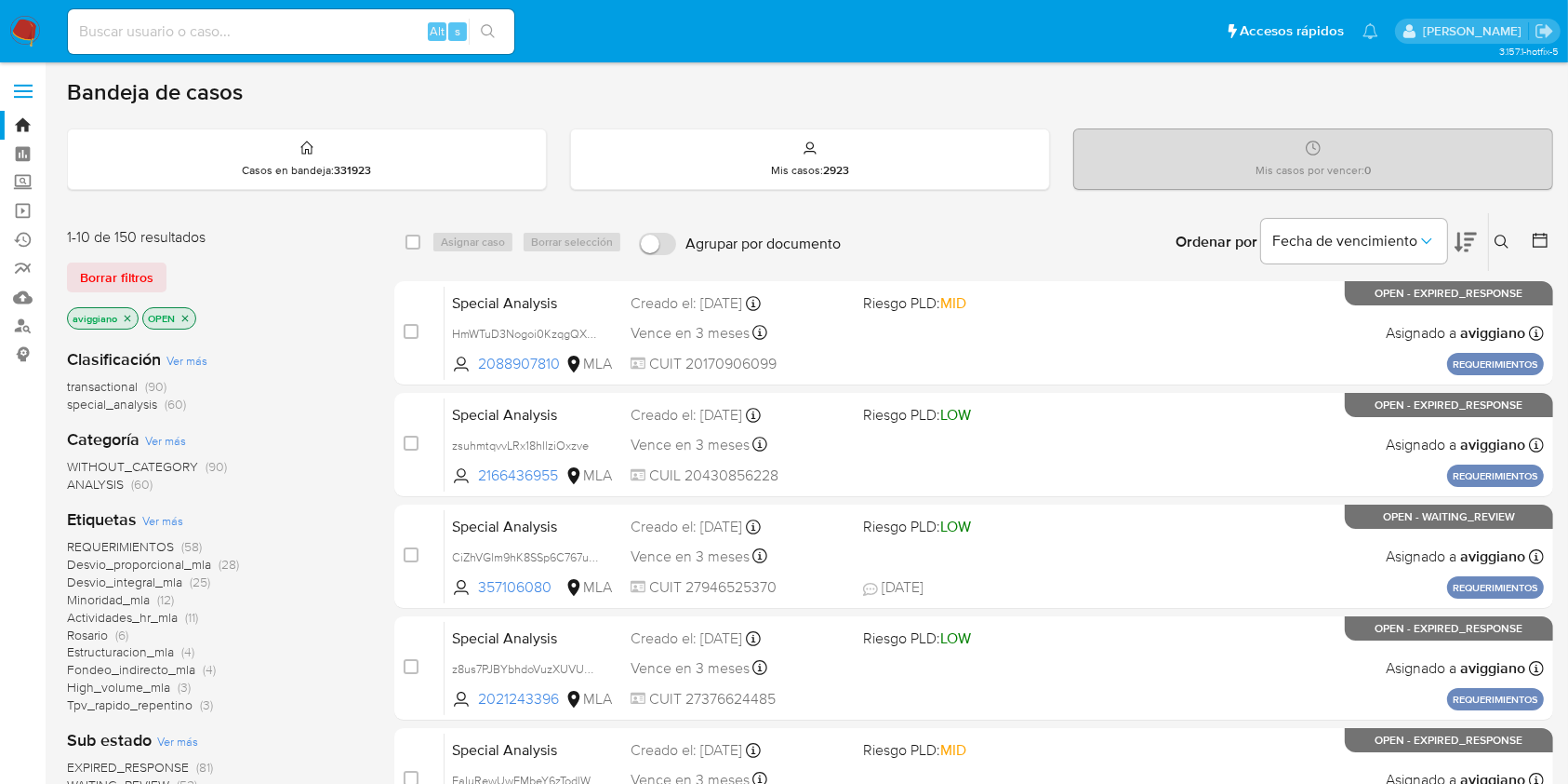
click at [1504, 237] on icon at bounding box center [1503, 242] width 15 height 15
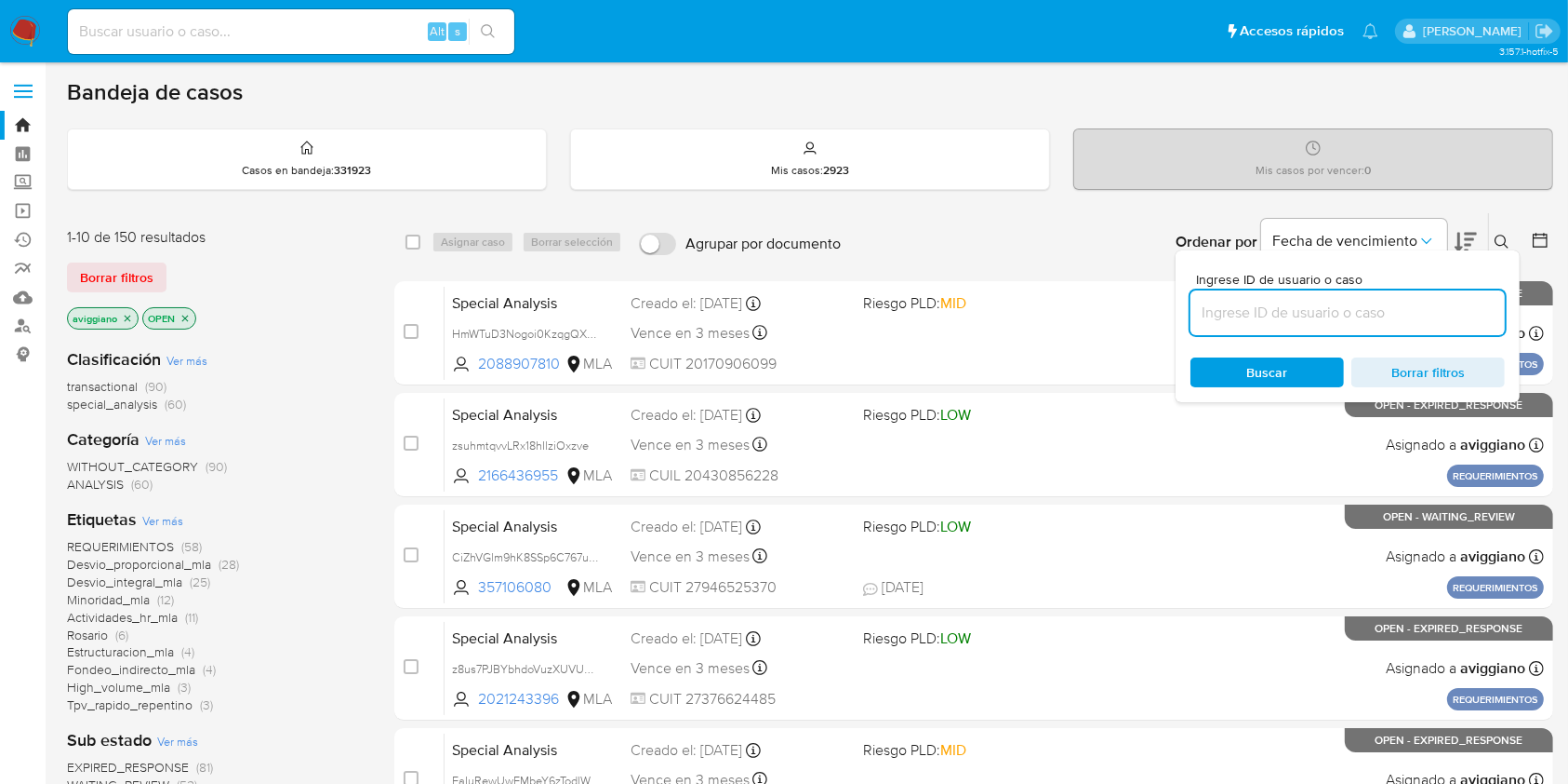
click at [1414, 306] on input at bounding box center [1348, 313] width 314 height 24
type input "27417652030"
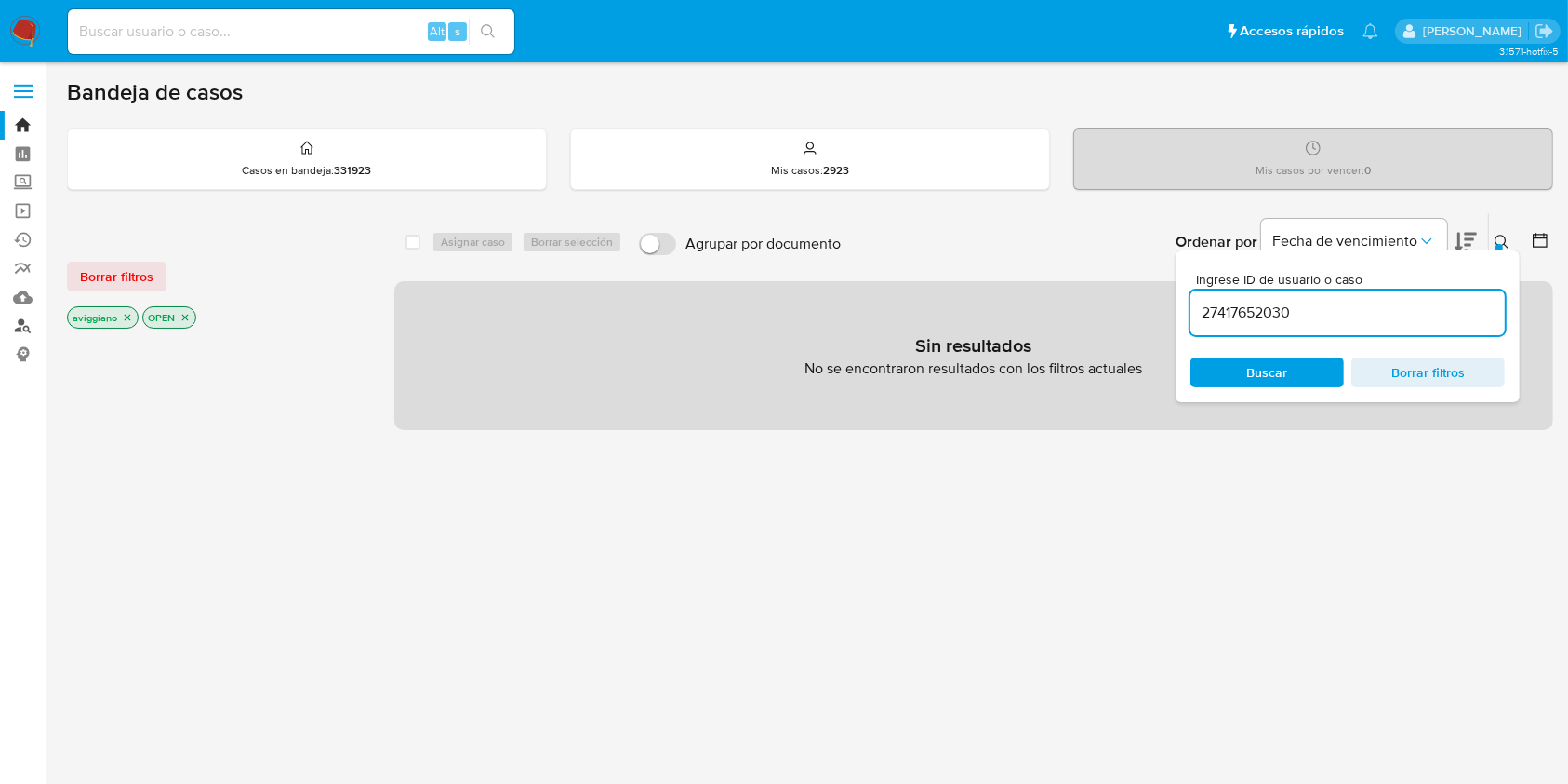
click at [24, 319] on link "Buscador de personas" at bounding box center [110, 326] width 221 height 29
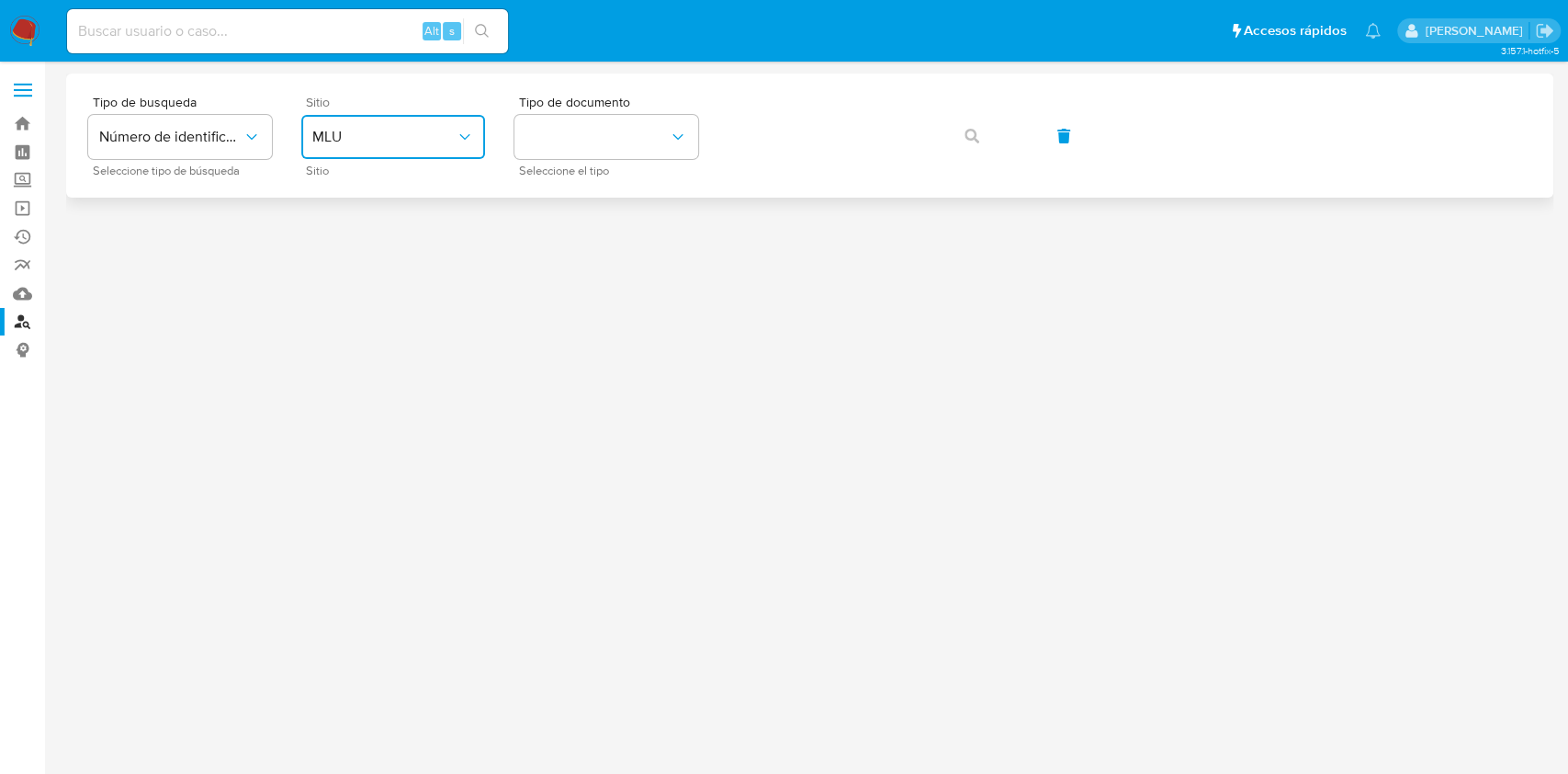
click at [405, 138] on span "MLU" at bounding box center [384, 137] width 144 height 18
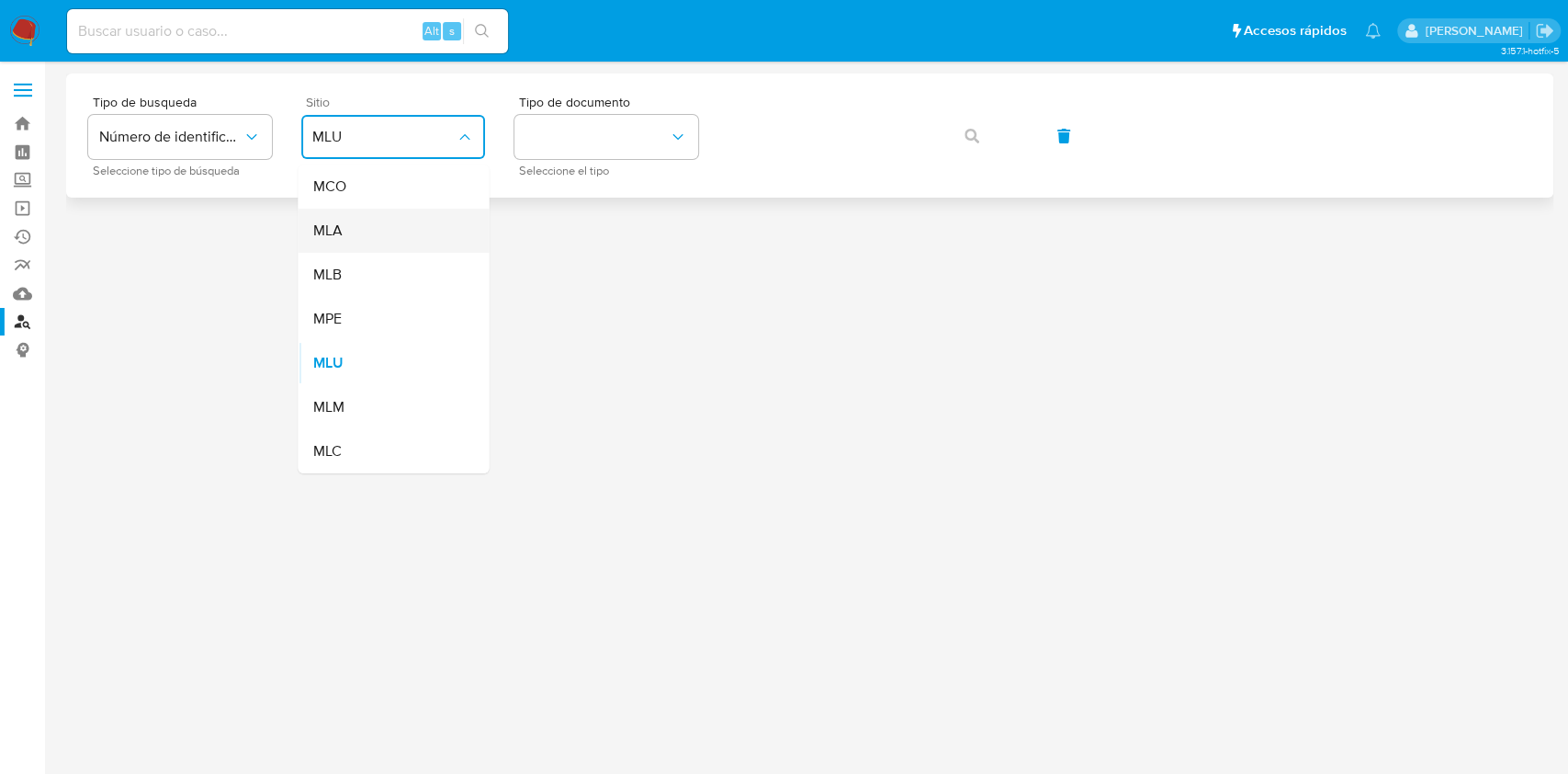
click at [372, 221] on div "MLA" at bounding box center [388, 230] width 151 height 44
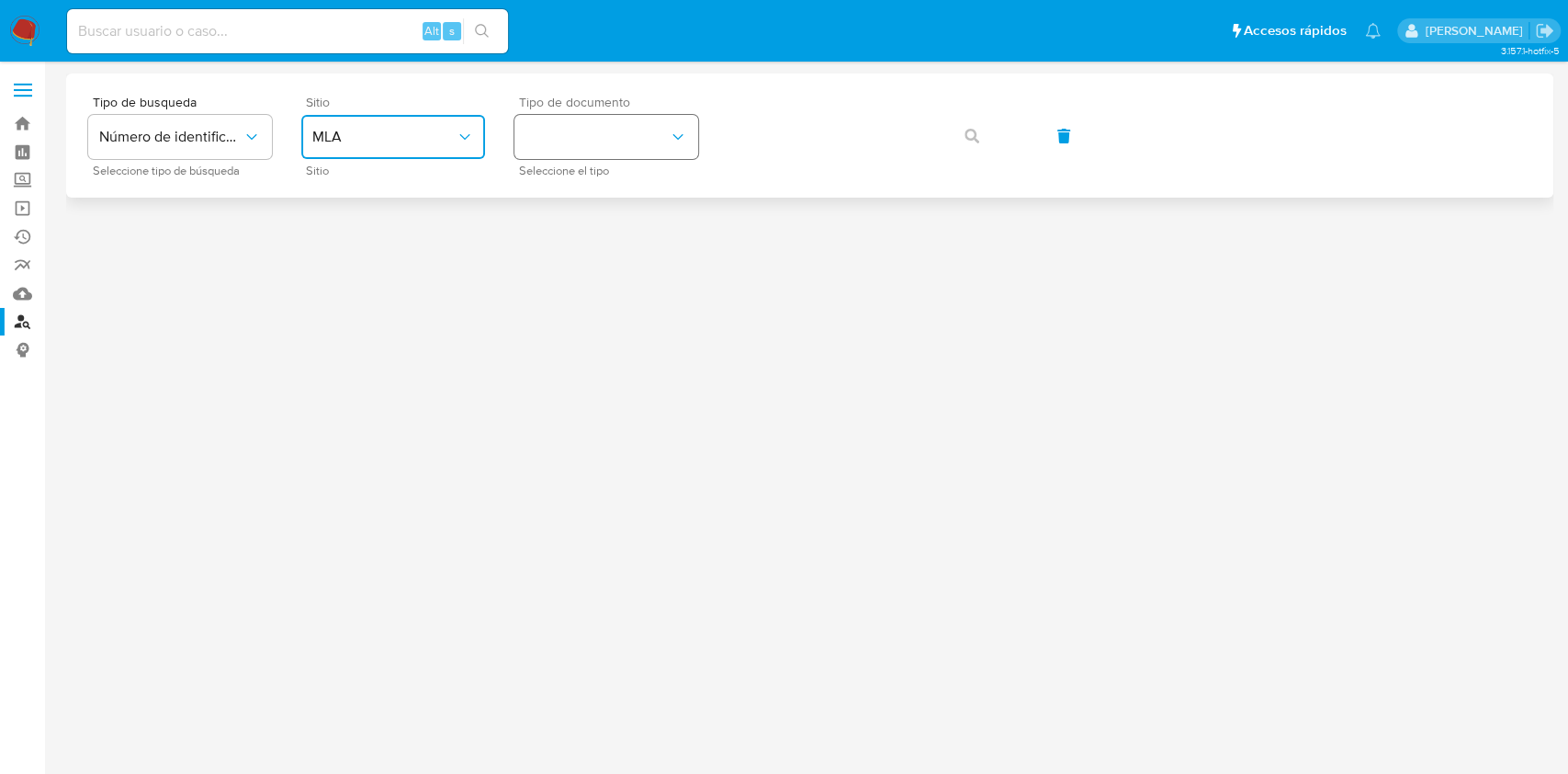
click at [532, 146] on button "identificationType" at bounding box center [605, 137] width 183 height 44
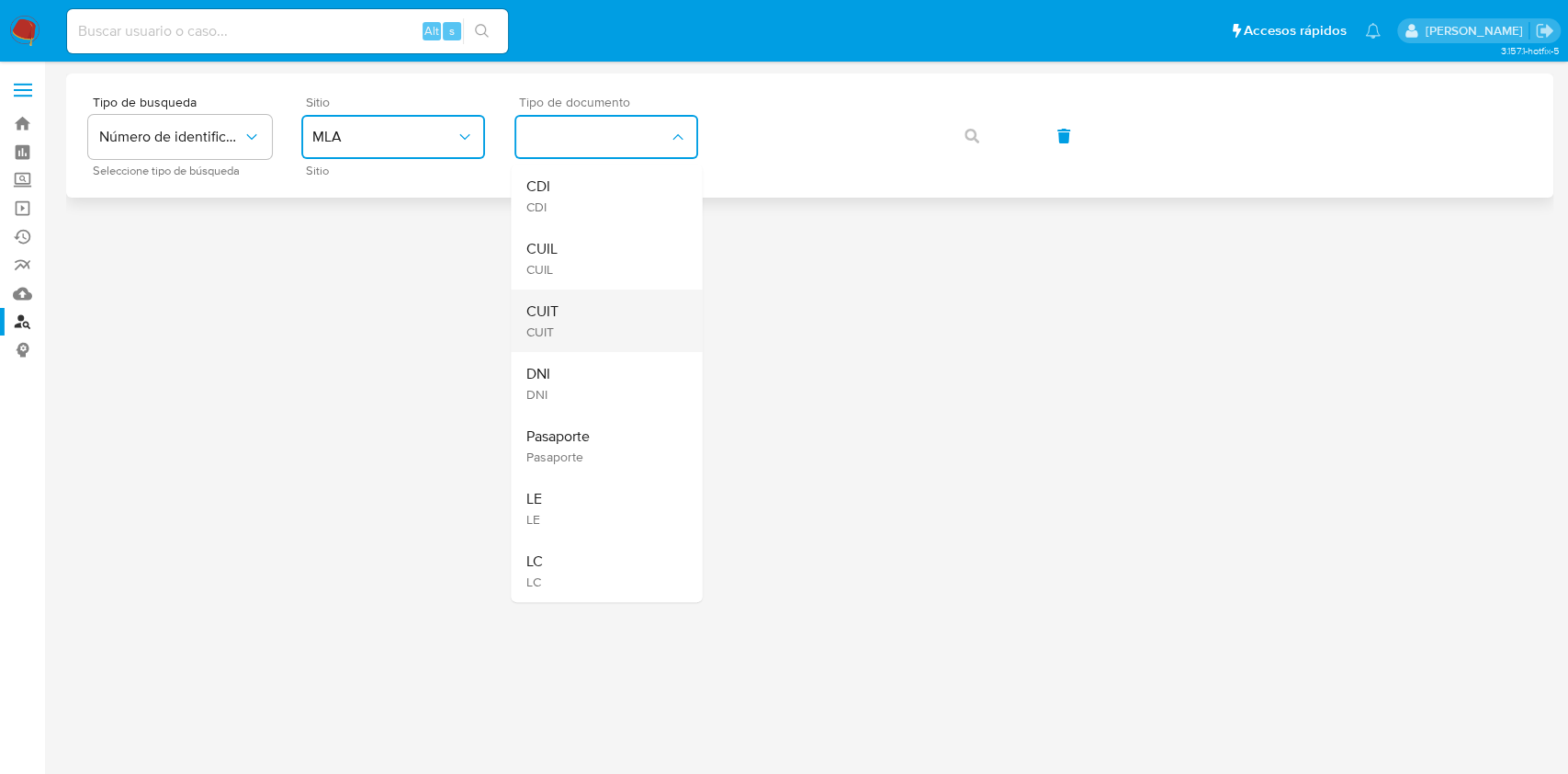
click at [551, 323] on span "CUIT" at bounding box center [541, 332] width 32 height 17
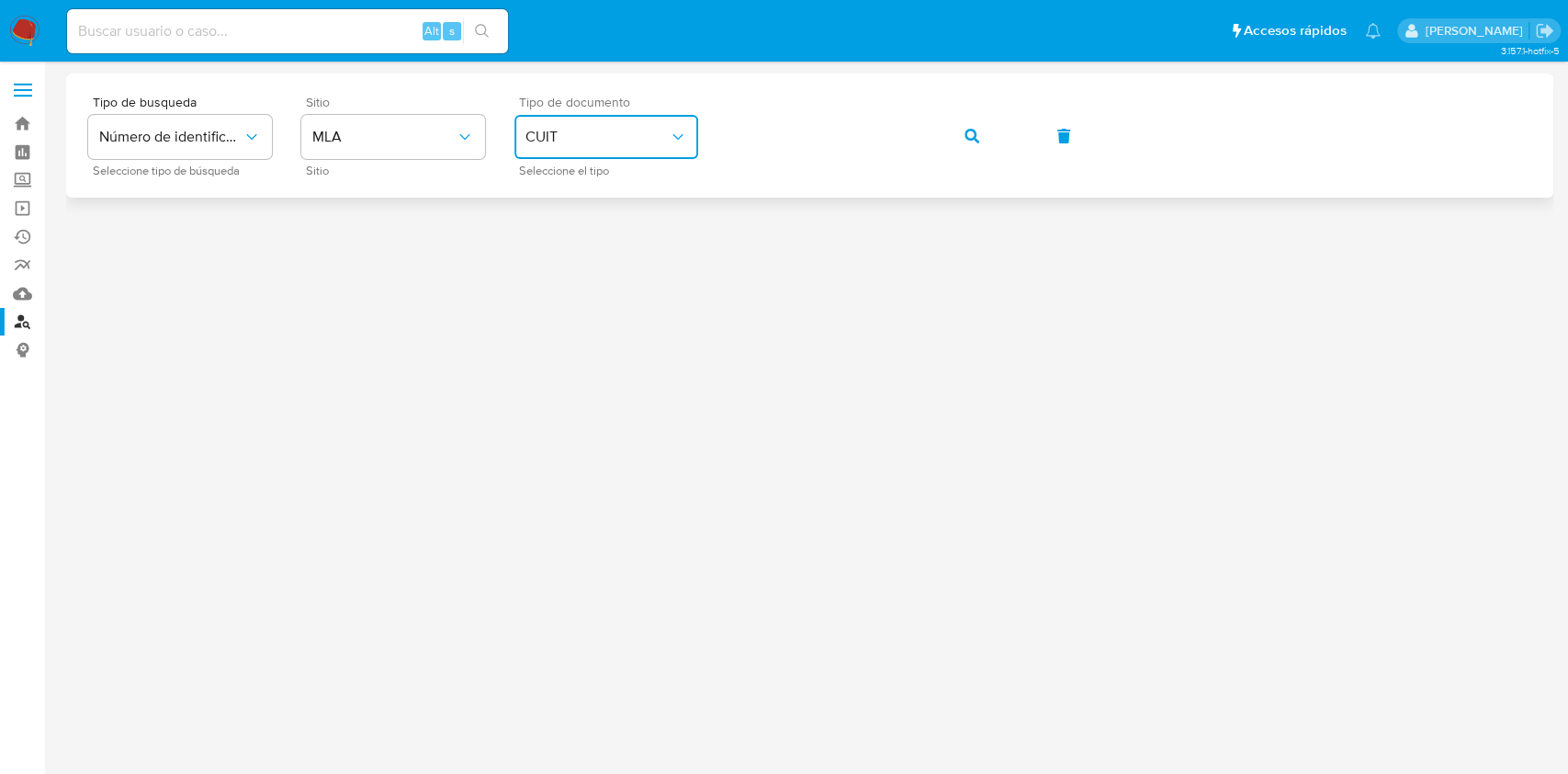
click at [964, 96] on div "Tipo de busqueda Número de identificación Seleccione tipo de búsqueda Sitio MLA…" at bounding box center [810, 135] width 1444 height 80
click at [966, 132] on icon "button" at bounding box center [972, 136] width 15 height 15
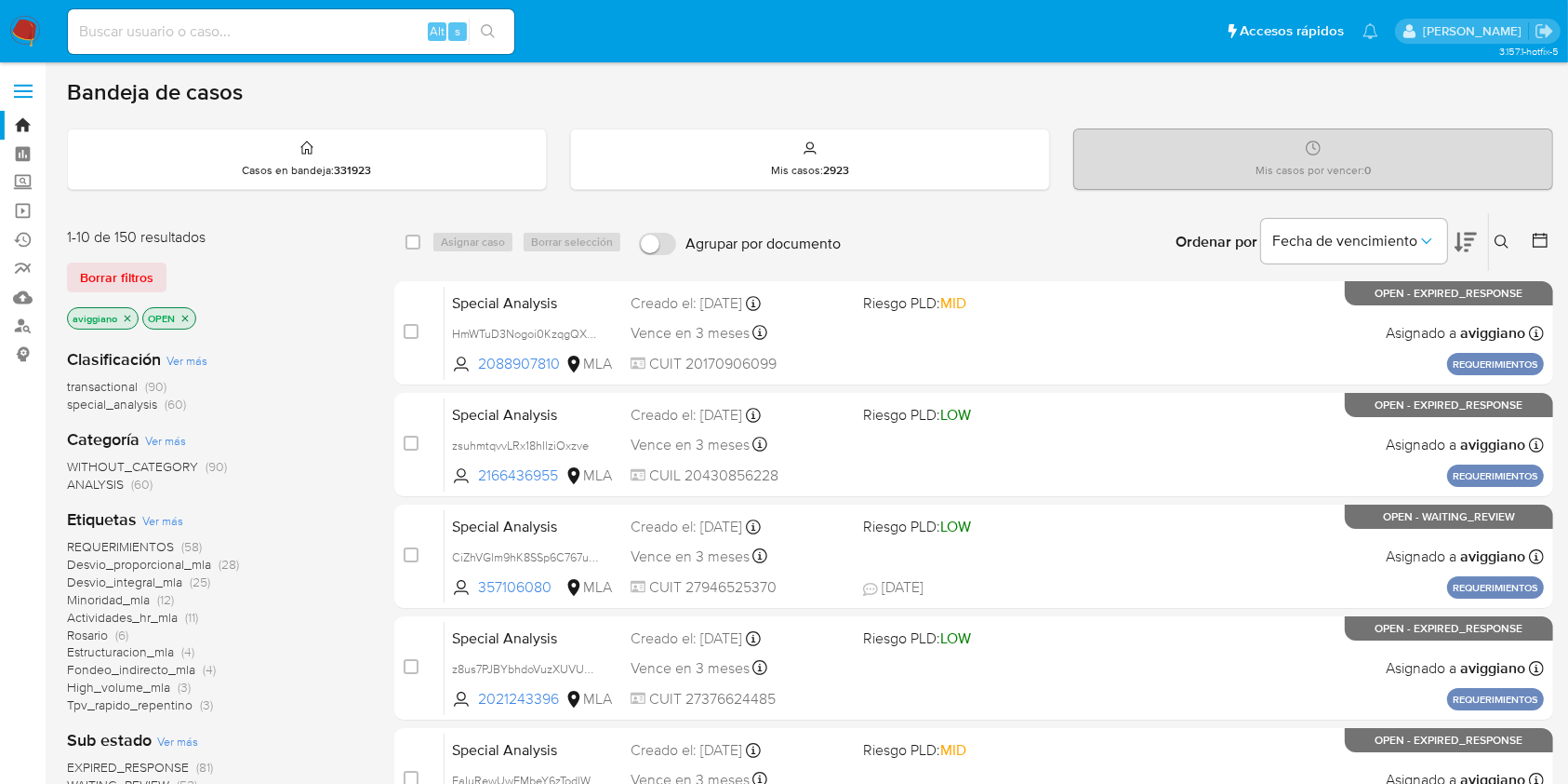
click at [1502, 243] on icon at bounding box center [1502, 241] width 14 height 14
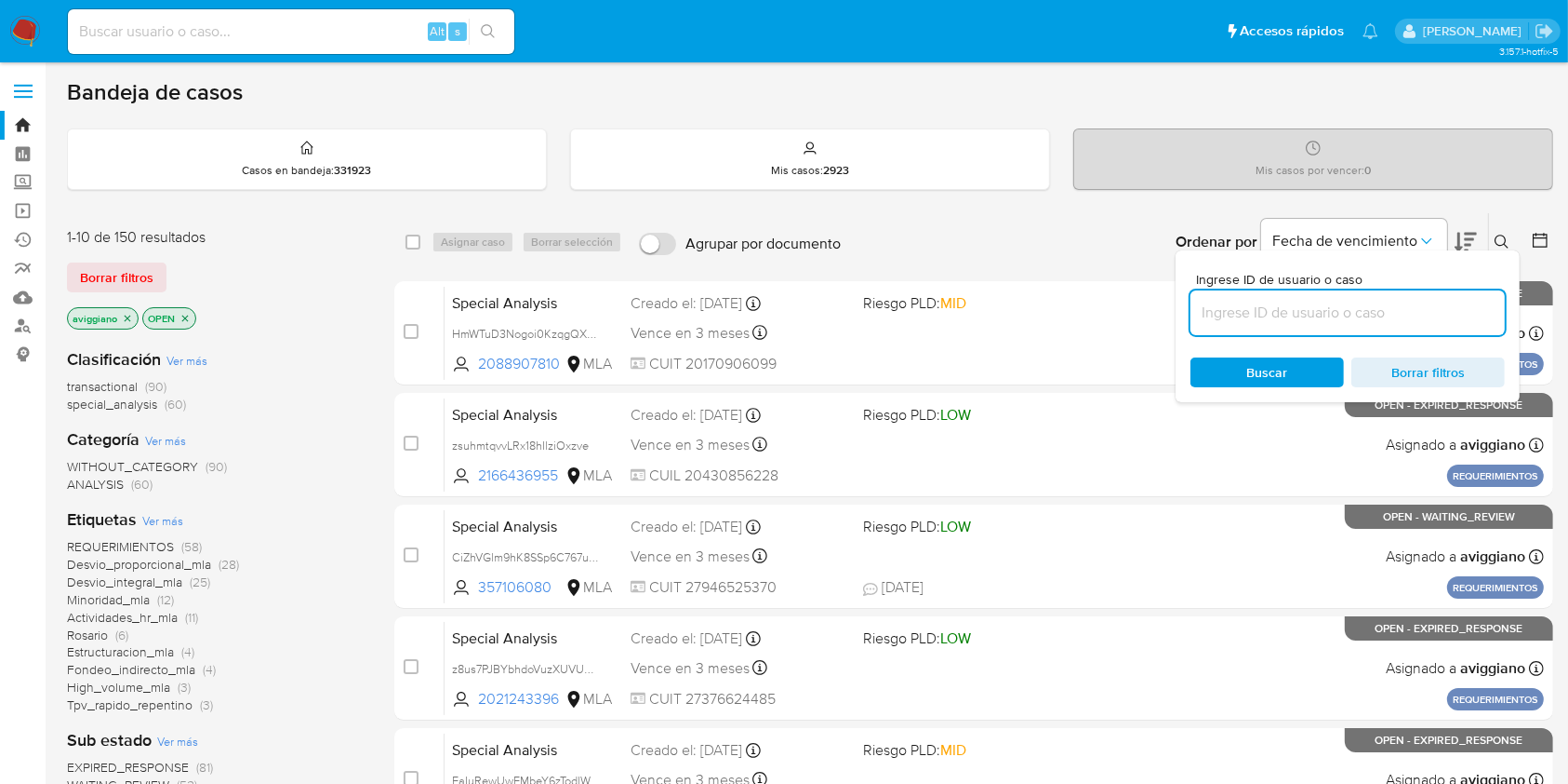
click at [1260, 322] on input at bounding box center [1348, 313] width 314 height 24
type input "Npd1NyDOgLvWZaapr4wCKmUT"
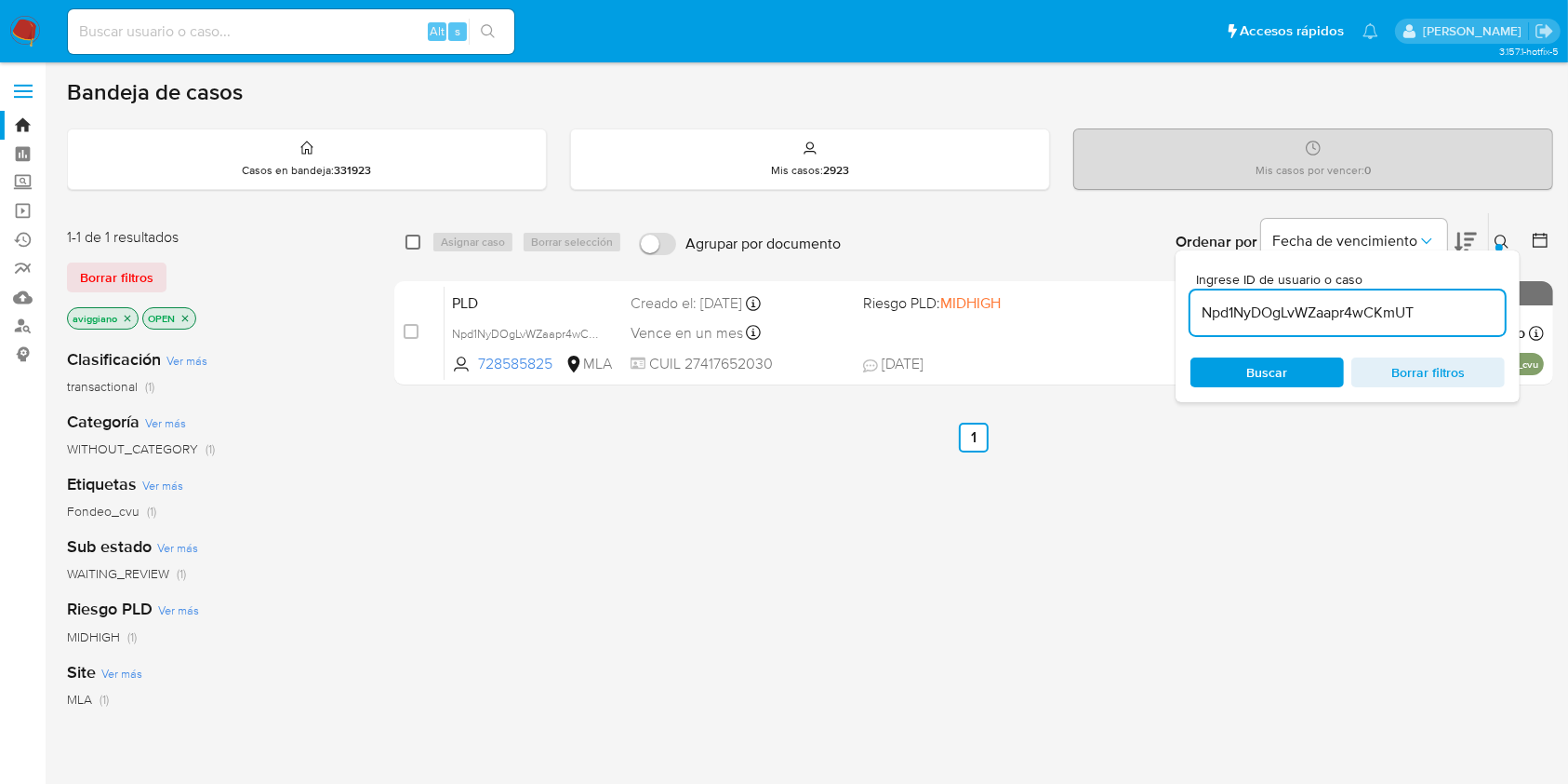
click at [409, 236] on input "checkbox" at bounding box center [413, 242] width 15 height 15
checkbox input "true"
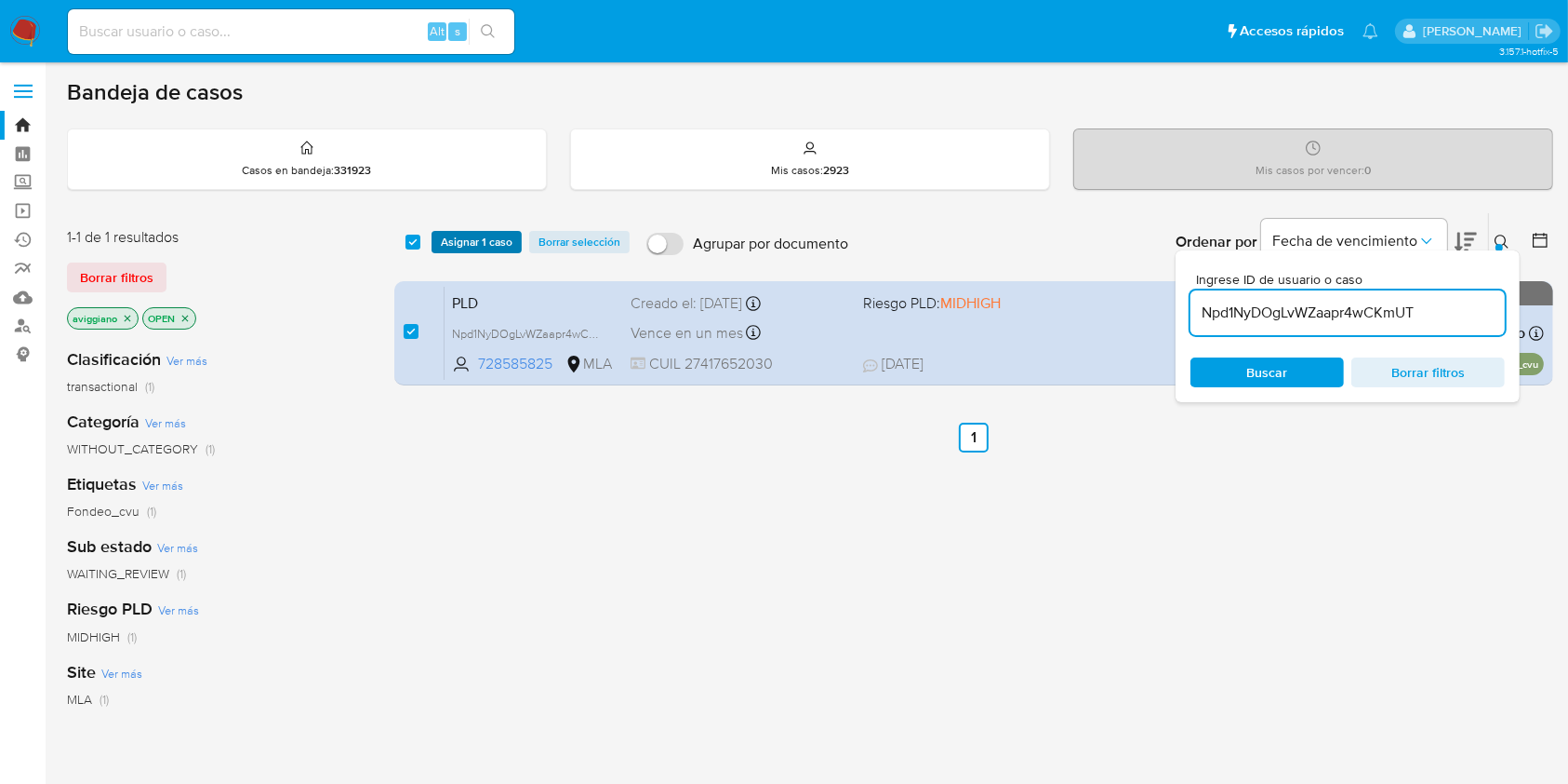
click at [460, 248] on span "Asignar 1 caso" at bounding box center [477, 242] width 72 height 19
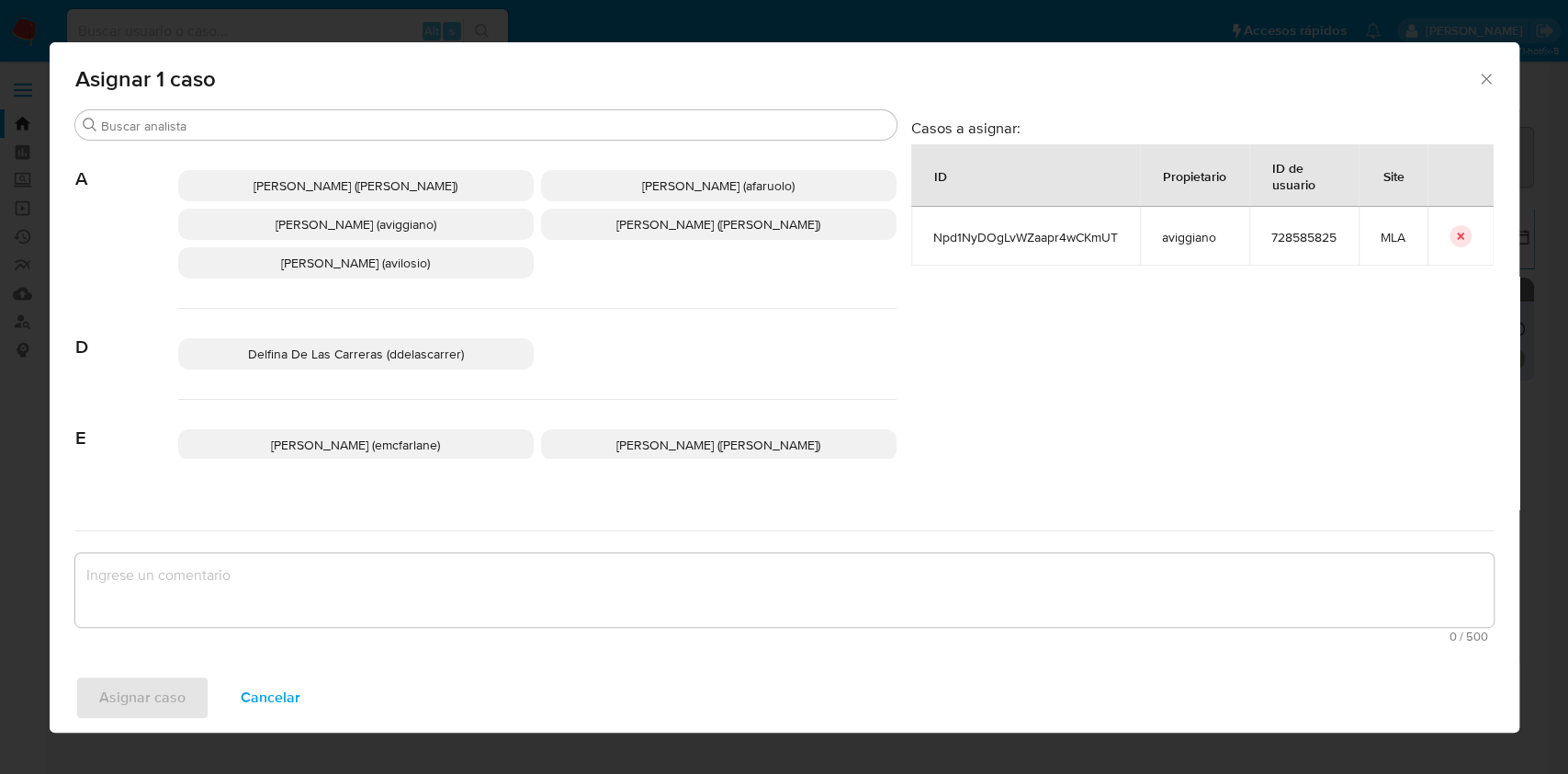
click at [298, 227] on span "Agustina Belen Viggiano (aviggiano)" at bounding box center [356, 224] width 161 height 18
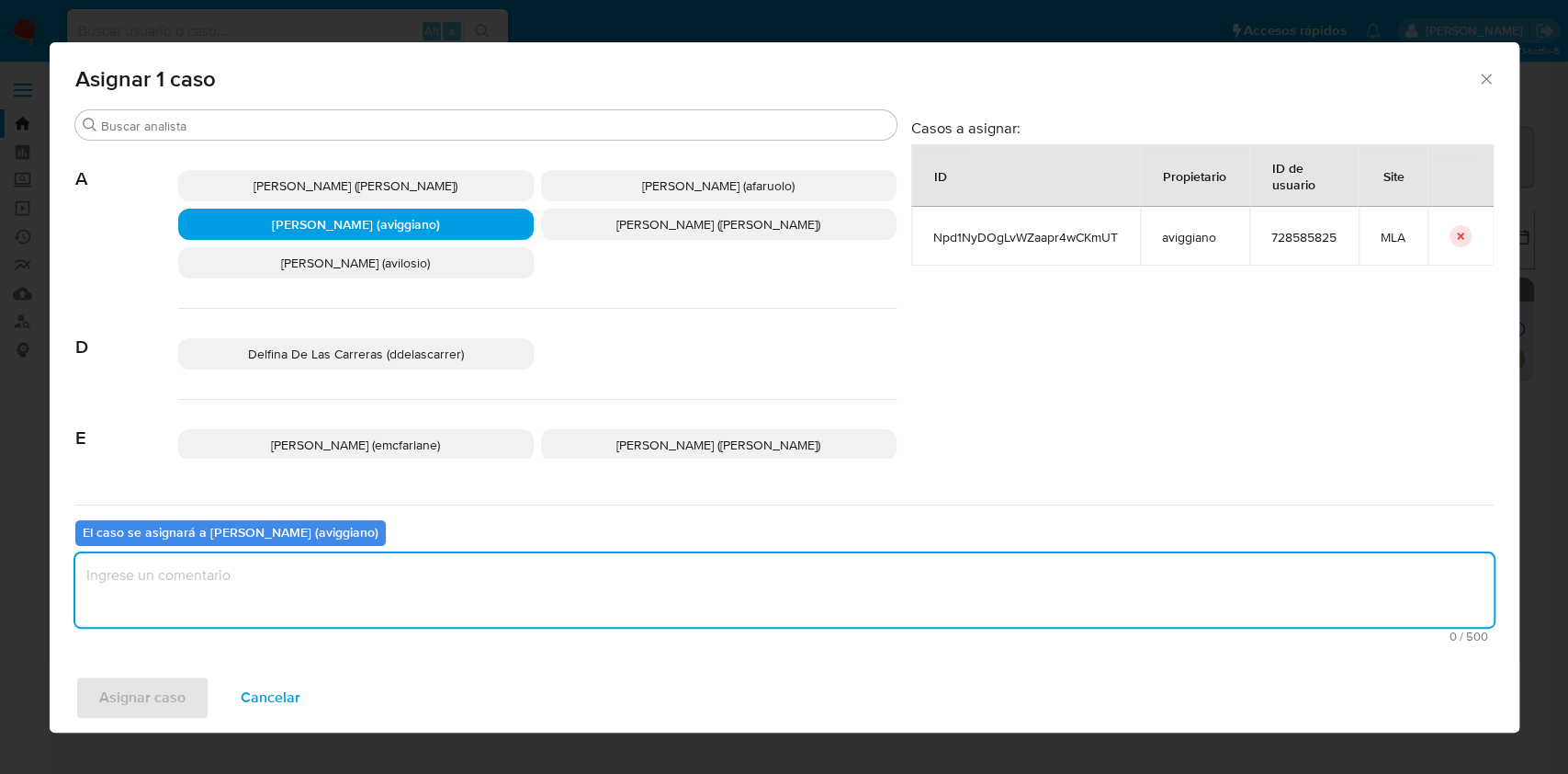
drag, startPoint x: 269, startPoint y: 569, endPoint x: 178, endPoint y: 661, distance: 129.4
click at [269, 570] on textarea "assign-modal" at bounding box center [785, 590] width 1419 height 74
click at [154, 695] on span "Asignar caso" at bounding box center [143, 698] width 87 height 41
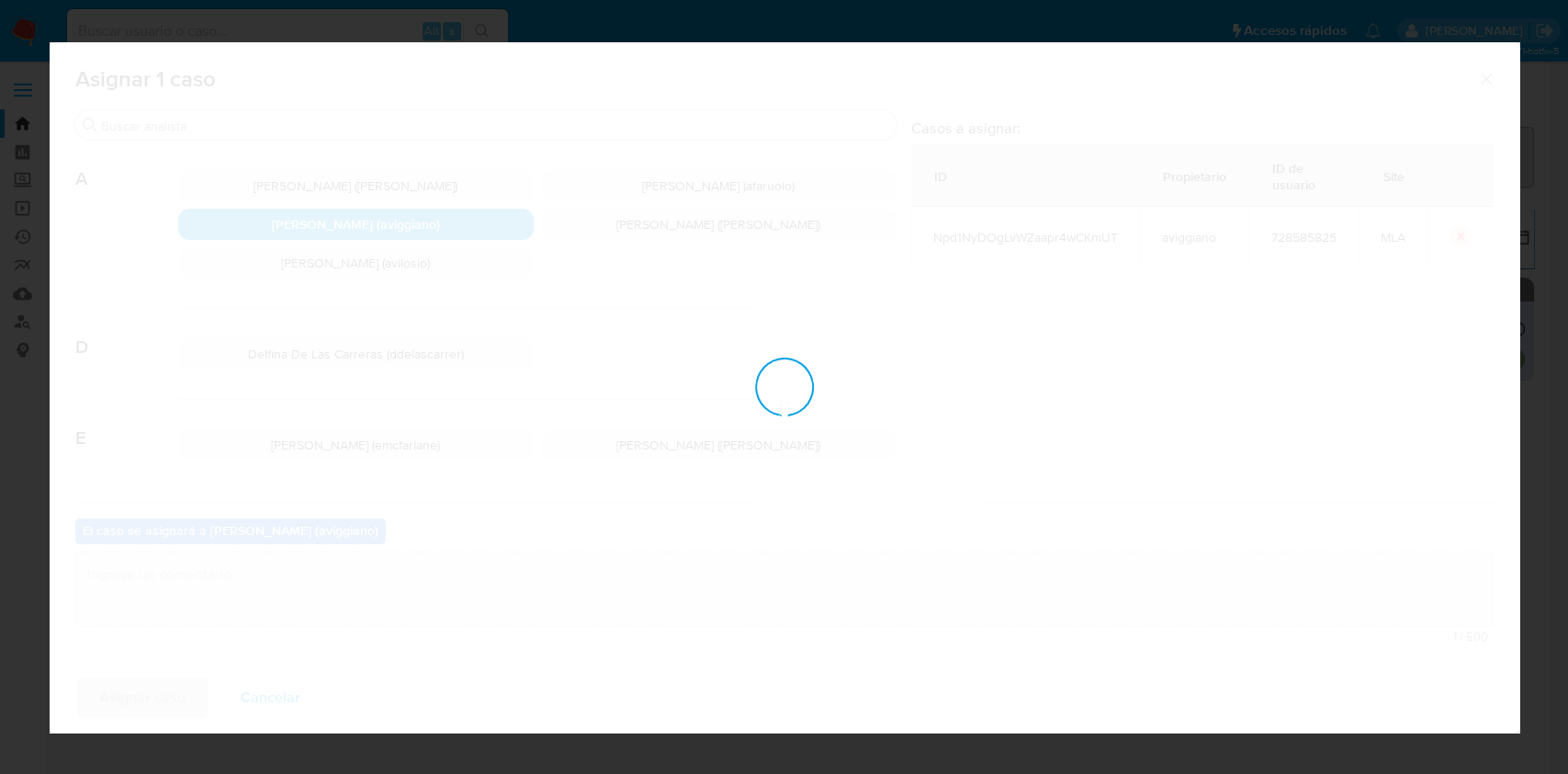
checkbox input "false"
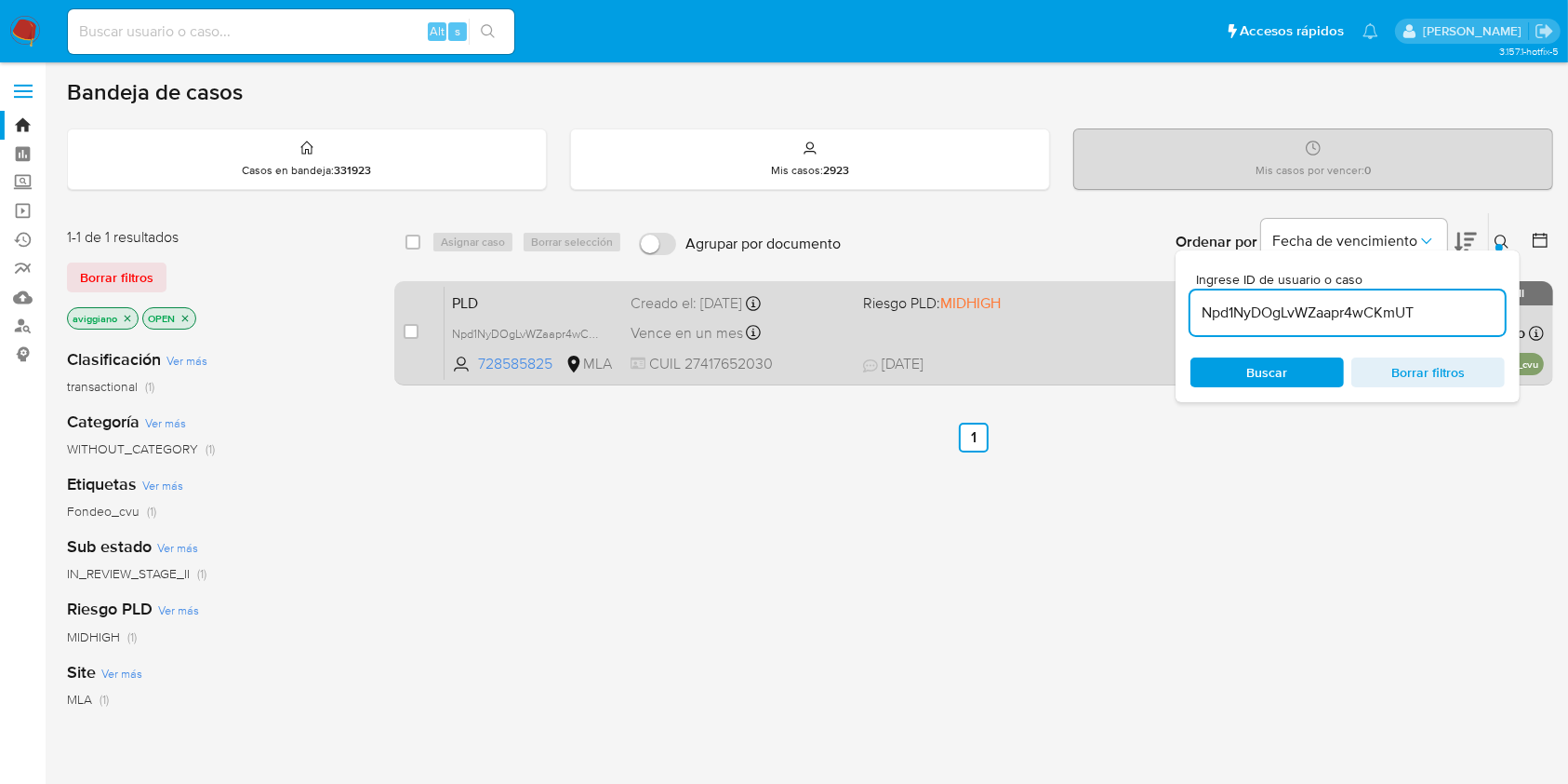
click at [1055, 301] on span "Riesgo PLD: MIDHIGH" at bounding box center [971, 301] width 216 height 24
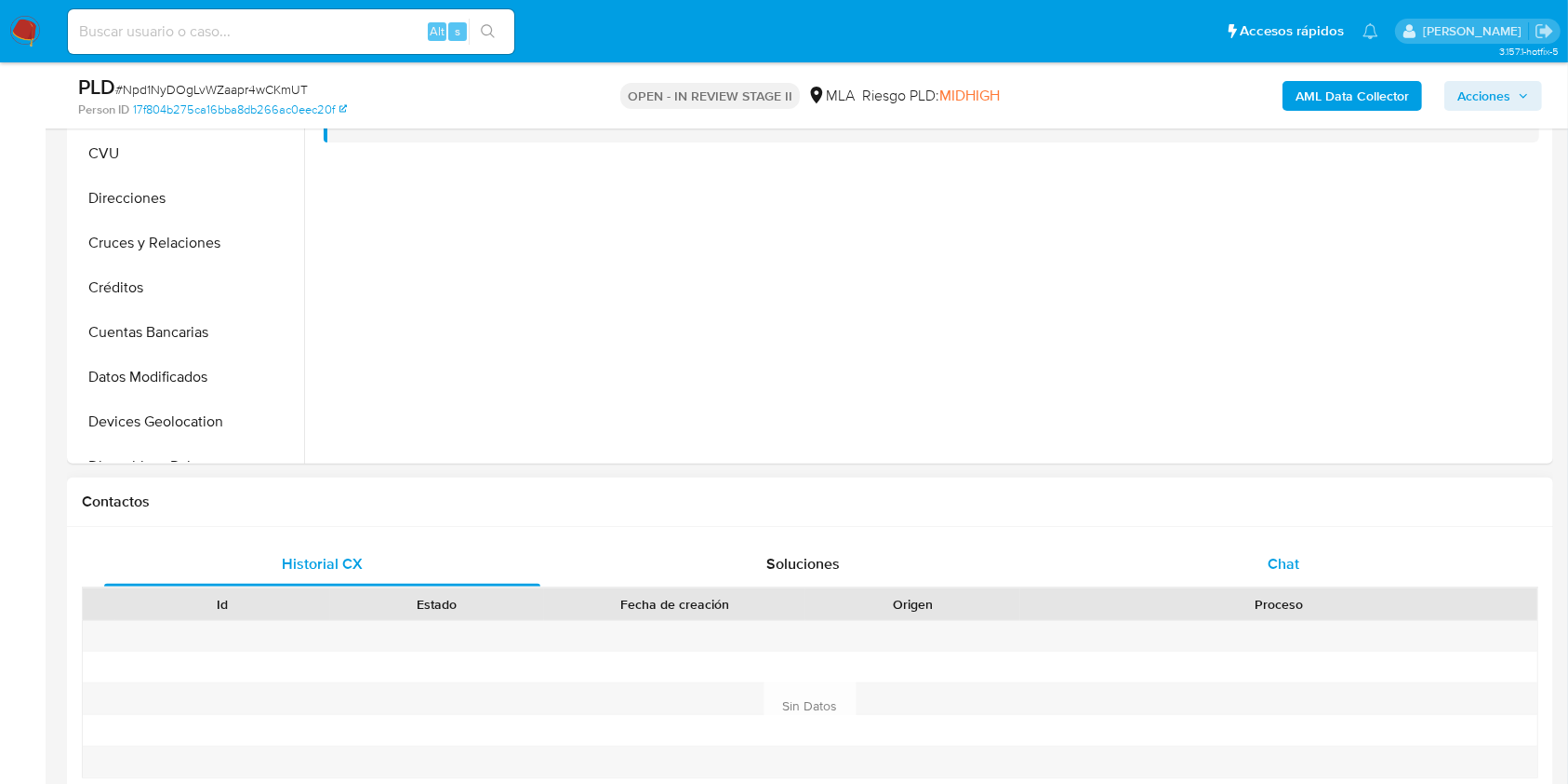
click at [1257, 575] on div "Chat" at bounding box center [1284, 564] width 437 height 45
select select "10"
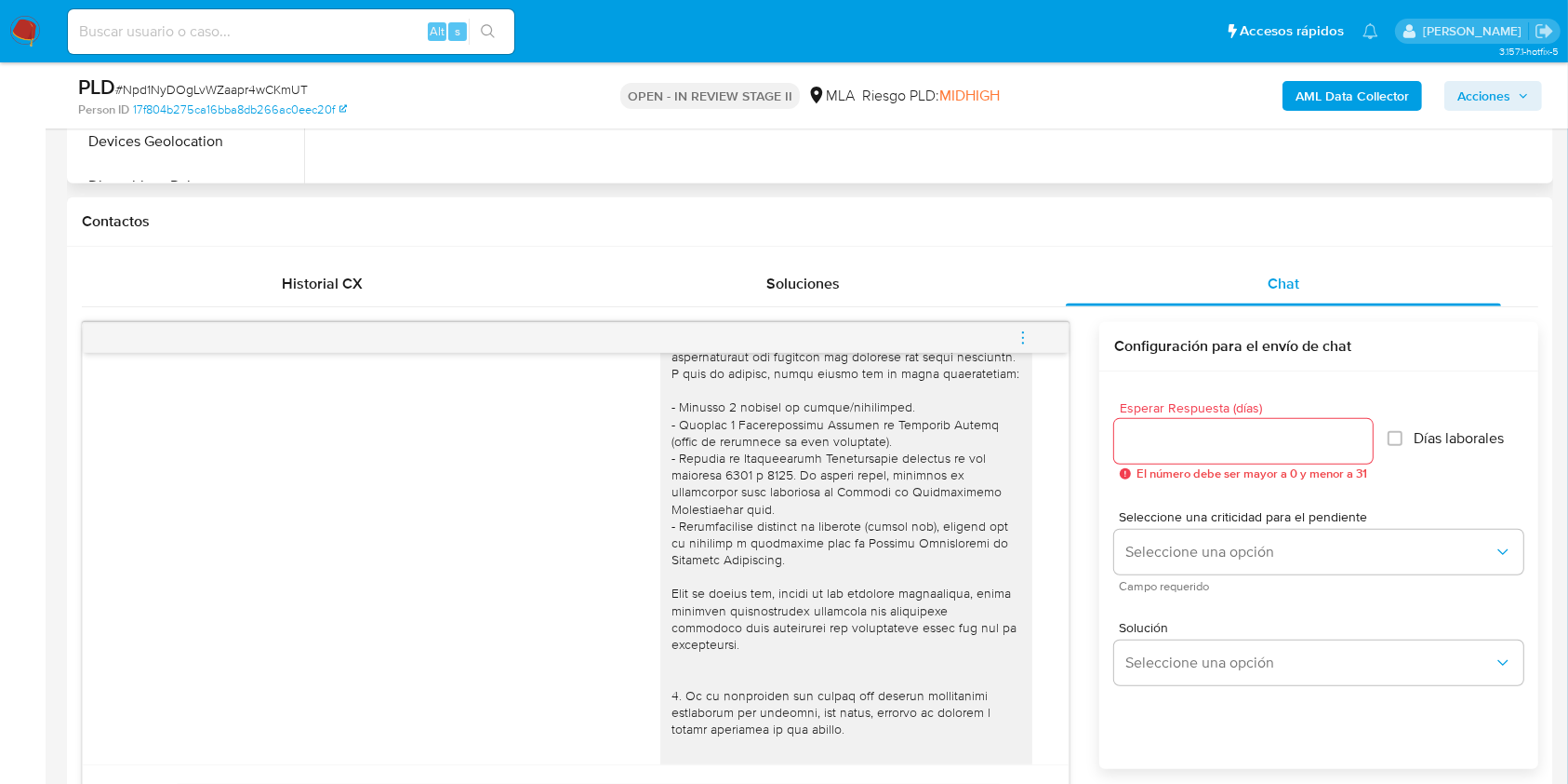
scroll to position [620, 0]
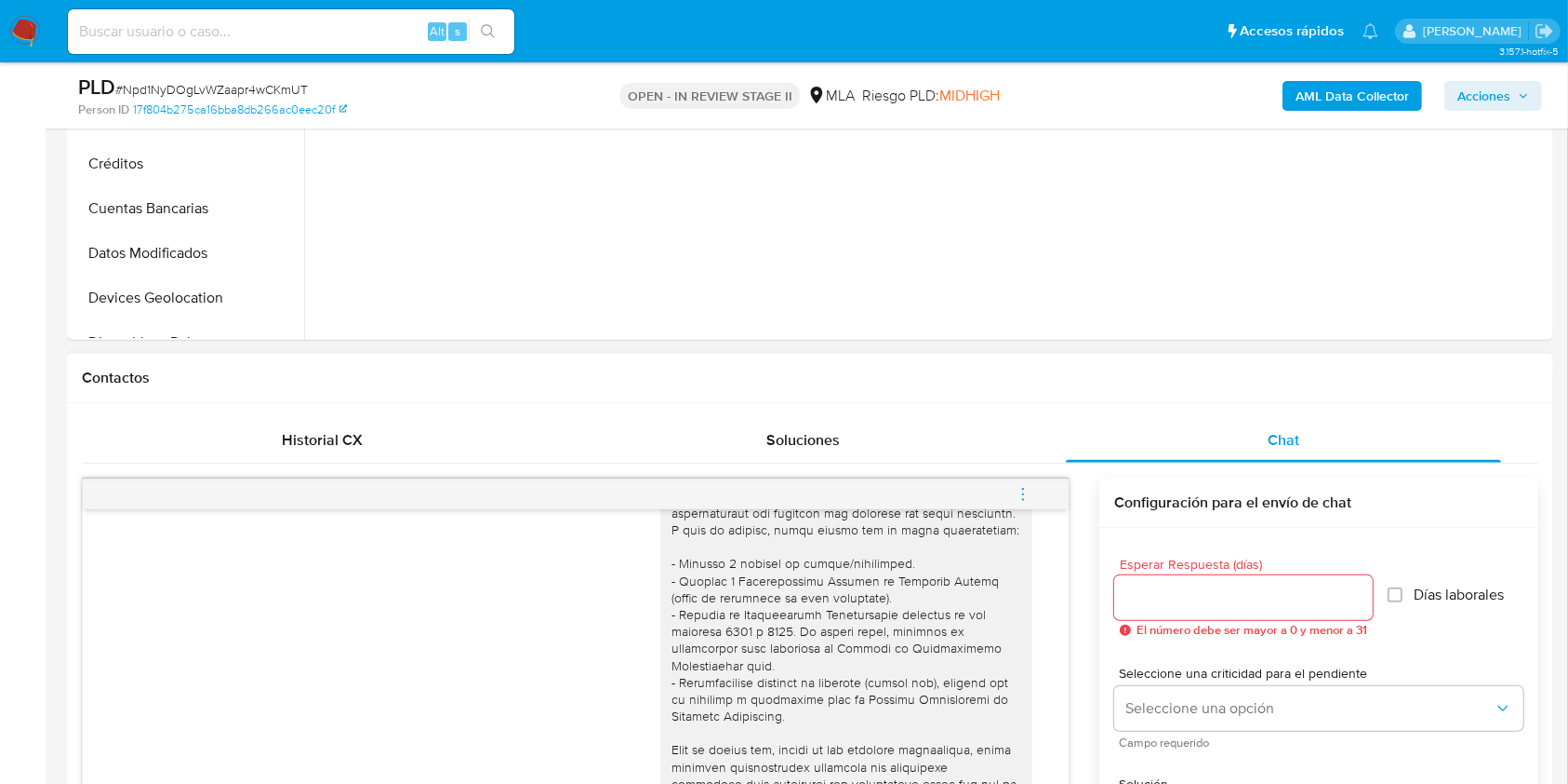
click at [1016, 493] on icon "menu-action" at bounding box center [1023, 495] width 17 height 17
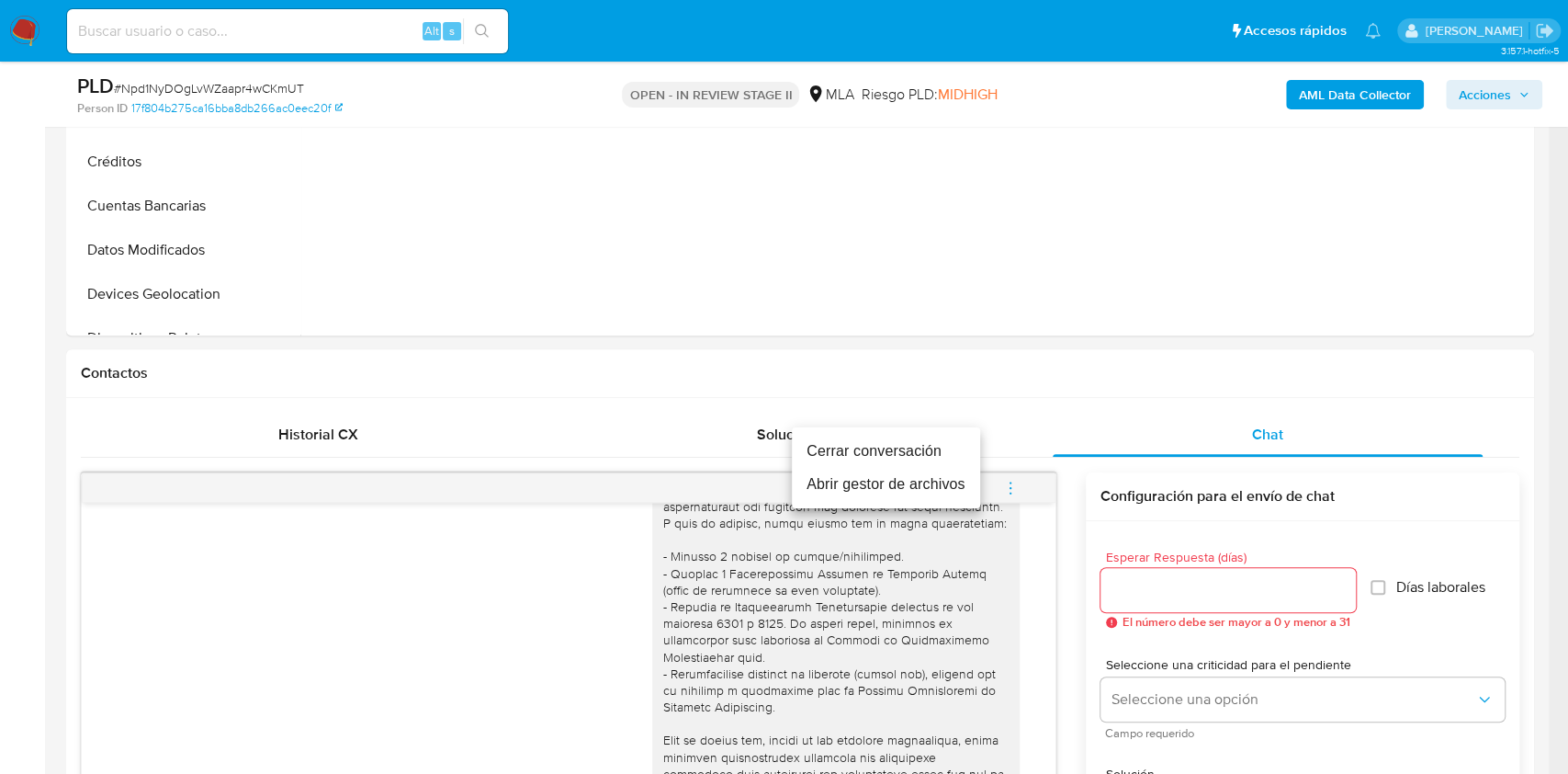
click at [939, 463] on li "Cerrar conversación" at bounding box center [886, 452] width 188 height 33
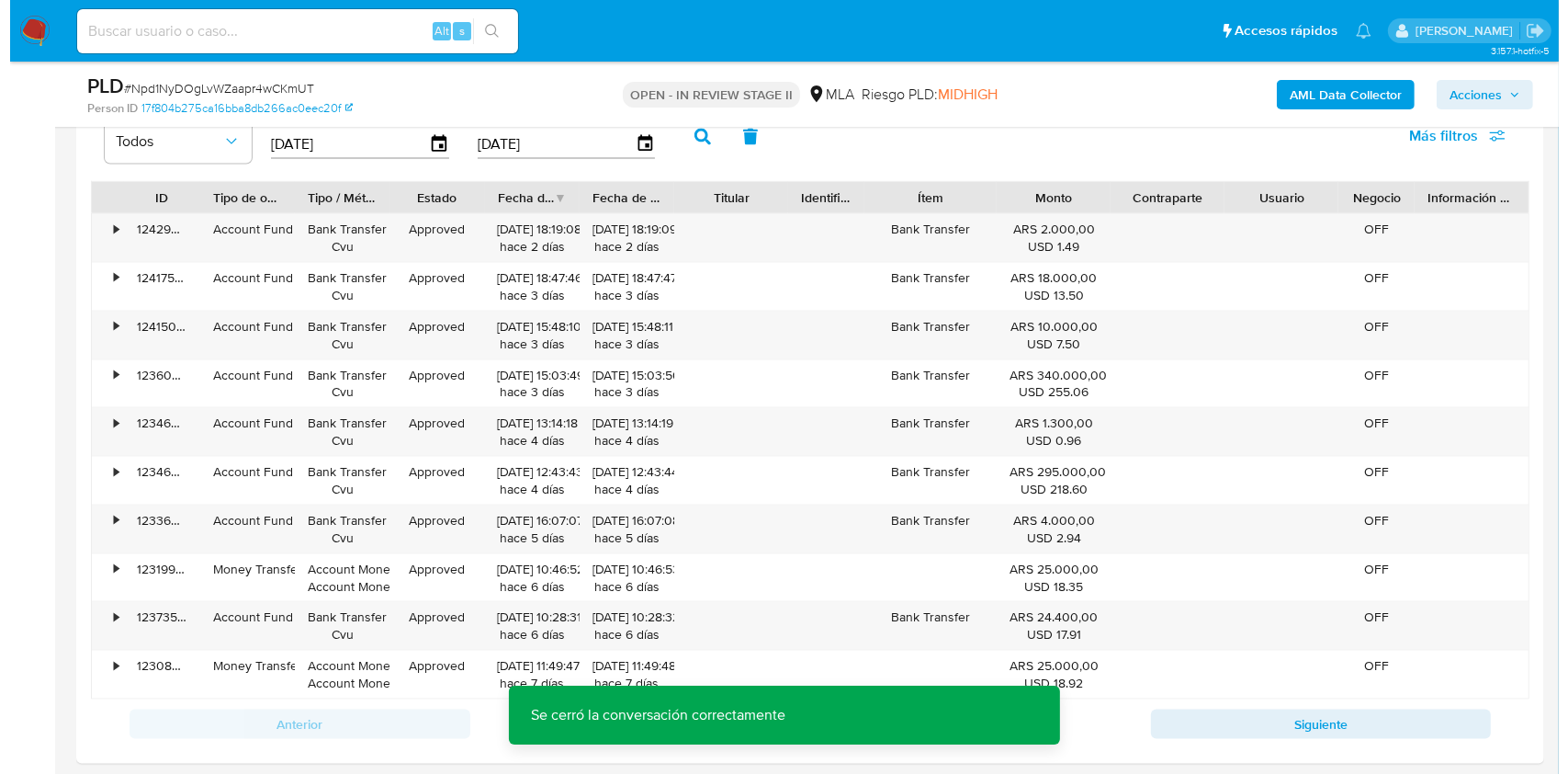
scroll to position [3351, 0]
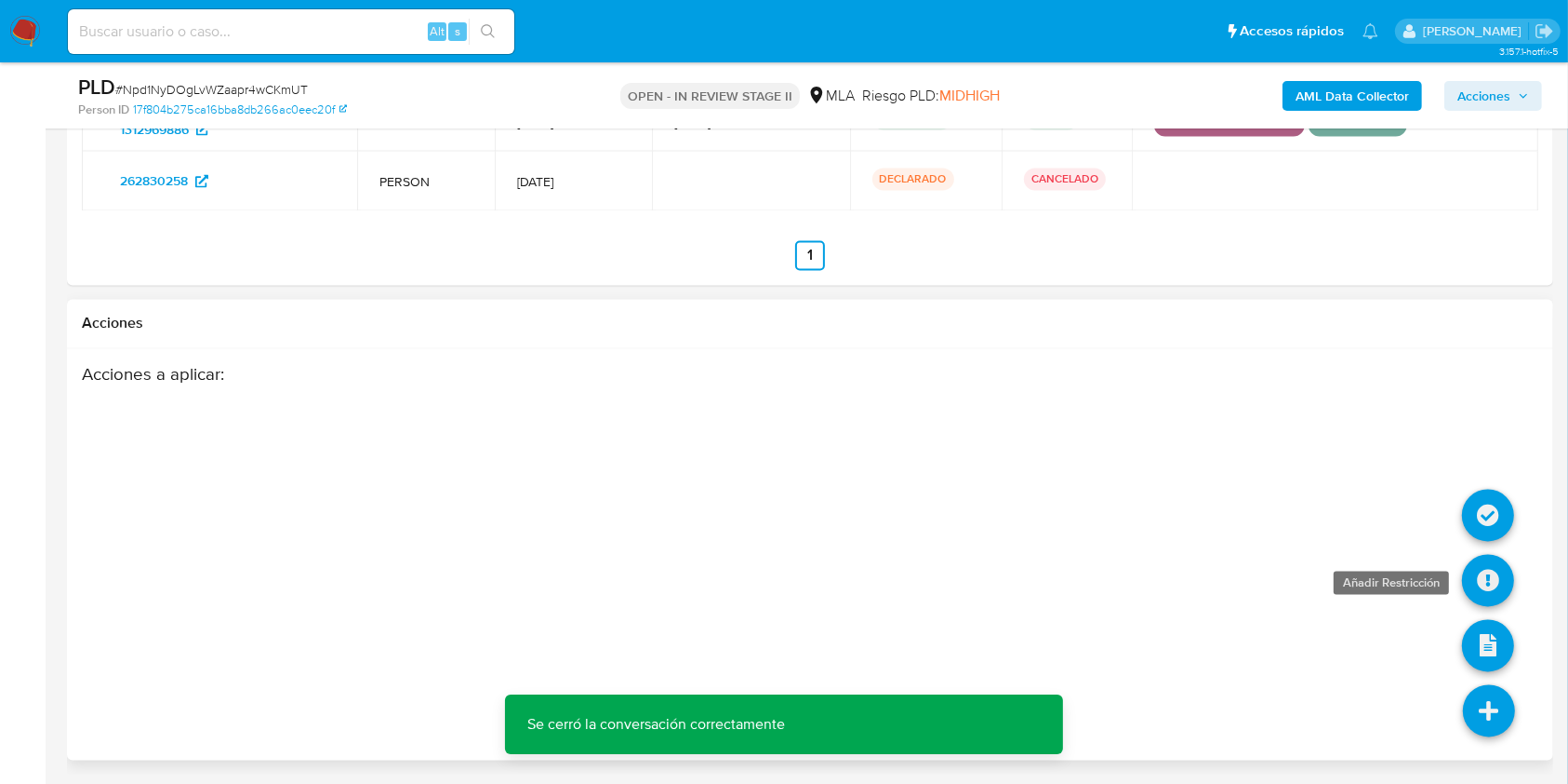
click at [1499, 581] on icon at bounding box center [1489, 581] width 52 height 52
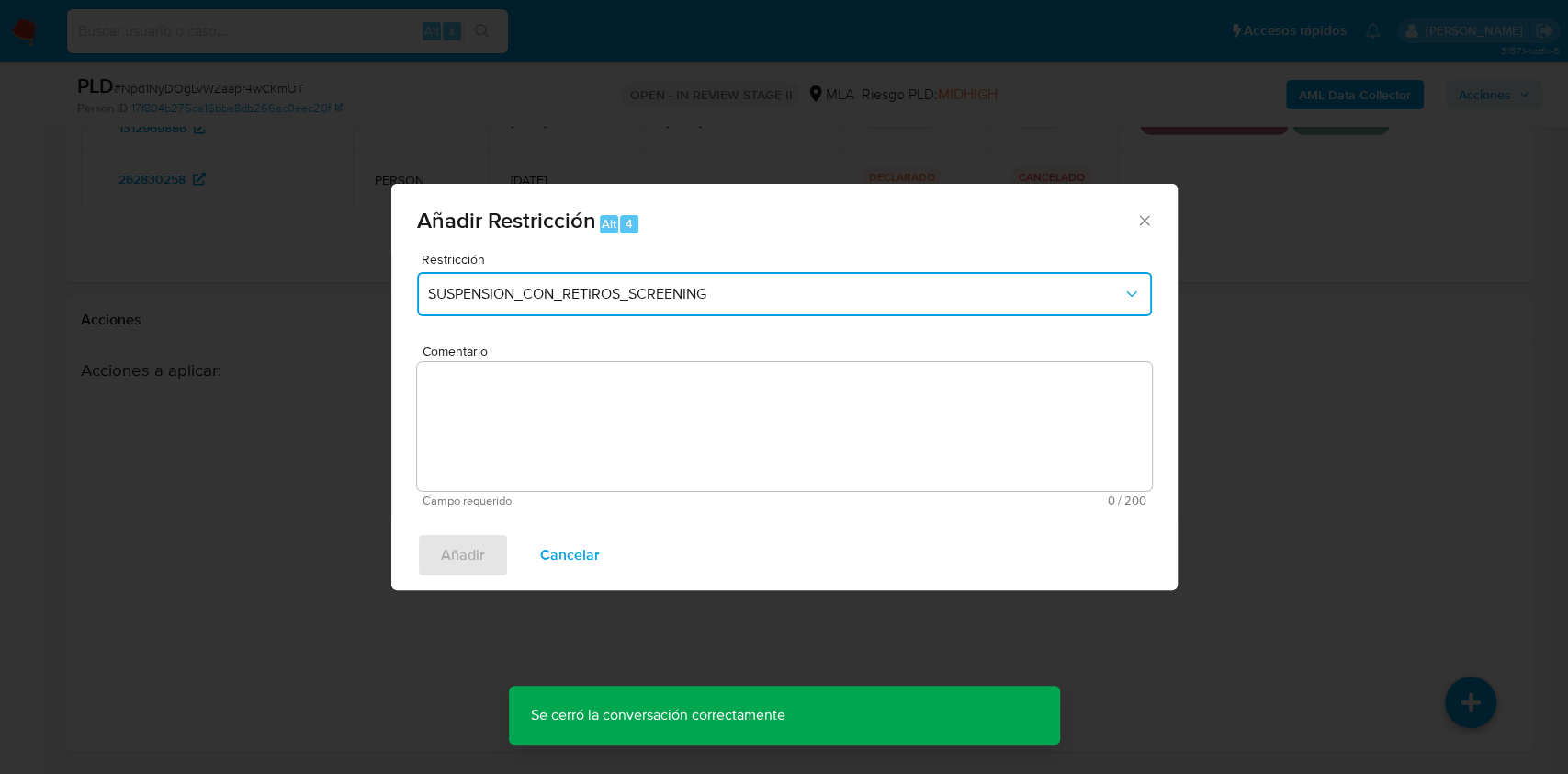
click at [593, 307] on button "SUSPENSION_CON_RETIROS_SCREENING" at bounding box center [785, 294] width 735 height 44
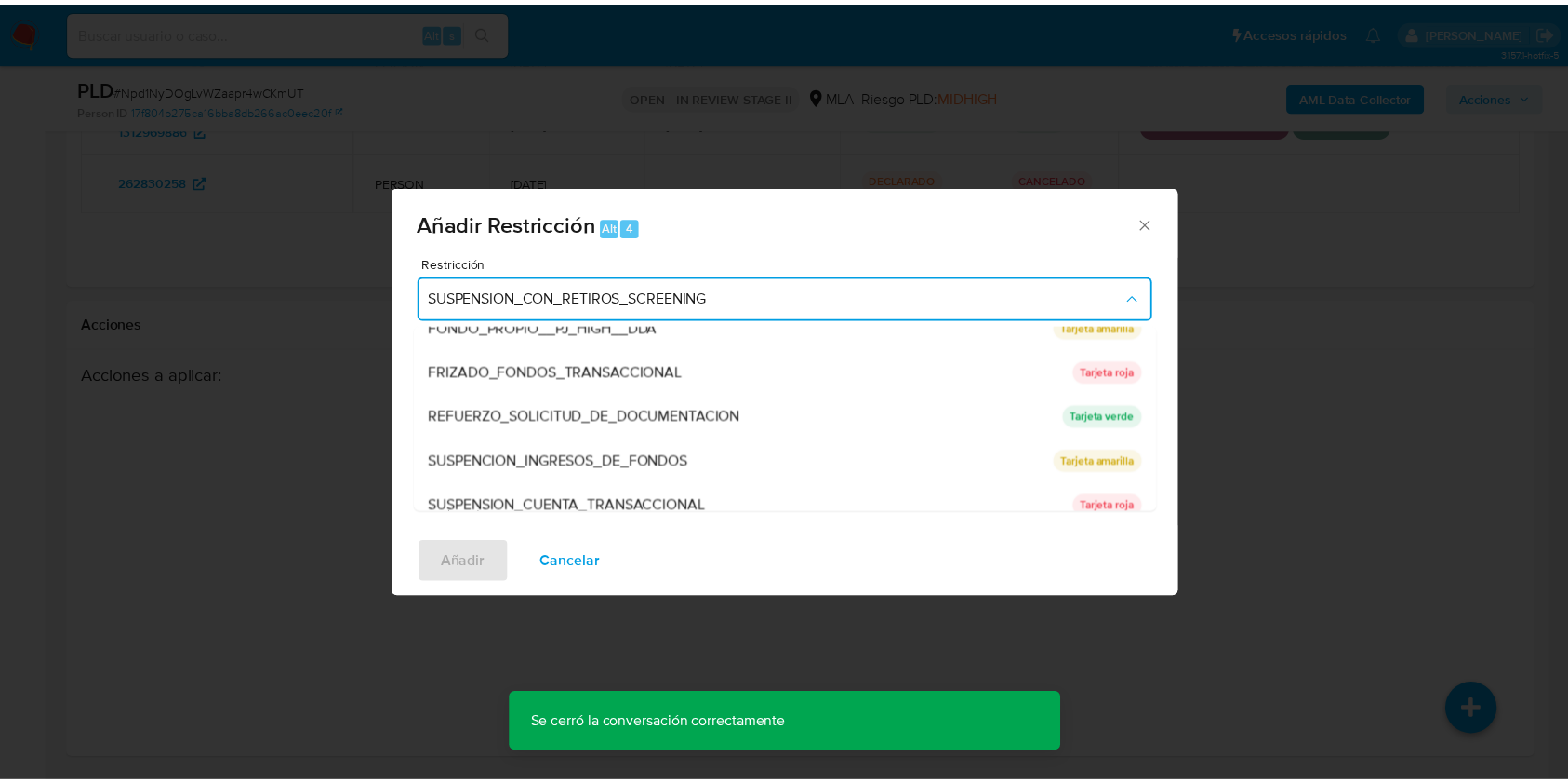
scroll to position [372, 0]
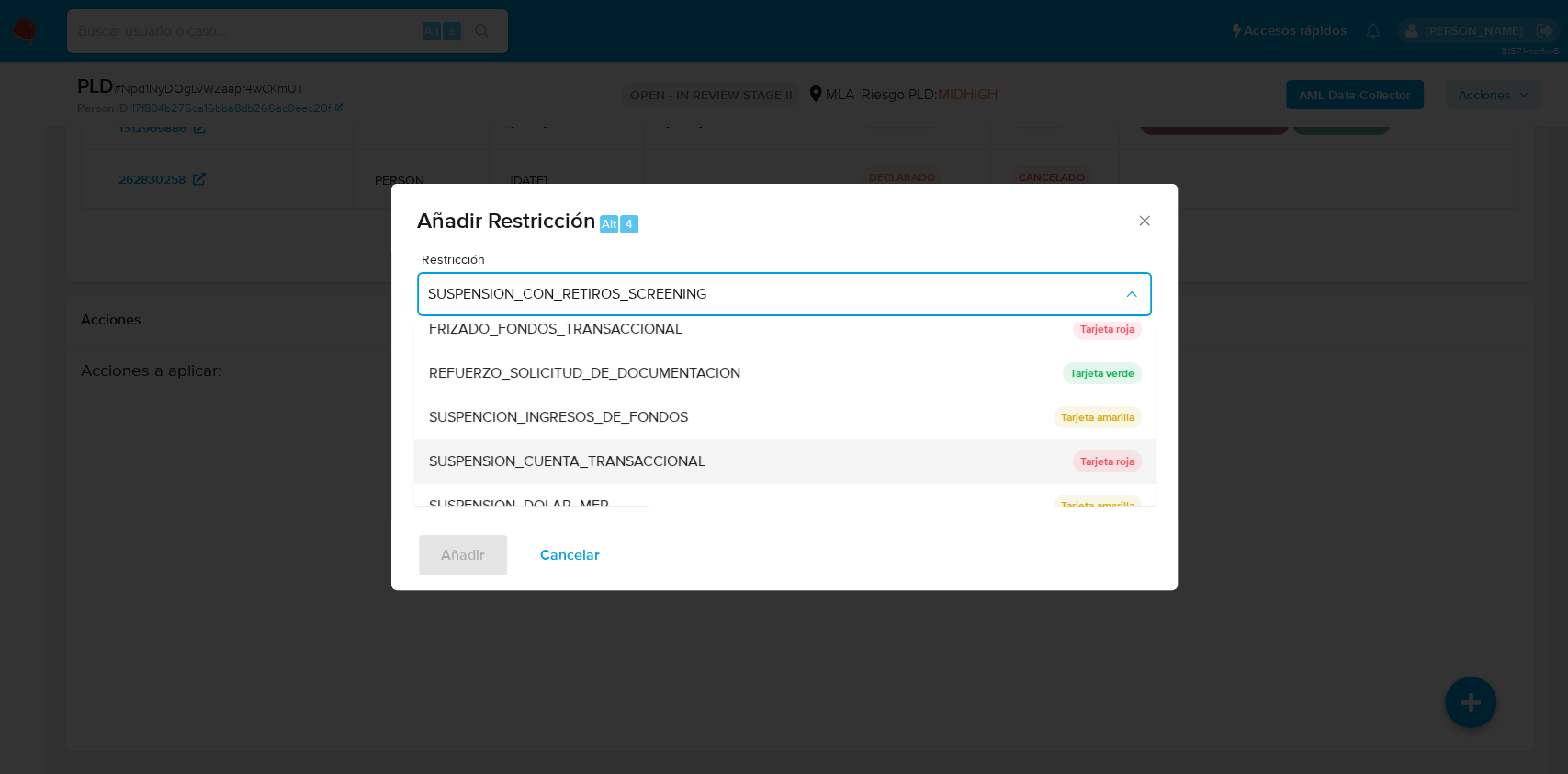
click at [564, 460] on span "SUSPENSION_CUENTA_TRANSACCIONAL" at bounding box center [567, 462] width 276 height 18
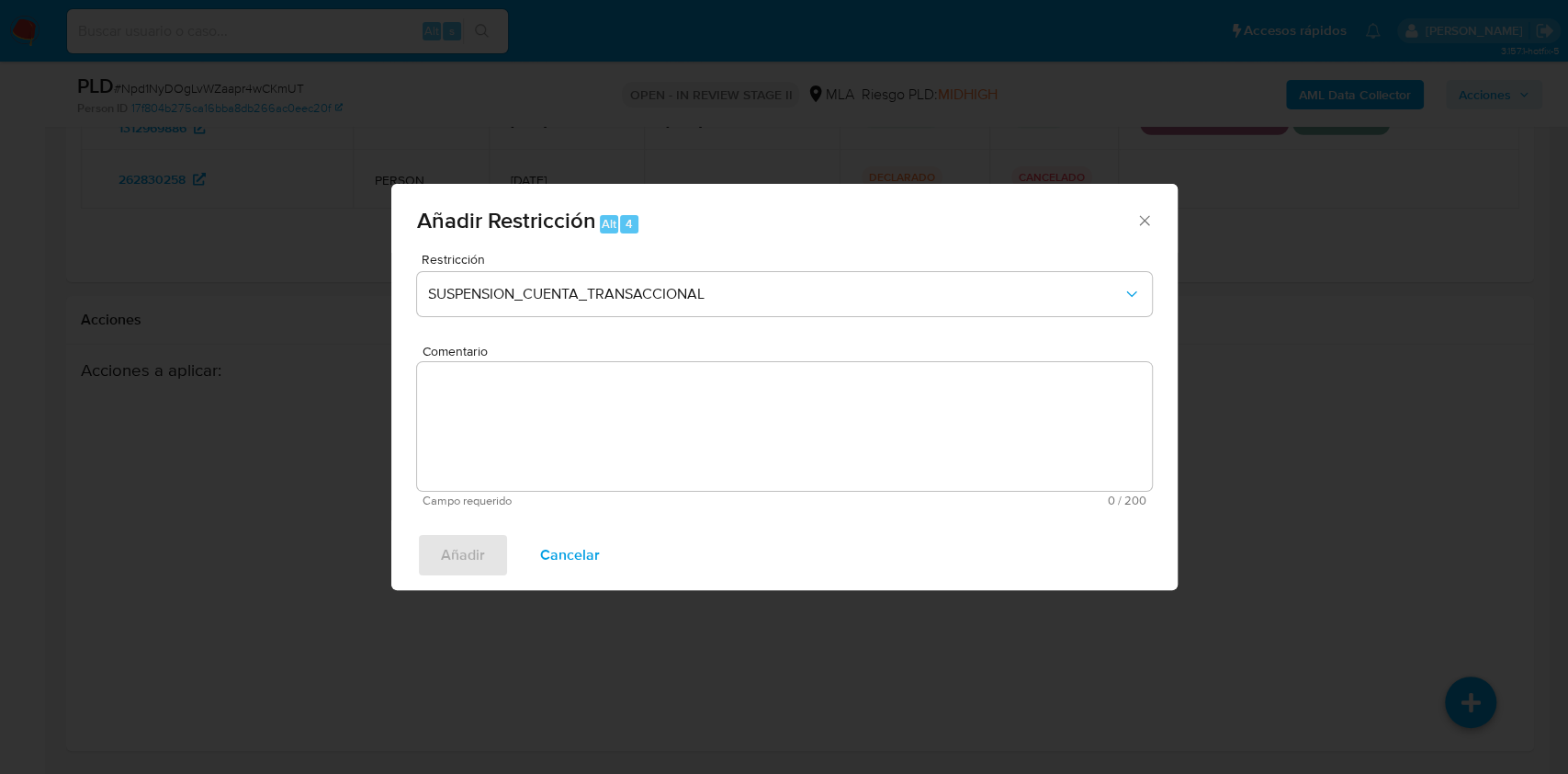
click at [564, 453] on textarea "Comentario" at bounding box center [785, 427] width 735 height 129
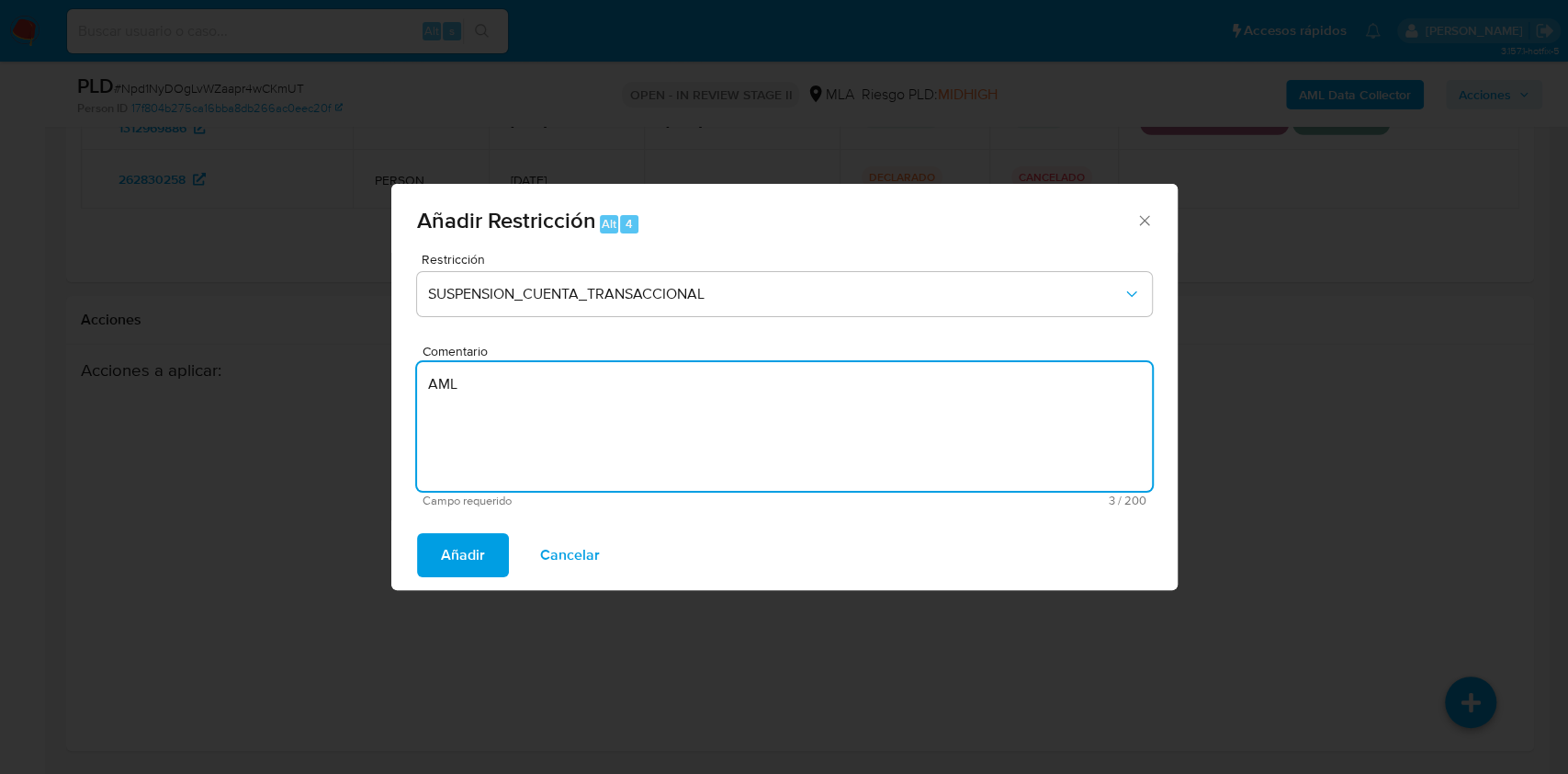
type textarea "AML"
click at [458, 527] on div "Añadir Cancelar" at bounding box center [785, 555] width 787 height 70
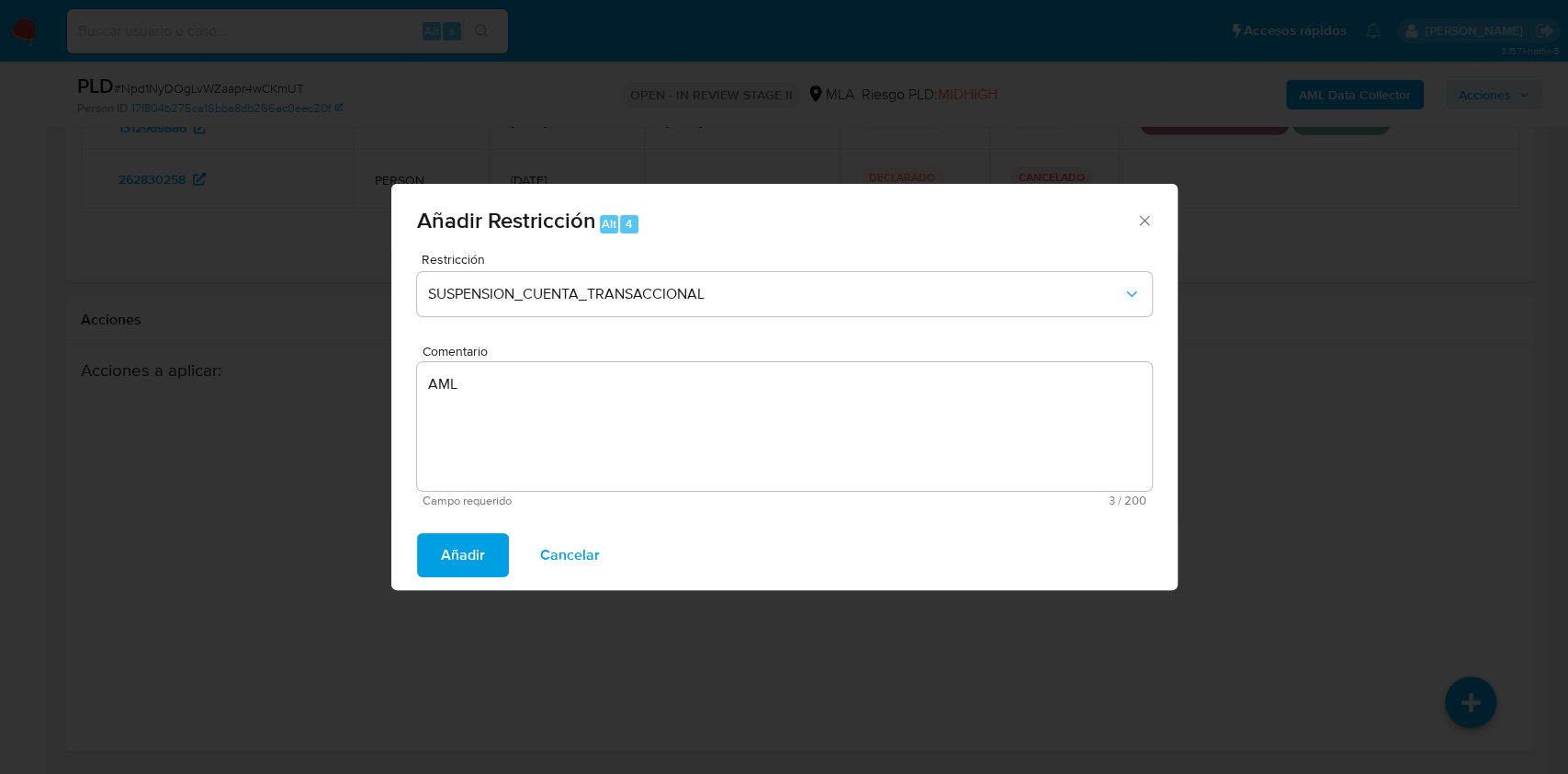
click at [451, 548] on span "Añadir" at bounding box center [463, 555] width 44 height 41
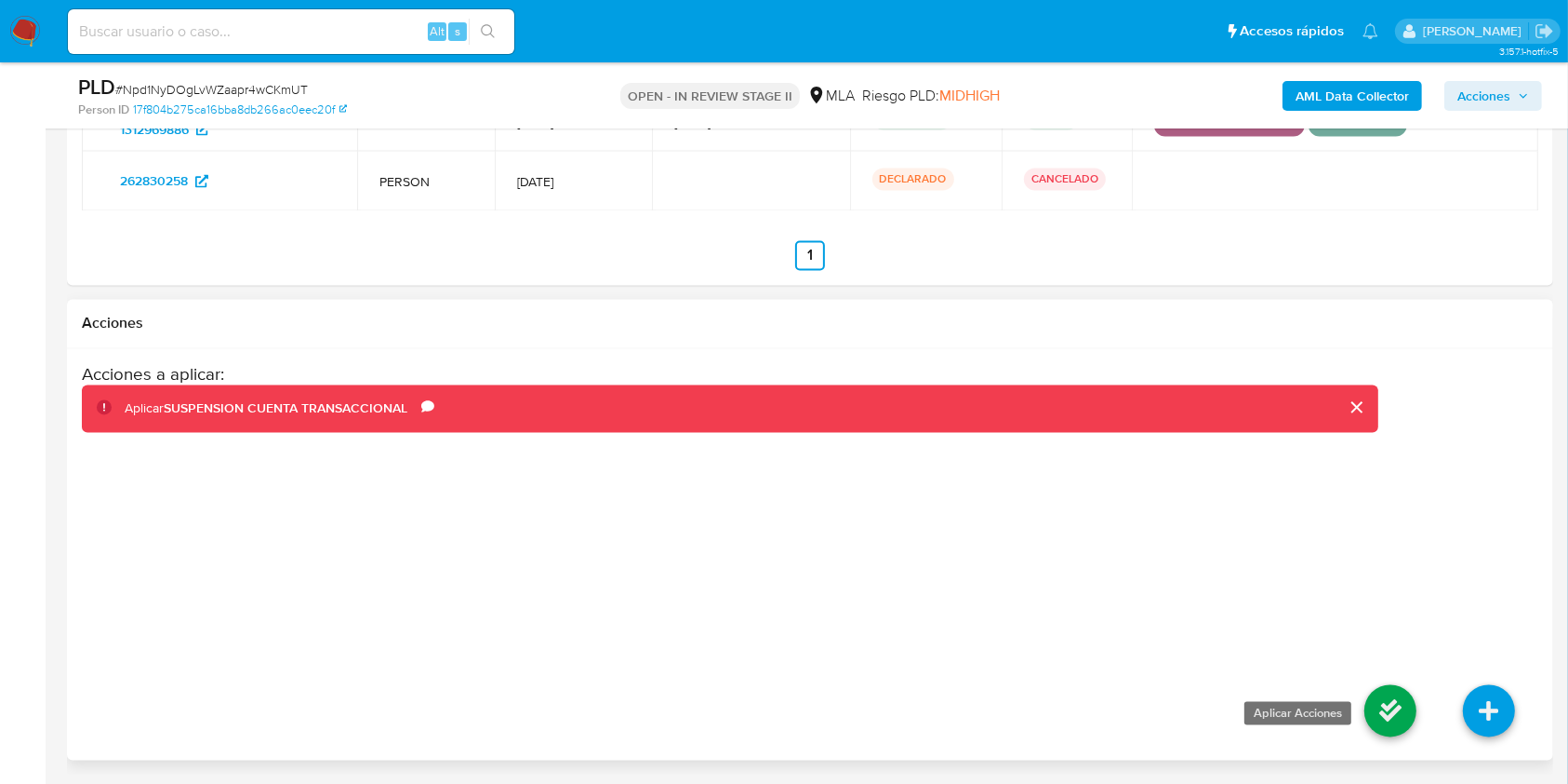
click at [1370, 706] on icon at bounding box center [1391, 711] width 52 height 52
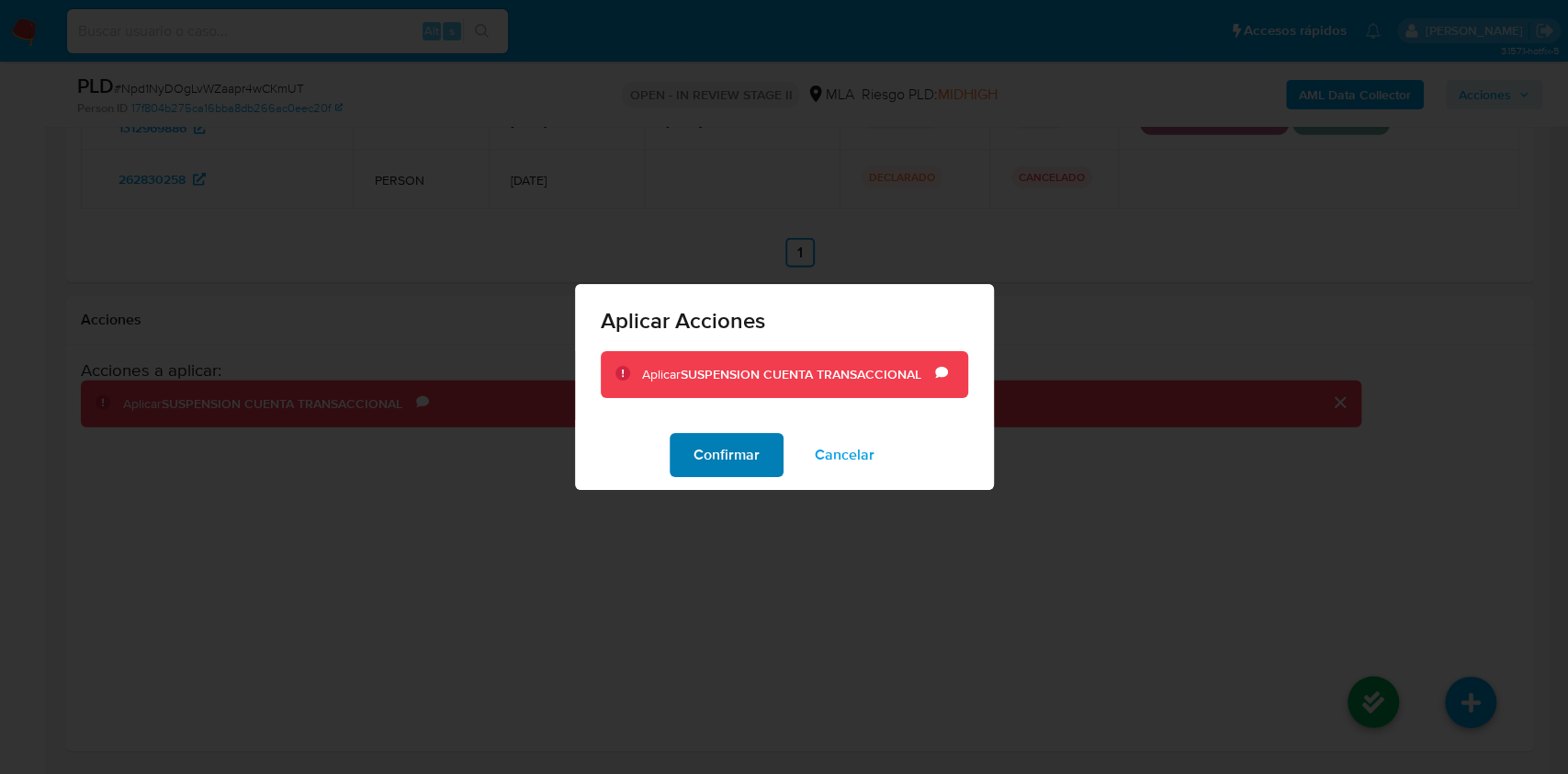
click at [726, 463] on span "Confirmar" at bounding box center [727, 455] width 66 height 41
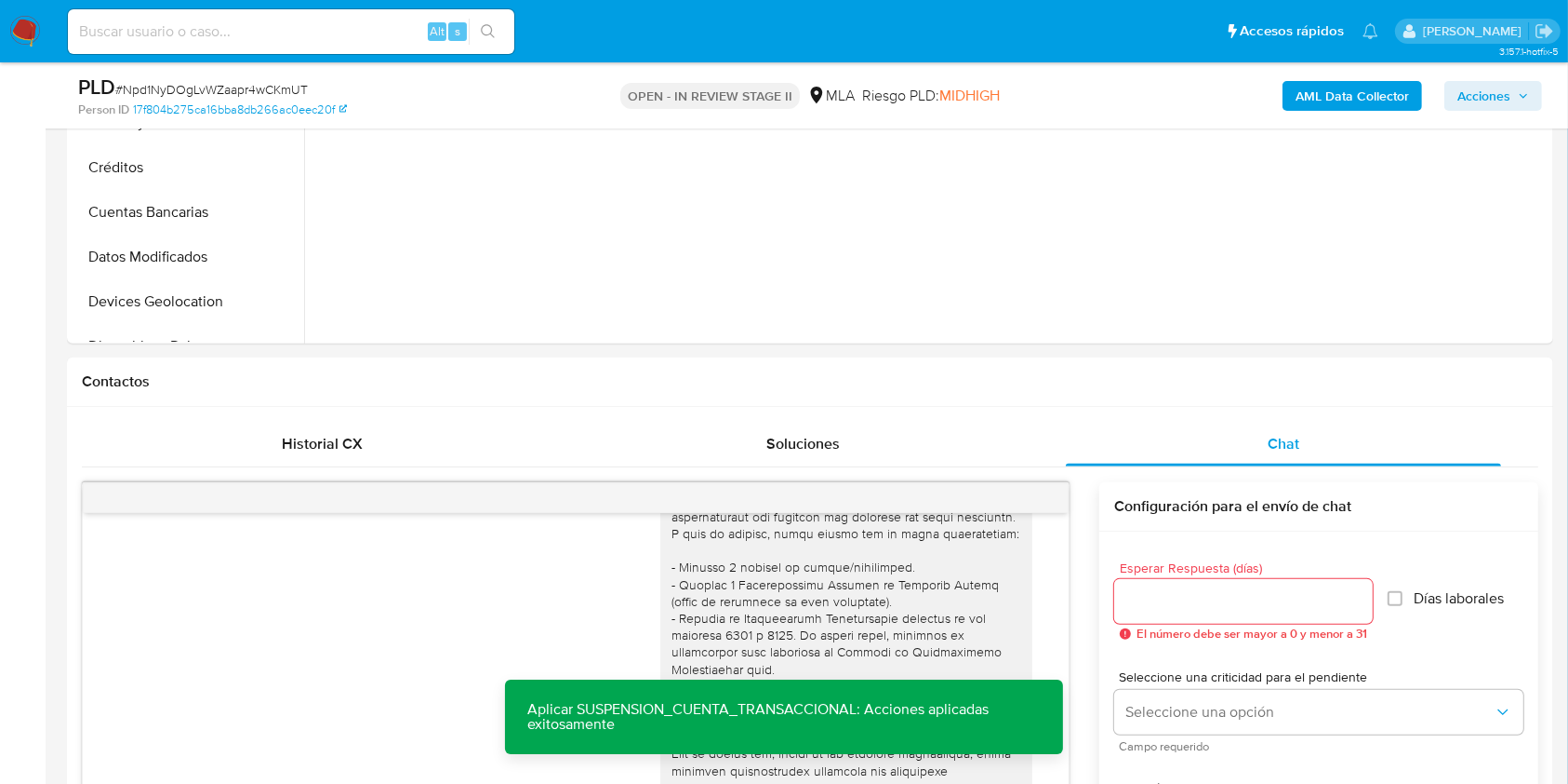
scroll to position [168, 0]
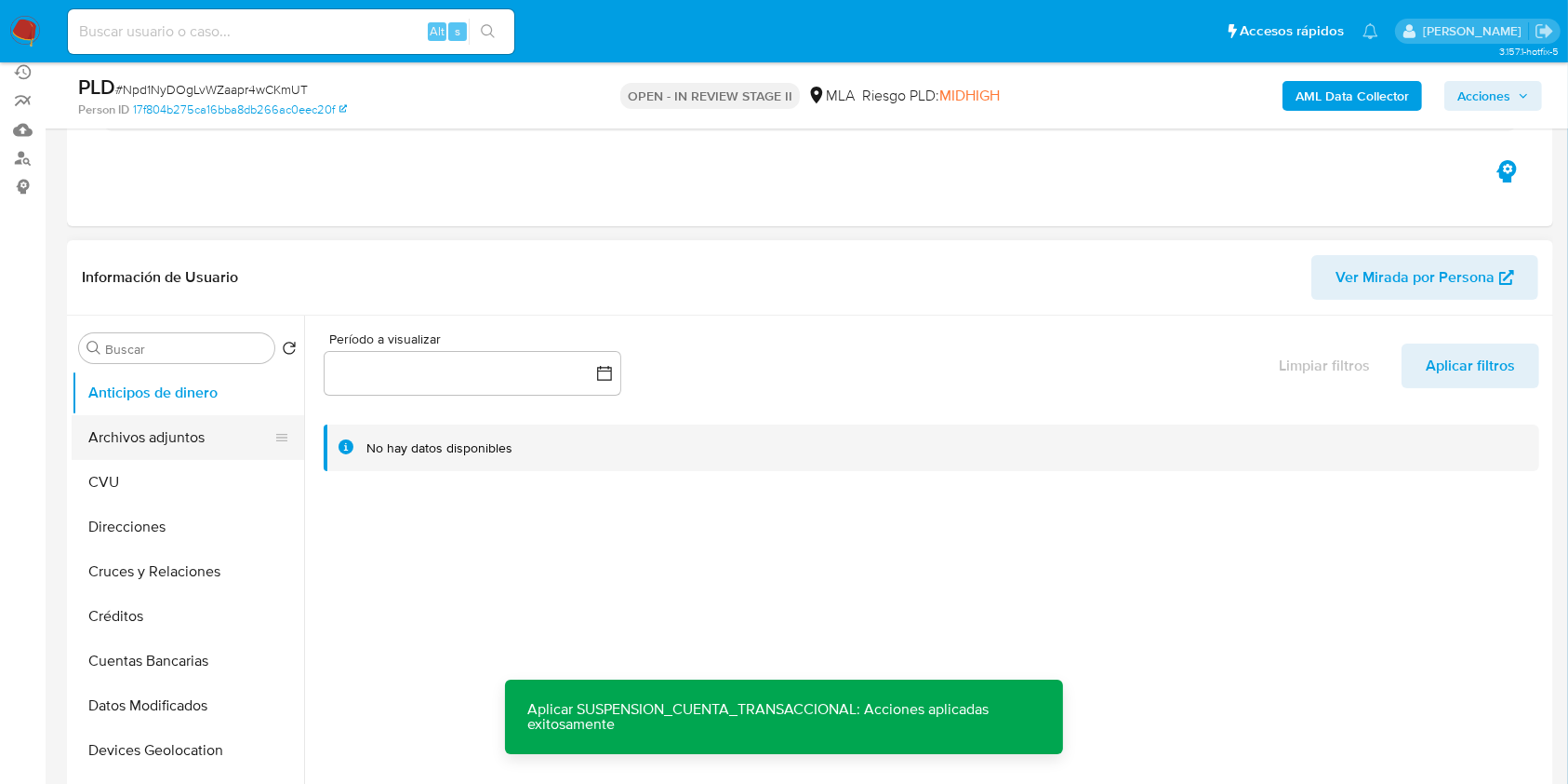
click at [134, 435] on button "Archivos adjuntos" at bounding box center [180, 438] width 217 height 45
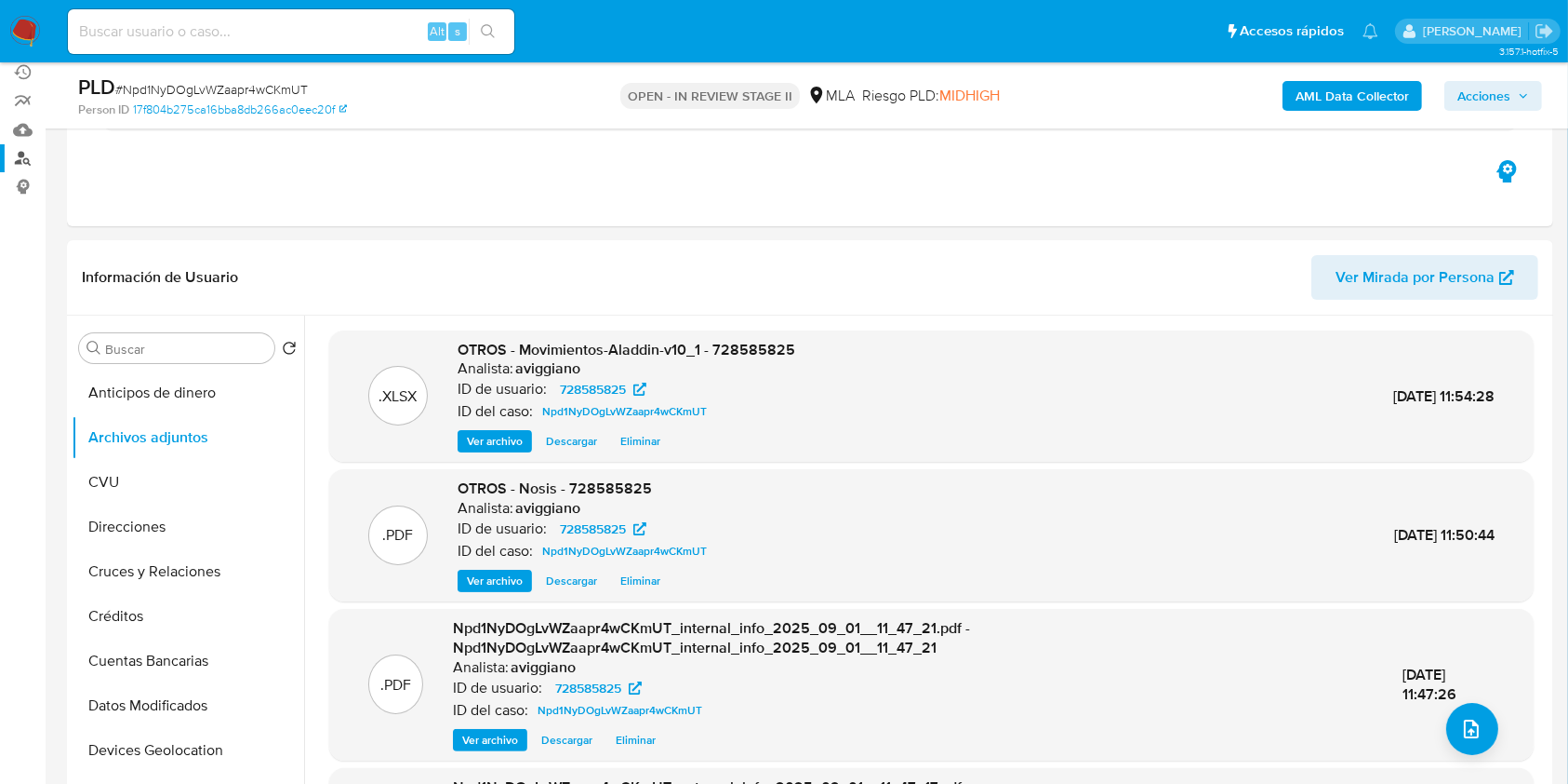
scroll to position [44, 0]
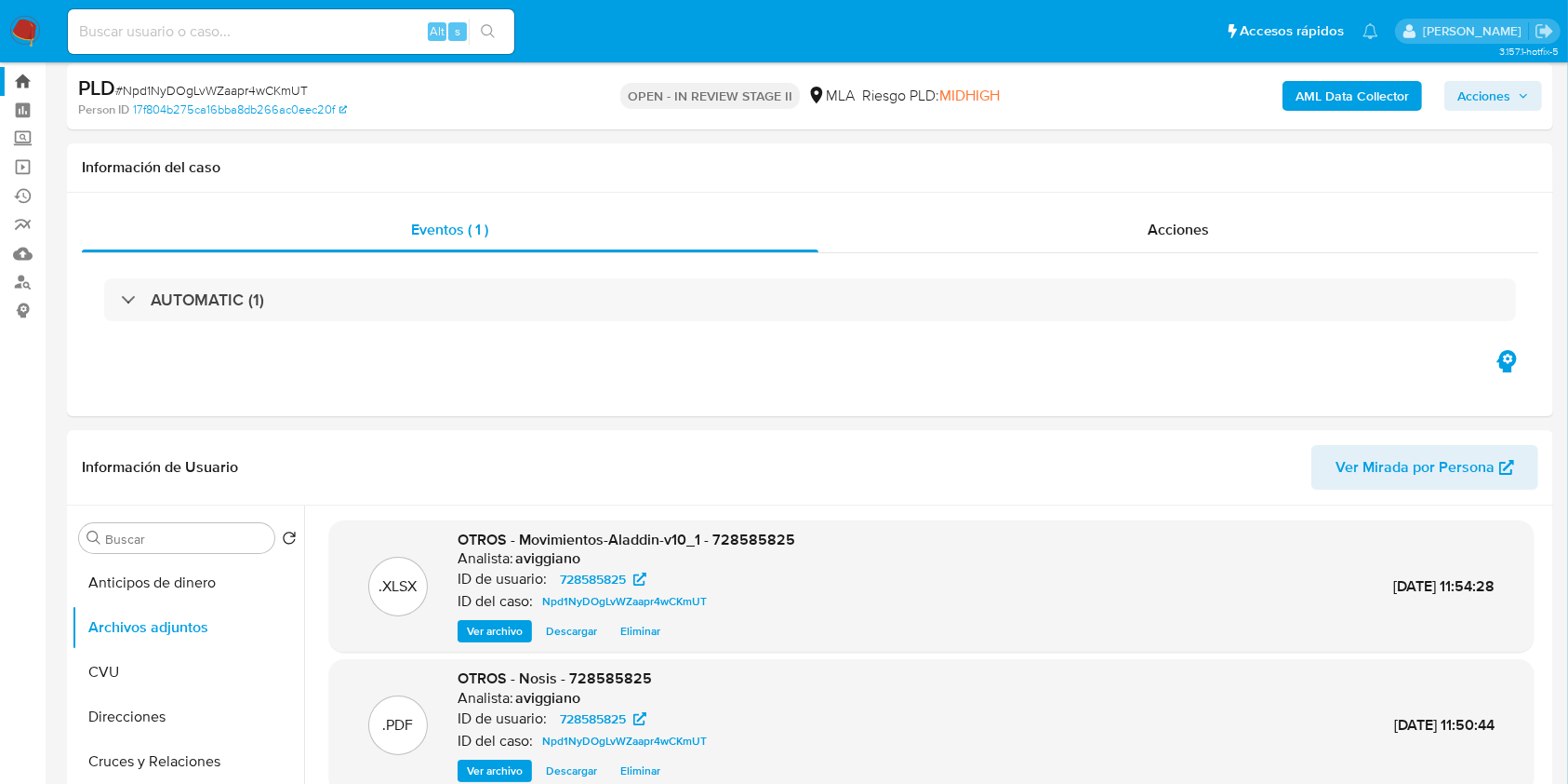
click at [28, 83] on link "Bandeja" at bounding box center [110, 81] width 221 height 29
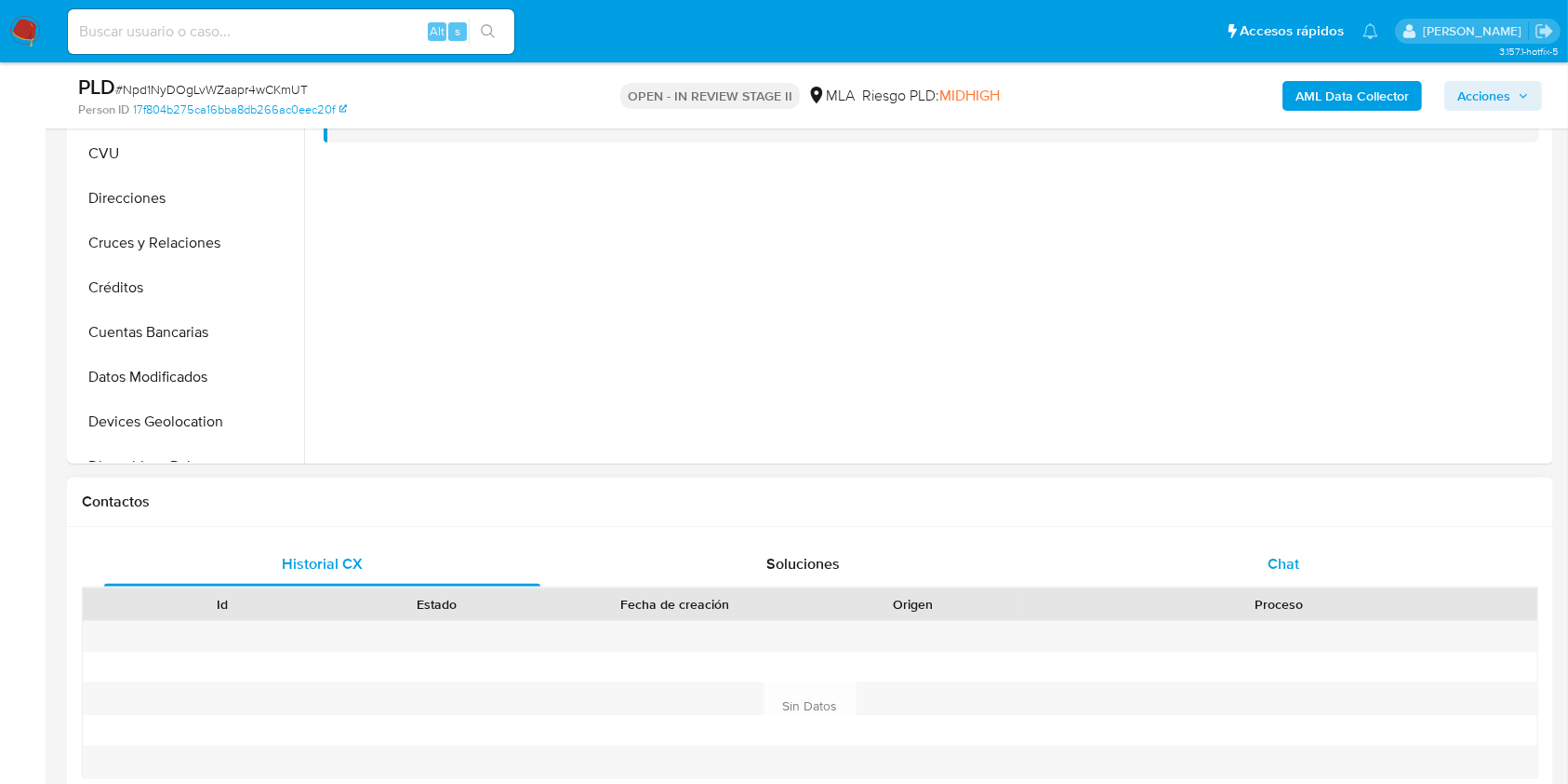
click at [1294, 547] on div "Chat" at bounding box center [1284, 564] width 437 height 45
select select "10"
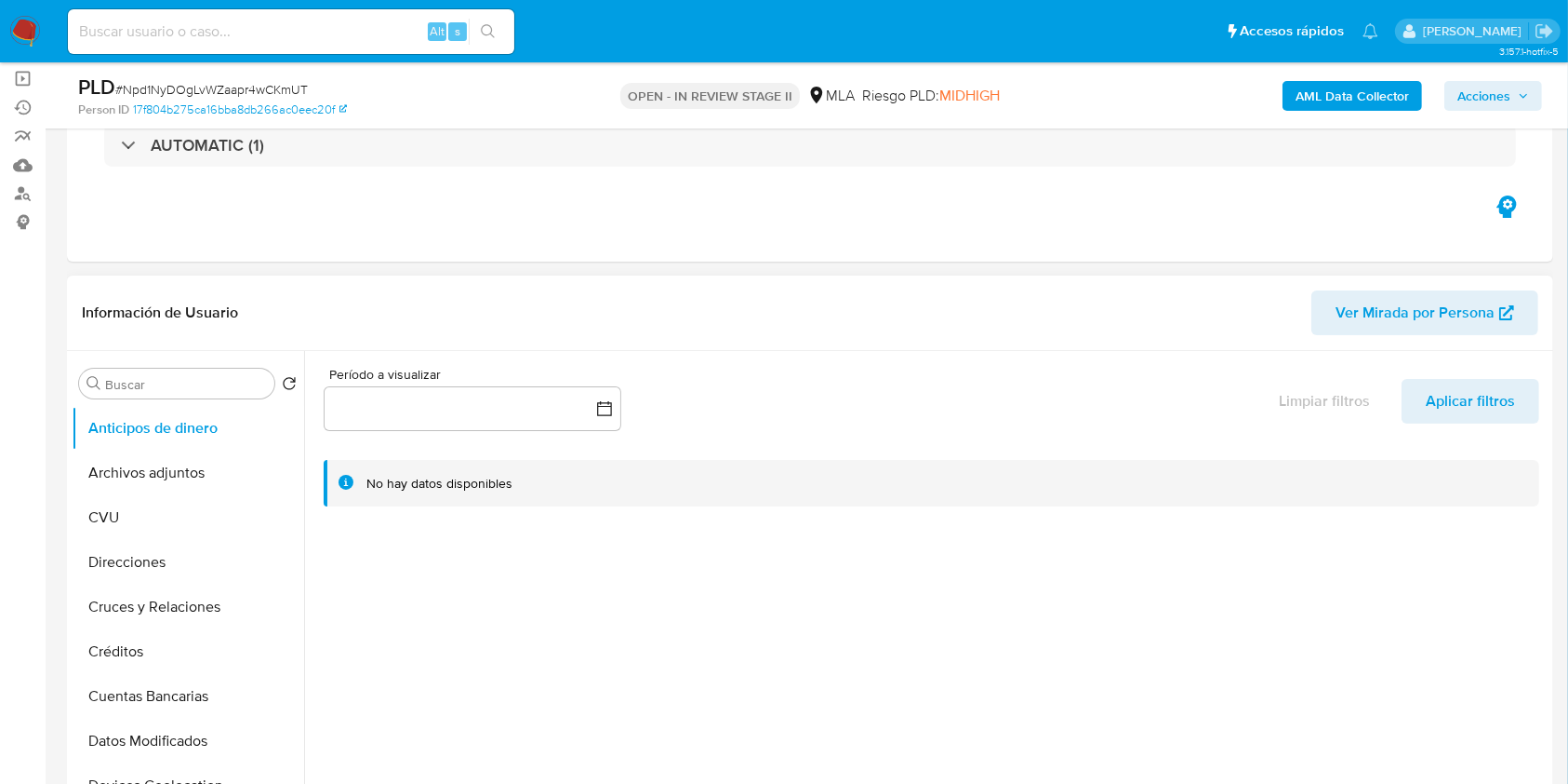
scroll to position [124, 0]
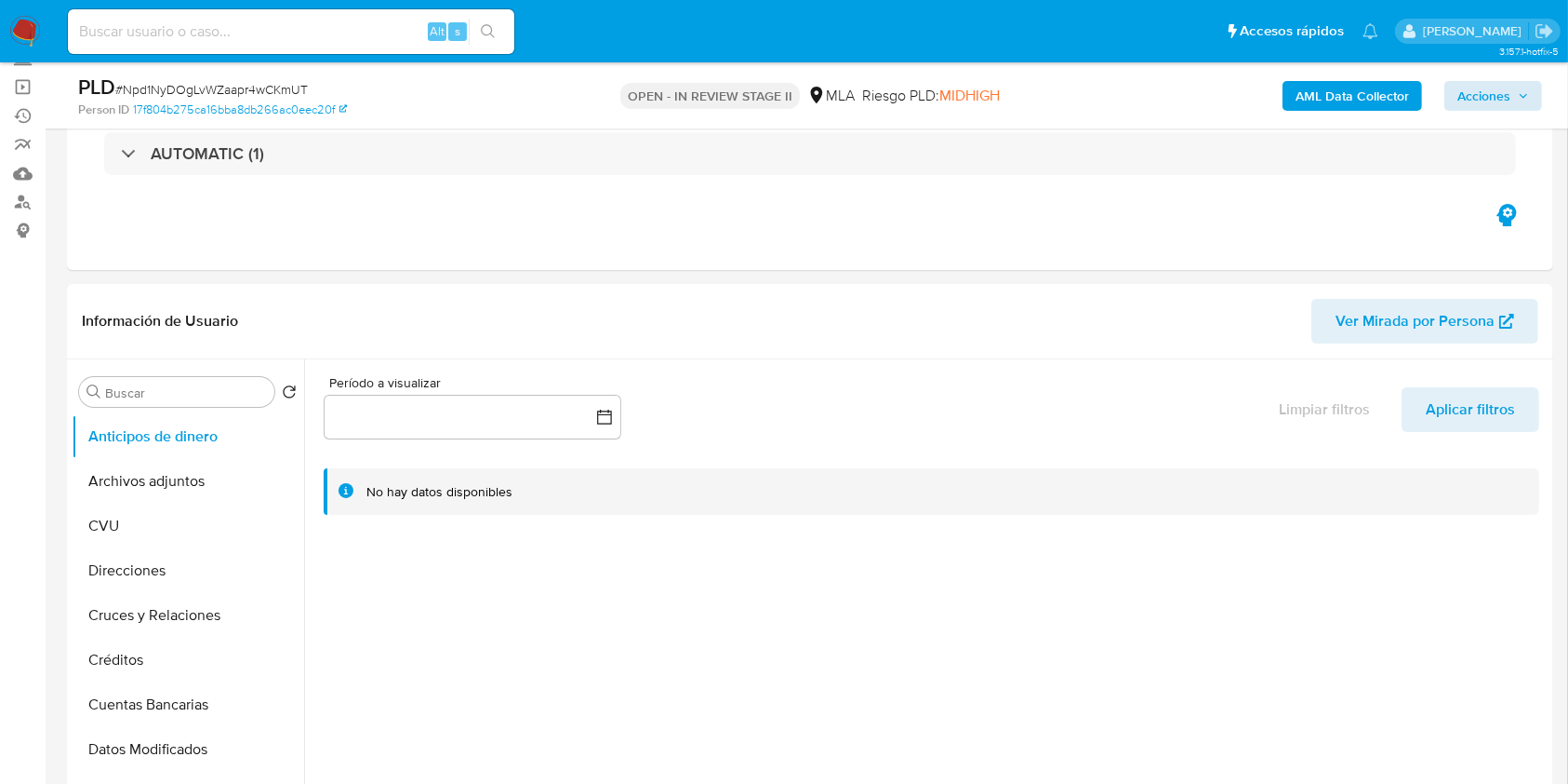
drag, startPoint x: 1500, startPoint y: 124, endPoint x: 1506, endPoint y: 99, distance: 25.7
click at [1500, 123] on div "PLD # Npd1NyDOgLvWZaapr4wCKmUT Person ID 17f804b275ca16bba8db266ac0eec20f OPEN …" at bounding box center [811, 95] width 1487 height 66
drag, startPoint x: 1506, startPoint y: 99, endPoint x: 1477, endPoint y: 110, distance: 31.0
click at [1506, 98] on span "Acciones" at bounding box center [1484, 96] width 53 height 30
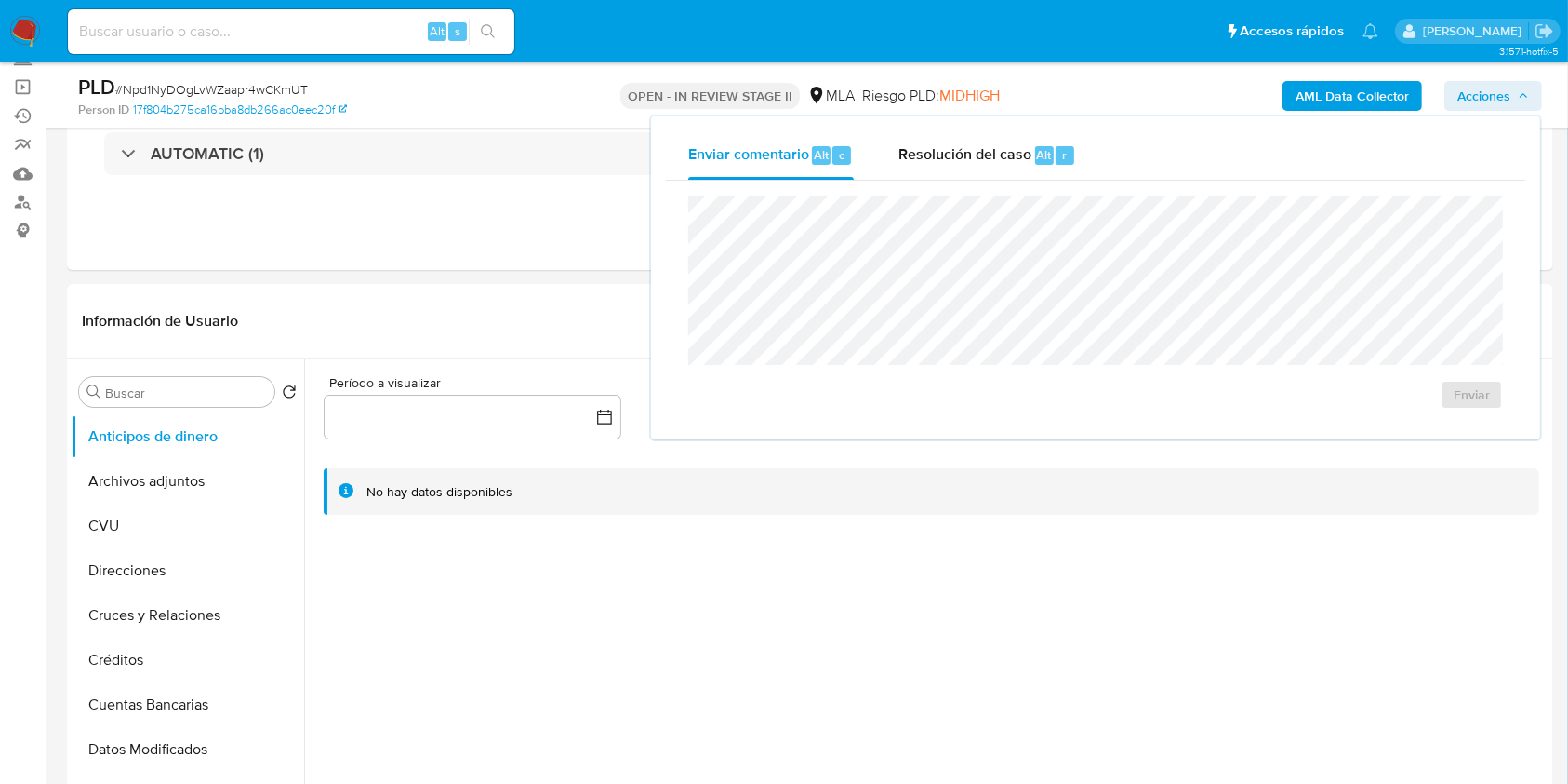
click at [1030, 104] on div "OPEN - IN REVIEW STAGE II MLA Riesgo PLD: MIDHIGH" at bounding box center [810, 95] width 483 height 44
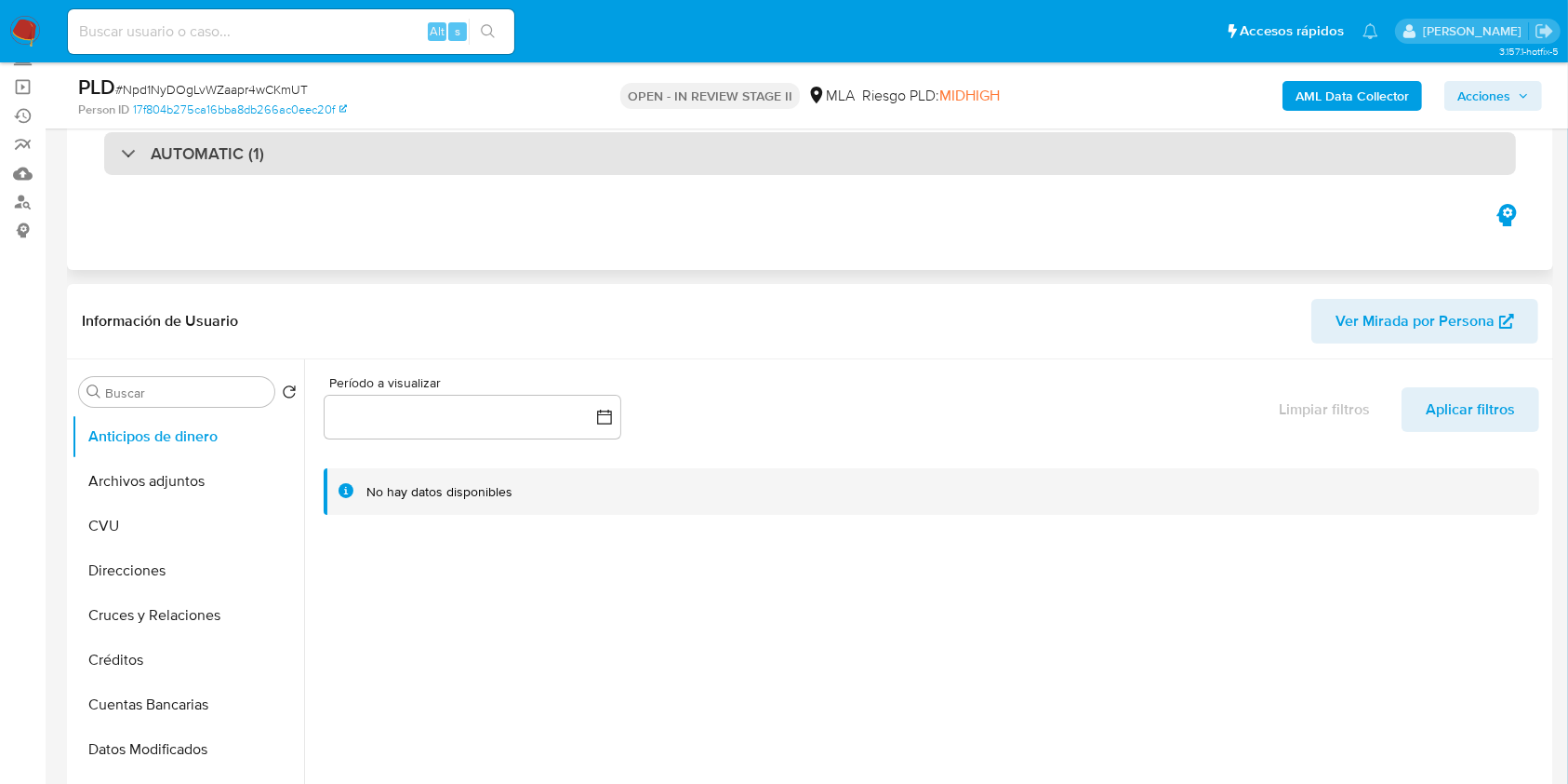
click at [1005, 139] on div "AUTOMATIC (1)" at bounding box center [811, 154] width 1412 height 43
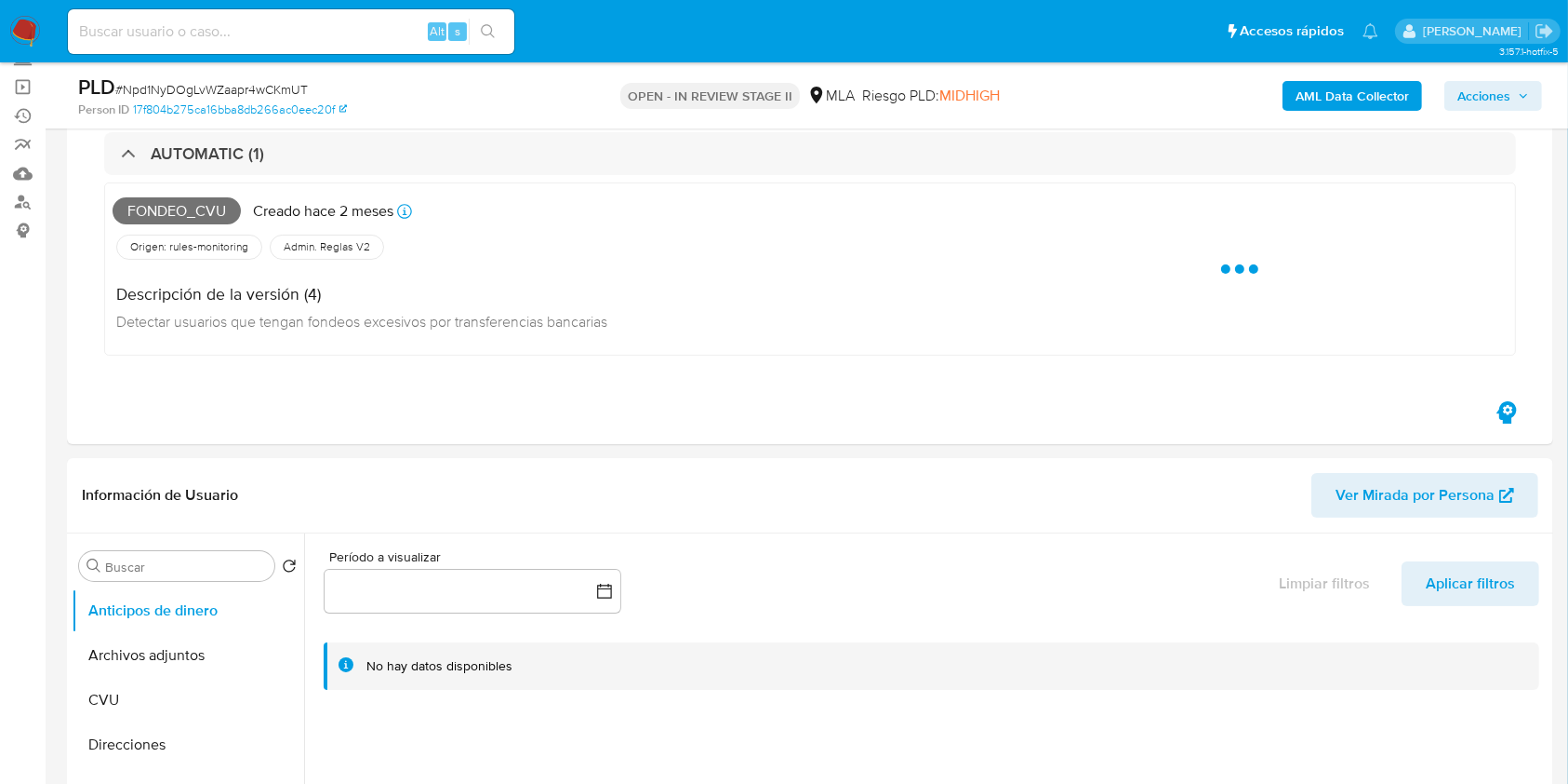
click at [1489, 78] on div "AML Data Collector Acciones" at bounding box center [1301, 95] width 483 height 44
click at [1526, 98] on icon "button" at bounding box center [1524, 96] width 11 height 11
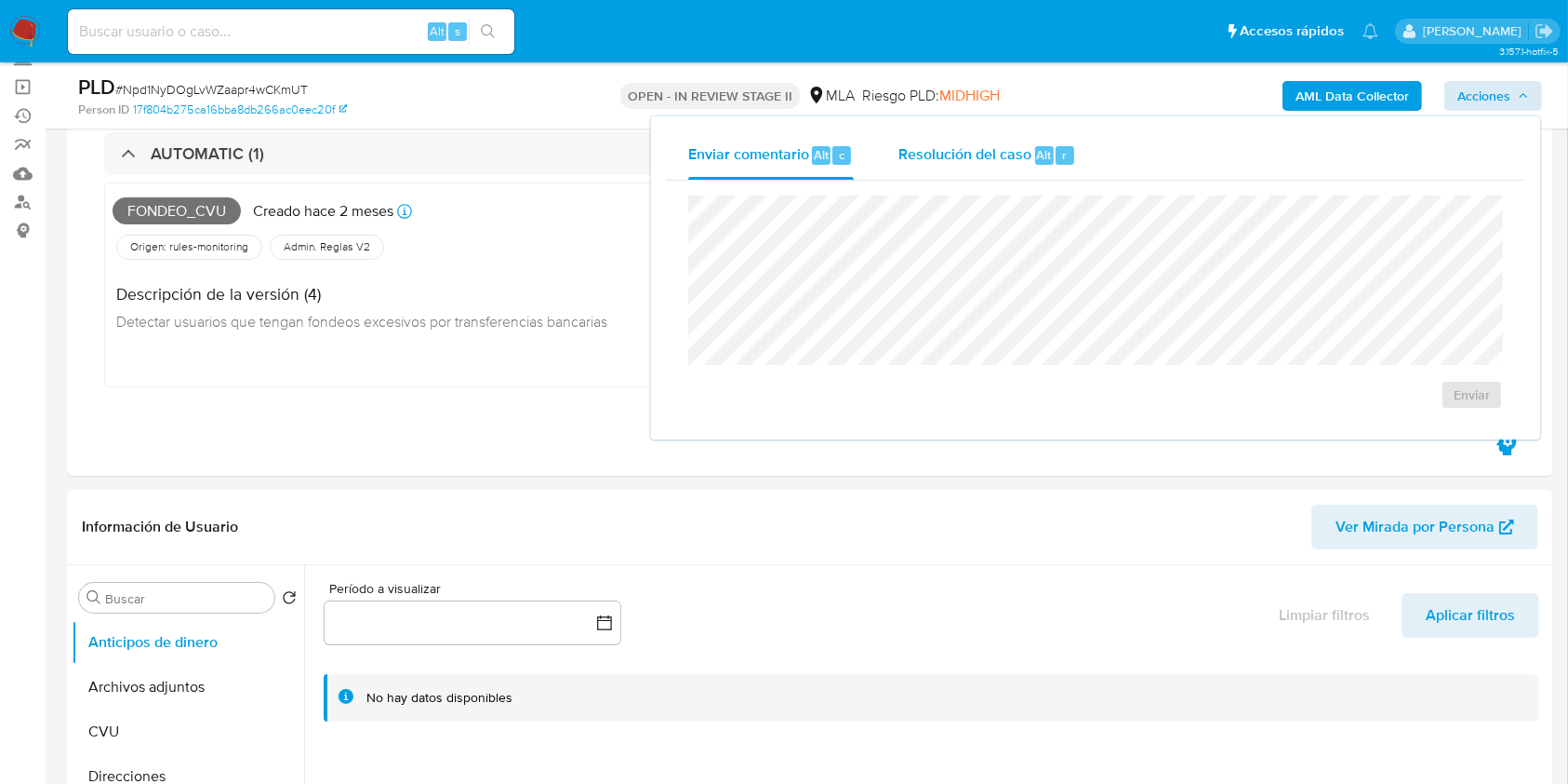
click at [990, 157] on span "Resolución del caso" at bounding box center [964, 154] width 133 height 21
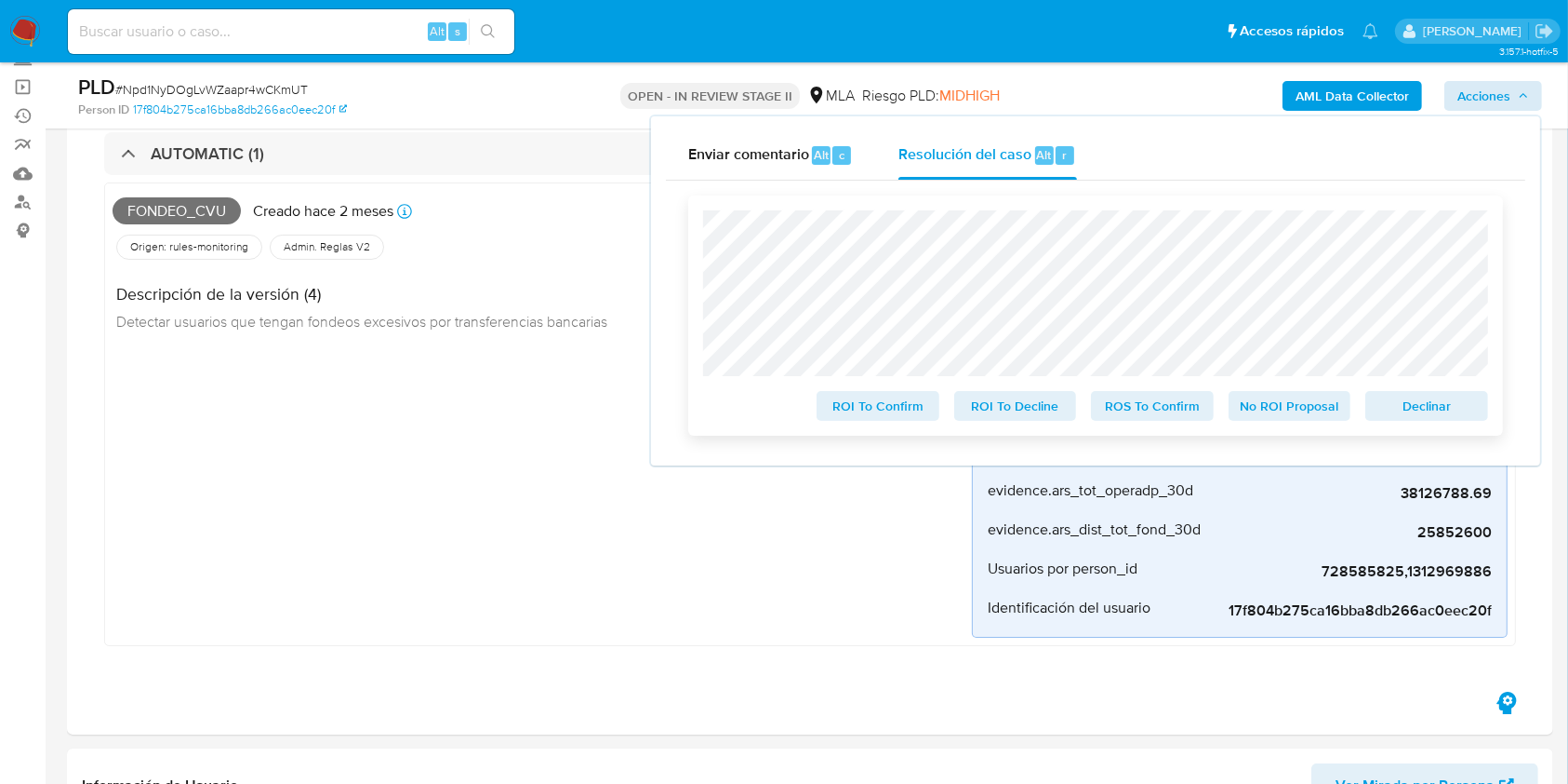
drag, startPoint x: 1394, startPoint y: 410, endPoint x: 1219, endPoint y: 466, distance: 183.7
click at [1395, 409] on span "Declinar" at bounding box center [1427, 406] width 97 height 26
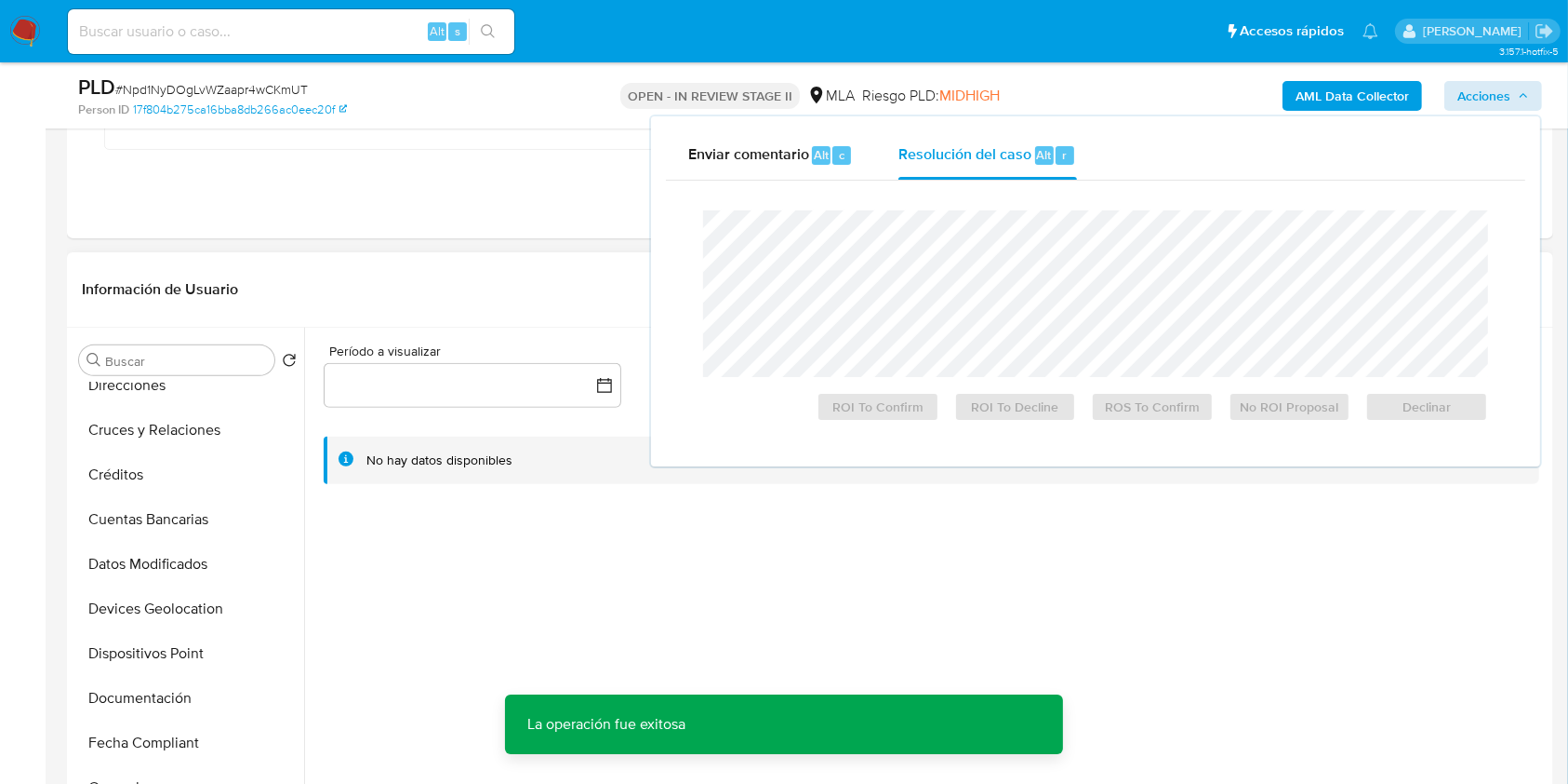
scroll to position [372, 0]
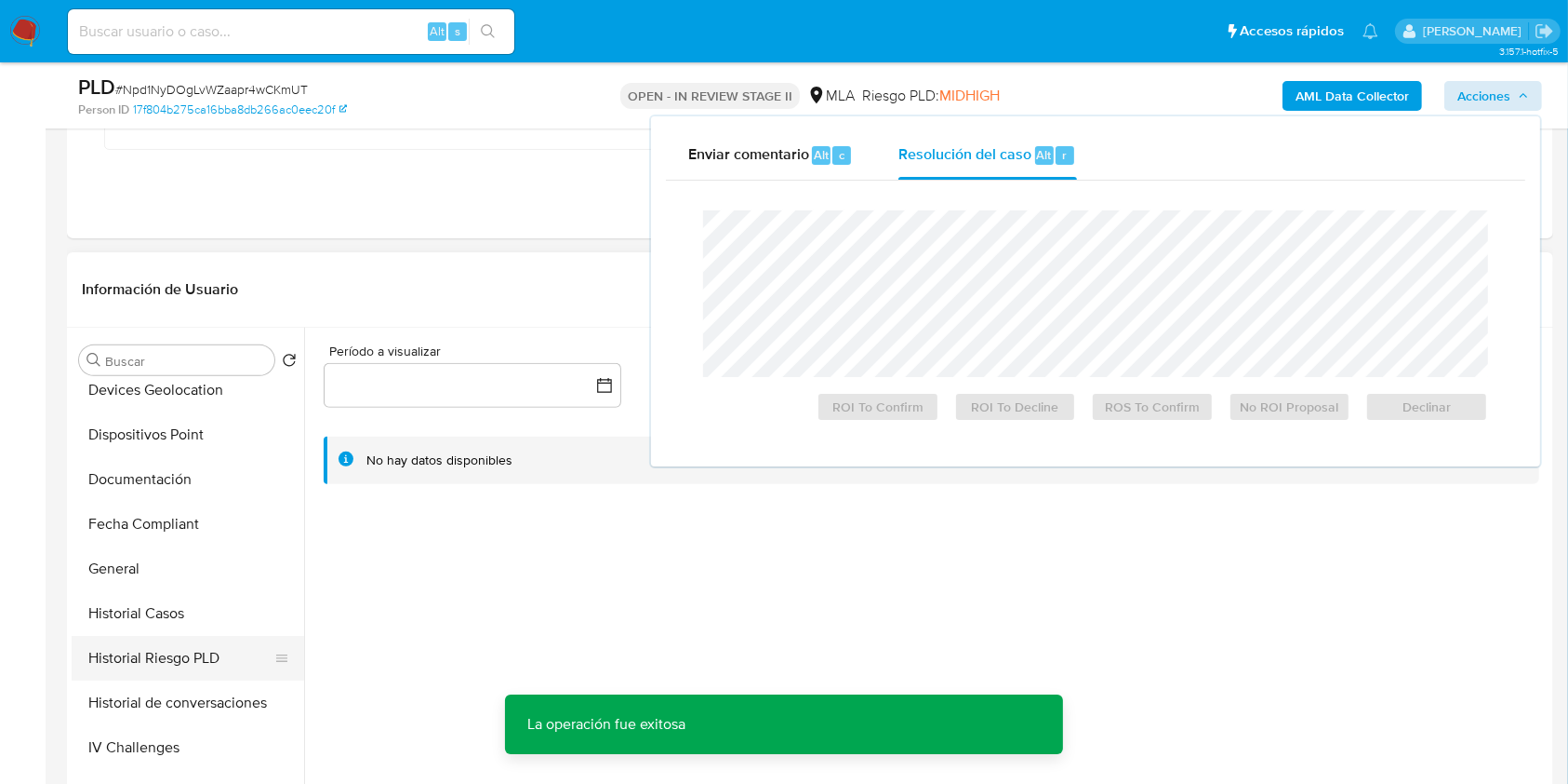
click at [164, 640] on button "Historial Riesgo PLD" at bounding box center [180, 658] width 217 height 45
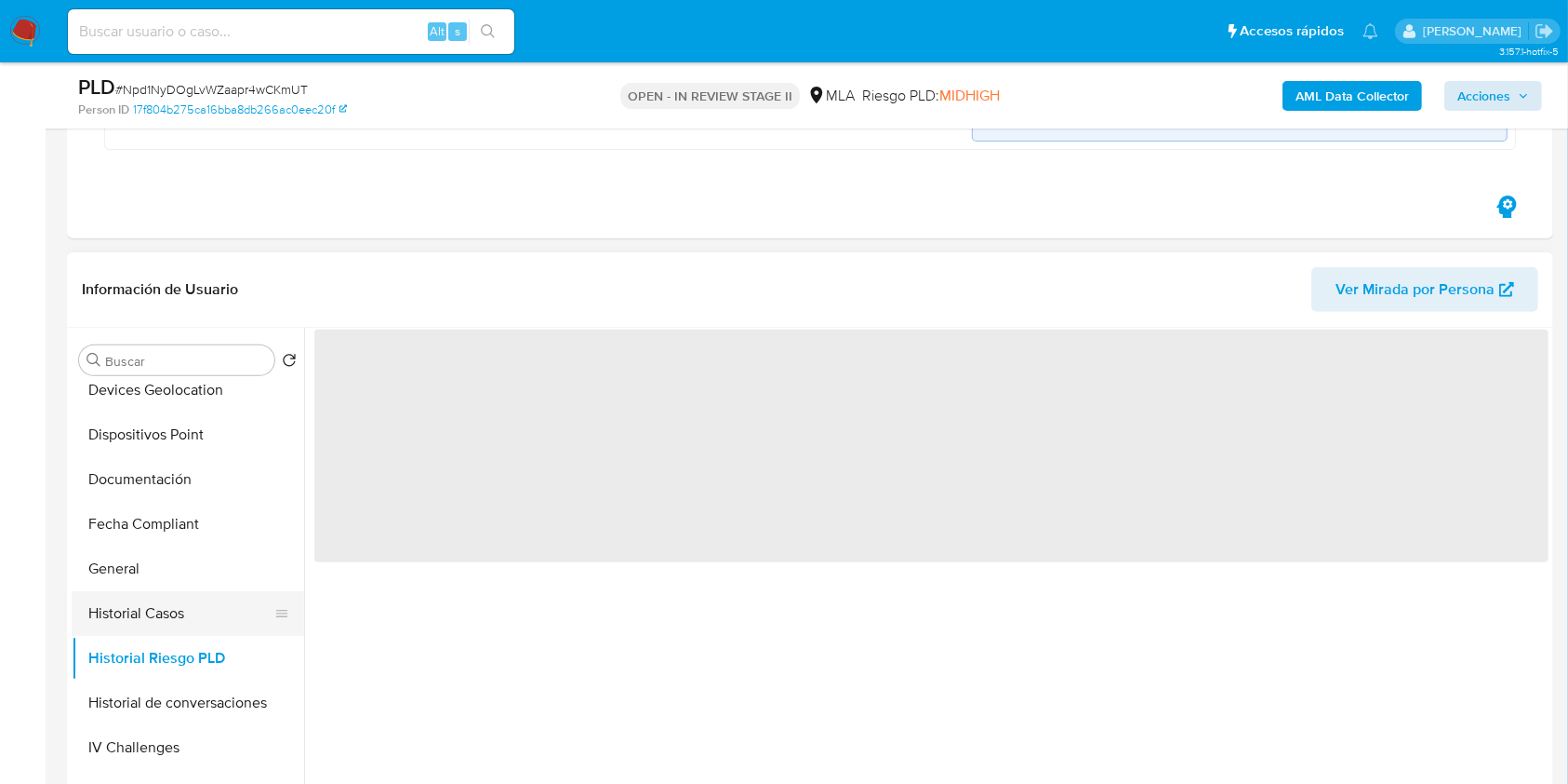
click at [171, 608] on button "Historial Casos" at bounding box center [180, 613] width 217 height 45
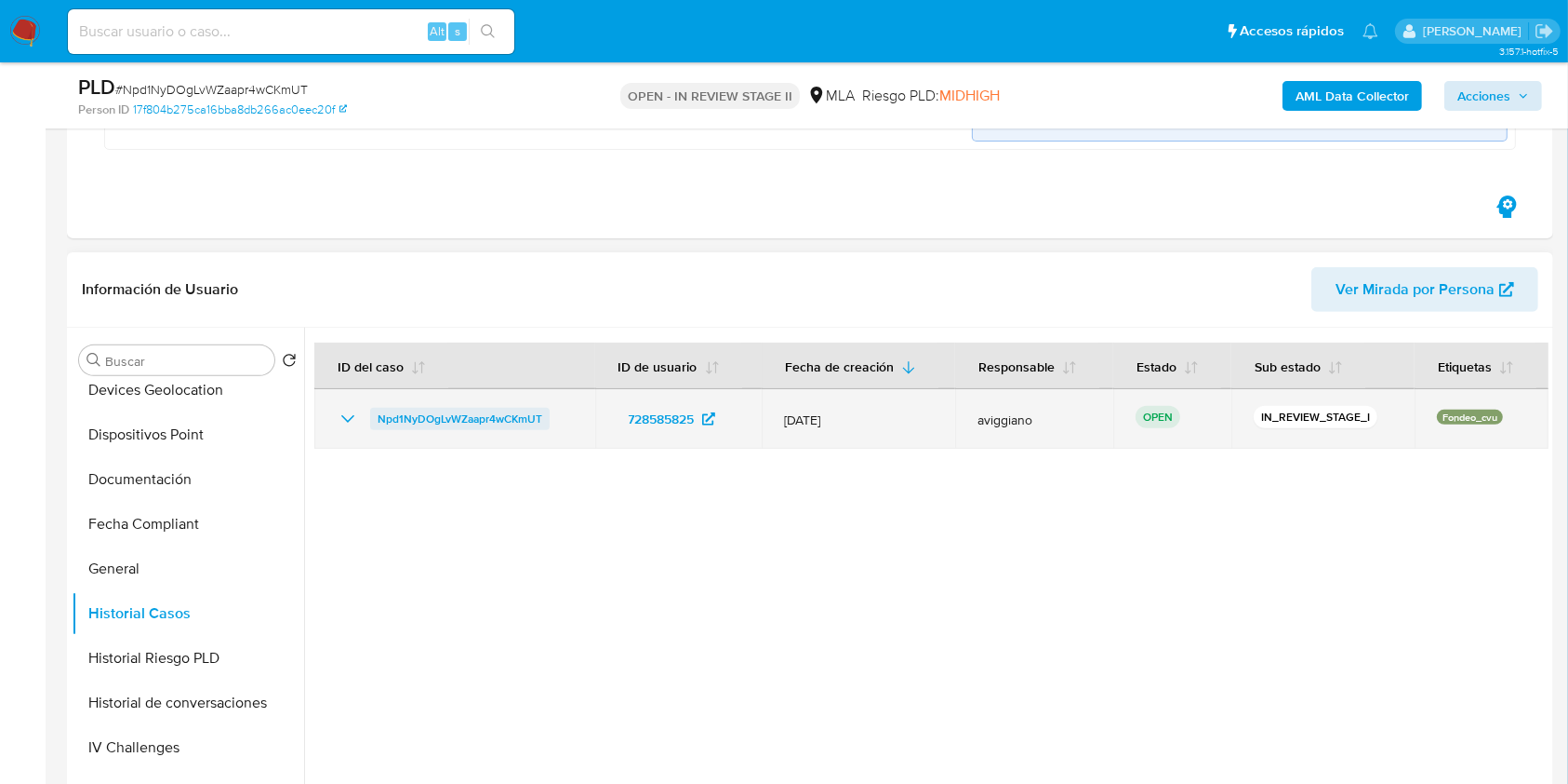
click at [450, 408] on span "Npd1NyDOgLvWZaapr4wCKmUT" at bounding box center [460, 419] width 165 height 22
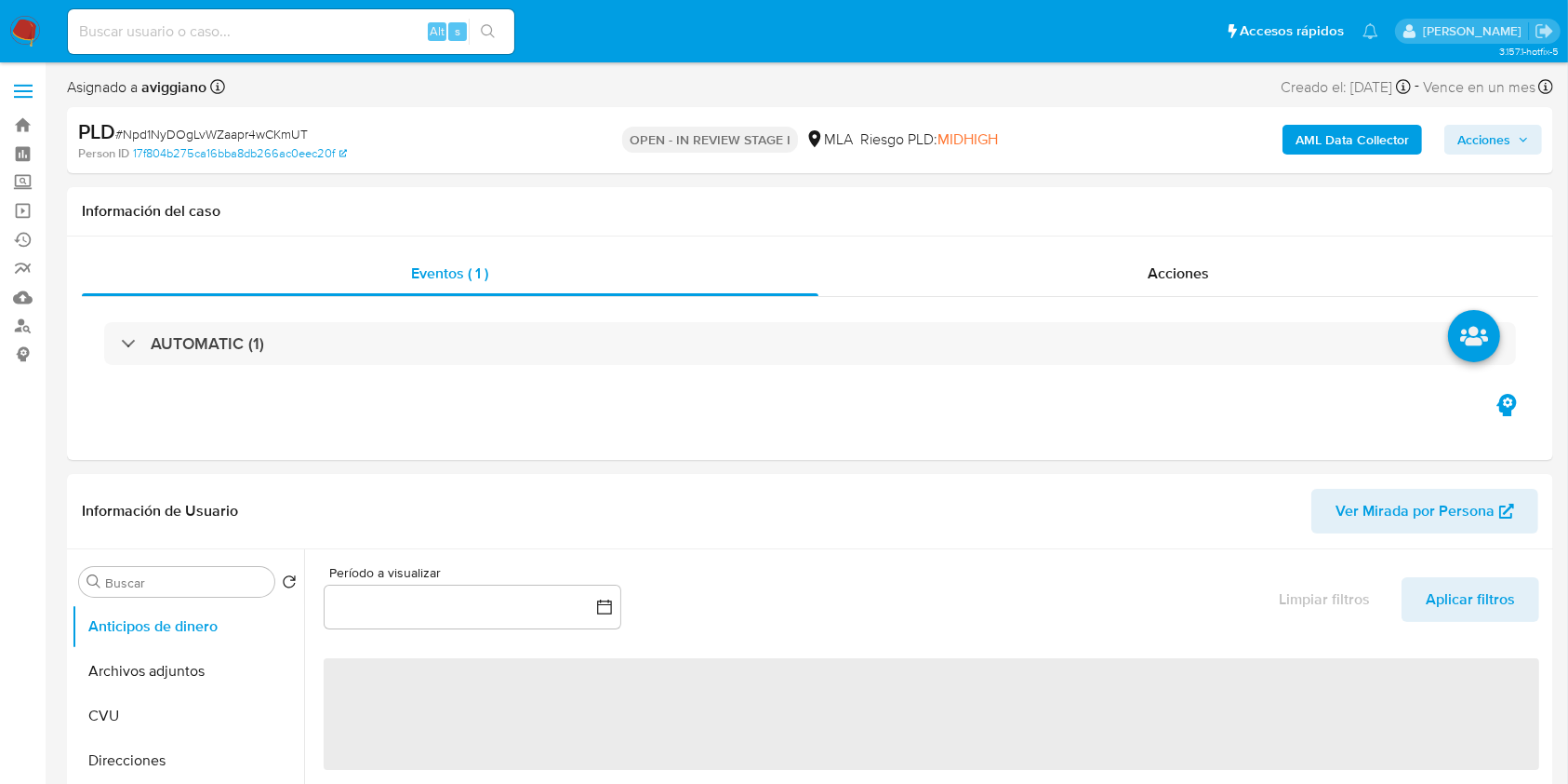
click at [1484, 119] on div "AML Data Collector Acciones" at bounding box center [1301, 140] width 483 height 44
select select "10"
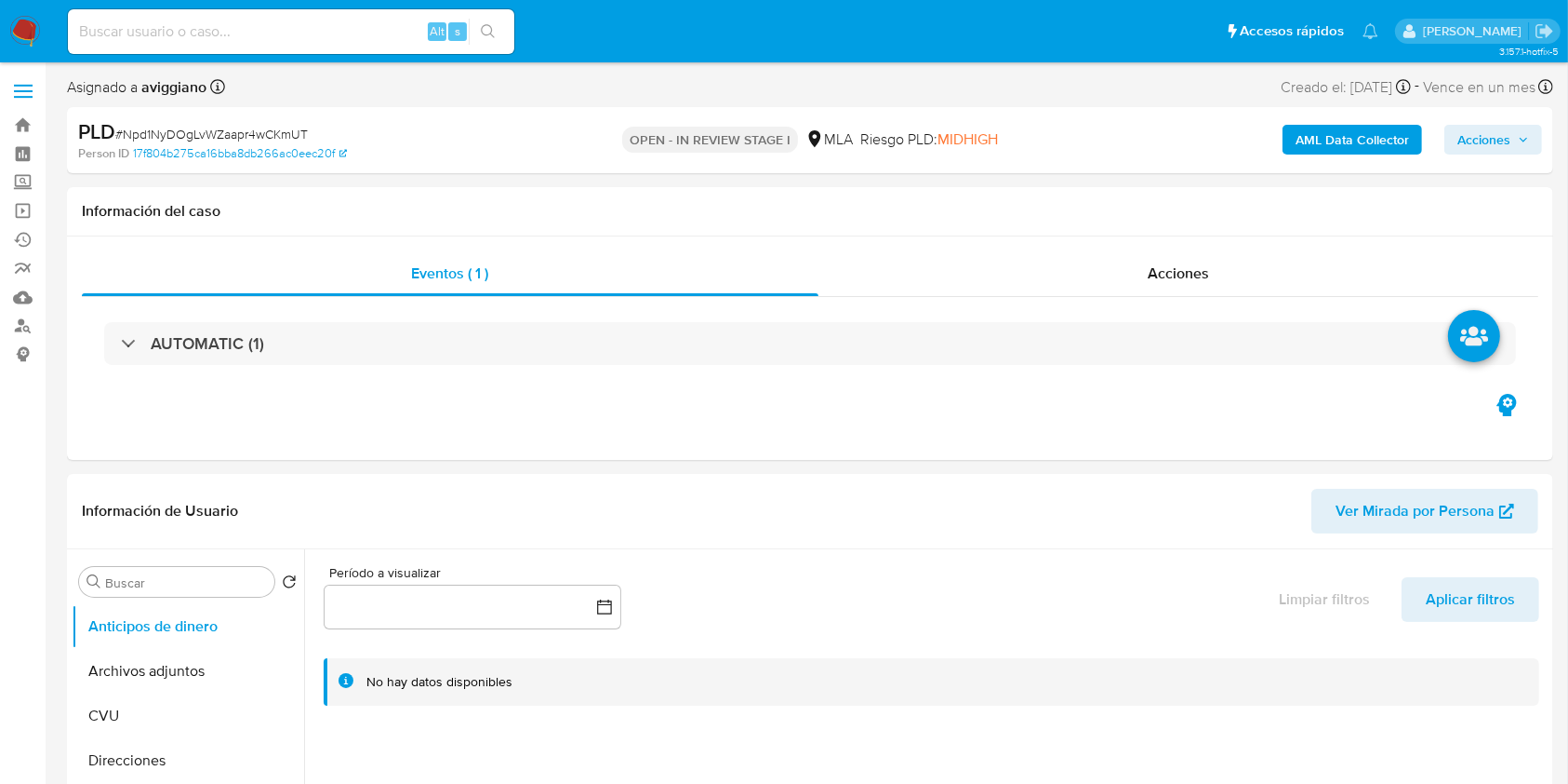
click at [1478, 131] on span "Acciones" at bounding box center [1484, 140] width 53 height 30
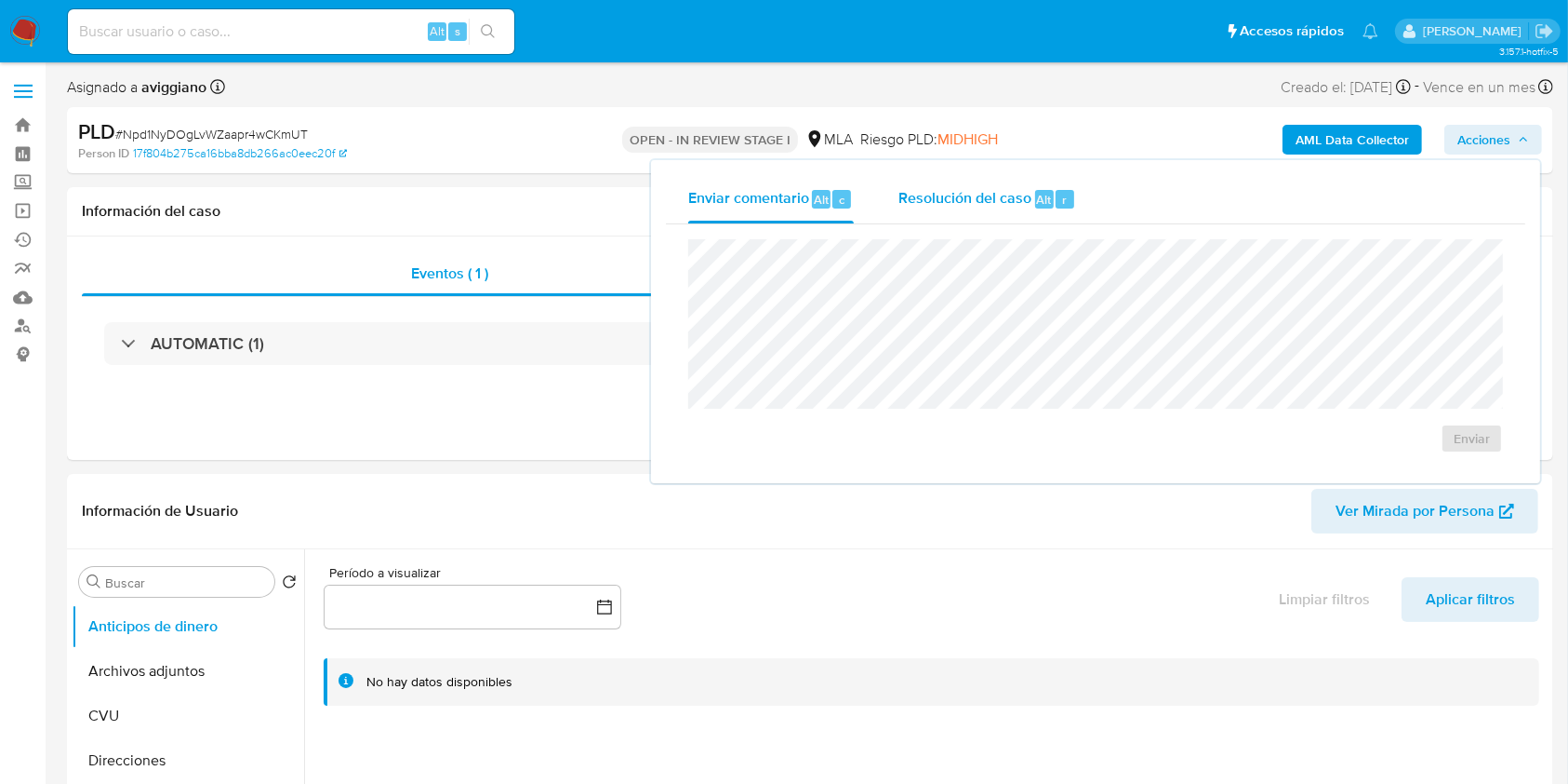
click at [1026, 203] on span "Resolución del caso" at bounding box center [964, 198] width 133 height 21
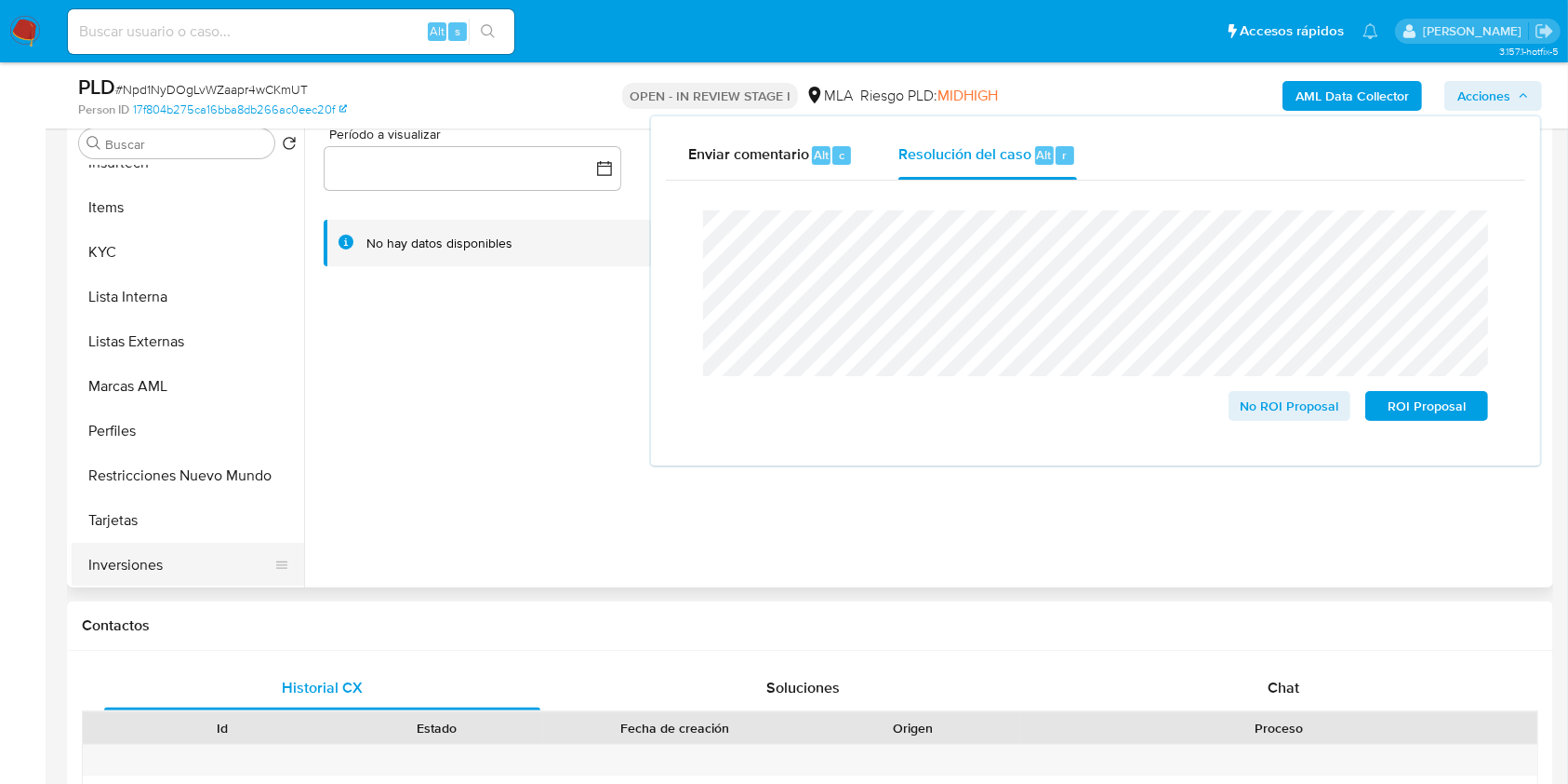
scroll to position [868, 0]
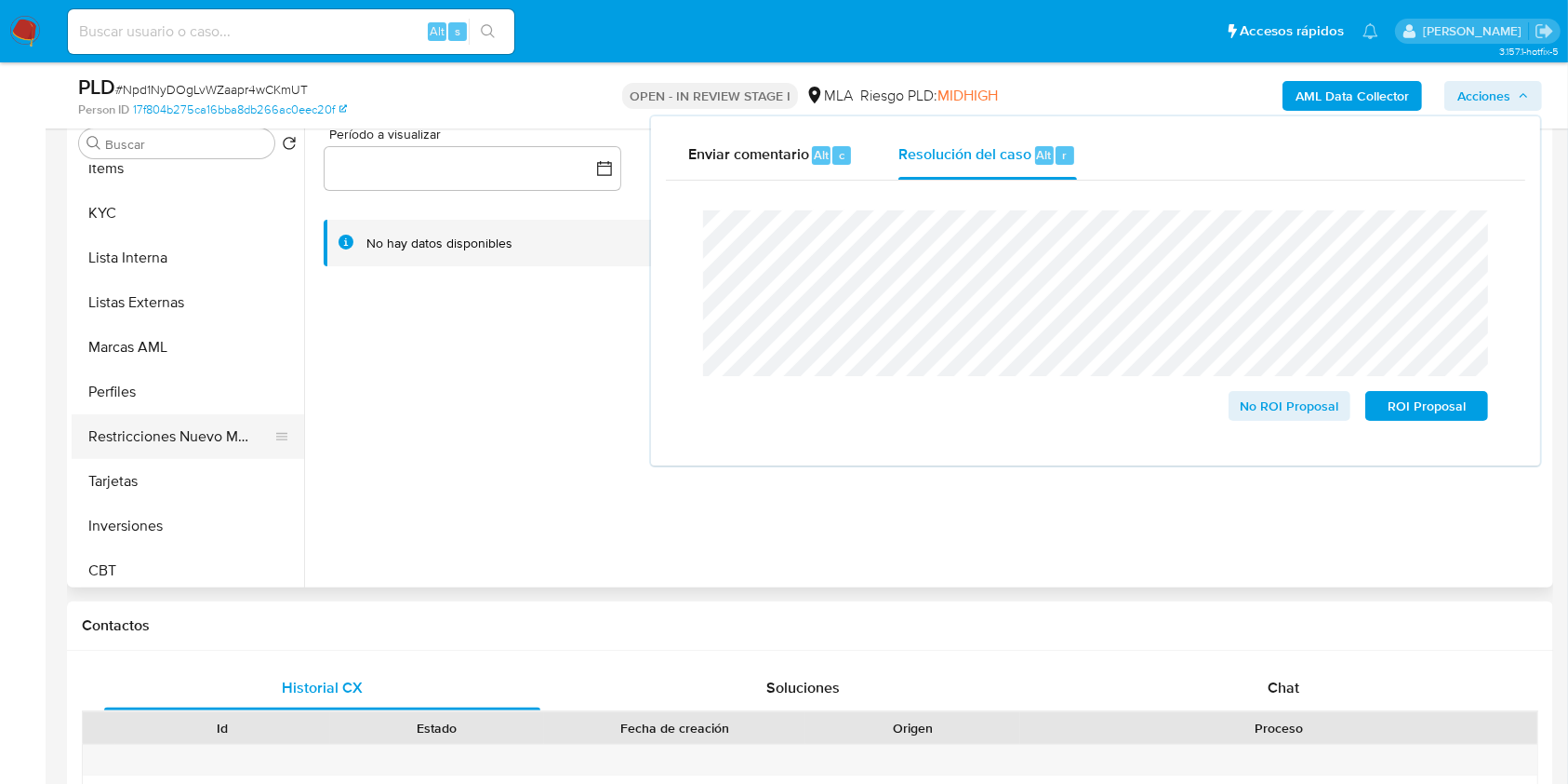
click at [180, 432] on button "Restricciones Nuevo Mundo" at bounding box center [180, 437] width 217 height 45
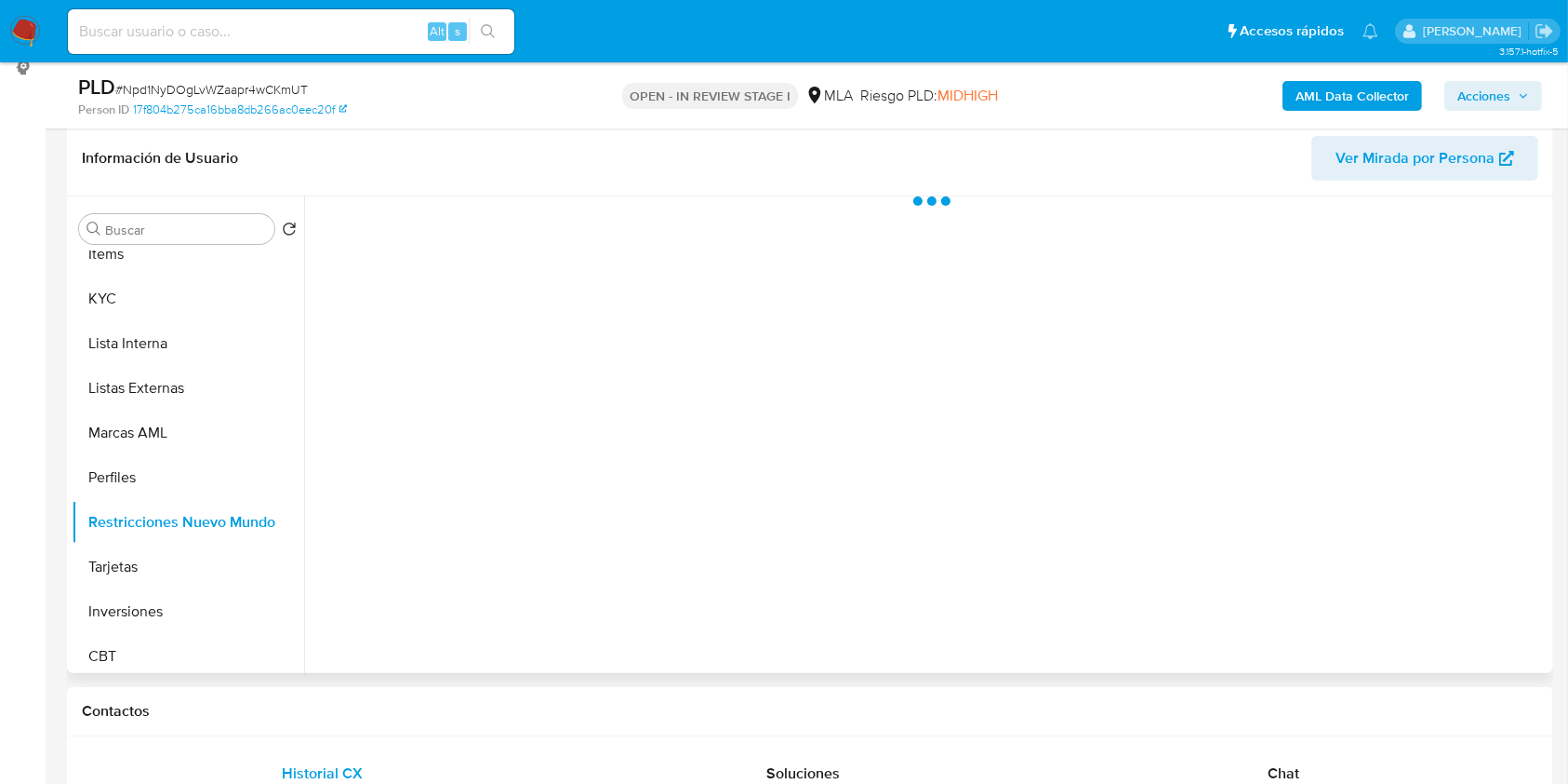
scroll to position [247, 0]
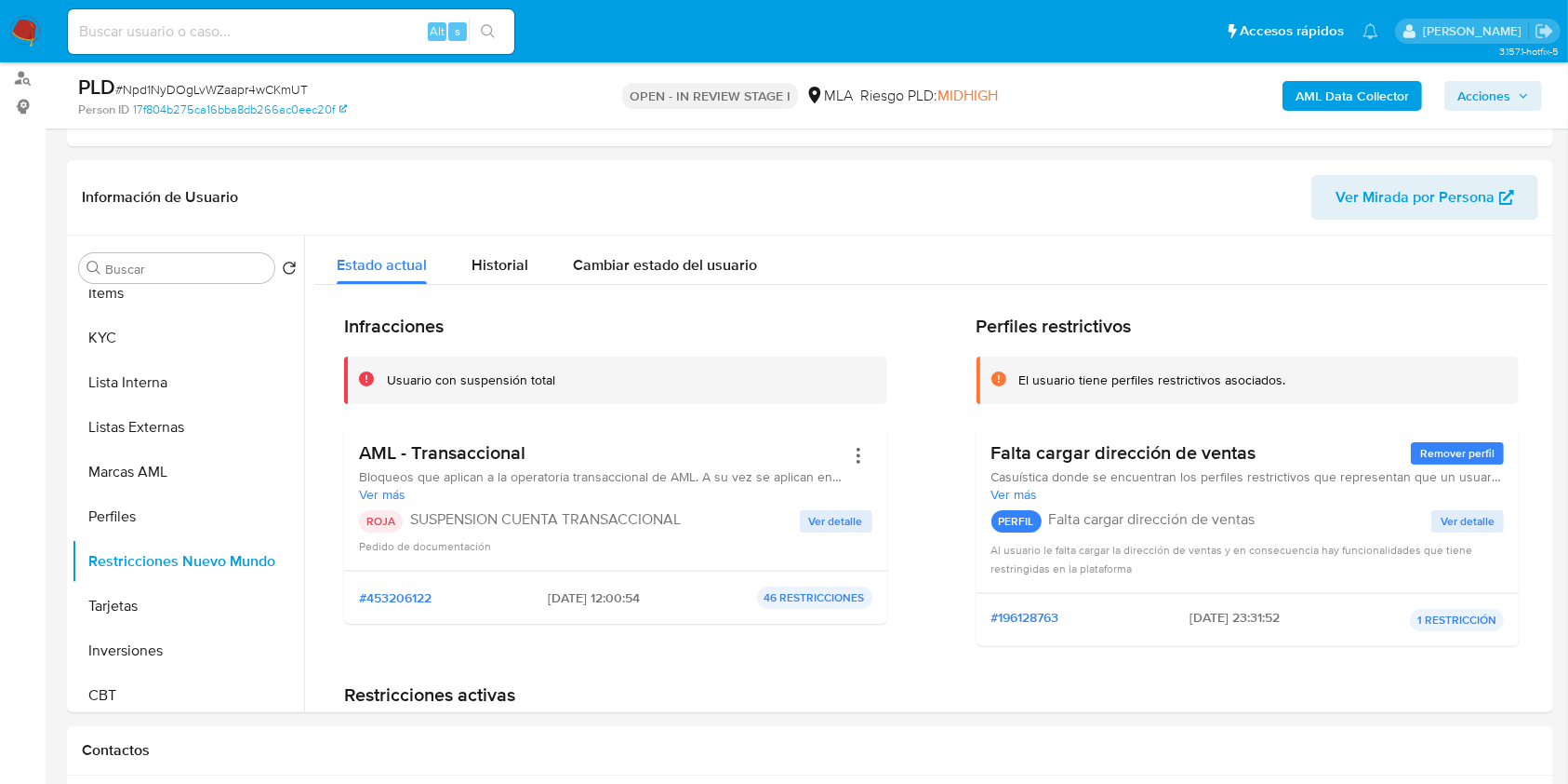
click at [1489, 105] on span "Acciones" at bounding box center [1484, 96] width 53 height 30
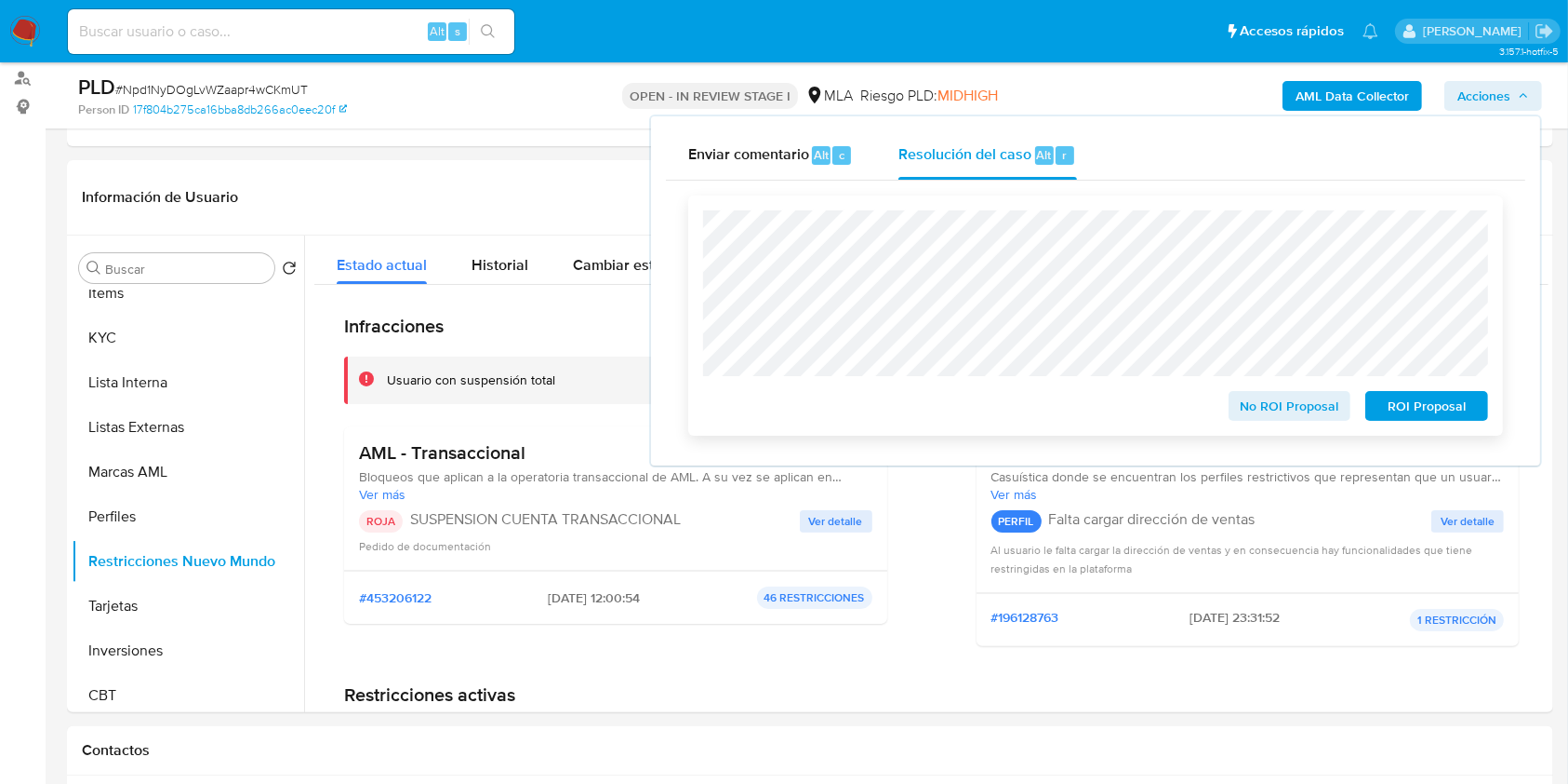
click at [1425, 413] on span "ROI Proposal" at bounding box center [1427, 406] width 97 height 26
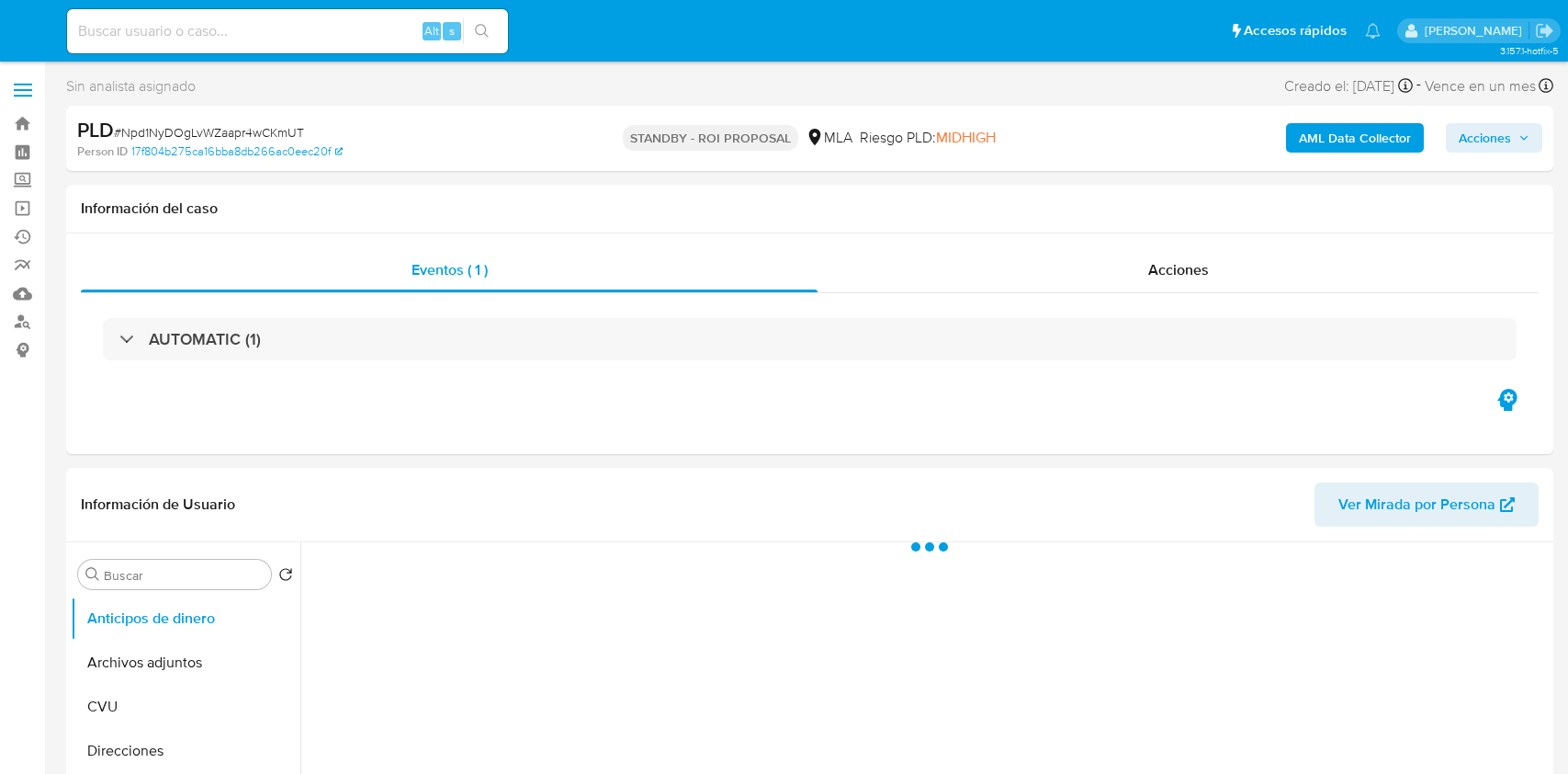
select select "10"
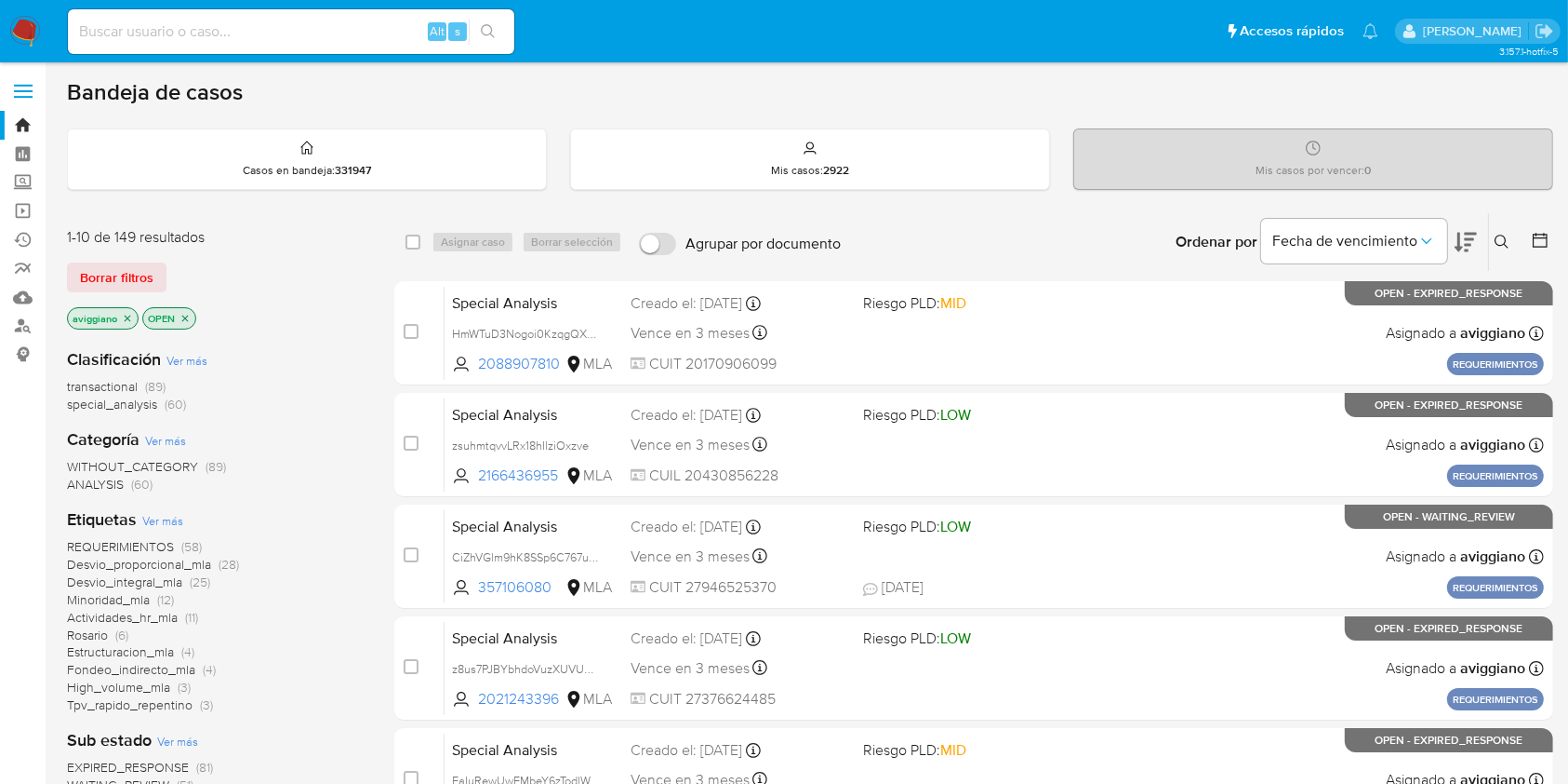
drag, startPoint x: 132, startPoint y: 317, endPoint x: 139, endPoint y: 368, distance: 51.5
click at [133, 317] on p "aviggiano" at bounding box center [103, 318] width 70 height 21
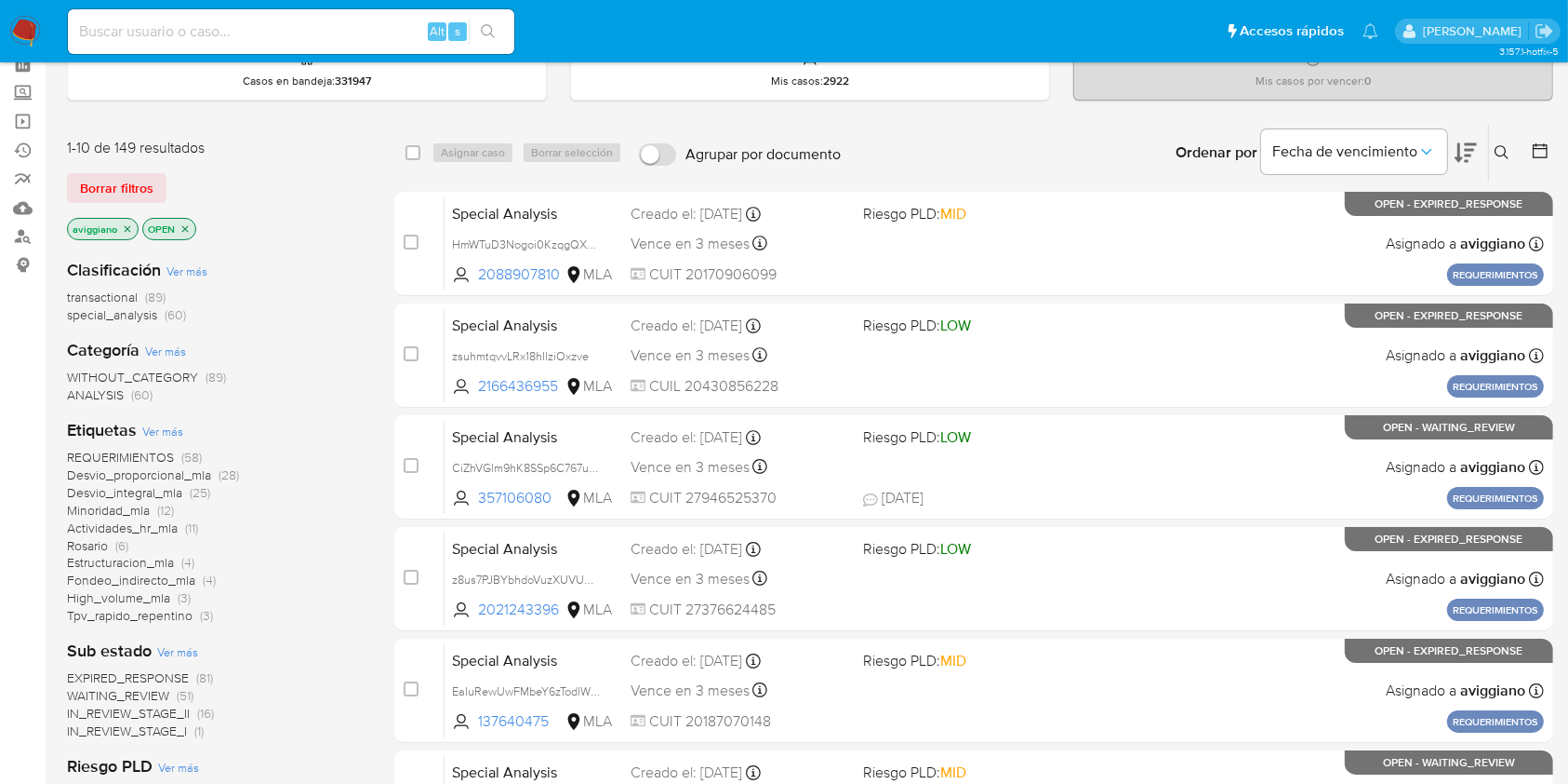
scroll to position [124, 0]
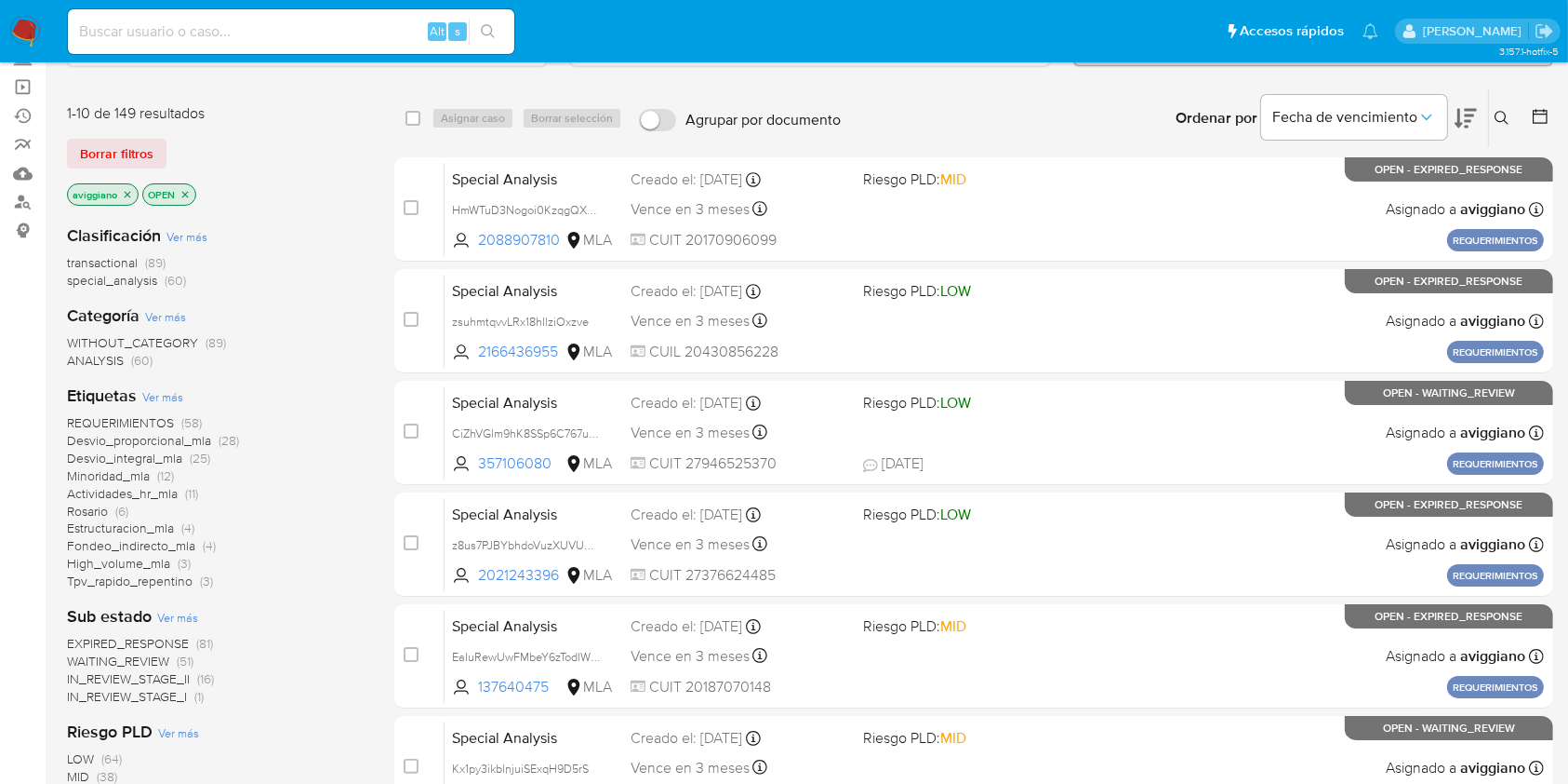
click at [127, 189] on icon "close-filter" at bounding box center [128, 194] width 11 height 11
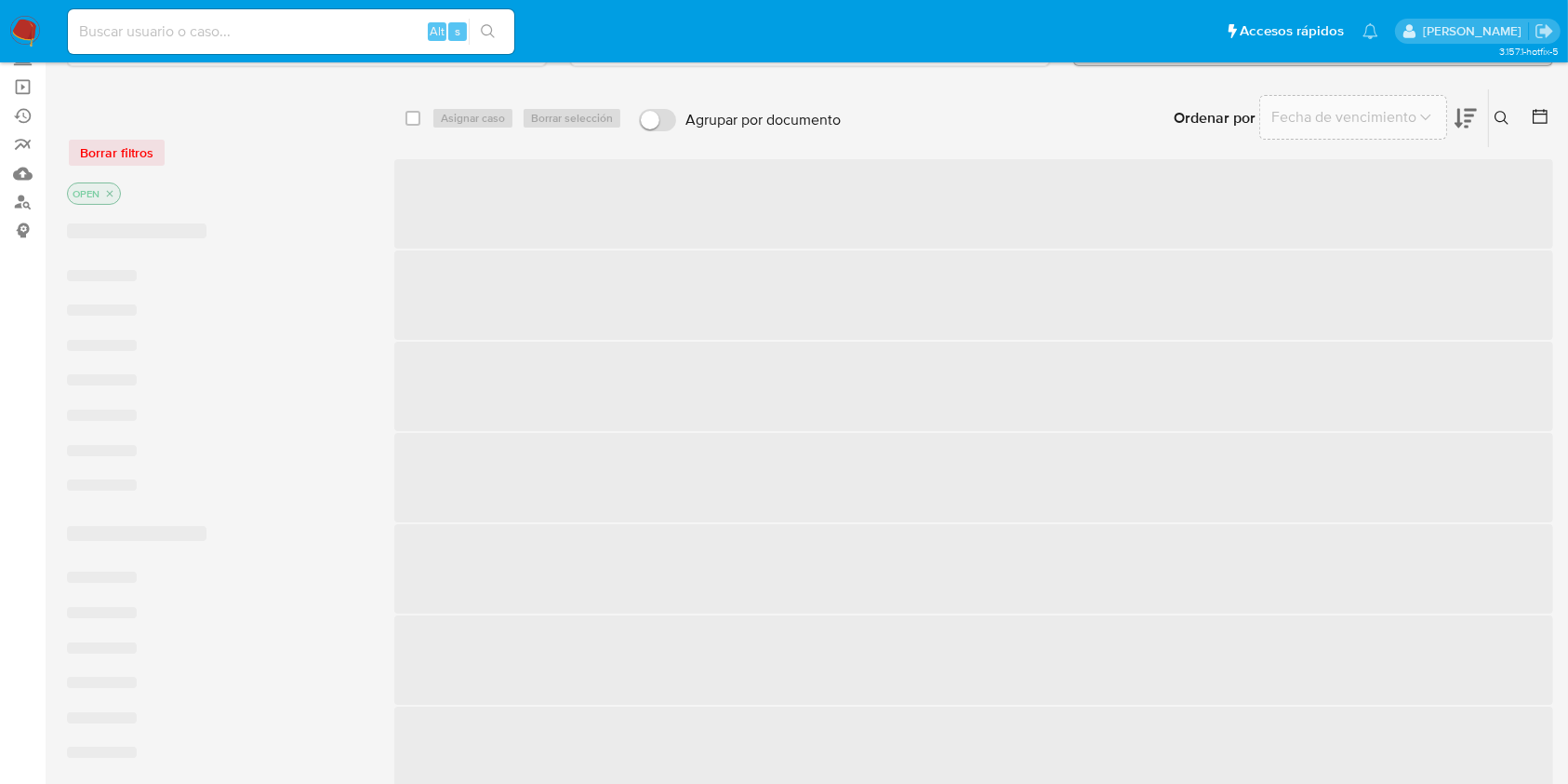
click at [128, 190] on div "OPEN" at bounding box center [215, 195] width 298 height 26
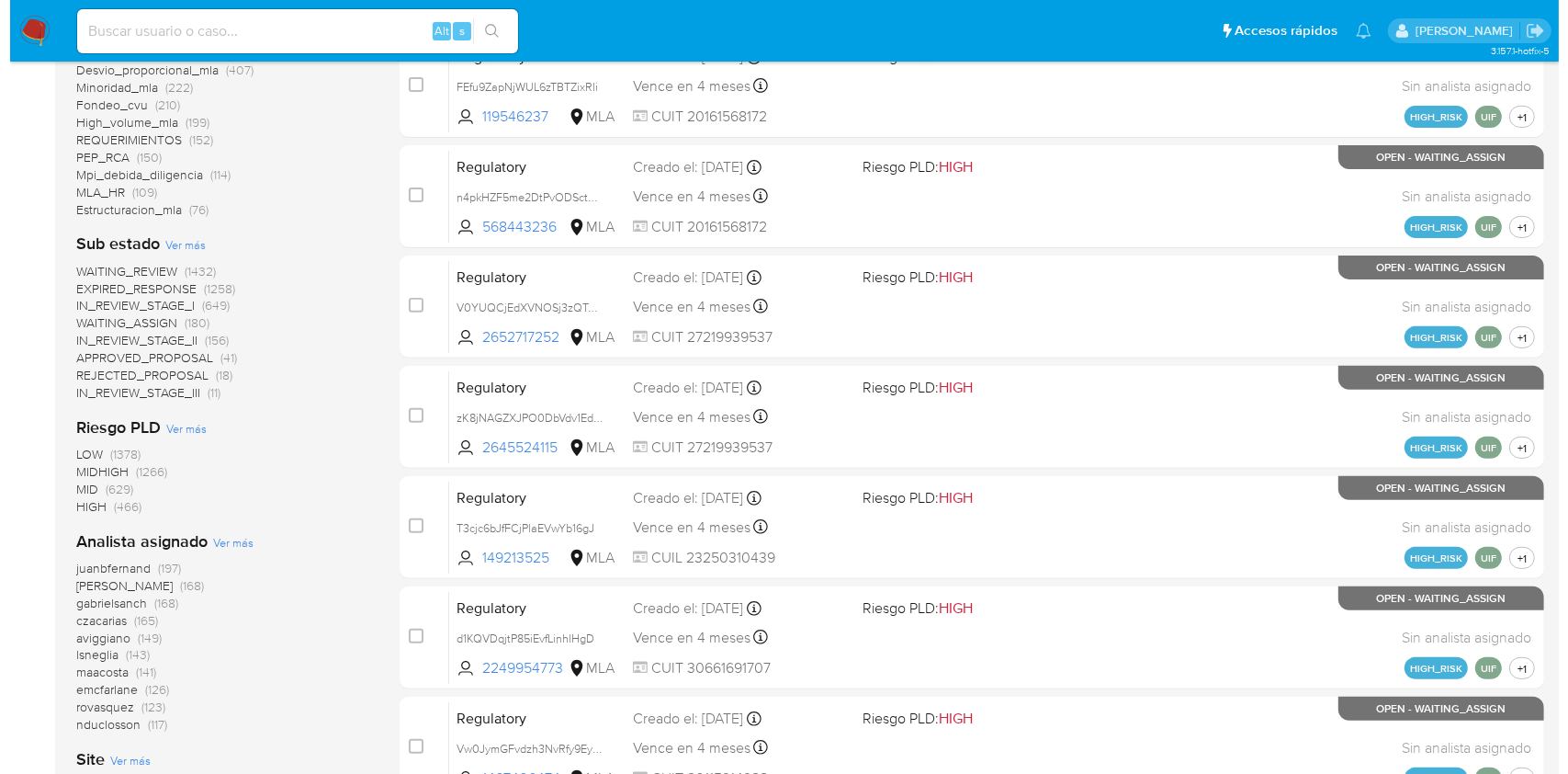
scroll to position [612, 0]
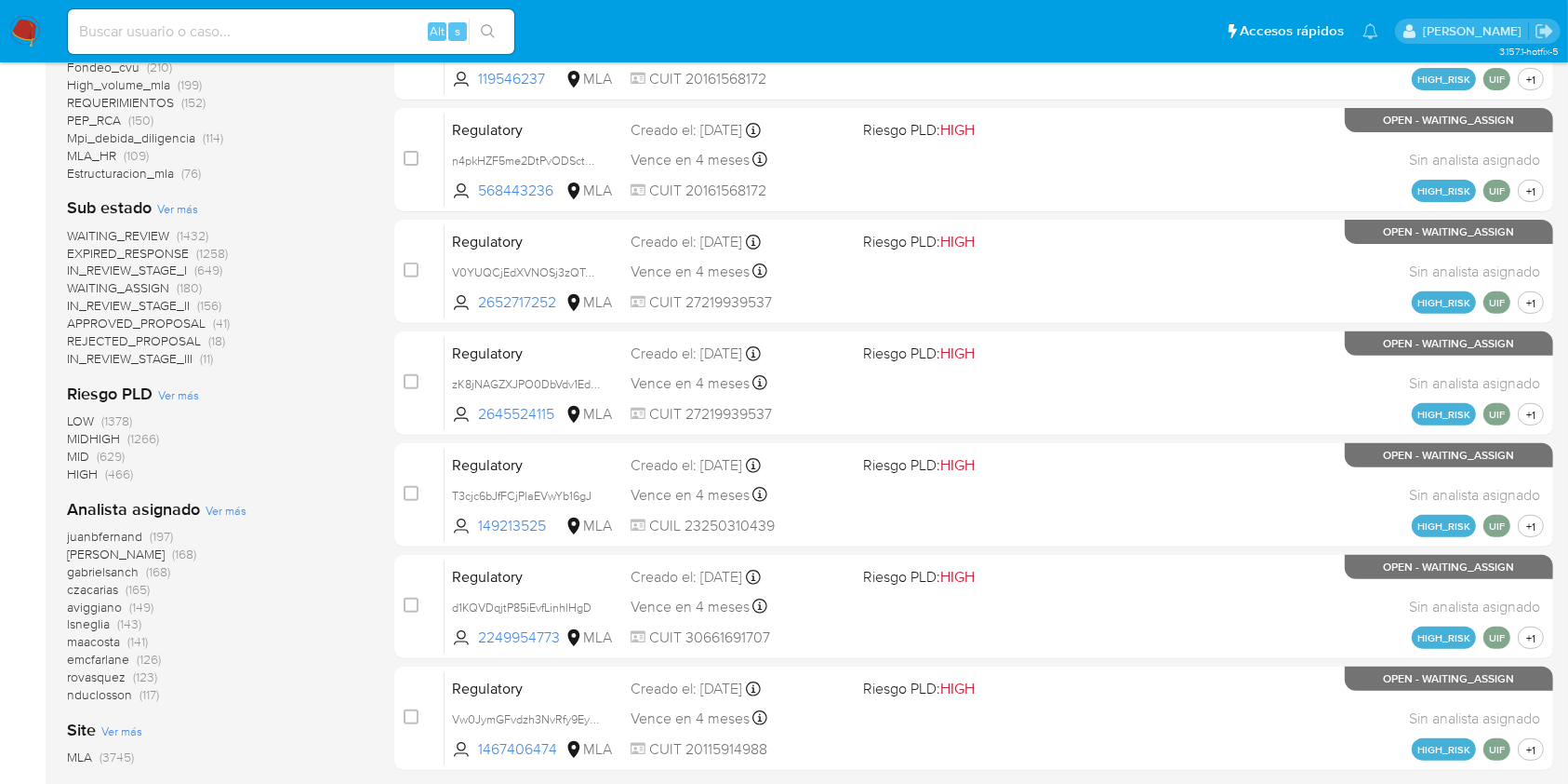
click at [234, 510] on span "Ver más" at bounding box center [226, 511] width 41 height 17
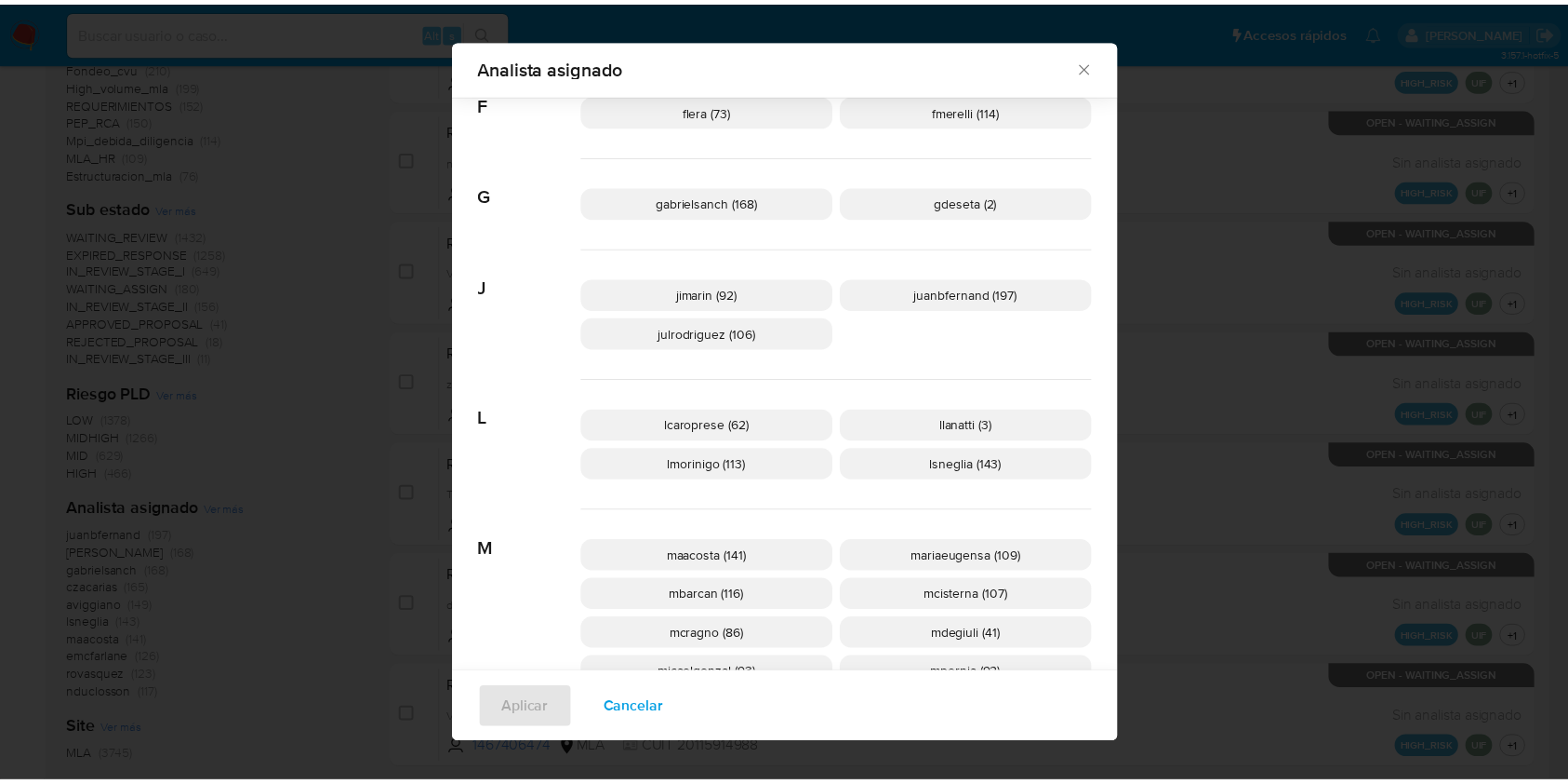
scroll to position [731, 0]
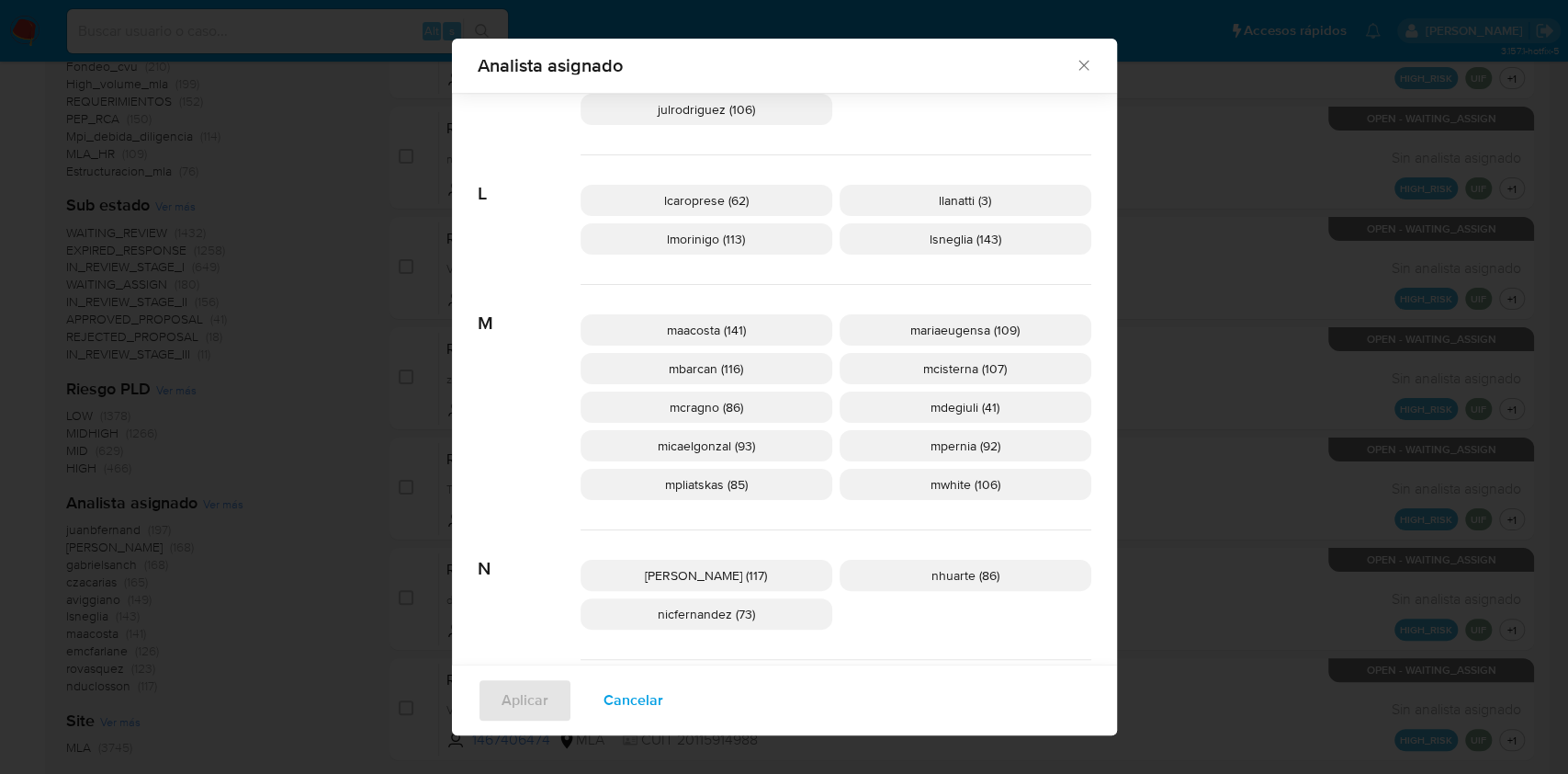
click at [1077, 69] on icon "Cerrar" at bounding box center [1084, 65] width 18 height 18
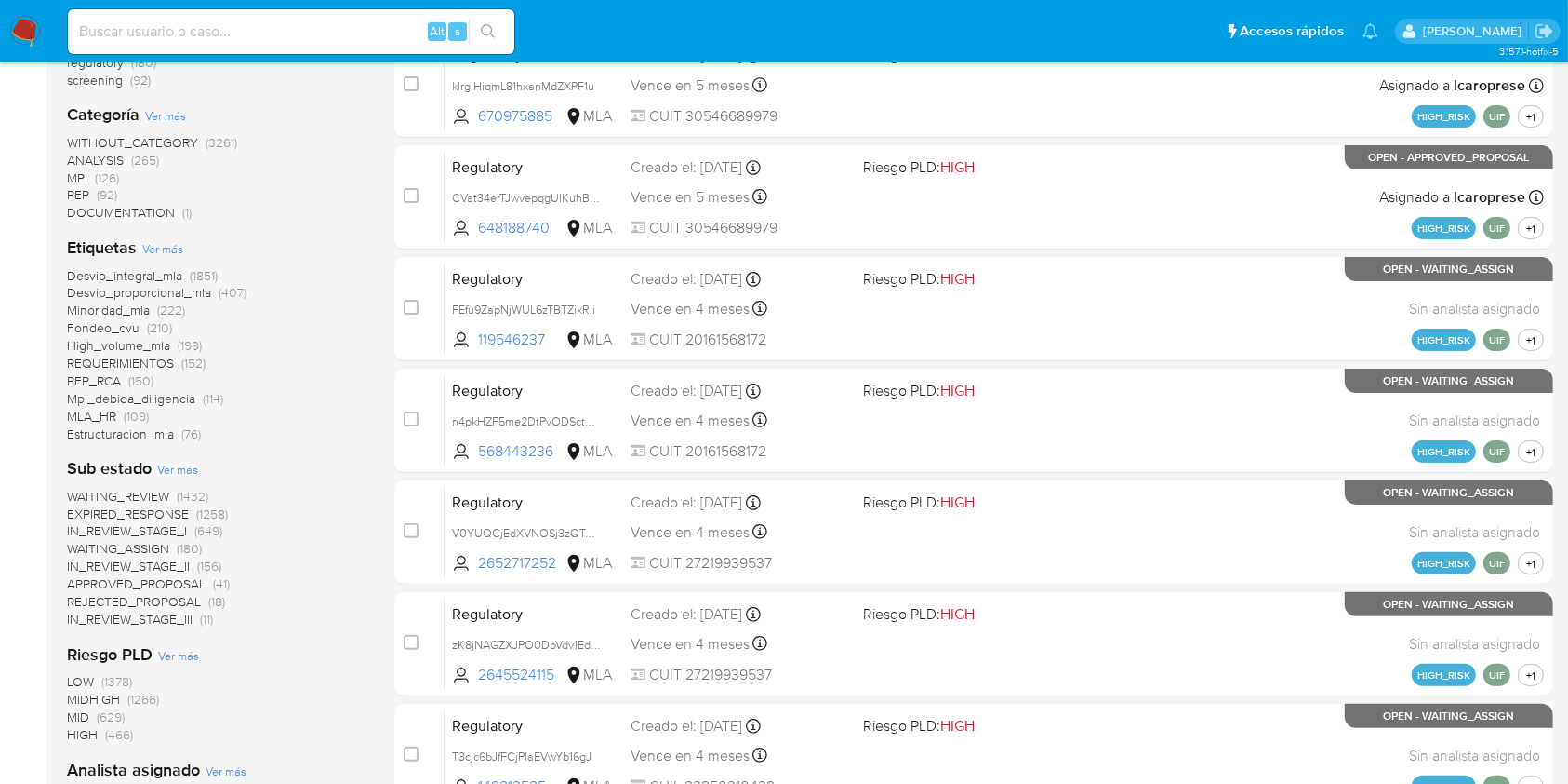
scroll to position [247, 0]
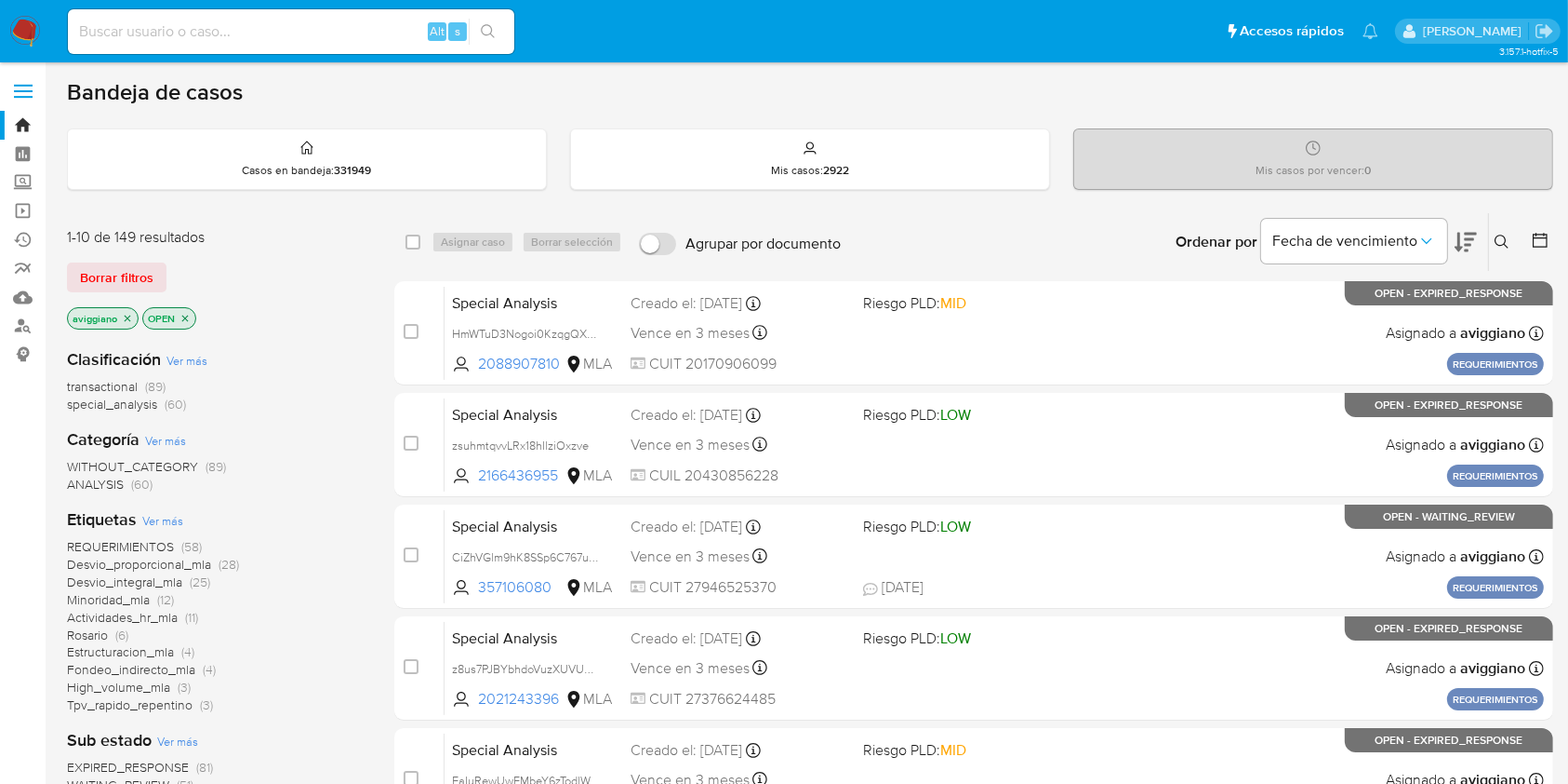
click at [1503, 245] on icon at bounding box center [1503, 242] width 15 height 15
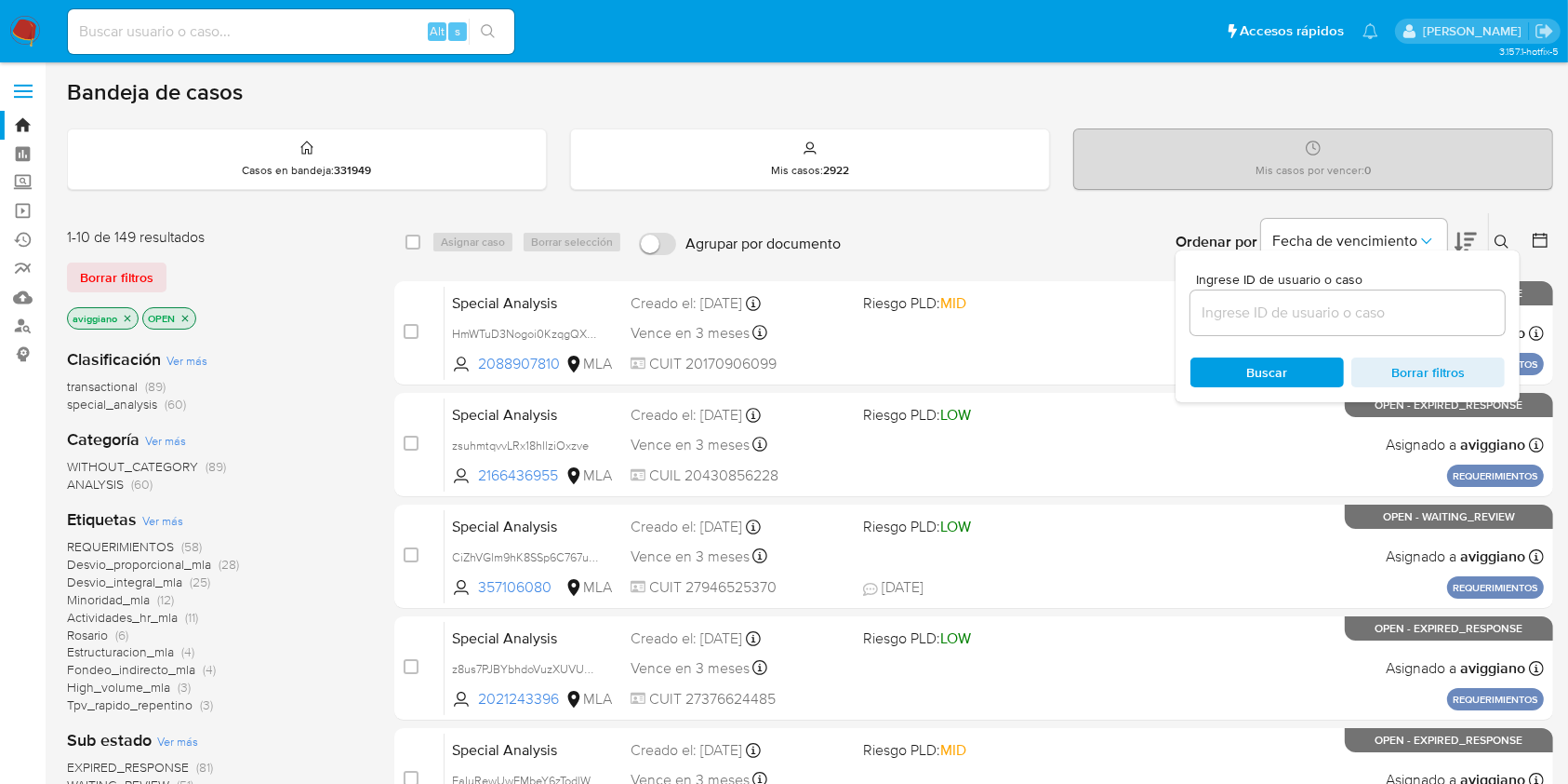
click at [1279, 310] on input at bounding box center [1348, 313] width 314 height 24
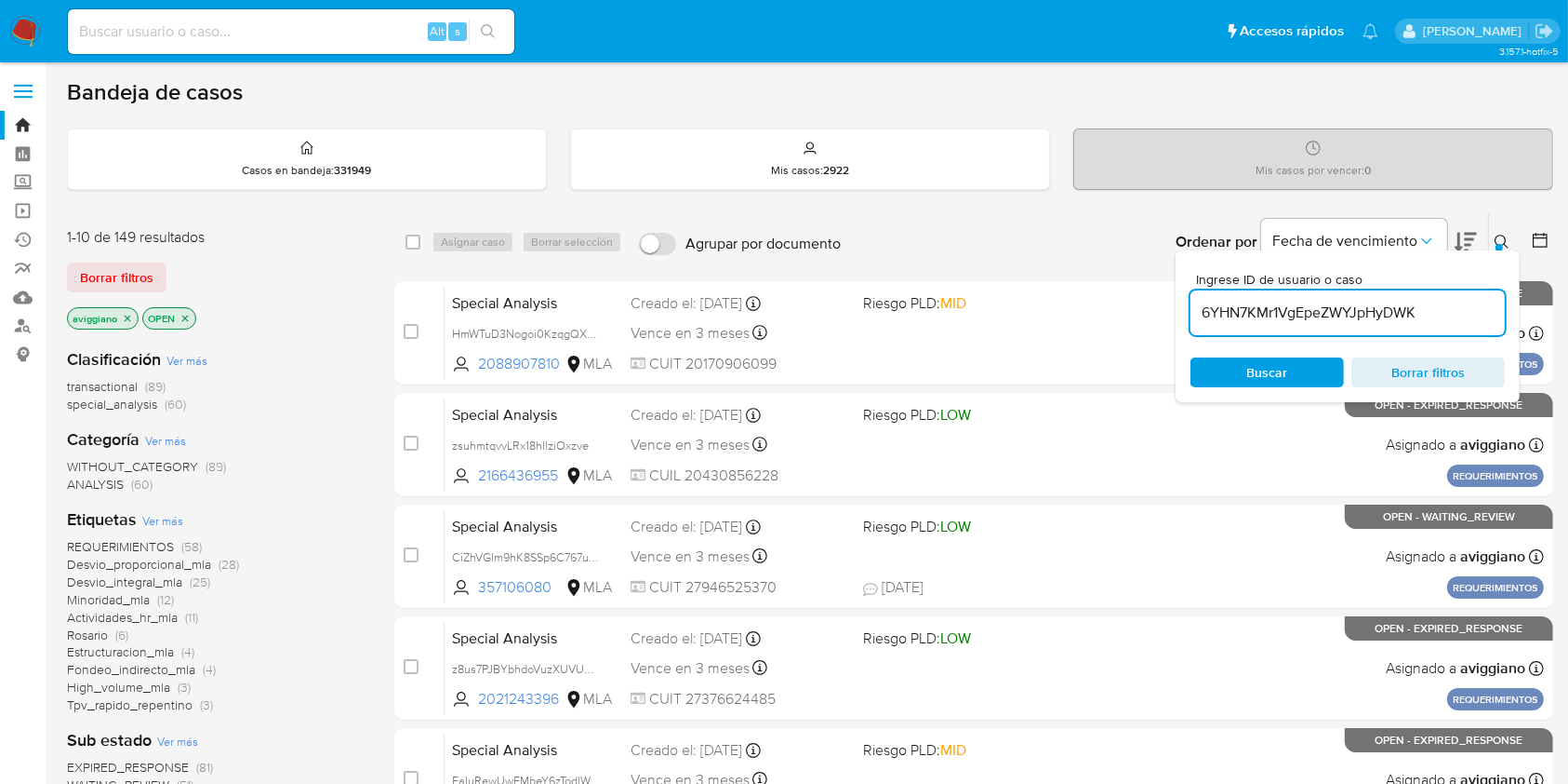
type input "6YHN7KMr1VgEpeZWYJpHyDWK"
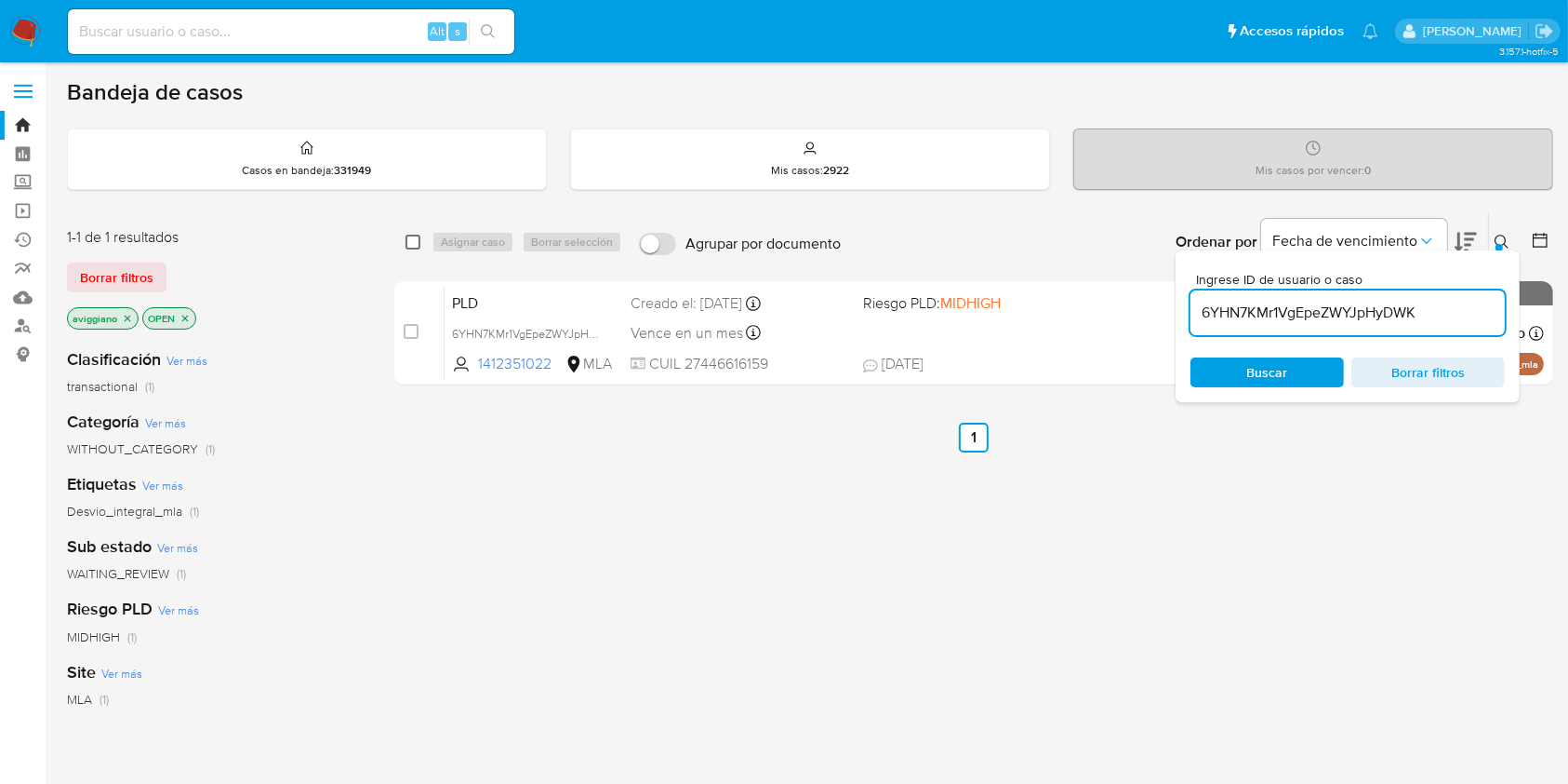
click at [414, 241] on input "checkbox" at bounding box center [413, 242] width 15 height 15
checkbox input "true"
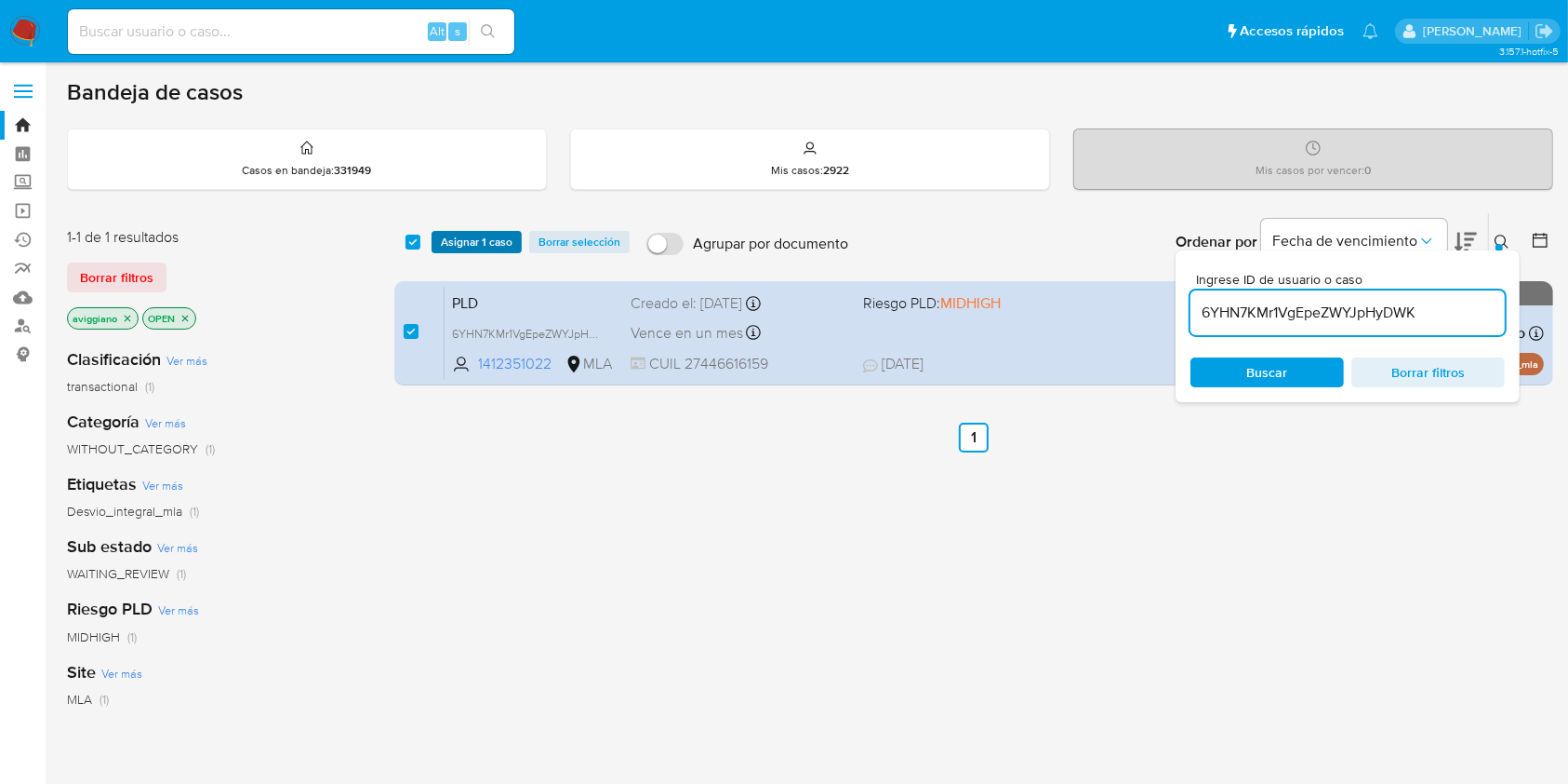
click at [465, 232] on span "Asignar 1 caso" at bounding box center [477, 242] width 72 height 19
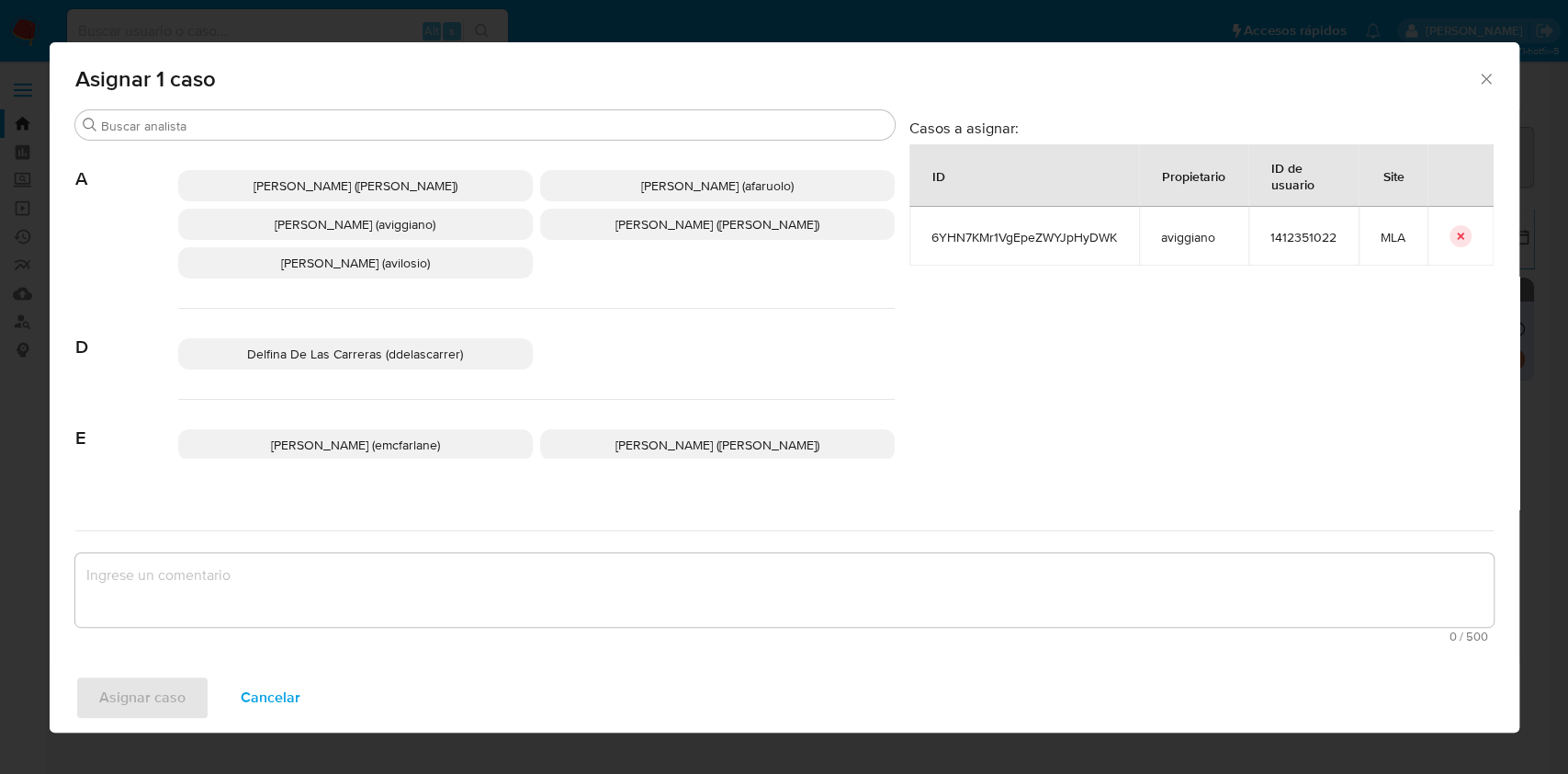
click at [313, 223] on span "Agustina Belen Viggiano (aviggiano)" at bounding box center [355, 224] width 161 height 18
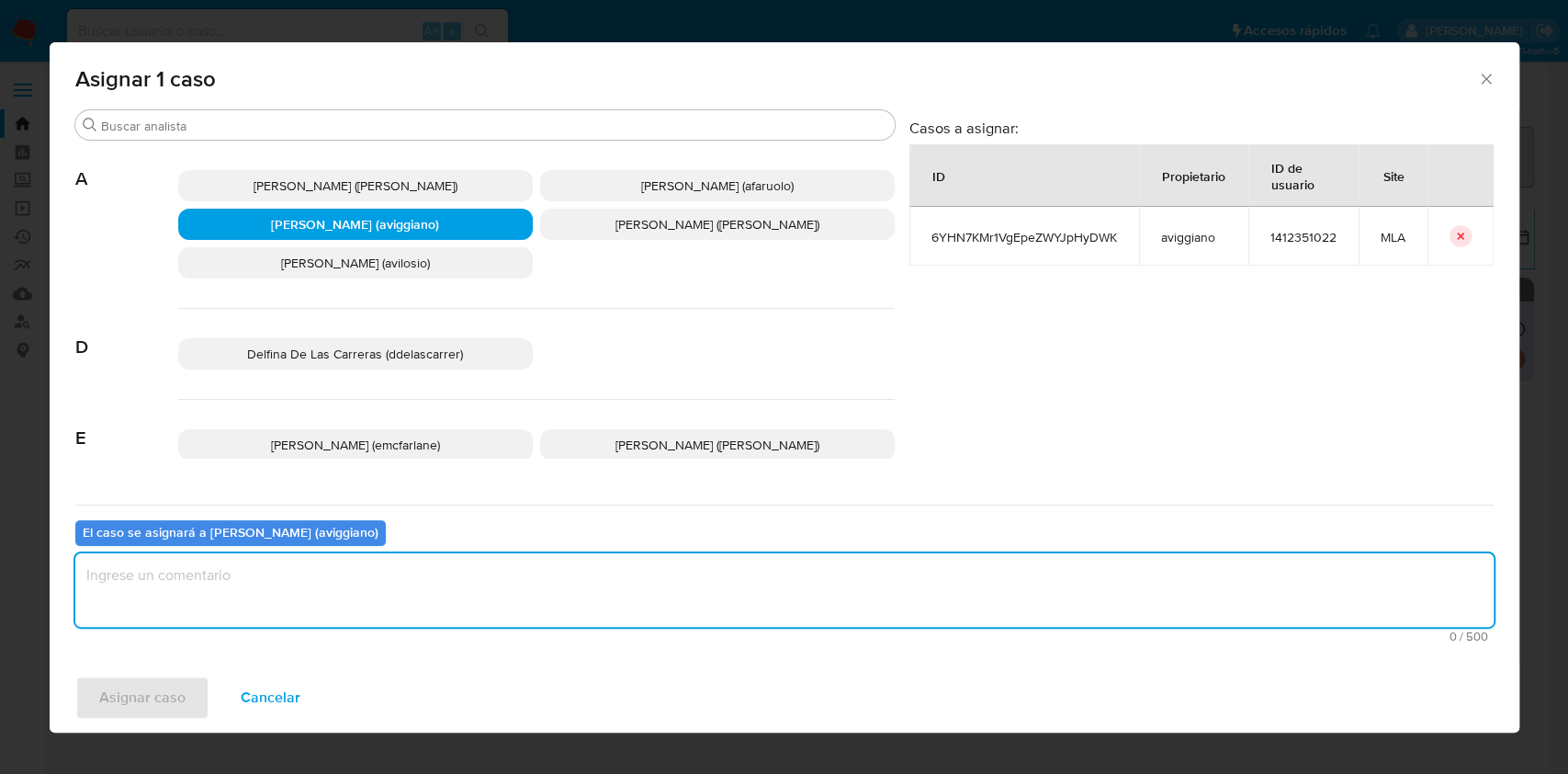
drag, startPoint x: 291, startPoint y: 577, endPoint x: 165, endPoint y: 698, distance: 174.7
click at [291, 578] on textarea "assign-modal" at bounding box center [785, 590] width 1419 height 74
click at [147, 709] on span "Asignar caso" at bounding box center [143, 698] width 87 height 41
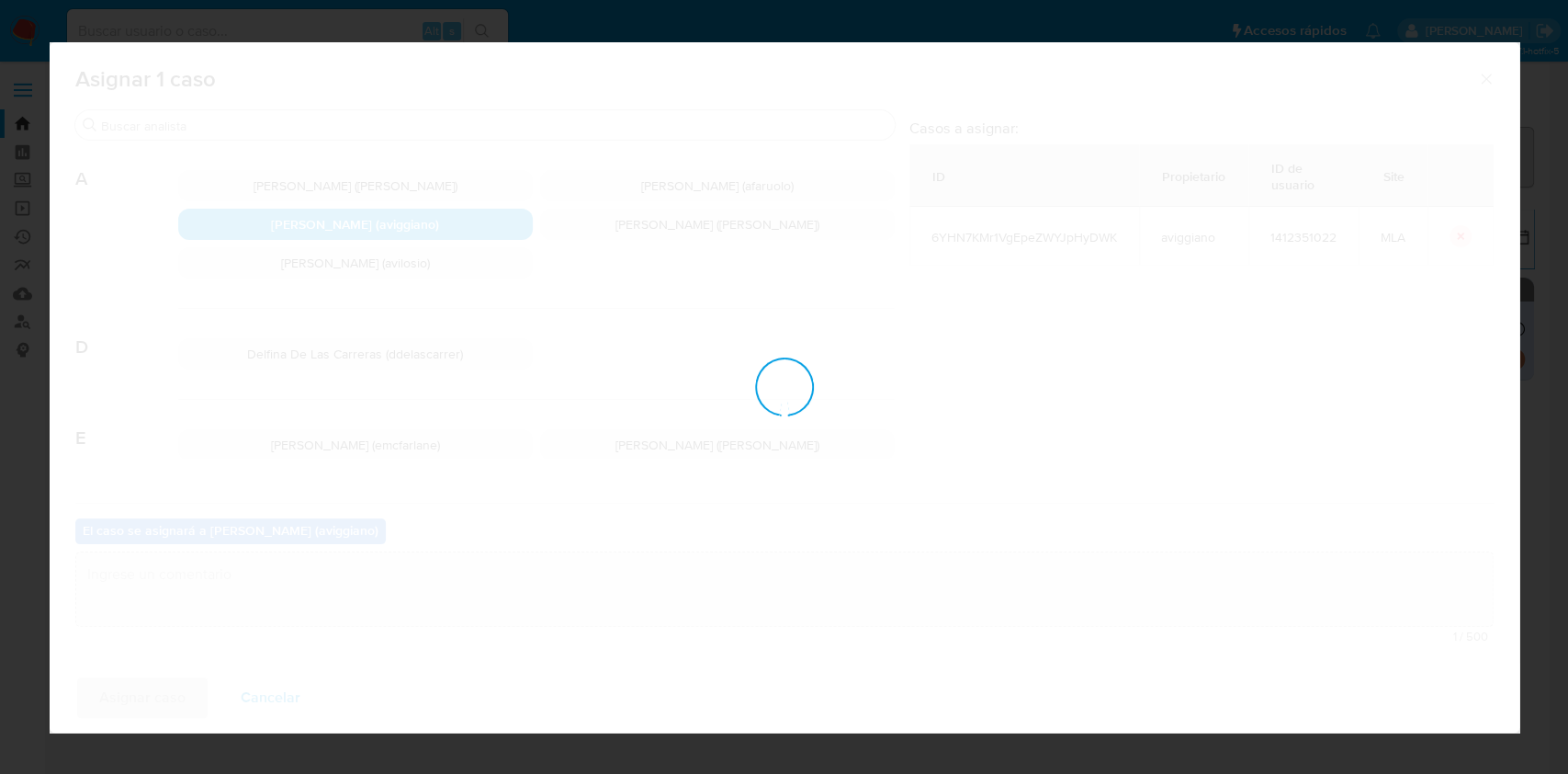
checkbox input "false"
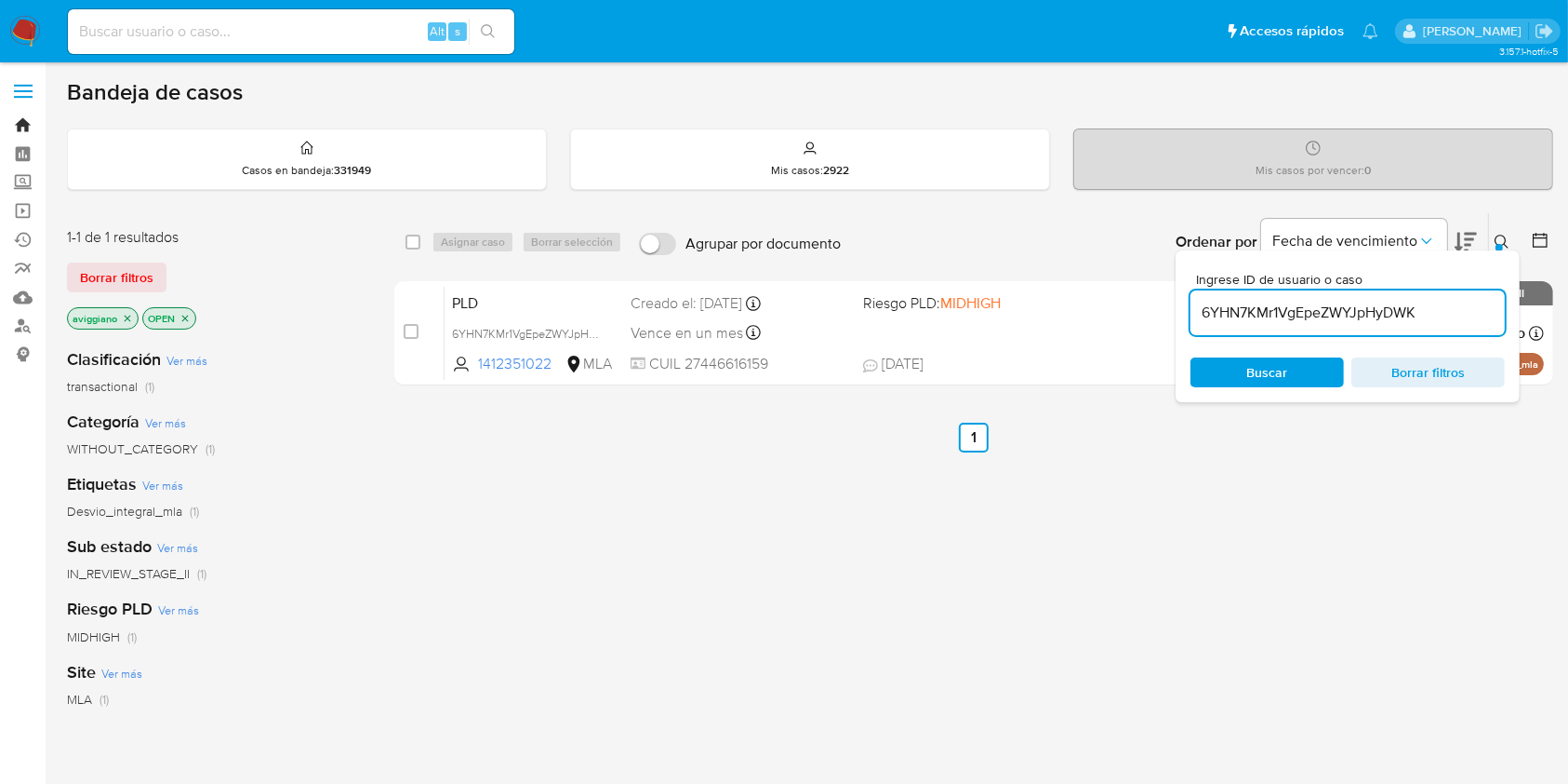
click at [16, 119] on link "Bandeja" at bounding box center [110, 125] width 221 height 29
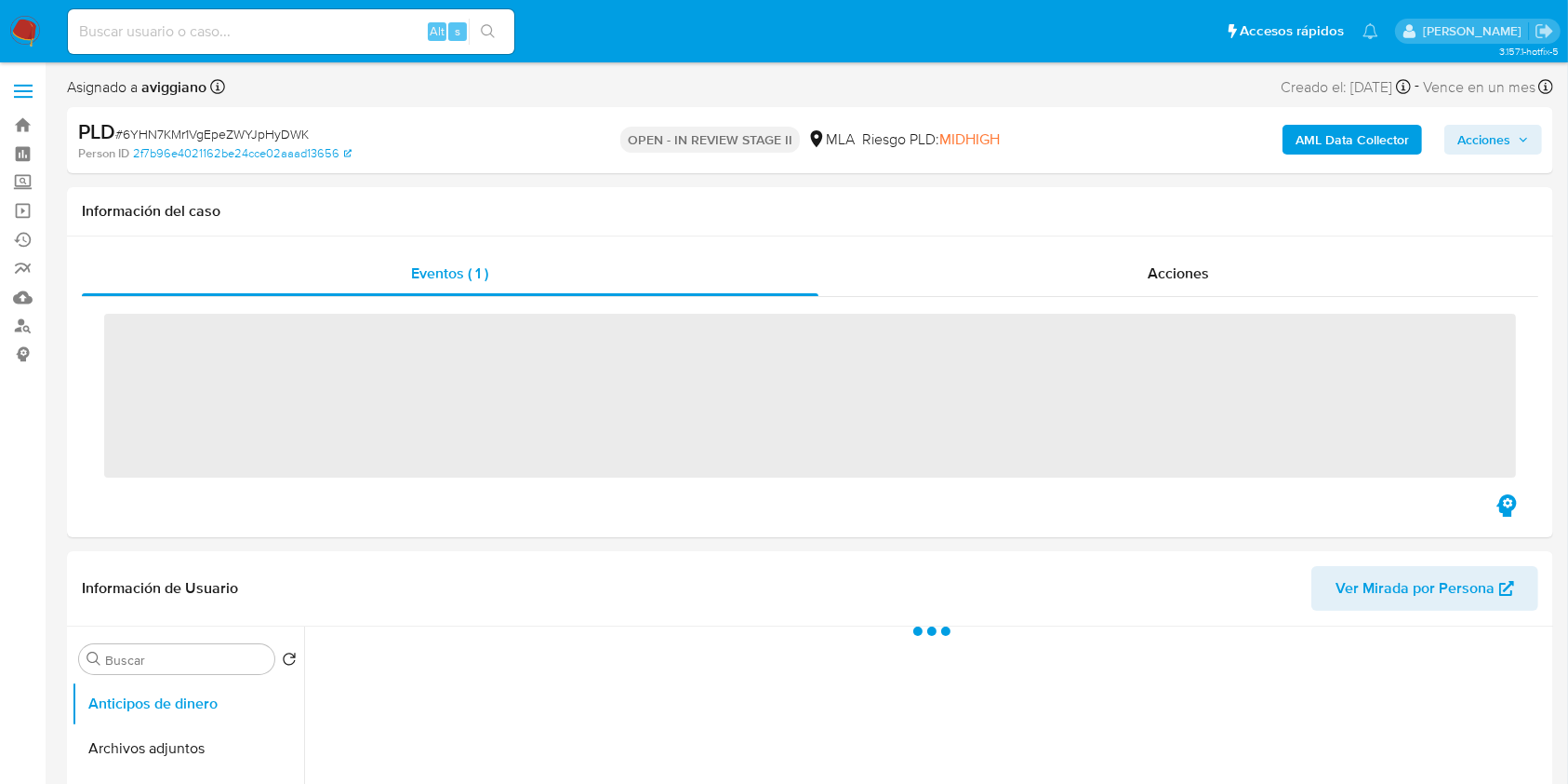
click at [1511, 143] on span "Acciones" at bounding box center [1493, 140] width 72 height 26
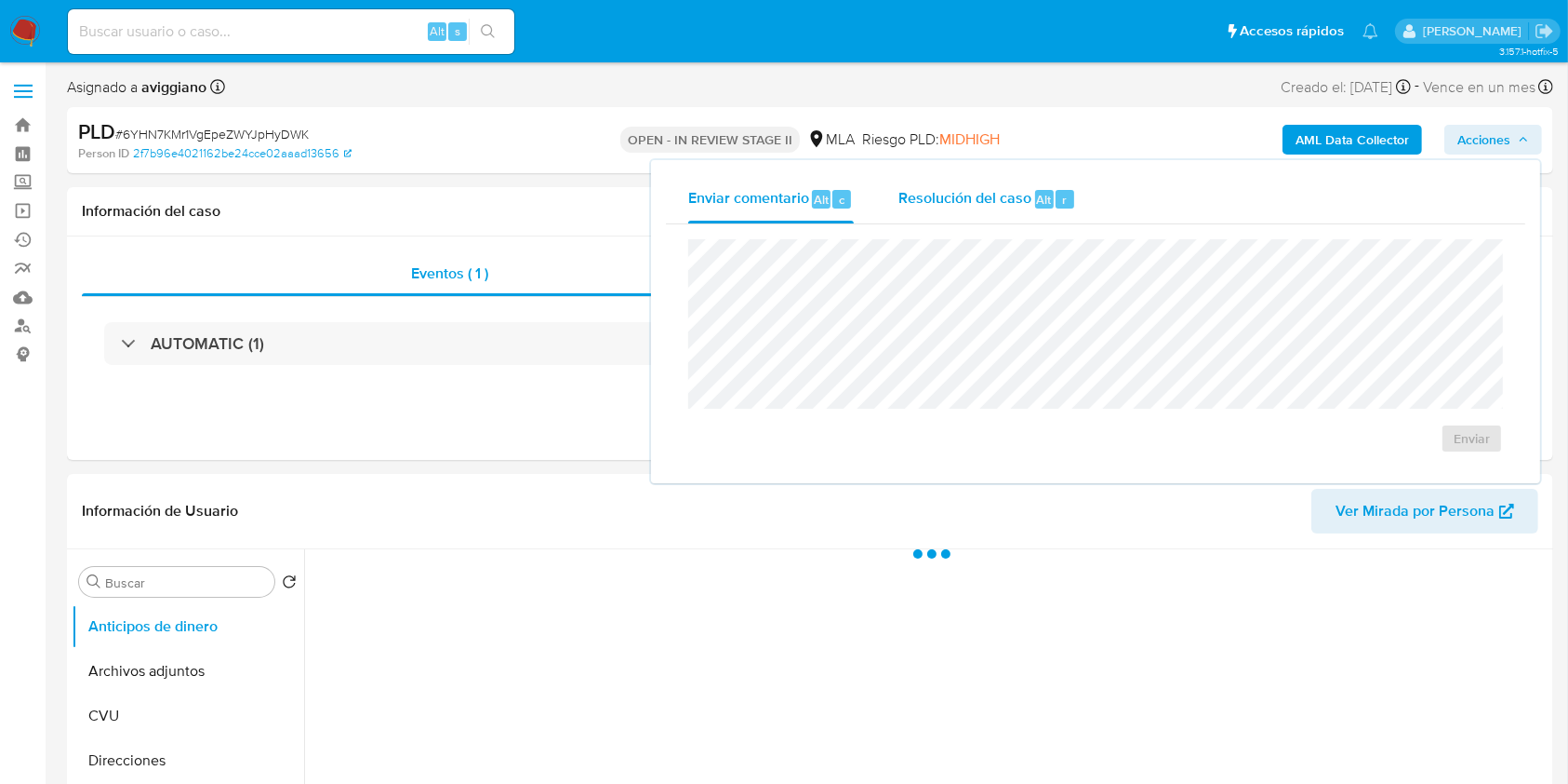
drag, startPoint x: 1024, startPoint y: 190, endPoint x: 1020, endPoint y: 206, distance: 16.5
click at [1023, 190] on span "Resolución del caso" at bounding box center [964, 198] width 133 height 21
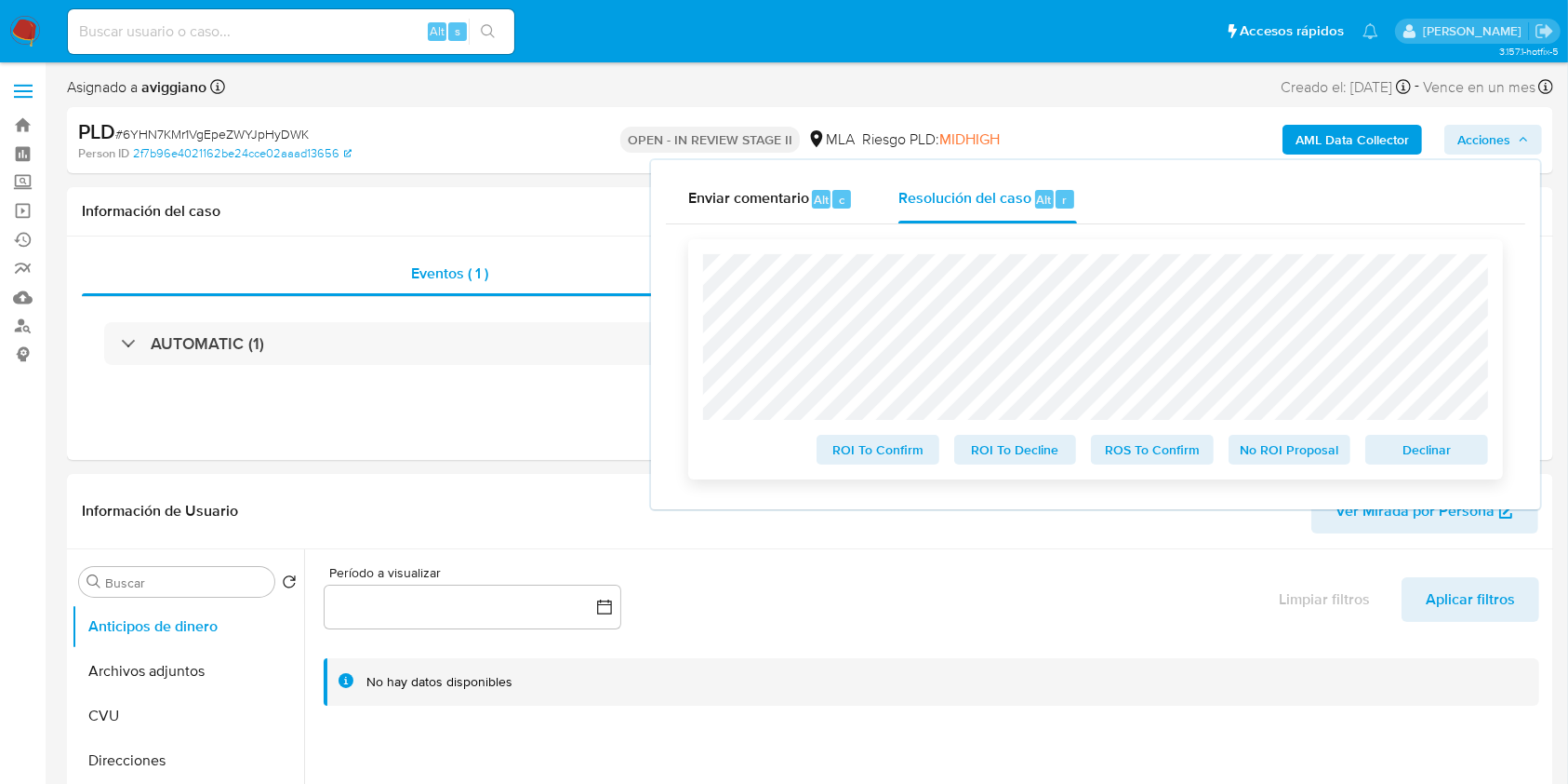
select select "10"
click at [1417, 436] on div "Declinar" at bounding box center [1423, 446] width 131 height 37
click at [1419, 452] on span "Declinar" at bounding box center [1427, 450] width 97 height 26
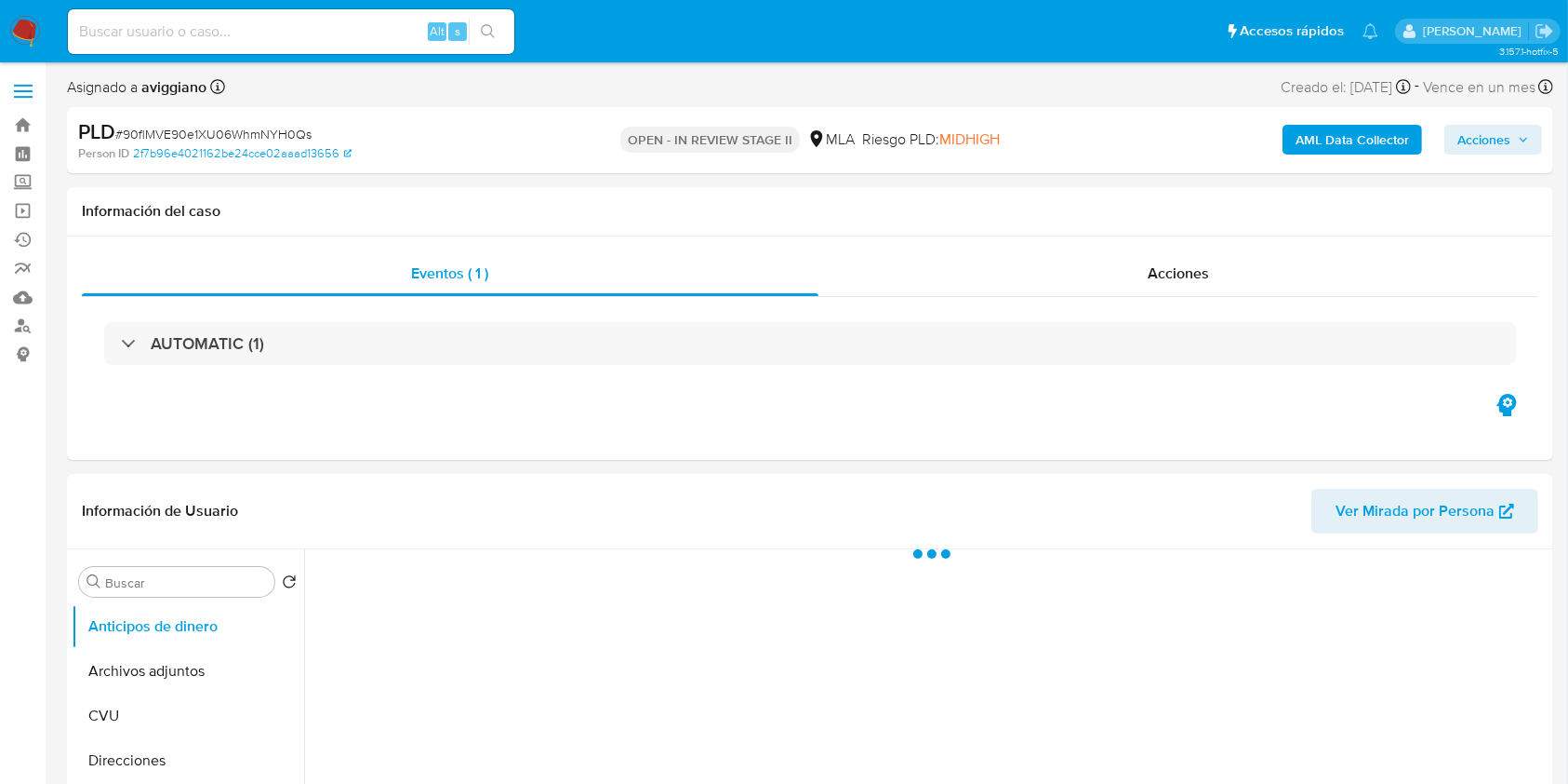
click at [1481, 138] on span "Acciones" at bounding box center [1484, 140] width 53 height 30
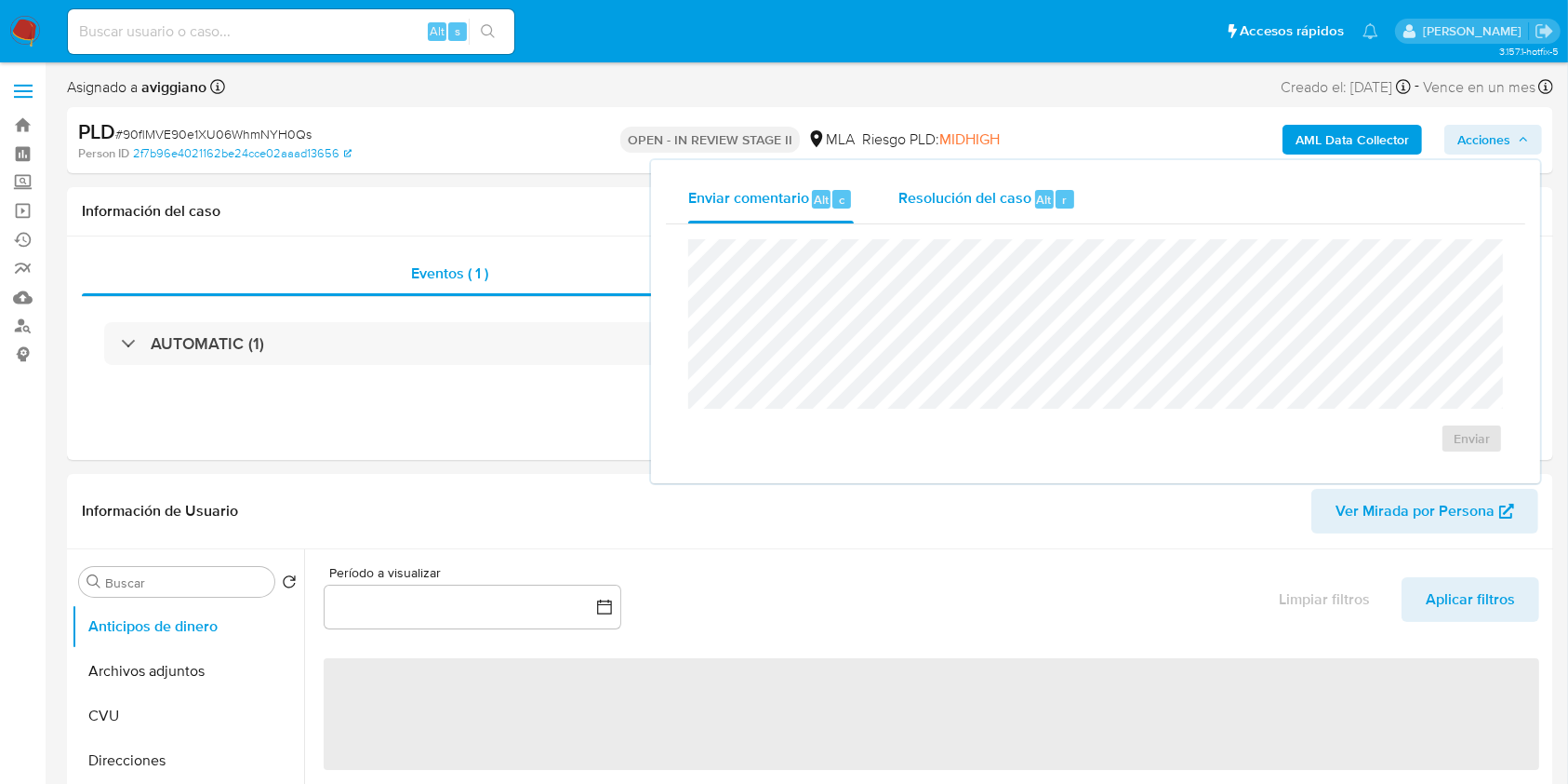
click at [1020, 203] on span "Resolución del caso" at bounding box center [964, 198] width 133 height 21
select select "10"
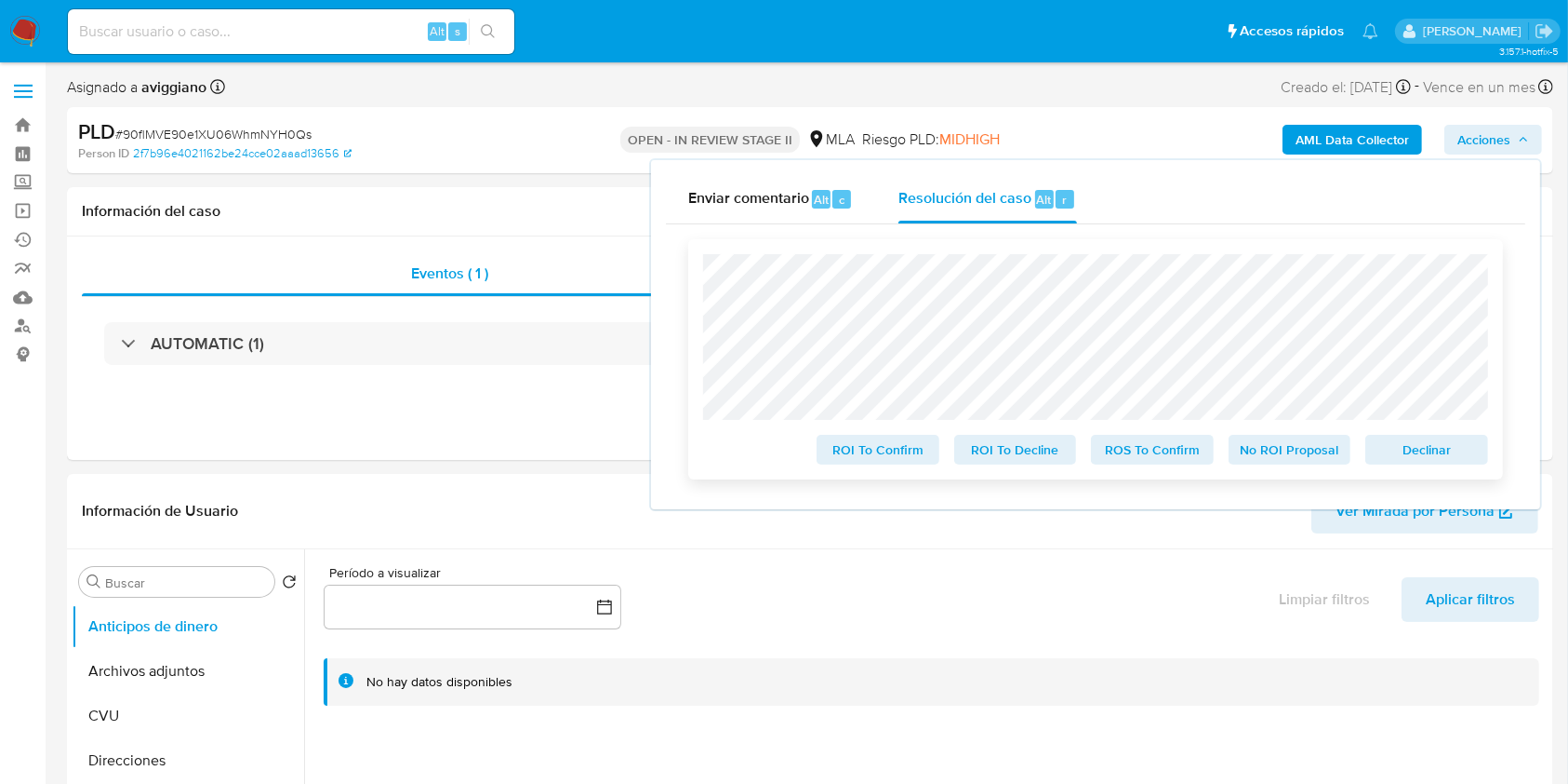
click at [1399, 462] on span "Declinar" at bounding box center [1427, 450] width 97 height 26
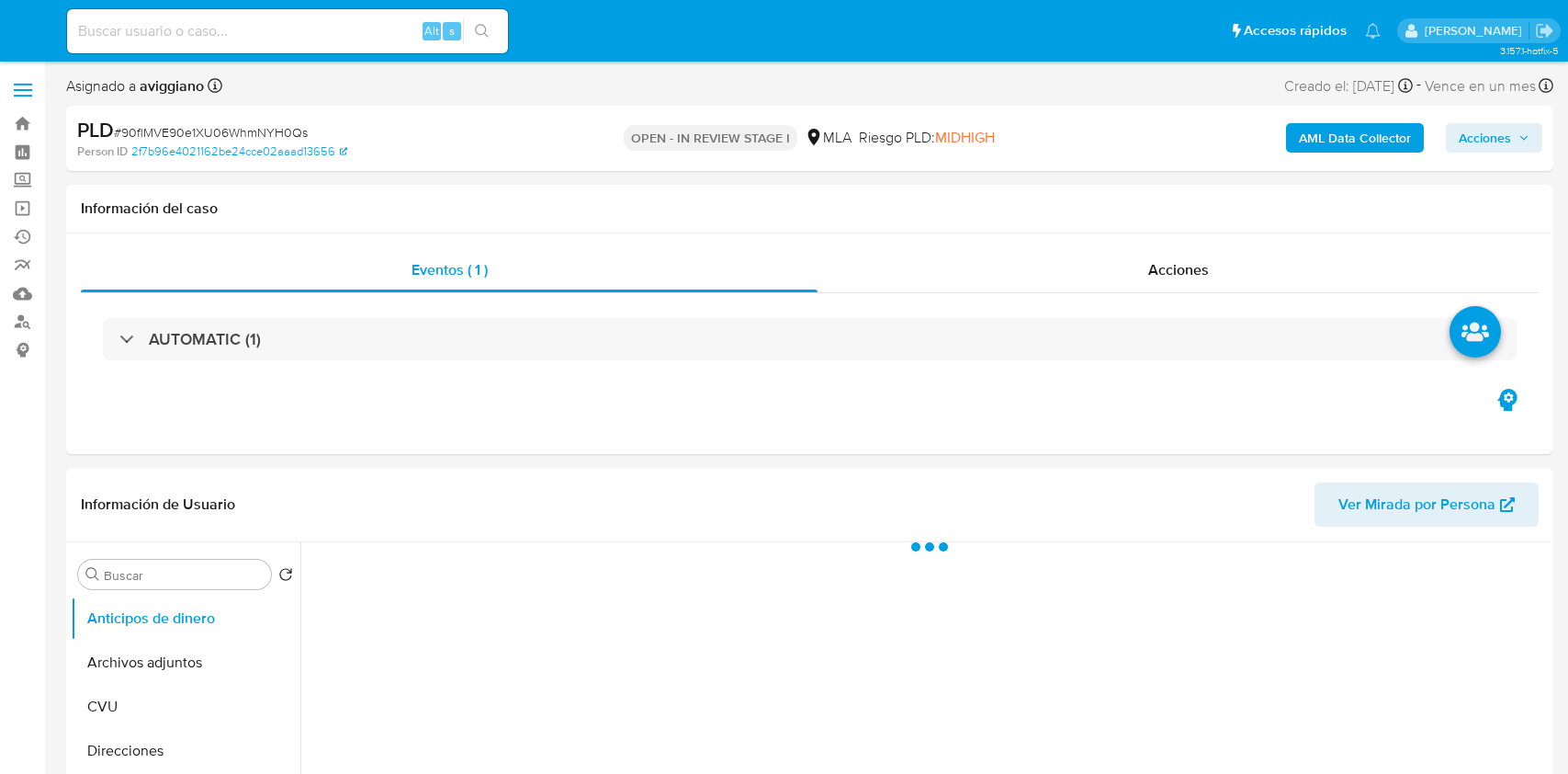
select select "10"
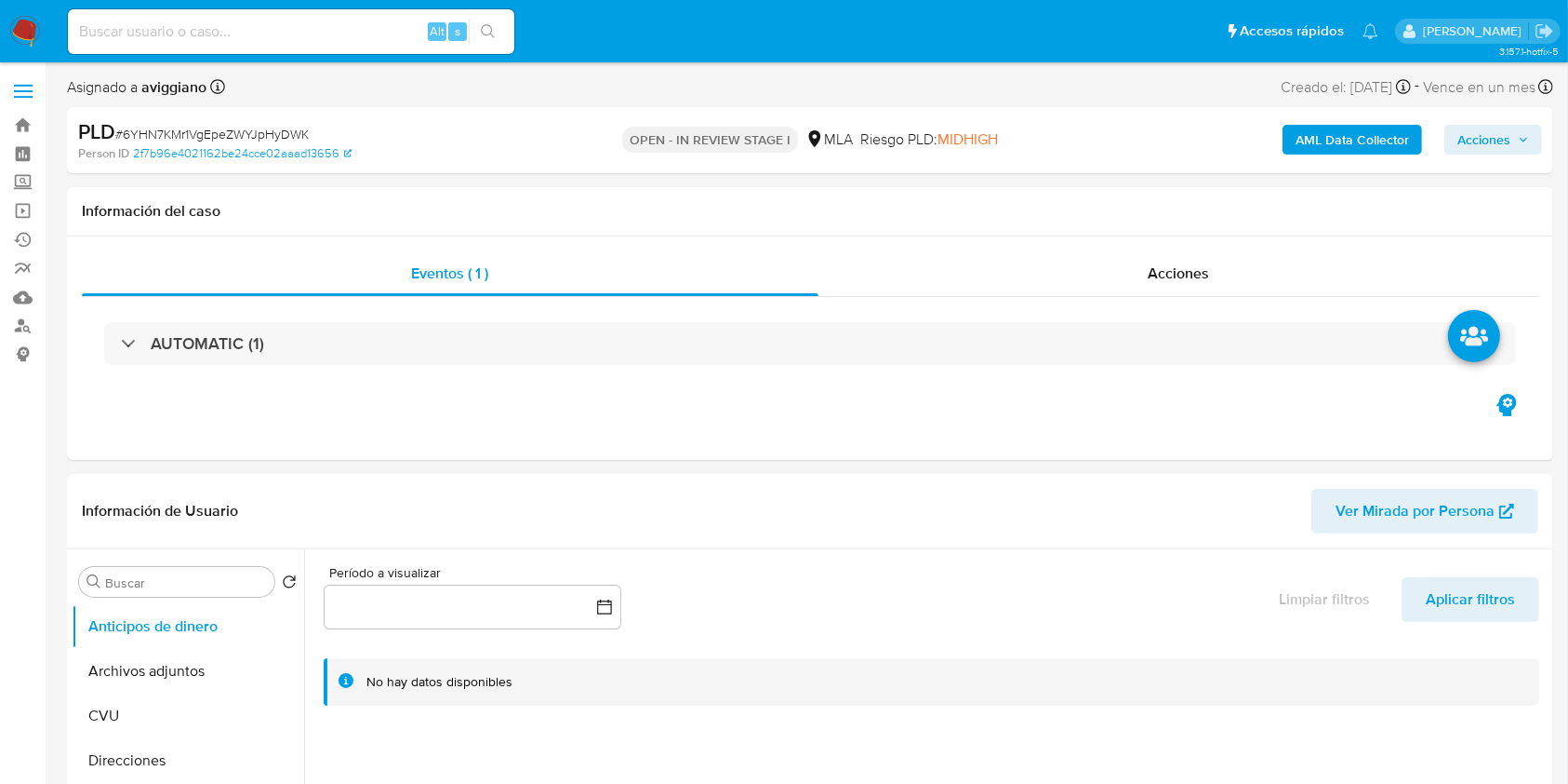
select select "10"
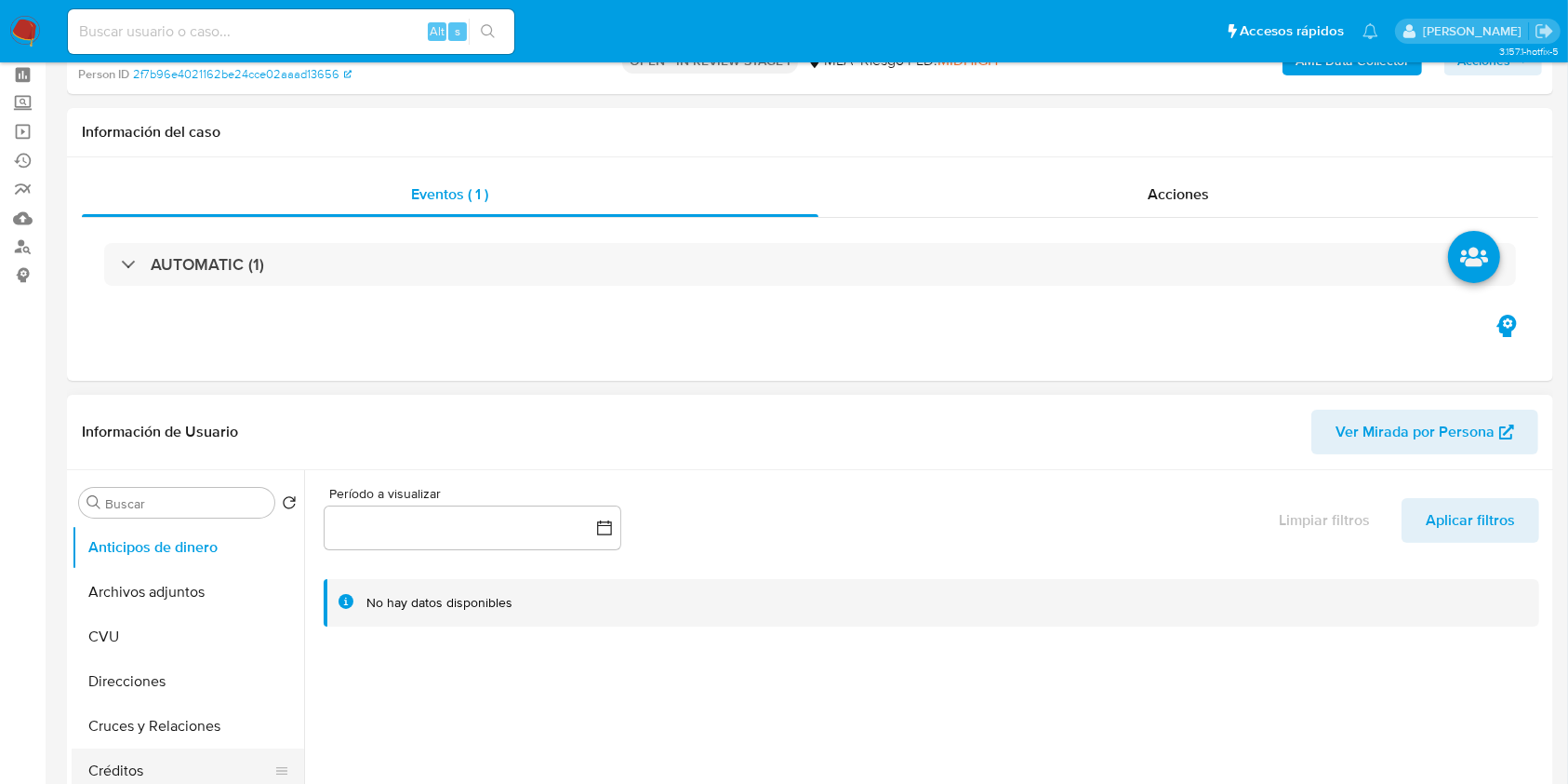
scroll to position [372, 0]
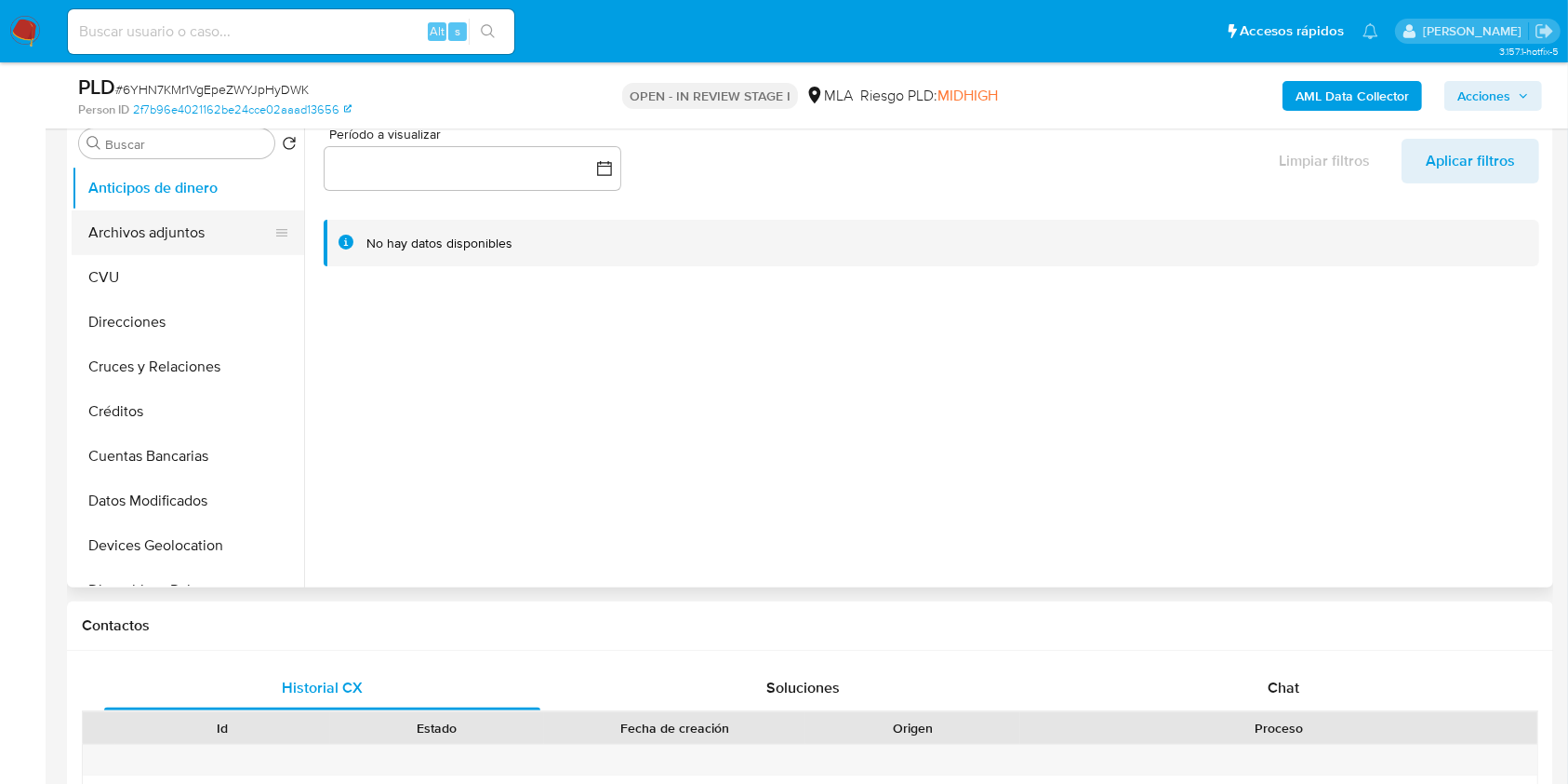
click at [164, 229] on button "Archivos adjuntos" at bounding box center [180, 232] width 217 height 45
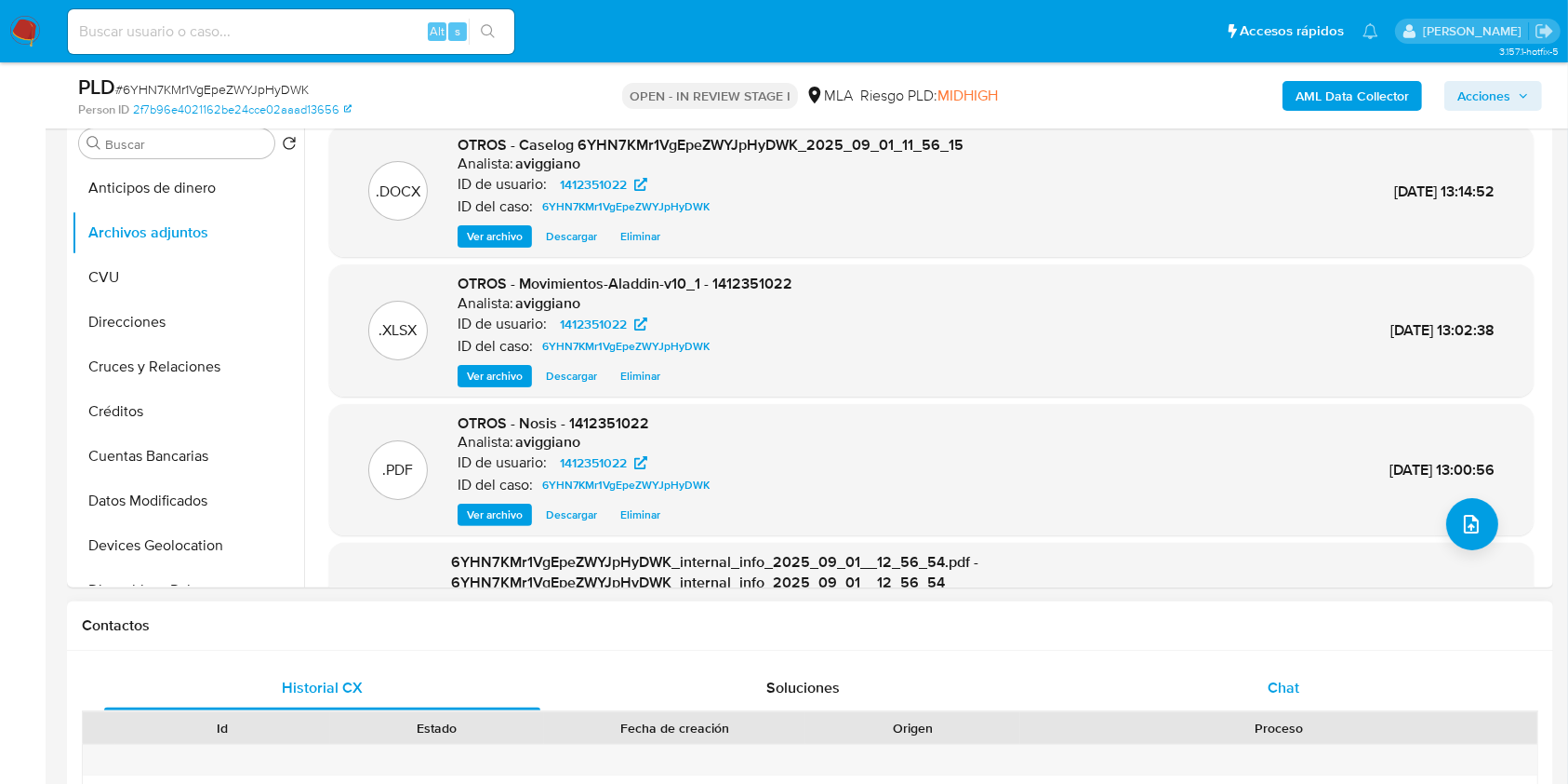
click at [1285, 696] on span "Chat" at bounding box center [1284, 687] width 32 height 21
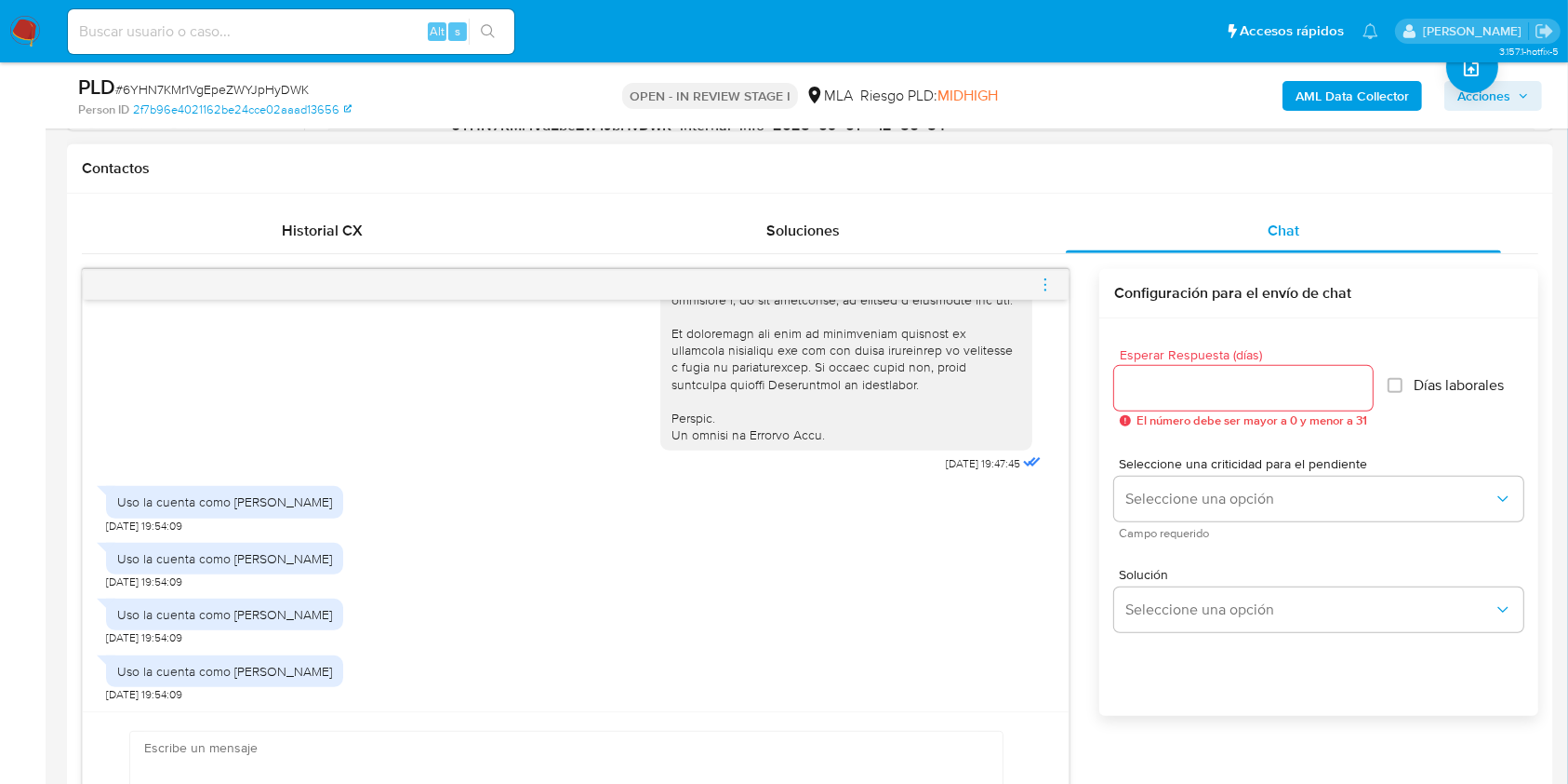
scroll to position [868, 0]
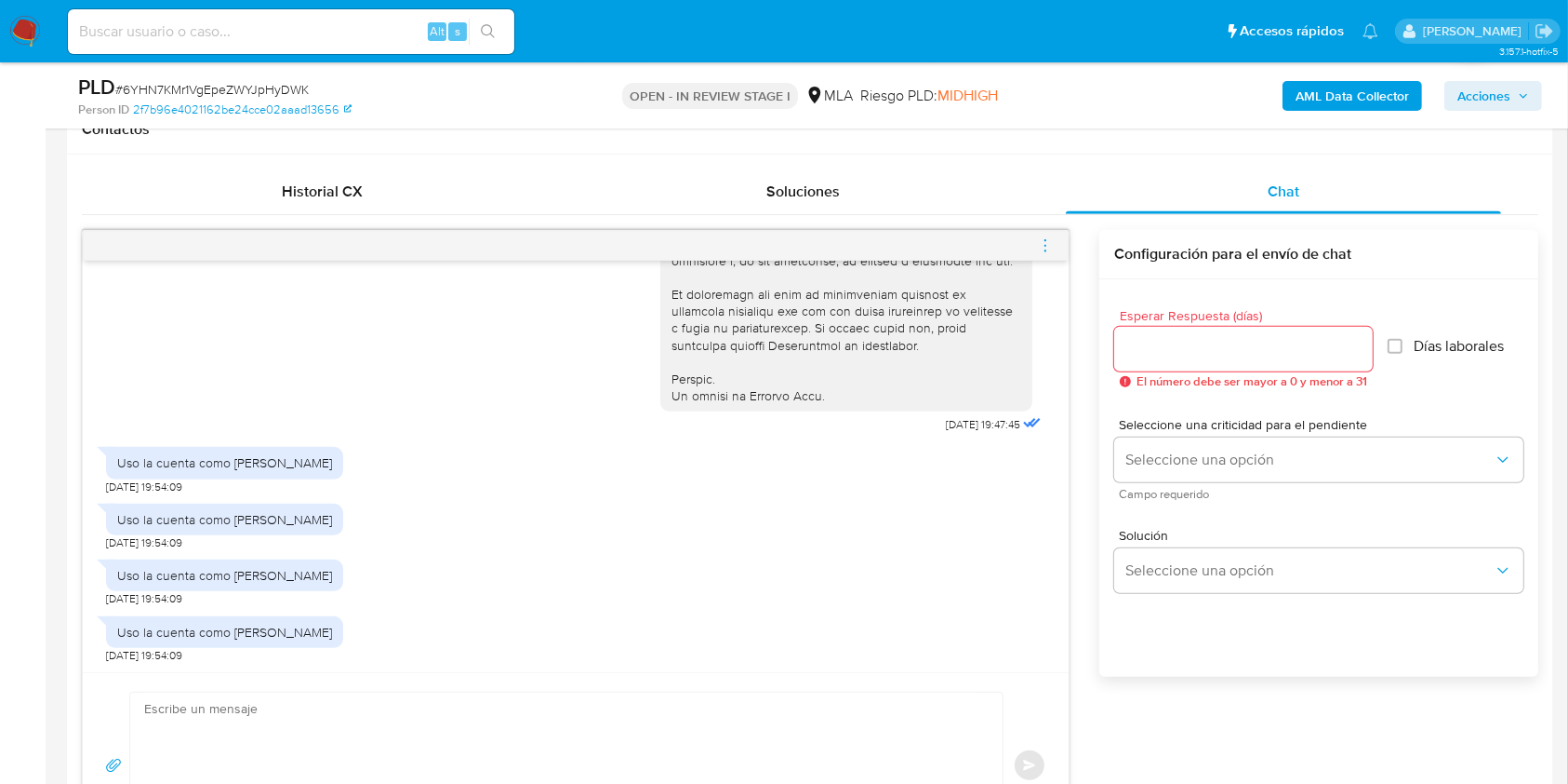
click at [1042, 249] on icon "menu-action" at bounding box center [1046, 245] width 17 height 17
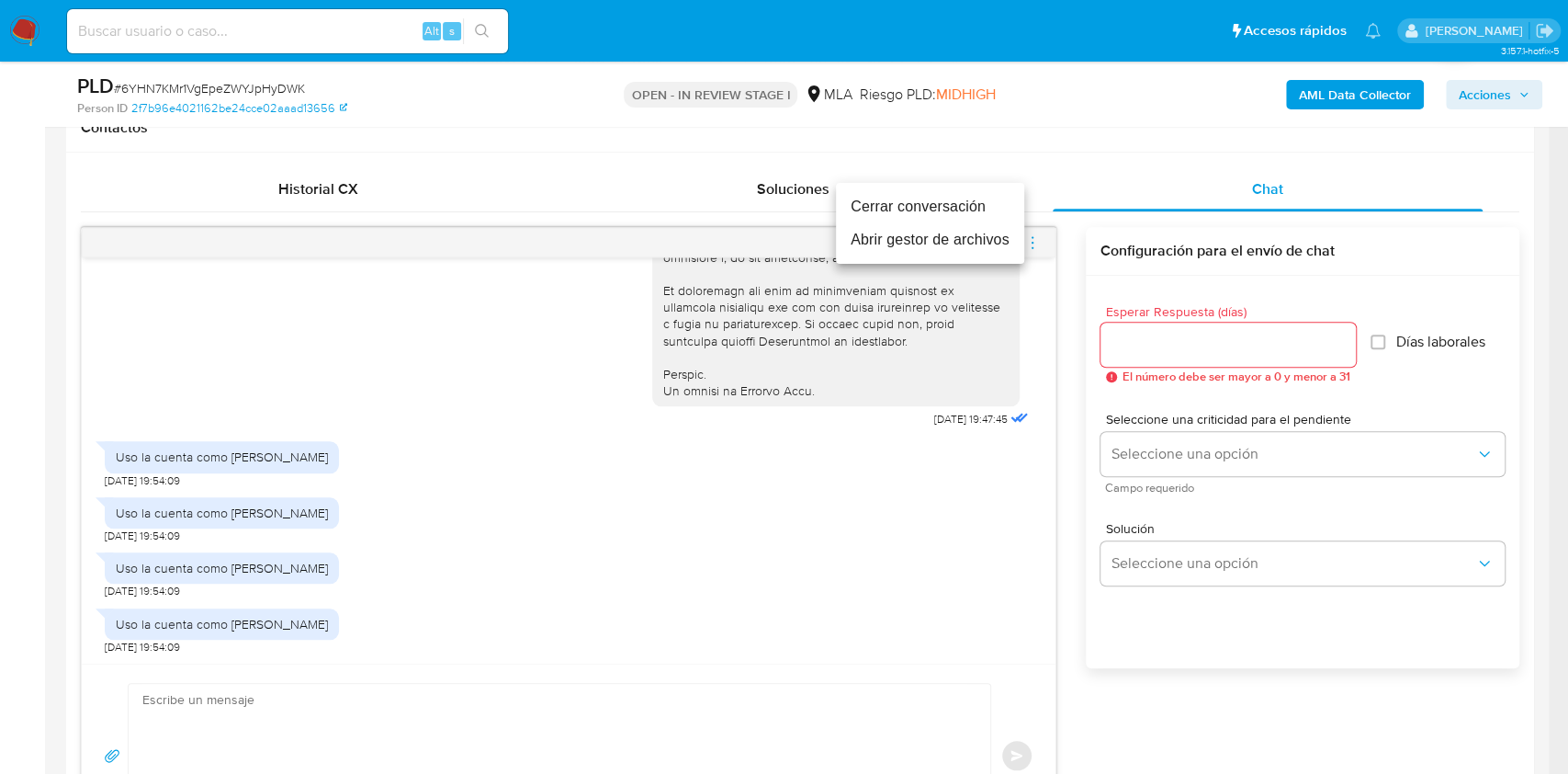
click at [948, 217] on li "Cerrar conversación" at bounding box center [930, 206] width 188 height 33
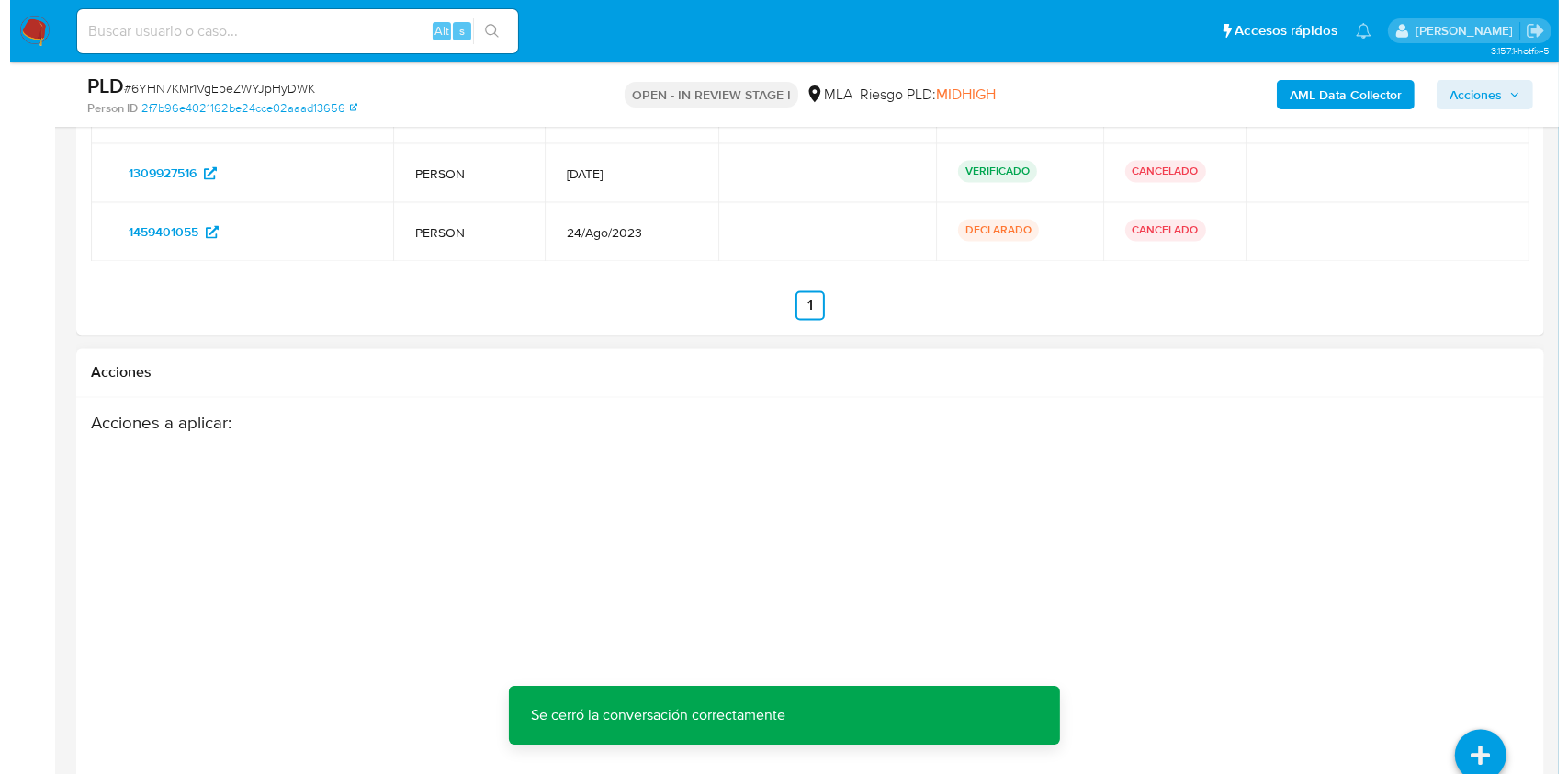
scroll to position [3408, 0]
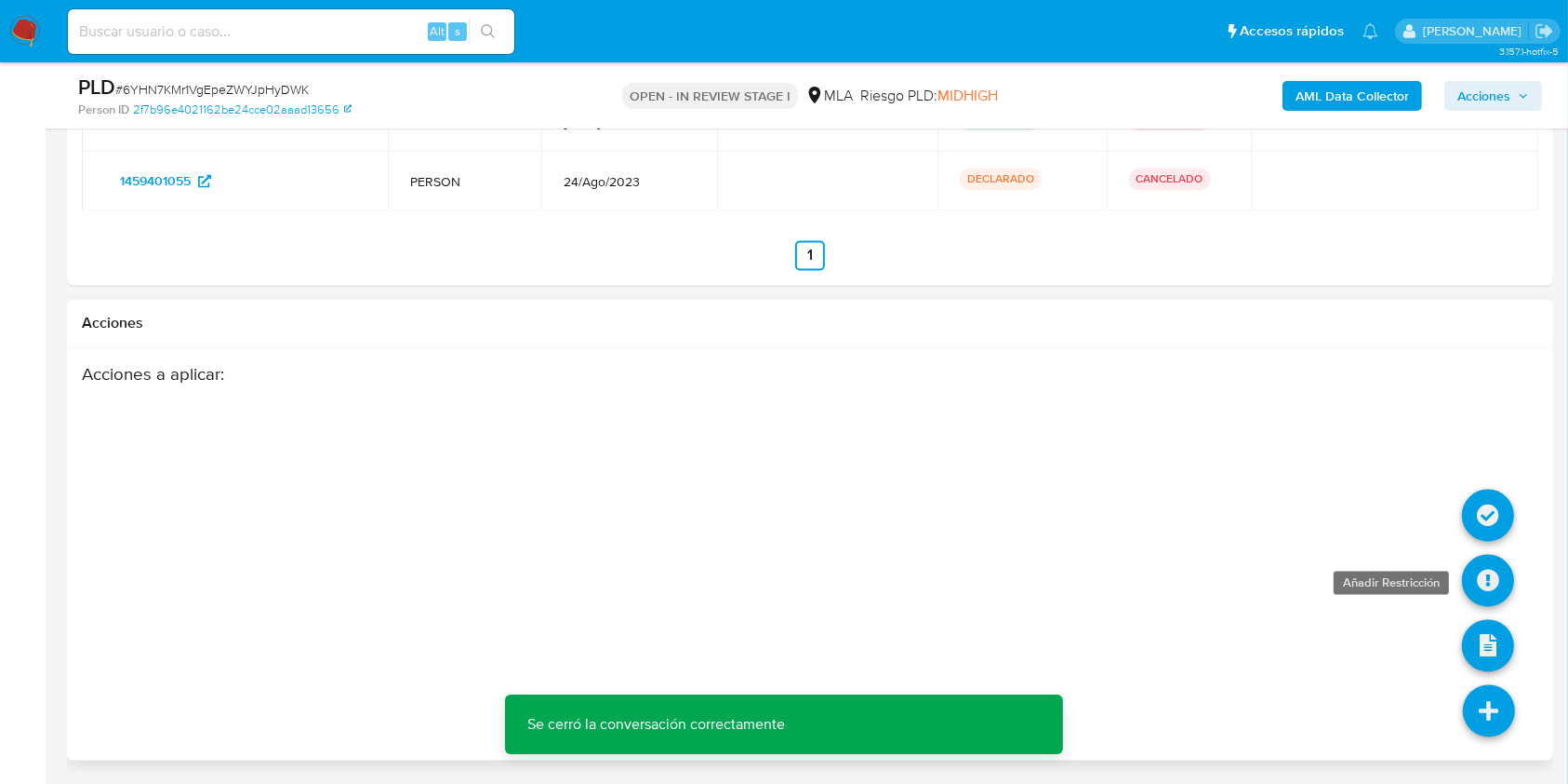
click at [1492, 569] on icon at bounding box center [1489, 581] width 52 height 52
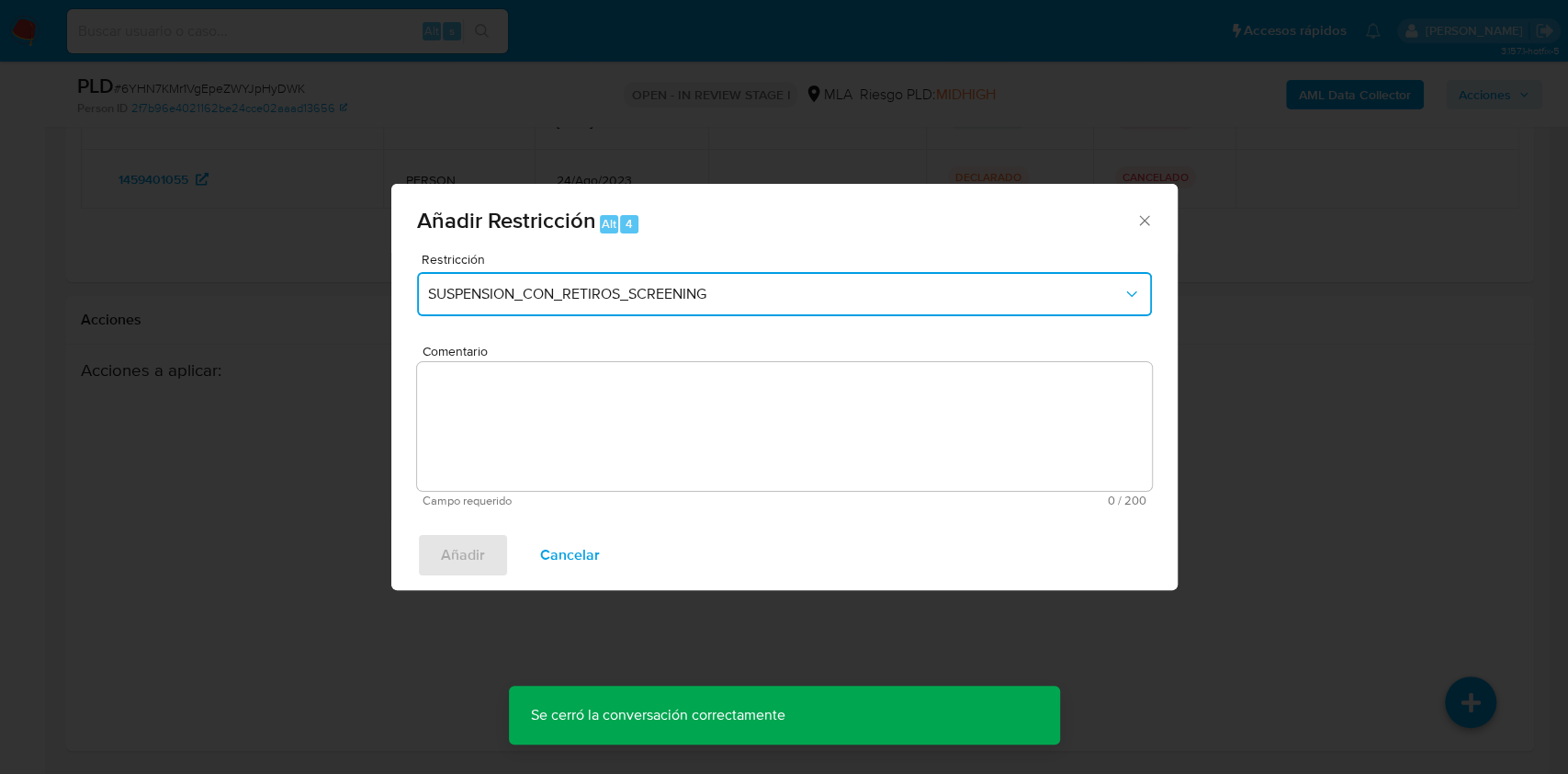
click at [606, 272] on button "SUSPENSION_CON_RETIROS_SCREENING" at bounding box center [785, 294] width 735 height 44
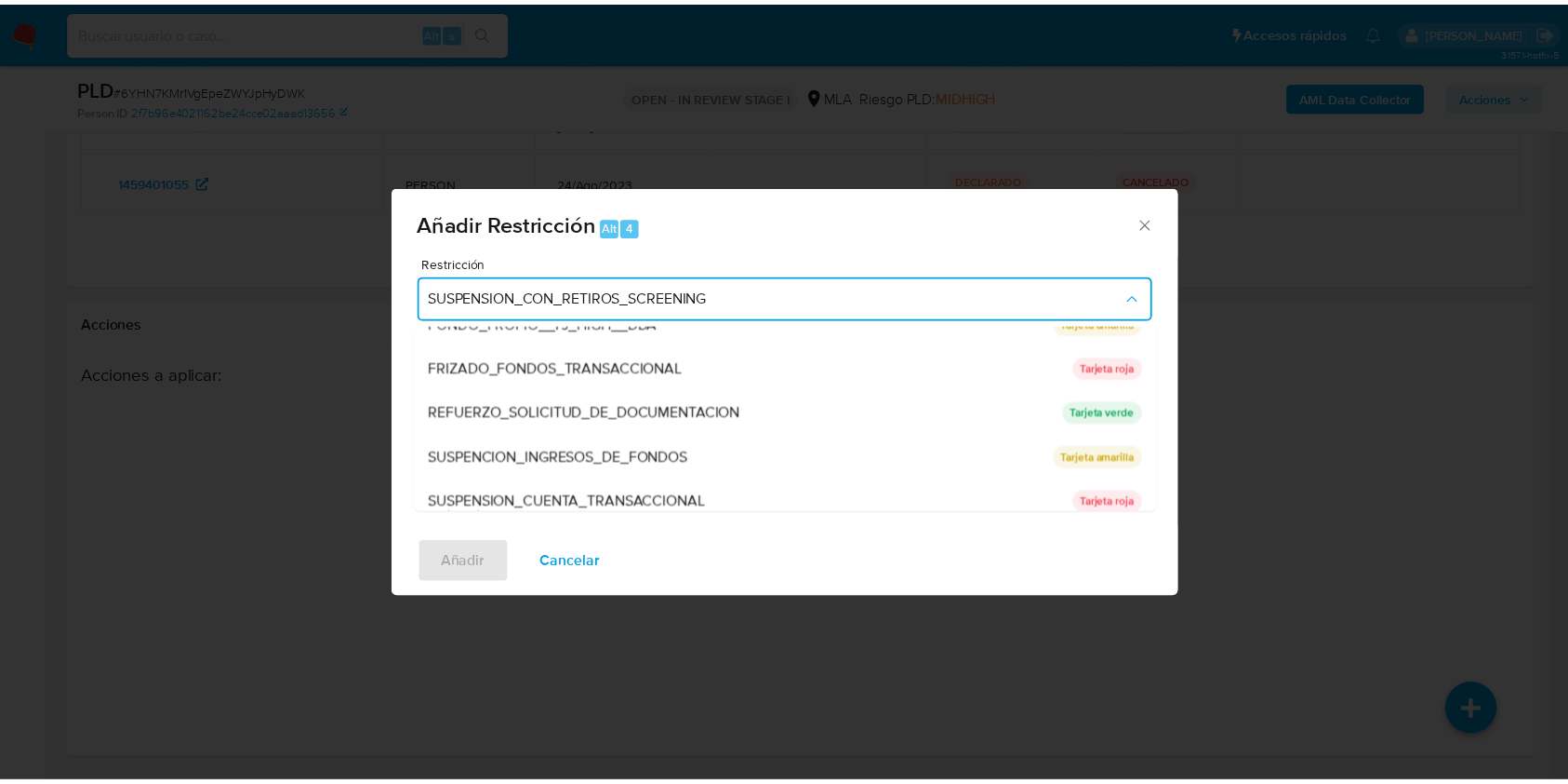
scroll to position [372, 0]
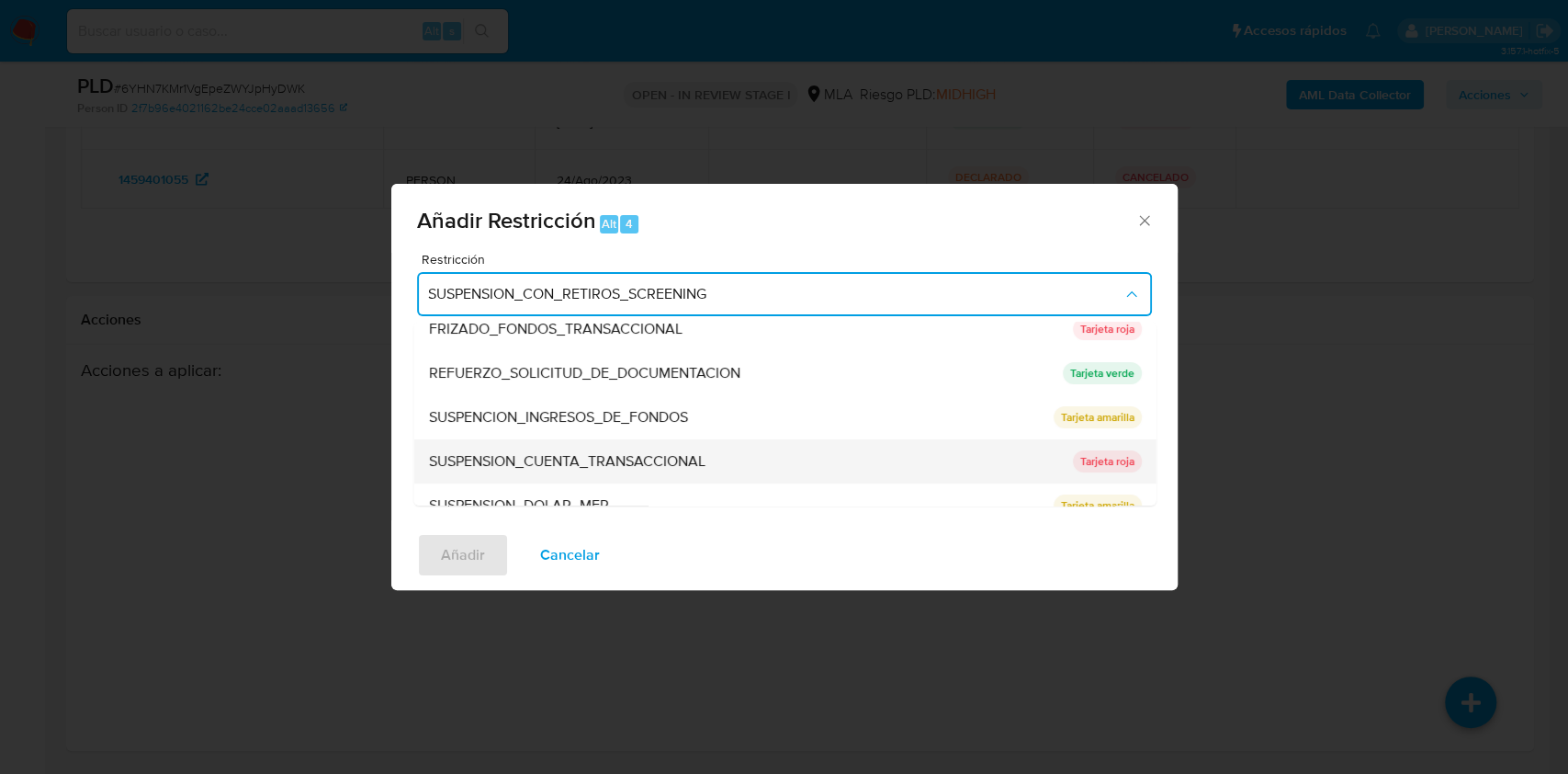
click at [520, 470] on span "SUSPENSION_CUENTA_TRANSACCIONAL" at bounding box center [567, 462] width 276 height 18
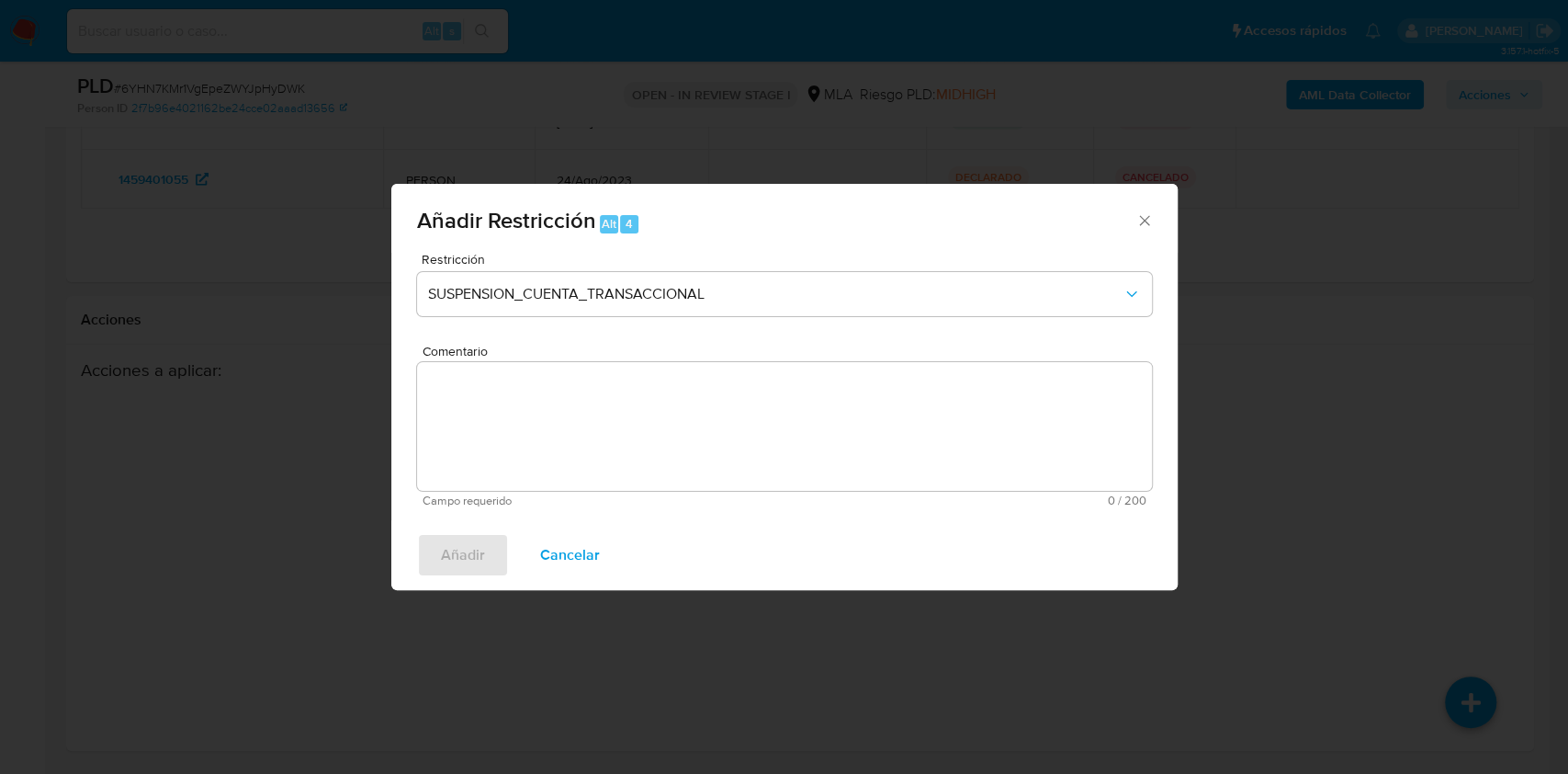
click at [522, 447] on textarea "Comentario" at bounding box center [785, 427] width 735 height 129
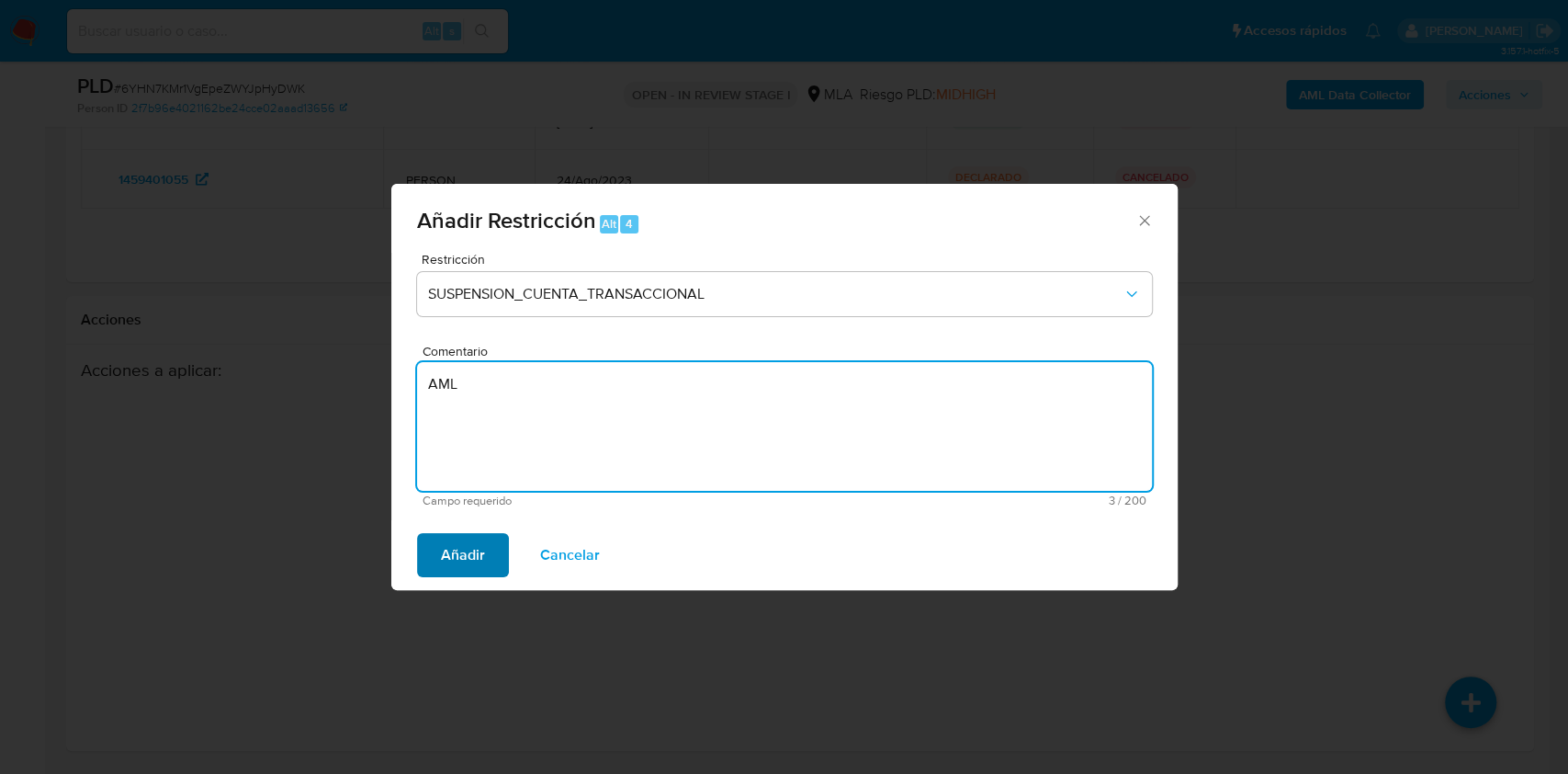
type textarea "AML"
click at [450, 542] on span "Añadir" at bounding box center [463, 555] width 44 height 41
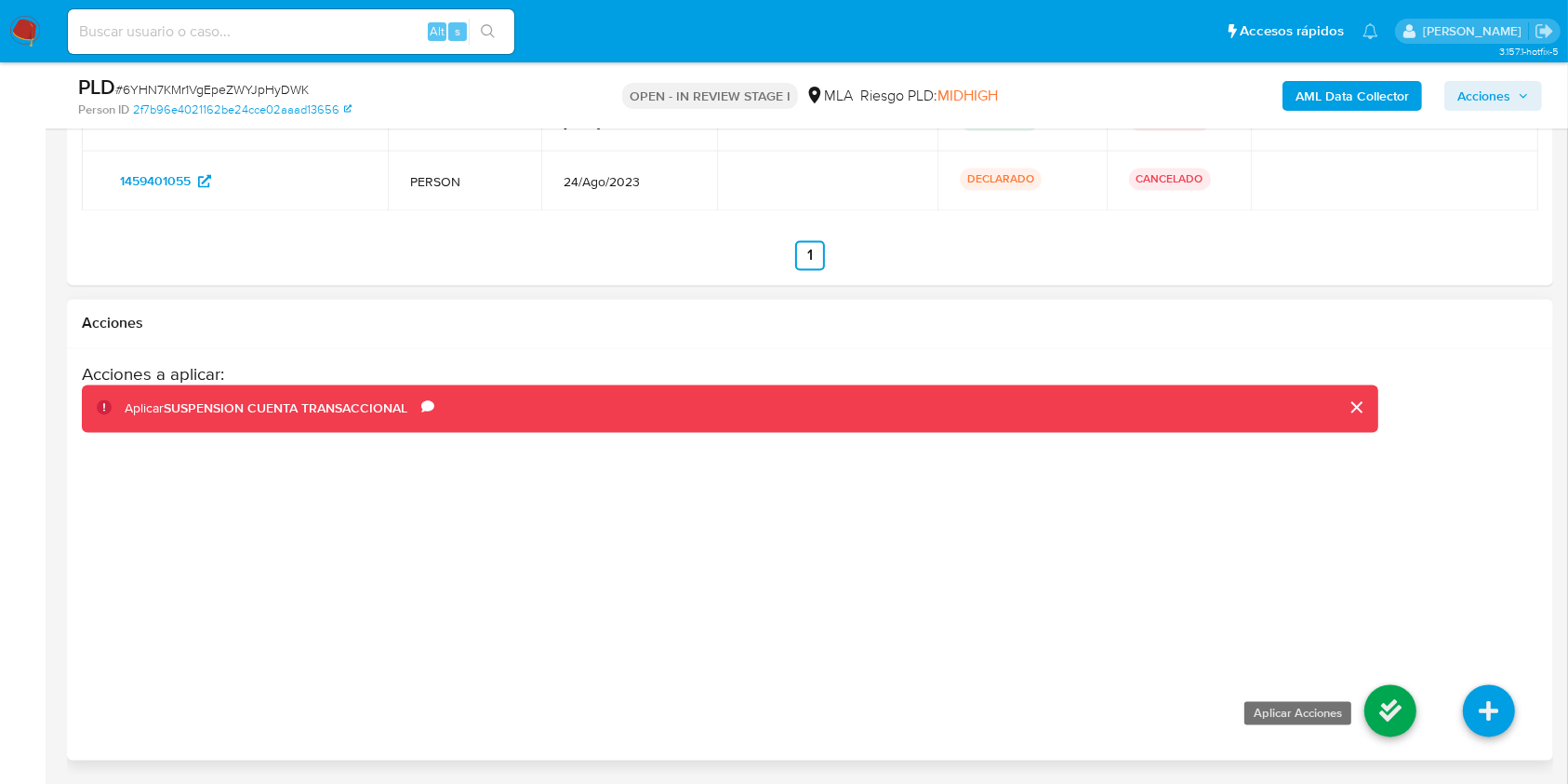
click at [1377, 698] on icon at bounding box center [1391, 711] width 52 height 52
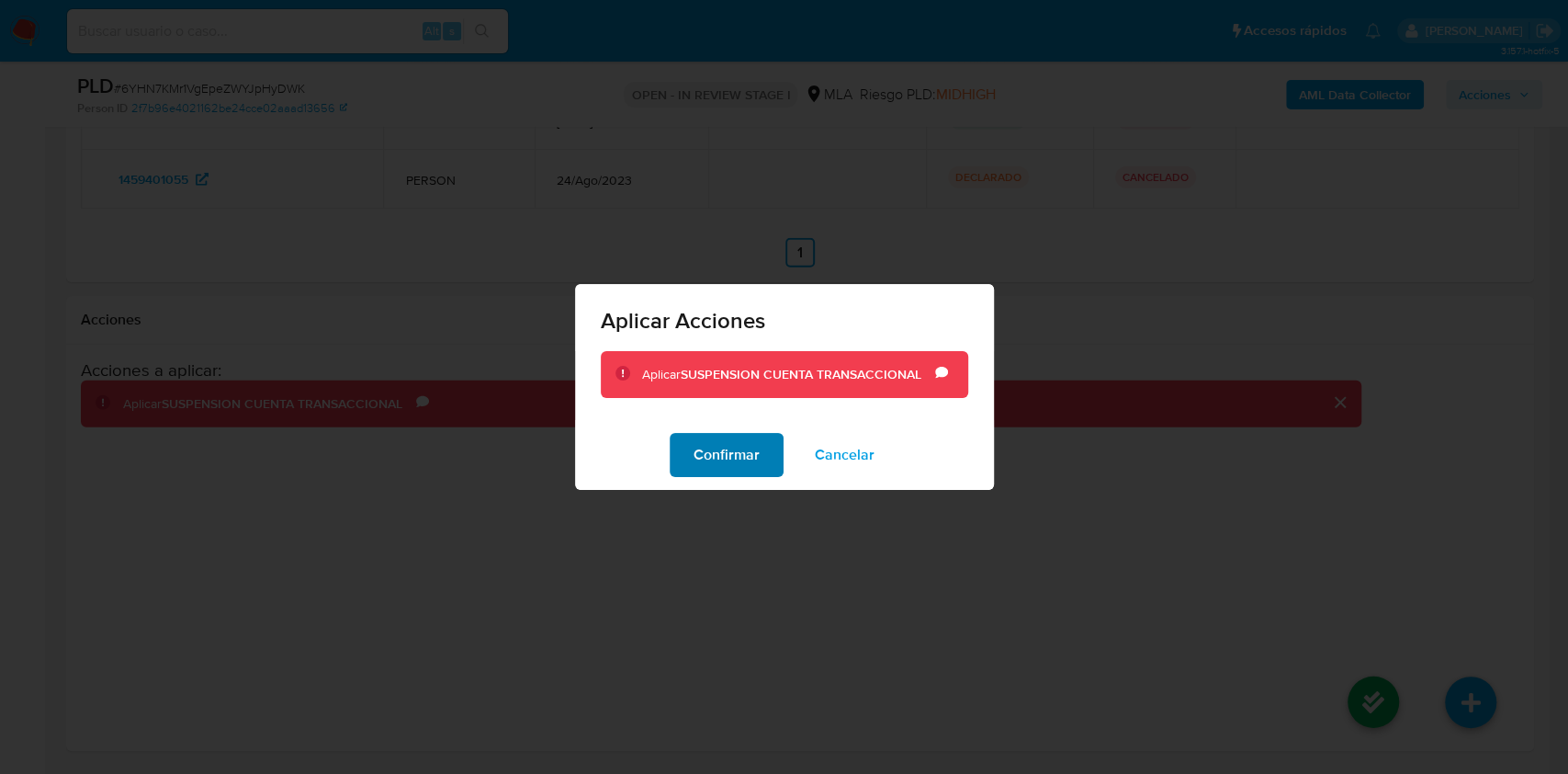
click at [772, 449] on button "Confirmar" at bounding box center [727, 455] width 114 height 44
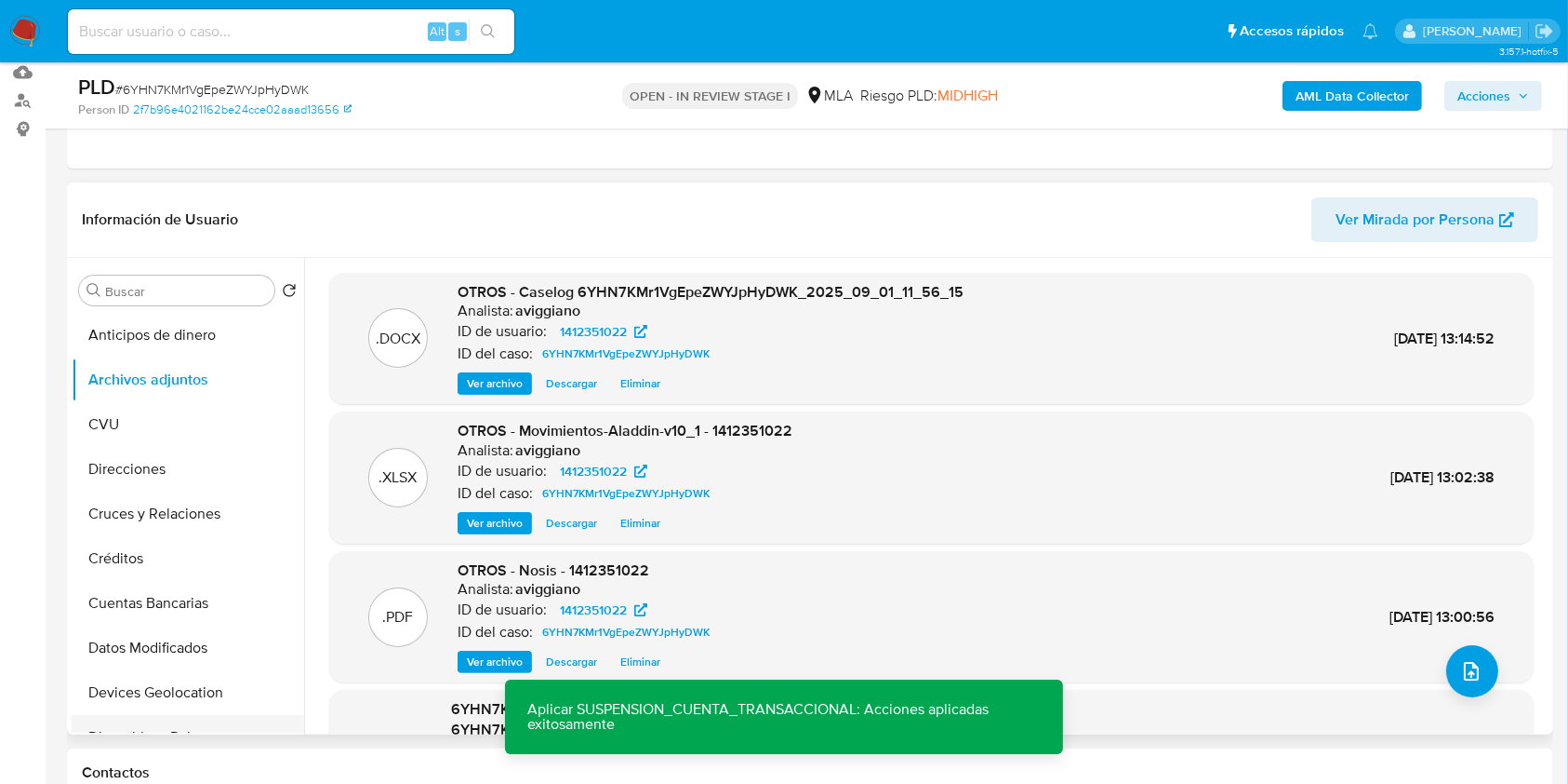
scroll to position [247, 0]
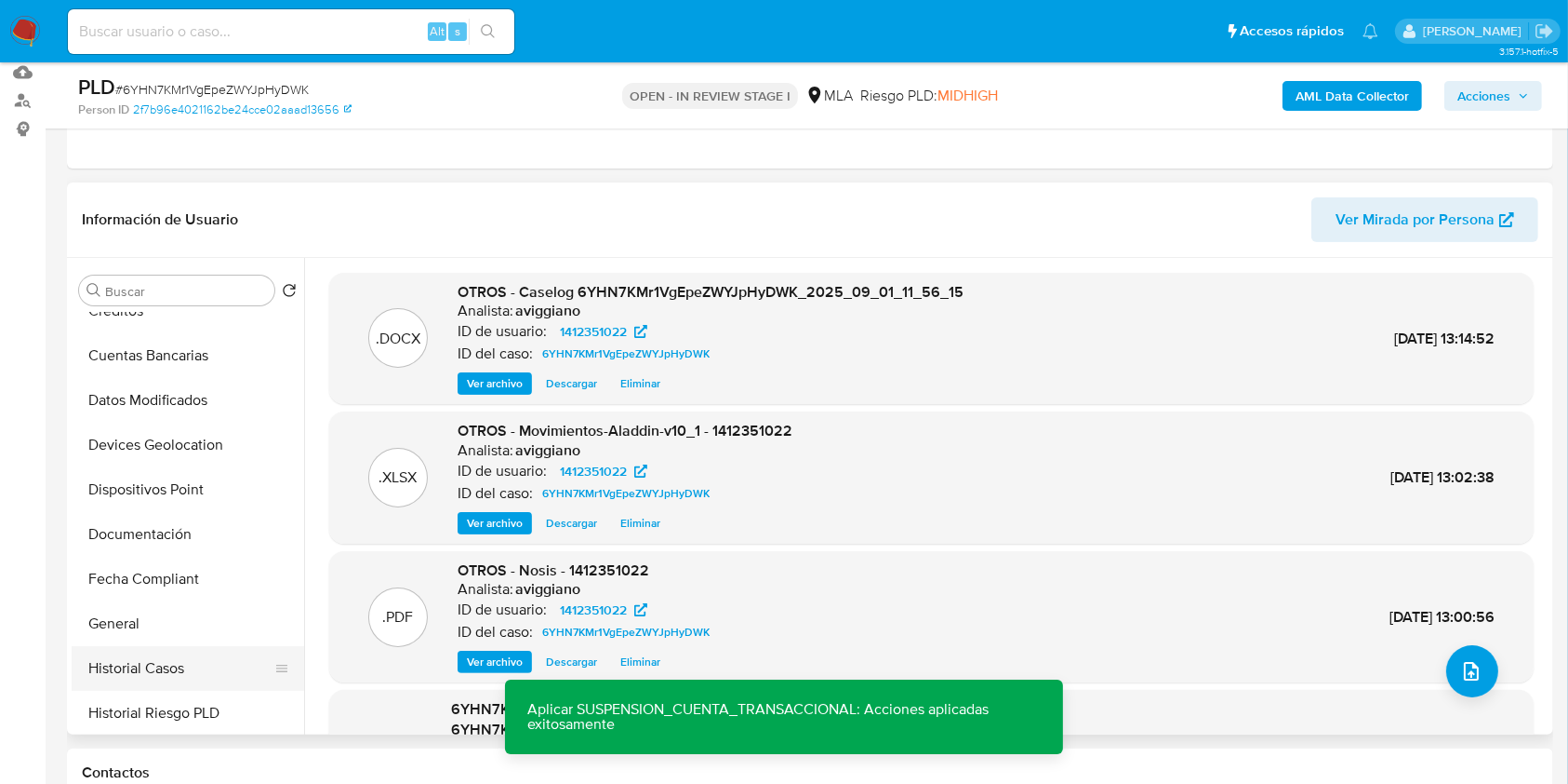
click at [186, 687] on button "Historial Casos" at bounding box center [180, 668] width 217 height 45
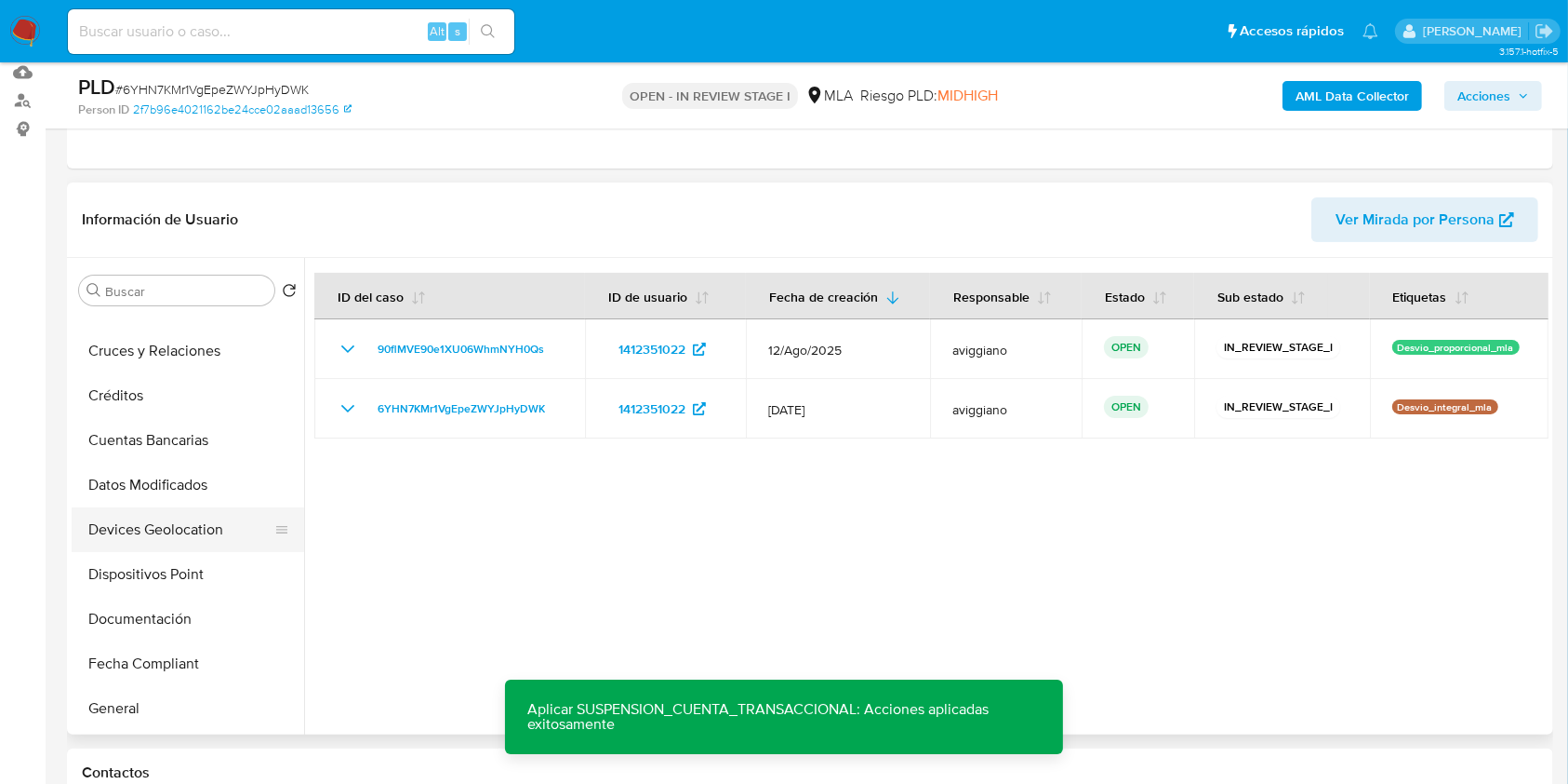
scroll to position [124, 0]
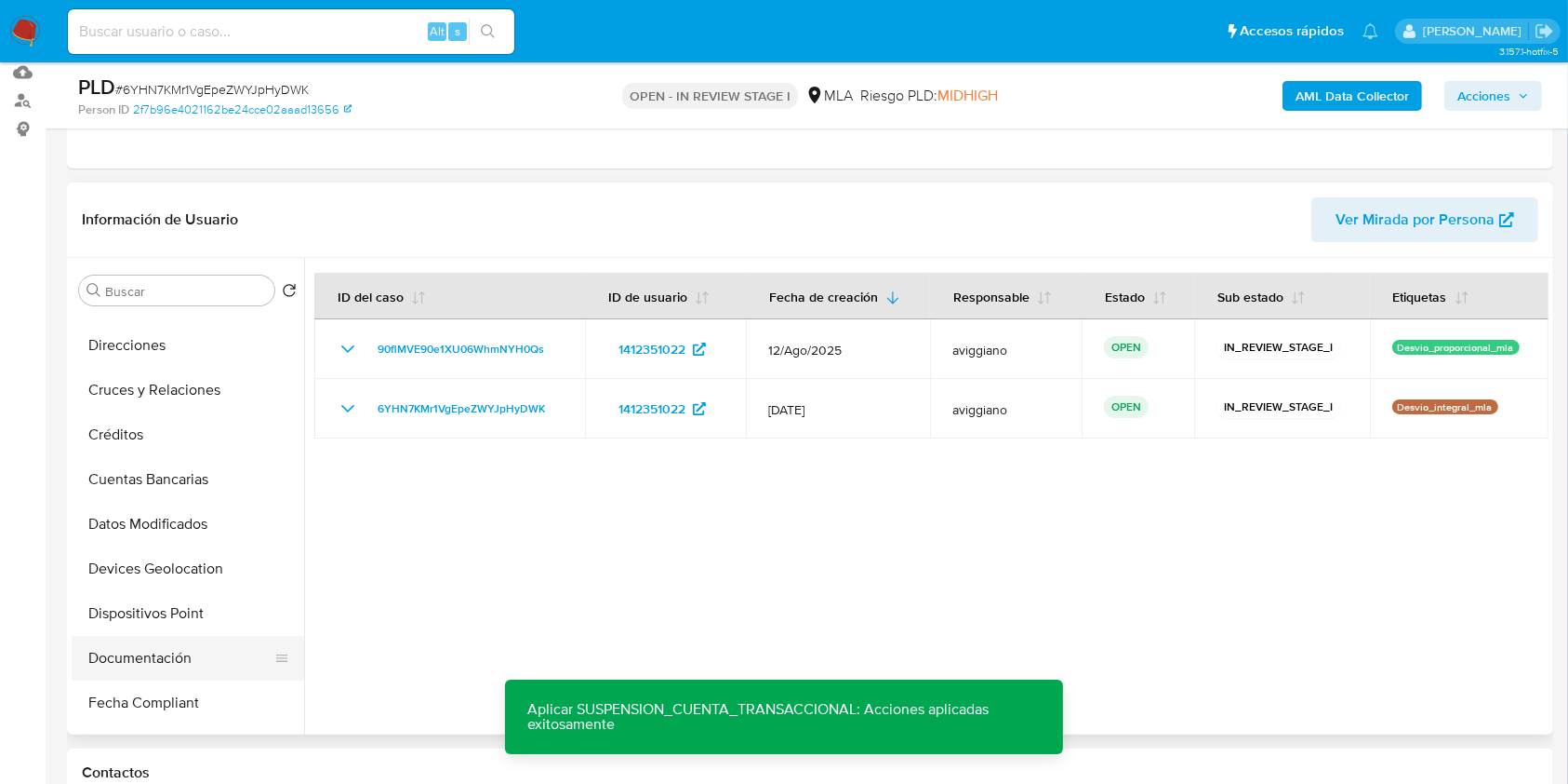
click at [128, 643] on button "Documentación" at bounding box center [180, 658] width 217 height 45
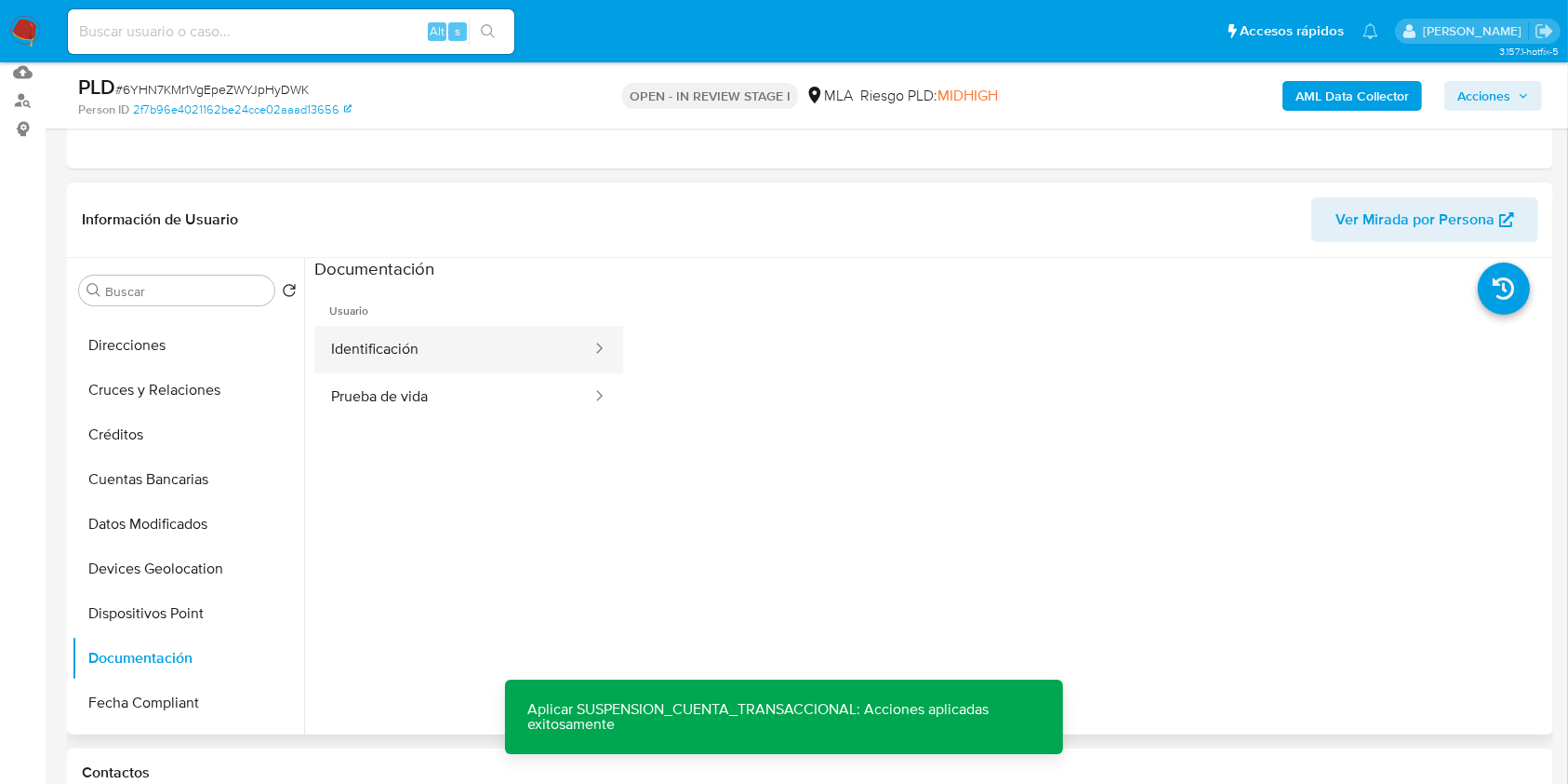
click at [407, 368] on button "Identificación" at bounding box center [453, 349] width 279 height 48
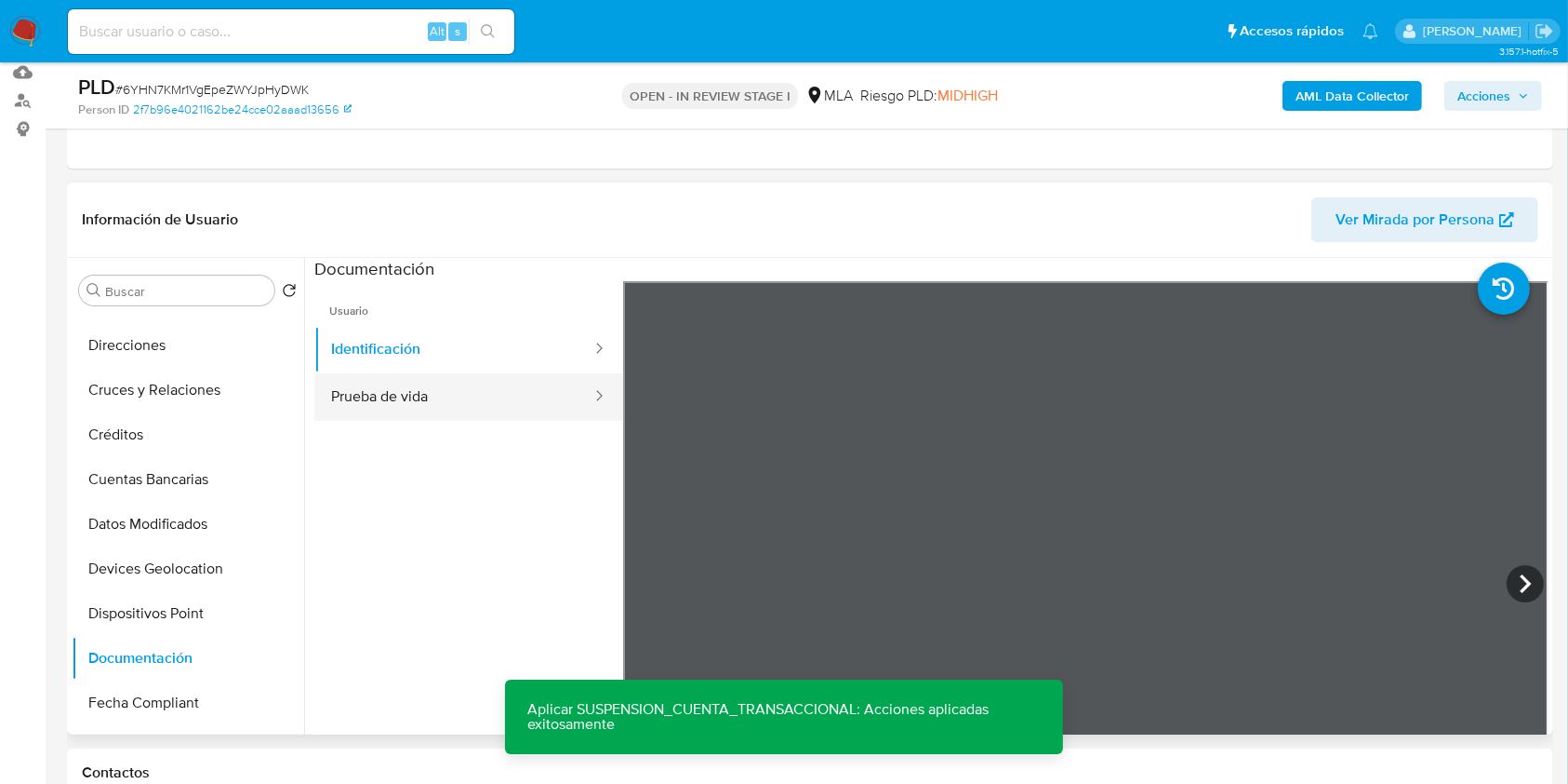
click at [480, 391] on button "Prueba de vida" at bounding box center [453, 397] width 279 height 48
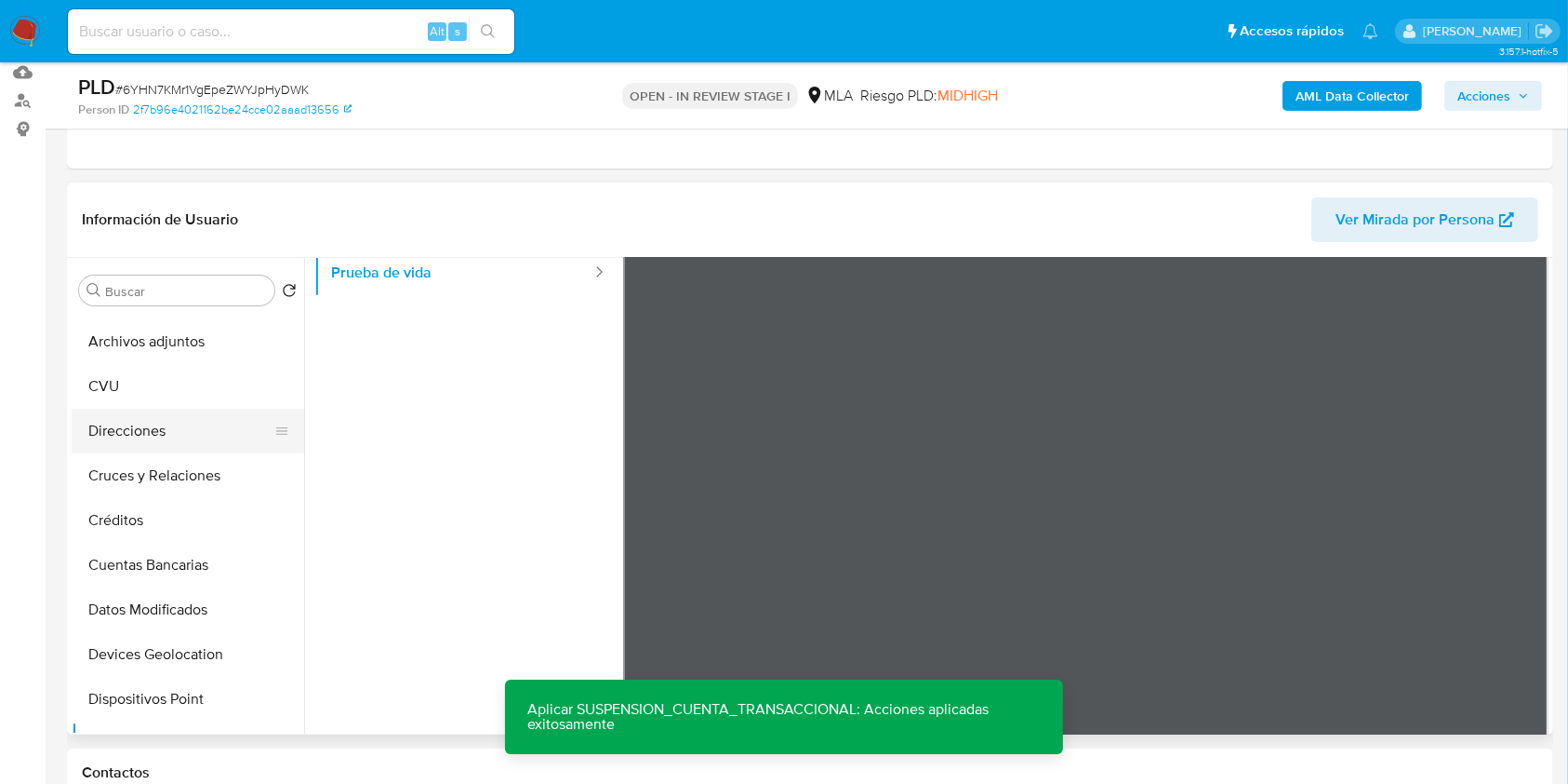
scroll to position [0, 0]
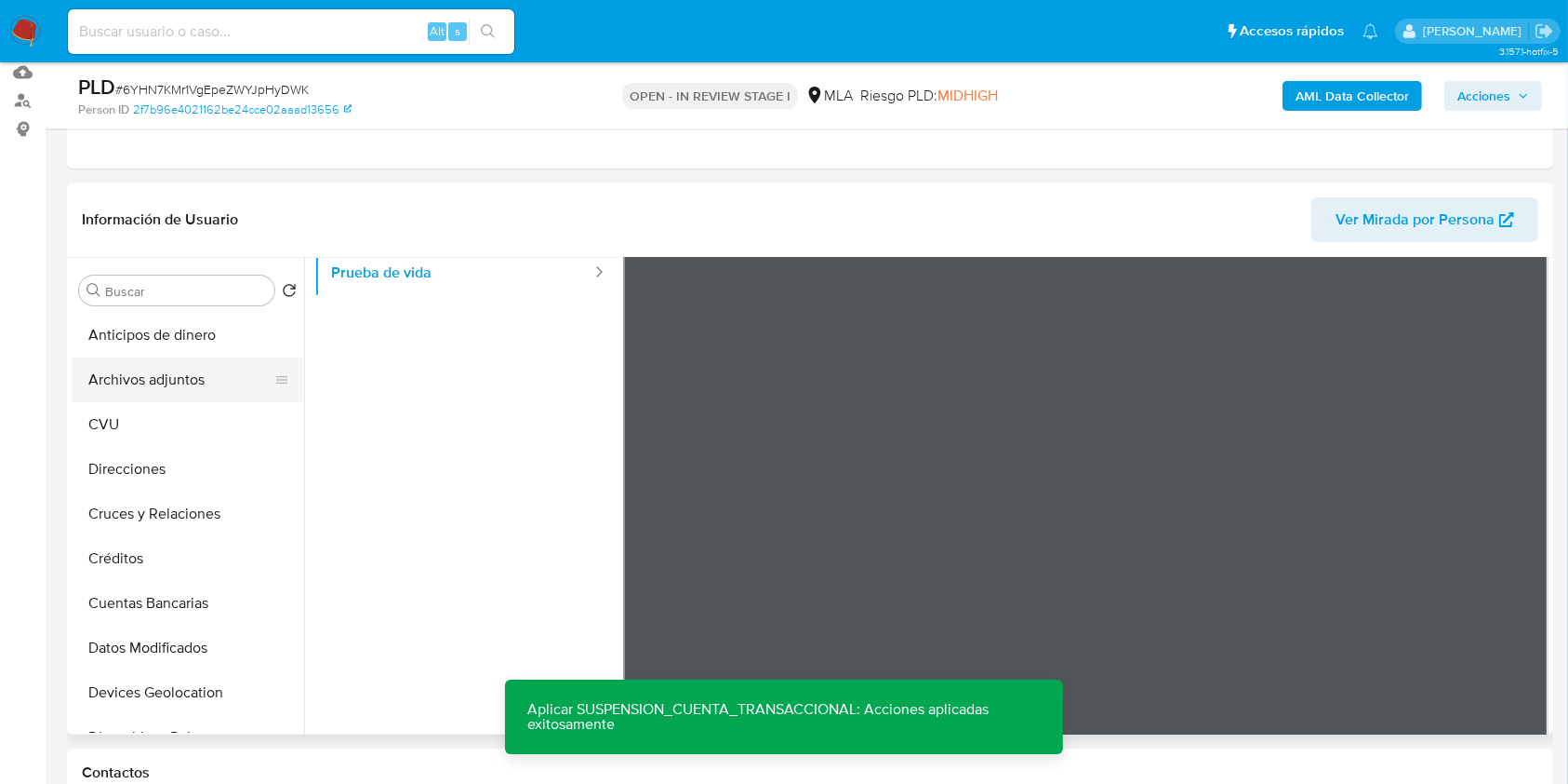
click at [181, 381] on button "Archivos adjuntos" at bounding box center [180, 380] width 217 height 45
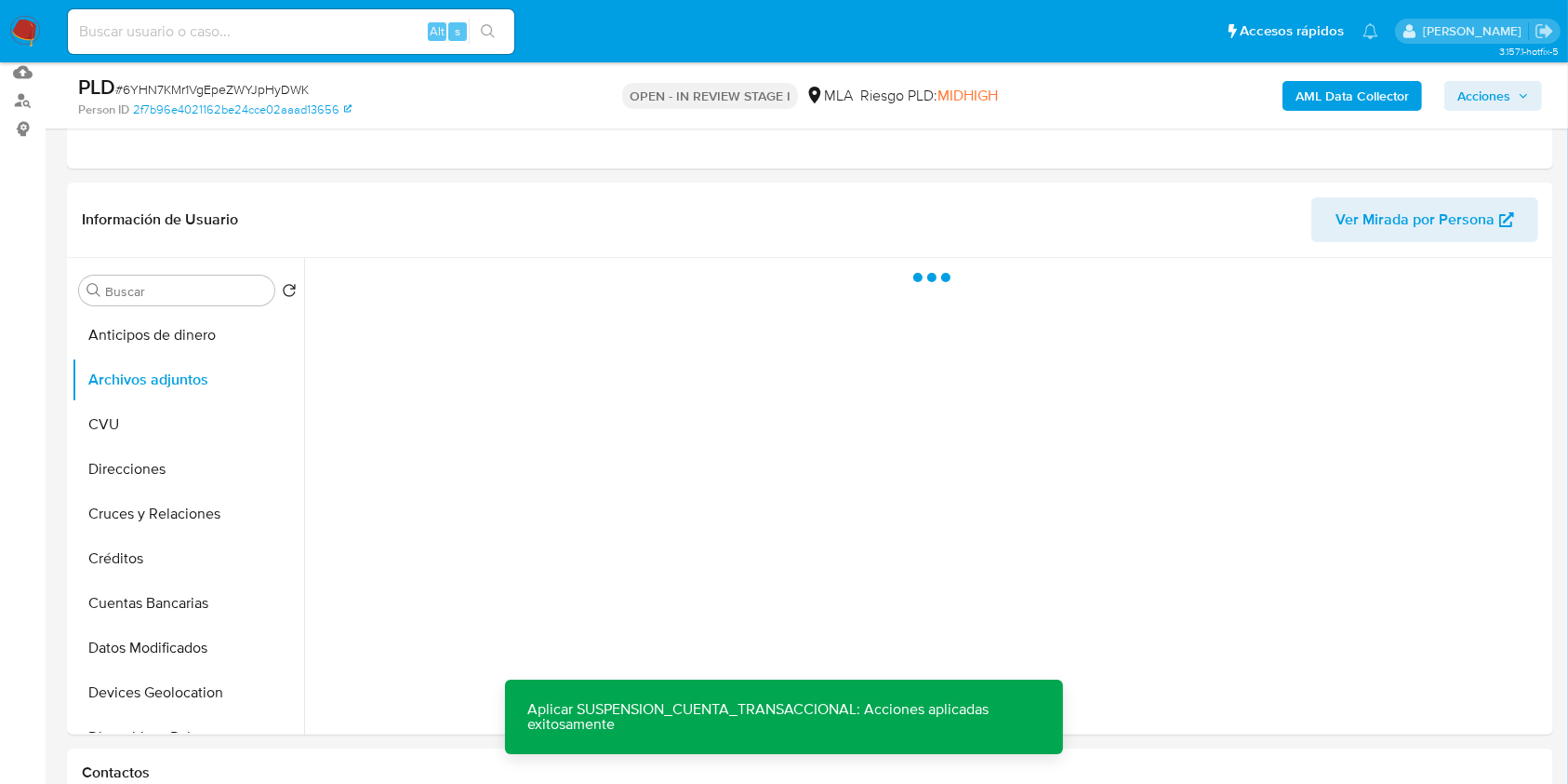
click at [1487, 99] on span "Acciones" at bounding box center [1484, 96] width 53 height 30
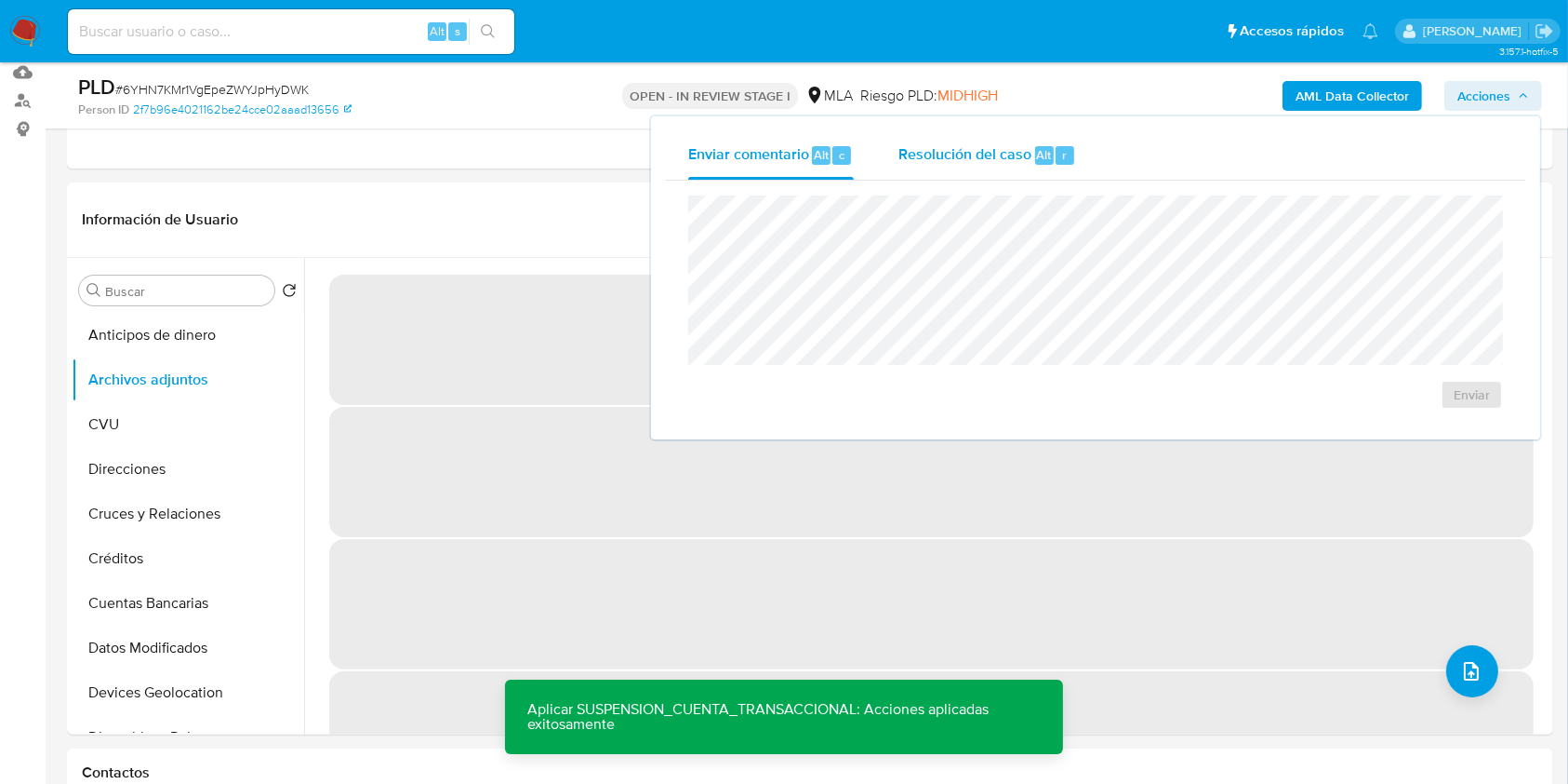
click at [1006, 169] on div "Resolución del caso Alt r" at bounding box center [987, 156] width 177 height 49
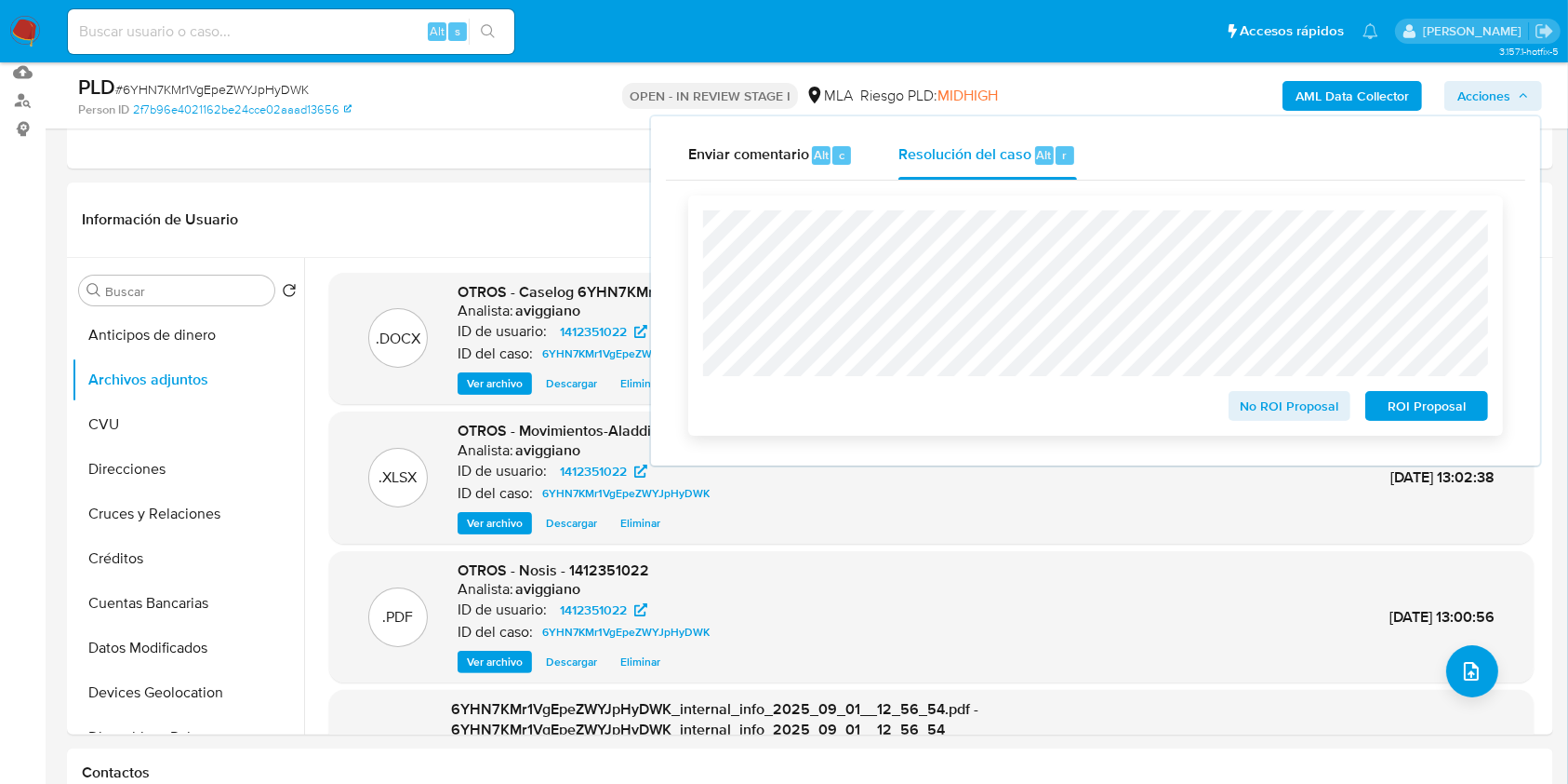
click at [1394, 411] on span "ROI Proposal" at bounding box center [1427, 406] width 97 height 26
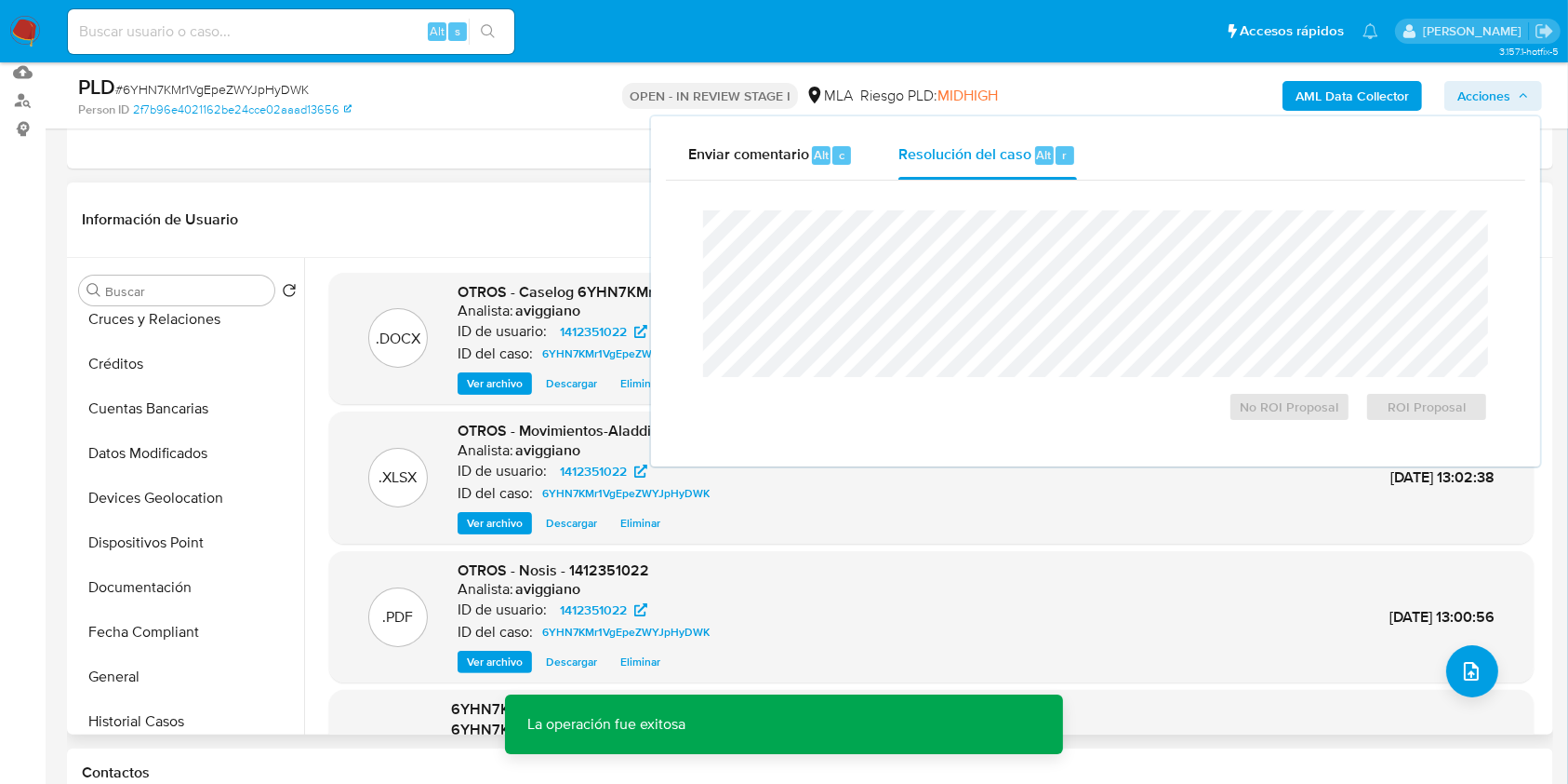
scroll to position [372, 0]
click at [167, 550] on button "Historial Casos" at bounding box center [180, 543] width 217 height 45
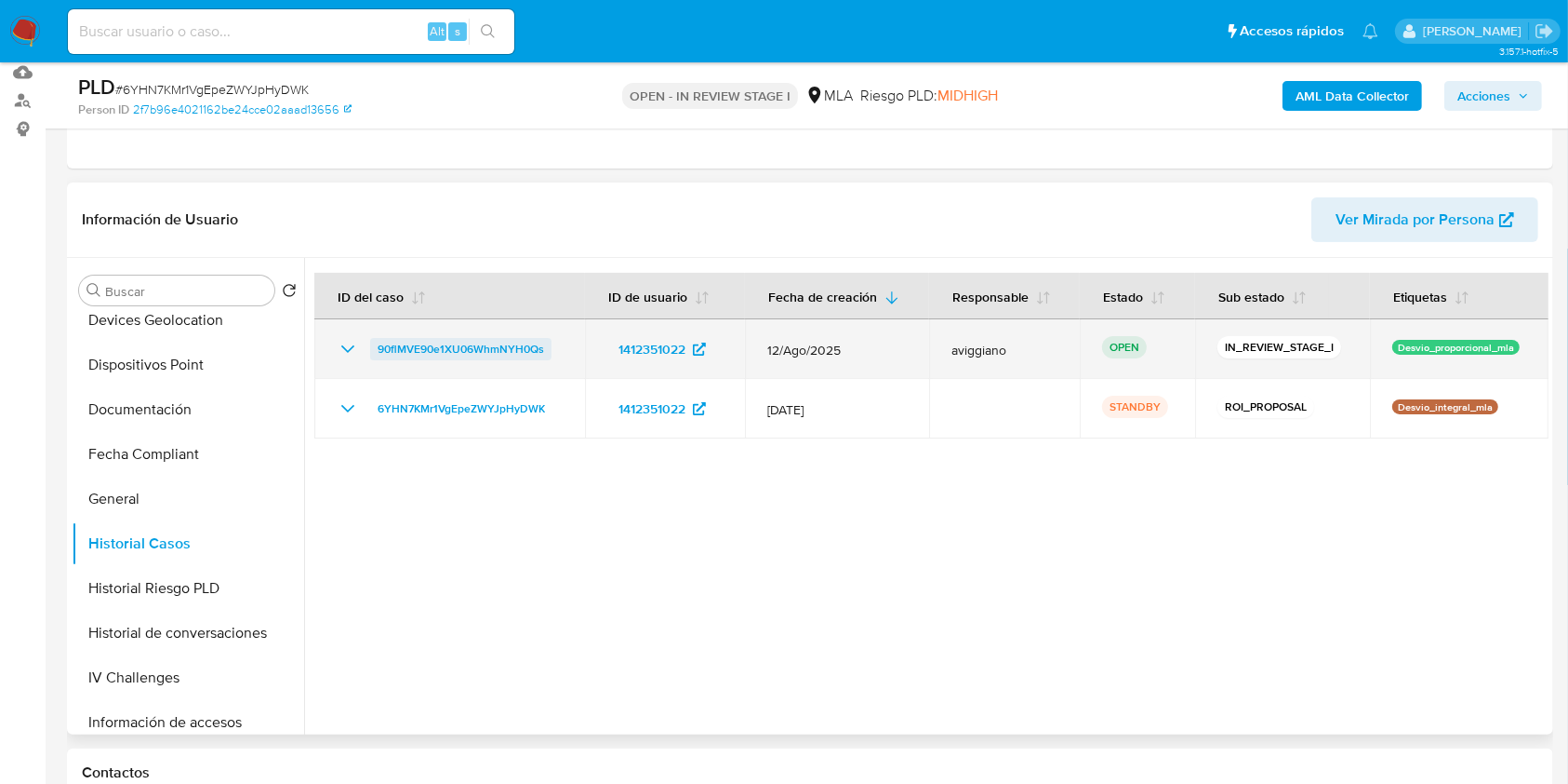
click at [444, 340] on span "90flMVE90e1XU06WhmNYH0Qs" at bounding box center [461, 349] width 167 height 22
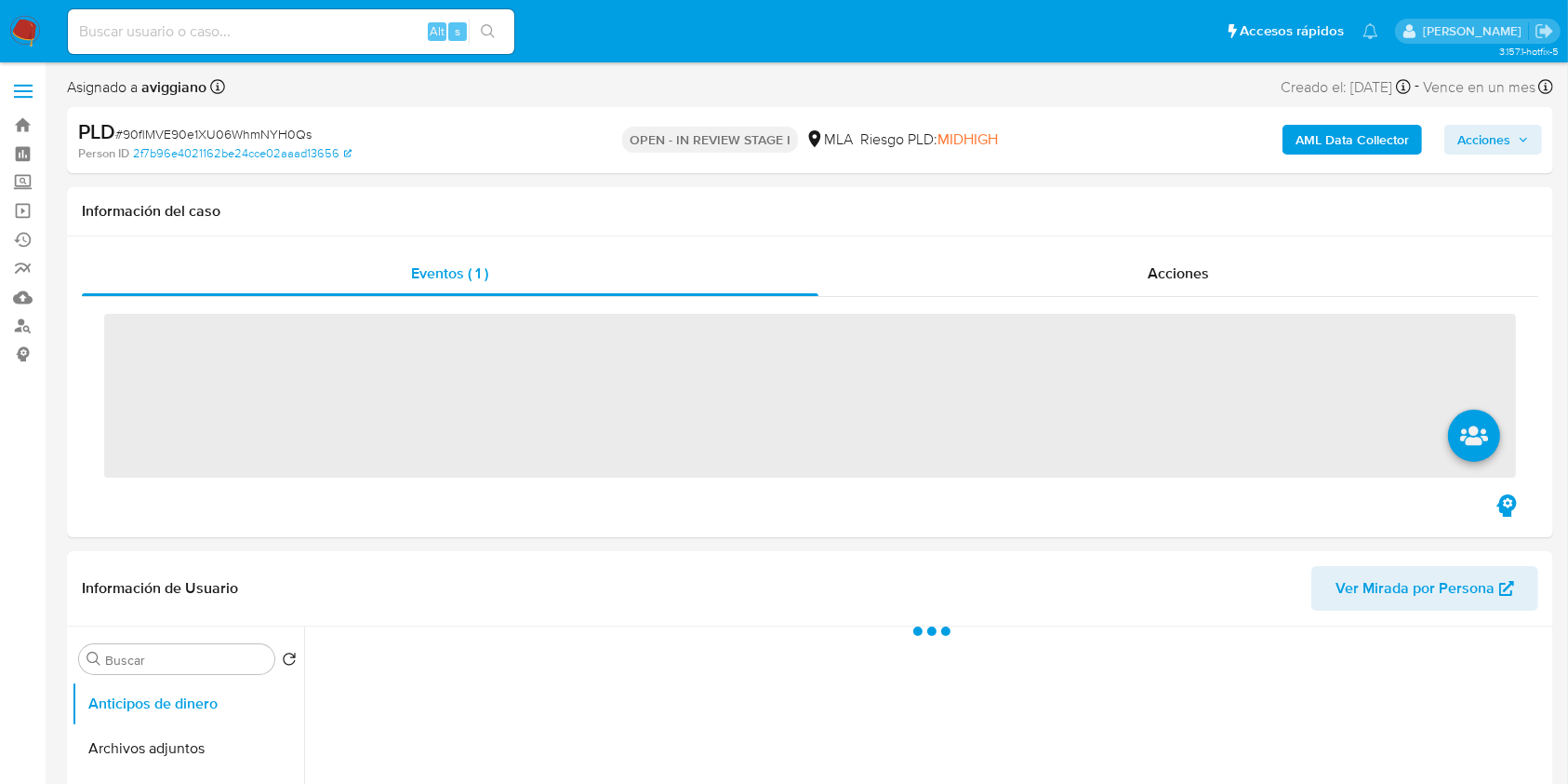
click at [1511, 136] on span "Acciones" at bounding box center [1493, 140] width 72 height 26
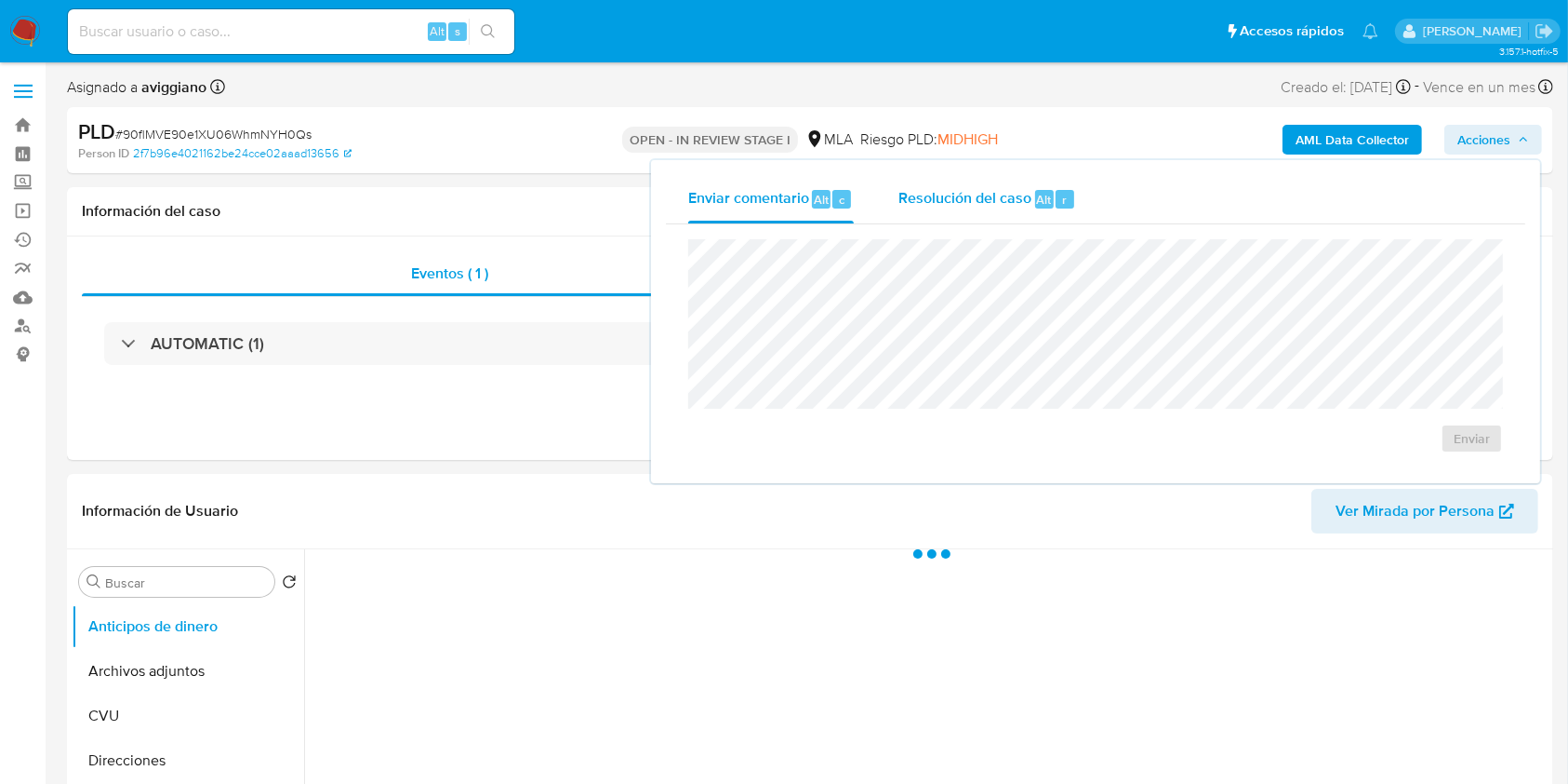
drag, startPoint x: 1030, startPoint y: 184, endPoint x: 1020, endPoint y: 217, distance: 34.5
click at [1029, 186] on div "Resolución del caso Alt r" at bounding box center [987, 199] width 177 height 49
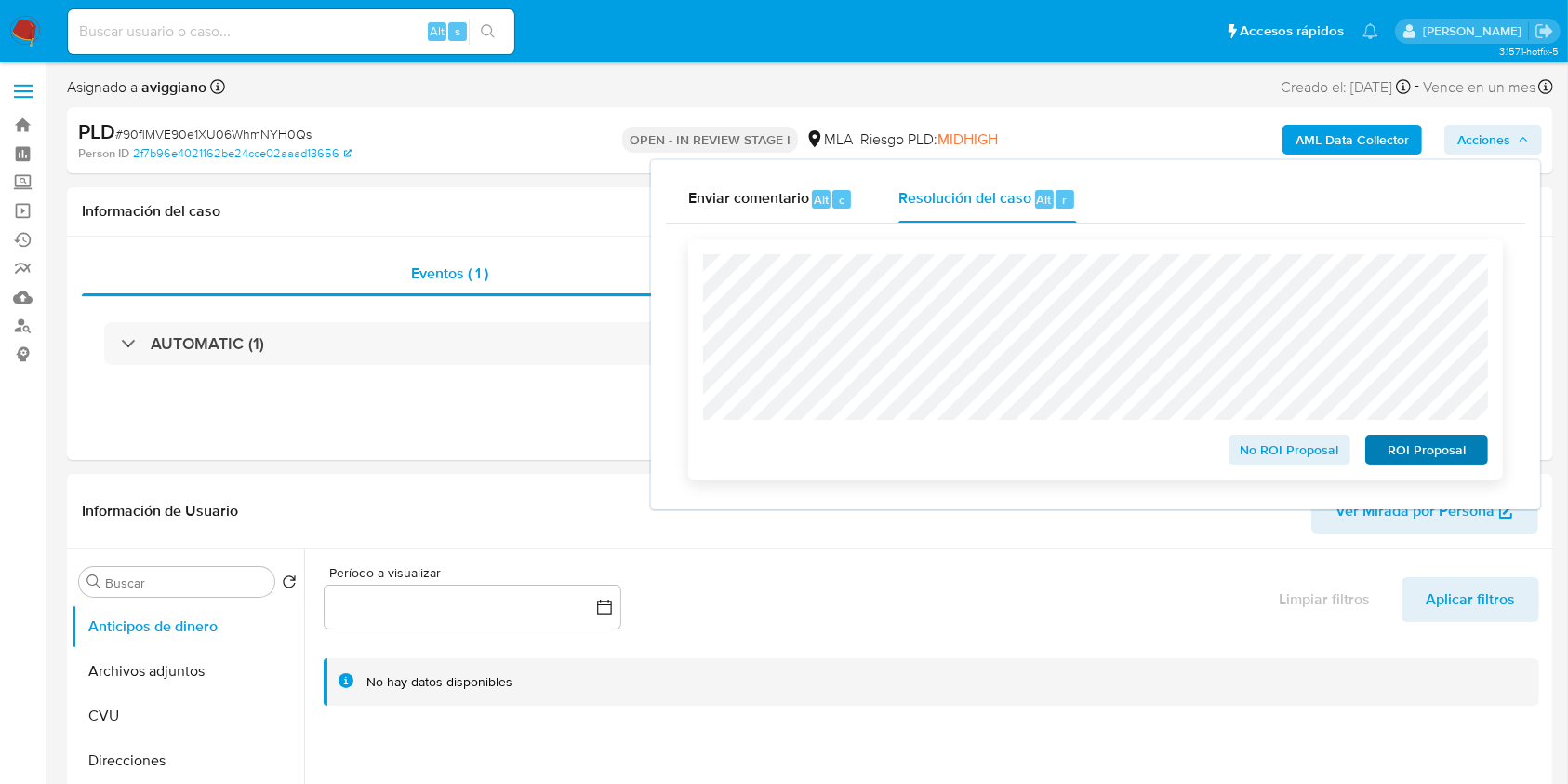
select select "10"
click at [1453, 458] on span "ROI Proposal" at bounding box center [1427, 450] width 97 height 26
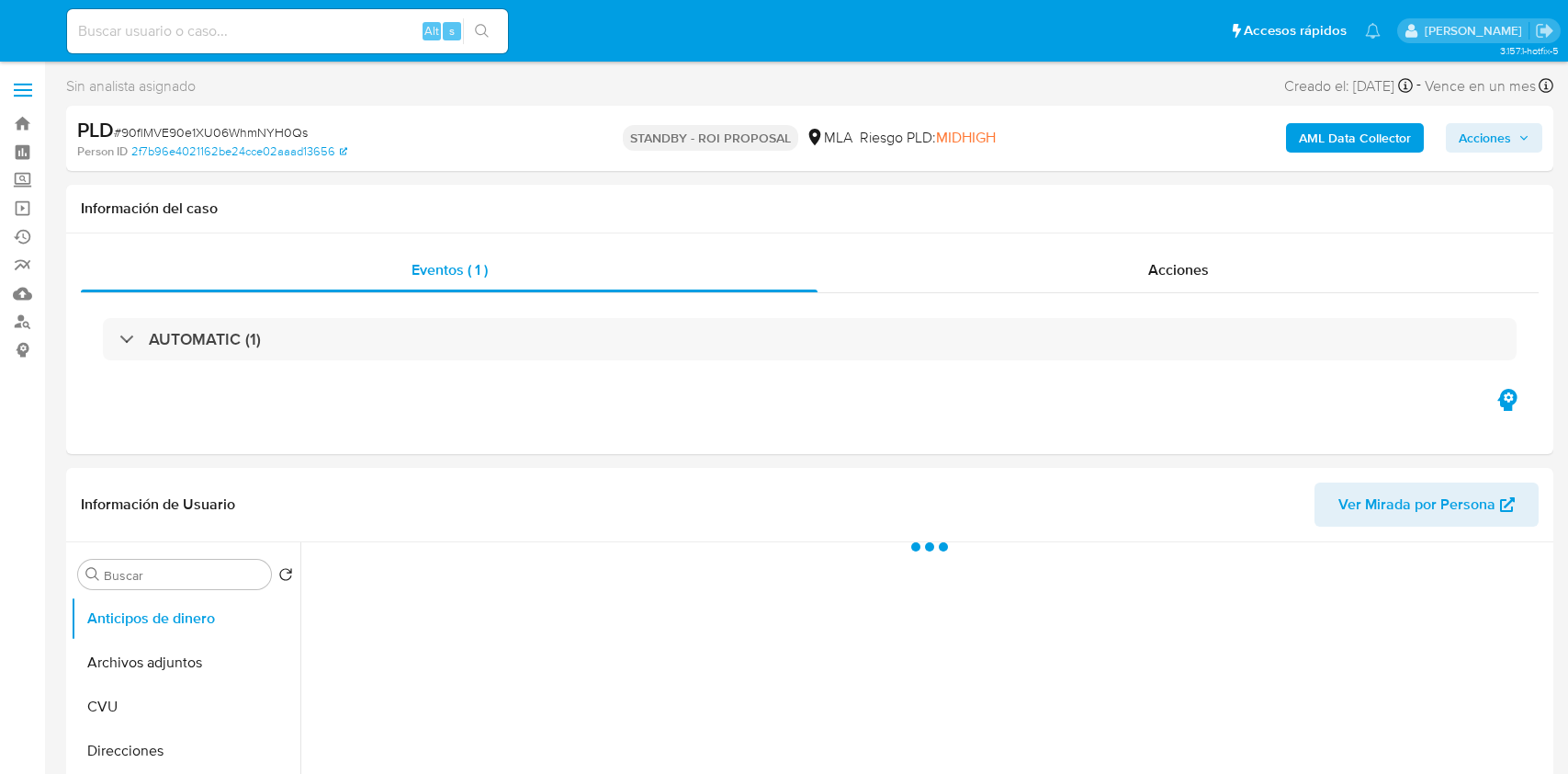
select select "10"
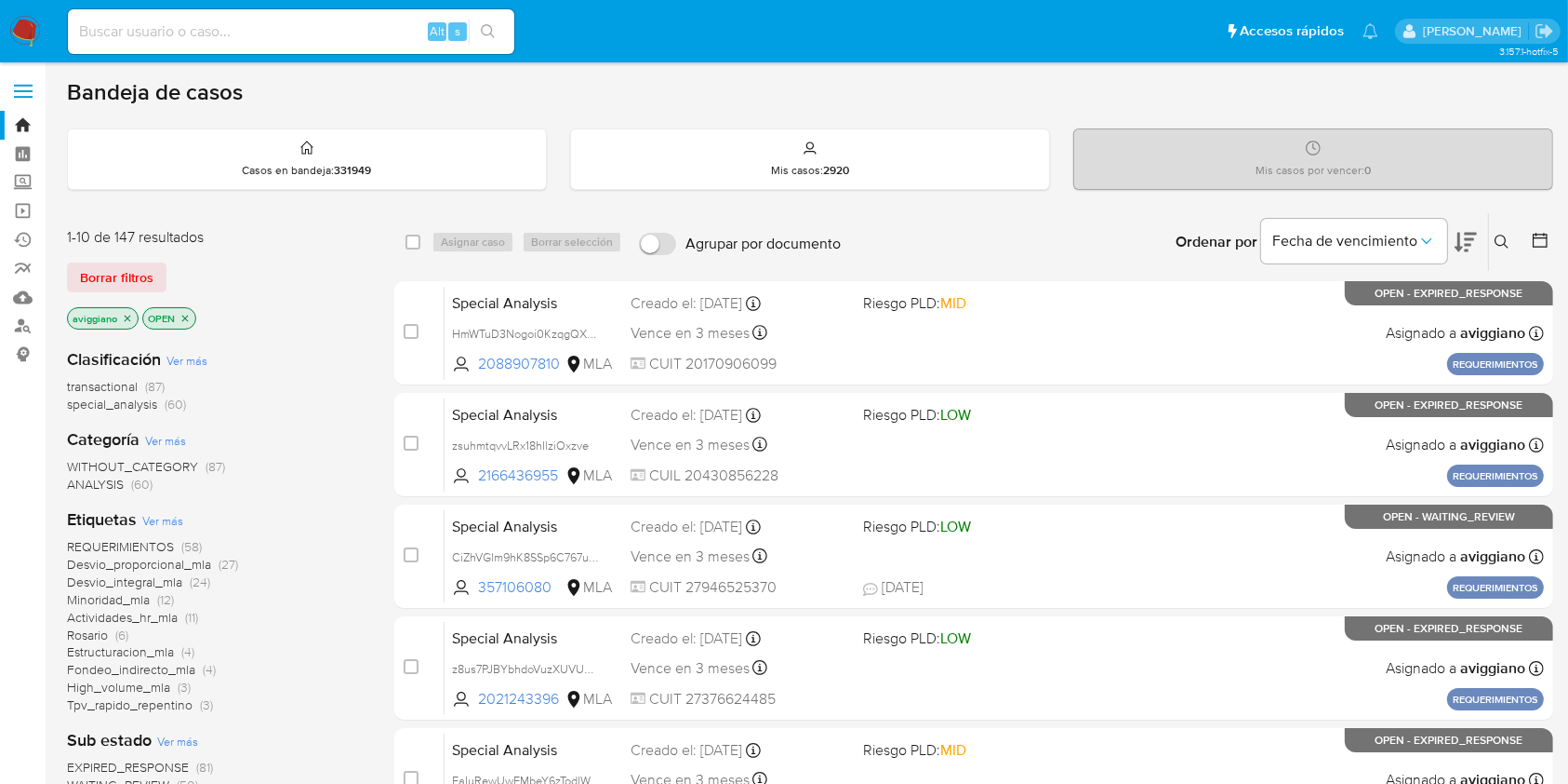
click at [130, 313] on icon "close-filter" at bounding box center [128, 318] width 11 height 11
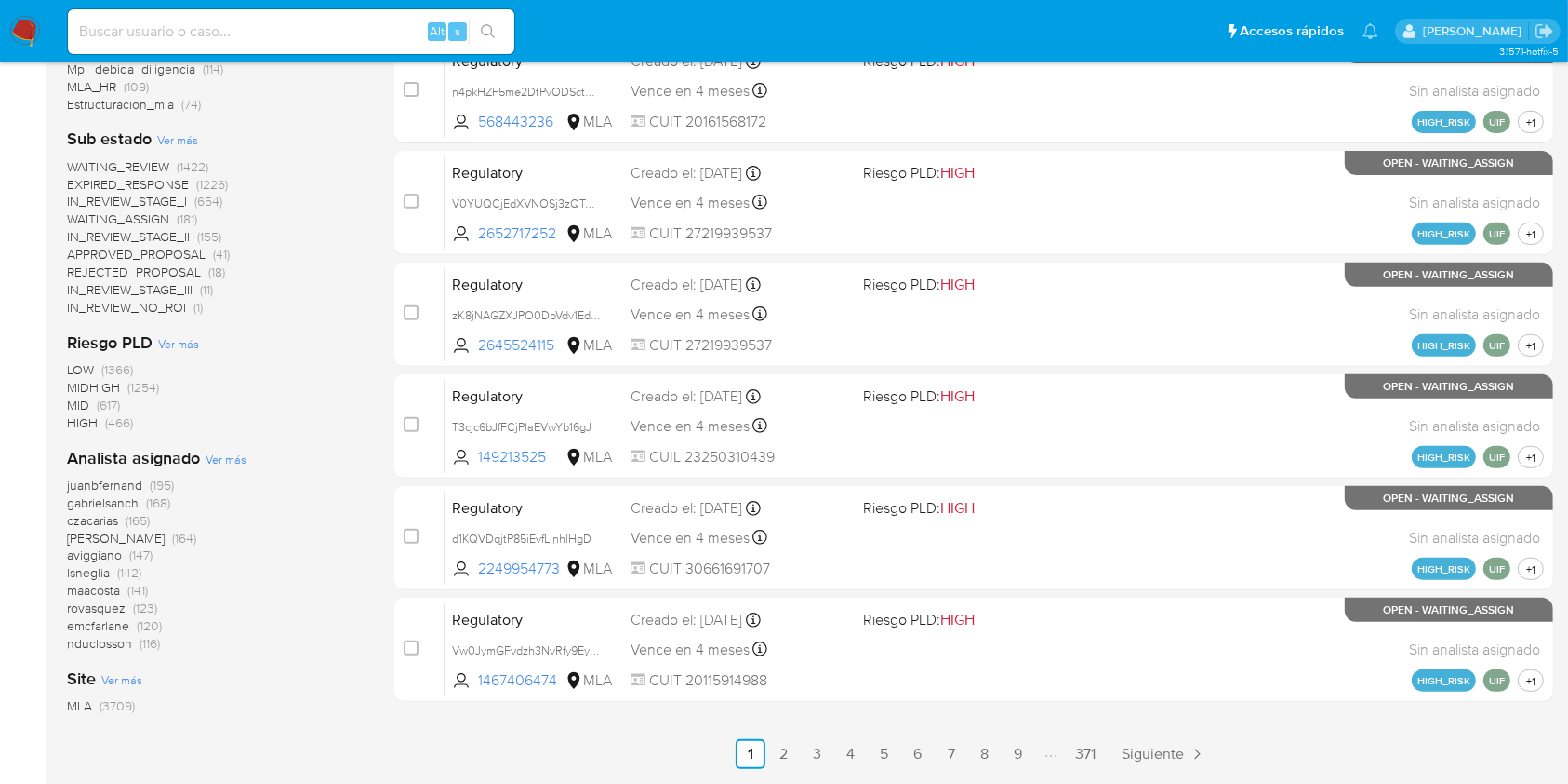
scroll to position [720, 0]
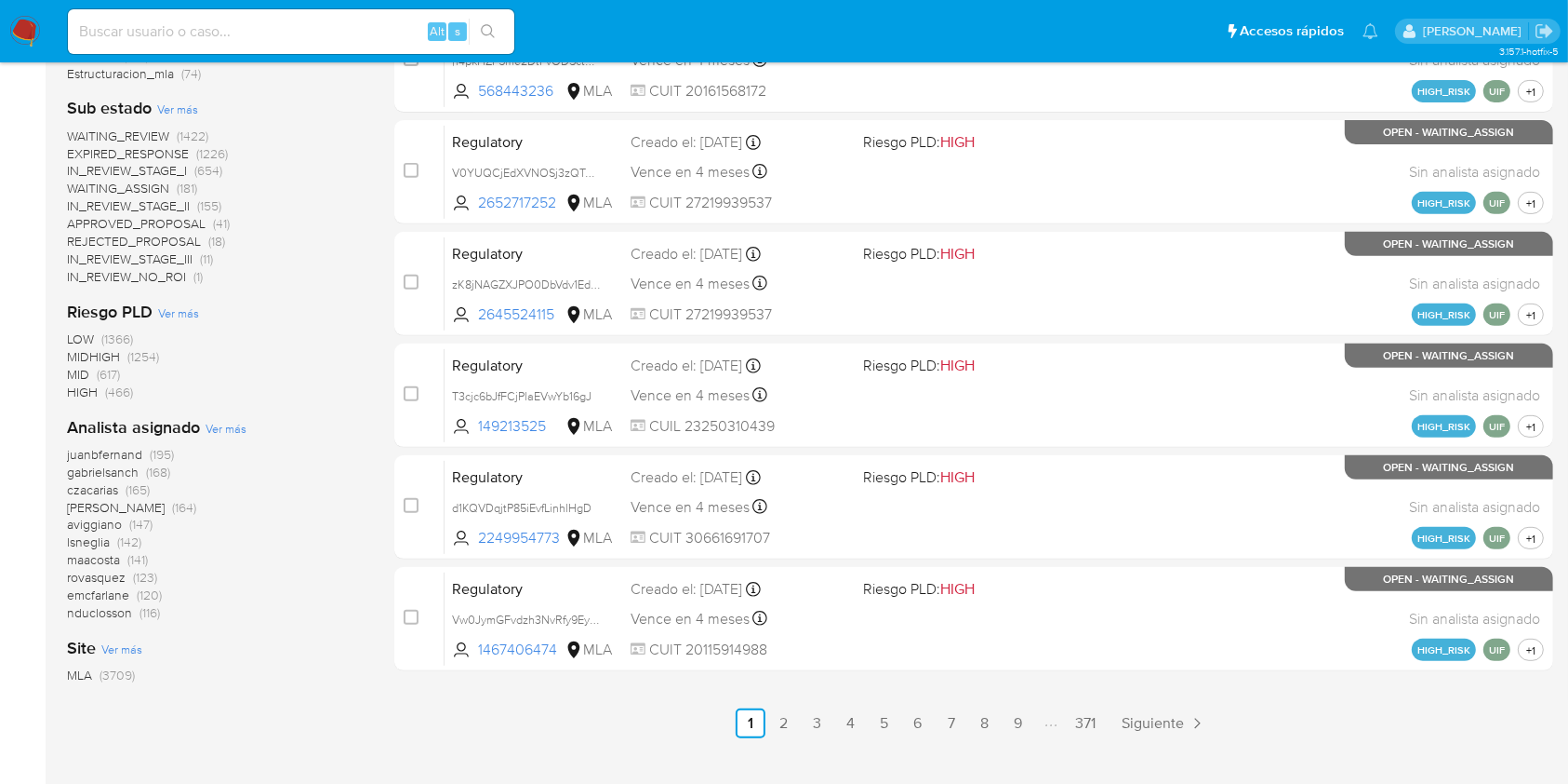
click at [100, 521] on span "aviggiano" at bounding box center [94, 524] width 55 height 19
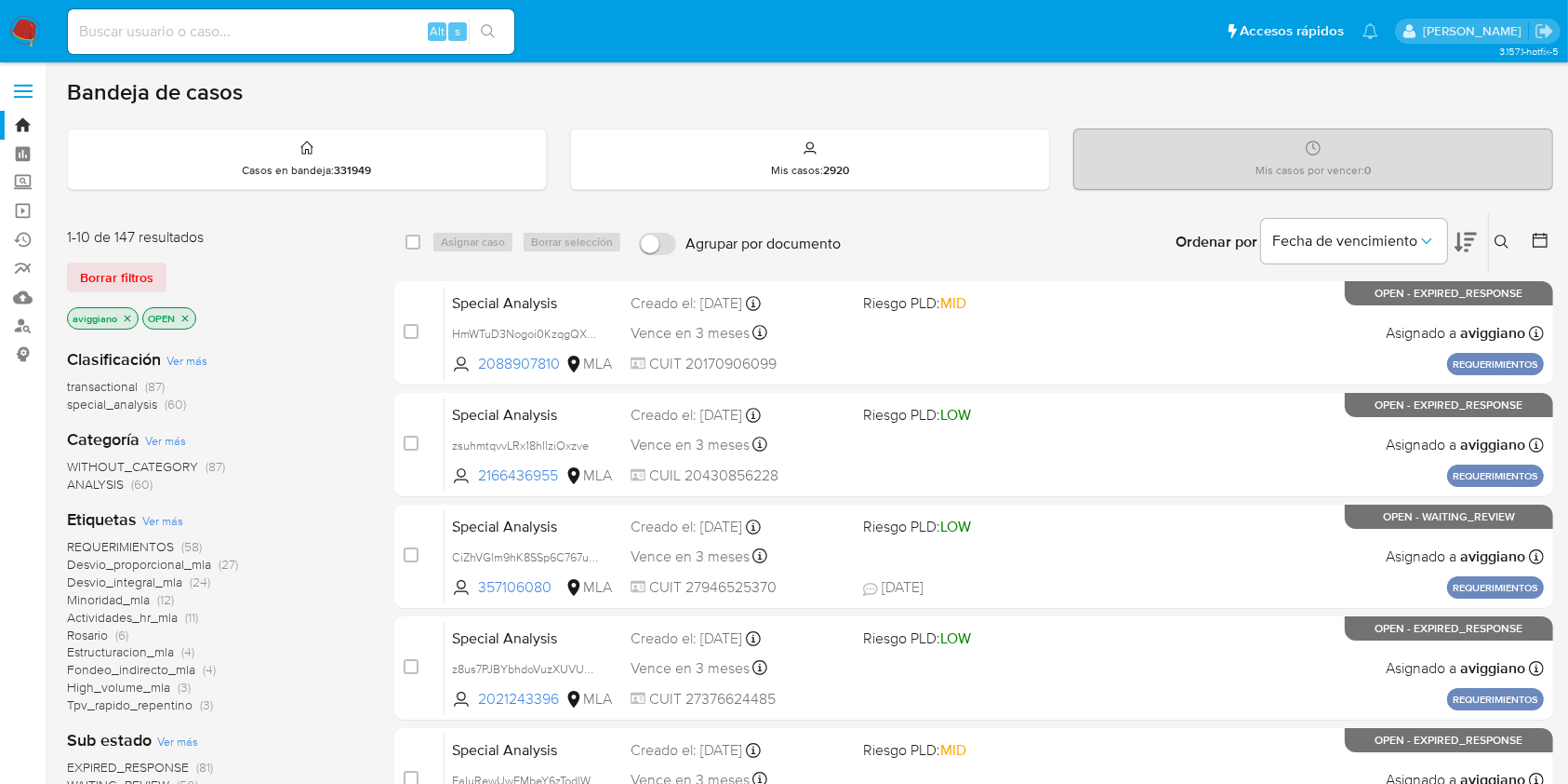
click at [205, 18] on div "Alt s" at bounding box center [291, 32] width 447 height 45
click at [201, 33] on input at bounding box center [291, 32] width 447 height 24
paste input "rPjOQRkhxi5YyRBIf0umHrWl"
type input "rPjOQRkhxi5YyRBIf0umHrWl"
click at [502, 43] on button "search-icon" at bounding box center [488, 32] width 38 height 26
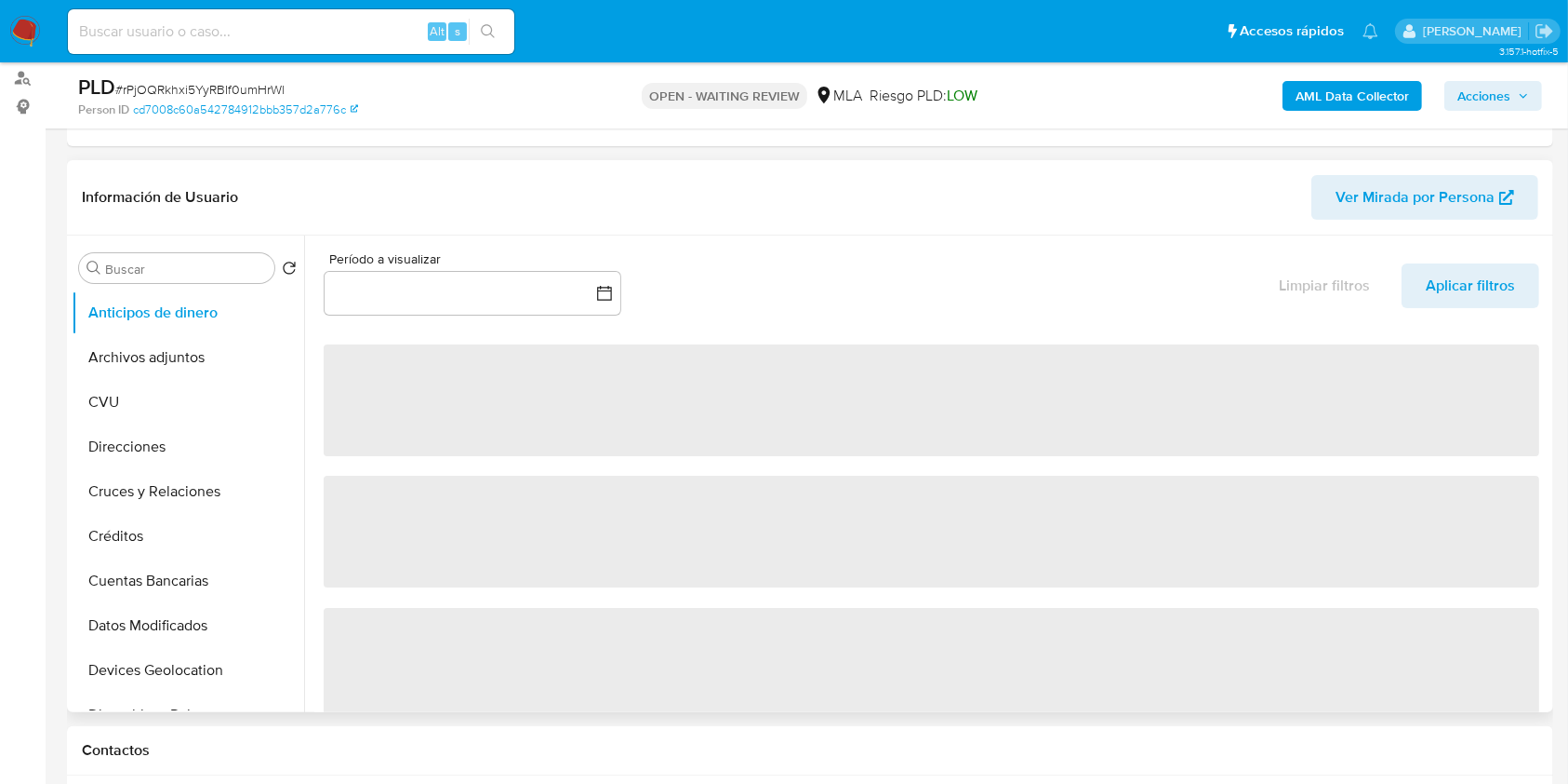
scroll to position [497, 0]
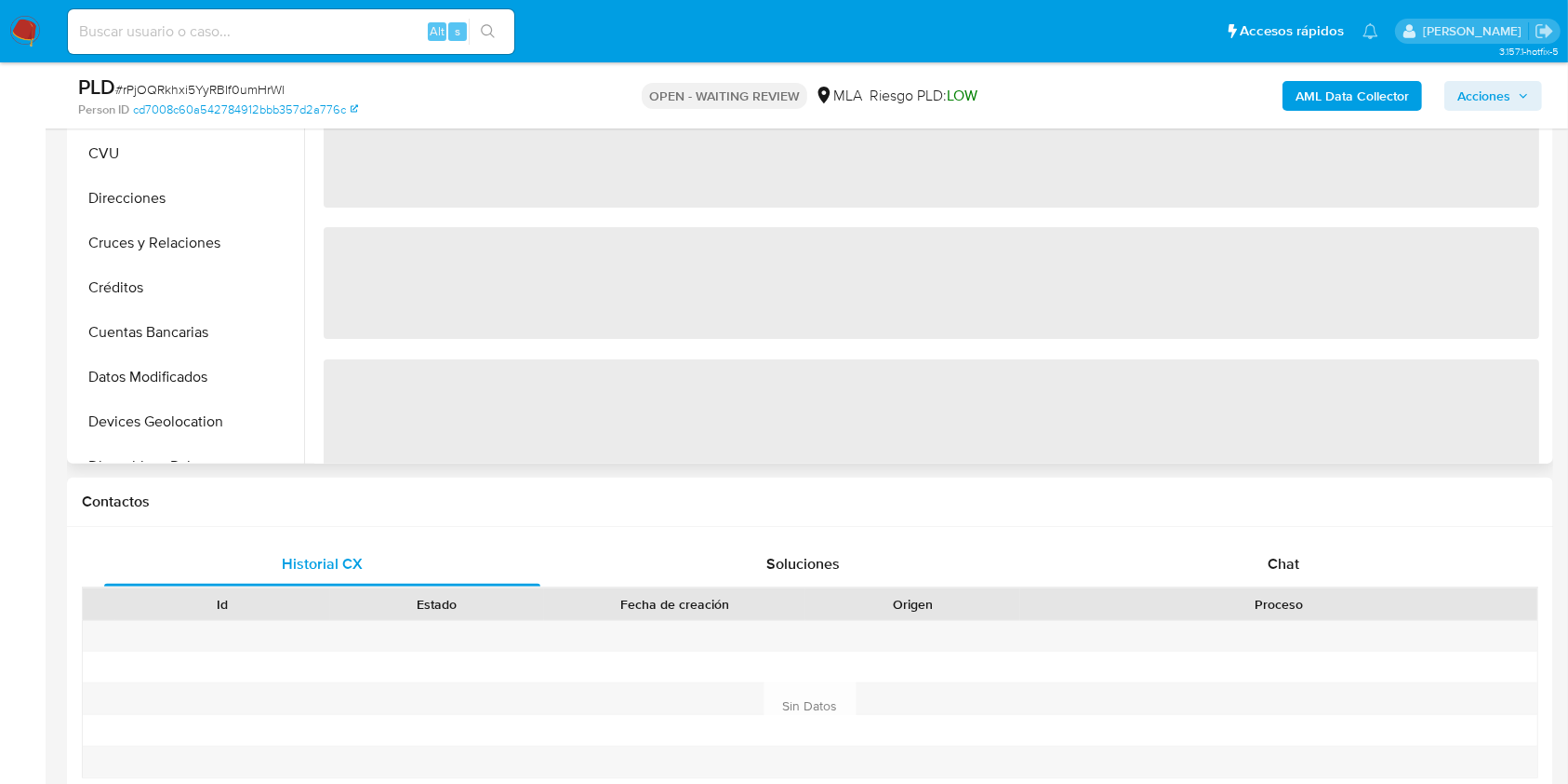
select select "10"
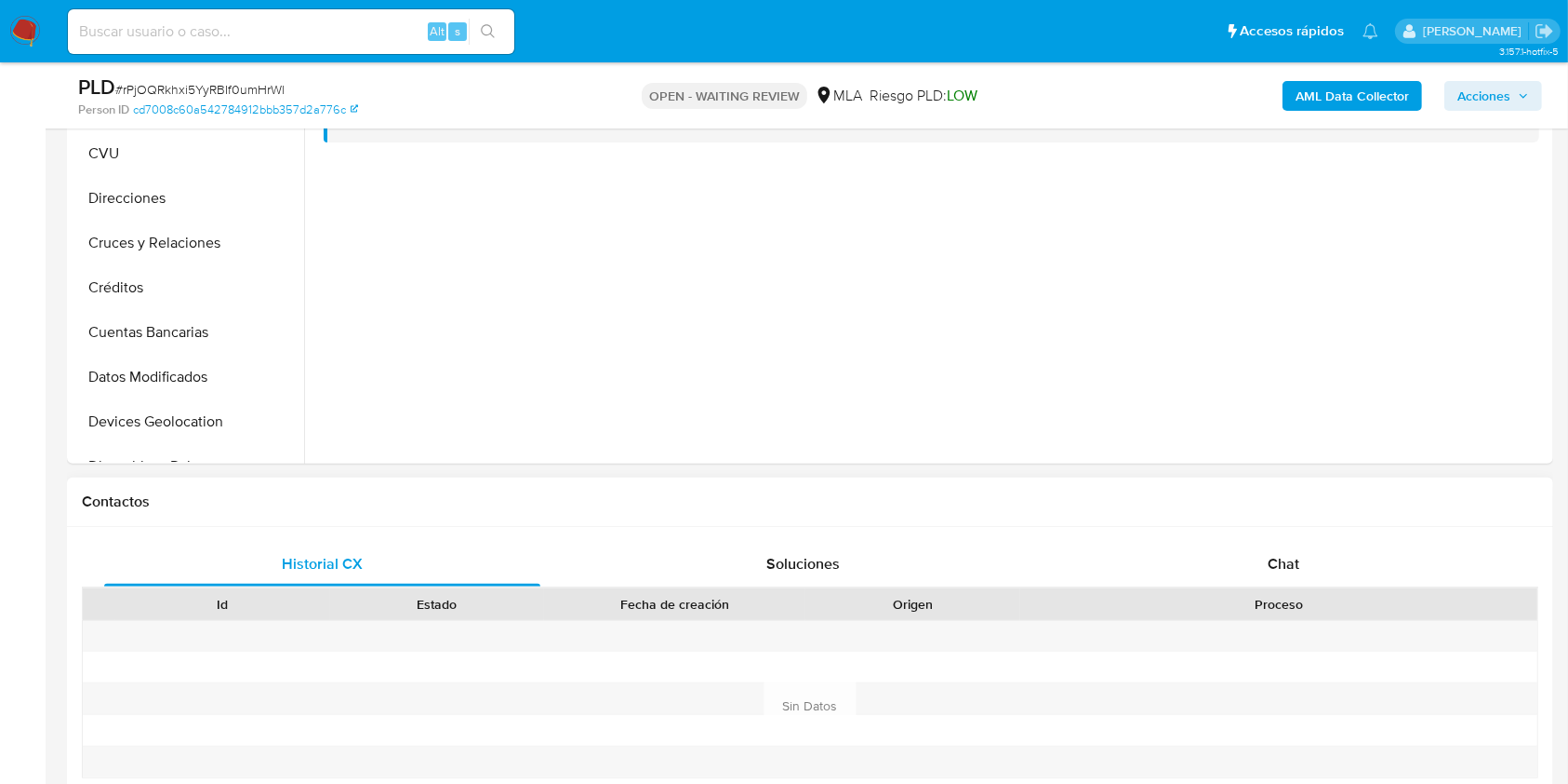
click at [1196, 539] on div "Historial CX Soluciones Chat Id Estado Fecha de creación Origen Proceso Anterio…" at bounding box center [811, 683] width 1487 height 315
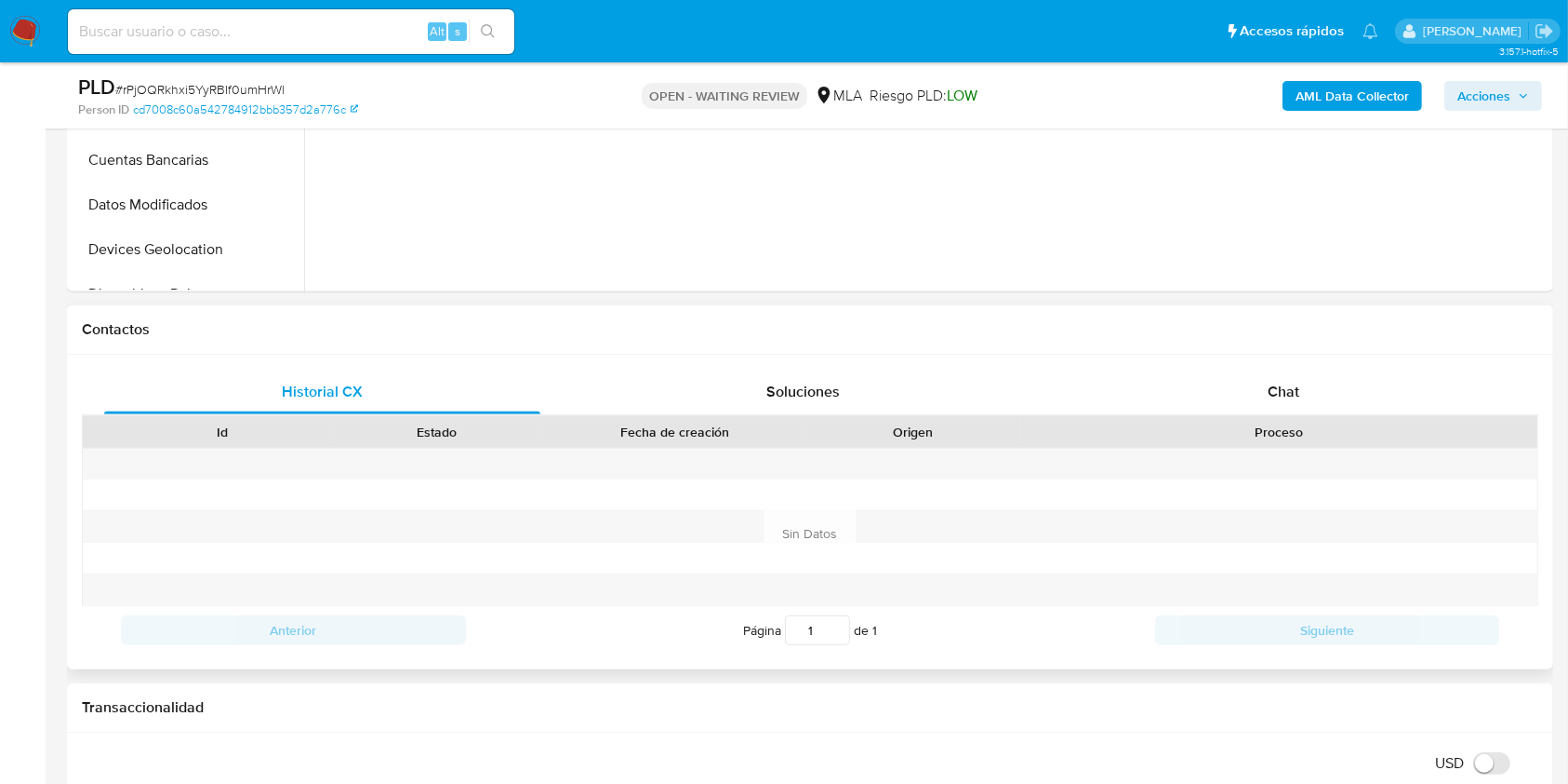
scroll to position [745, 0]
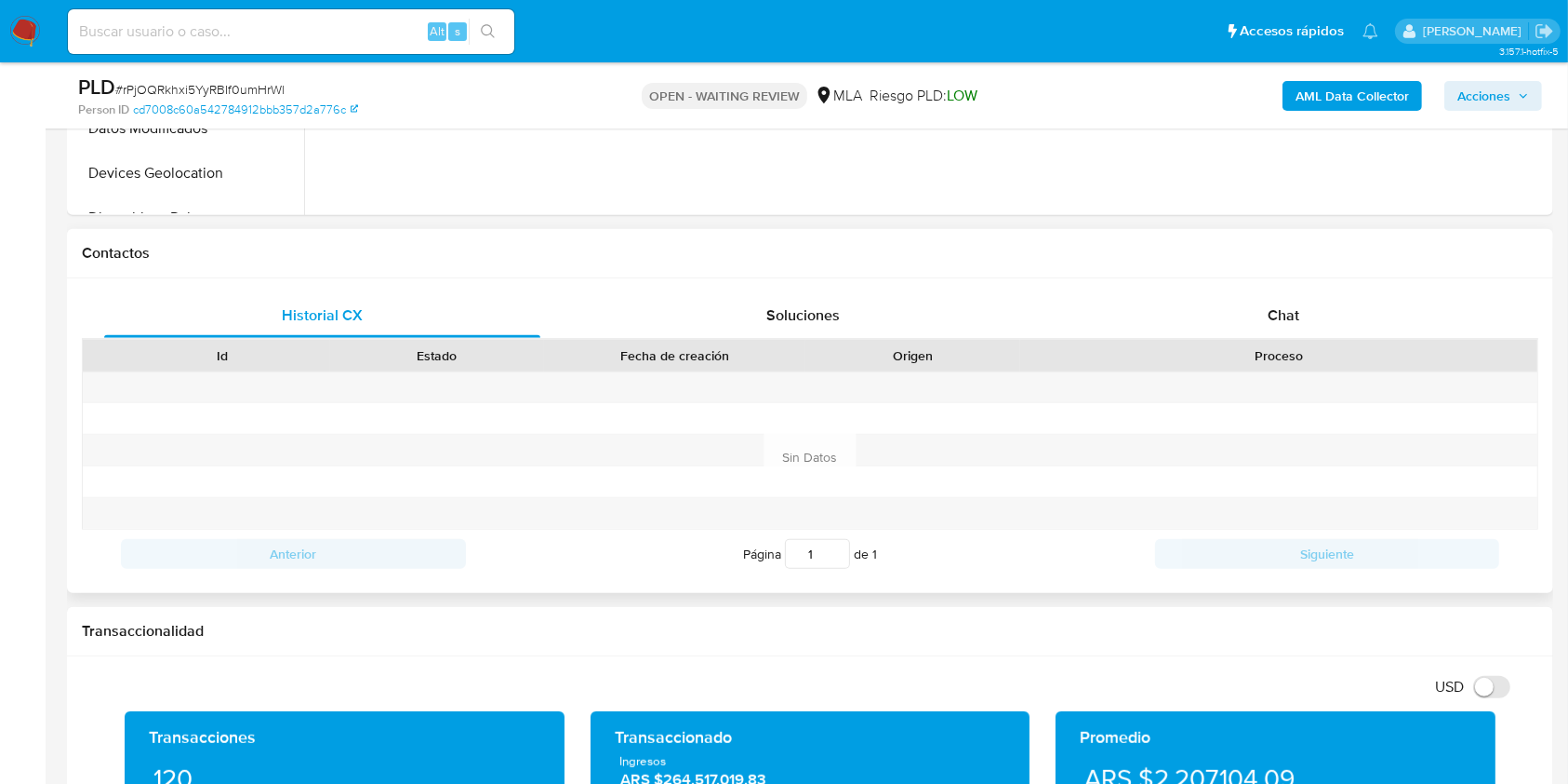
click at [1233, 349] on div "Proceso" at bounding box center [1279, 356] width 492 height 19
click at [1221, 322] on div "Chat" at bounding box center [1284, 315] width 437 height 45
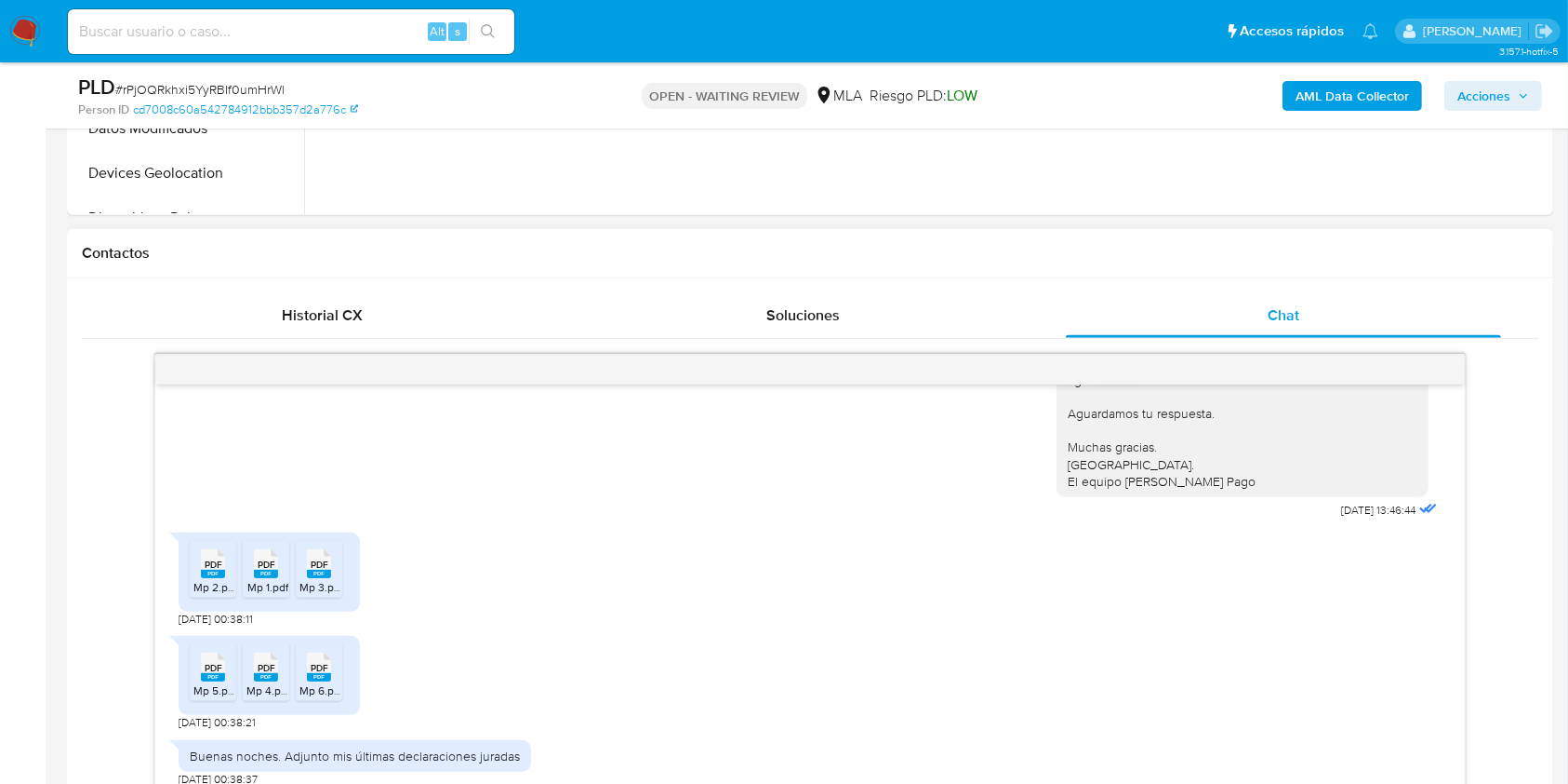
scroll to position [868, 0]
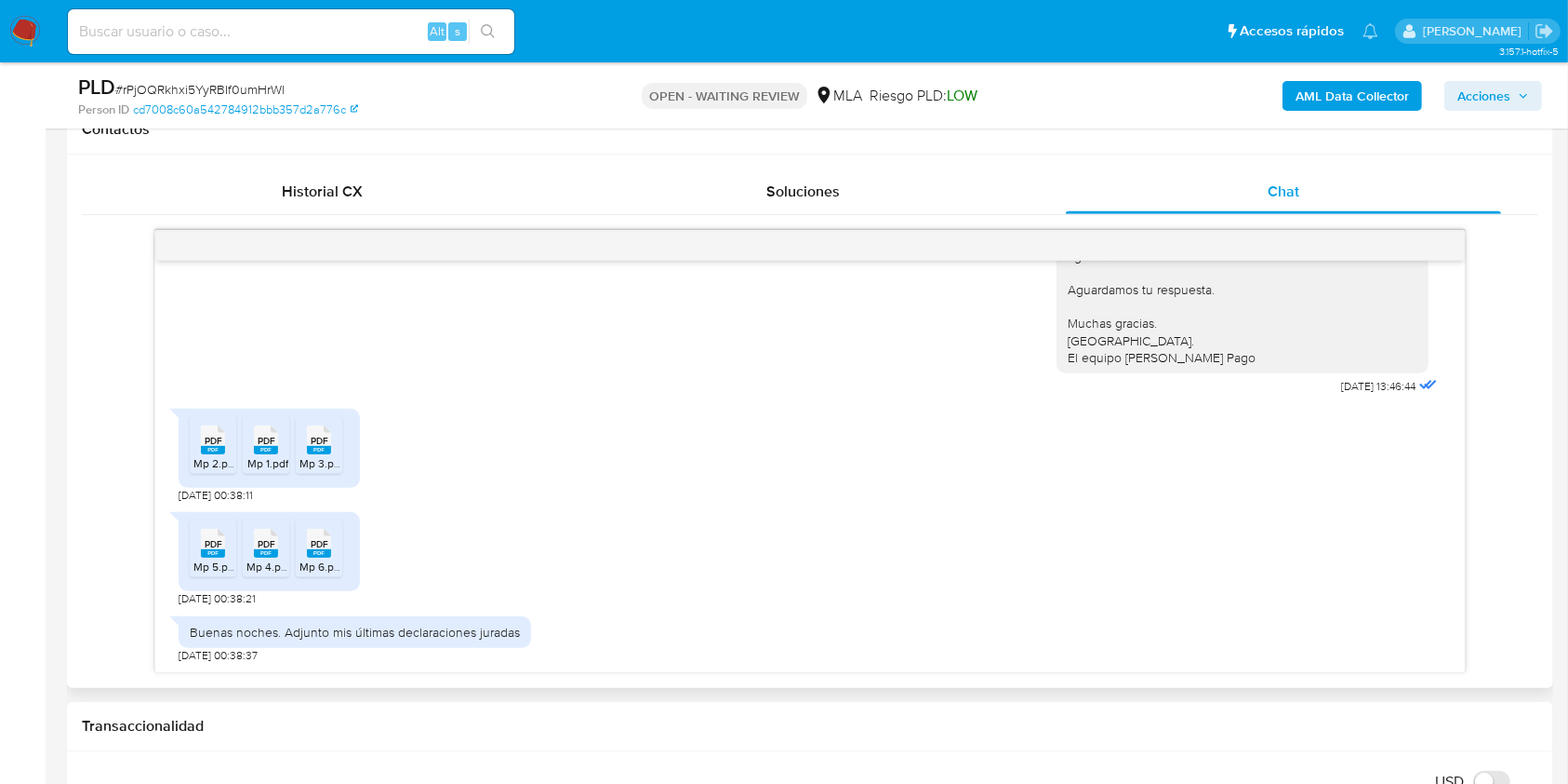
click at [194, 452] on div "PDF PDF" at bounding box center [213, 438] width 39 height 36
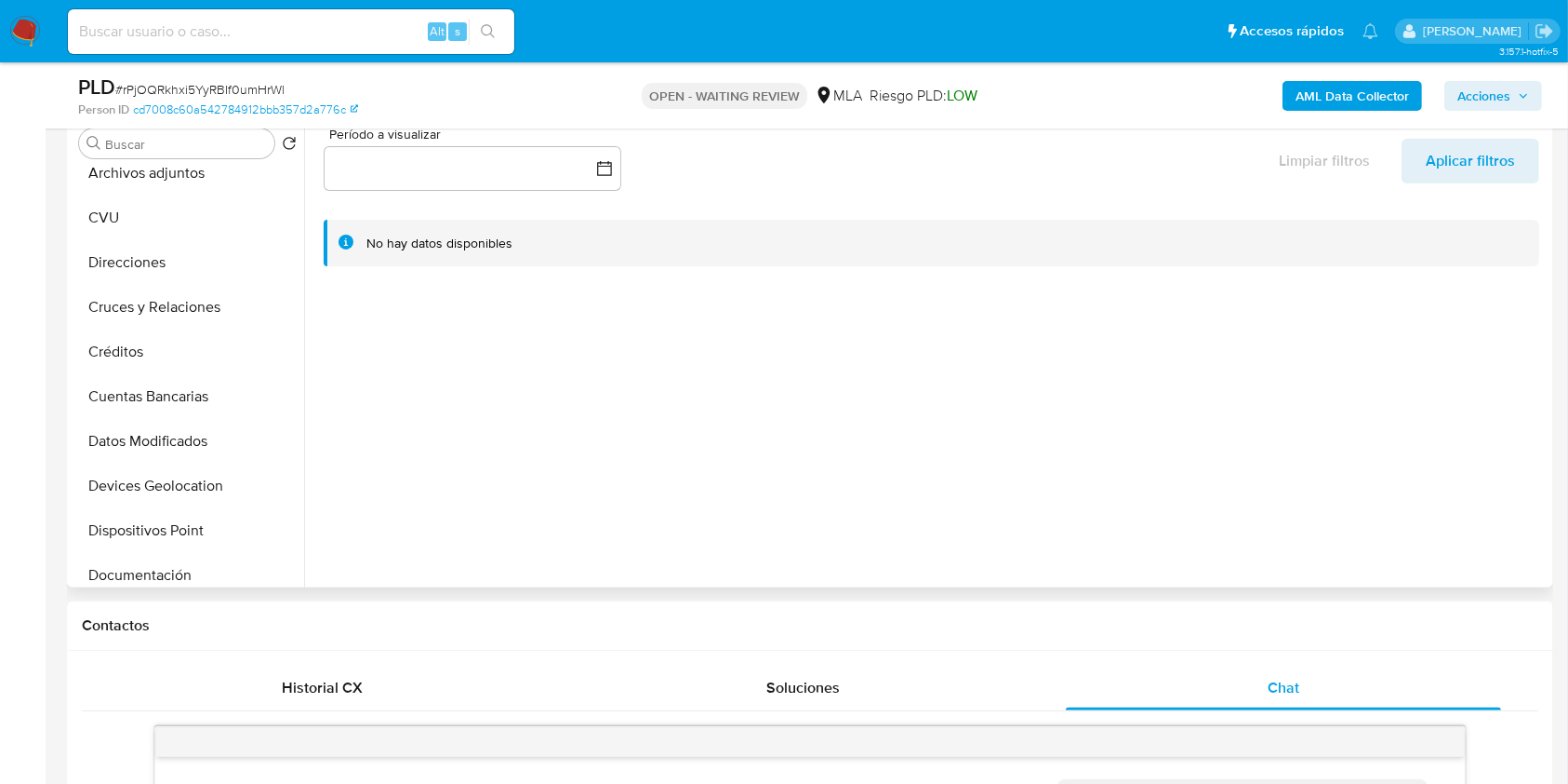
scroll to position [247, 0]
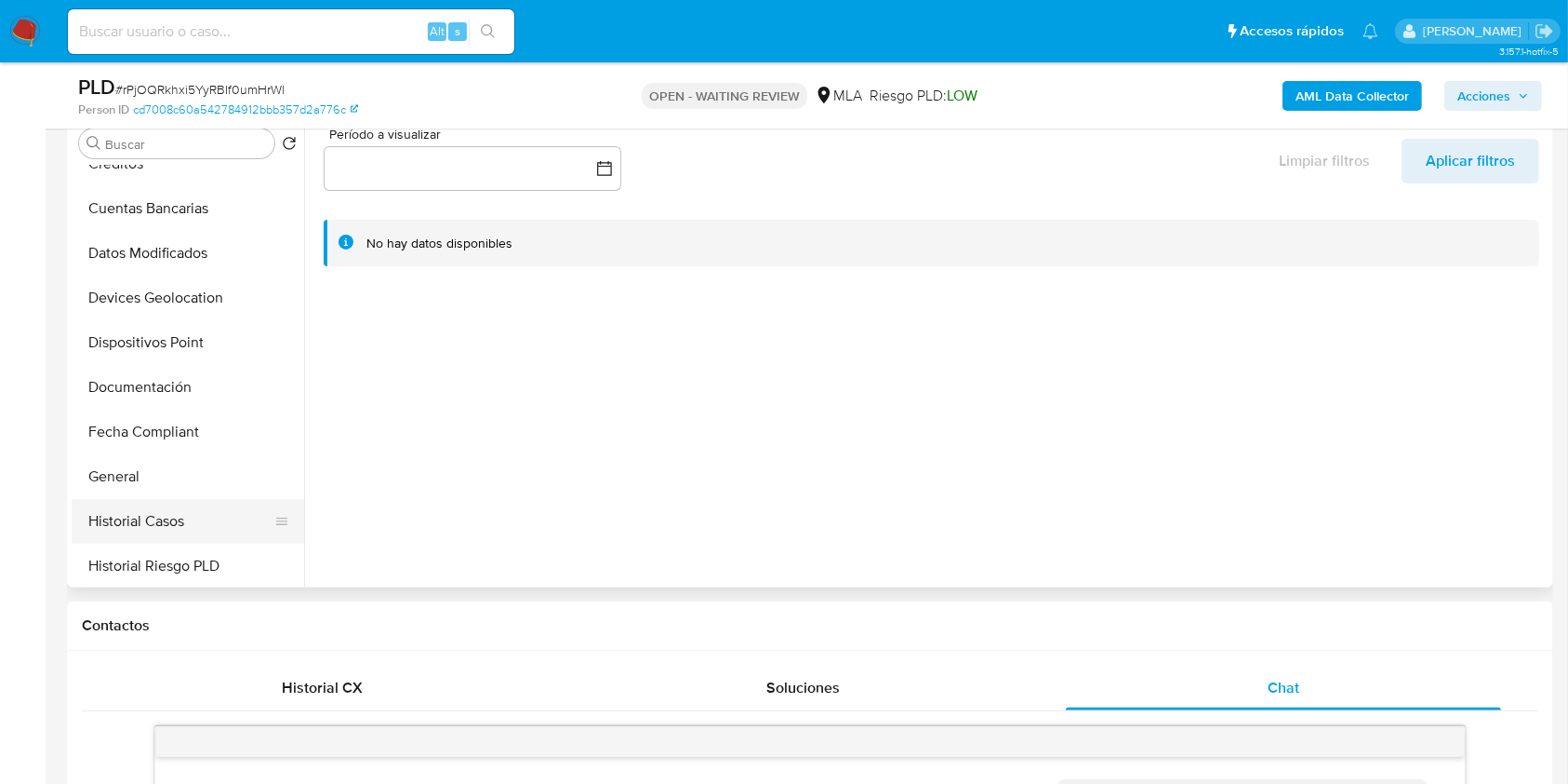
click at [173, 509] on button "Historial Casos" at bounding box center [180, 522] width 217 height 45
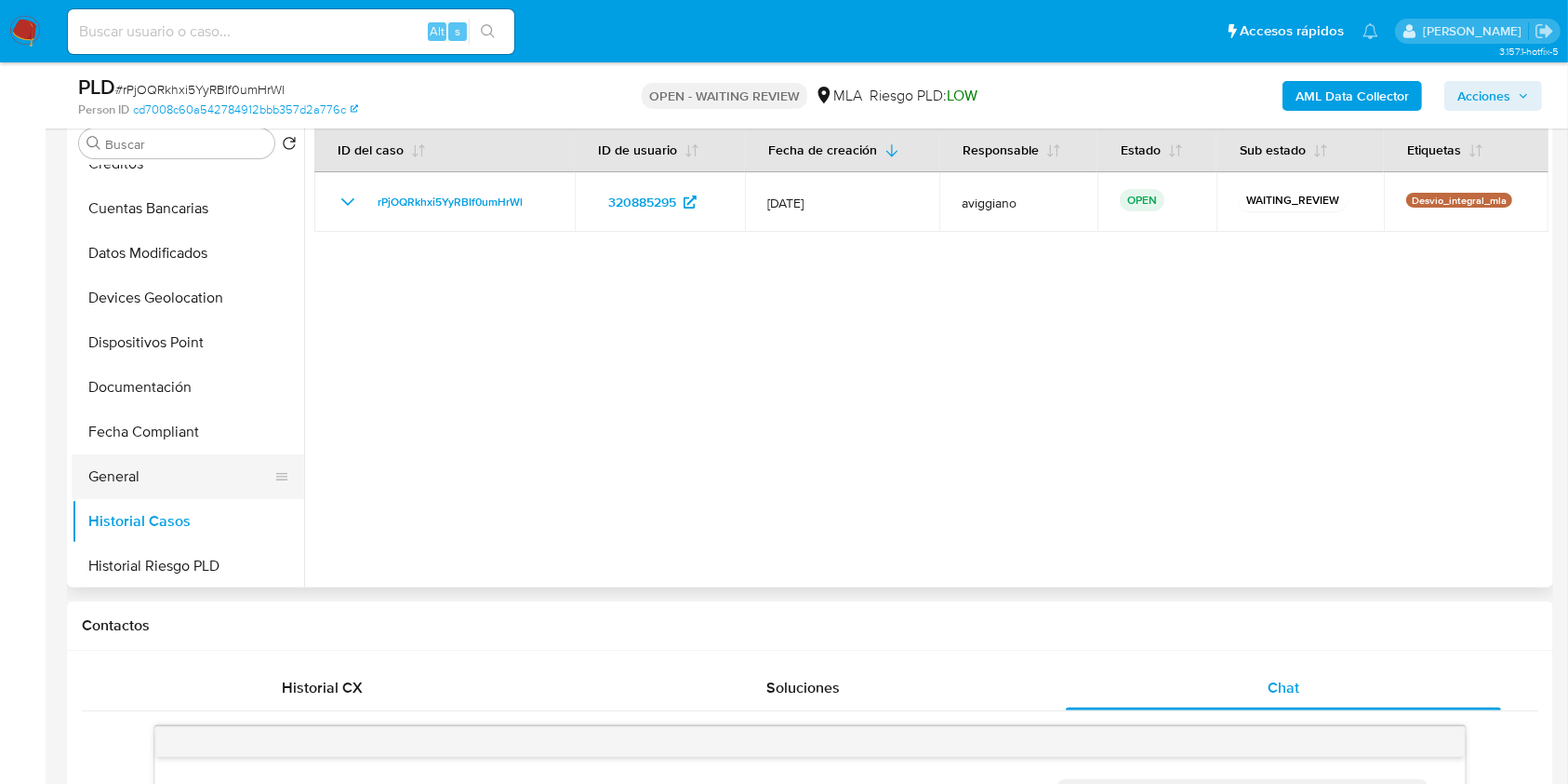
click at [132, 471] on button "General" at bounding box center [180, 477] width 217 height 45
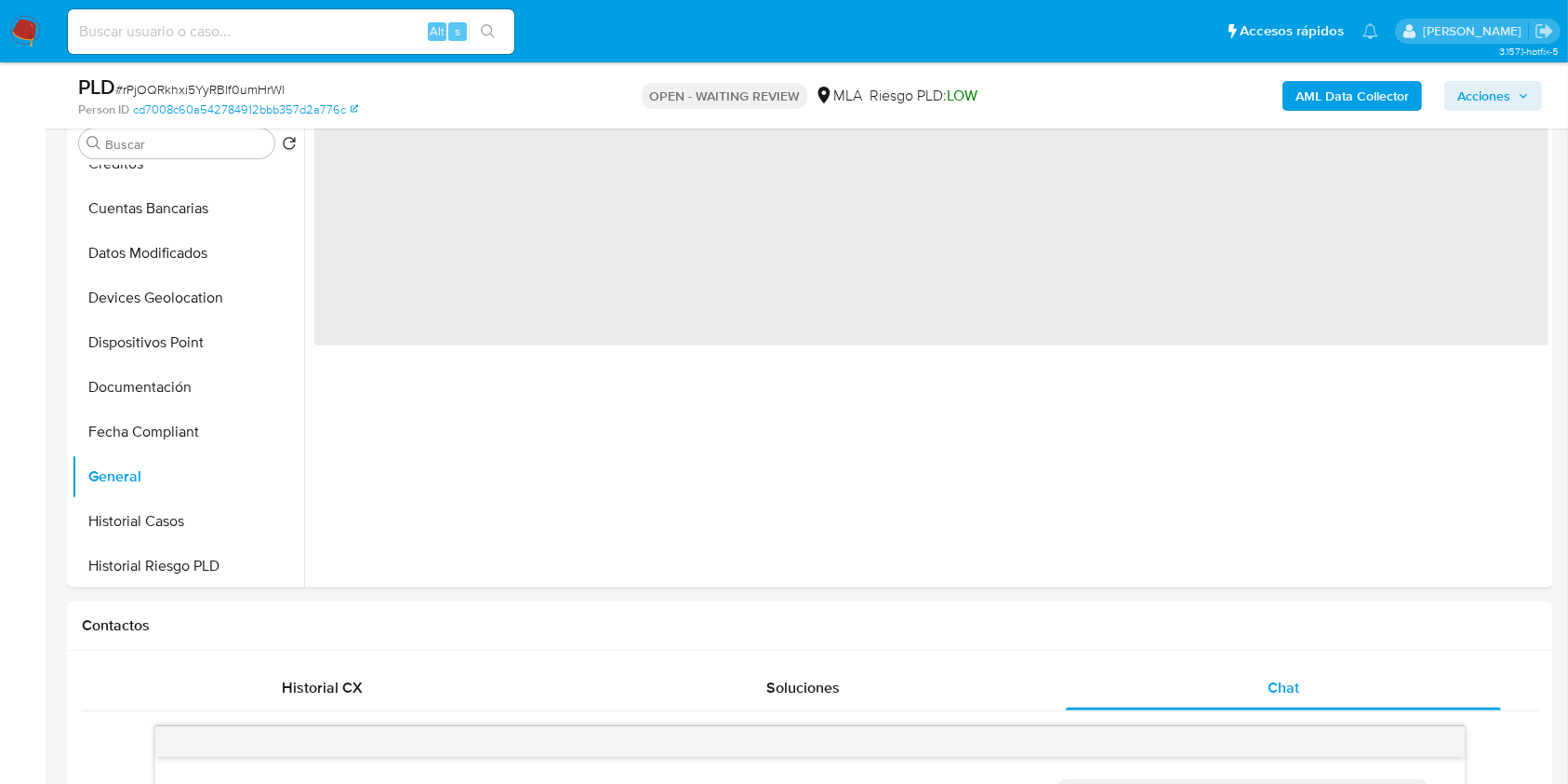
click at [1383, 91] on b "AML Data Collector" at bounding box center [1353, 96] width 114 height 30
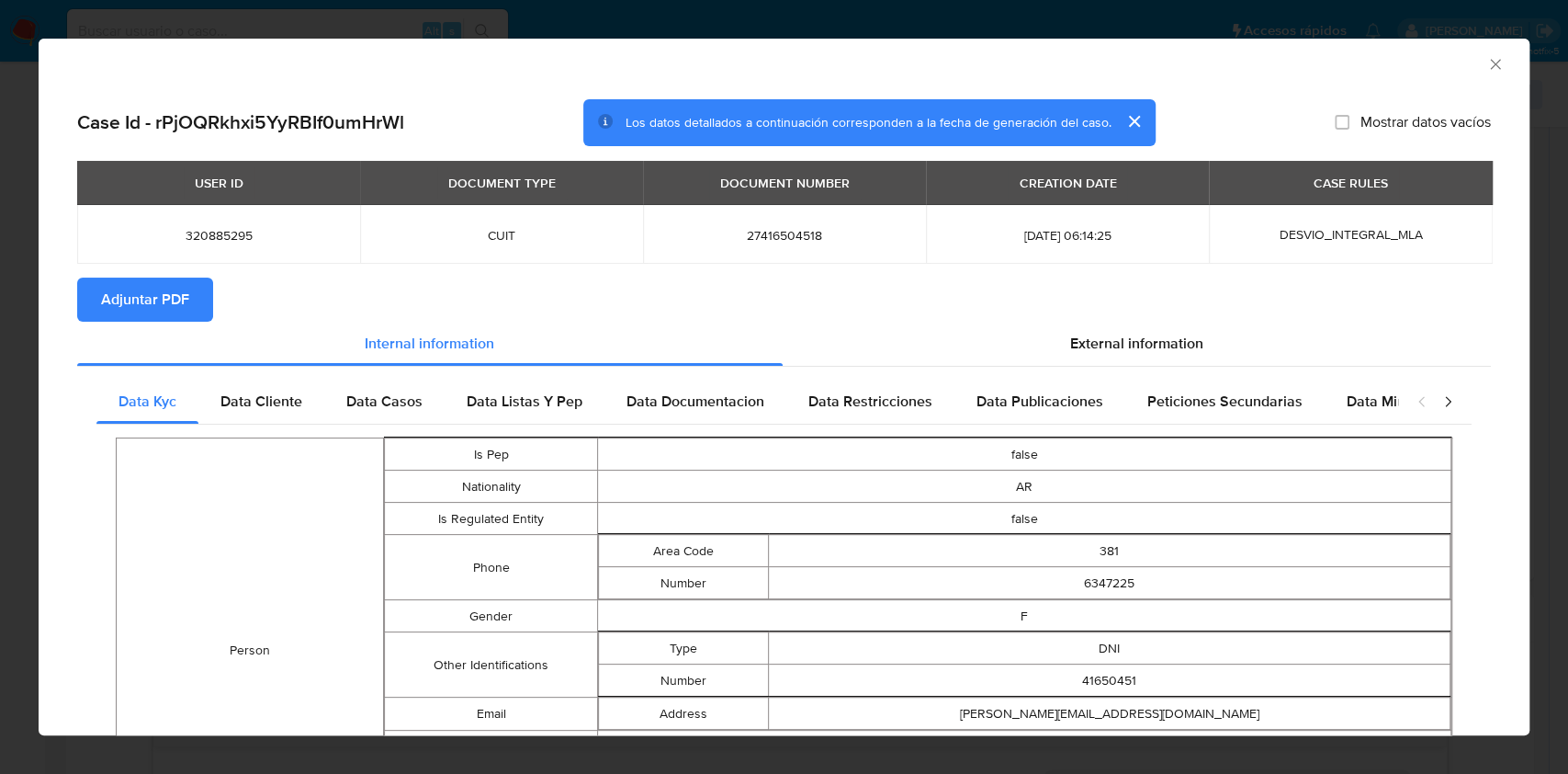
click at [183, 298] on span "Adjuntar PDF" at bounding box center [146, 299] width 88 height 41
drag, startPoint x: 1477, startPoint y: 64, endPoint x: 1422, endPoint y: 79, distance: 57.0
click at [1487, 64] on icon "Cerrar ventana" at bounding box center [1496, 64] width 18 height 18
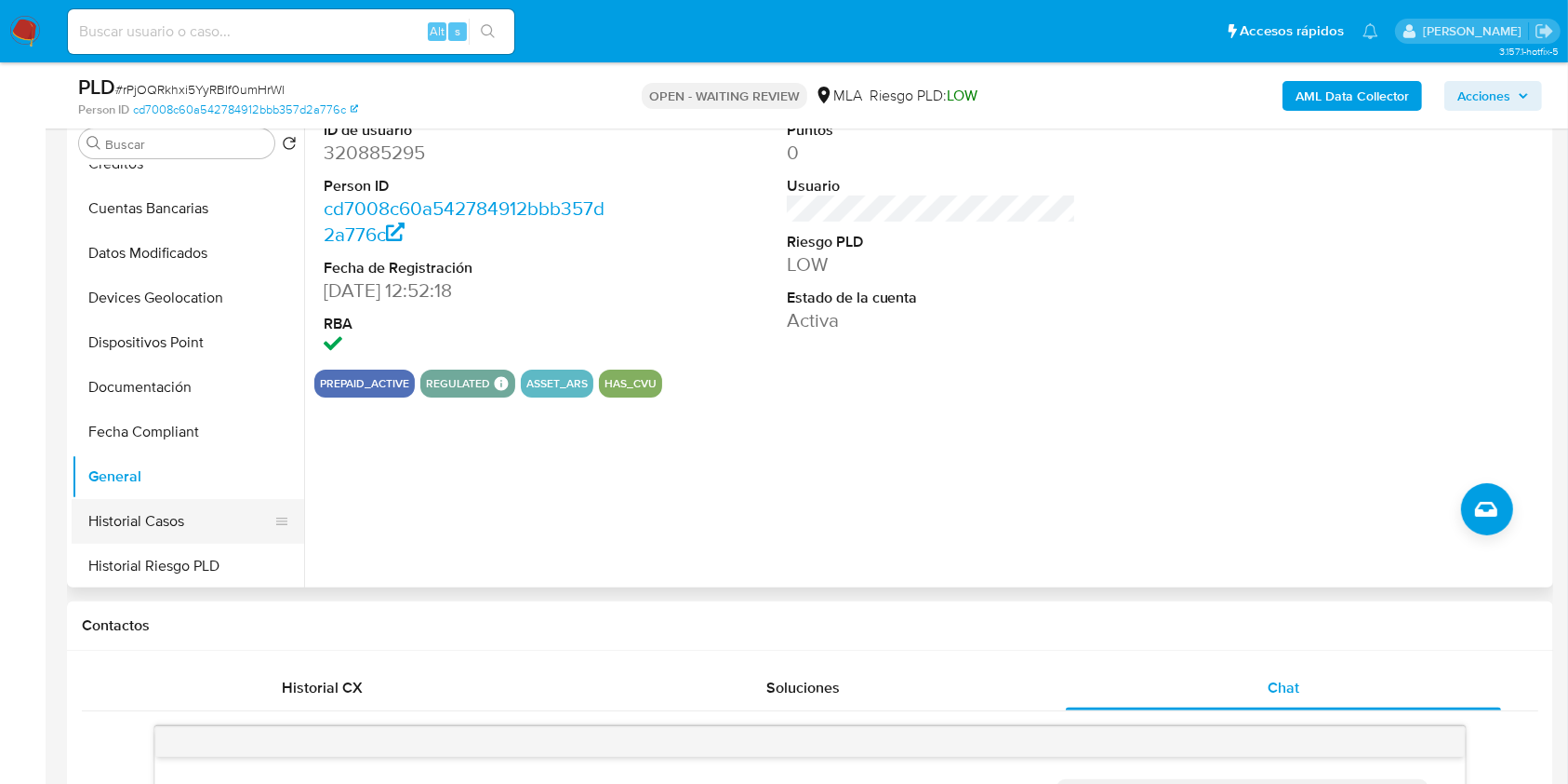
scroll to position [868, 0]
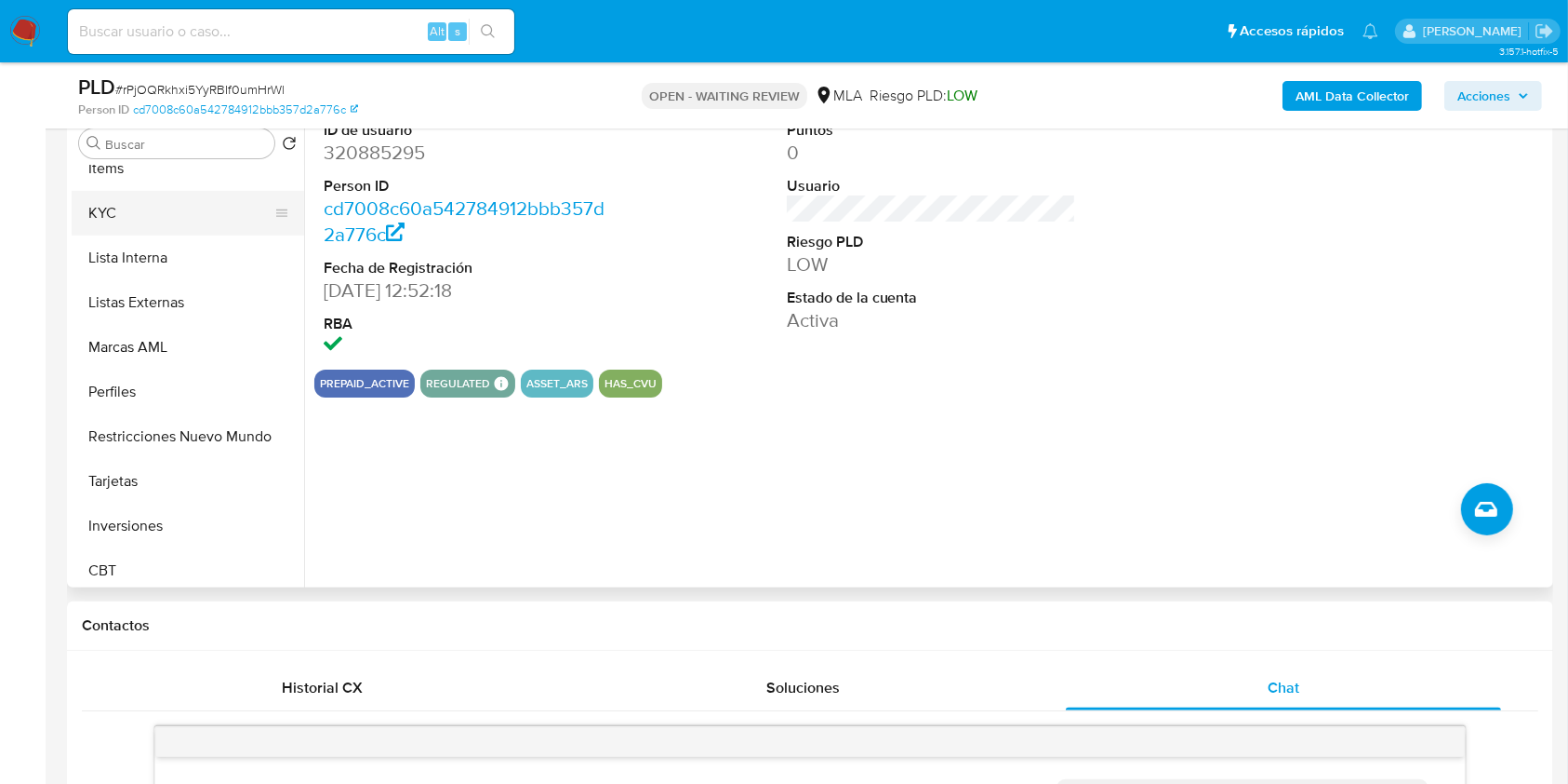
click at [150, 209] on button "KYC" at bounding box center [180, 213] width 217 height 45
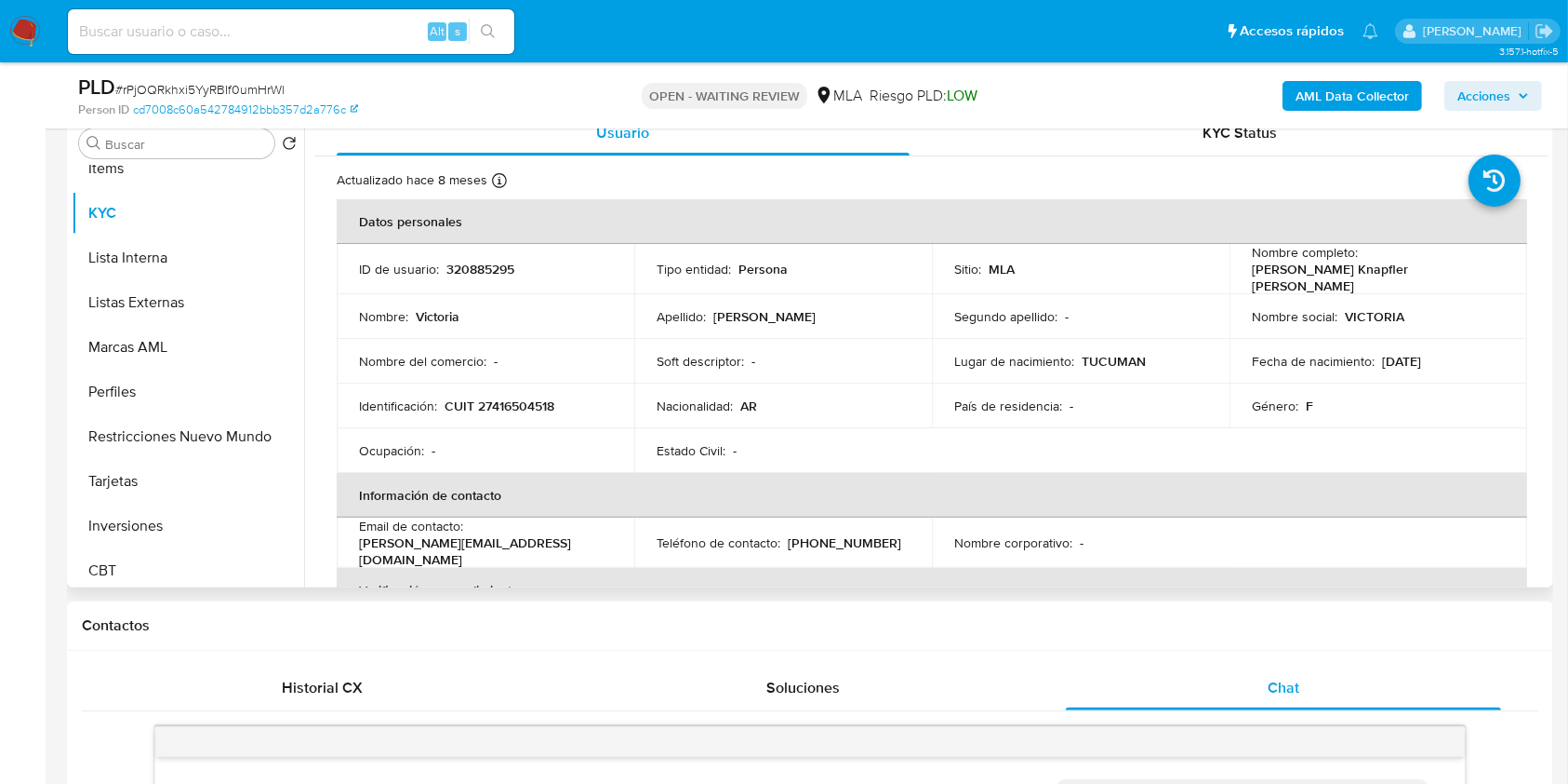
click at [517, 403] on p "CUIT 27416504518" at bounding box center [500, 406] width 110 height 17
copy p "27416504518"
